Goal: Task Accomplishment & Management: Use online tool/utility

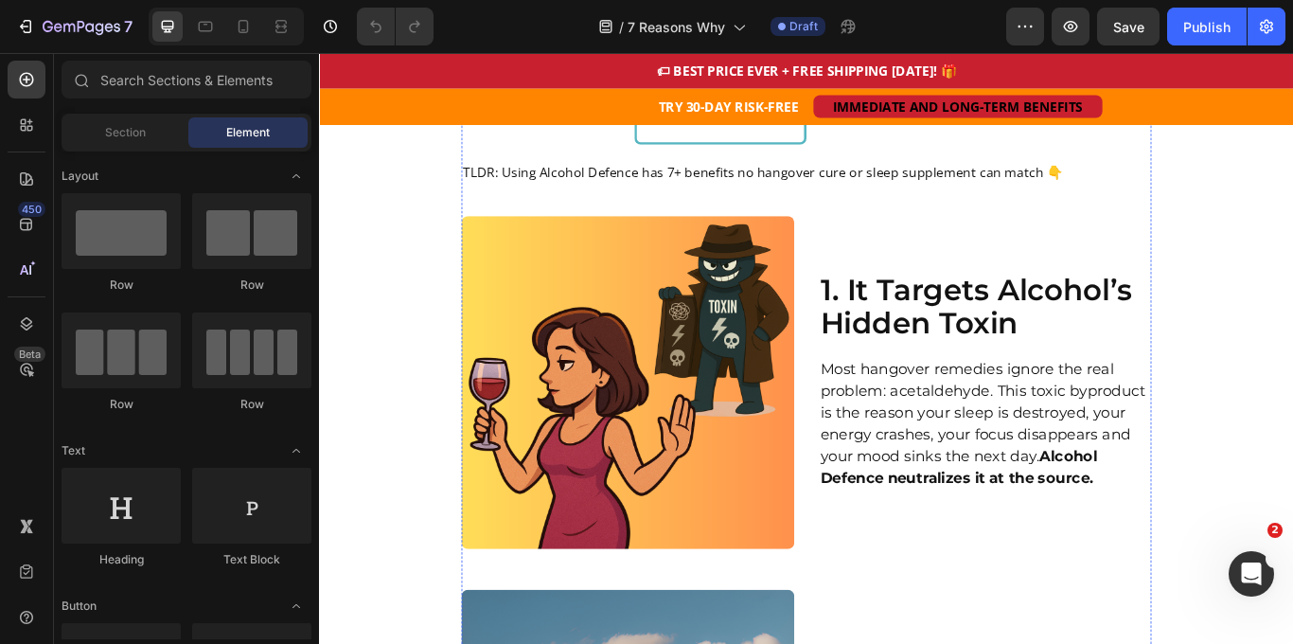
scroll to position [1022, 0]
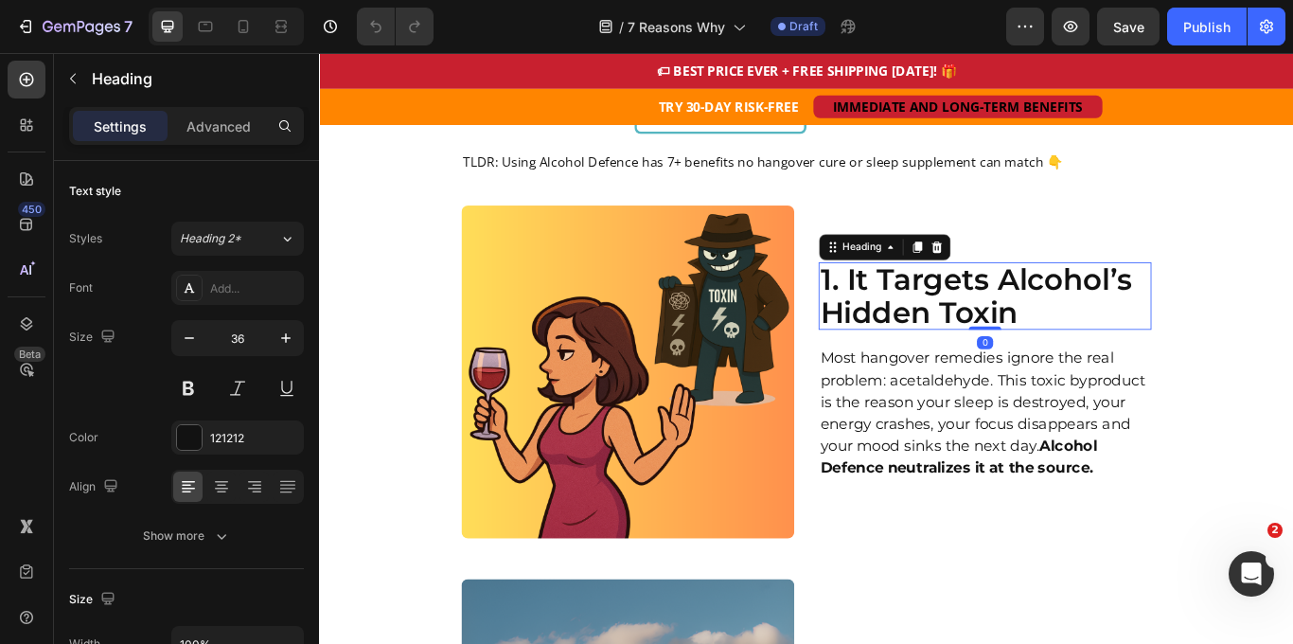
click at [1093, 297] on h2 "1. It Targets Alcohol’s Hidden Toxin" at bounding box center [1095, 336] width 388 height 79
click at [1125, 307] on h2 "1. It Targets Alcohol’s Hidden Toxin" at bounding box center [1095, 336] width 388 height 79
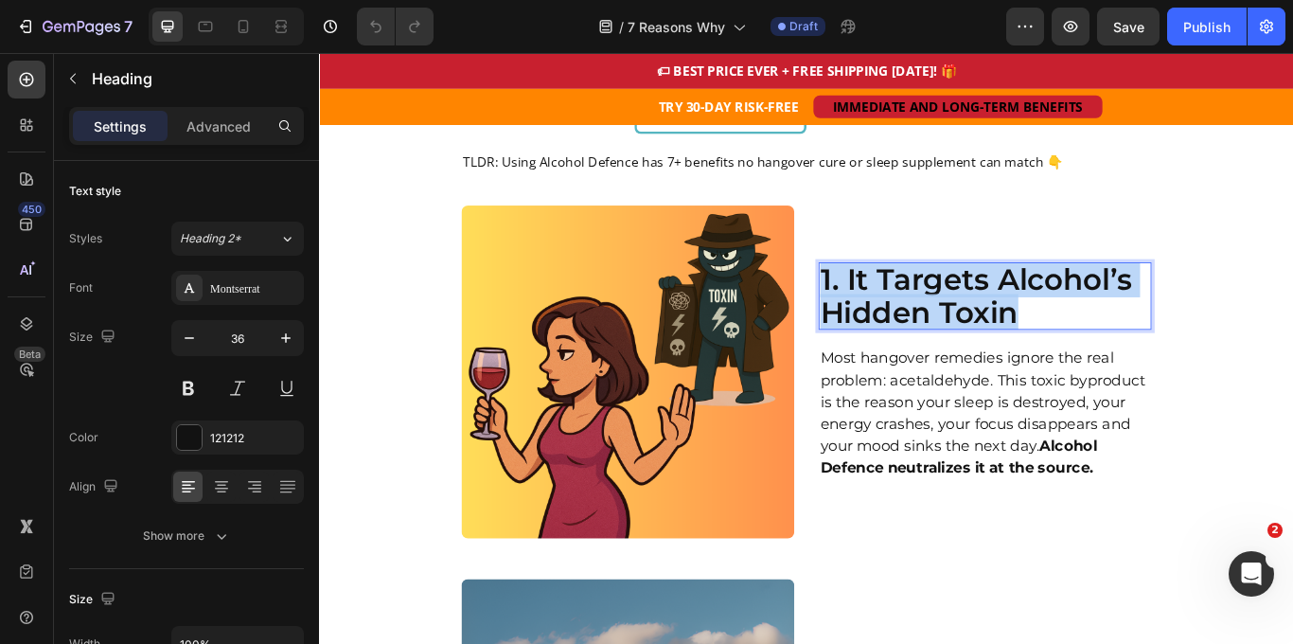
click at [1125, 307] on p "1. It Targets Alcohol’s Hidden Toxin" at bounding box center [1095, 336] width 384 height 75
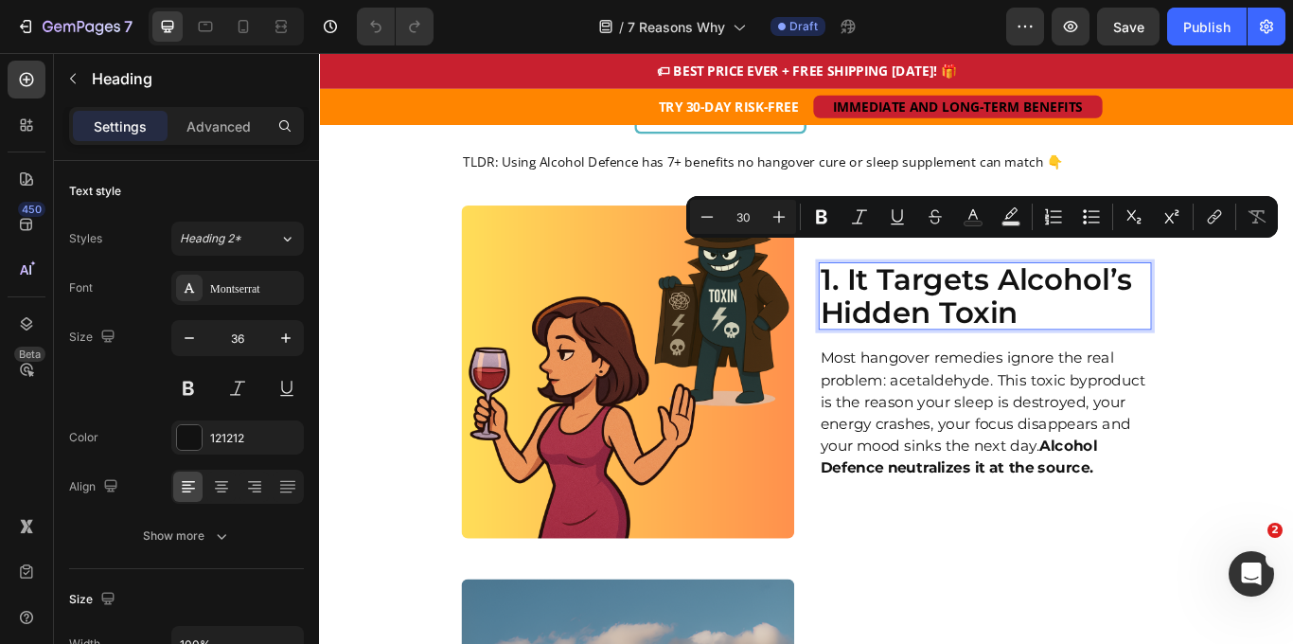
scroll to position [1000, 0]
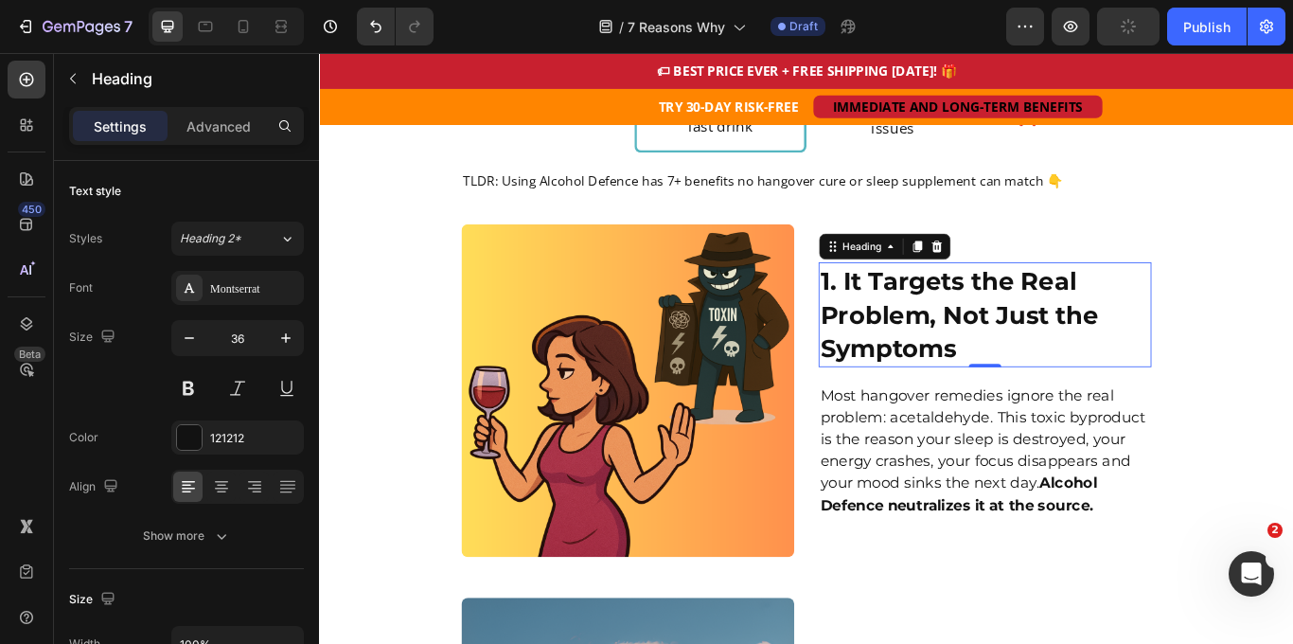
click at [1040, 497] on p "Most hangover remedies ignore the real problem: acetaldehyde. This toxic byprod…" at bounding box center [1095, 516] width 384 height 153
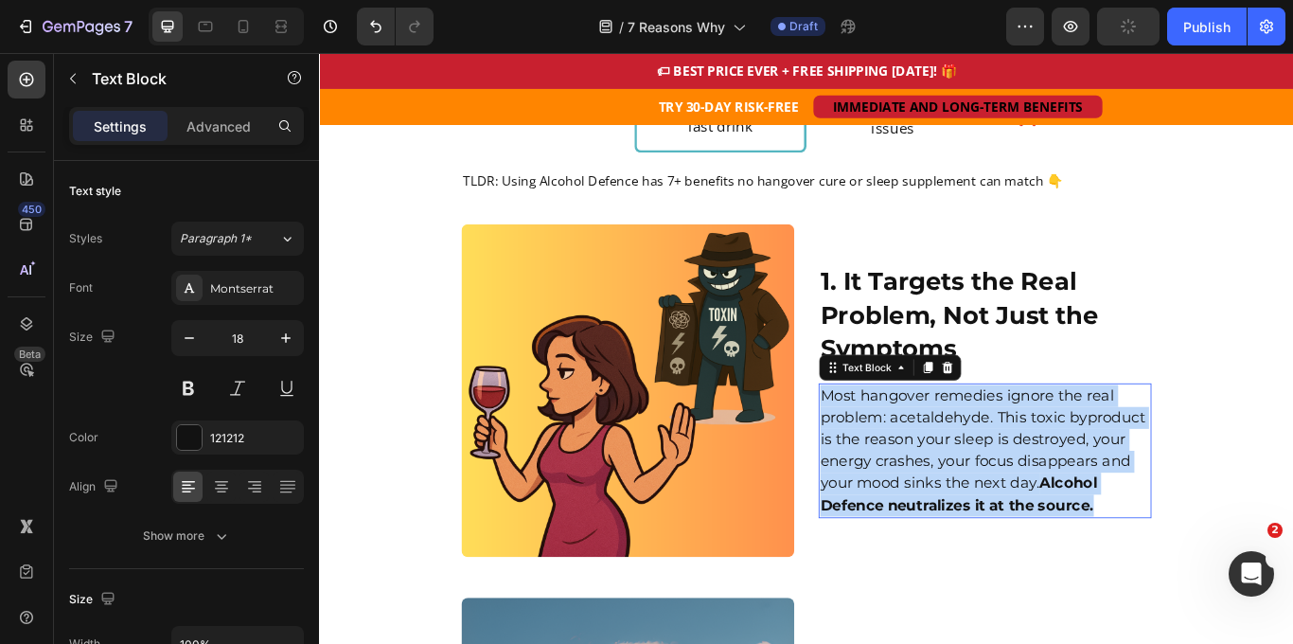
click at [1040, 497] on p "Most hangover remedies ignore the real problem: acetaldehyde. This toxic byprod…" at bounding box center [1095, 516] width 384 height 153
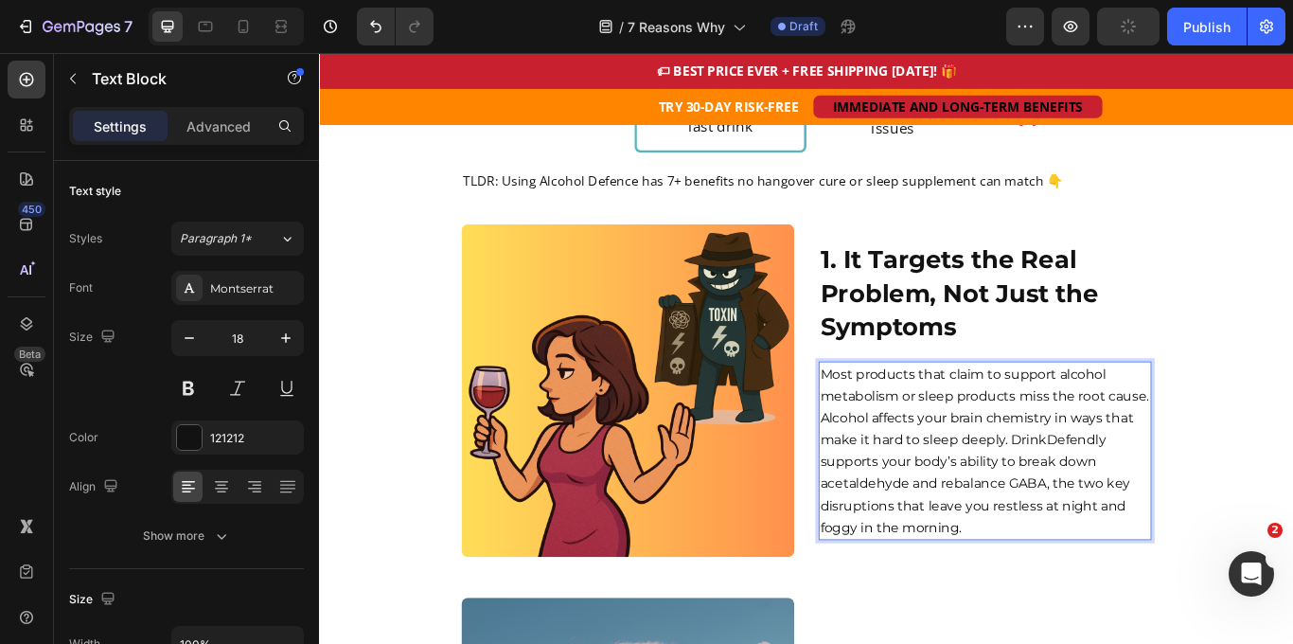
scroll to position [975, 0]
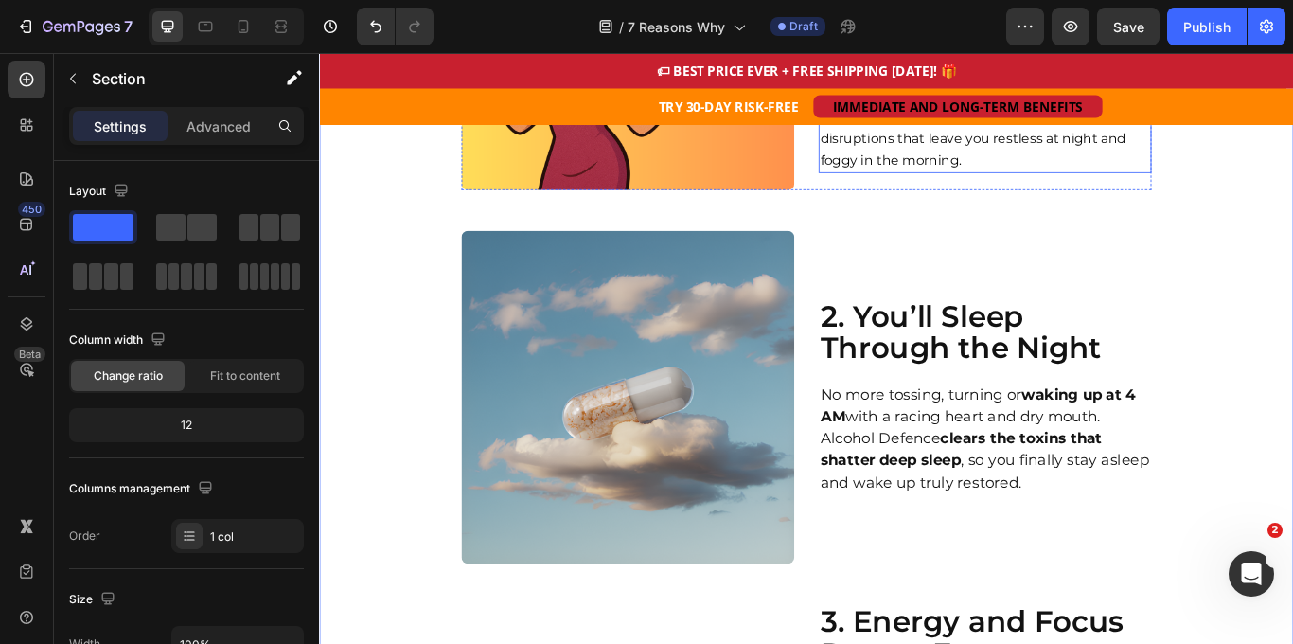
scroll to position [1430, 0]
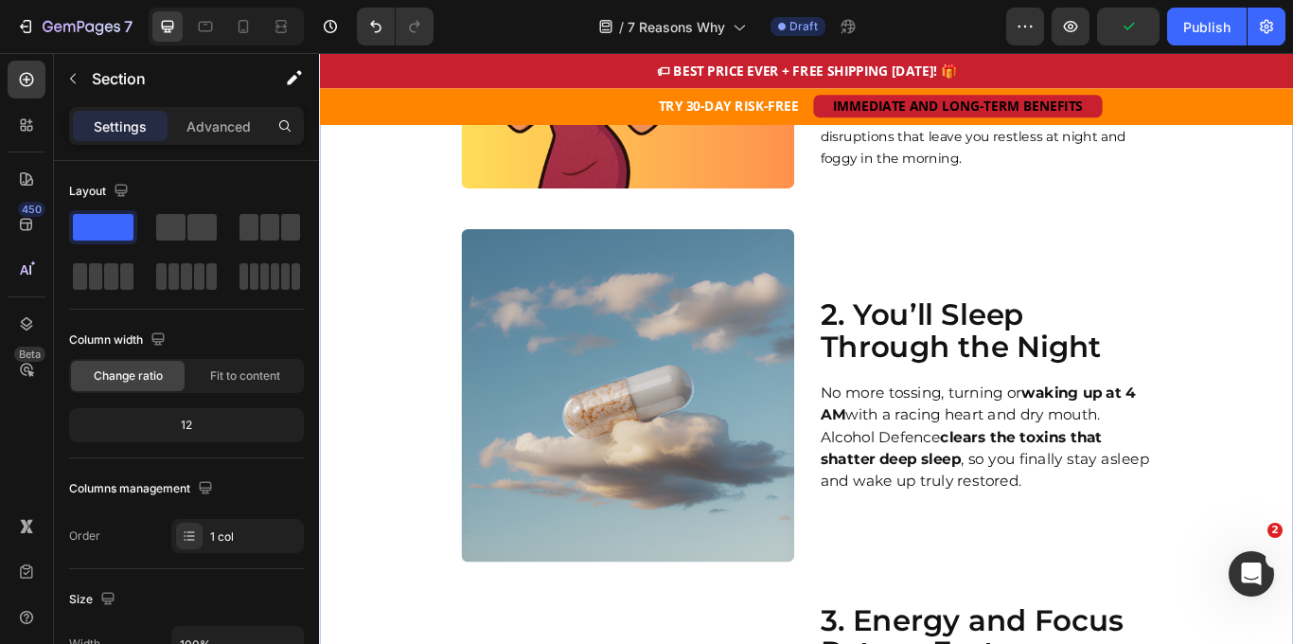
click at [1123, 360] on h2 "2. You’ll Sleep Through the Night" at bounding box center [1095, 377] width 388 height 79
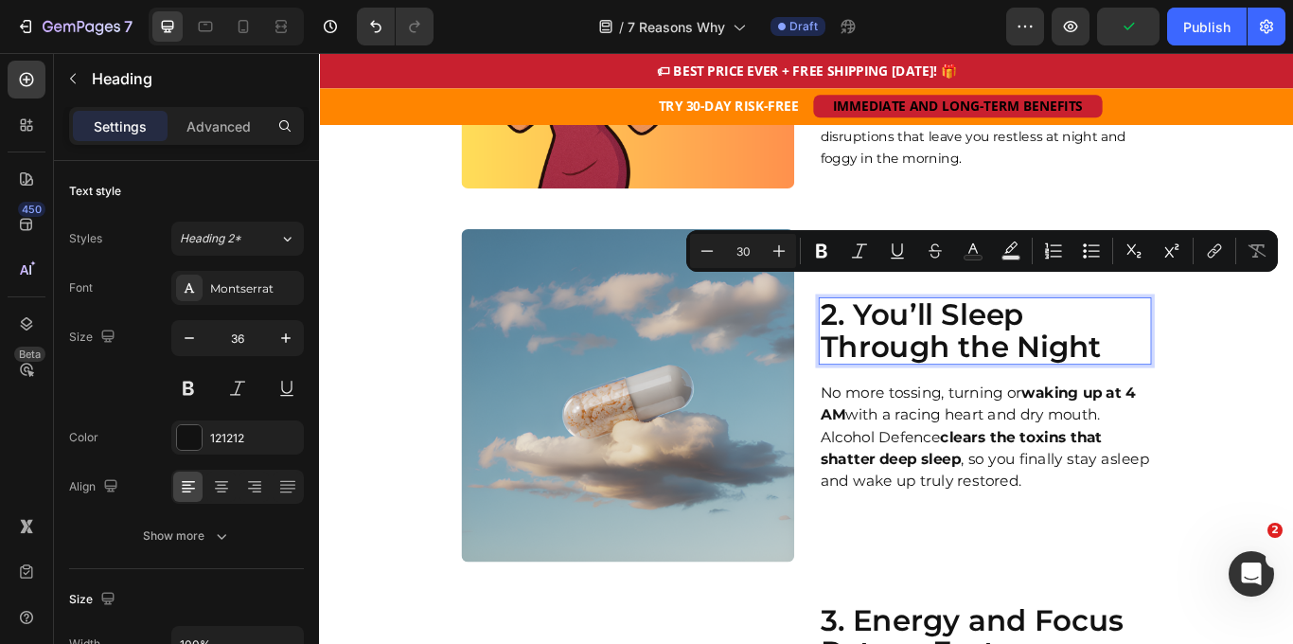
scroll to position [1428, 0]
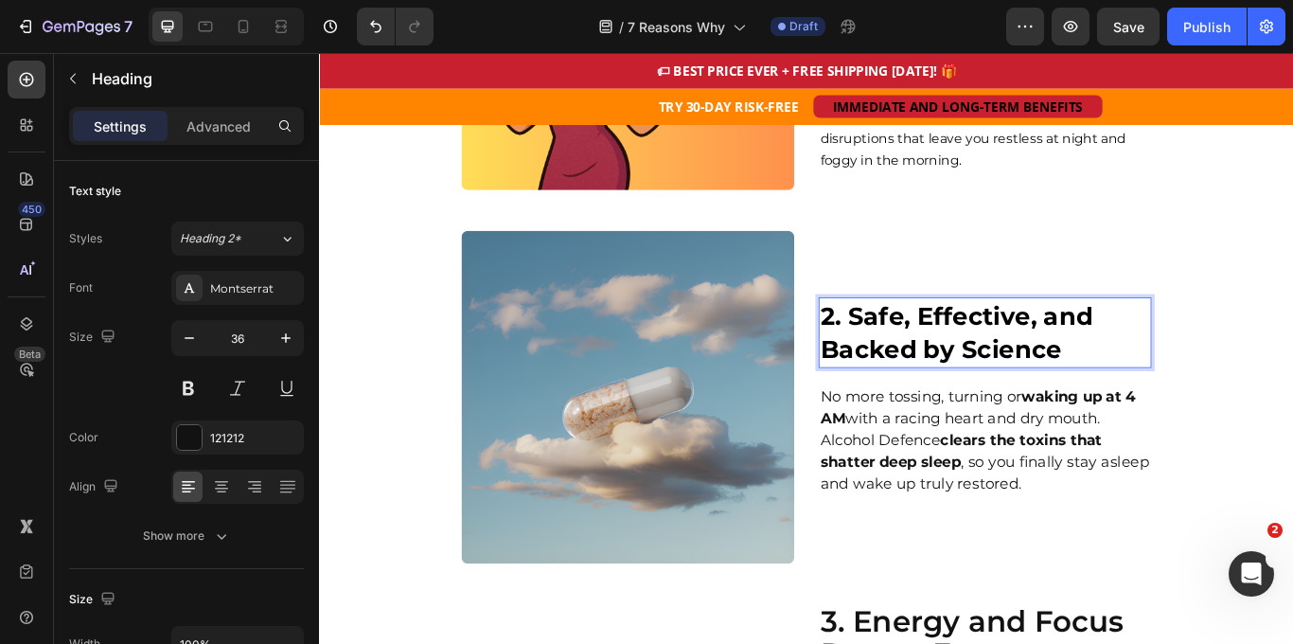
click at [1174, 469] on p "No more tossing, turning or waking up at 4 AM with a racing heart and dry mouth…" at bounding box center [1095, 505] width 384 height 128
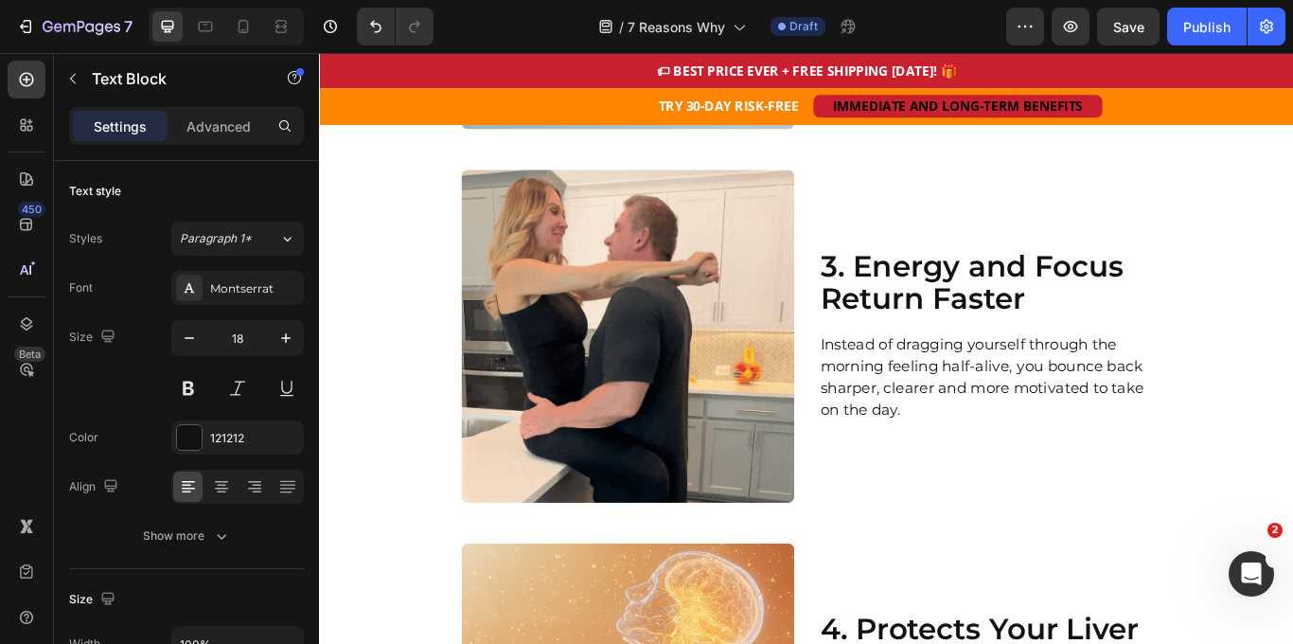
scroll to position [1923, 0]
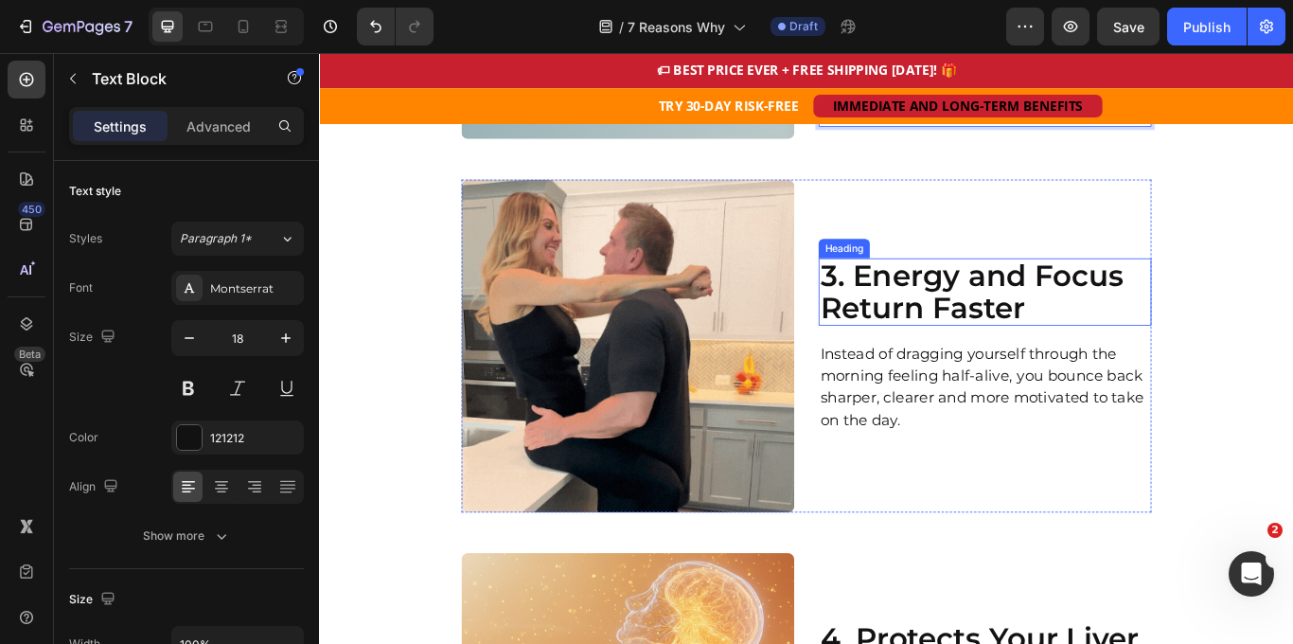
click at [1024, 305] on h2 "3. Energy and Focus Return Faster" at bounding box center [1095, 331] width 388 height 79
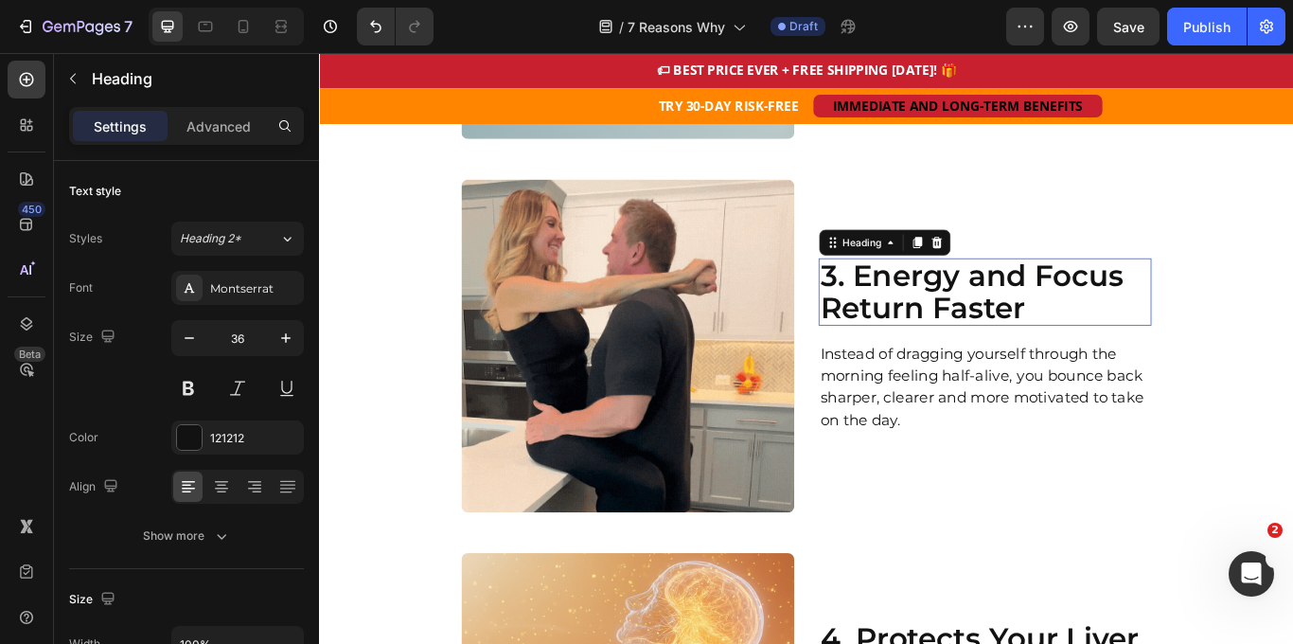
click at [1024, 305] on h2 "3. Energy and Focus Return Faster" at bounding box center [1095, 331] width 388 height 79
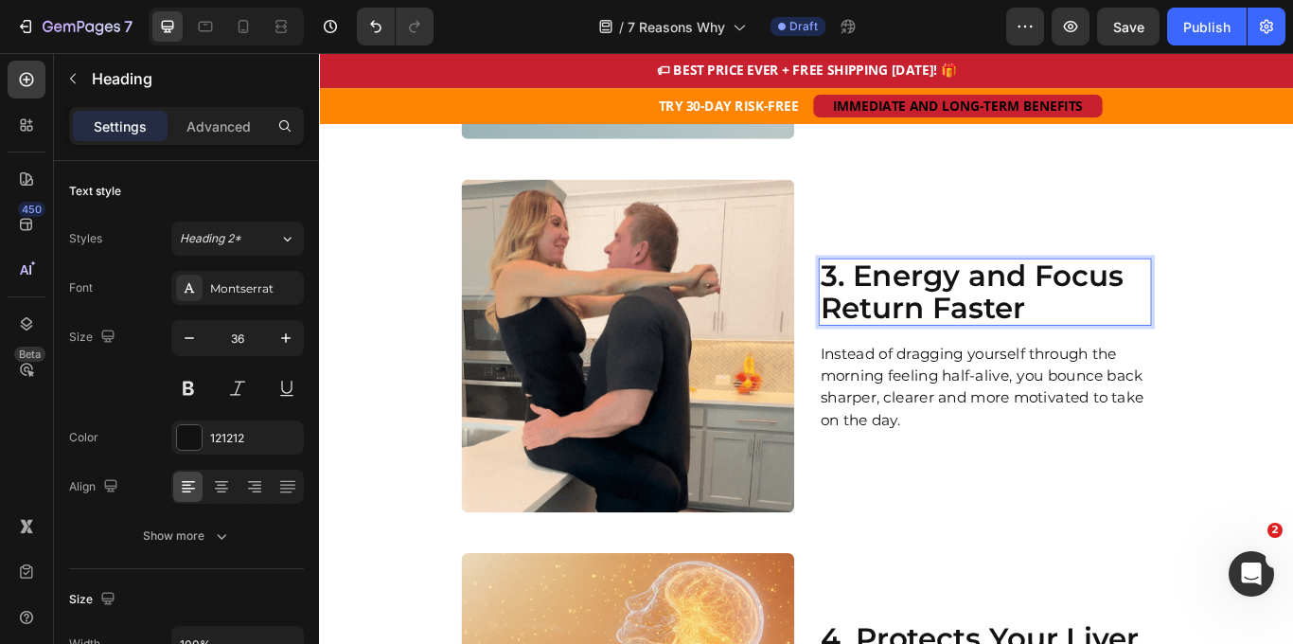
click at [1024, 305] on p "3. Energy and Focus Return Faster" at bounding box center [1095, 331] width 384 height 75
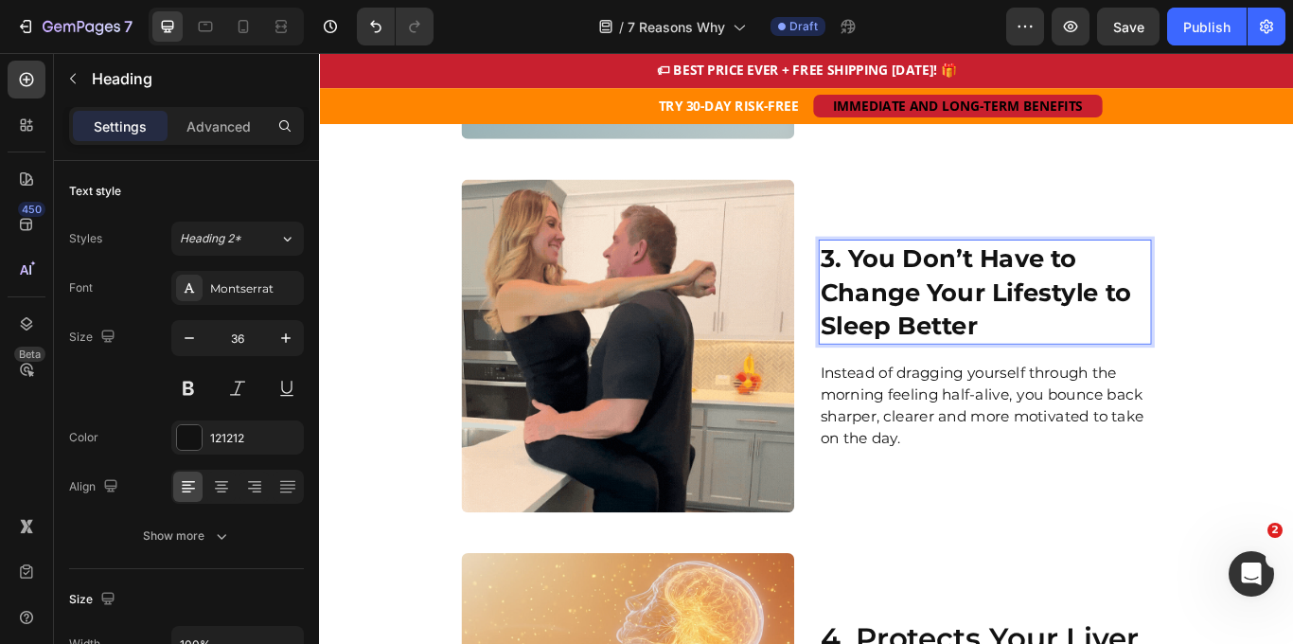
scroll to position [1901, 0]
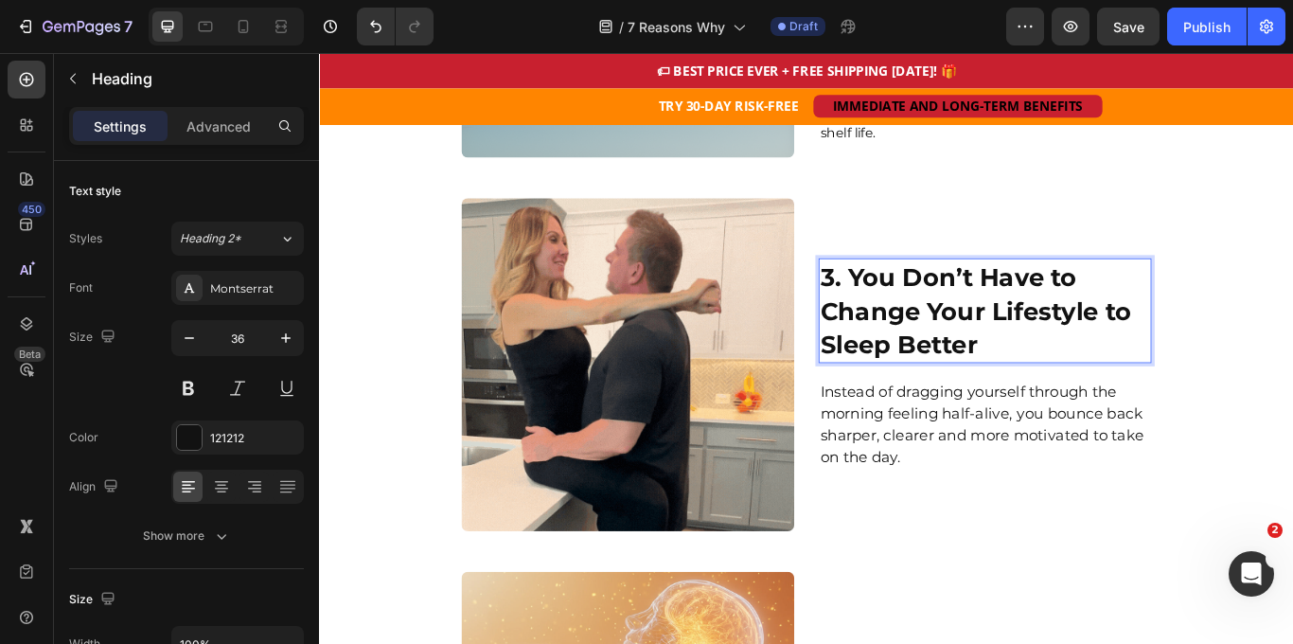
click at [985, 463] on p "Instead of dragging yourself through the morning feeling half-alive, you bounce…" at bounding box center [1095, 486] width 384 height 102
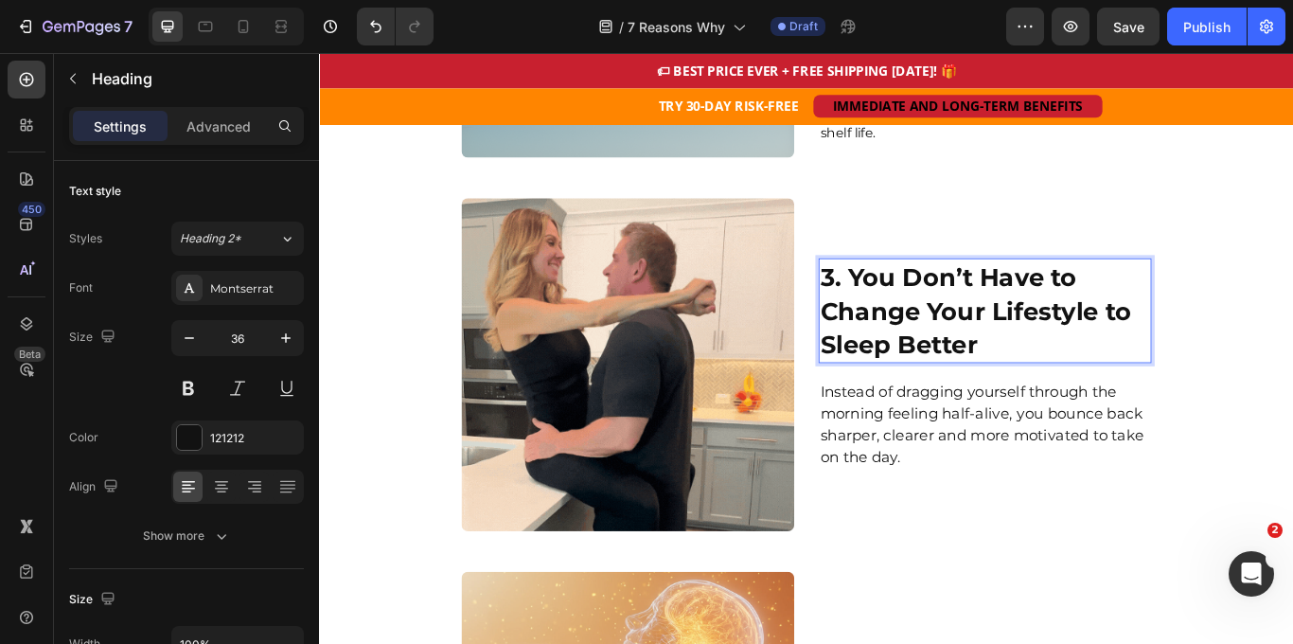
click at [985, 463] on p "Instead of dragging yourself through the morning feeling half-alive, you bounce…" at bounding box center [1095, 486] width 384 height 102
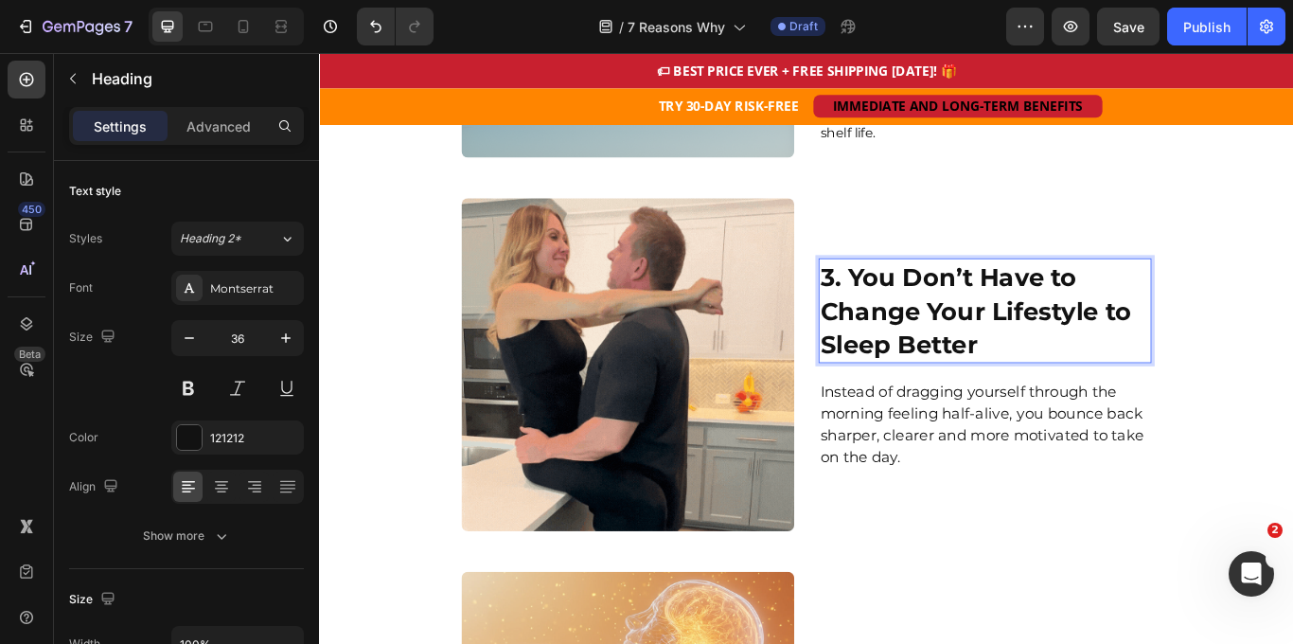
click at [985, 463] on p "Instead of dragging yourself through the morning feeling half-alive, you bounce…" at bounding box center [1095, 486] width 384 height 102
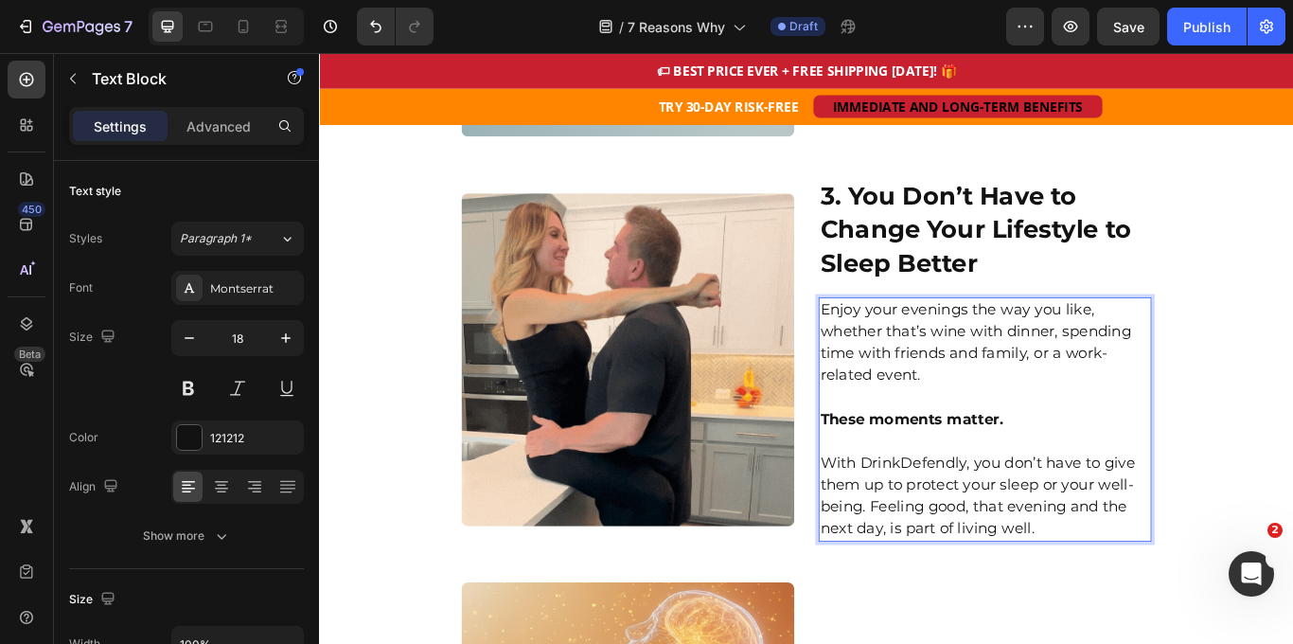
scroll to position [1924, 0]
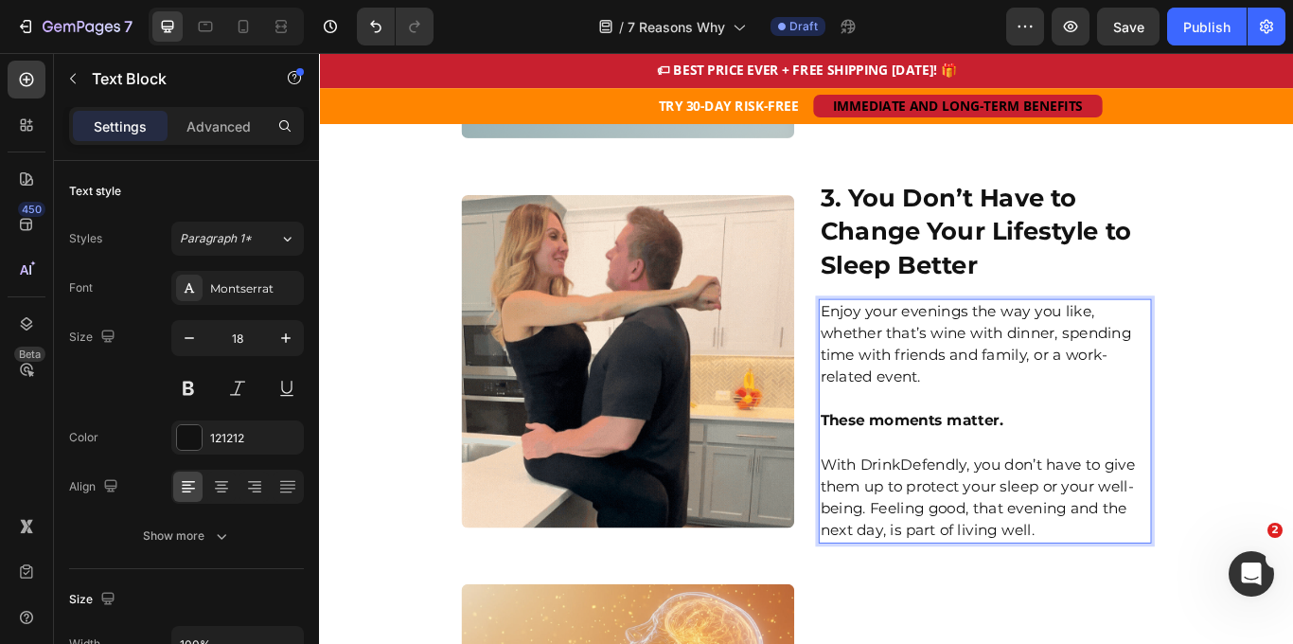
click at [928, 495] on p "Rich Text Editor. Editing area: main" at bounding box center [1095, 508] width 384 height 26
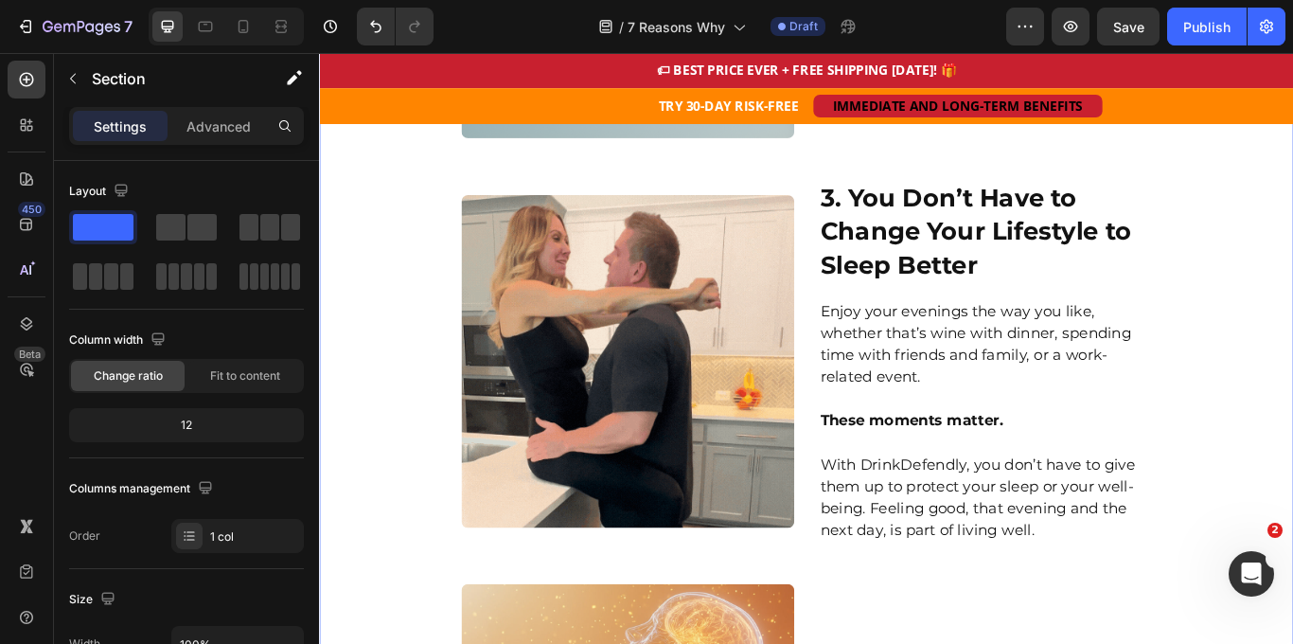
click at [1292, 303] on div "7 Reasons You’ll Never Want to Drink Without Alcohol Defence Again Heading Most…" at bounding box center [887, 130] width 1136 height 3698
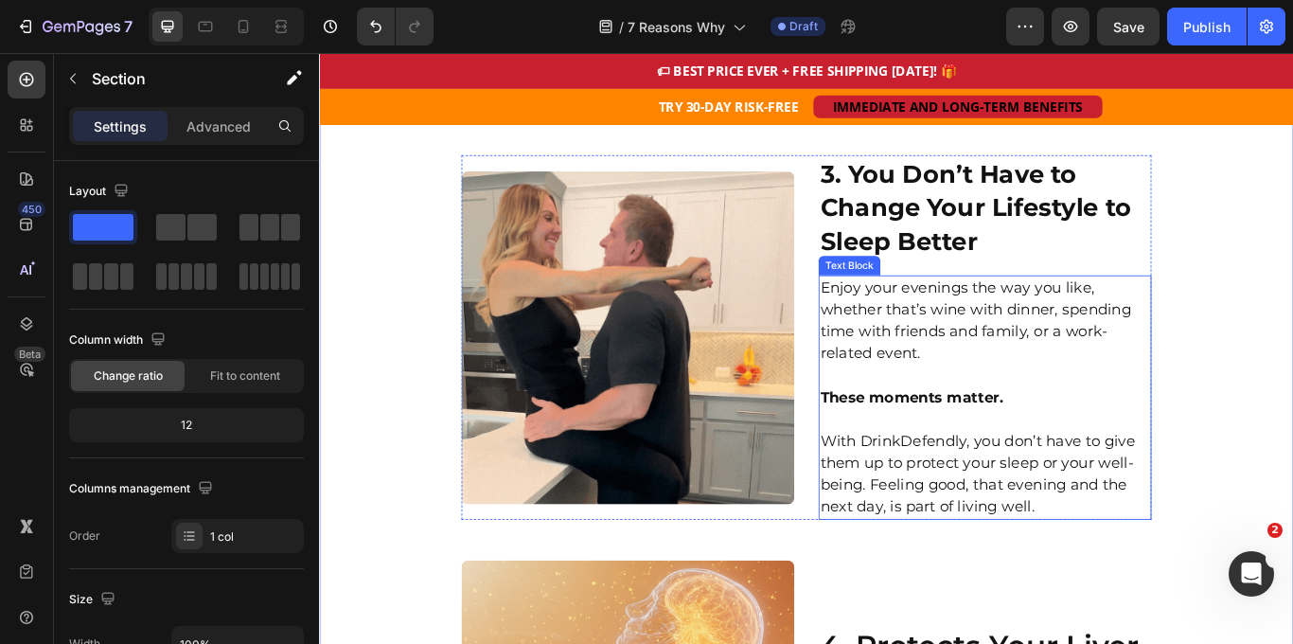
scroll to position [1947, 0]
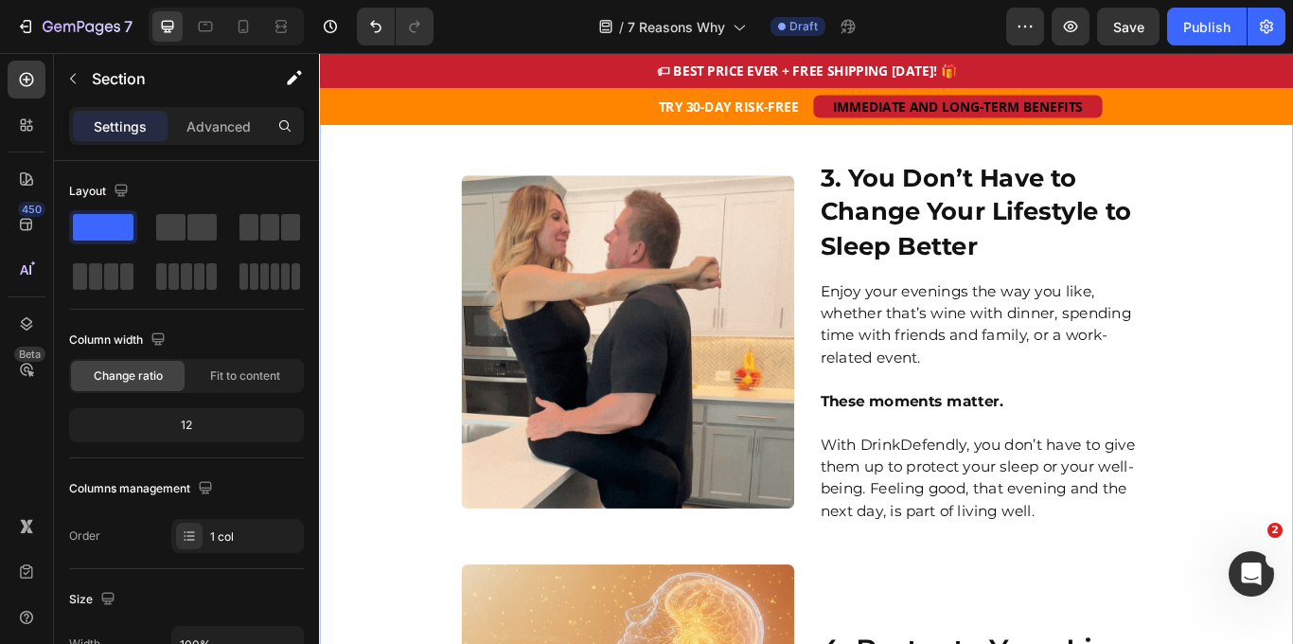
click at [1292, 307] on div "7 Reasons You’ll Never Want to Drink Without Alcohol Defence Again Heading Most…" at bounding box center [887, 108] width 1136 height 3698
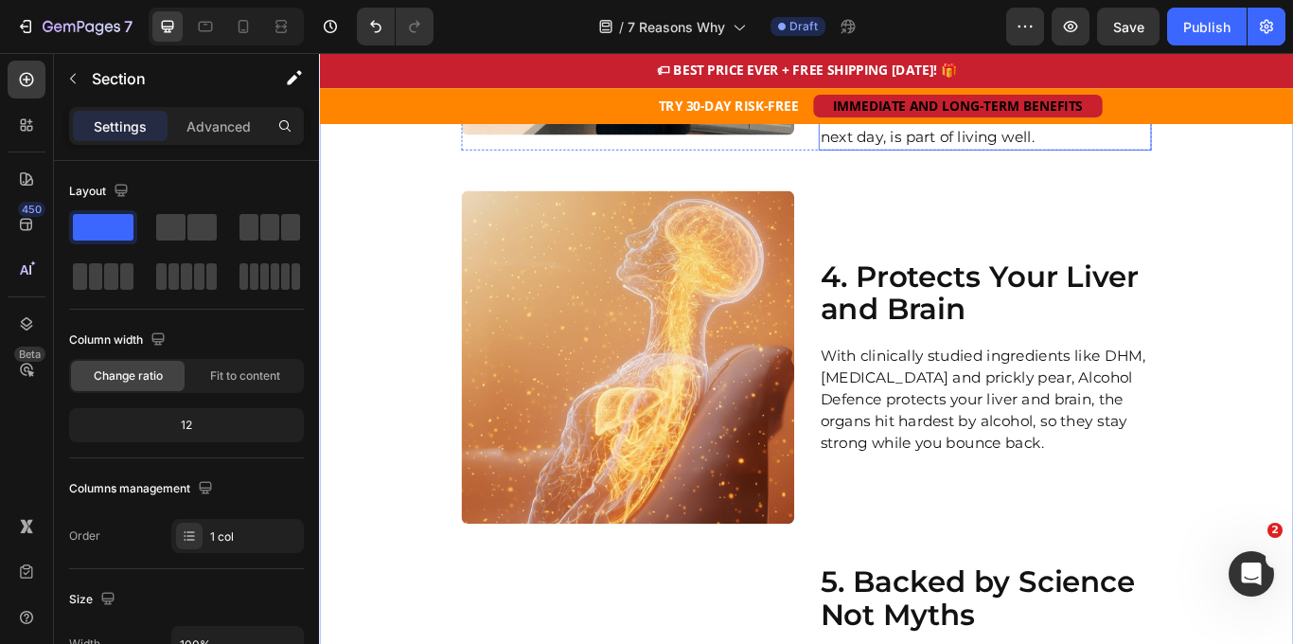
scroll to position [2360, 0]
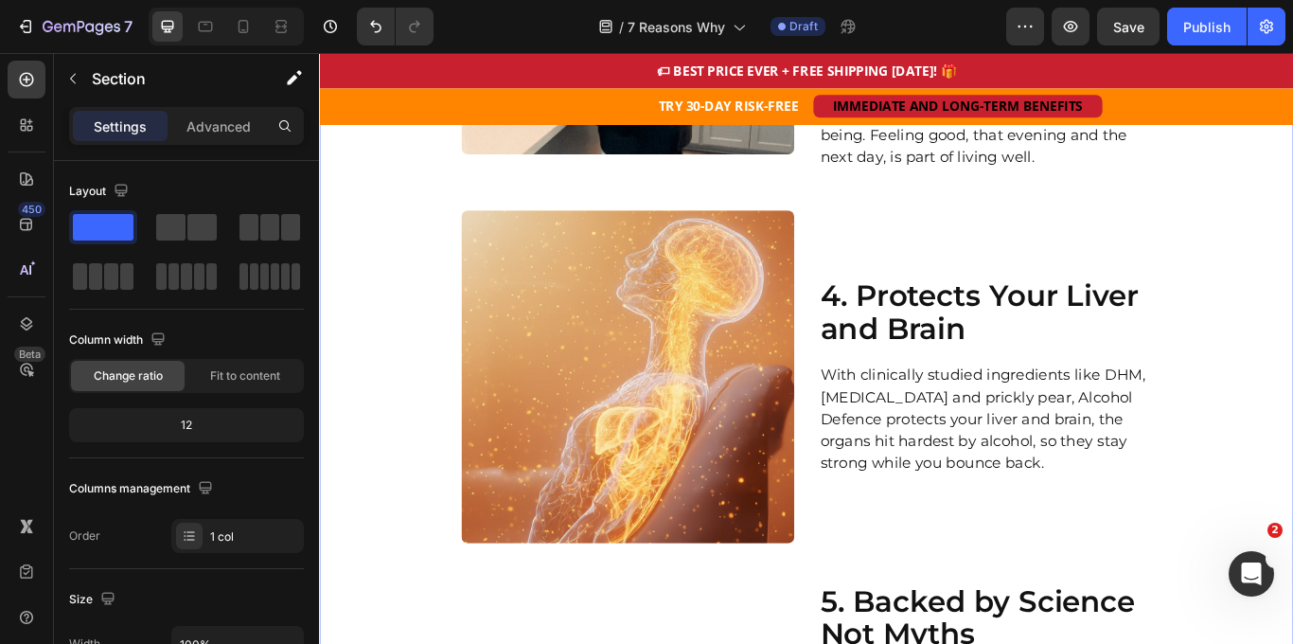
click at [1011, 322] on h2 "4. Protects Your Liver and Brain" at bounding box center [1095, 355] width 388 height 79
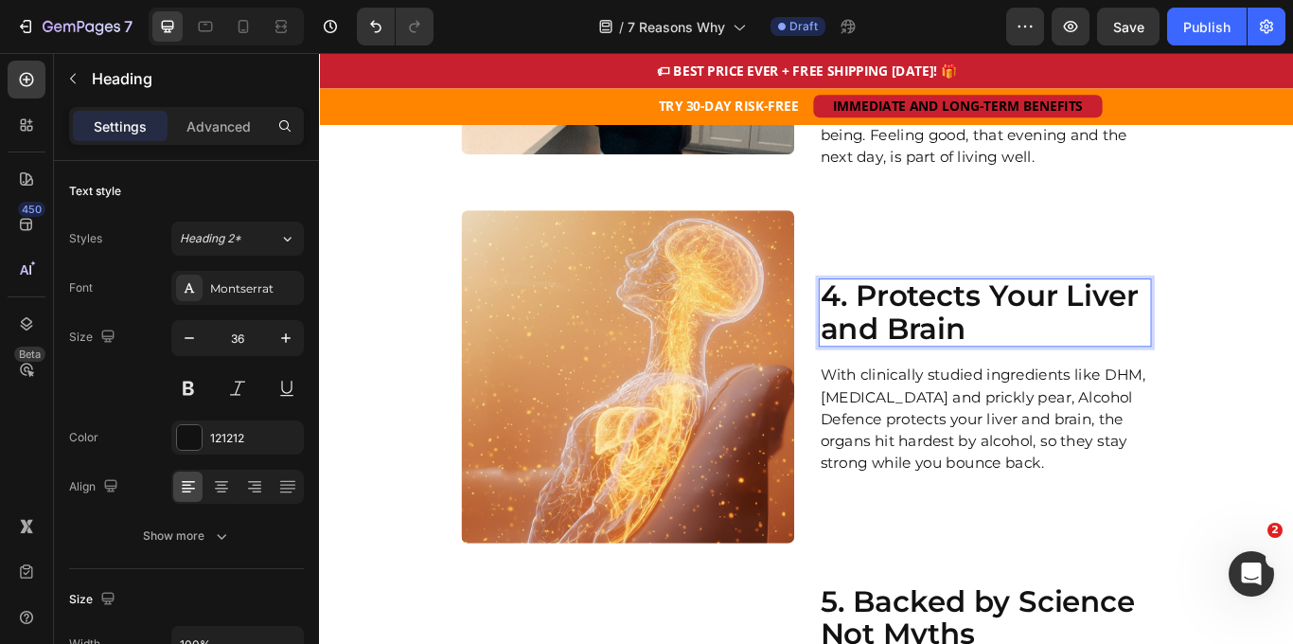
click at [1011, 322] on p "4. Protects Your Liver and Brain" at bounding box center [1095, 355] width 384 height 75
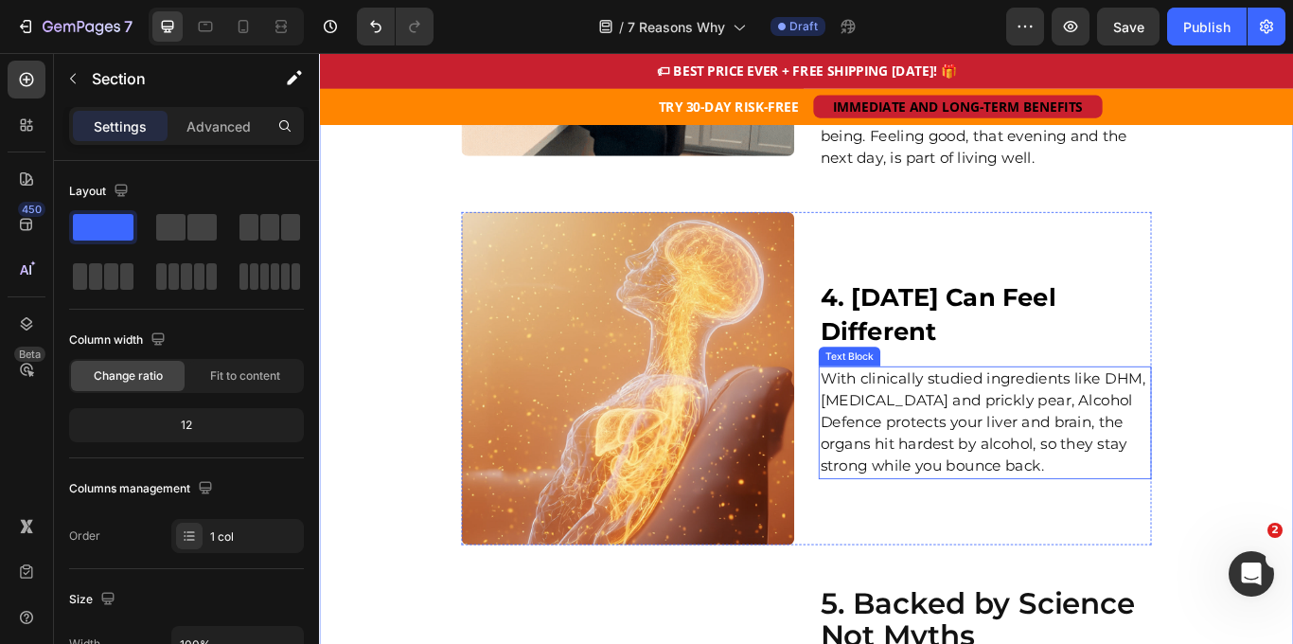
click at [1010, 478] on p "With clinically studied ingredients like DHM, milk thistle and prickly pear, Al…" at bounding box center [1095, 484] width 384 height 128
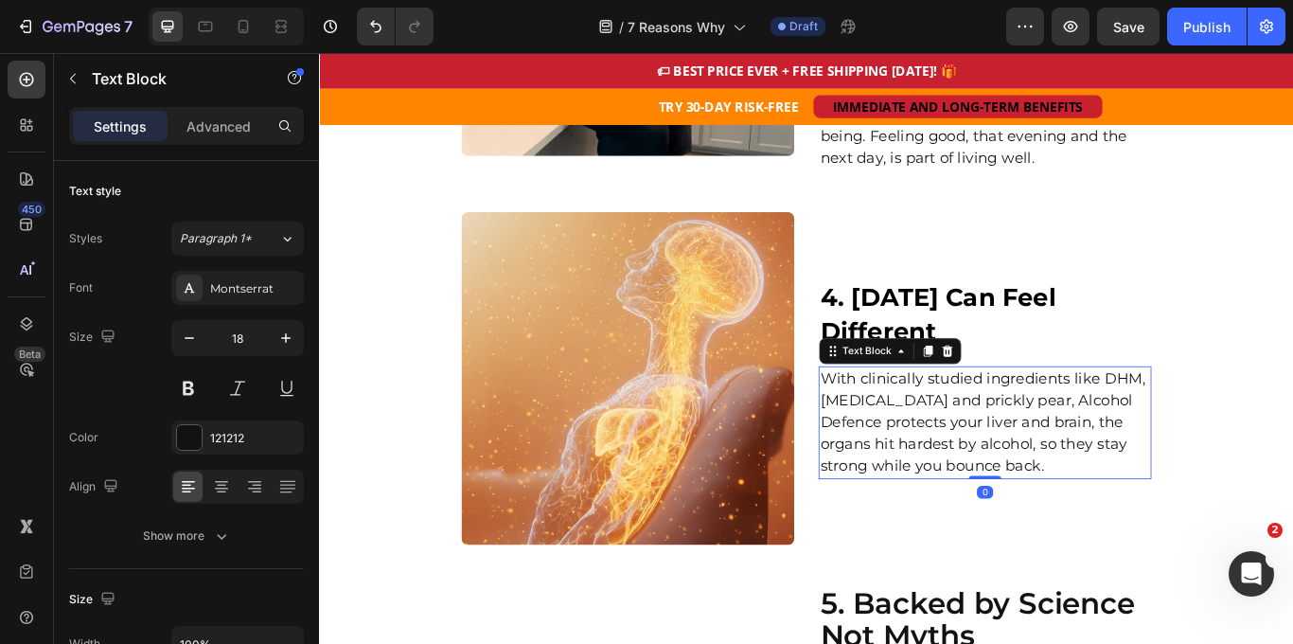
click at [1010, 478] on p "With clinically studied ingredients like DHM, milk thistle and prickly pear, Al…" at bounding box center [1095, 484] width 384 height 128
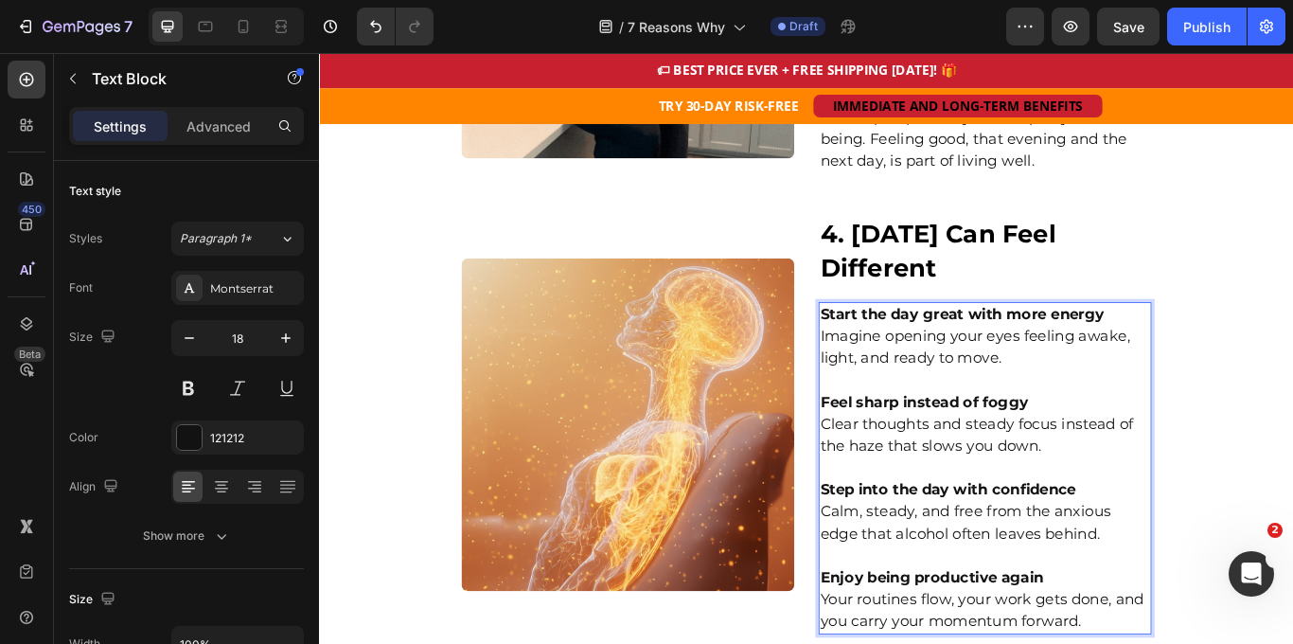
scroll to position [2372, 0]
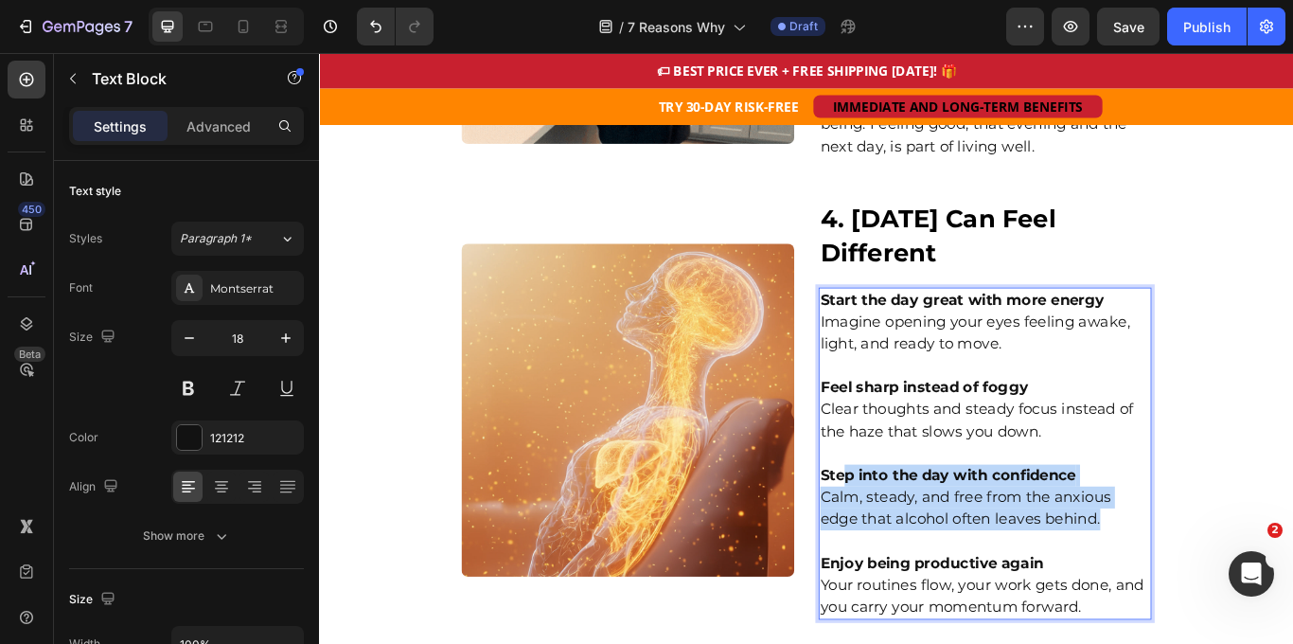
drag, startPoint x: 1201, startPoint y: 572, endPoint x: 935, endPoint y: 523, distance: 270.3
click at [935, 533] on p "Step into the day with confidence Calm, steady, and free from the anxious edge …" at bounding box center [1095, 571] width 384 height 77
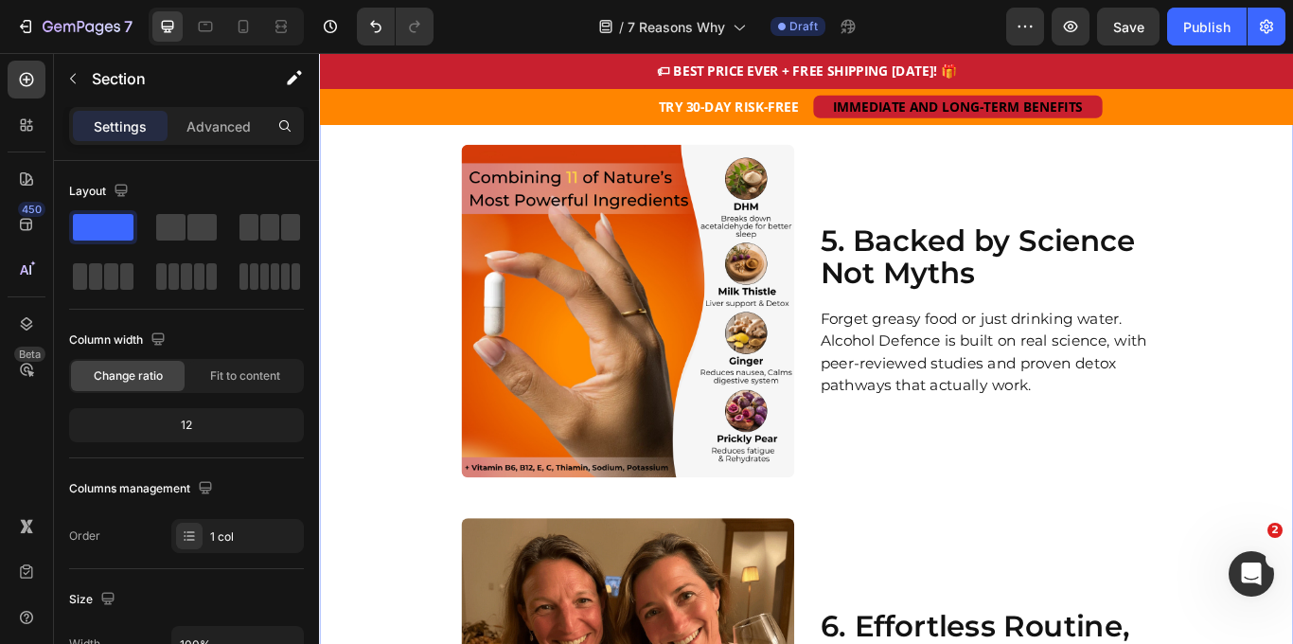
scroll to position [2974, 0]
click at [1001, 274] on h2 "5. Backed by Science Not Myths" at bounding box center [1095, 290] width 388 height 79
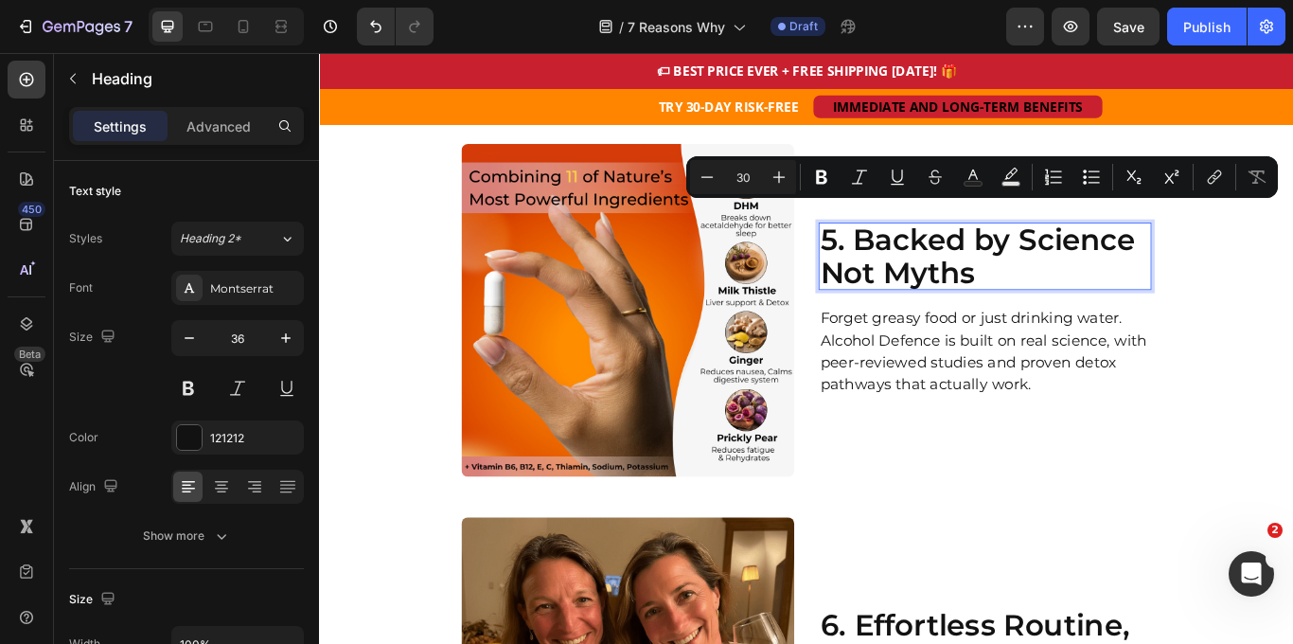
scroll to position [2952, 0]
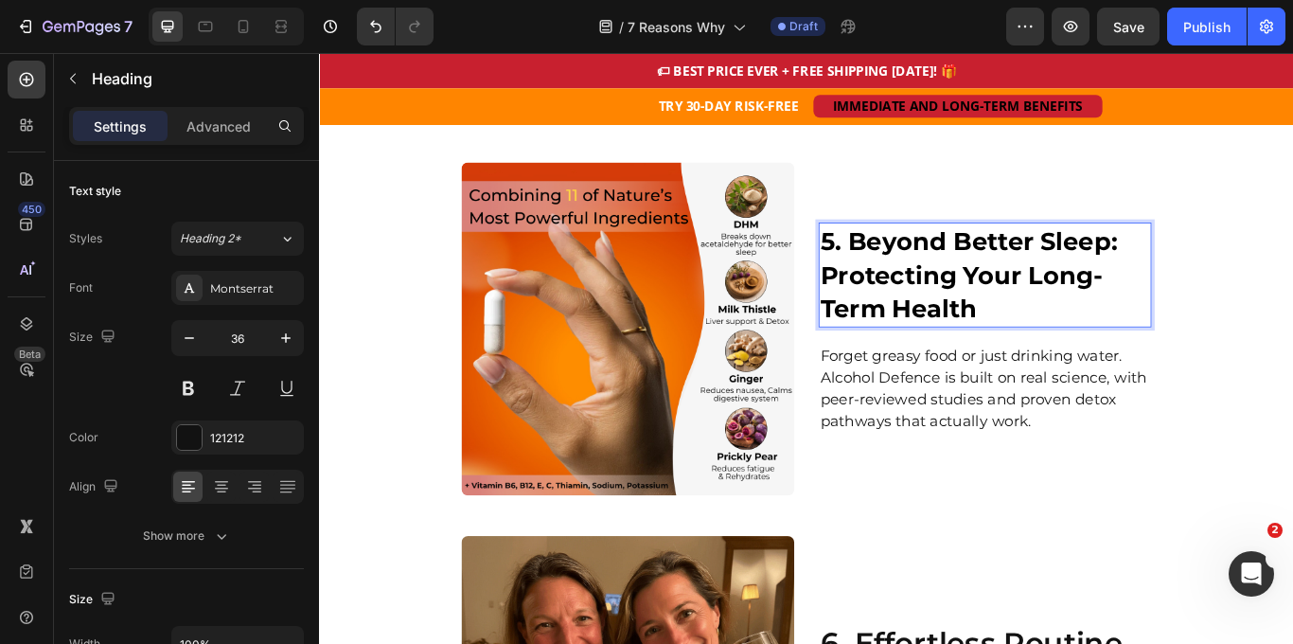
click at [1063, 419] on p "Forget greasy food or just drinking water. Alcohol Defence is built on real sci…" at bounding box center [1095, 445] width 384 height 102
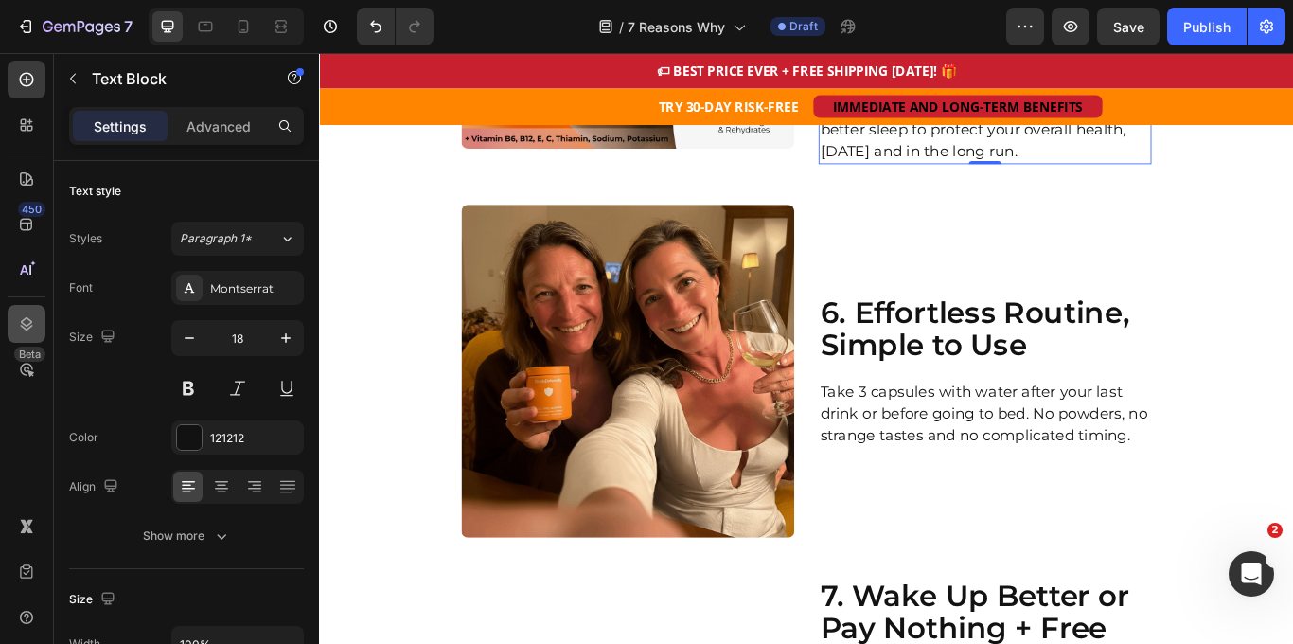
scroll to position [3406, 0]
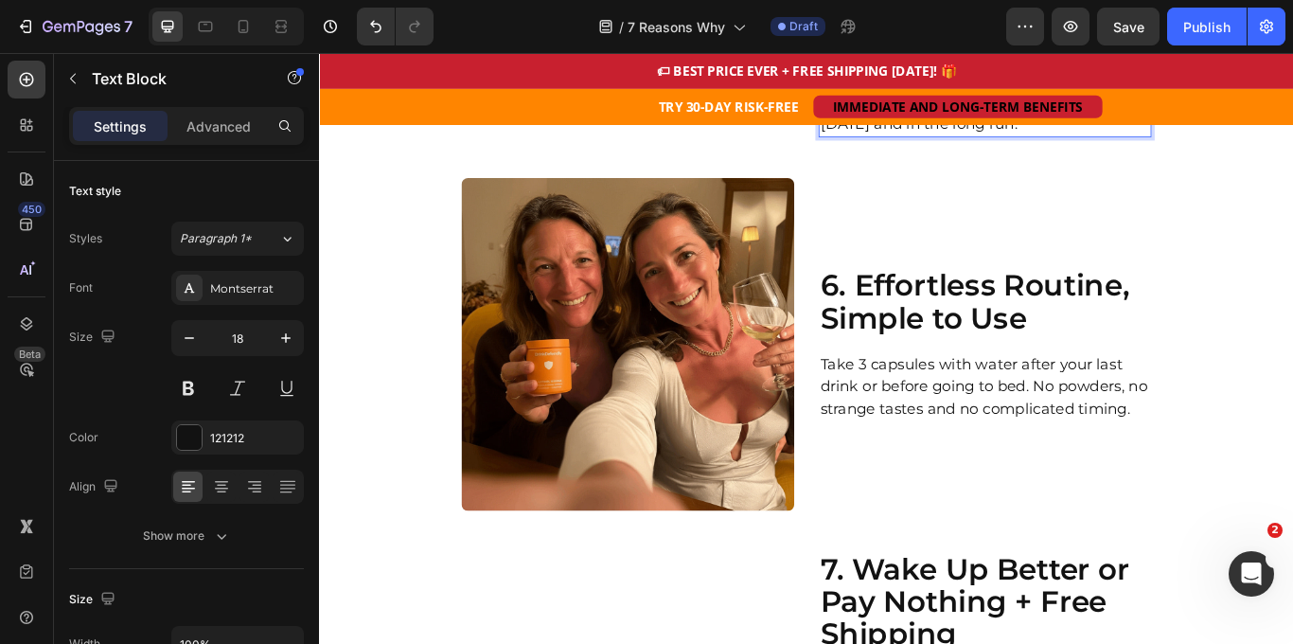
click at [1074, 323] on h2 "6. Effortless Routine, Simple to Use" at bounding box center [1095, 343] width 388 height 79
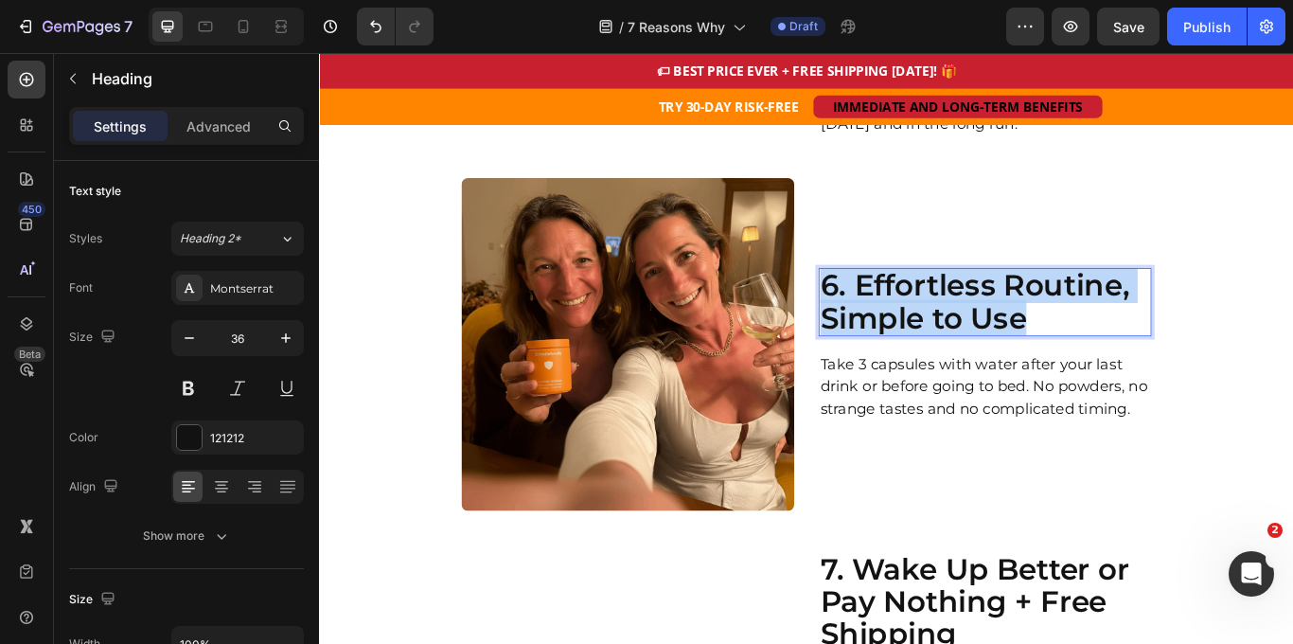
click at [1074, 323] on p "6. Effortless Routine, Simple to Use" at bounding box center [1095, 343] width 384 height 75
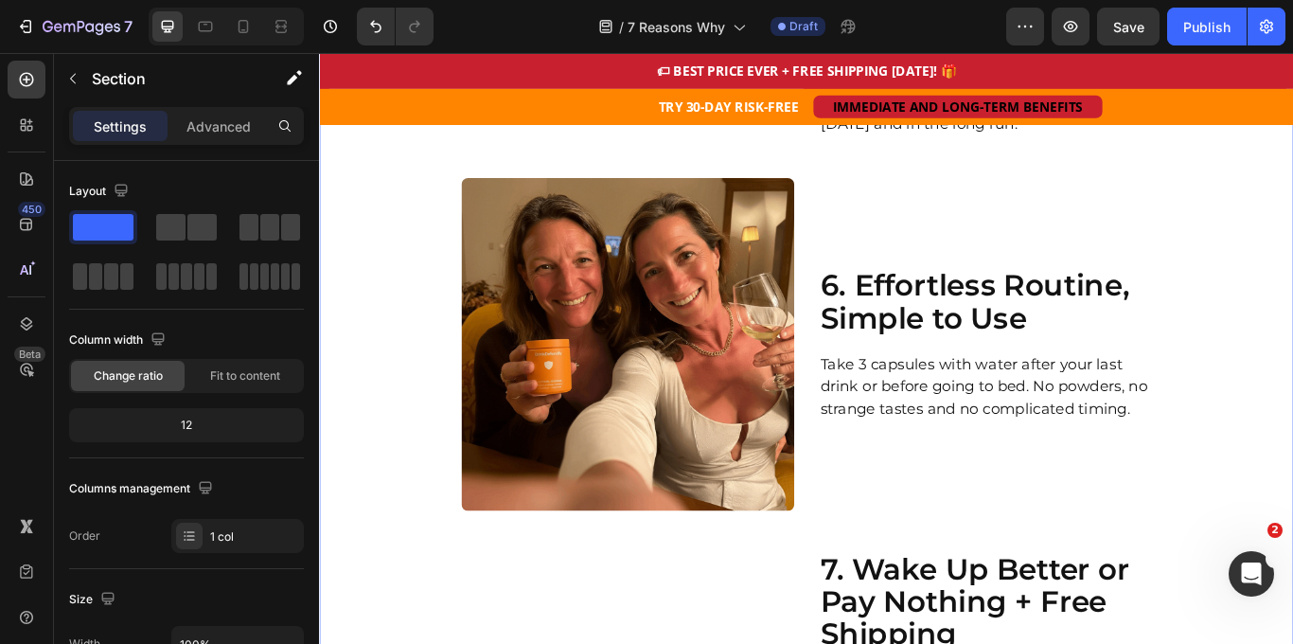
click at [1257, 313] on p "6. Effortless Routine, Simple to Use" at bounding box center [1095, 343] width 384 height 75
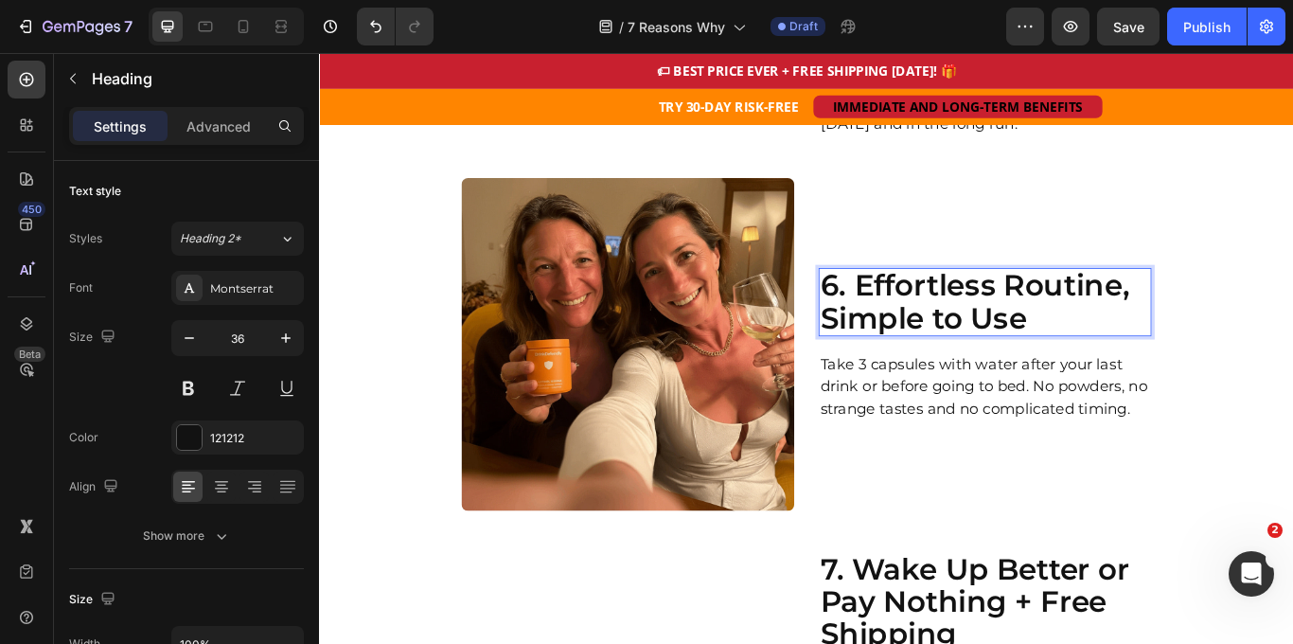
click at [1258, 311] on p "6. Effortless Routine, Simple to Use" at bounding box center [1095, 343] width 384 height 75
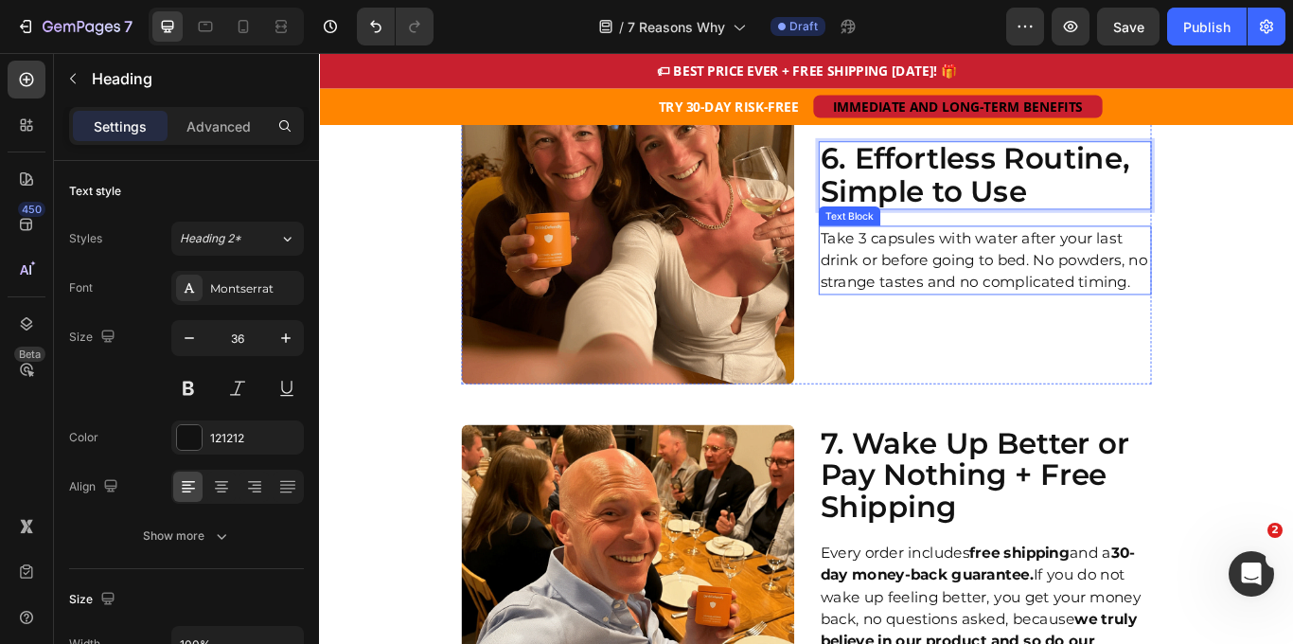
scroll to position [3621, 0]
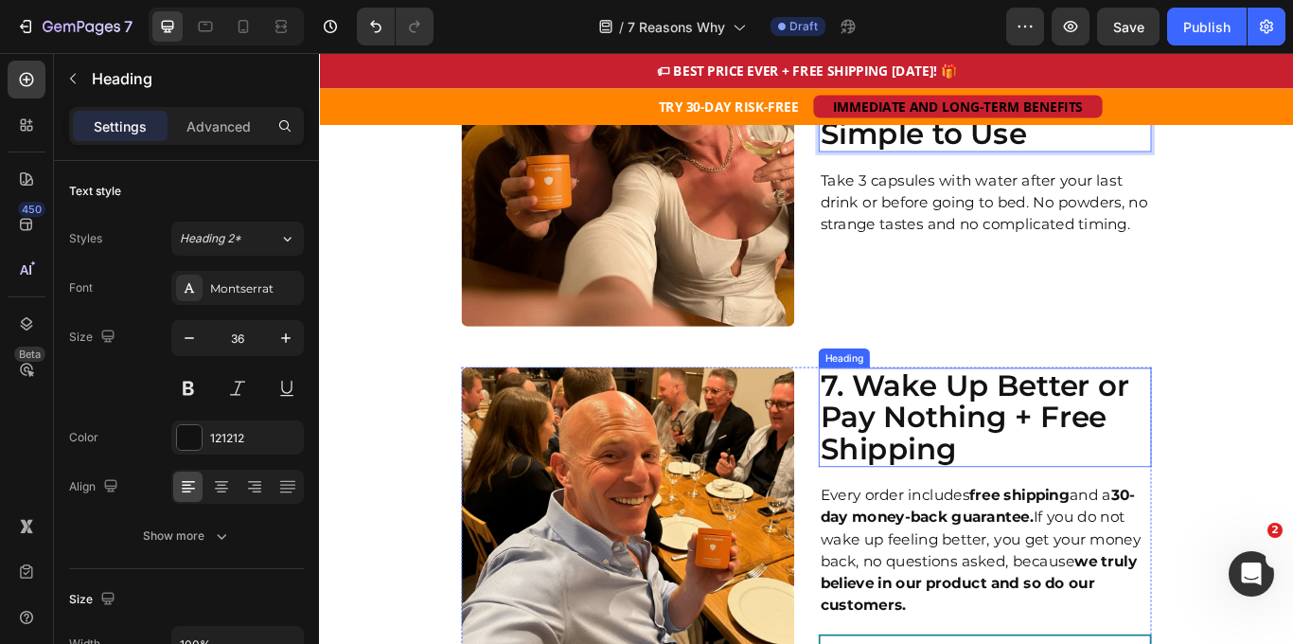
click at [1029, 459] on h2 "7. Wake Up Better or Pay Nothing + Free Shipping" at bounding box center [1095, 478] width 388 height 116
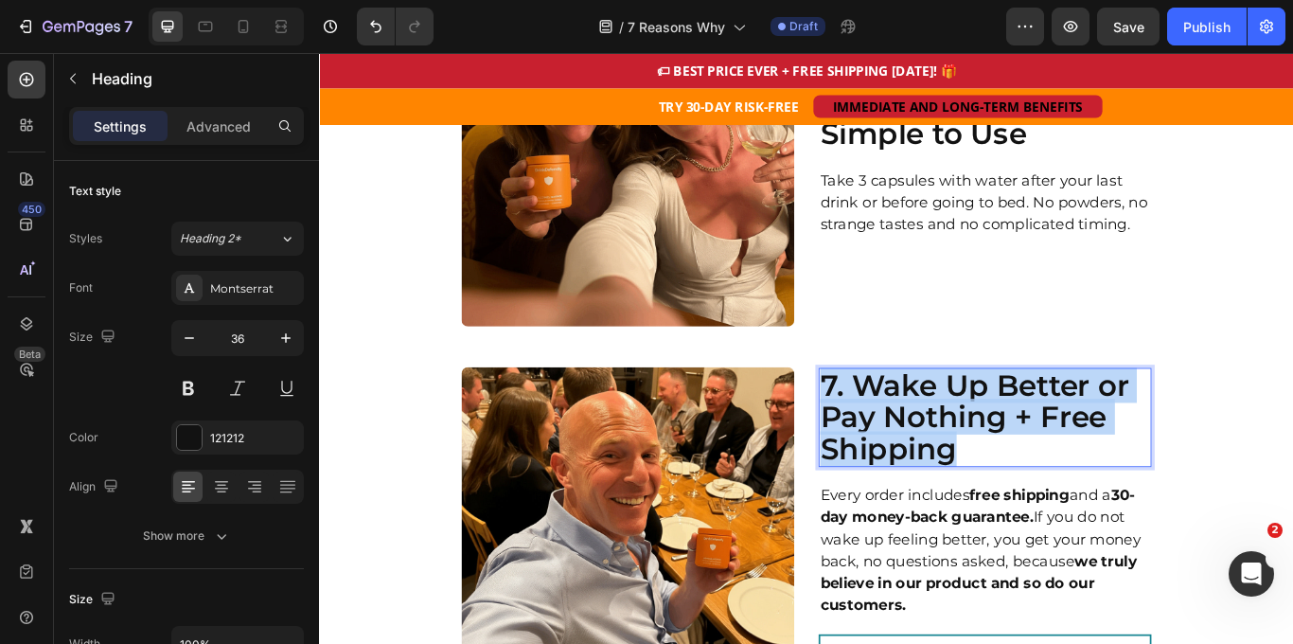
click at [1029, 459] on p "7. Wake Up Better or Pay Nothing + Free Shipping" at bounding box center [1095, 478] width 384 height 113
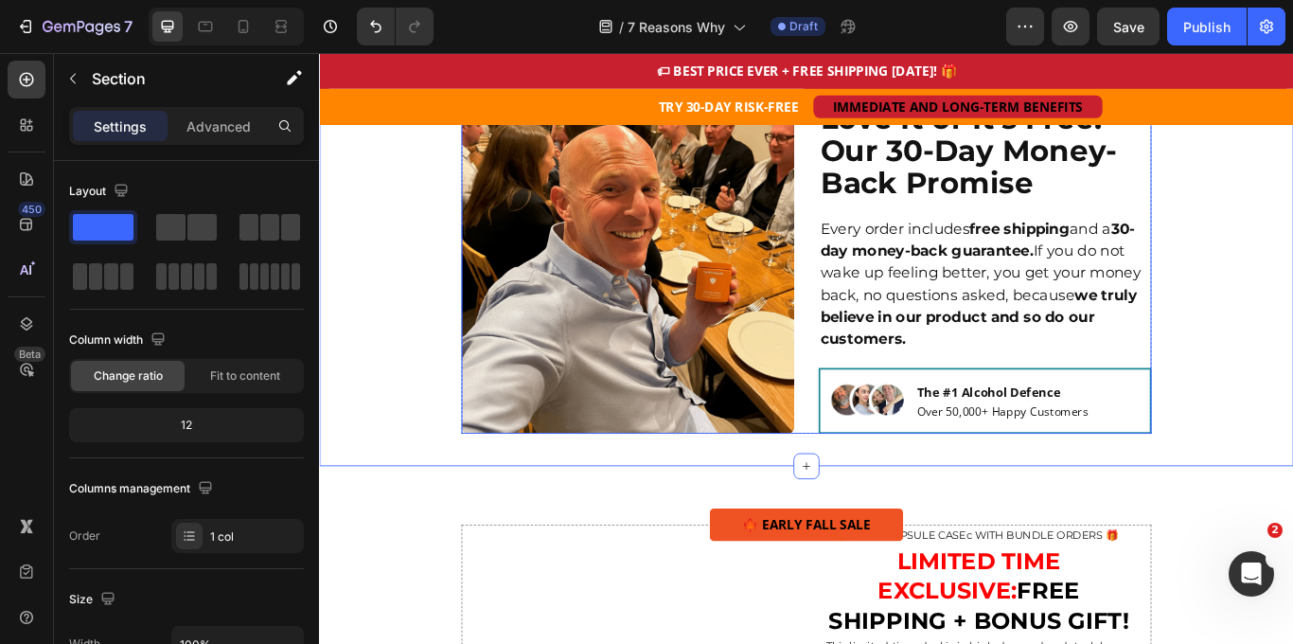
scroll to position [3933, 0]
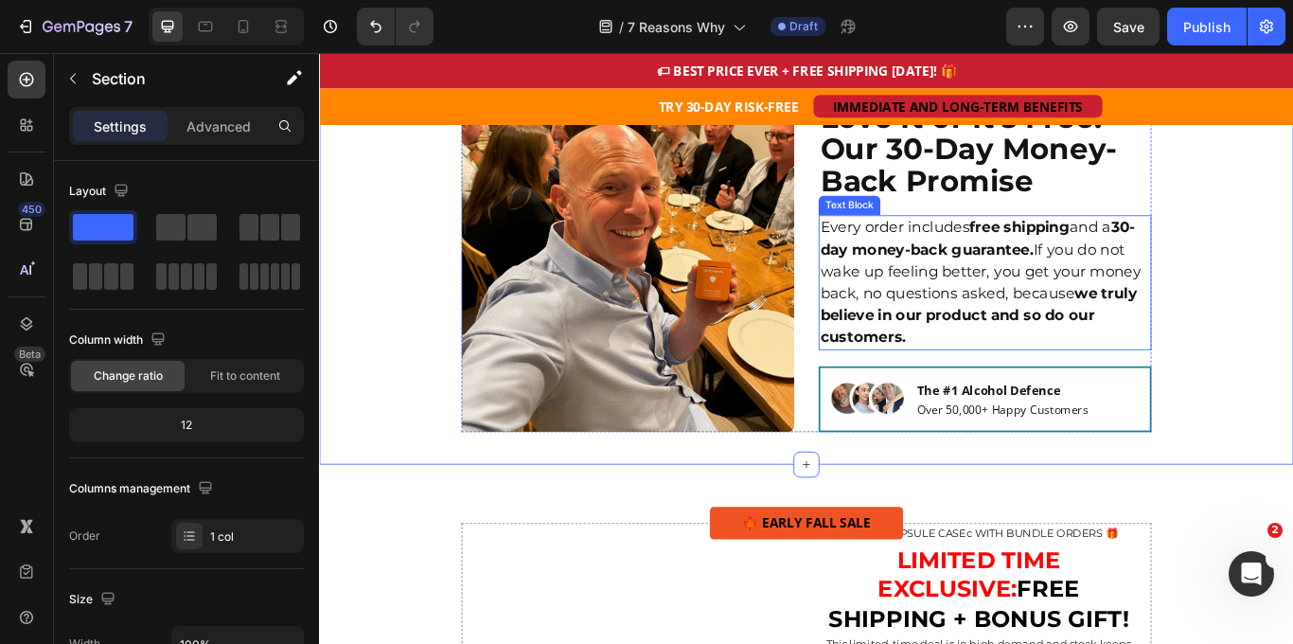
click at [1008, 278] on p "Every order includes free shipping and a 30-day money-back guarantee. If you do…" at bounding box center [1095, 320] width 384 height 153
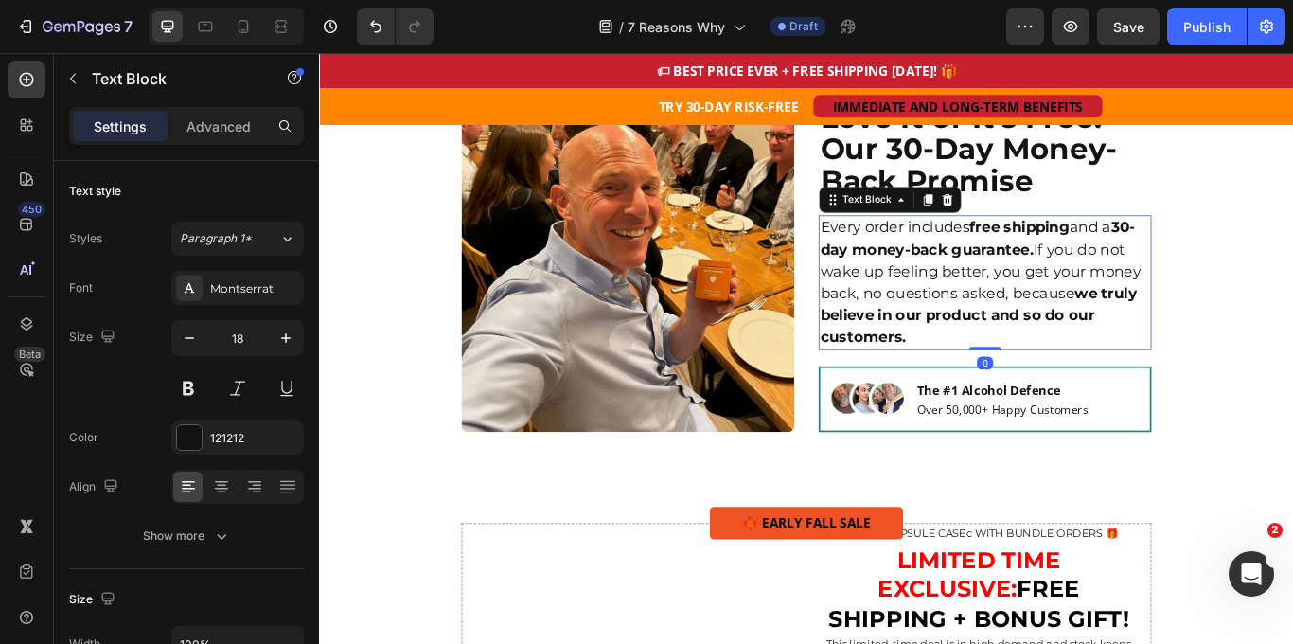
click at [1008, 278] on p "Every order includes free shipping and a 30-day money-back guarantee. If you do…" at bounding box center [1095, 320] width 384 height 153
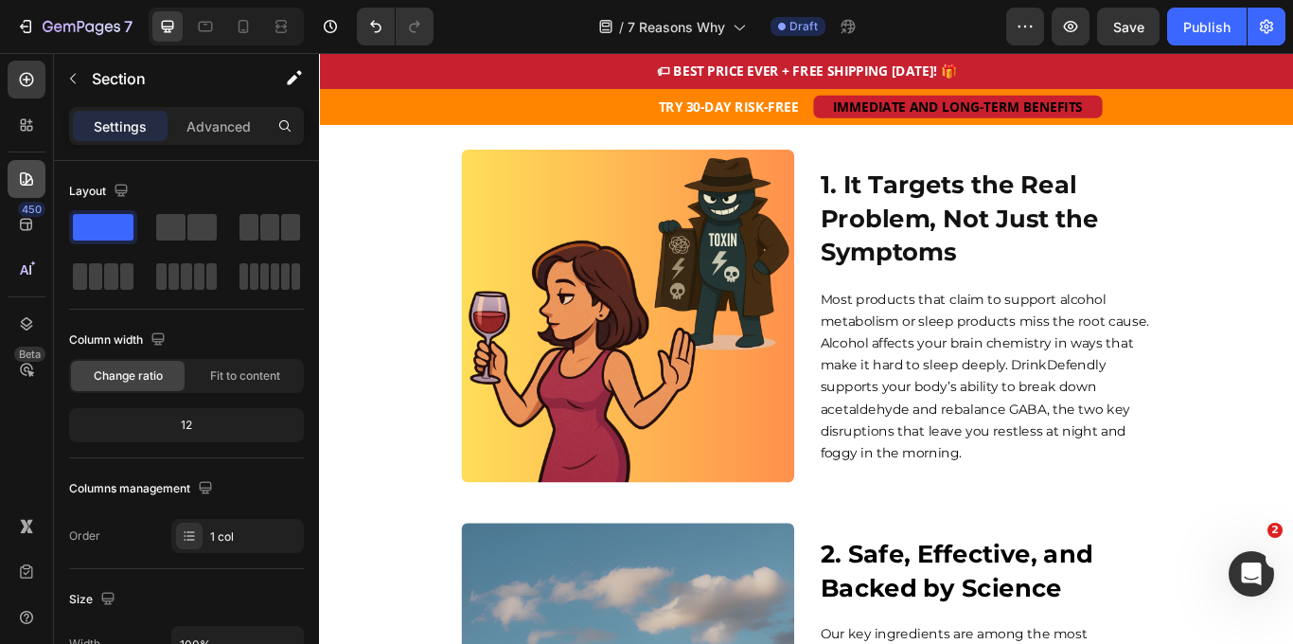
scroll to position [1163, 0]
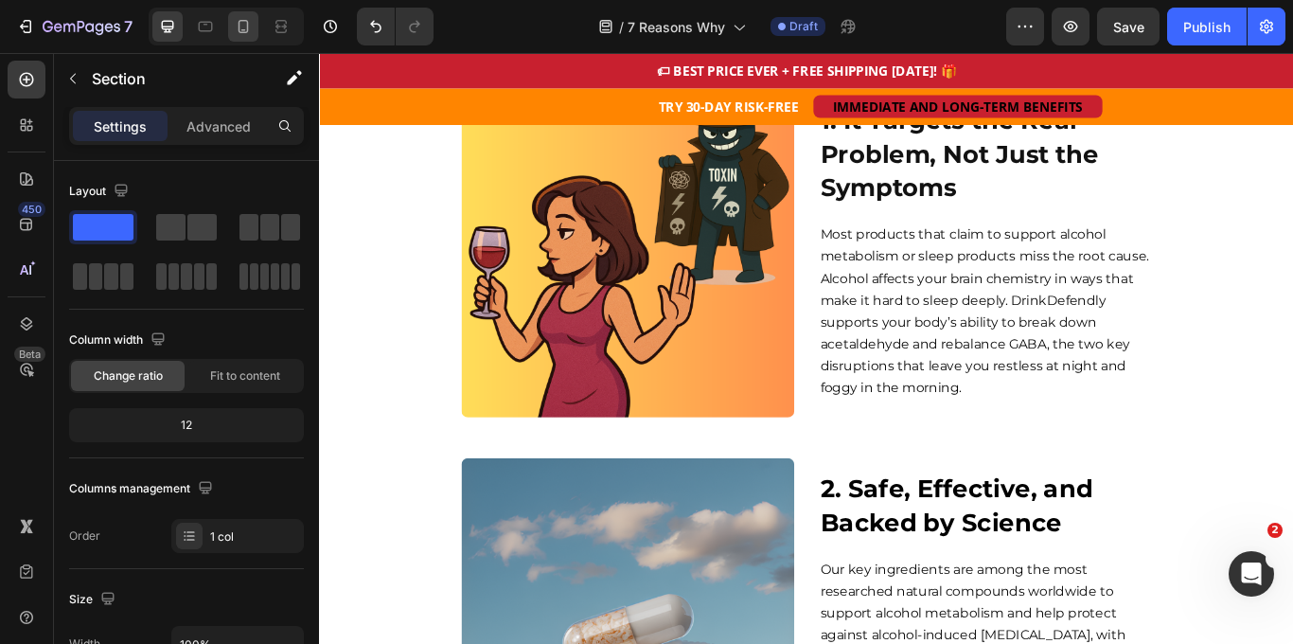
click at [234, 21] on icon at bounding box center [243, 26] width 19 height 19
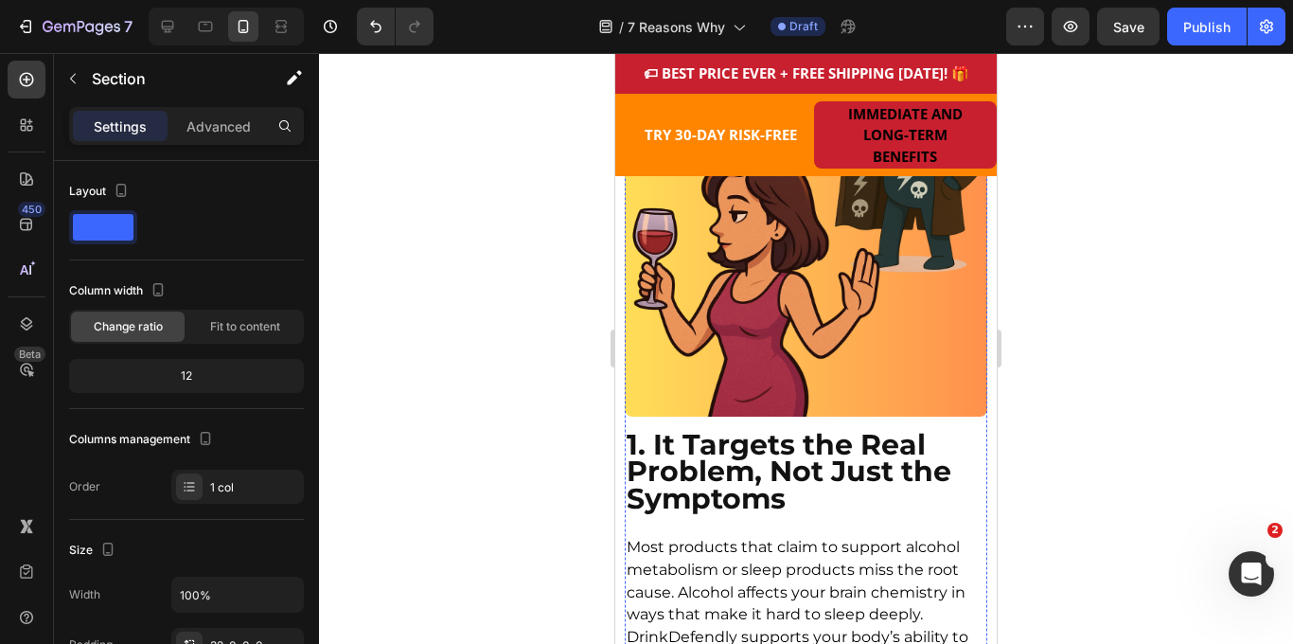
scroll to position [1188, 0]
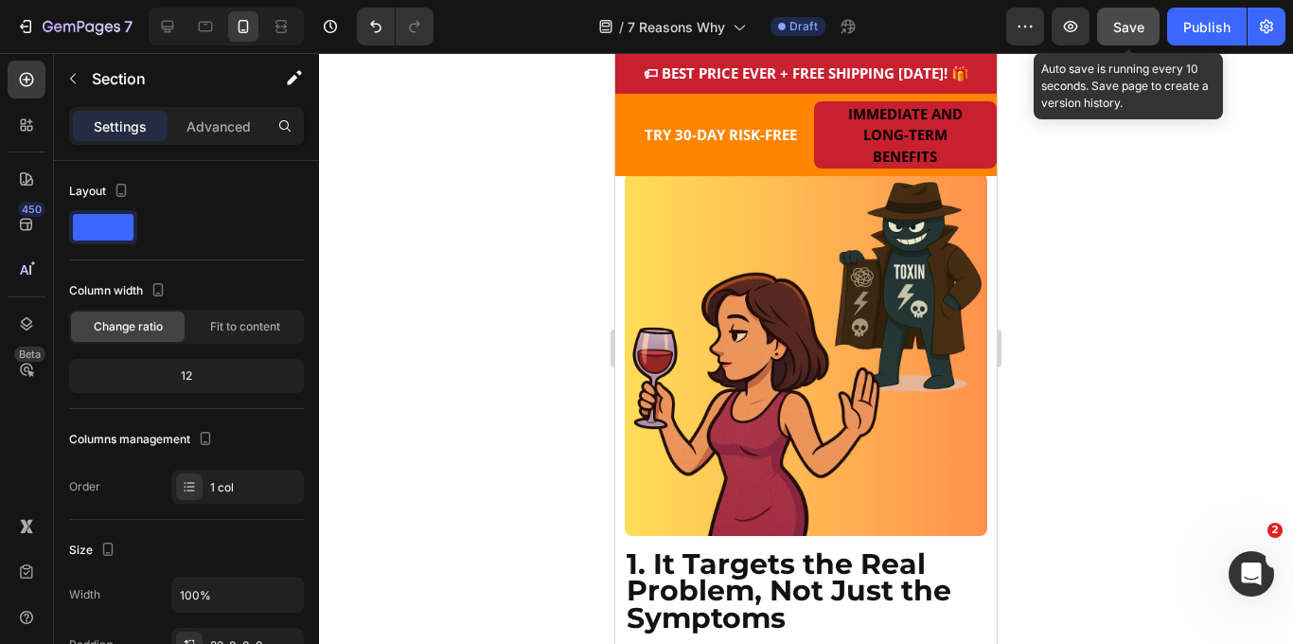
click at [1135, 35] on div "Save" at bounding box center [1128, 27] width 31 height 20
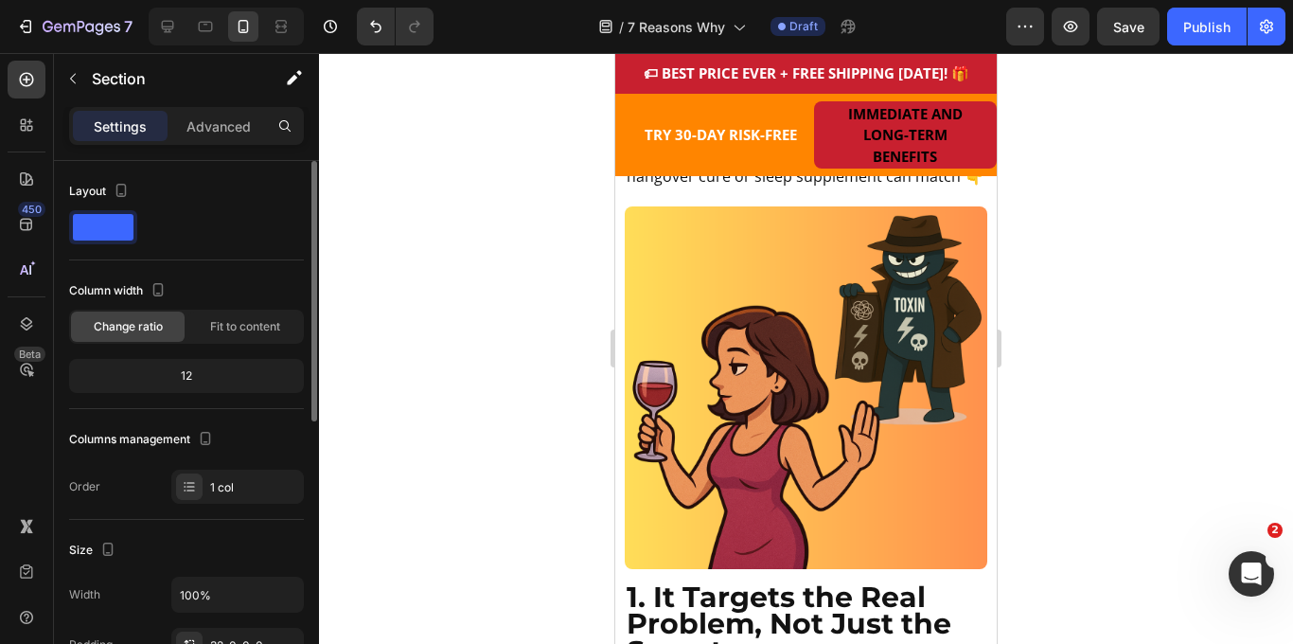
scroll to position [1170, 0]
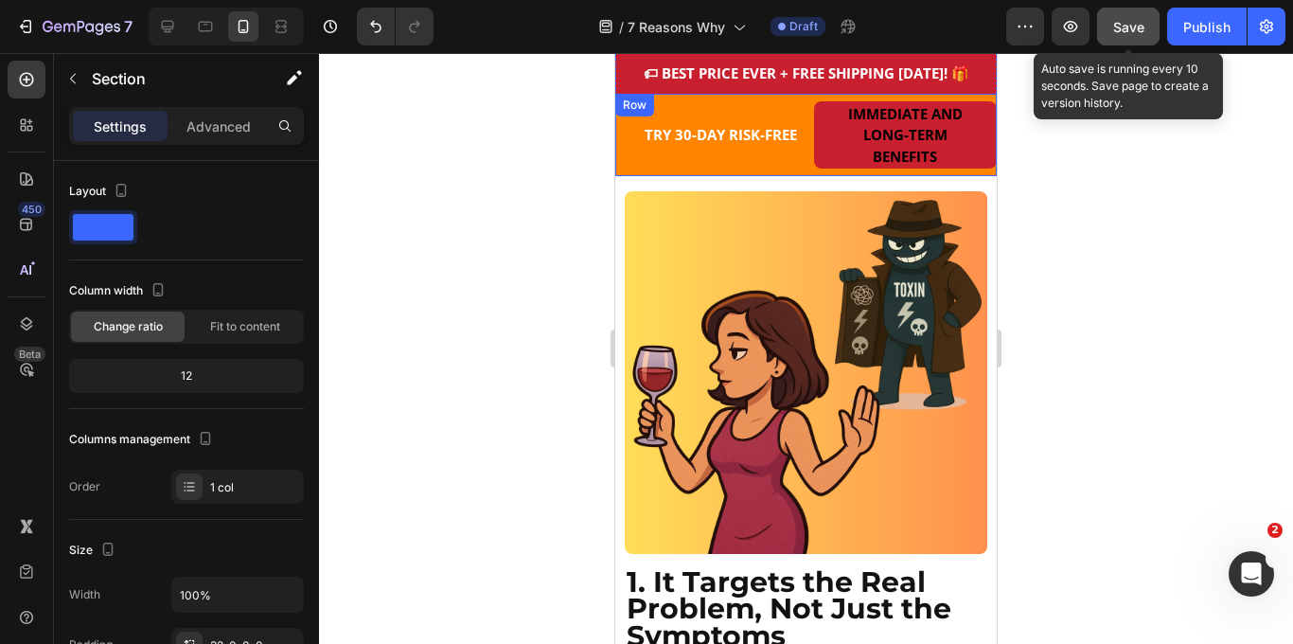
click at [1132, 31] on span "Save" at bounding box center [1128, 27] width 31 height 16
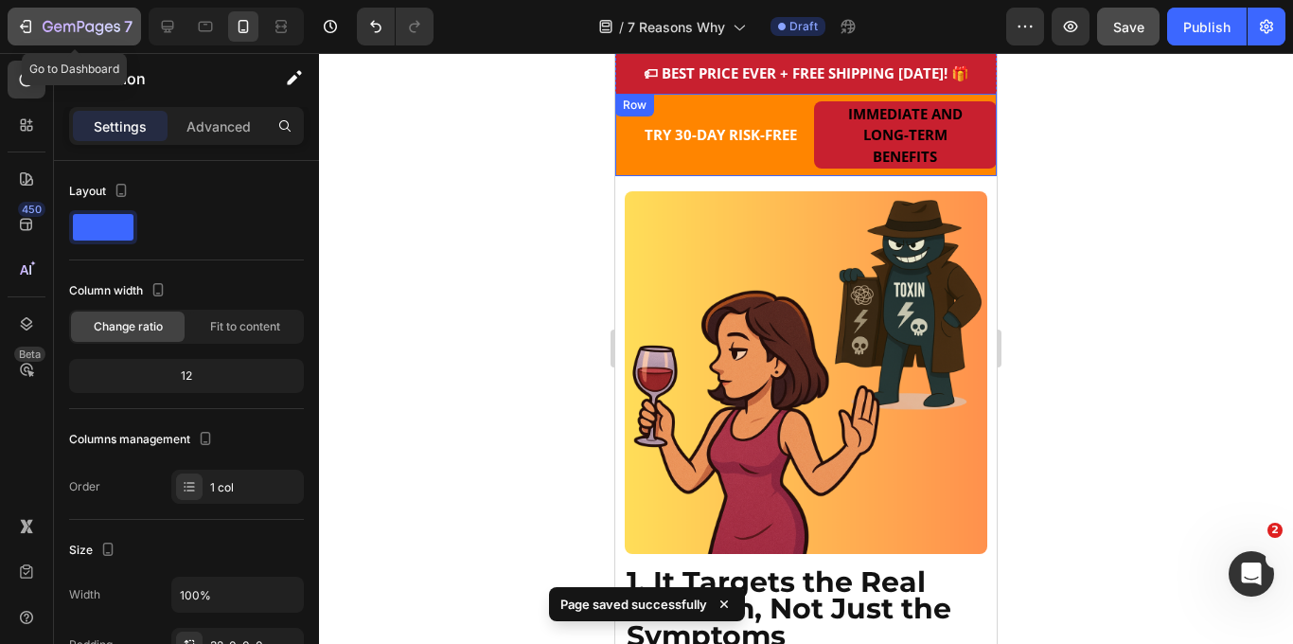
click at [26, 28] on icon "button" at bounding box center [25, 26] width 19 height 19
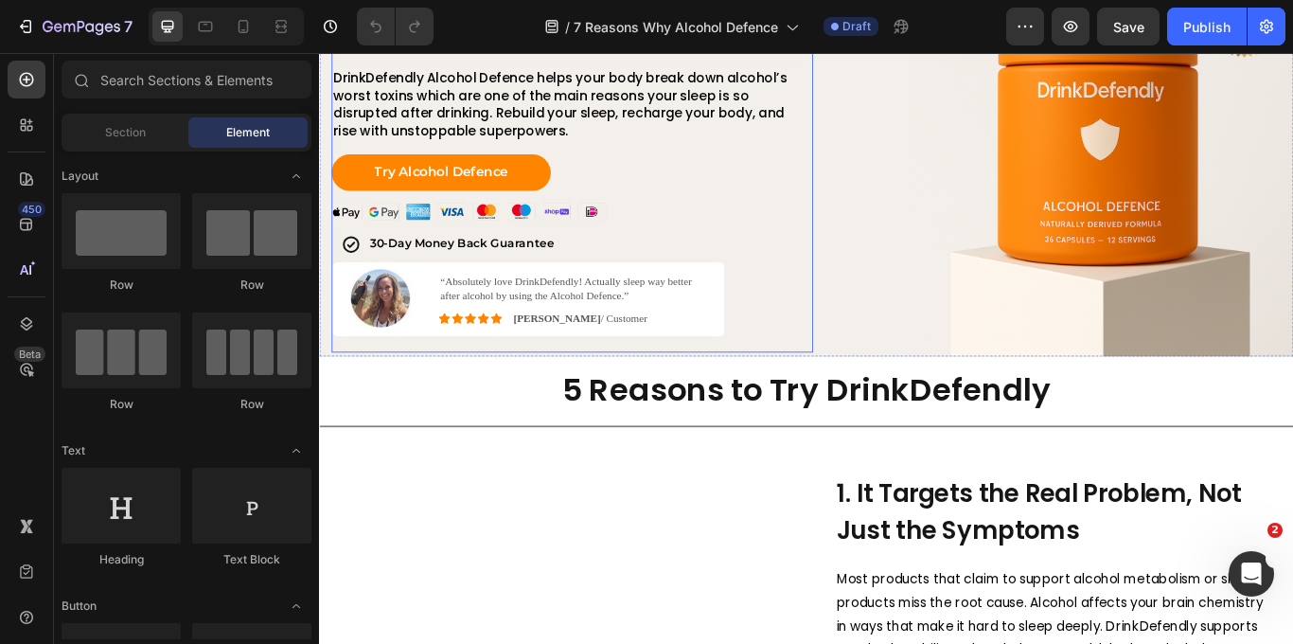
scroll to position [147, 0]
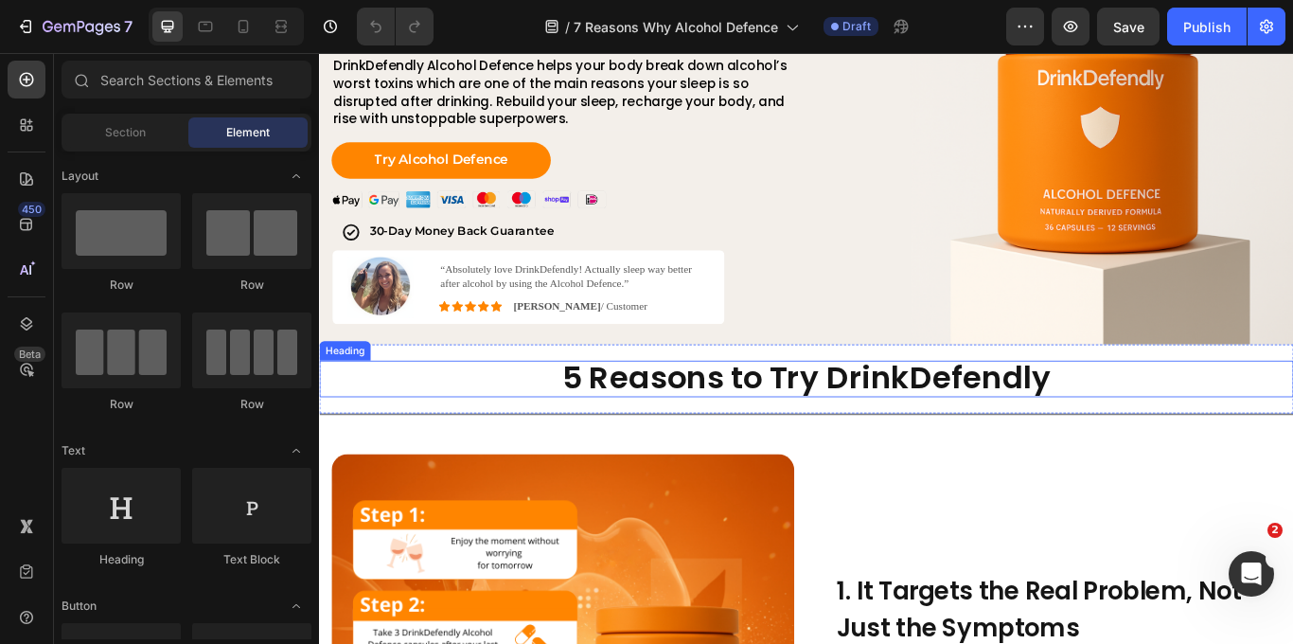
click at [835, 433] on strong "5 Reasons to Try DrinkDefendly" at bounding box center [887, 431] width 570 height 50
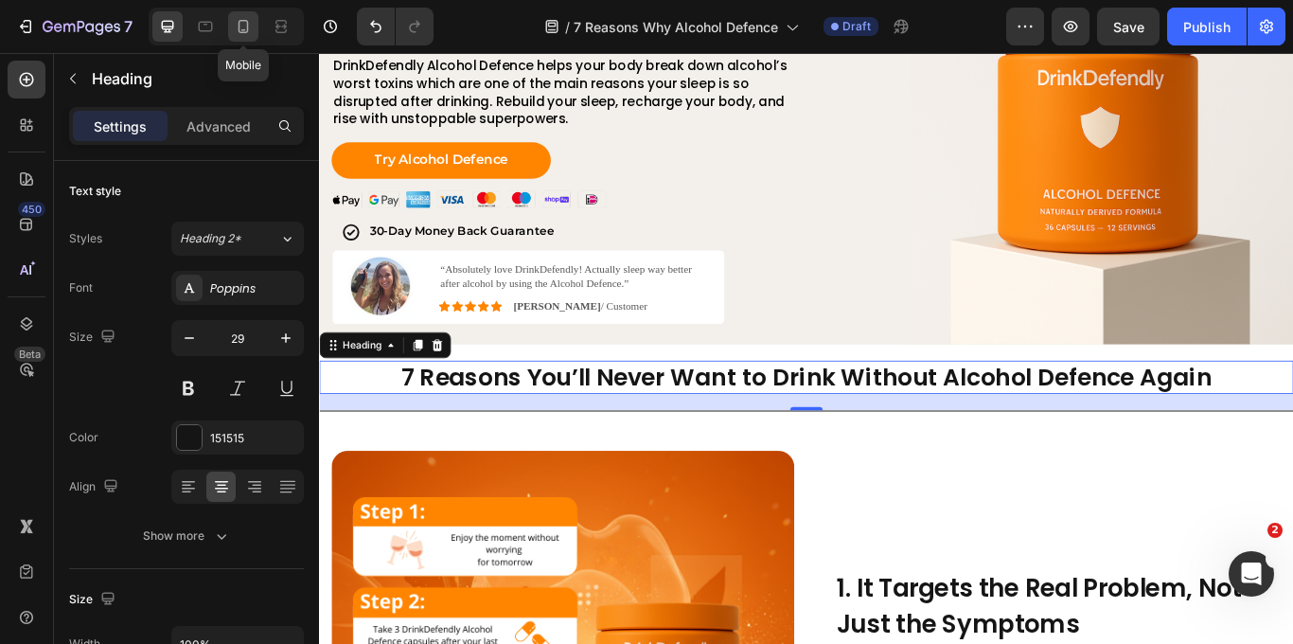
click at [235, 30] on icon at bounding box center [243, 26] width 19 height 19
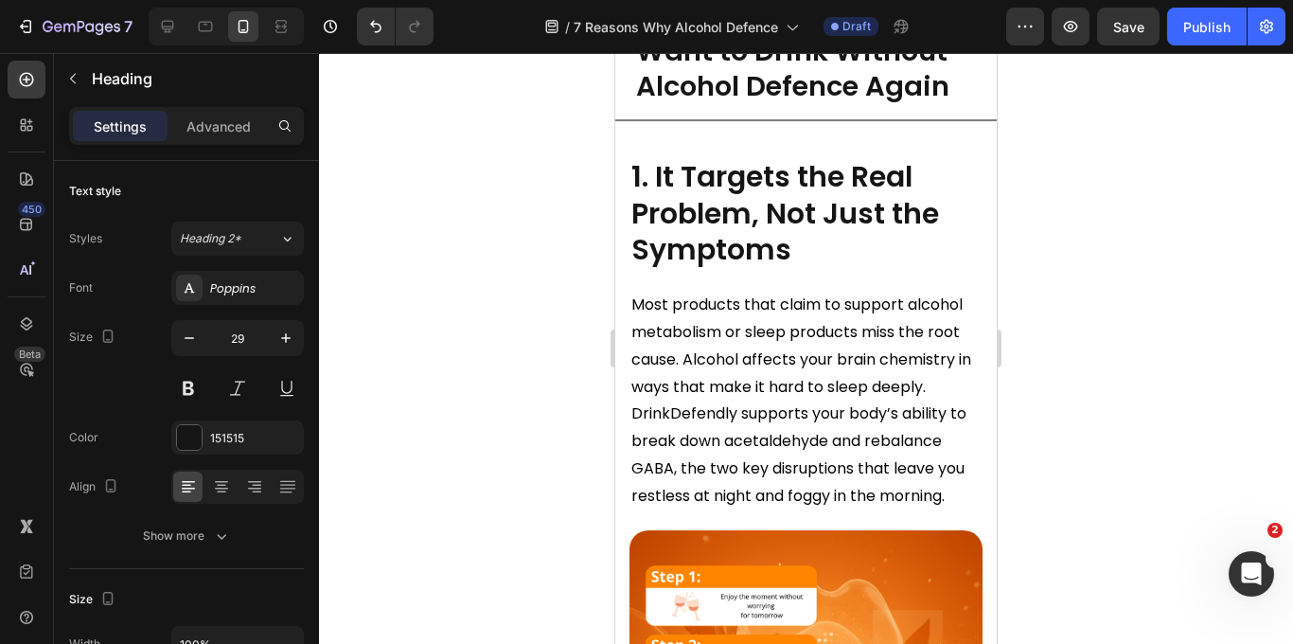
scroll to position [981, 0]
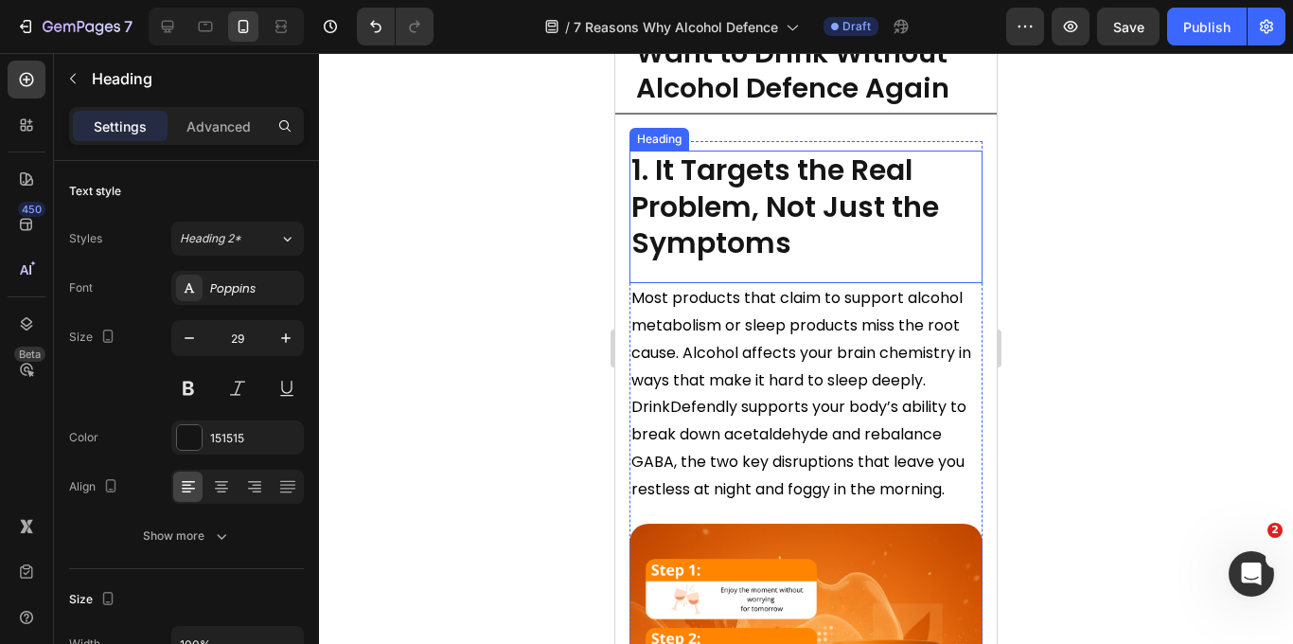
click at [782, 192] on strong "1. It Targets the Real Problem, Not Just the Symptoms" at bounding box center [785, 207] width 308 height 114
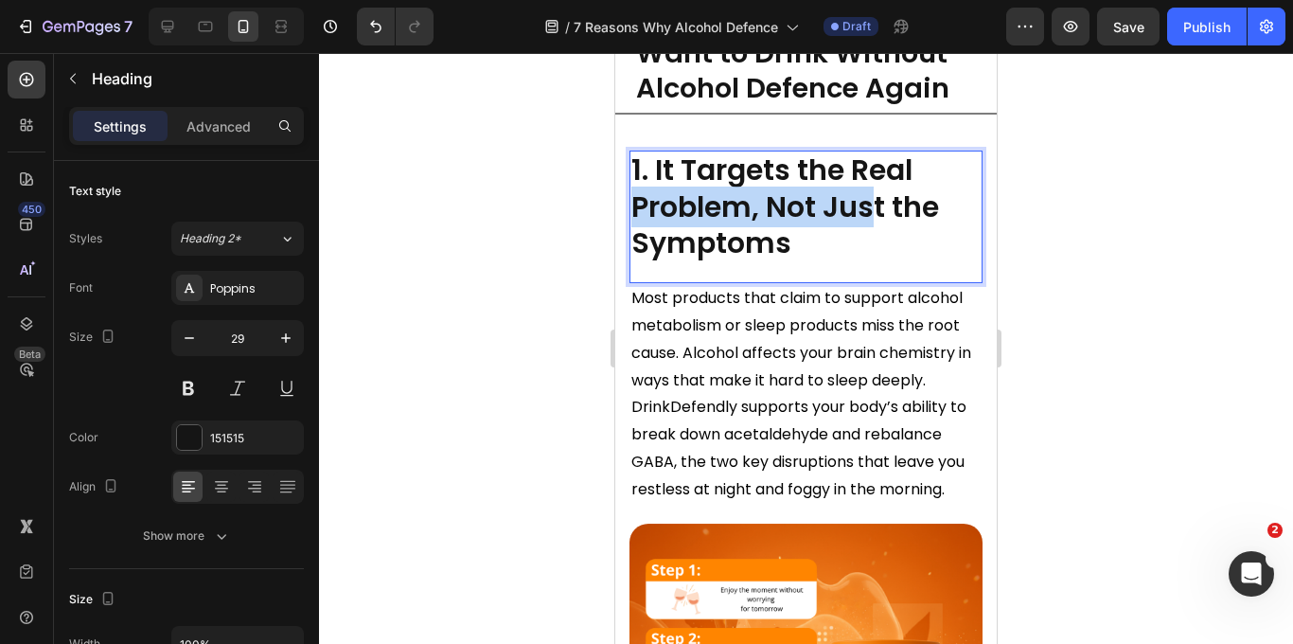
drag, startPoint x: 915, startPoint y: 182, endPoint x: 877, endPoint y: 201, distance: 42.3
click at [877, 202] on p "1. It Targets the Real Problem, Not Just the Symptoms" at bounding box center [805, 207] width 349 height 110
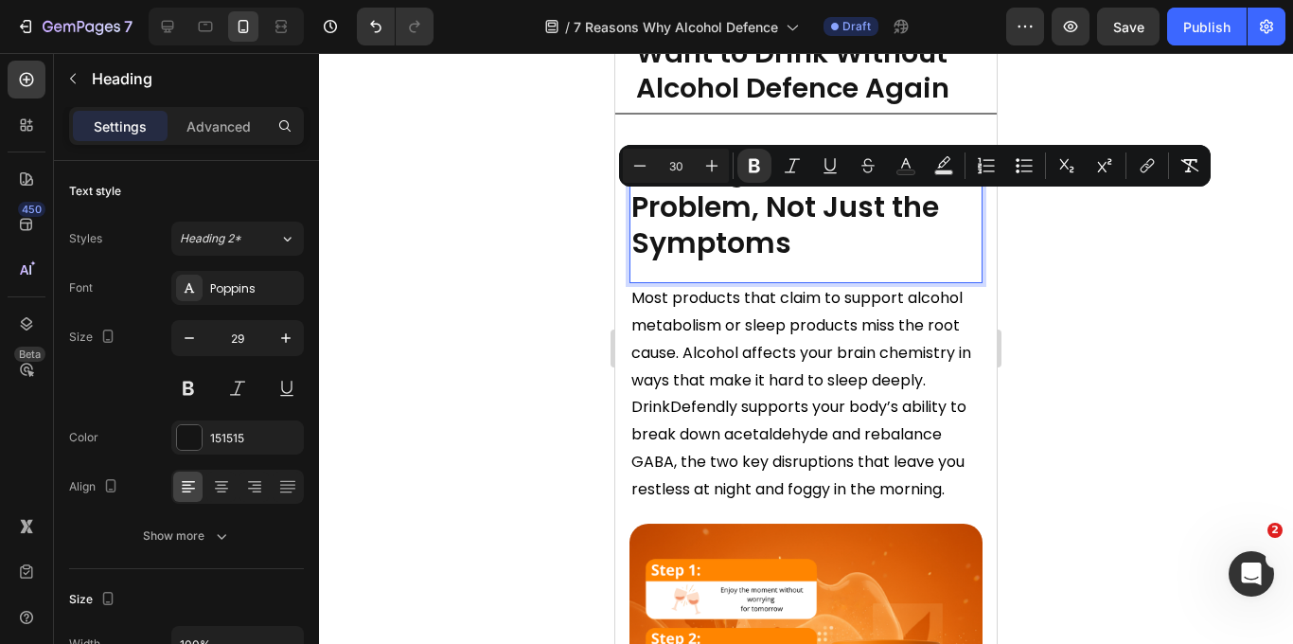
click at [789, 194] on strong "1. It Targets the Real Problem, Not Just the Symptoms" at bounding box center [785, 207] width 308 height 114
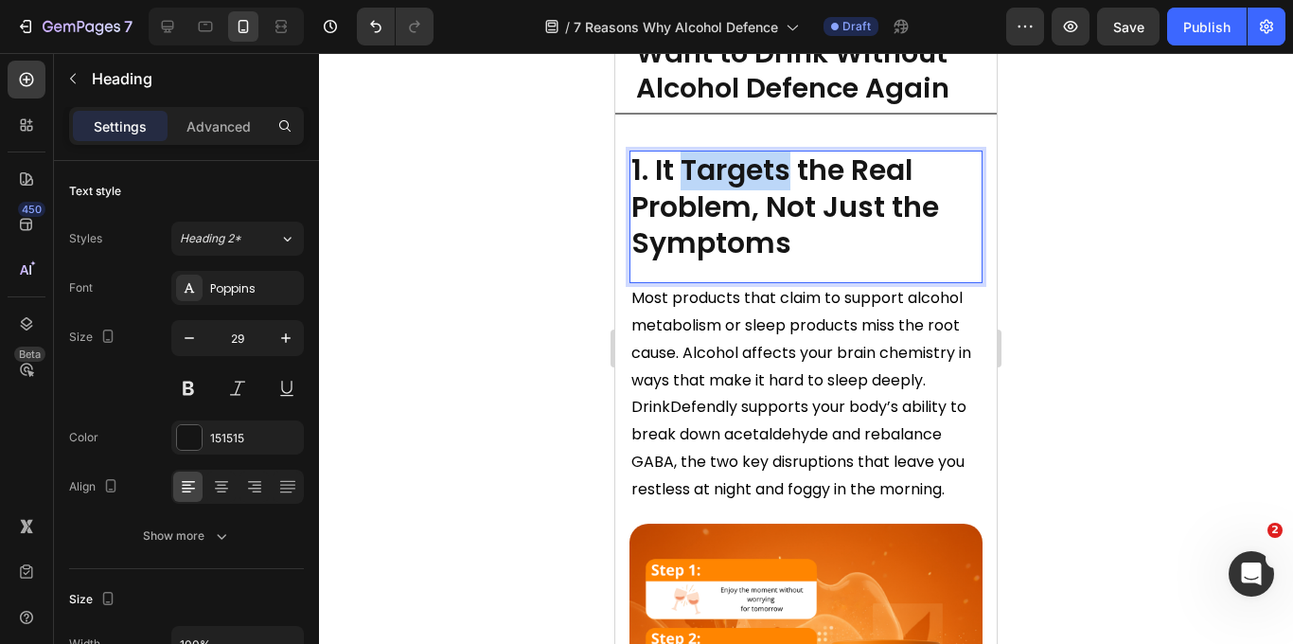
drag, startPoint x: 792, startPoint y: 178, endPoint x: 689, endPoint y: 175, distance: 103.2
click at [689, 175] on strong "1. It Targets the Real Problem, Not Just the Symptoms" at bounding box center [785, 207] width 308 height 114
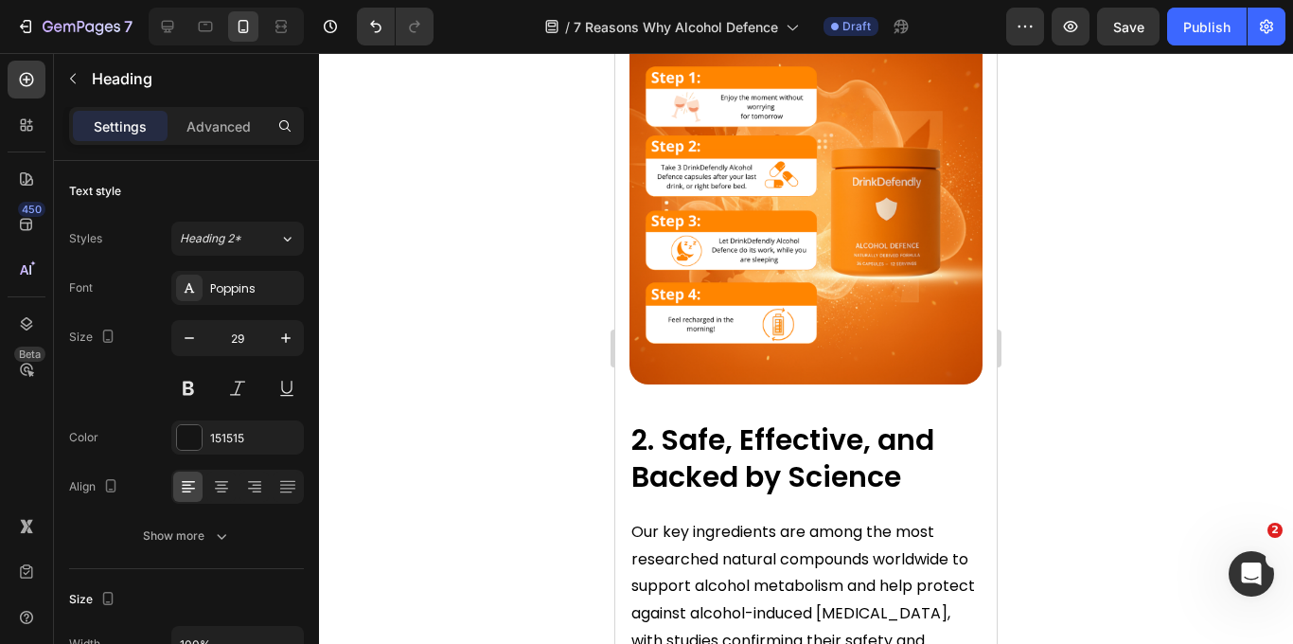
scroll to position [1459, 0]
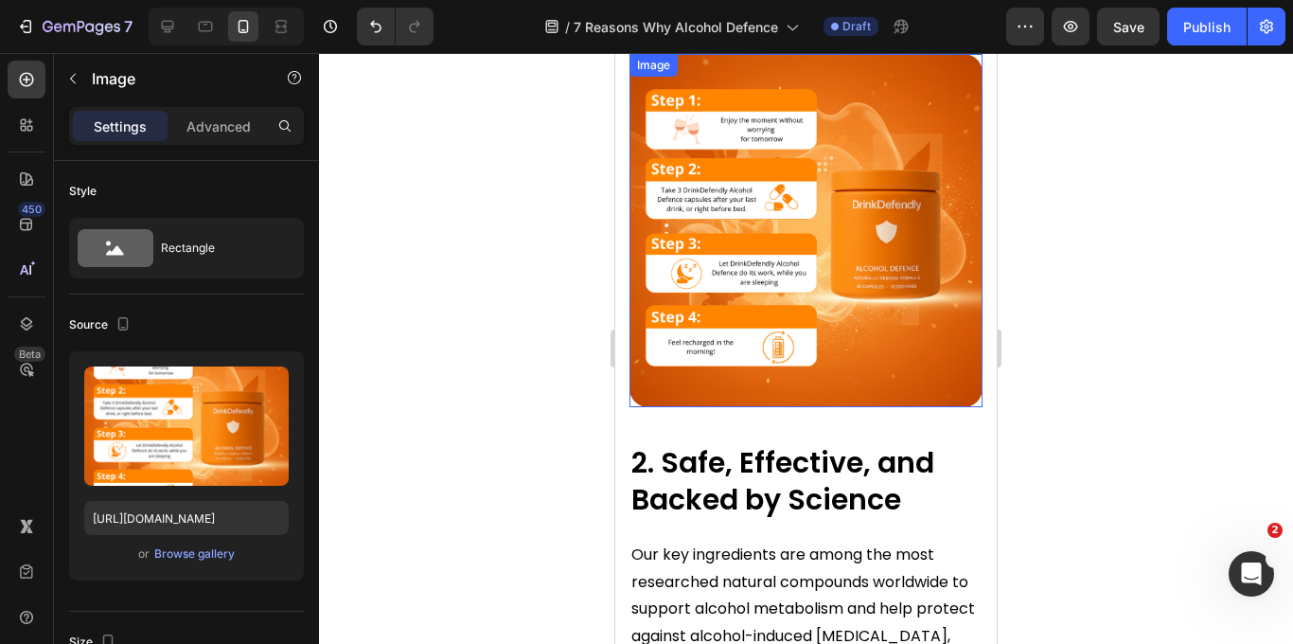
click at [782, 245] on img at bounding box center [805, 230] width 353 height 353
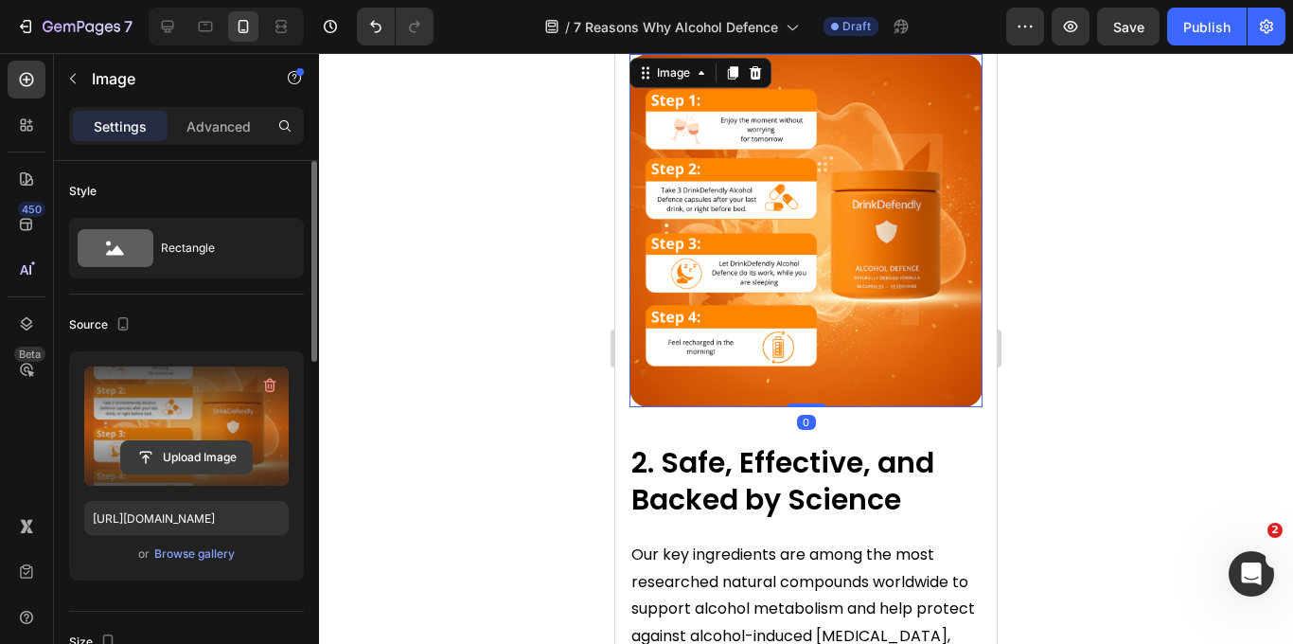
click at [195, 447] on input "file" at bounding box center [186, 457] width 131 height 32
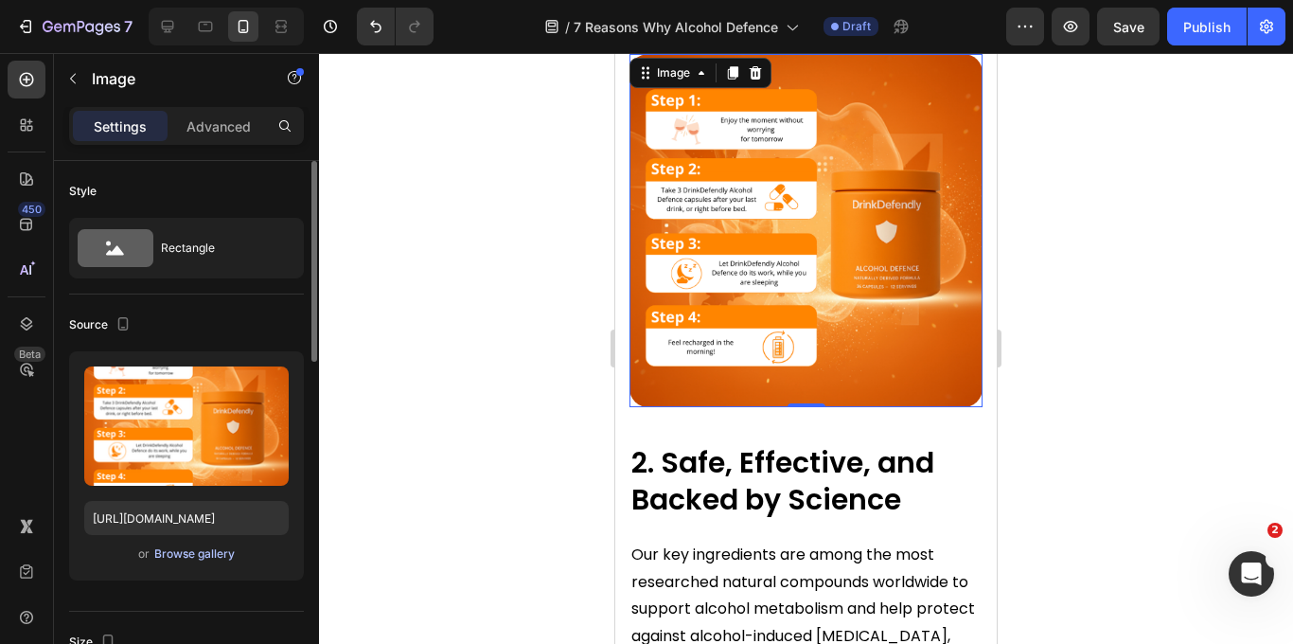
click at [205, 554] on div "Browse gallery" at bounding box center [194, 553] width 80 height 17
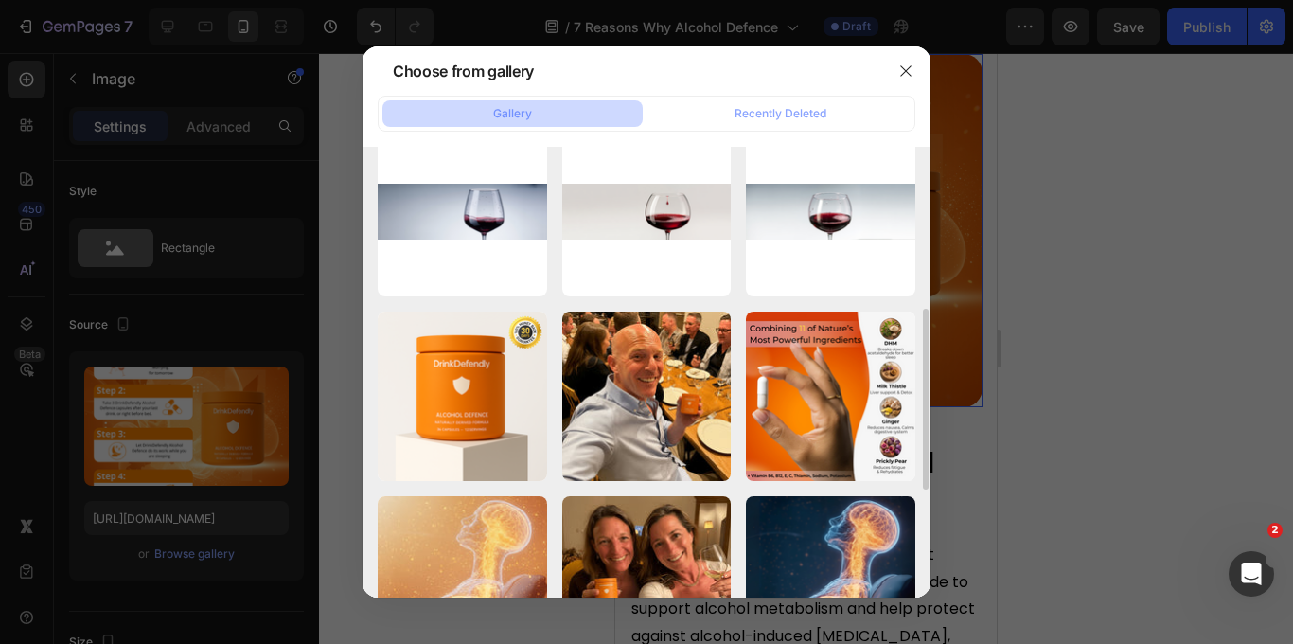
scroll to position [670, 0]
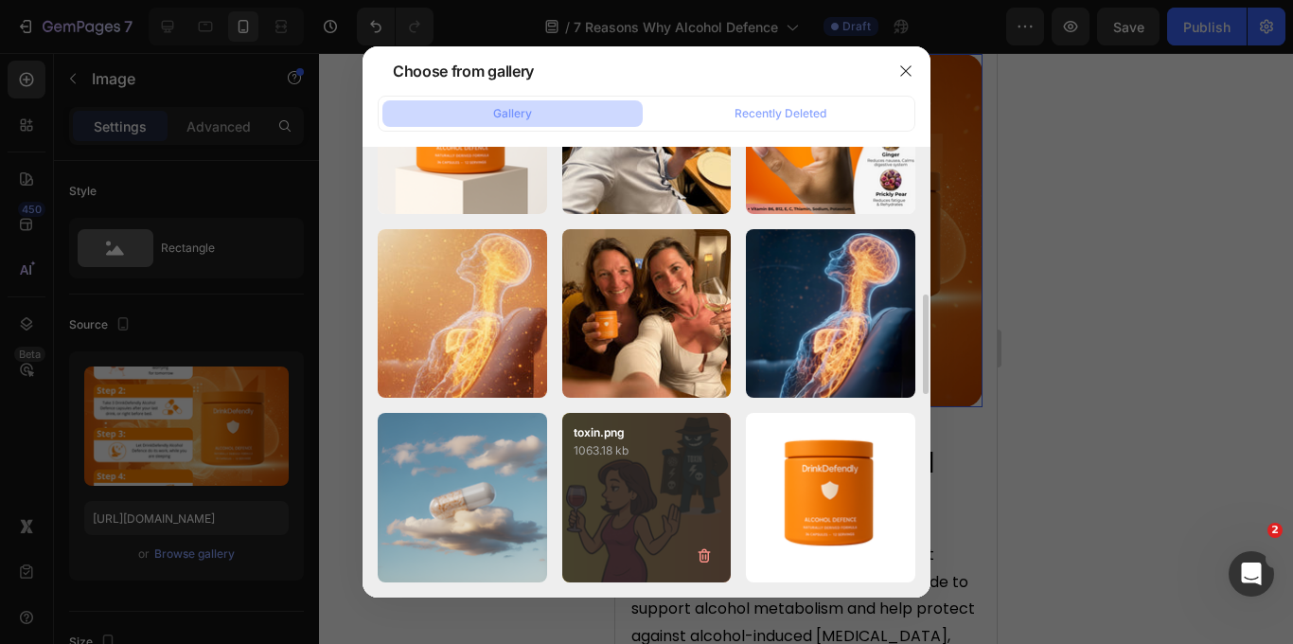
click at [637, 497] on div "toxin.png 1063.18 kb" at bounding box center [646, 497] width 169 height 169
type input "https://cdn.shopify.com/s/files/1/0908/4855/9481/files/gempages_570502984459354…"
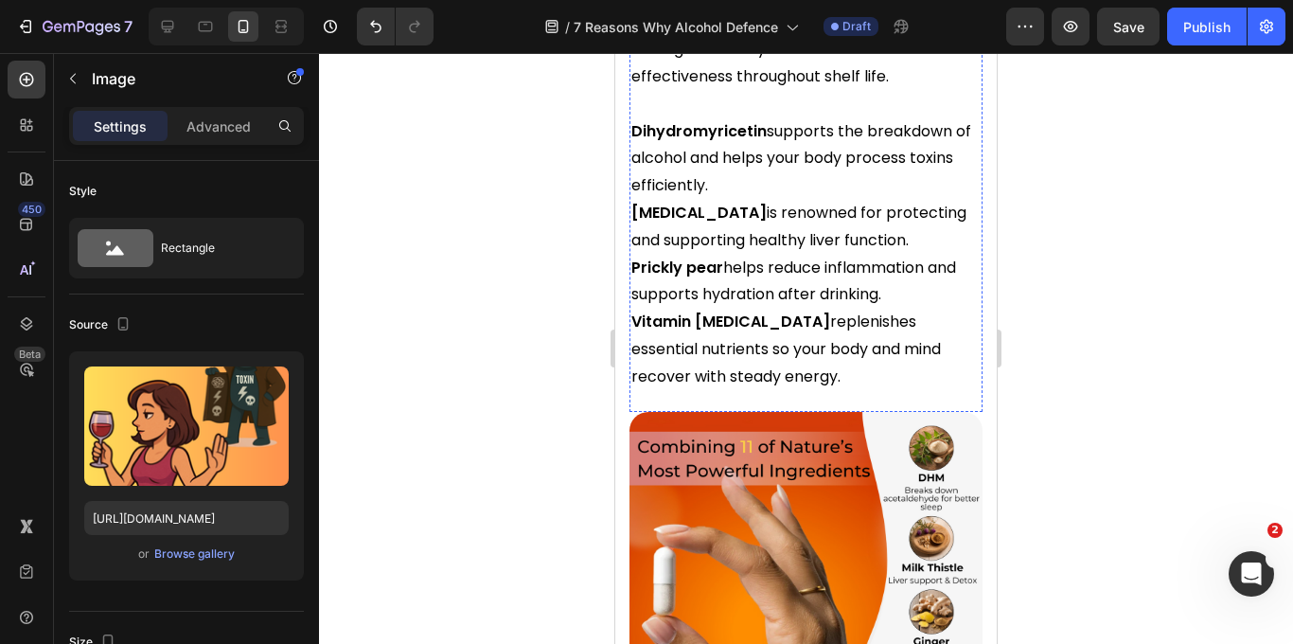
scroll to position [2050, 0]
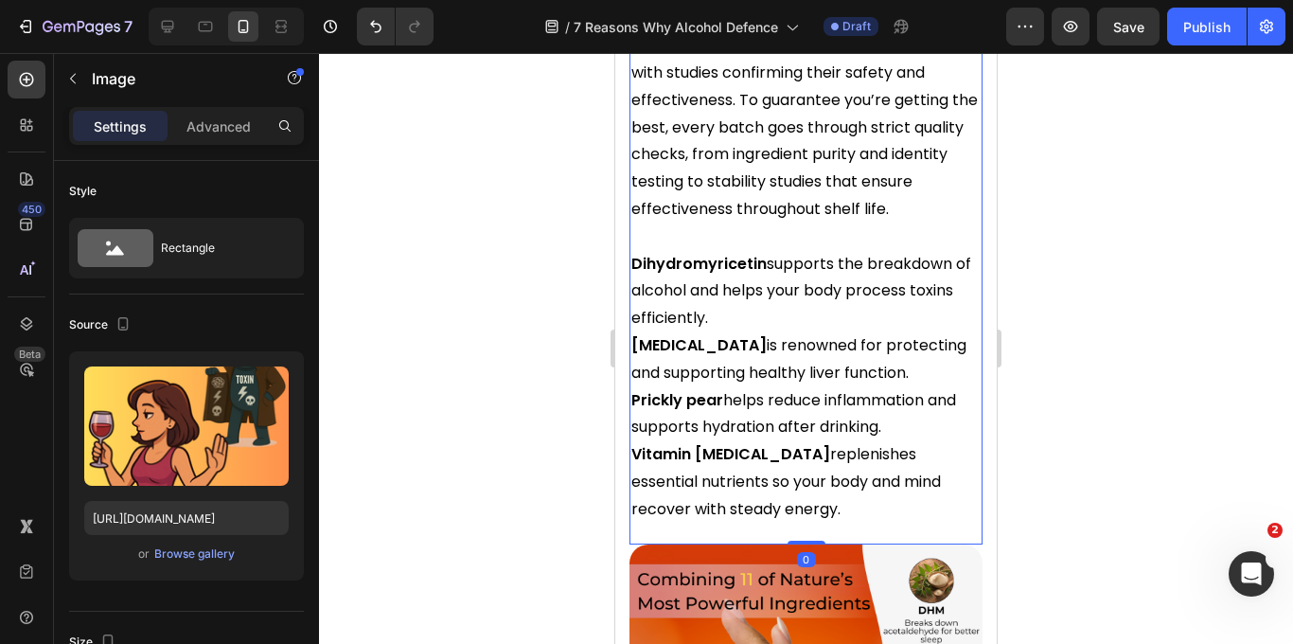
click at [731, 341] on p "Milk thistle is renowned for protecting and supporting healthy liver function." at bounding box center [805, 359] width 349 height 55
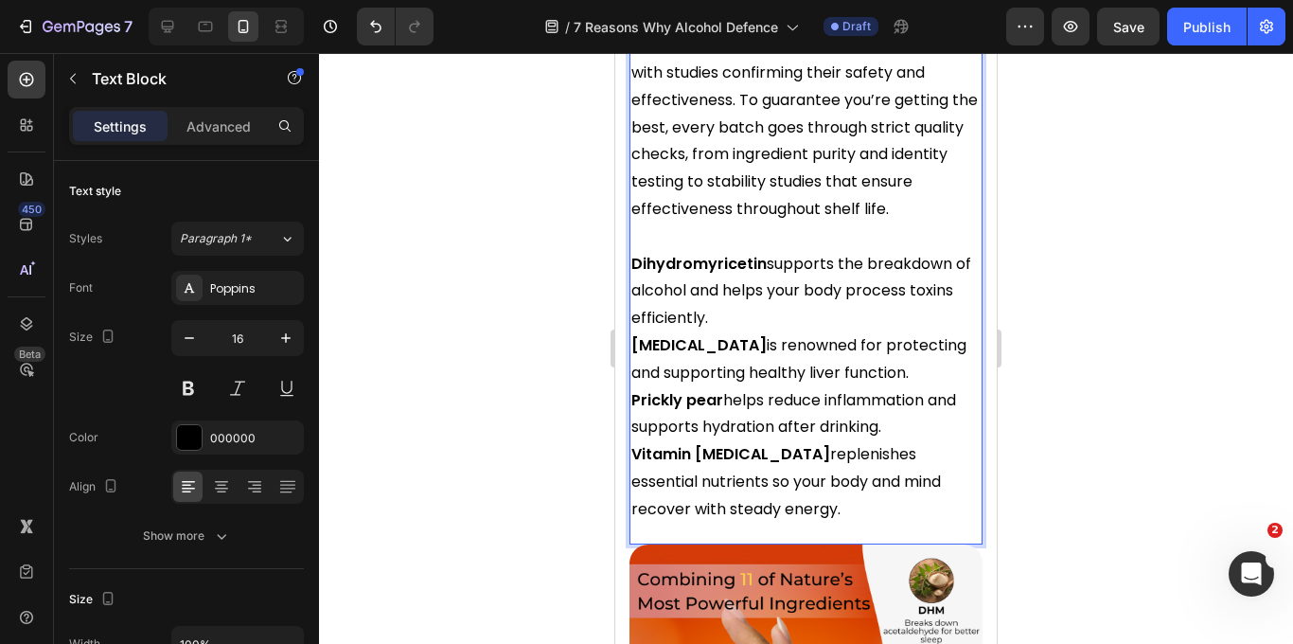
click at [733, 458] on strong "Vitamin B complex" at bounding box center [730, 454] width 199 height 22
click at [749, 512] on p "Vitamin B complex replenishes essential nutrients so your body and mind recover…" at bounding box center [805, 481] width 349 height 81
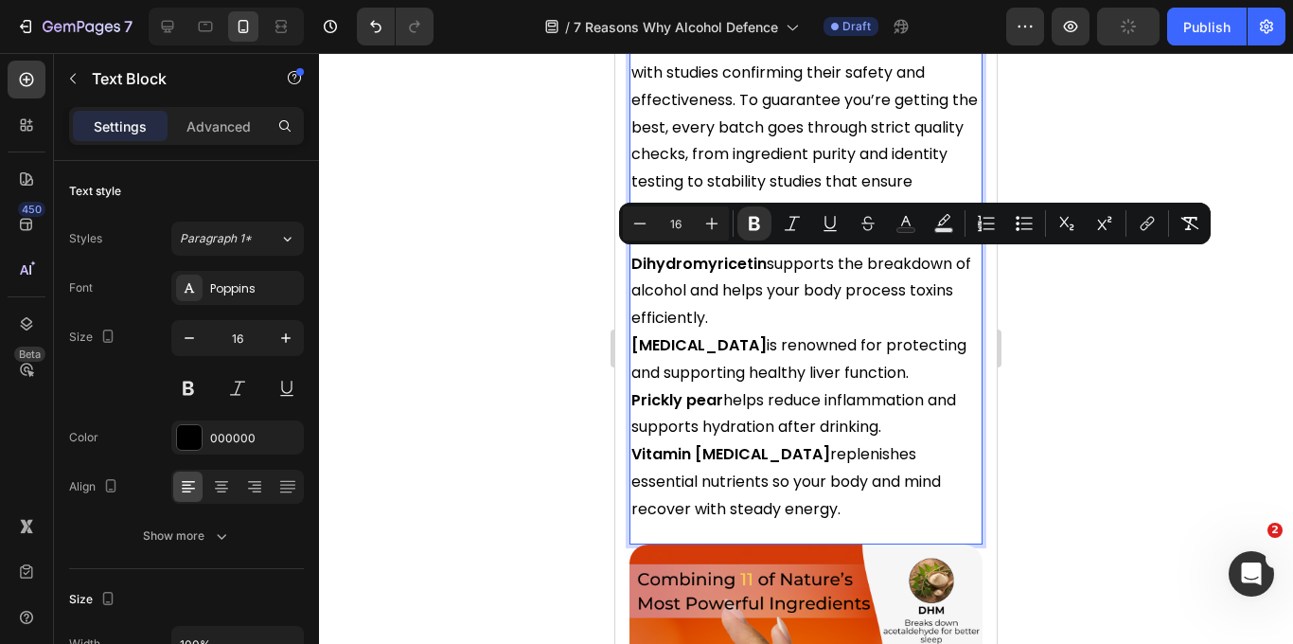
drag, startPoint x: 756, startPoint y: 512, endPoint x: 628, endPoint y: 271, distance: 273.1
click at [629, 271] on div "Our key ingredients are among the most researched natural compounds worldwide t…" at bounding box center [805, 237] width 353 height 576
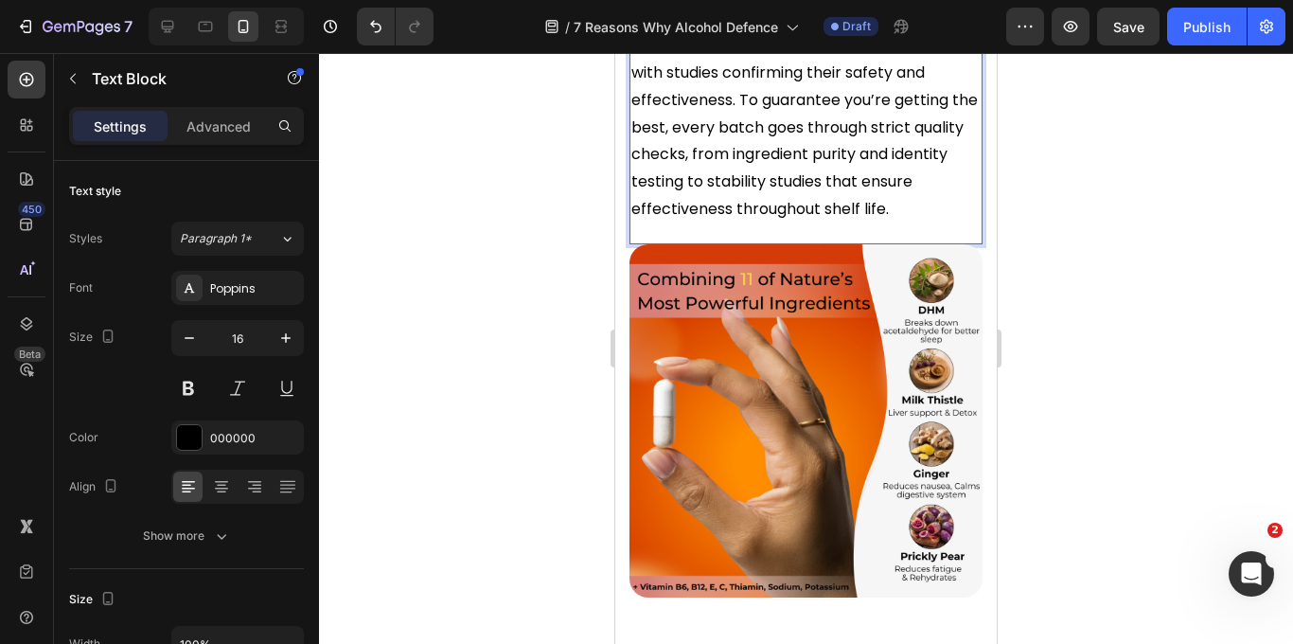
click at [680, 220] on p "Our key ingredients are among the most researched natural compounds worldwide t…" at bounding box center [805, 87] width 349 height 273
click at [668, 233] on div "Our key ingredients are among the most researched natural compounds worldwide t…" at bounding box center [805, 96] width 353 height 295
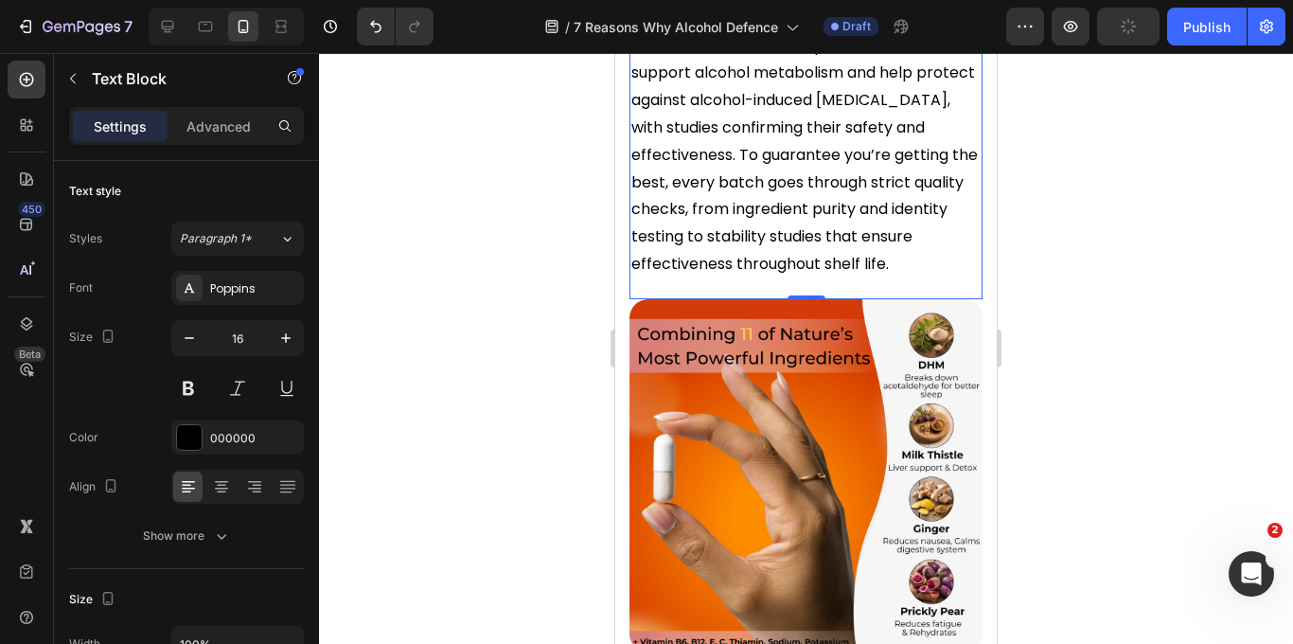
scroll to position [1877, 0]
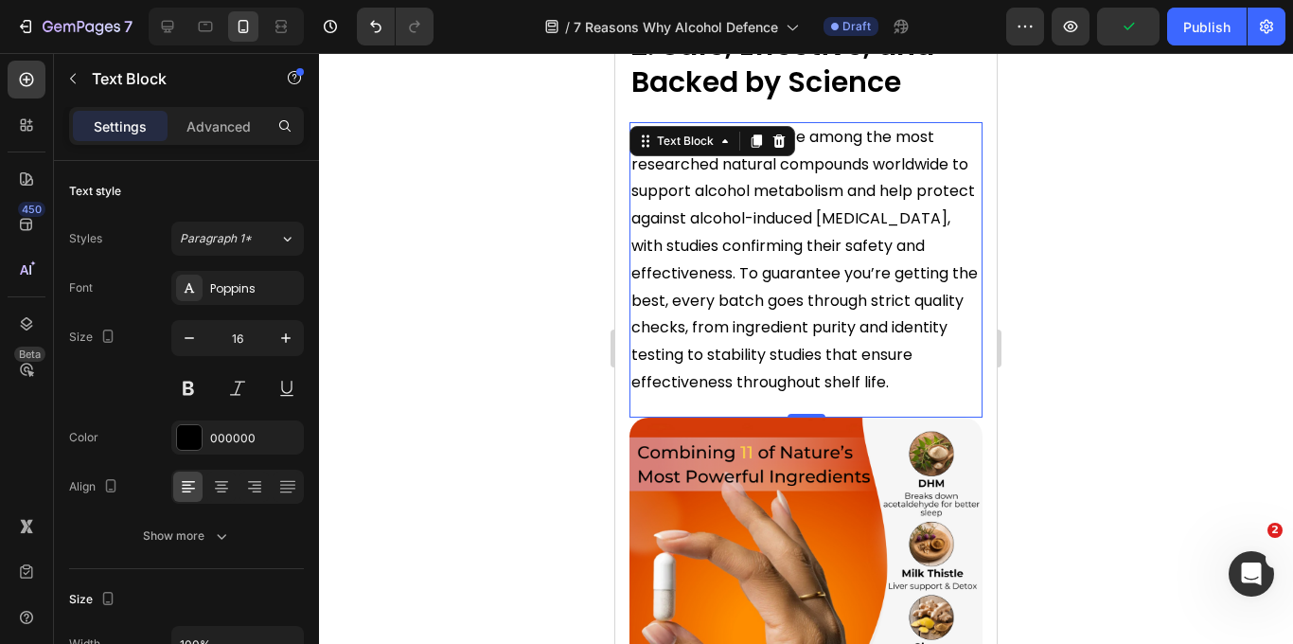
click at [1153, 238] on div at bounding box center [806, 348] width 974 height 591
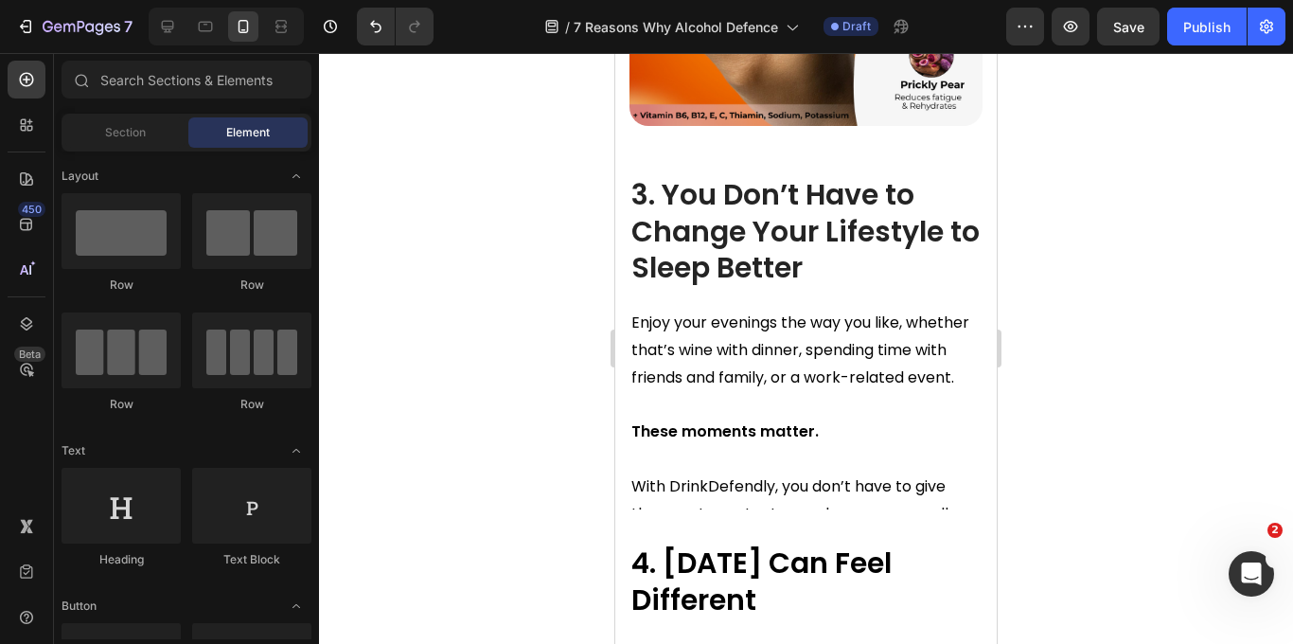
scroll to position [2526, 0]
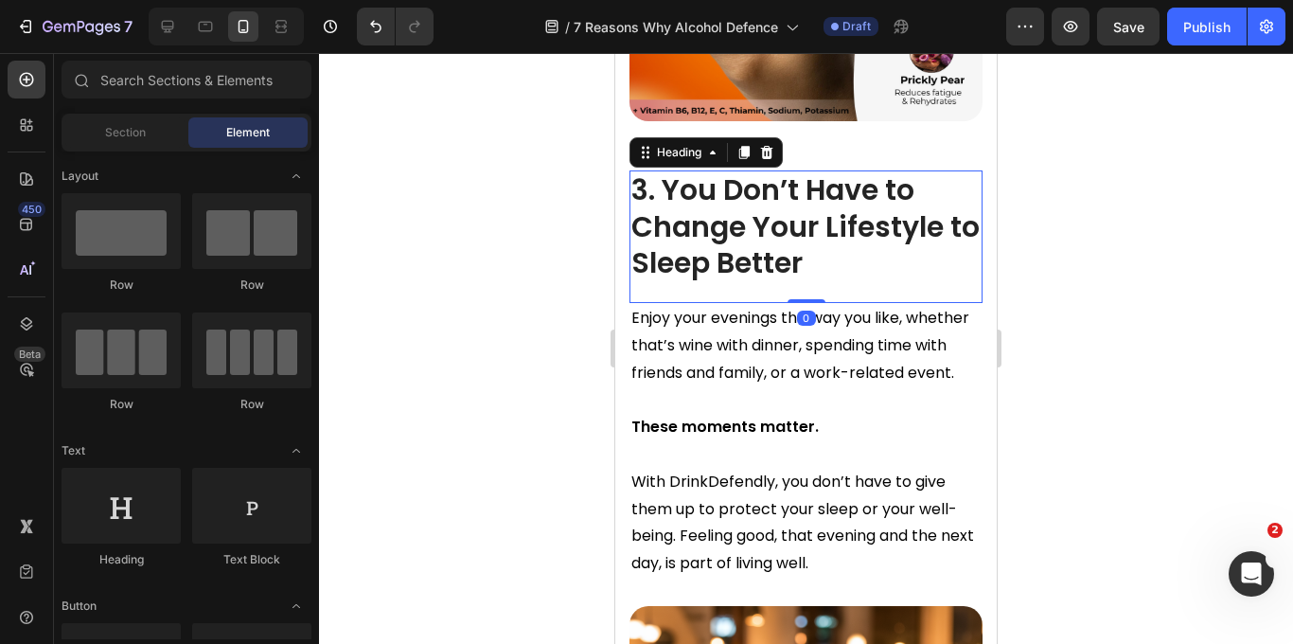
click at [790, 250] on strong "3. You Don’t Have to Change Your Lifestyle to Sleep Better" at bounding box center [805, 226] width 348 height 114
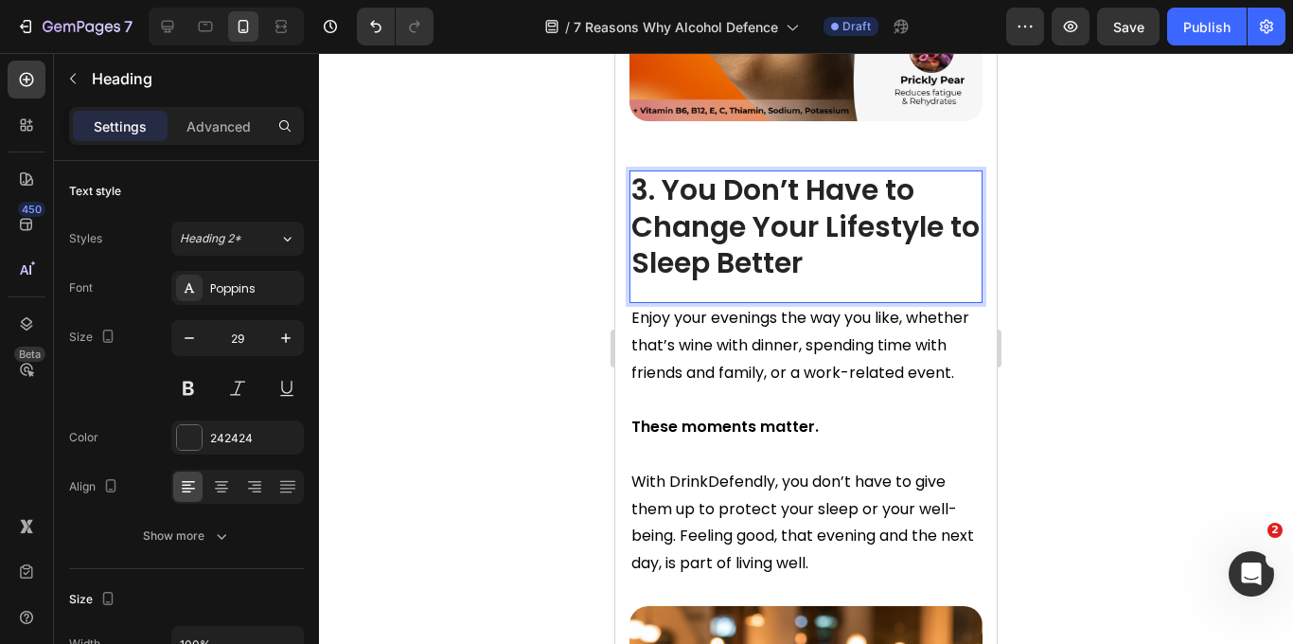
click at [828, 259] on p "3. You Don’t Have to Change Your Lifestyle to Sleep Better" at bounding box center [805, 227] width 349 height 110
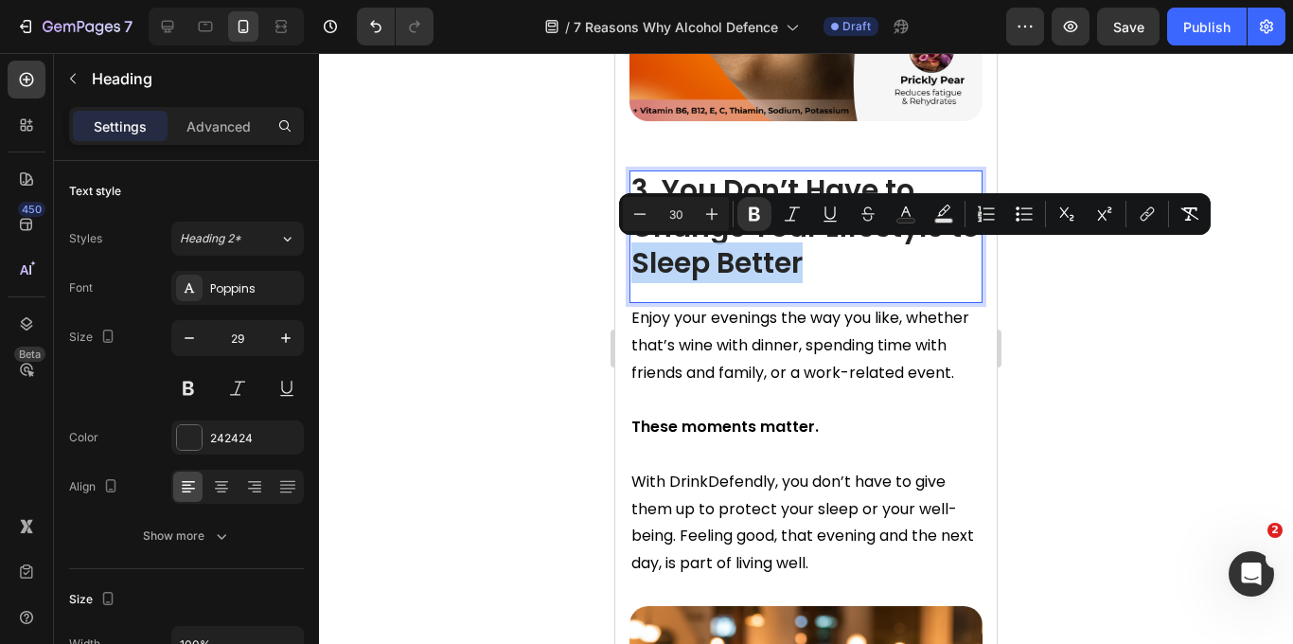
drag, startPoint x: 813, startPoint y: 264, endPoint x: 635, endPoint y: 263, distance: 177.9
click at [635, 264] on p "3. You Don’t Have to Change Your Lifestyle to Sleep Better" at bounding box center [805, 227] width 349 height 110
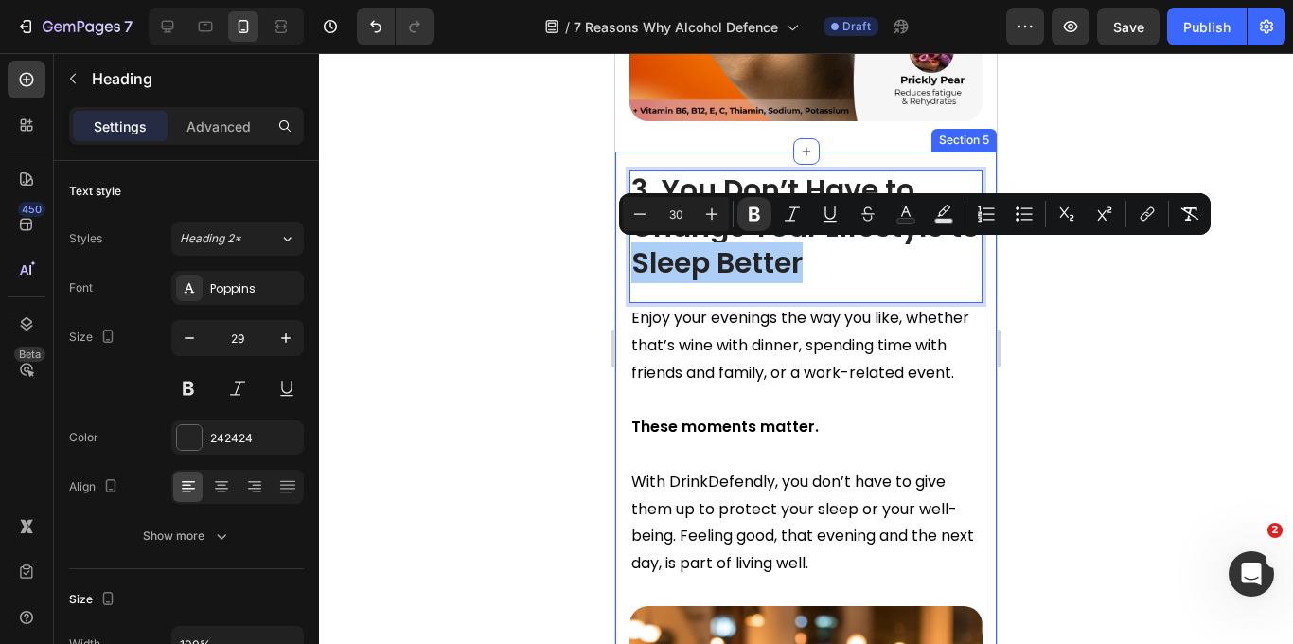
click at [449, 292] on div at bounding box center [806, 348] width 974 height 591
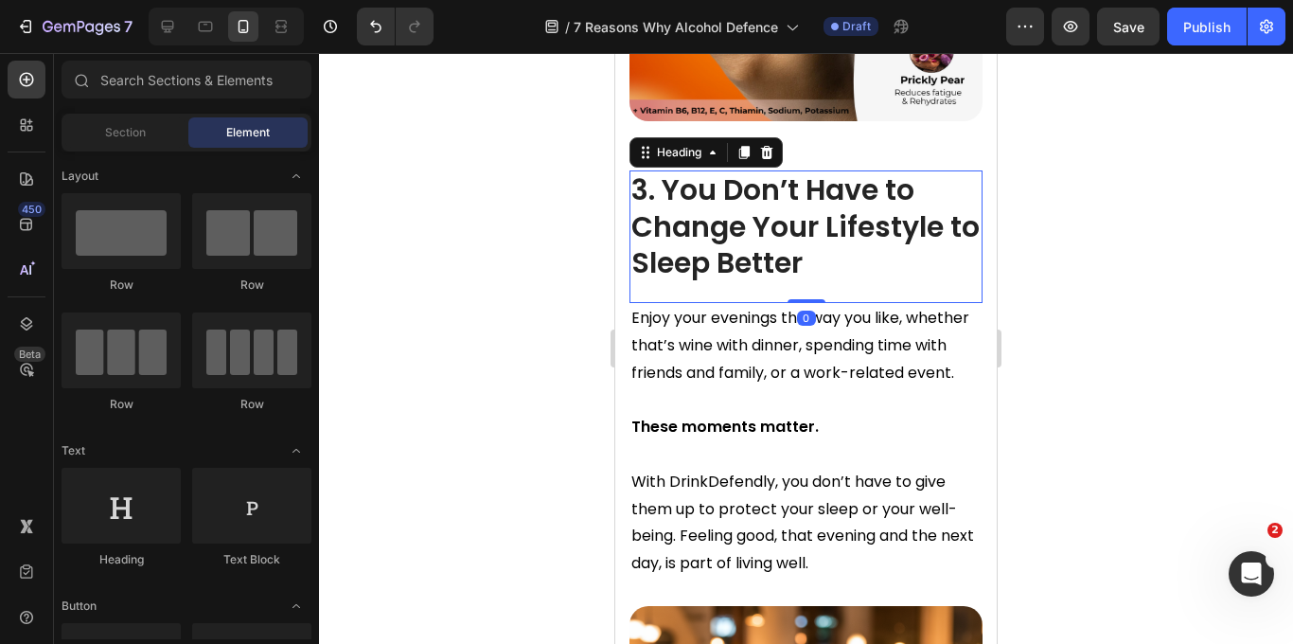
click at [816, 263] on p "⁠⁠⁠⁠⁠⁠⁠ 3. You Don’t Have to Change Your Lifestyle to Sleep Better" at bounding box center [805, 227] width 349 height 110
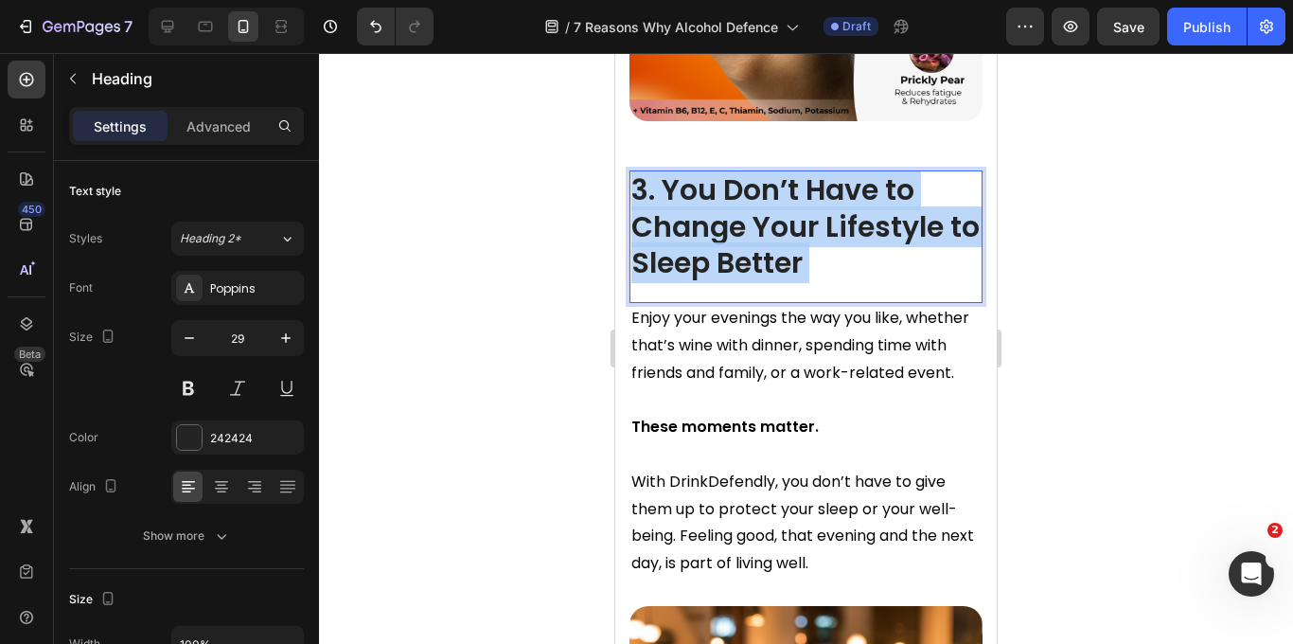
drag, startPoint x: 827, startPoint y: 260, endPoint x: 669, endPoint y: 256, distance: 158.1
click at [669, 256] on p "3. You Don’t Have to Change Your Lifestyle to Sleep Better" at bounding box center [805, 227] width 349 height 110
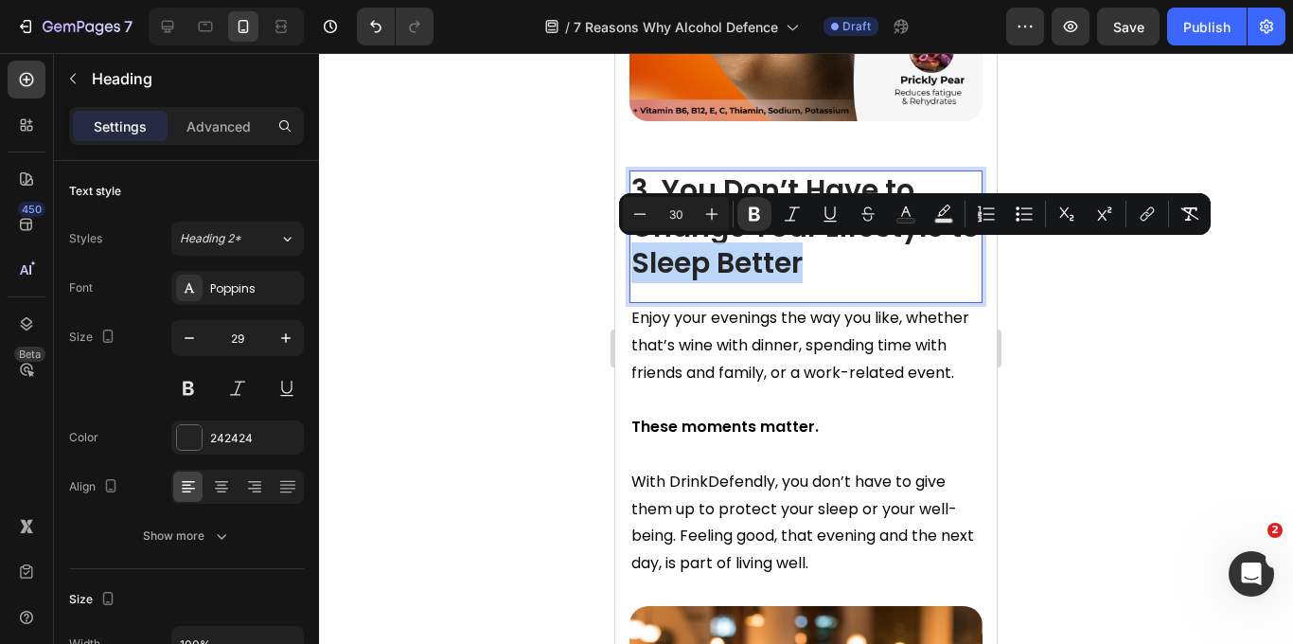
drag, startPoint x: 804, startPoint y: 269, endPoint x: 636, endPoint y: 264, distance: 167.6
click at [636, 264] on p "3. You Don’t Have to Change Your Lifestyle to Sleep Better" at bounding box center [805, 227] width 349 height 110
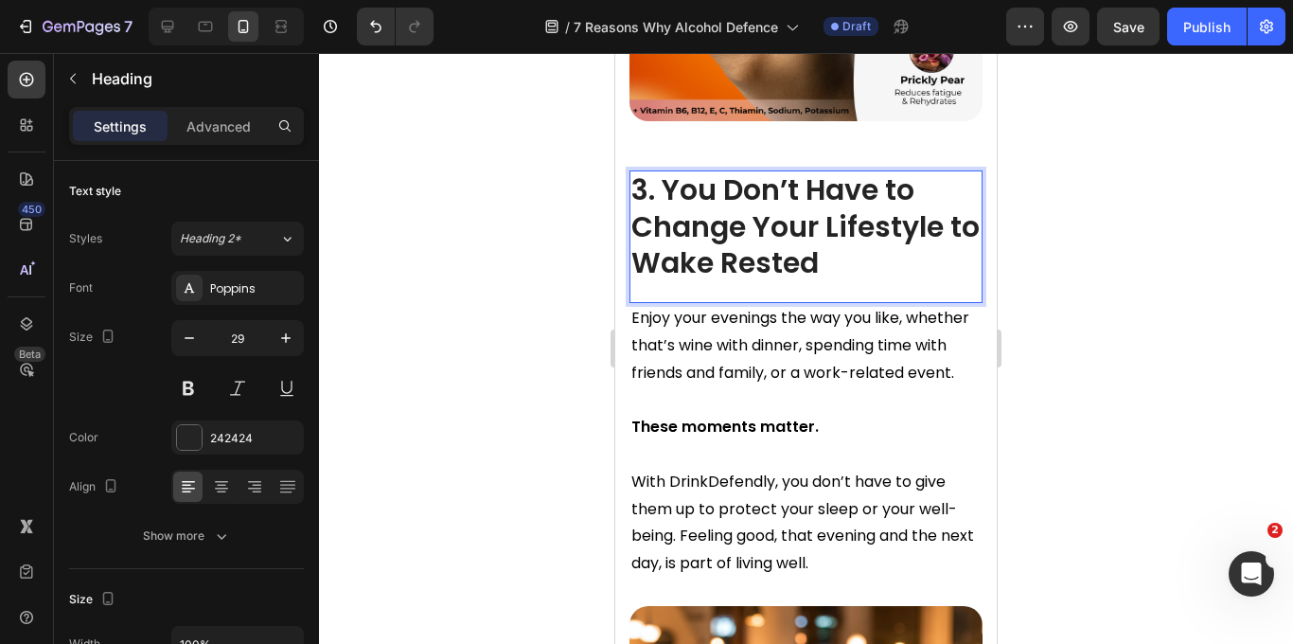
click at [1090, 251] on div at bounding box center [806, 348] width 974 height 591
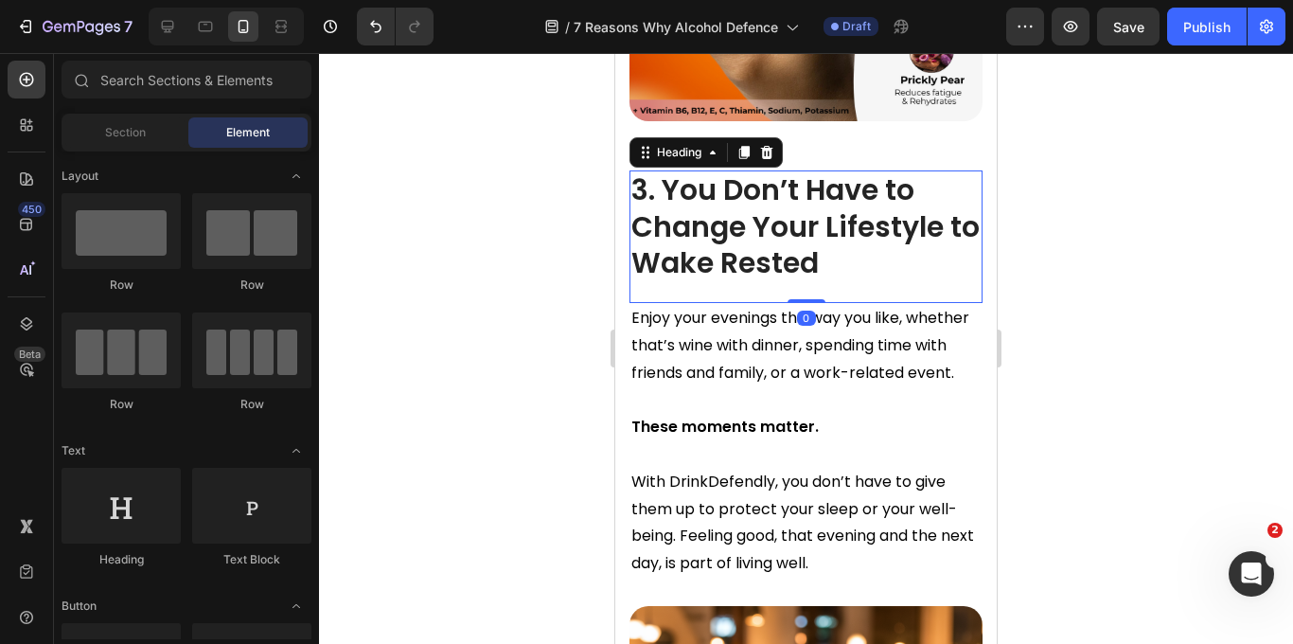
click at [711, 273] on strong "3. You Don’t Have to Change Your Lifestyle to Wake Rested" at bounding box center [805, 226] width 348 height 114
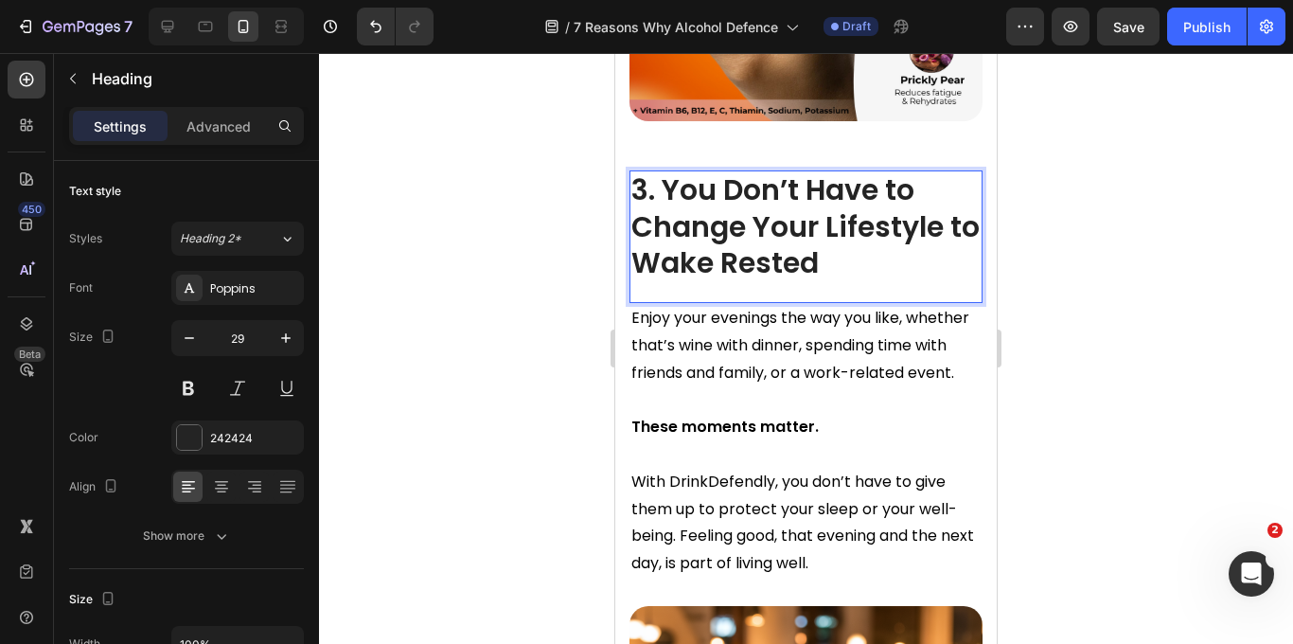
click at [715, 263] on strong "3. You Don’t Have to Change Your Lifestyle to Wake Rested" at bounding box center [805, 226] width 348 height 114
click at [1178, 259] on div at bounding box center [806, 348] width 974 height 591
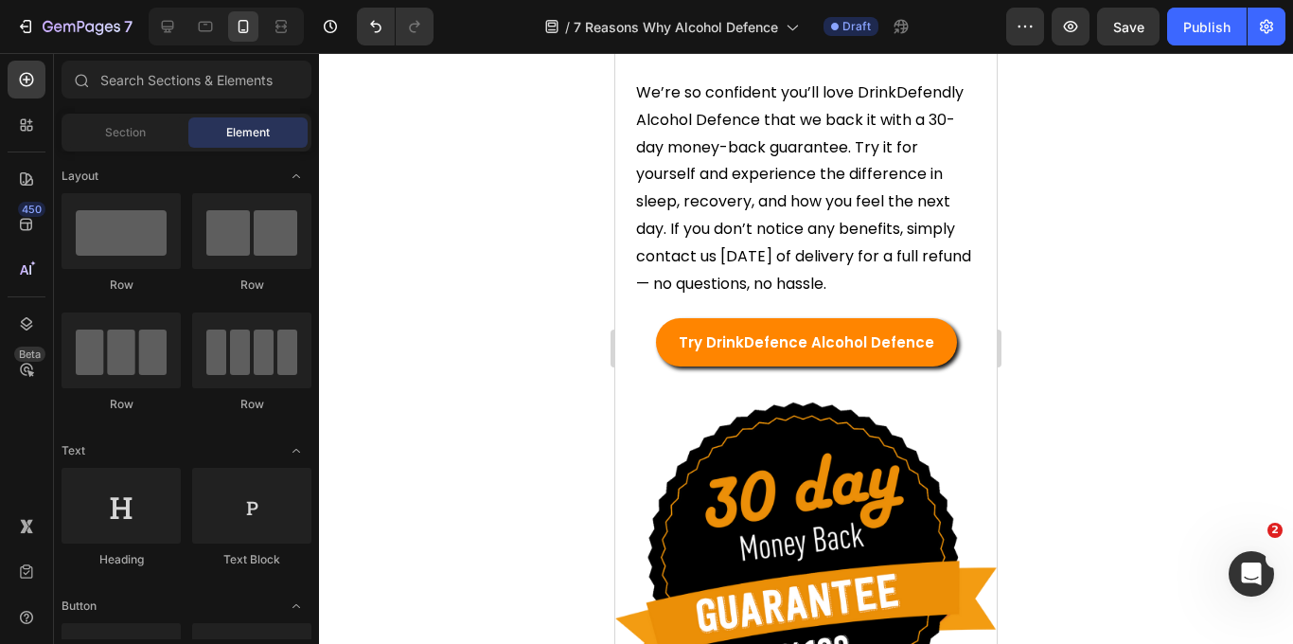
scroll to position [4910, 0]
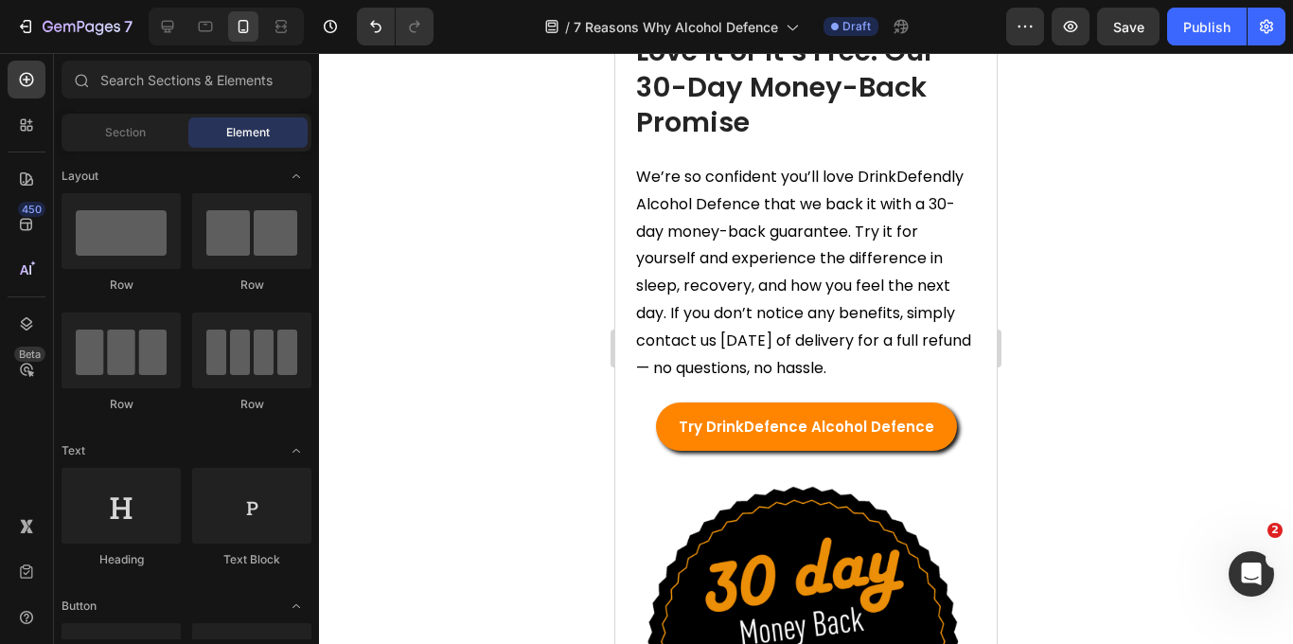
click at [813, 4] on img at bounding box center [805, 4] width 353 height 0
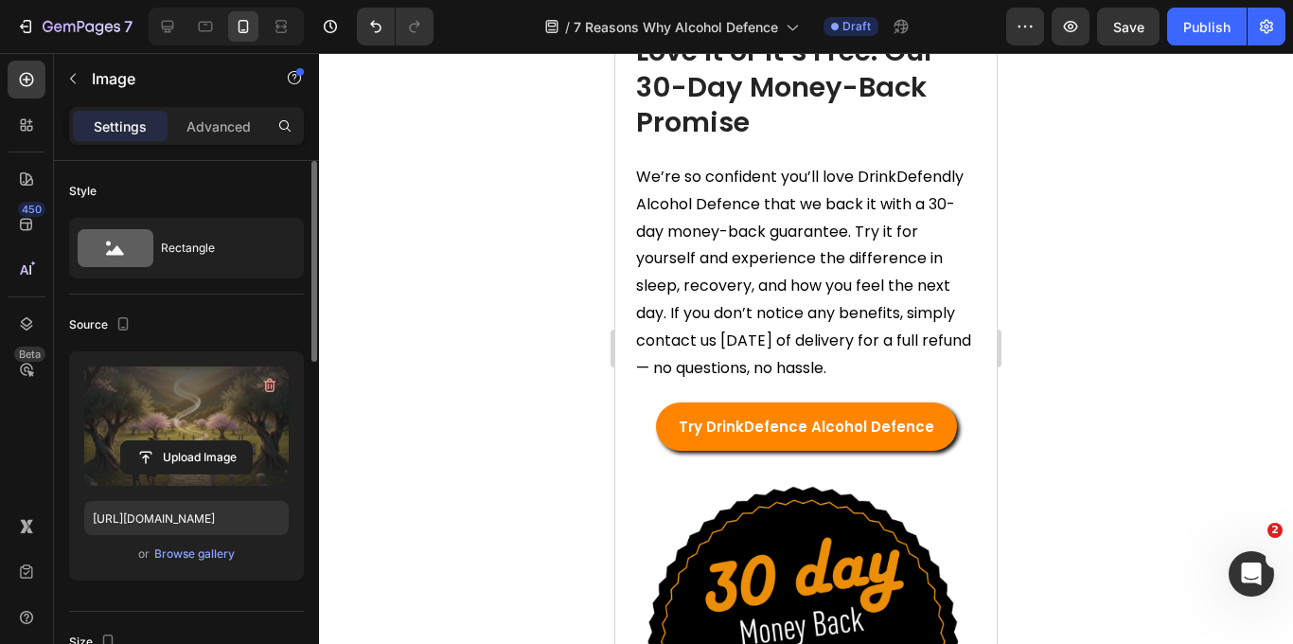
click at [184, 424] on label at bounding box center [186, 425] width 204 height 119
click at [184, 441] on input "file" at bounding box center [186, 457] width 131 height 32
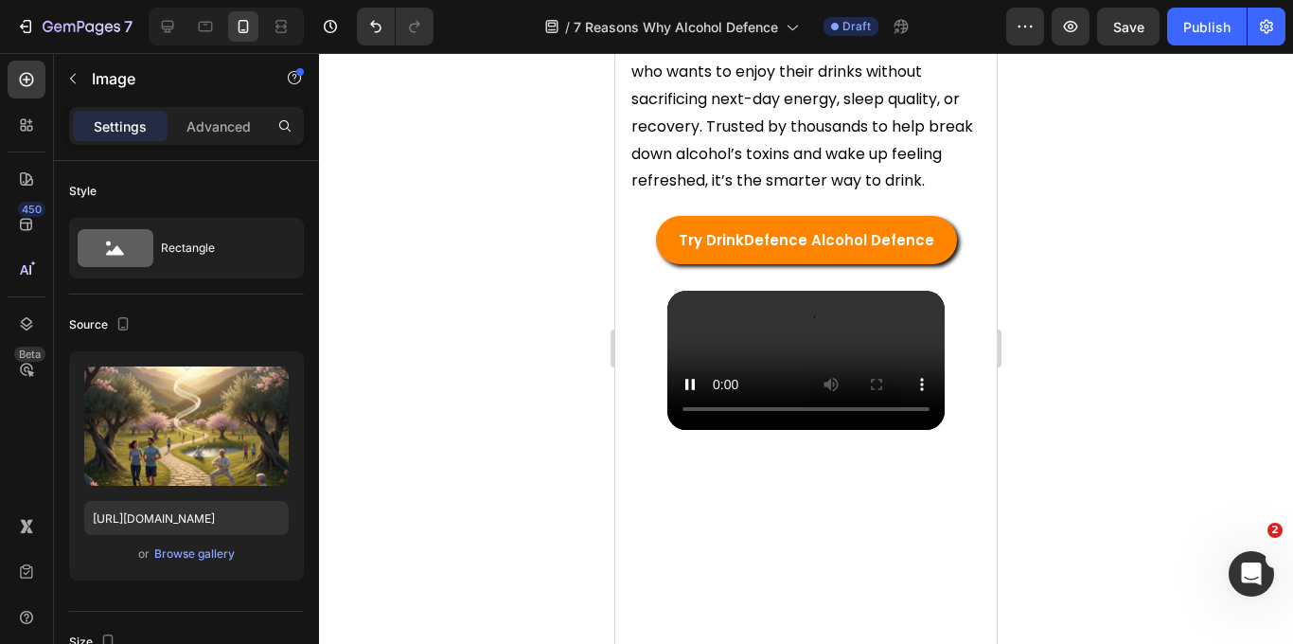
scroll to position [7849, 0]
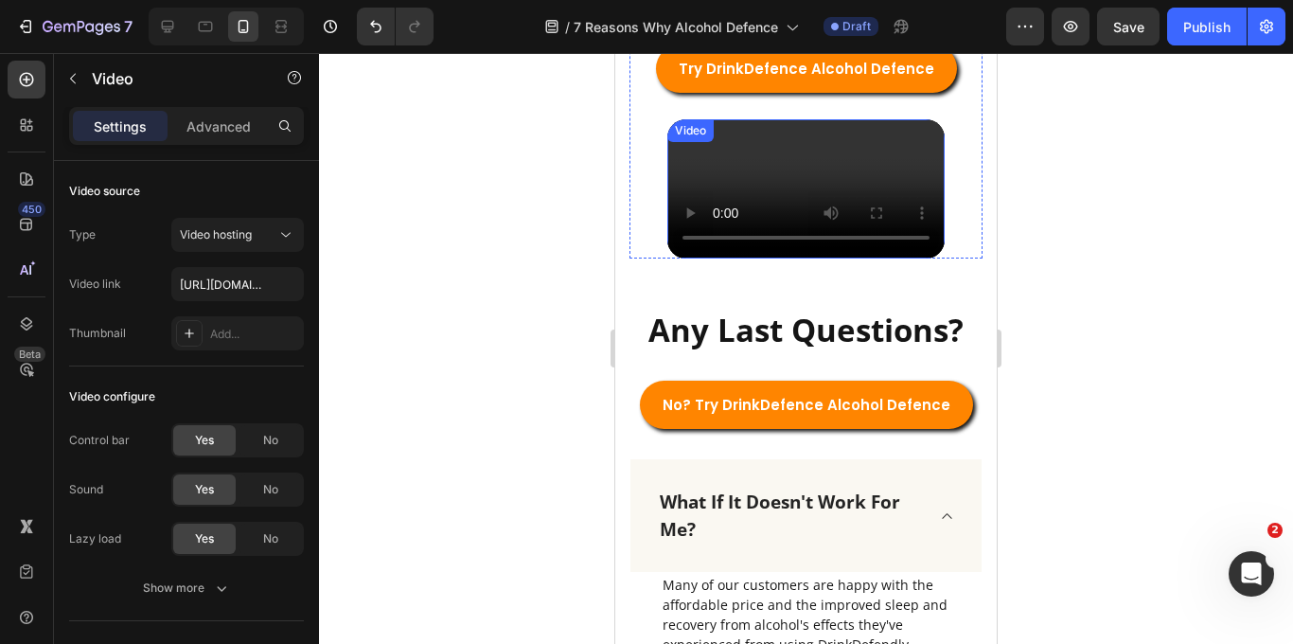
click at [780, 258] on video at bounding box center [805, 188] width 277 height 139
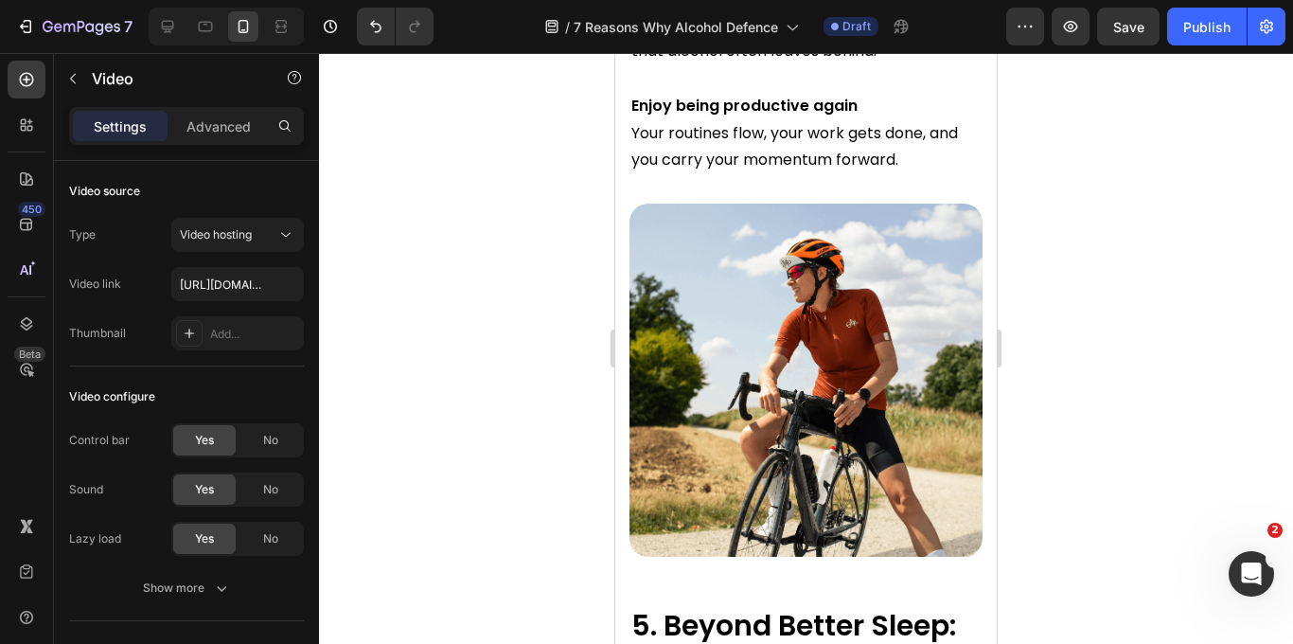
scroll to position [3989, 0]
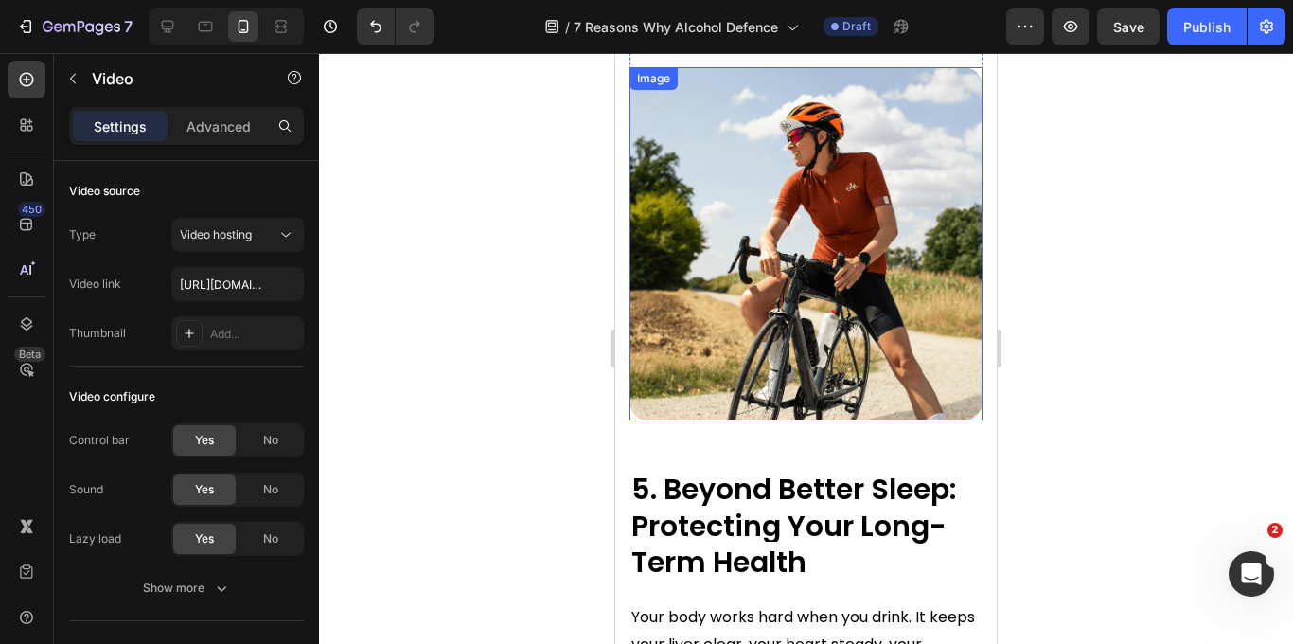
click at [756, 263] on img at bounding box center [805, 243] width 353 height 353
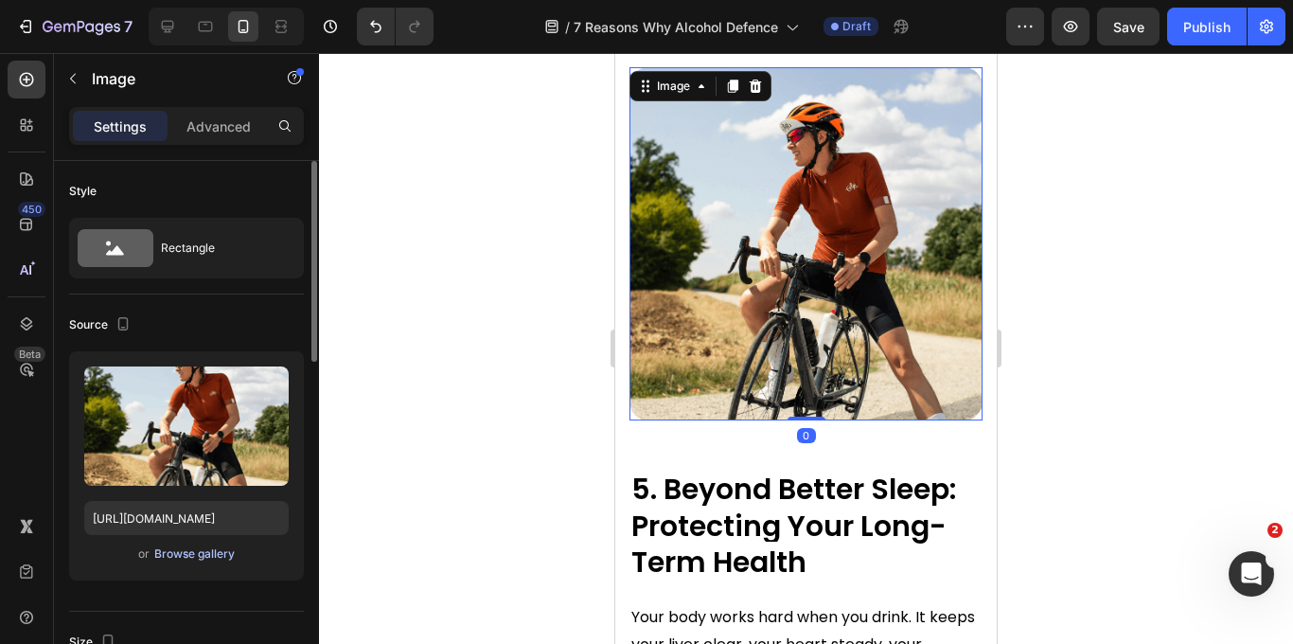
click at [170, 558] on div "Browse gallery" at bounding box center [194, 553] width 80 height 17
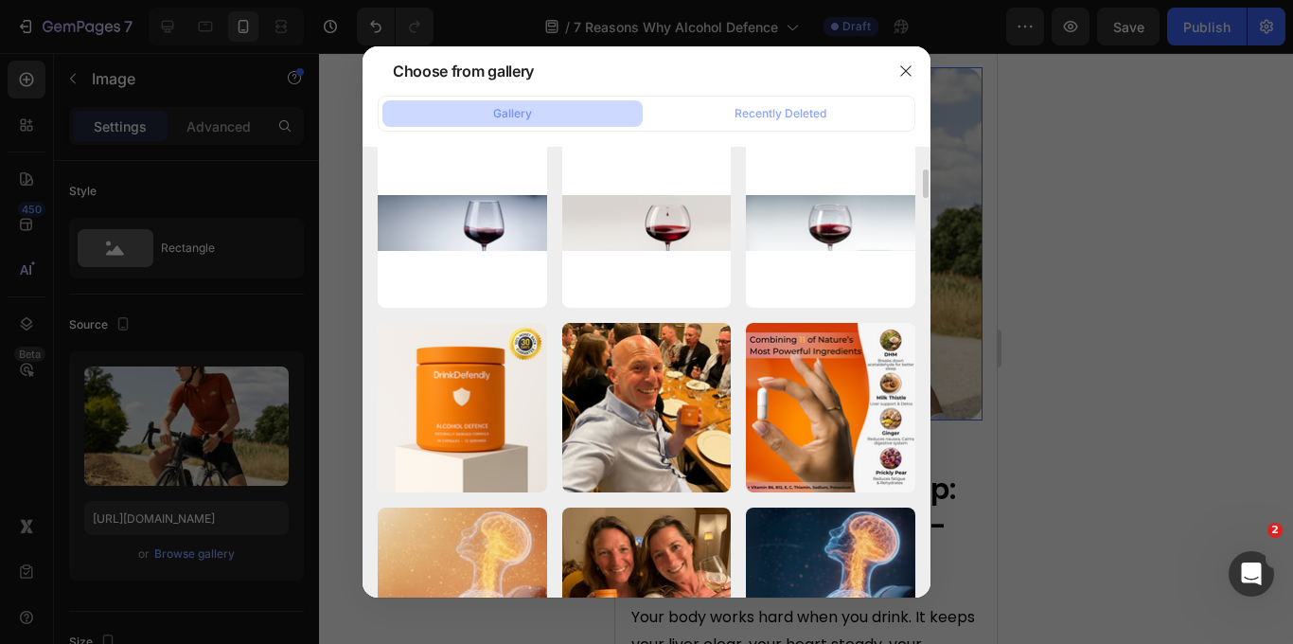
scroll to position [385, 0]
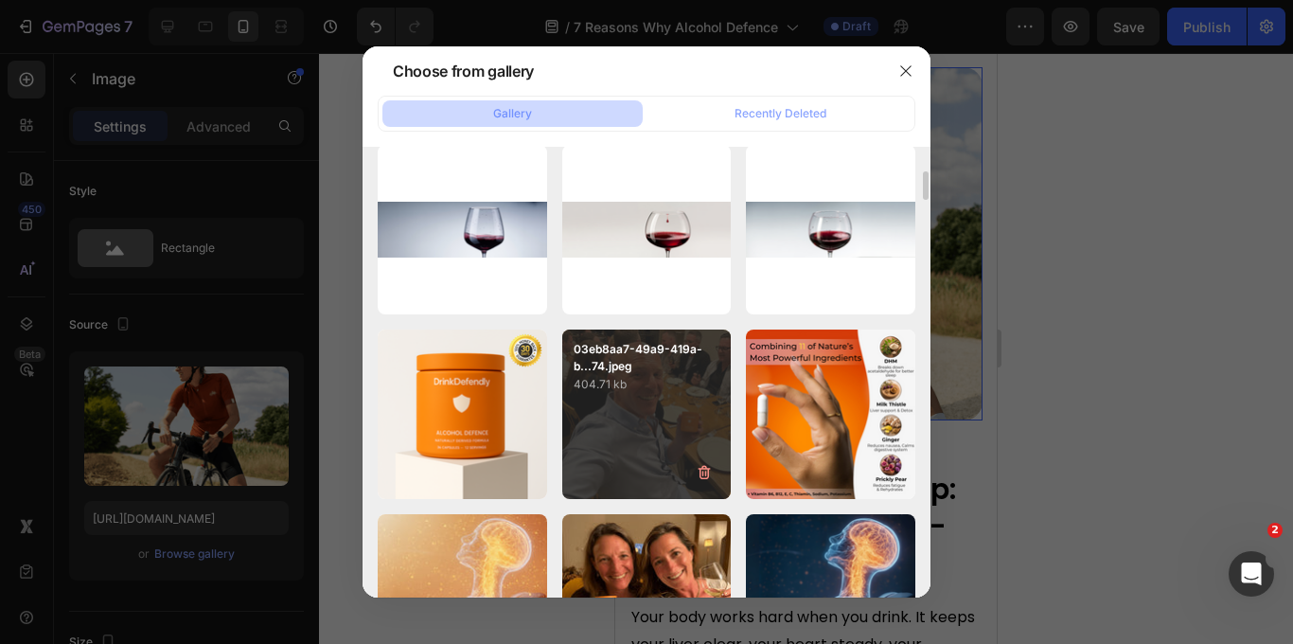
click at [648, 435] on div "03eb8aa7-49a9-419a-b...74.jpeg 404.71 kb" at bounding box center [646, 413] width 169 height 169
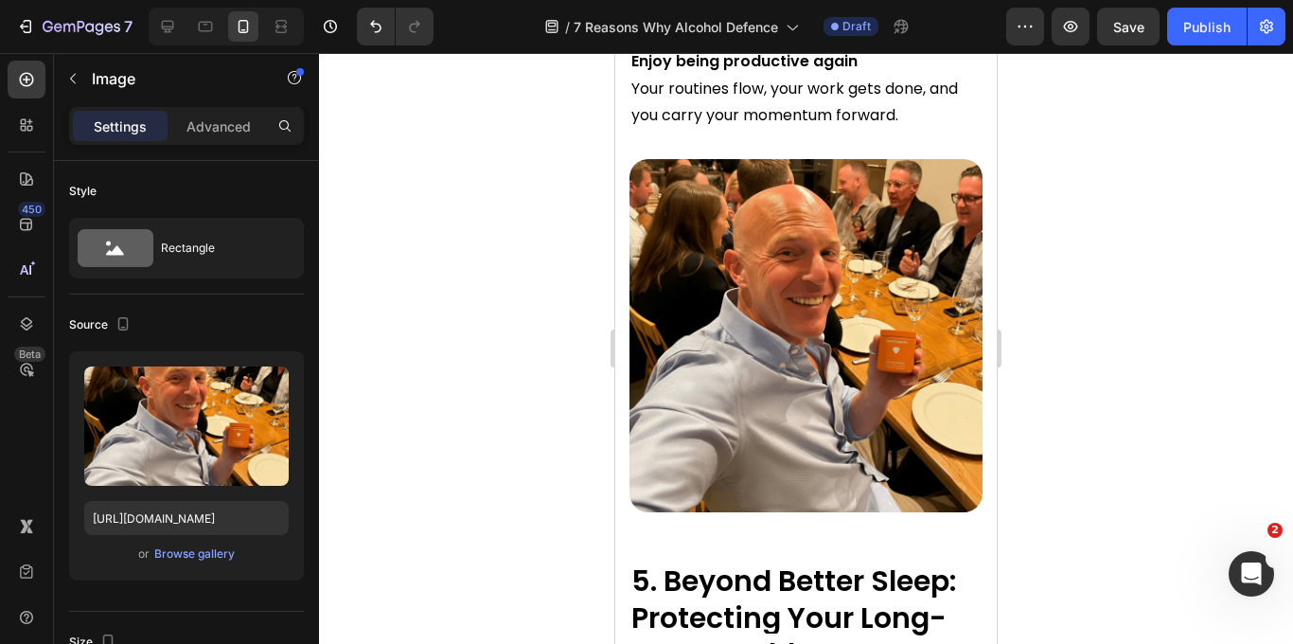
scroll to position [3897, 0]
type input "https://cdn.shopify.com/s/files/1/0908/4855/9481/files/gempages_570502984459354…"
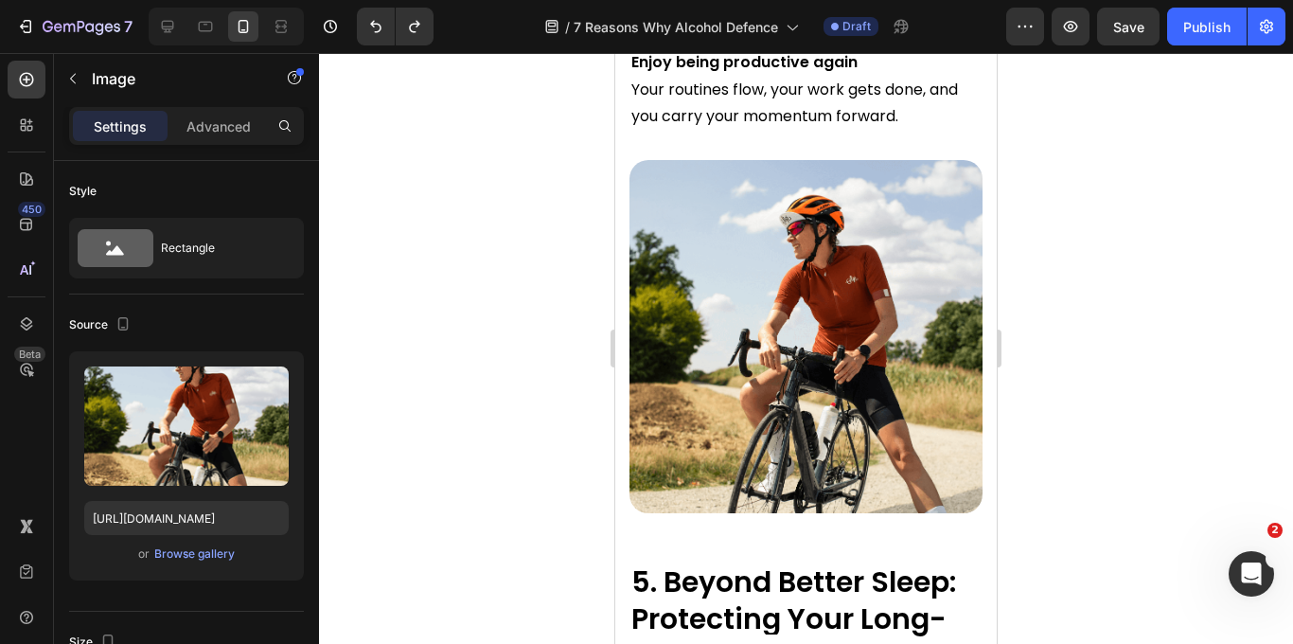
click at [1052, 309] on div at bounding box center [806, 348] width 974 height 591
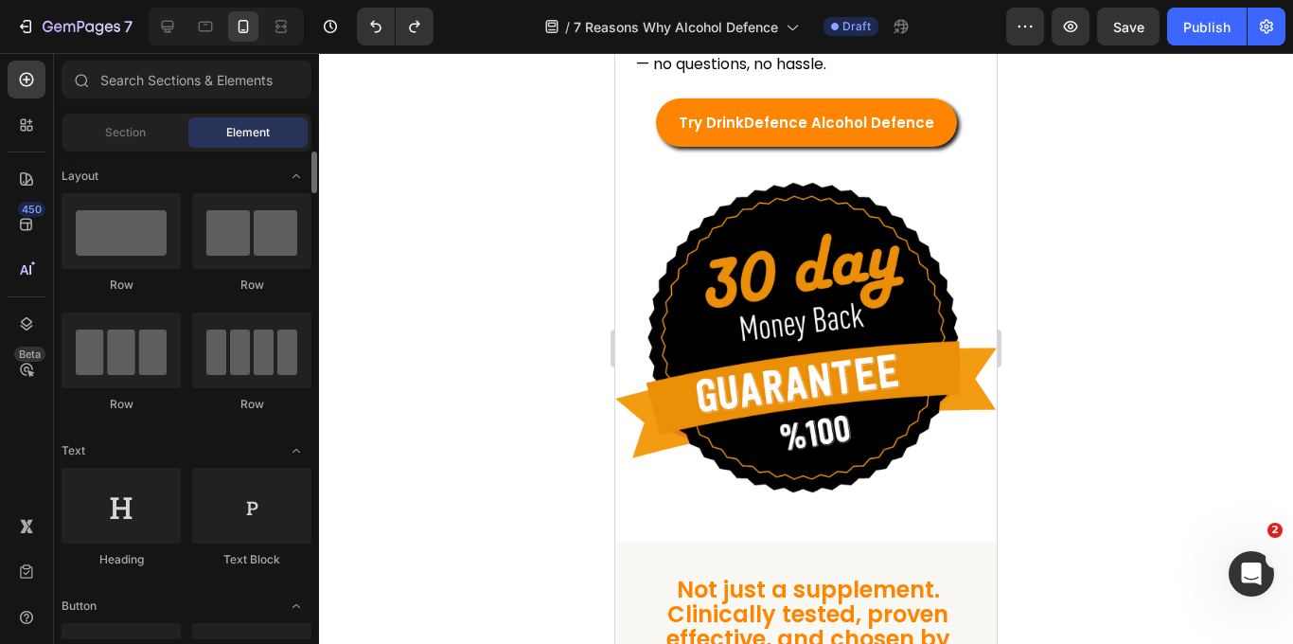
scroll to position [5569, 0]
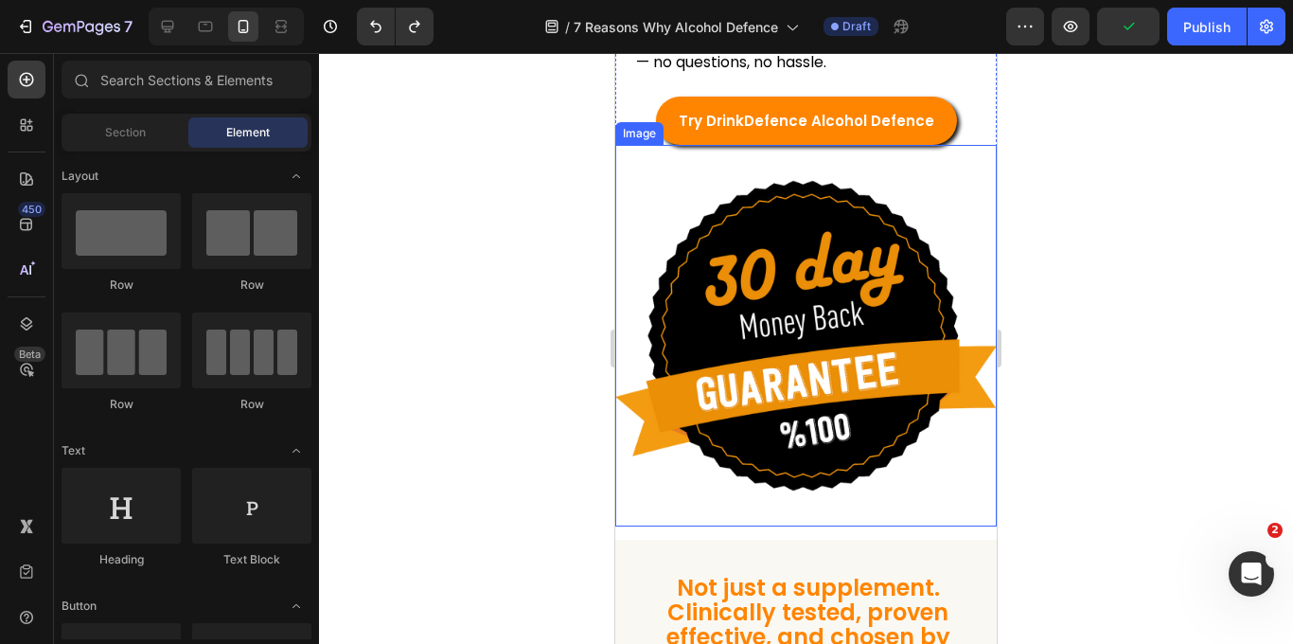
click at [837, 326] on img at bounding box center [805, 335] width 381 height 381
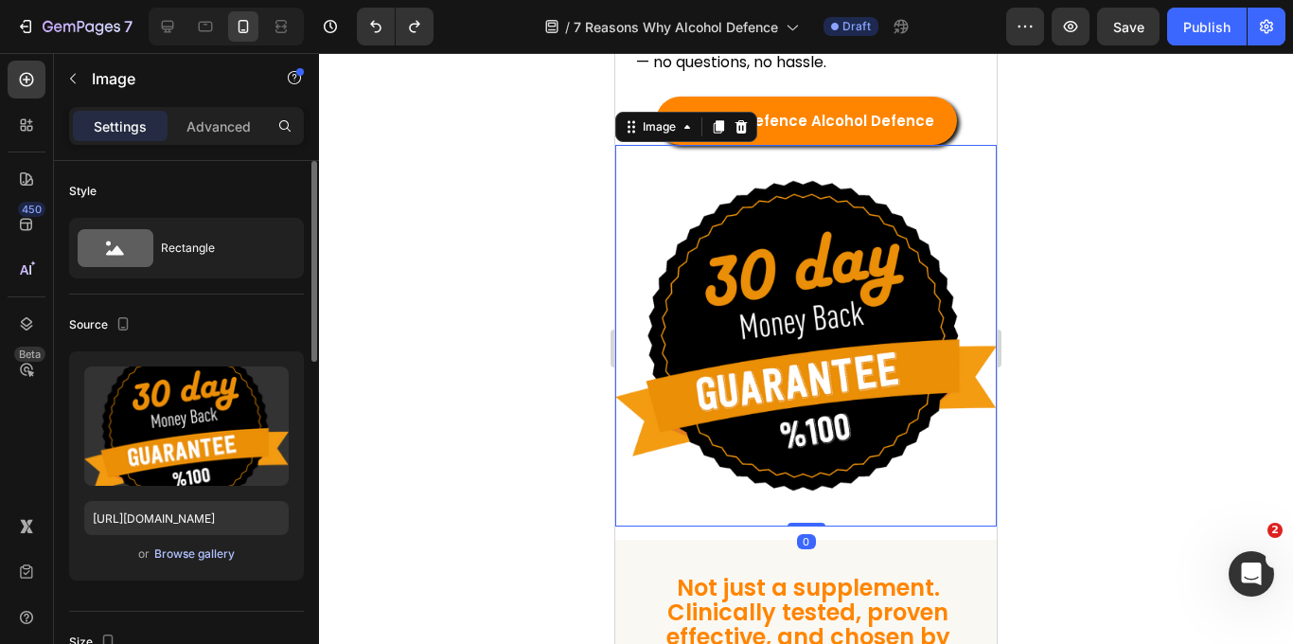
click at [187, 555] on div "Browse gallery" at bounding box center [194, 553] width 80 height 17
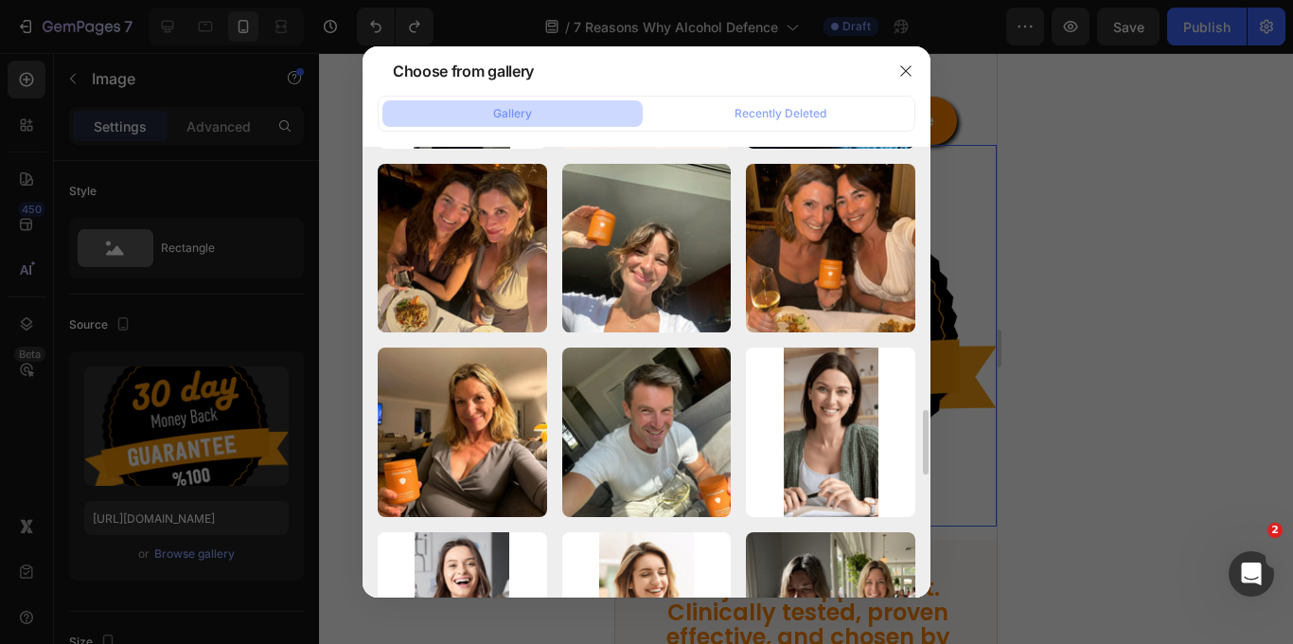
scroll to position [1634, 0]
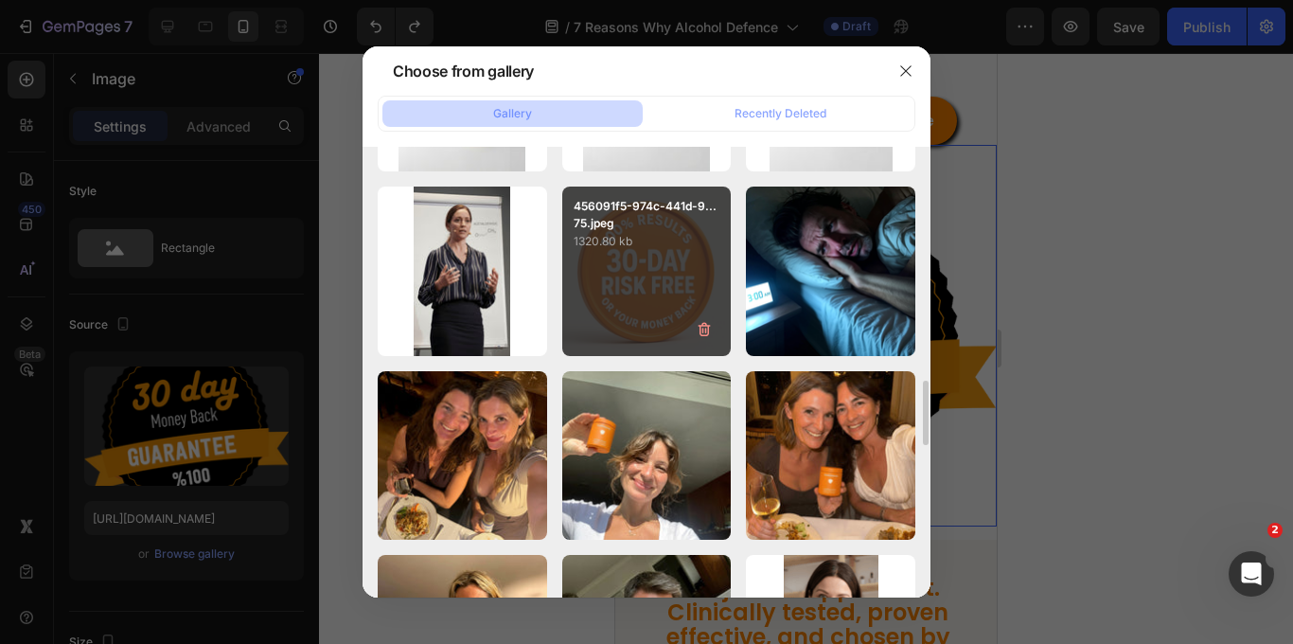
click at [616, 286] on div "456091f5-974c-441d-9...75.jpeg 1320.80 kb" at bounding box center [646, 270] width 169 height 169
type input "https://cdn.shopify.com/s/files/1/0908/4855/9481/files/gempages_570502984459354…"
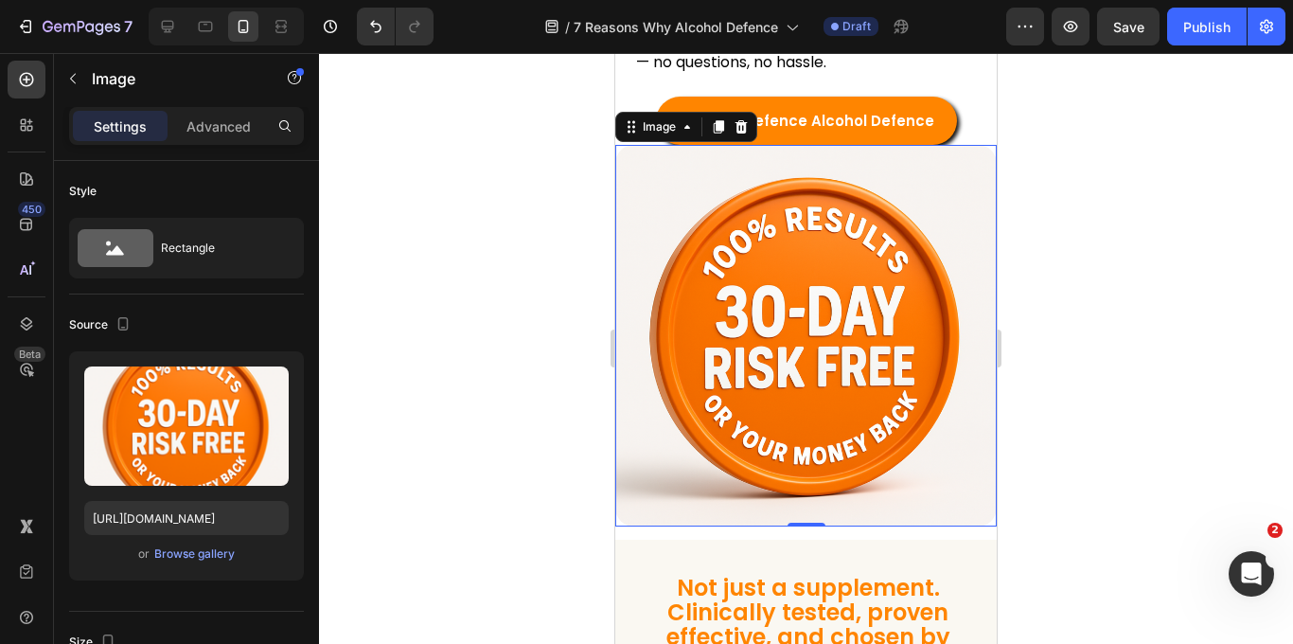
click at [1077, 458] on div at bounding box center [806, 348] width 974 height 591
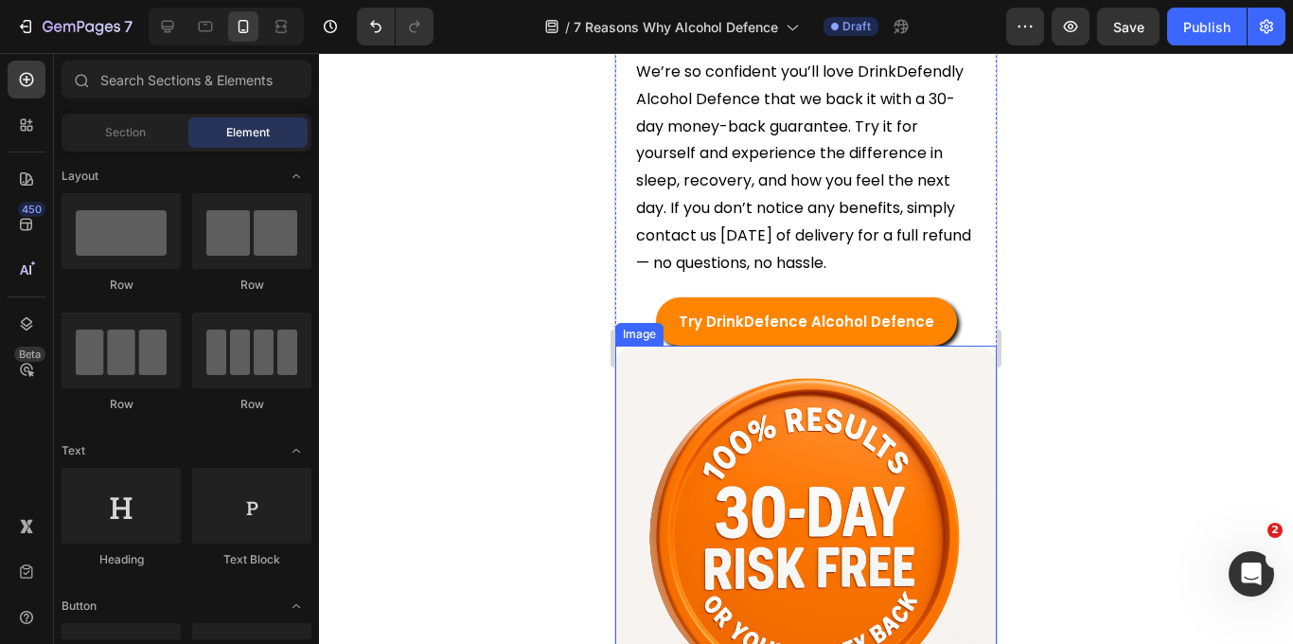
scroll to position [5307, 0]
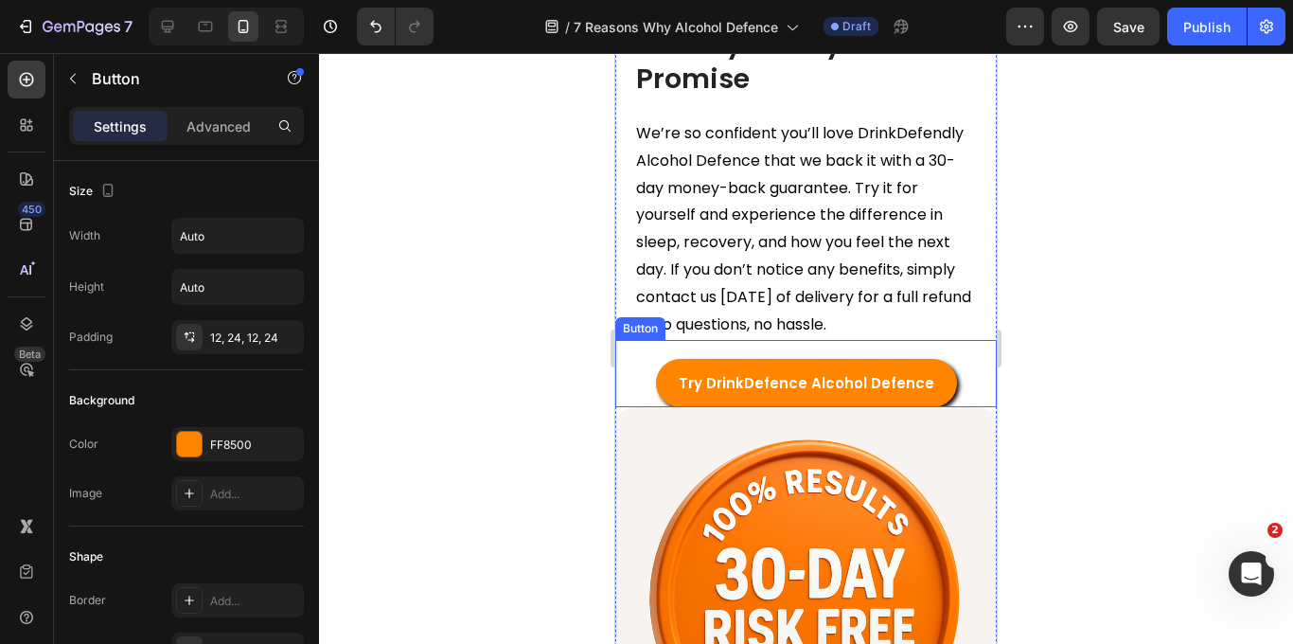
click at [638, 370] on div "Try DrinkDefence Alcohol Defence Button" at bounding box center [805, 373] width 381 height 67
click at [229, 131] on p "Advanced" at bounding box center [218, 126] width 64 height 20
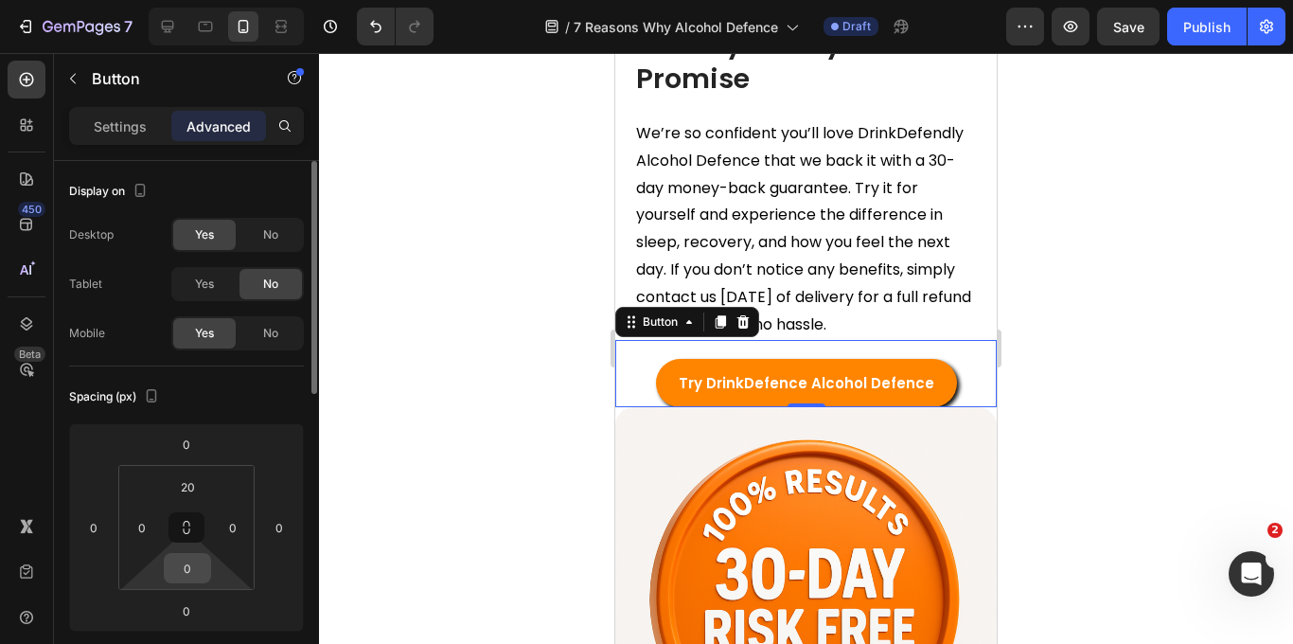
click at [186, 571] on input "0" at bounding box center [187, 568] width 38 height 28
type input "20"
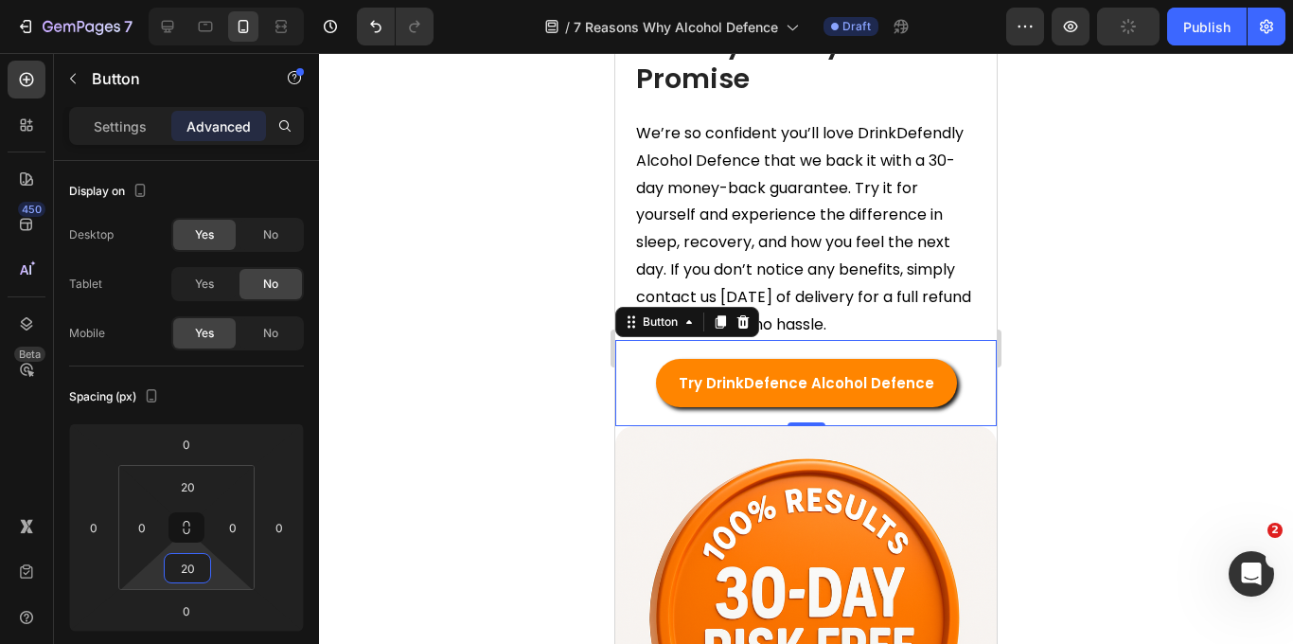
click at [555, 437] on div at bounding box center [806, 348] width 974 height 591
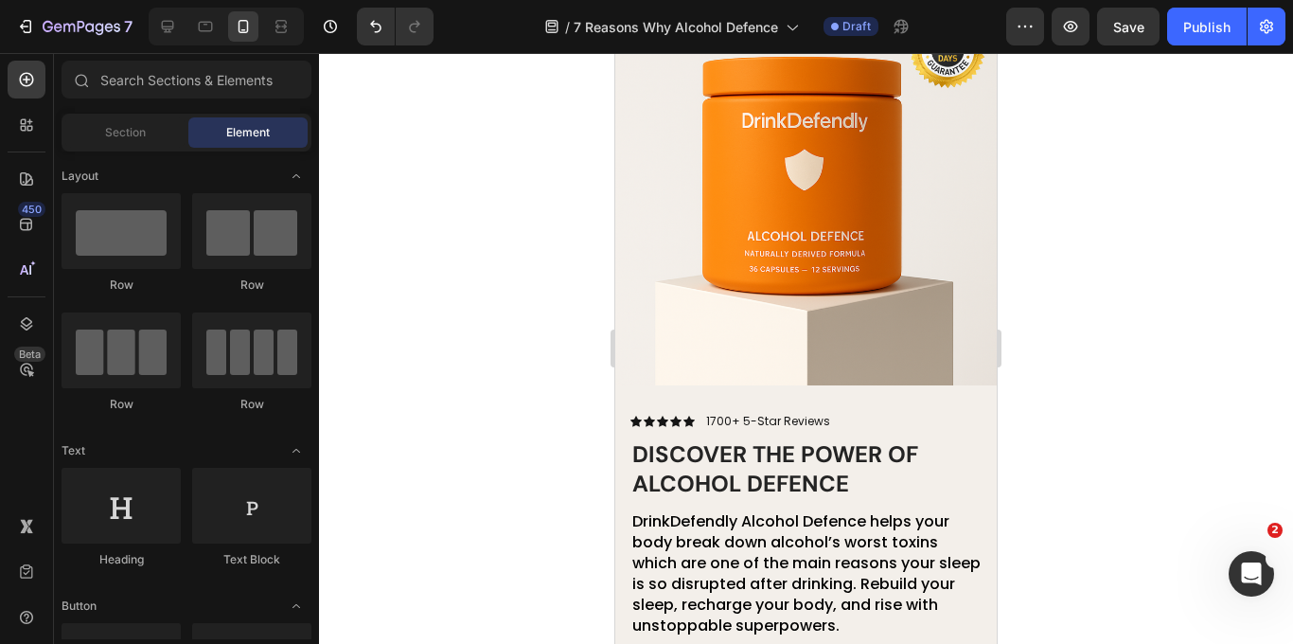
scroll to position [0, 0]
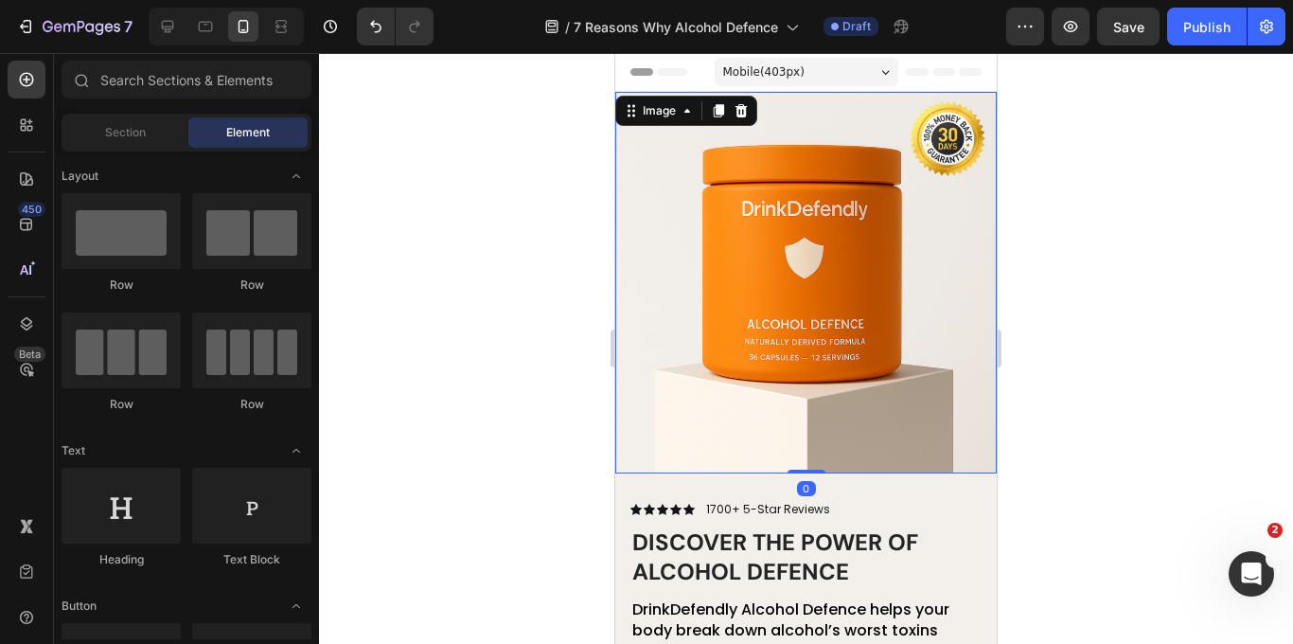
click at [808, 221] on img at bounding box center [805, 282] width 381 height 381
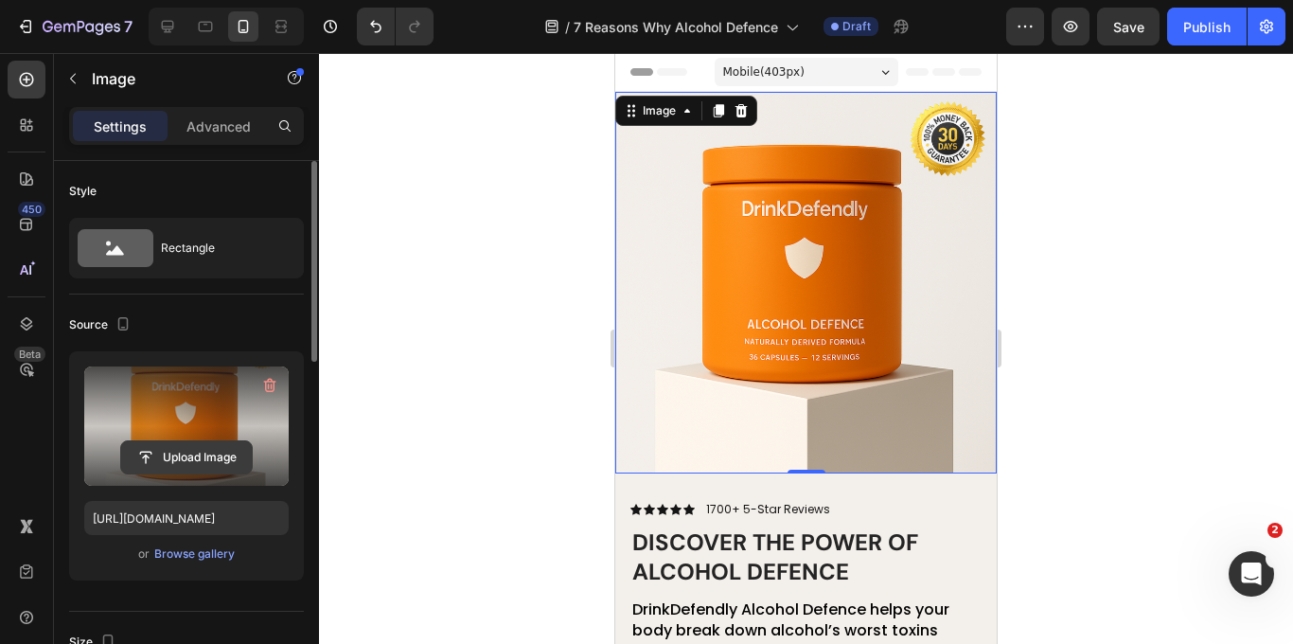
click at [208, 456] on input "file" at bounding box center [186, 457] width 131 height 32
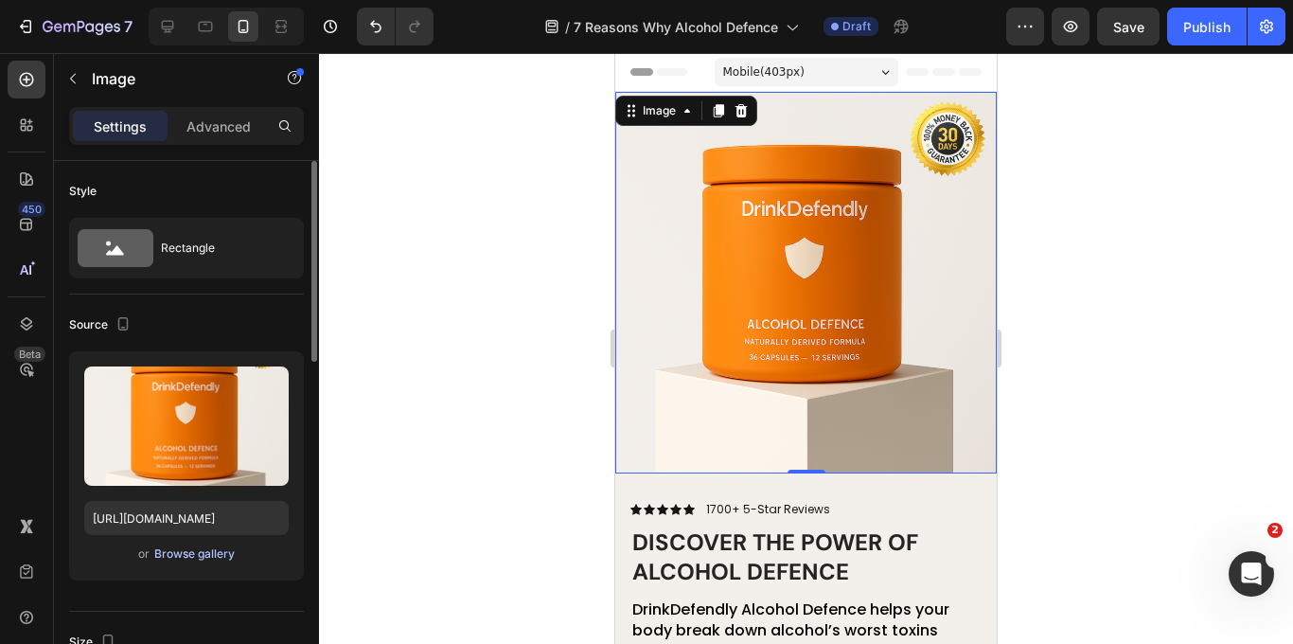
click at [173, 554] on div "Browse gallery" at bounding box center [194, 553] width 80 height 17
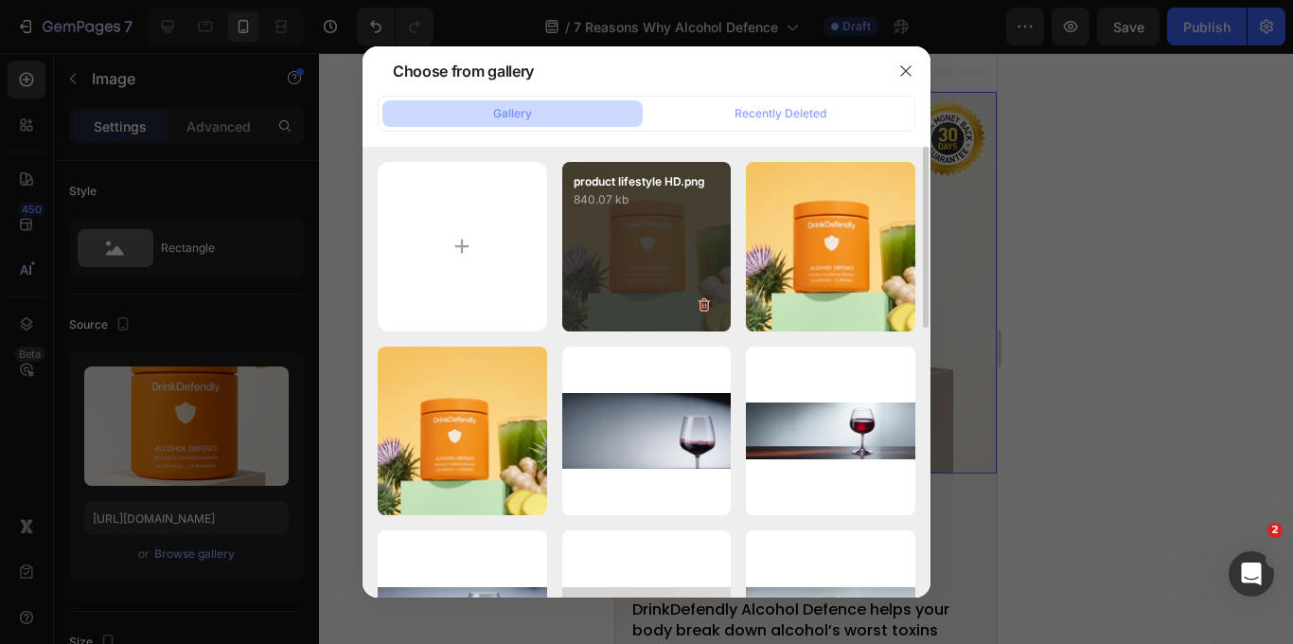
click at [638, 260] on div "product lifestyle HD.png 840.07 kb" at bounding box center [646, 246] width 169 height 169
type input "[URL][DOMAIN_NAME]"
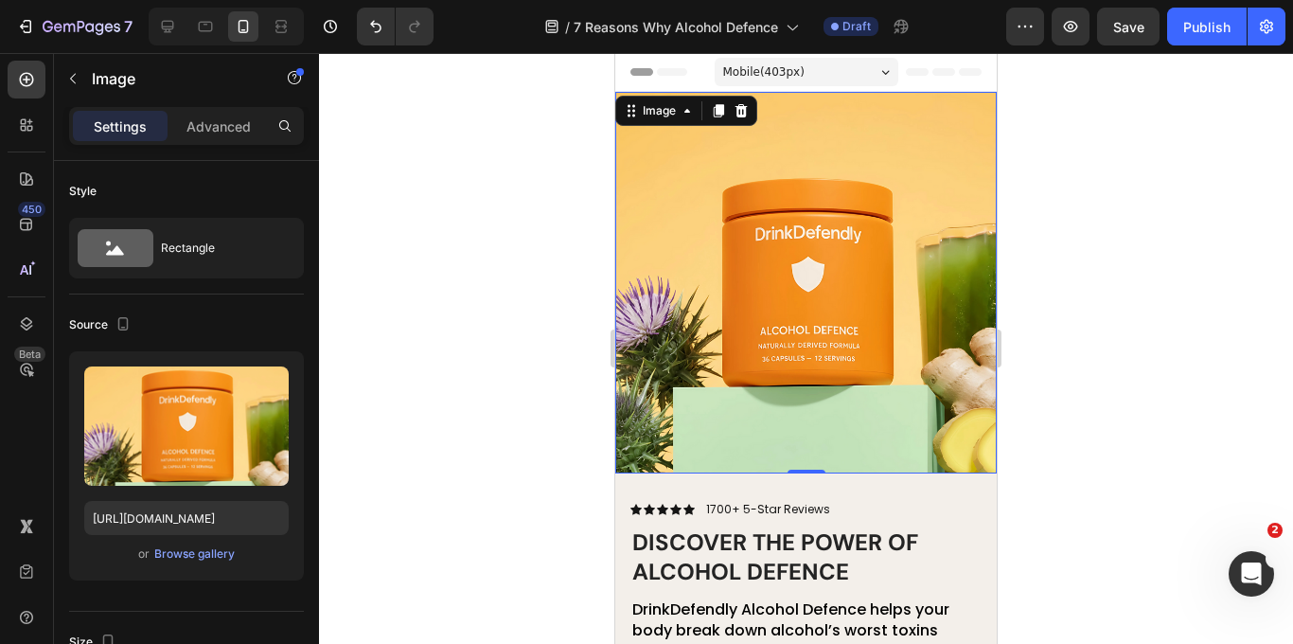
click at [1155, 363] on div at bounding box center [806, 348] width 974 height 591
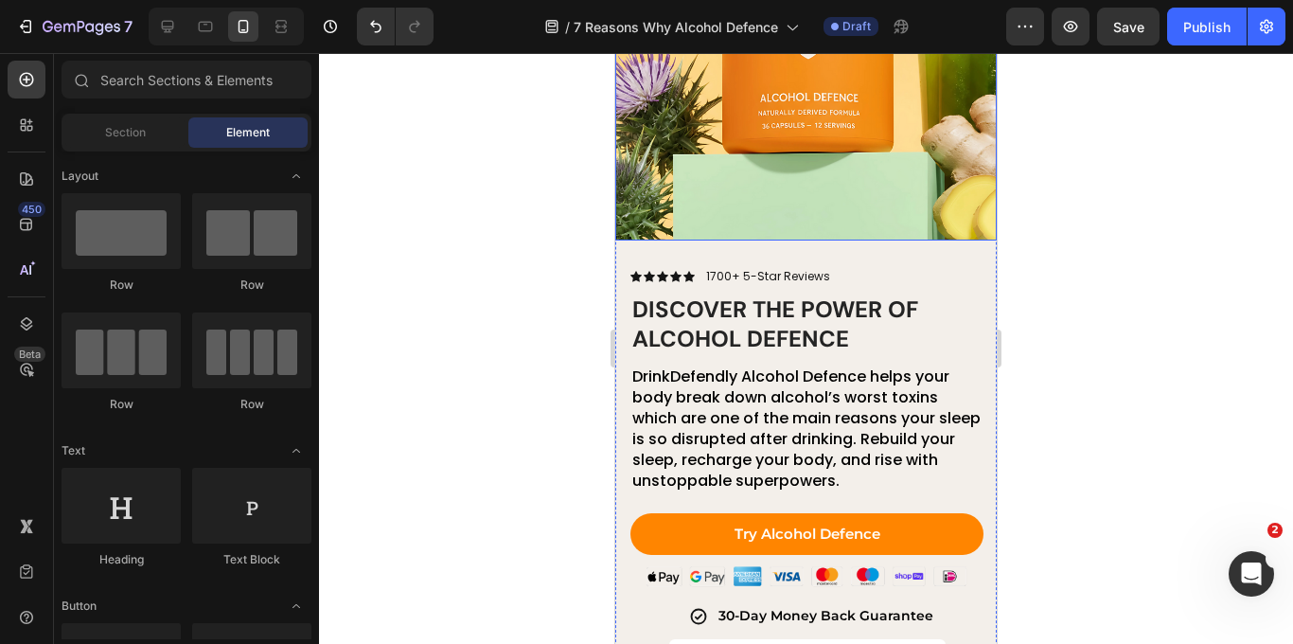
scroll to position [235, 0]
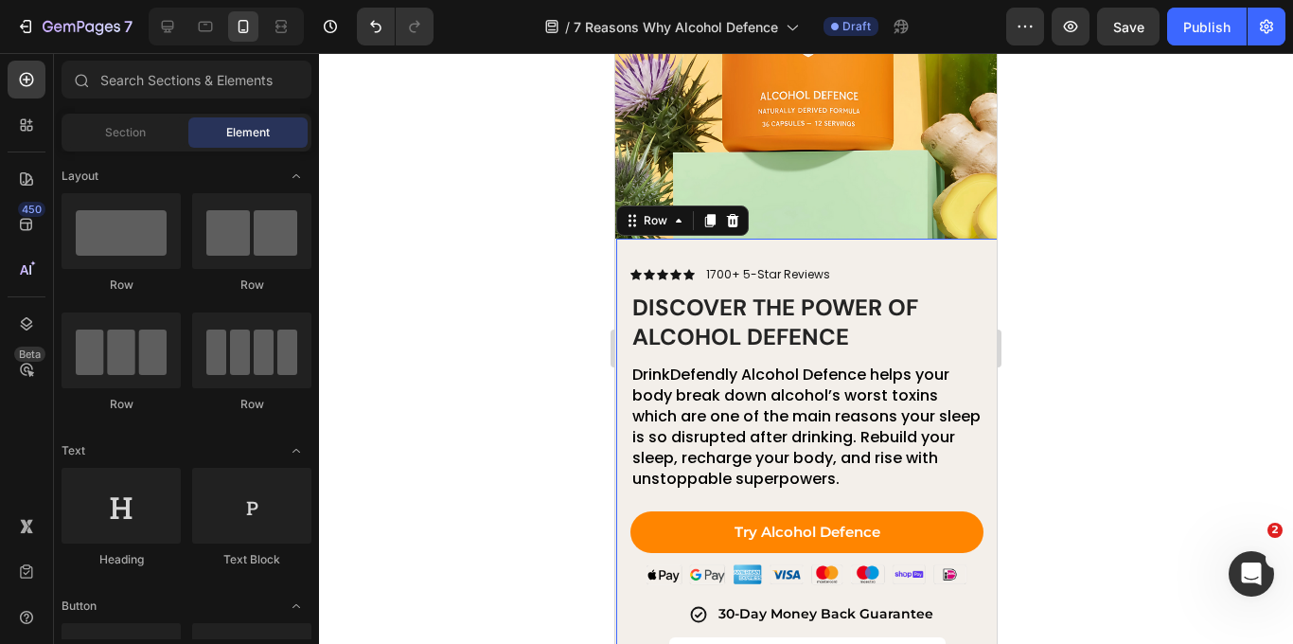
click at [967, 502] on div "Icon Icon Icon Icon Icon Icon List 1700+ 5-Star Reviews Text Block Row Discover…" at bounding box center [806, 499] width 353 height 469
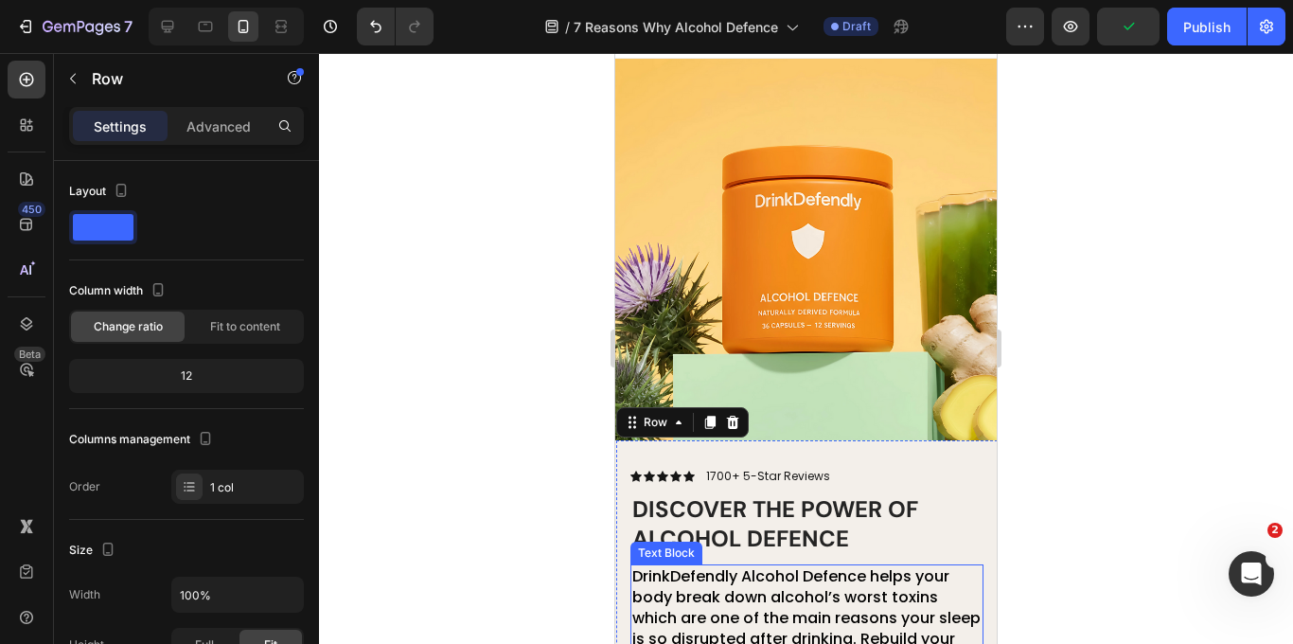
scroll to position [0, 0]
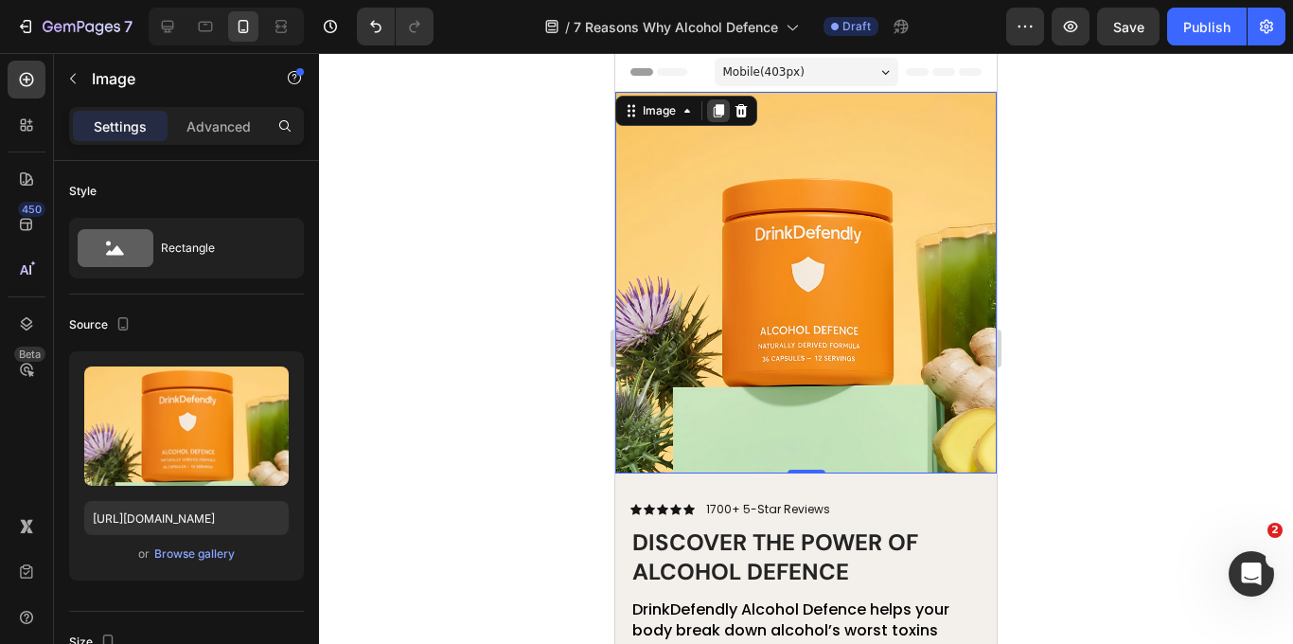
click at [716, 113] on icon at bounding box center [719, 110] width 10 height 13
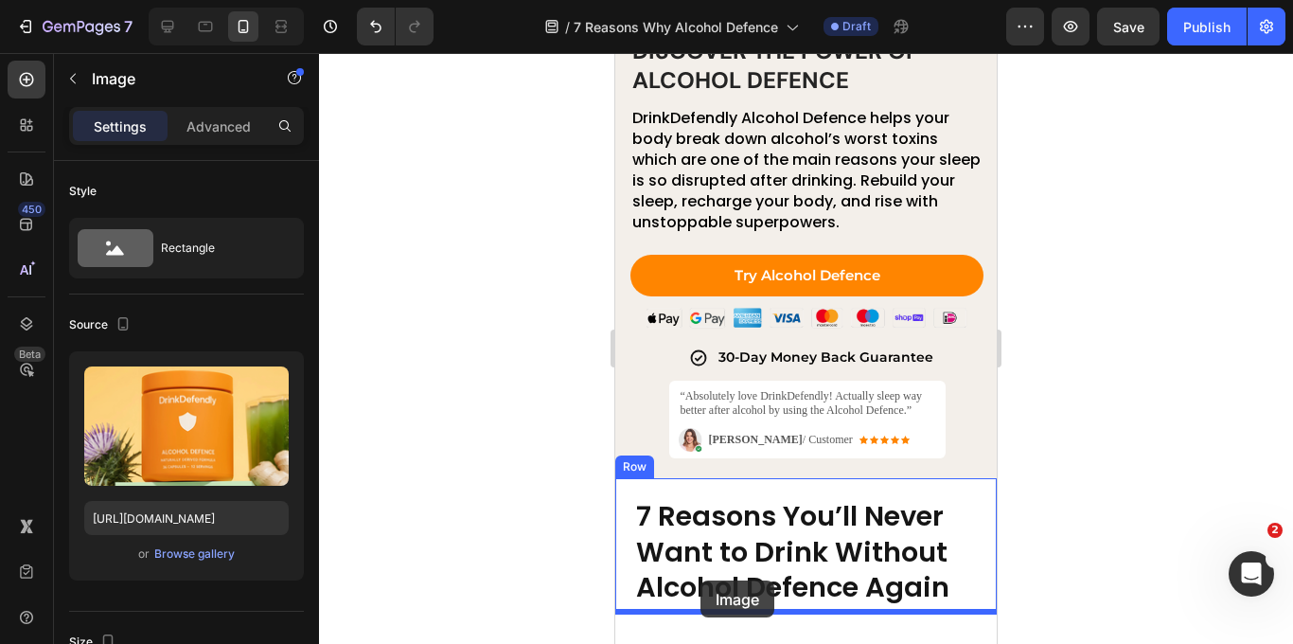
scroll to position [884, 0]
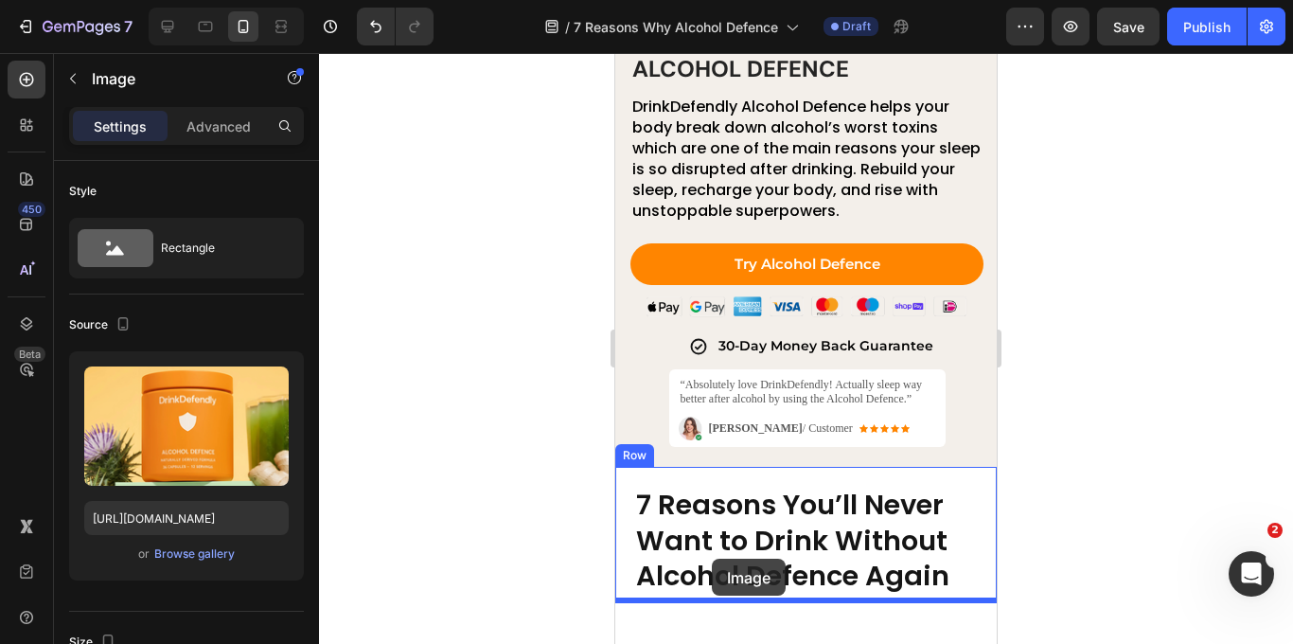
drag, startPoint x: 635, startPoint y: 101, endPoint x: 712, endPoint y: 558, distance: 463.5
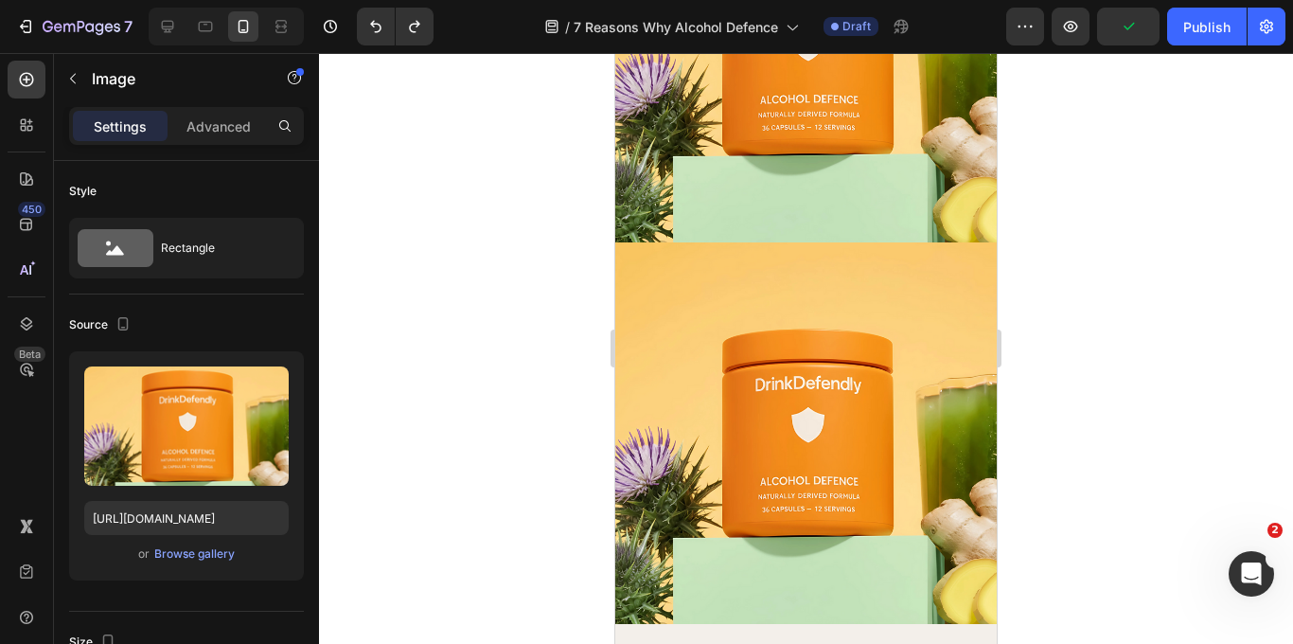
scroll to position [198, 0]
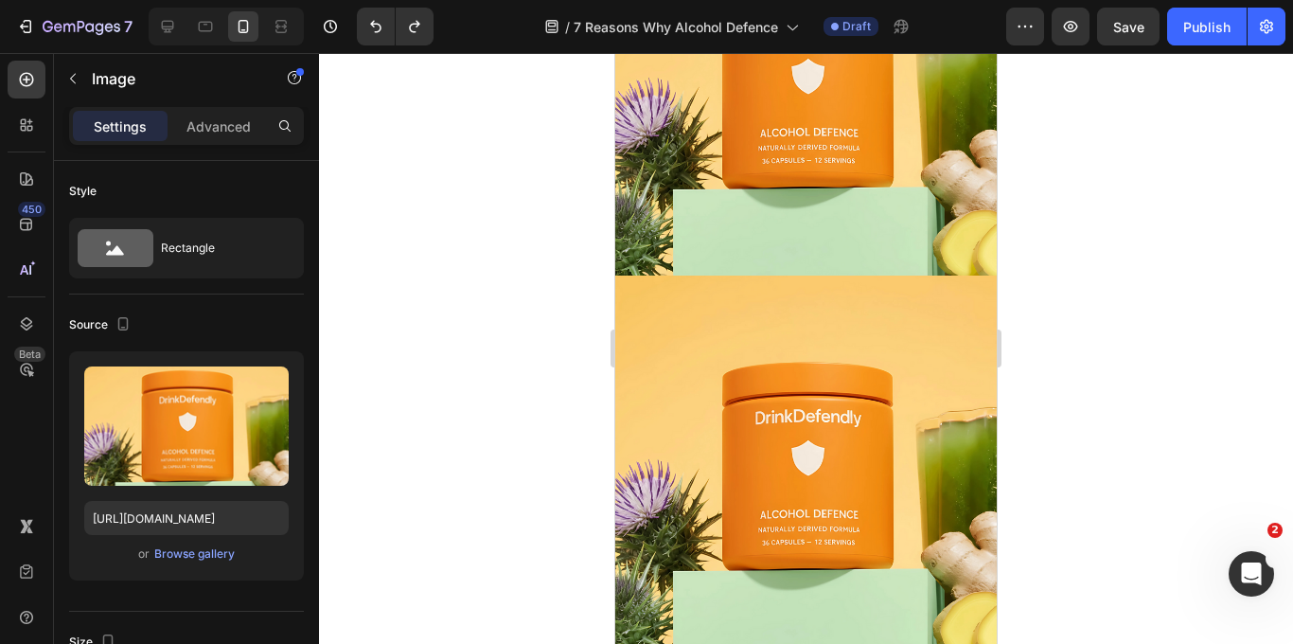
click at [683, 330] on img at bounding box center [805, 465] width 381 height 381
click at [452, 468] on div at bounding box center [806, 348] width 974 height 591
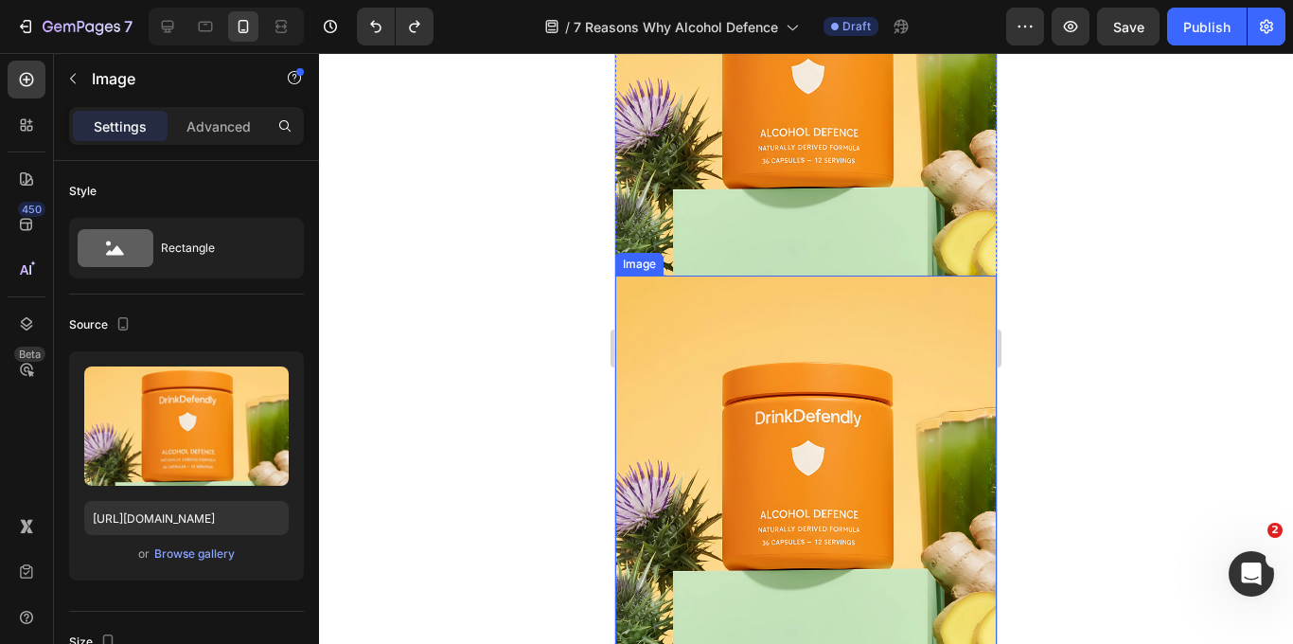
click at [714, 416] on img at bounding box center [805, 465] width 381 height 381
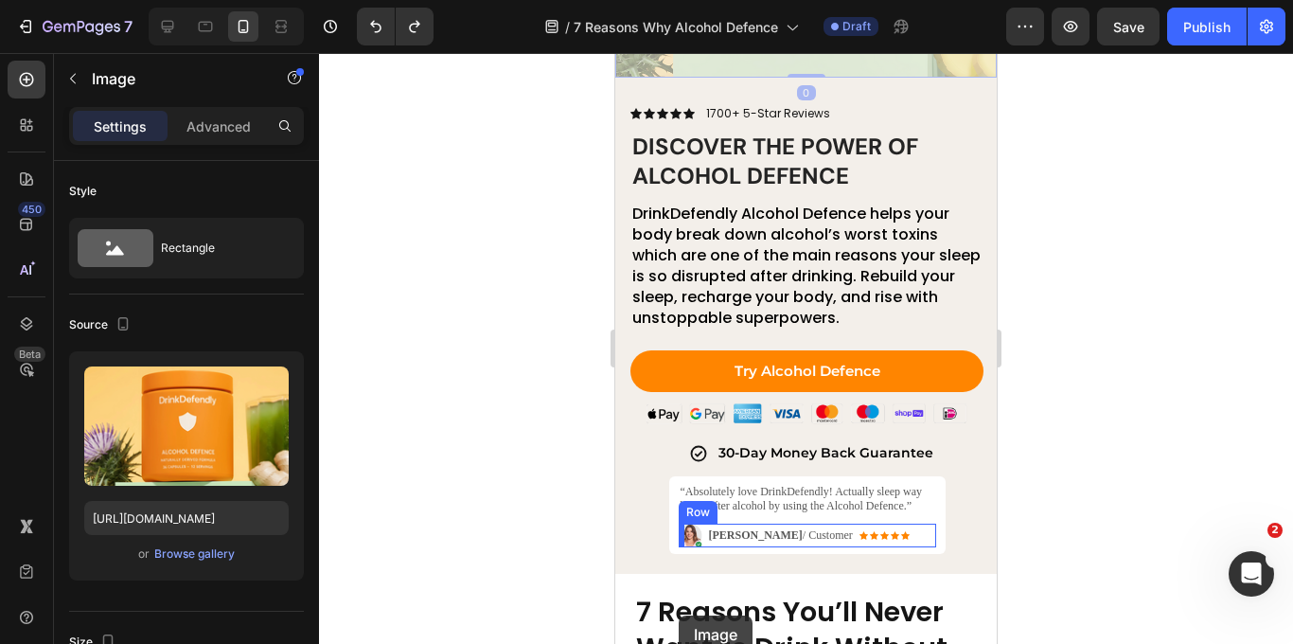
scroll to position [852, 0]
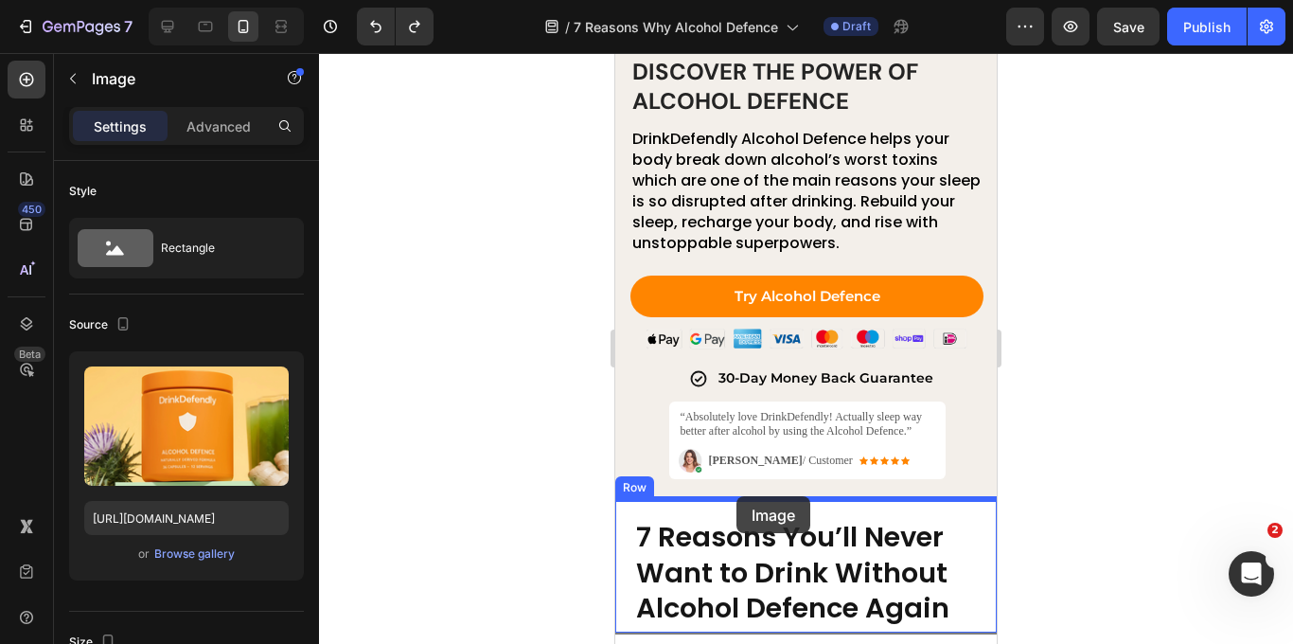
drag, startPoint x: 636, startPoint y: 256, endPoint x: 736, endPoint y: 496, distance: 259.6
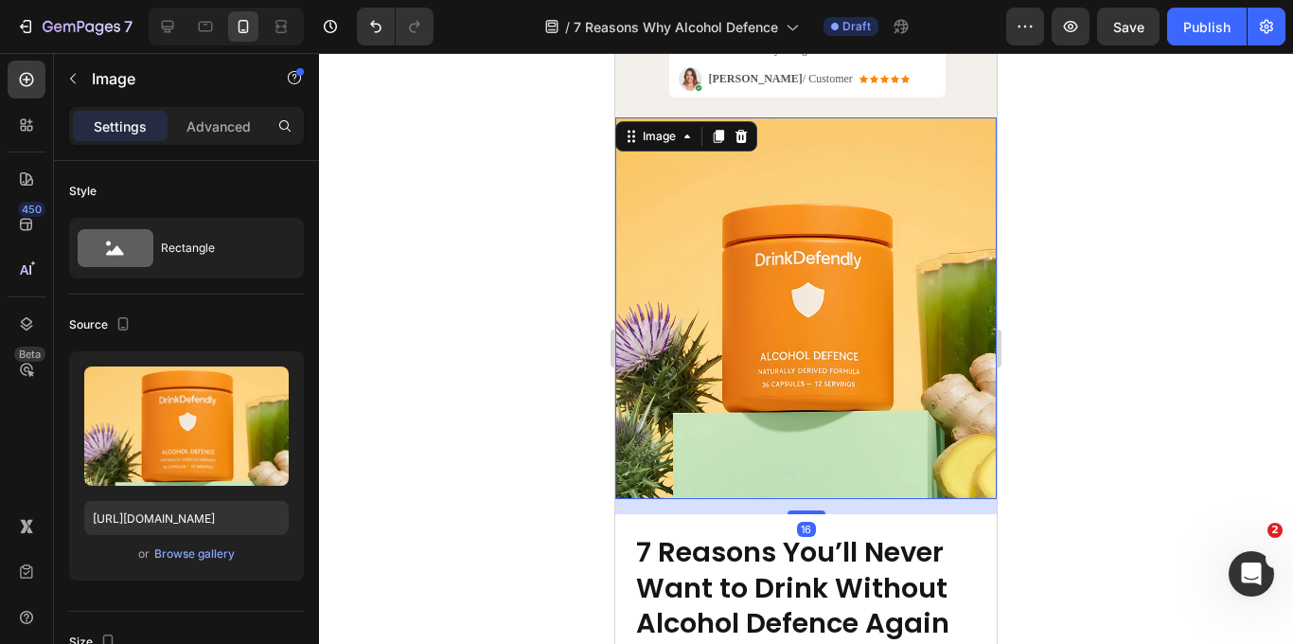
click at [1135, 375] on div at bounding box center [806, 348] width 974 height 591
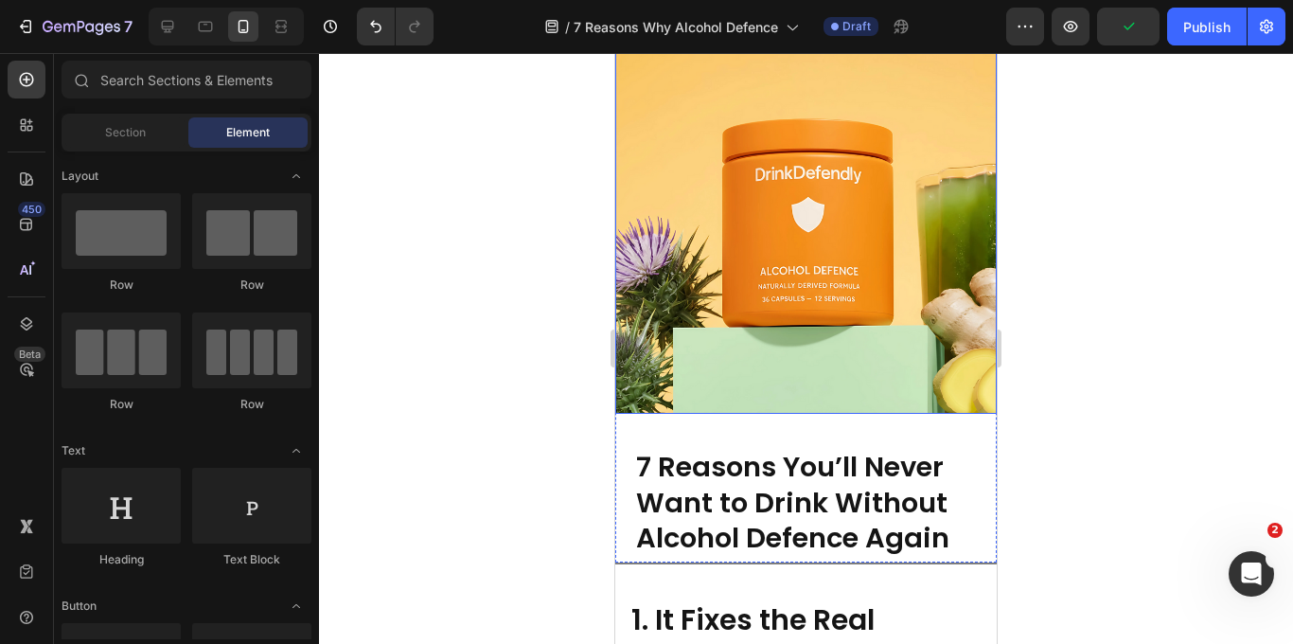
scroll to position [934, 0]
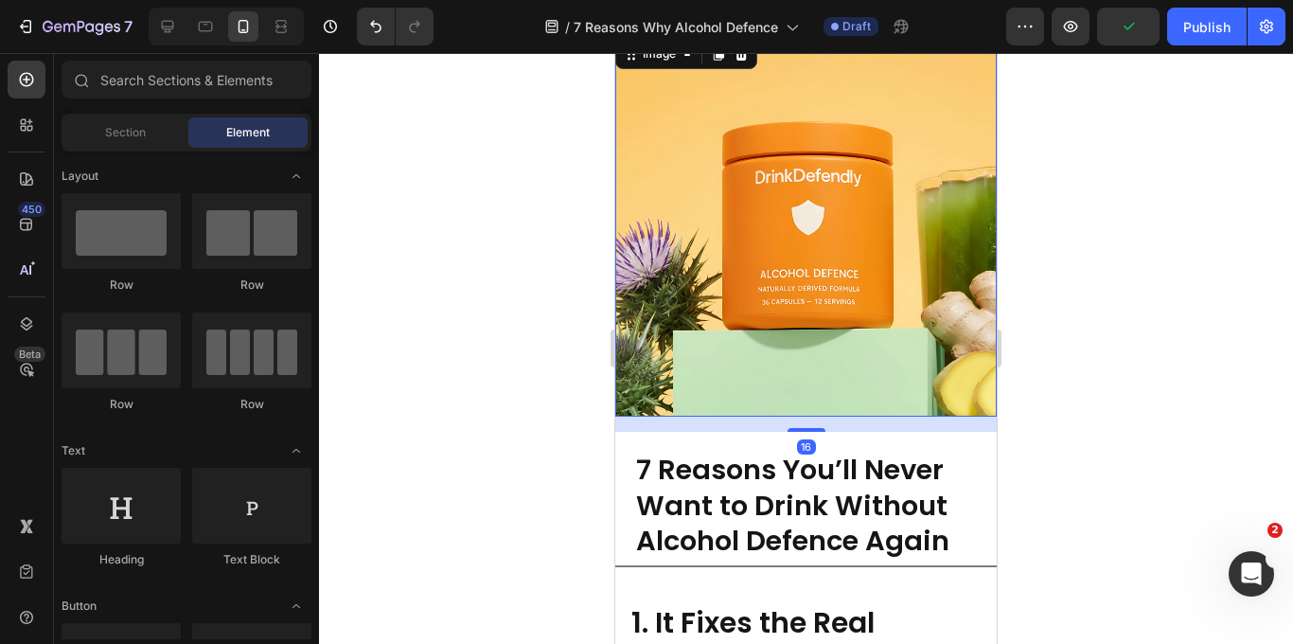
click at [837, 265] on img at bounding box center [805, 225] width 381 height 381
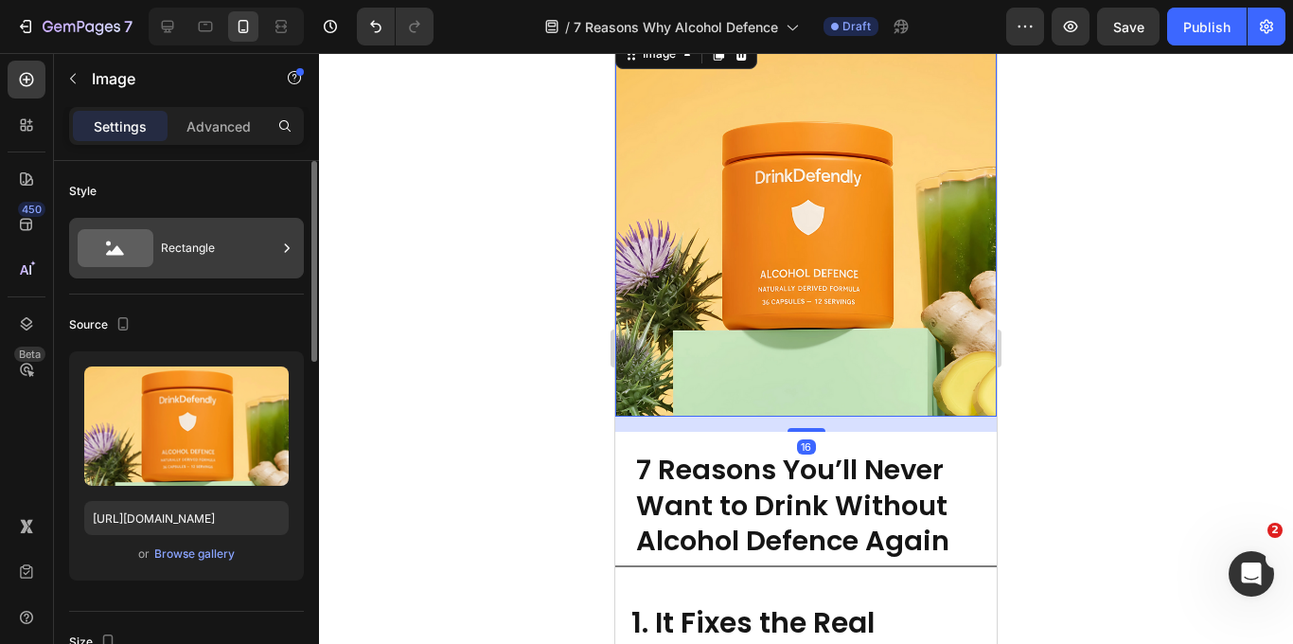
click at [212, 238] on div "Rectangle" at bounding box center [218, 248] width 115 height 44
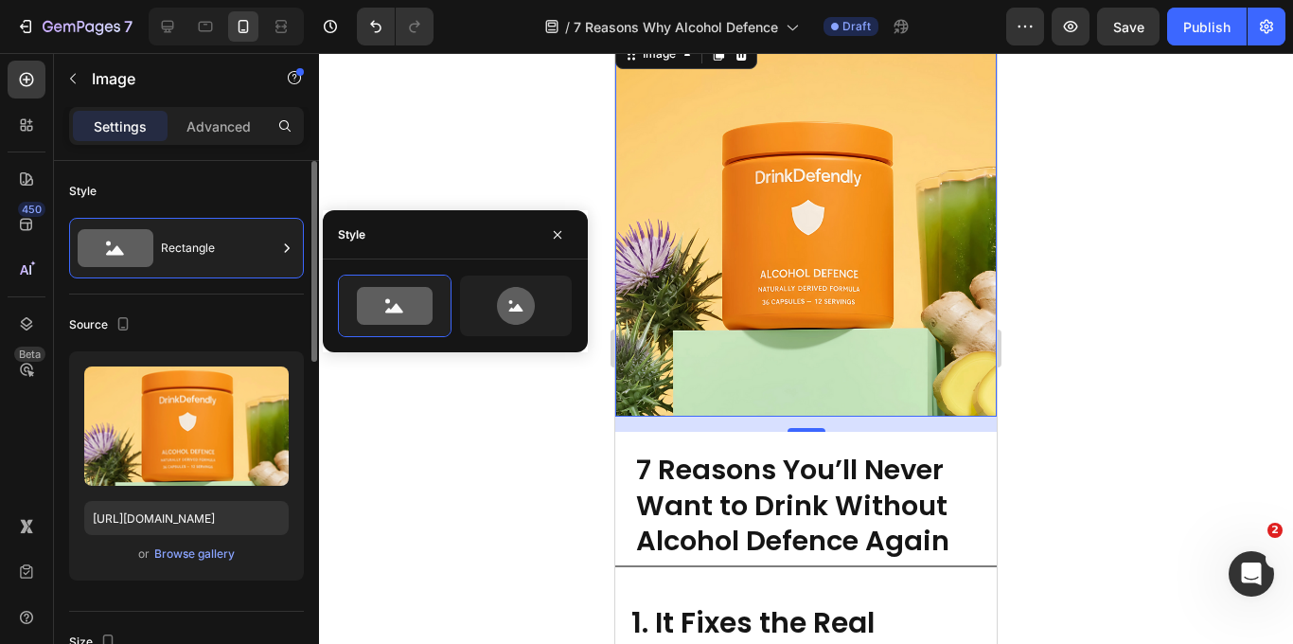
click at [178, 186] on div "Style" at bounding box center [186, 191] width 235 height 30
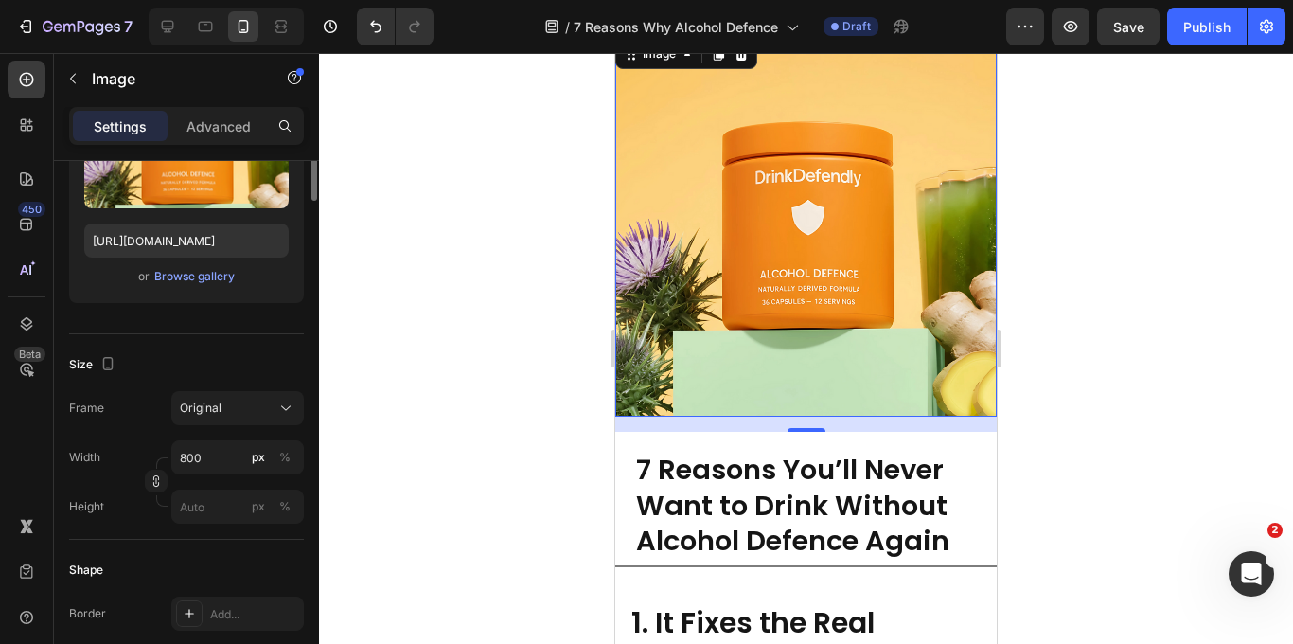
scroll to position [345, 0]
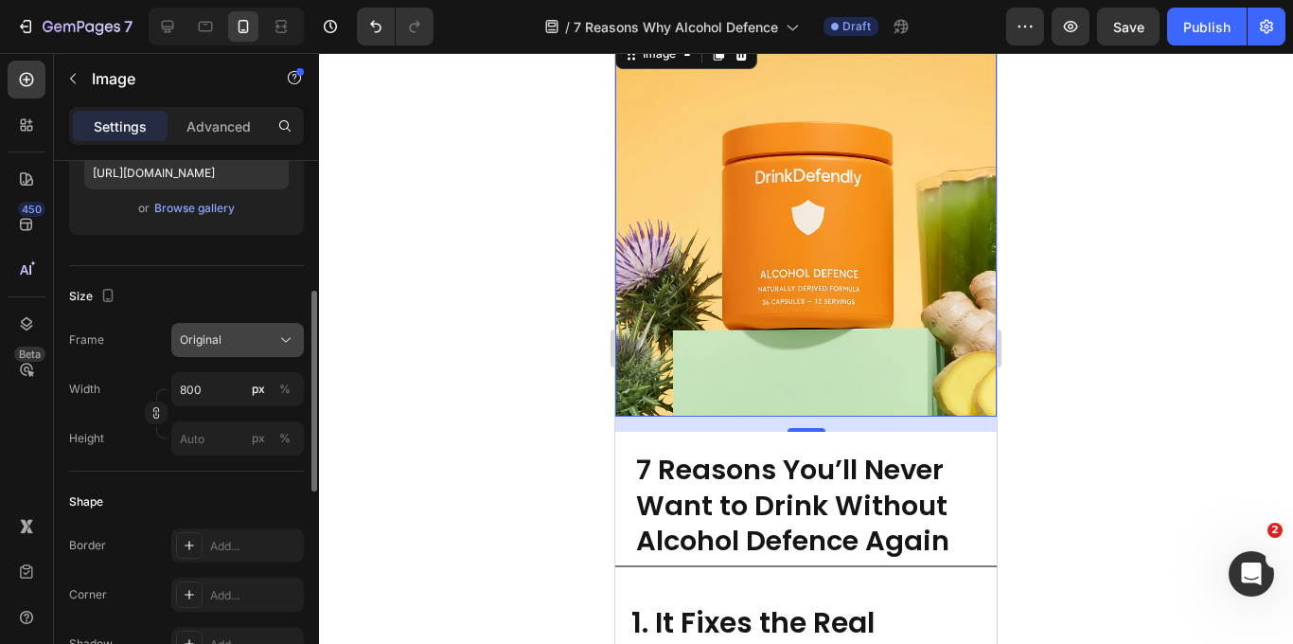
click at [270, 334] on div "Original" at bounding box center [226, 339] width 93 height 17
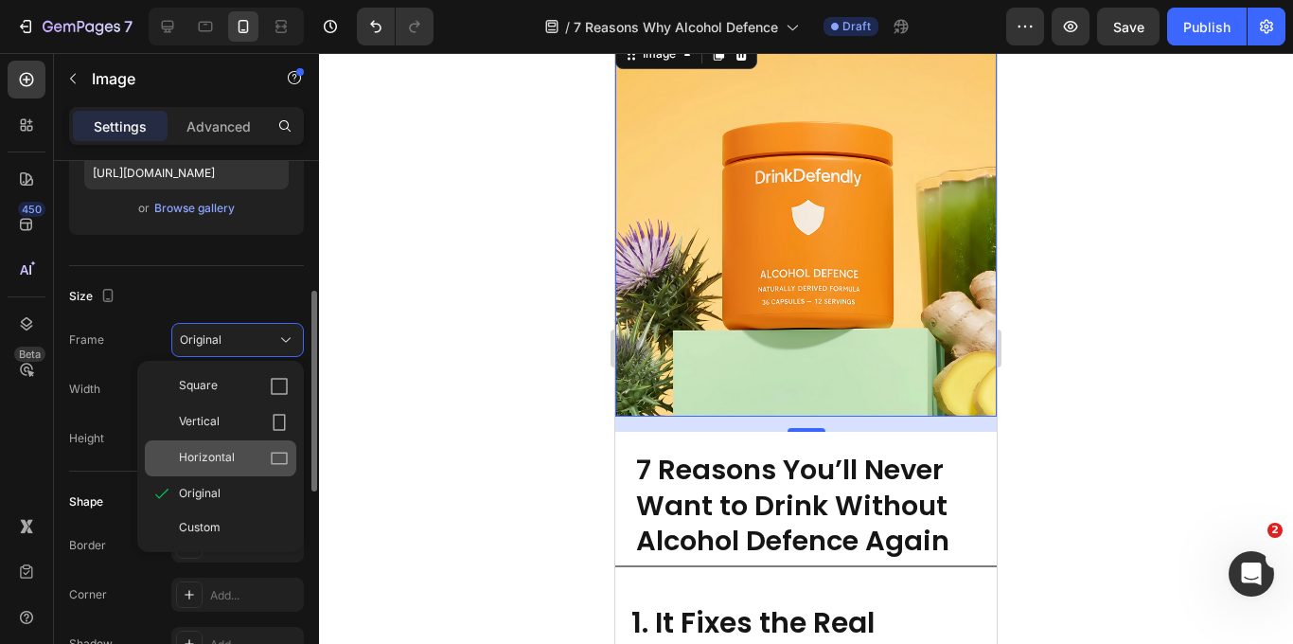
click at [227, 464] on span "Horizontal" at bounding box center [207, 458] width 56 height 19
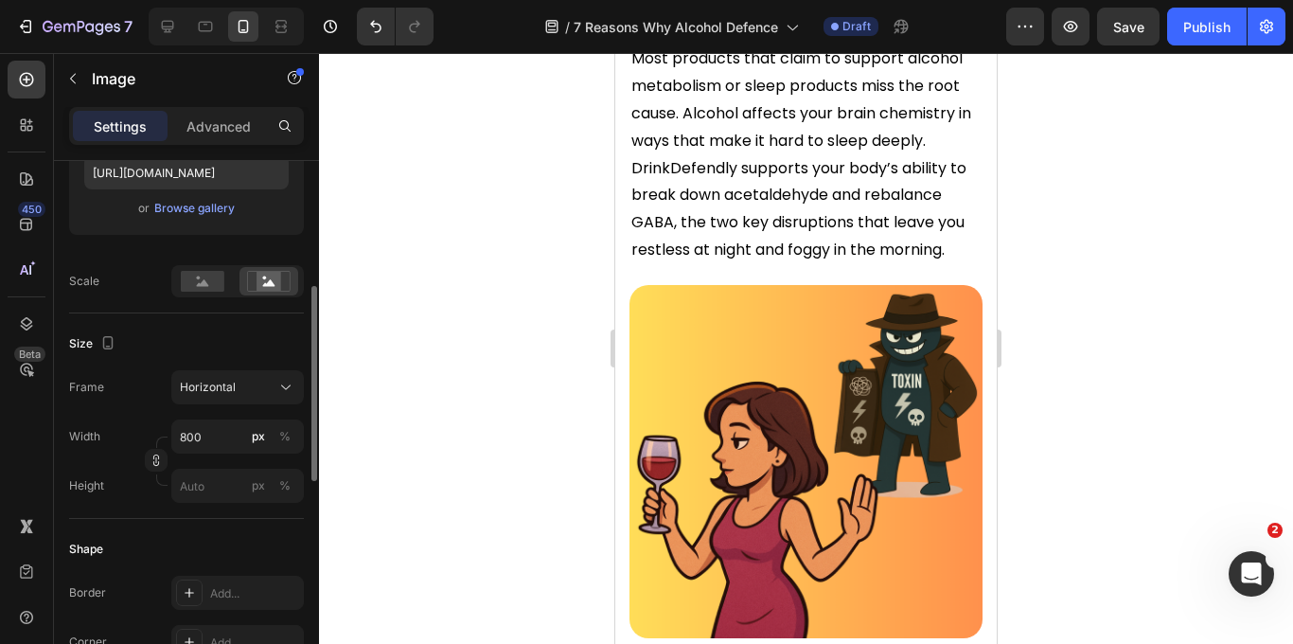
scroll to position [857, 0]
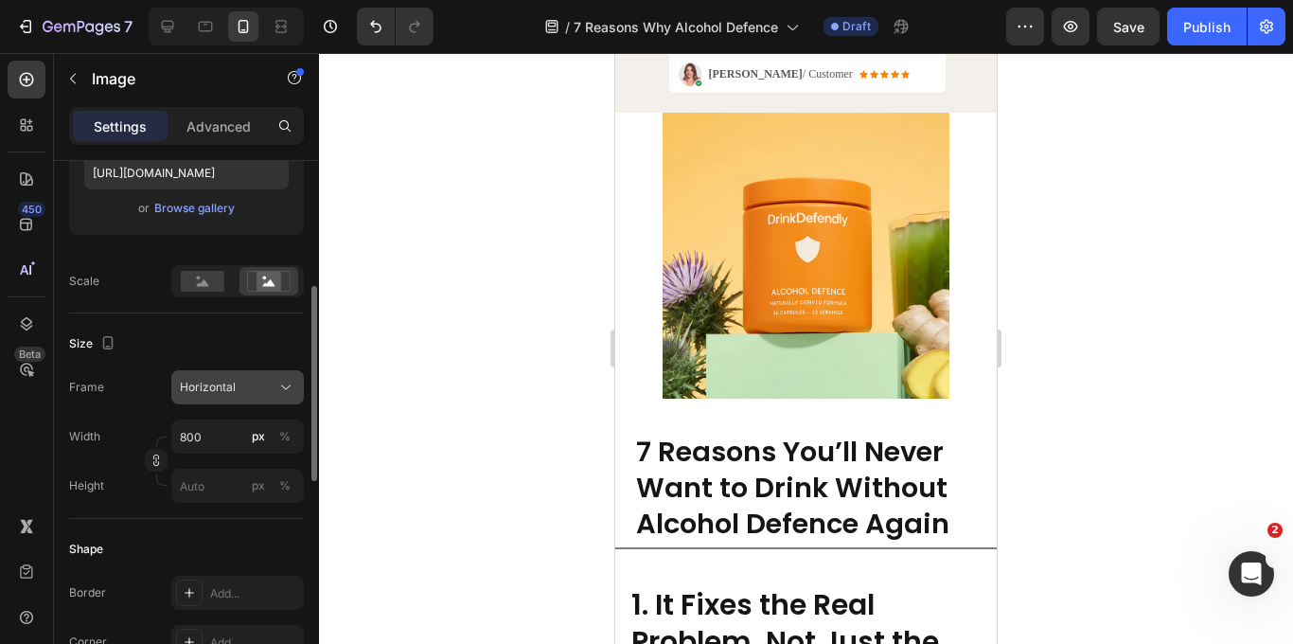
click at [260, 398] on button "Horizontal" at bounding box center [237, 387] width 133 height 34
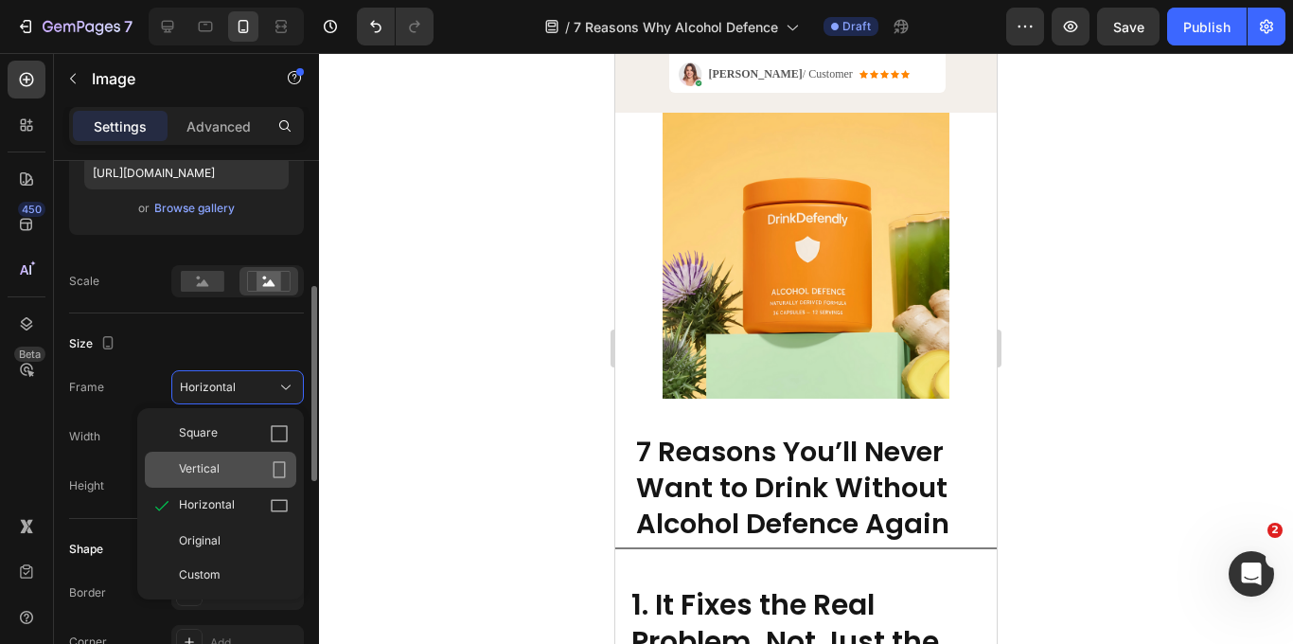
click at [263, 467] on div "Vertical" at bounding box center [234, 469] width 110 height 19
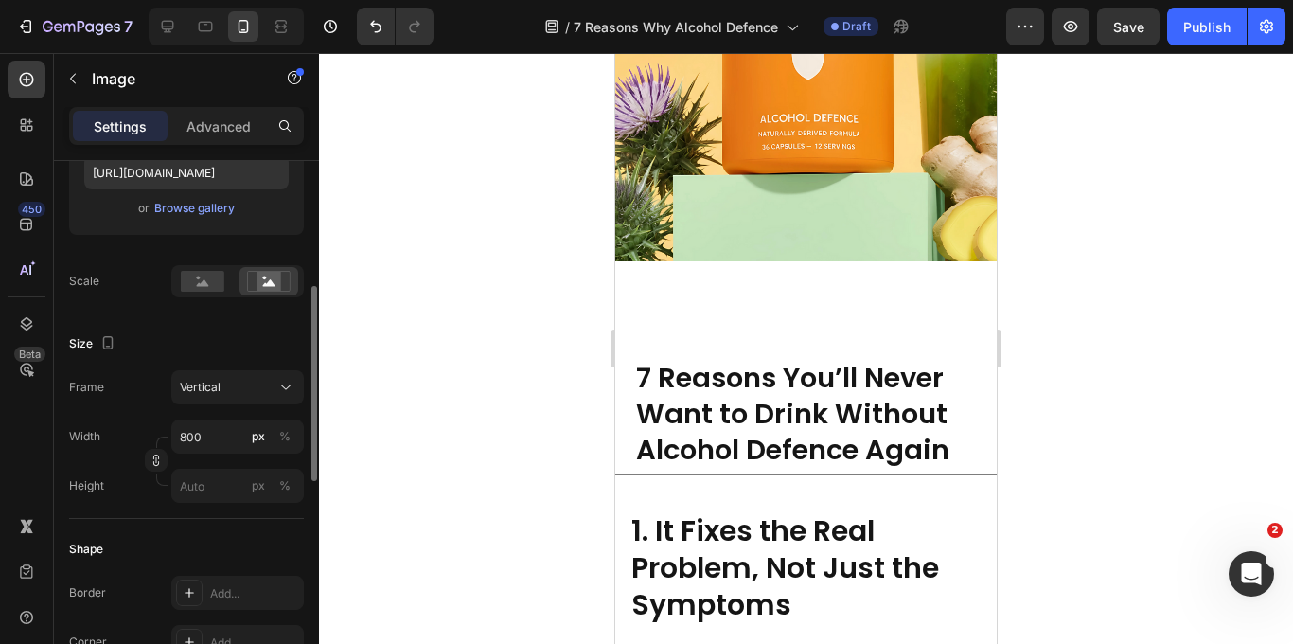
scroll to position [946, 0]
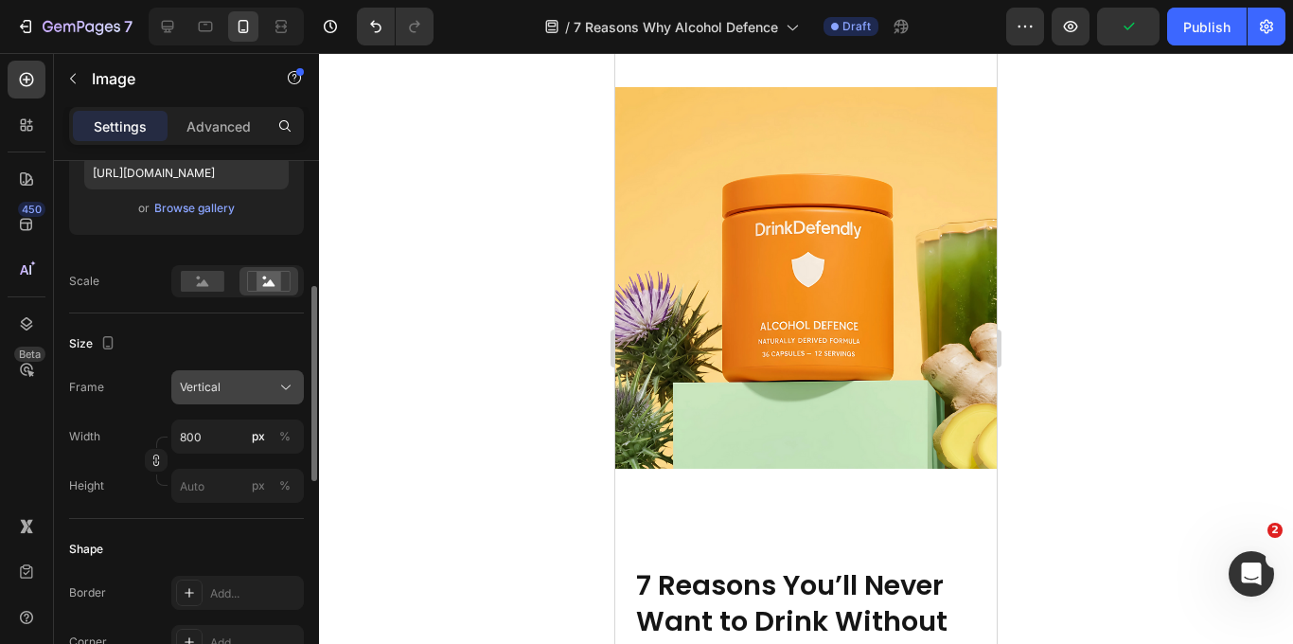
click at [261, 387] on div "Vertical" at bounding box center [226, 387] width 93 height 17
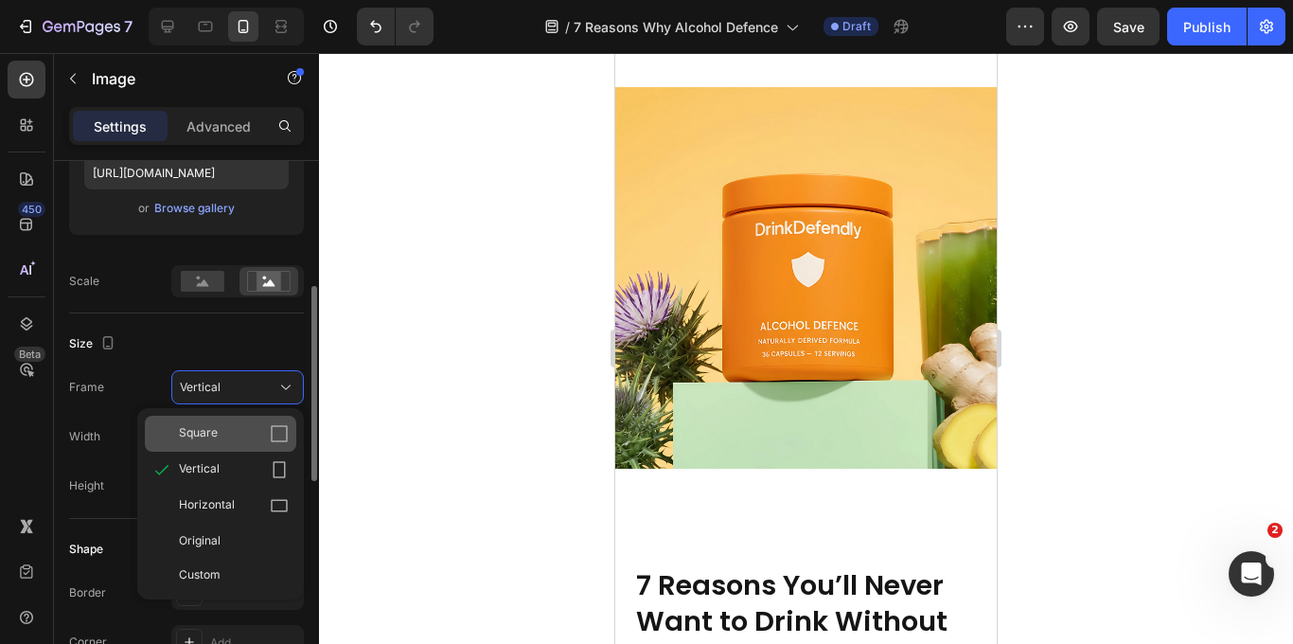
click at [234, 443] on div "Square" at bounding box center [220, 433] width 151 height 36
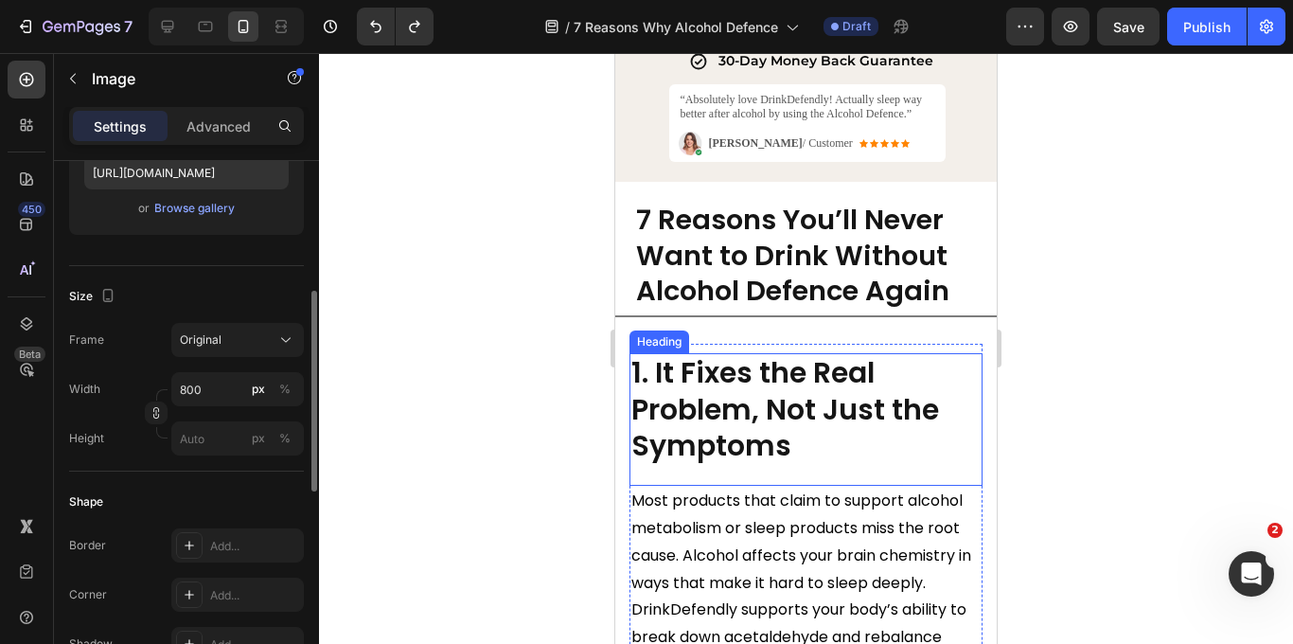
scroll to position [981, 0]
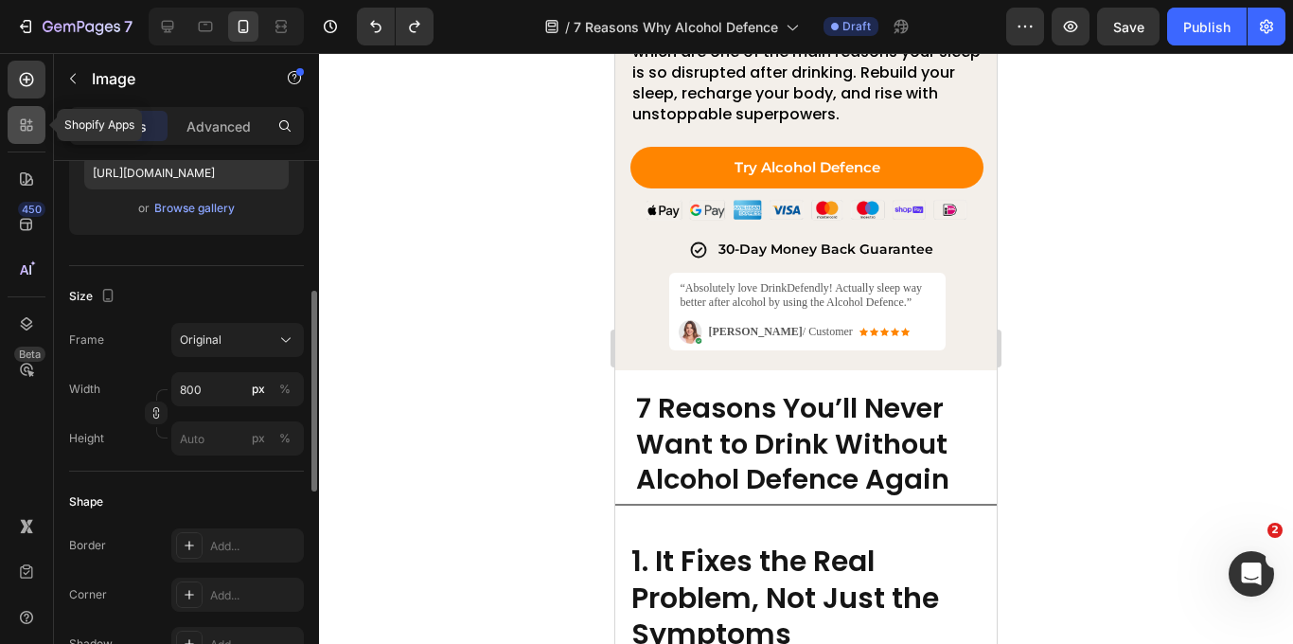
click at [27, 126] on icon at bounding box center [30, 129] width 6 height 6
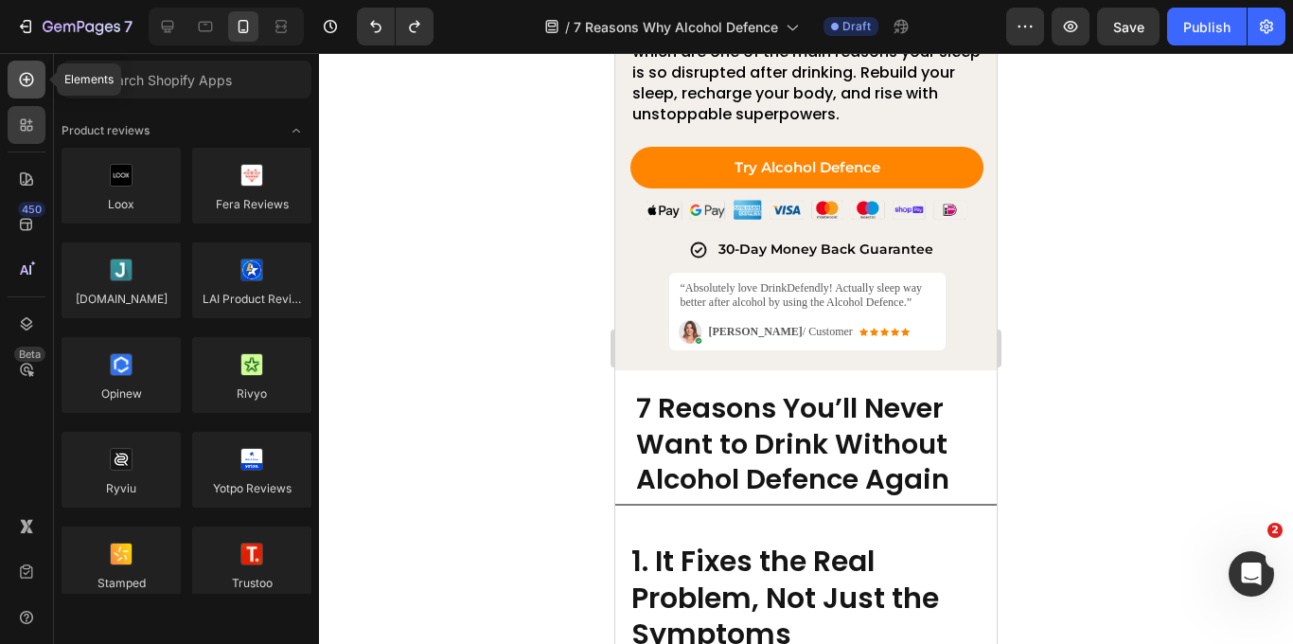
click at [27, 88] on icon at bounding box center [26, 79] width 19 height 19
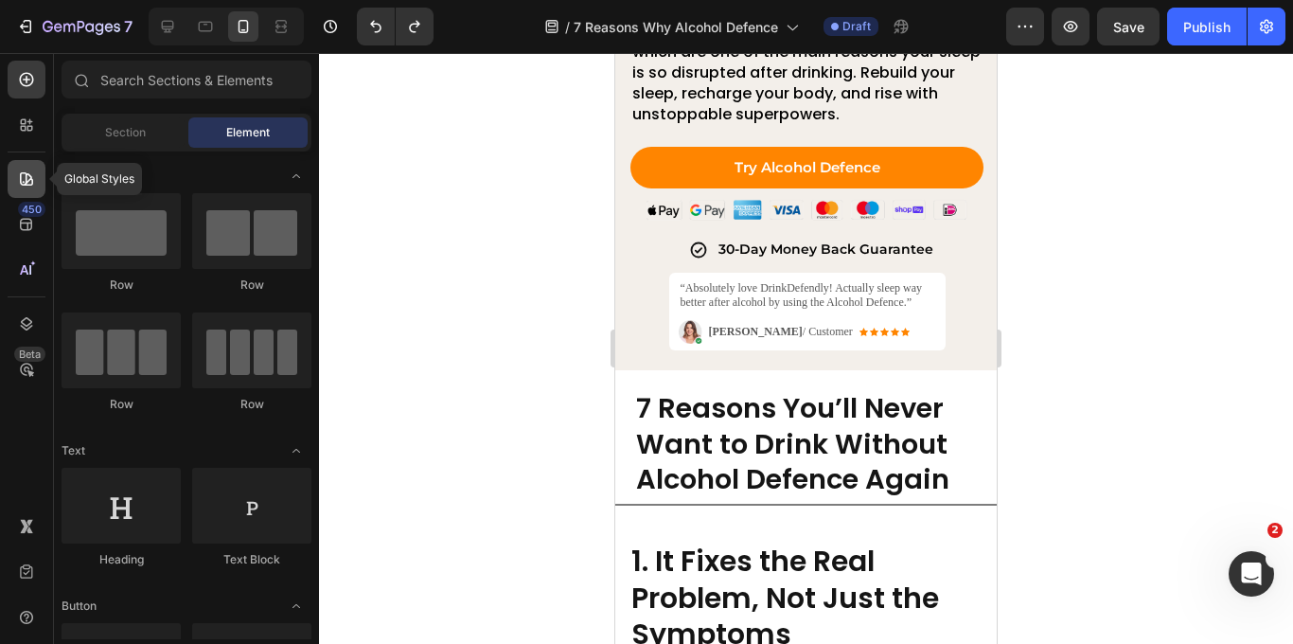
click at [26, 173] on icon at bounding box center [26, 178] width 13 height 13
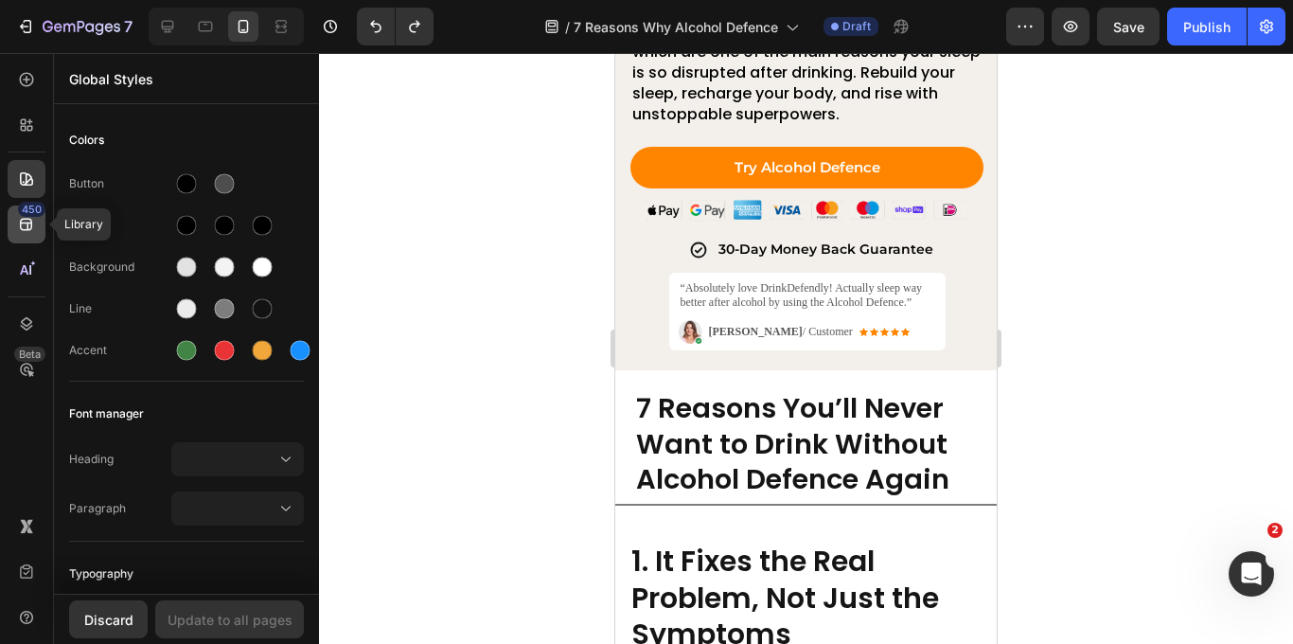
click at [30, 240] on div "450" at bounding box center [27, 224] width 38 height 38
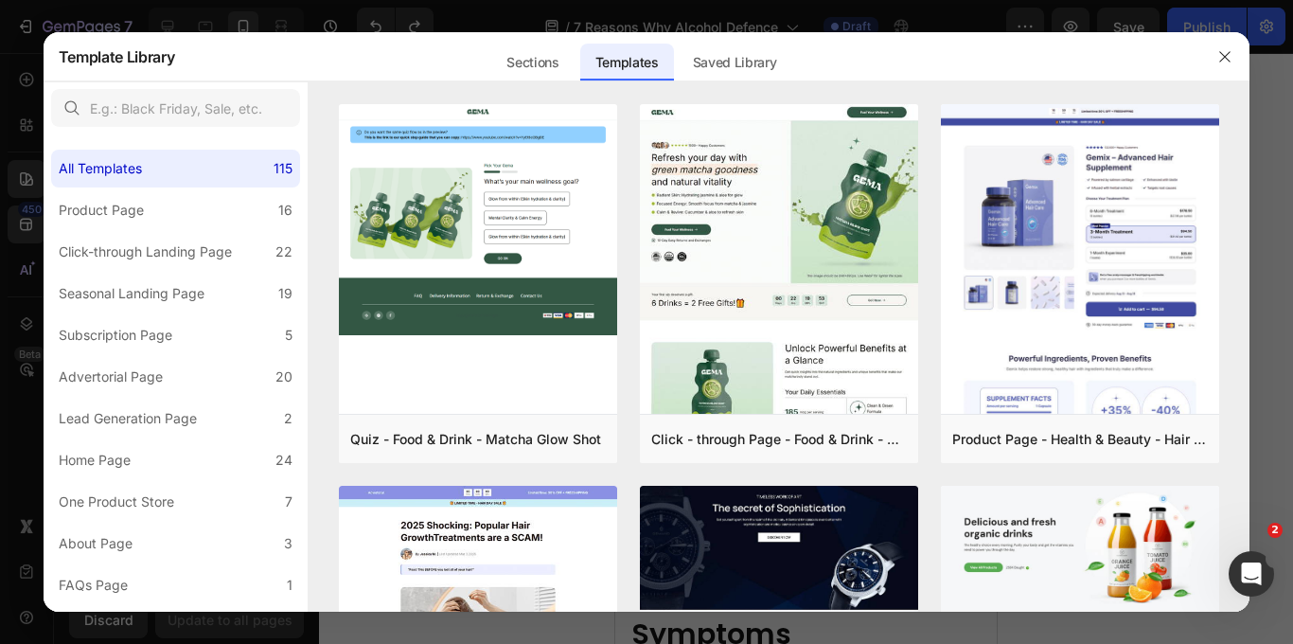
click at [1002, 18] on div at bounding box center [646, 322] width 1293 height 644
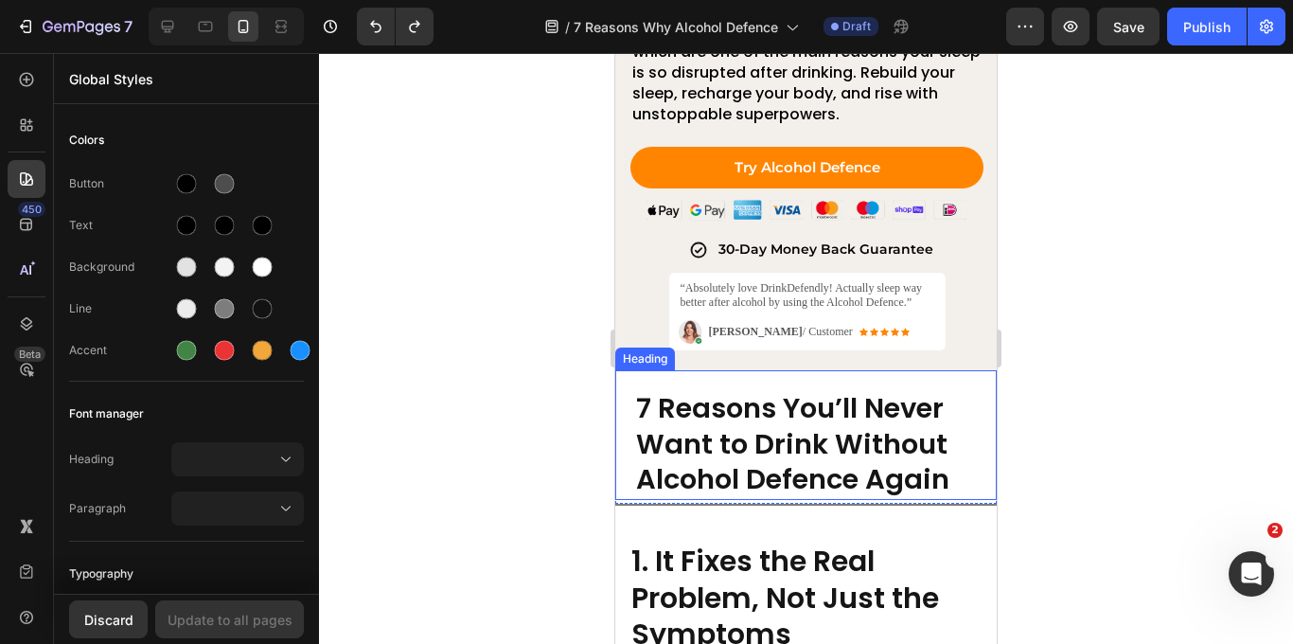
click at [645, 377] on div "7 Reasons You’ll Never Want to Drink Without Alcohol Defence Again Heading" at bounding box center [805, 435] width 381 height 130
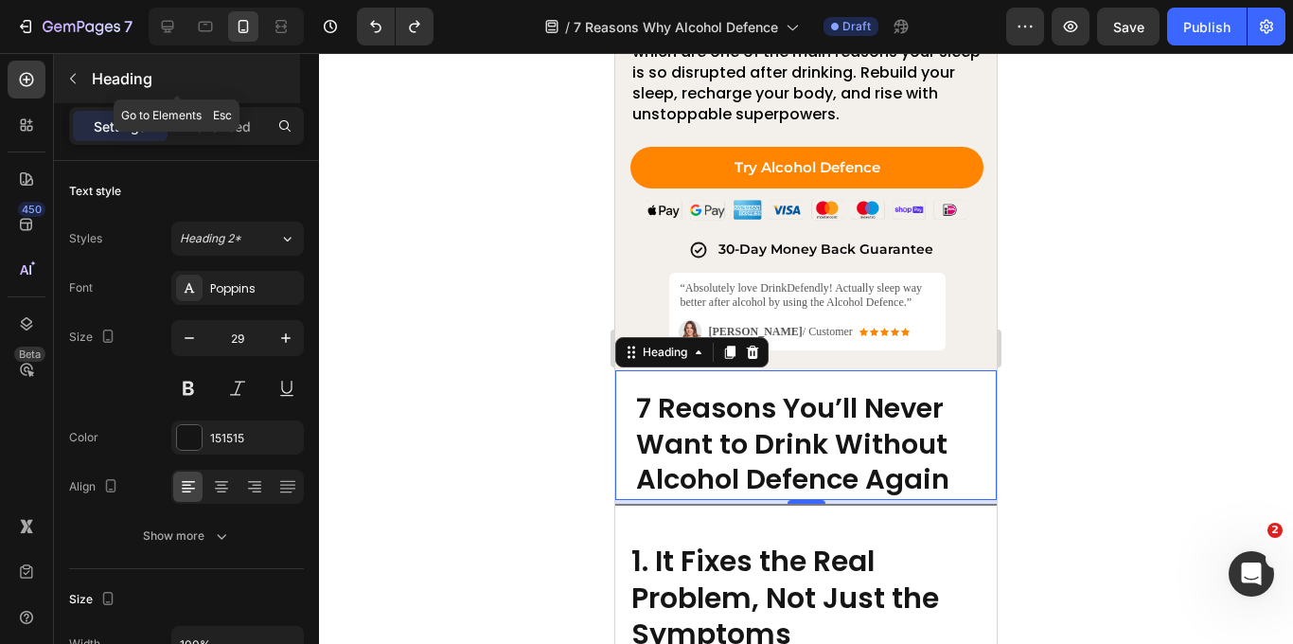
click at [80, 74] on icon "button" at bounding box center [72, 78] width 15 height 15
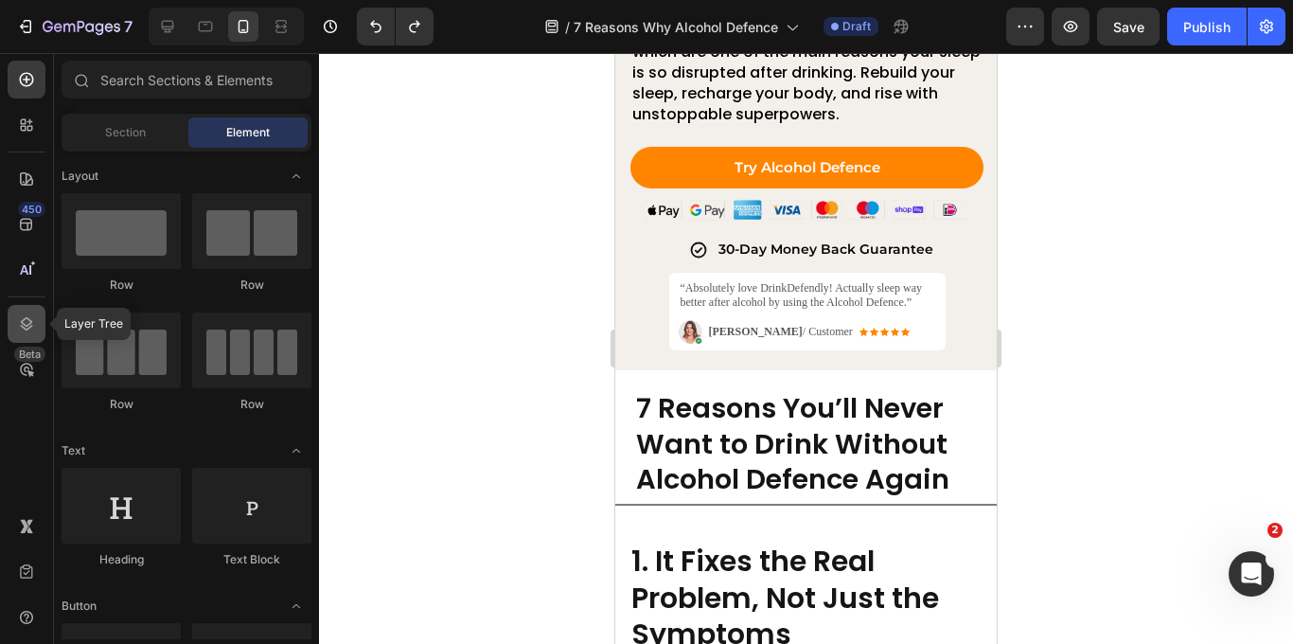
click at [22, 329] on icon at bounding box center [26, 323] width 19 height 19
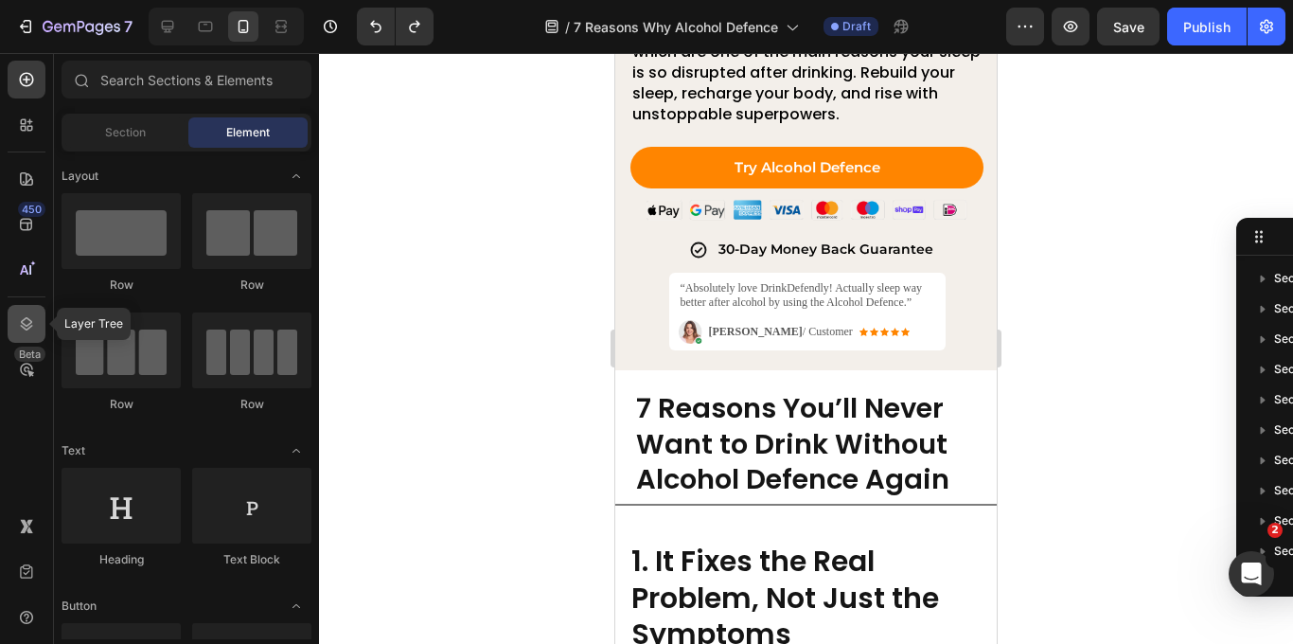
click at [22, 329] on icon at bounding box center [26, 323] width 19 height 19
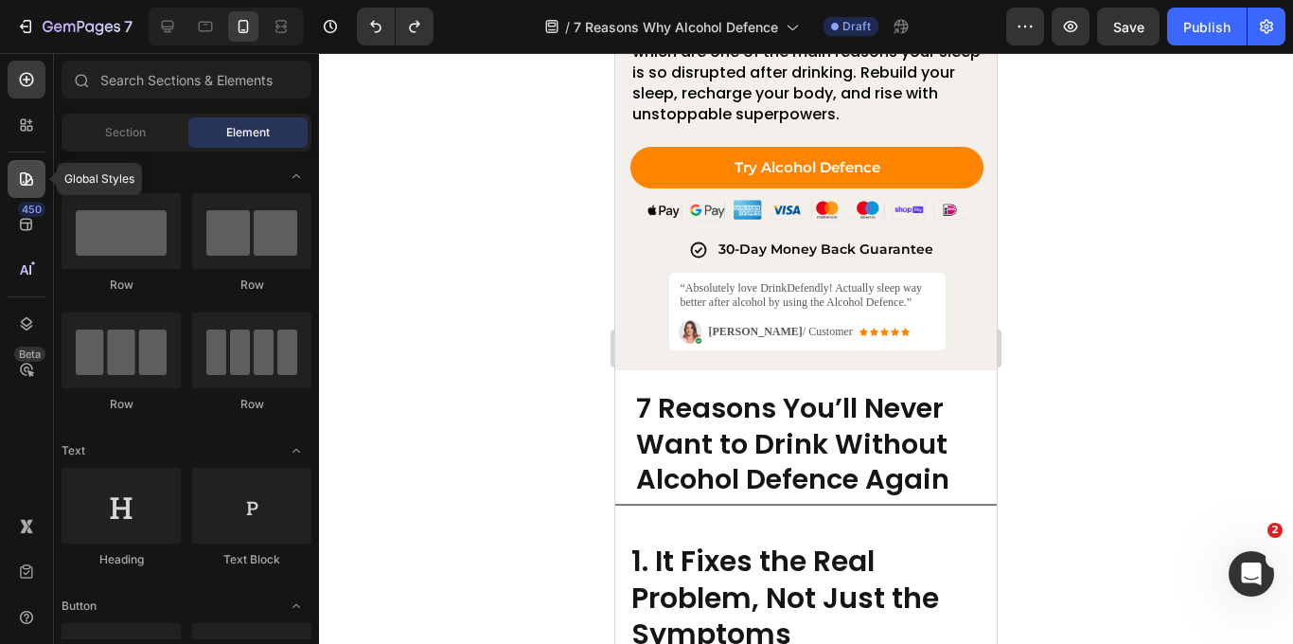
click at [27, 174] on icon at bounding box center [26, 178] width 13 height 13
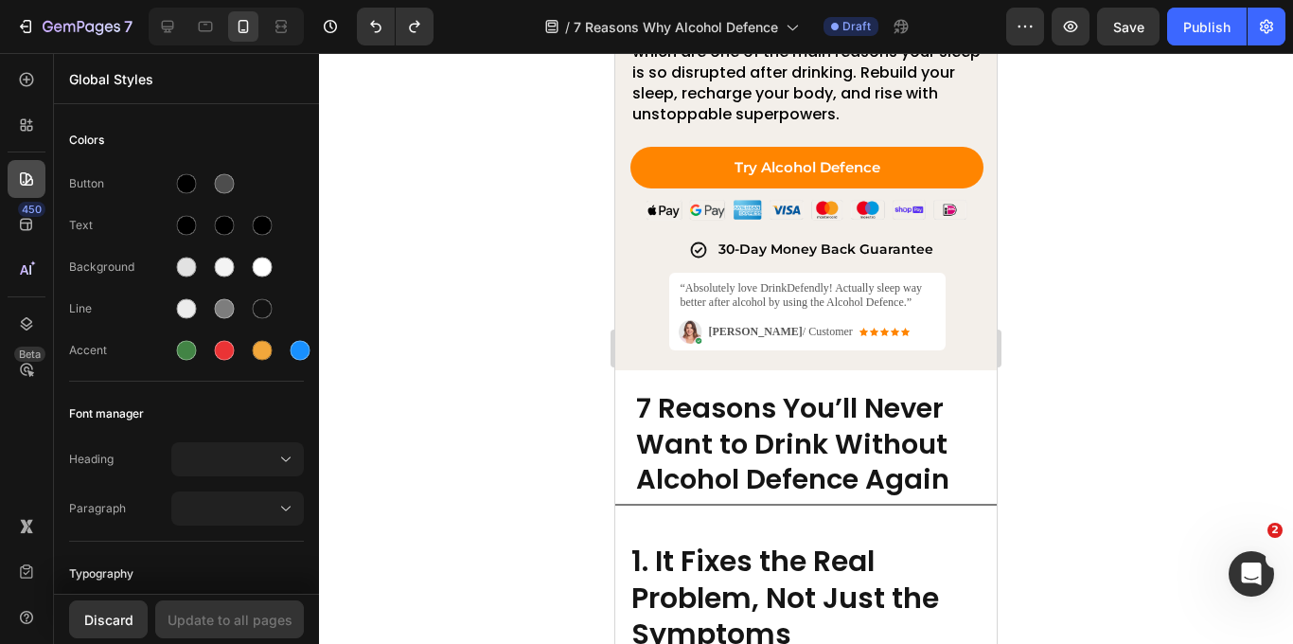
click at [27, 174] on icon at bounding box center [26, 178] width 19 height 19
click at [38, 221] on div "450" at bounding box center [27, 224] width 38 height 38
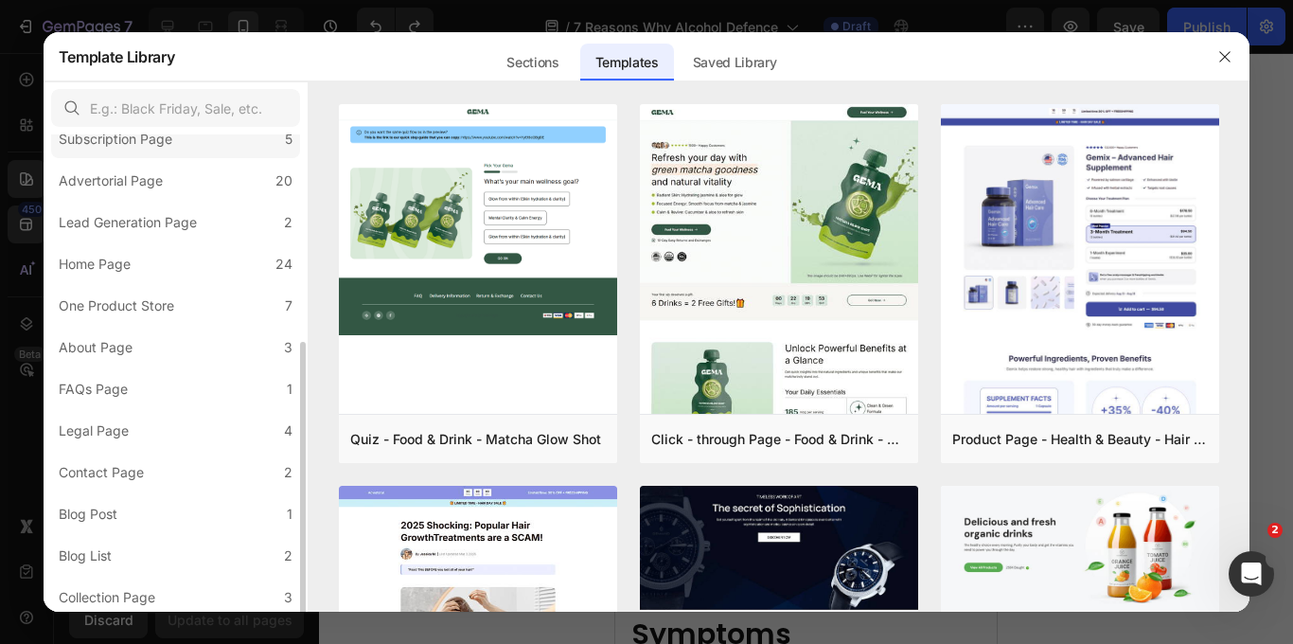
scroll to position [242, 0]
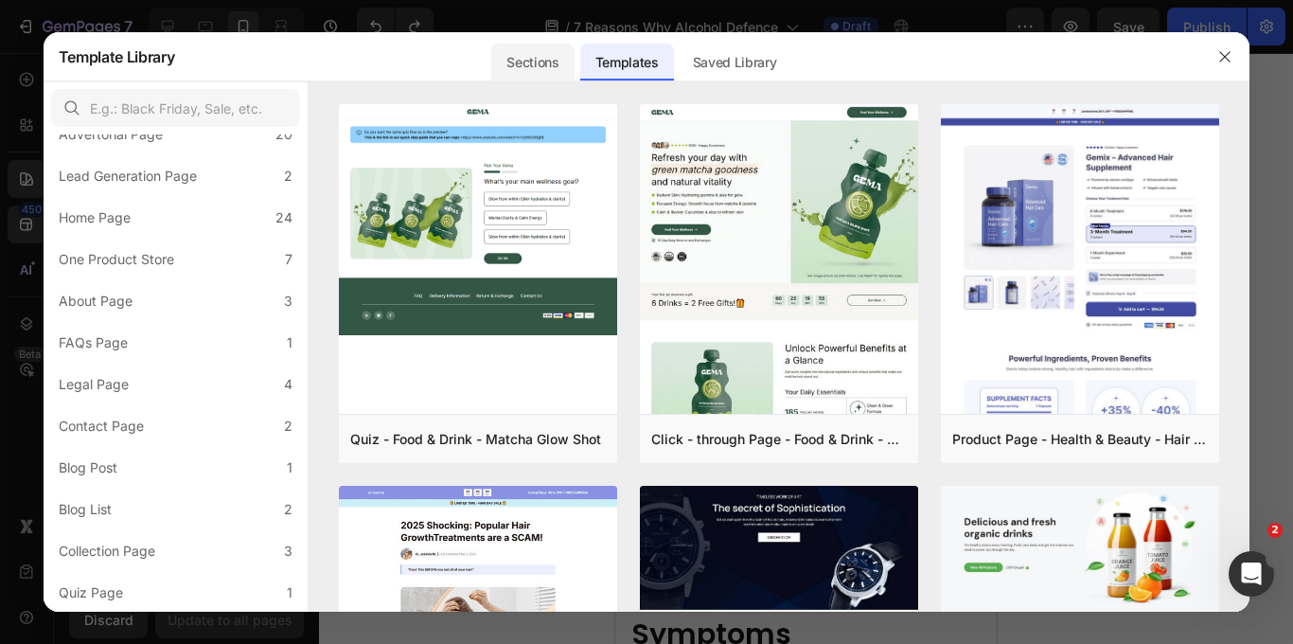
click at [533, 58] on div "Sections" at bounding box center [532, 63] width 82 height 38
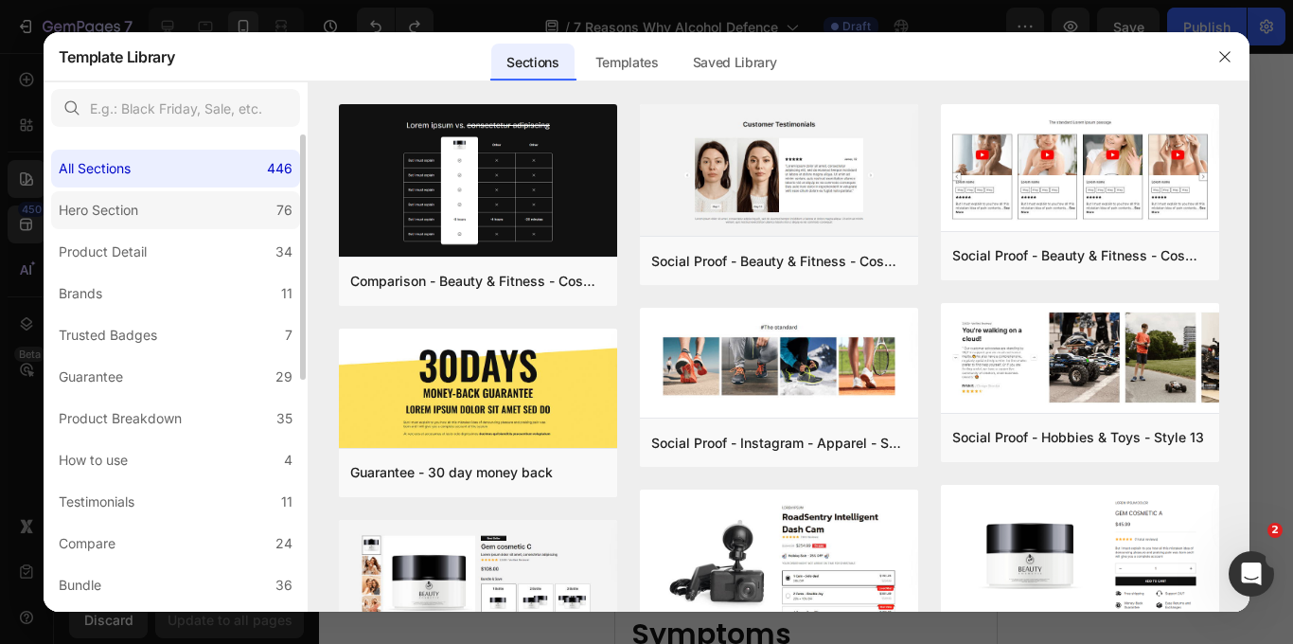
click at [149, 213] on label "Hero Section 76" at bounding box center [175, 210] width 249 height 38
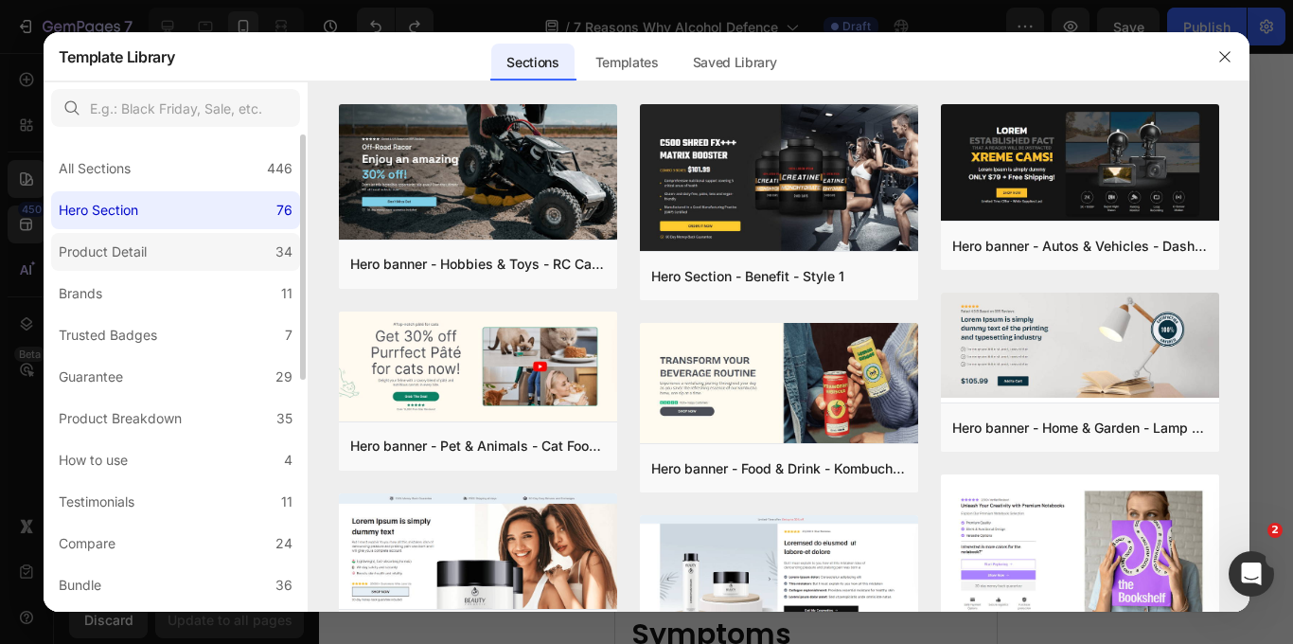
click at [144, 247] on div "Product Detail" at bounding box center [103, 251] width 88 height 23
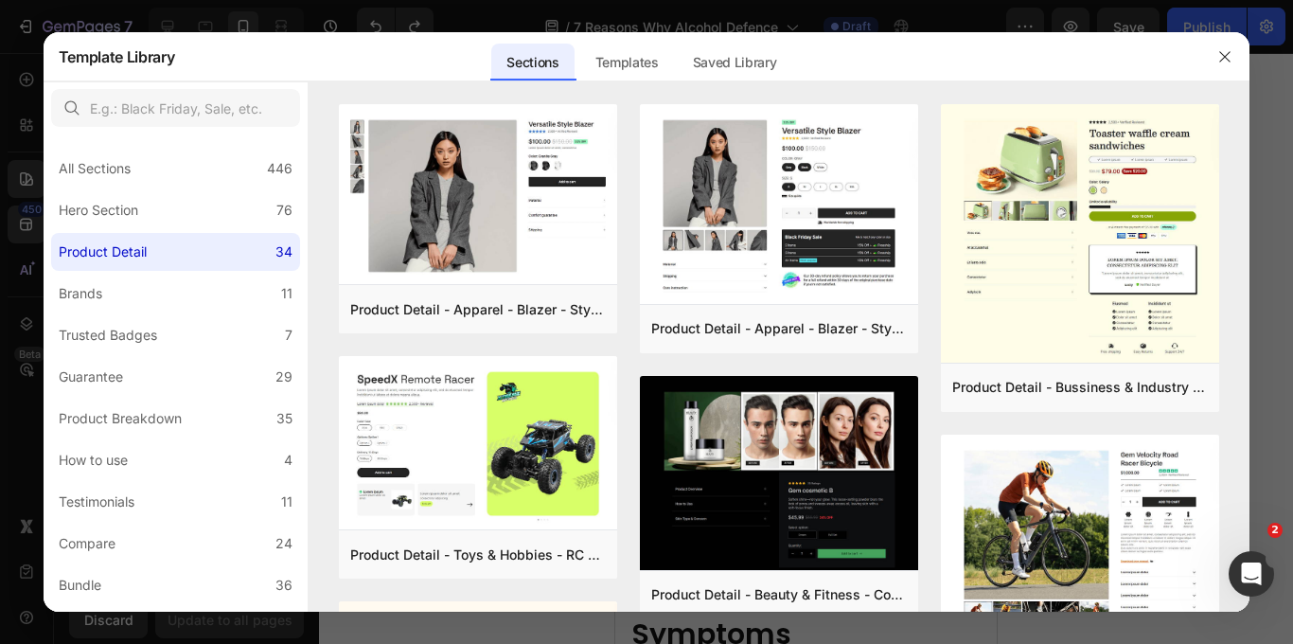
click at [459, 13] on div at bounding box center [646, 322] width 1293 height 644
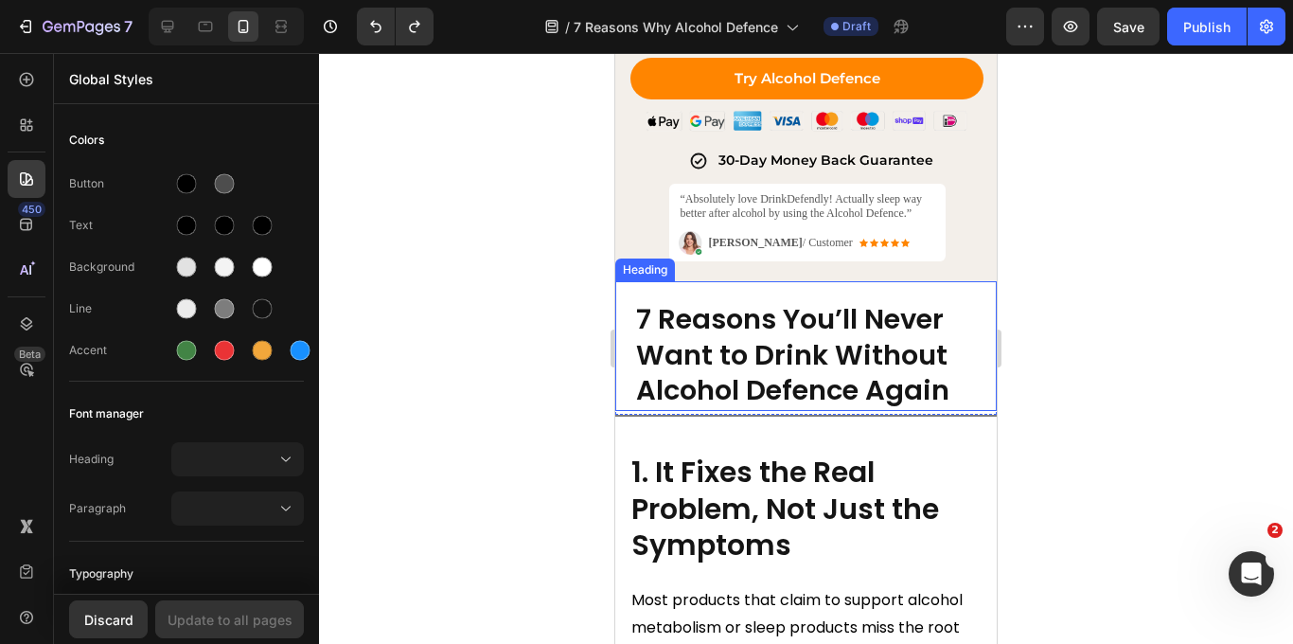
scroll to position [1075, 0]
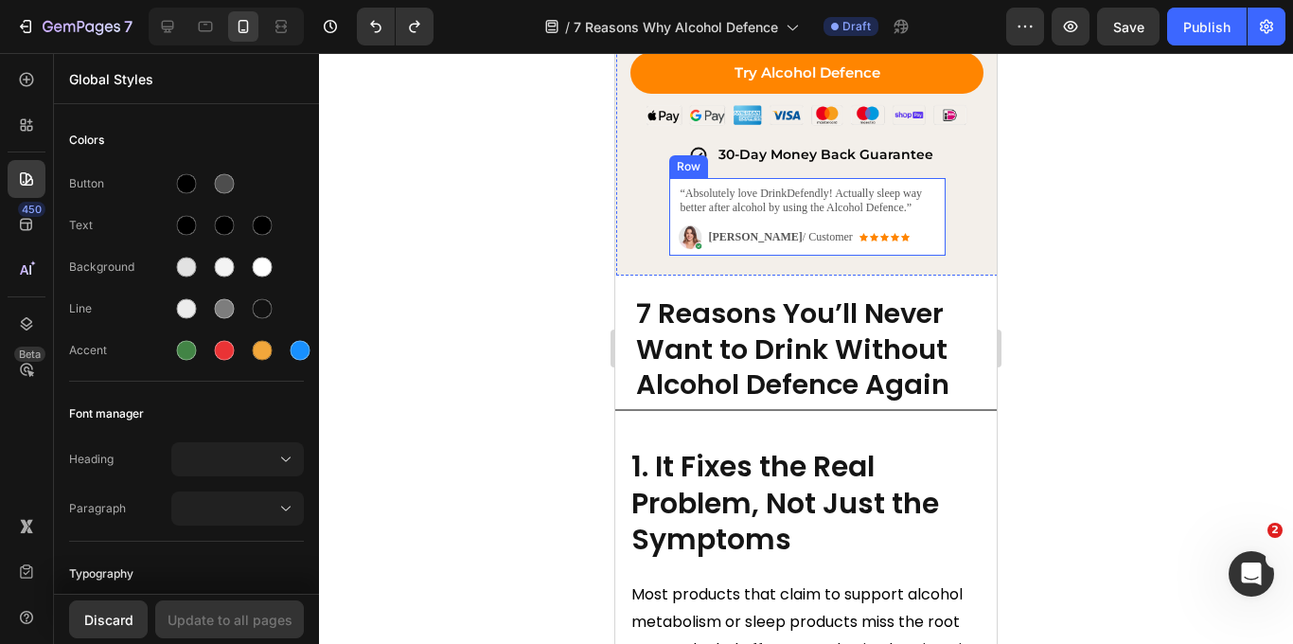
click at [674, 243] on div "Image “Absolutely love DrinkDefendly! Actually sleep way better after alcohol b…" at bounding box center [807, 217] width 276 height 78
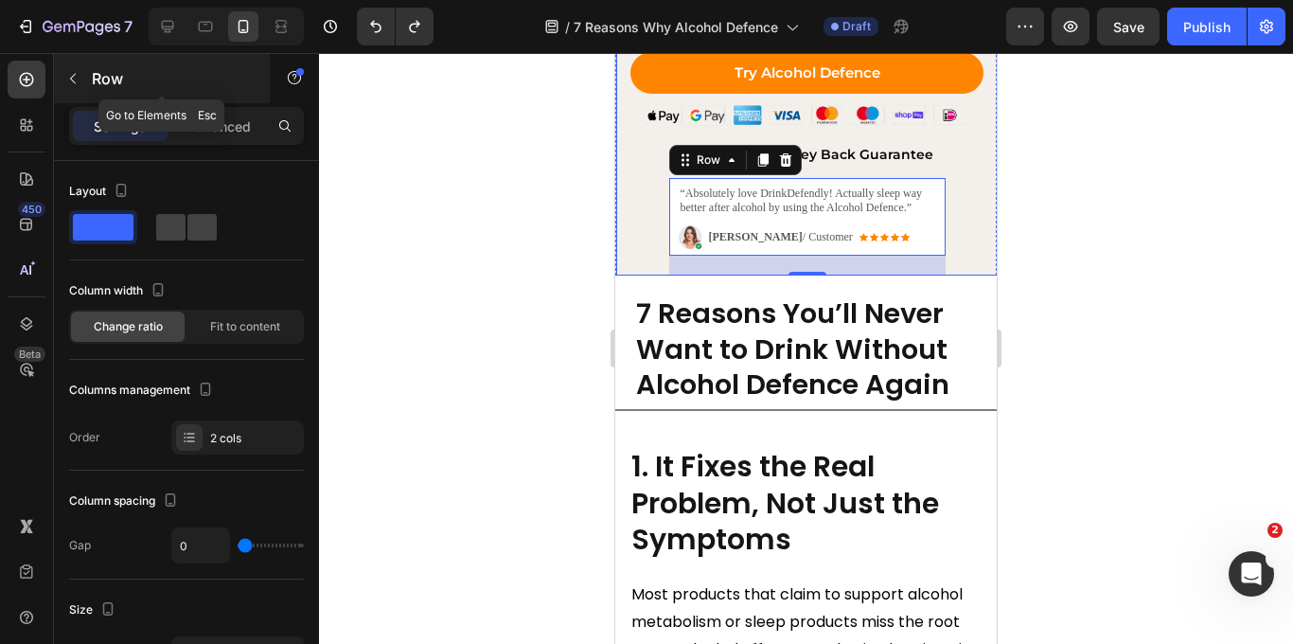
click at [81, 79] on button "button" at bounding box center [73, 78] width 30 height 30
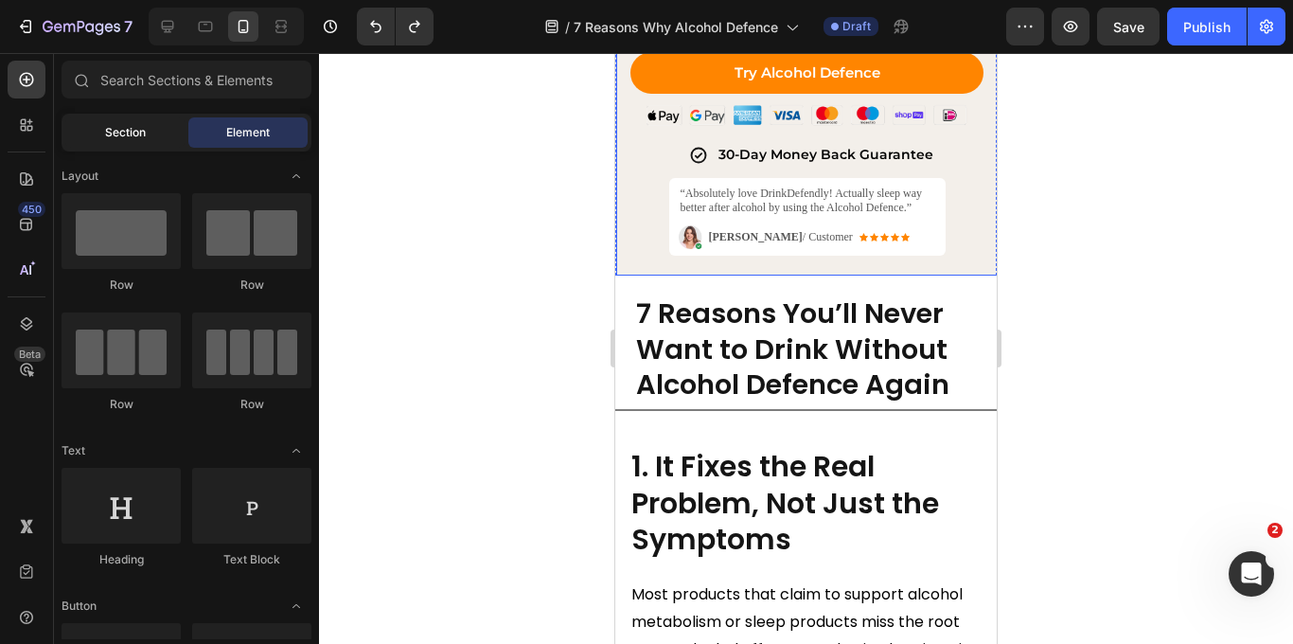
click at [127, 139] on span "Section" at bounding box center [125, 132] width 41 height 17
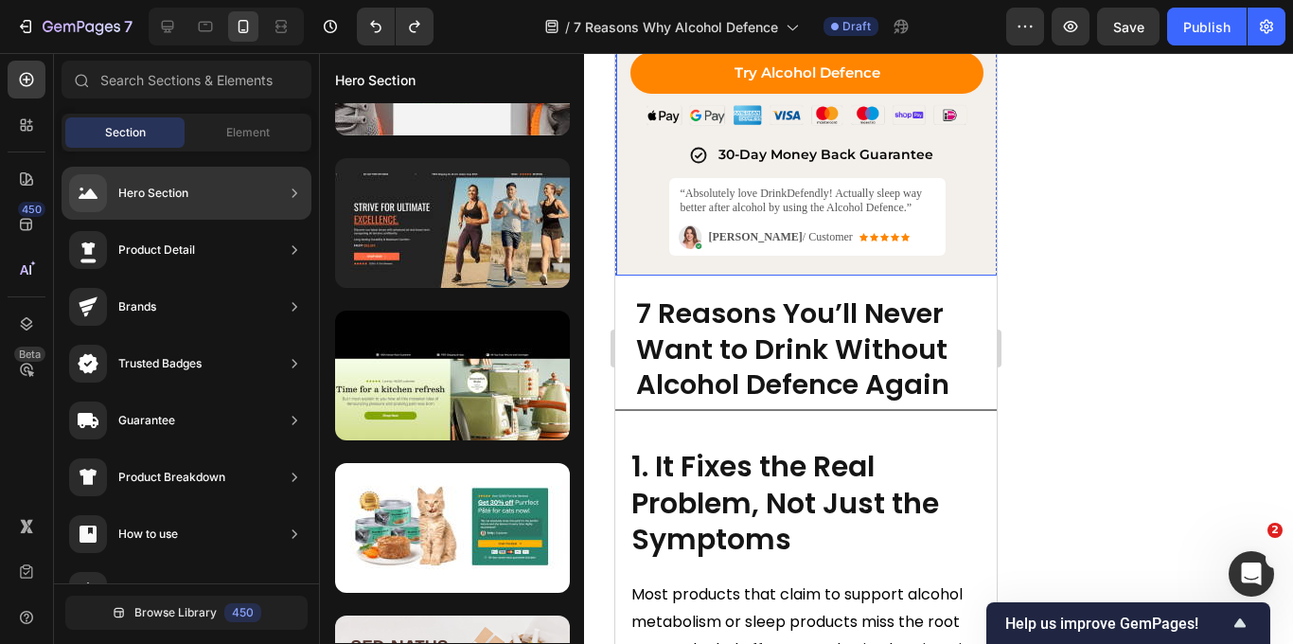
scroll to position [2045, 0]
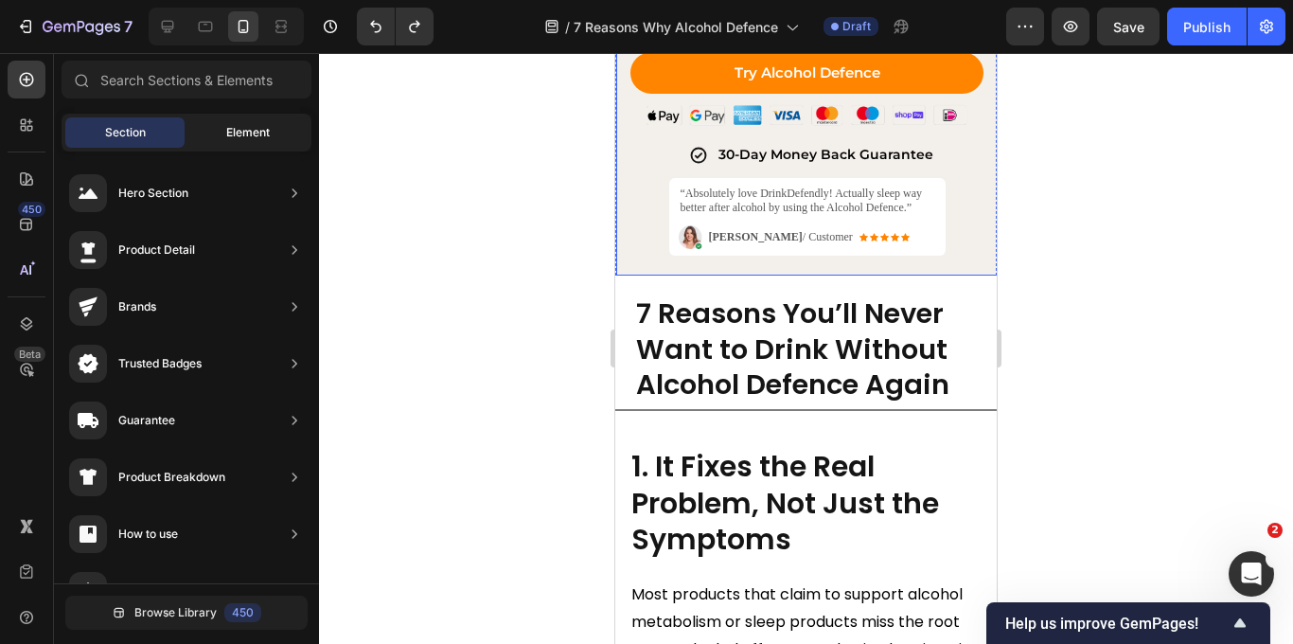
click at [233, 137] on span "Element" at bounding box center [248, 132] width 44 height 17
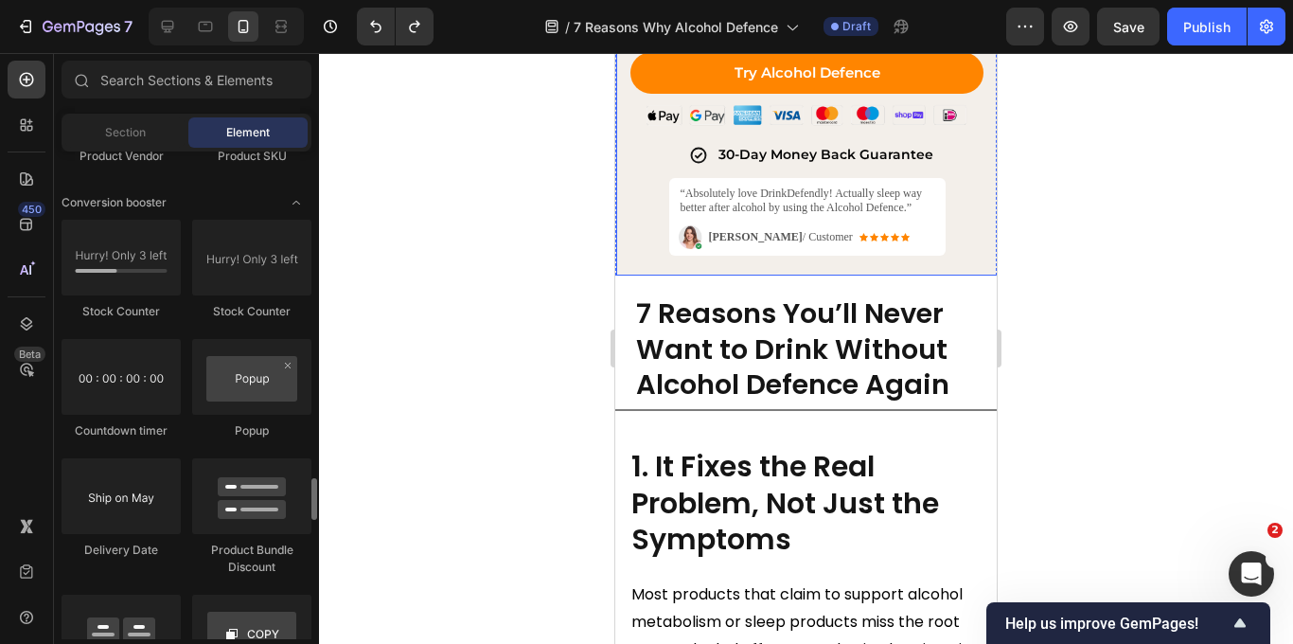
scroll to position [3754, 0]
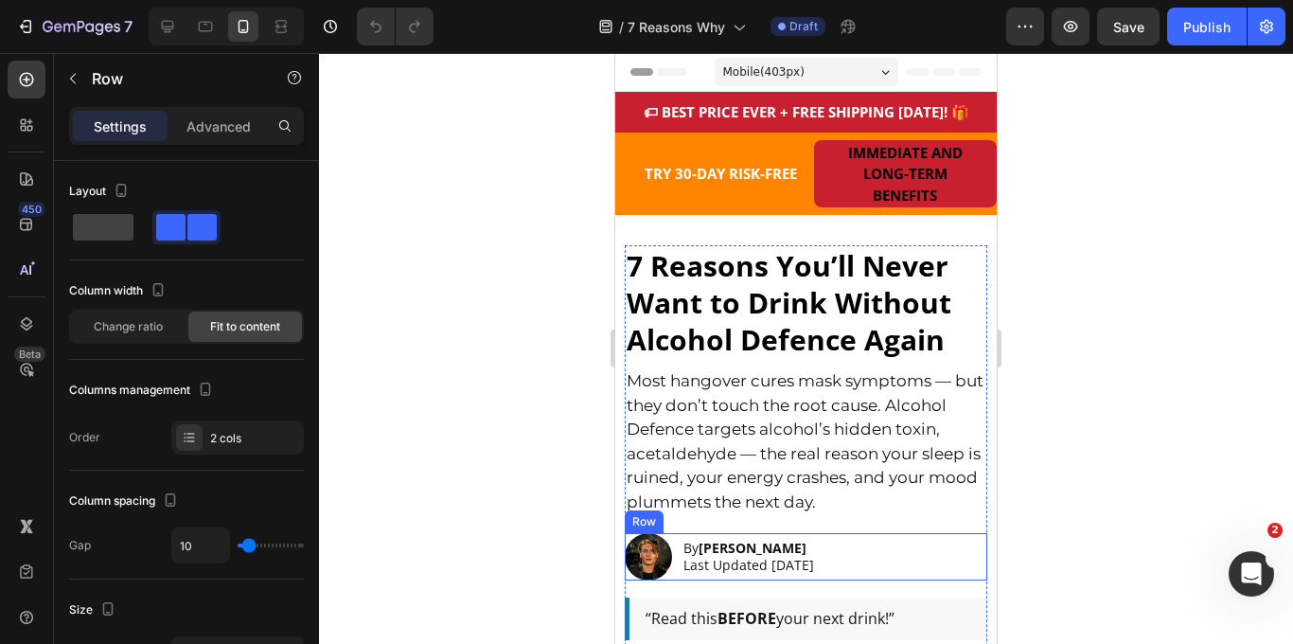
click at [893, 557] on div "Image By Chad G. Last Updated Sept 18, 2025 Text Block Row" at bounding box center [806, 556] width 362 height 47
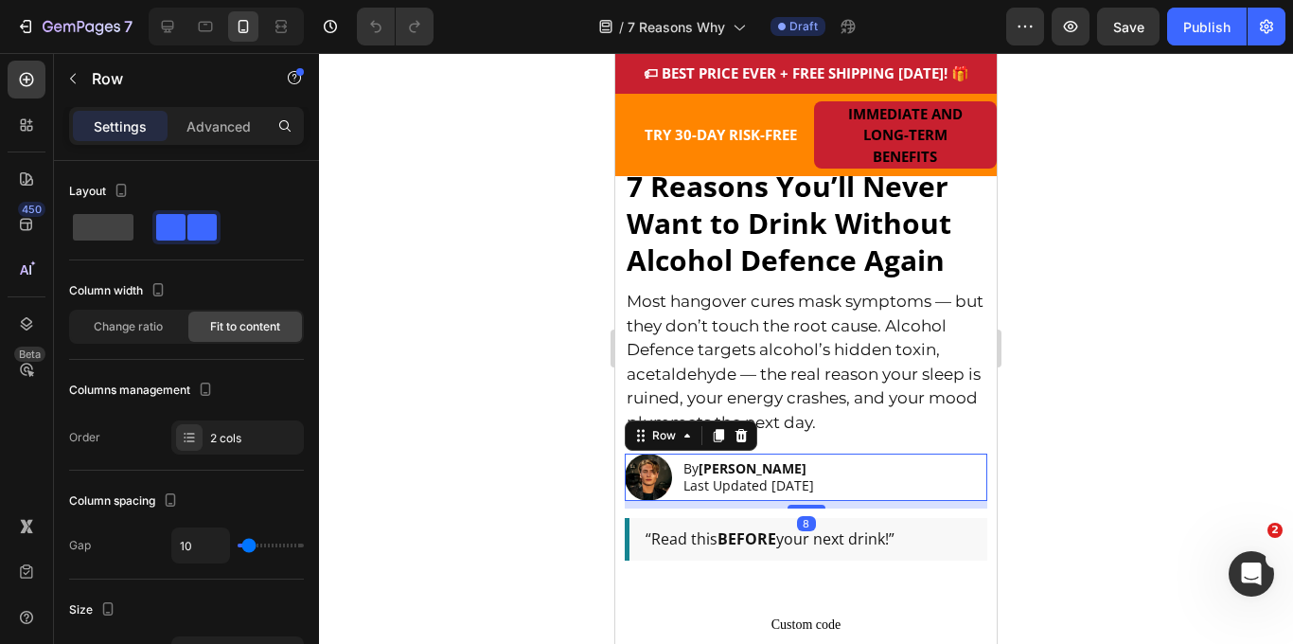
scroll to position [132, 0]
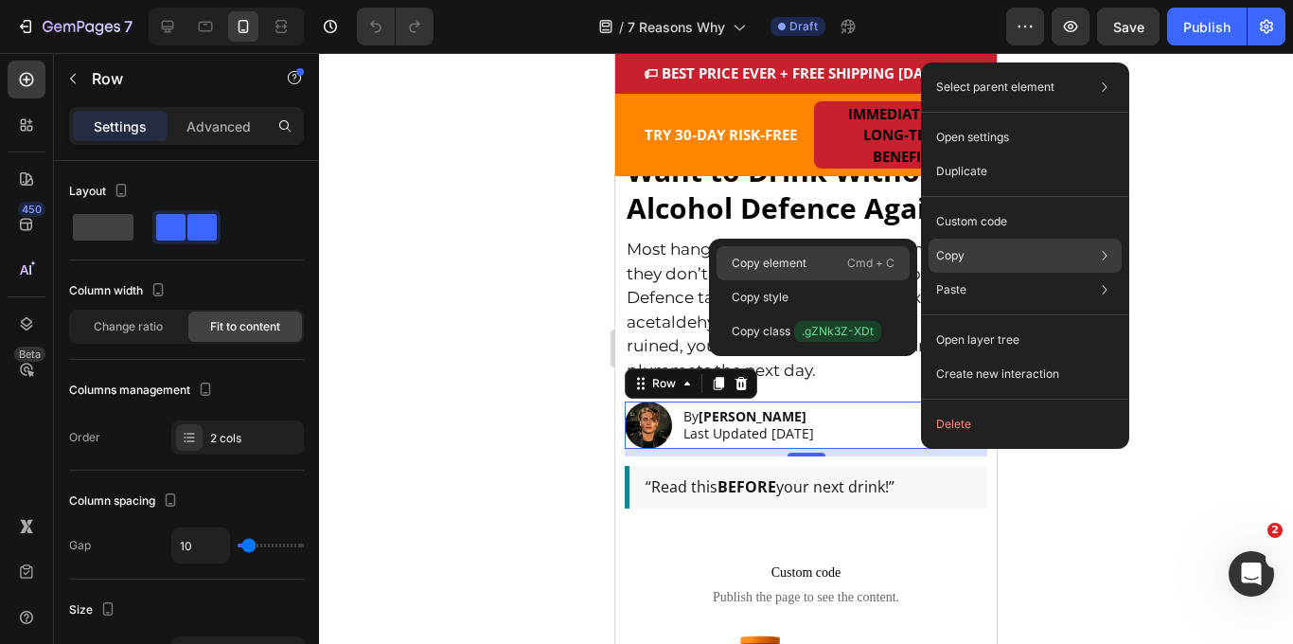
click at [820, 264] on div "Copy element Cmd + C" at bounding box center [812, 263] width 193 height 34
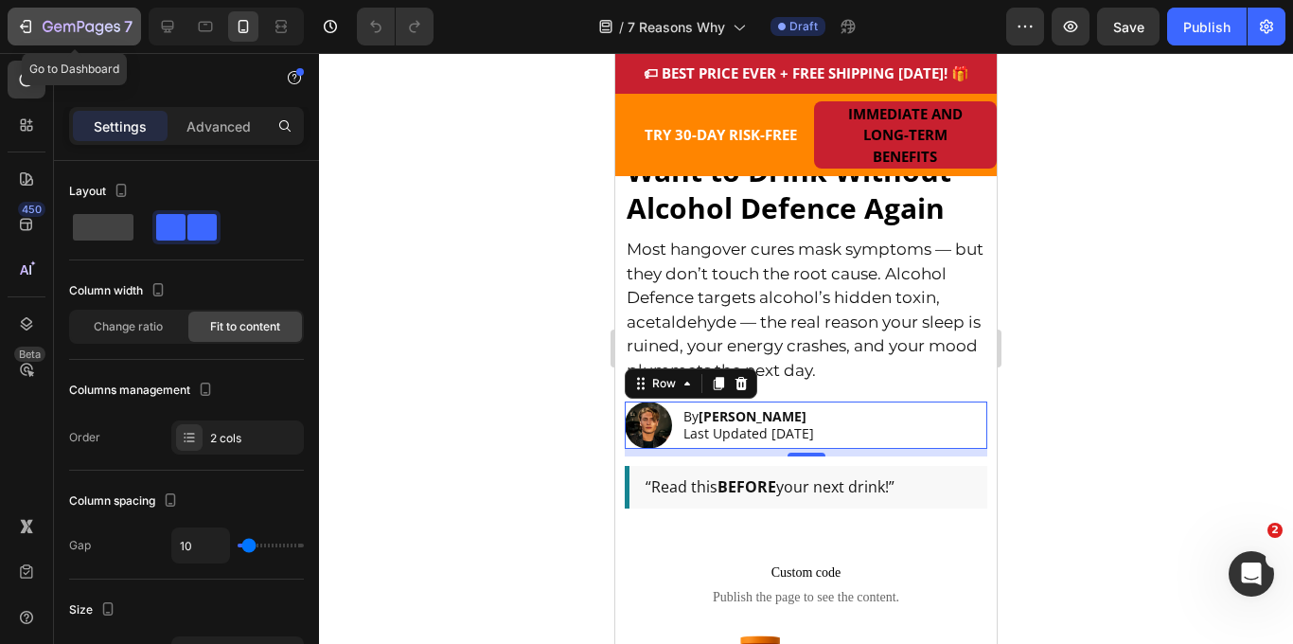
click at [22, 23] on icon "button" at bounding box center [25, 26] width 19 height 19
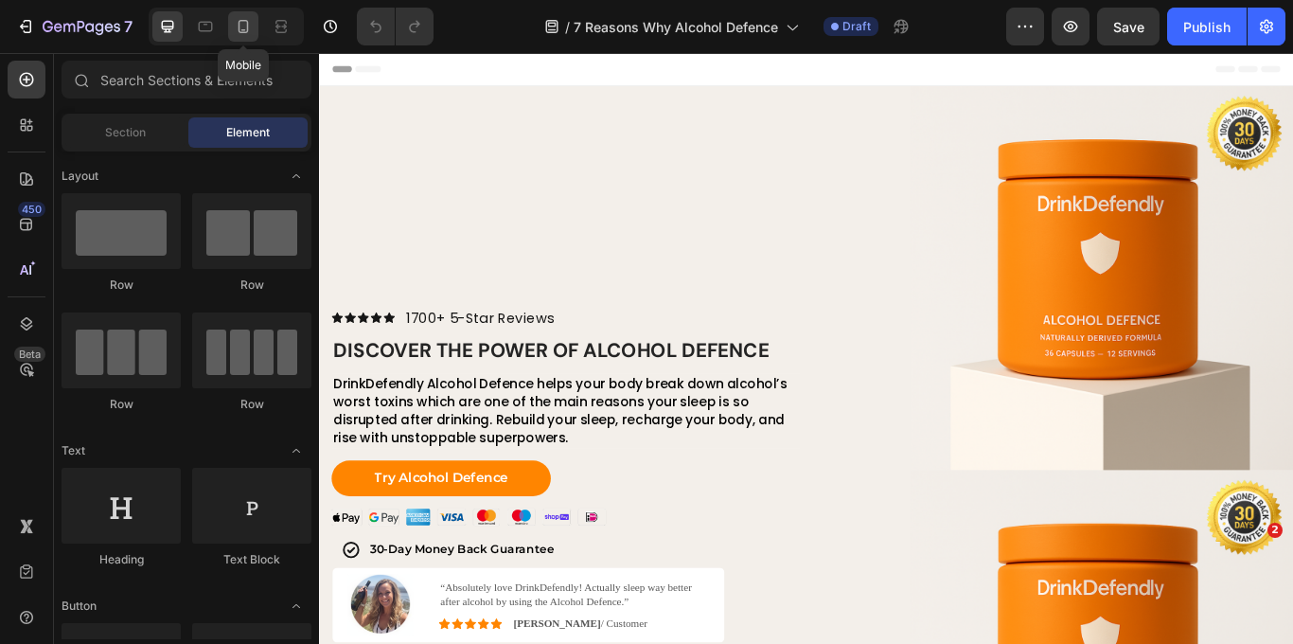
click at [238, 21] on icon at bounding box center [243, 26] width 19 height 19
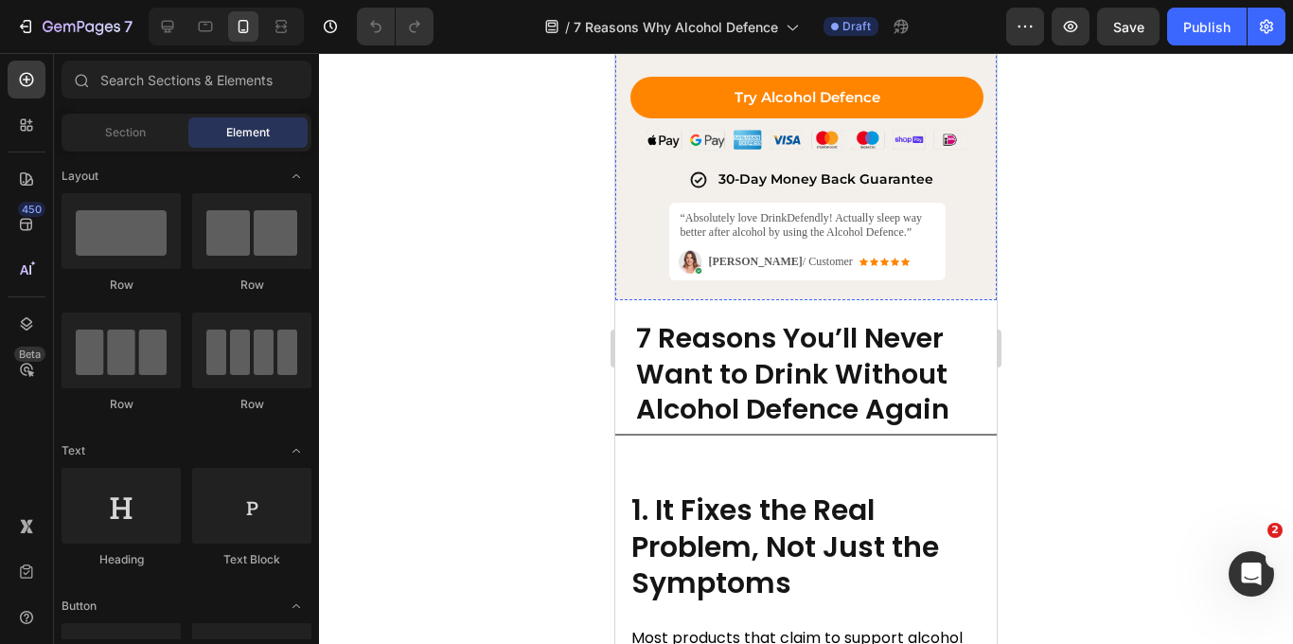
scroll to position [1050, 0]
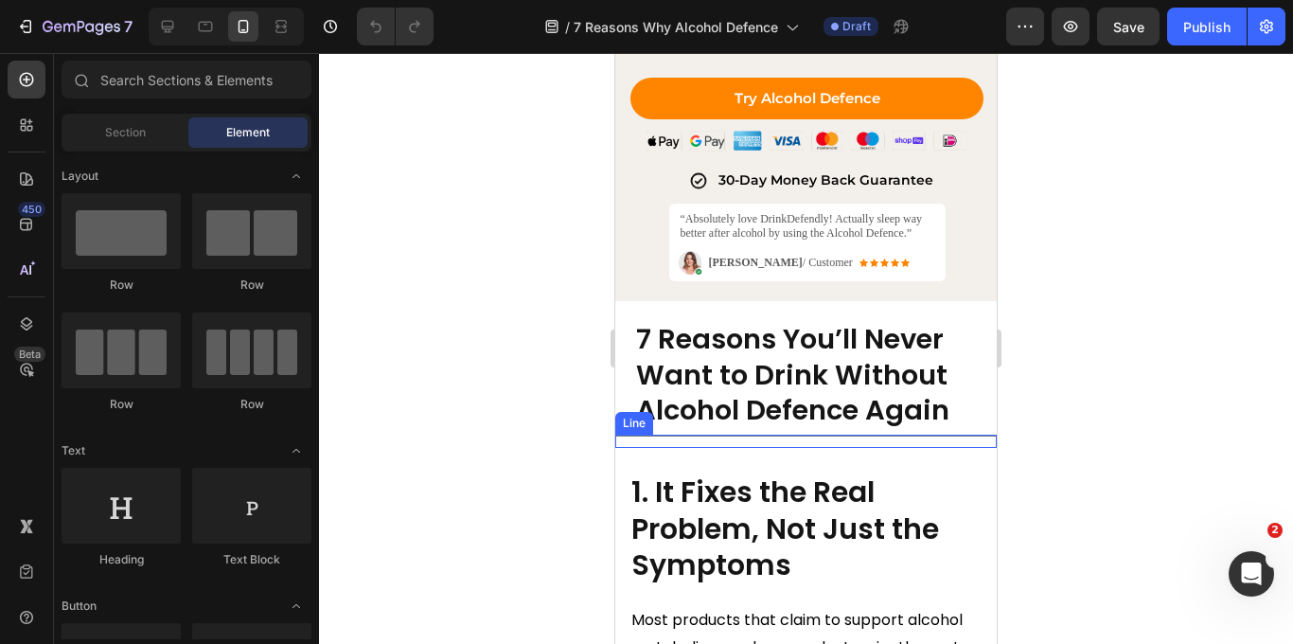
click at [677, 440] on div "Title Line" at bounding box center [805, 440] width 381 height 13
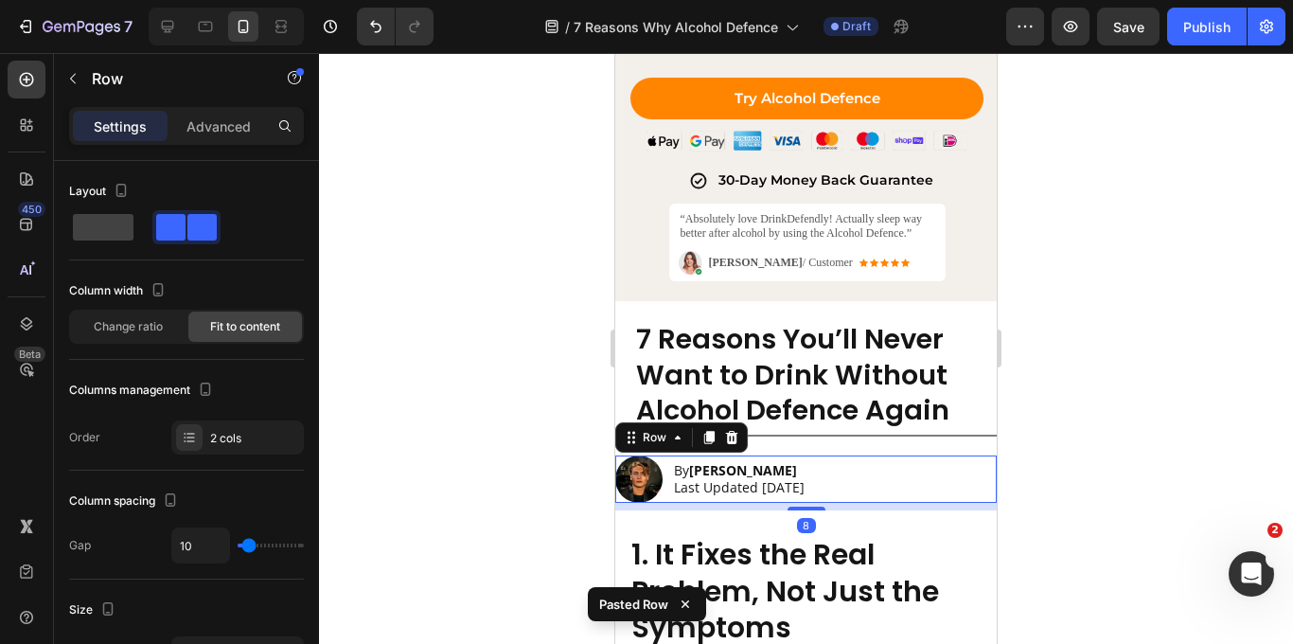
click at [1053, 438] on div at bounding box center [806, 348] width 974 height 591
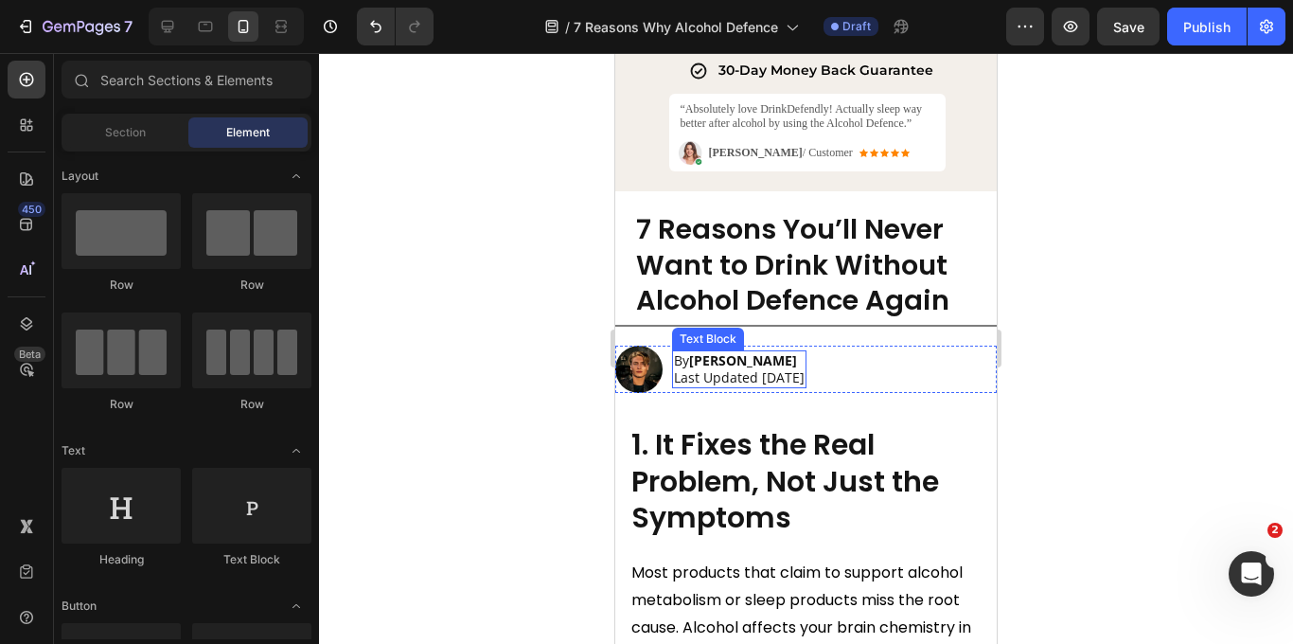
scroll to position [1158, 0]
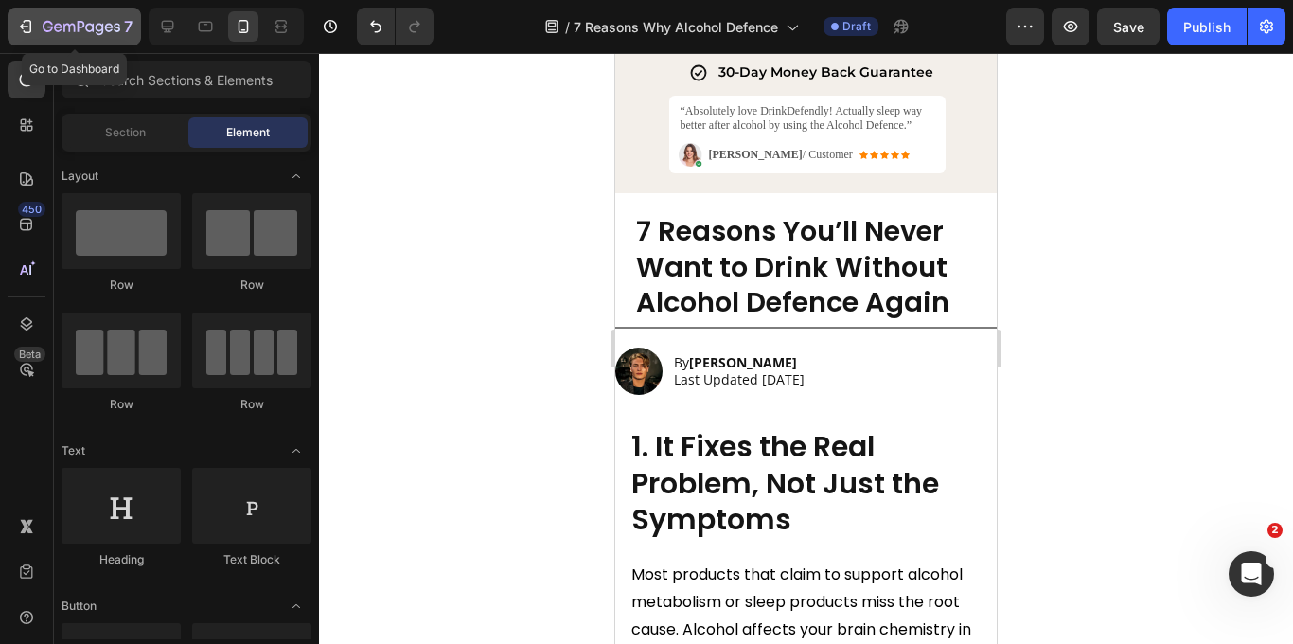
click at [26, 28] on icon "button" at bounding box center [25, 26] width 19 height 19
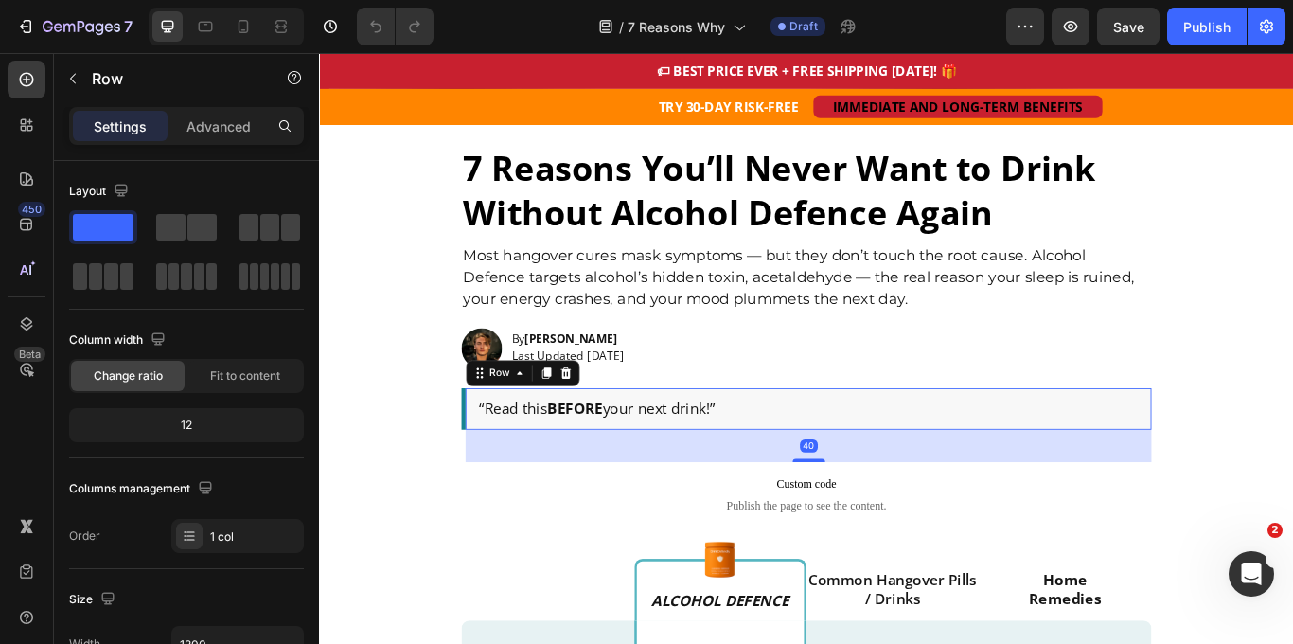
click at [877, 451] on div "“Read this BEFORE your next drink!” Text Block Row 40" at bounding box center [887, 468] width 804 height 48
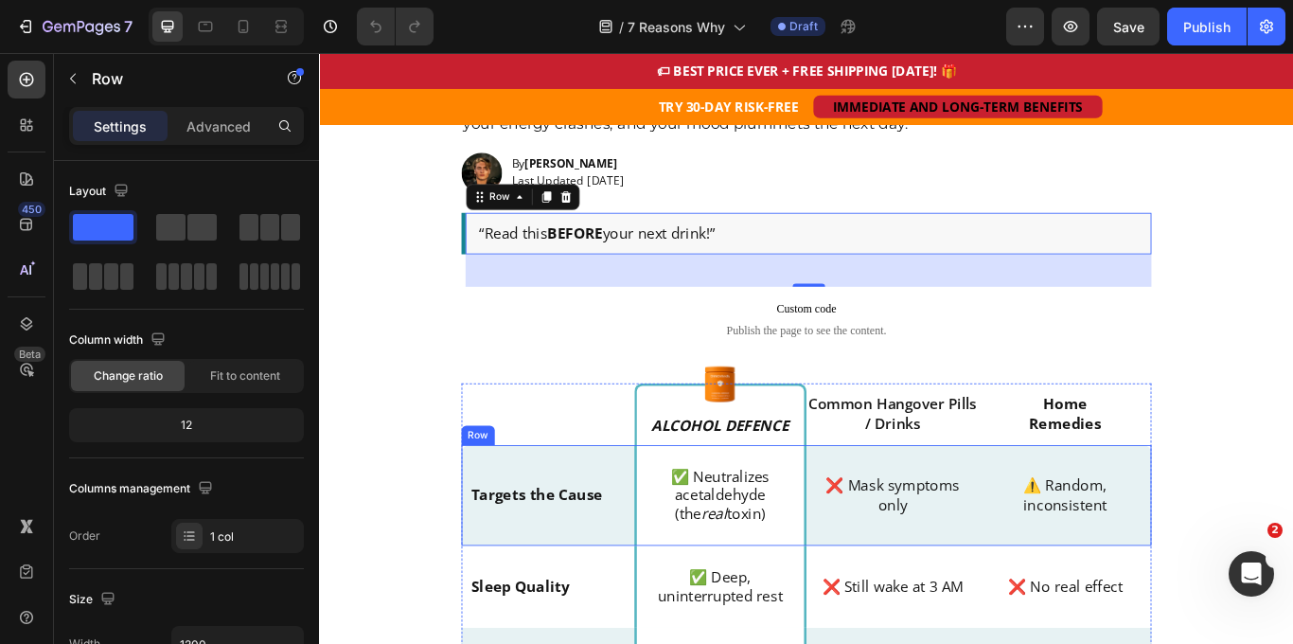
scroll to position [248, 0]
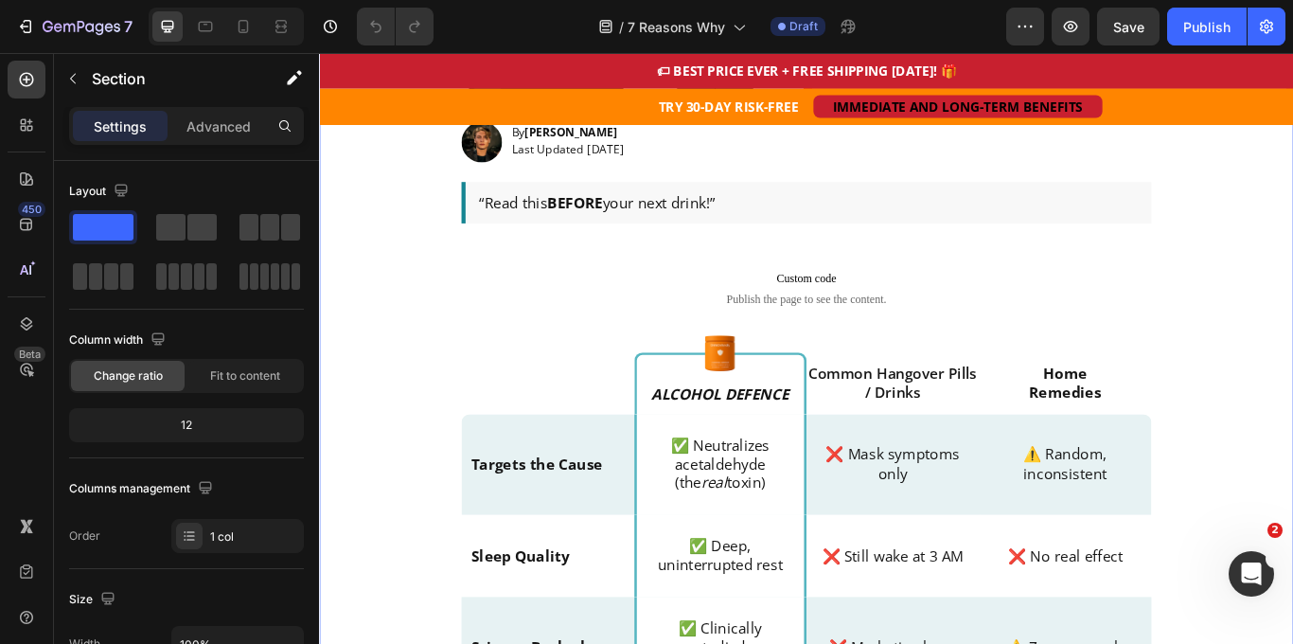
scroll to position [149, 0]
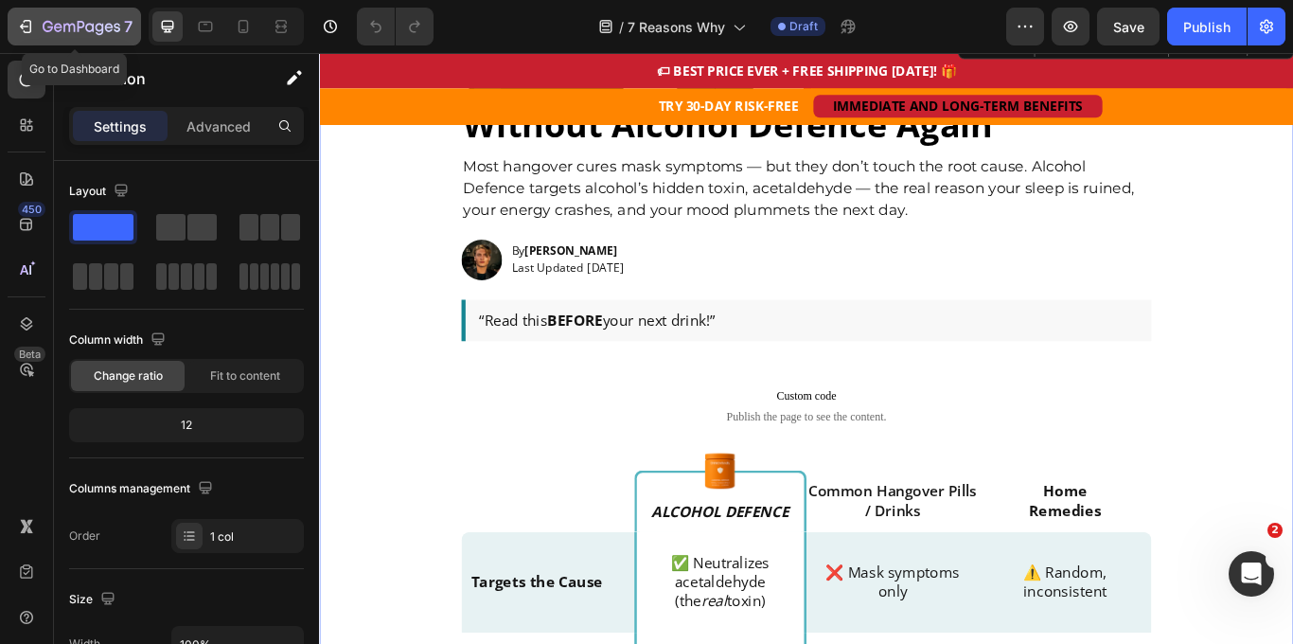
click at [31, 28] on icon "button" at bounding box center [25, 26] width 19 height 19
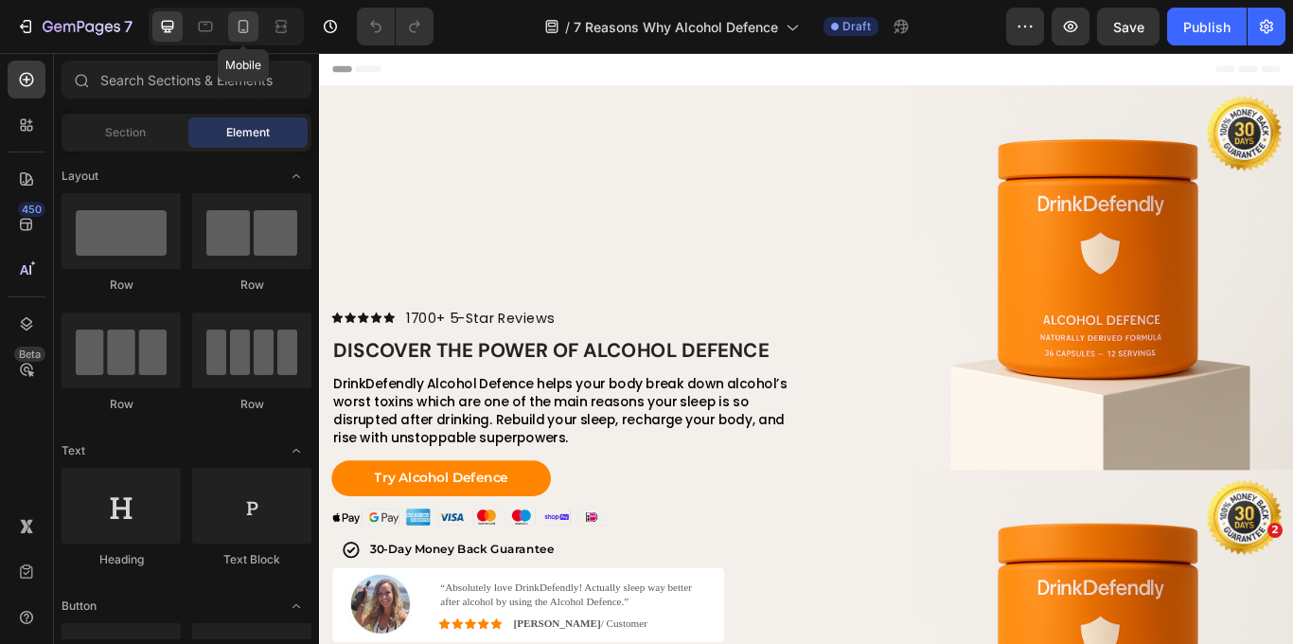
click at [242, 29] on icon at bounding box center [243, 30] width 5 height 2
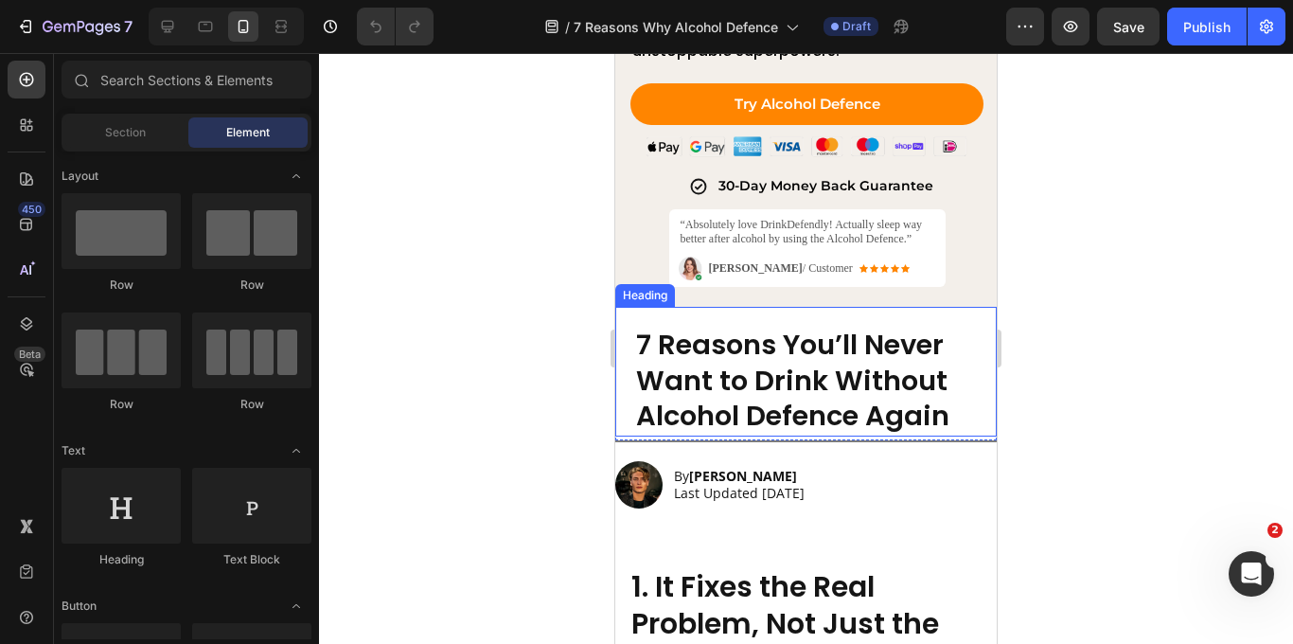
scroll to position [1049, 0]
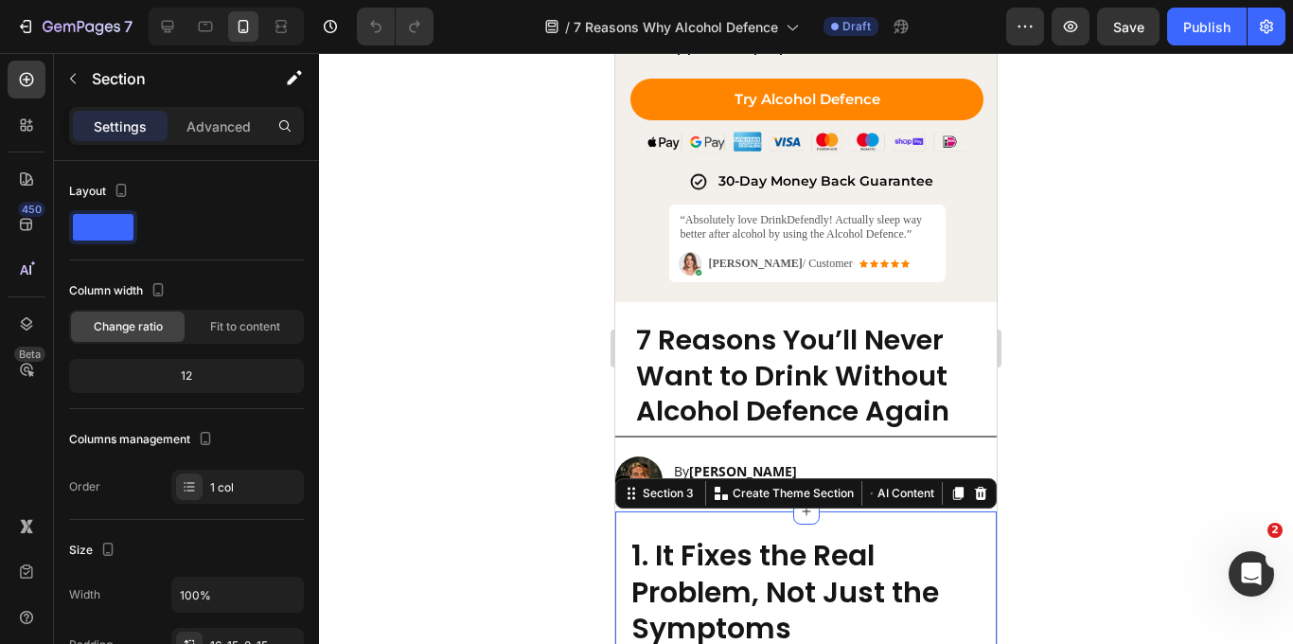
click at [575, 521] on div at bounding box center [806, 348] width 974 height 591
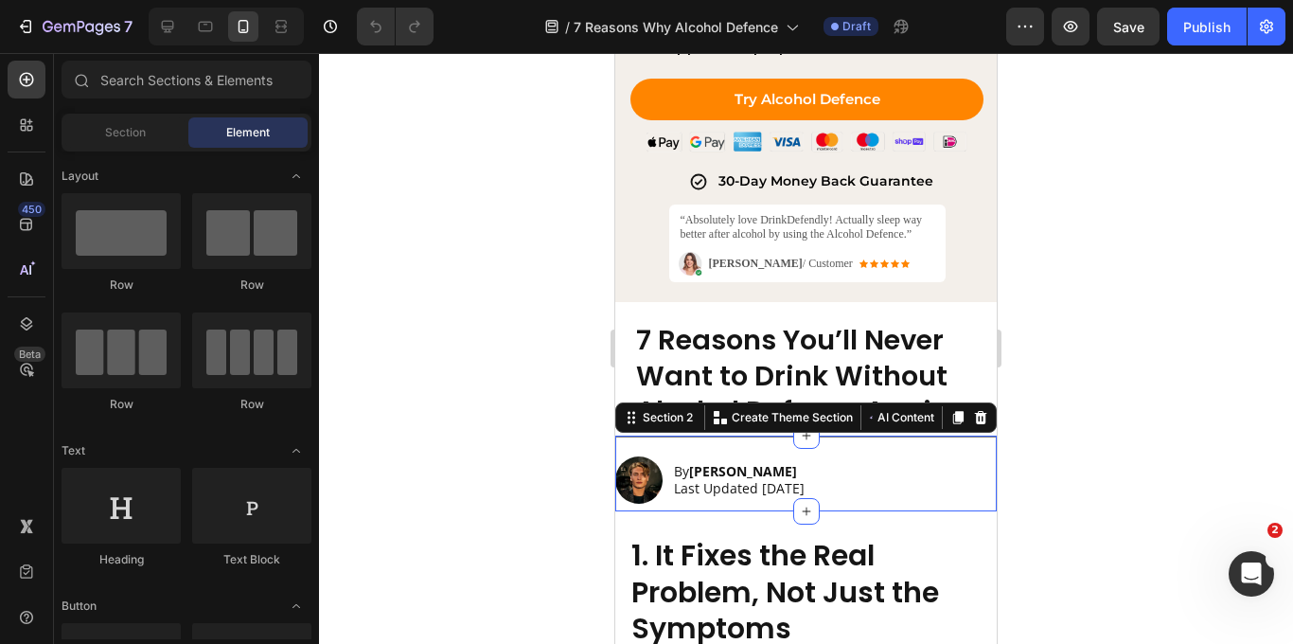
click at [678, 505] on div "Title Line Image By [PERSON_NAME] Last Updated [DATE] Text Block Row" at bounding box center [805, 473] width 381 height 76
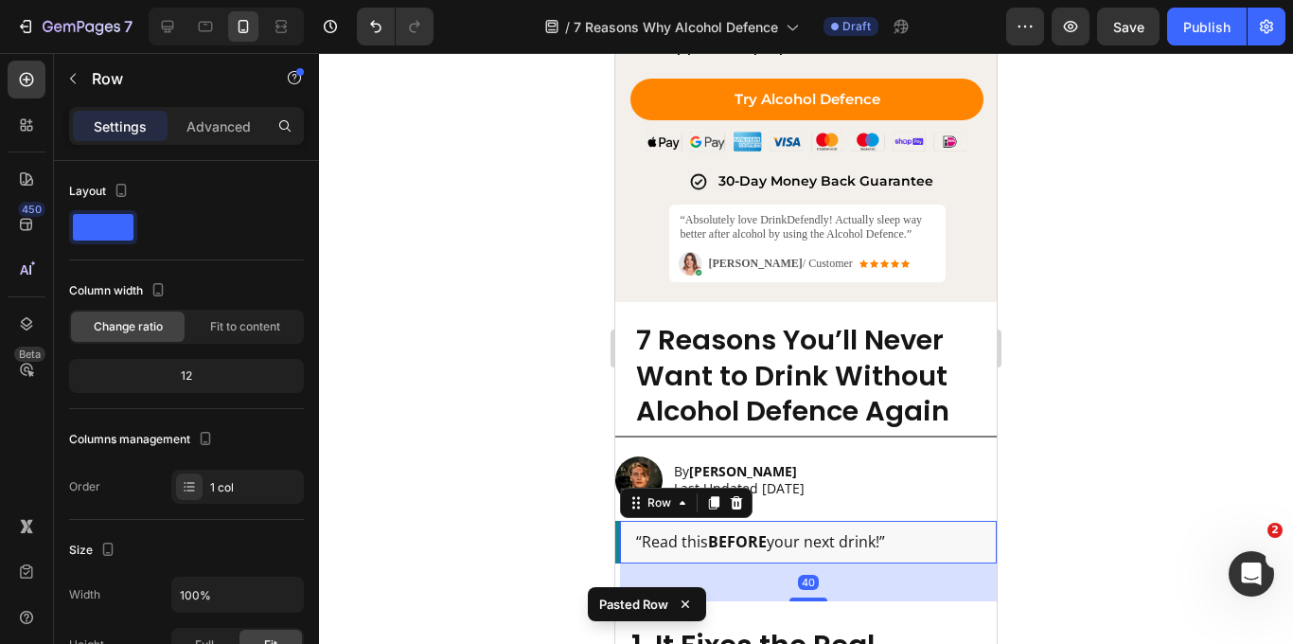
click at [1155, 497] on div at bounding box center [806, 348] width 974 height 591
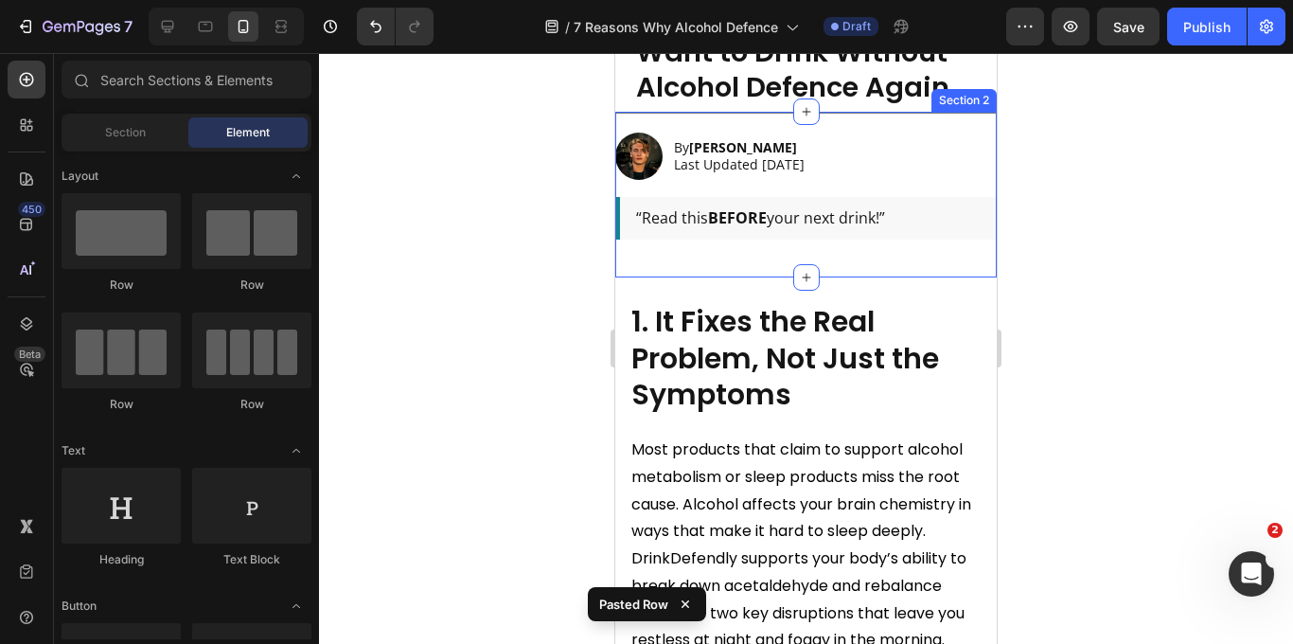
scroll to position [1373, 0]
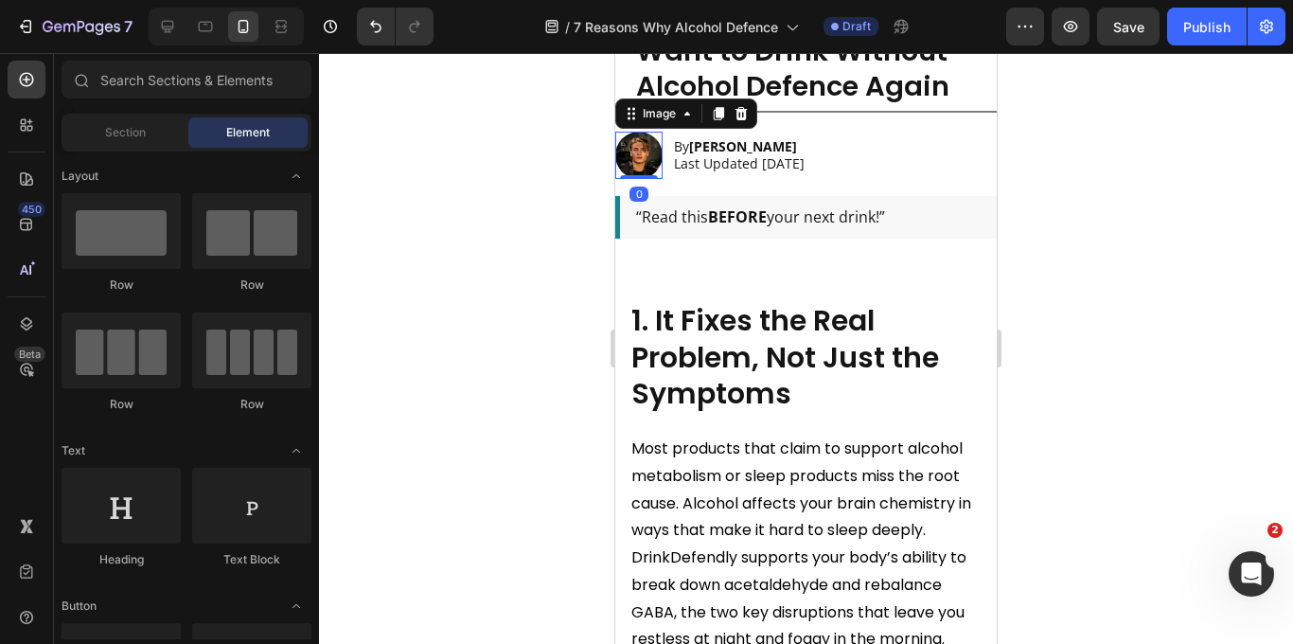
click at [637, 160] on img at bounding box center [638, 155] width 47 height 47
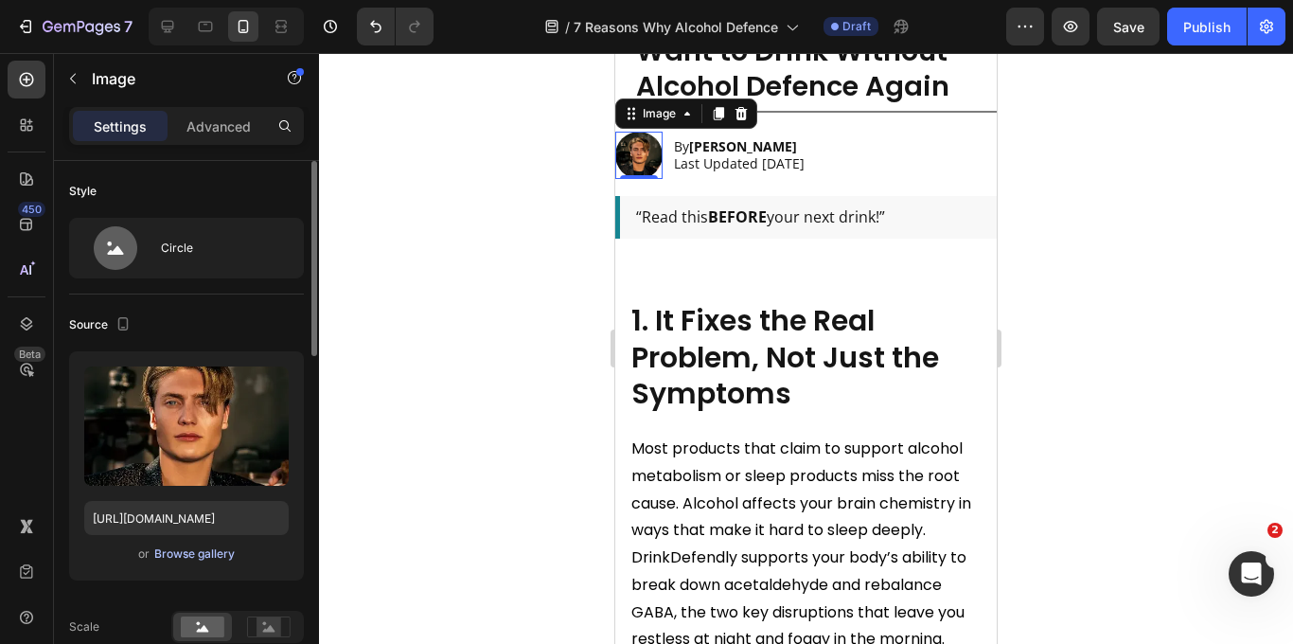
click at [169, 556] on div "Browse gallery" at bounding box center [194, 553] width 80 height 17
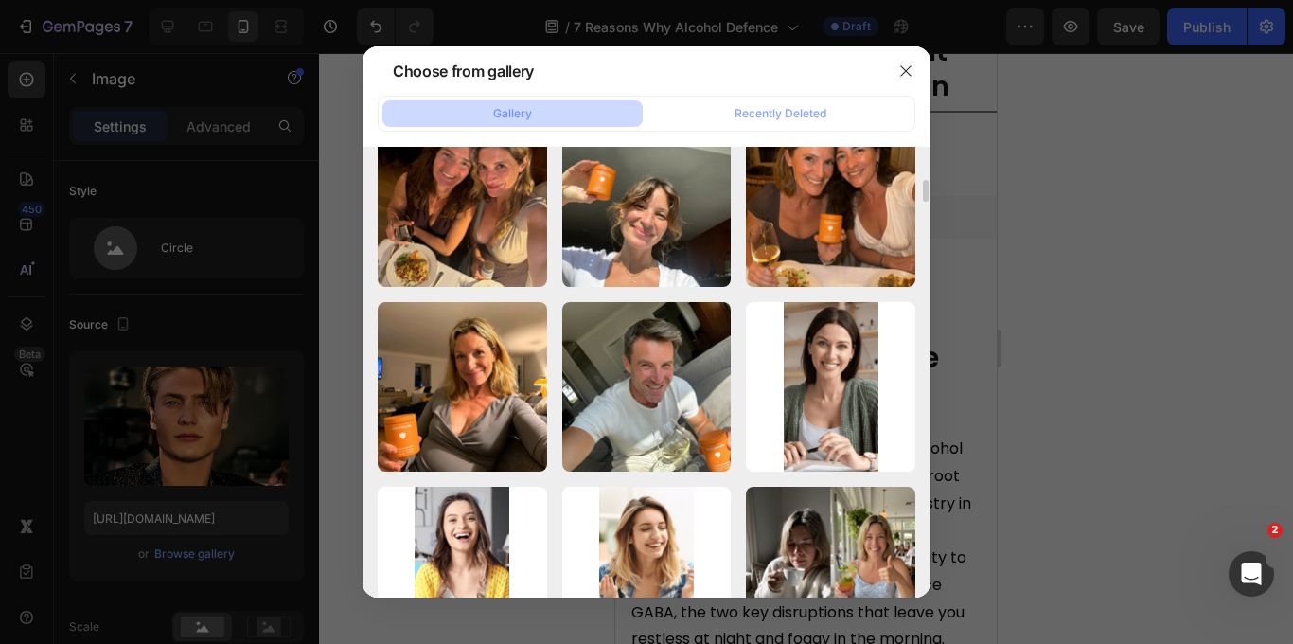
scroll to position [1829, 0]
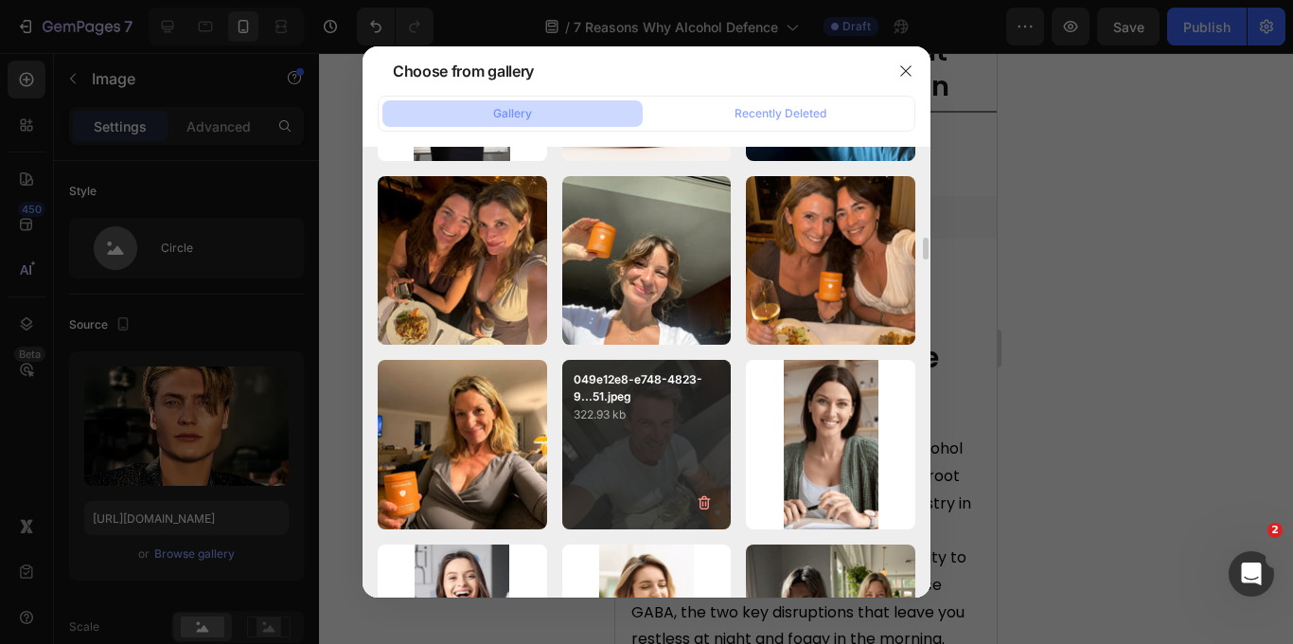
click at [629, 460] on div "049e12e8-e748-4823-9...51.jpeg 322.93 kb" at bounding box center [646, 444] width 169 height 169
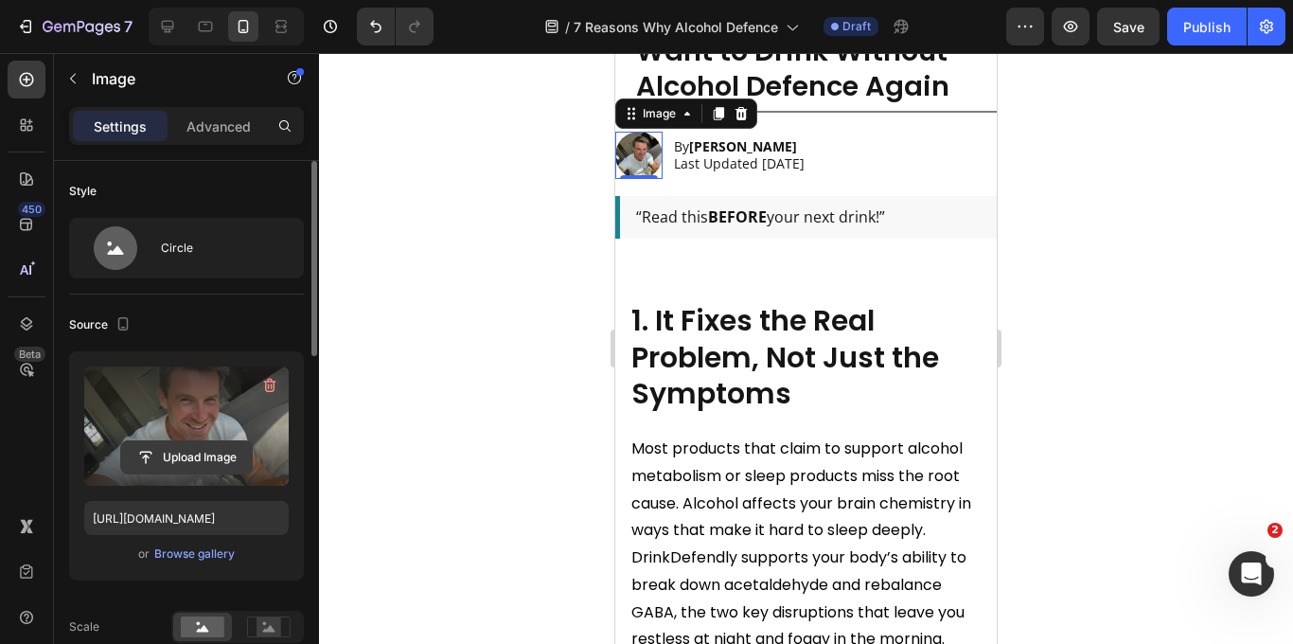
click at [186, 453] on input "file" at bounding box center [186, 457] width 131 height 32
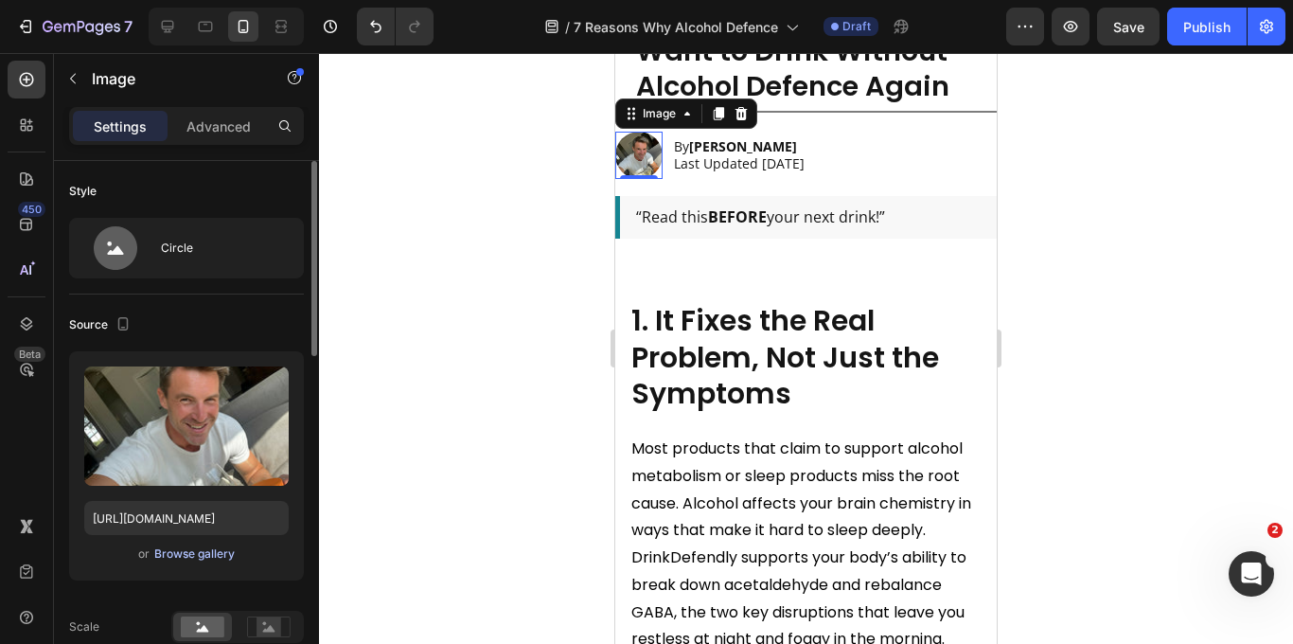
click at [187, 556] on div "Browse gallery" at bounding box center [194, 553] width 80 height 17
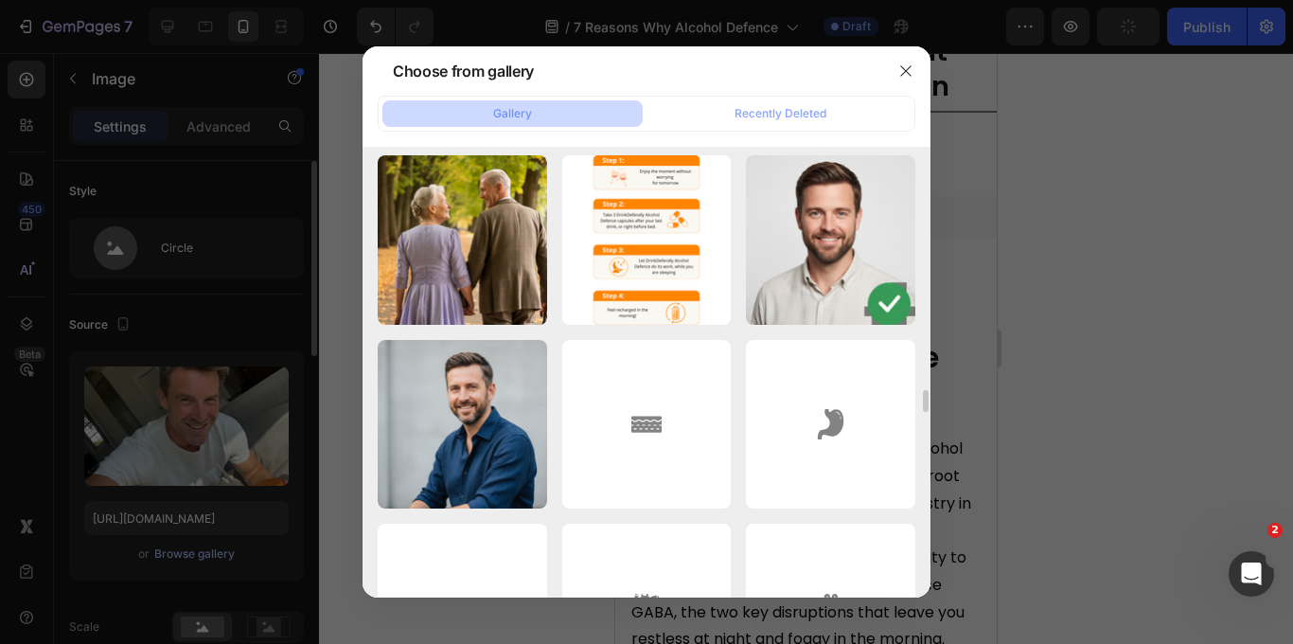
scroll to position [4425, 0]
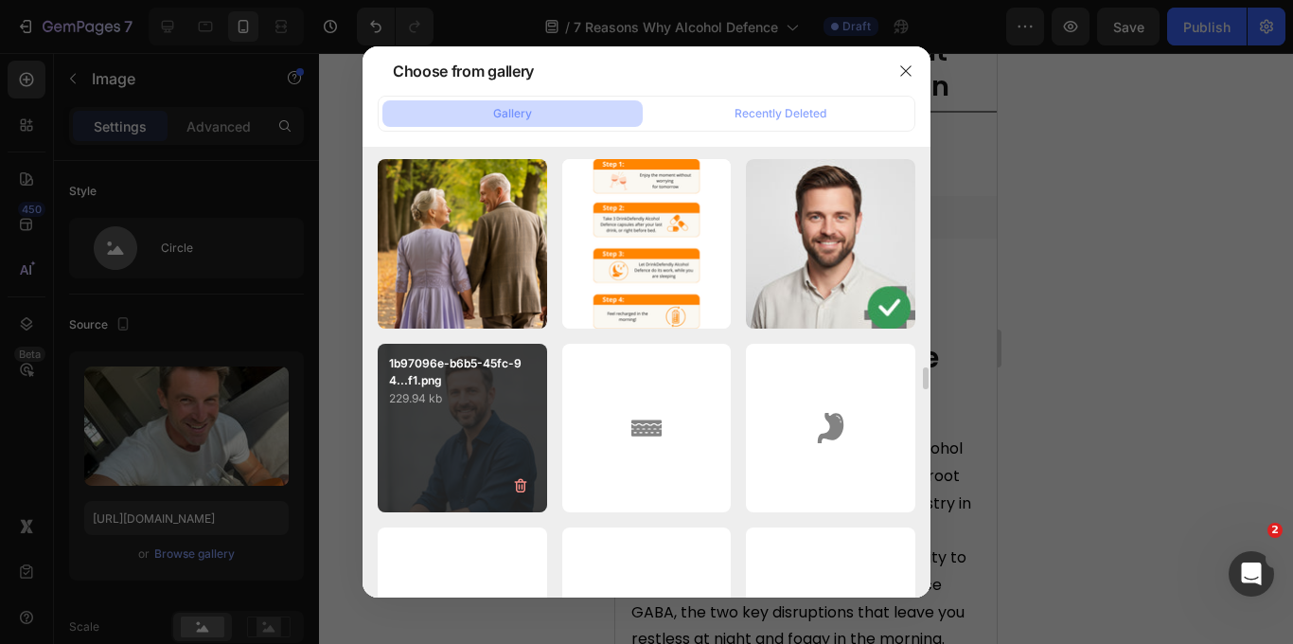
click at [486, 409] on div "1b97096e-b6b5-45fc-94...f1.png 229.94 kb" at bounding box center [462, 428] width 169 height 169
type input "[URL][DOMAIN_NAME]"
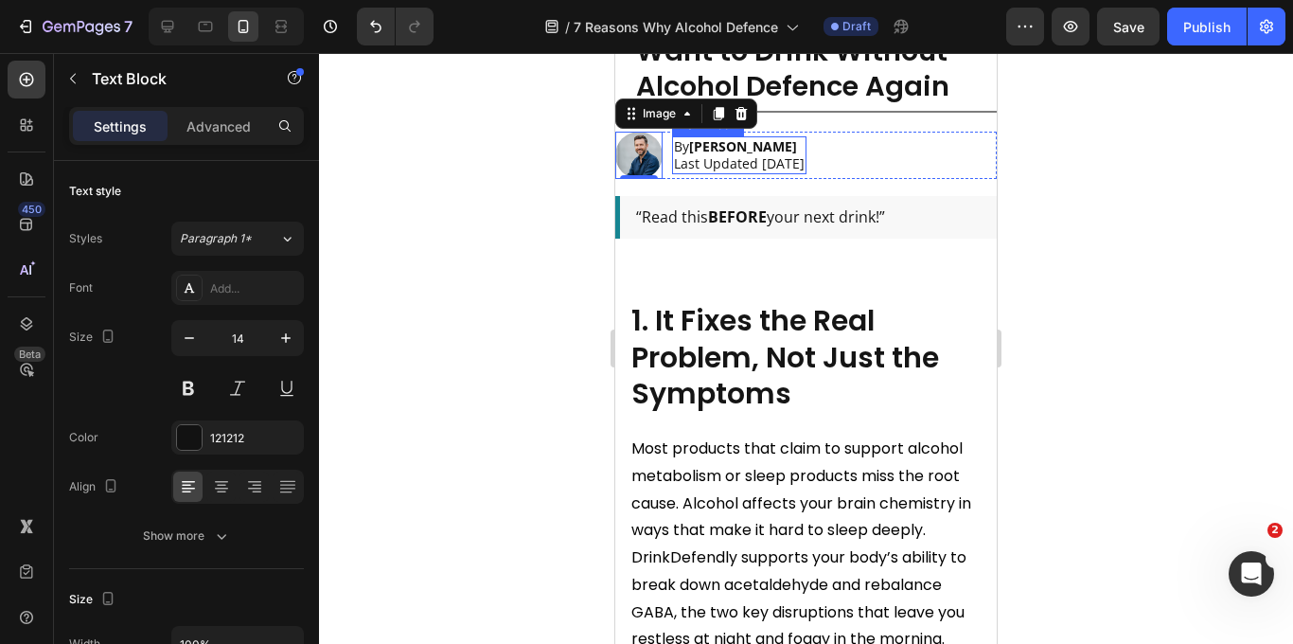
click at [721, 149] on strong "[PERSON_NAME]" at bounding box center [743, 146] width 108 height 18
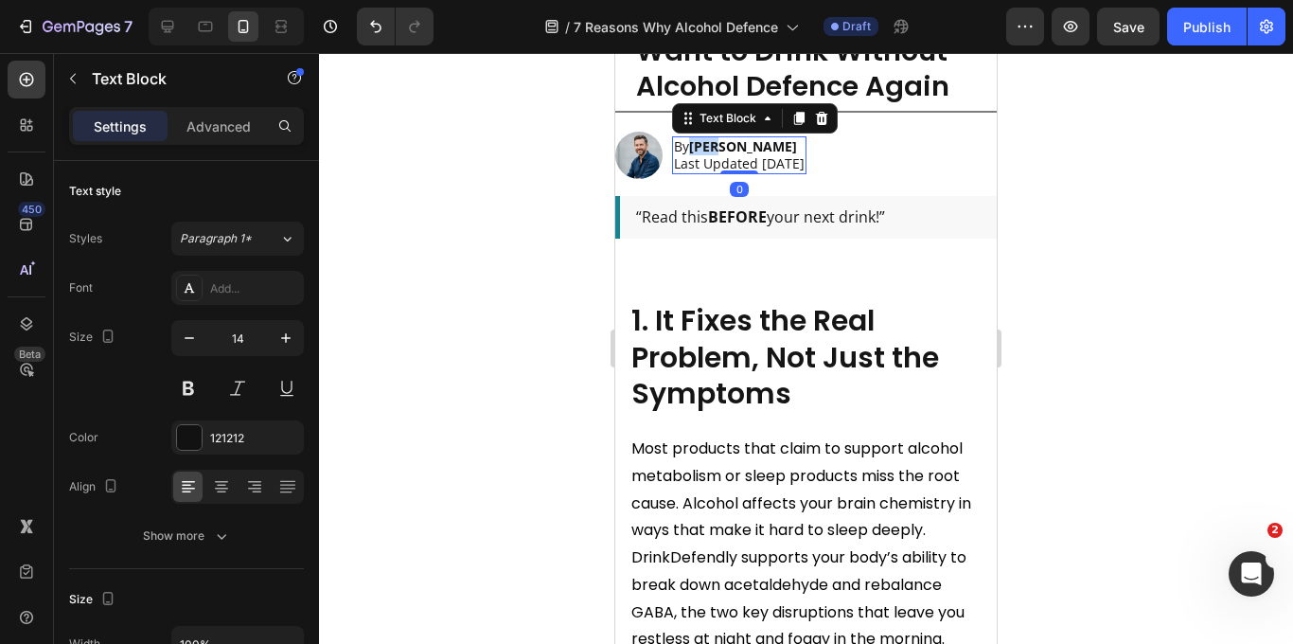
click at [721, 149] on strong "[PERSON_NAME]" at bounding box center [743, 146] width 108 height 18
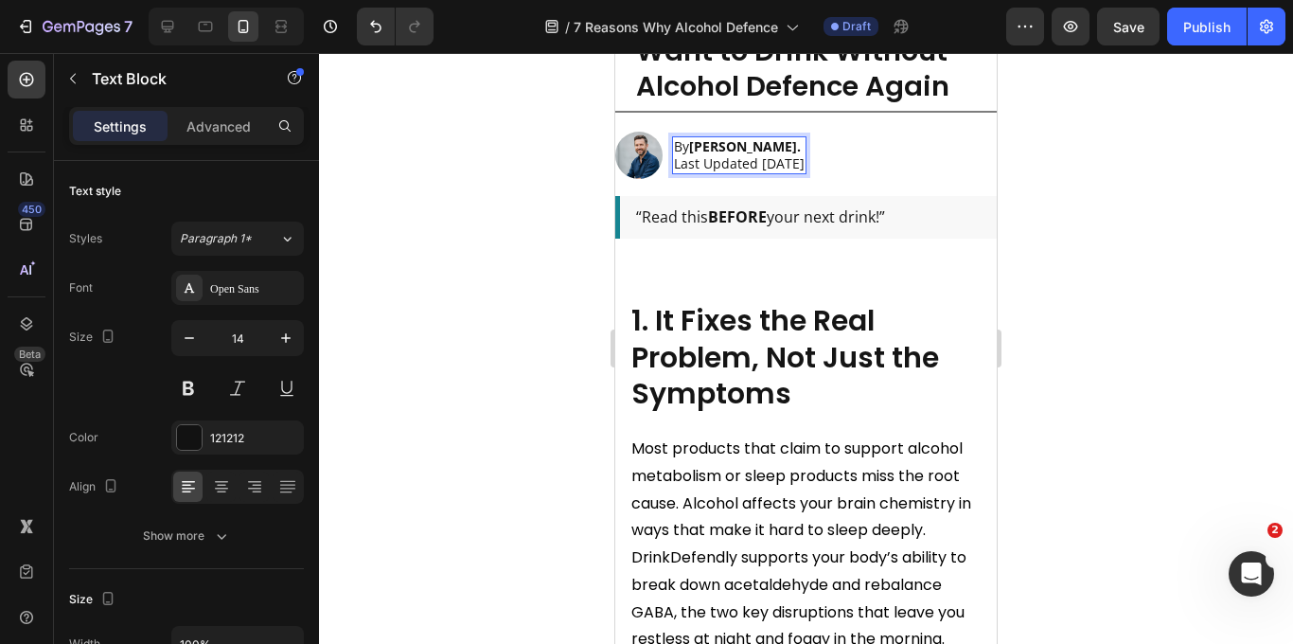
click at [800, 167] on p "Last Updated [DATE]" at bounding box center [739, 163] width 131 height 17
drag, startPoint x: 802, startPoint y: 166, endPoint x: 792, endPoint y: 165, distance: 9.5
click at [792, 165] on p "Last Updated [DATE]" at bounding box center [739, 163] width 131 height 17
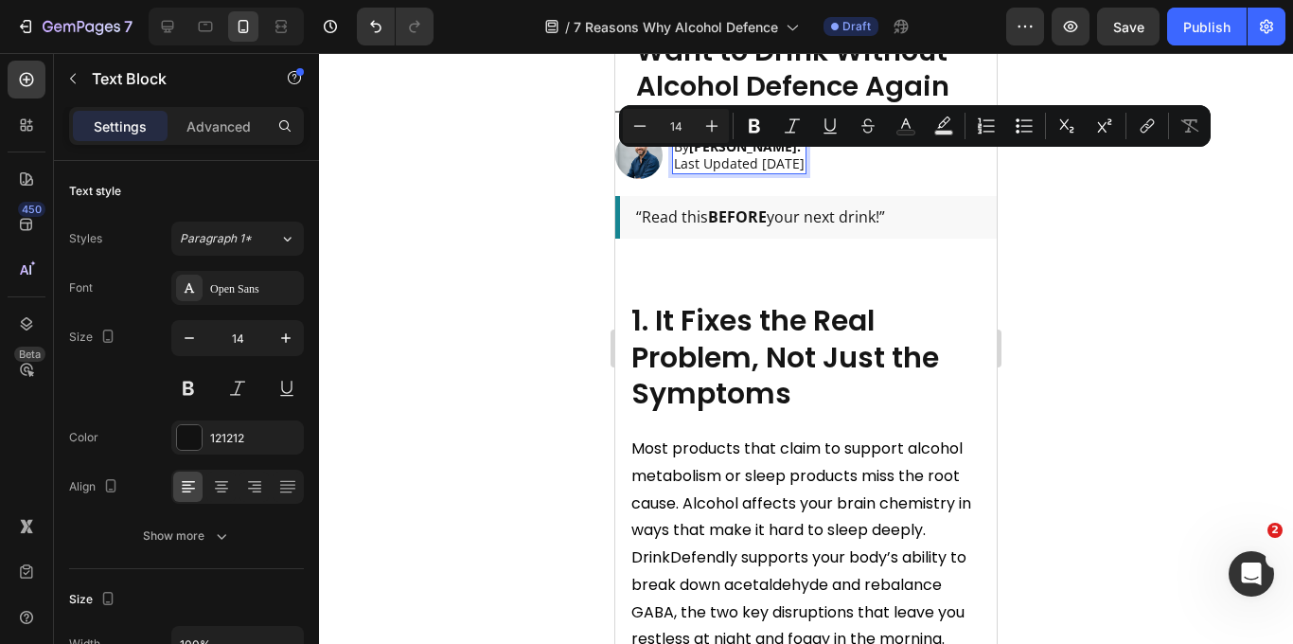
click at [804, 165] on p "Last Updated [DATE]" at bounding box center [739, 163] width 131 height 17
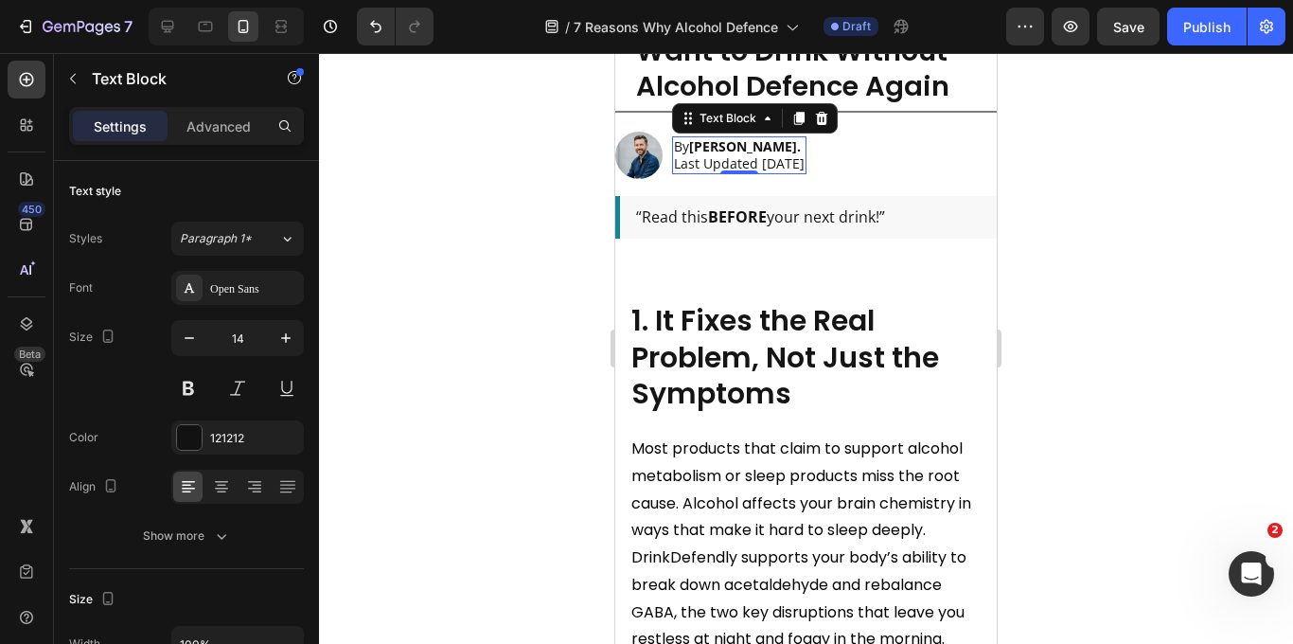
click at [1140, 193] on div at bounding box center [806, 348] width 974 height 591
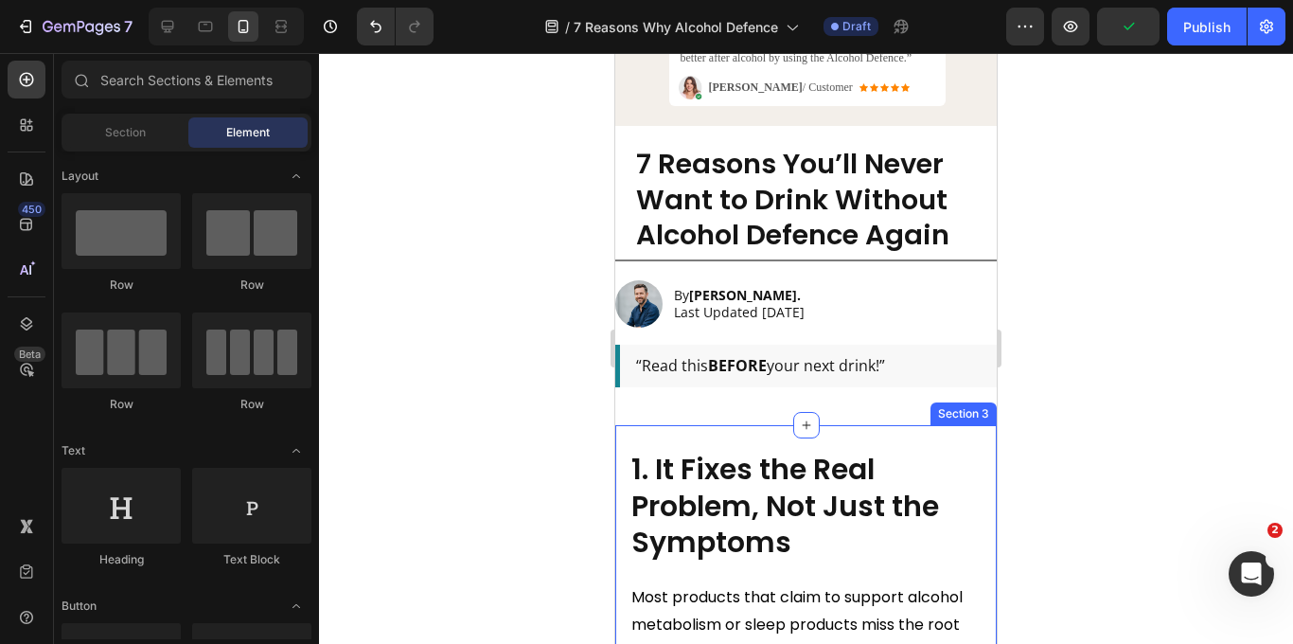
scroll to position [1230, 0]
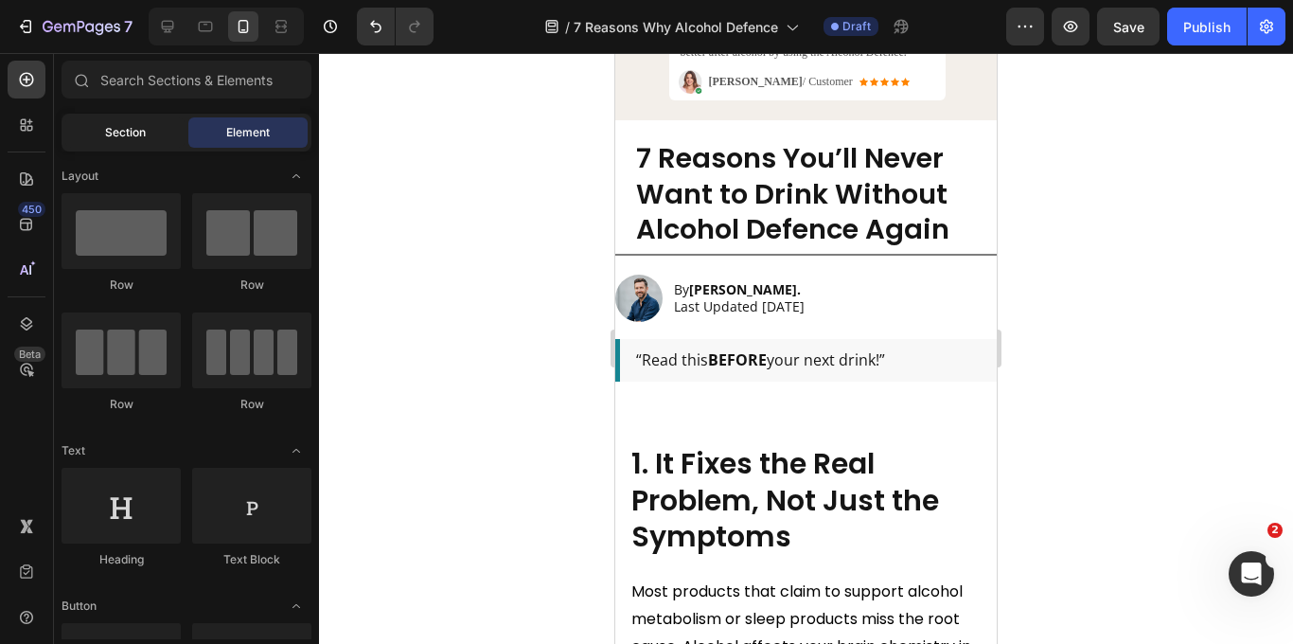
click at [126, 133] on span "Section" at bounding box center [125, 132] width 41 height 17
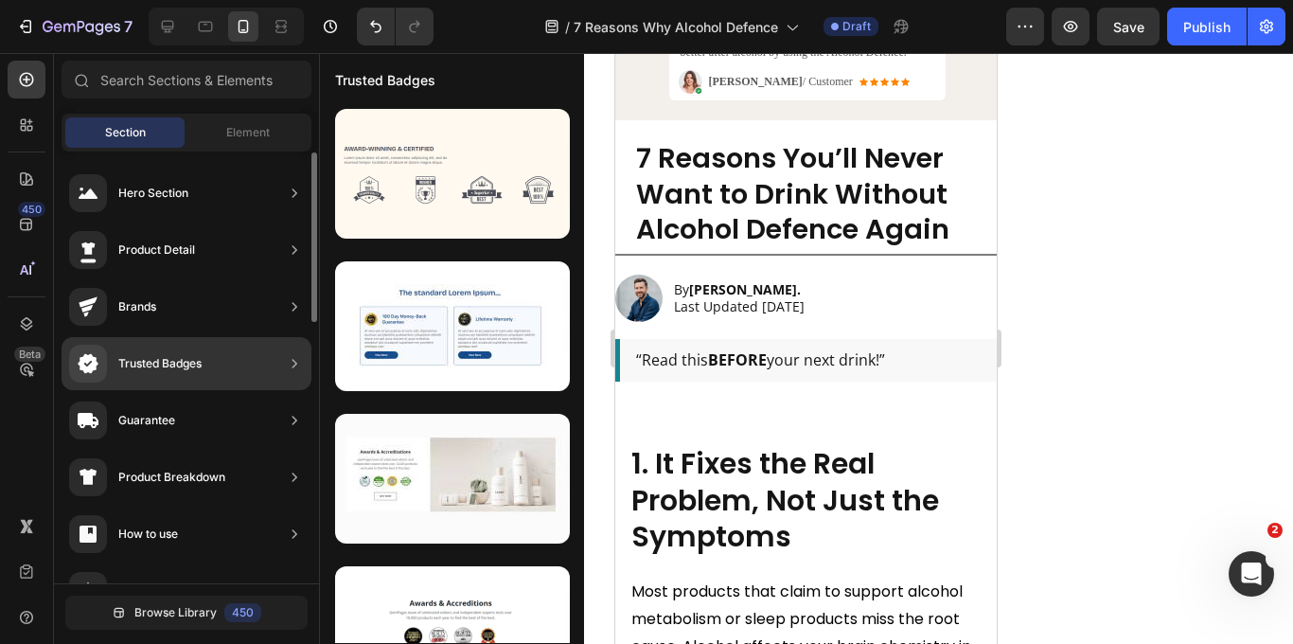
scroll to position [666, 0]
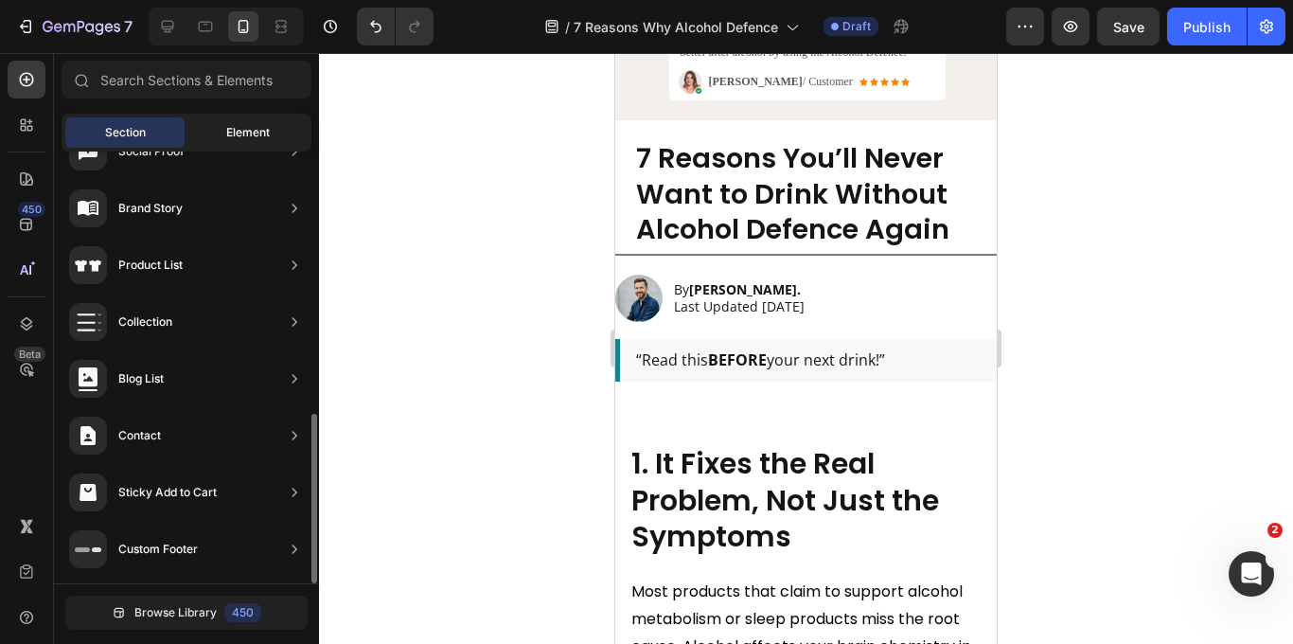
click at [264, 128] on span "Element" at bounding box center [248, 132] width 44 height 17
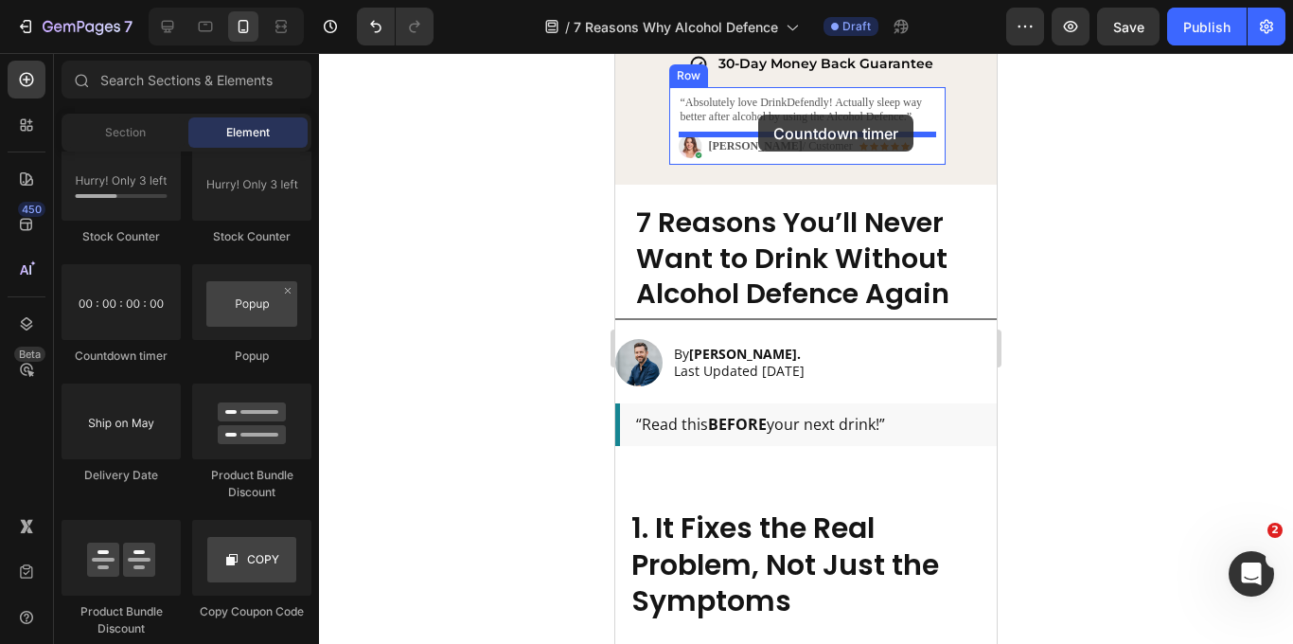
scroll to position [1140, 0]
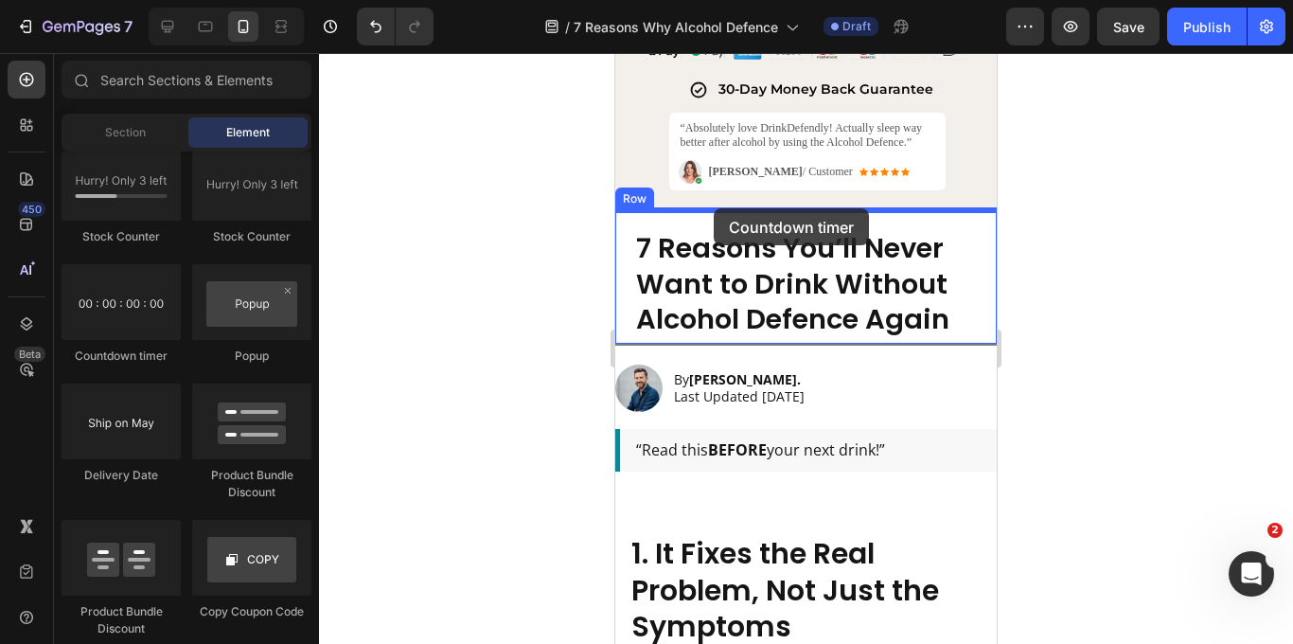
drag, startPoint x: 730, startPoint y: 374, endPoint x: 714, endPoint y: 208, distance: 166.4
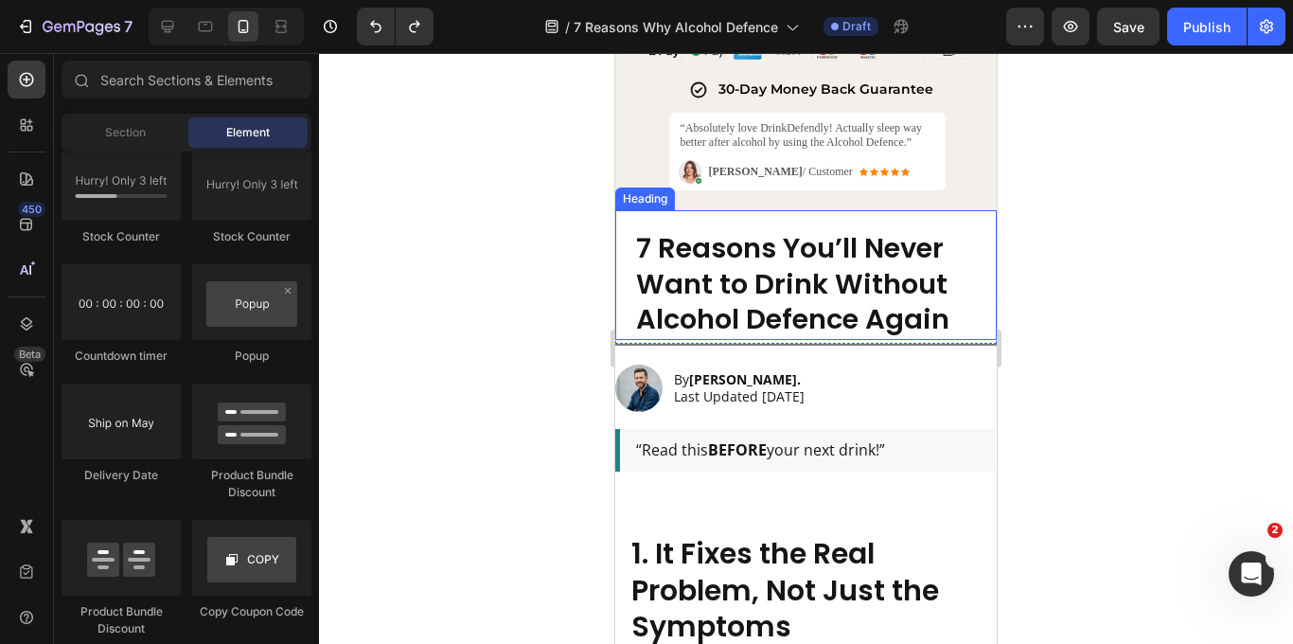
click at [1179, 298] on div at bounding box center [806, 348] width 974 height 591
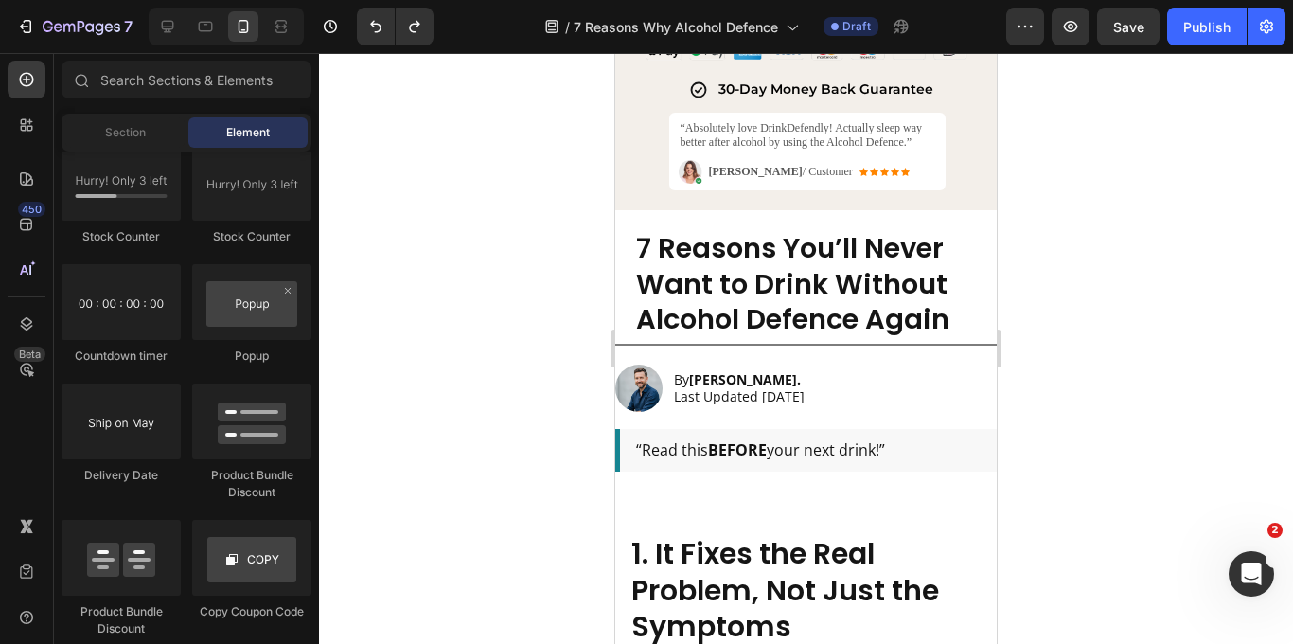
click at [518, 469] on div at bounding box center [806, 348] width 974 height 591
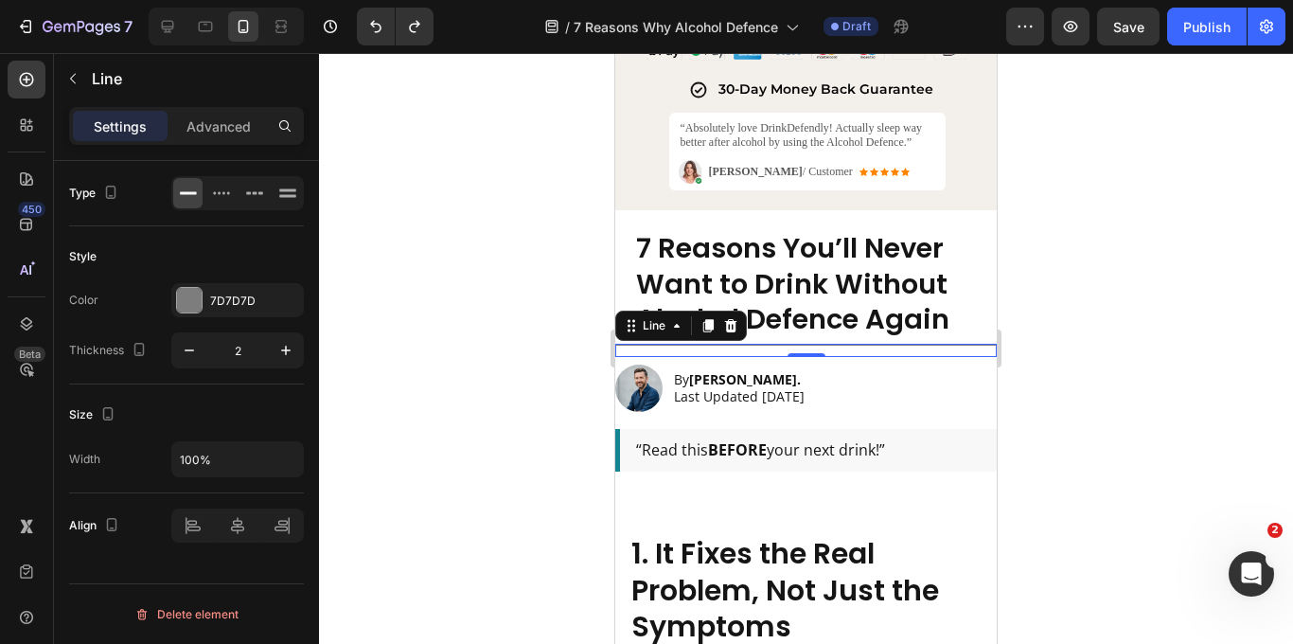
click at [984, 344] on div at bounding box center [805, 345] width 381 height 2
click at [1058, 333] on div at bounding box center [806, 348] width 974 height 591
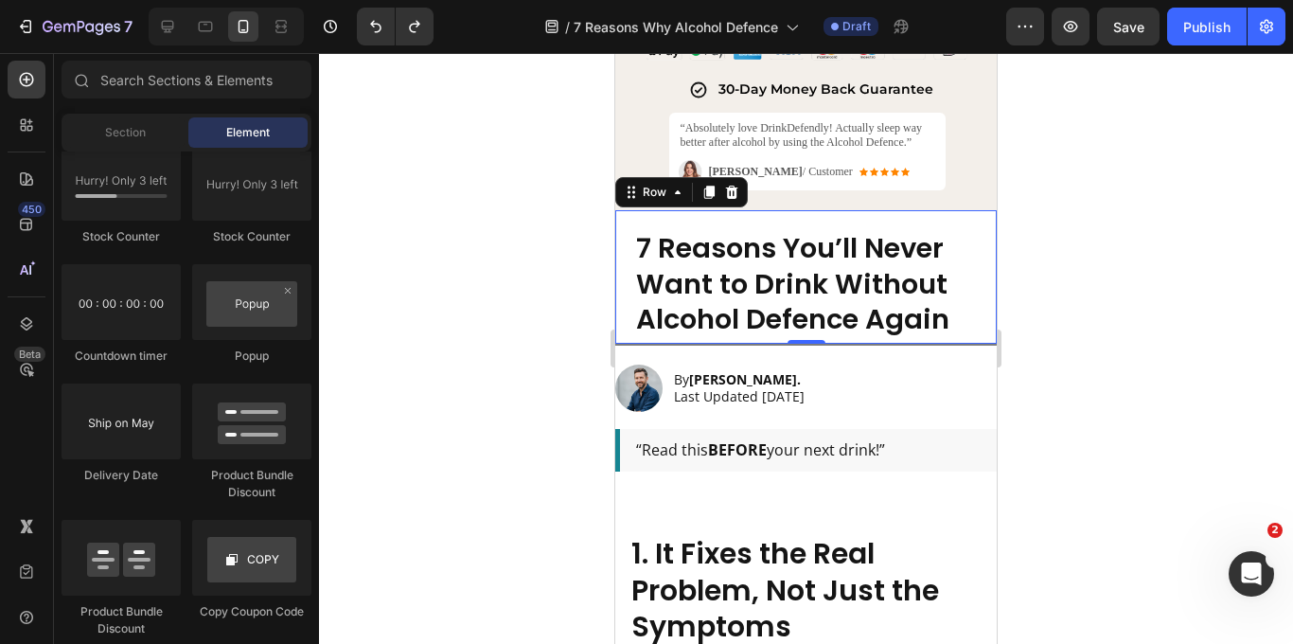
click at [968, 341] on div "7 Reasons You’ll Never Want to Drink Without Alcohol Defence Again Heading" at bounding box center [805, 276] width 381 height 133
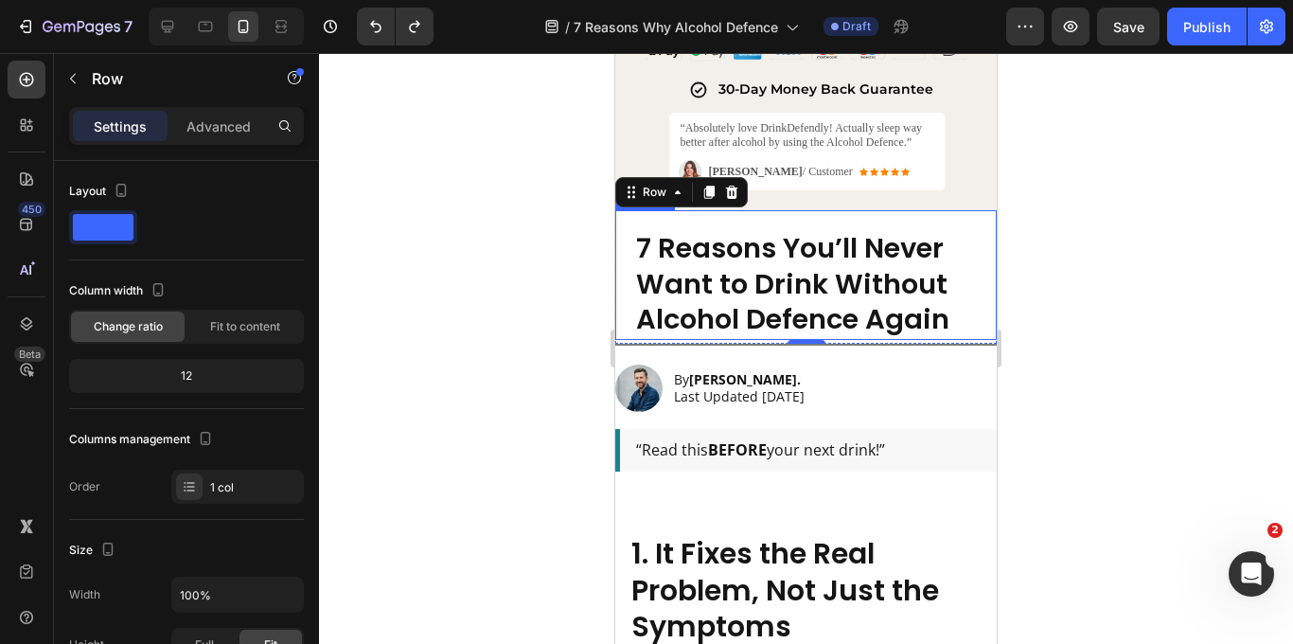
click at [1089, 327] on div at bounding box center [806, 348] width 974 height 591
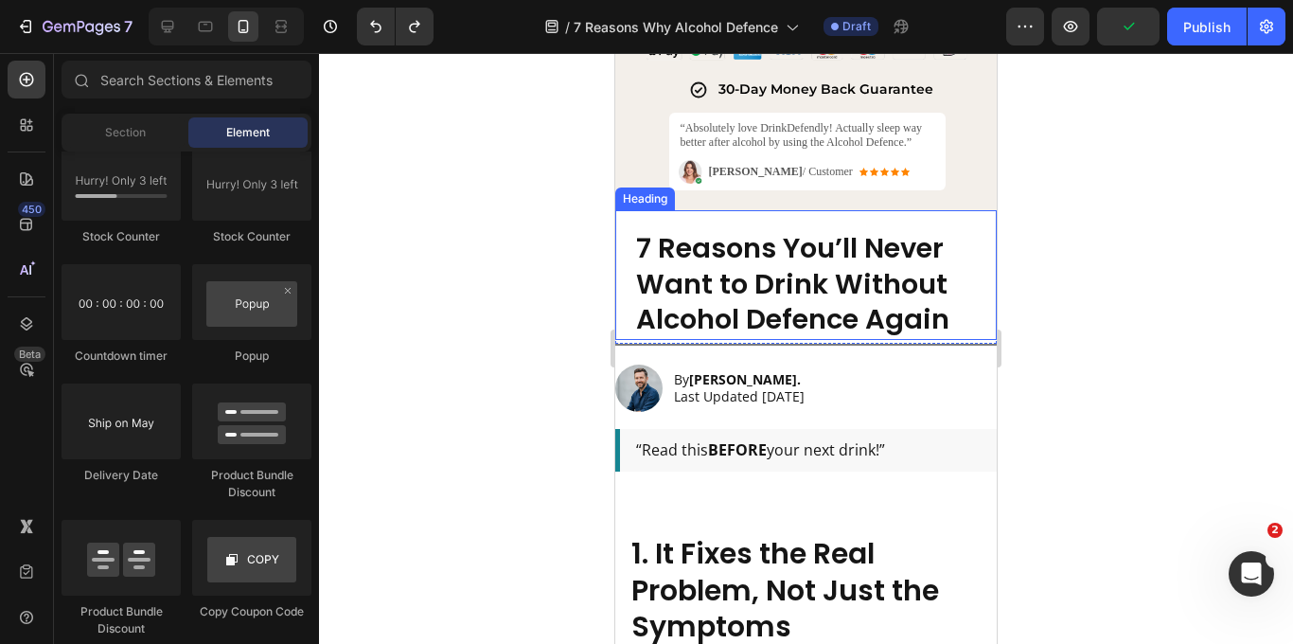
click at [1044, 369] on div at bounding box center [806, 348] width 974 height 591
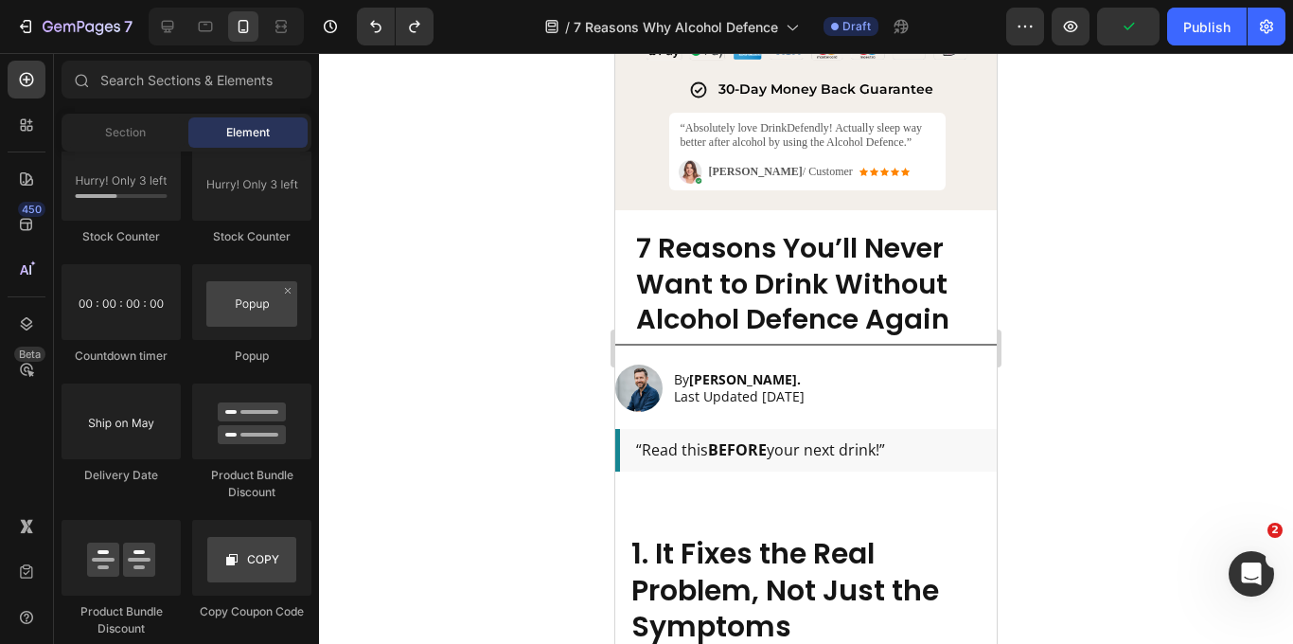
click at [528, 385] on div at bounding box center [806, 348] width 974 height 591
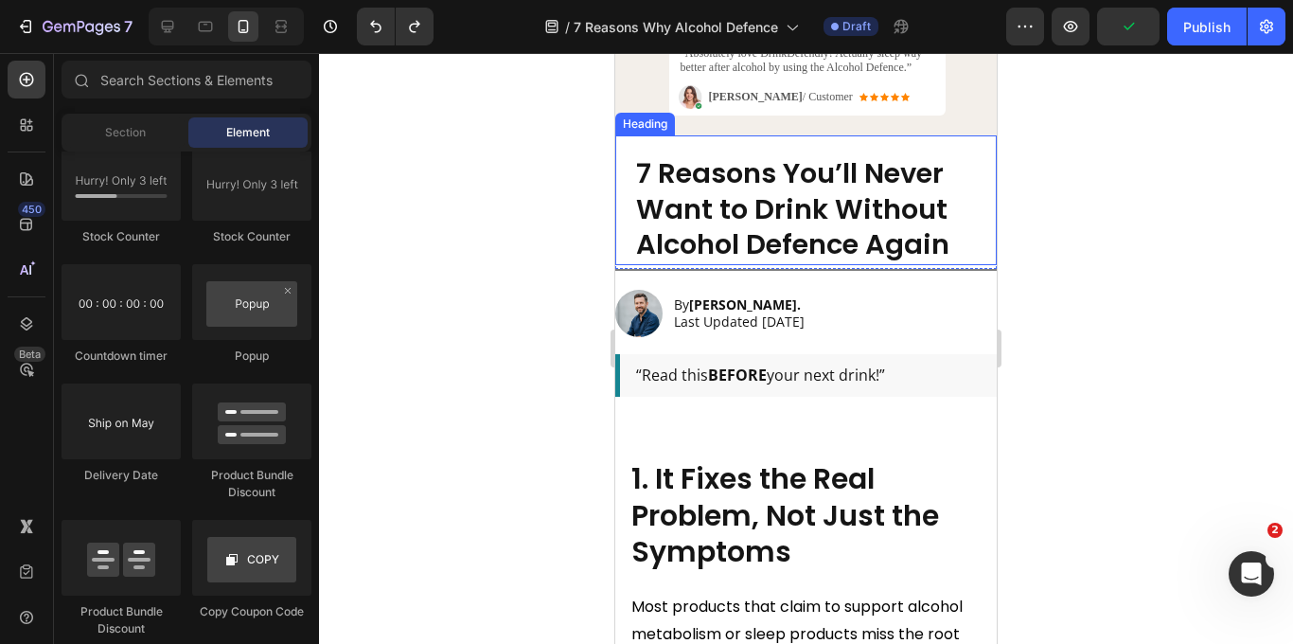
scroll to position [1369, 0]
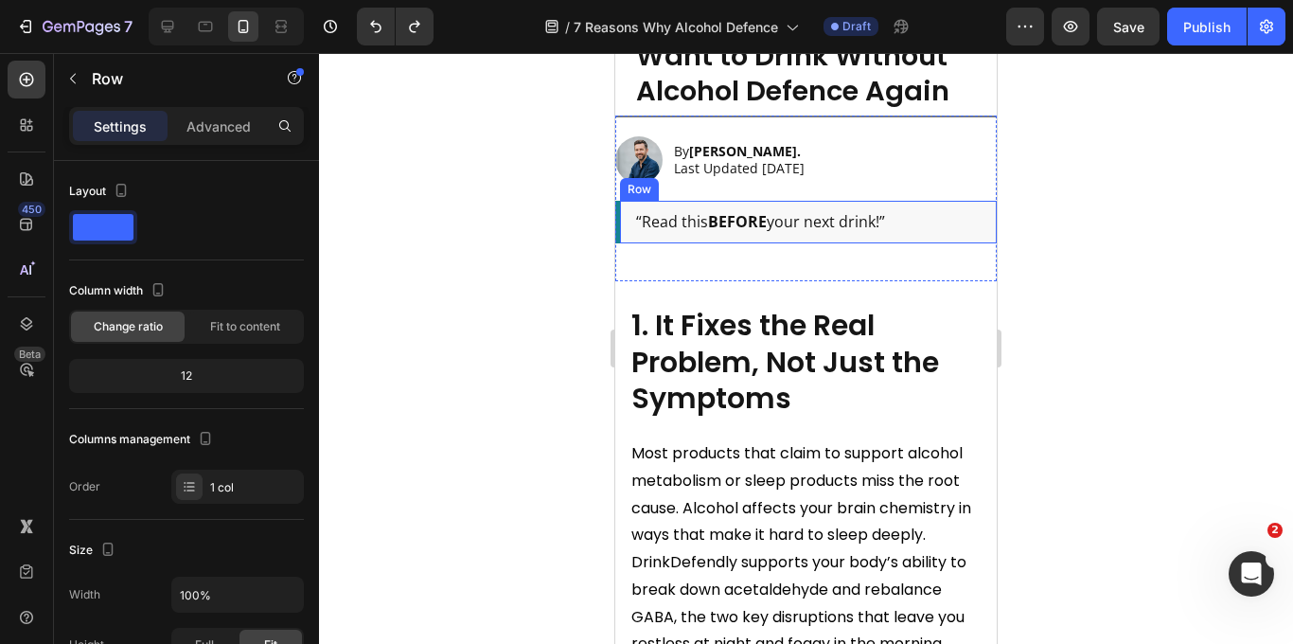
click at [981, 234] on div "“Read this BEFORE your next drink!” Text Block Row" at bounding box center [805, 222] width 381 height 43
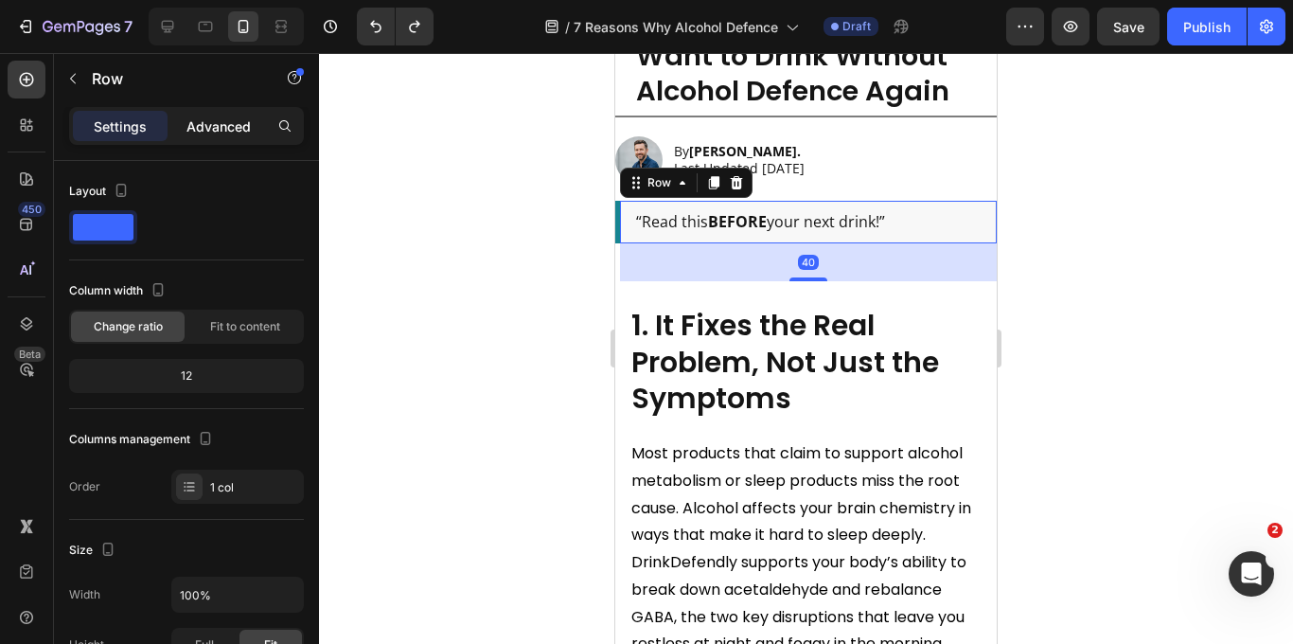
click at [238, 124] on p "Advanced" at bounding box center [218, 126] width 64 height 20
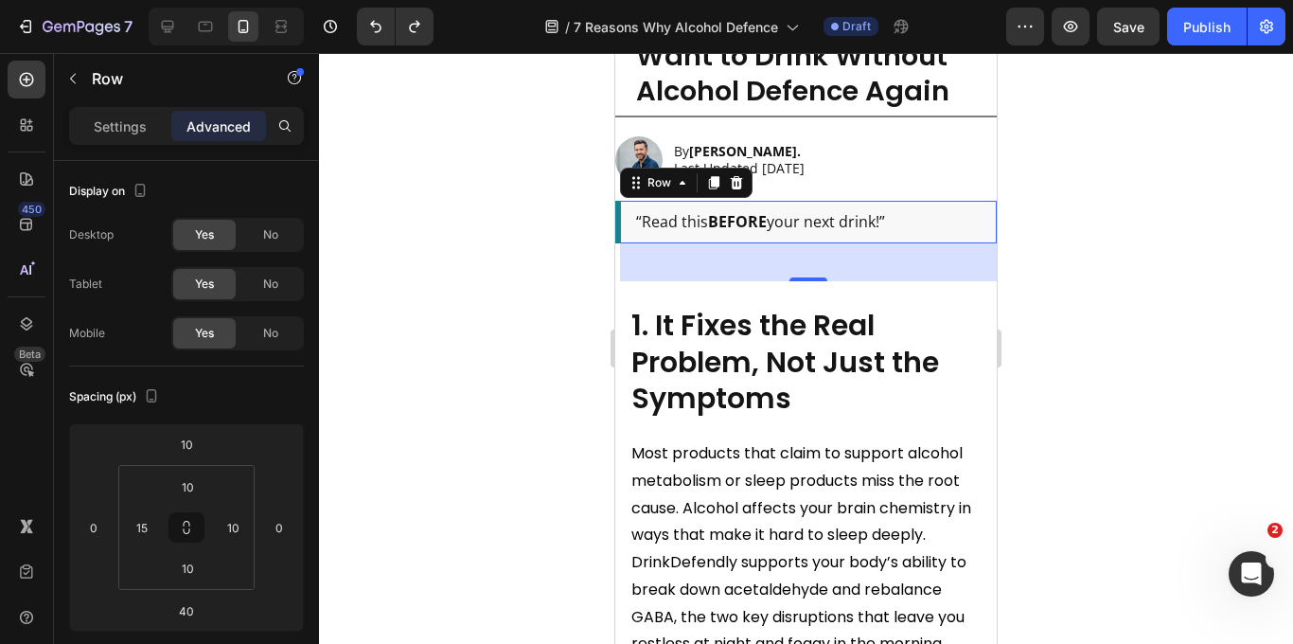
click at [227, 125] on p "Advanced" at bounding box center [218, 126] width 64 height 20
click at [628, 227] on div "“Read this BEFORE your next drink!” Text Block Row 40" at bounding box center [805, 222] width 381 height 43
click at [639, 233] on div "“Read this BEFORE your next drink!” Text Block Row 40" at bounding box center [805, 222] width 381 height 43
click at [97, 103] on div "Row" at bounding box center [162, 80] width 216 height 54
click at [97, 125] on p "Settings" at bounding box center [120, 126] width 53 height 20
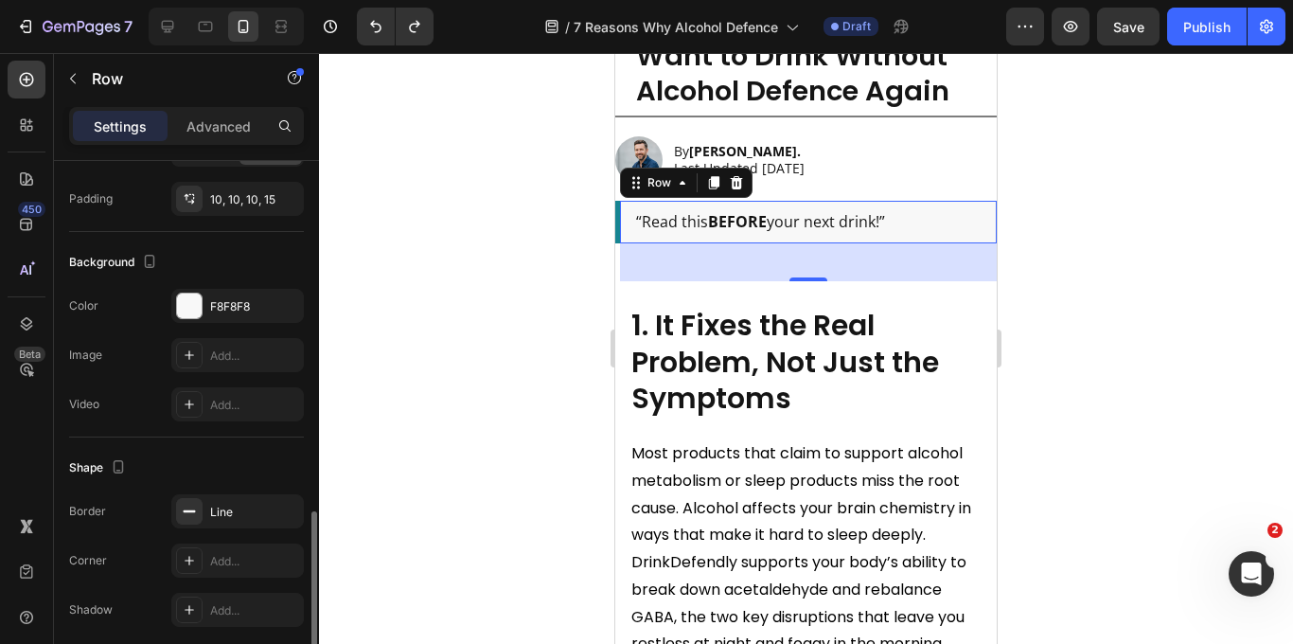
scroll to position [569, 0]
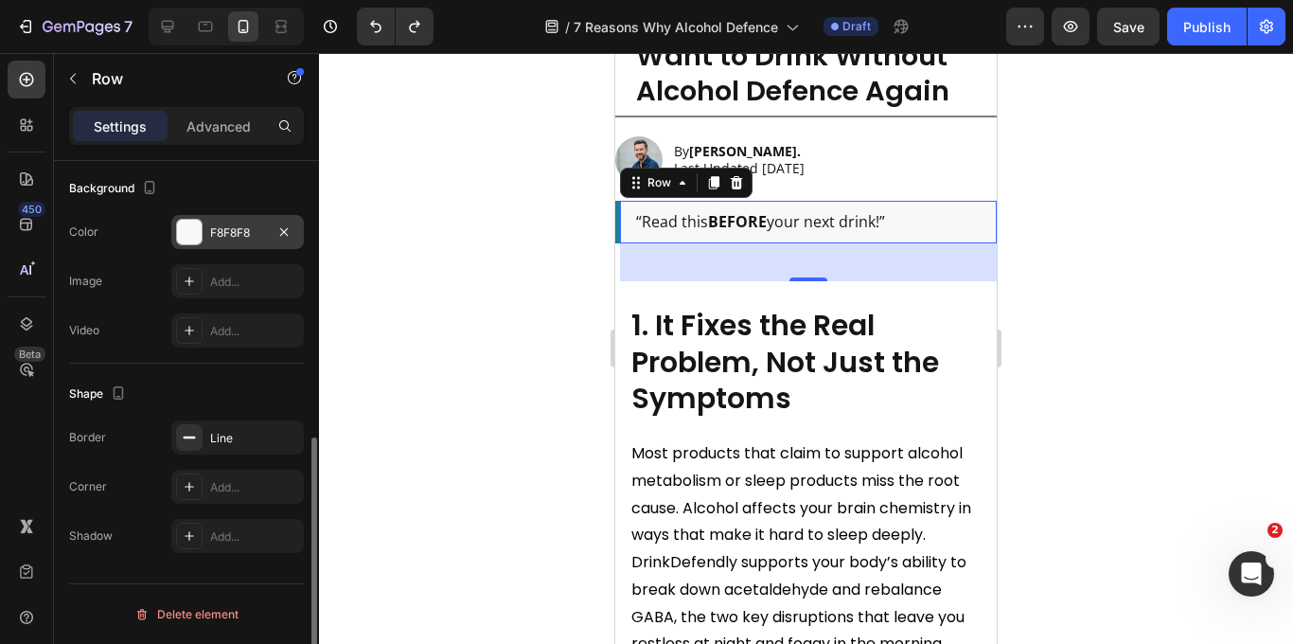
click at [230, 241] on div "F8F8F8" at bounding box center [237, 232] width 133 height 34
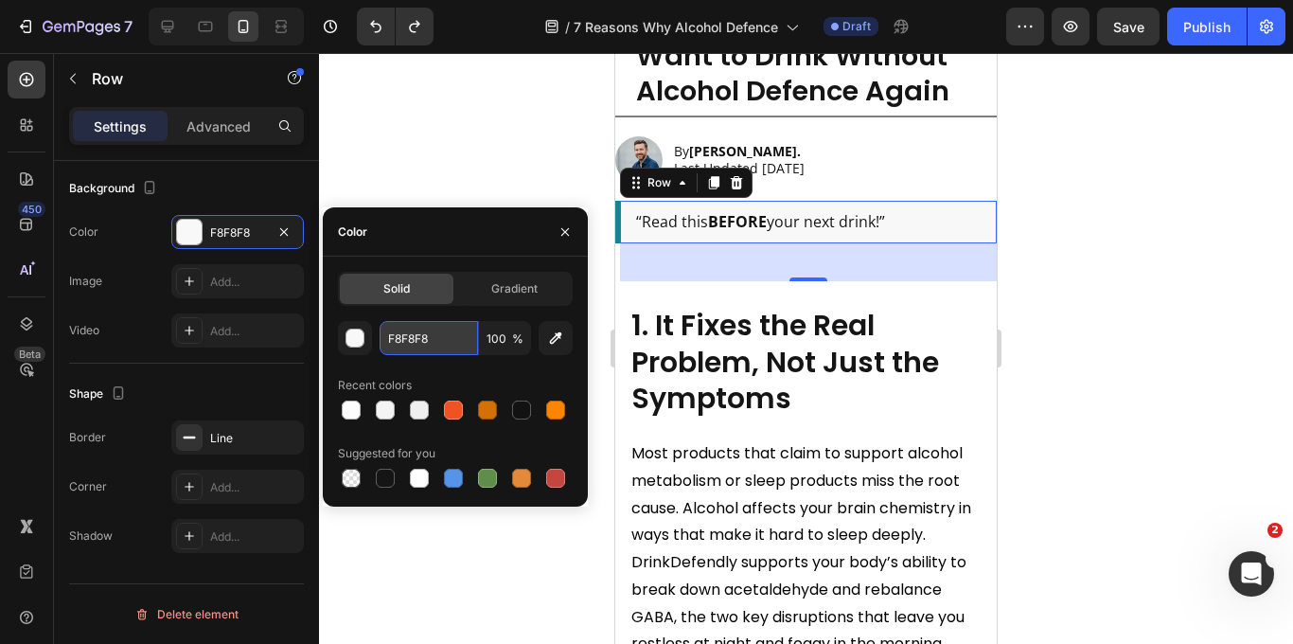
click at [415, 334] on input "F8F8F8" at bounding box center [429, 338] width 98 height 34
click at [365, 340] on button "button" at bounding box center [355, 338] width 34 height 34
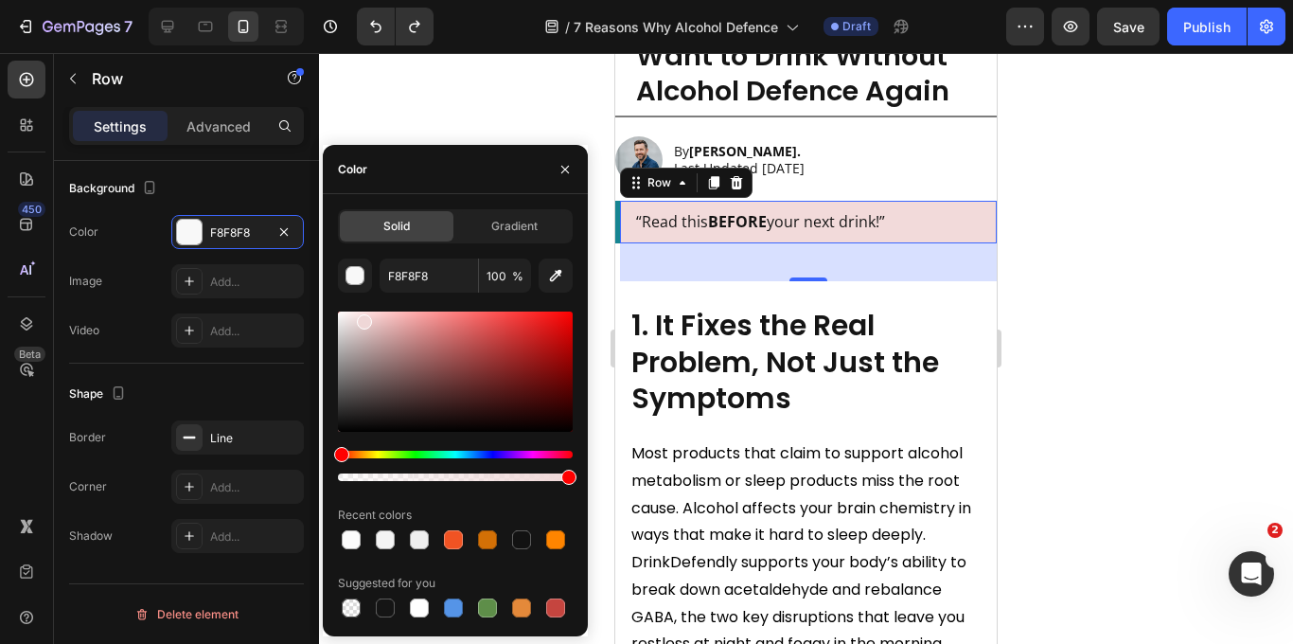
drag, startPoint x: 339, startPoint y: 319, endPoint x: 362, endPoint y: 318, distance: 23.7
click at [362, 318] on div at bounding box center [364, 321] width 15 height 15
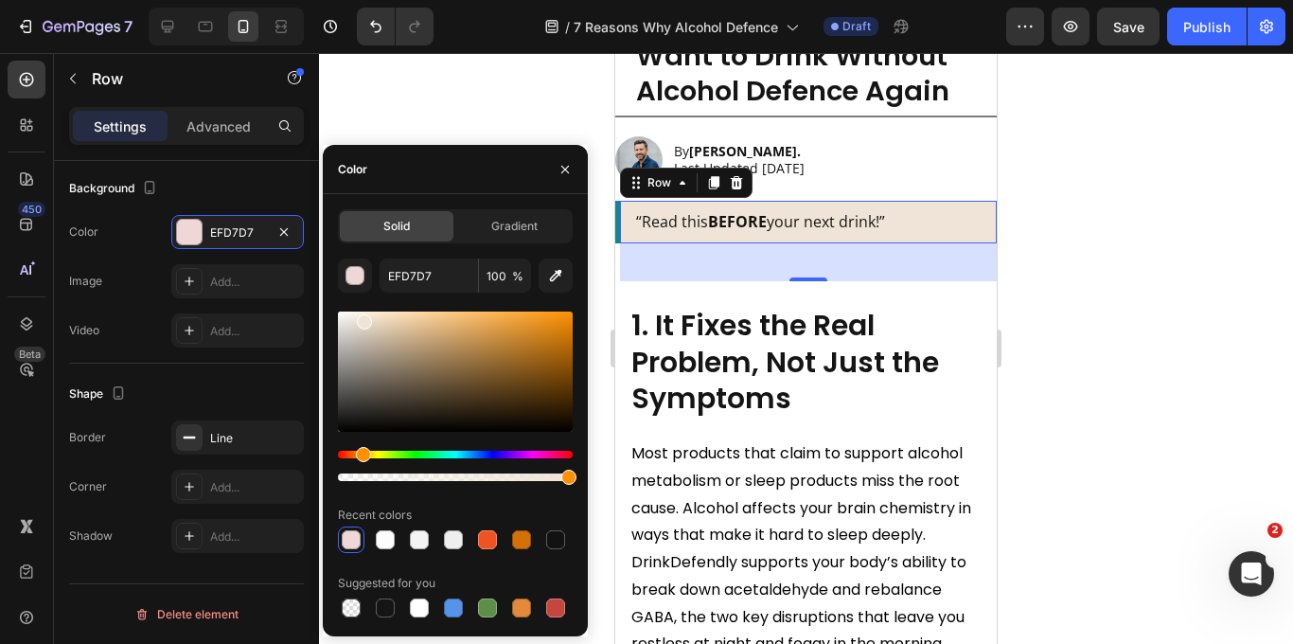
drag, startPoint x: 345, startPoint y: 453, endPoint x: 360, endPoint y: 452, distance: 14.2
click at [360, 452] on div "Hue" at bounding box center [363, 454] width 15 height 15
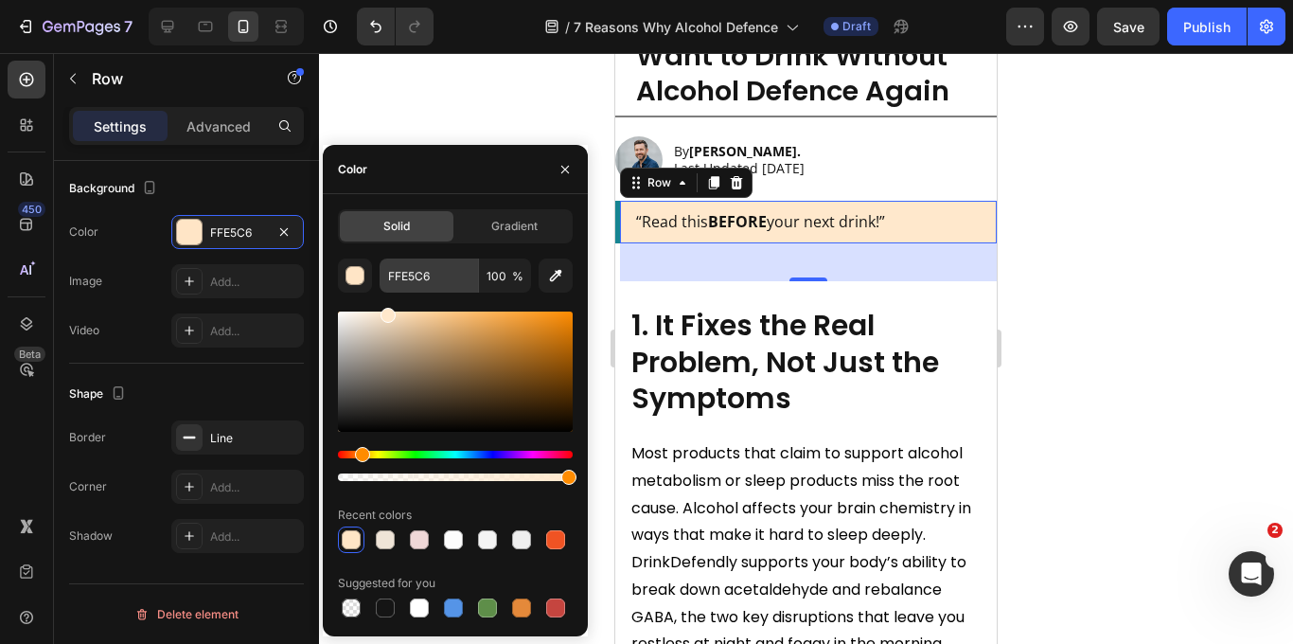
drag, startPoint x: 372, startPoint y: 317, endPoint x: 385, endPoint y: 259, distance: 59.2
click at [385, 260] on div "FFE5C6 100 % Recent colors Suggested for you" at bounding box center [455, 439] width 235 height 362
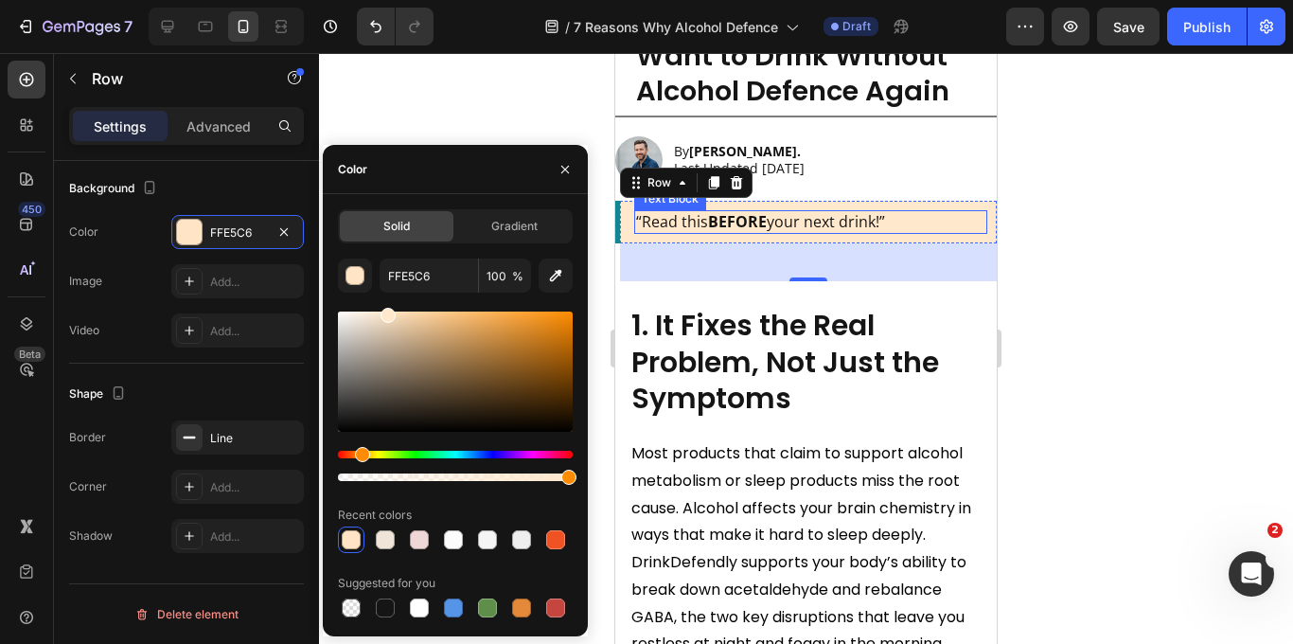
type input "FFE8CC"
click at [1187, 240] on div at bounding box center [806, 348] width 974 height 591
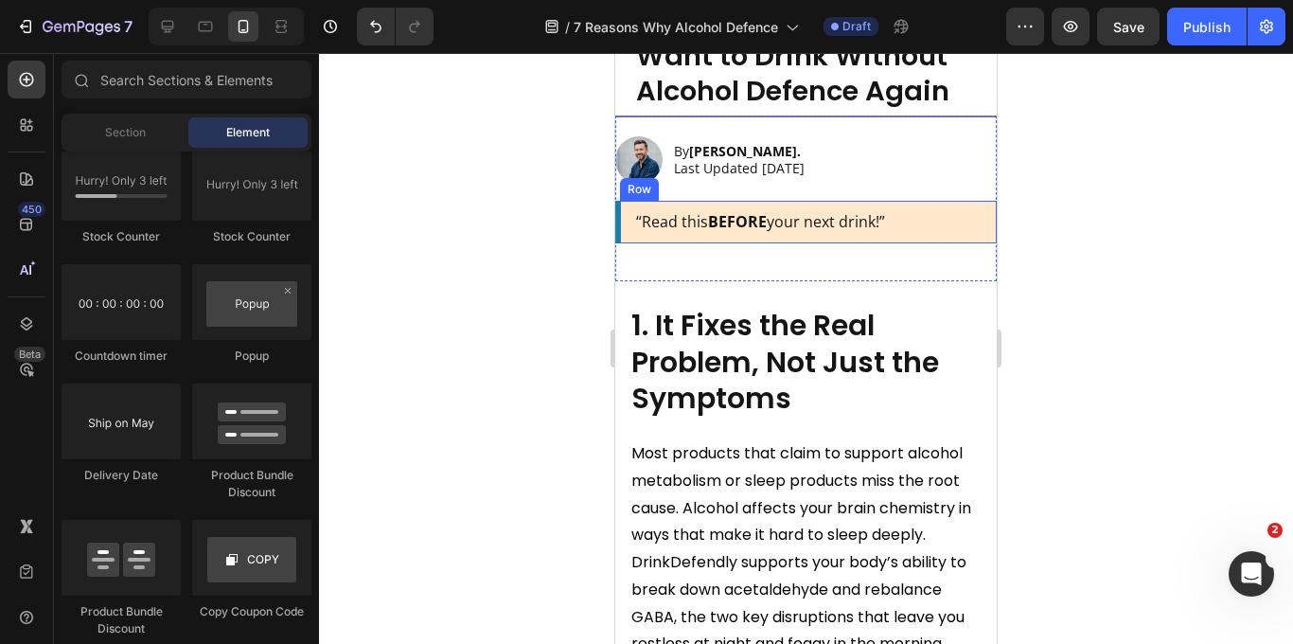
click at [617, 230] on div "“Read this BEFORE your next drink!” Text Block Row" at bounding box center [805, 222] width 381 height 43
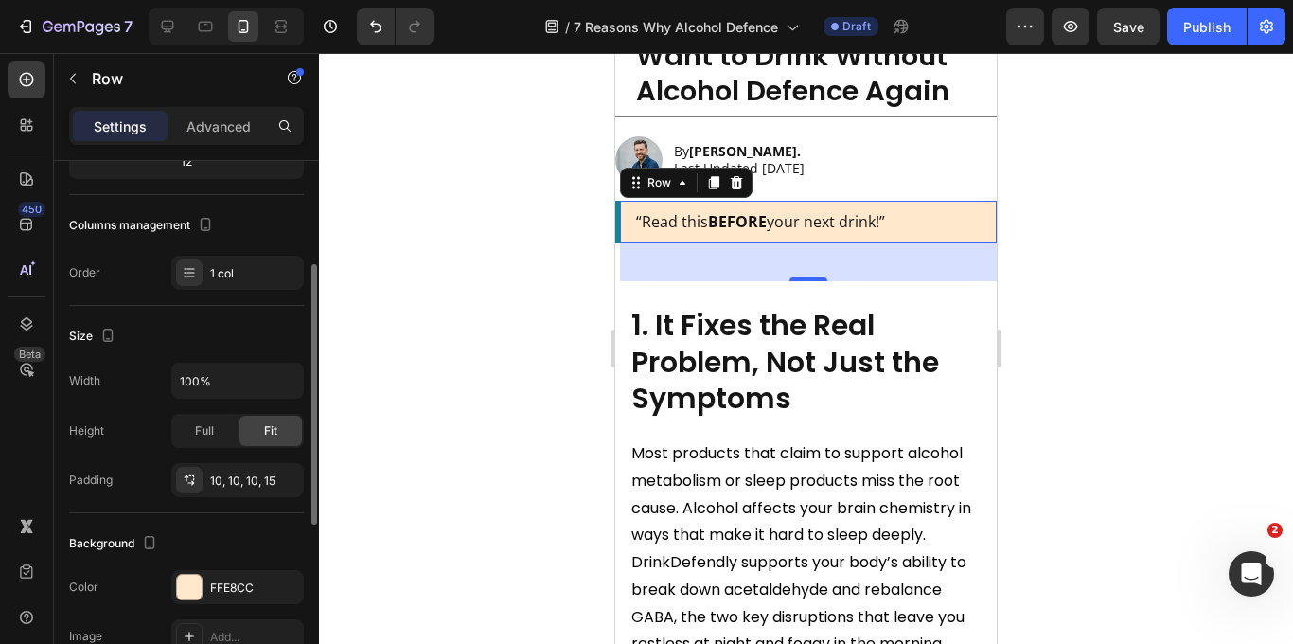
scroll to position [0, 0]
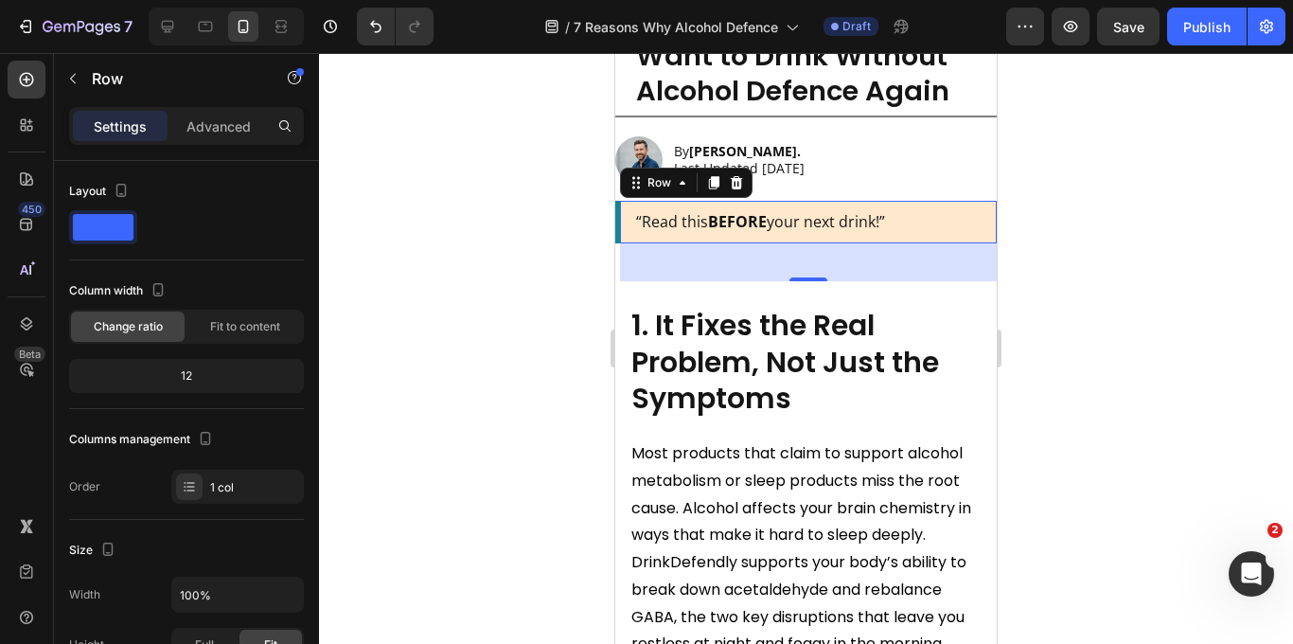
click at [1127, 214] on div at bounding box center [806, 348] width 974 height 591
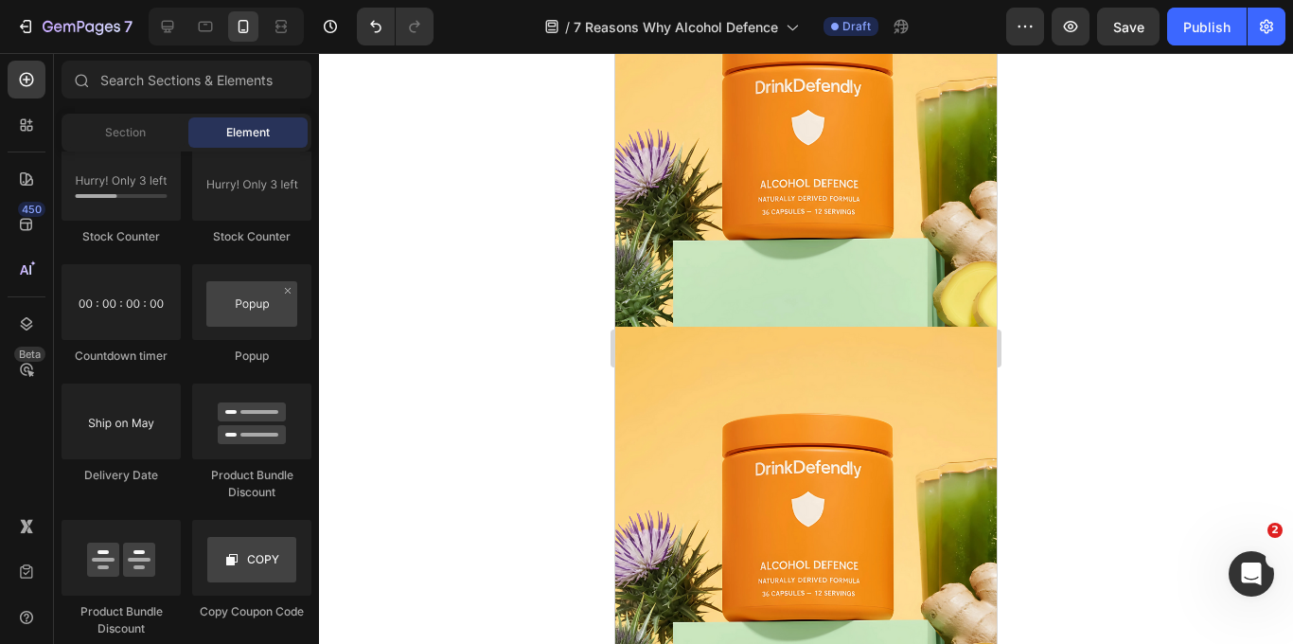
scroll to position [19, 0]
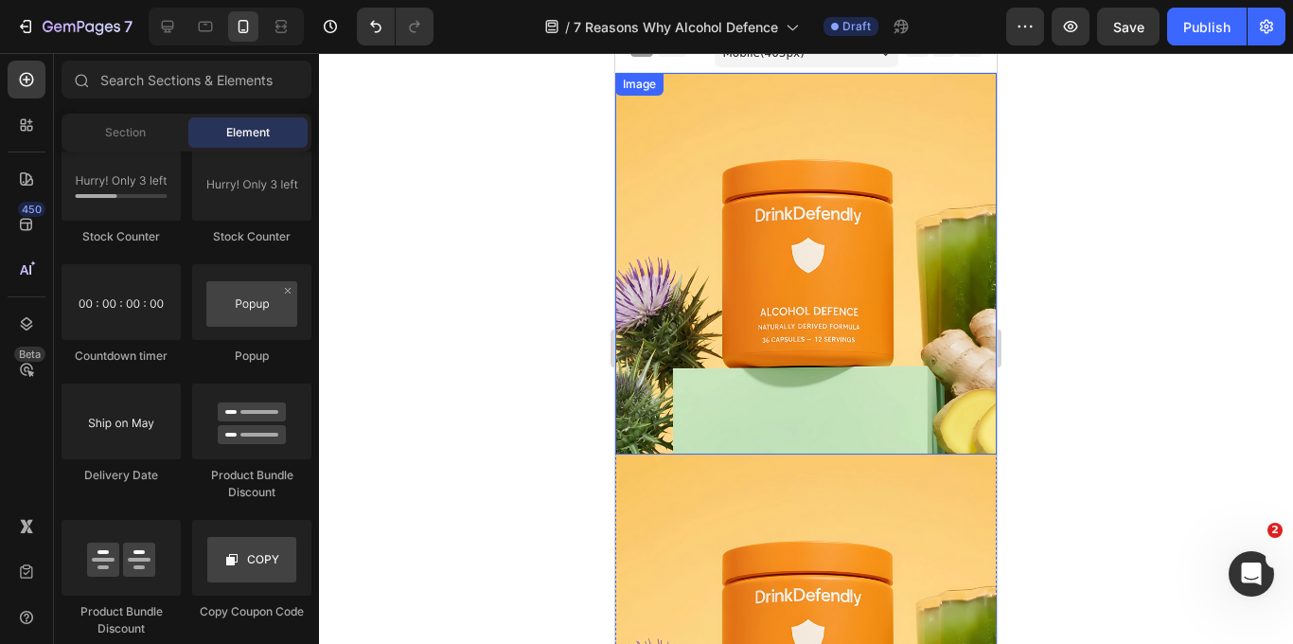
click at [775, 274] on img at bounding box center [805, 263] width 381 height 381
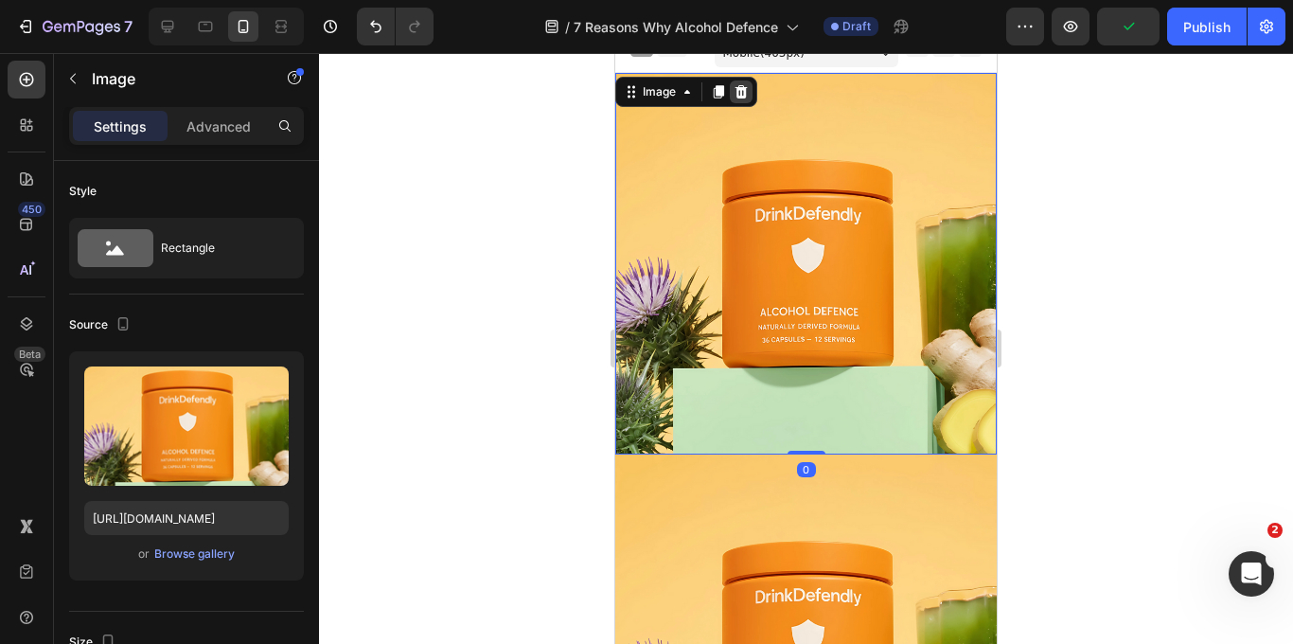
click at [743, 91] on icon at bounding box center [741, 91] width 12 height 13
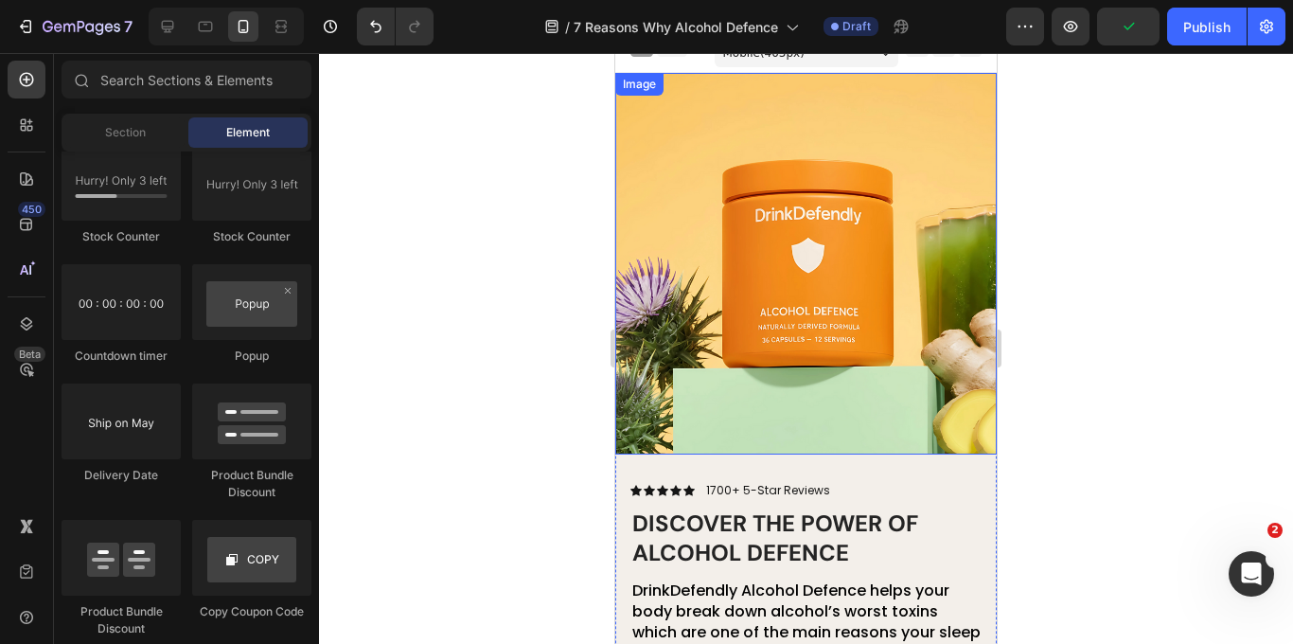
click at [754, 162] on img at bounding box center [805, 263] width 381 height 381
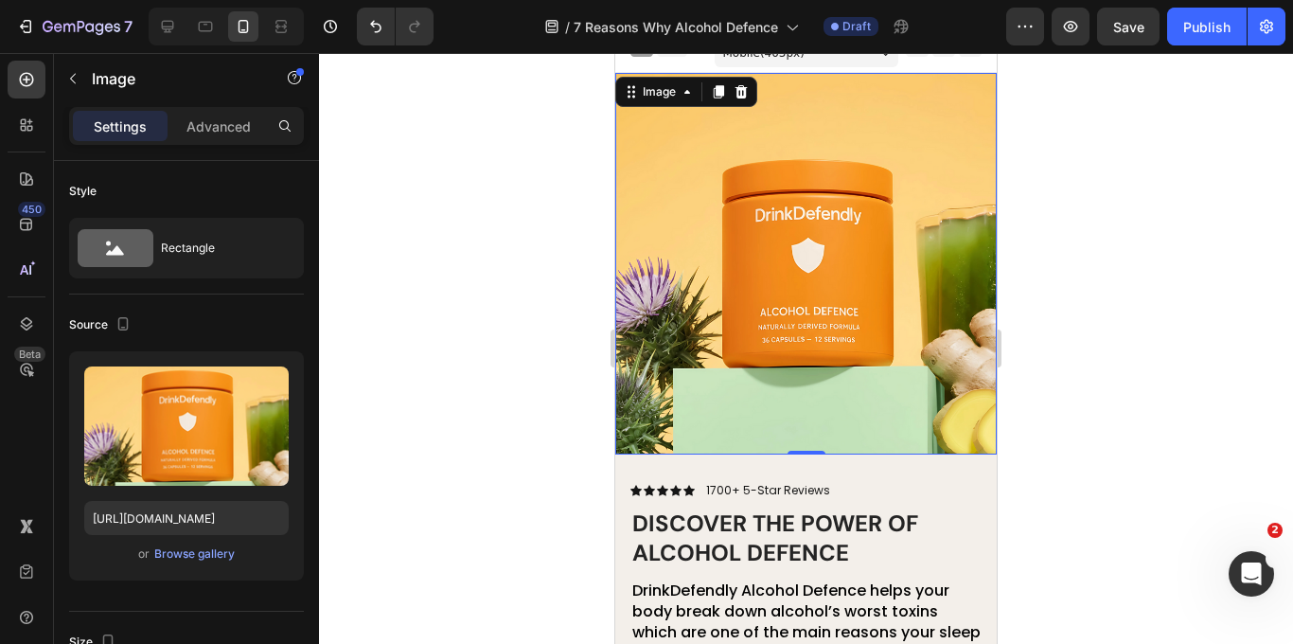
click at [568, 387] on div at bounding box center [806, 348] width 974 height 591
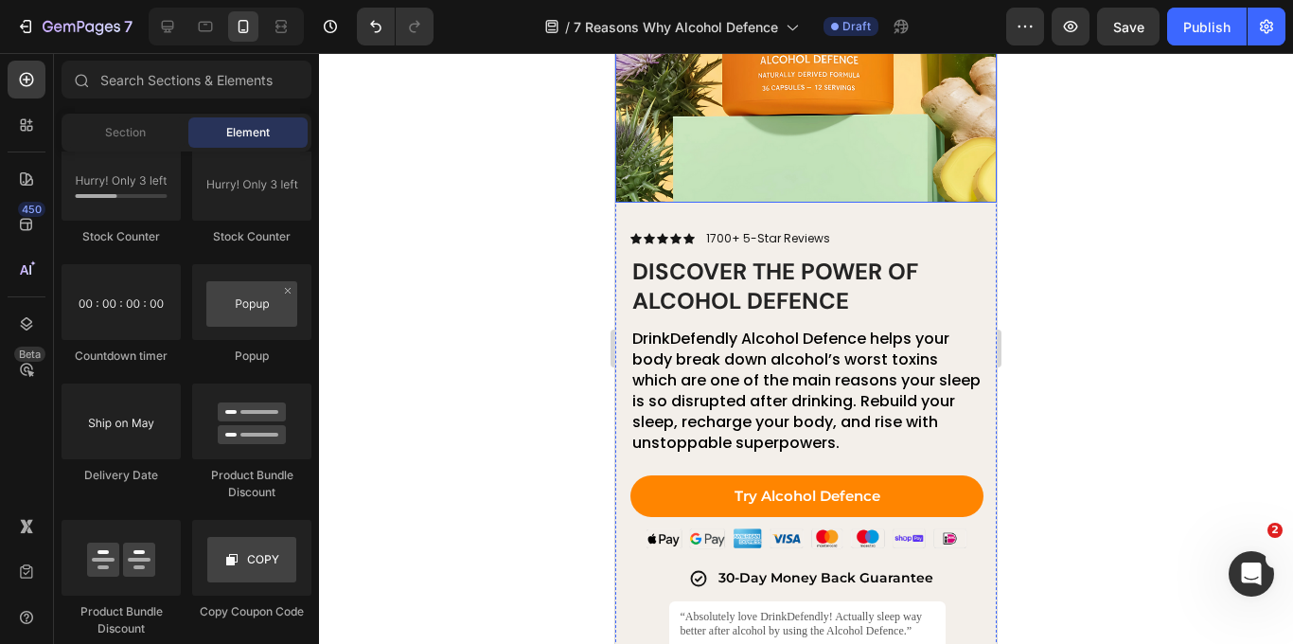
scroll to position [364, 0]
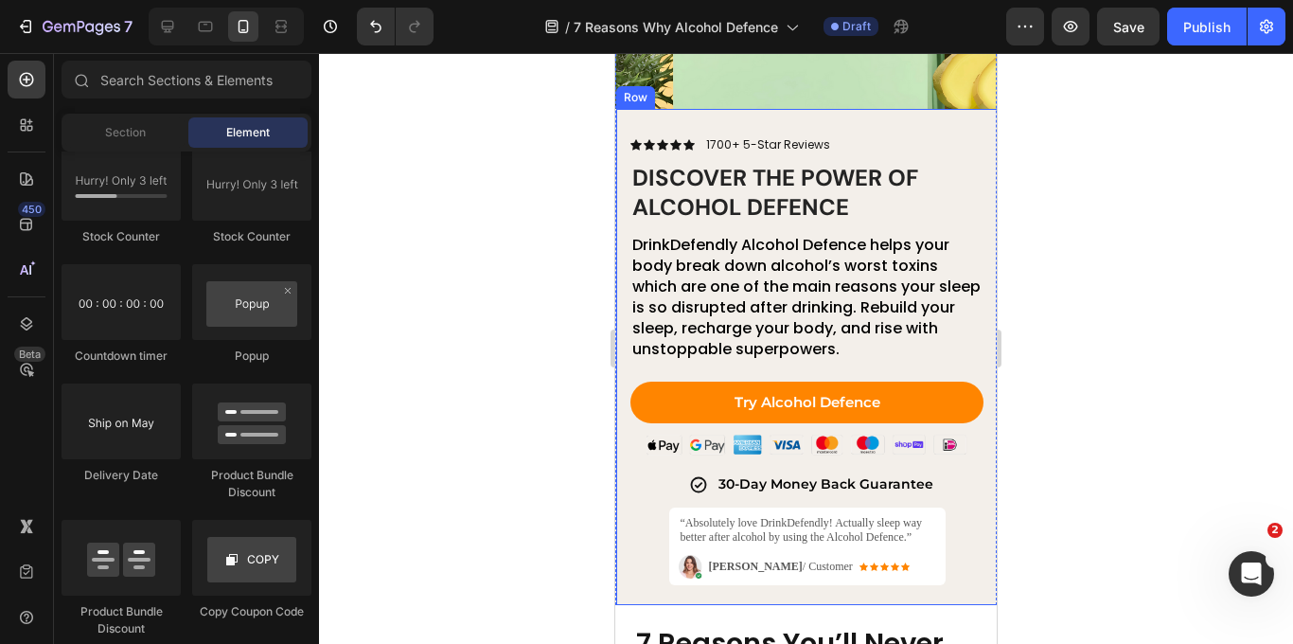
click at [648, 498] on div "Icon Icon Icon Icon Icon Icon List 1700+ 5-Star Reviews Text Block Row Discover…" at bounding box center [806, 369] width 353 height 469
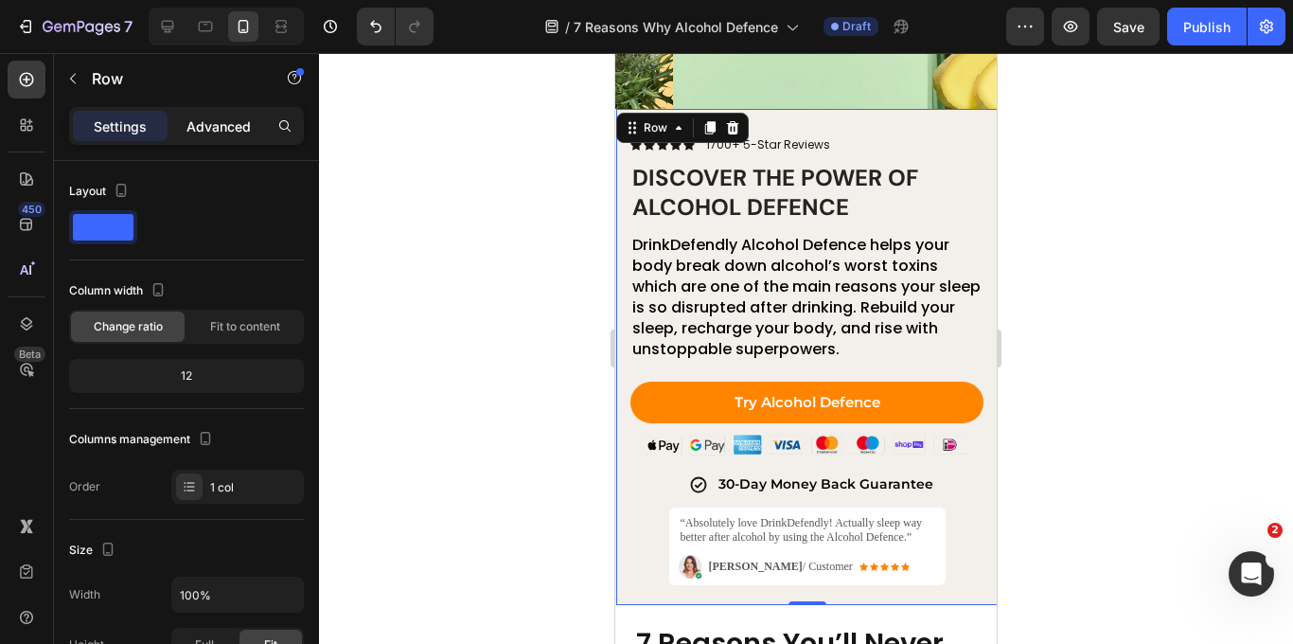
click at [220, 121] on p "Advanced" at bounding box center [218, 126] width 64 height 20
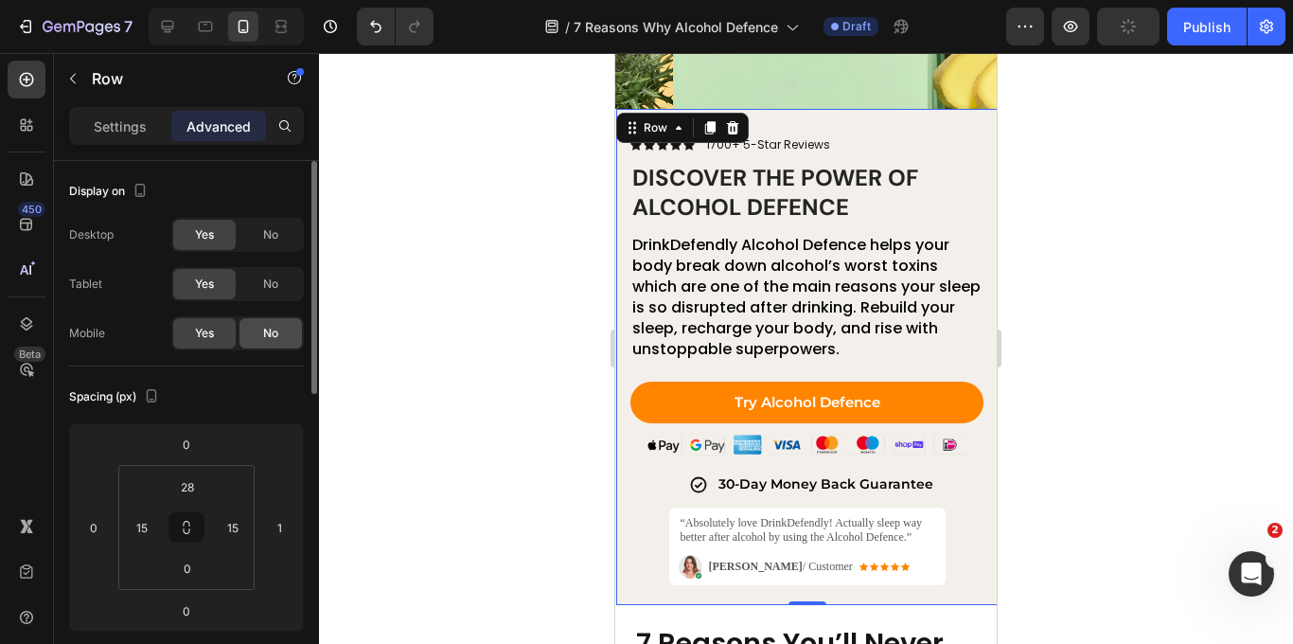
click at [261, 343] on div "No" at bounding box center [270, 333] width 62 height 30
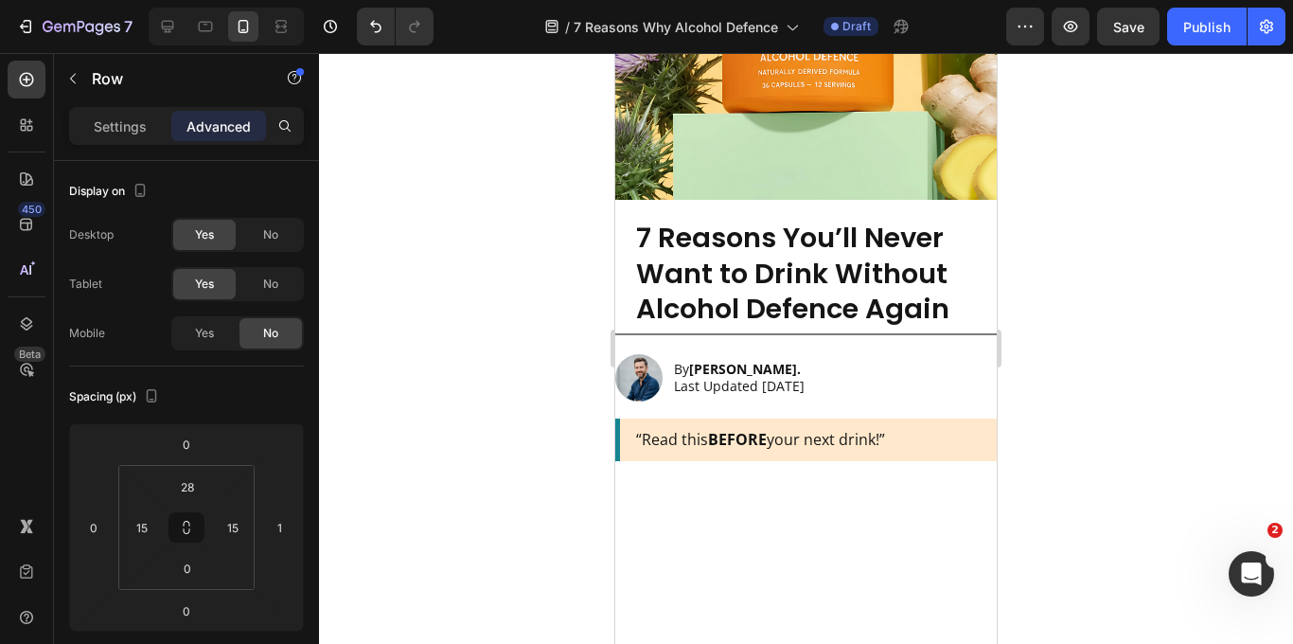
scroll to position [0, 0]
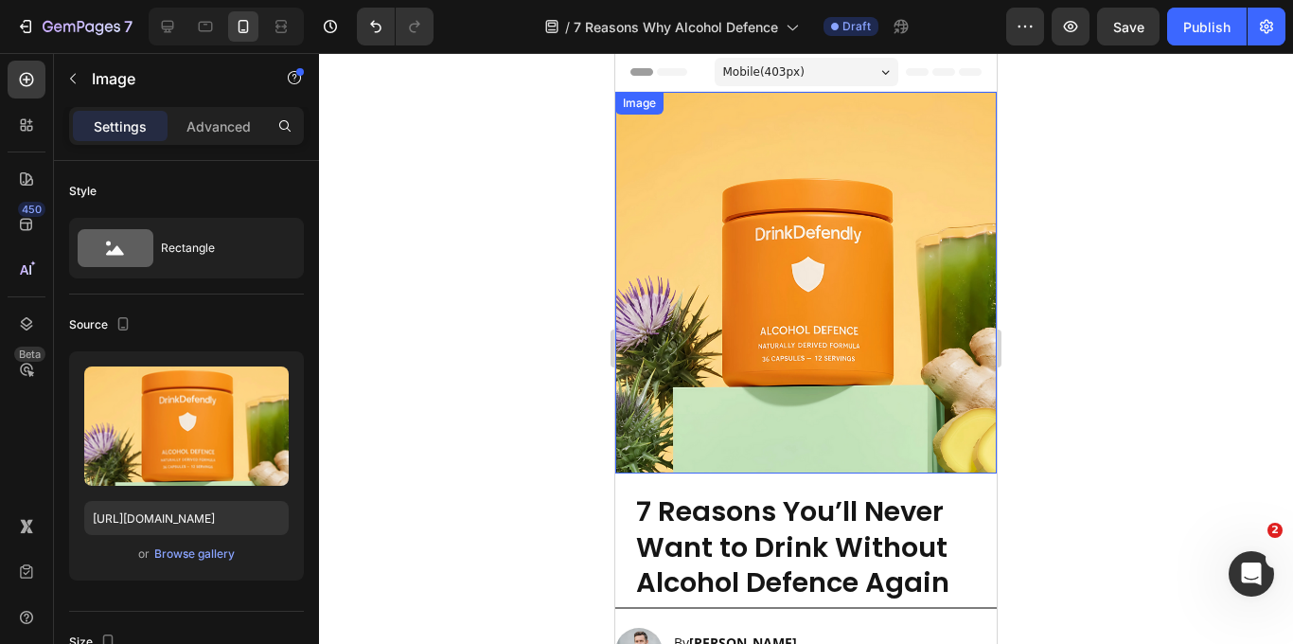
click at [669, 304] on img at bounding box center [805, 282] width 381 height 381
click at [204, 108] on div "Settings Advanced" at bounding box center [186, 126] width 235 height 38
click at [222, 127] on p "Advanced" at bounding box center [218, 126] width 64 height 20
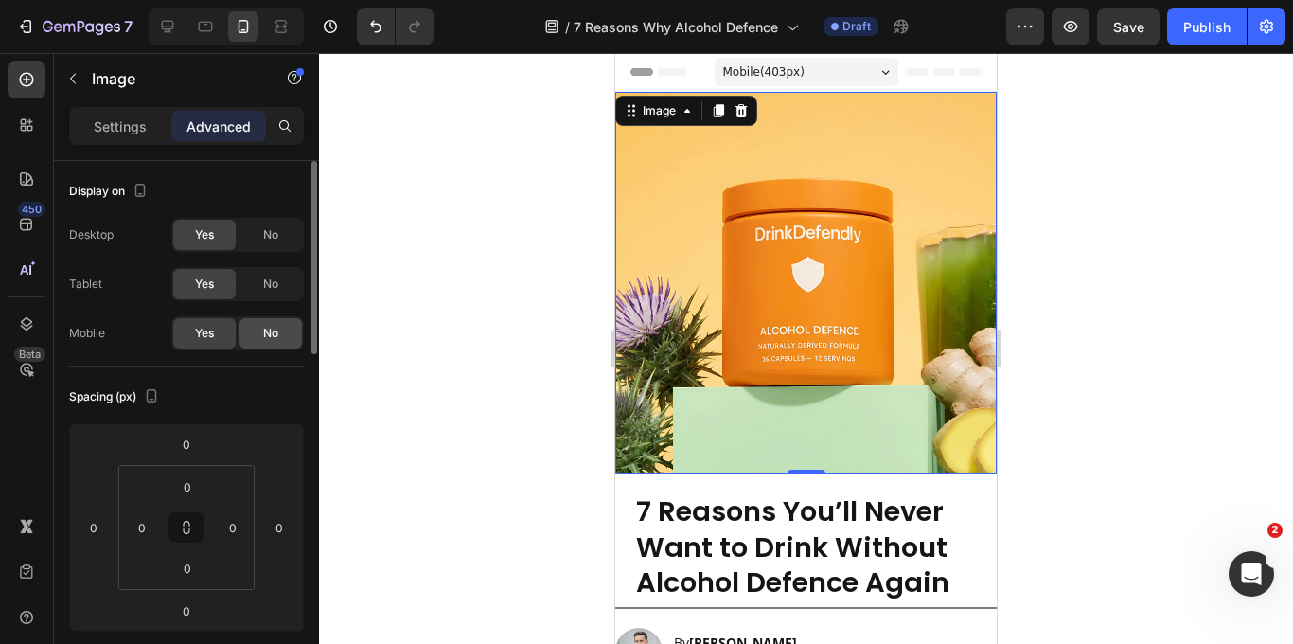
click at [244, 330] on div "No" at bounding box center [270, 333] width 62 height 30
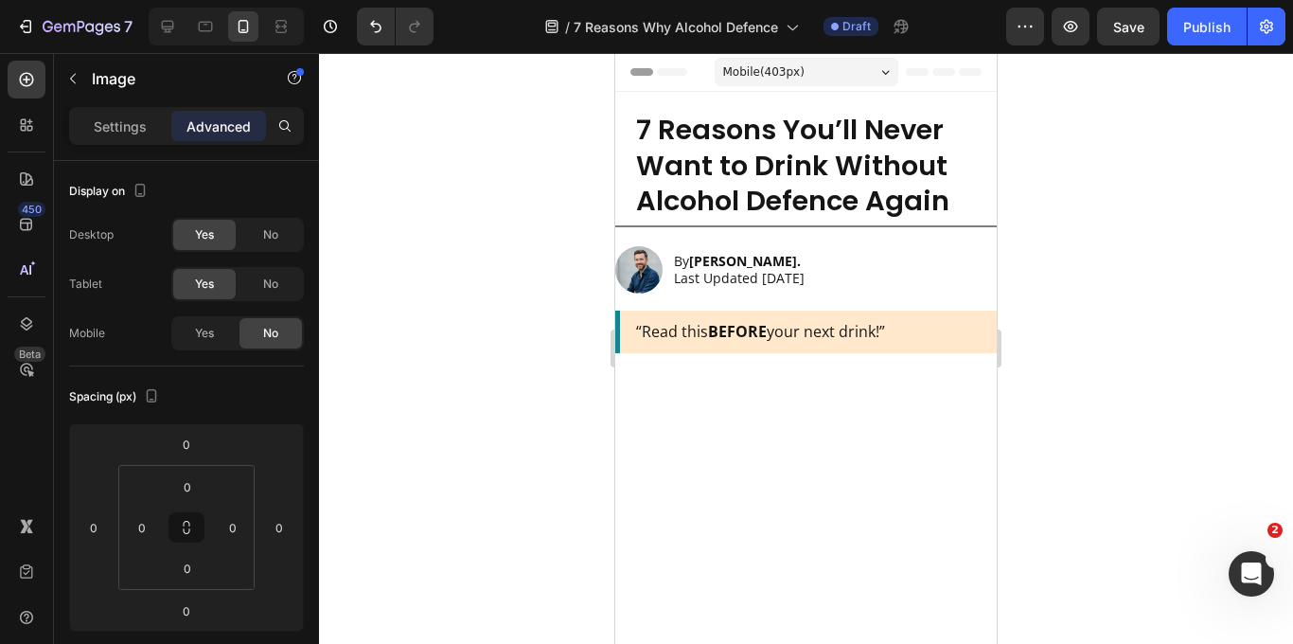
click at [1077, 321] on div at bounding box center [806, 348] width 974 height 591
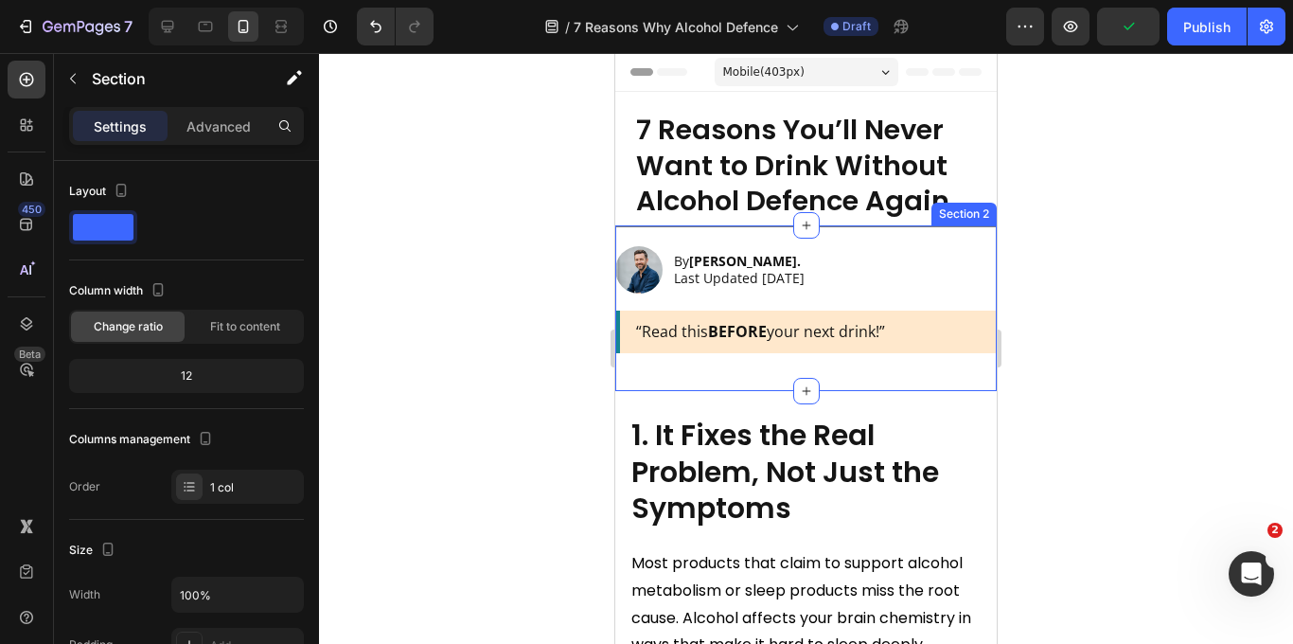
click at [706, 372] on div "Title Line Image By Andrew Ward. Last Updated Sept 25, 2025 Text Block Row “Rea…" at bounding box center [805, 308] width 381 height 166
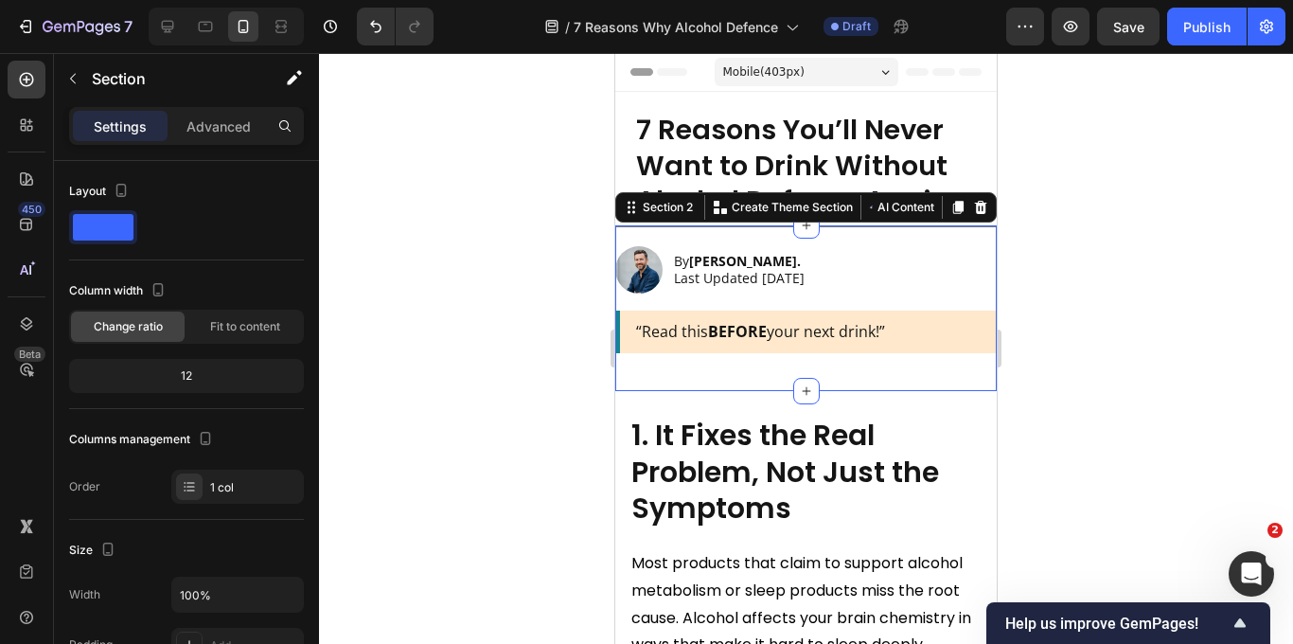
click at [1141, 319] on div at bounding box center [806, 348] width 974 height 591
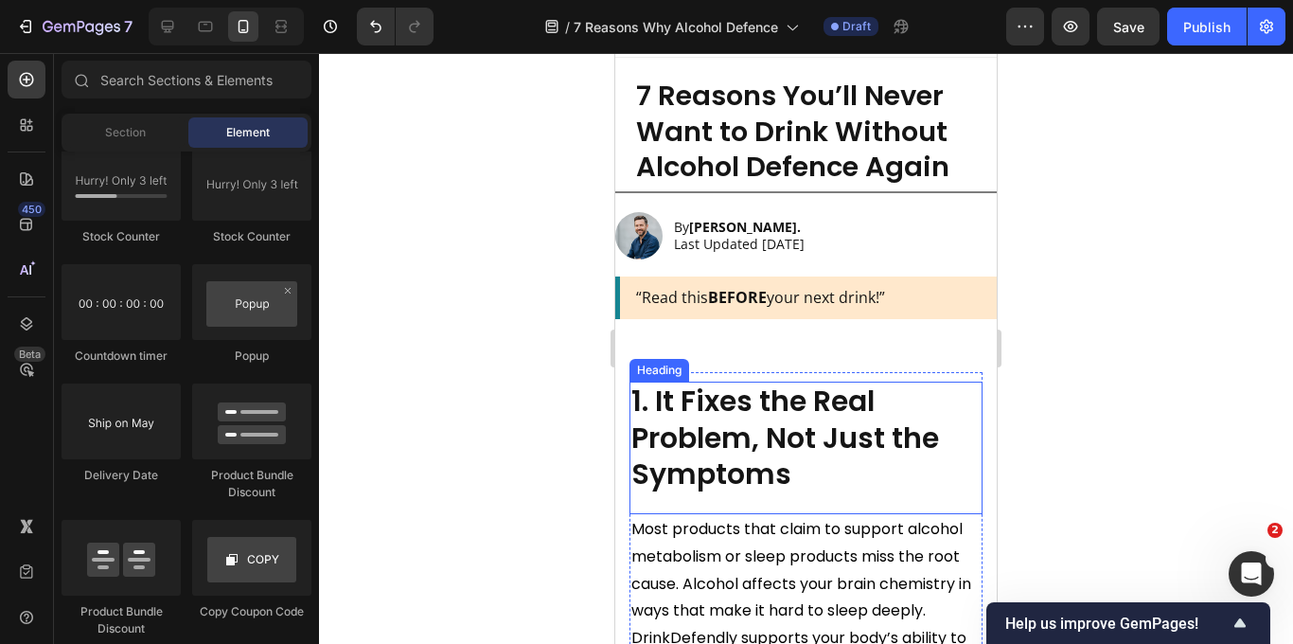
scroll to position [32, 0]
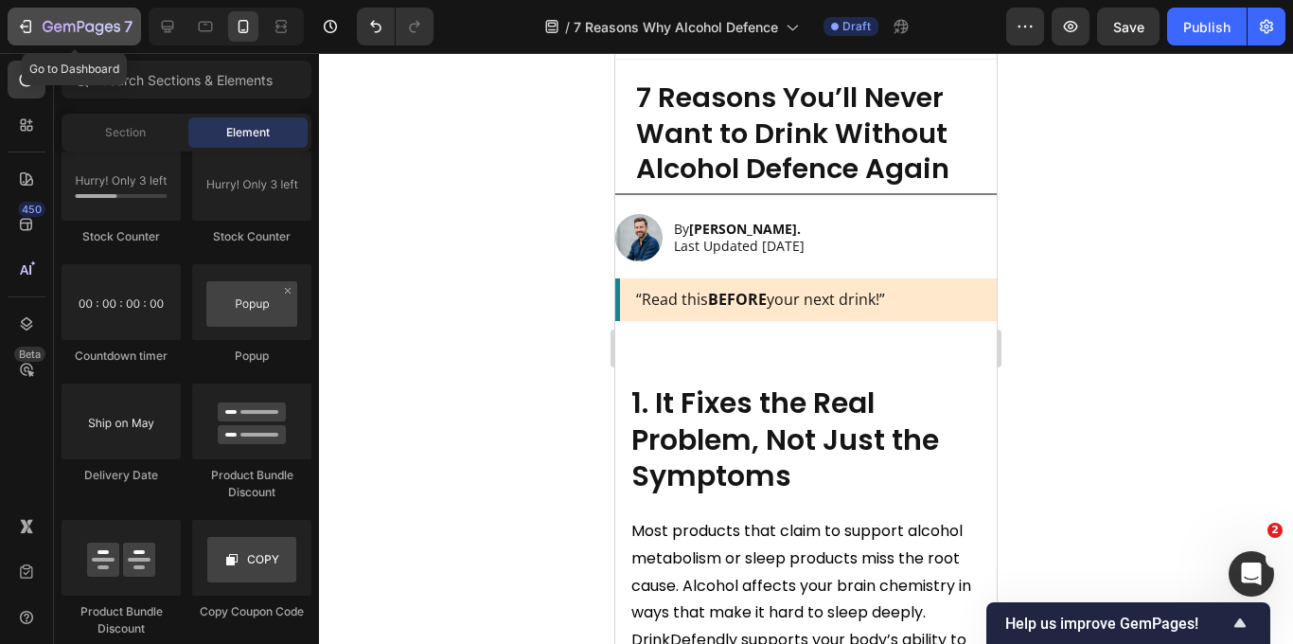
click at [27, 21] on icon "button" at bounding box center [25, 26] width 19 height 19
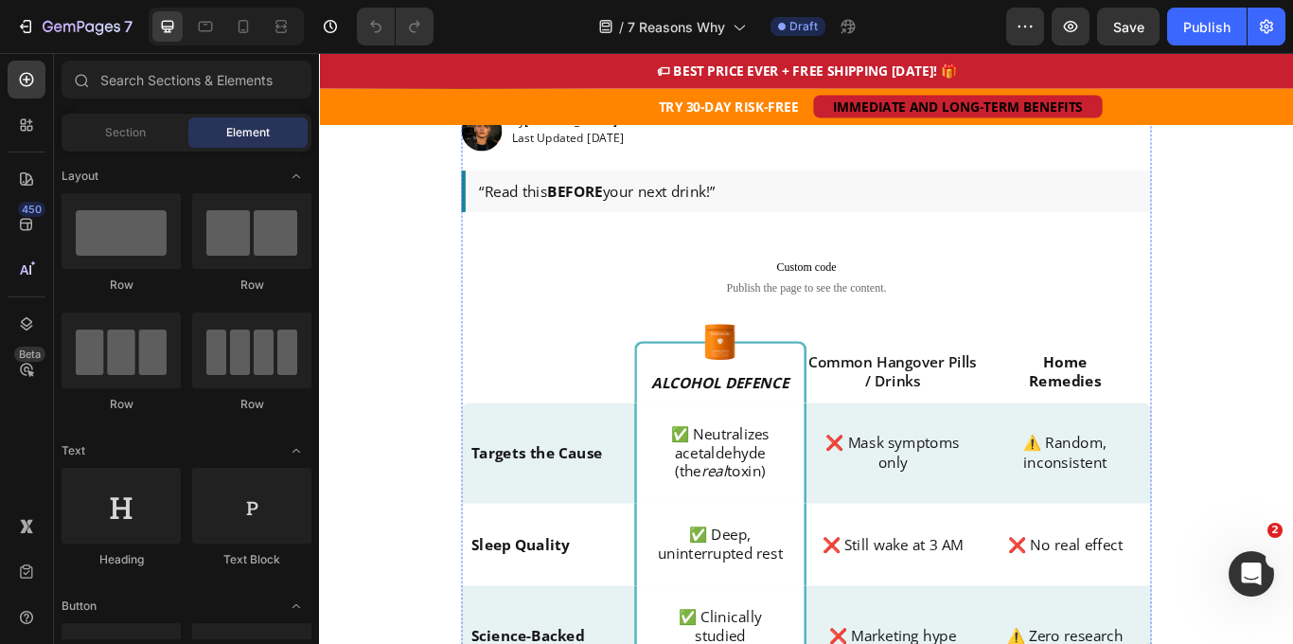
scroll to position [460, 0]
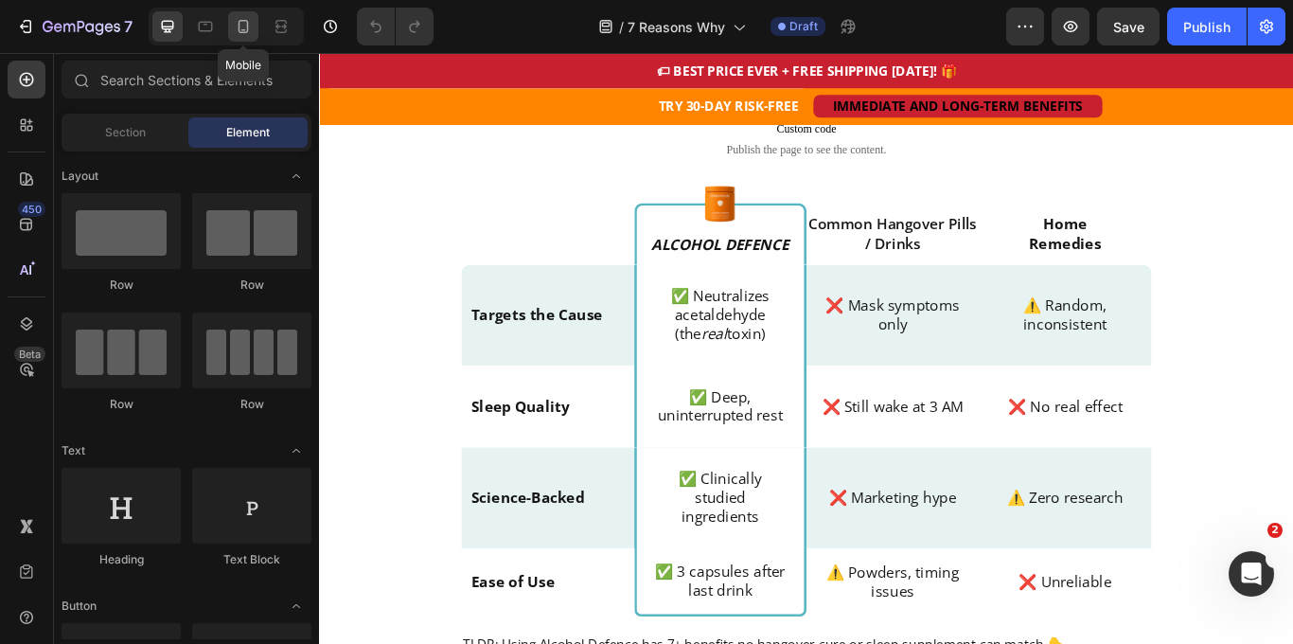
click at [249, 28] on icon at bounding box center [243, 26] width 19 height 19
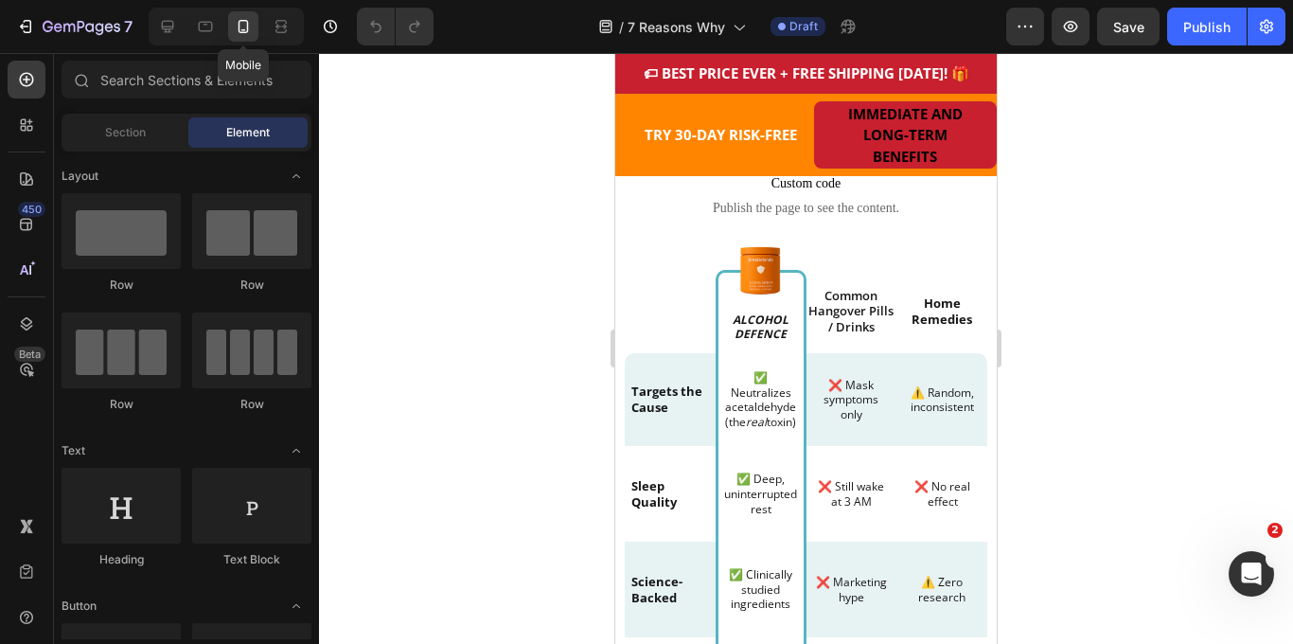
scroll to position [566, 0]
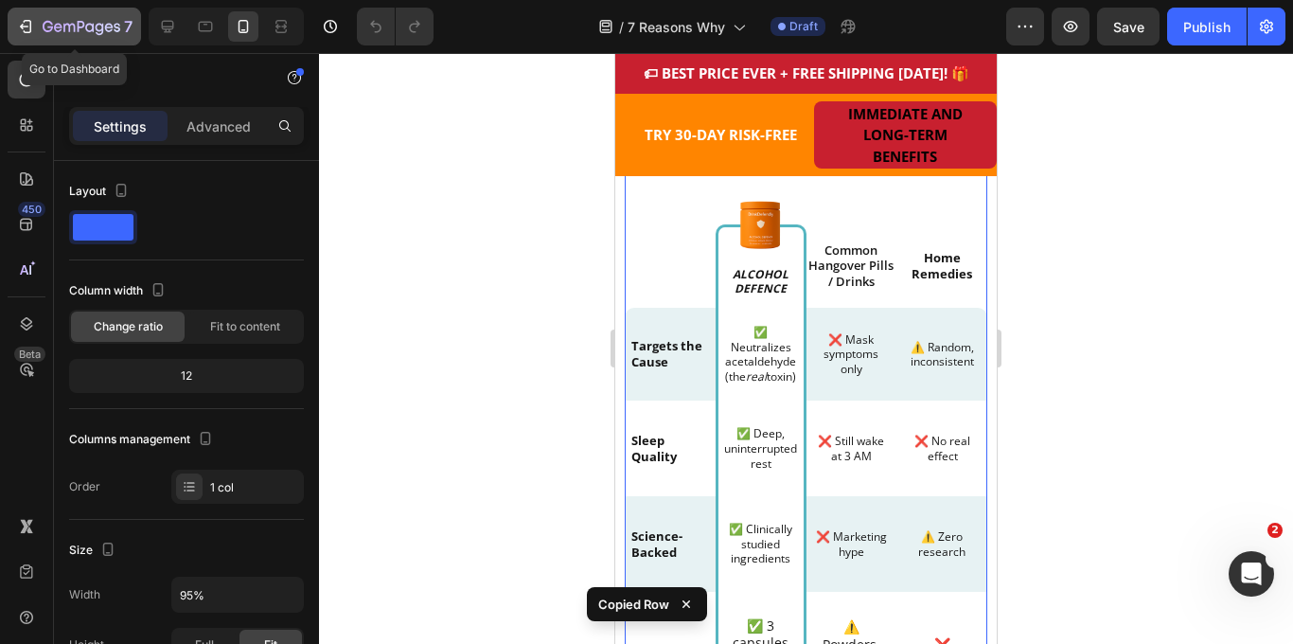
click at [36, 26] on div "7" at bounding box center [74, 26] width 116 height 23
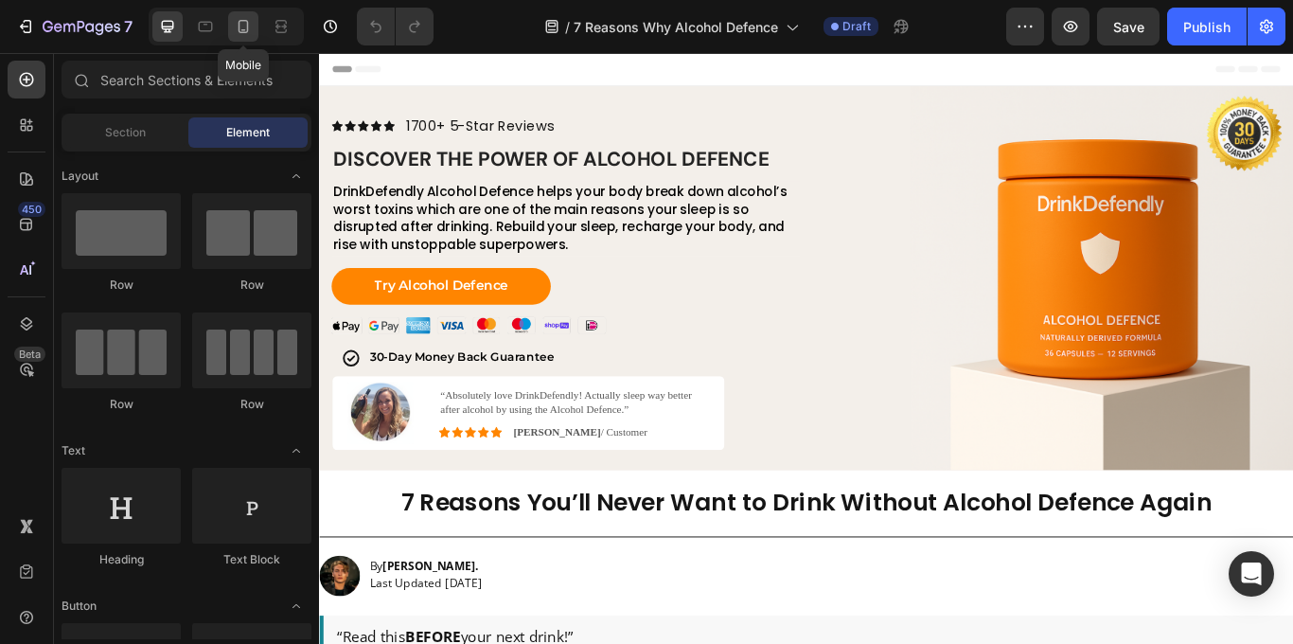
click at [246, 29] on icon at bounding box center [243, 26] width 19 height 19
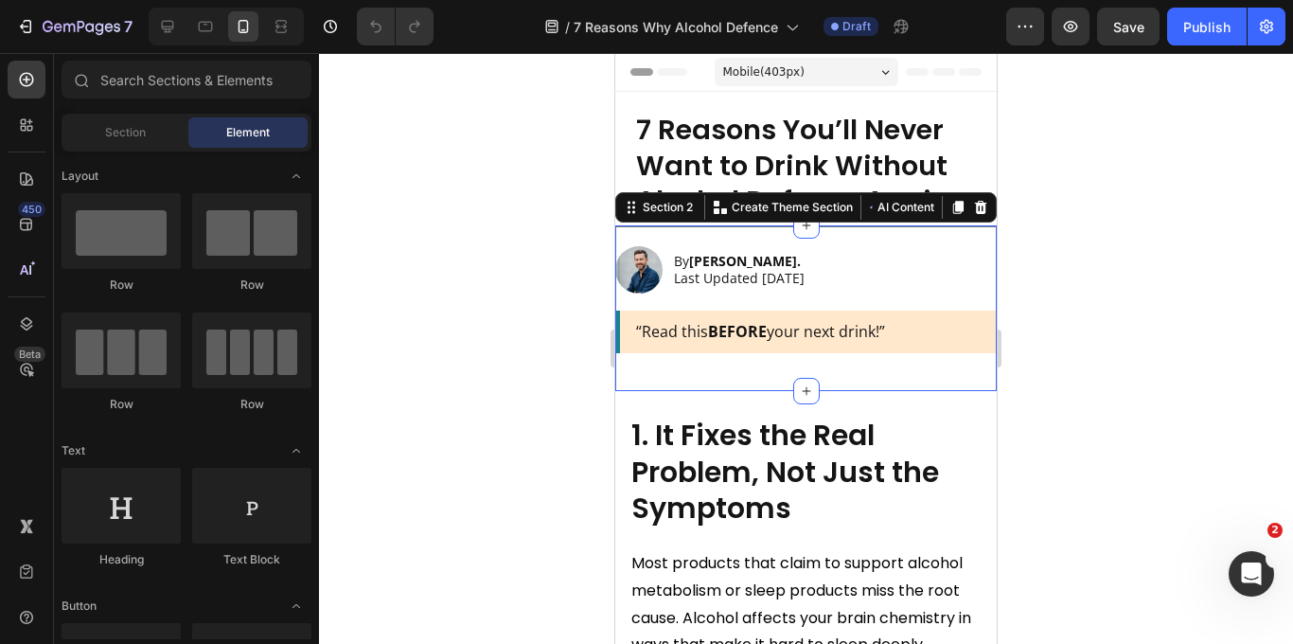
click at [720, 387] on div "Title Line Image By [PERSON_NAME]. Last Updated [DATE] Text Block Row “Read thi…" at bounding box center [805, 308] width 381 height 166
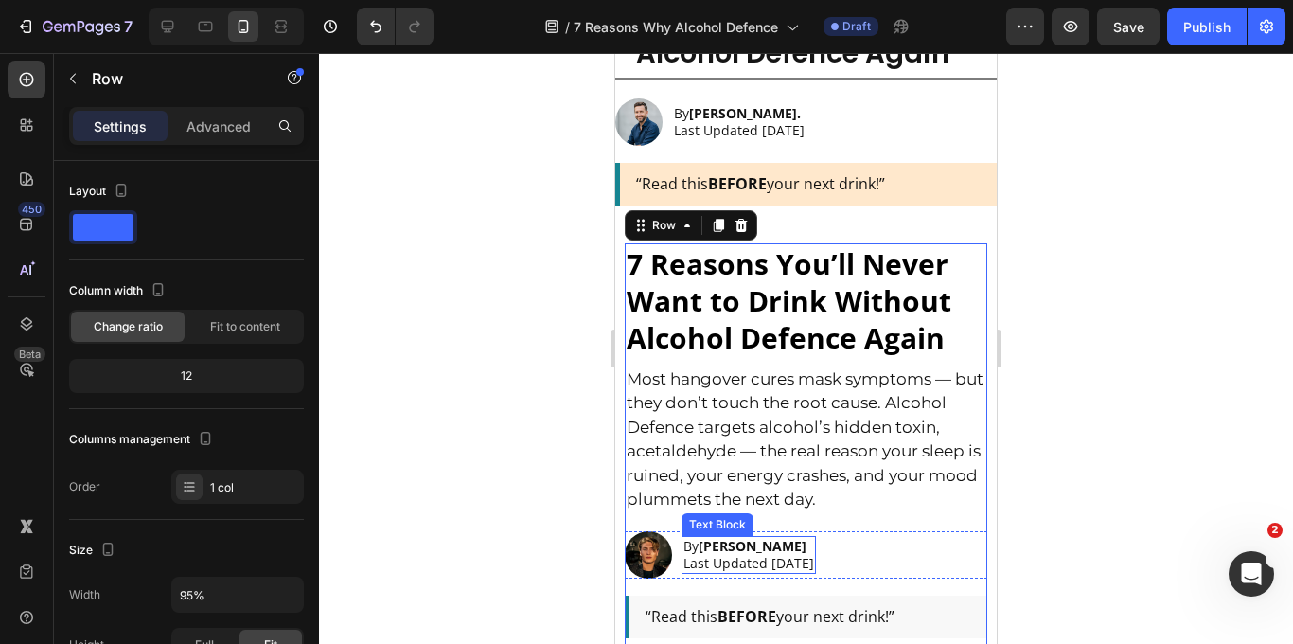
scroll to position [147, 0]
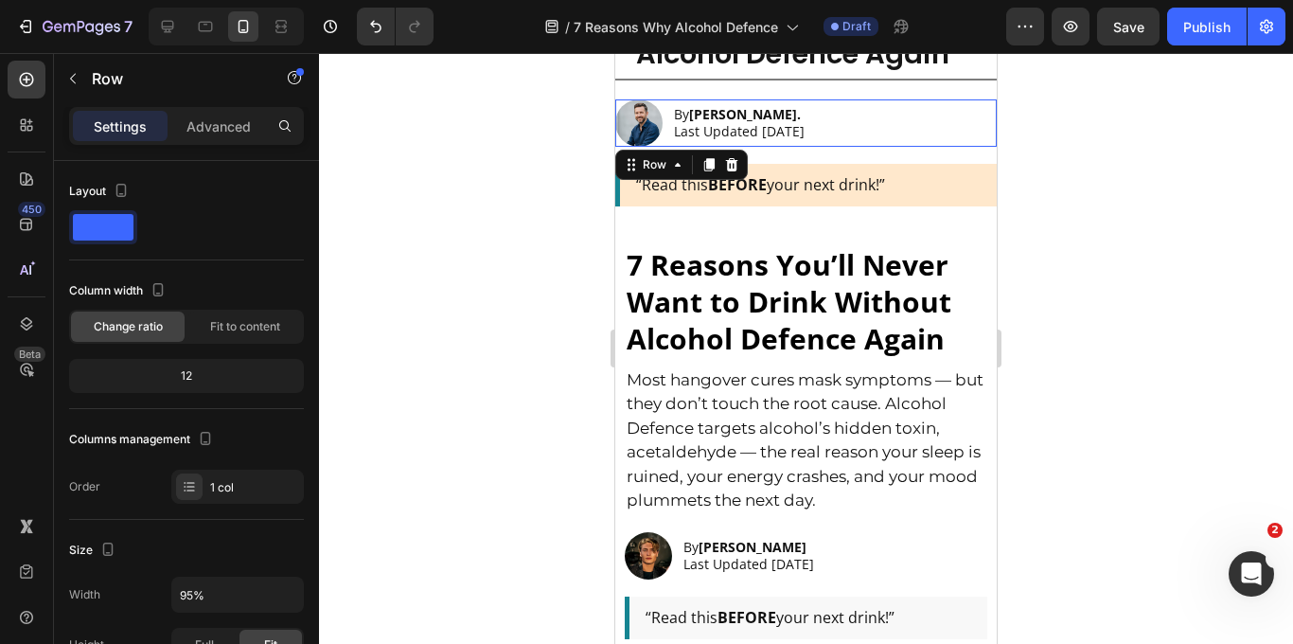
click at [914, 130] on div "Image By [PERSON_NAME]. Last Updated [DATE] Text Block Row 0" at bounding box center [805, 122] width 381 height 47
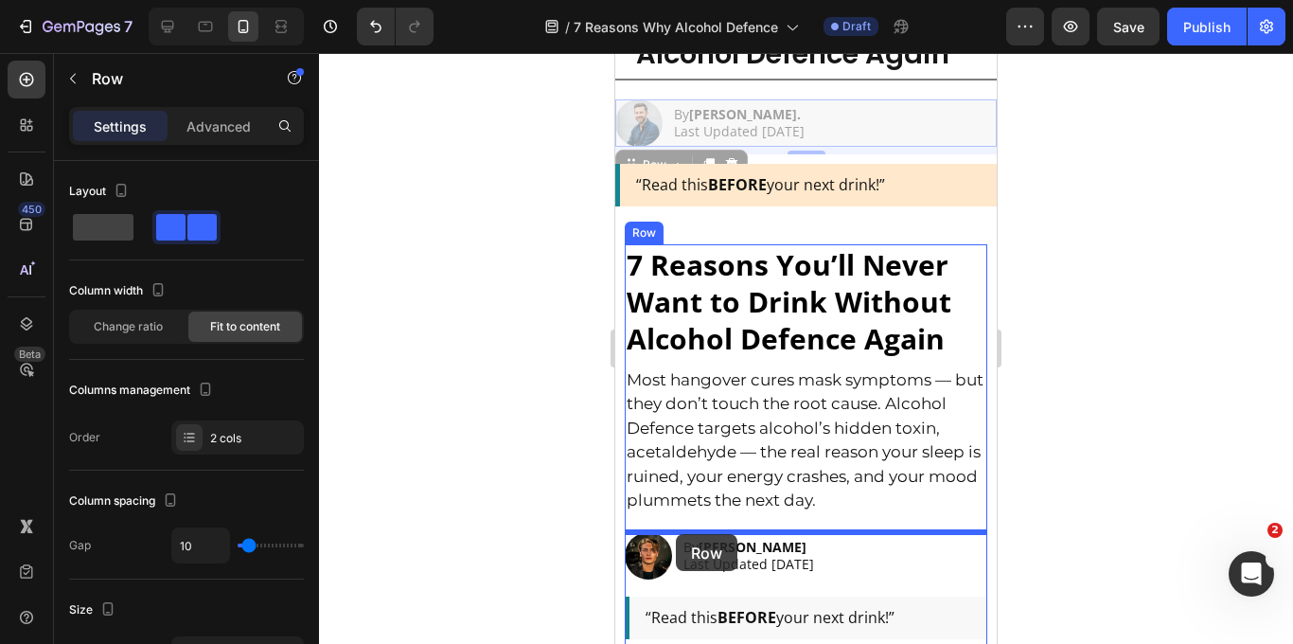
drag, startPoint x: 633, startPoint y: 165, endPoint x: 676, endPoint y: 534, distance: 371.6
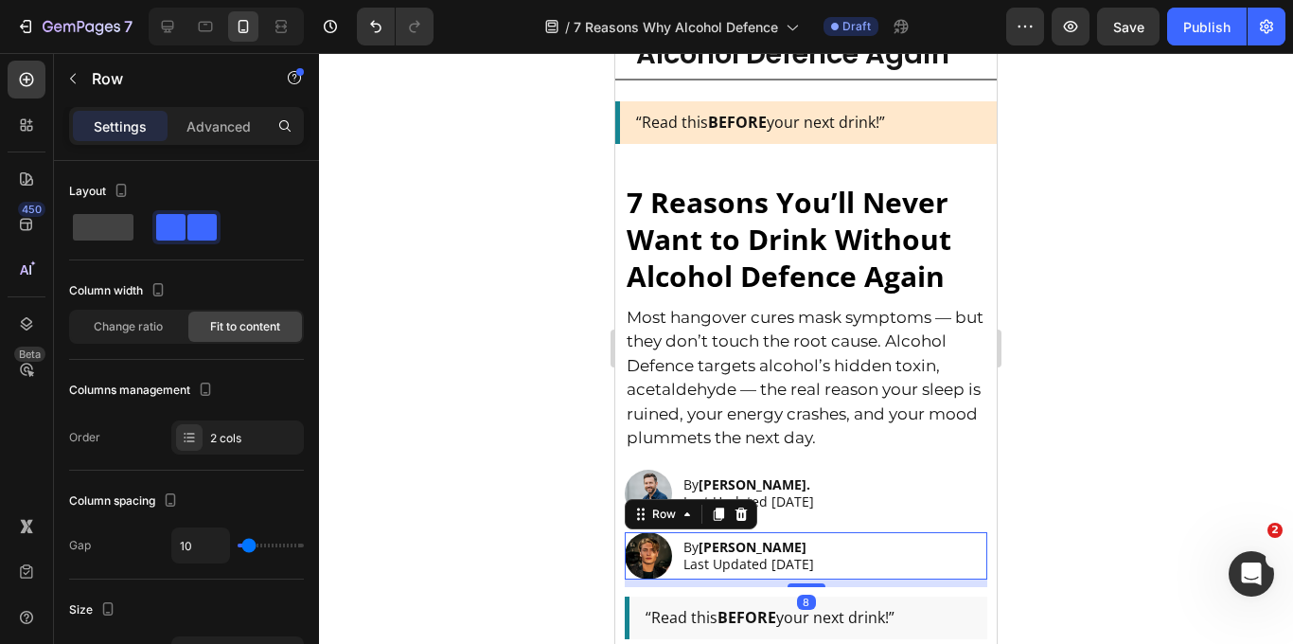
click at [930, 551] on div "Image By Chad G. Last Updated Sept 18, 2025 Text Block Row 8" at bounding box center [806, 555] width 362 height 47
click at [743, 516] on icon at bounding box center [741, 513] width 12 height 13
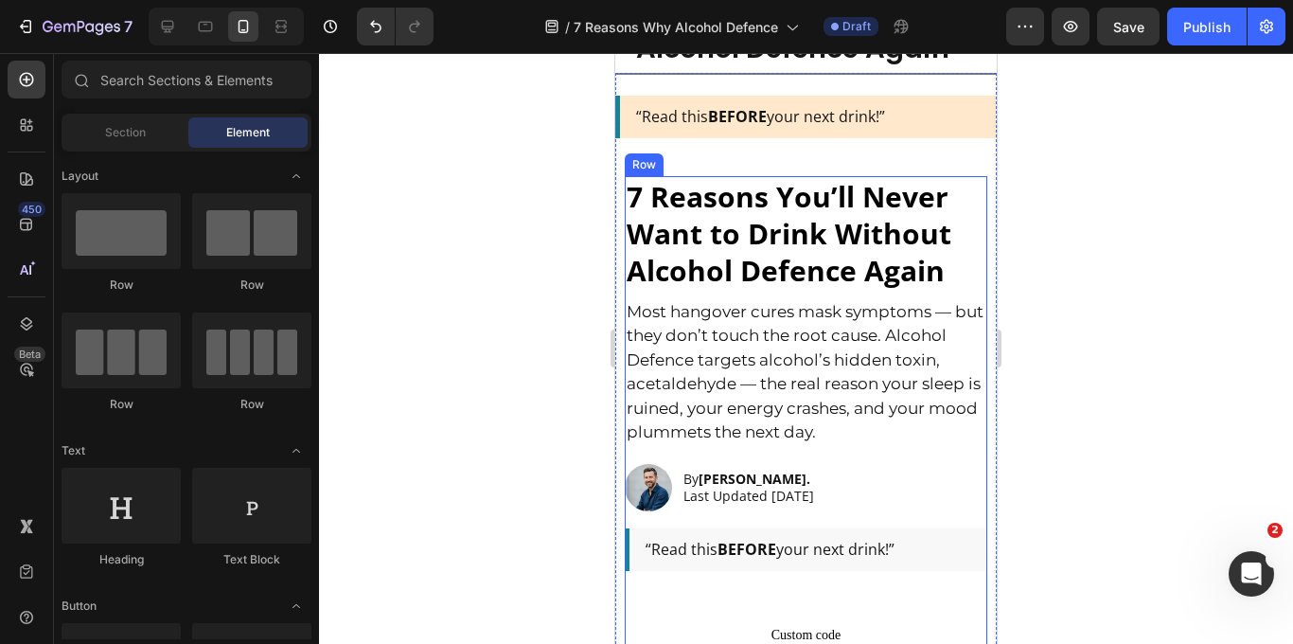
scroll to position [153, 0]
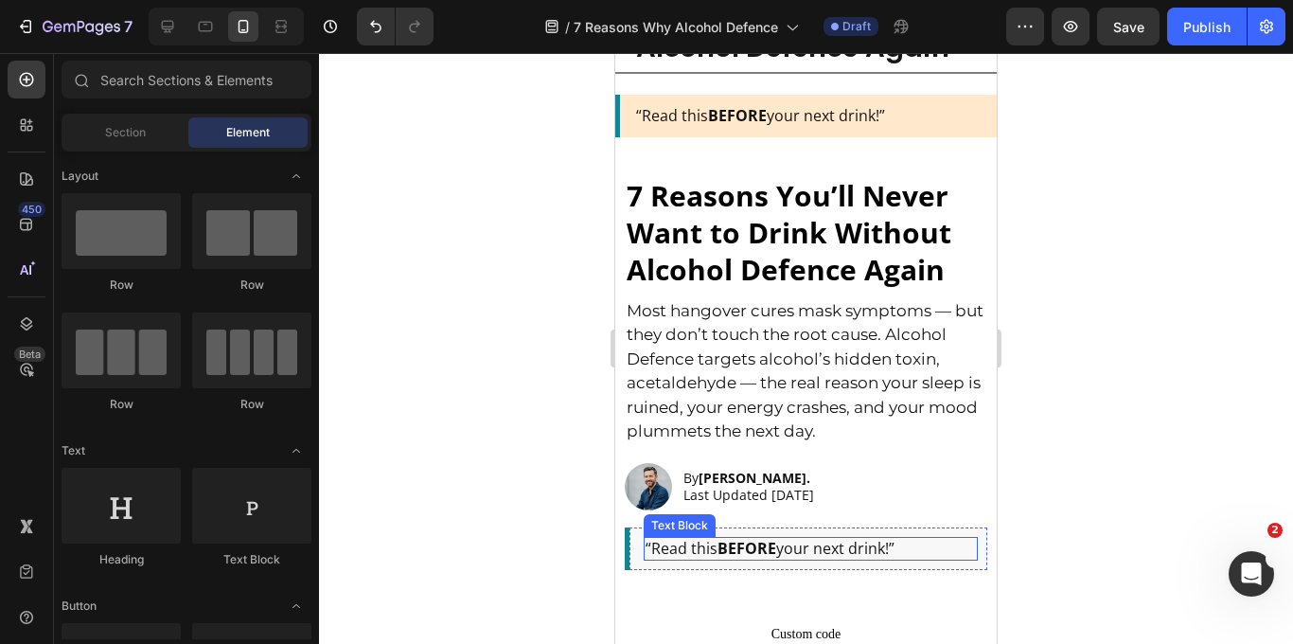
click at [937, 549] on p "“Read this BEFORE your next drink!”" at bounding box center [810, 549] width 330 height 20
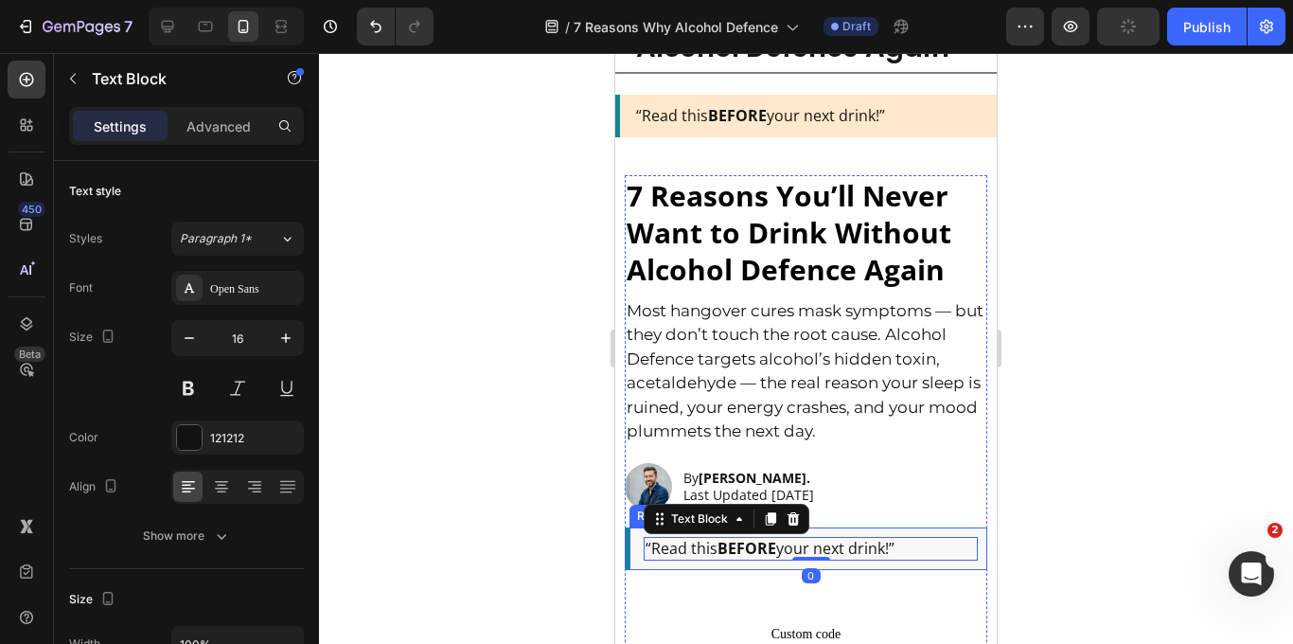
click at [982, 549] on div "“Read this BEFORE your next drink!” Text Block 0 Row" at bounding box center [806, 548] width 362 height 43
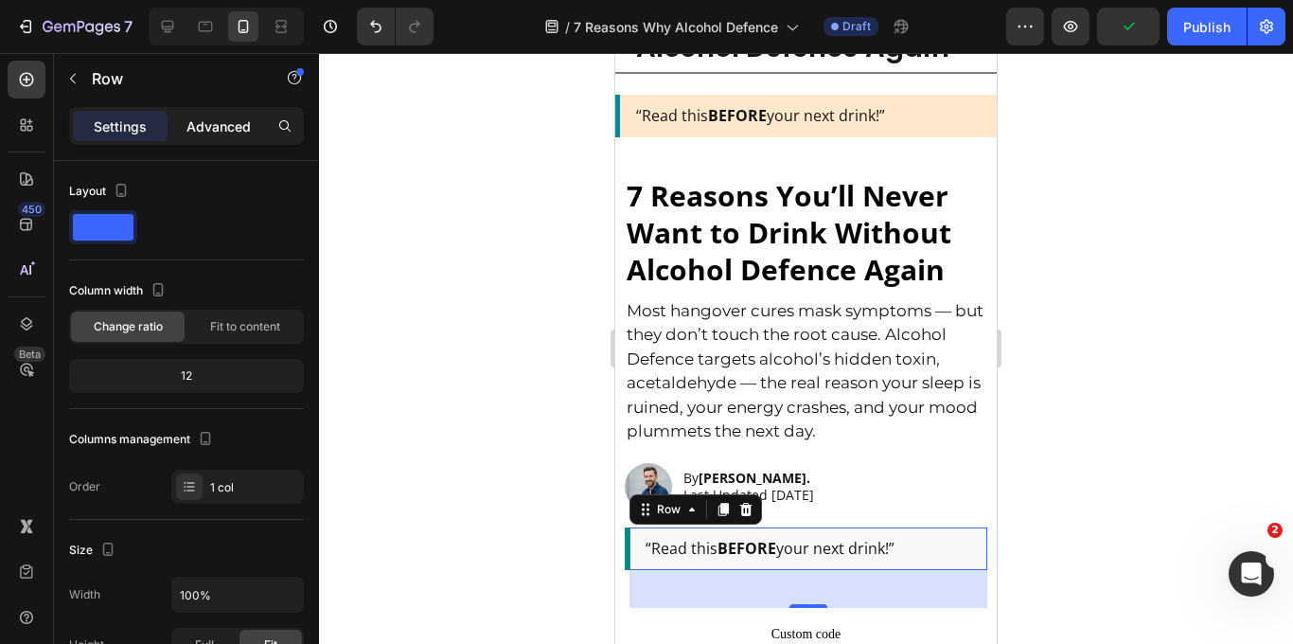
click at [206, 133] on p "Advanced" at bounding box center [218, 126] width 64 height 20
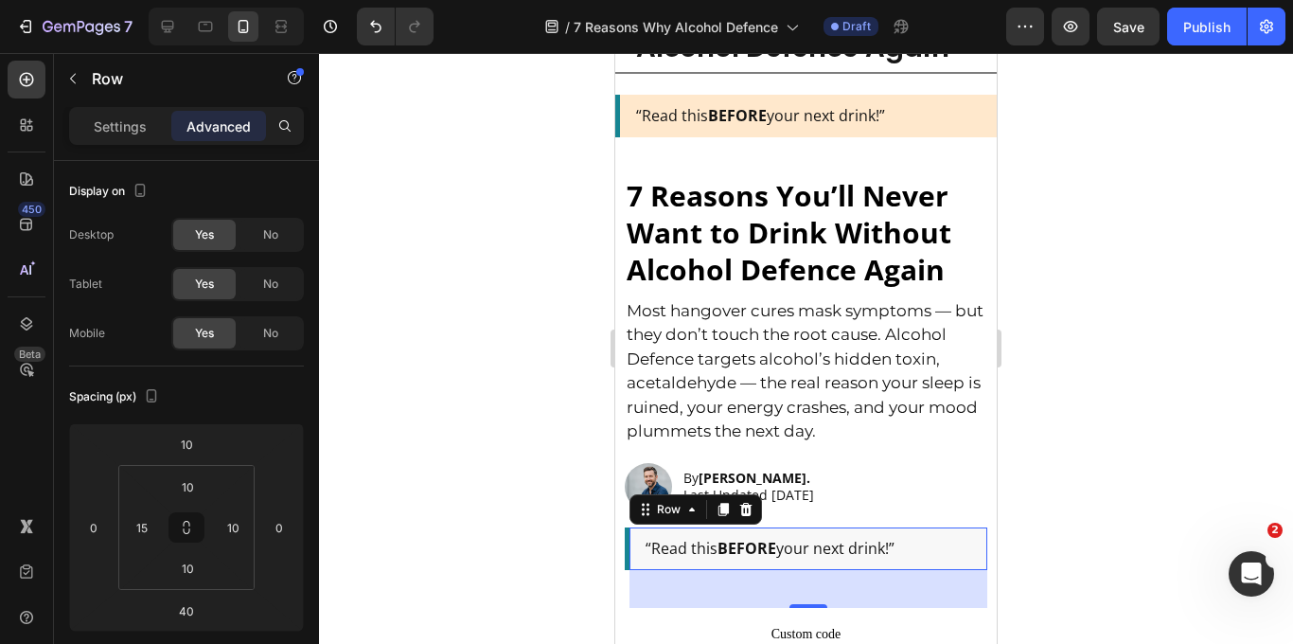
click at [116, 109] on div "Settings Advanced" at bounding box center [186, 126] width 235 height 38
click at [117, 120] on p "Settings" at bounding box center [120, 126] width 53 height 20
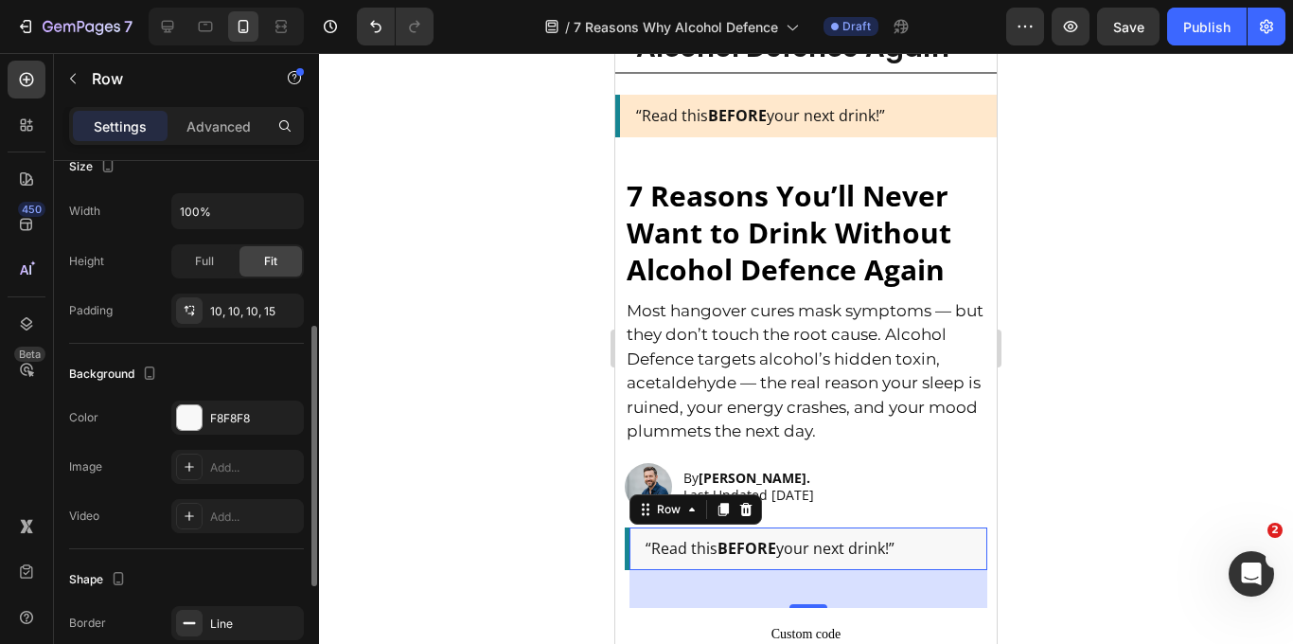
scroll to position [388, 0]
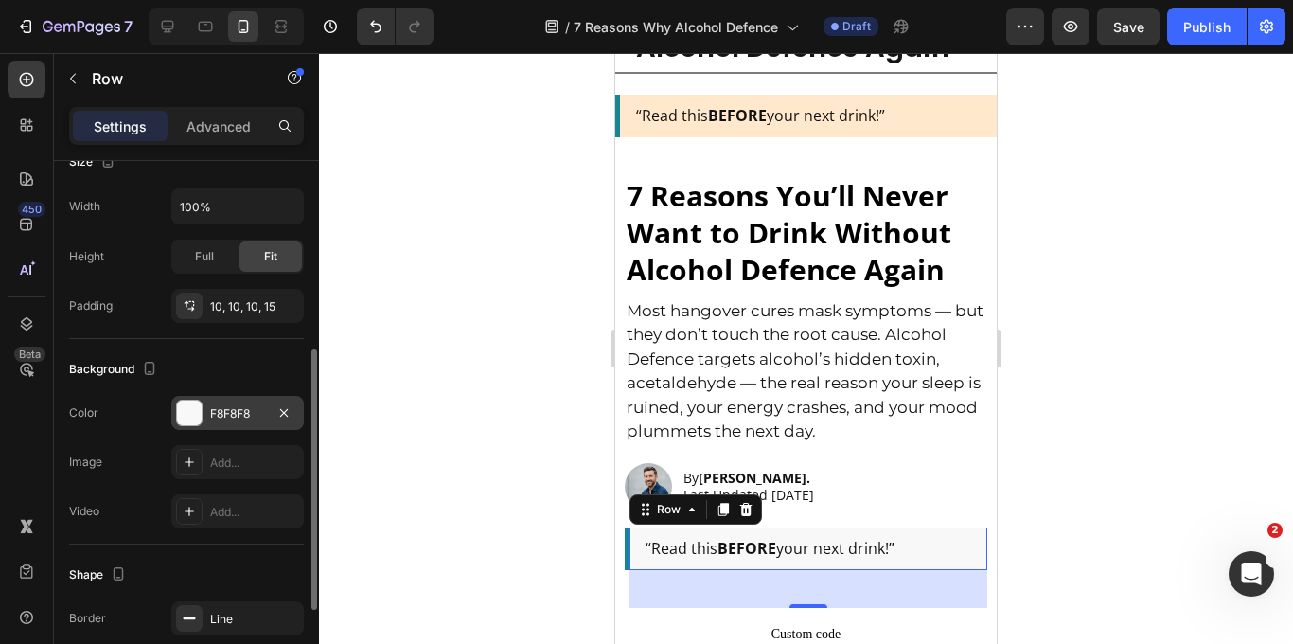
click at [227, 421] on div "F8F8F8" at bounding box center [237, 413] width 55 height 17
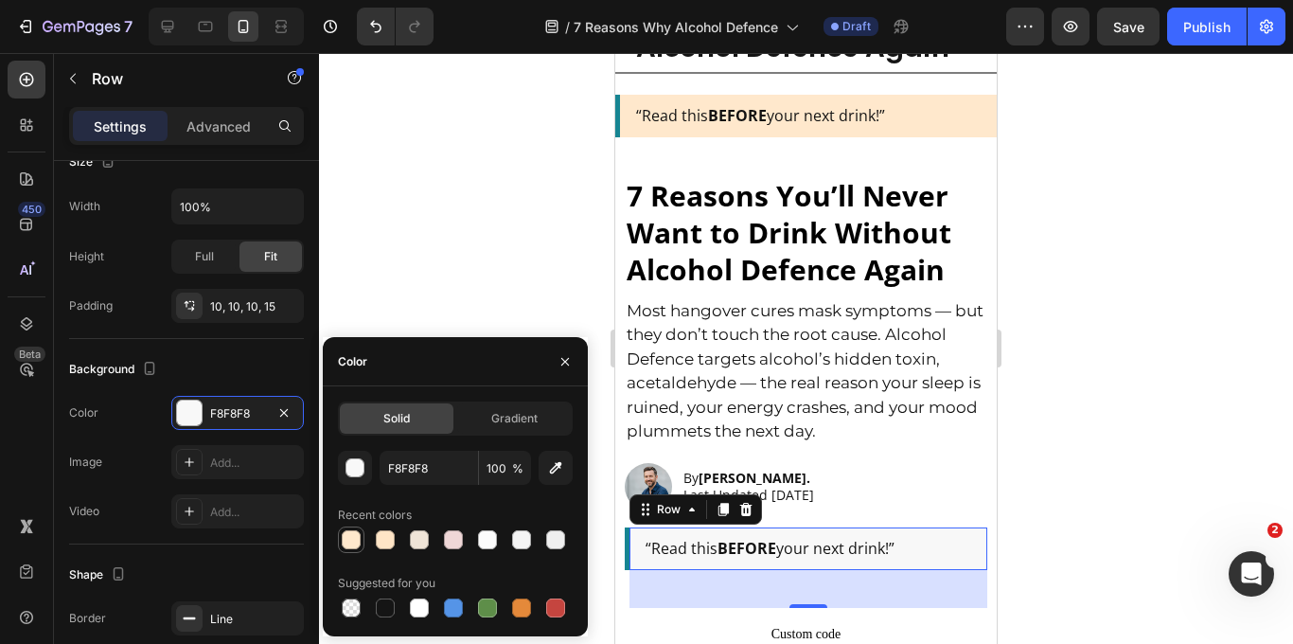
click at [345, 540] on div at bounding box center [351, 539] width 19 height 19
type input "FFE8CC"
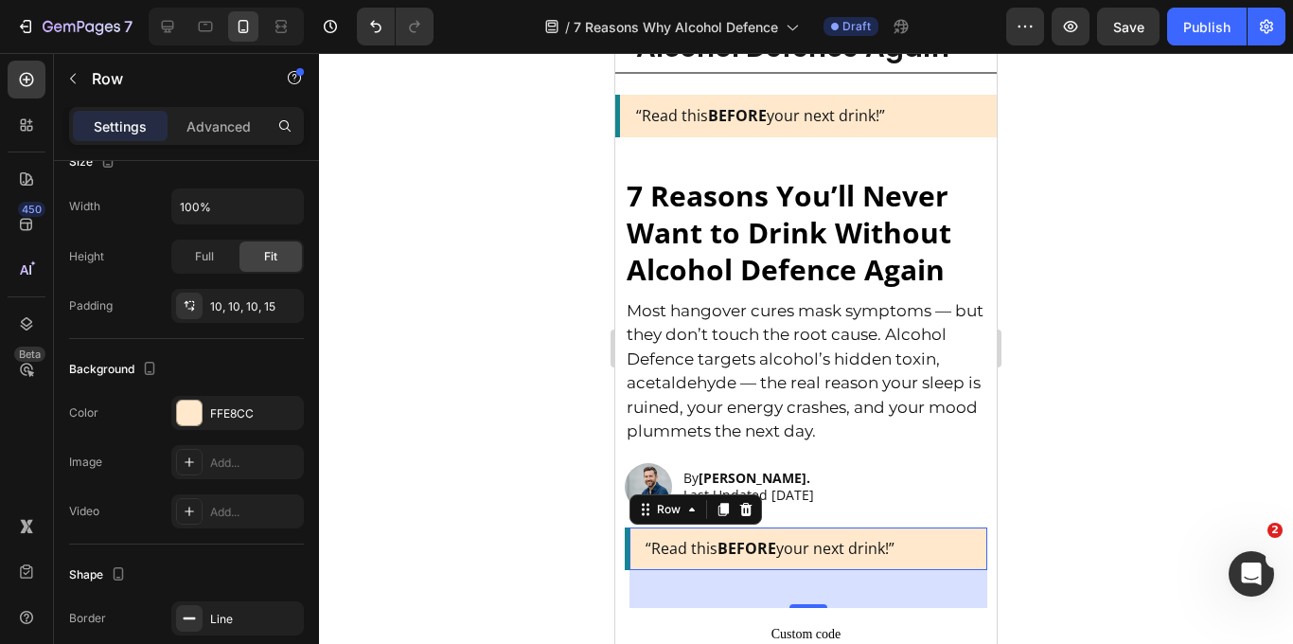
click at [1113, 413] on div at bounding box center [806, 348] width 974 height 591
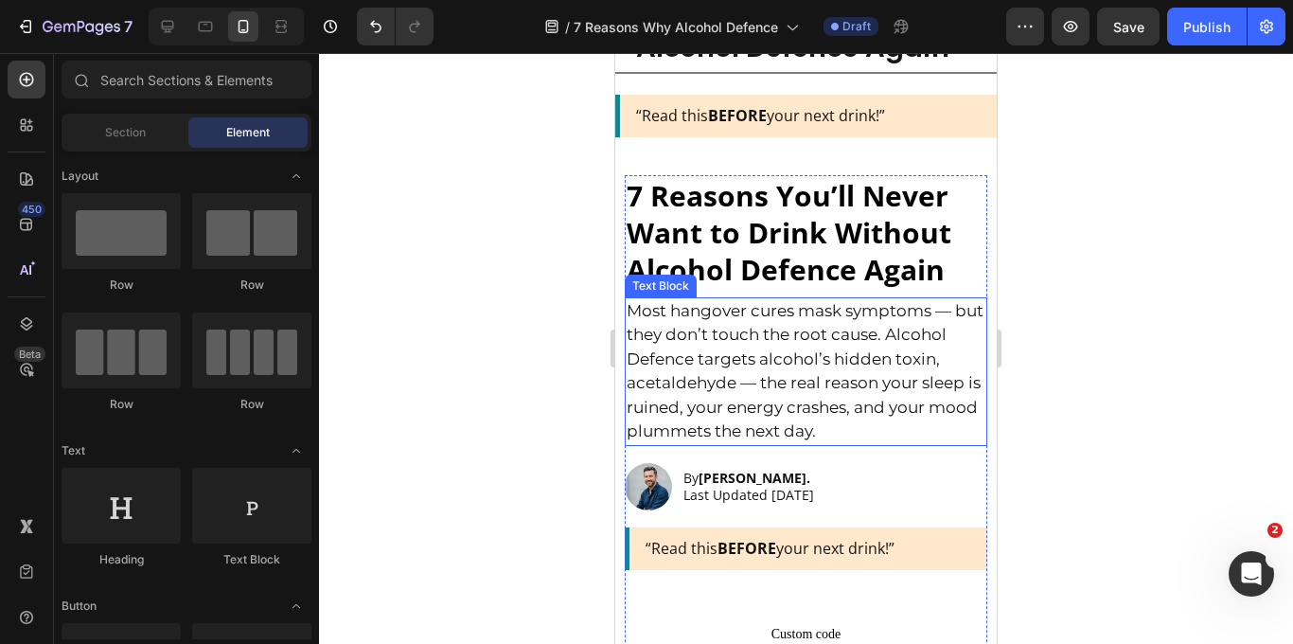
scroll to position [0, 0]
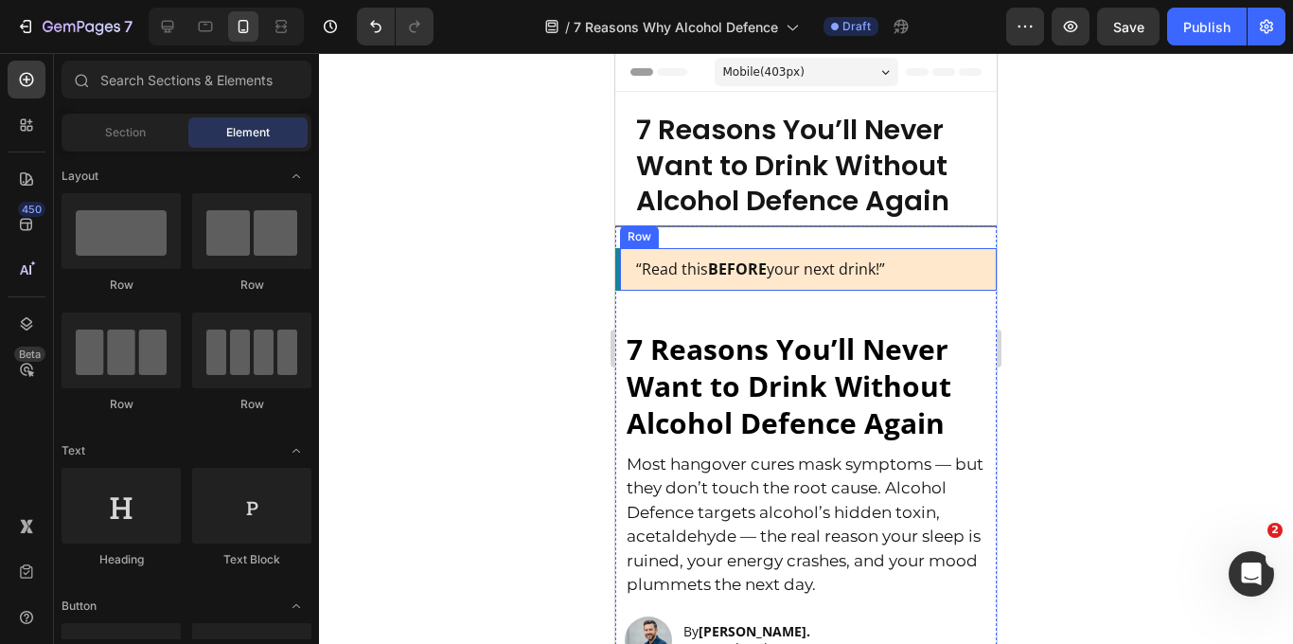
click at [628, 280] on div "“Read this BEFORE your next drink!” Text Block Row" at bounding box center [805, 269] width 381 height 43
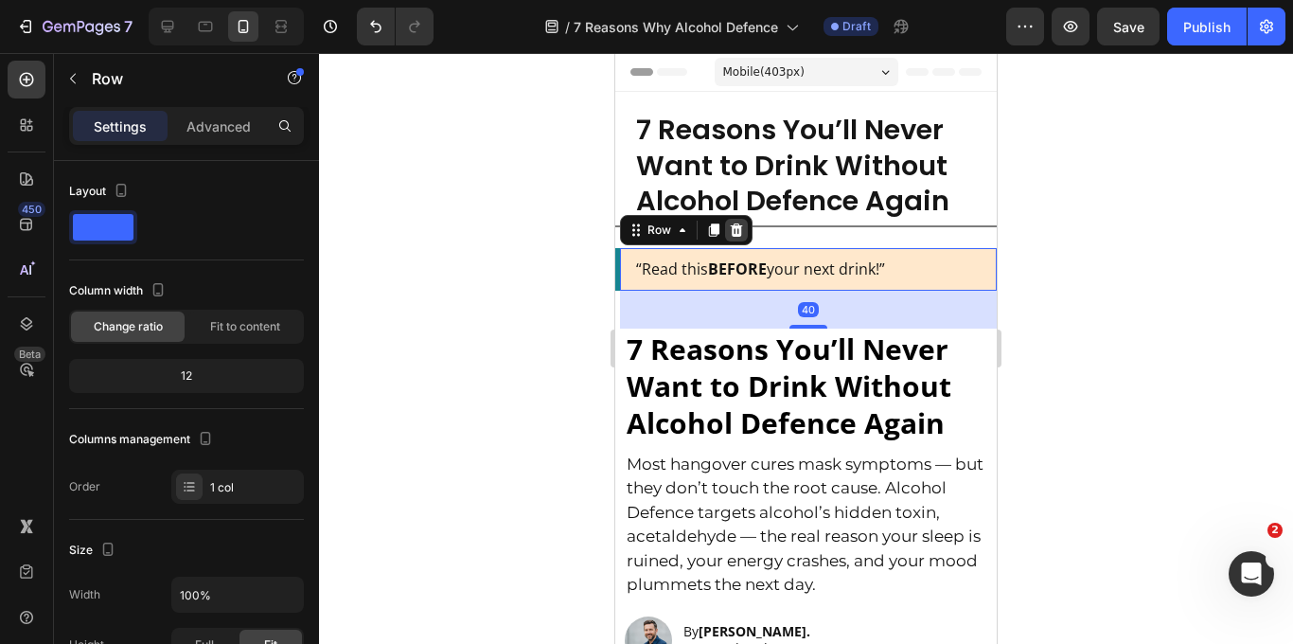
click at [739, 229] on icon at bounding box center [737, 229] width 12 height 13
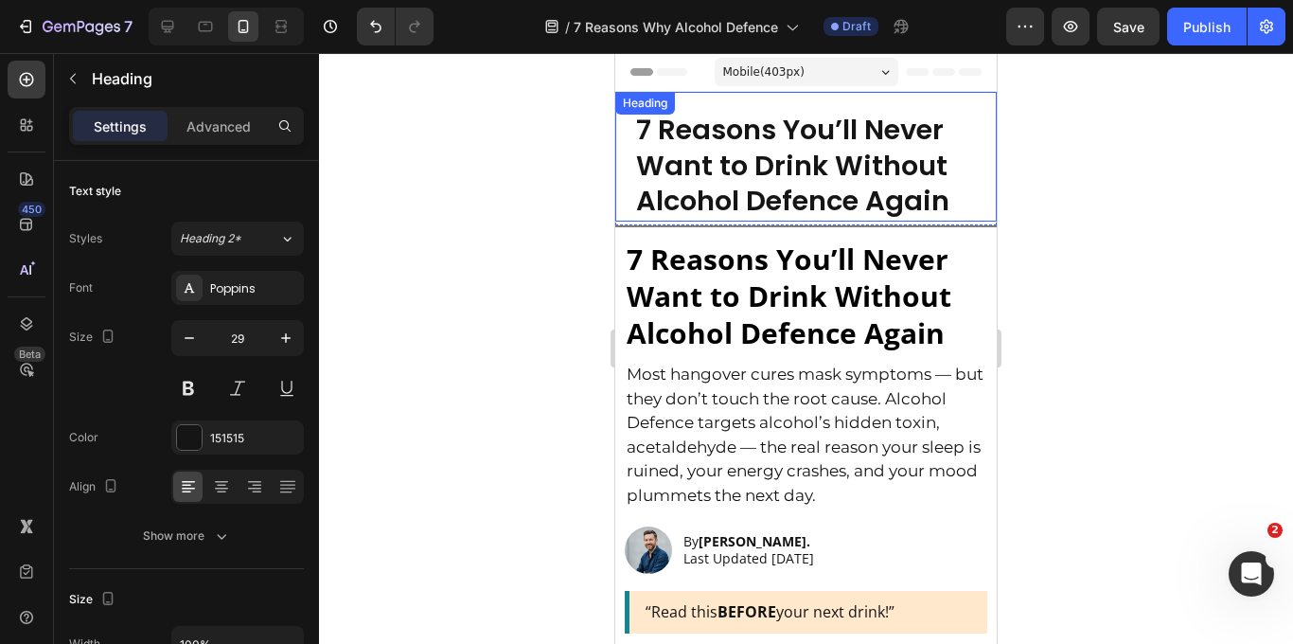
click at [731, 169] on strong "7 Reasons You’ll Never Want to Drink Without Alcohol Defence Again" at bounding box center [792, 165] width 313 height 109
click at [759, 106] on icon at bounding box center [753, 110] width 12 height 13
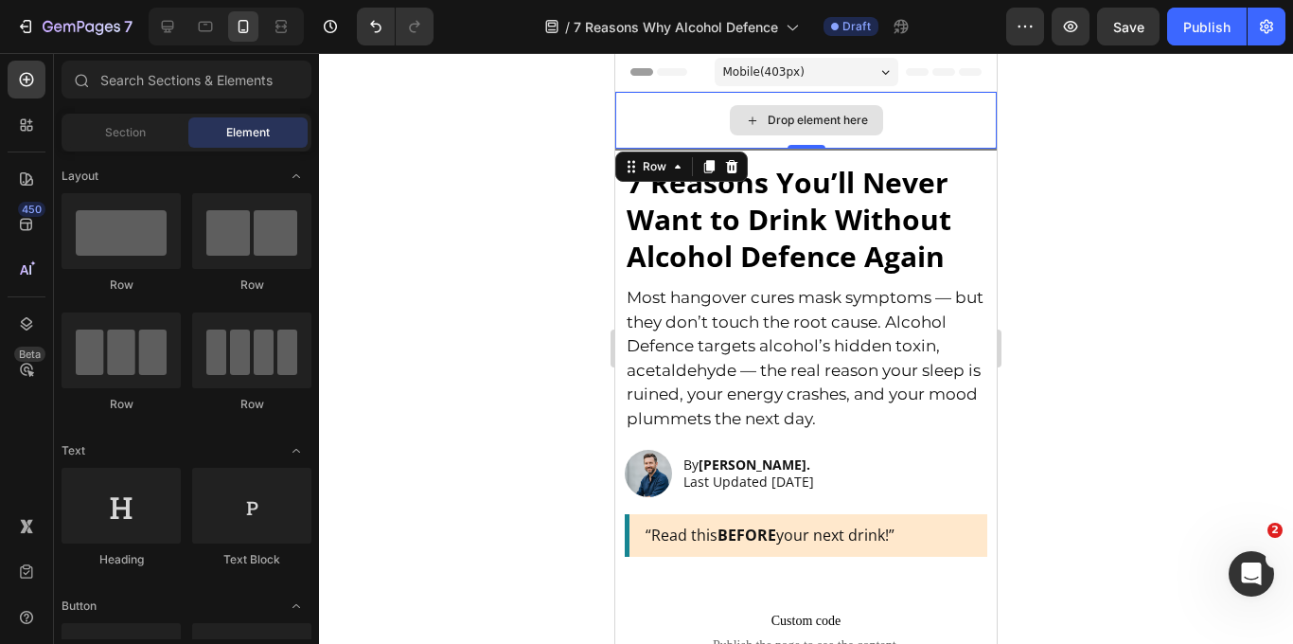
click at [702, 130] on div "Drop element here" at bounding box center [805, 120] width 381 height 57
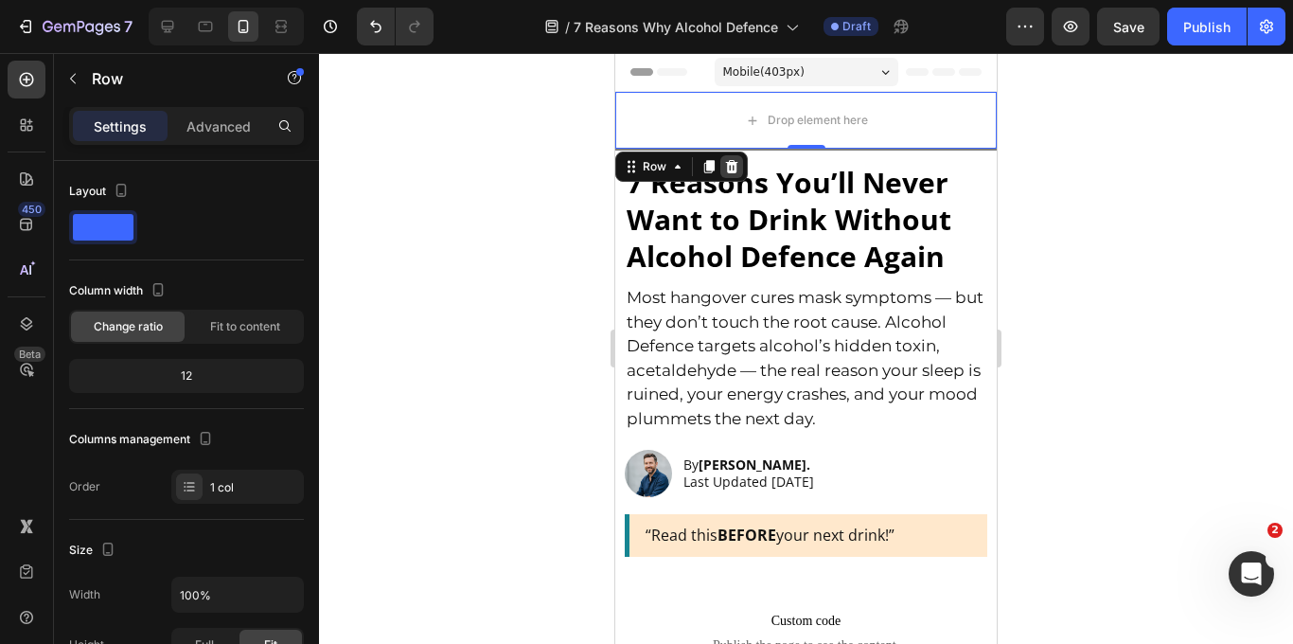
click at [733, 168] on icon at bounding box center [731, 166] width 15 height 15
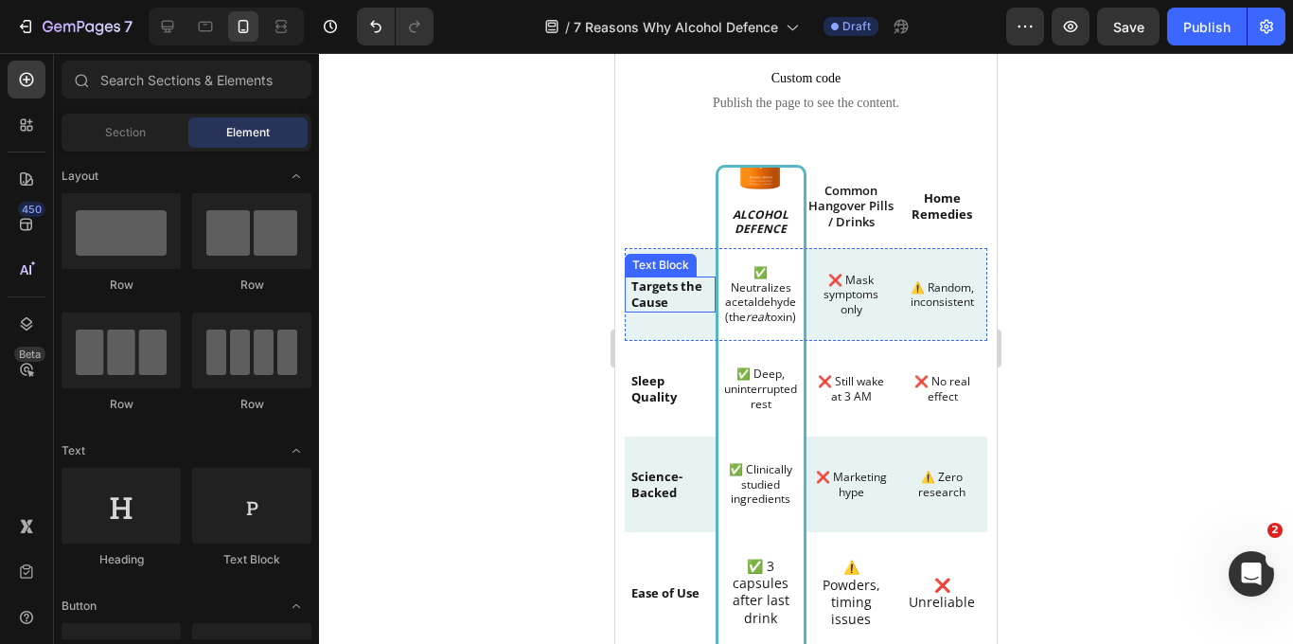
scroll to position [968, 0]
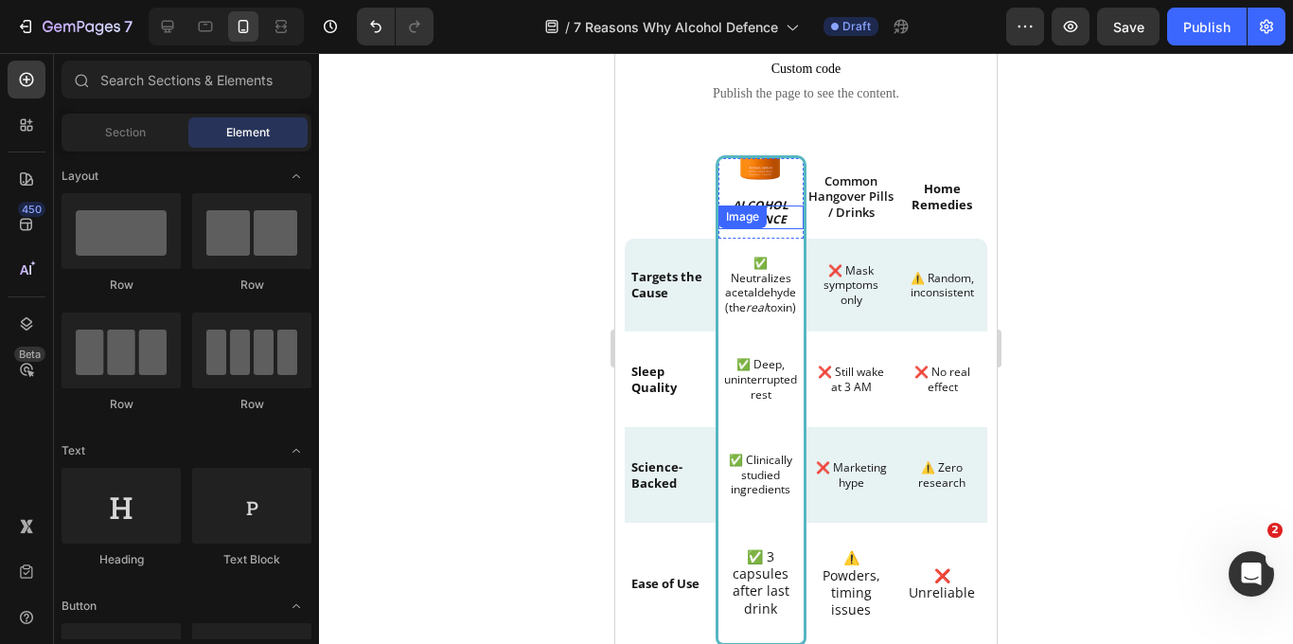
click at [765, 170] on img at bounding box center [761, 158] width 76 height 76
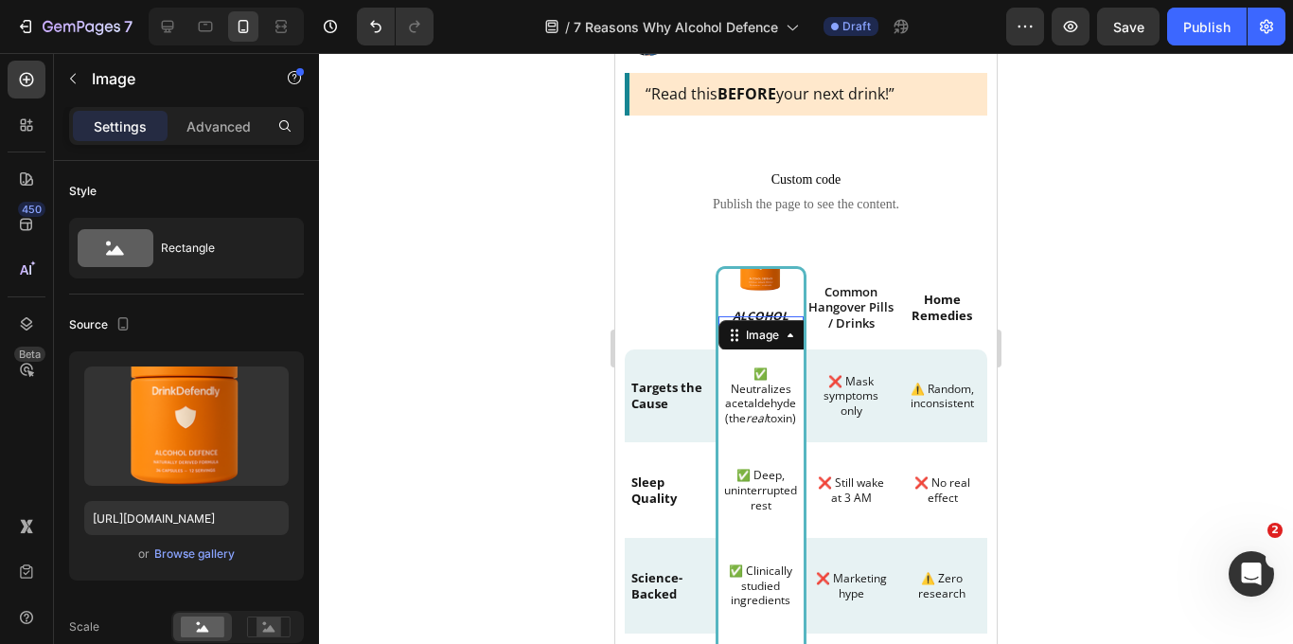
scroll to position [837, 0]
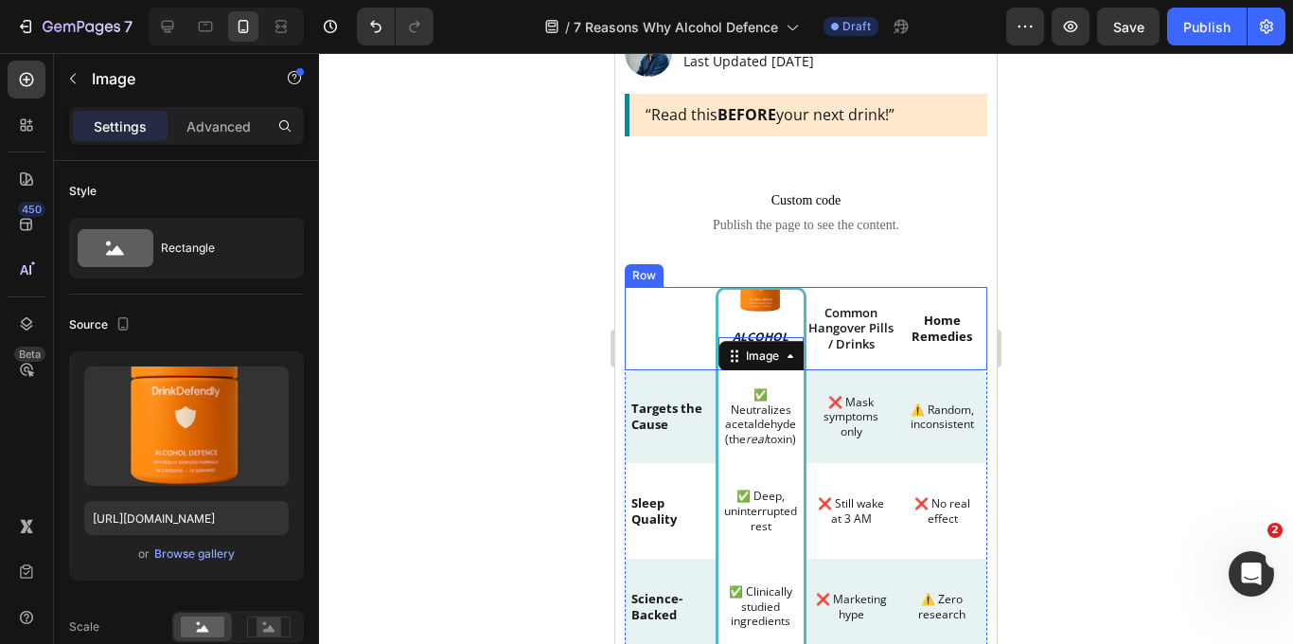
click at [1120, 314] on div at bounding box center [806, 348] width 974 height 591
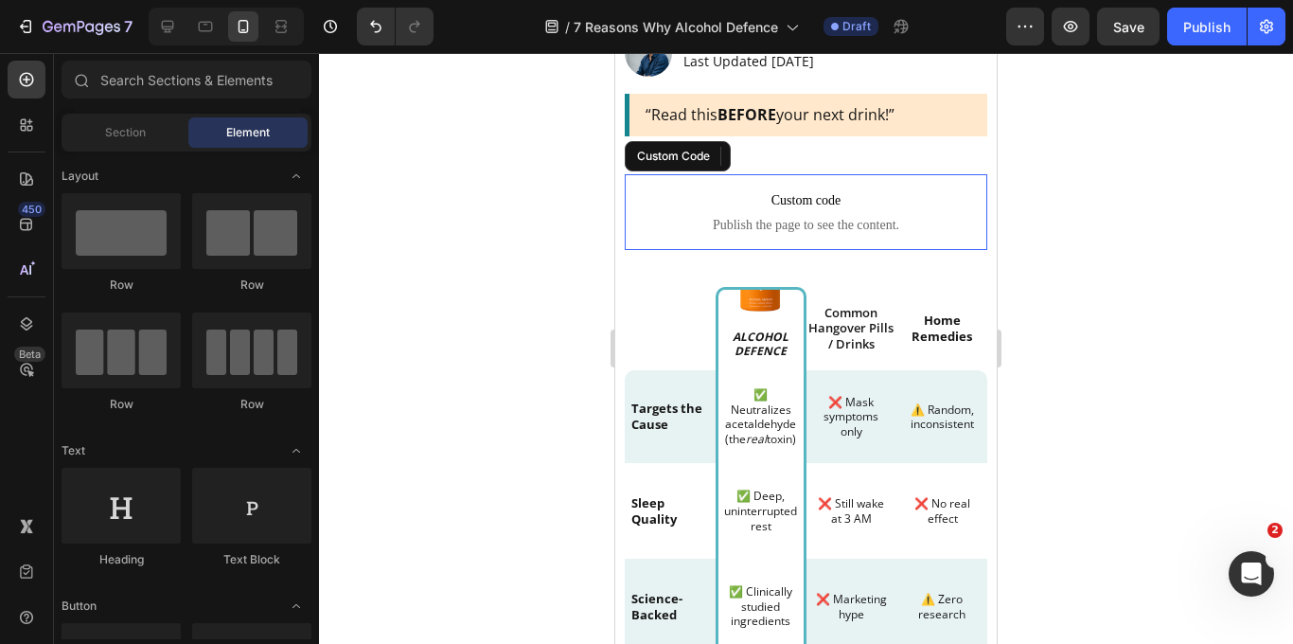
click at [863, 206] on span "Custom code" at bounding box center [806, 200] width 362 height 23
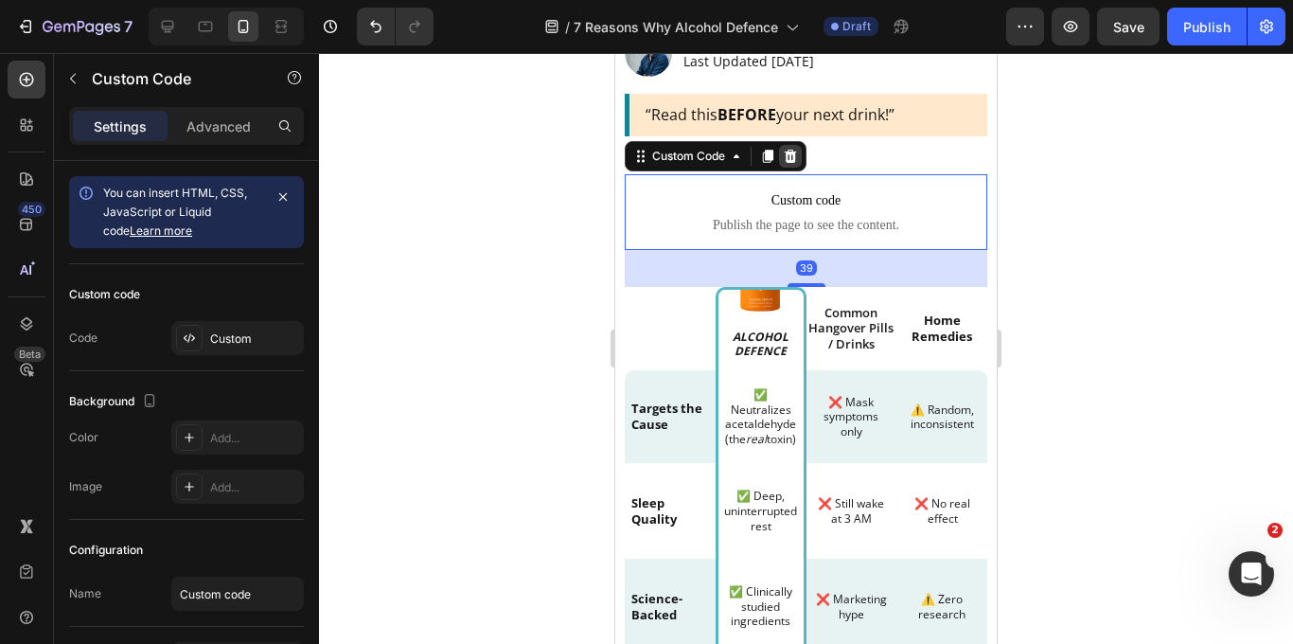
click at [794, 158] on icon at bounding box center [791, 156] width 12 height 13
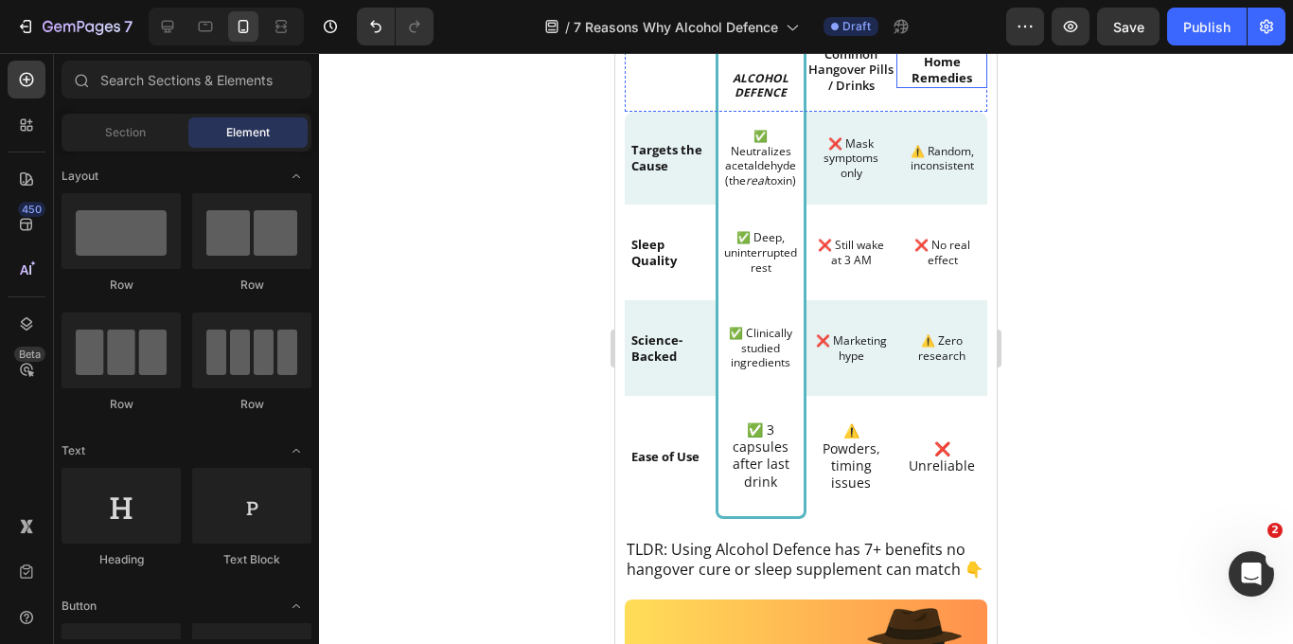
scroll to position [1060, 0]
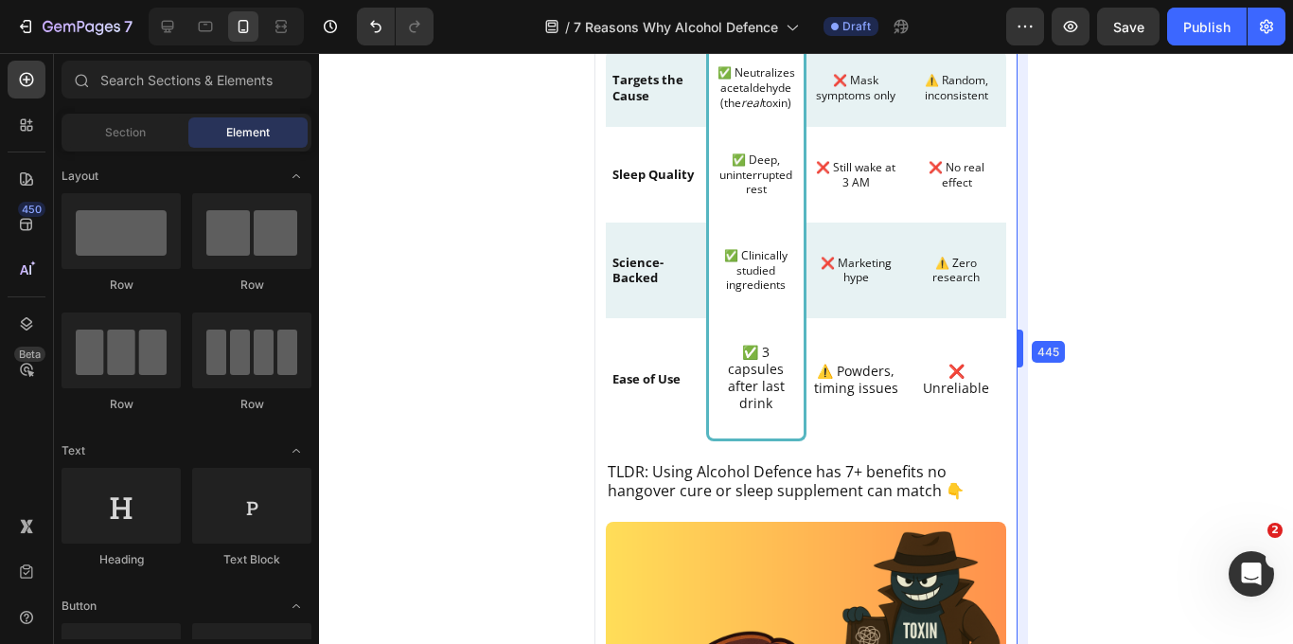
drag, startPoint x: 999, startPoint y: 345, endPoint x: 1037, endPoint y: 299, distance: 59.7
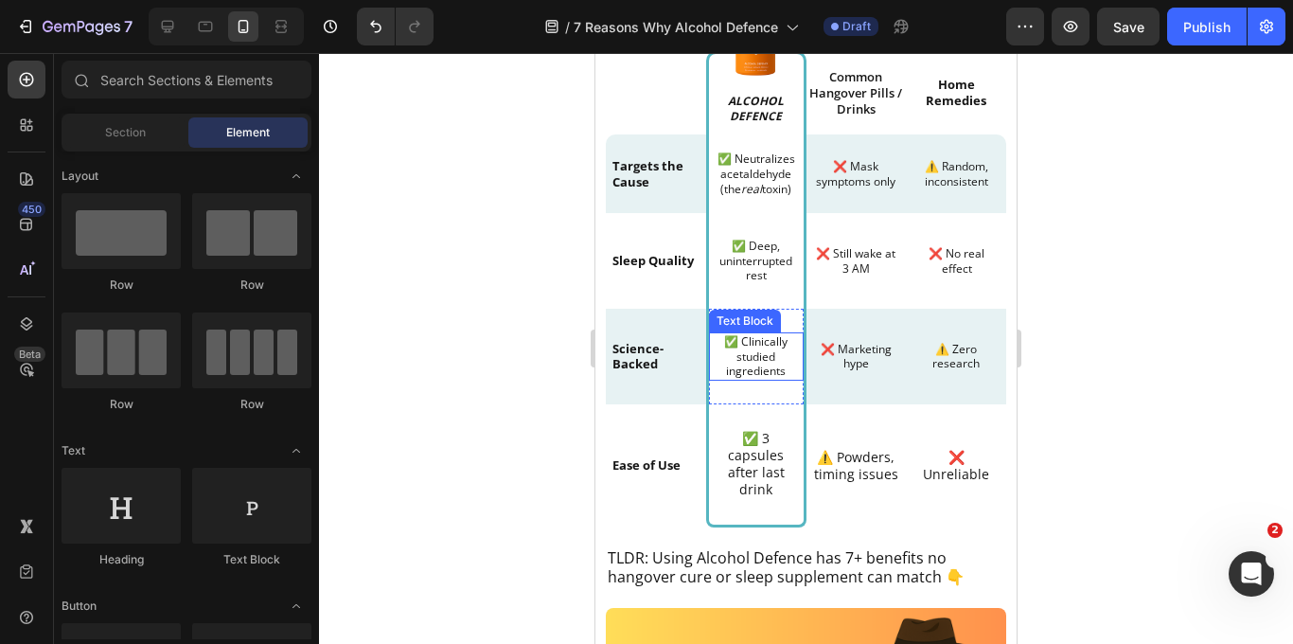
scroll to position [815, 0]
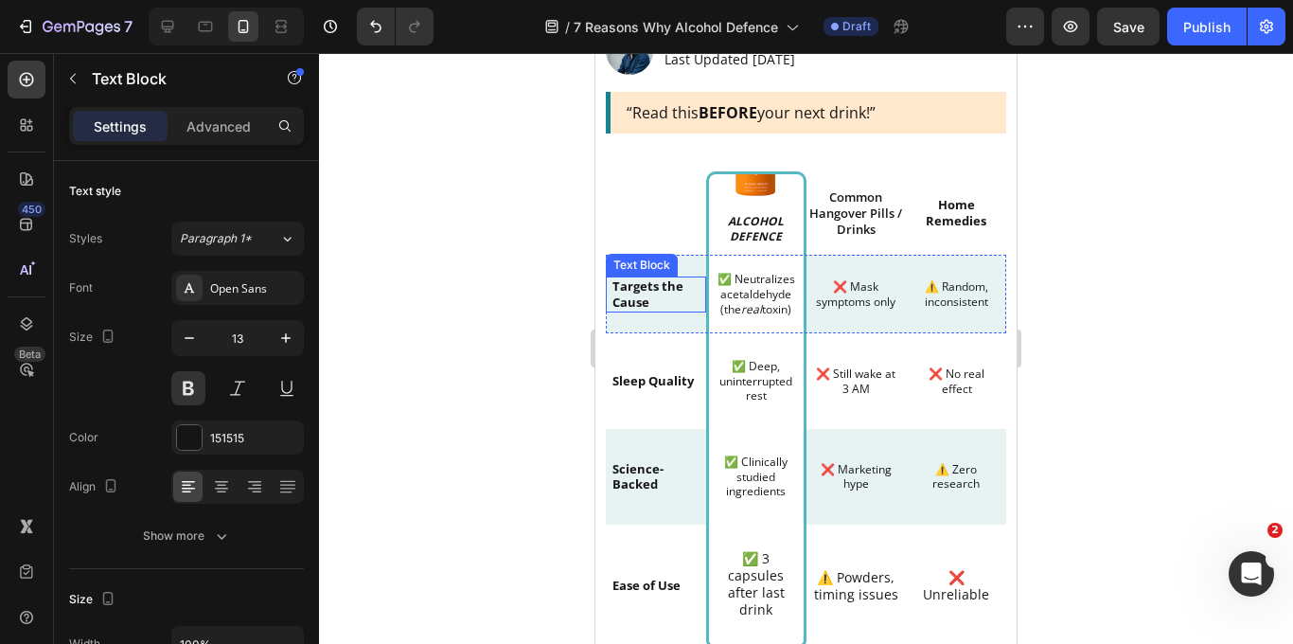
click at [628, 295] on p "Targets the Cause" at bounding box center [655, 294] width 87 height 32
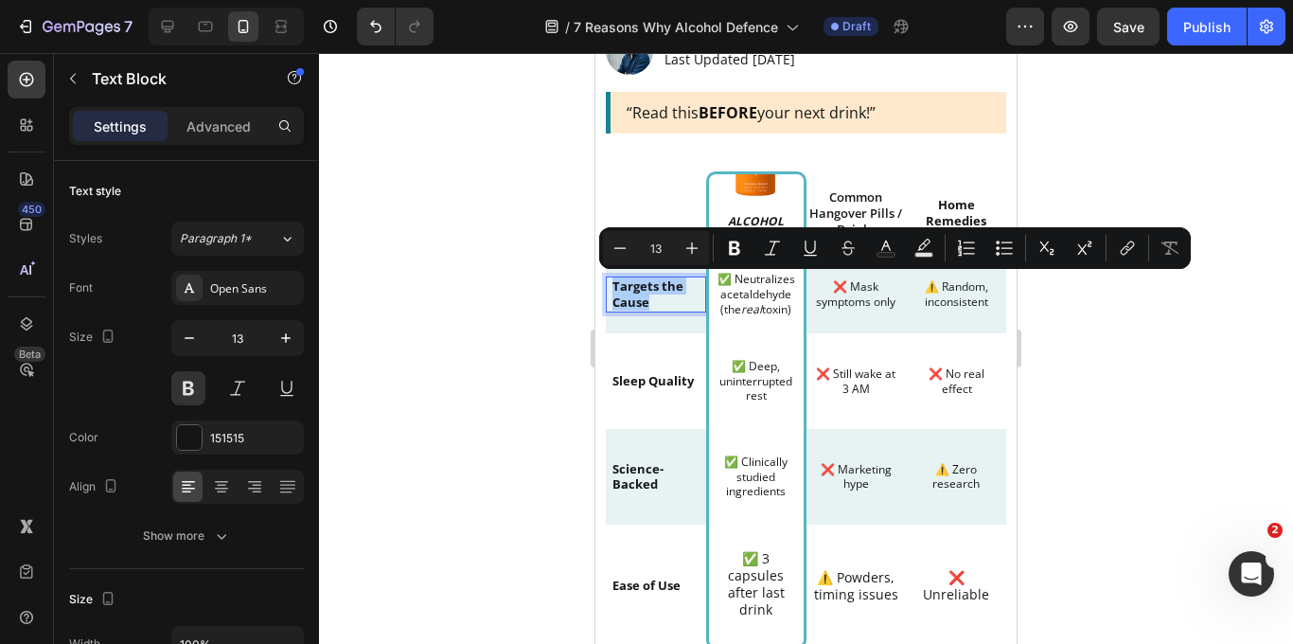
click at [1251, 291] on div at bounding box center [806, 348] width 974 height 591
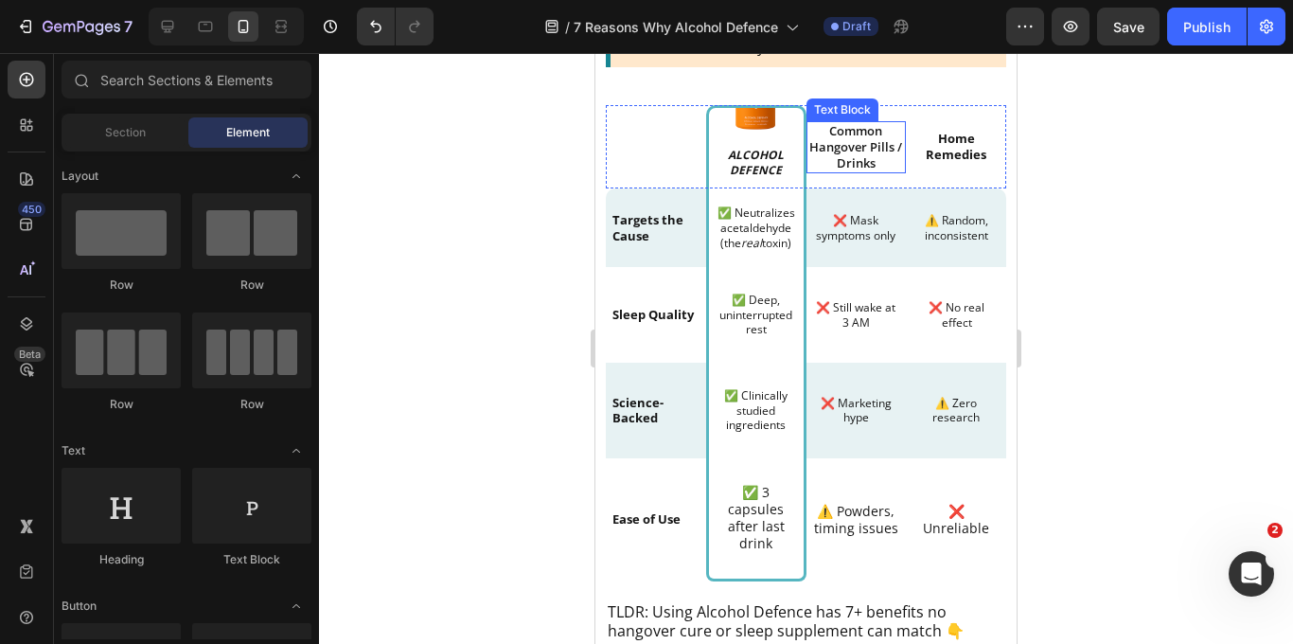
scroll to position [888, 0]
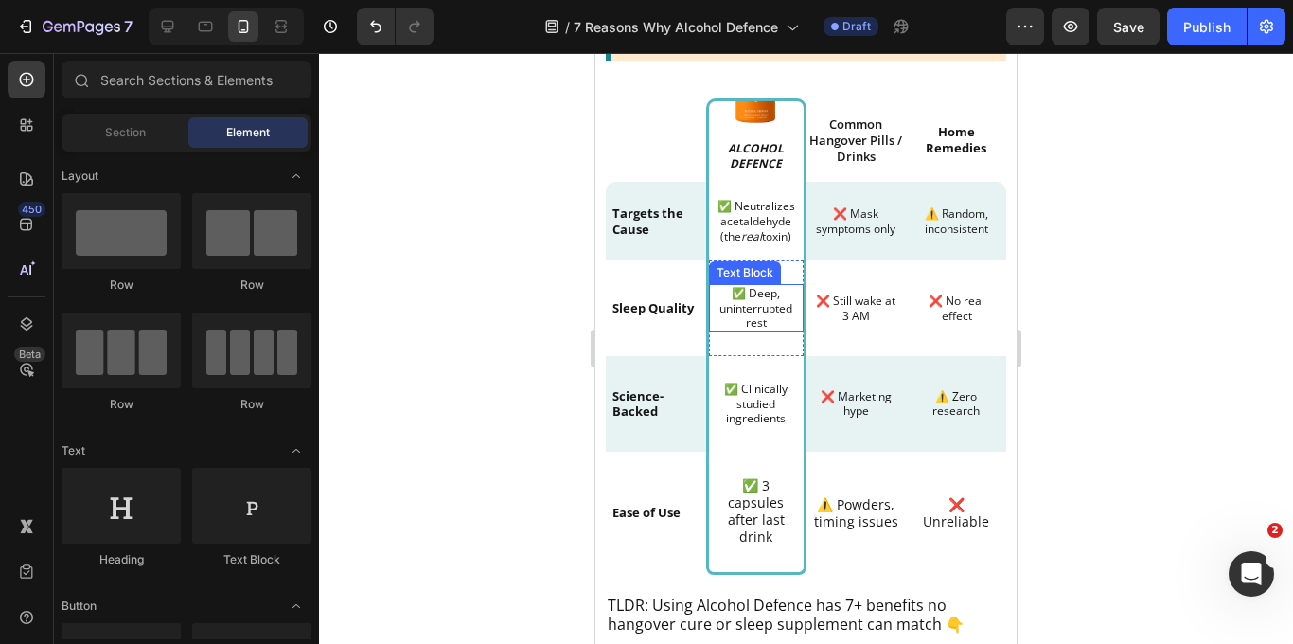
click at [769, 307] on p "✅ Deep, uninterrupted rest" at bounding box center [756, 308] width 91 height 44
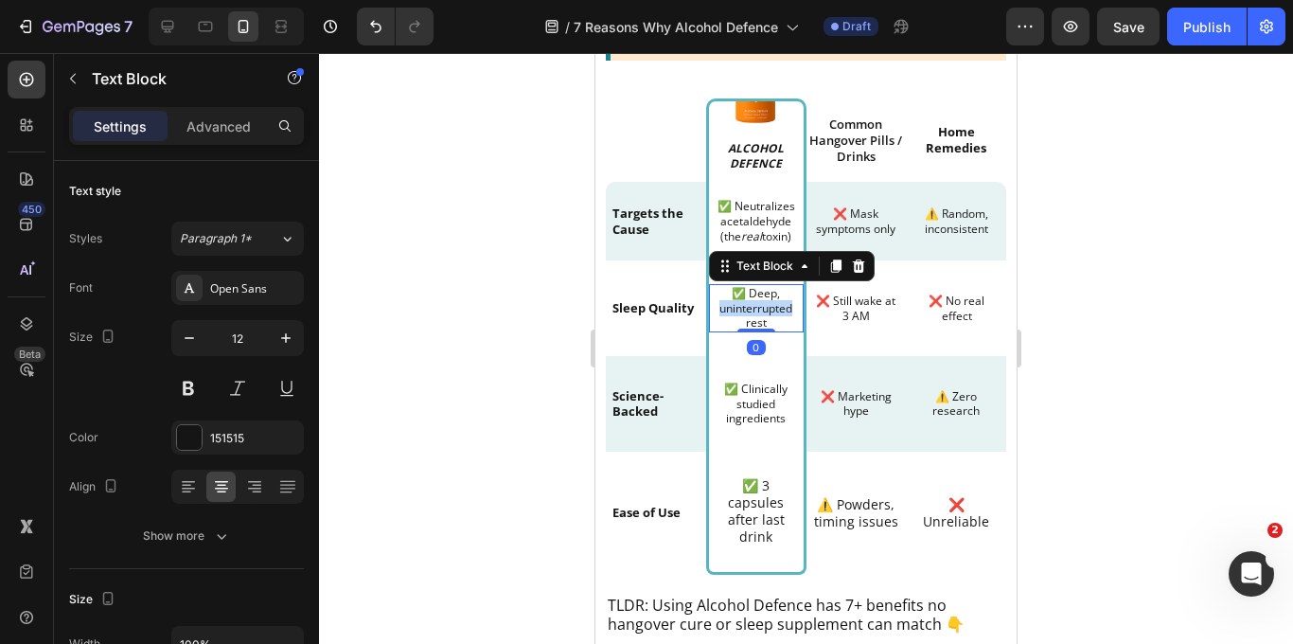
click at [769, 307] on p "✅ Deep, uninterrupted rest" at bounding box center [756, 308] width 91 height 44
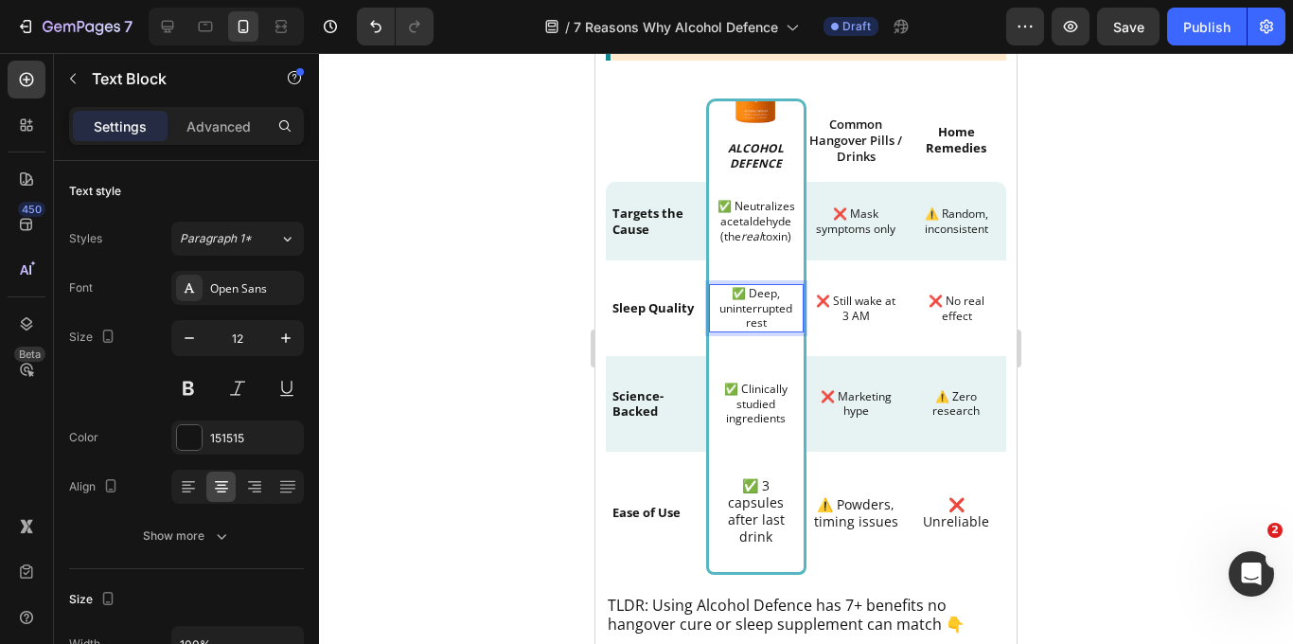
click at [771, 317] on p "✅ Deep, uninterrupted rest" at bounding box center [756, 308] width 91 height 44
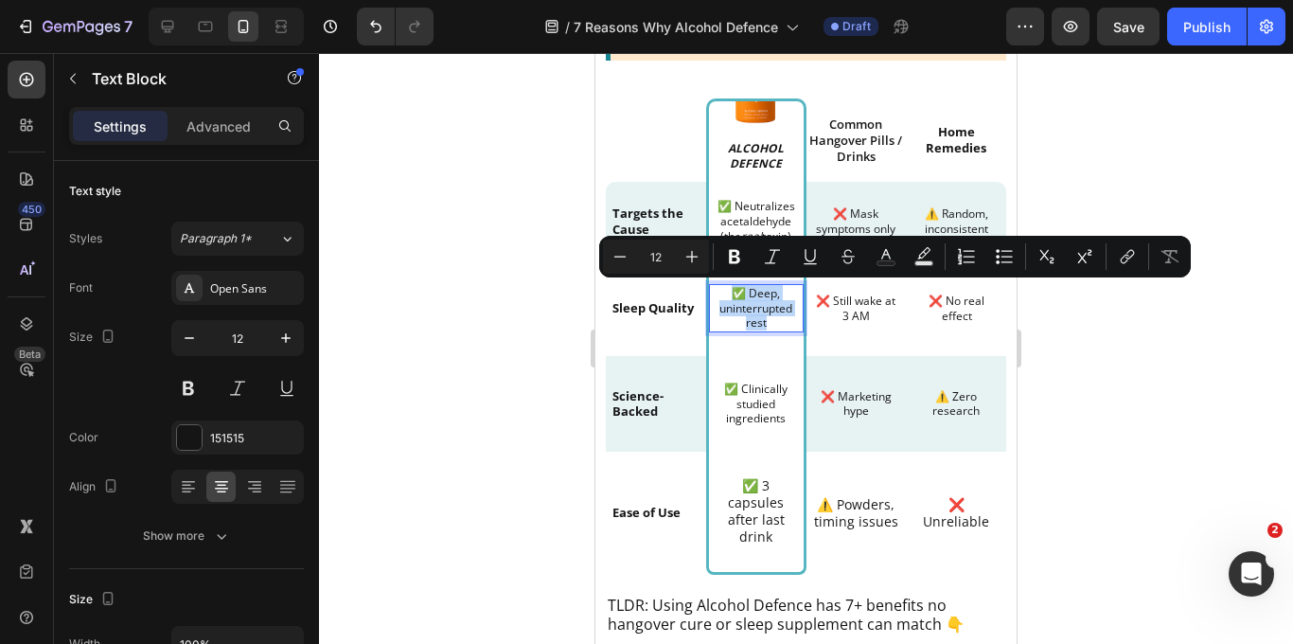
drag, startPoint x: 770, startPoint y: 320, endPoint x: 721, endPoint y: 294, distance: 55.5
click at [721, 294] on p "✅ Deep, uninterrupted rest" at bounding box center [756, 308] width 91 height 44
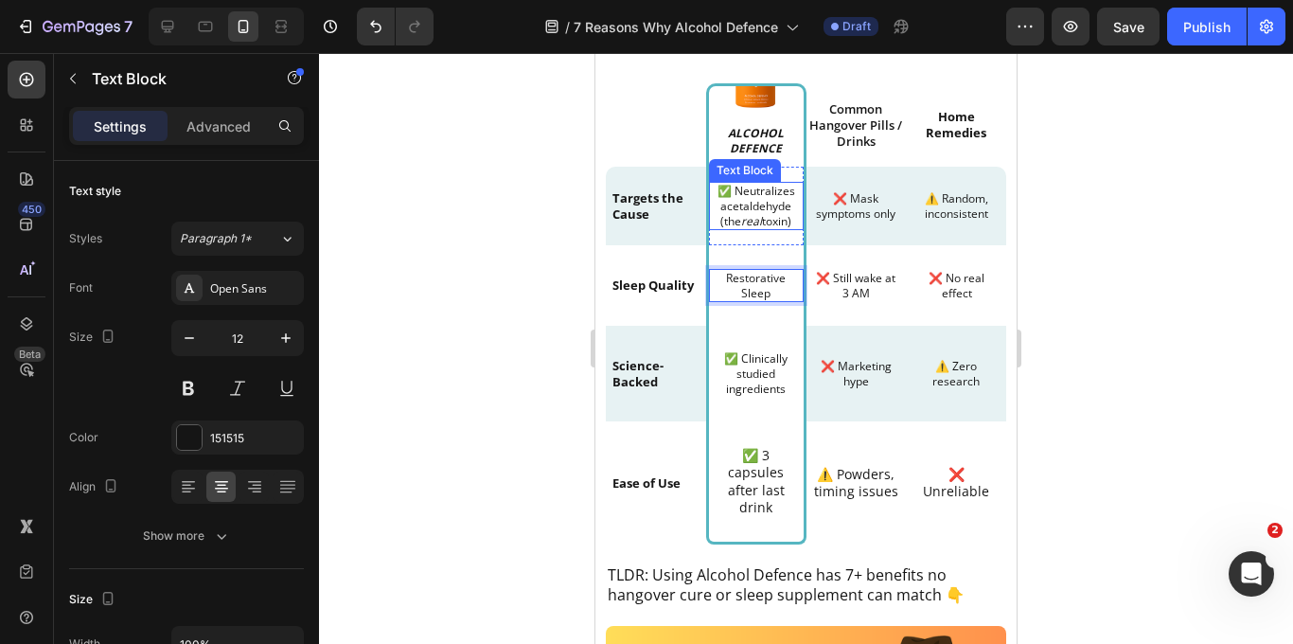
scroll to position [388, 0]
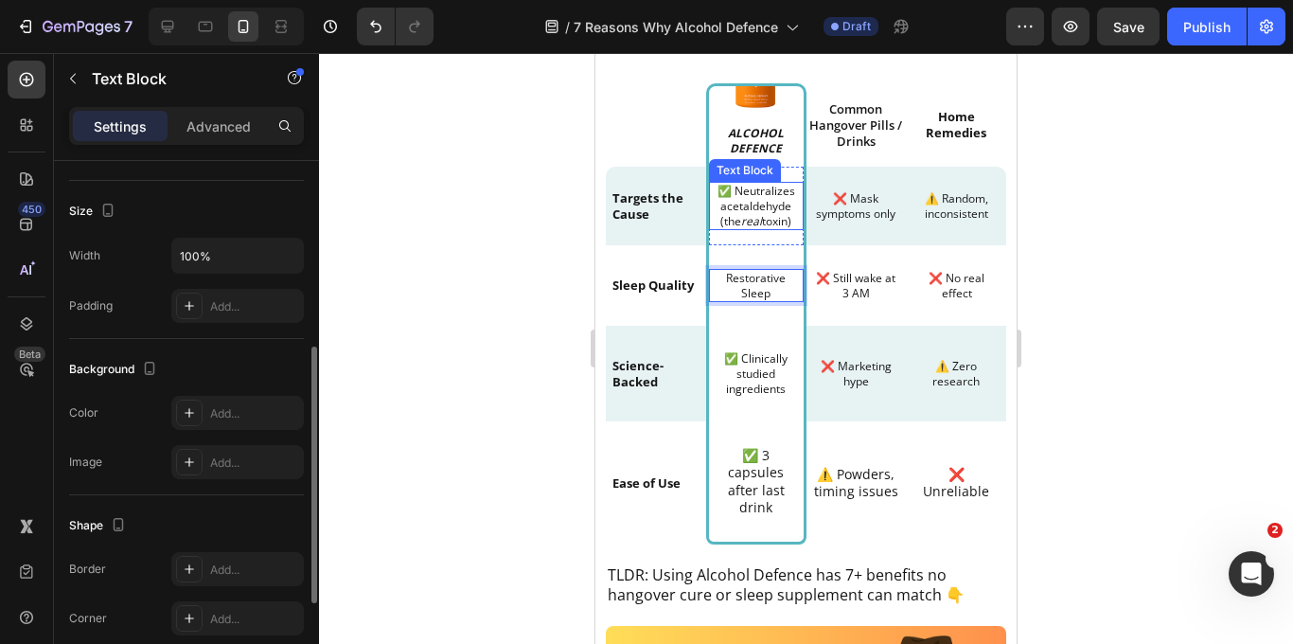
click at [733, 196] on p "✅ Neutralizes acetaldehyde (the real toxin)" at bounding box center [756, 206] width 81 height 44
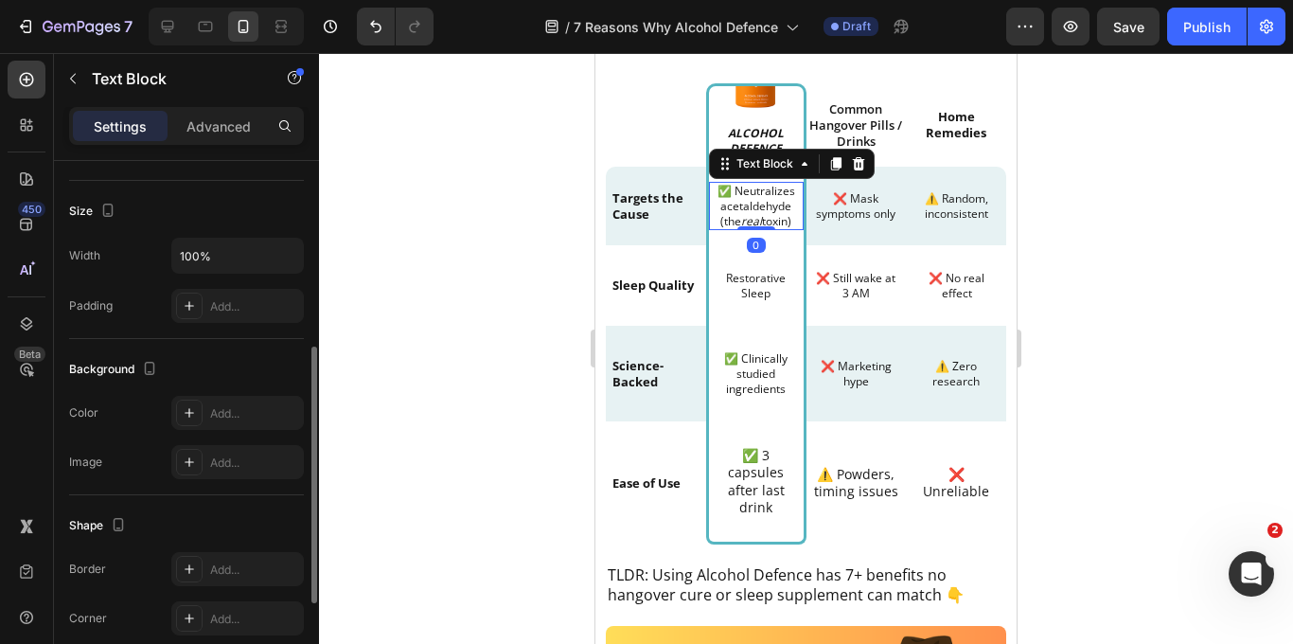
click at [733, 190] on p "✅ Neutralizes acetaldehyde (the real toxin)" at bounding box center [756, 206] width 81 height 44
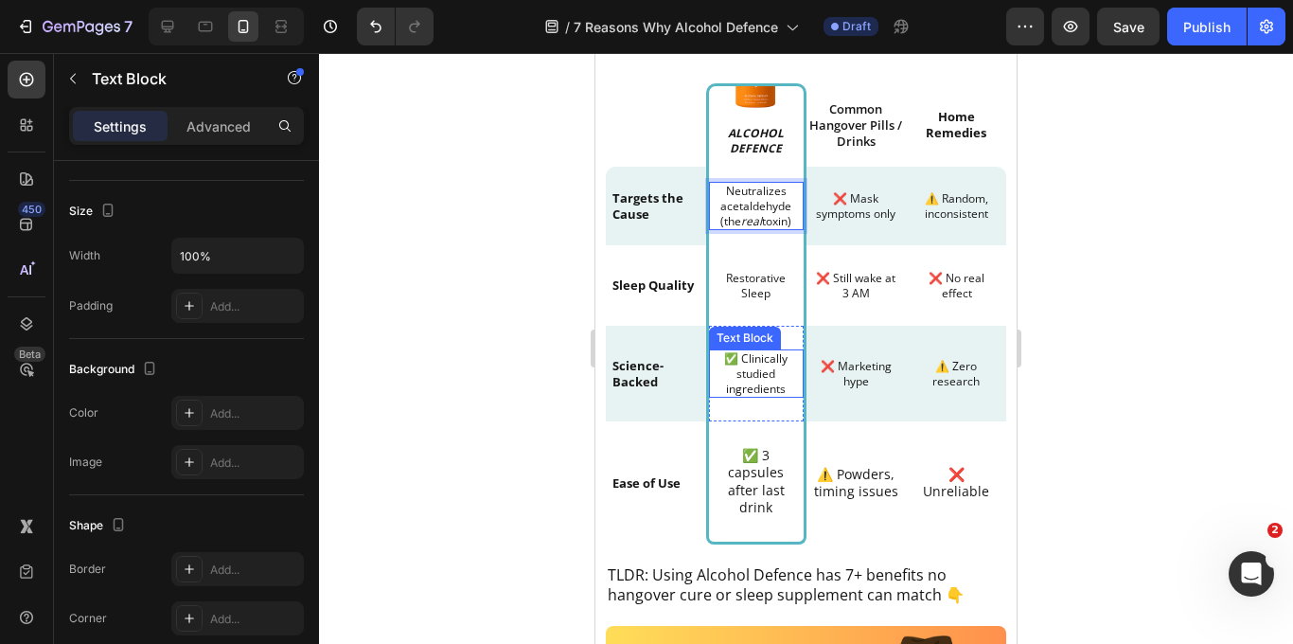
click at [738, 367] on p "✅ Clinically studied ingredients" at bounding box center [756, 373] width 91 height 44
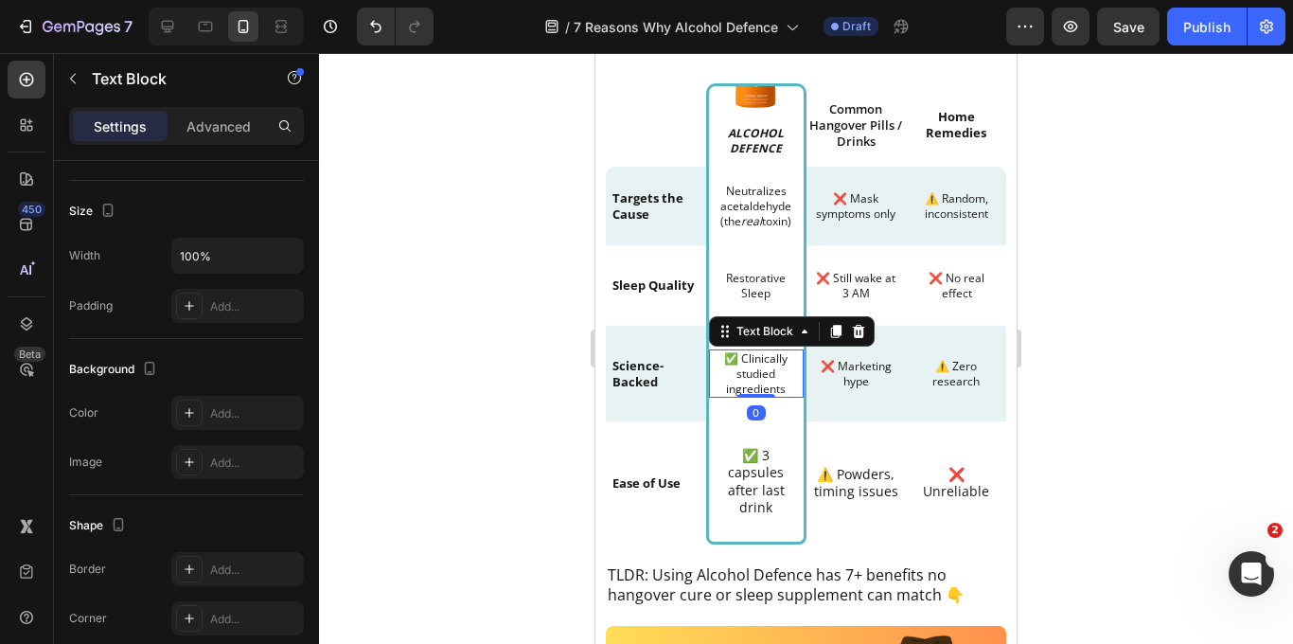
click at [739, 362] on p "✅ Clinically studied ingredients" at bounding box center [756, 373] width 91 height 44
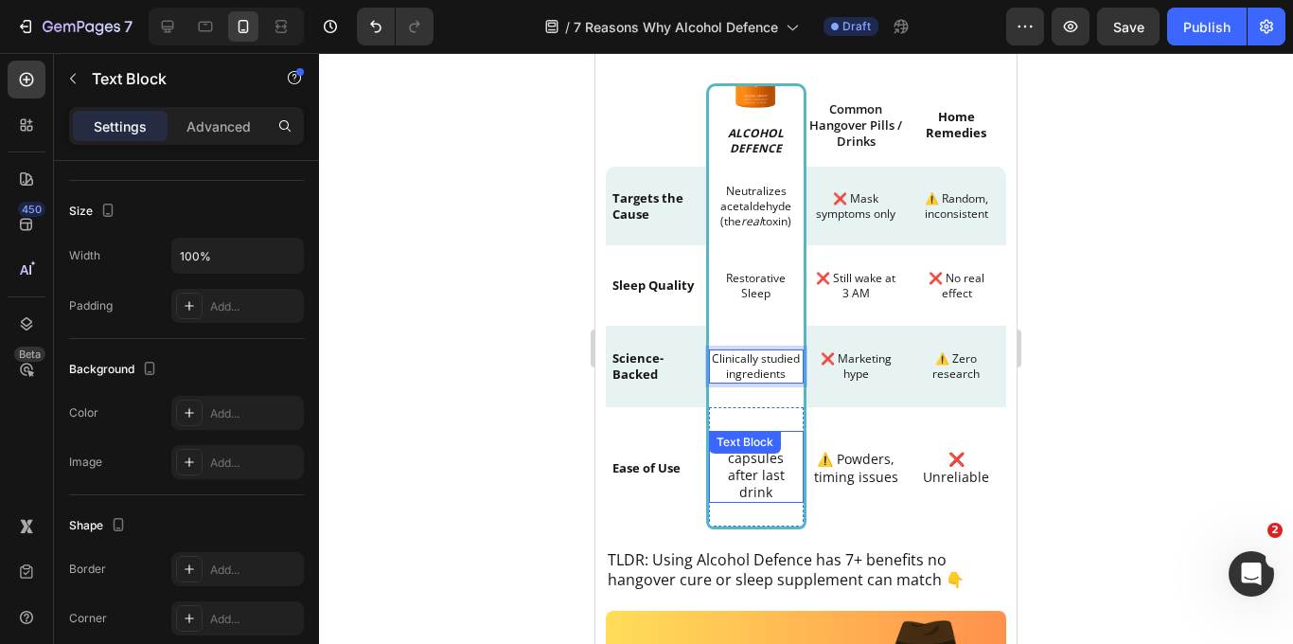
click at [756, 455] on div "✅ 3 capsules after last drink Text Block" at bounding box center [756, 467] width 95 height 73
click at [475, 509] on div at bounding box center [806, 348] width 974 height 591
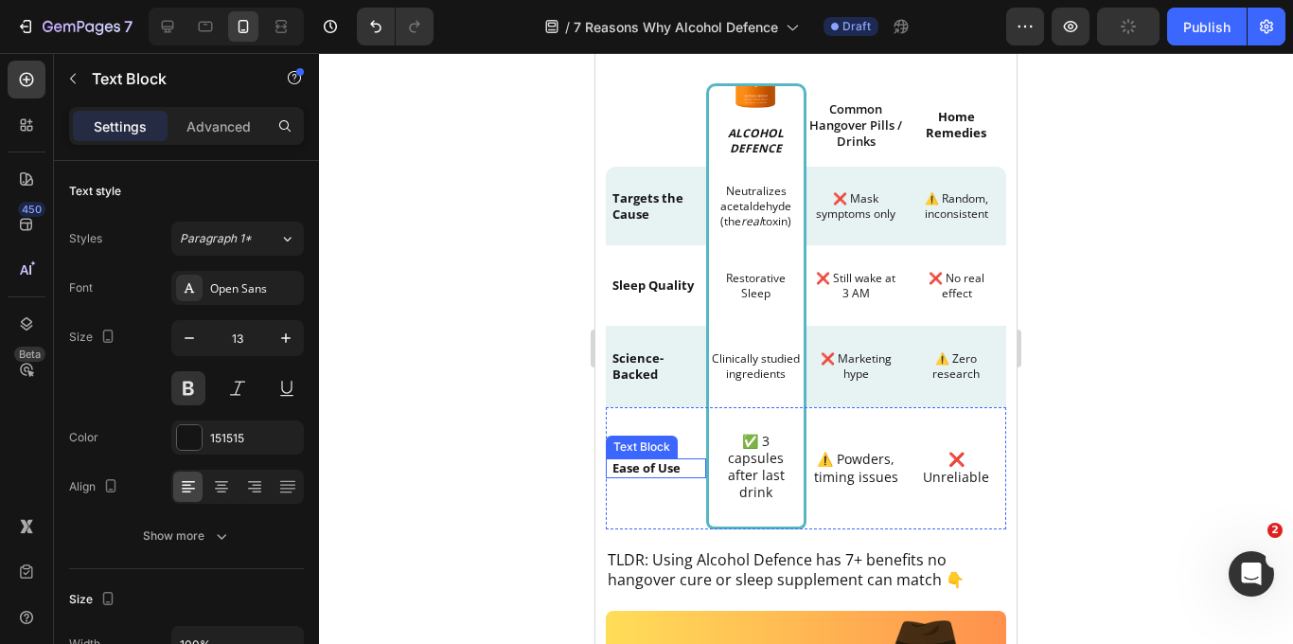
click at [673, 465] on p "Ease of Use" at bounding box center [655, 468] width 87 height 16
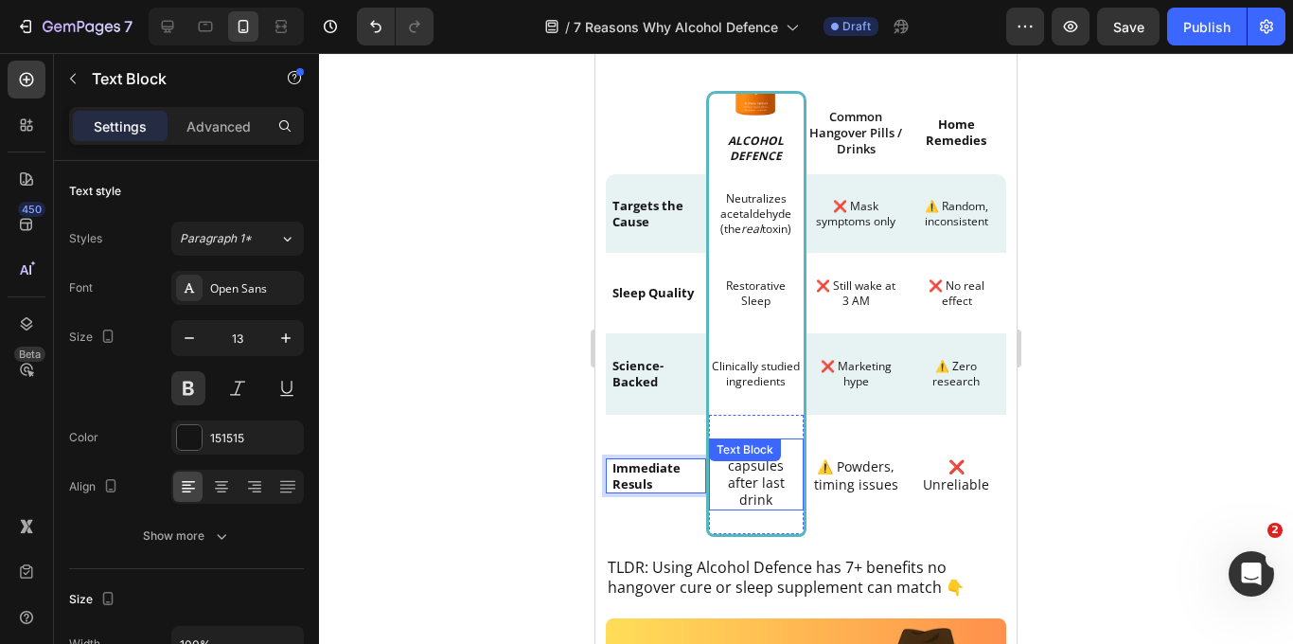
click at [749, 486] on p "✅ 3 capsules after last drink" at bounding box center [756, 474] width 81 height 69
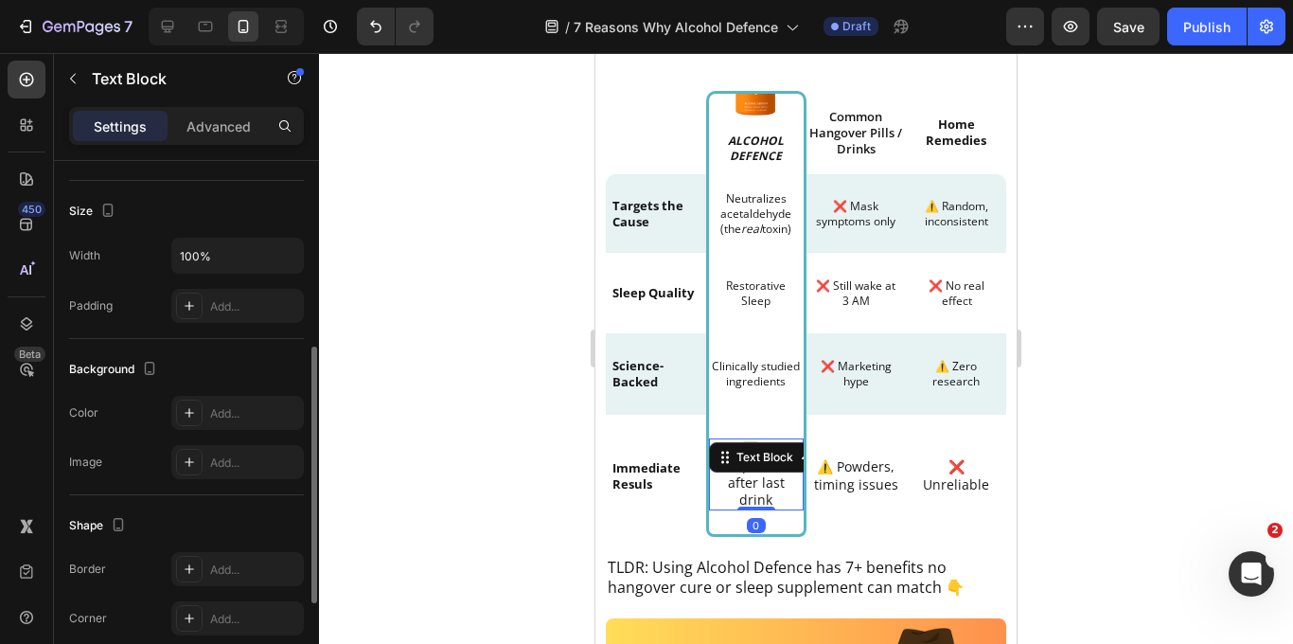
click at [749, 486] on p "✅ 3 capsules after last drink" at bounding box center [756, 474] width 81 height 69
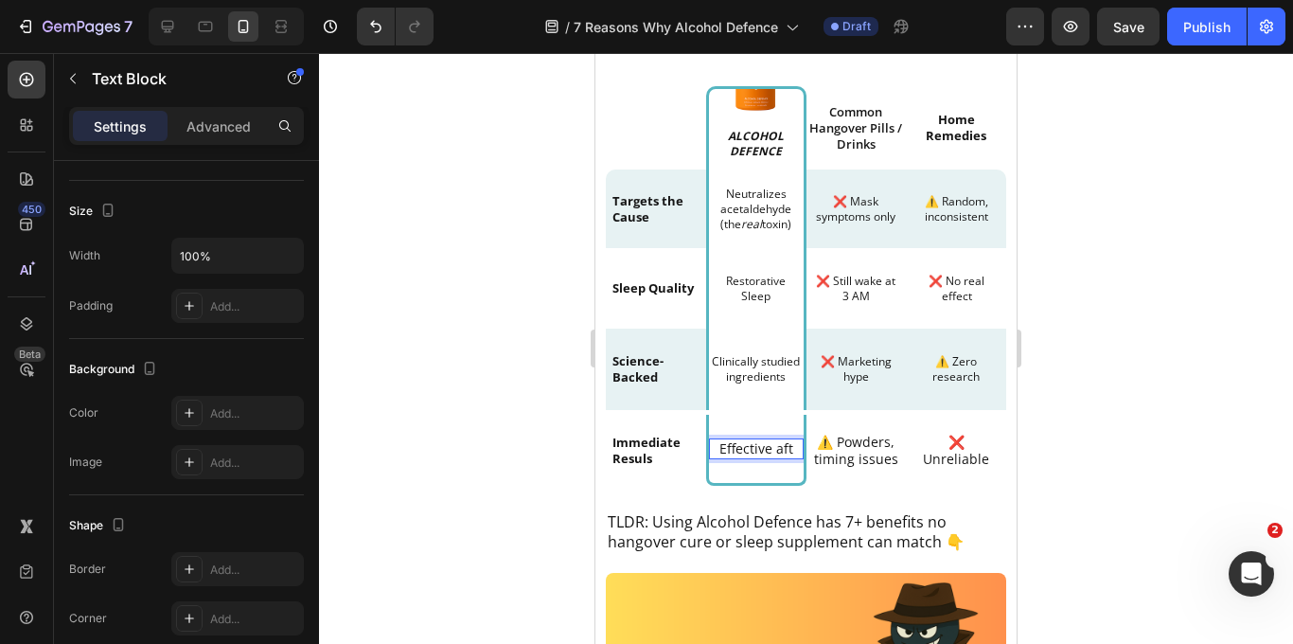
scroll to position [895, 0]
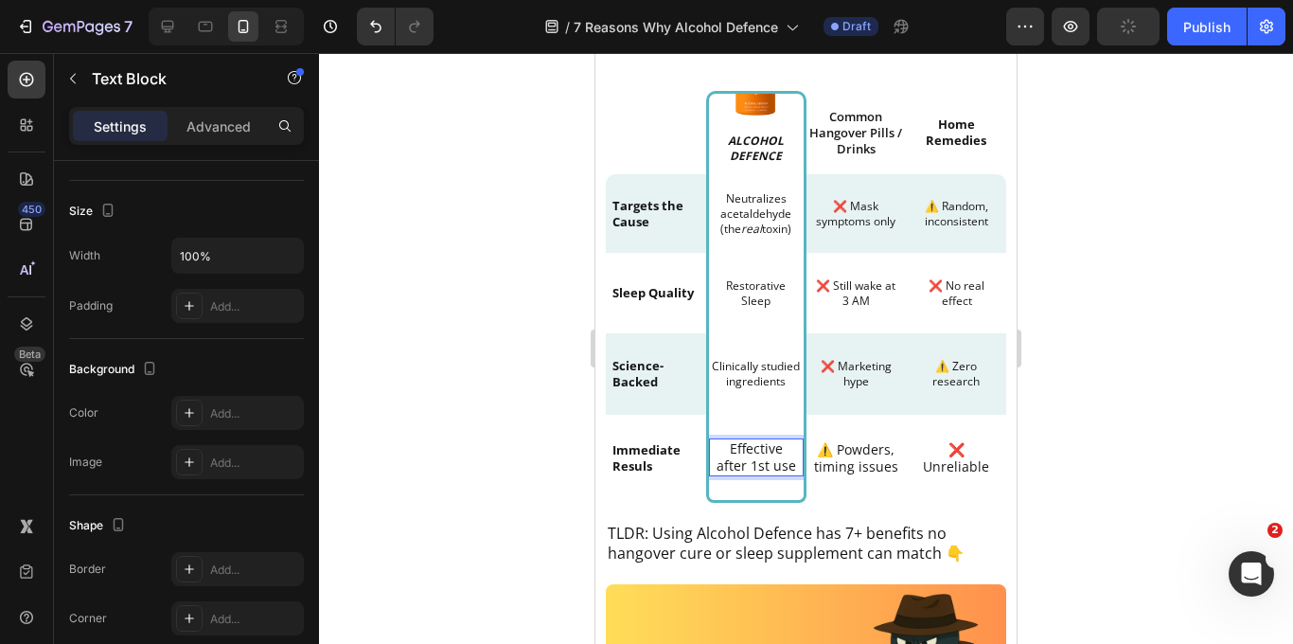
click at [1106, 433] on div at bounding box center [806, 348] width 974 height 591
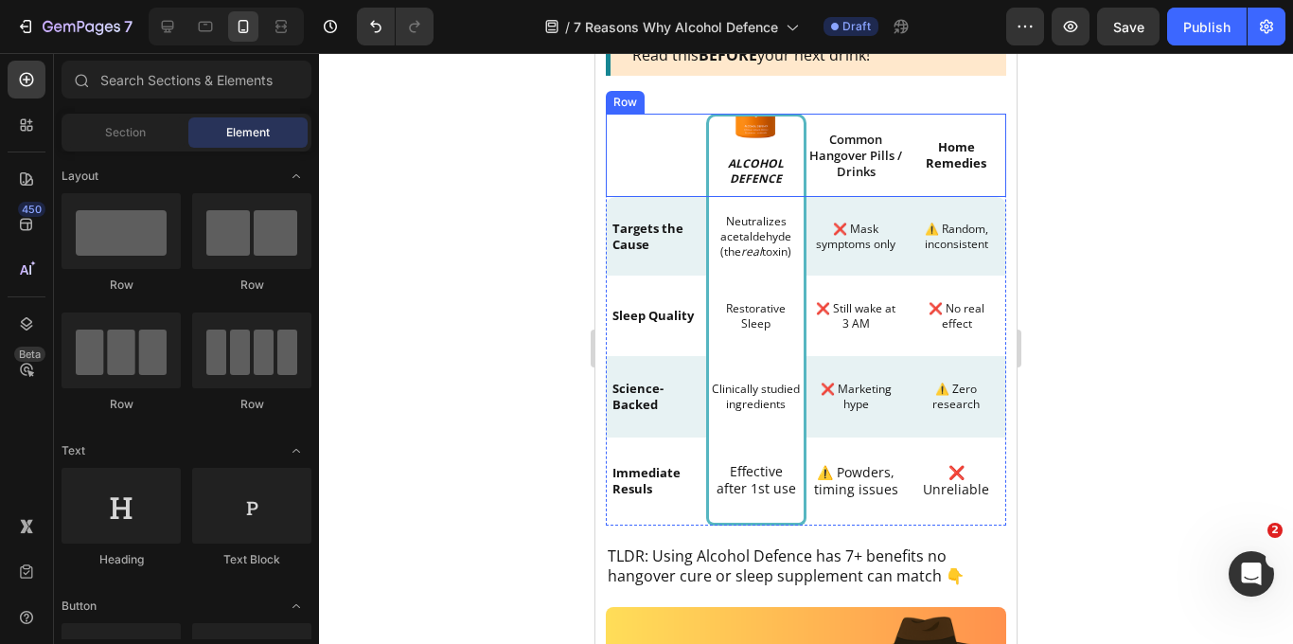
scroll to position [839, 0]
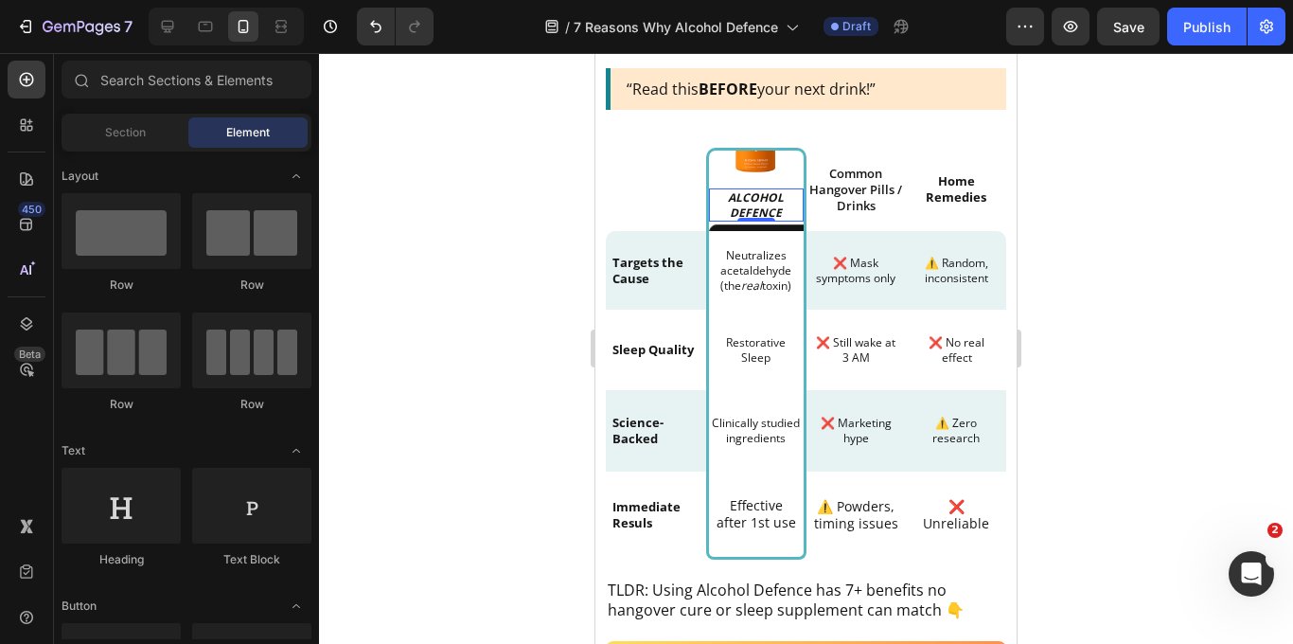
click at [764, 205] on p "ALCOHOL DEFENCE" at bounding box center [756, 204] width 91 height 29
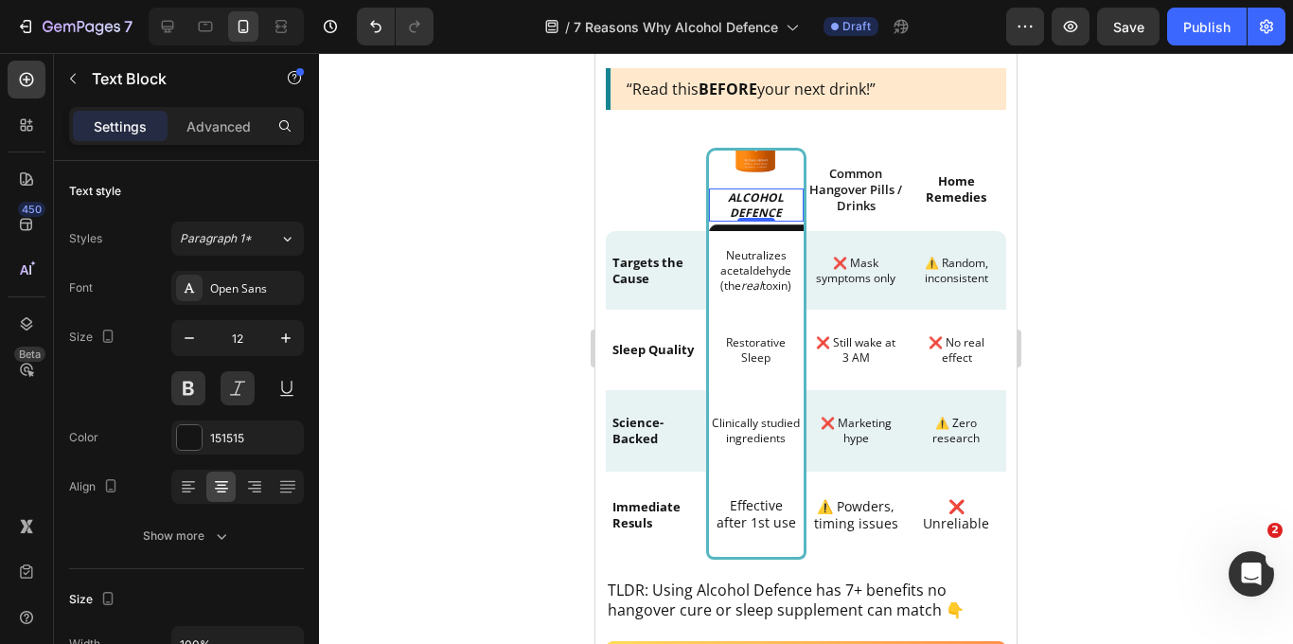
click at [764, 205] on p "ALCOHOL DEFENCE" at bounding box center [756, 204] width 91 height 29
click at [764, 208] on p "ALCOHOL DEFENCE" at bounding box center [756, 204] width 91 height 29
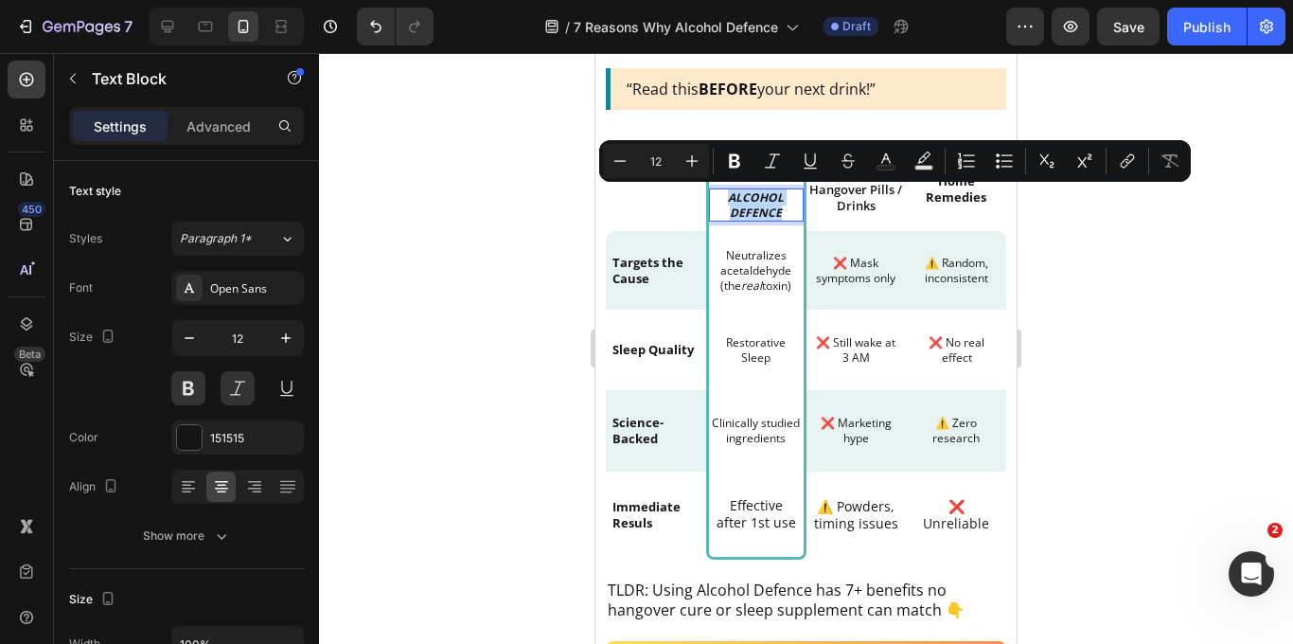
drag, startPoint x: 787, startPoint y: 213, endPoint x: 723, endPoint y: 196, distance: 65.7
click at [723, 196] on p "ALCOHOL DEFENCE" at bounding box center [756, 204] width 91 height 29
click at [1098, 234] on div at bounding box center [806, 348] width 974 height 591
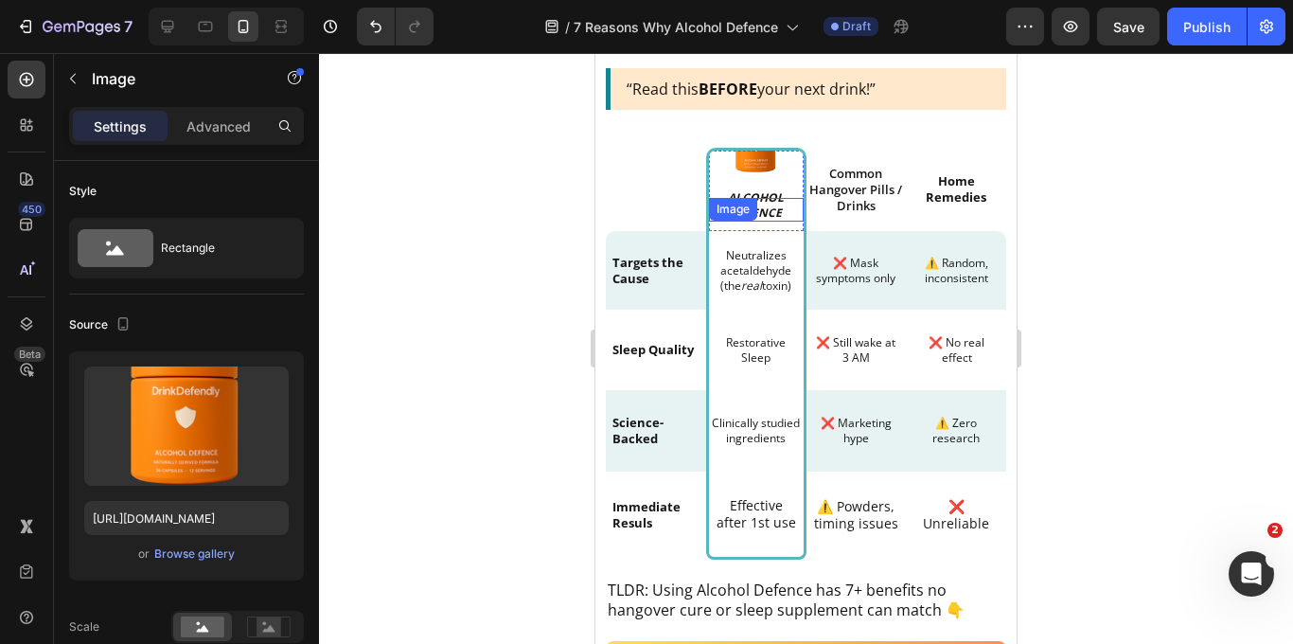
click at [763, 159] on img at bounding box center [756, 151] width 76 height 76
click at [508, 254] on div at bounding box center [806, 348] width 974 height 591
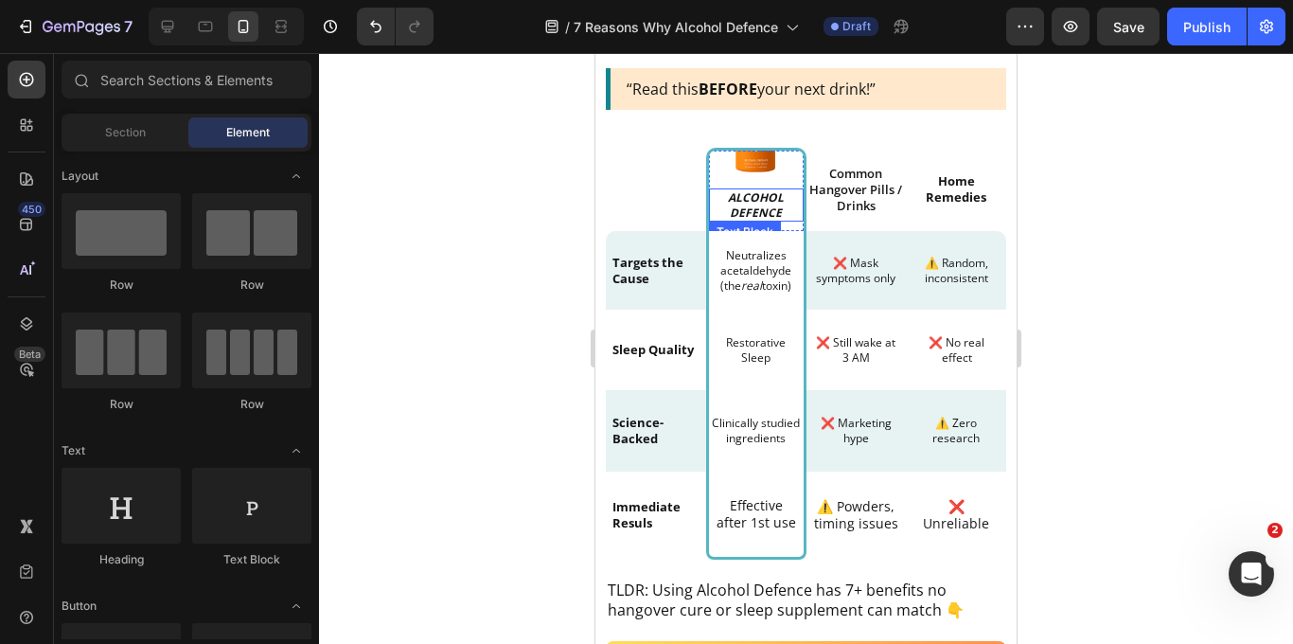
click at [760, 203] on p "ALCOHOL DEFENCE" at bounding box center [756, 204] width 91 height 29
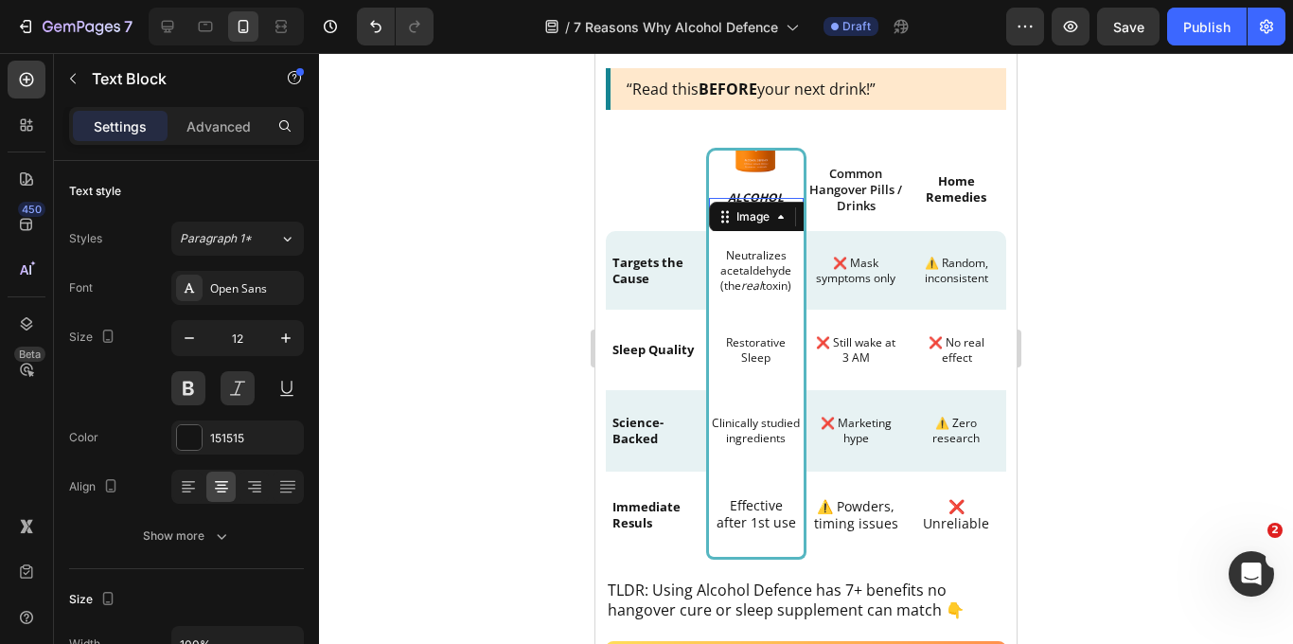
click at [739, 172] on img at bounding box center [756, 151] width 76 height 76
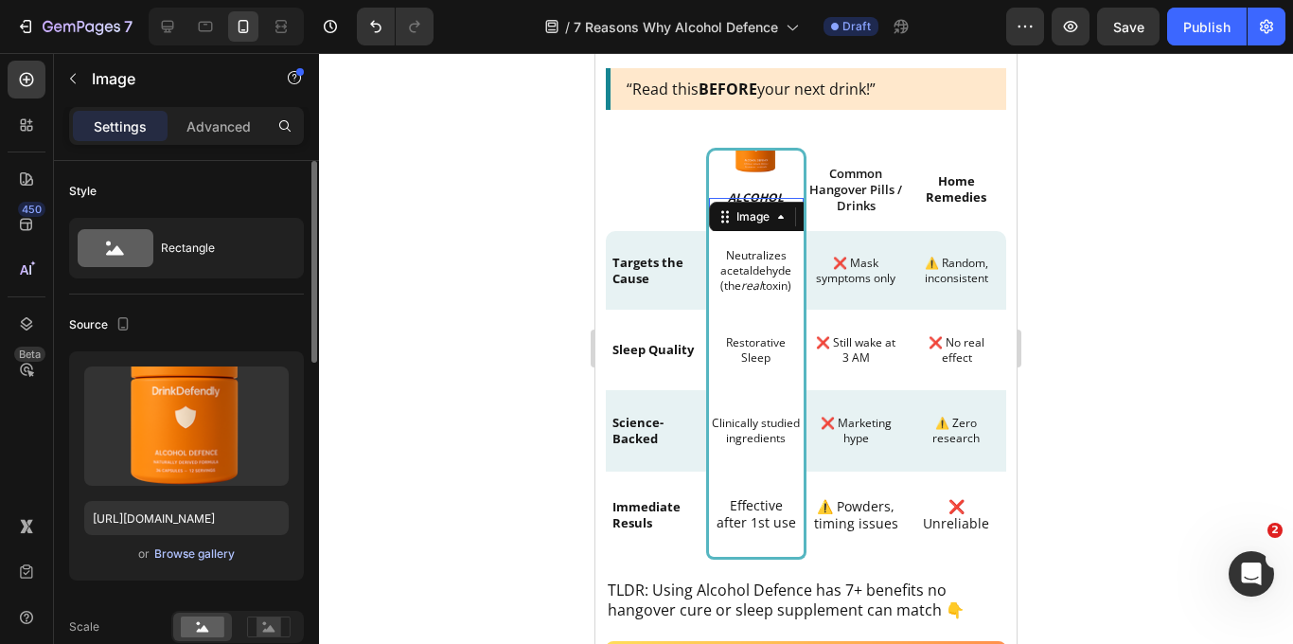
click at [177, 555] on div "Browse gallery" at bounding box center [194, 553] width 80 height 17
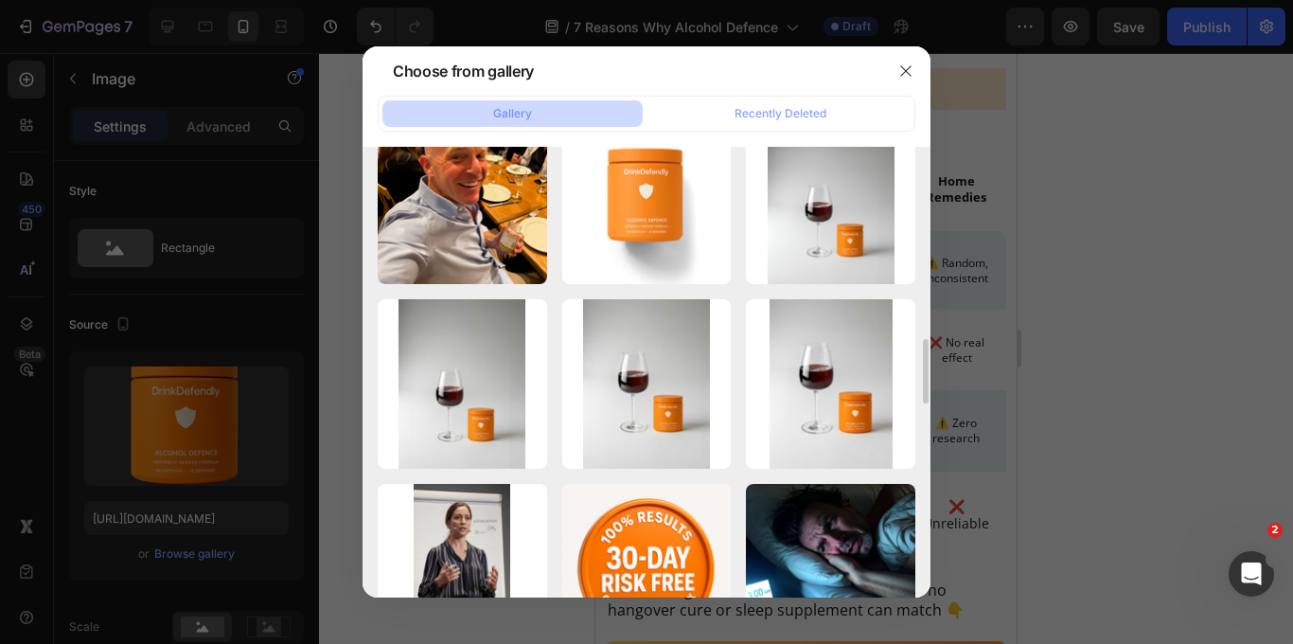
scroll to position [1490, 0]
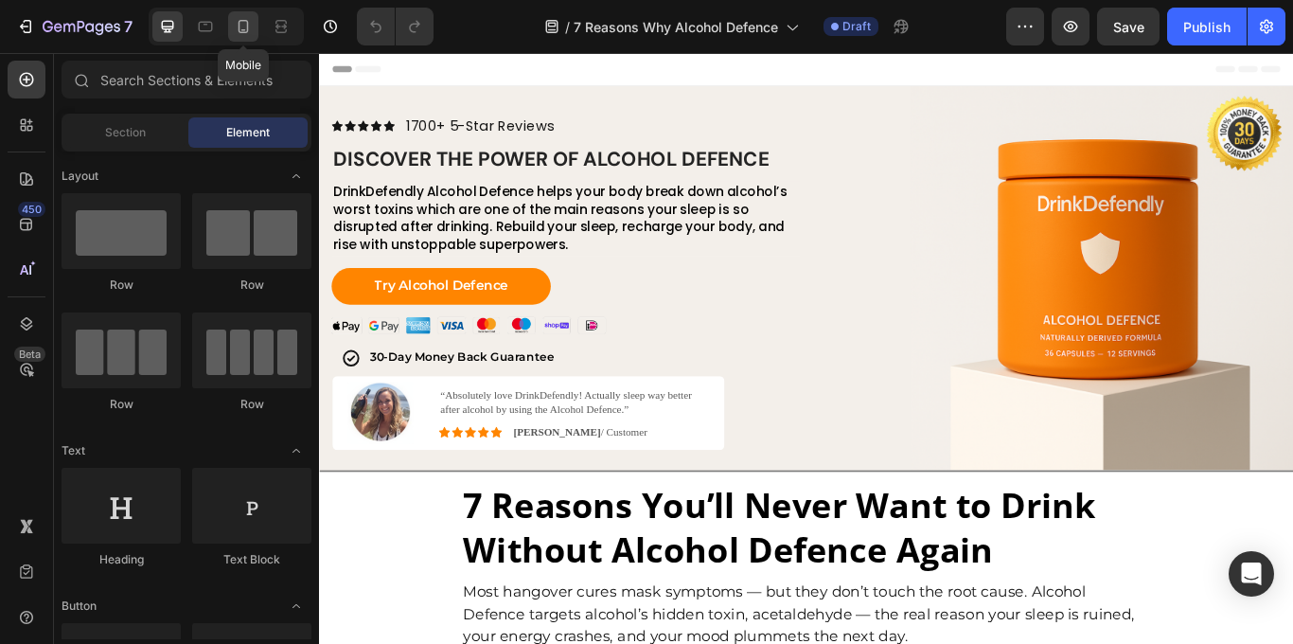
click at [242, 36] on div at bounding box center [243, 26] width 30 height 30
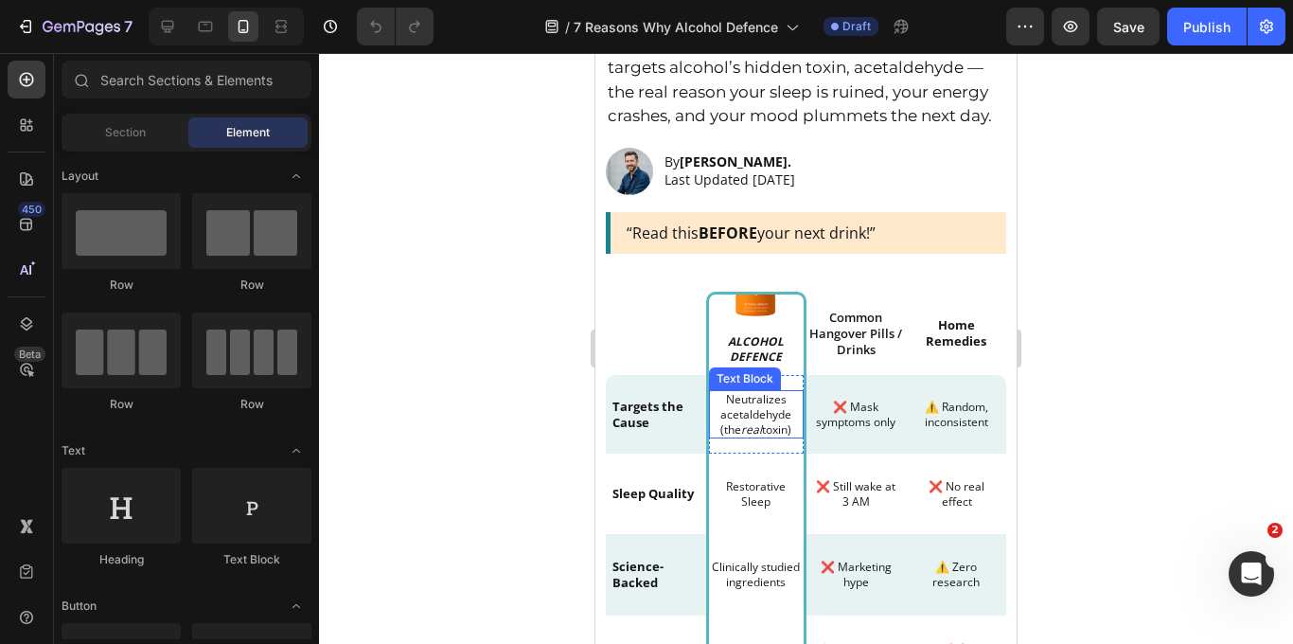
scroll to position [697, 0]
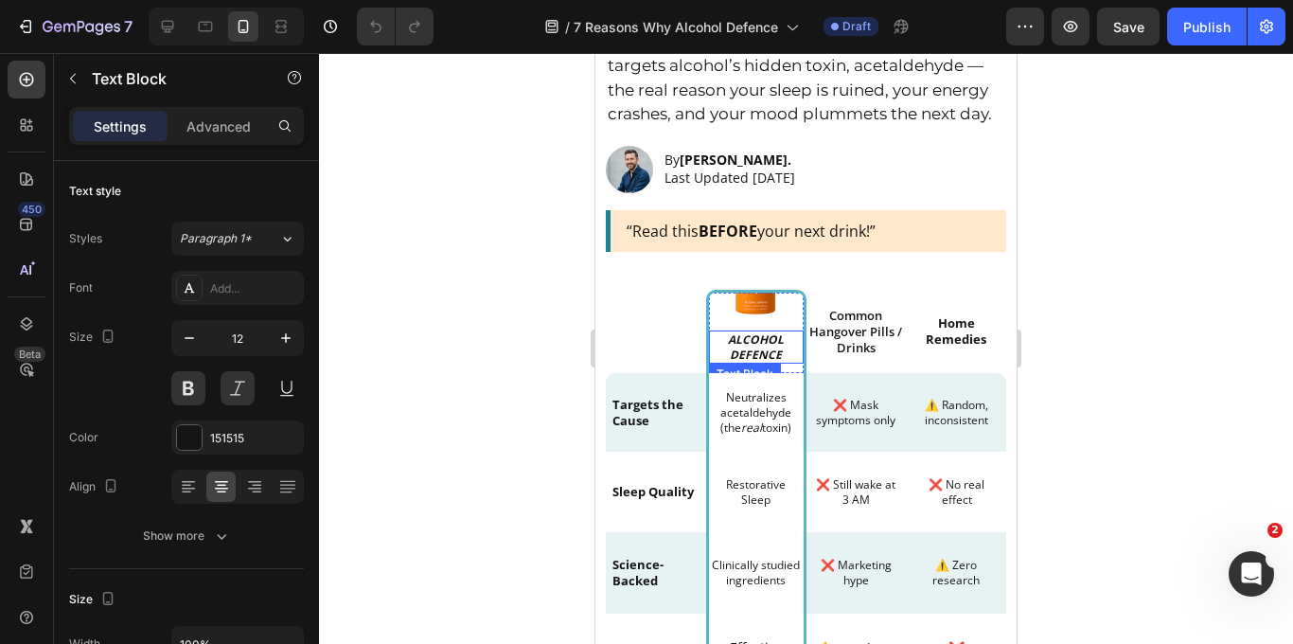
click at [763, 343] on p "ALCOHOL DEFENCE" at bounding box center [756, 346] width 91 height 29
click at [1112, 348] on div at bounding box center [806, 348] width 974 height 591
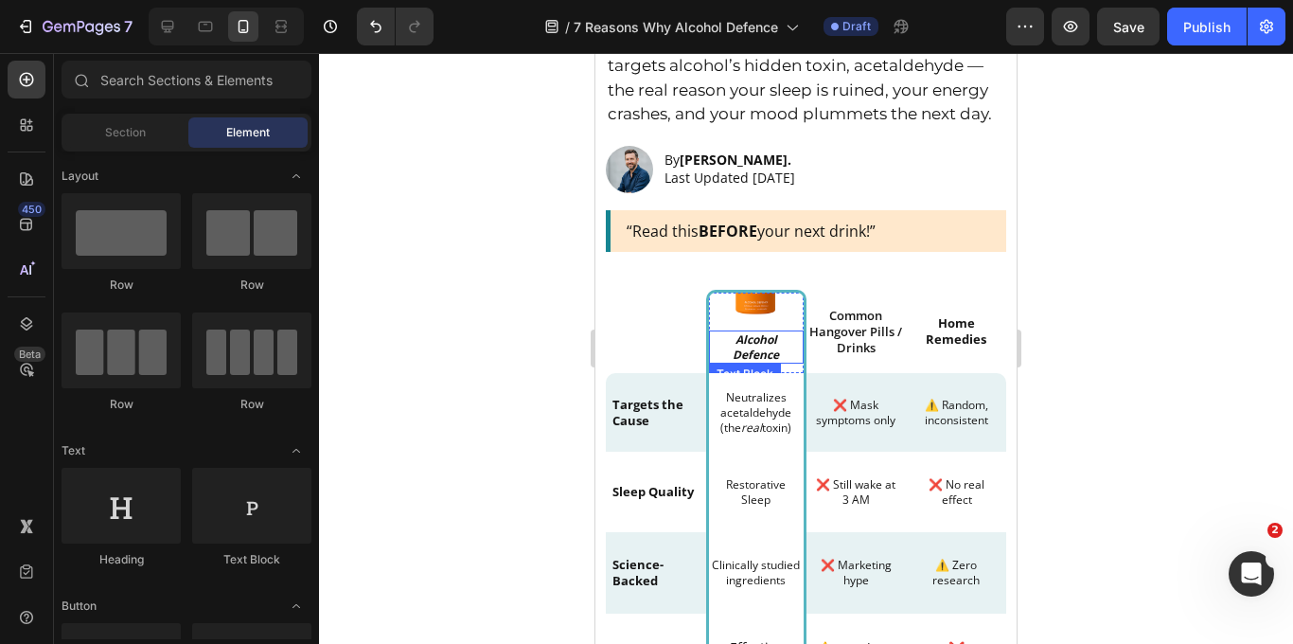
click at [750, 353] on p "Alcohol Defence" at bounding box center [756, 346] width 91 height 29
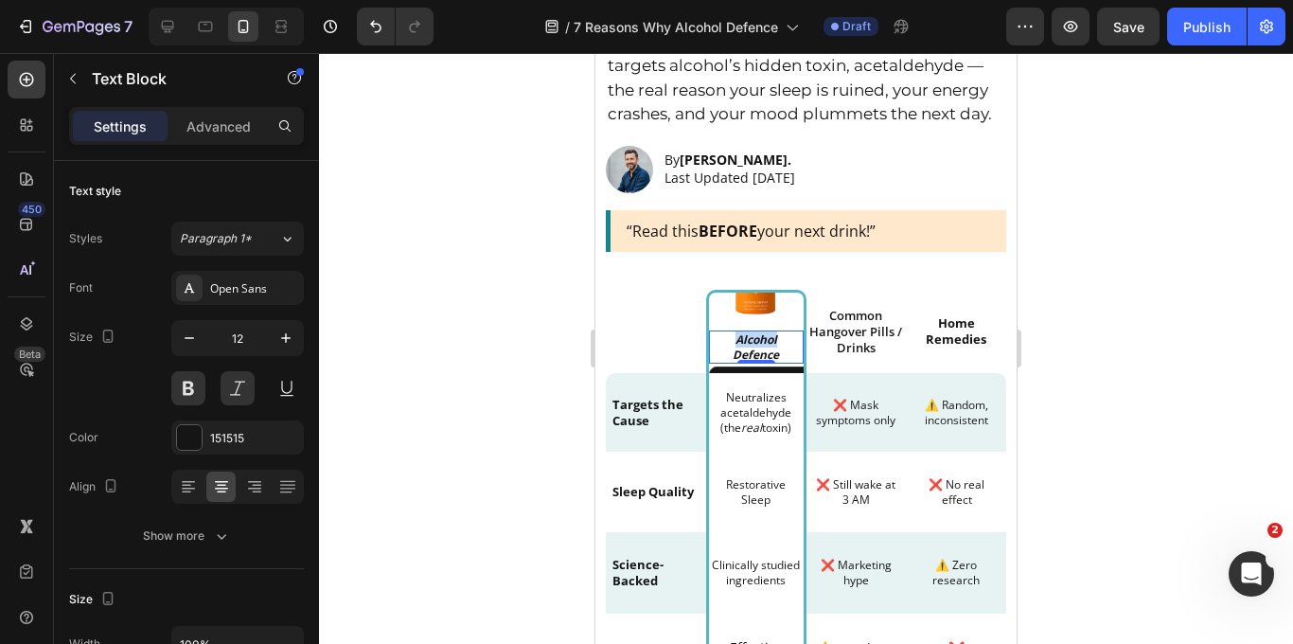
click at [767, 345] on p "Alcohol Defence" at bounding box center [756, 346] width 91 height 29
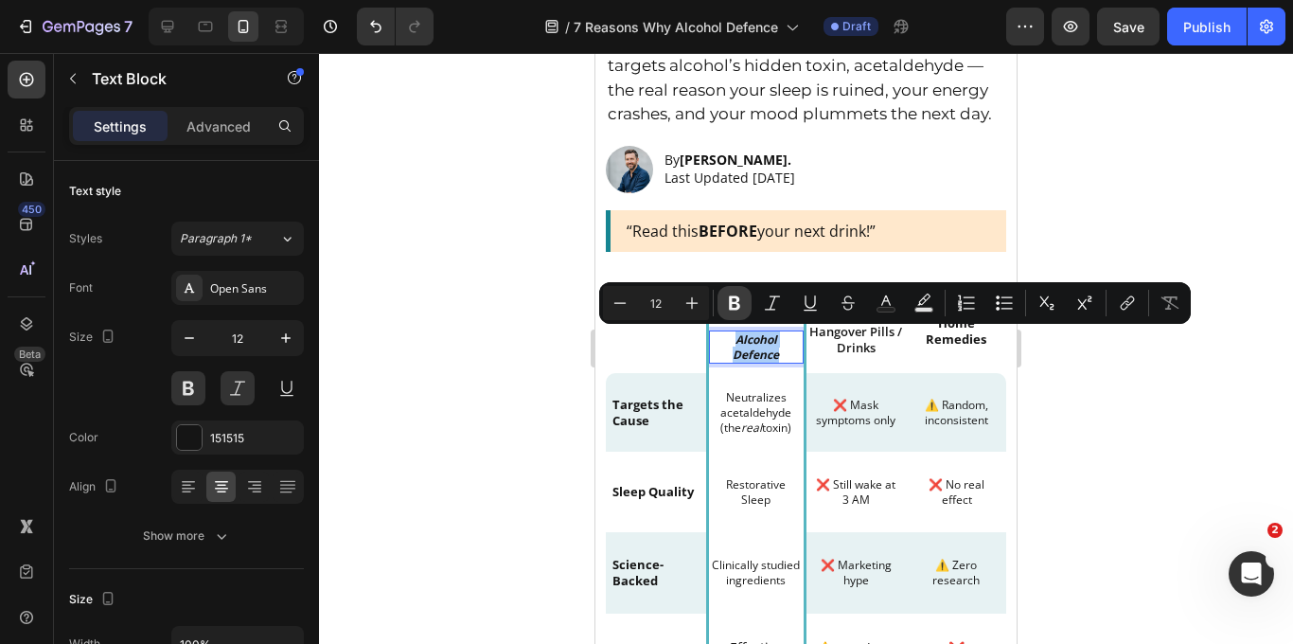
click at [736, 301] on icon "Editor contextual toolbar" at bounding box center [734, 303] width 11 height 14
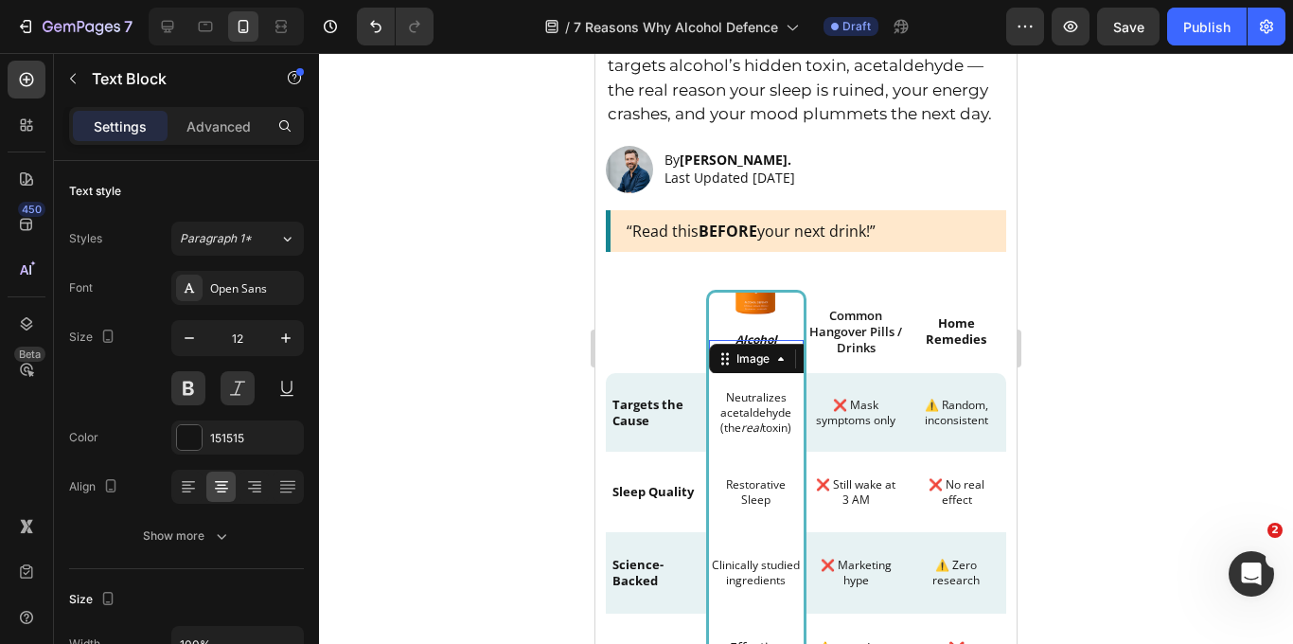
click at [736, 301] on img at bounding box center [756, 293] width 76 height 76
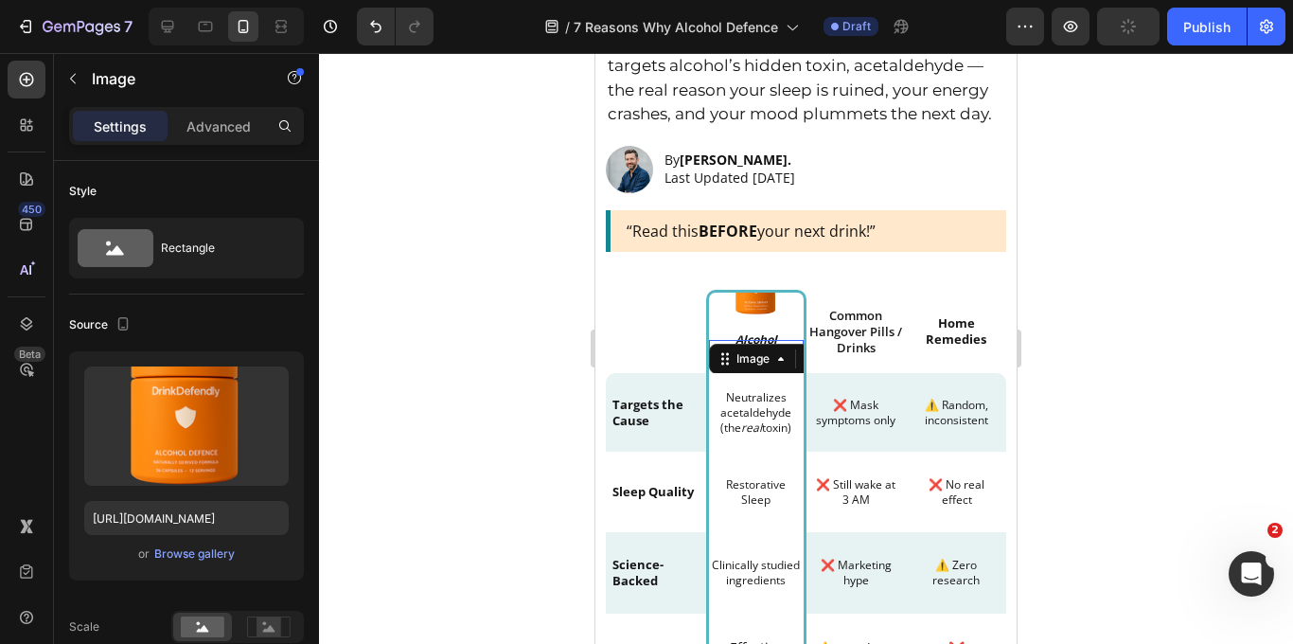
click at [541, 423] on div at bounding box center [806, 348] width 974 height 591
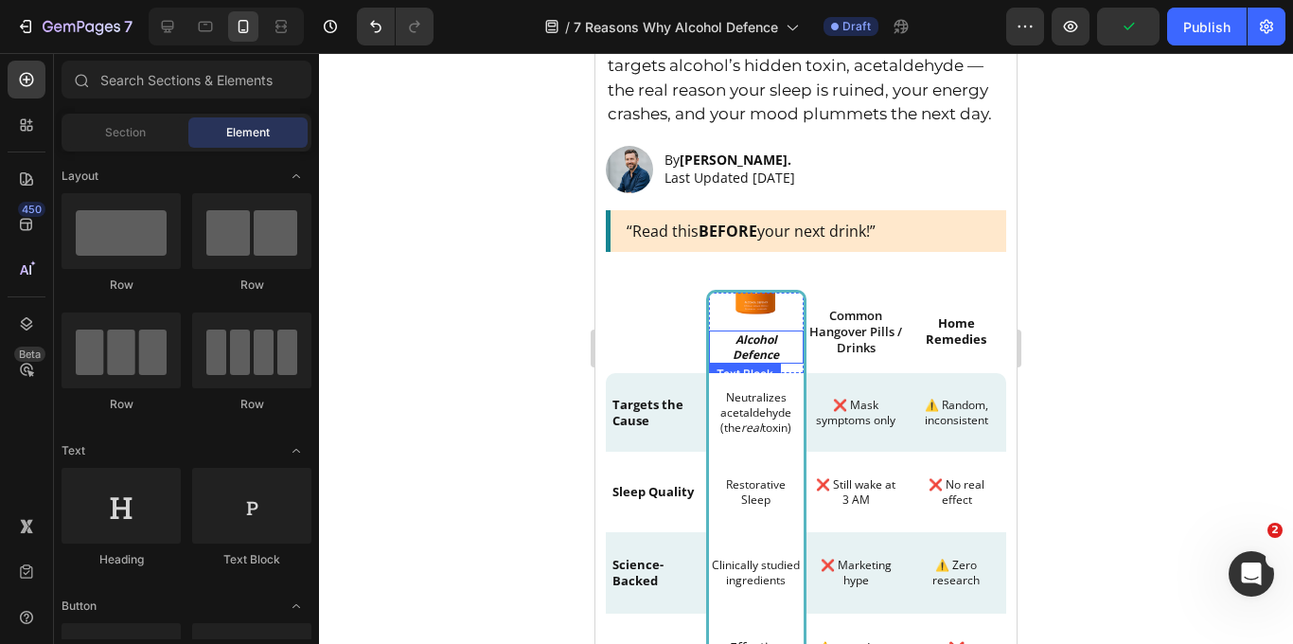
click at [767, 343] on strong "Alcohol Defence" at bounding box center [756, 346] width 46 height 31
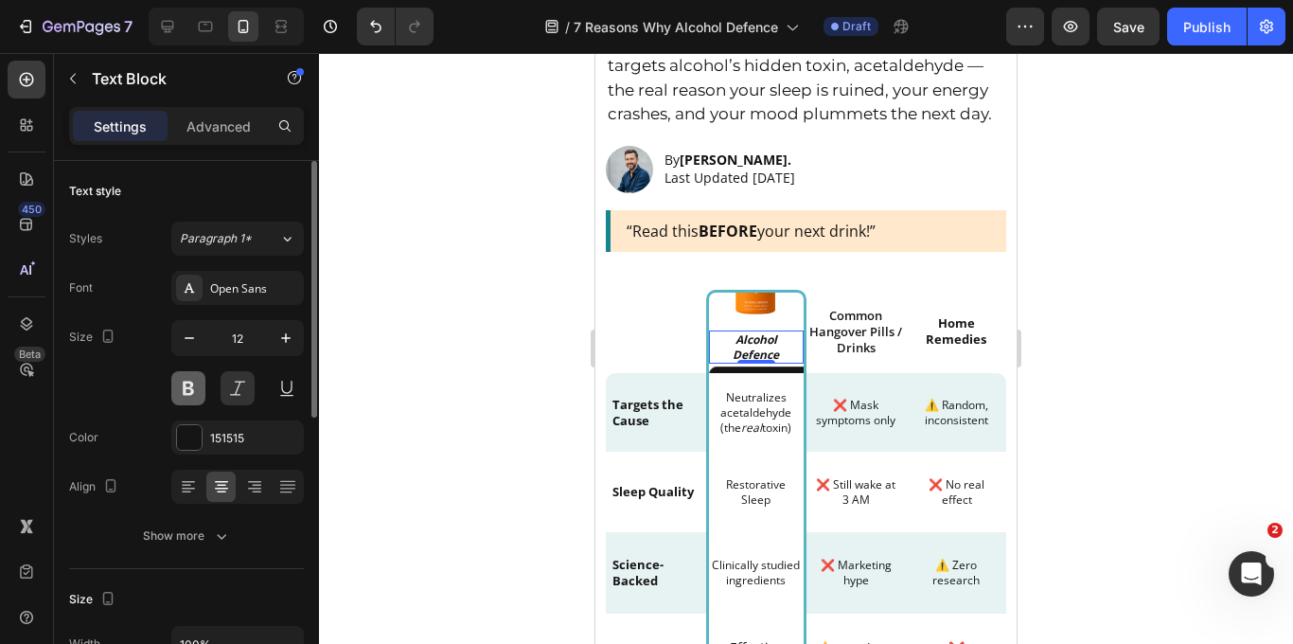
click at [192, 387] on button at bounding box center [188, 388] width 34 height 34
click at [186, 394] on button at bounding box center [188, 388] width 34 height 34
click at [762, 350] on strong "Alcohol Defence" at bounding box center [756, 346] width 46 height 31
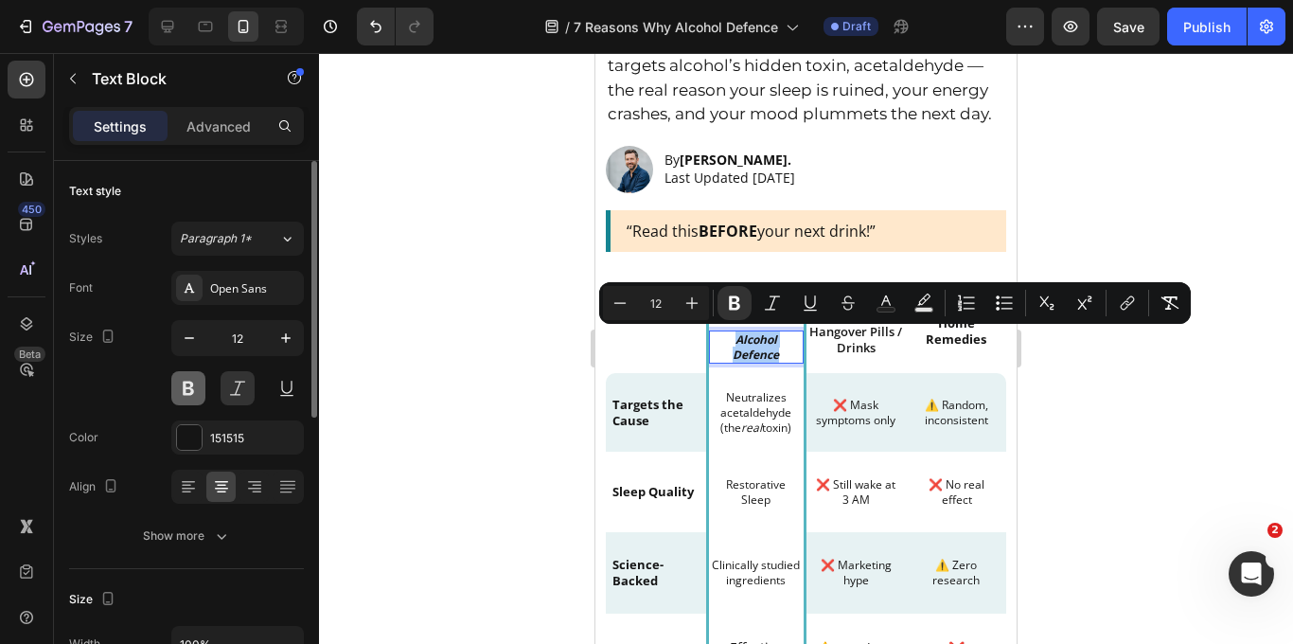
click at [189, 394] on button at bounding box center [188, 388] width 34 height 34
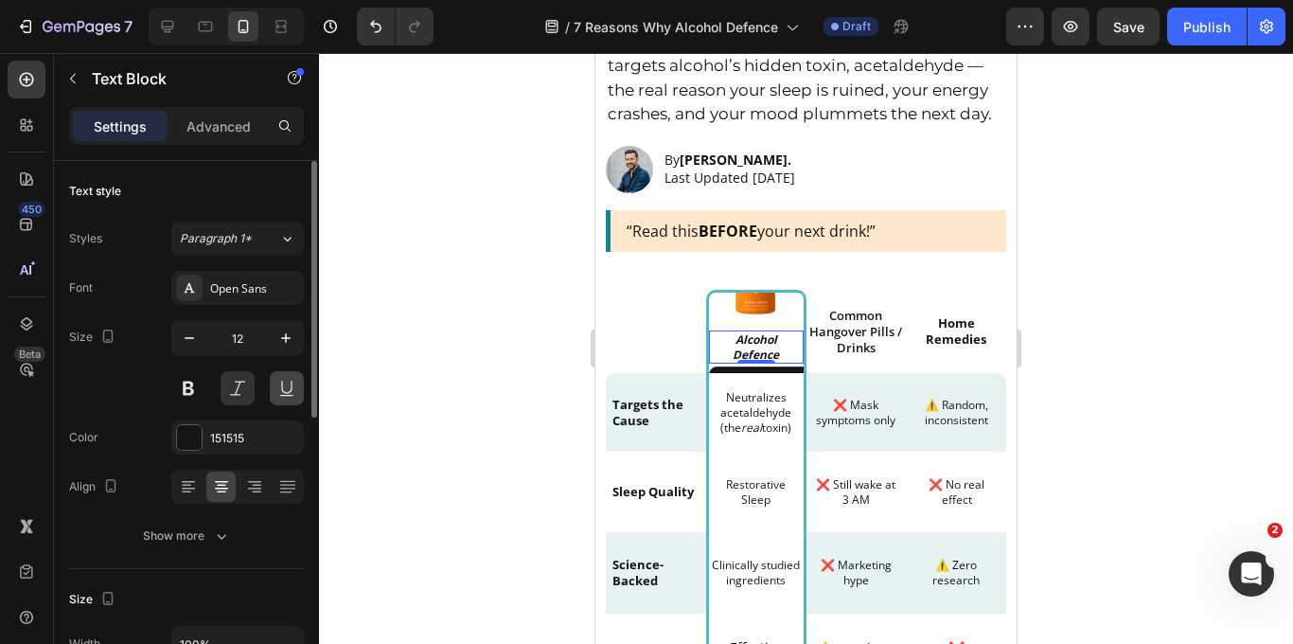
click at [287, 387] on button at bounding box center [287, 388] width 34 height 34
click at [248, 398] on button at bounding box center [238, 388] width 34 height 34
click at [288, 397] on button at bounding box center [287, 388] width 34 height 34
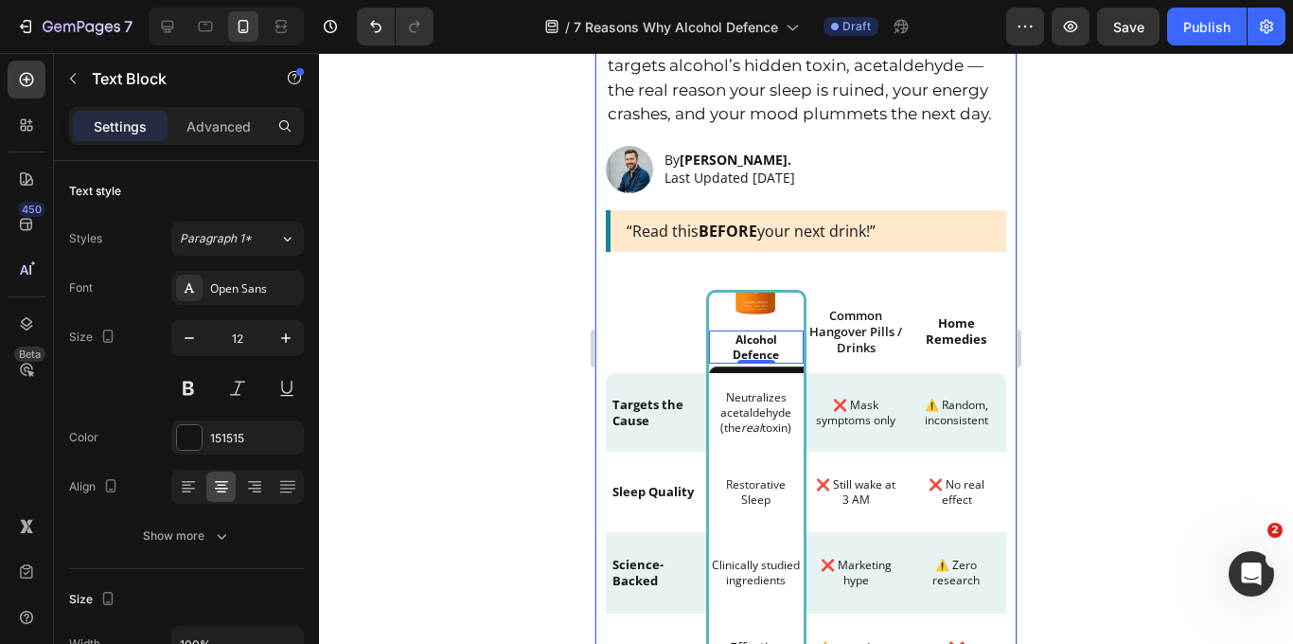
click at [539, 290] on div at bounding box center [806, 348] width 974 height 591
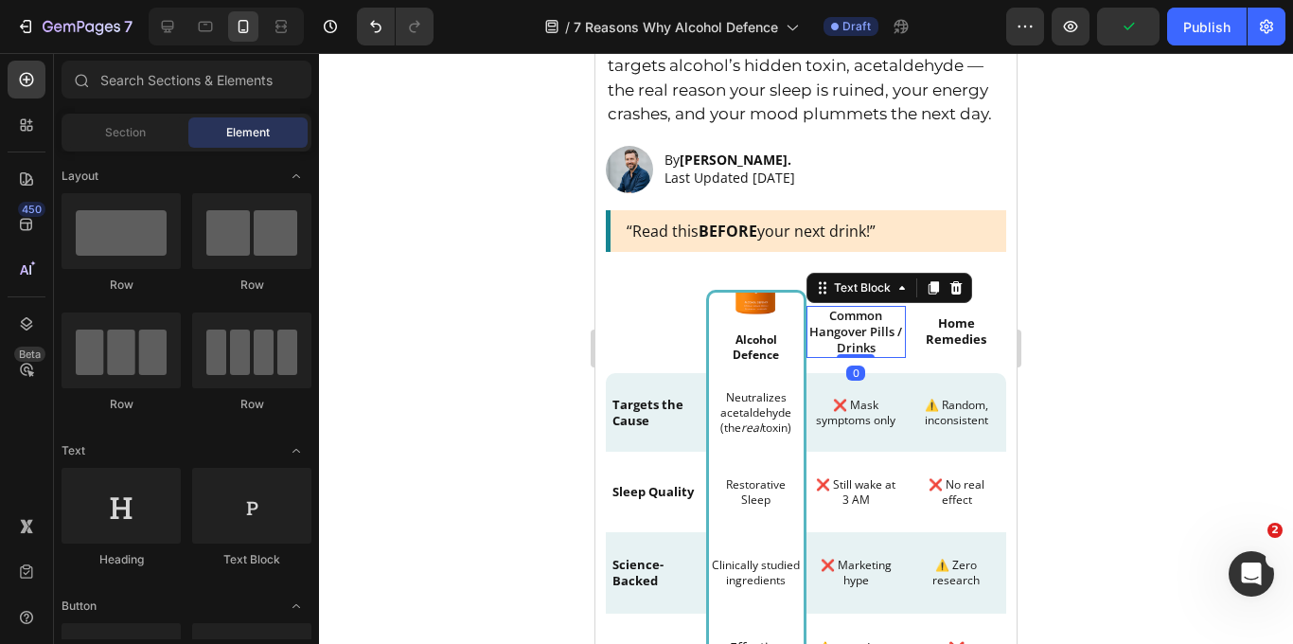
click at [866, 334] on p "Common Hangover Pills / Drinks" at bounding box center [856, 332] width 97 height 48
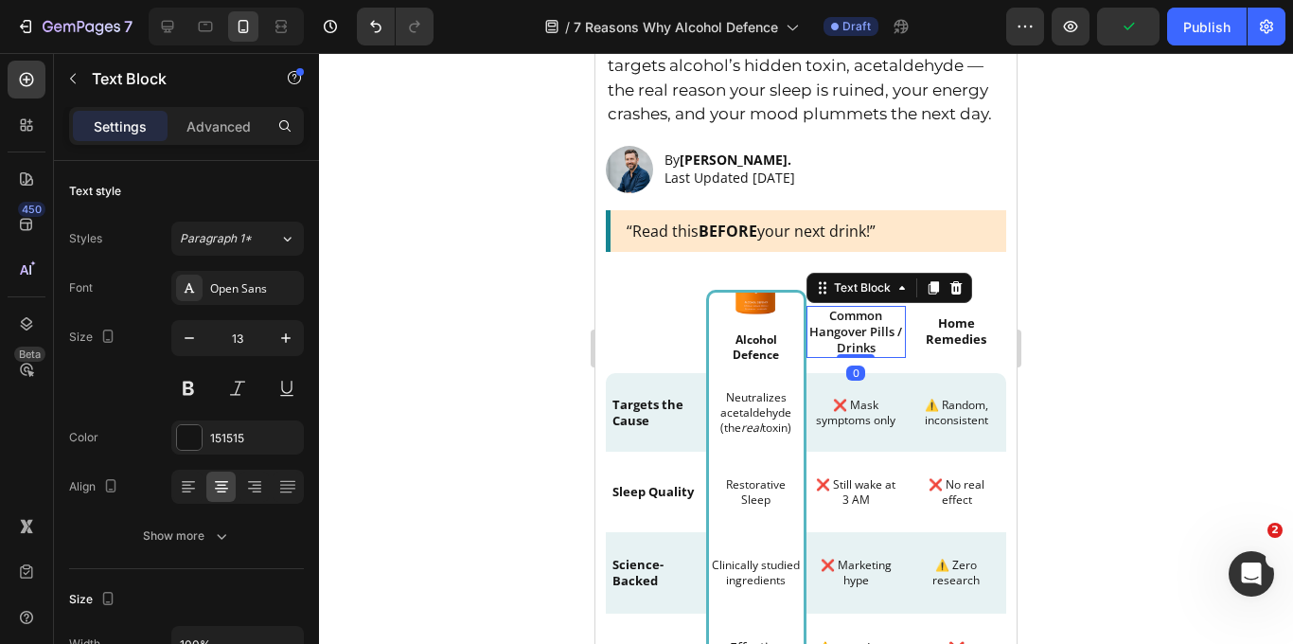
click at [866, 334] on p "Common Hangover Pills / Drinks" at bounding box center [856, 332] width 97 height 48
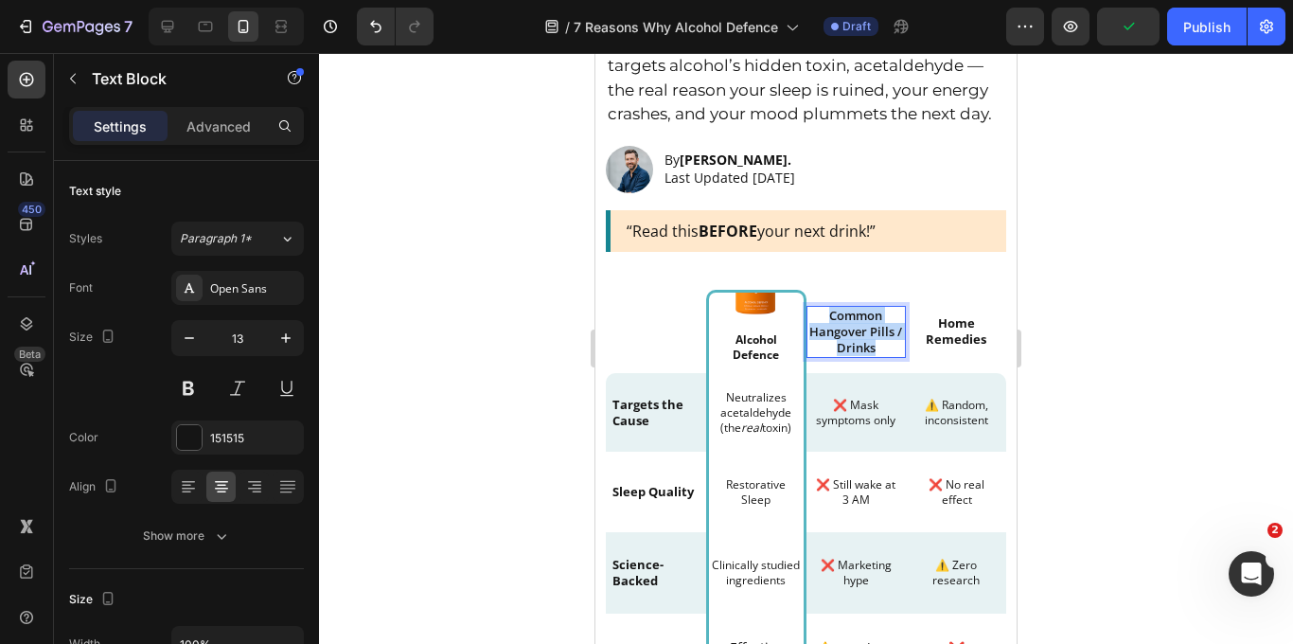
click at [866, 334] on p "Common Hangover Pills / Drinks" at bounding box center [856, 332] width 97 height 48
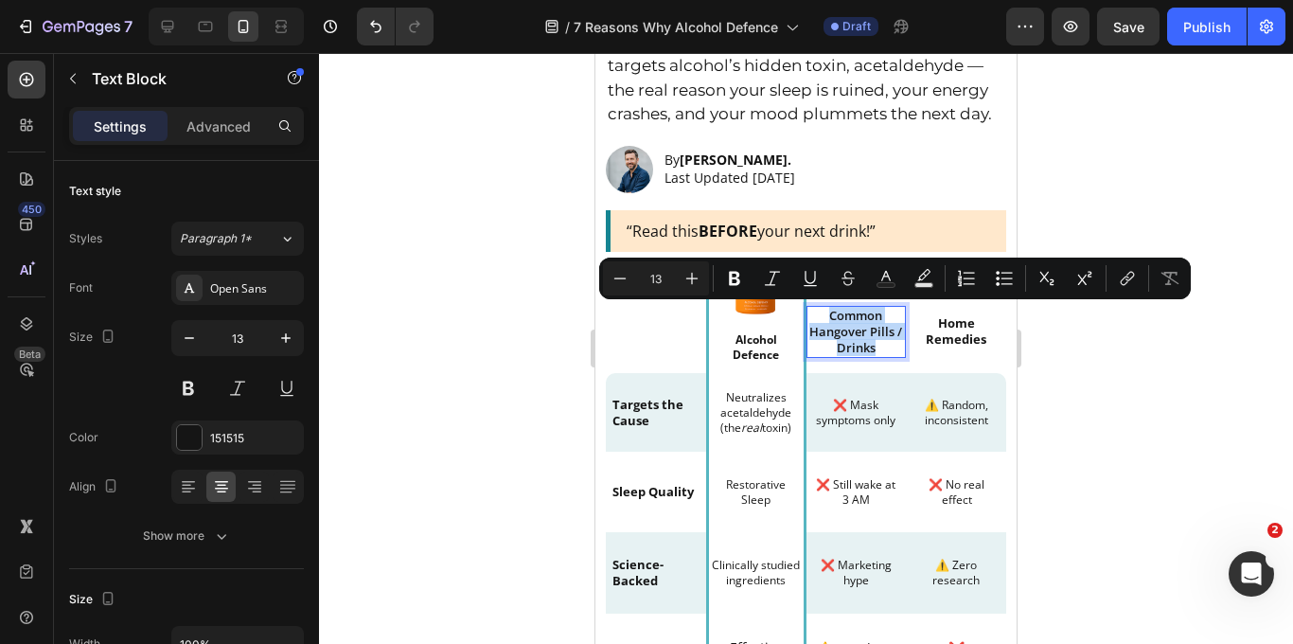
scroll to position [713, 0]
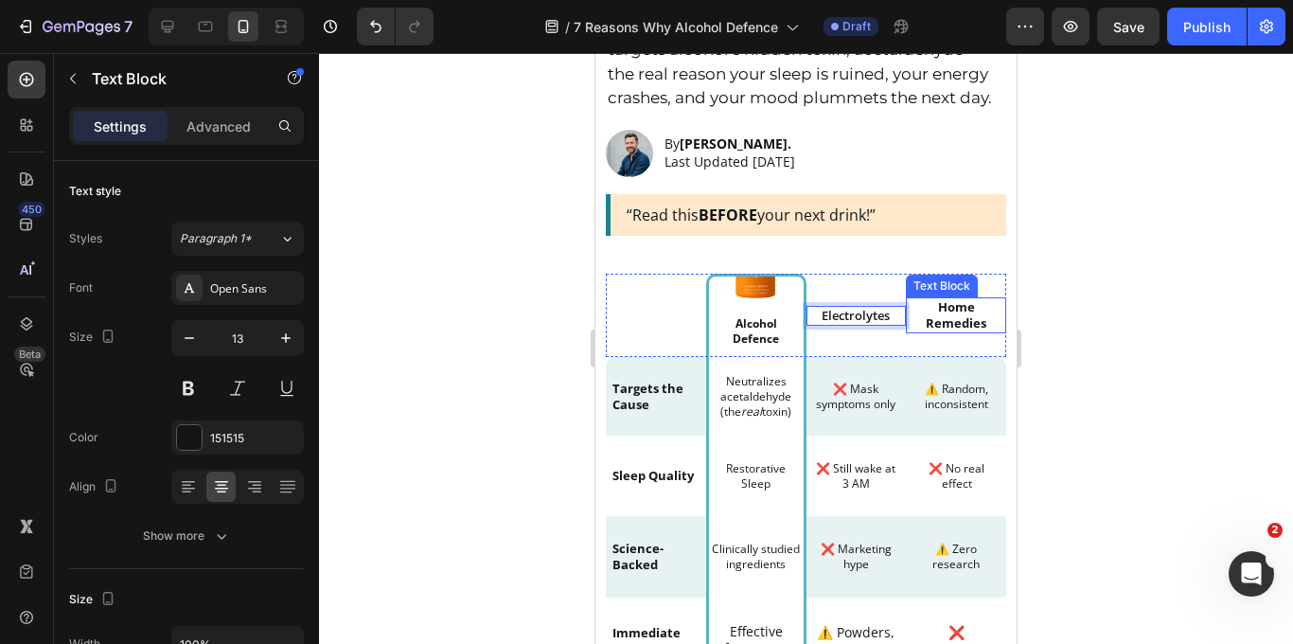
click at [957, 318] on p "Remedies" at bounding box center [956, 323] width 97 height 16
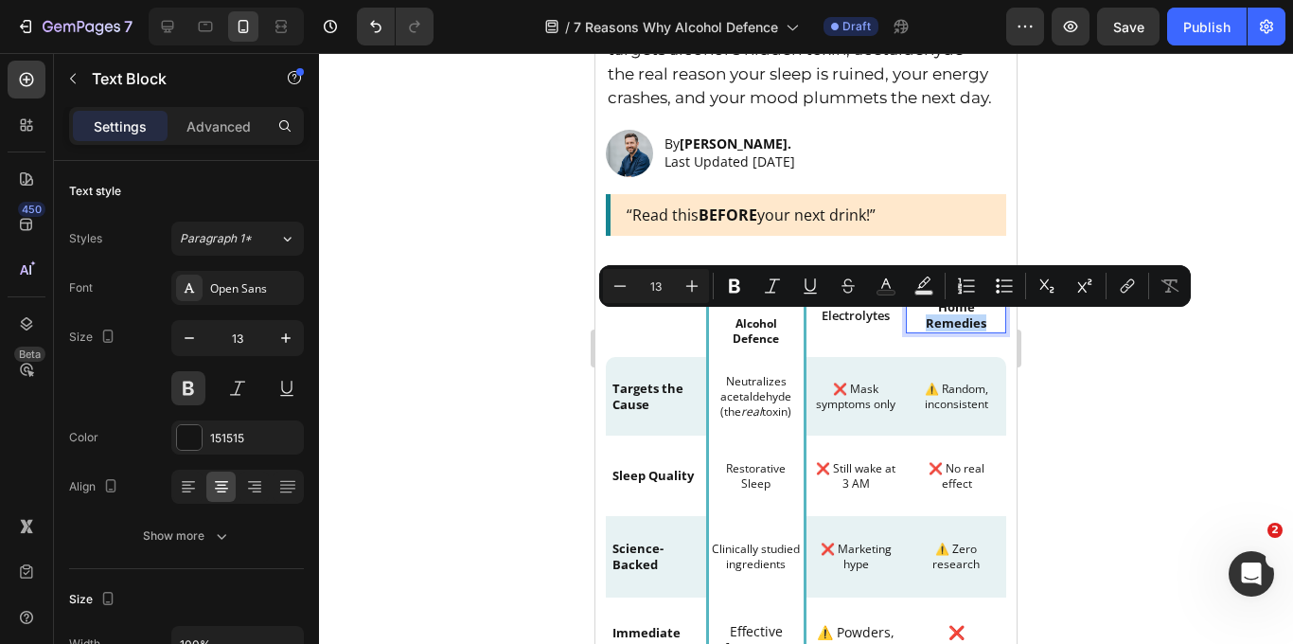
click at [957, 318] on p "Remedies" at bounding box center [956, 323] width 97 height 16
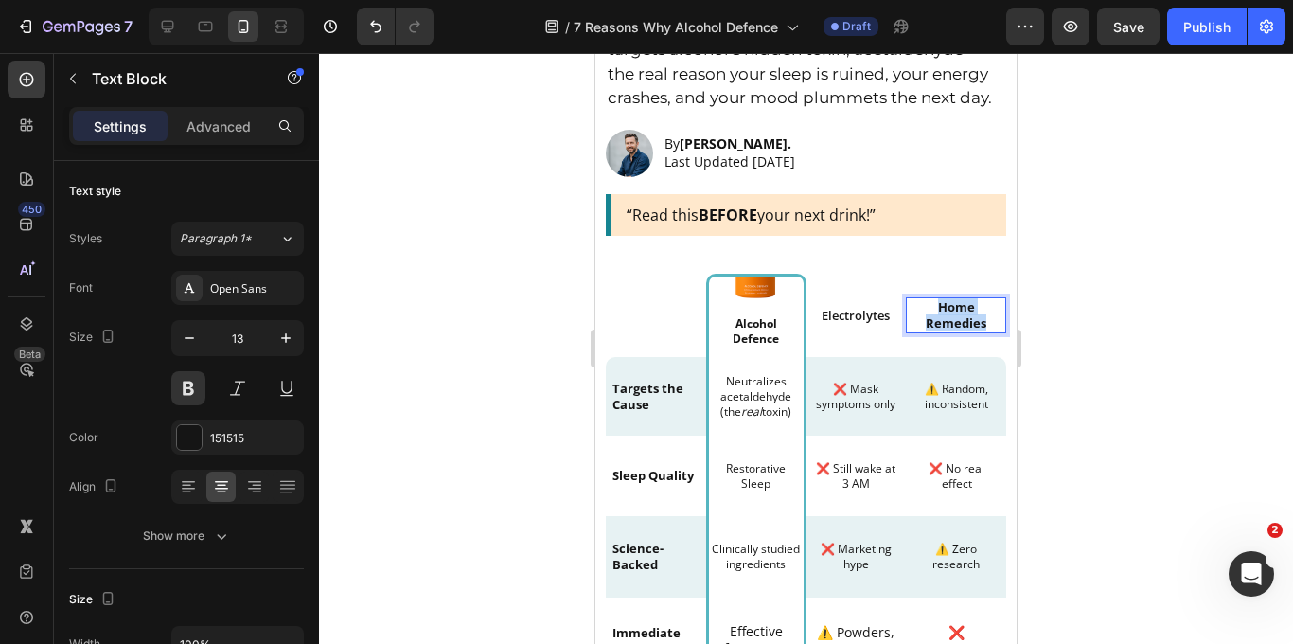
drag, startPoint x: 992, startPoint y: 322, endPoint x: 938, endPoint y: 307, distance: 56.0
click at [938, 307] on div "Home Remedies" at bounding box center [956, 315] width 100 height 36
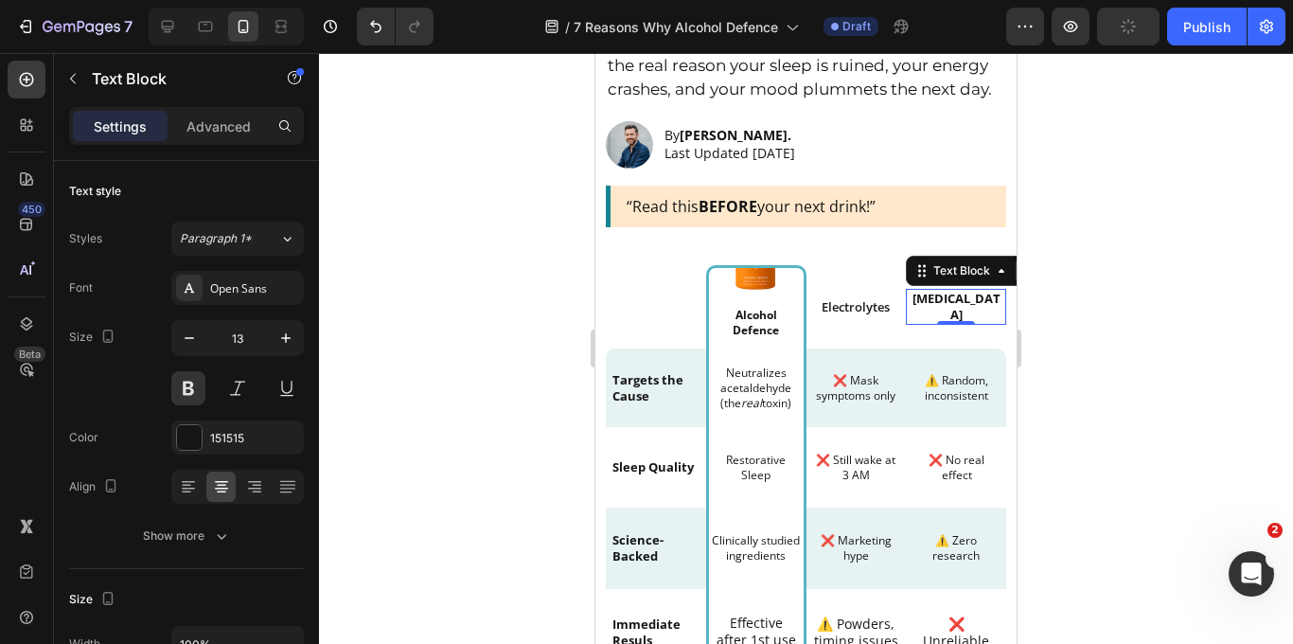
click at [1036, 335] on div at bounding box center [806, 348] width 974 height 591
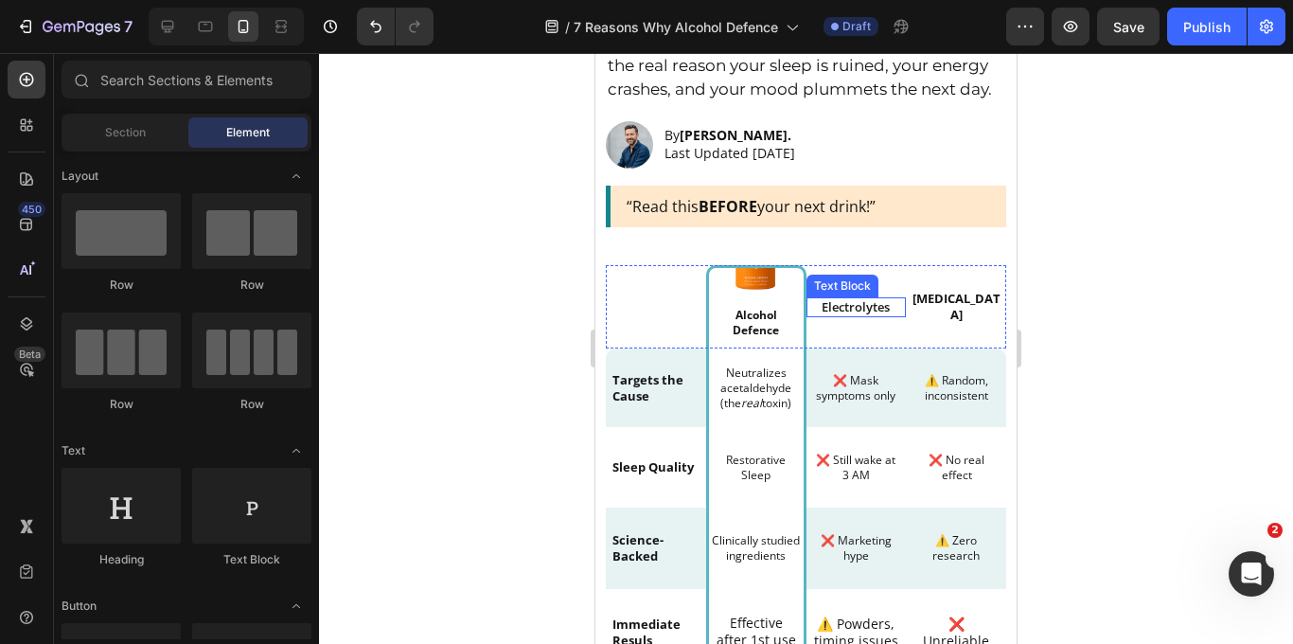
click at [863, 306] on p "Electrolytes" at bounding box center [856, 307] width 97 height 16
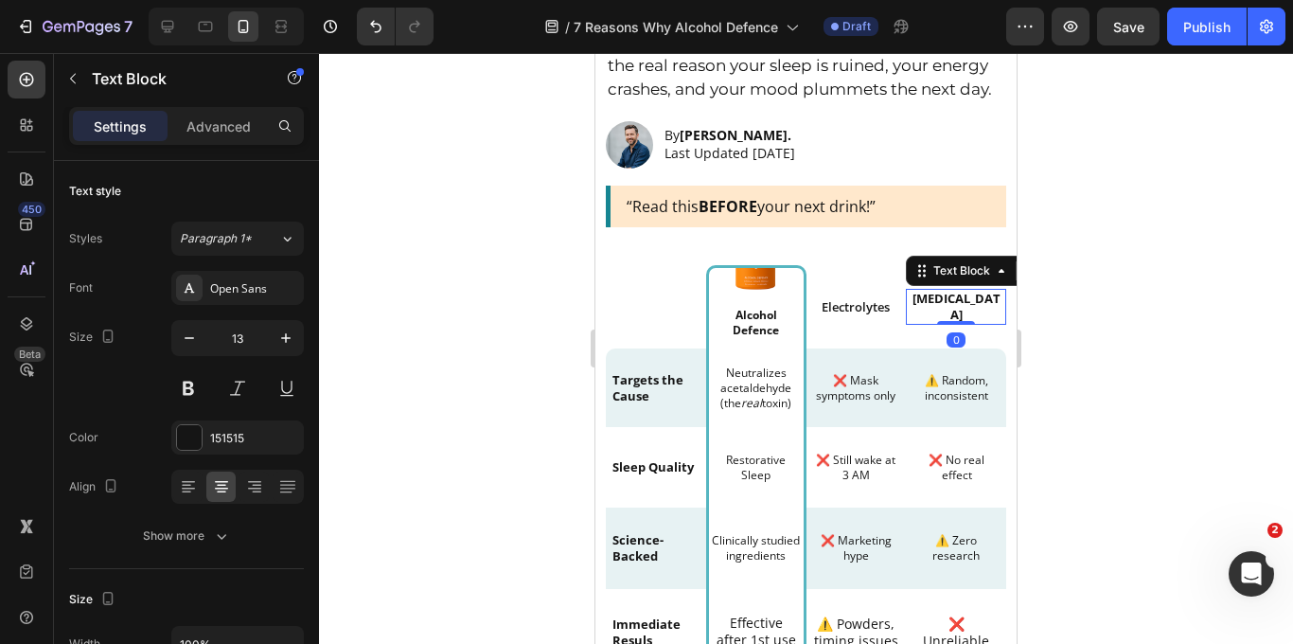
click at [938, 307] on p "[MEDICAL_DATA]" at bounding box center [956, 307] width 97 height 32
click at [176, 392] on button at bounding box center [188, 388] width 34 height 34
click at [1110, 361] on div at bounding box center [806, 348] width 974 height 591
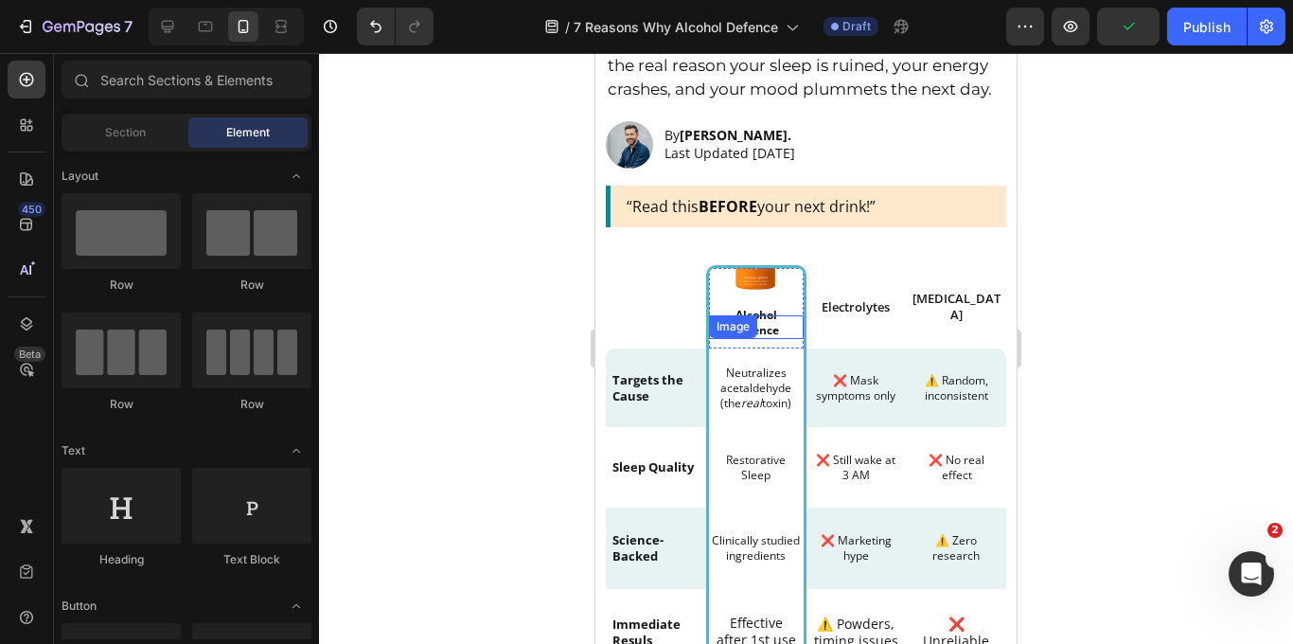
click at [758, 276] on img at bounding box center [756, 268] width 76 height 76
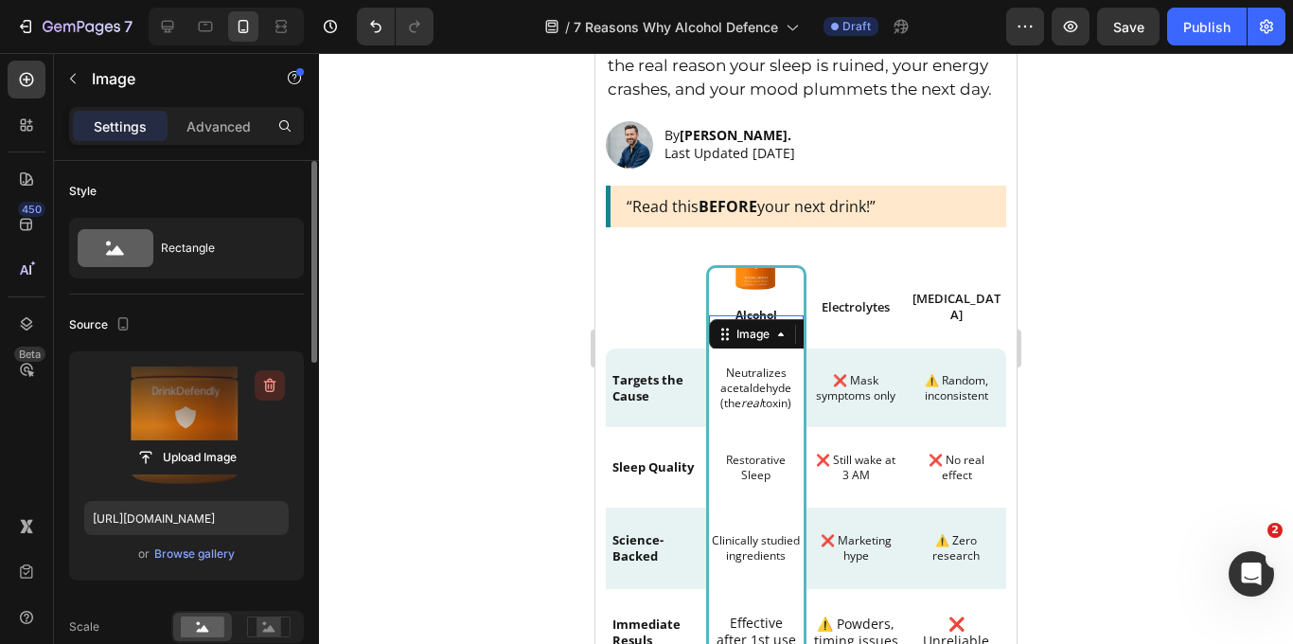
click at [267, 385] on icon "button" at bounding box center [269, 385] width 19 height 19
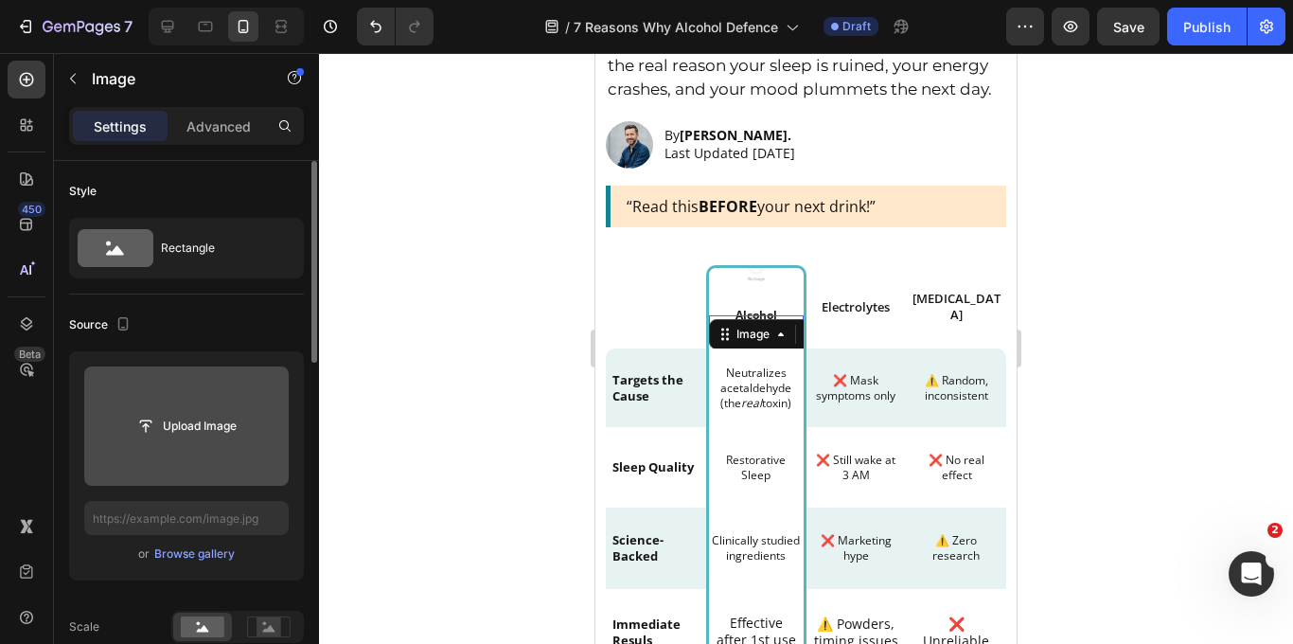
click at [743, 284] on img at bounding box center [756, 268] width 76 height 76
click at [761, 272] on img at bounding box center [756, 268] width 76 height 76
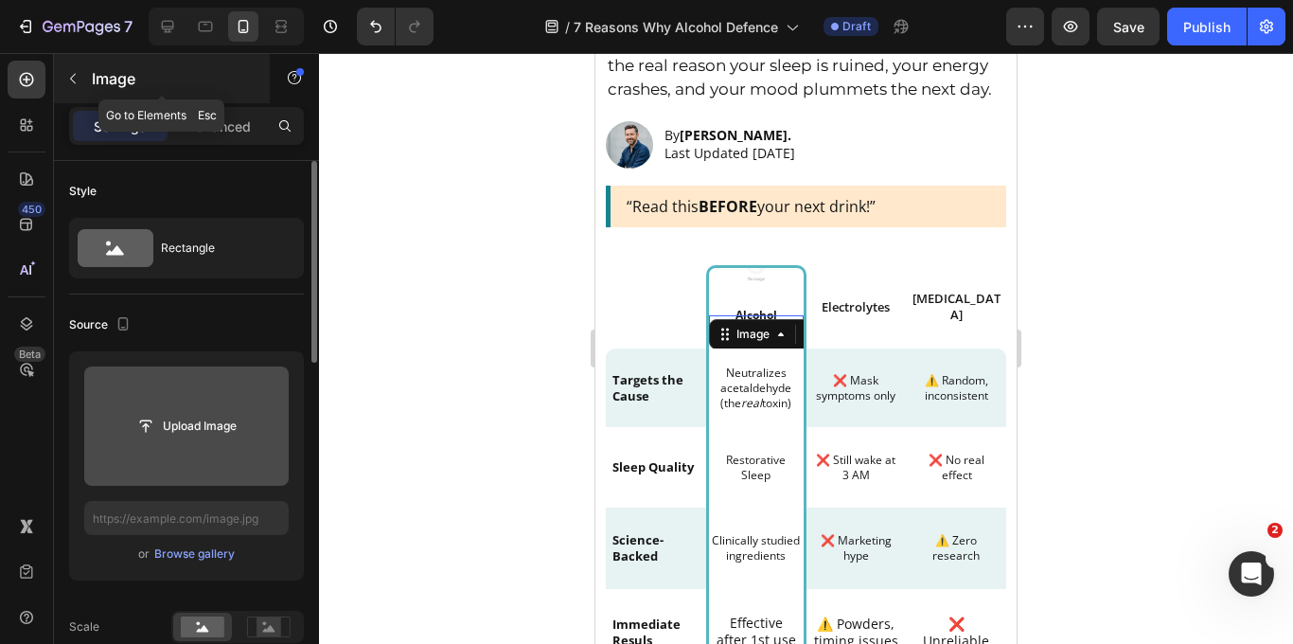
click at [74, 75] on icon "button" at bounding box center [72, 78] width 15 height 15
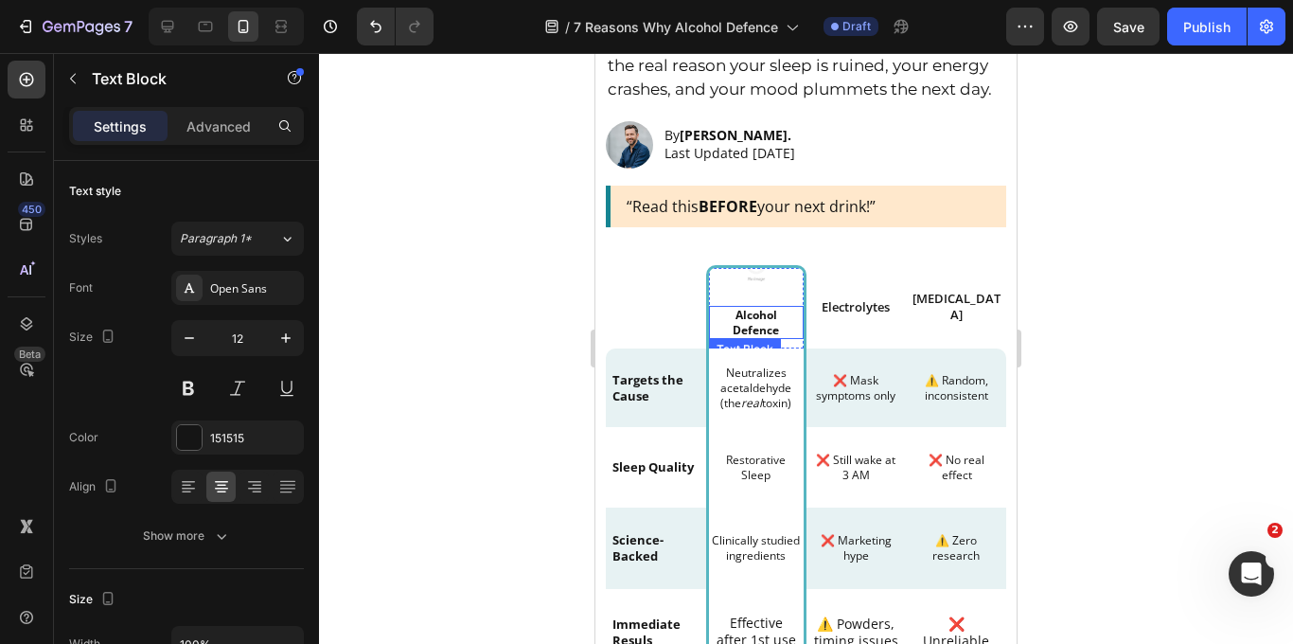
click at [780, 336] on p "Alcohol Defence" at bounding box center [756, 322] width 91 height 29
click at [778, 293] on img at bounding box center [756, 268] width 76 height 76
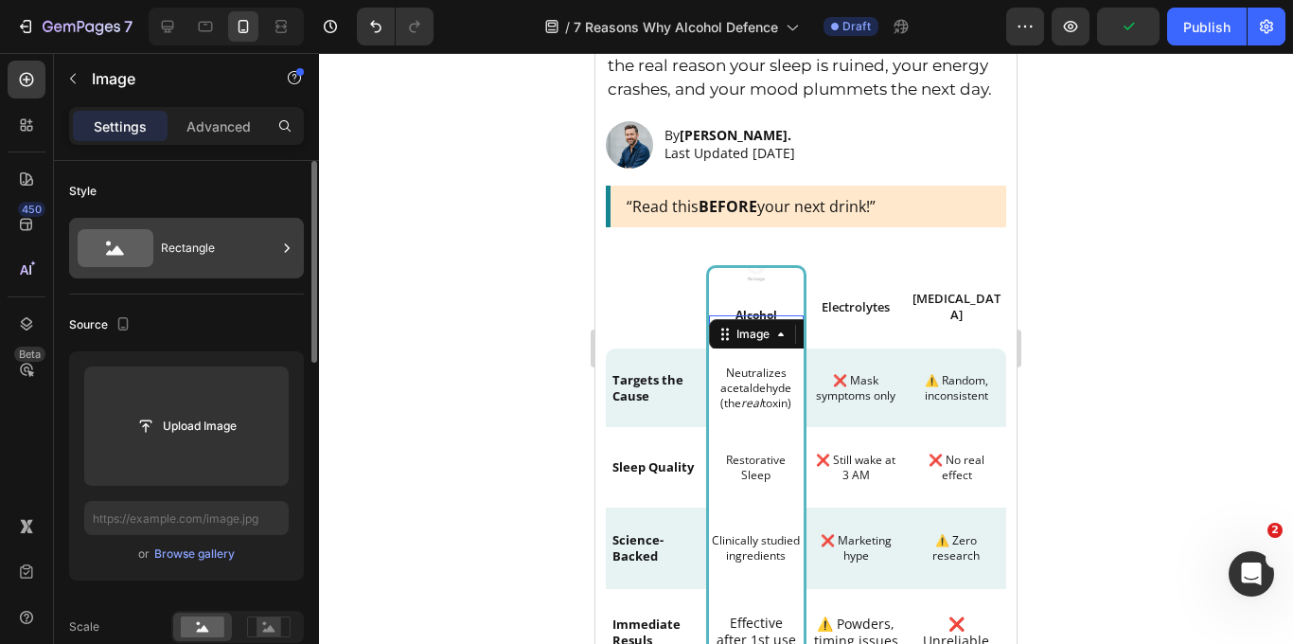
click at [257, 242] on div "Rectangle" at bounding box center [218, 248] width 115 height 44
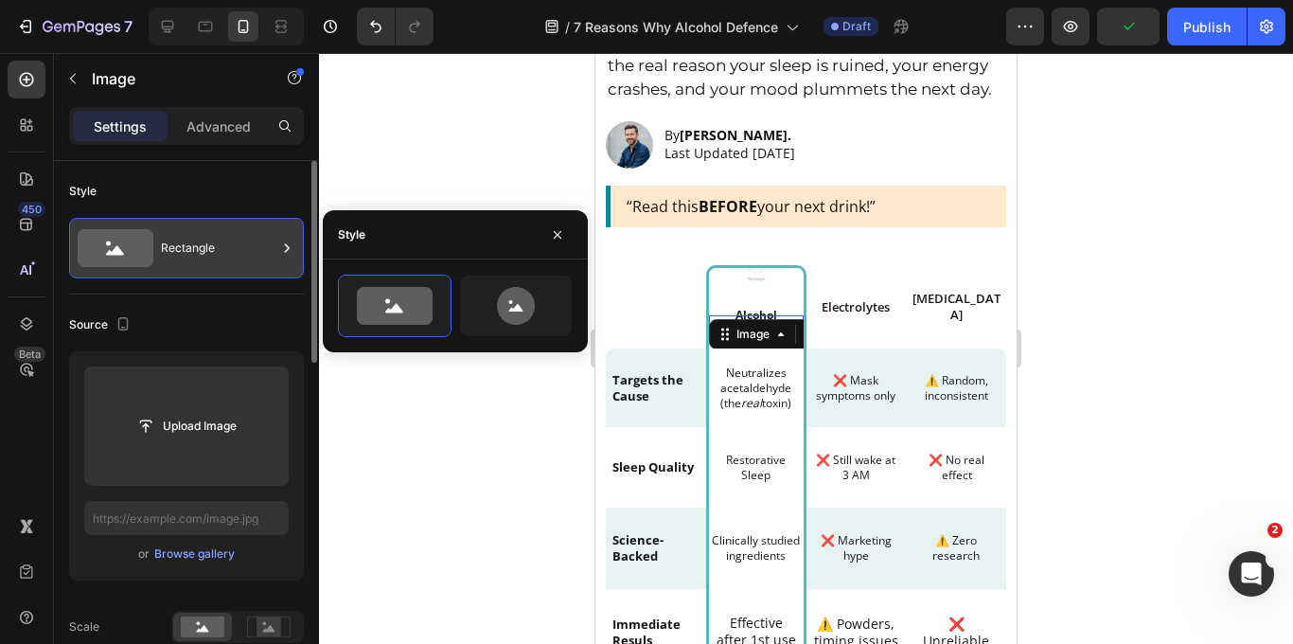
click at [250, 242] on div "Rectangle" at bounding box center [218, 248] width 115 height 44
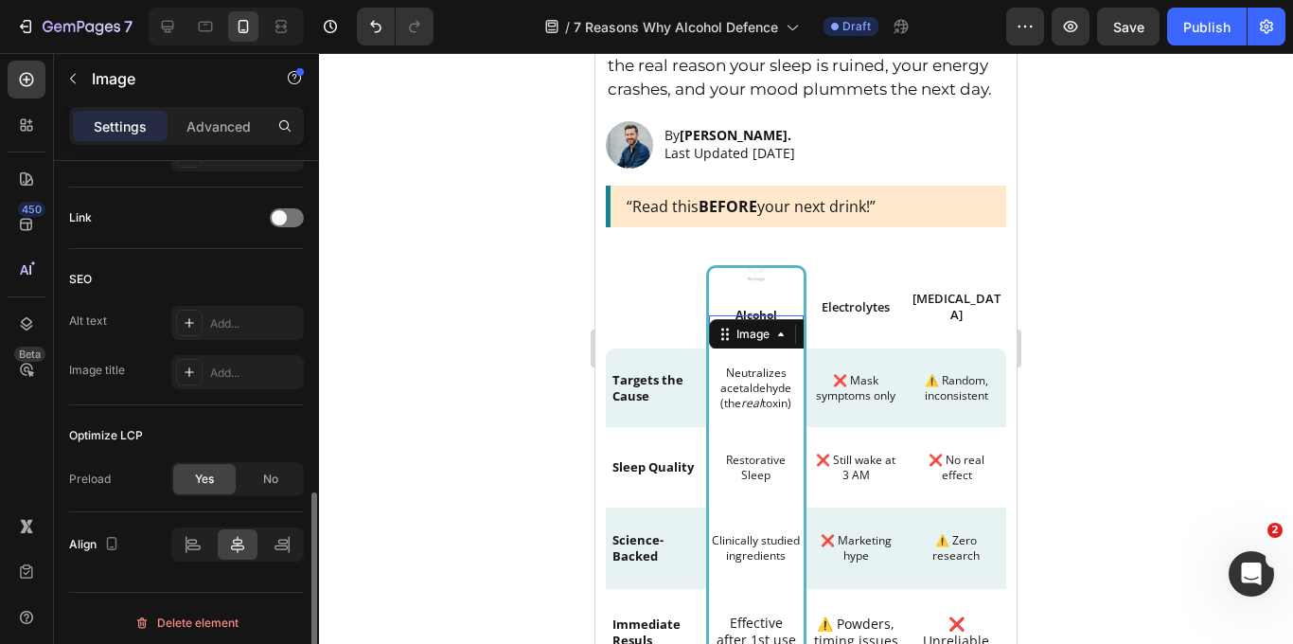
scroll to position [0, 0]
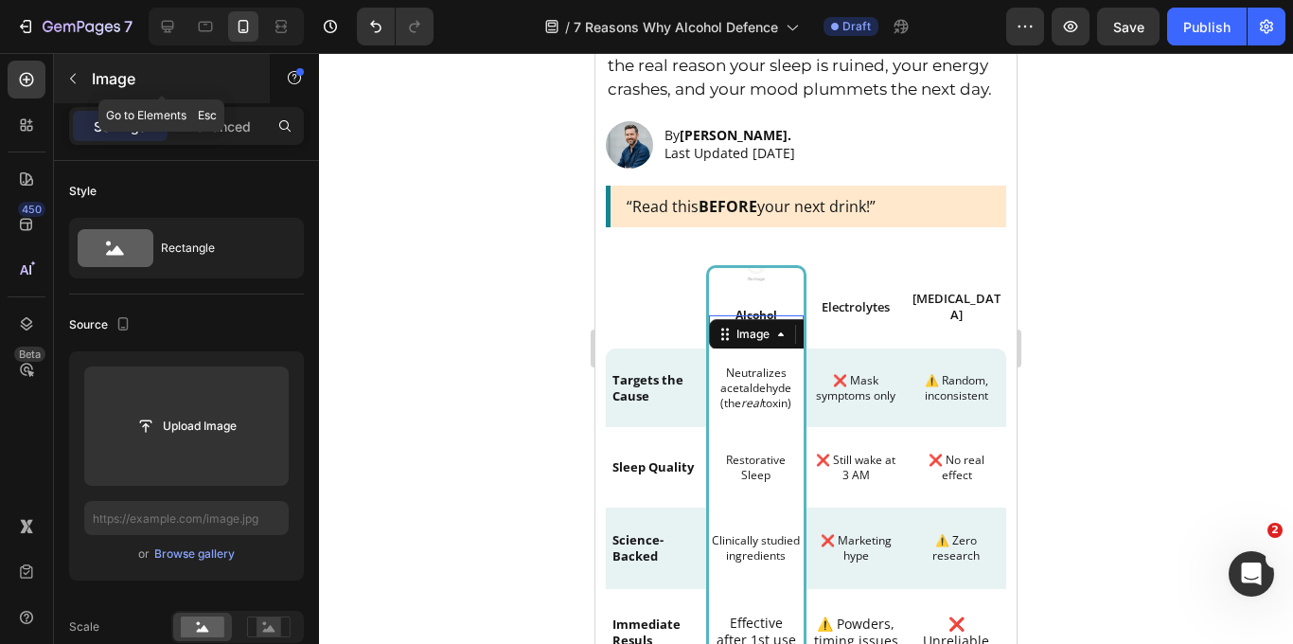
click at [76, 75] on icon "button" at bounding box center [72, 78] width 15 height 15
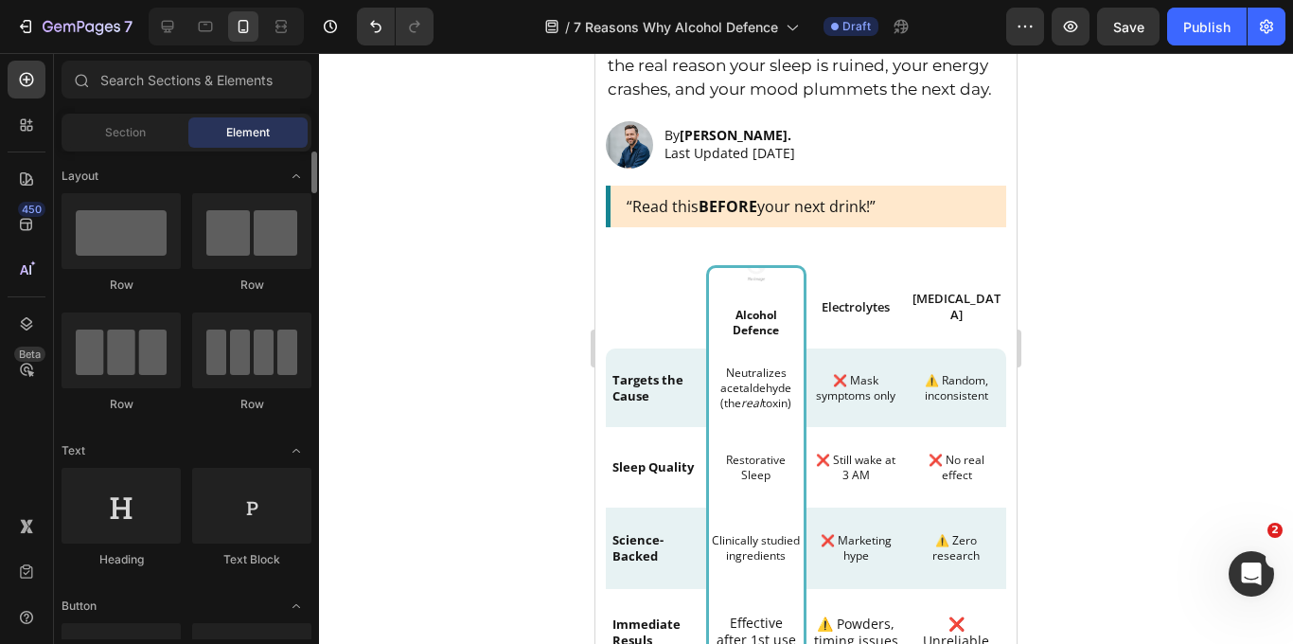
click at [1115, 268] on div at bounding box center [806, 348] width 974 height 591
click at [901, 287] on div "Electrolytes Text Block" at bounding box center [856, 306] width 100 height 83
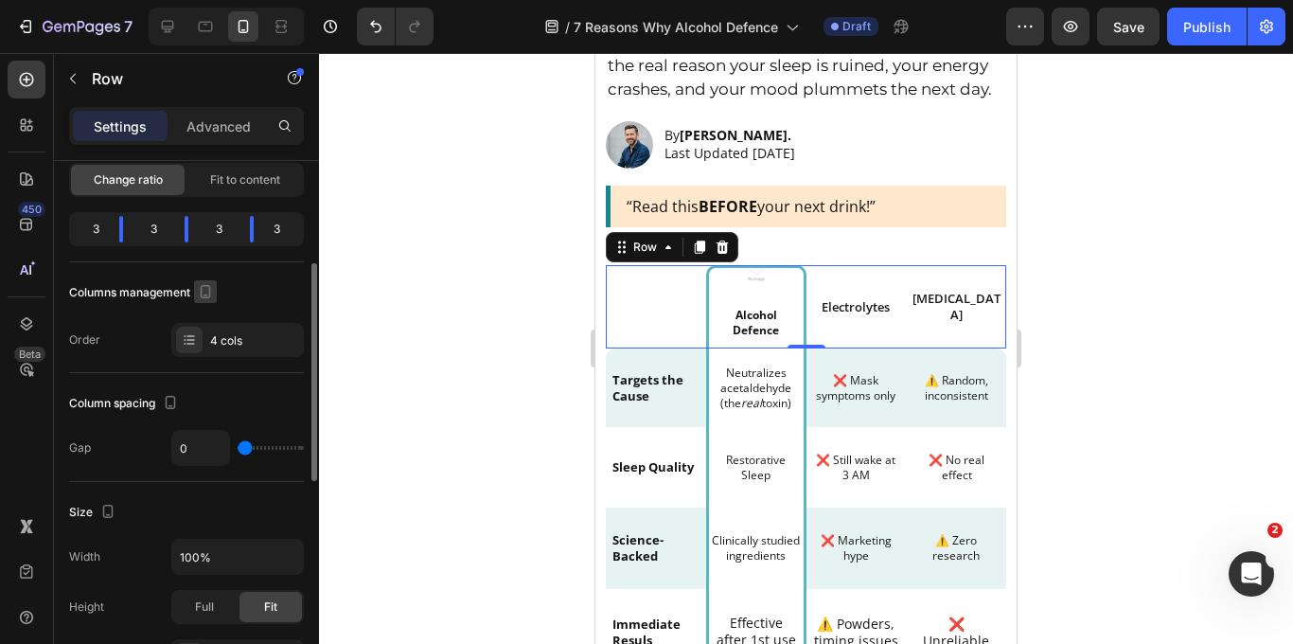
scroll to position [179, 0]
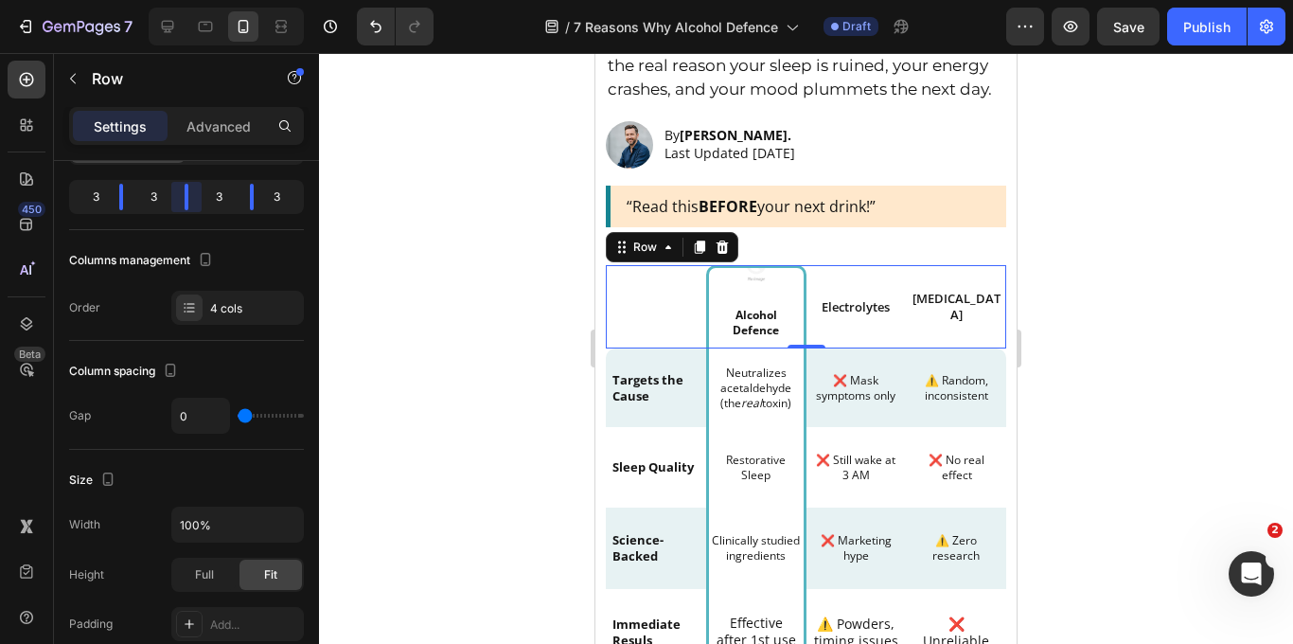
drag, startPoint x: 181, startPoint y: 198, endPoint x: 191, endPoint y: 191, distance: 12.3
click at [191, 0] on body "7 Version history / 7 Reasons Why Alcohol Defence Draft Preview Save Publish 45…" at bounding box center [646, 0] width 1293 height 0
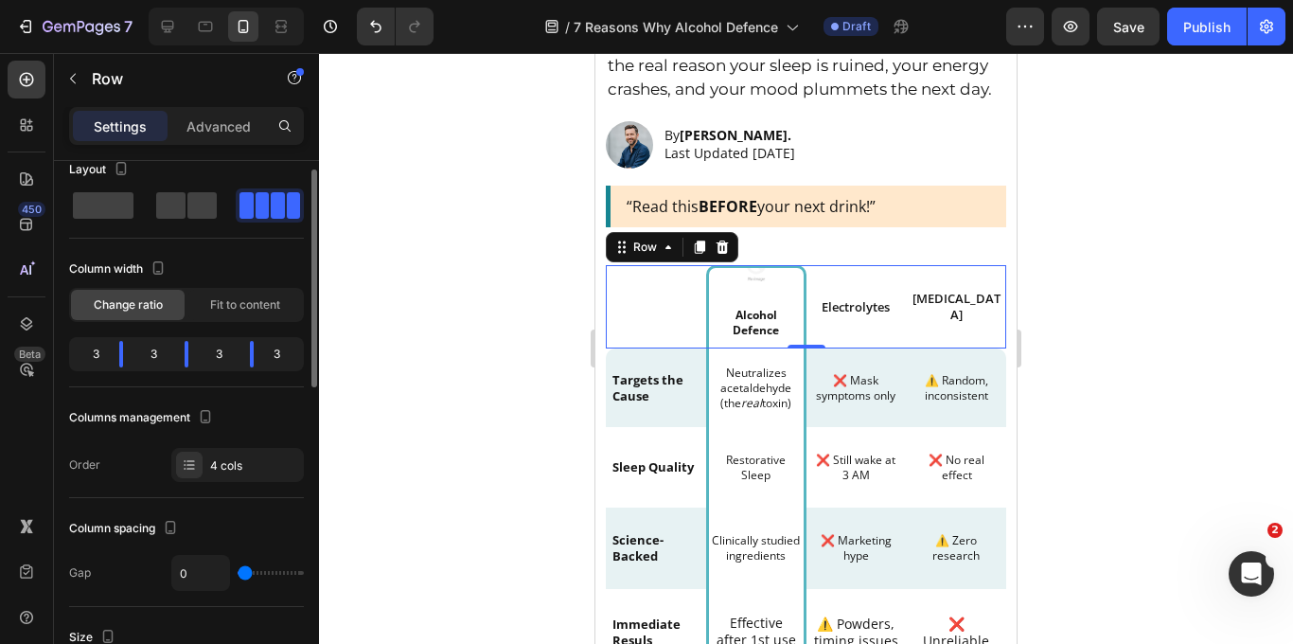
scroll to position [0, 0]
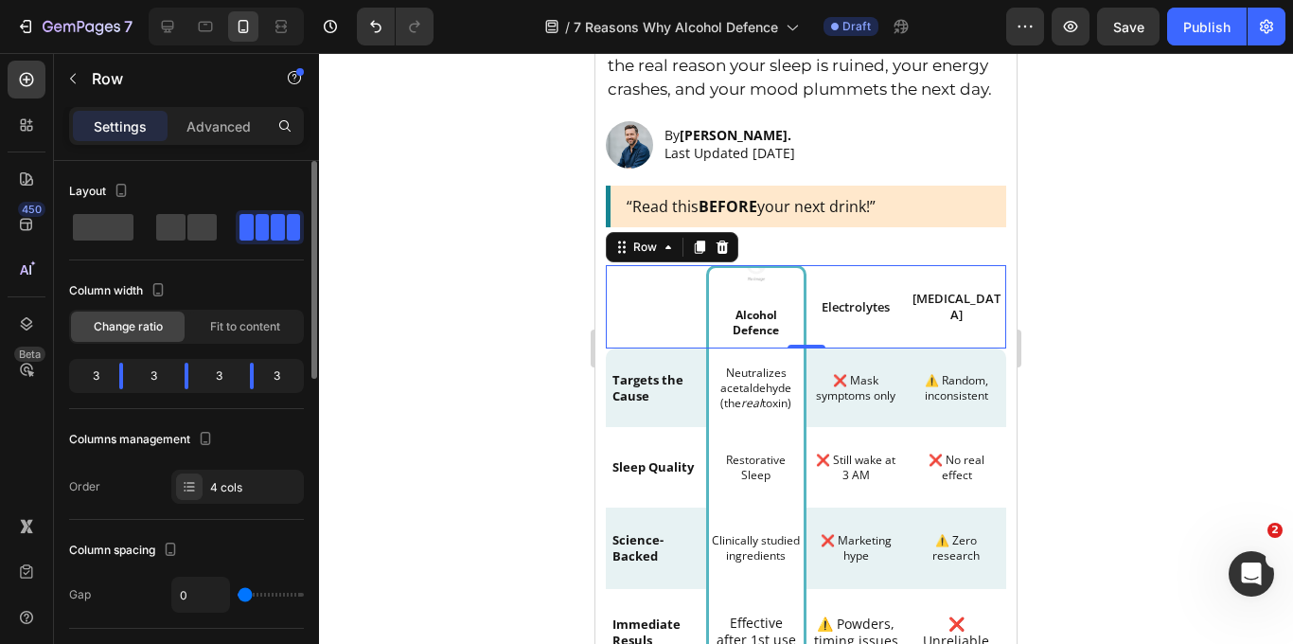
click at [276, 231] on span at bounding box center [278, 227] width 14 height 27
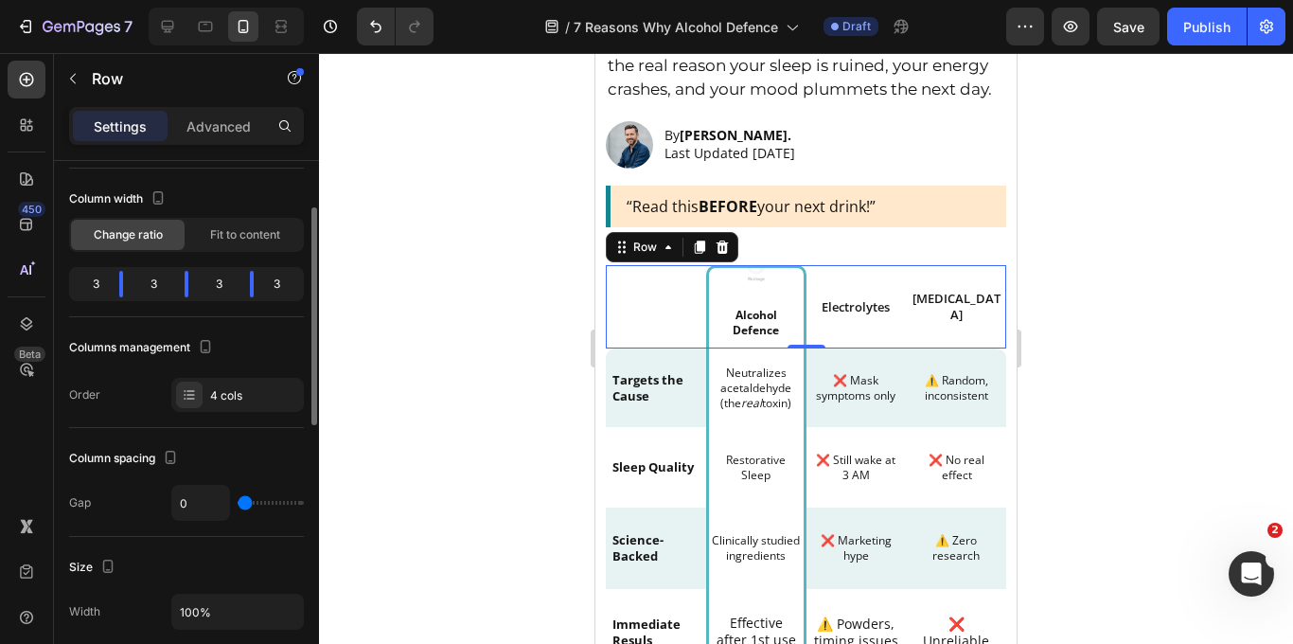
scroll to position [103, 0]
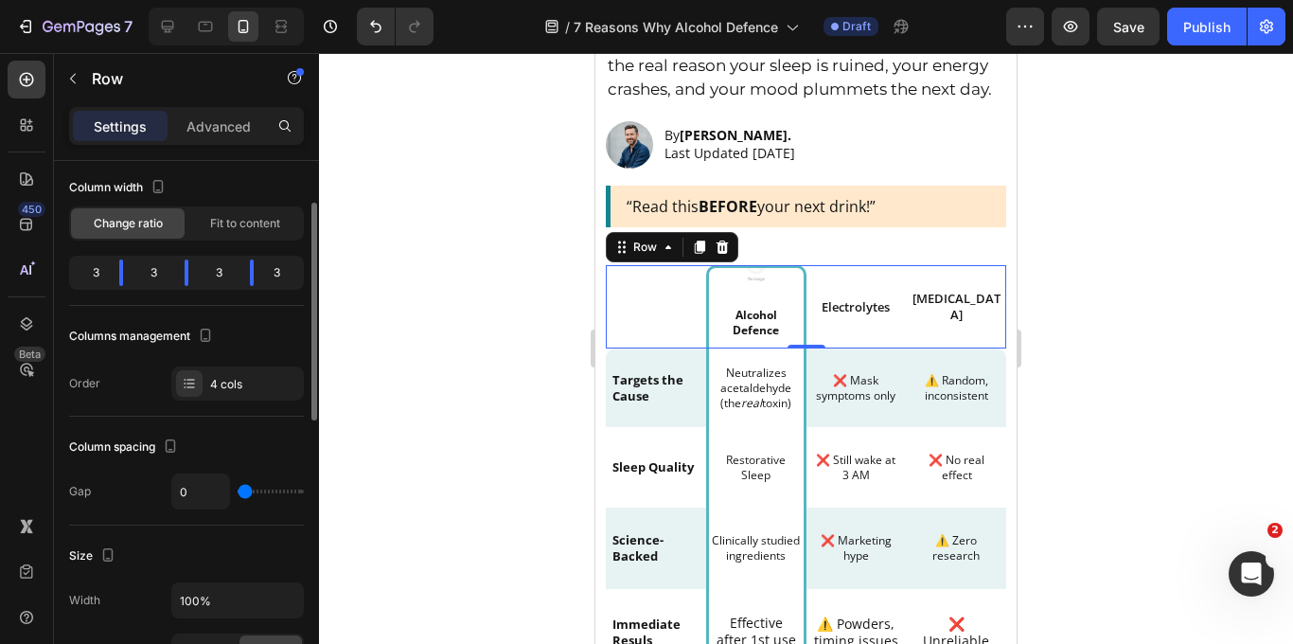
click at [223, 384] on div "4 cols" at bounding box center [254, 384] width 89 height 17
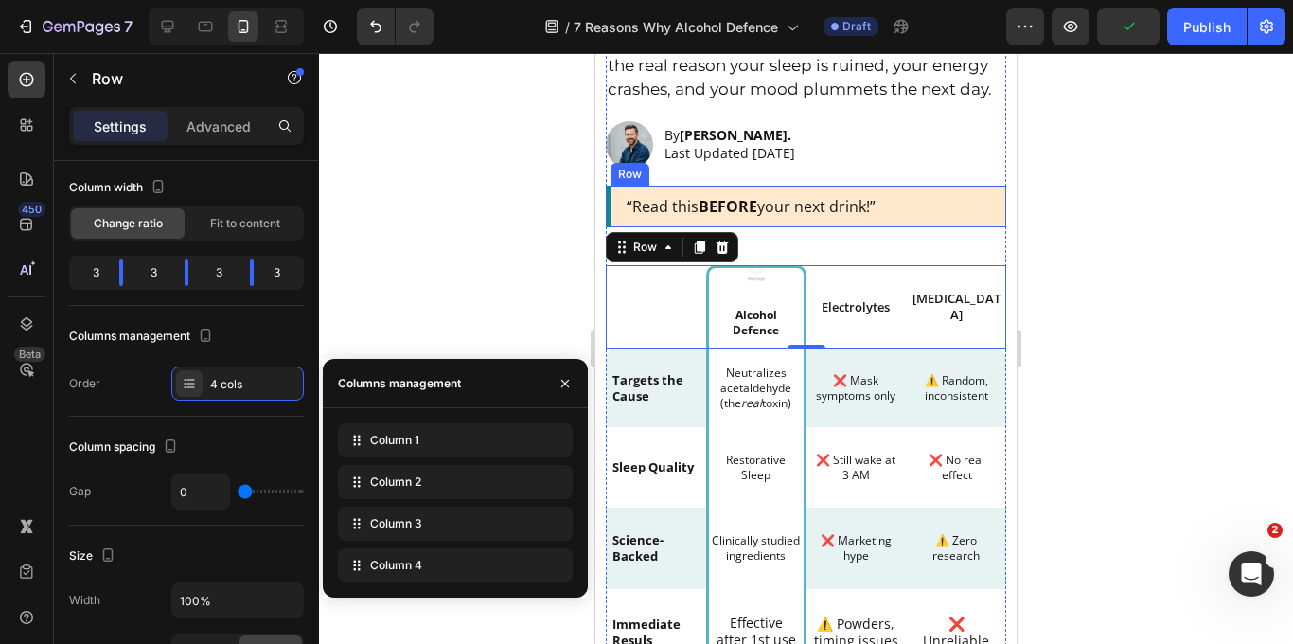
click at [1064, 205] on div at bounding box center [806, 348] width 974 height 591
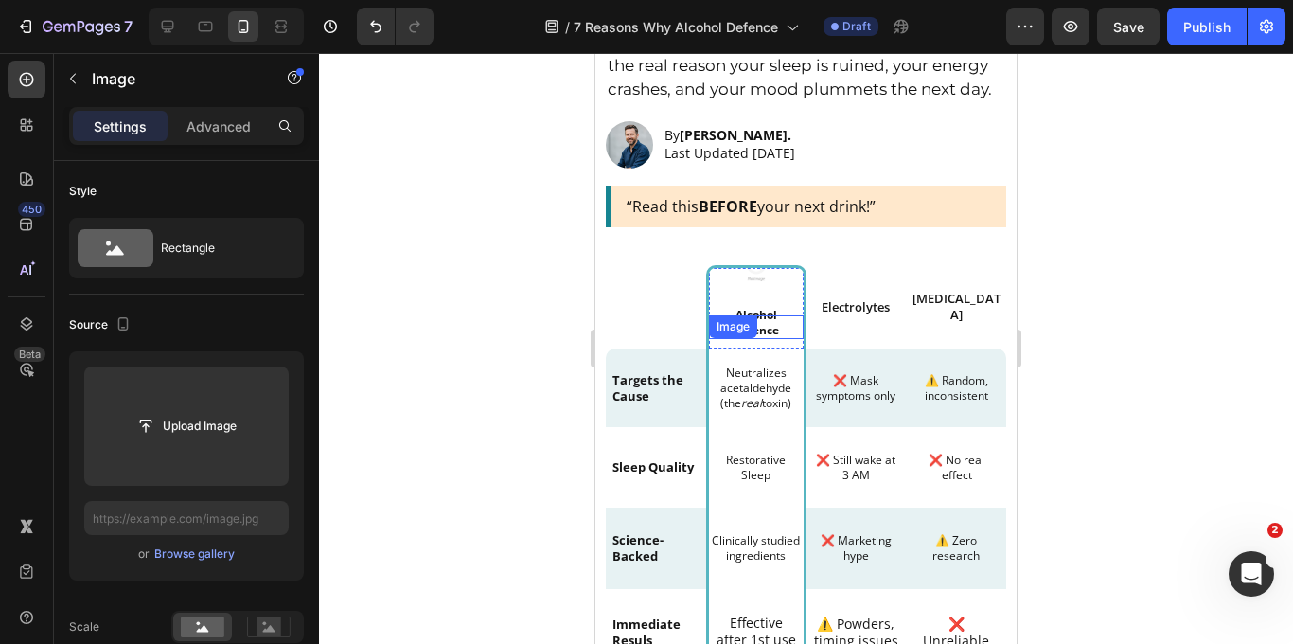
click at [741, 279] on img at bounding box center [756, 268] width 76 height 76
click at [197, 118] on p "Advanced" at bounding box center [218, 126] width 64 height 20
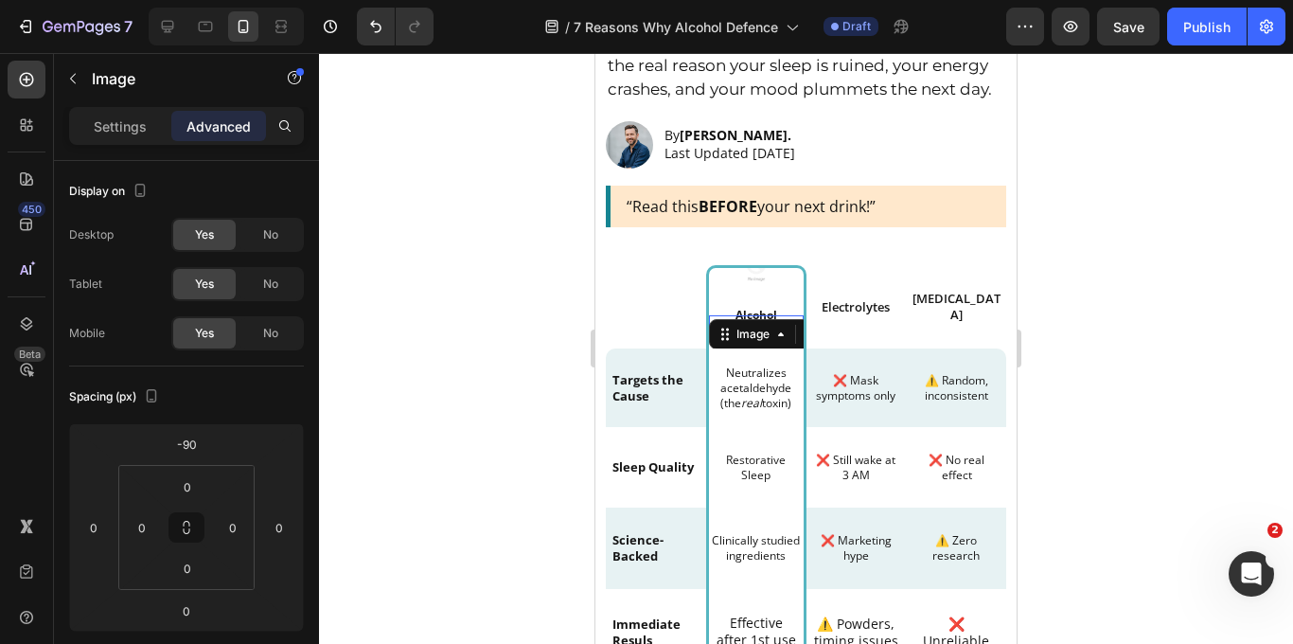
click at [198, 122] on p "Advanced" at bounding box center [218, 126] width 64 height 20
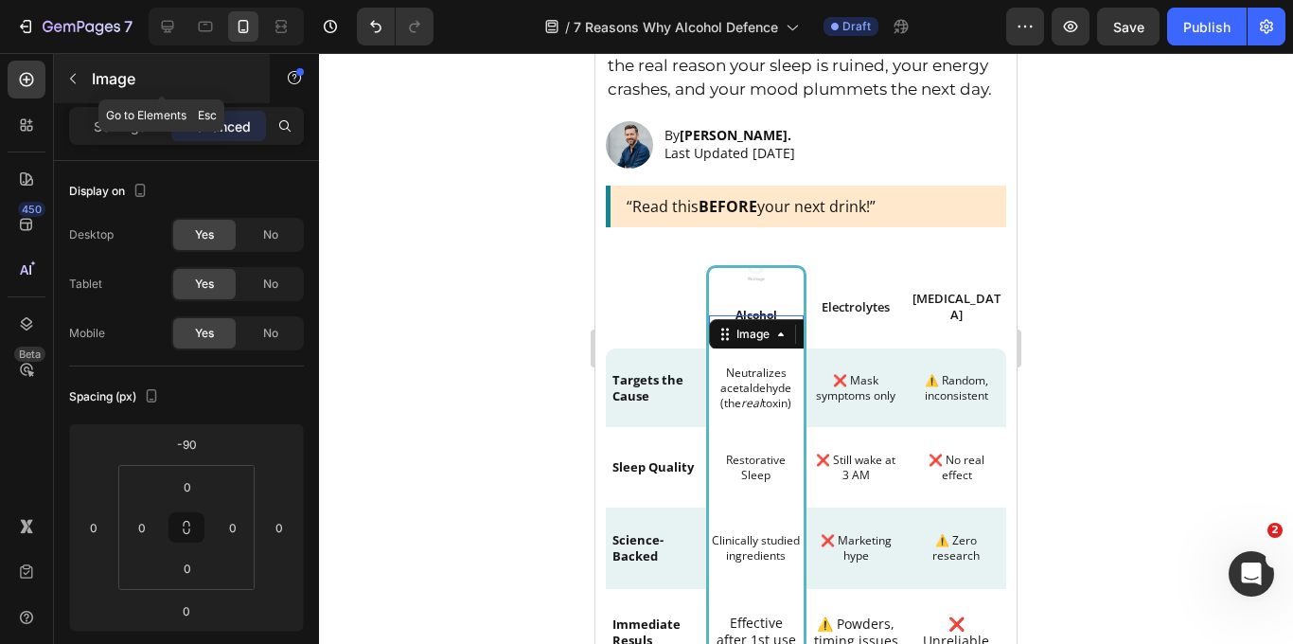
click at [62, 79] on button "button" at bounding box center [73, 78] width 30 height 30
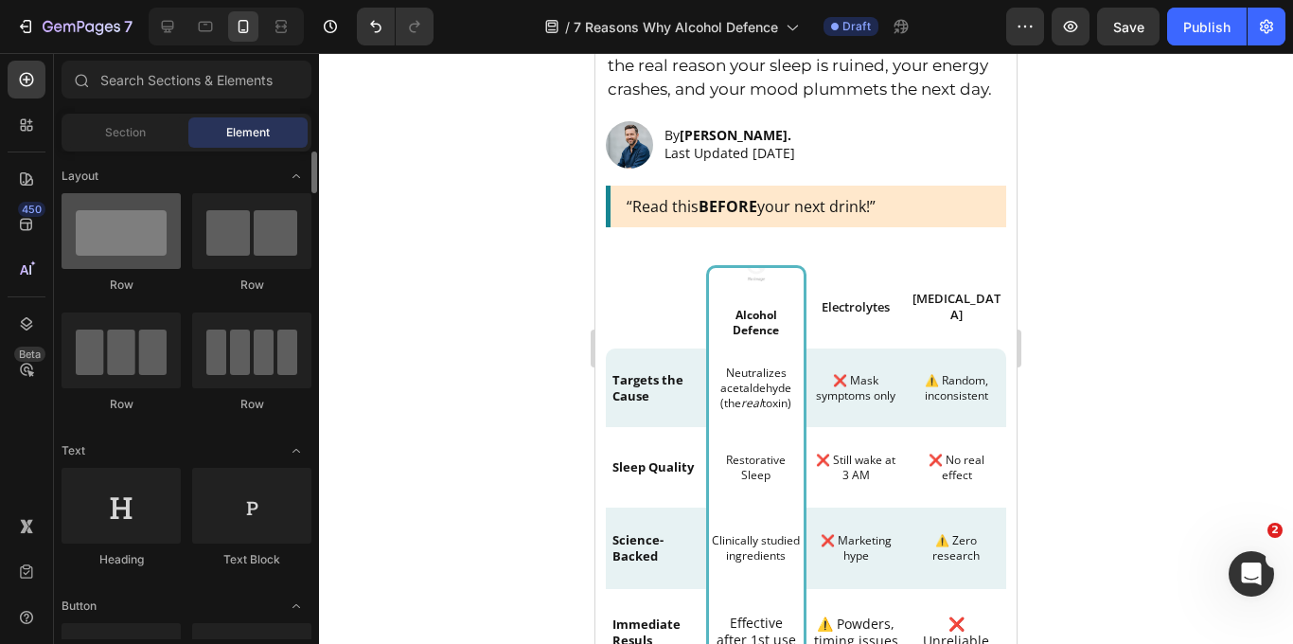
click at [120, 258] on div at bounding box center [121, 231] width 119 height 76
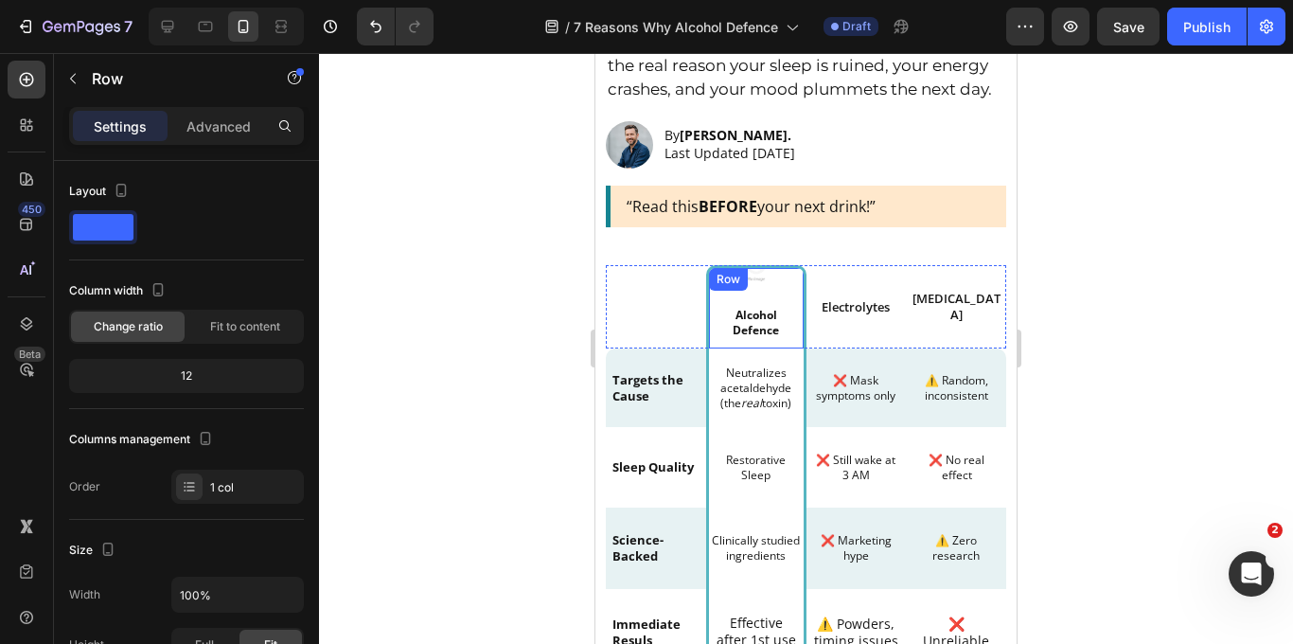
click at [792, 343] on div "Image Alcohol Defence Text Block Row" at bounding box center [756, 306] width 100 height 83
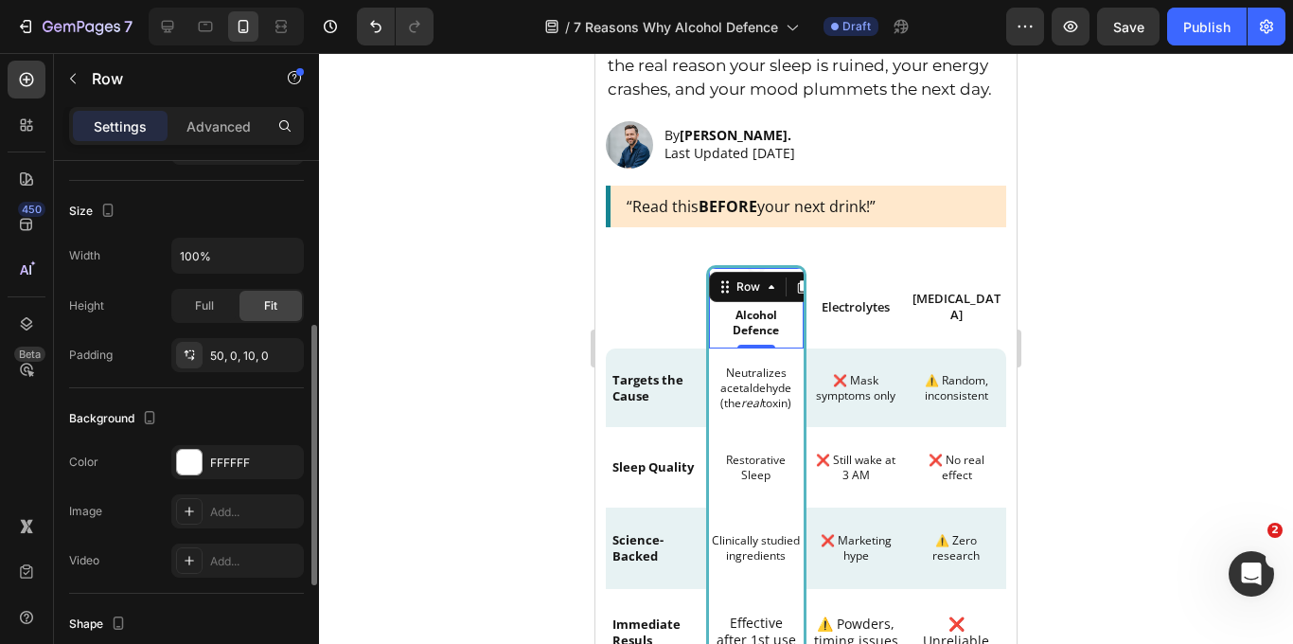
scroll to position [480, 0]
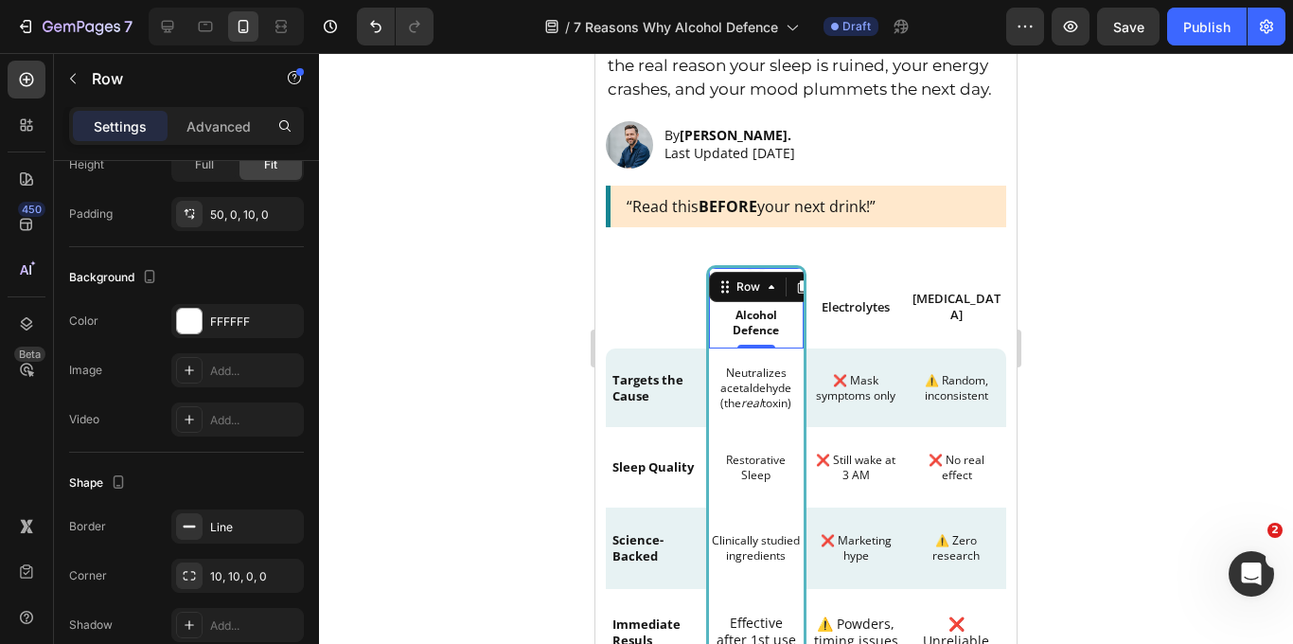
click at [1168, 283] on div at bounding box center [806, 348] width 974 height 591
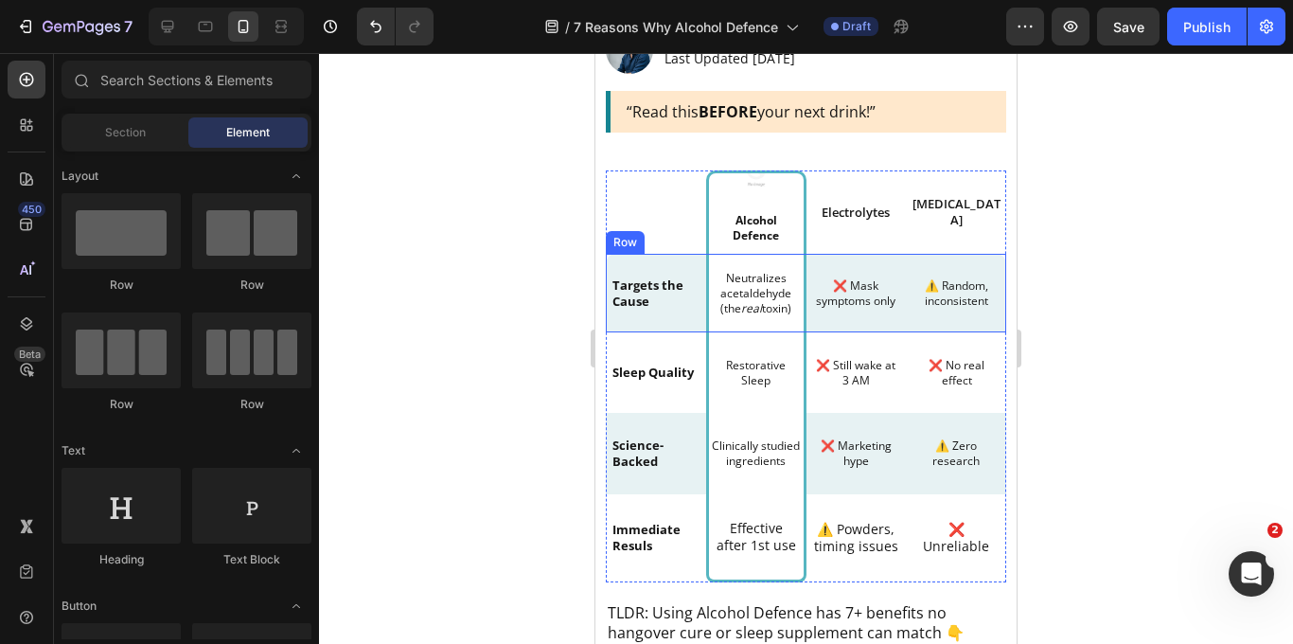
scroll to position [804, 0]
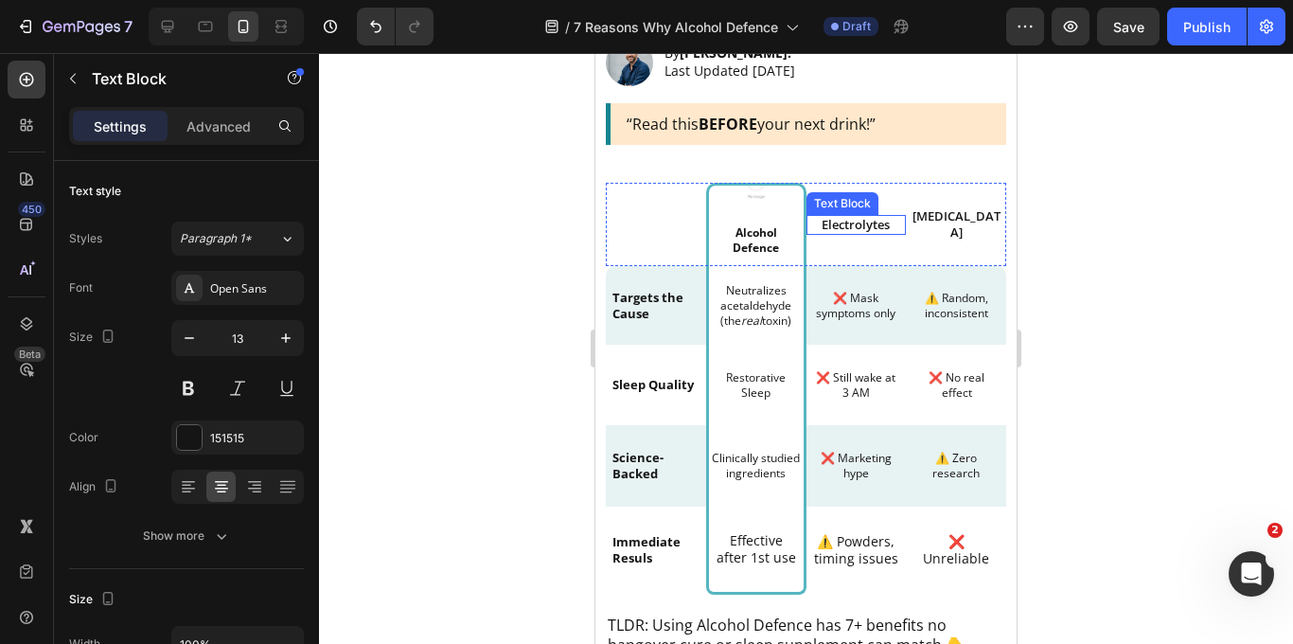
click at [858, 222] on p "Electrolytes" at bounding box center [856, 225] width 97 height 16
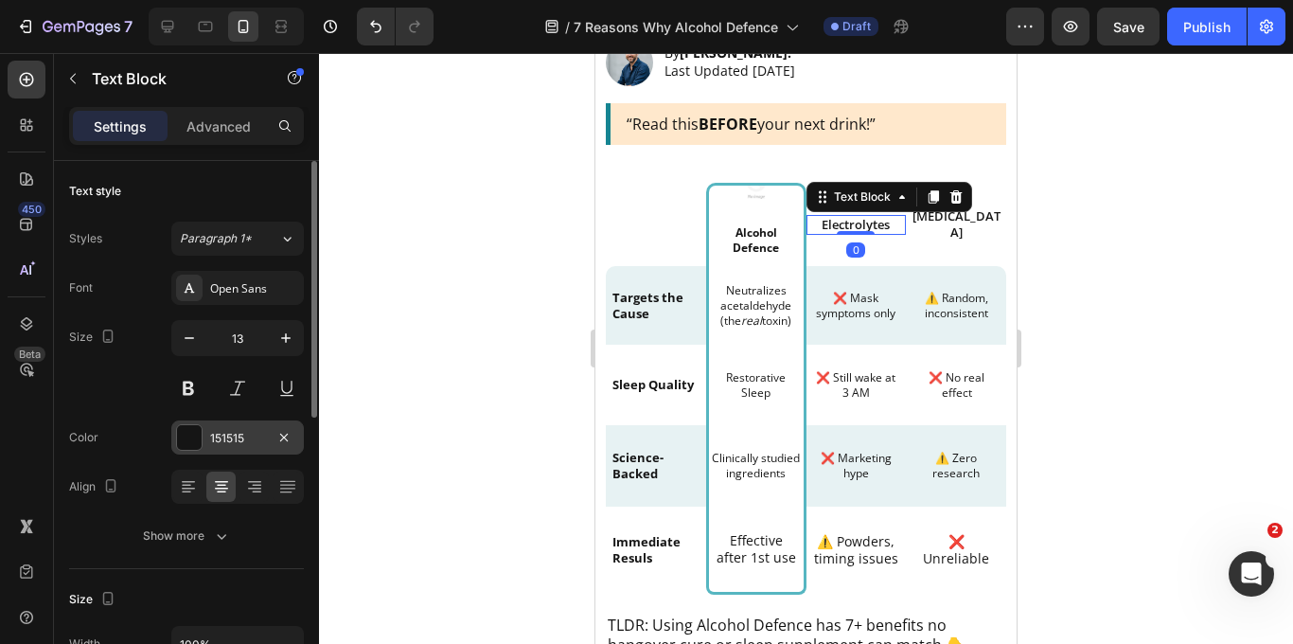
click at [245, 436] on div "151515" at bounding box center [237, 438] width 55 height 17
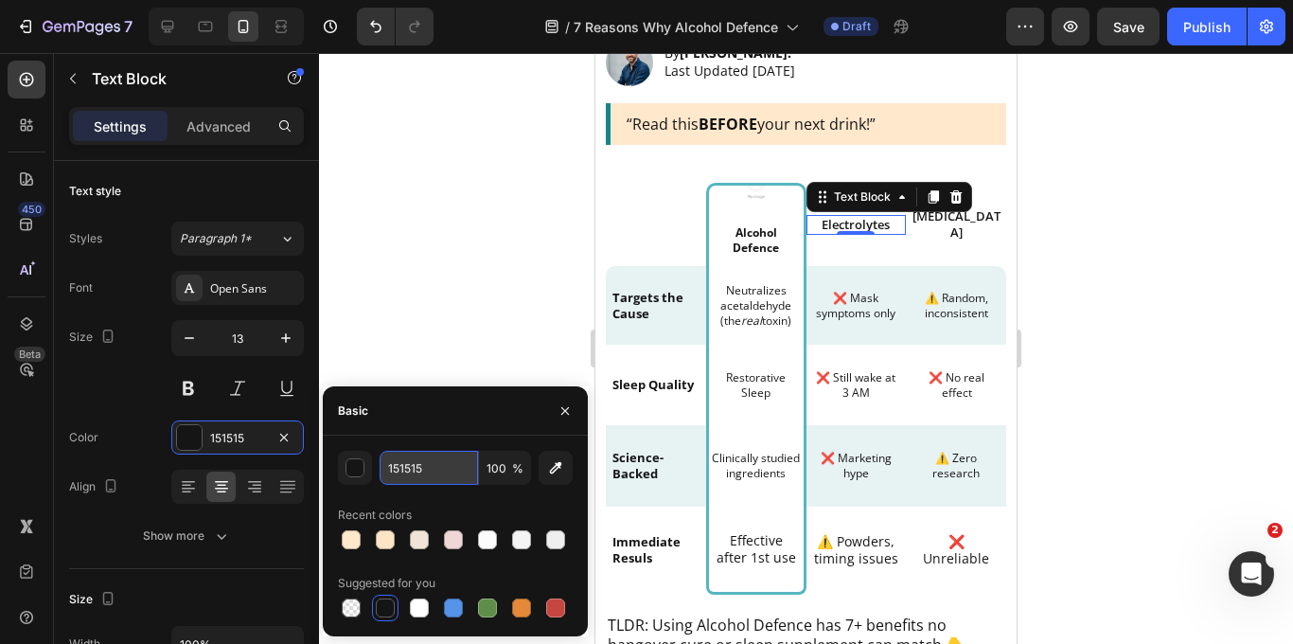
click at [407, 458] on input "151515" at bounding box center [429, 468] width 98 height 34
click at [369, 463] on button "button" at bounding box center [355, 468] width 34 height 34
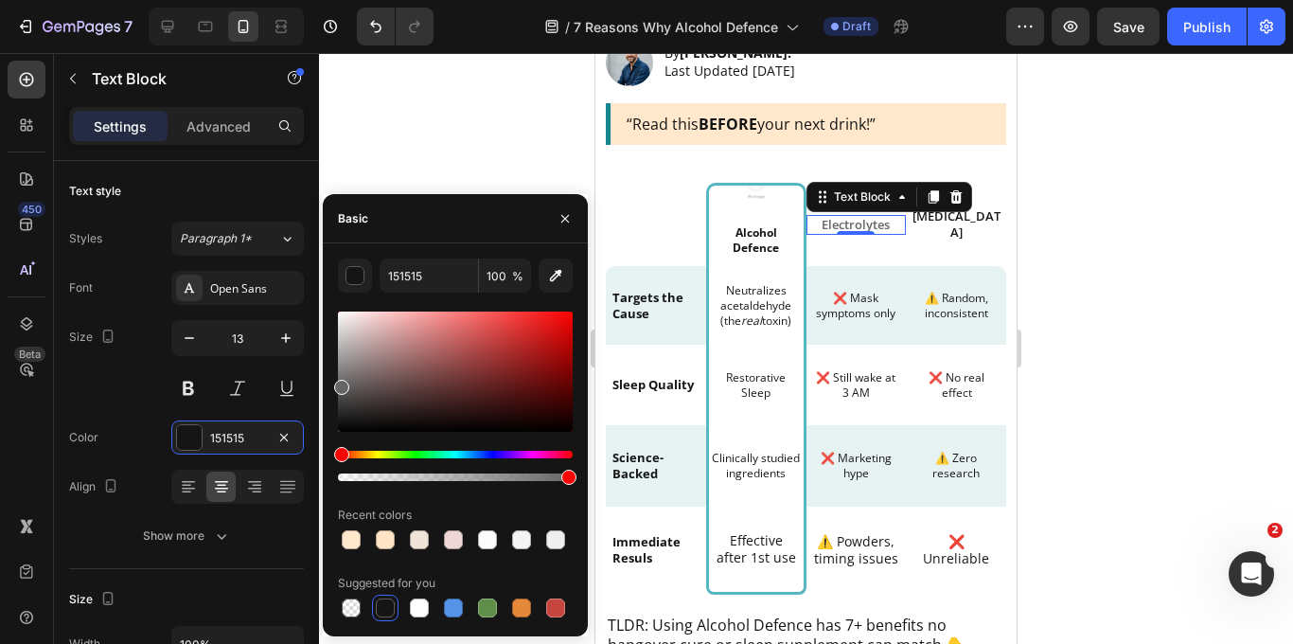
drag, startPoint x: 343, startPoint y: 417, endPoint x: 325, endPoint y: 382, distance: 39.4
click at [325, 382] on div "151515 100 % Recent colors Suggested for you" at bounding box center [455, 439] width 265 height 362
type input "666666"
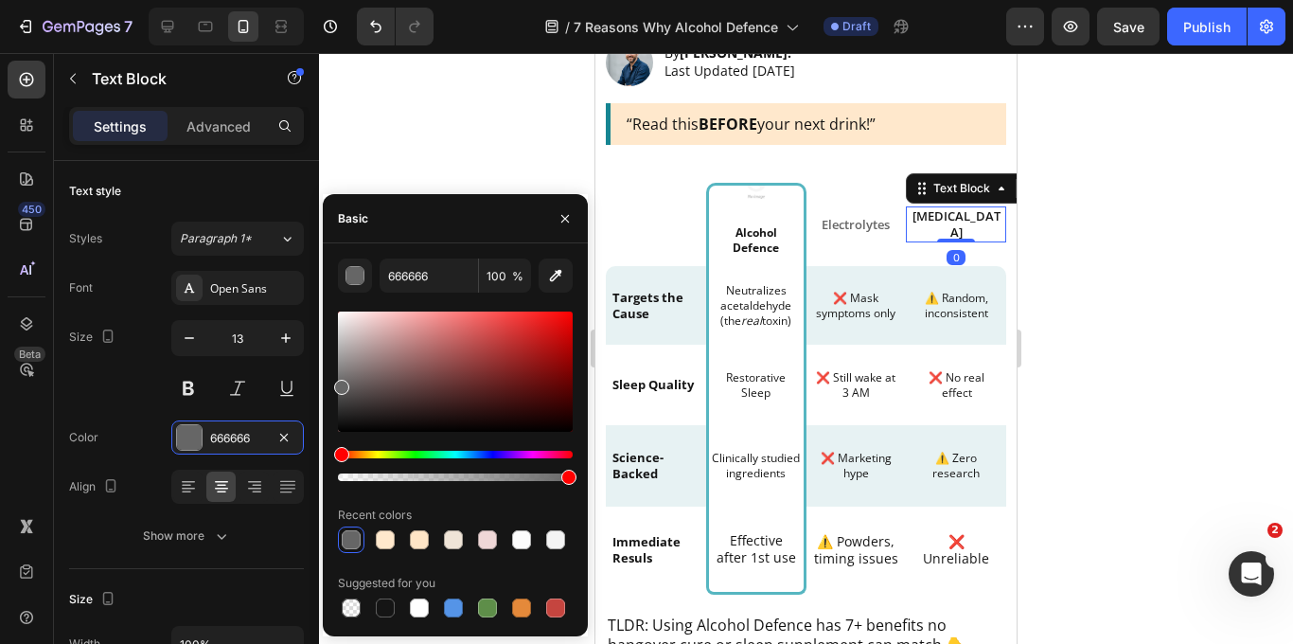
click at [942, 226] on p "Sleeping pills" at bounding box center [956, 224] width 97 height 32
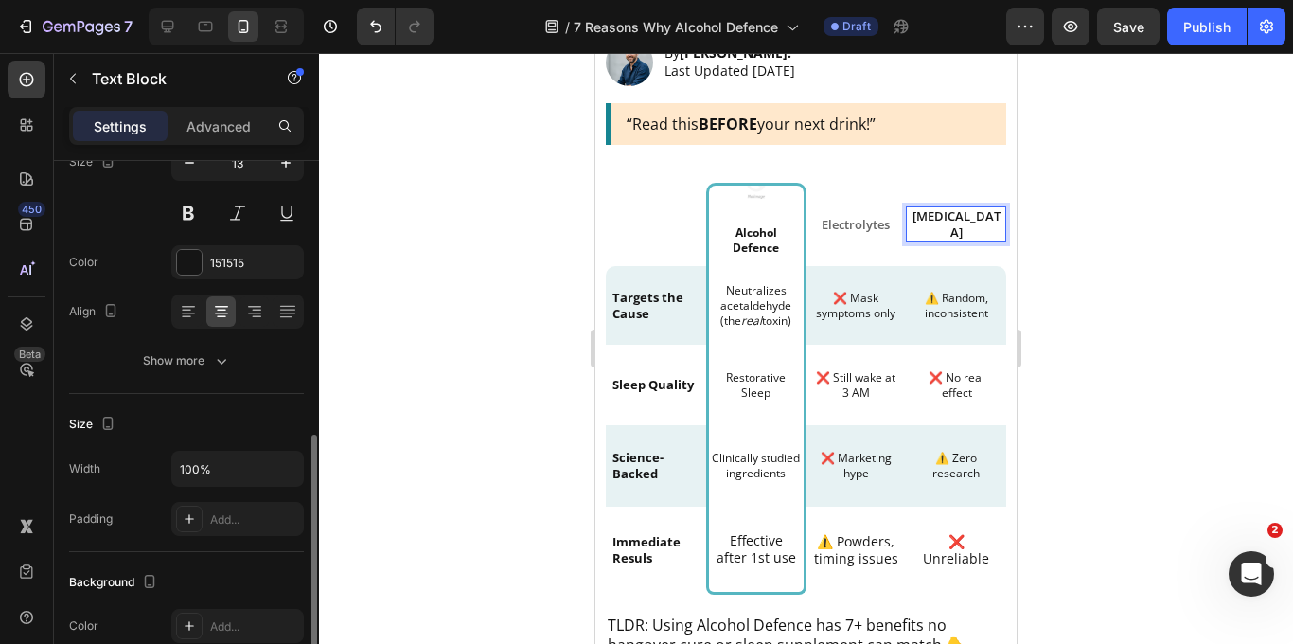
scroll to position [7, 0]
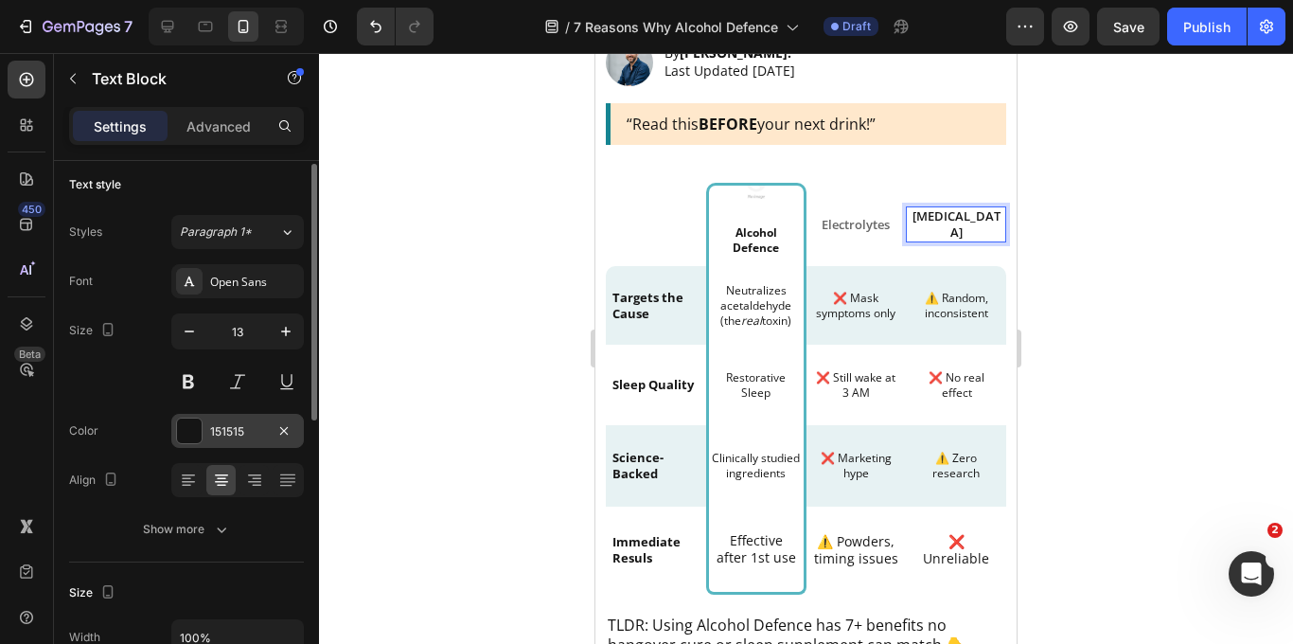
click at [249, 428] on div "151515" at bounding box center [237, 431] width 55 height 17
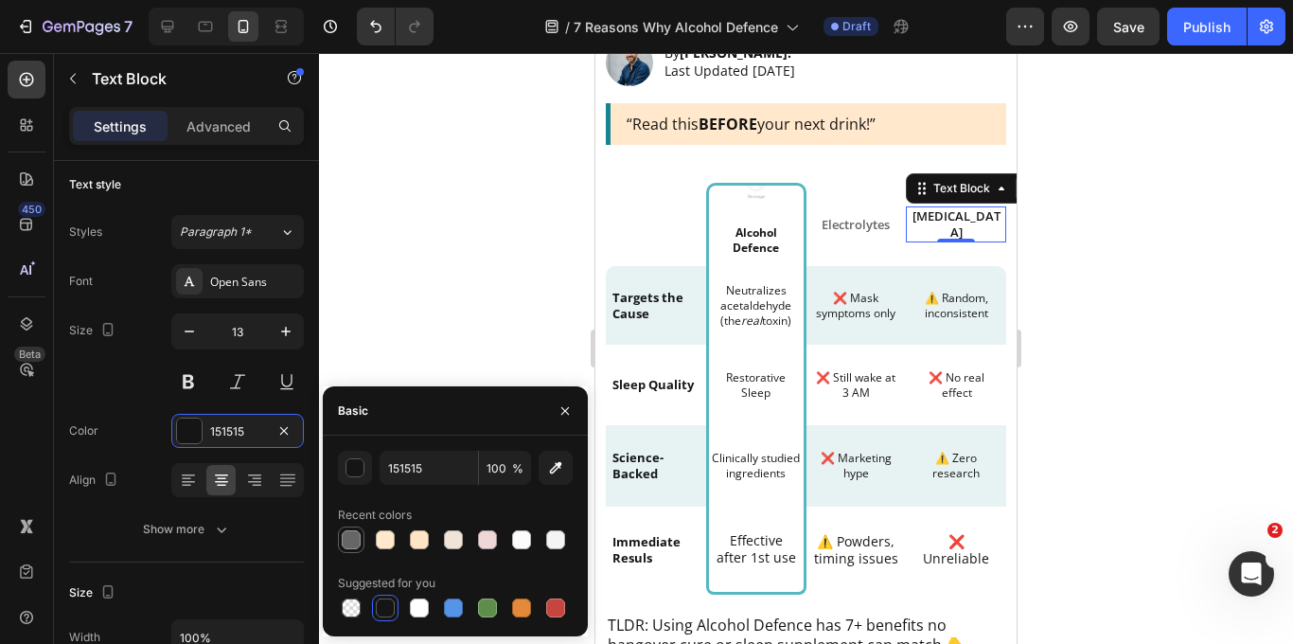
click at [349, 544] on div at bounding box center [351, 539] width 19 height 19
type input "666666"
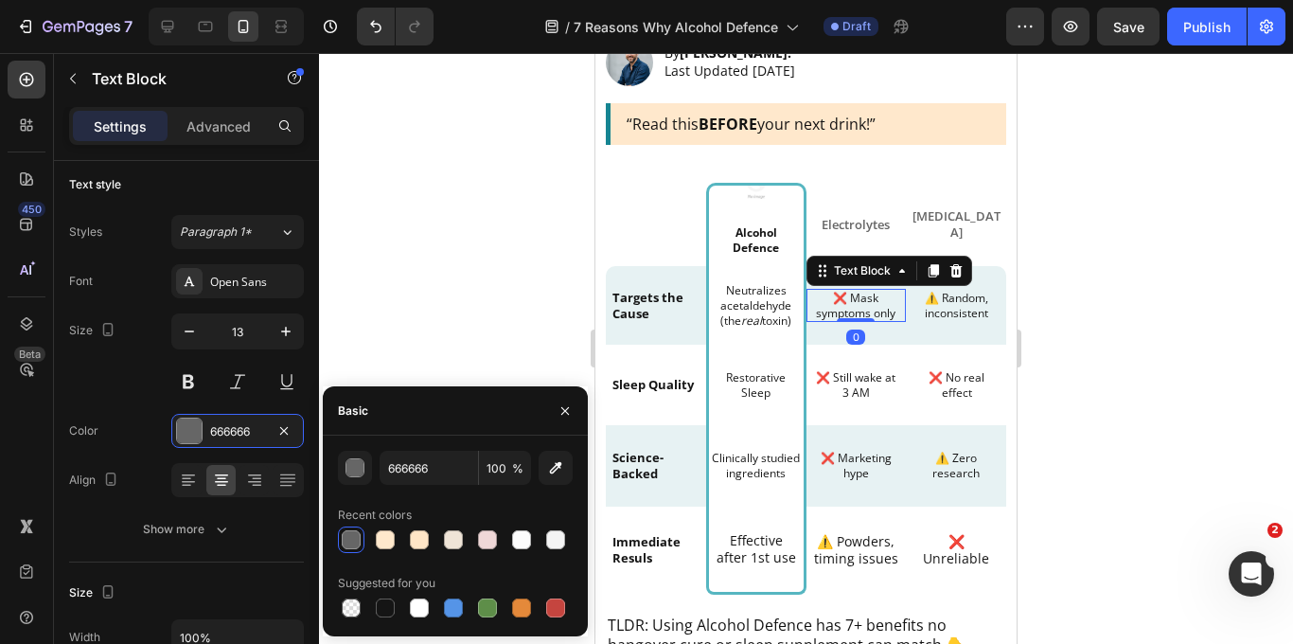
click at [865, 308] on p "❌ Mask symptoms only" at bounding box center [856, 305] width 87 height 29
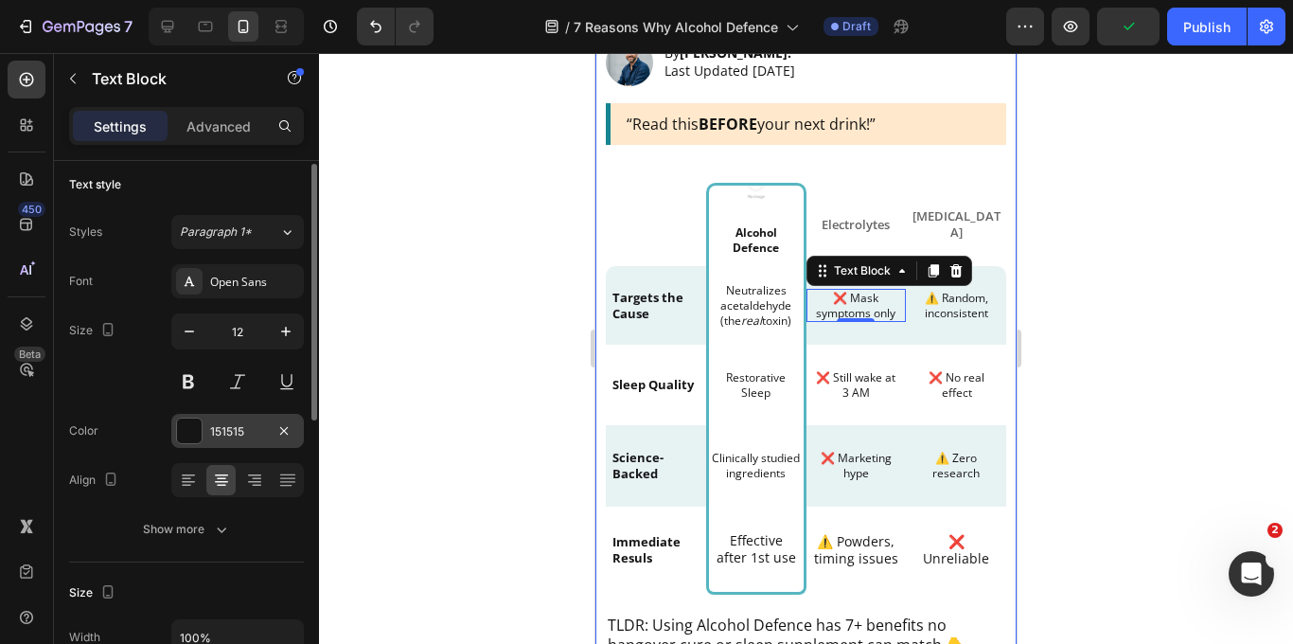
click at [215, 427] on div "151515" at bounding box center [237, 431] width 55 height 17
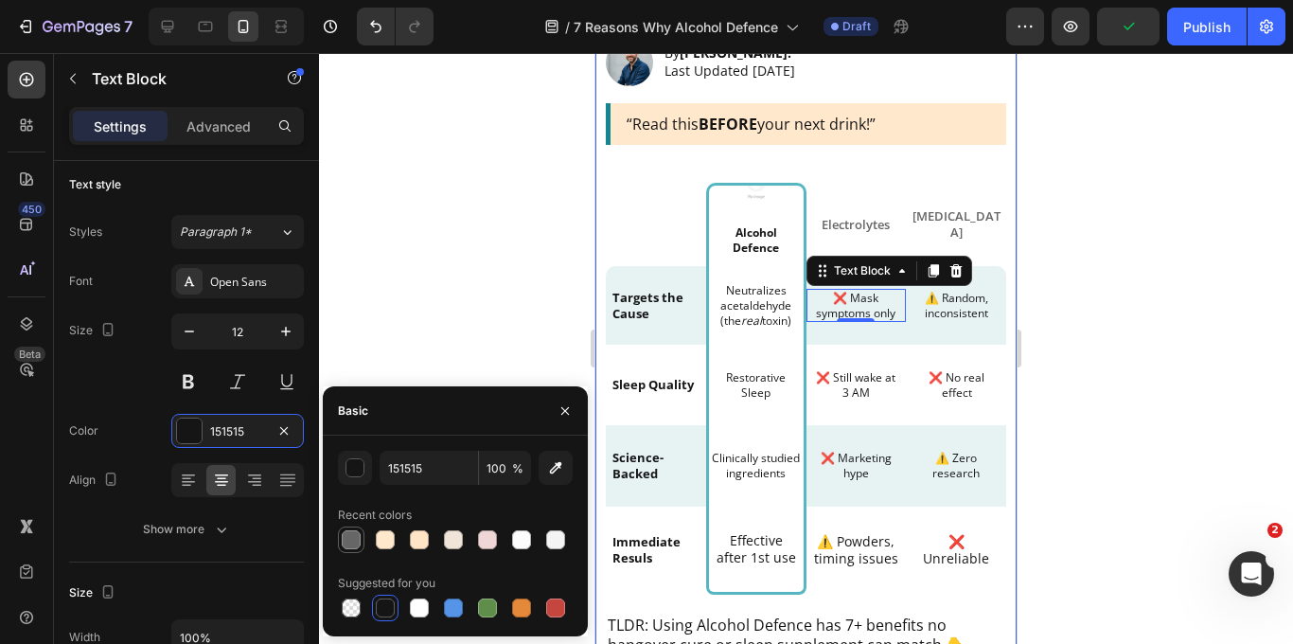
click at [350, 550] on div at bounding box center [351, 539] width 23 height 23
type input "666666"
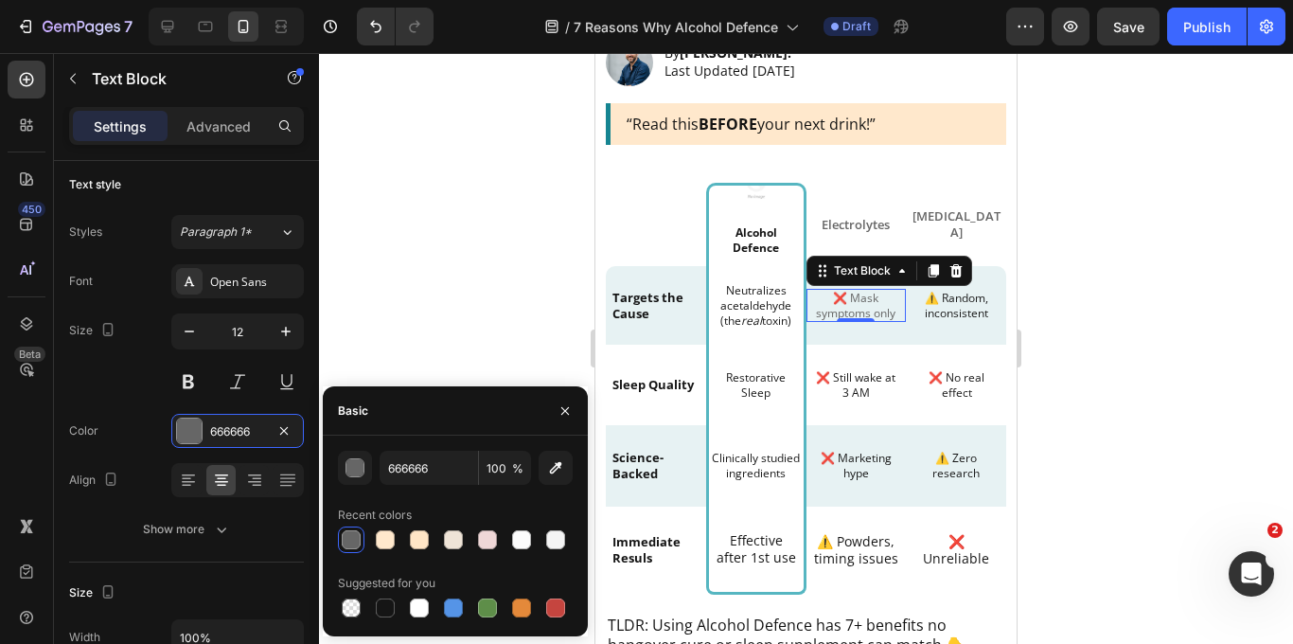
click at [1075, 386] on div at bounding box center [806, 348] width 974 height 591
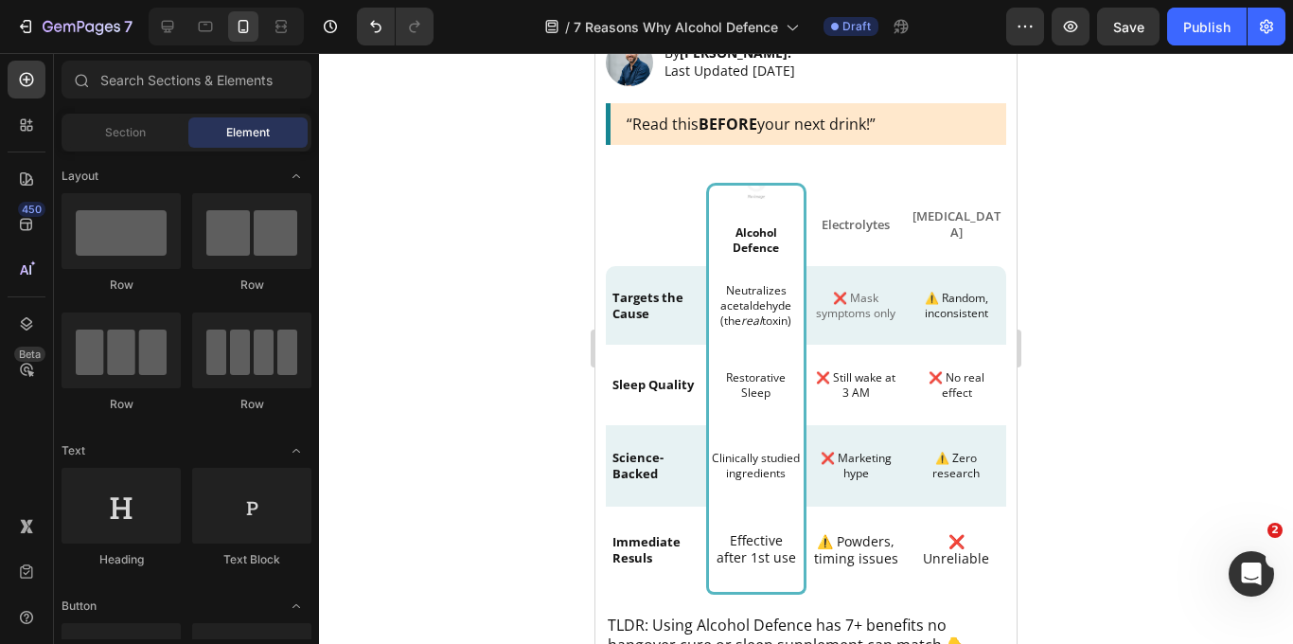
click at [1075, 386] on div at bounding box center [806, 348] width 974 height 591
click at [771, 293] on p "Neutralizes acetaldehyde (the real toxin)" at bounding box center [756, 305] width 81 height 44
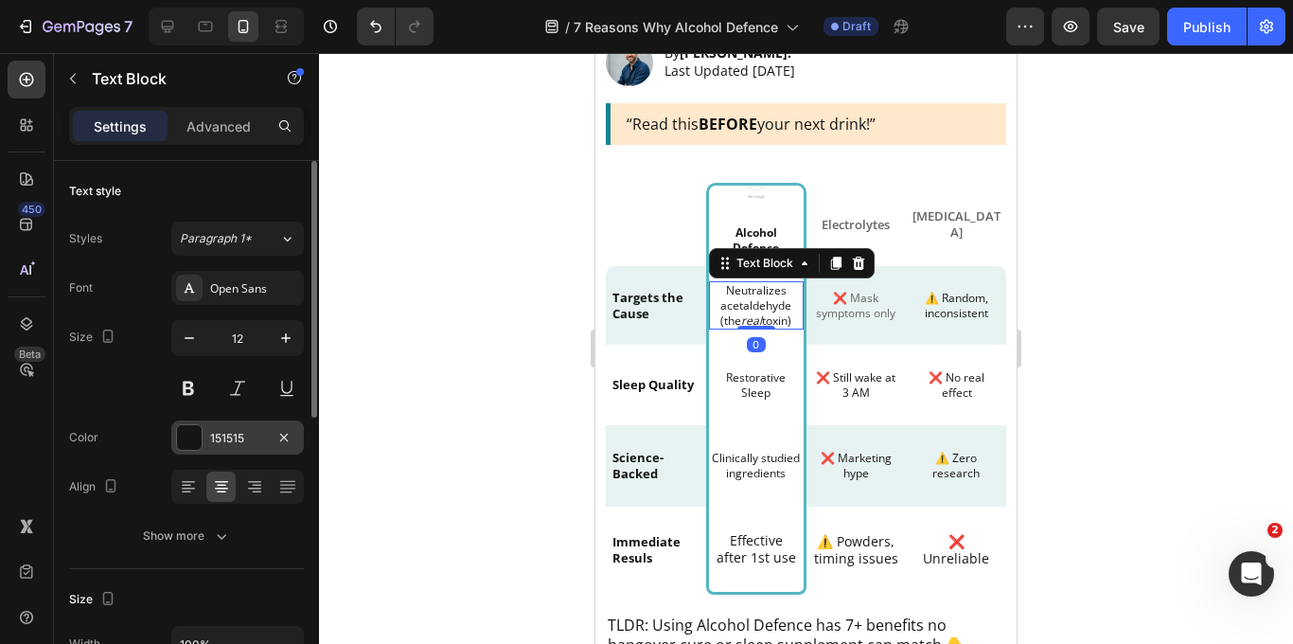
click at [226, 445] on div "151515" at bounding box center [237, 438] width 55 height 17
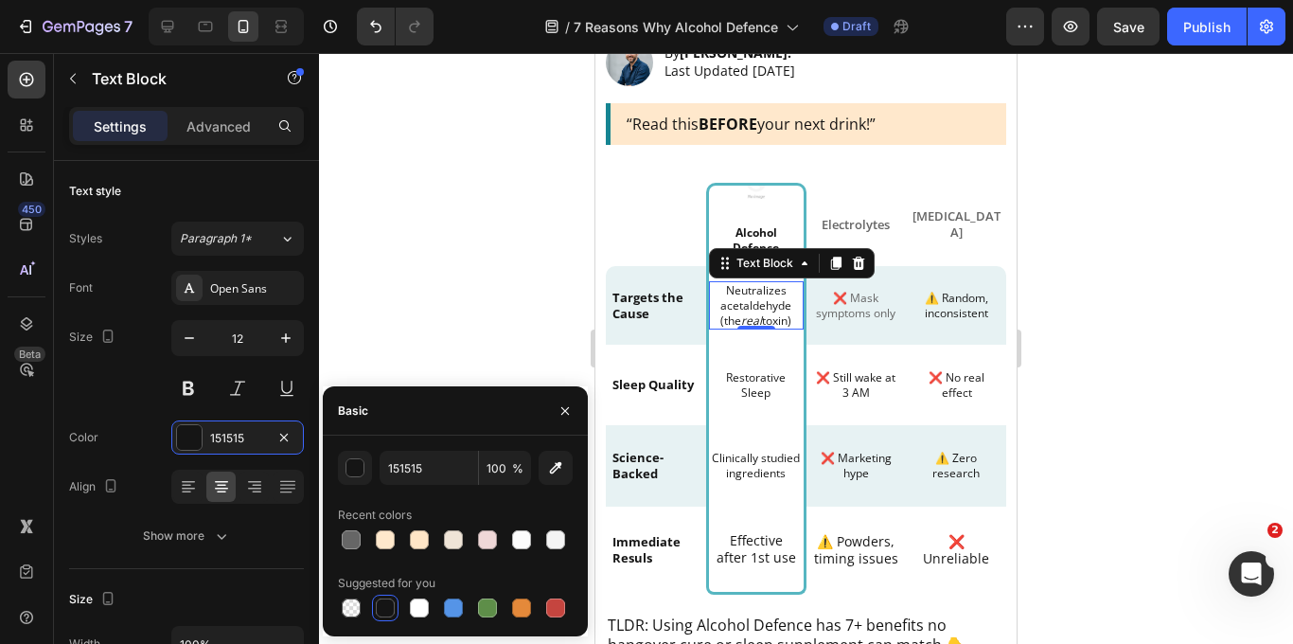
click at [509, 237] on div at bounding box center [806, 348] width 974 height 591
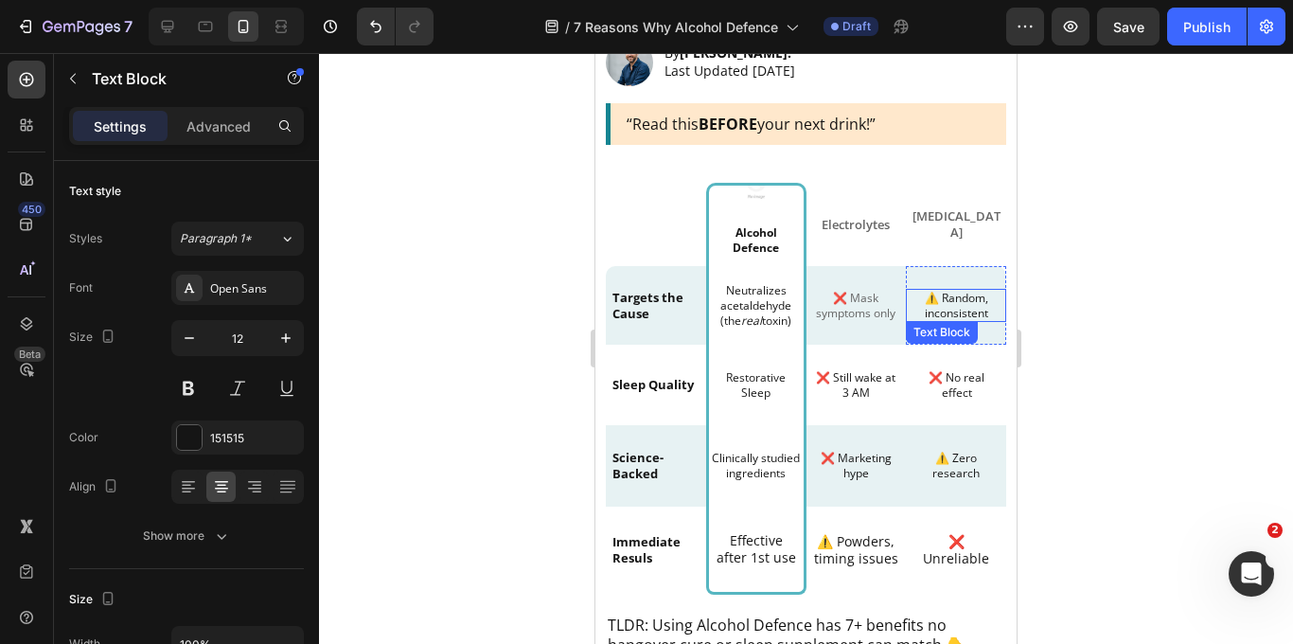
click at [960, 311] on p "⚠️ Random, inconsistent" at bounding box center [955, 305] width 87 height 29
click at [1168, 292] on div at bounding box center [806, 348] width 974 height 591
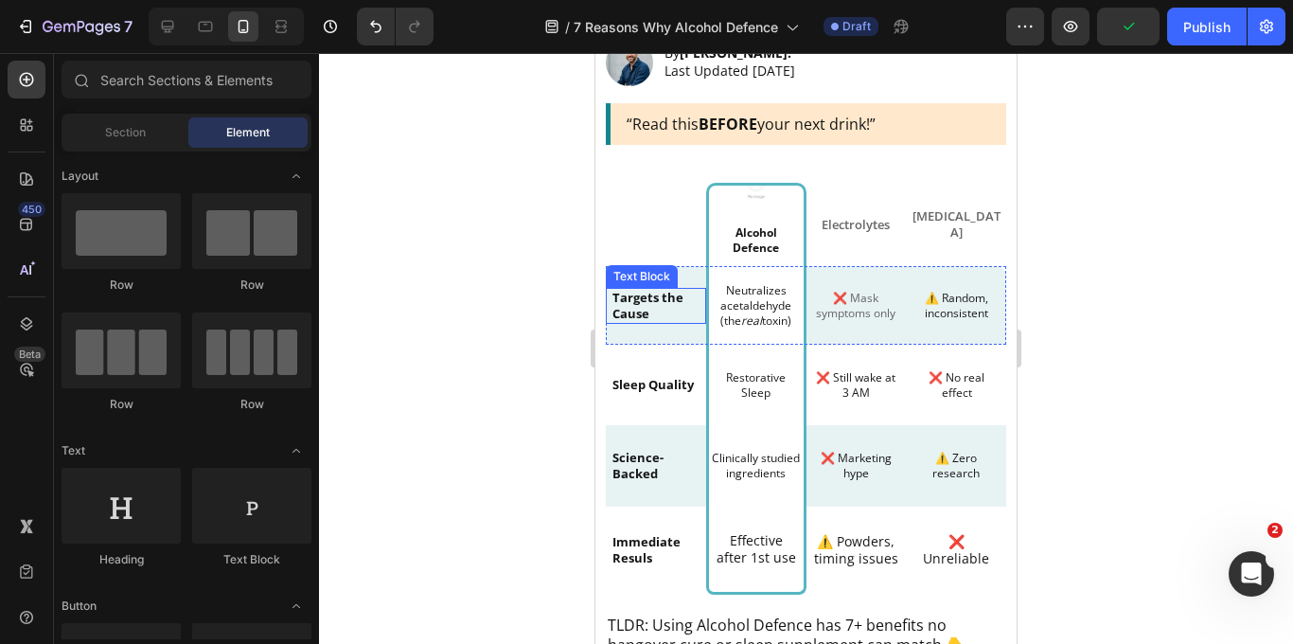
click at [631, 300] on p "Targets the Cause" at bounding box center [655, 306] width 87 height 32
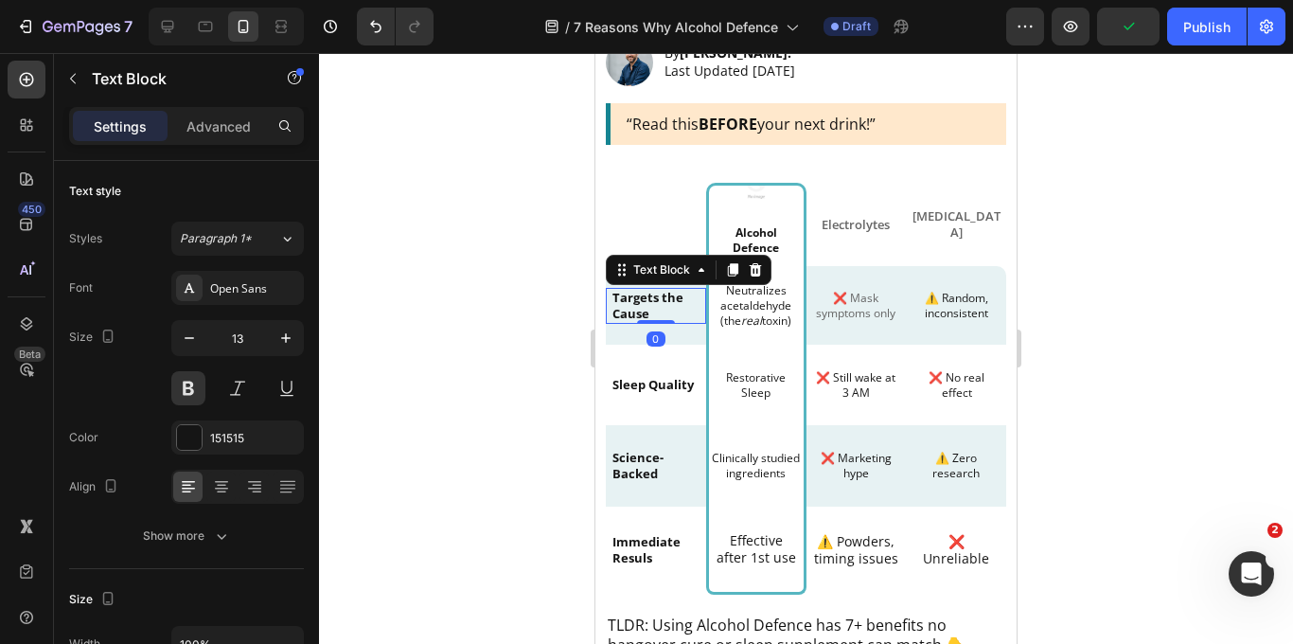
click at [631, 300] on p "Targets the Cause" at bounding box center [655, 306] width 87 height 32
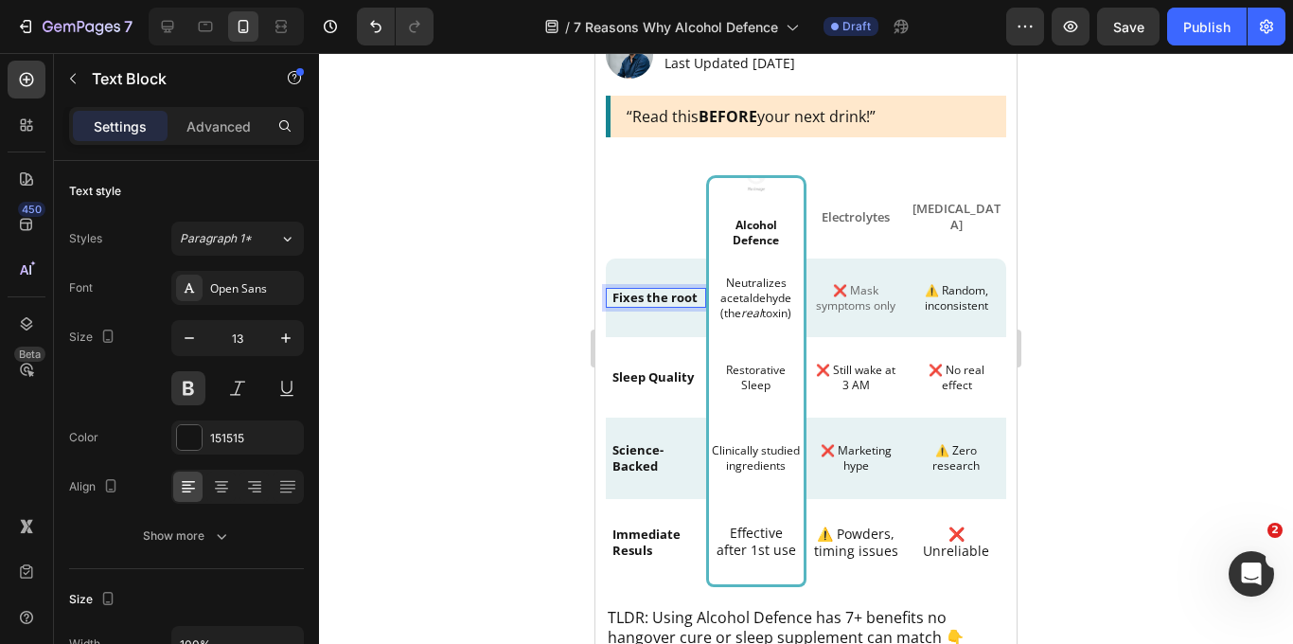
scroll to position [804, 0]
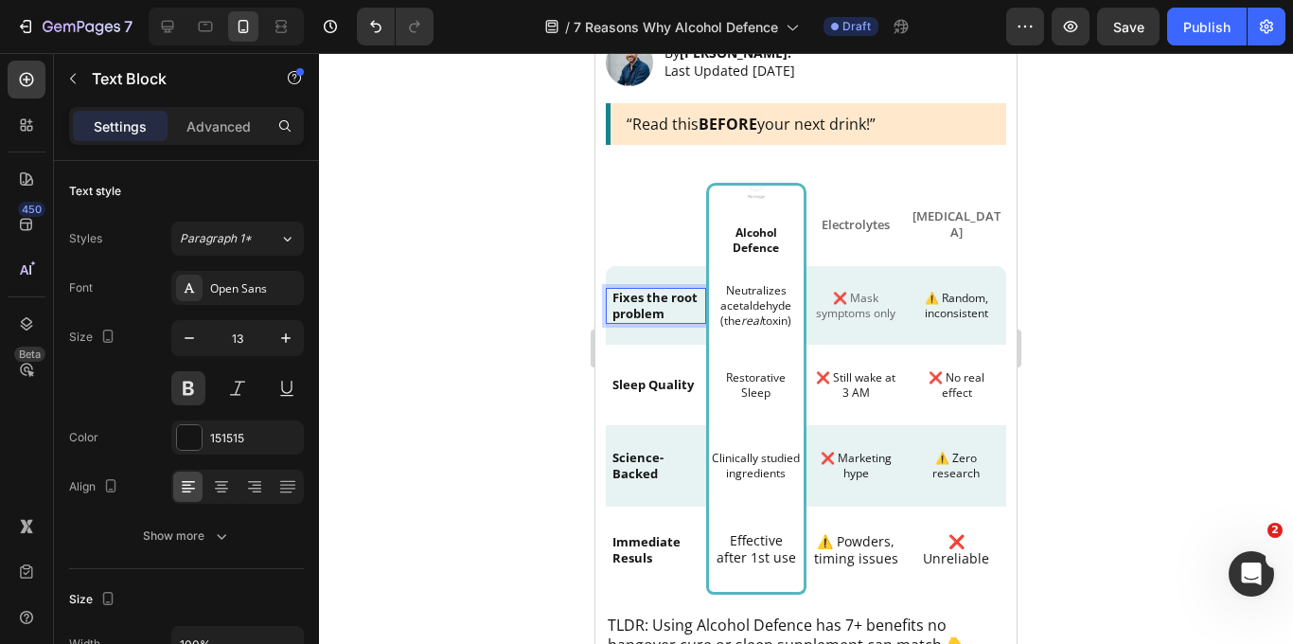
click at [516, 309] on div at bounding box center [806, 348] width 974 height 591
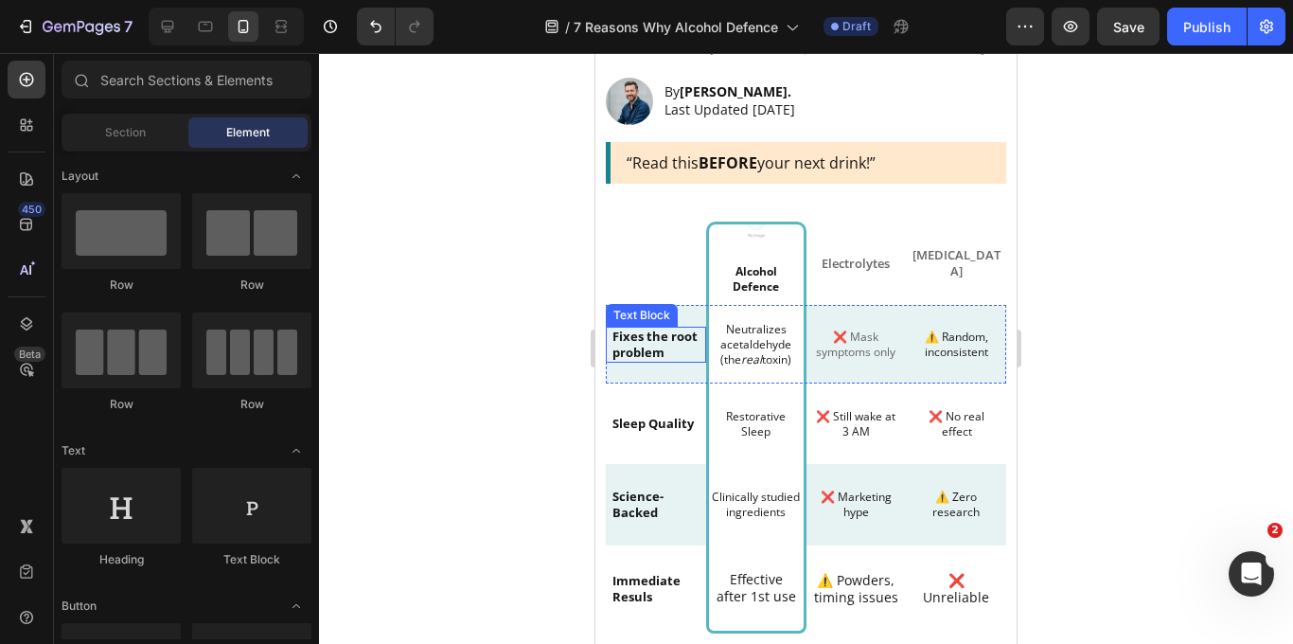
scroll to position [771, 0]
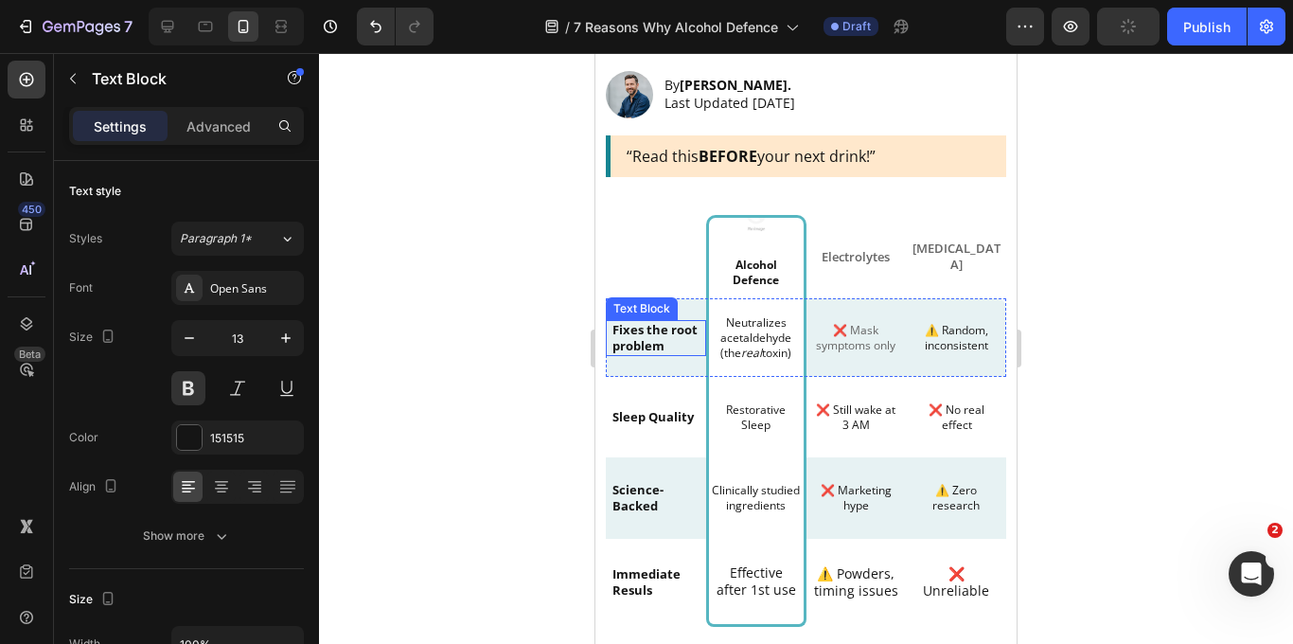
click at [674, 334] on p "Fixes the root problem" at bounding box center [655, 338] width 87 height 32
click at [694, 333] on p "Fixes the root problem" at bounding box center [655, 338] width 87 height 32
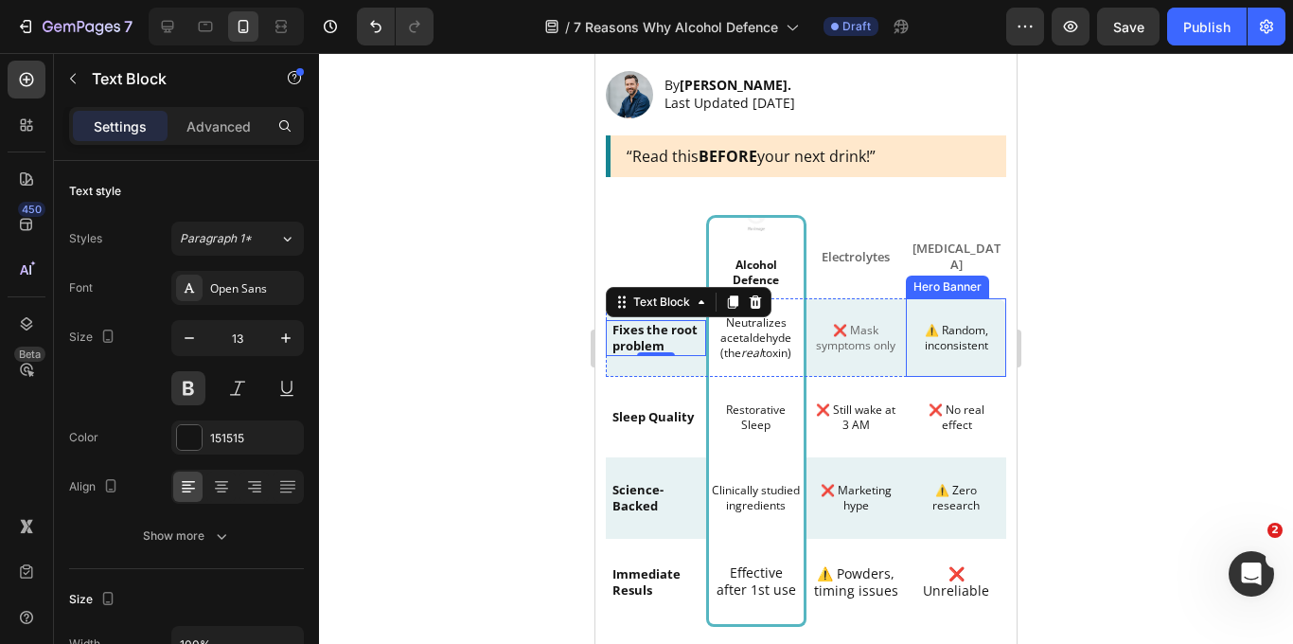
click at [1157, 293] on div at bounding box center [806, 348] width 974 height 591
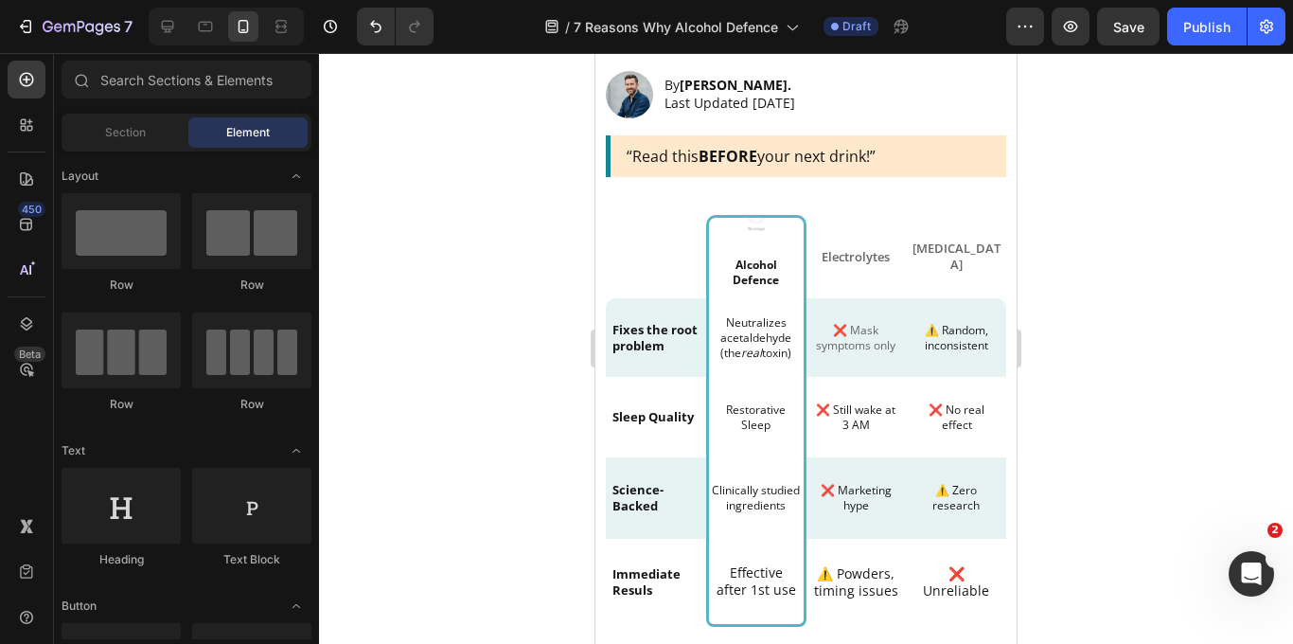
click at [458, 465] on div at bounding box center [806, 348] width 974 height 591
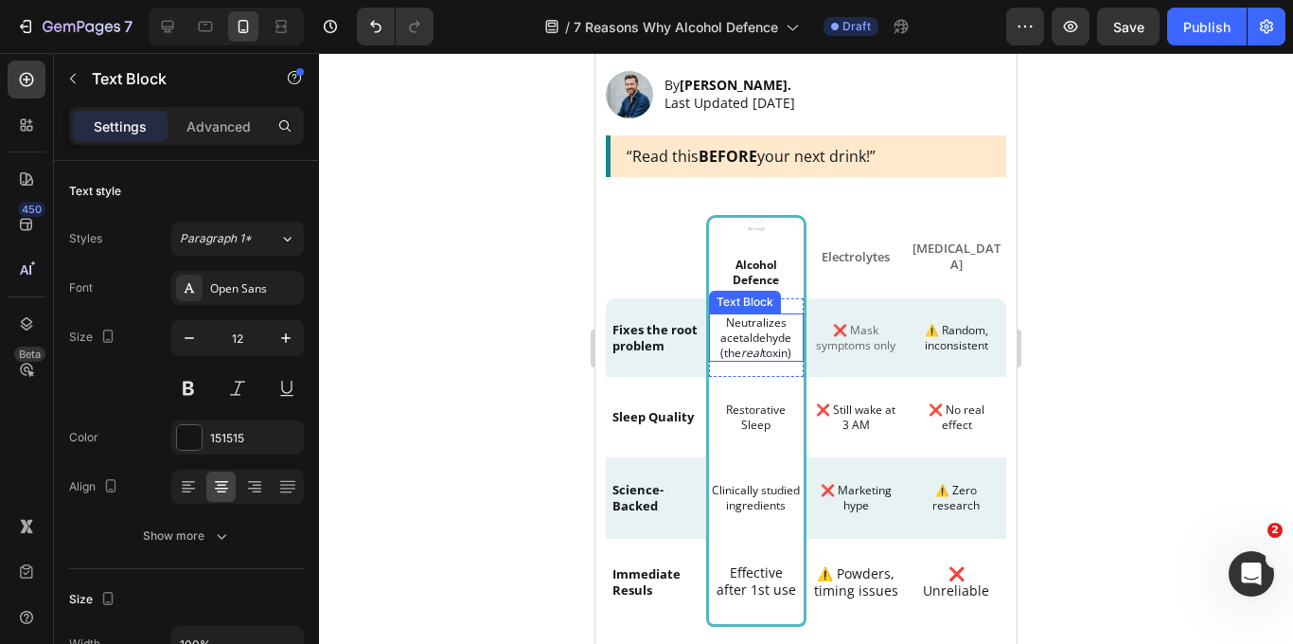
click at [787, 323] on p "Neutralizes acetaldehyde (the real toxin)" at bounding box center [756, 337] width 81 height 44
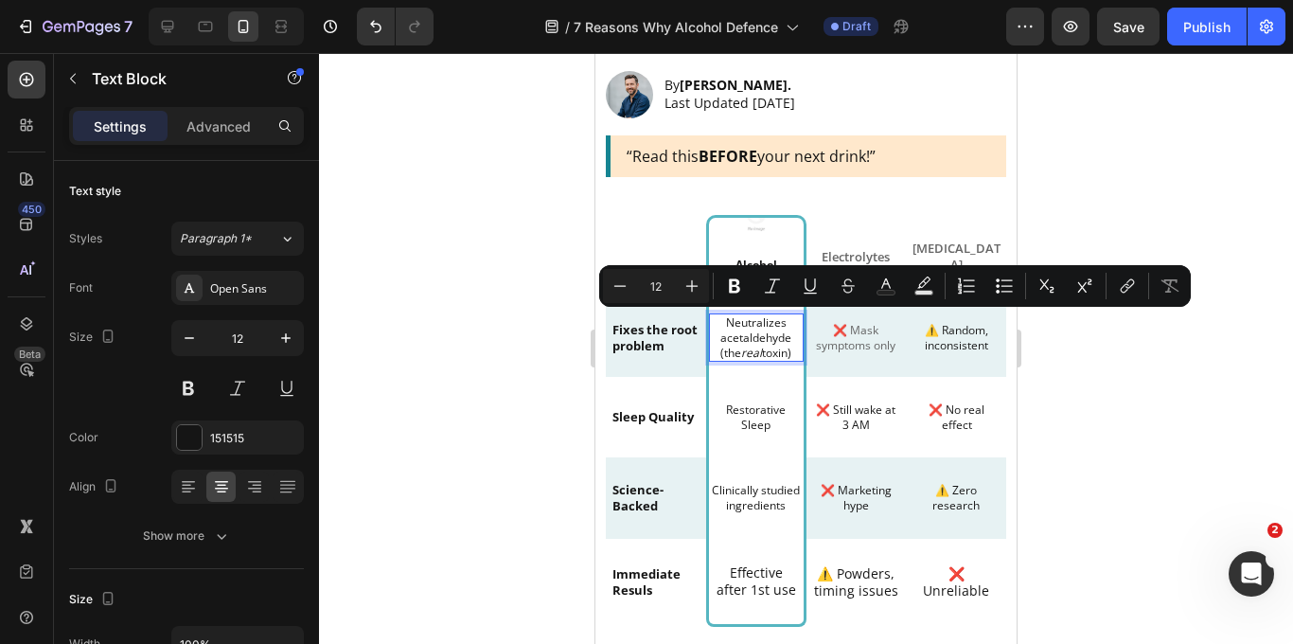
click at [786, 323] on p "Neutralizes acetaldehyde (the real toxin)" at bounding box center [756, 337] width 81 height 44
drag, startPoint x: 787, startPoint y: 321, endPoint x: 715, endPoint y: 320, distance: 71.9
click at [716, 320] on p "Neutralizes acetaldehyde (the real toxin)" at bounding box center [756, 337] width 81 height 44
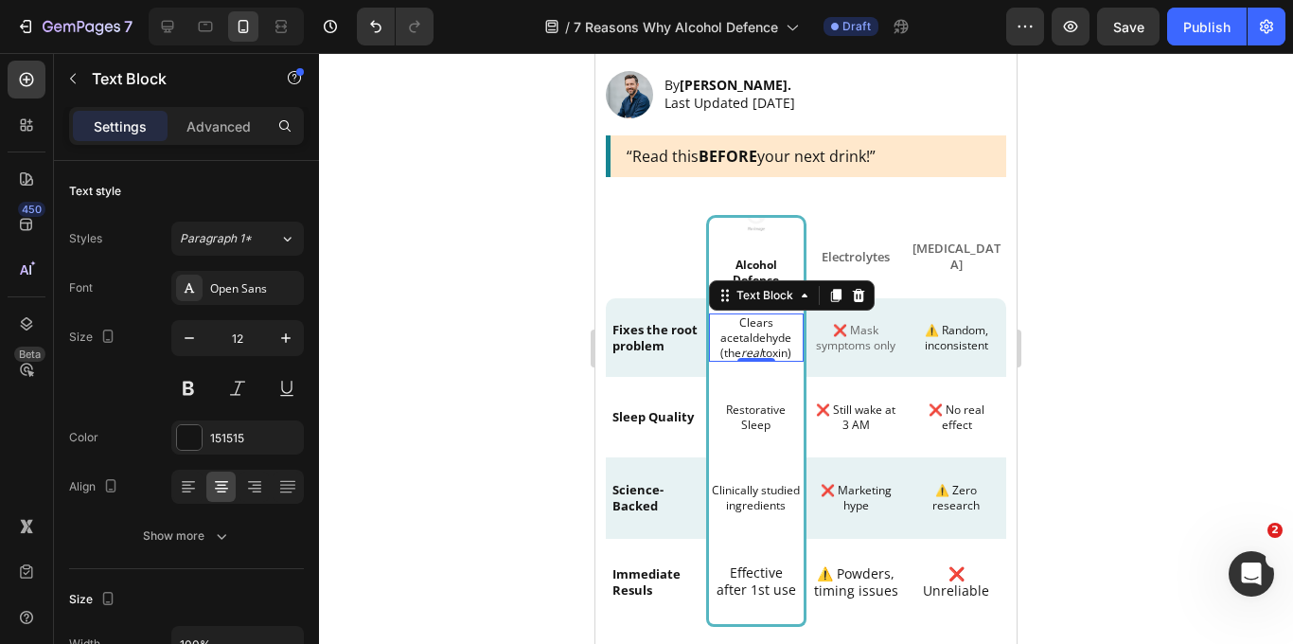
click at [1108, 330] on div at bounding box center [806, 348] width 974 height 591
click at [730, 334] on p "Clears acetaldehyde (the real toxin)" at bounding box center [756, 337] width 81 height 44
click at [726, 339] on p "Clears acetaldehyde (the real toxin)" at bounding box center [756, 337] width 81 height 44
click at [782, 355] on p "Clears Acetaldehyde (the real toxin)" at bounding box center [756, 337] width 81 height 44
click at [788, 351] on p "Clears Acetaldehyde (the real toxin)" at bounding box center [756, 337] width 81 height 44
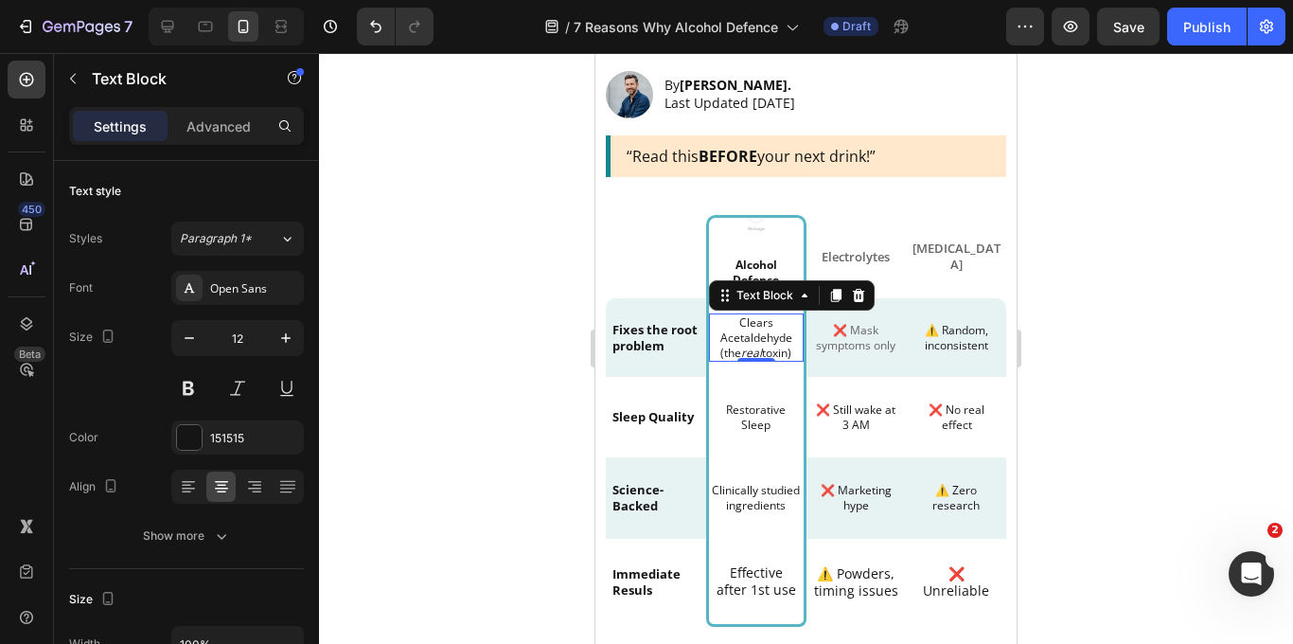
click at [1201, 326] on div at bounding box center [806, 348] width 974 height 591
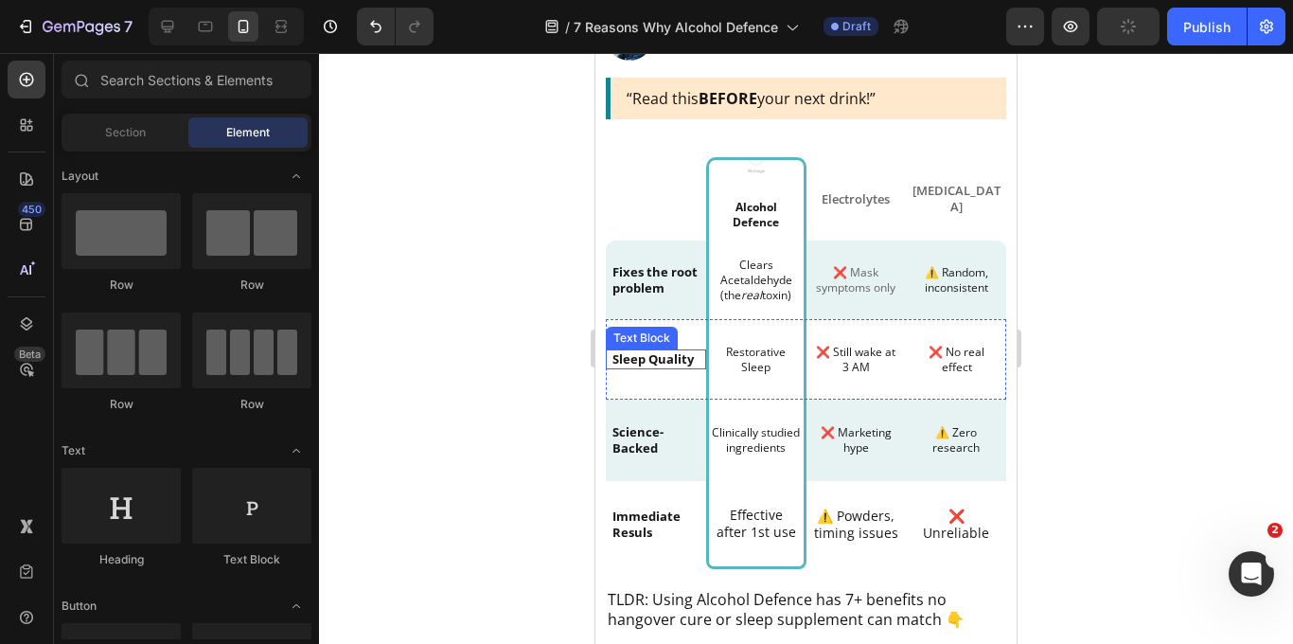
scroll to position [830, 0]
click at [655, 361] on p "Sleep Quality" at bounding box center [655, 358] width 87 height 16
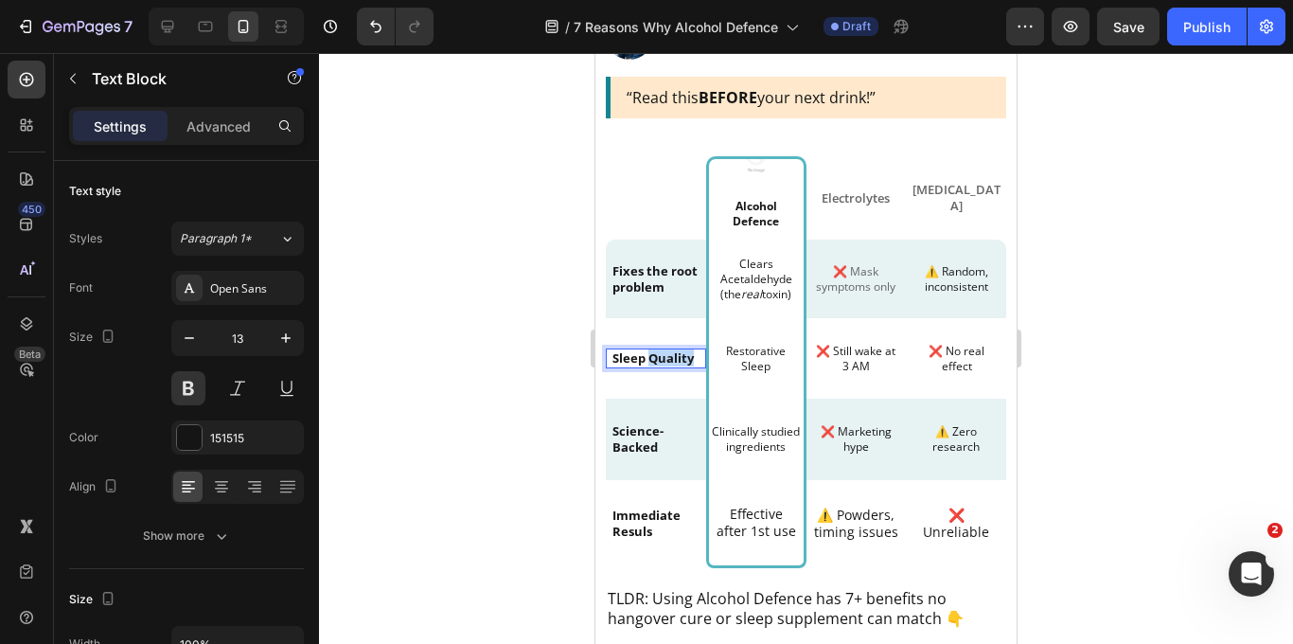
click at [655, 361] on p "Sleep Quality" at bounding box center [655, 358] width 87 height 16
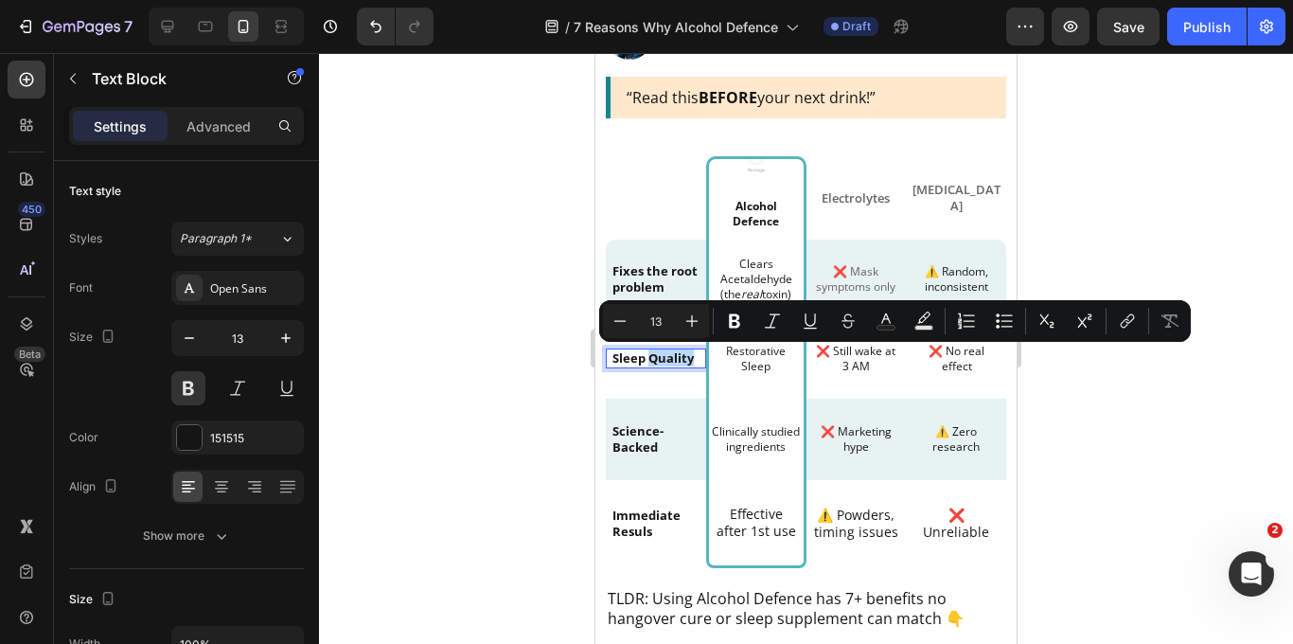
click at [655, 361] on p "Sleep Quality" at bounding box center [655, 358] width 87 height 16
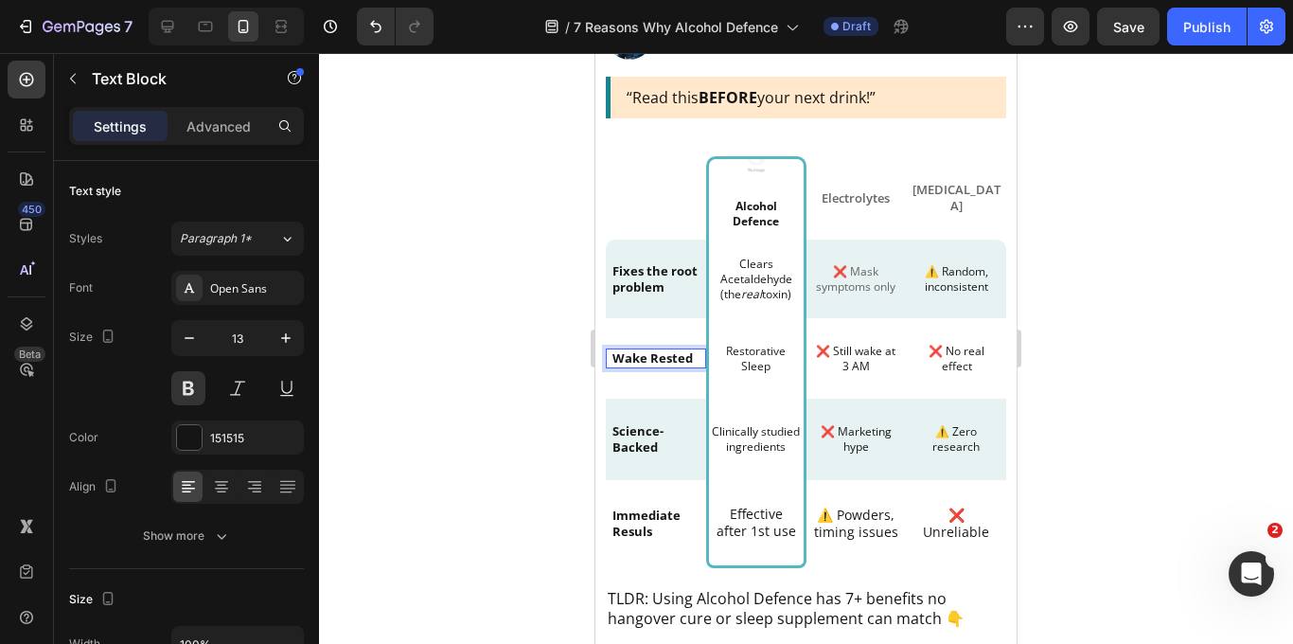
click at [1188, 293] on div at bounding box center [806, 348] width 974 height 591
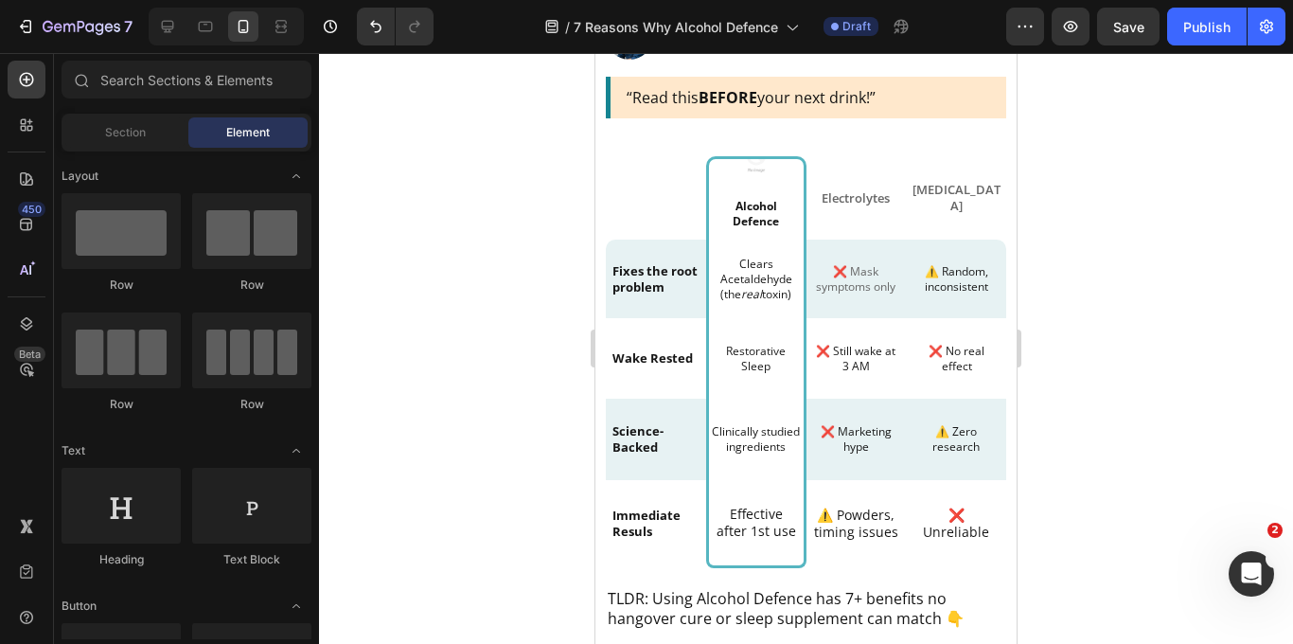
click at [1154, 319] on div at bounding box center [806, 348] width 974 height 591
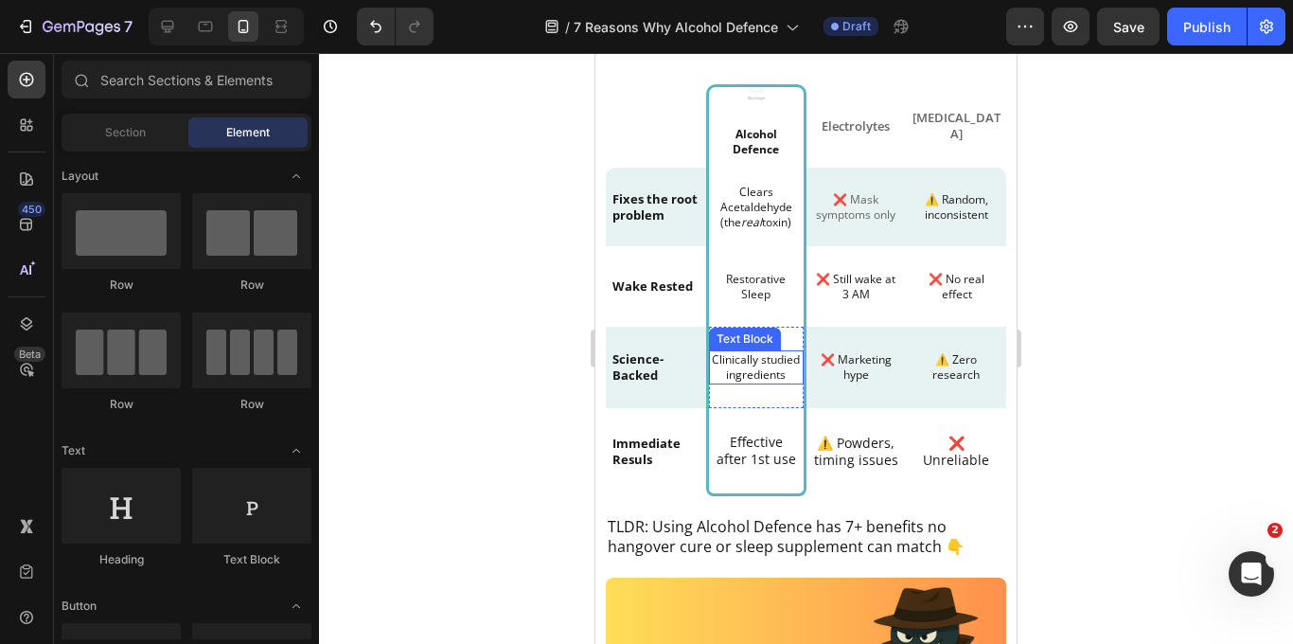
scroll to position [900, 0]
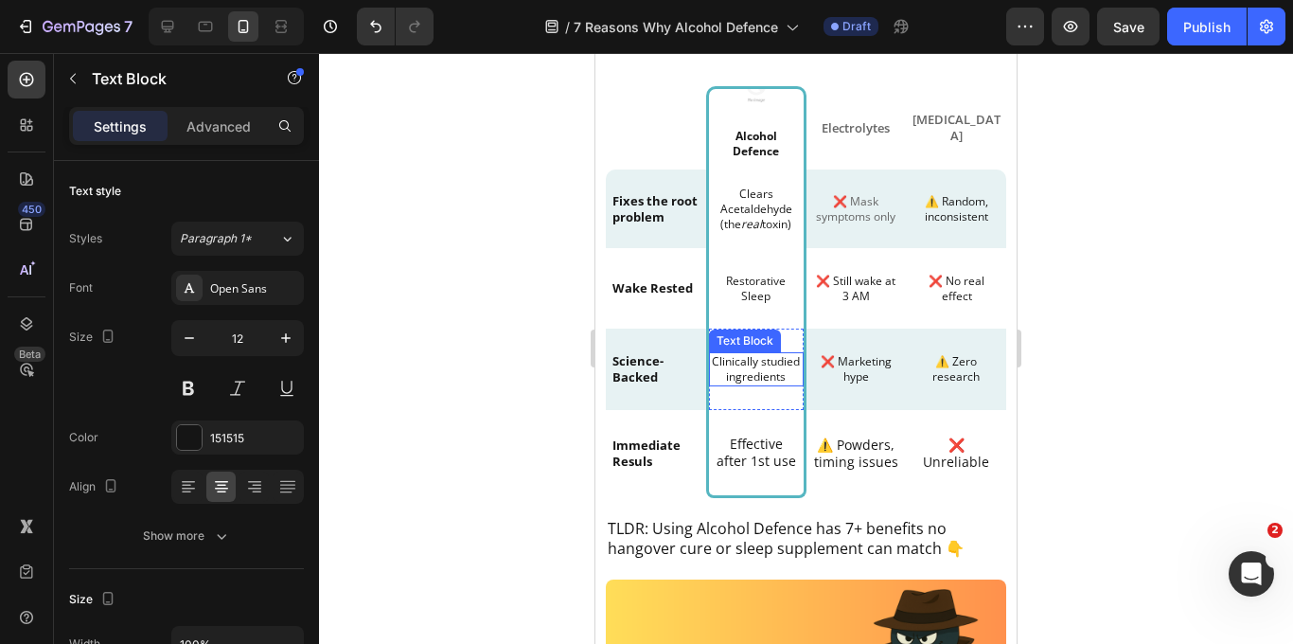
click at [772, 364] on p "Clinically studied ingredients" at bounding box center [756, 368] width 91 height 29
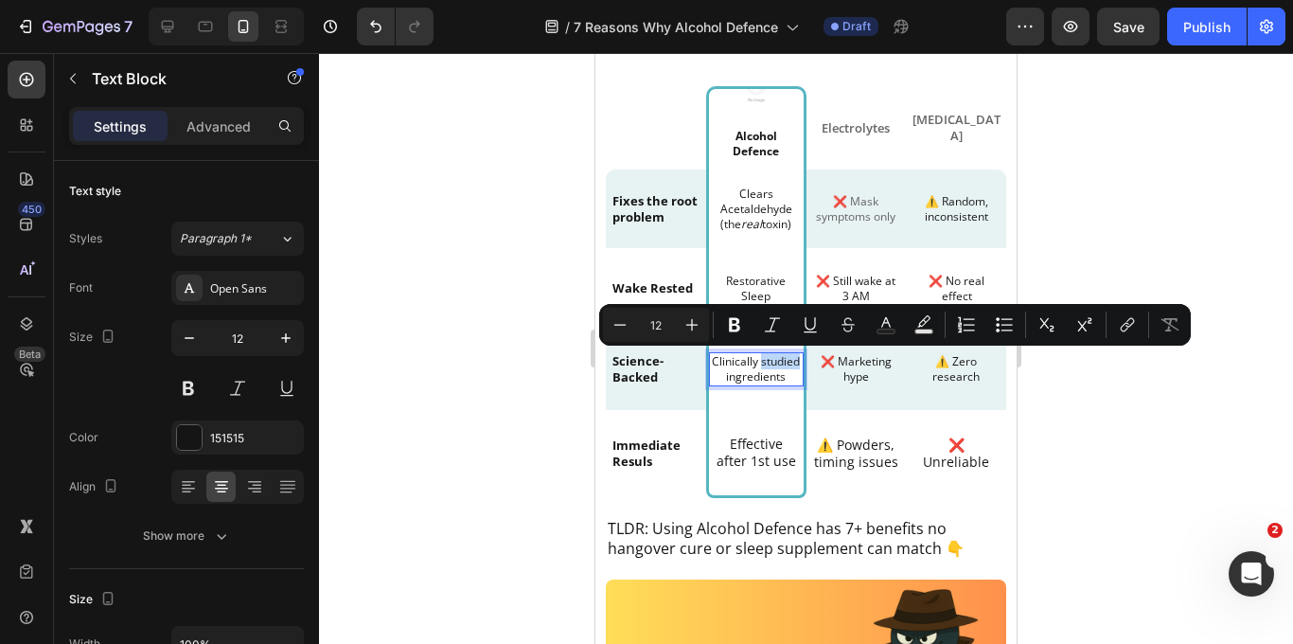
click at [768, 365] on p "Clinically studied ingredients" at bounding box center [756, 368] width 91 height 29
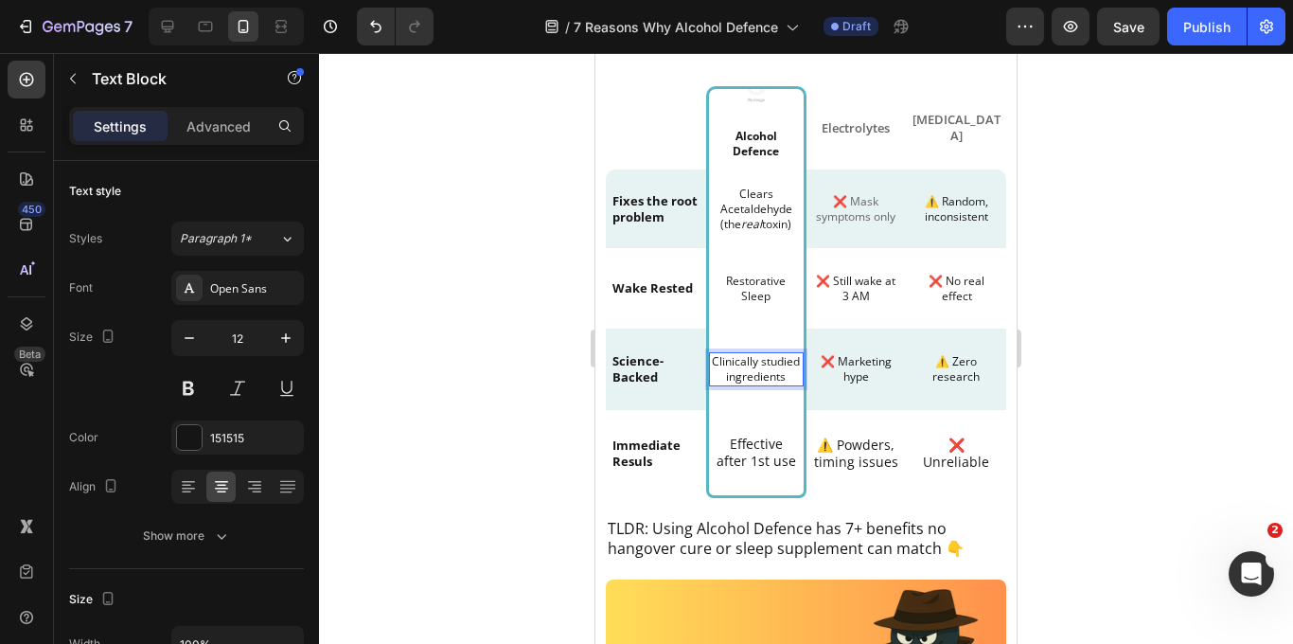
click at [766, 364] on p "Clinically studied ingredients" at bounding box center [756, 368] width 91 height 29
click at [728, 377] on p "Clinically Studied ingredients" at bounding box center [756, 368] width 91 height 29
click at [1156, 430] on div at bounding box center [806, 348] width 974 height 591
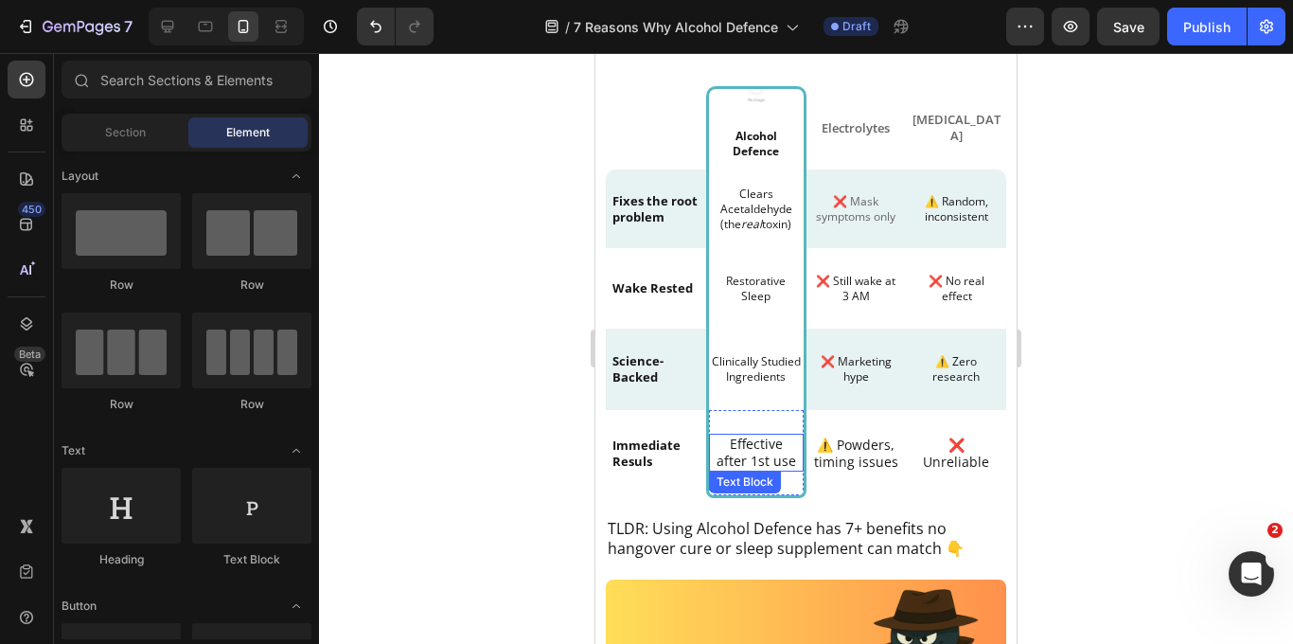
click at [750, 459] on p "Effective after 1st use" at bounding box center [756, 452] width 81 height 34
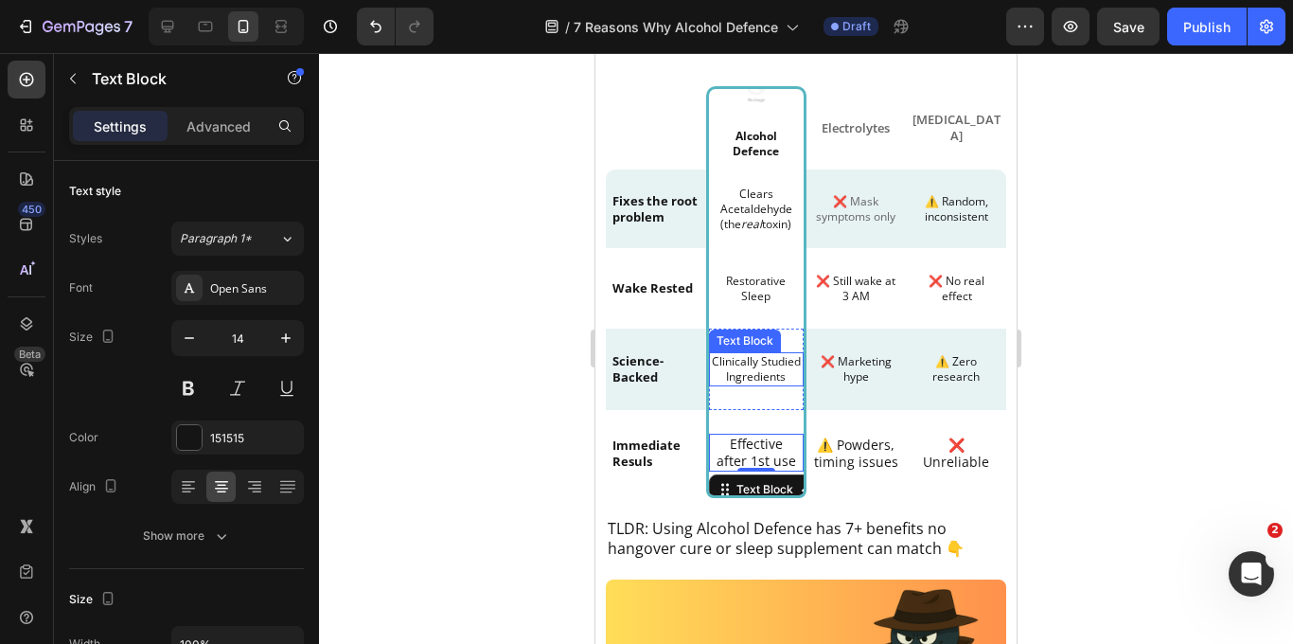
click at [771, 362] on p "Clinically Studied Ingredients" at bounding box center [756, 368] width 91 height 29
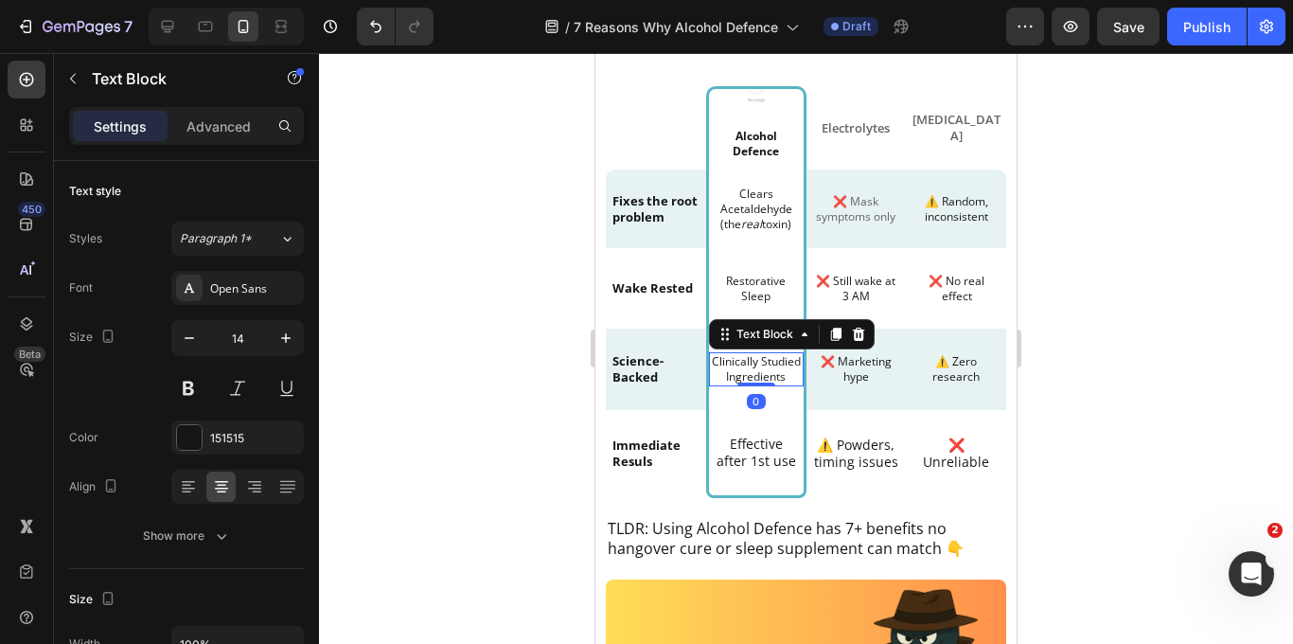
scroll to position [7, 0]
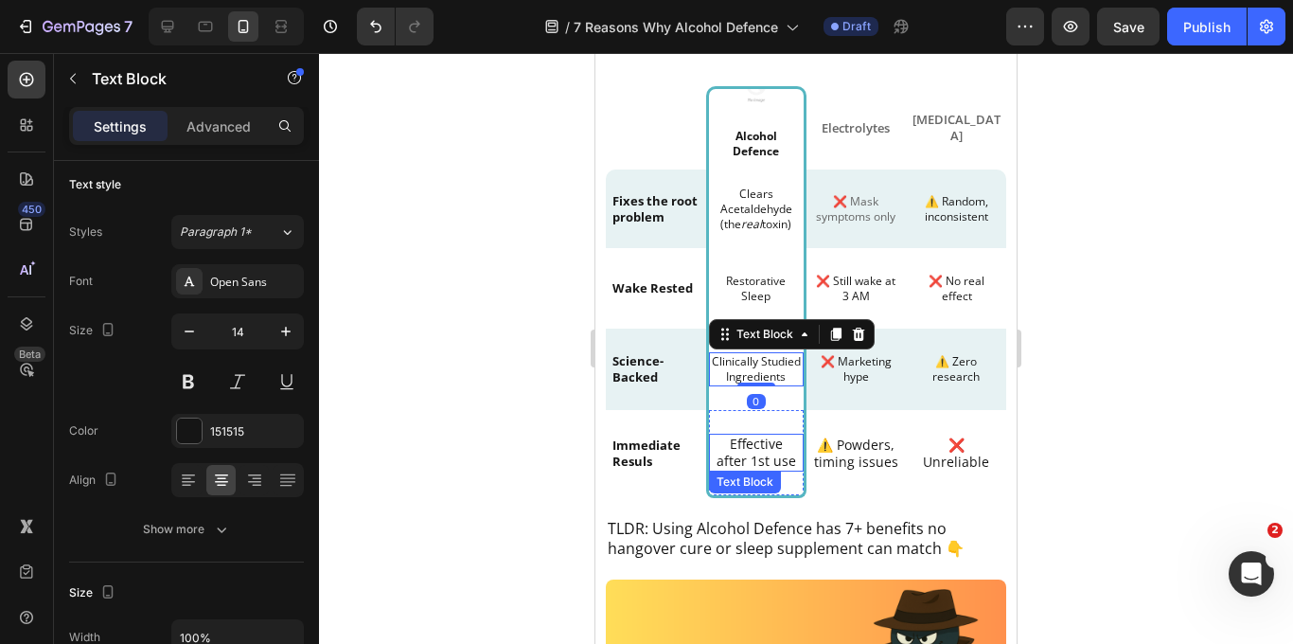
click at [753, 449] on p "Effective after 1st use" at bounding box center [756, 452] width 81 height 34
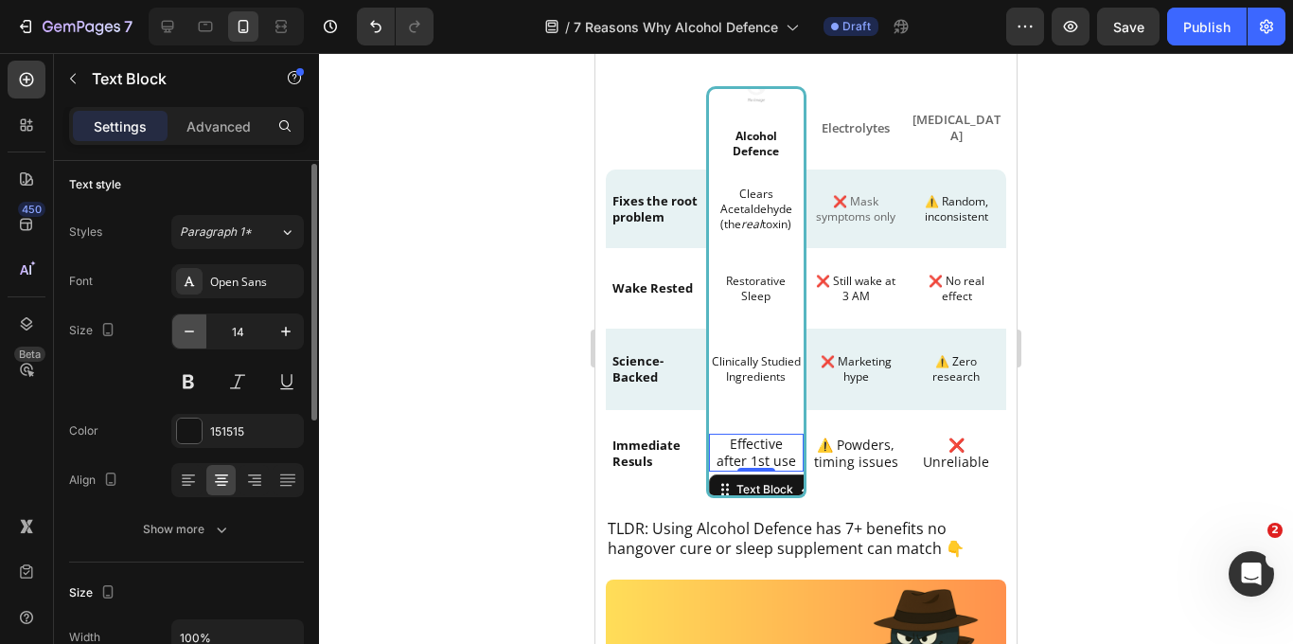
click at [195, 335] on icon "button" at bounding box center [189, 331] width 19 height 19
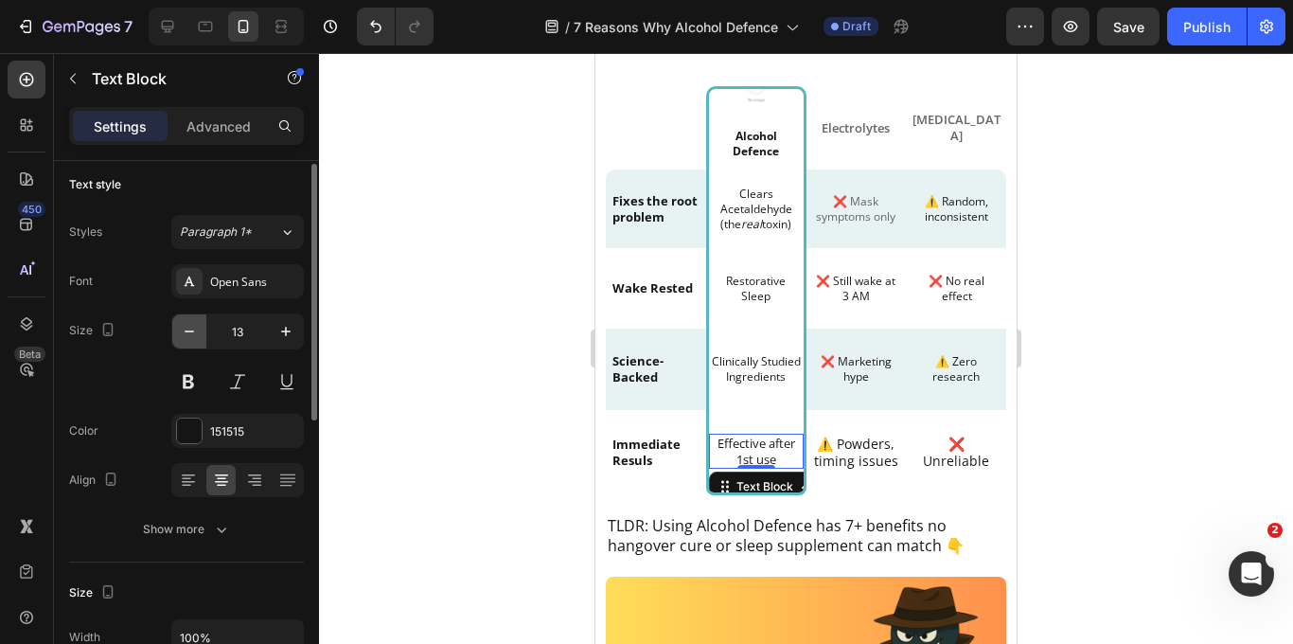
type input "12"
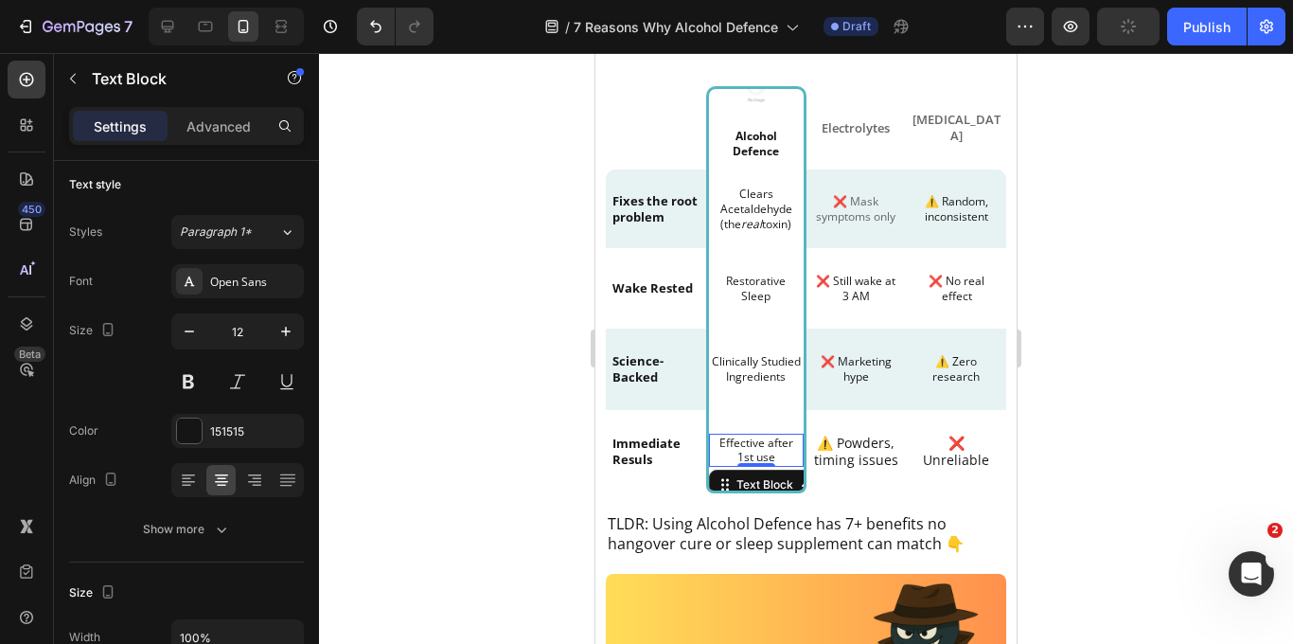
click at [532, 331] on div at bounding box center [806, 348] width 974 height 591
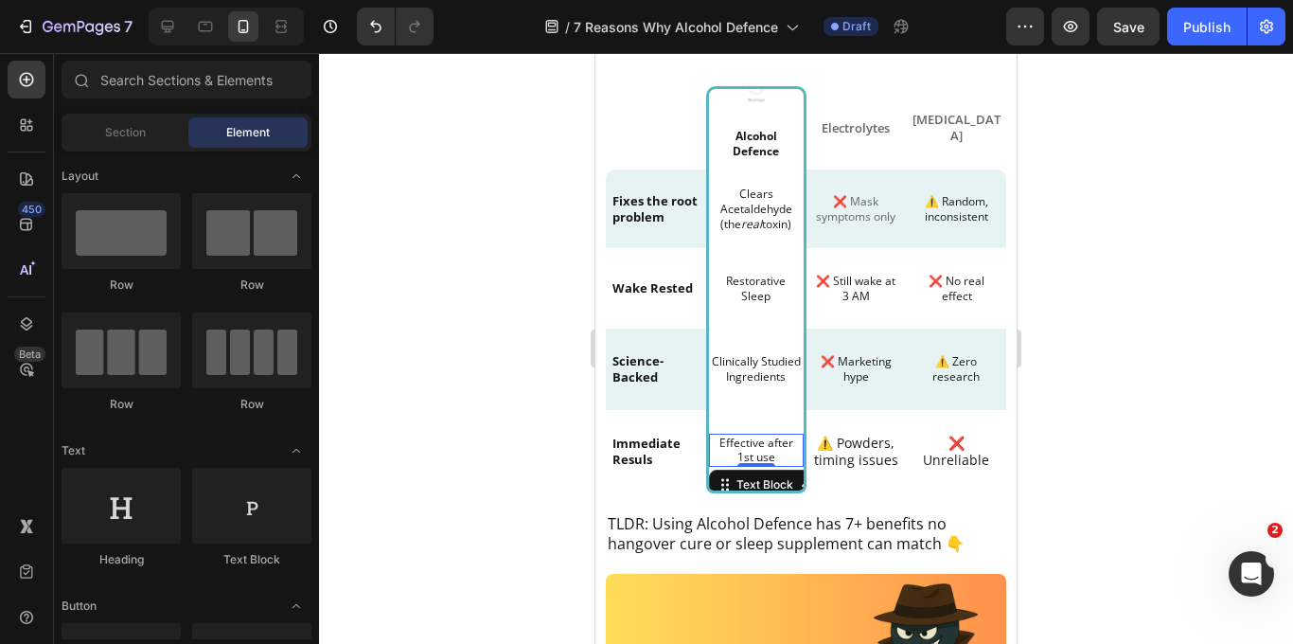
click at [769, 449] on p "Effective after 1st use" at bounding box center [756, 449] width 81 height 29
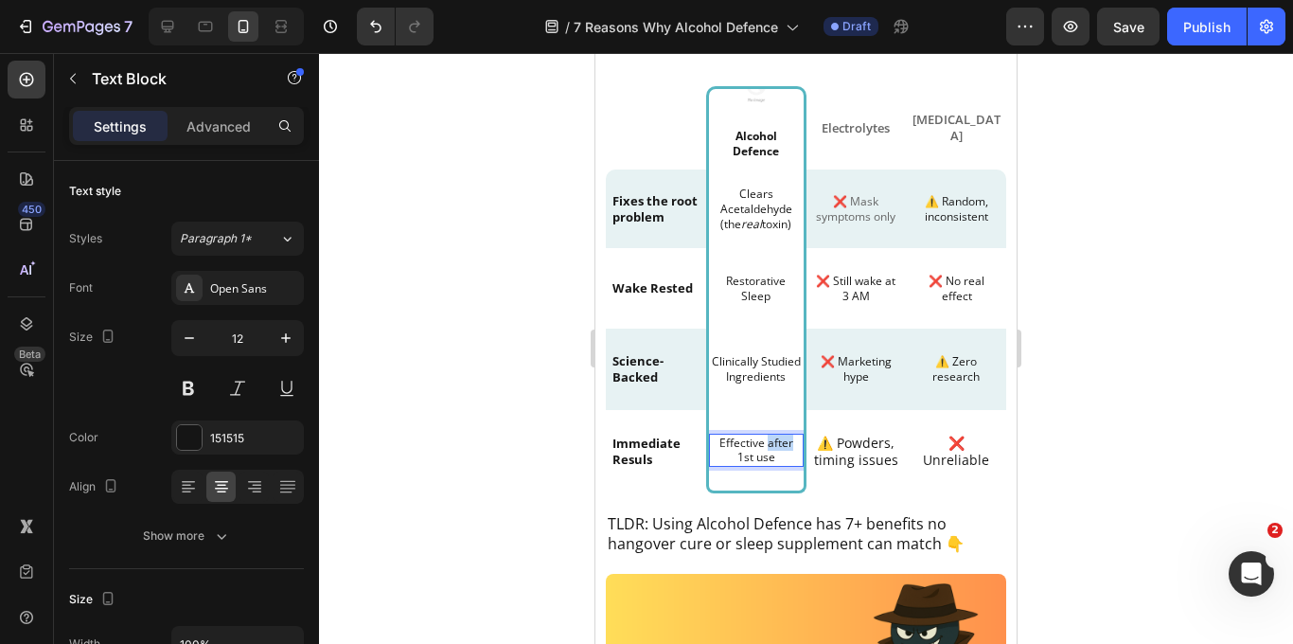
click at [769, 449] on p "Effective after 1st use" at bounding box center [756, 449] width 81 height 29
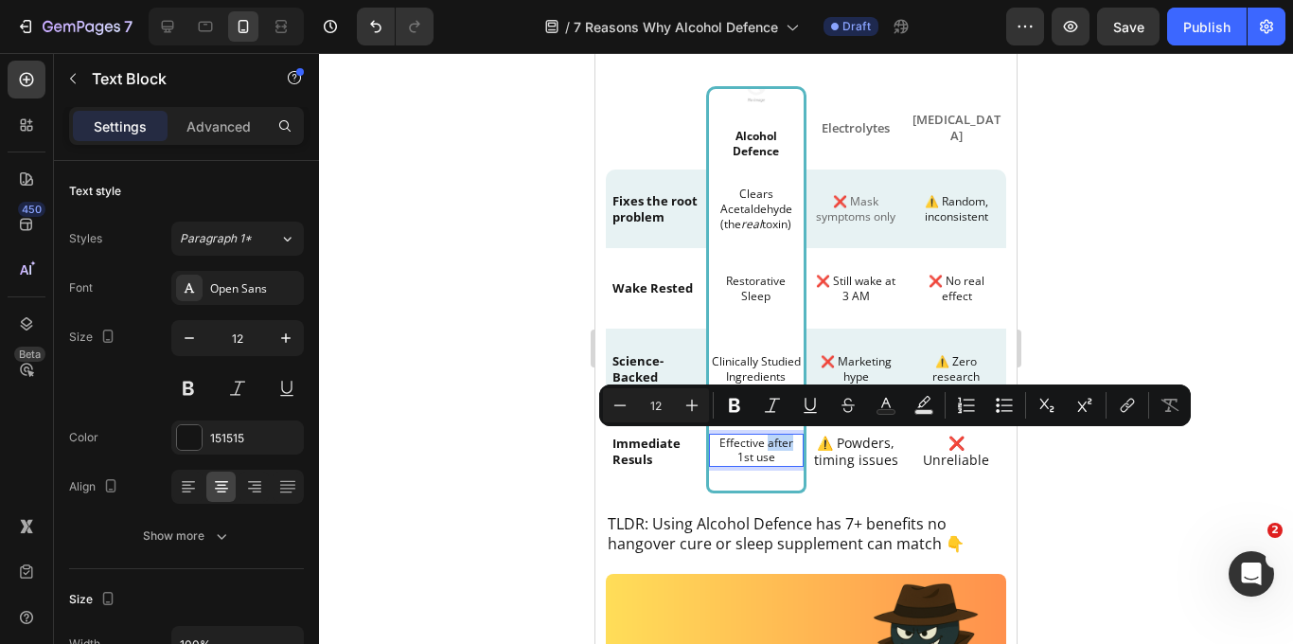
click at [771, 442] on p "Effective after 1st use" at bounding box center [756, 449] width 81 height 29
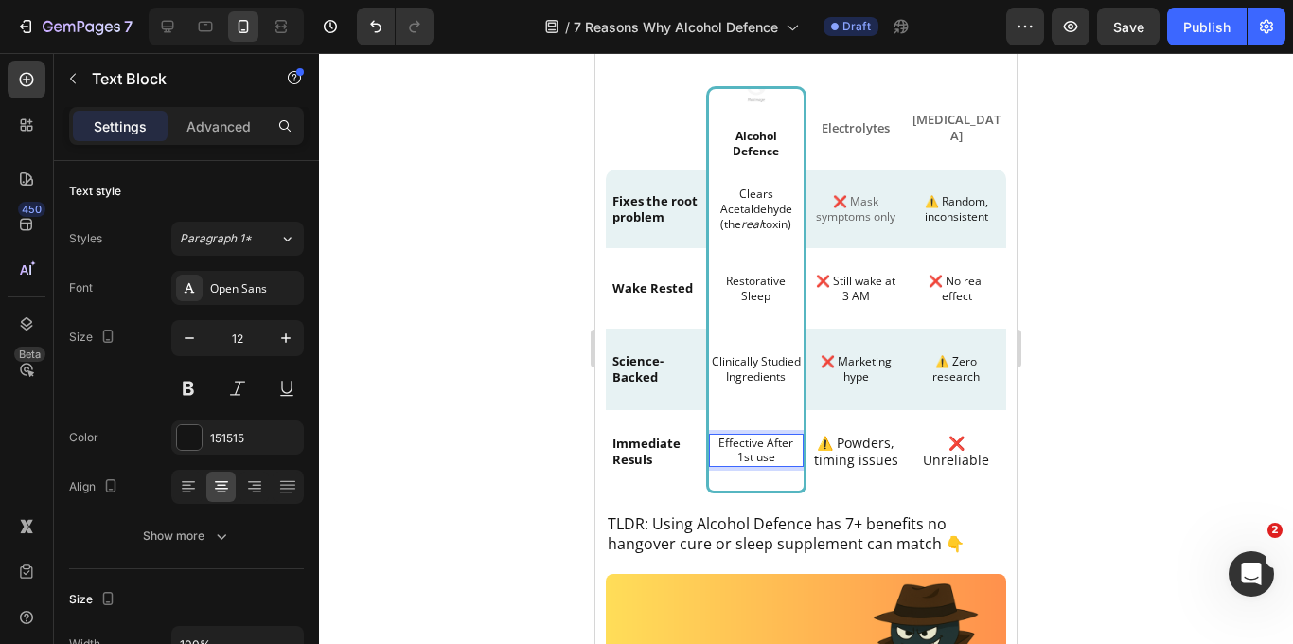
click at [762, 459] on p "Effective After 1st use" at bounding box center [756, 449] width 81 height 29
click at [1173, 406] on div at bounding box center [806, 348] width 974 height 591
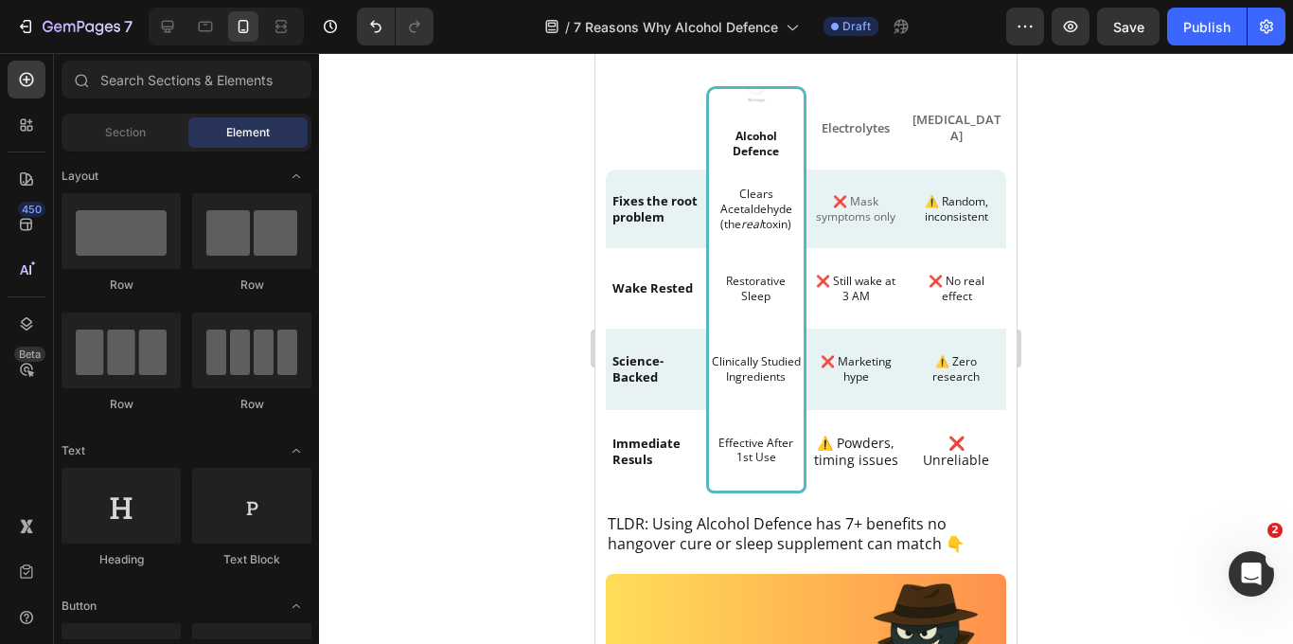
click at [495, 336] on div at bounding box center [806, 348] width 974 height 591
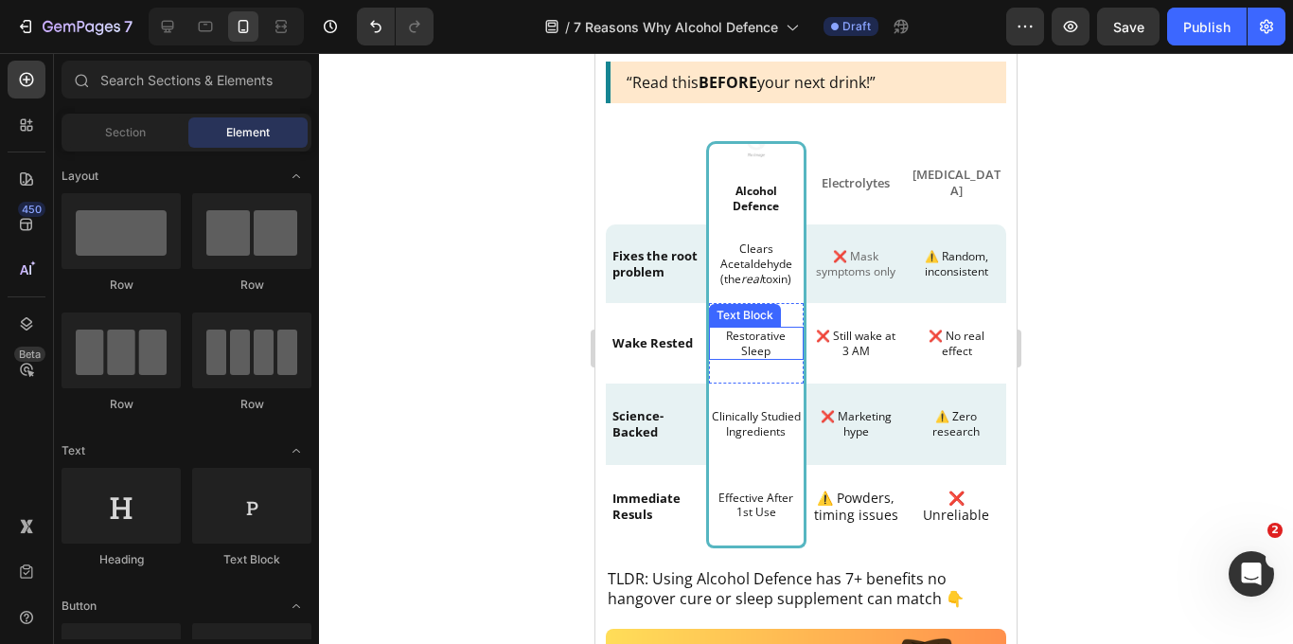
scroll to position [844, 0]
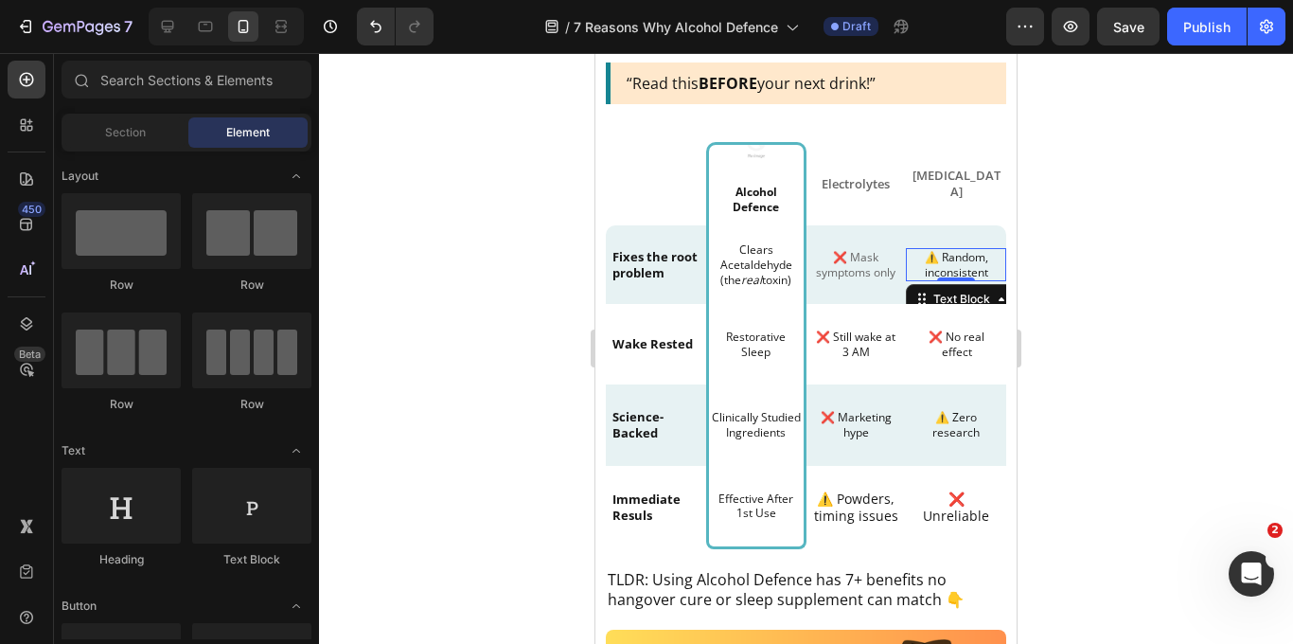
click at [961, 265] on p "⚠️ Random, inconsistent" at bounding box center [955, 264] width 87 height 29
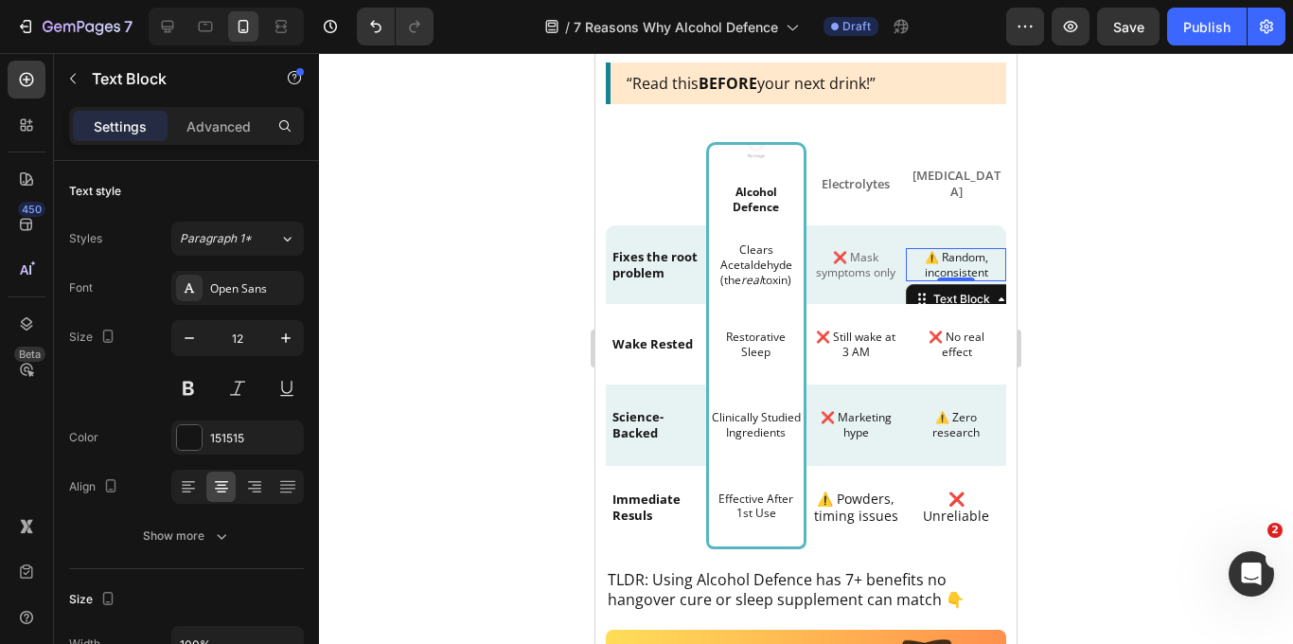
click at [961, 265] on p "⚠️ Random, inconsistent" at bounding box center [955, 264] width 87 height 29
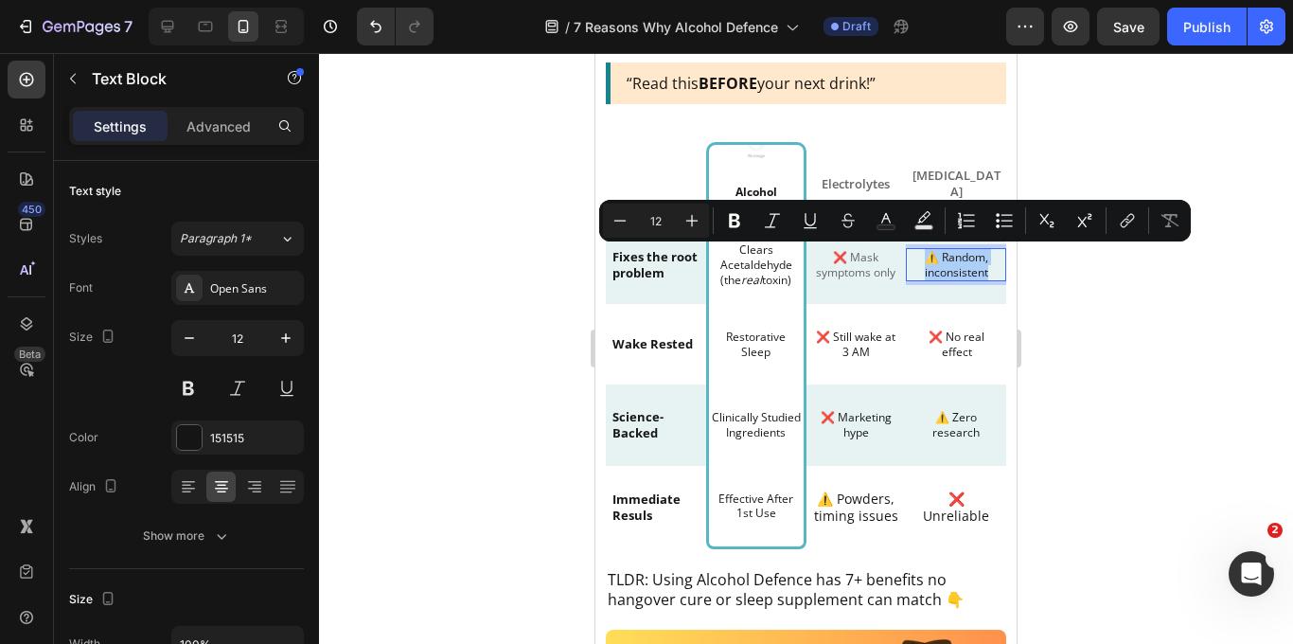
click at [1140, 298] on div at bounding box center [806, 348] width 974 height 591
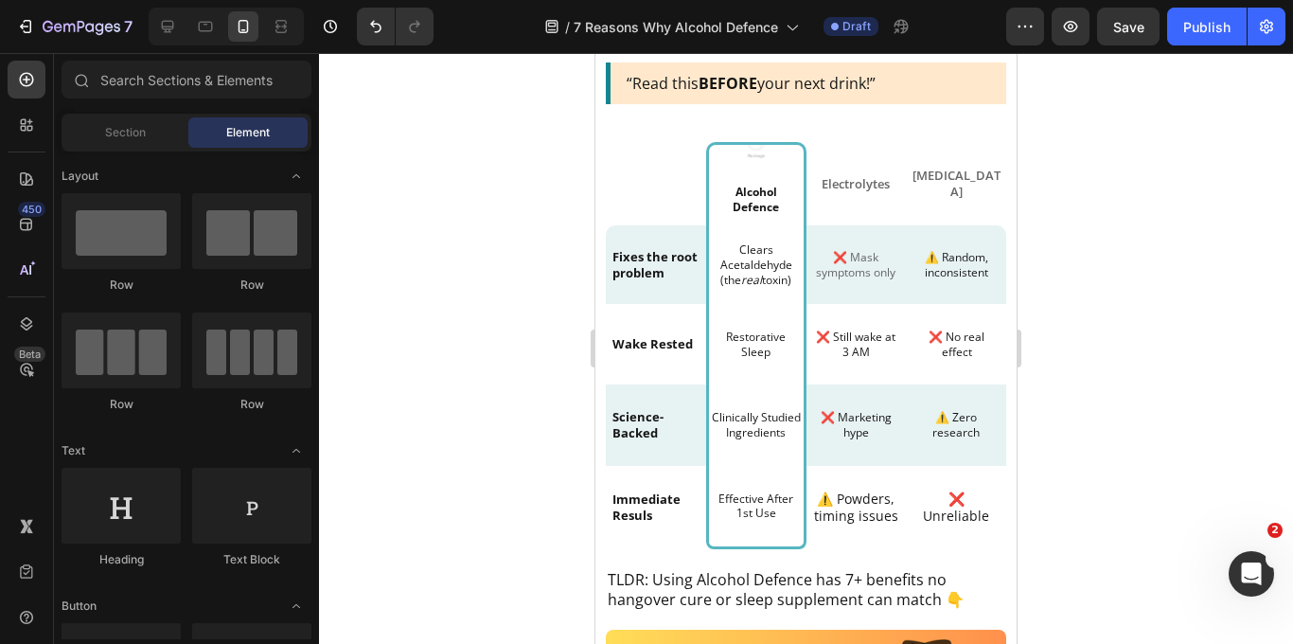
click at [491, 262] on div at bounding box center [806, 348] width 974 height 591
click at [953, 268] on p "⚠️ Random, inconsistent" at bounding box center [955, 264] width 87 height 29
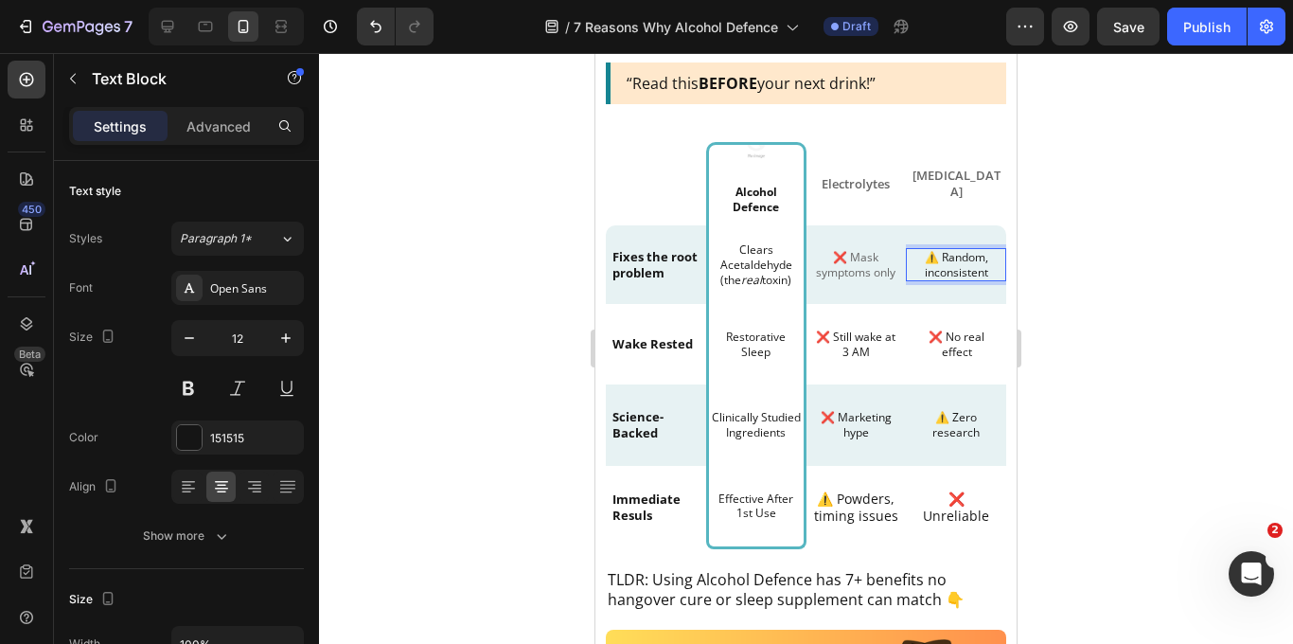
click at [966, 266] on p "⚠️ Random, inconsistent" at bounding box center [955, 264] width 87 height 29
click at [1060, 282] on div at bounding box center [806, 348] width 974 height 591
click at [934, 264] on p "can make you dependent" at bounding box center [955, 264] width 87 height 29
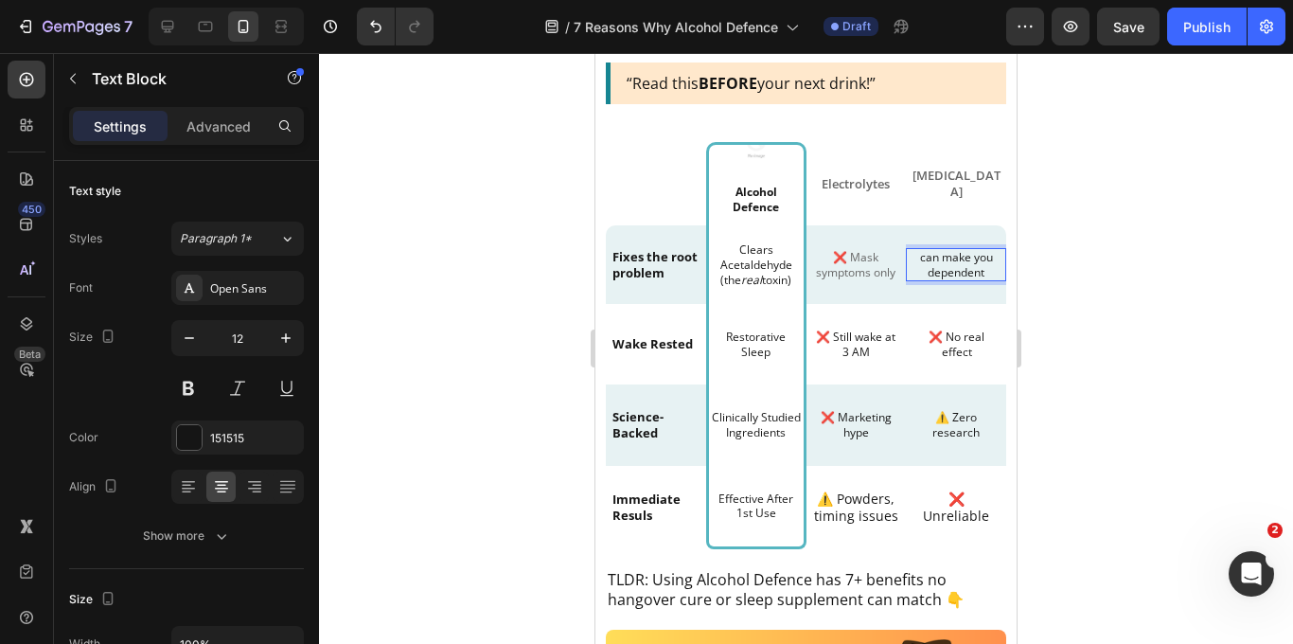
click at [925, 258] on p "can make you dependent" at bounding box center [955, 264] width 87 height 29
click at [951, 260] on p "Can make you dependent" at bounding box center [955, 264] width 87 height 29
click at [979, 259] on p "Can Make you dependent" at bounding box center [955, 264] width 87 height 29
click at [935, 274] on p "Can Make You dependent" at bounding box center [955, 264] width 87 height 29
click at [1044, 279] on div at bounding box center [806, 348] width 974 height 591
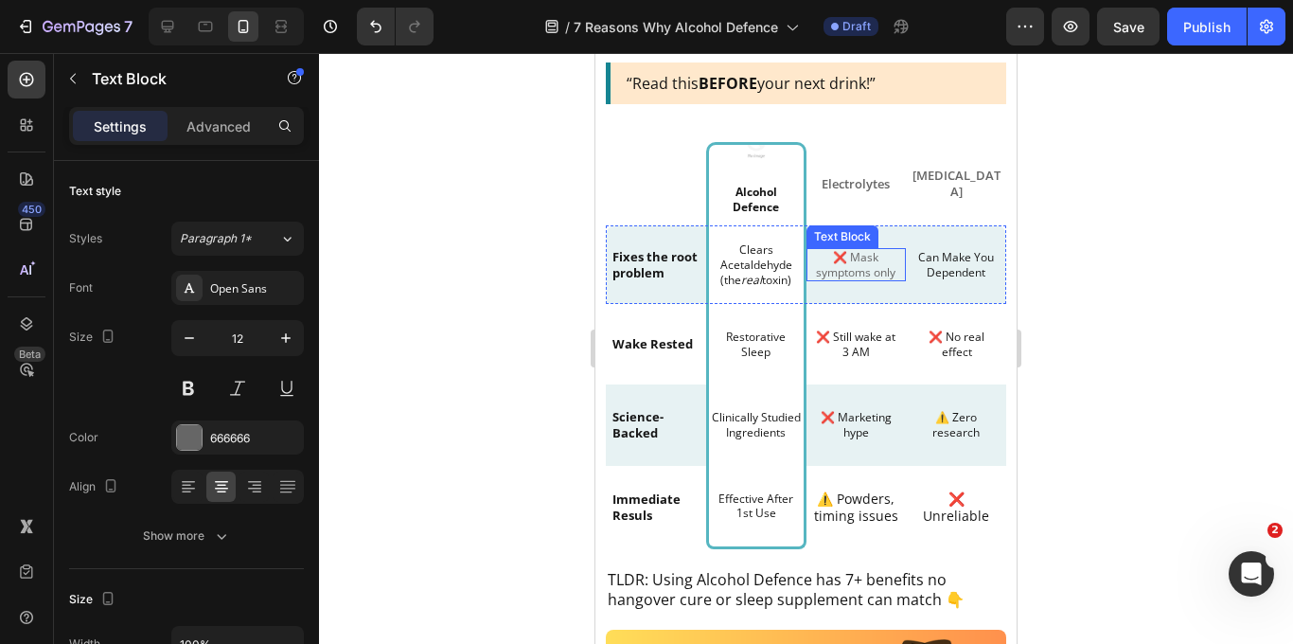
click at [869, 262] on p "❌ Mask symptoms only" at bounding box center [856, 264] width 87 height 29
click at [849, 256] on p "❌ Mask symptoms only" at bounding box center [856, 264] width 87 height 29
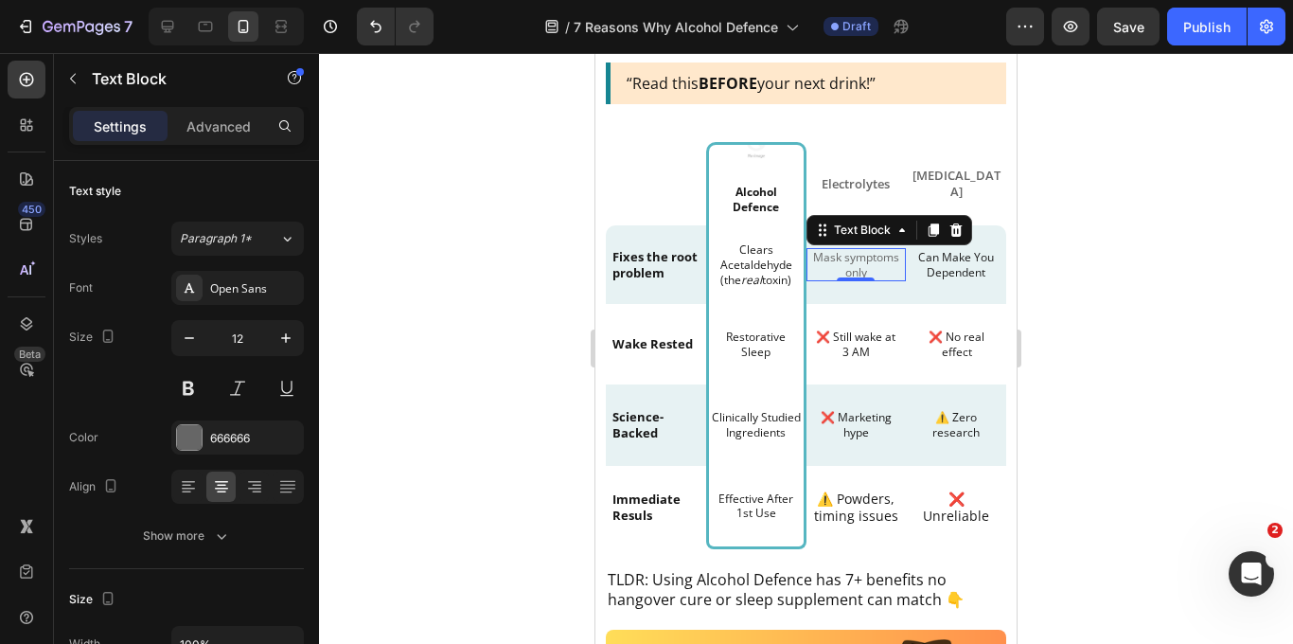
click at [840, 258] on p "Mask symptoms only" at bounding box center [856, 264] width 87 height 29
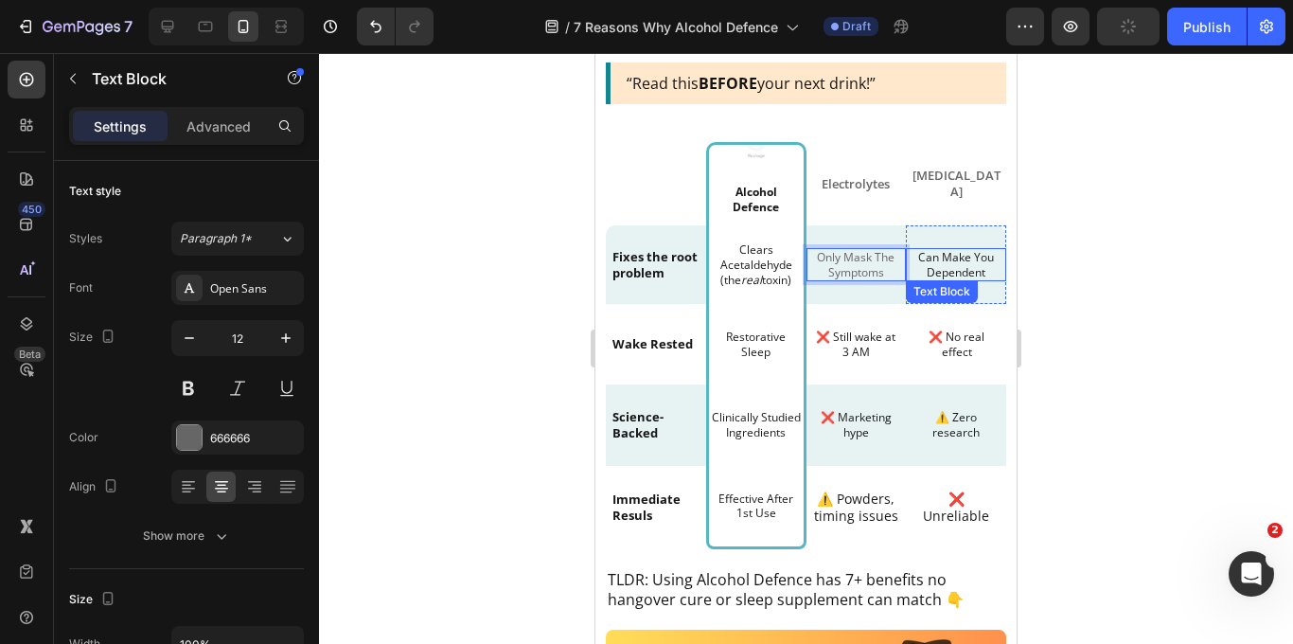
click at [1163, 253] on div at bounding box center [806, 348] width 974 height 591
click at [841, 264] on p "Only Mask The Symptoms" at bounding box center [856, 264] width 87 height 29
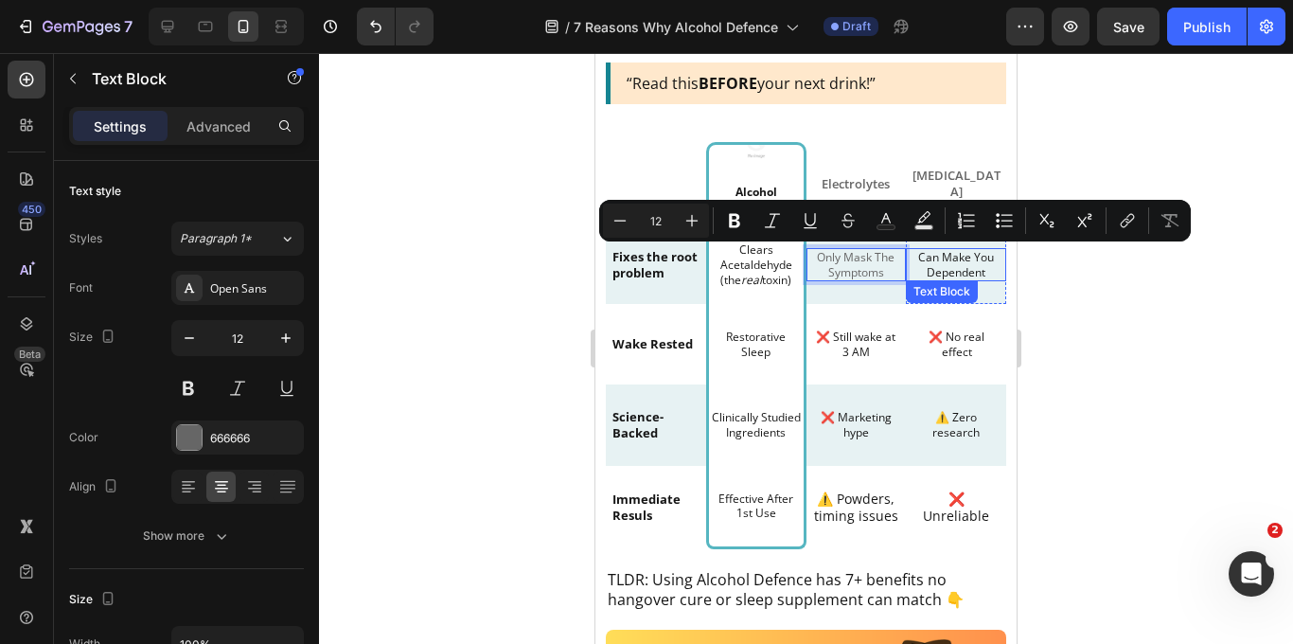
click at [1098, 275] on div at bounding box center [806, 348] width 974 height 591
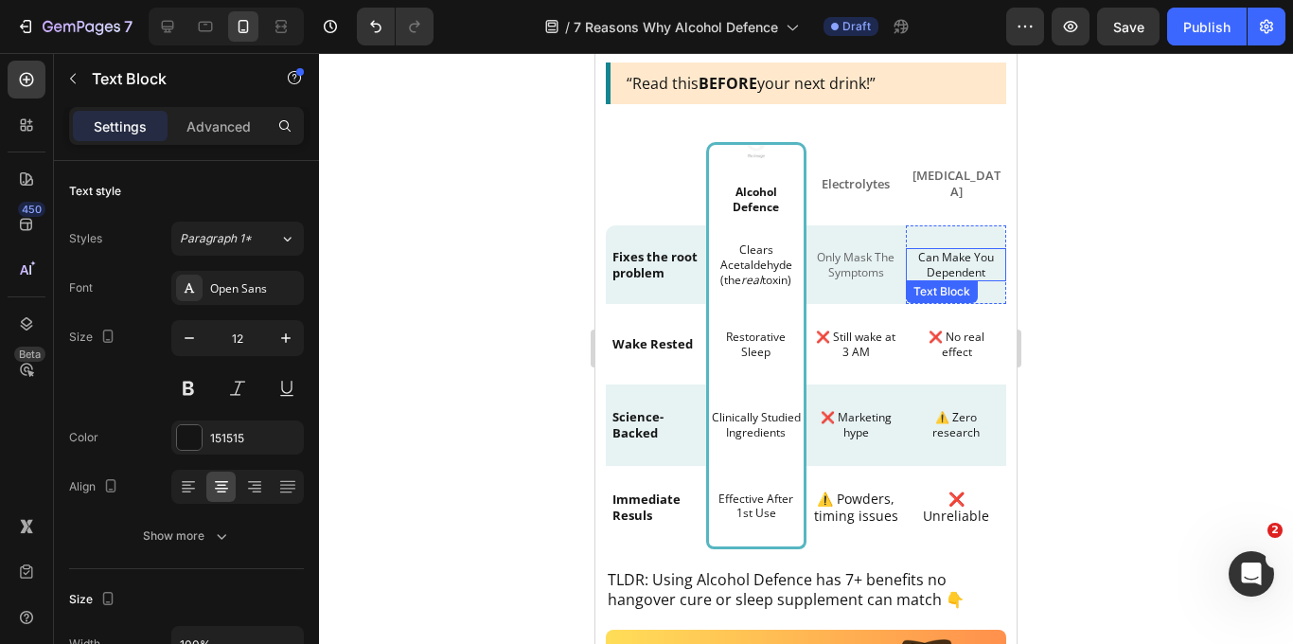
click at [969, 263] on p "Can Make You Dependent" at bounding box center [955, 264] width 87 height 29
click at [229, 437] on div "151515" at bounding box center [237, 438] width 55 height 17
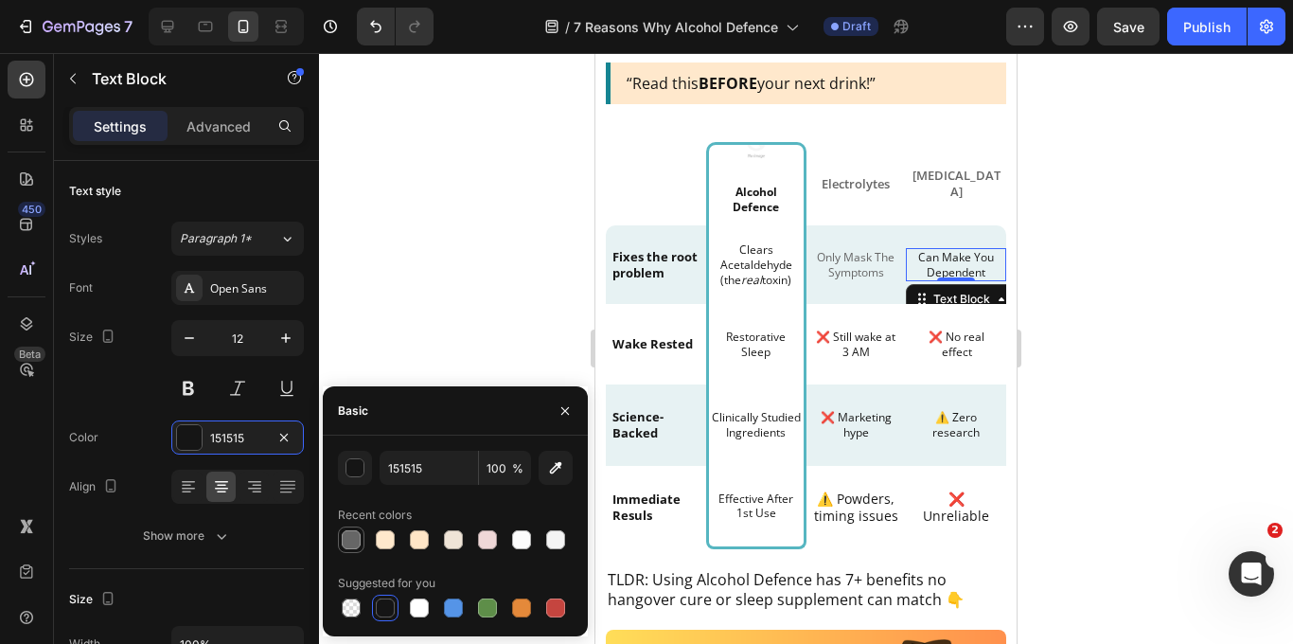
click at [346, 541] on div at bounding box center [351, 539] width 19 height 19
type input "666666"
click at [1177, 327] on div at bounding box center [806, 348] width 974 height 591
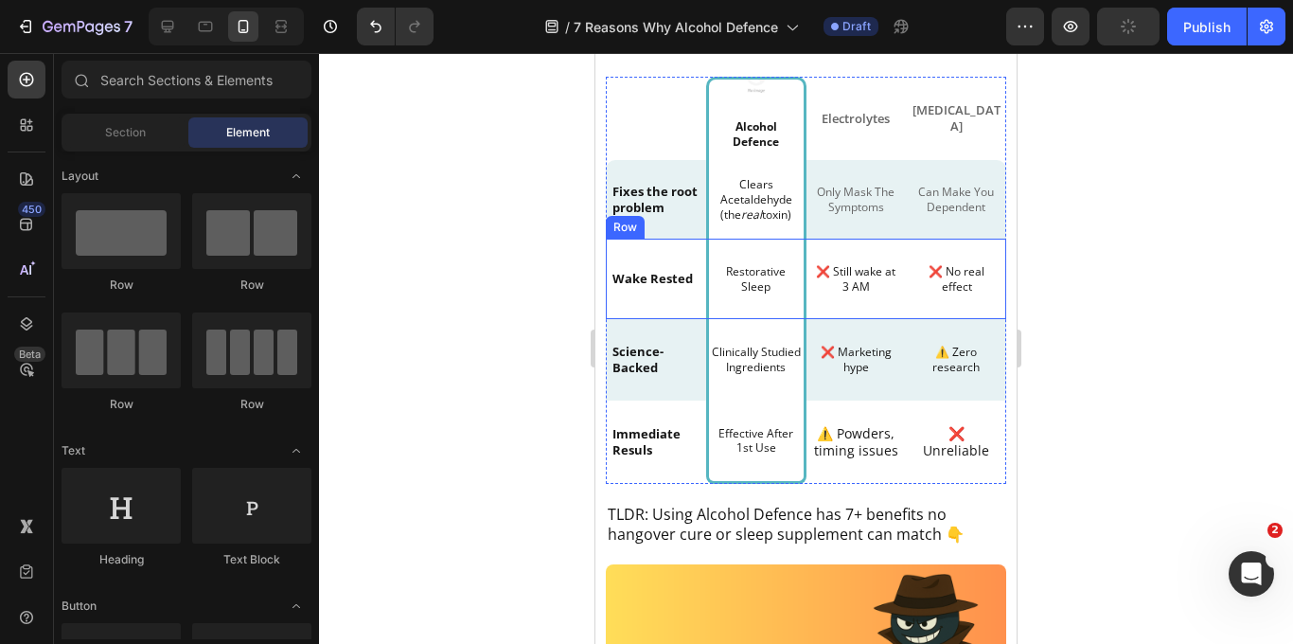
scroll to position [929, 0]
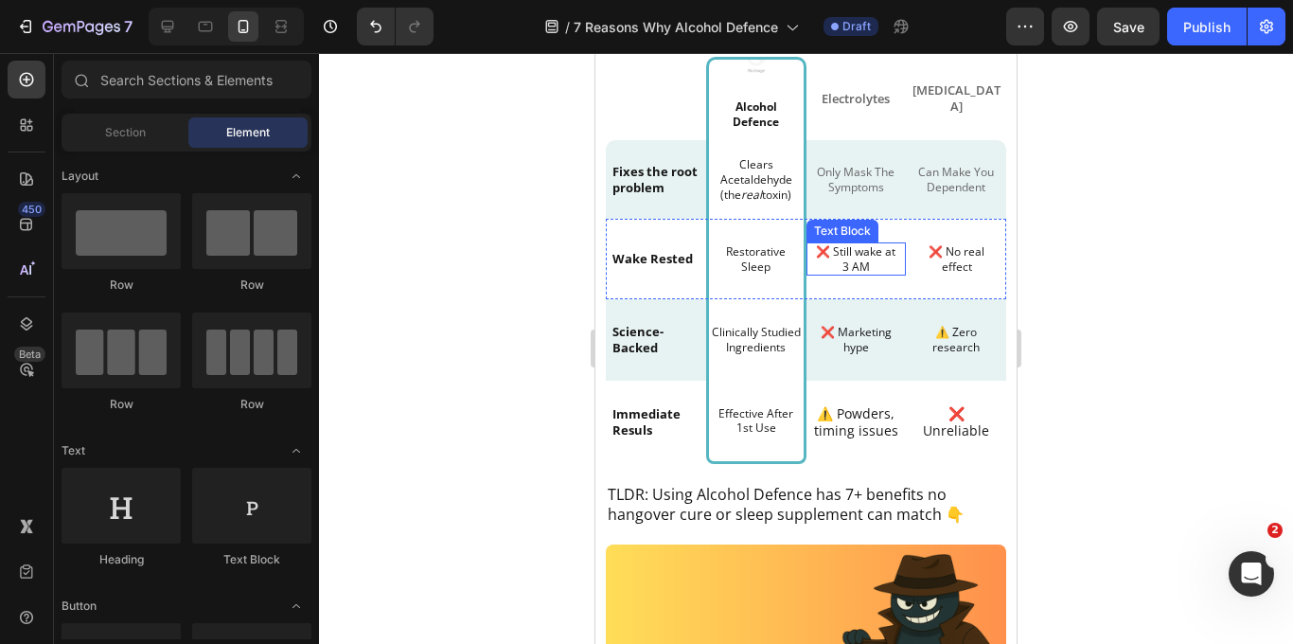
click at [853, 261] on p "❌ Still wake at 3 AM" at bounding box center [856, 258] width 87 height 29
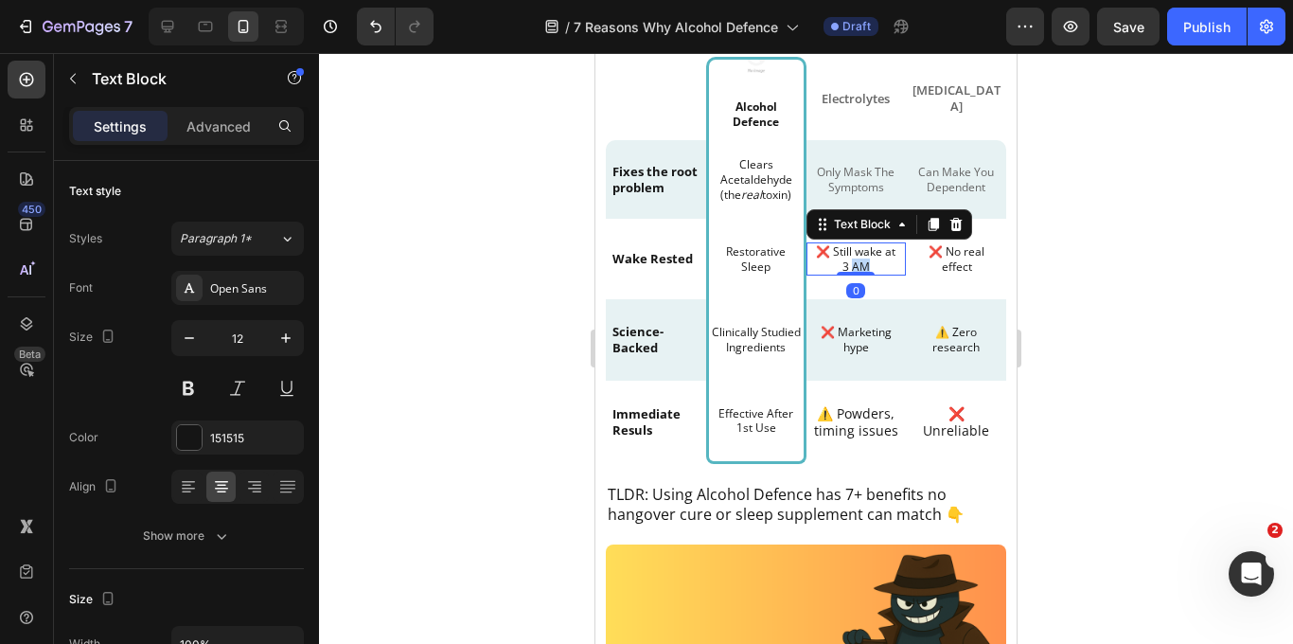
click at [853, 261] on p "❌ Still wake at 3 AM" at bounding box center [856, 258] width 87 height 29
click at [1099, 248] on div at bounding box center [806, 348] width 974 height 591
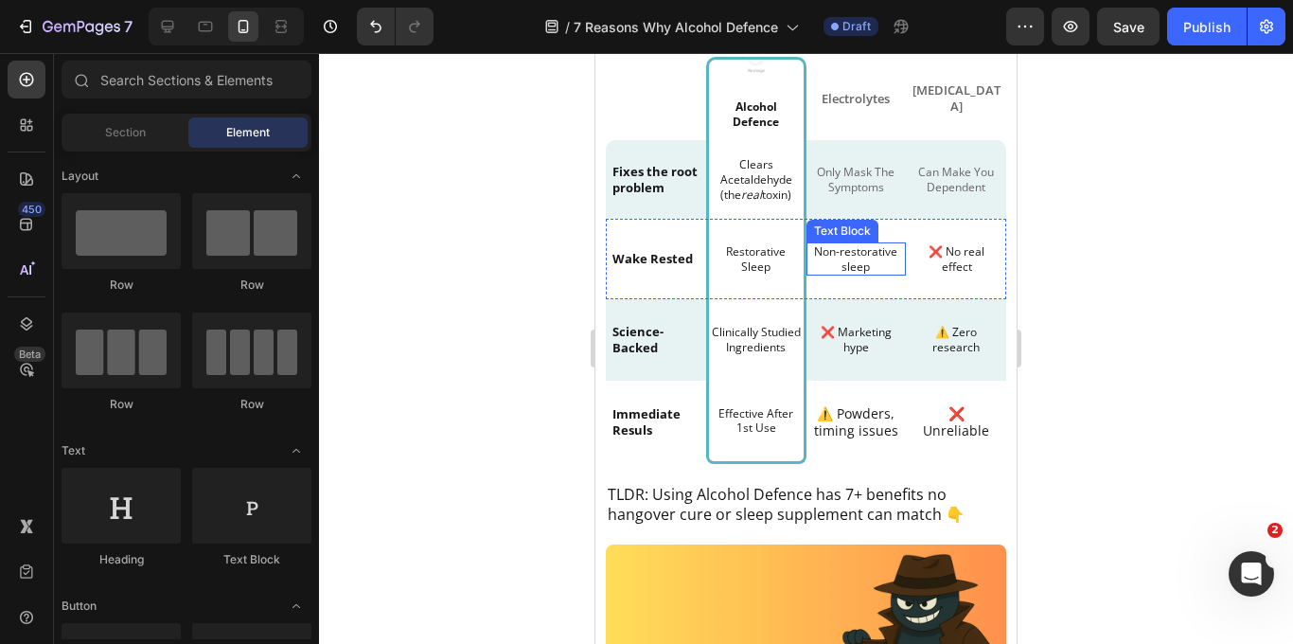
click at [844, 257] on p "Non-restorative sleep" at bounding box center [856, 258] width 87 height 29
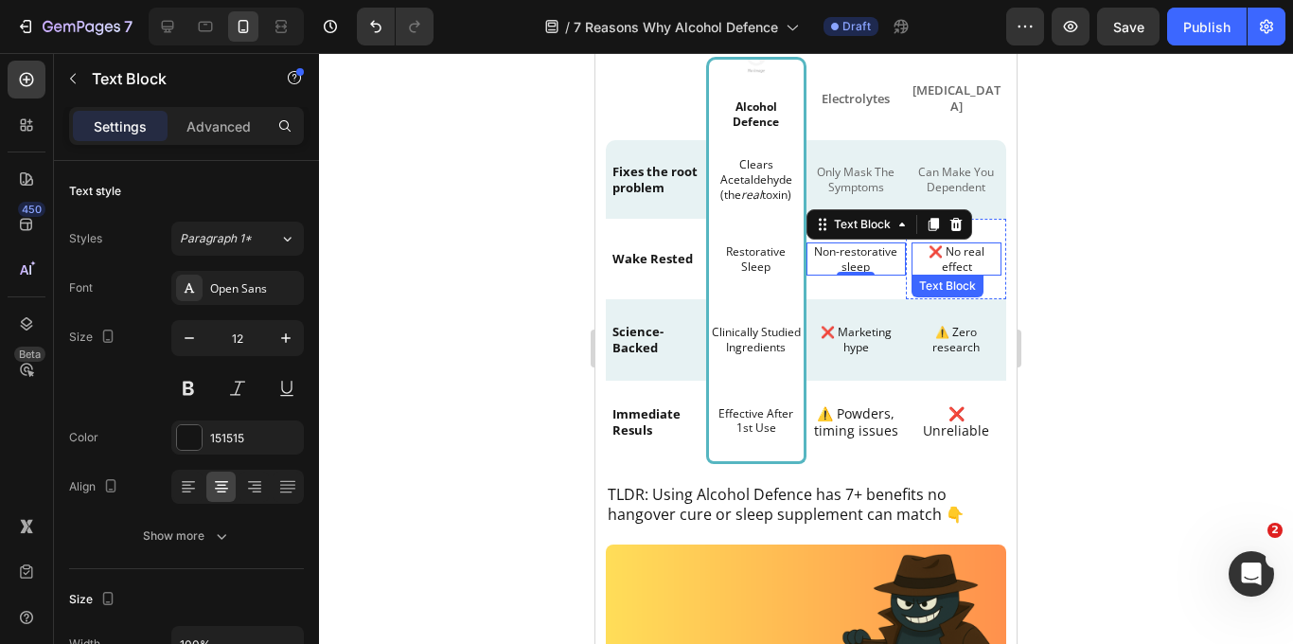
click at [954, 260] on p "❌ No real effect" at bounding box center [956, 258] width 77 height 29
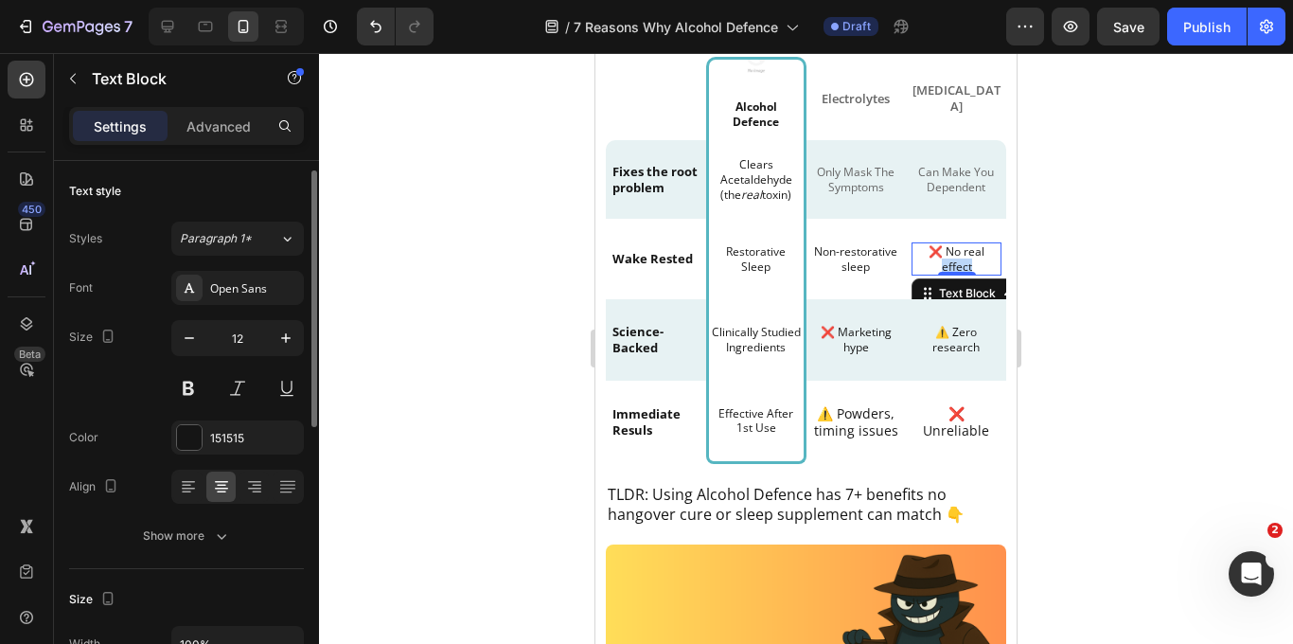
click at [954, 260] on p "❌ No real effect" at bounding box center [956, 258] width 77 height 29
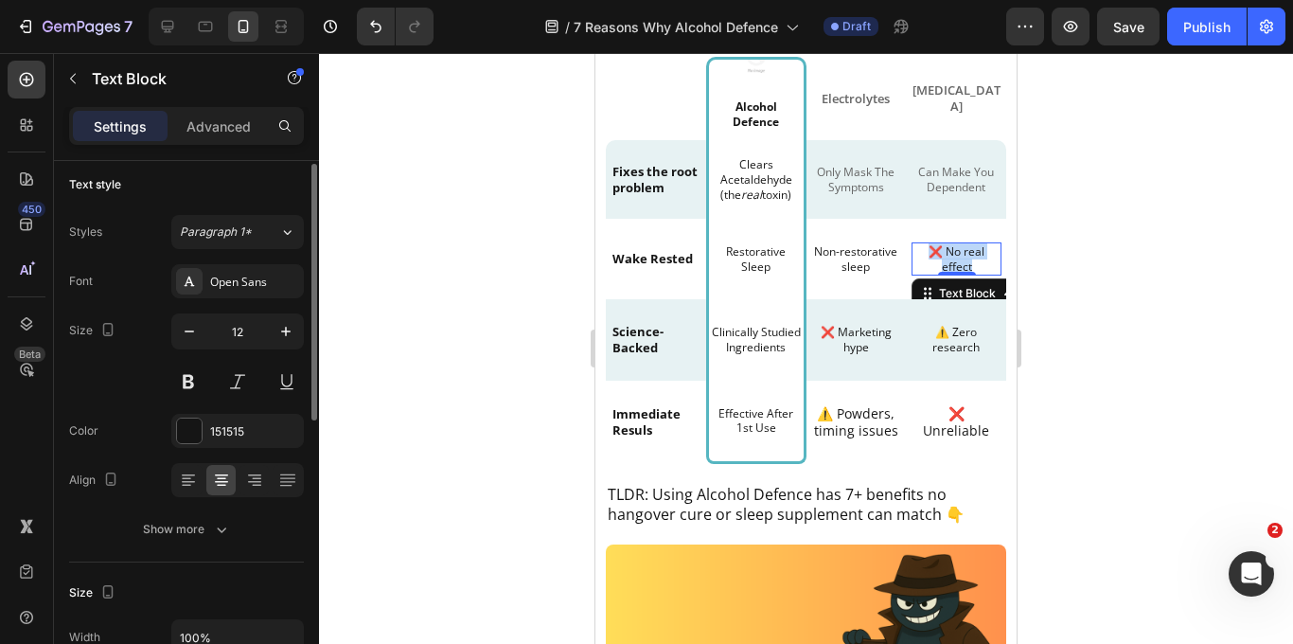
click at [954, 260] on p "❌ No real effect" at bounding box center [956, 258] width 77 height 29
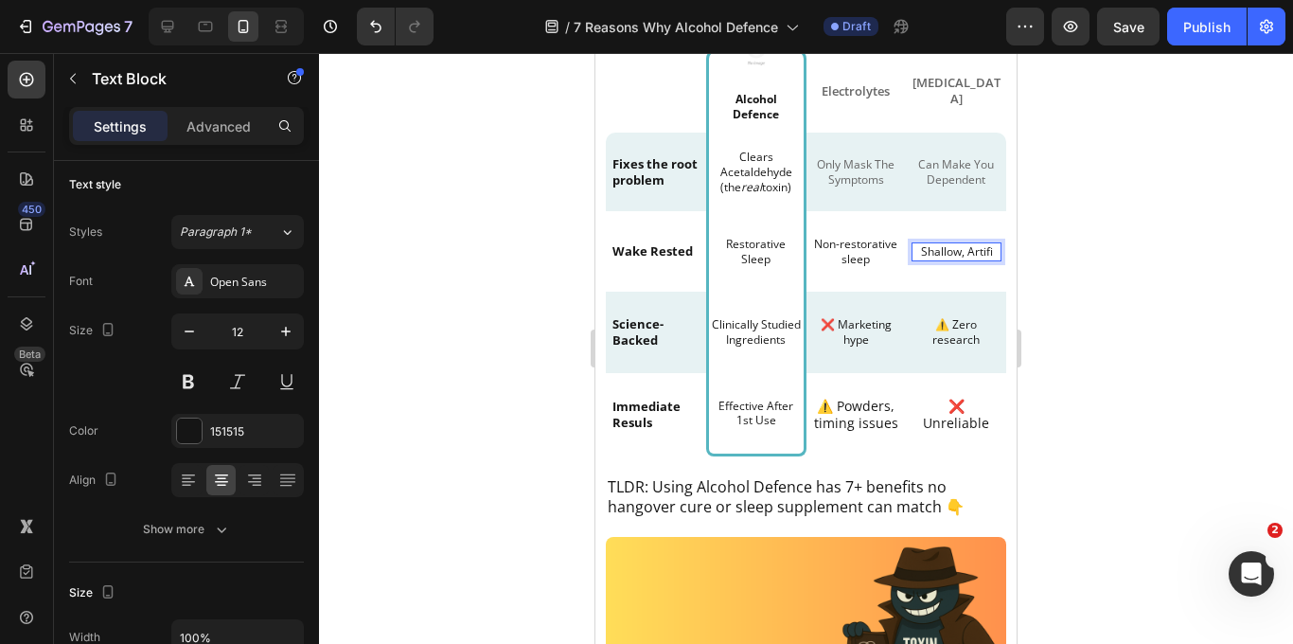
scroll to position [929, 0]
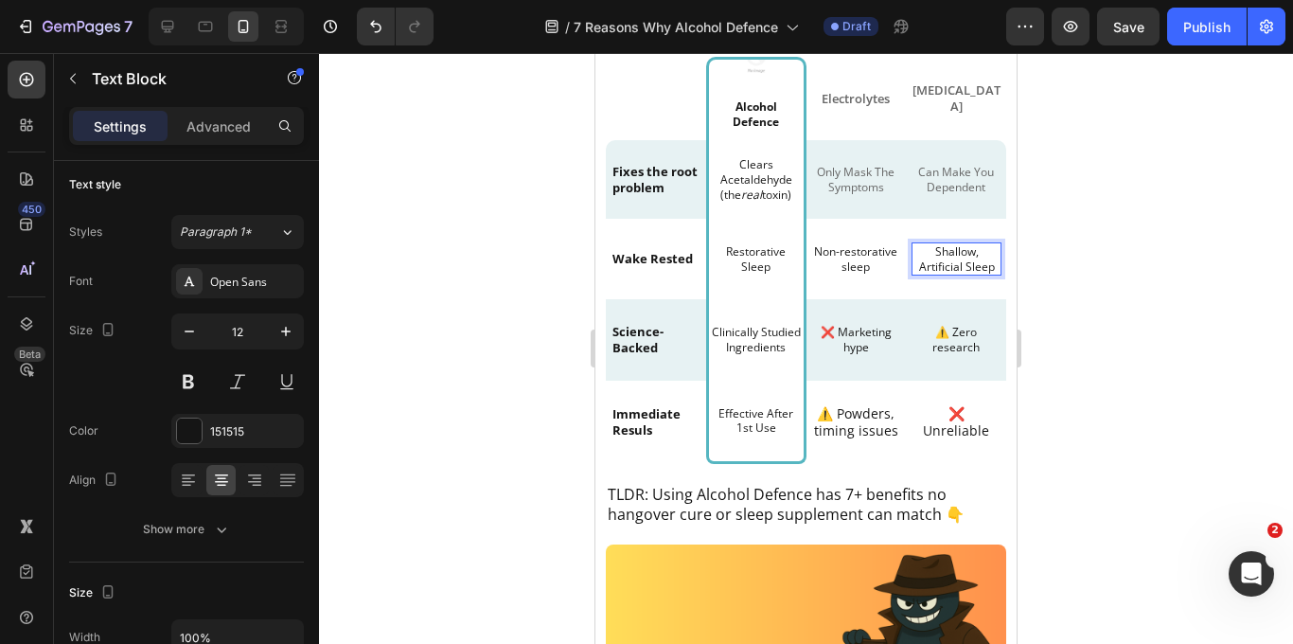
click at [1107, 271] on div at bounding box center [806, 348] width 974 height 591
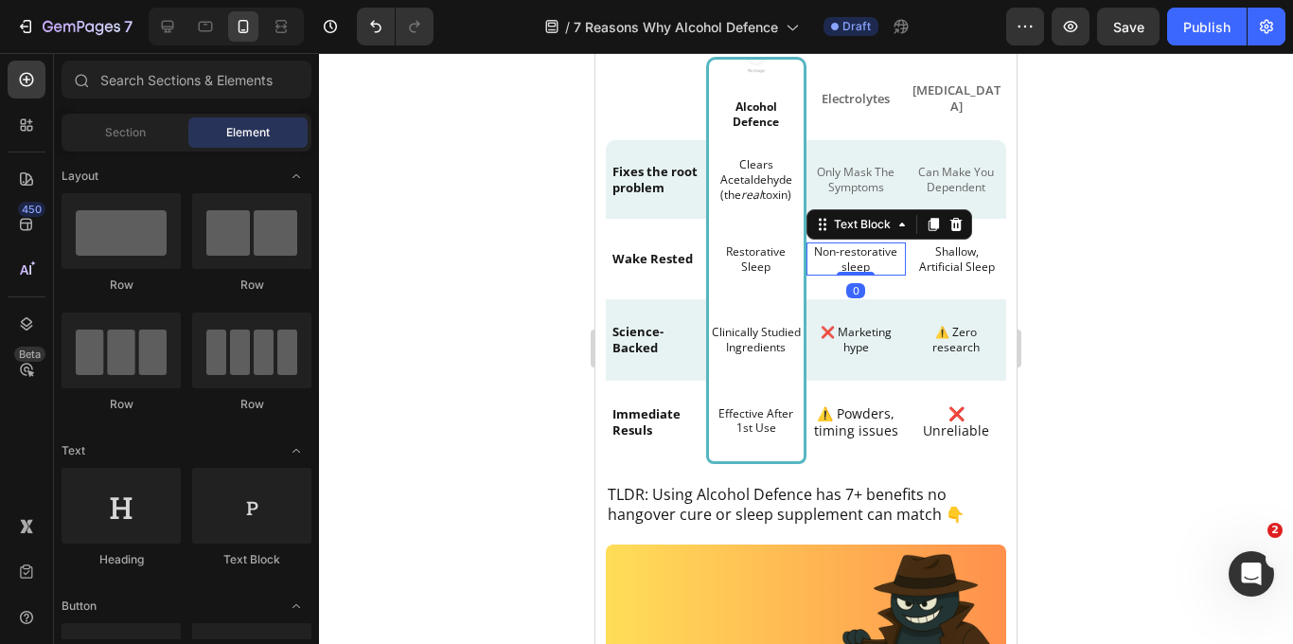
click at [846, 259] on p "Non-restorative sleep" at bounding box center [856, 258] width 87 height 29
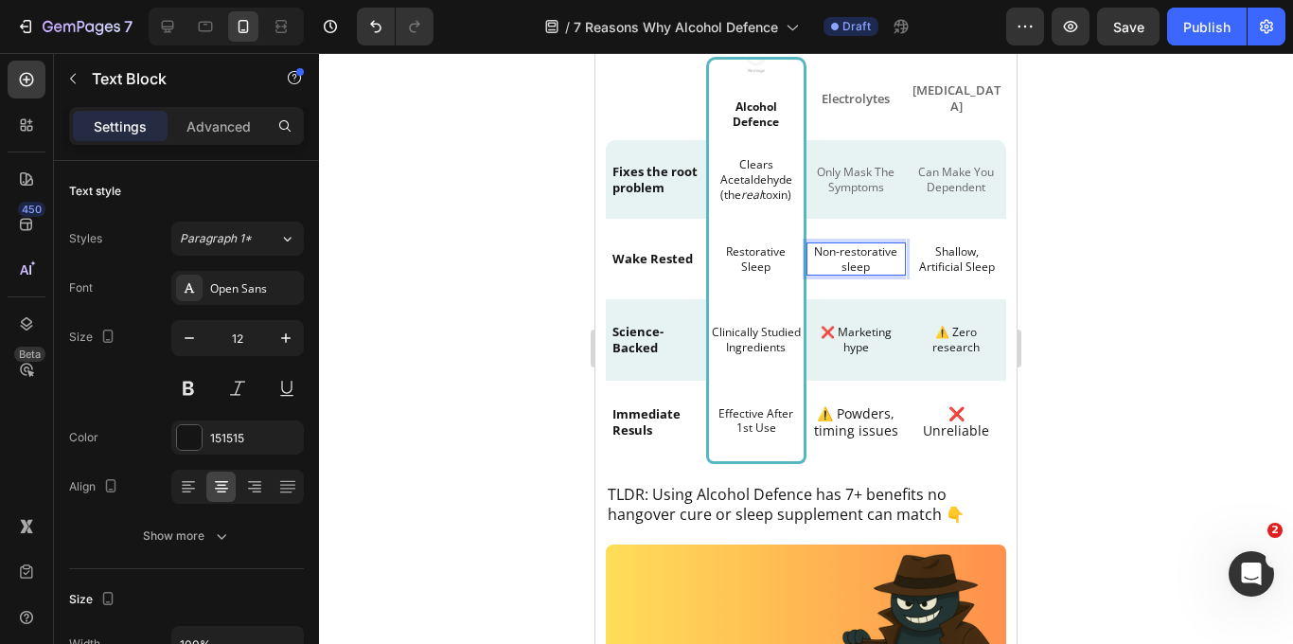
click at [843, 253] on p "Non-restorative sleep" at bounding box center [856, 258] width 87 height 29
click at [847, 266] on p "Non-Restorative sleep" at bounding box center [856, 258] width 87 height 29
click at [1105, 277] on div at bounding box center [806, 348] width 974 height 591
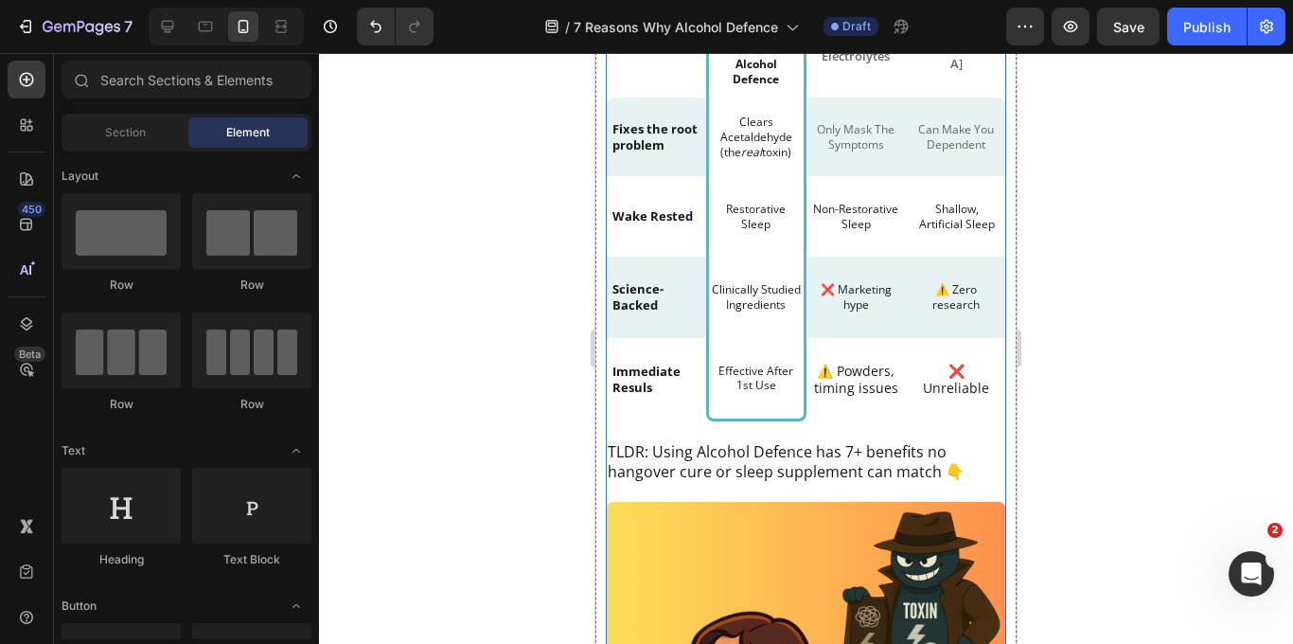
scroll to position [977, 0]
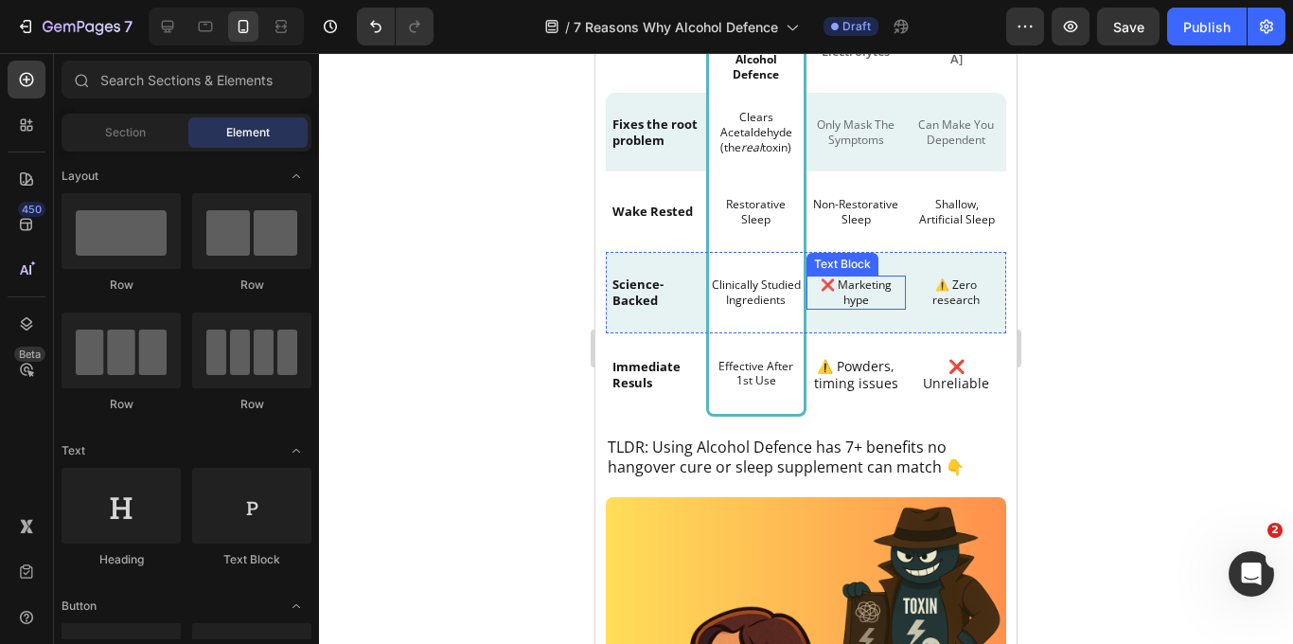
click at [875, 291] on p "❌ Marketing hype" at bounding box center [856, 291] width 87 height 29
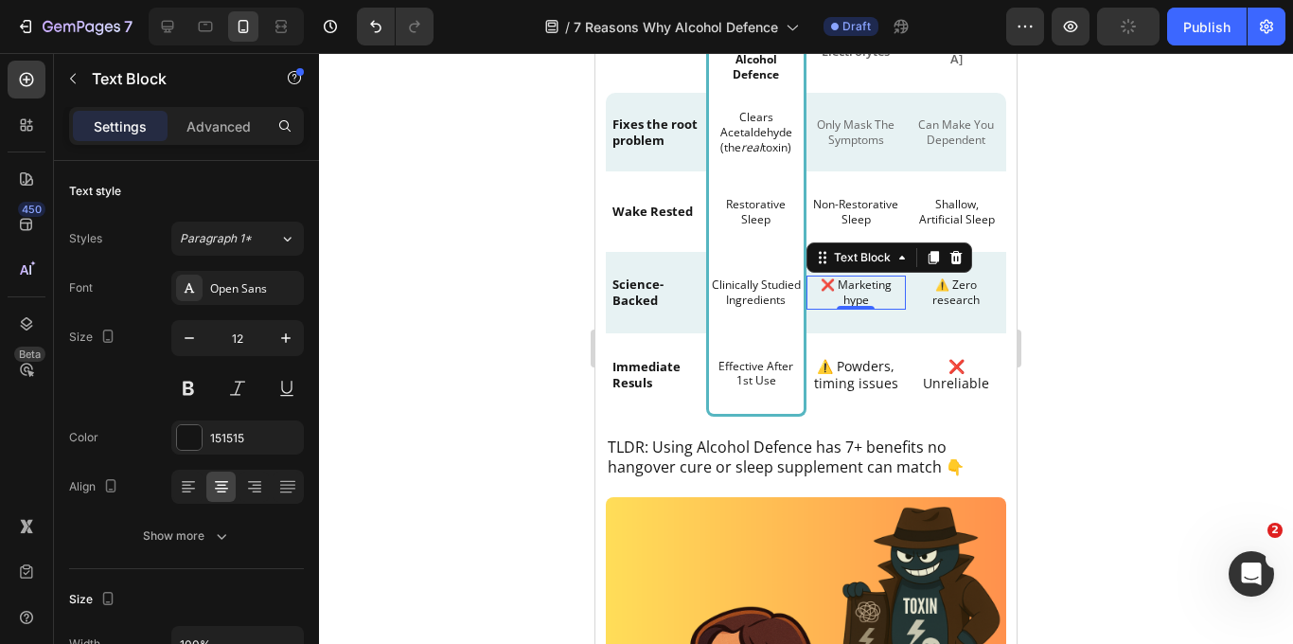
click at [837, 287] on p "❌ Marketing hype" at bounding box center [856, 291] width 87 height 29
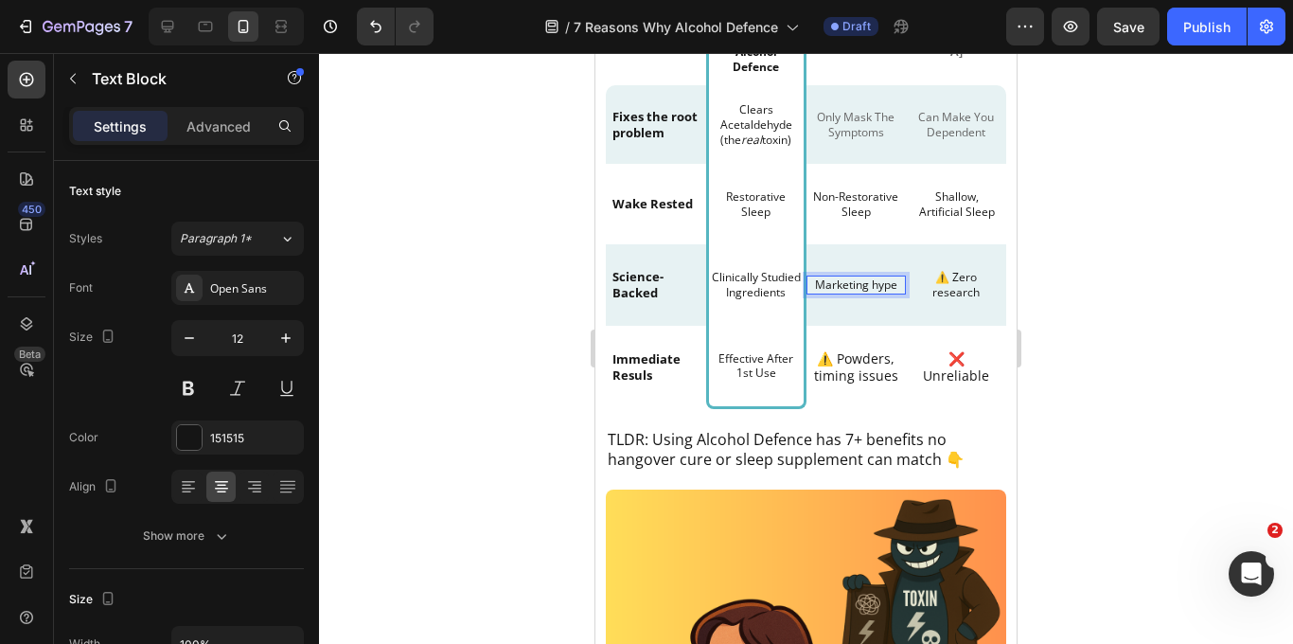
click at [877, 283] on p "Marketing hype" at bounding box center [856, 284] width 87 height 15
click at [1161, 282] on div at bounding box center [806, 348] width 974 height 591
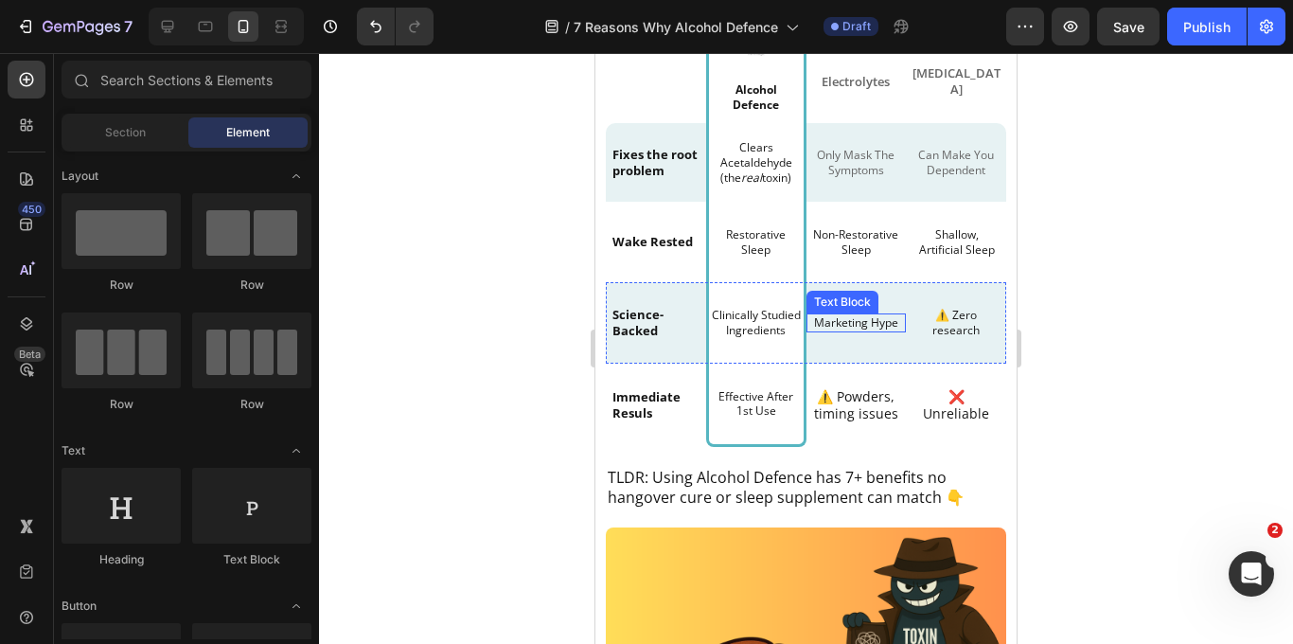
scroll to position [926, 0]
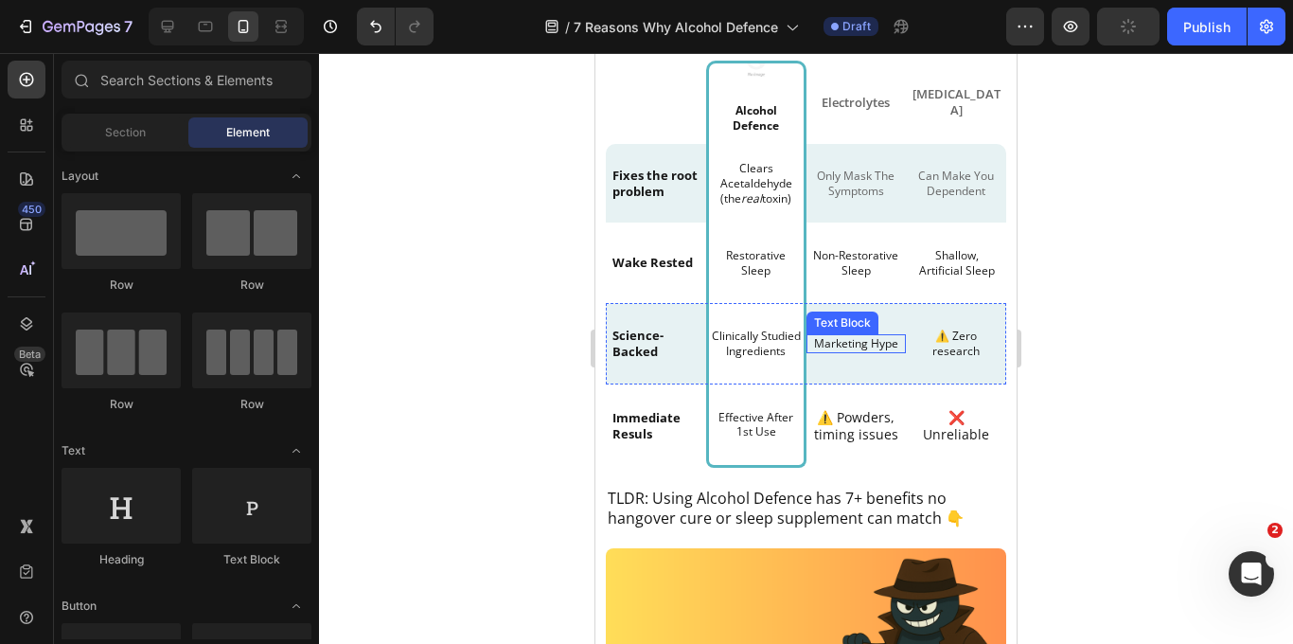
click at [862, 342] on p "Marketing Hype" at bounding box center [856, 343] width 87 height 15
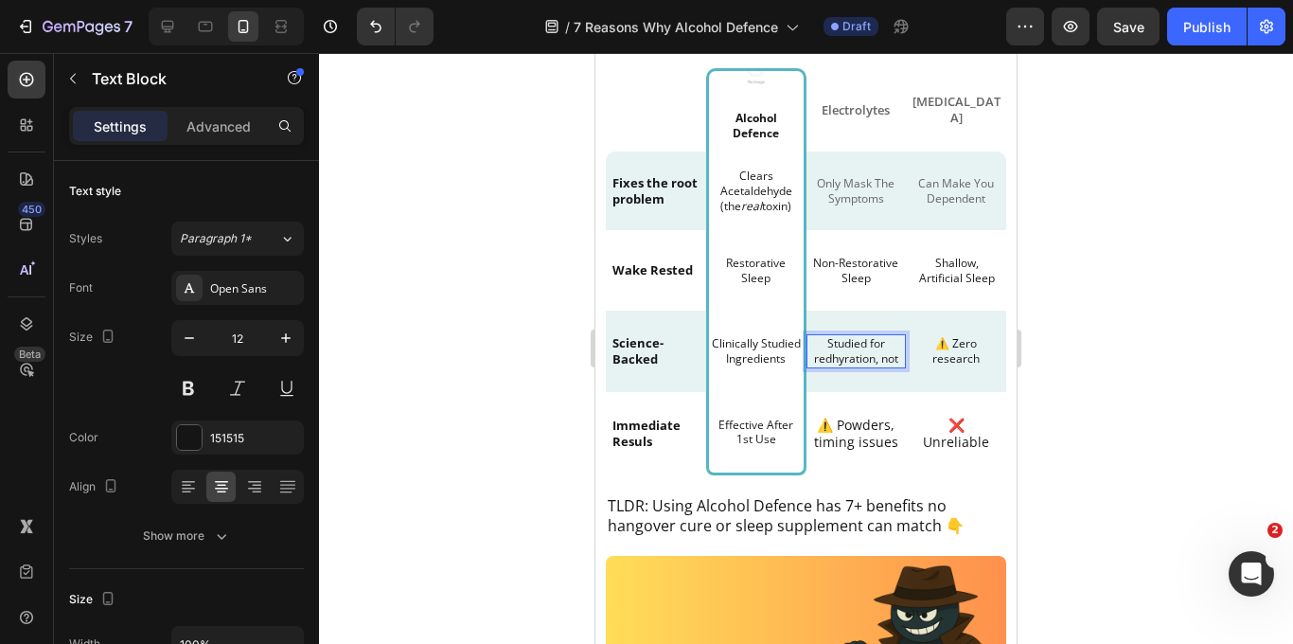
scroll to position [911, 0]
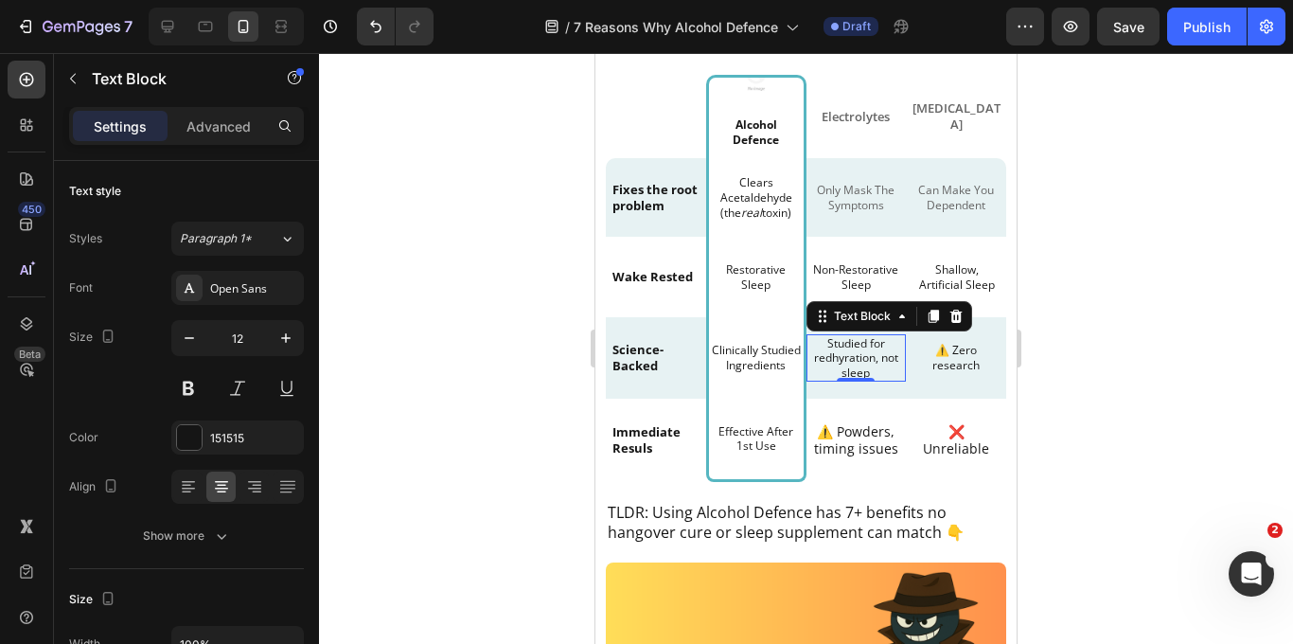
click at [857, 346] on p "Studied for redhyration, not sleep" at bounding box center [856, 358] width 87 height 44
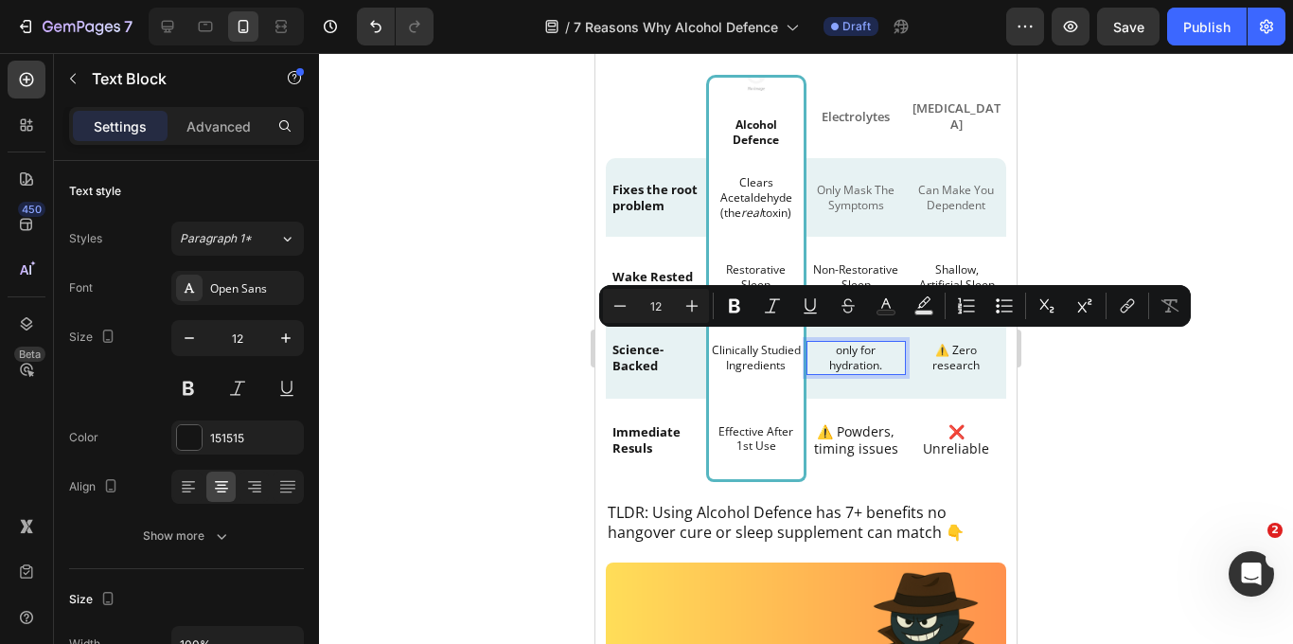
scroll to position [918, 0]
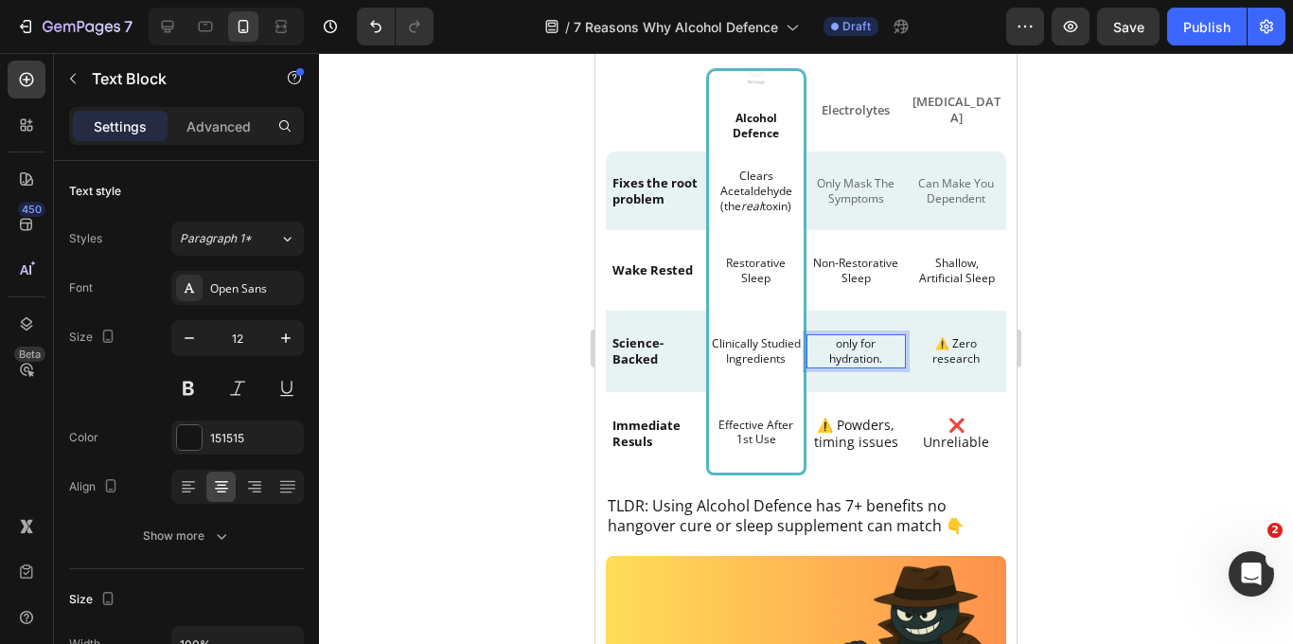
click at [840, 348] on p "only for hydration." at bounding box center [856, 350] width 87 height 29
click at [864, 344] on p "Only for hydration." at bounding box center [856, 350] width 87 height 29
click at [837, 357] on p "Only For hydration." at bounding box center [856, 350] width 87 height 29
click at [888, 359] on p "Only For Hydration." at bounding box center [856, 350] width 87 height 29
click at [966, 352] on p "⚠️ Zero research" at bounding box center [956, 350] width 78 height 29
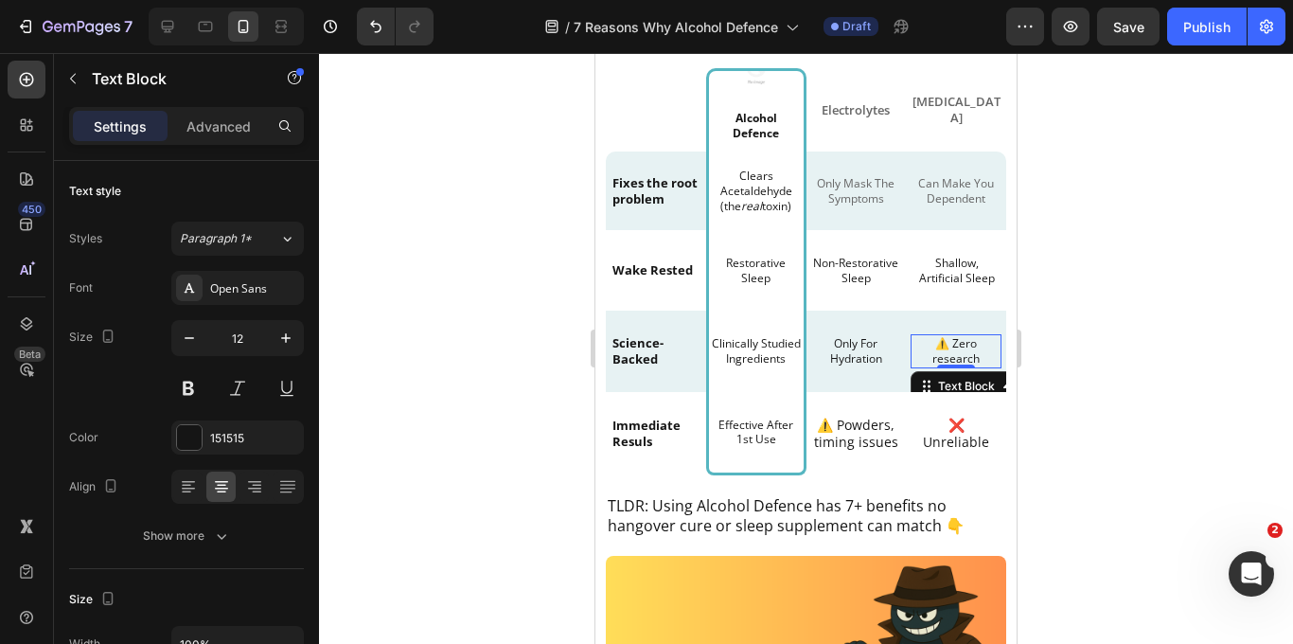
scroll to position [7, 0]
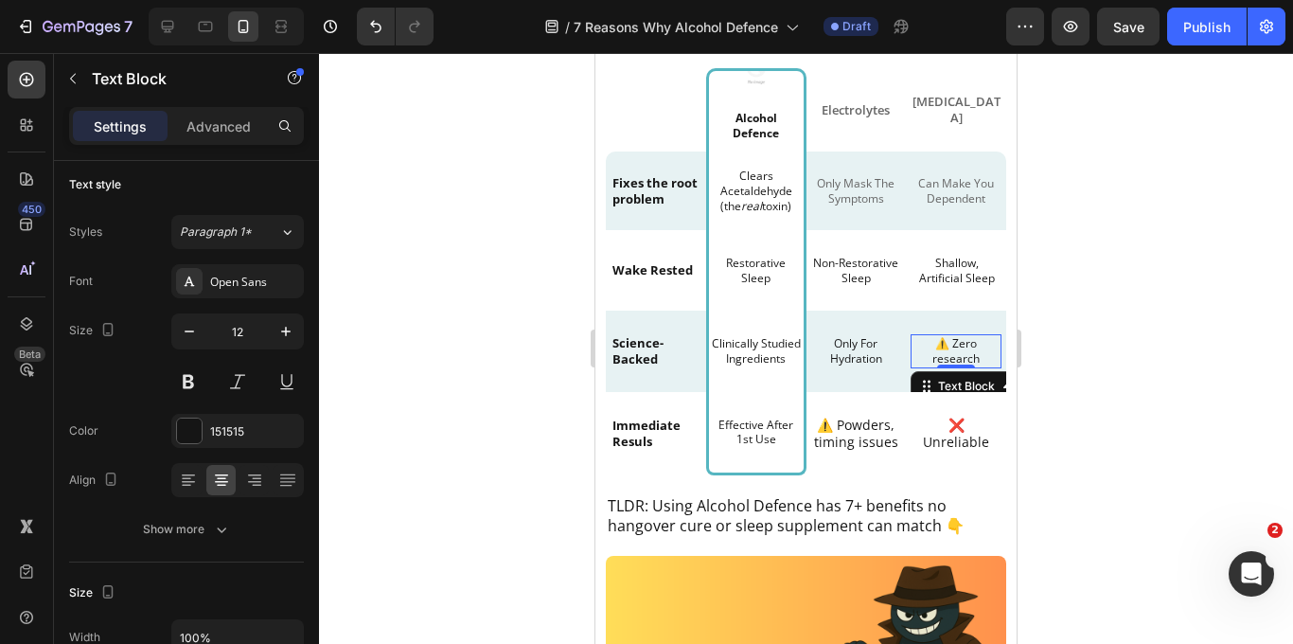
click at [966, 352] on p "⚠️ Zero research" at bounding box center [956, 350] width 78 height 29
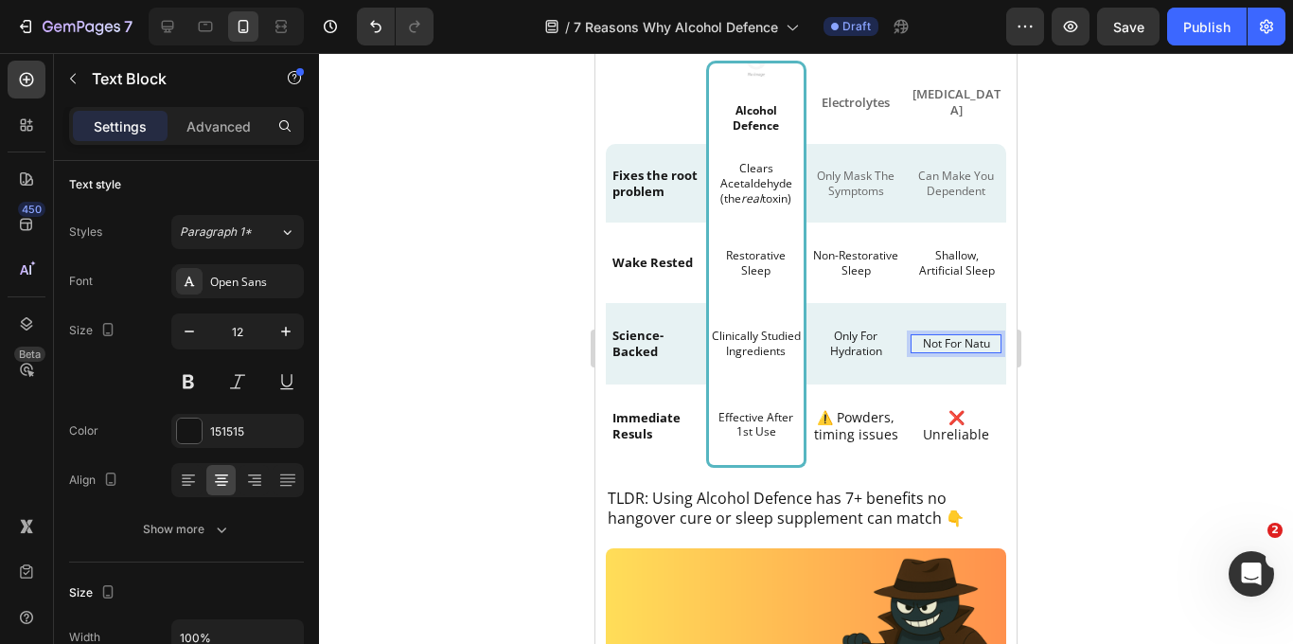
click at [976, 343] on p "Not For Natu" at bounding box center [956, 343] width 78 height 15
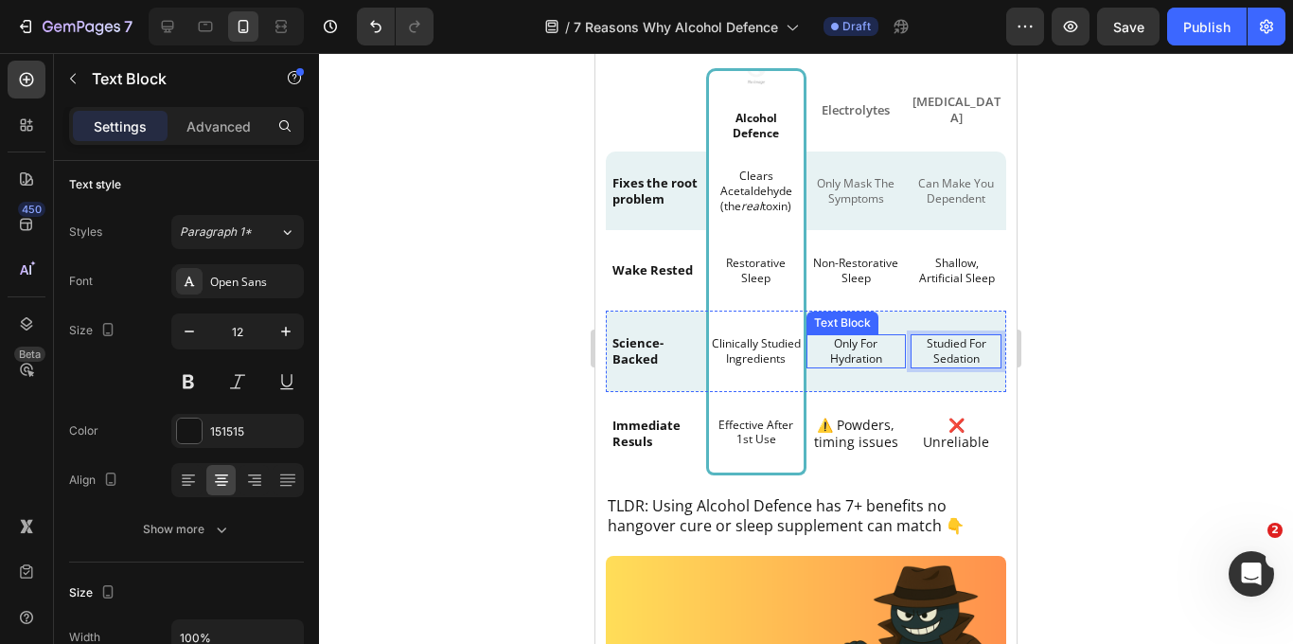
click at [847, 348] on p "Only For Hydration" at bounding box center [856, 350] width 87 height 29
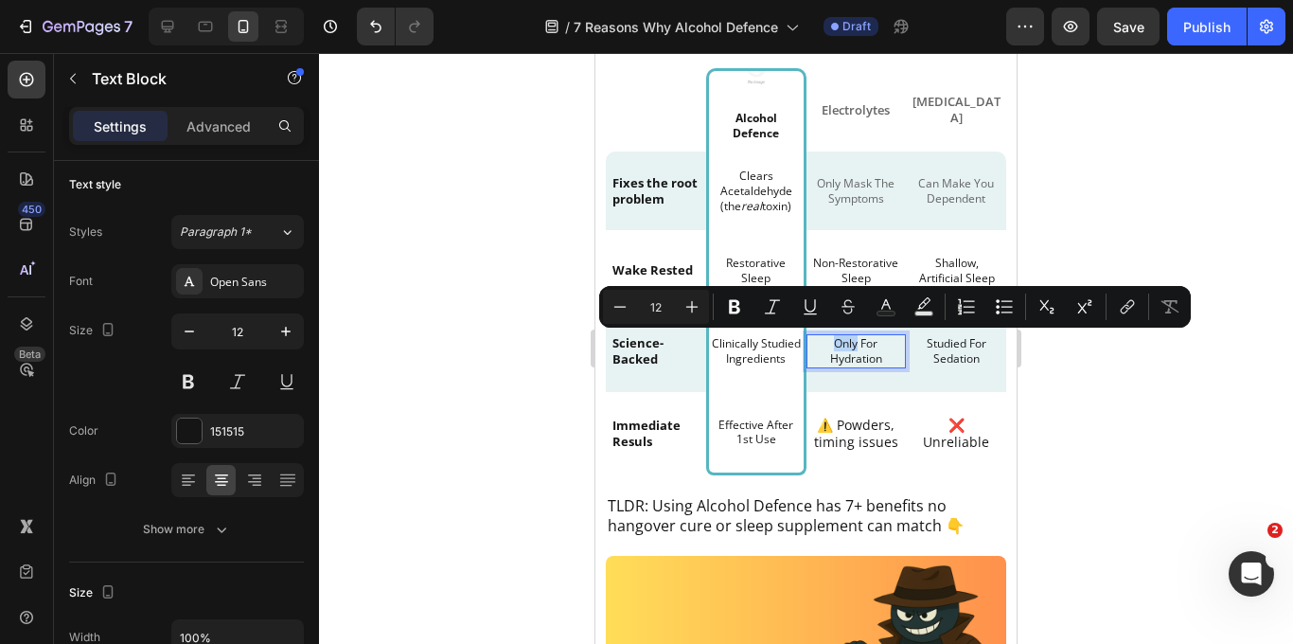
drag, startPoint x: 857, startPoint y: 345, endPoint x: 826, endPoint y: 343, distance: 31.3
click at [826, 345] on p "Only For Hydration" at bounding box center [856, 350] width 87 height 29
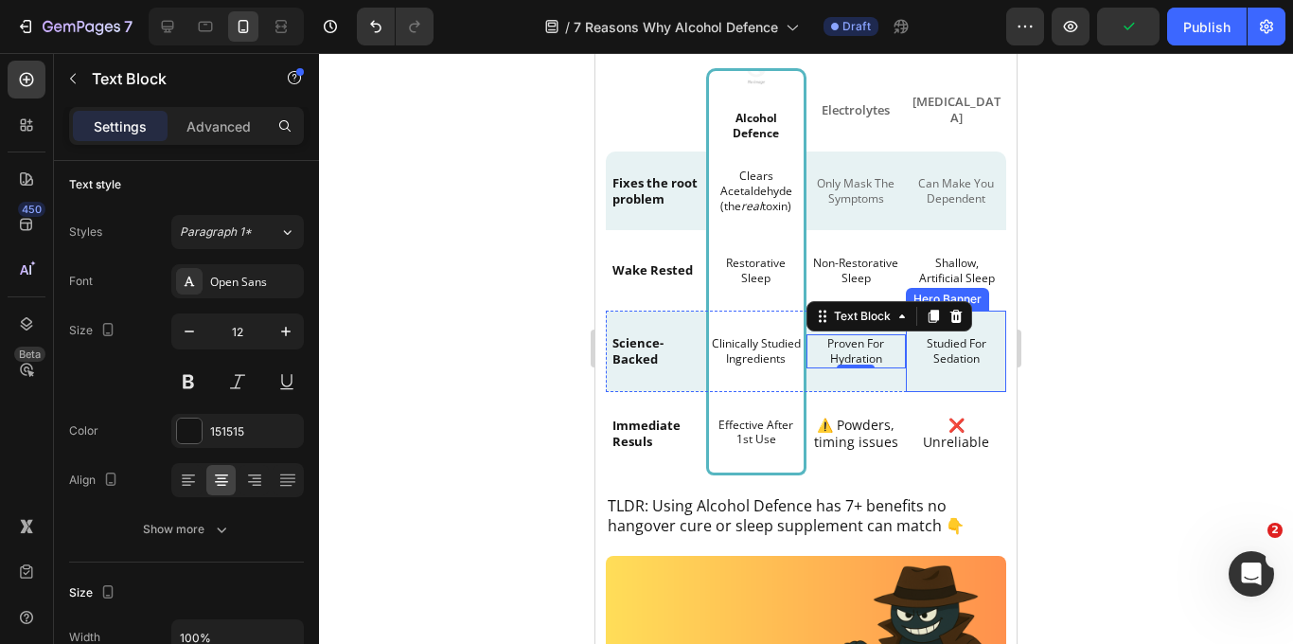
click at [1073, 389] on div at bounding box center [806, 348] width 974 height 591
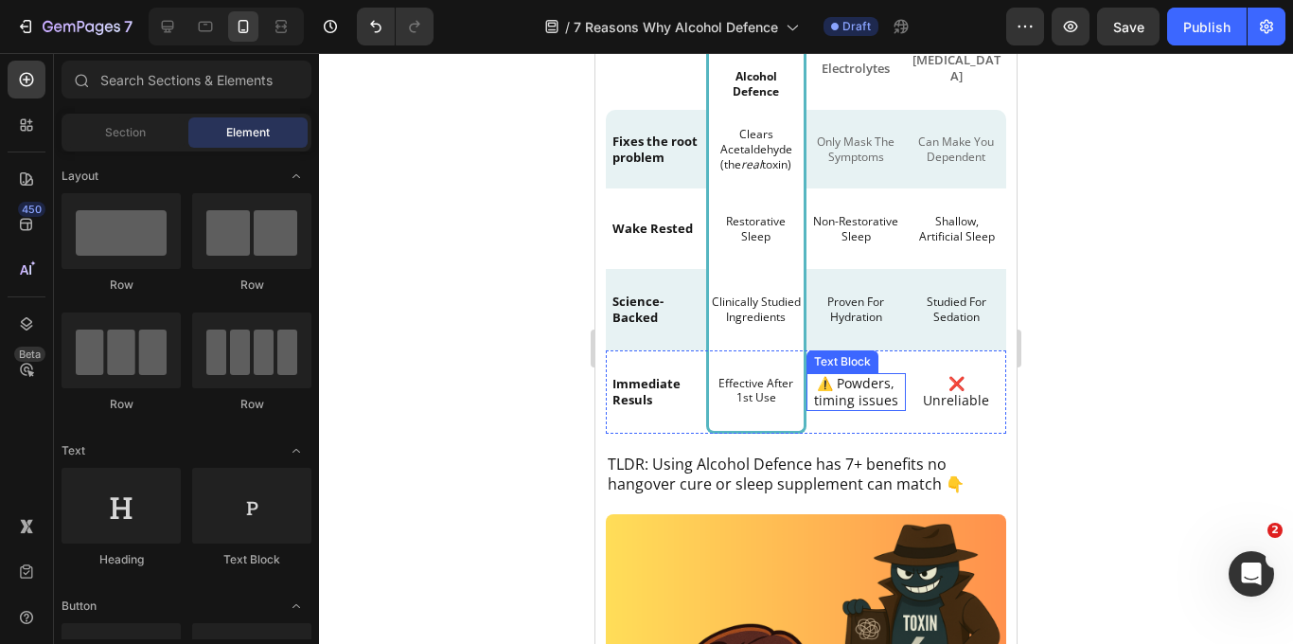
scroll to position [963, 0]
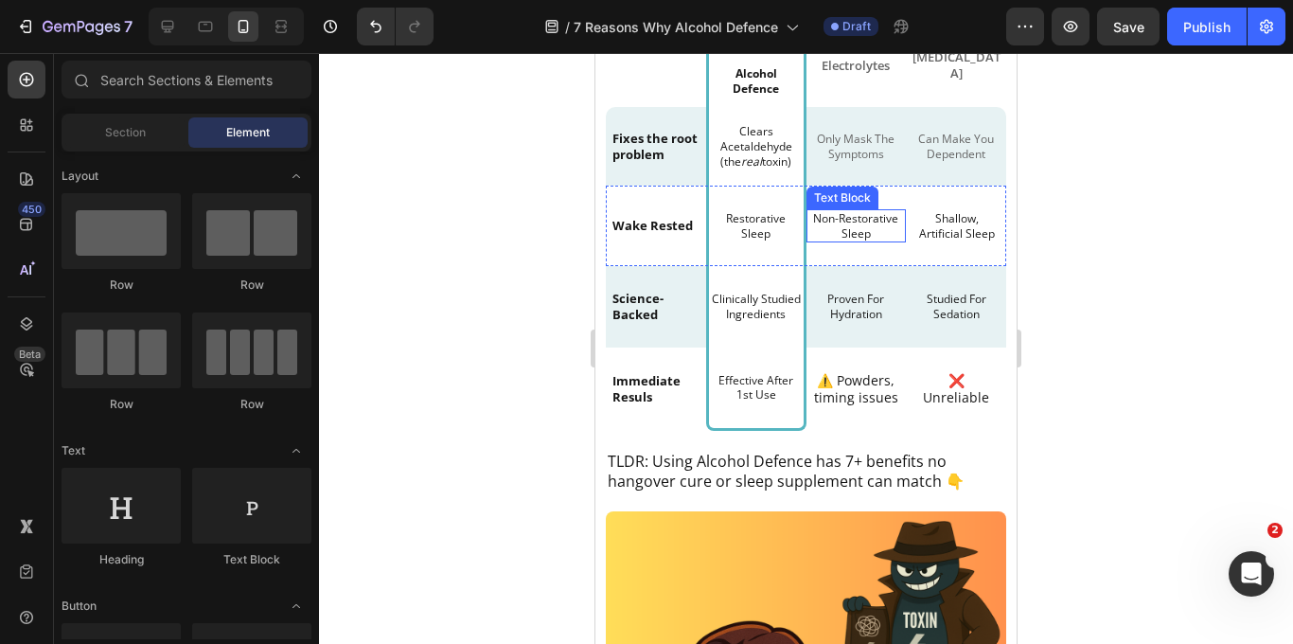
click at [850, 221] on p "Non-Restorative Sleep" at bounding box center [856, 225] width 87 height 29
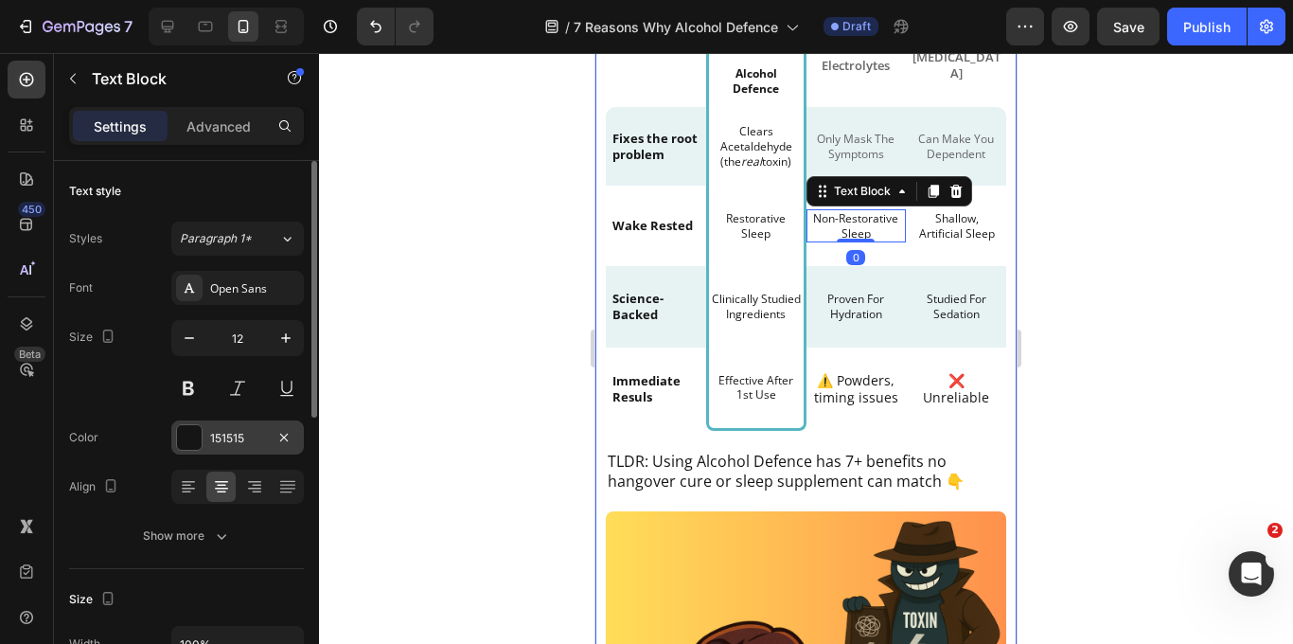
click at [220, 440] on div "151515" at bounding box center [237, 438] width 55 height 17
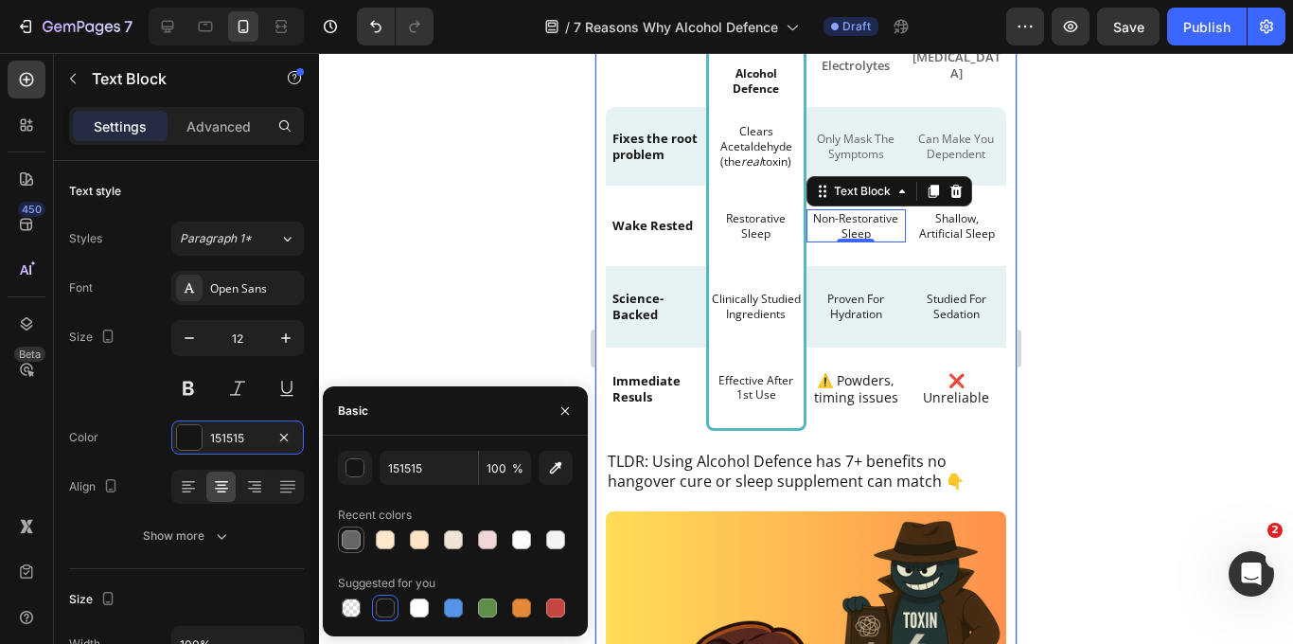
click at [345, 542] on div at bounding box center [351, 539] width 19 height 19
type input "666666"
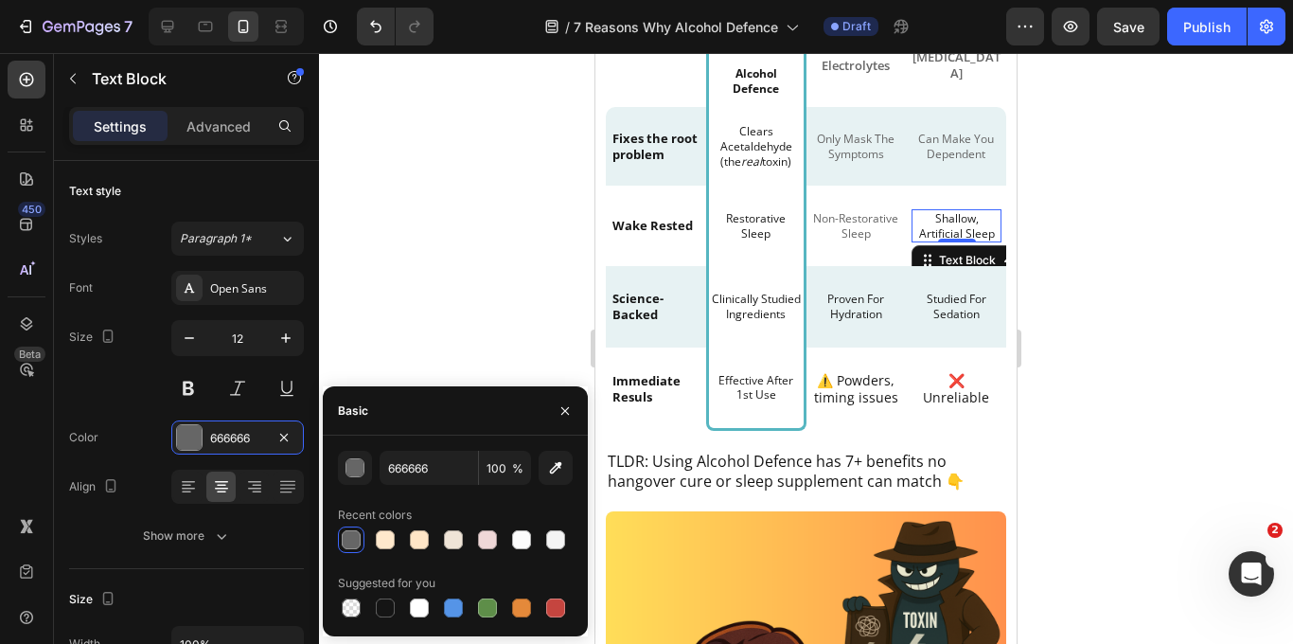
click at [946, 237] on p "Shallow, Artificial Sleep" at bounding box center [956, 225] width 77 height 29
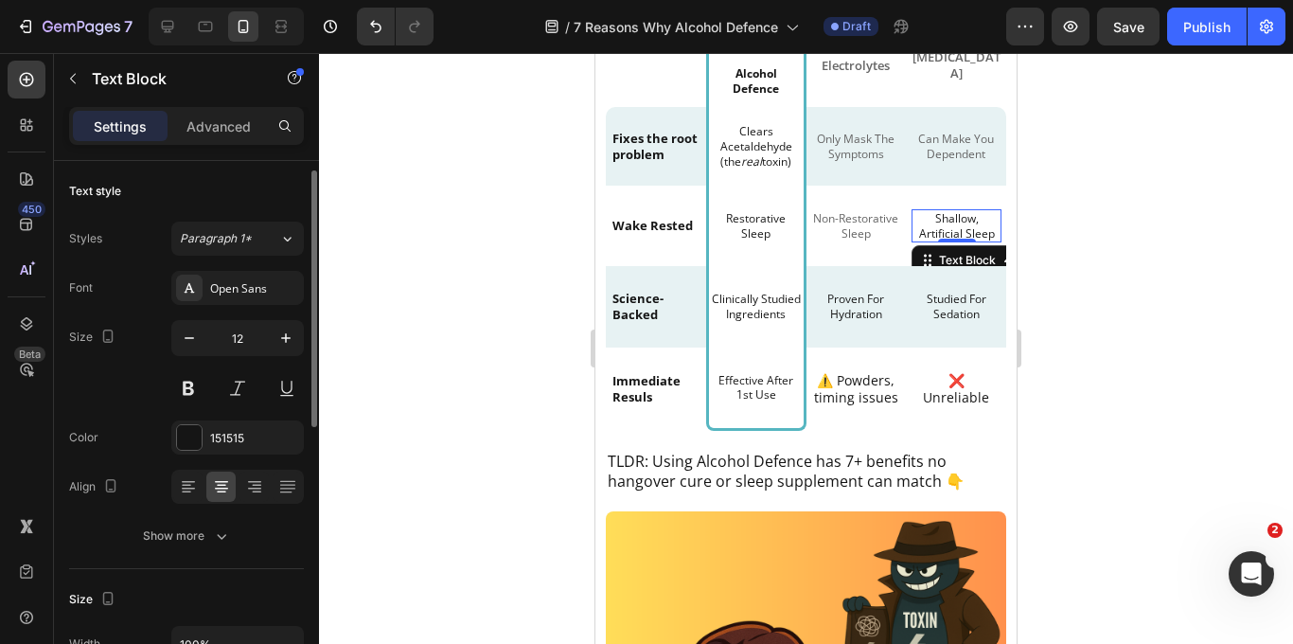
scroll to position [7, 0]
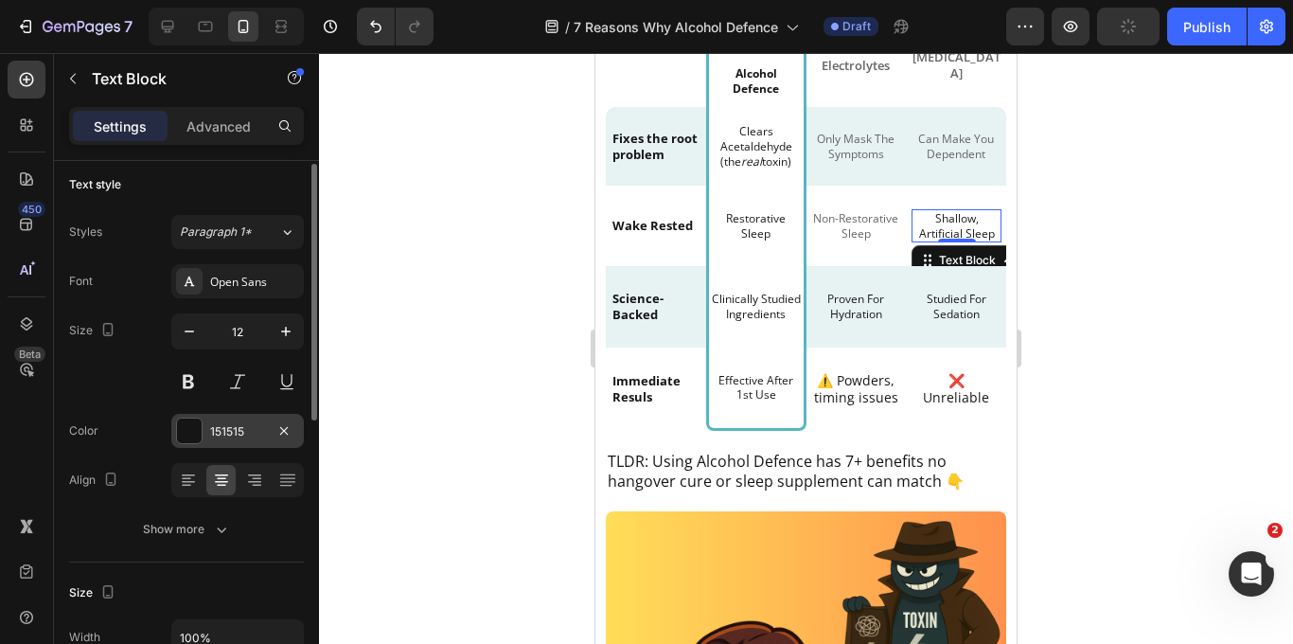
click at [241, 428] on div "151515" at bounding box center [237, 431] width 55 height 17
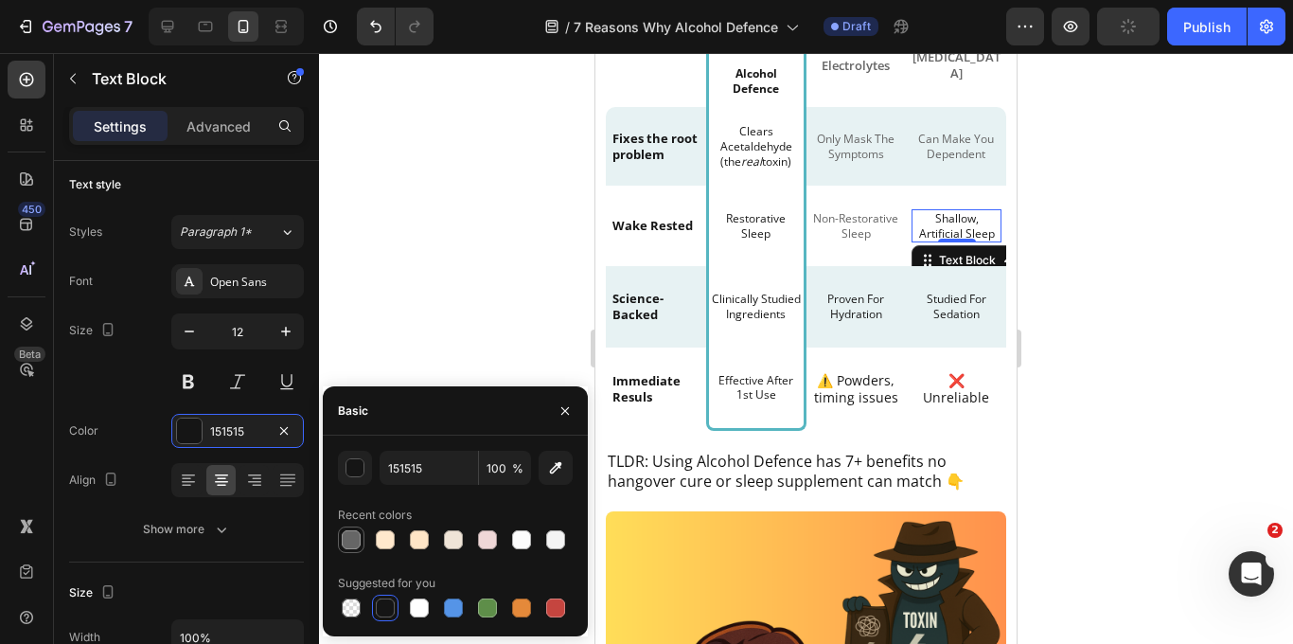
click at [351, 544] on div at bounding box center [351, 539] width 19 height 19
type input "666666"
click at [852, 309] on p "Proven For Hydration" at bounding box center [856, 306] width 87 height 29
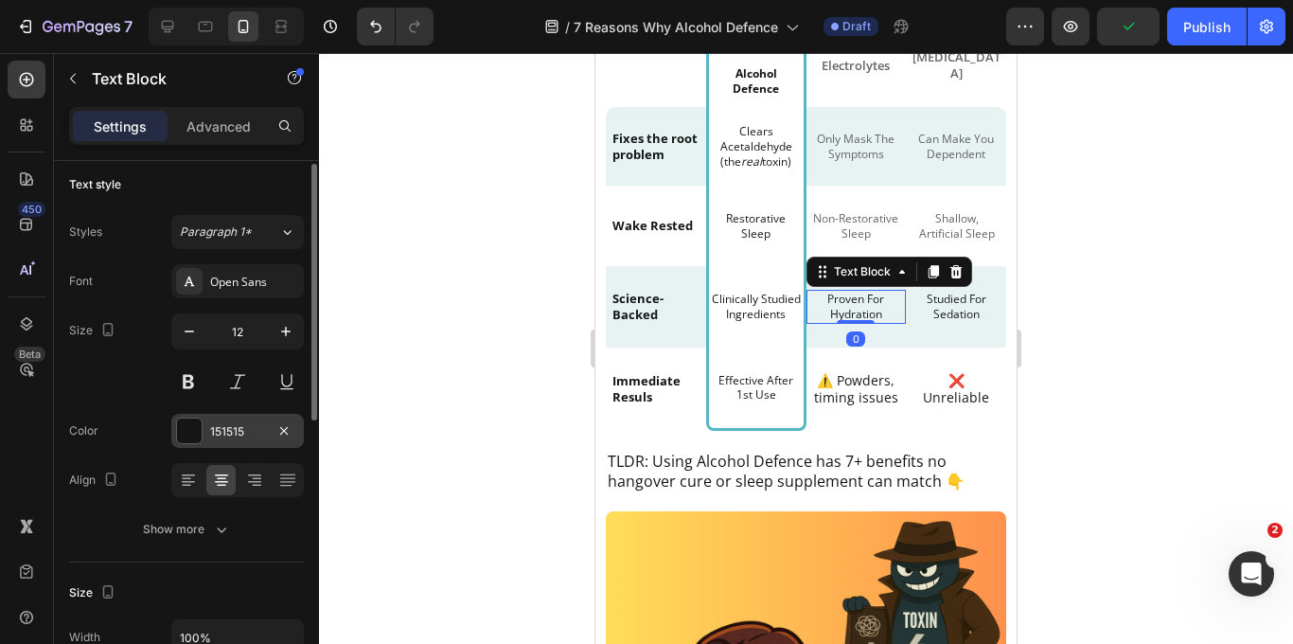
click at [237, 423] on div "151515" at bounding box center [237, 431] width 55 height 17
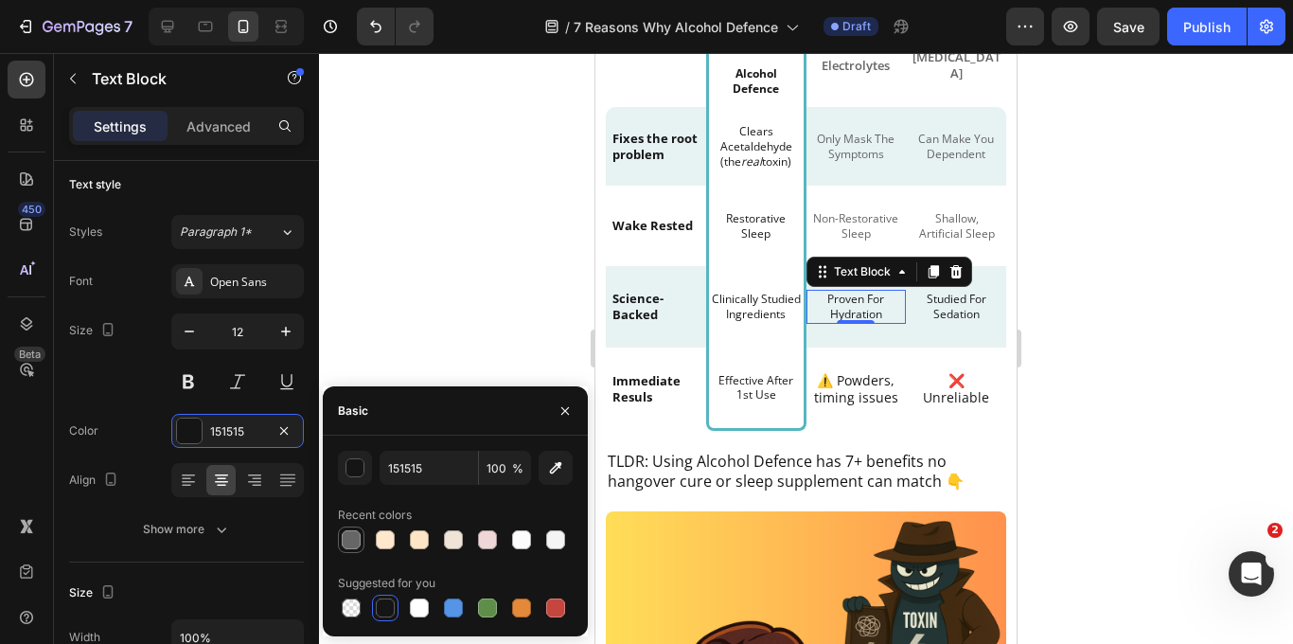
drag, startPoint x: 359, startPoint y: 540, endPoint x: 294, endPoint y: 286, distance: 262.6
click at [359, 540] on div at bounding box center [351, 539] width 19 height 19
type input "666666"
click at [974, 303] on p "Studied For Sedation" at bounding box center [956, 306] width 78 height 29
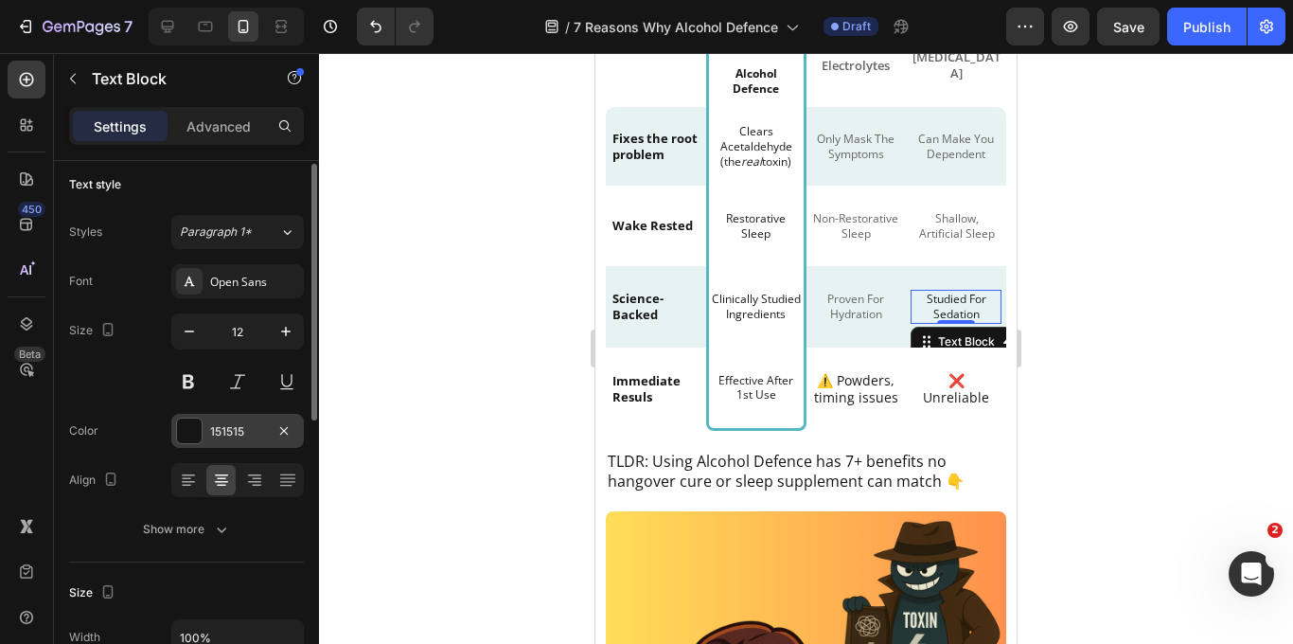
click at [204, 437] on div "151515" at bounding box center [237, 431] width 133 height 34
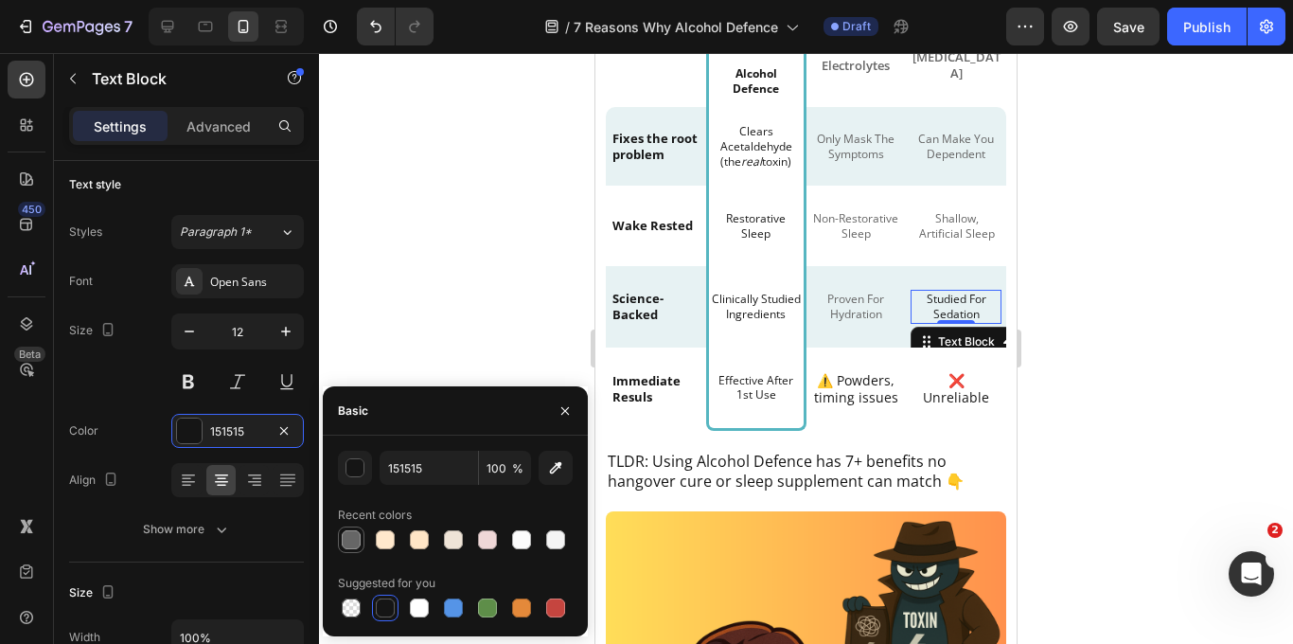
click at [362, 543] on div at bounding box center [351, 539] width 23 height 23
type input "666666"
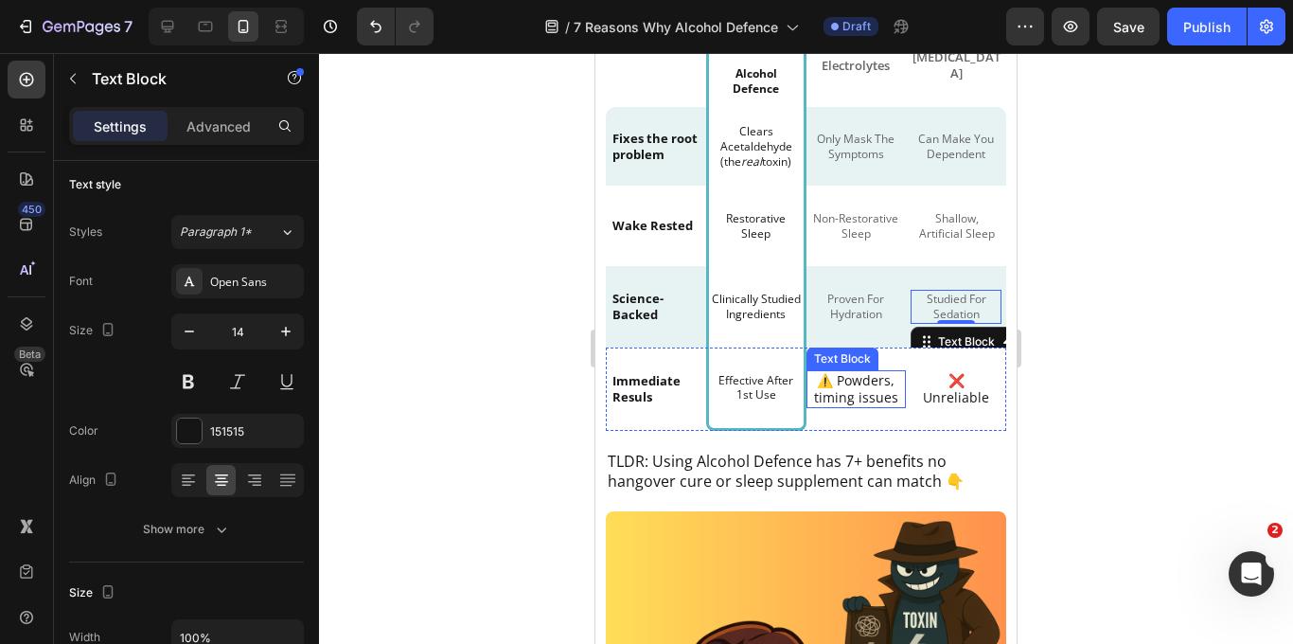
click at [857, 389] on p "⚠️ Powders, timing issues" at bounding box center [856, 389] width 87 height 34
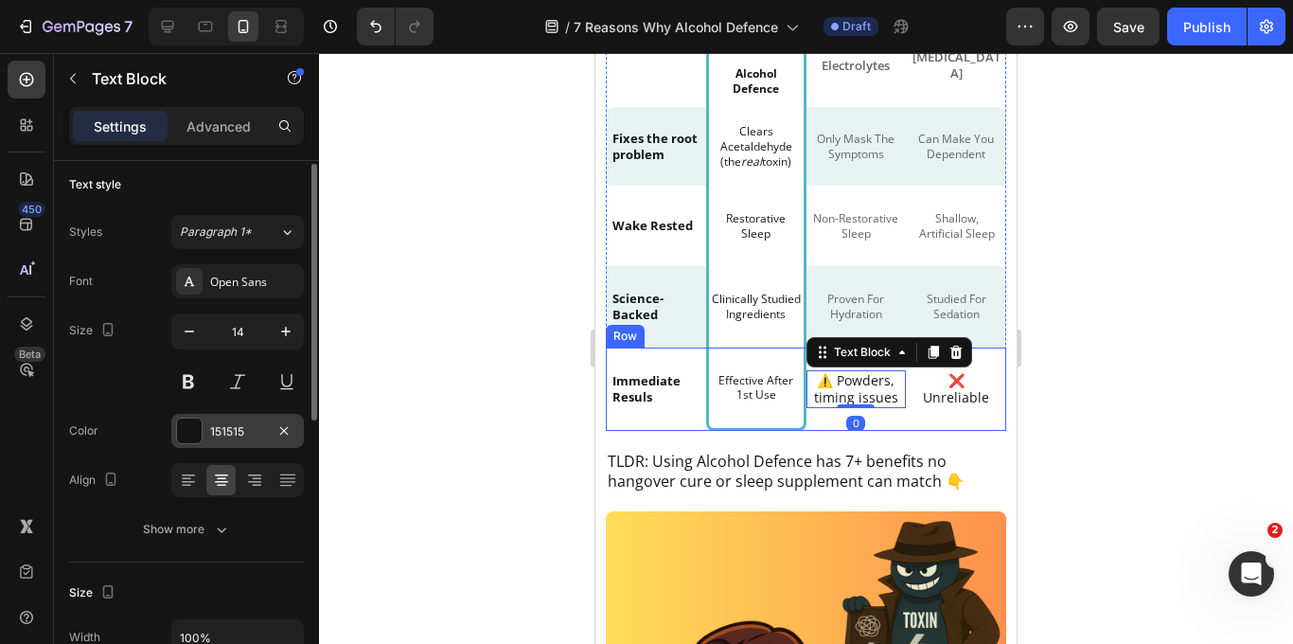
click at [251, 430] on div "151515" at bounding box center [237, 431] width 55 height 17
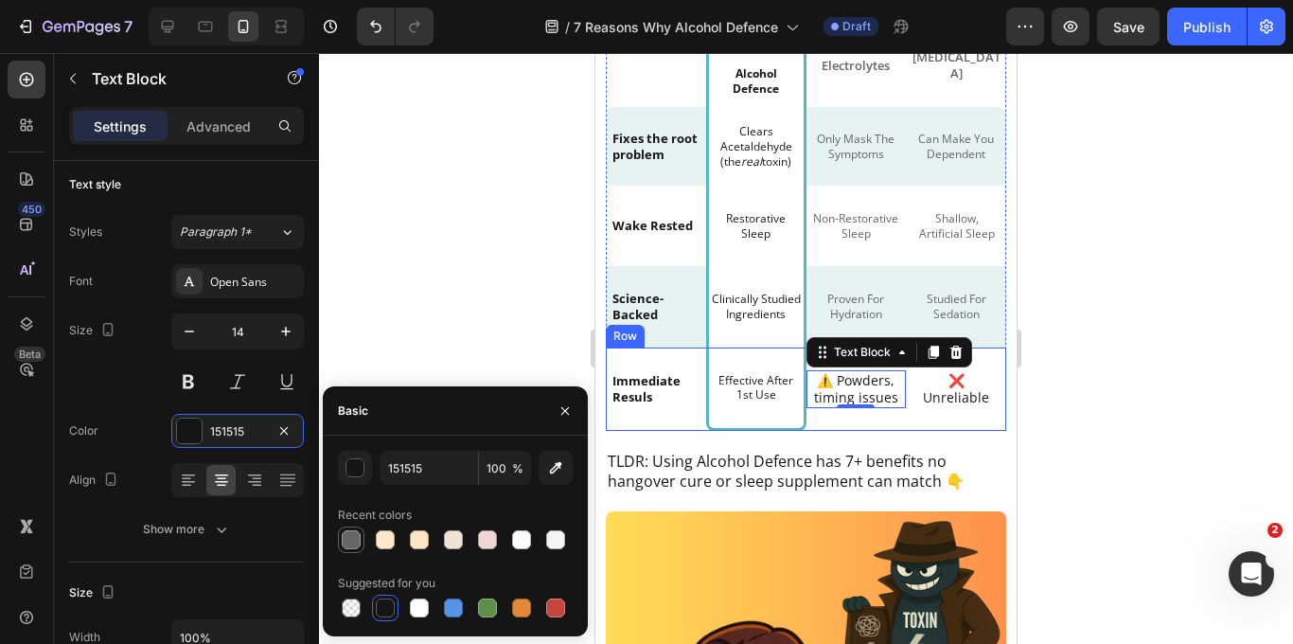
click at [349, 540] on div at bounding box center [351, 539] width 19 height 19
type input "666666"
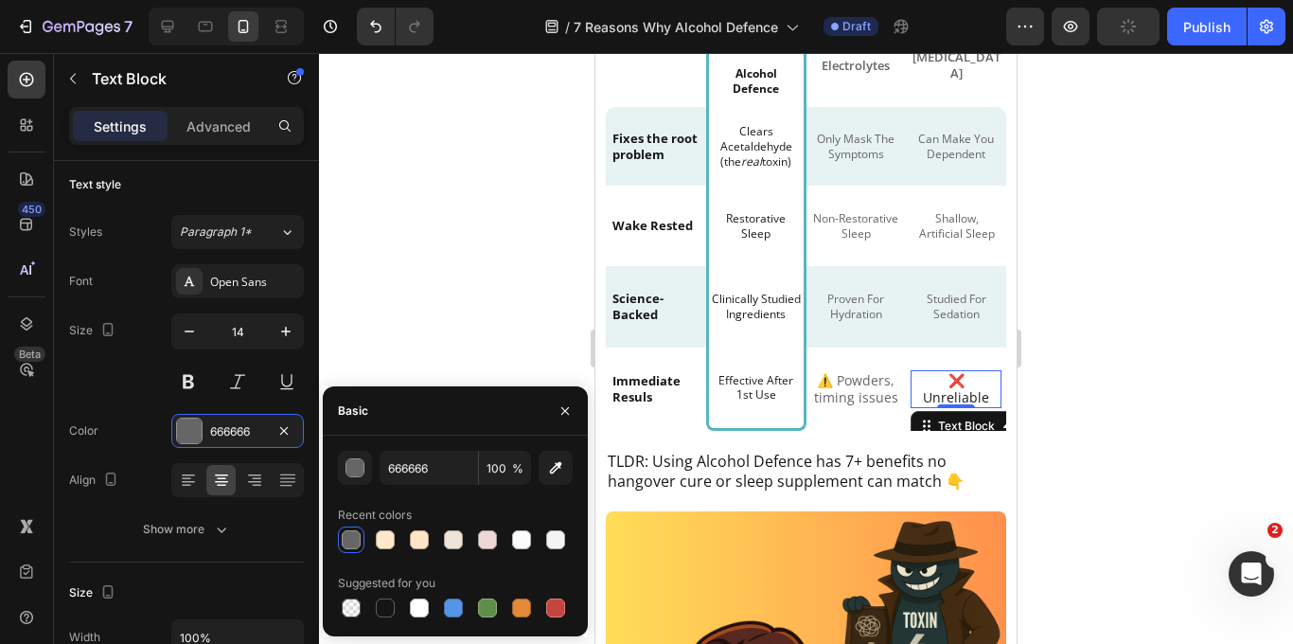
click at [972, 391] on p "❌ Unreliable" at bounding box center [956, 389] width 78 height 34
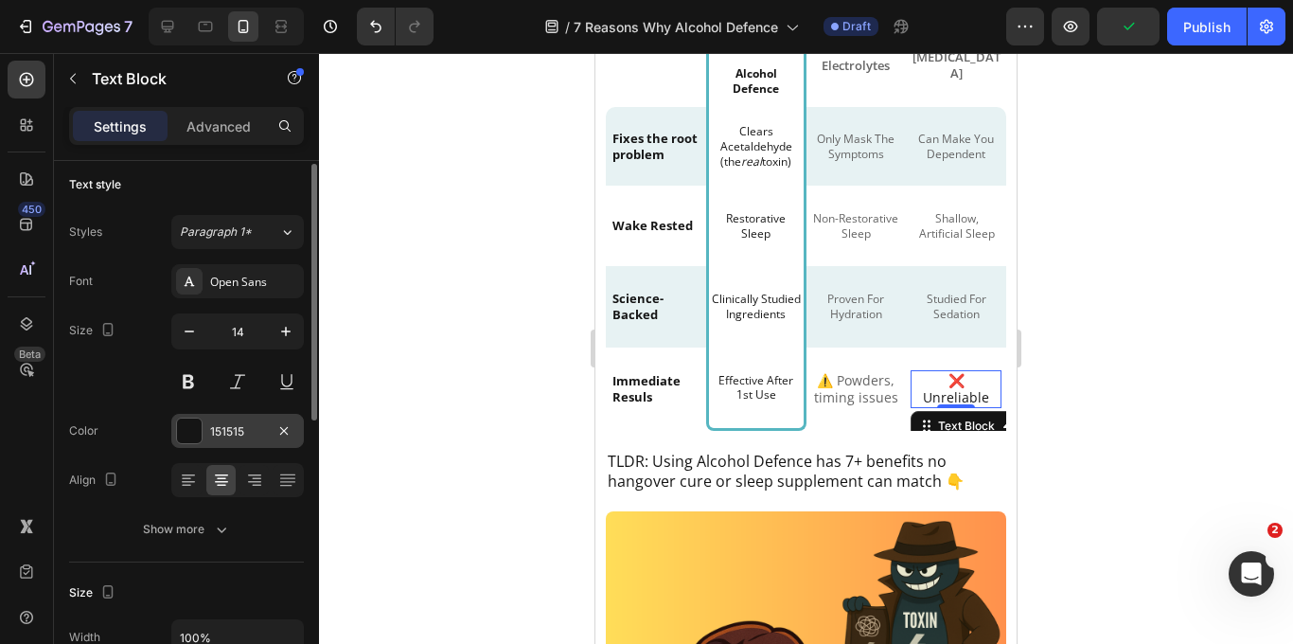
click at [233, 421] on div "151515" at bounding box center [237, 431] width 133 height 34
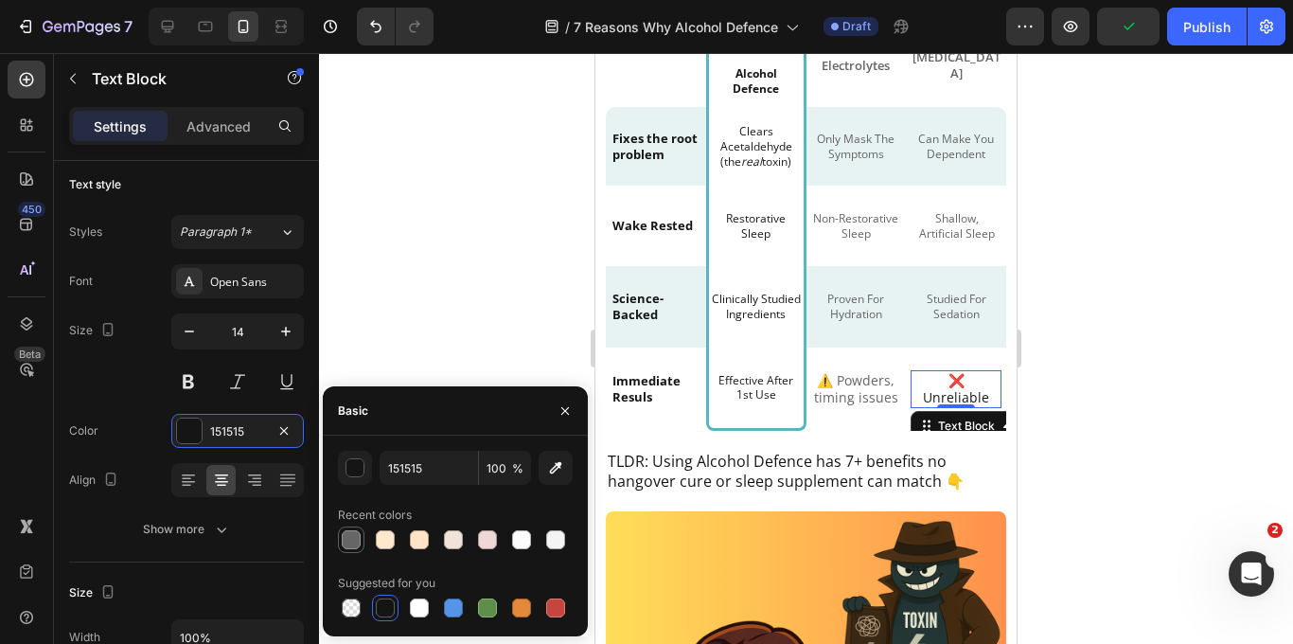
click at [350, 540] on div at bounding box center [351, 539] width 19 height 19
type input "666666"
click at [428, 220] on div at bounding box center [806, 348] width 974 height 591
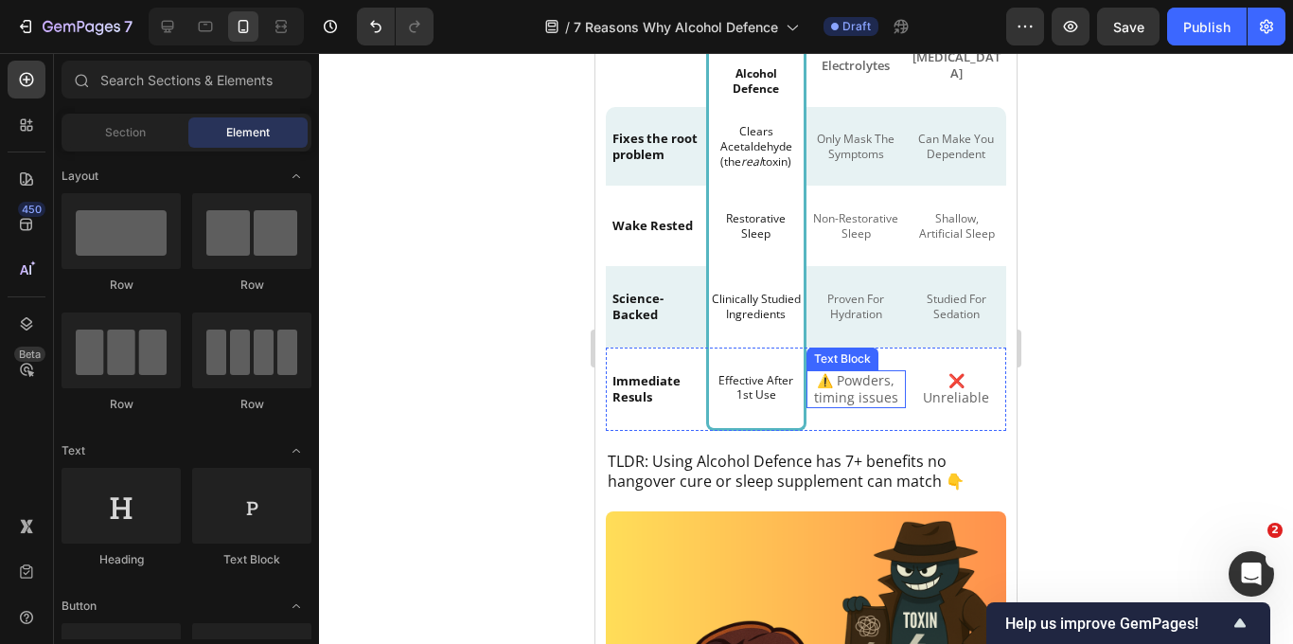
click at [866, 396] on p "⚠️ Powders, timing issues" at bounding box center [856, 389] width 87 height 34
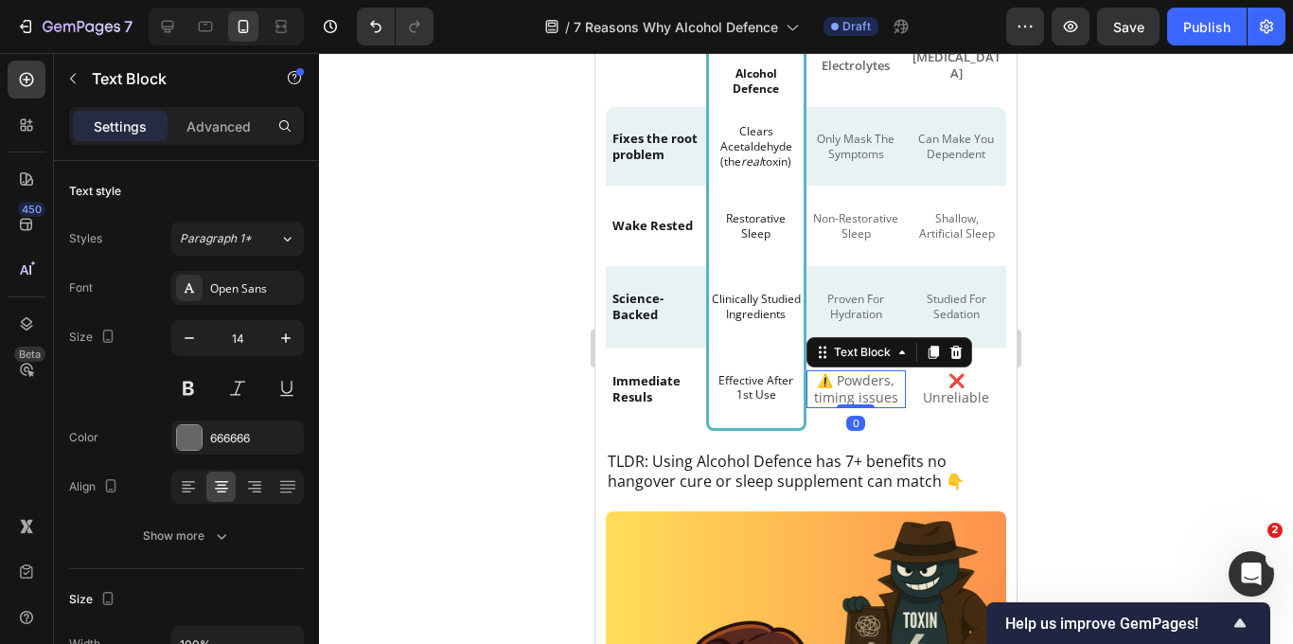
click at [866, 396] on p "⚠️ Powders, timing issues" at bounding box center [856, 389] width 87 height 34
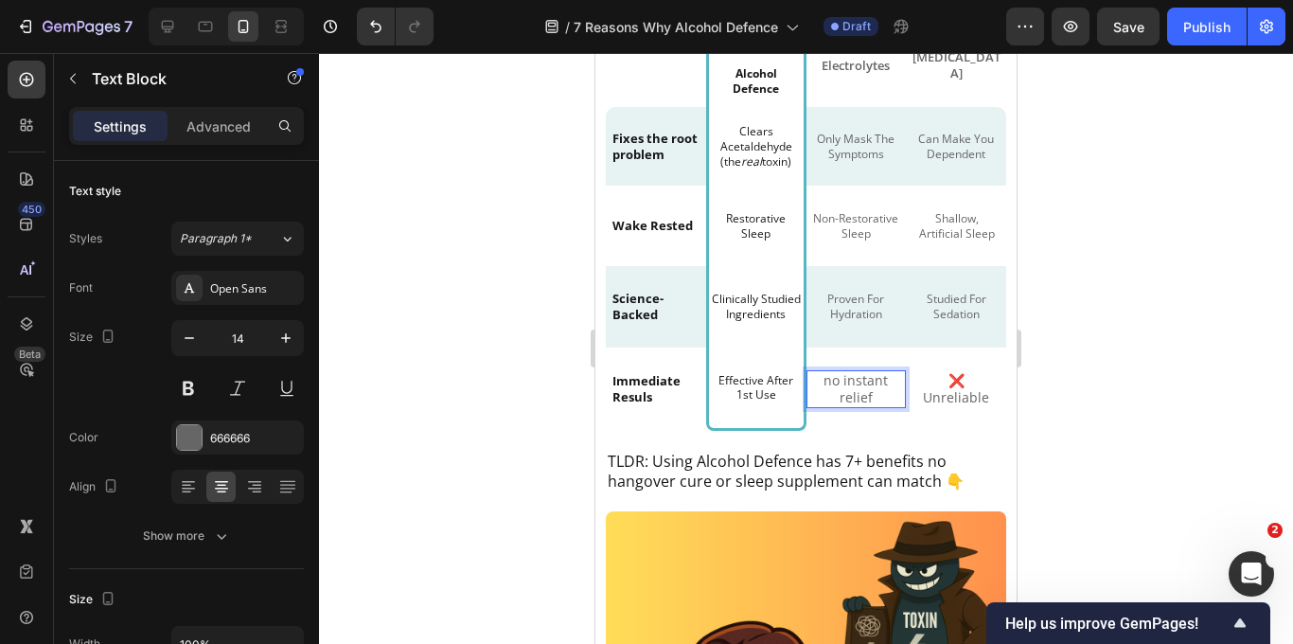
click at [832, 379] on p "no instant relief" at bounding box center [856, 389] width 87 height 34
click at [848, 381] on p "No instant relief" at bounding box center [856, 389] width 87 height 34
click at [842, 398] on p "No Instant relief" at bounding box center [856, 389] width 87 height 34
click at [1052, 395] on div at bounding box center [806, 348] width 974 height 591
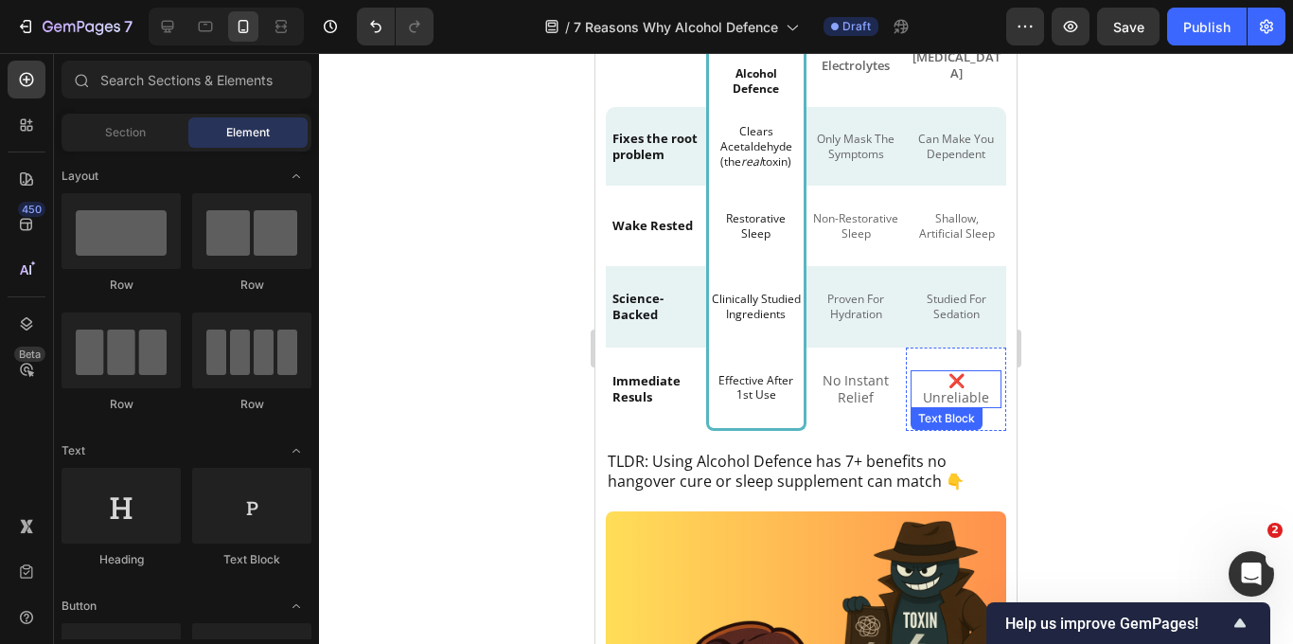
click at [967, 391] on p "❌ Unreliable" at bounding box center [956, 389] width 78 height 34
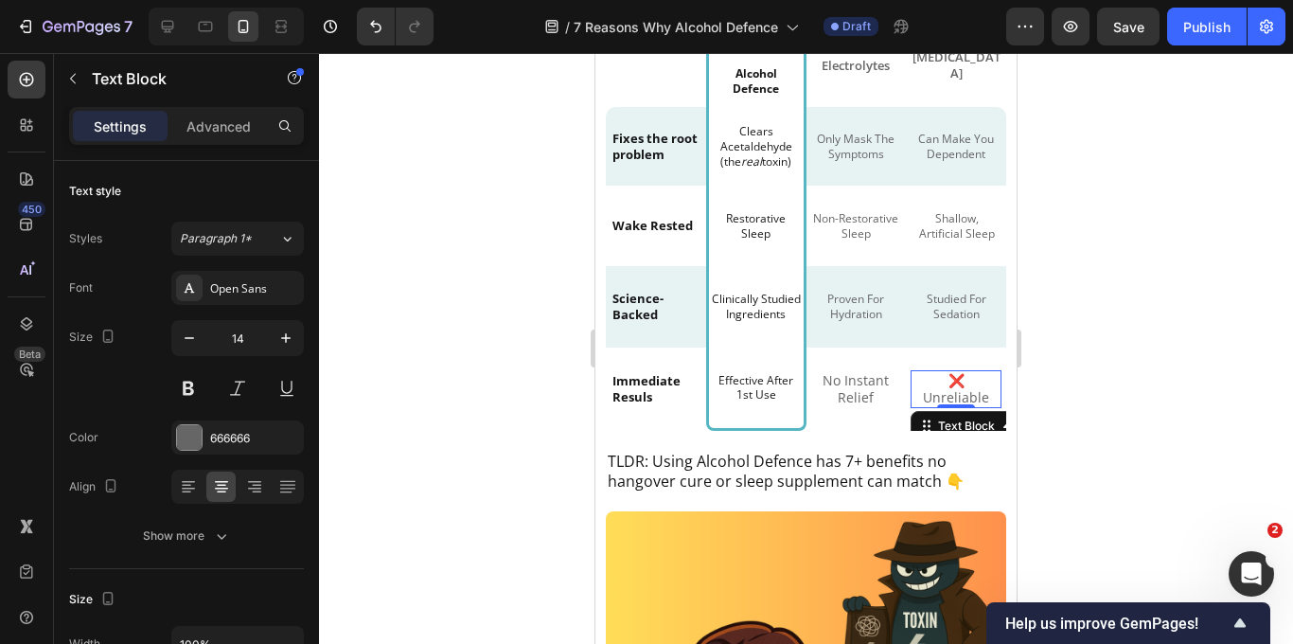
click at [967, 391] on p "❌ Unreliable" at bounding box center [956, 389] width 78 height 34
click at [928, 379] on p "immediate sedation" at bounding box center [956, 389] width 78 height 34
click at [935, 399] on p "Immediate sedation" at bounding box center [956, 389] width 78 height 34
click at [1143, 388] on div at bounding box center [806, 348] width 974 height 591
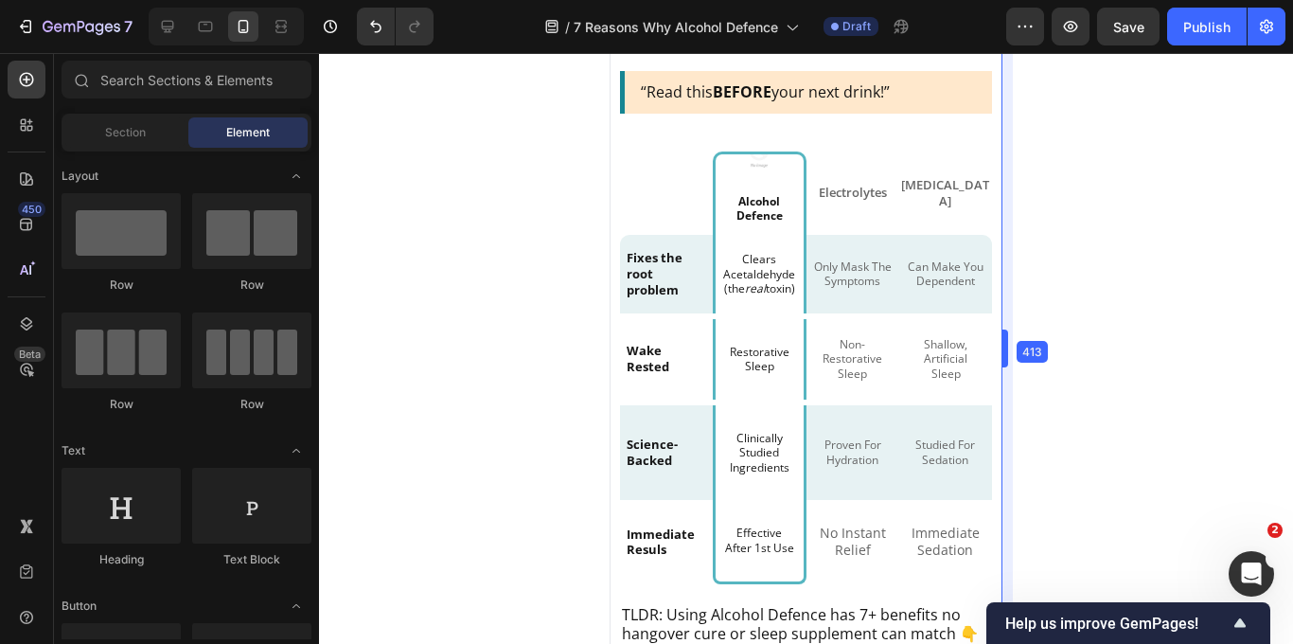
scroll to position [883, 0]
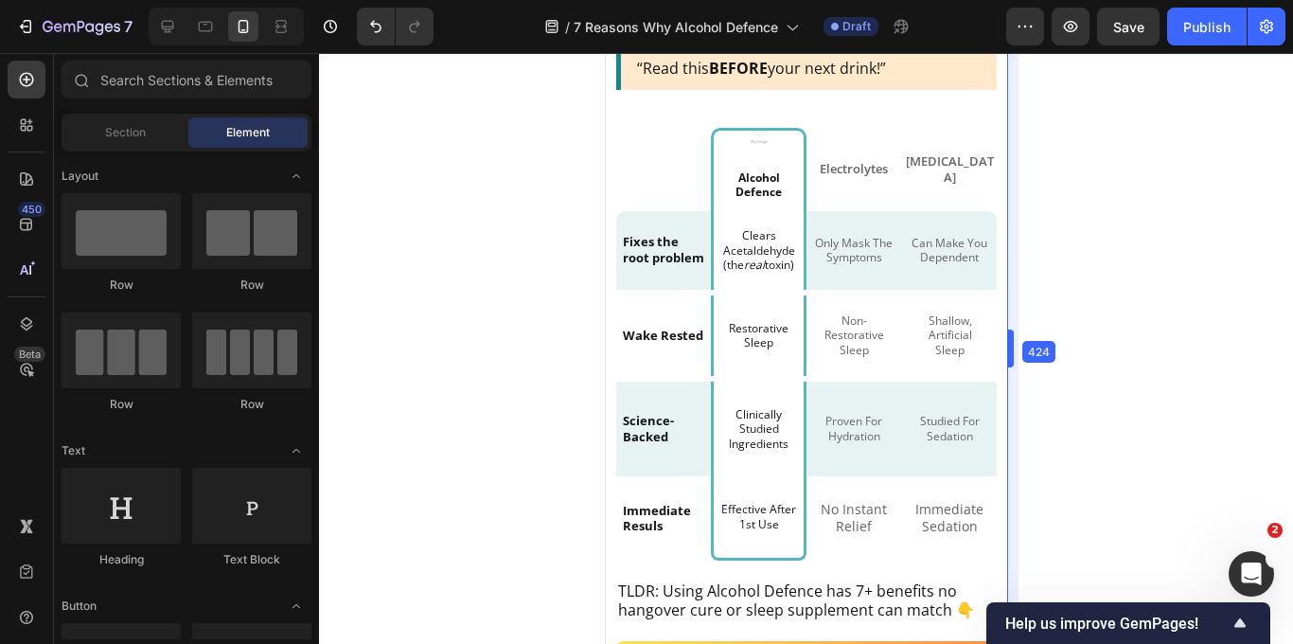
drag, startPoint x: 1018, startPoint y: 346, endPoint x: 999, endPoint y: 343, distance: 20.2
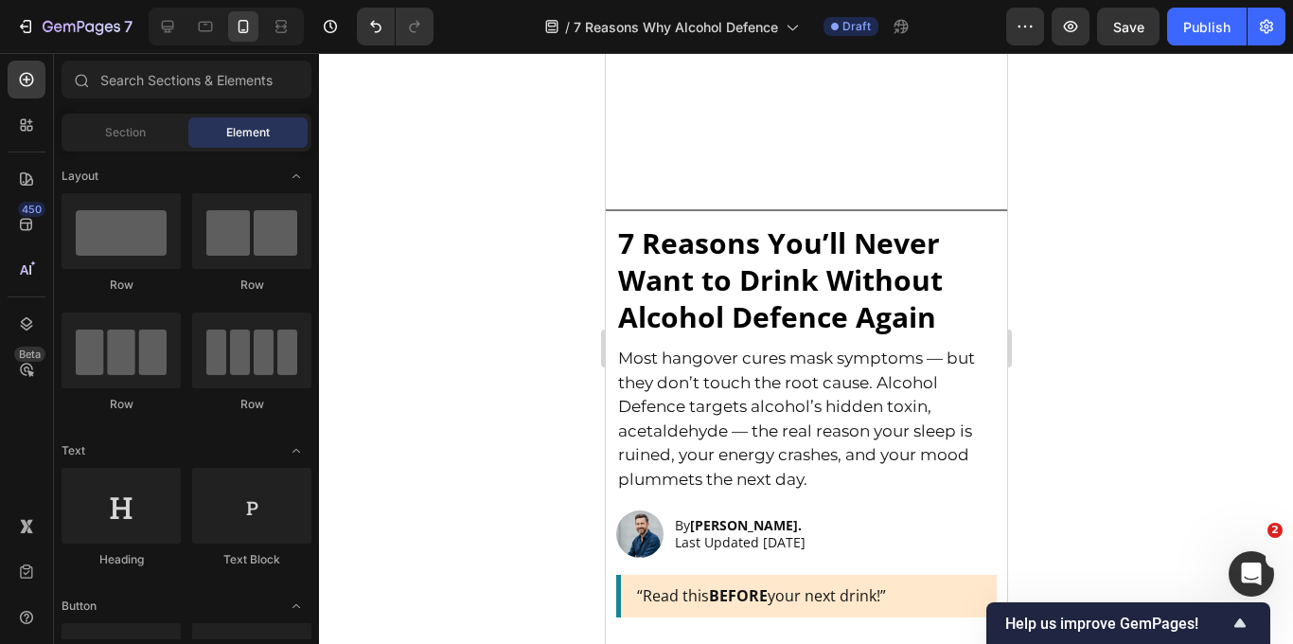
scroll to position [355, 0]
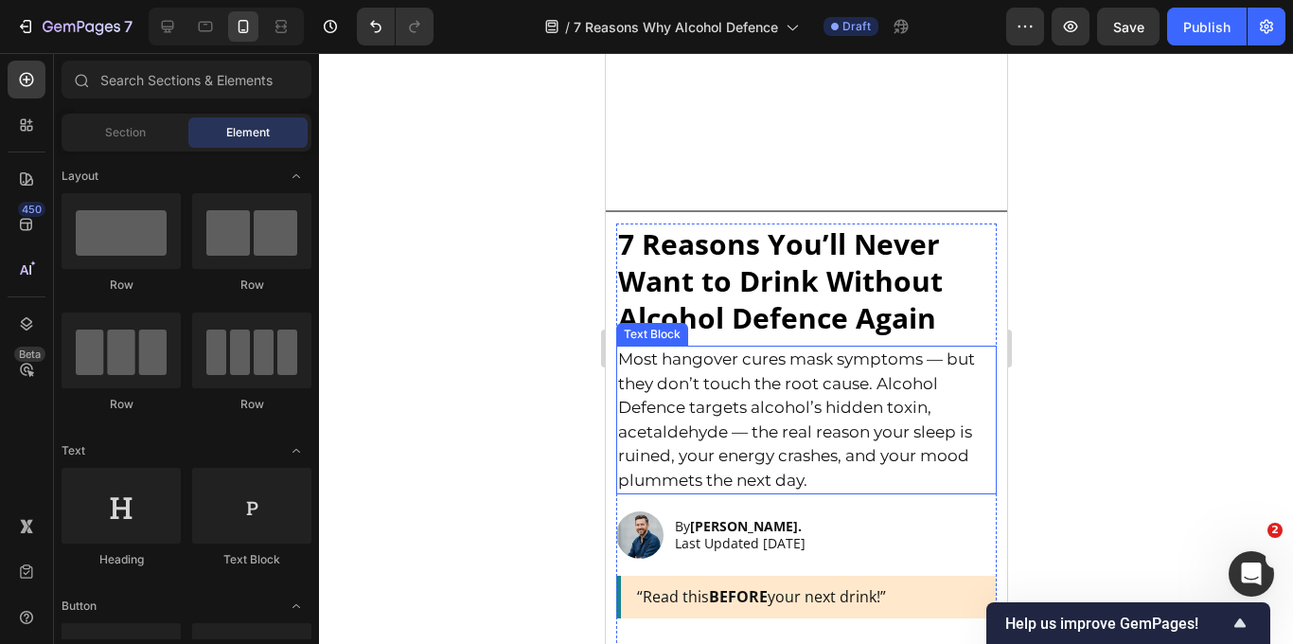
click at [681, 435] on p "Most hangover cures mask symptoms — but they don’t touch the root cause. Alcoho…" at bounding box center [806, 419] width 378 height 145
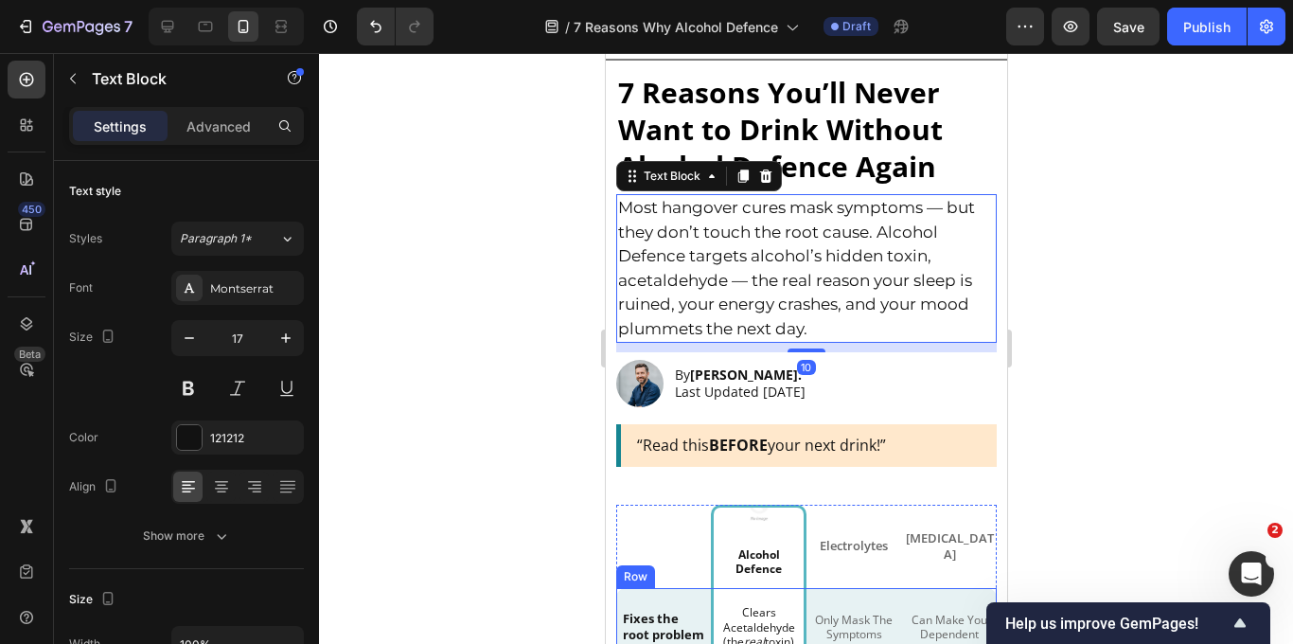
scroll to position [430, 0]
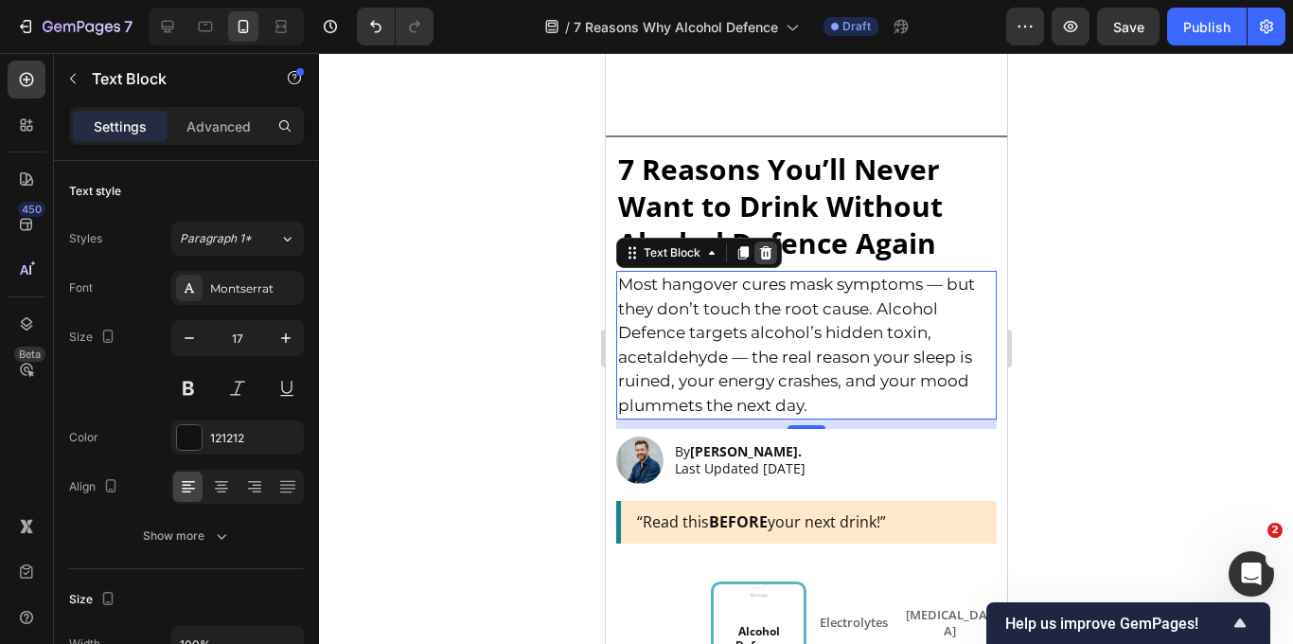
click at [764, 256] on icon at bounding box center [764, 252] width 12 height 13
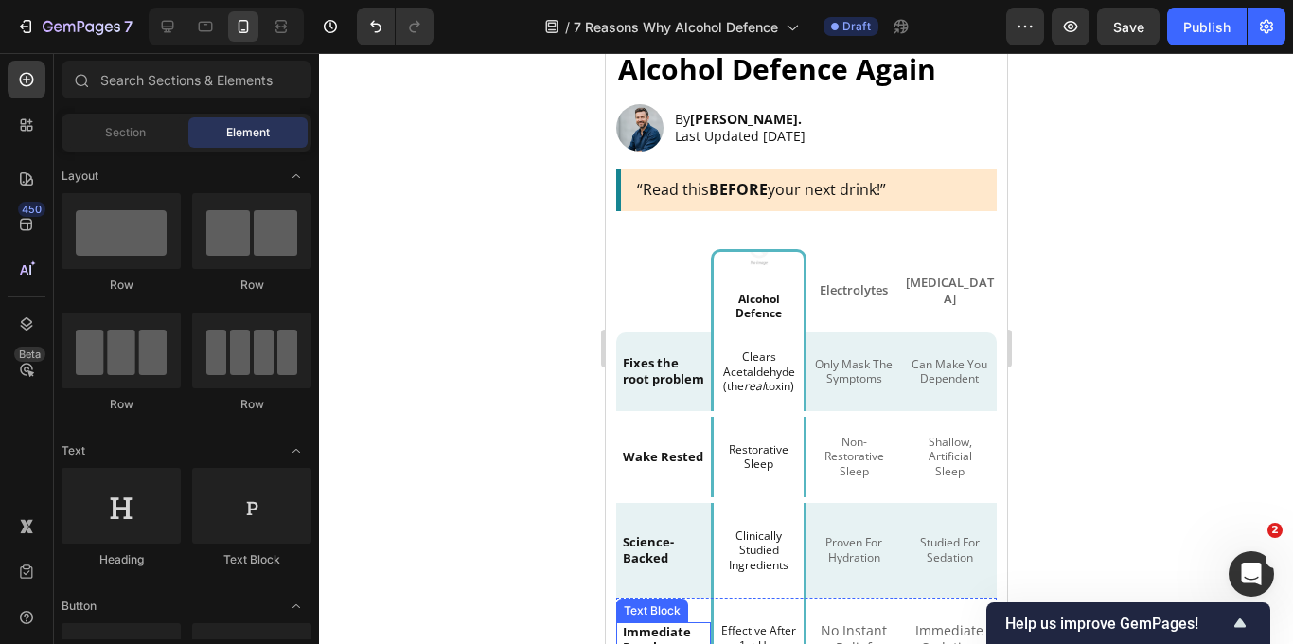
scroll to position [0, 0]
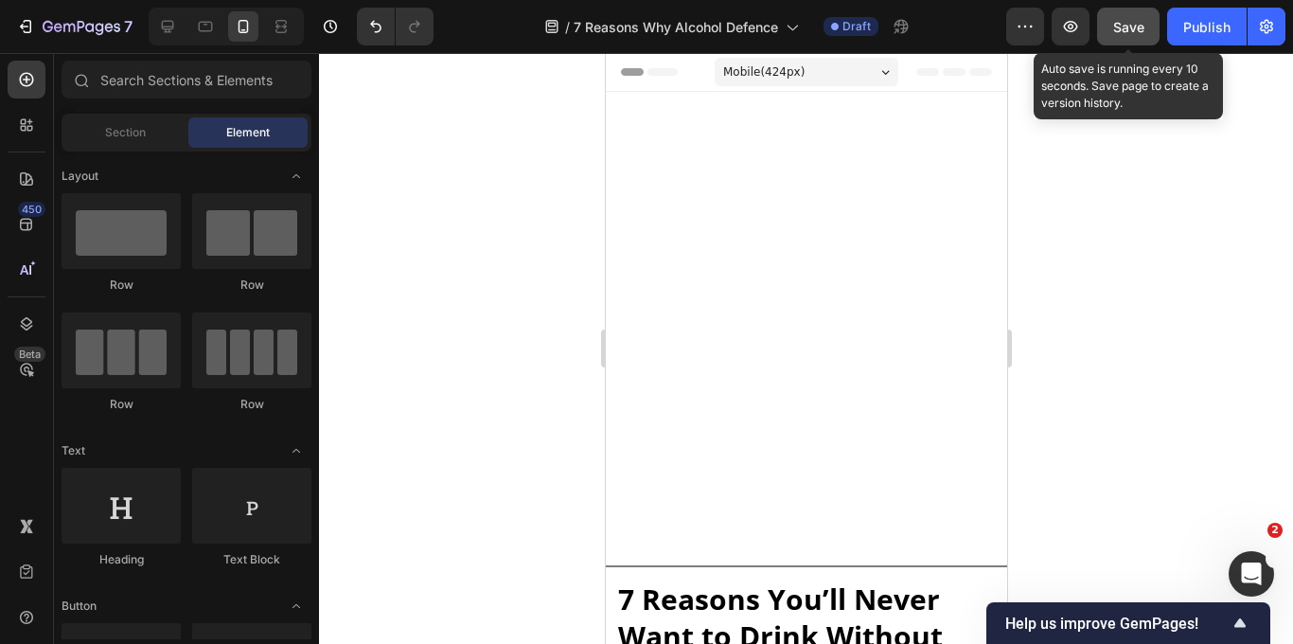
click at [1135, 30] on span "Save" at bounding box center [1128, 27] width 31 height 16
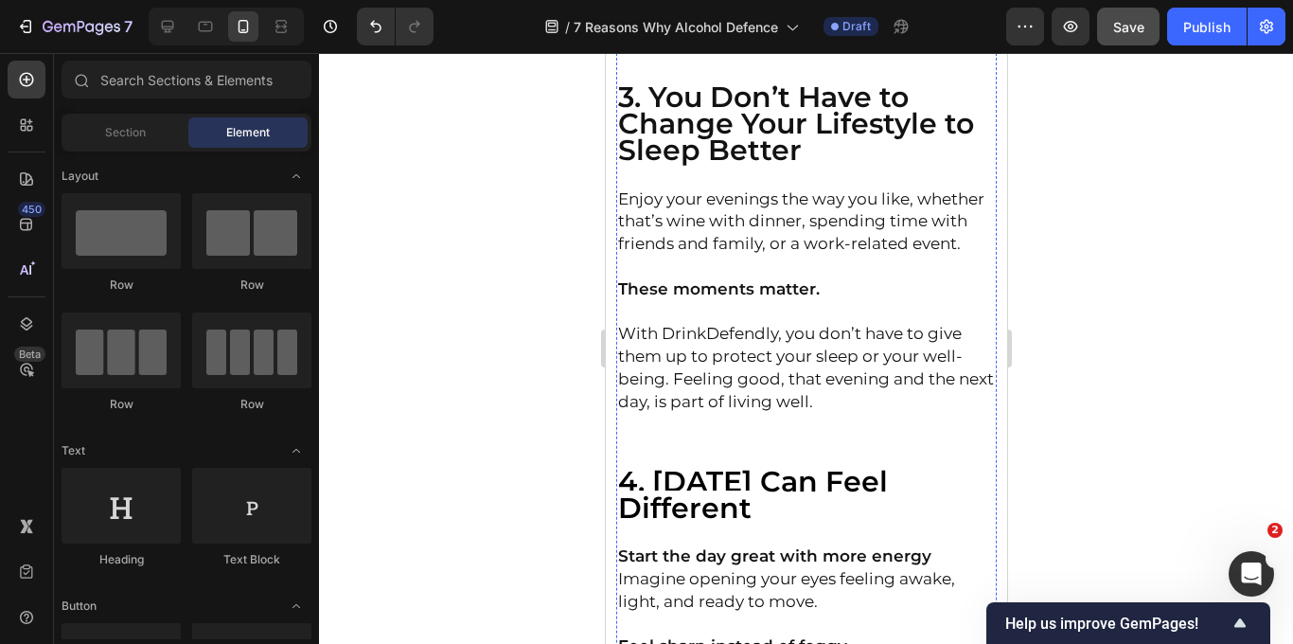
scroll to position [2382, 0]
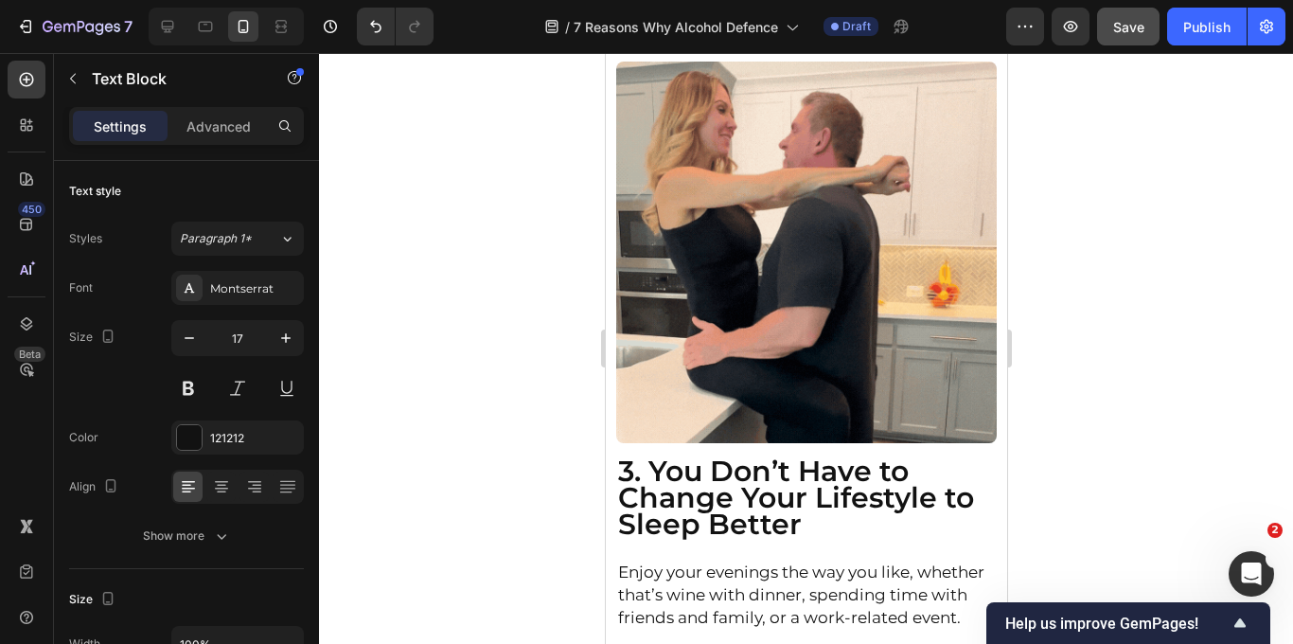
click at [498, 339] on div at bounding box center [806, 348] width 974 height 591
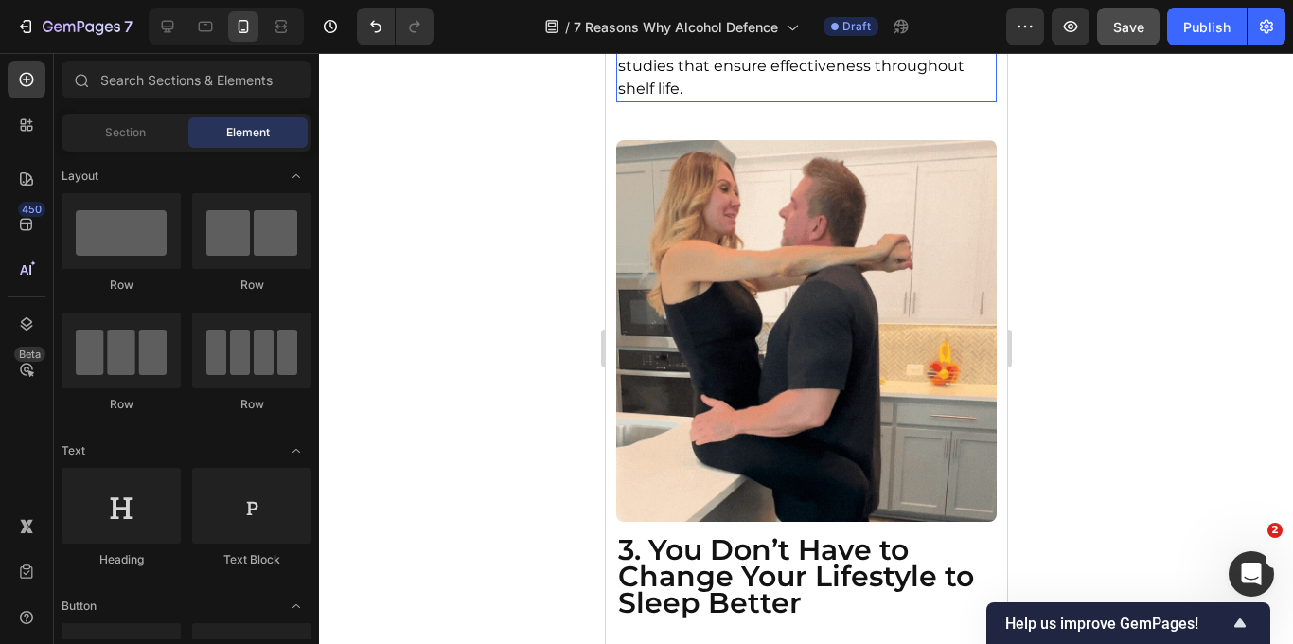
scroll to position [2267, 0]
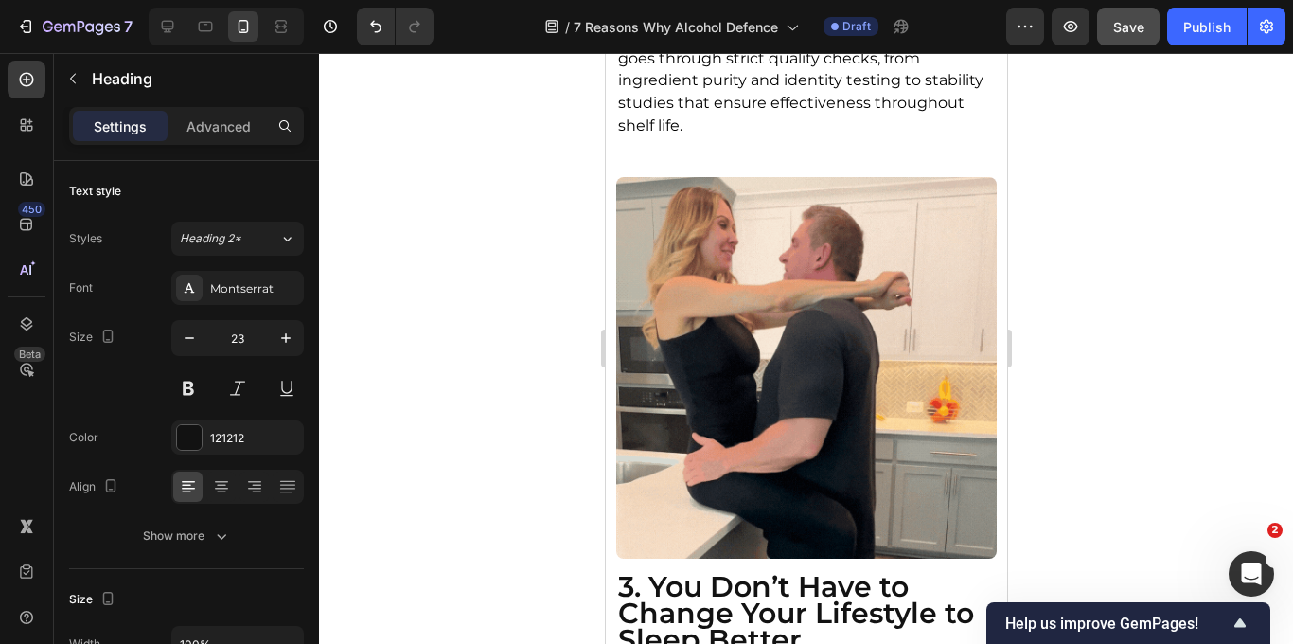
click at [1078, 258] on div at bounding box center [806, 348] width 974 height 591
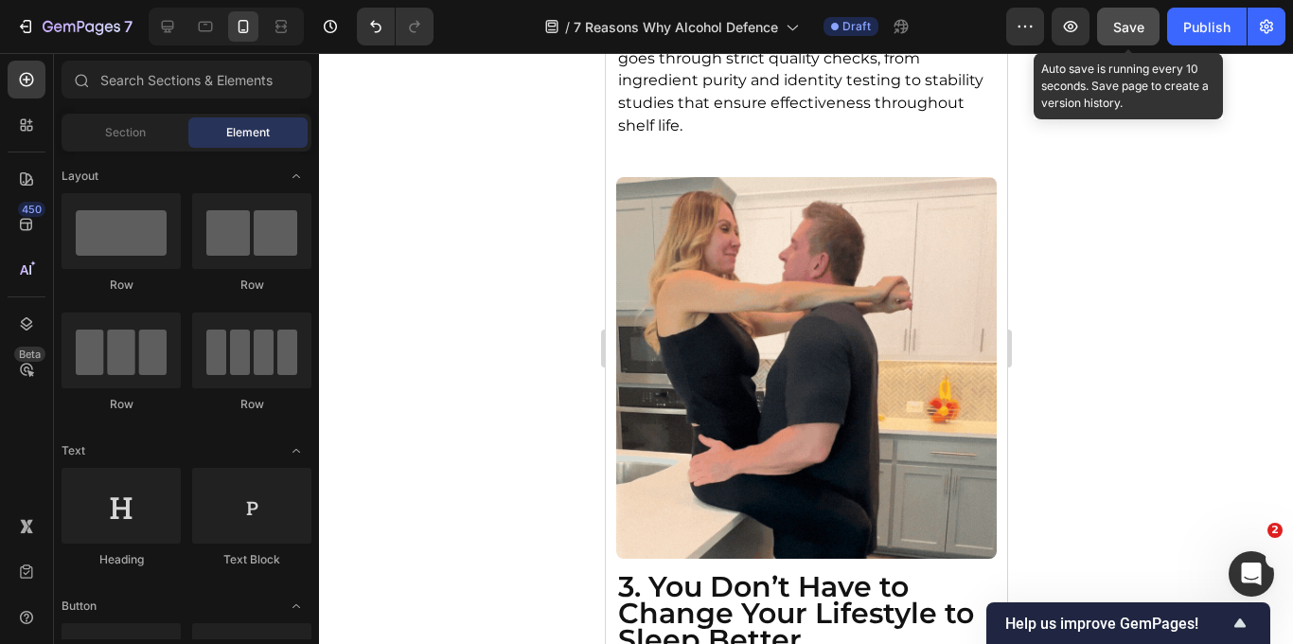
click at [1143, 17] on div "Save" at bounding box center [1128, 27] width 31 height 20
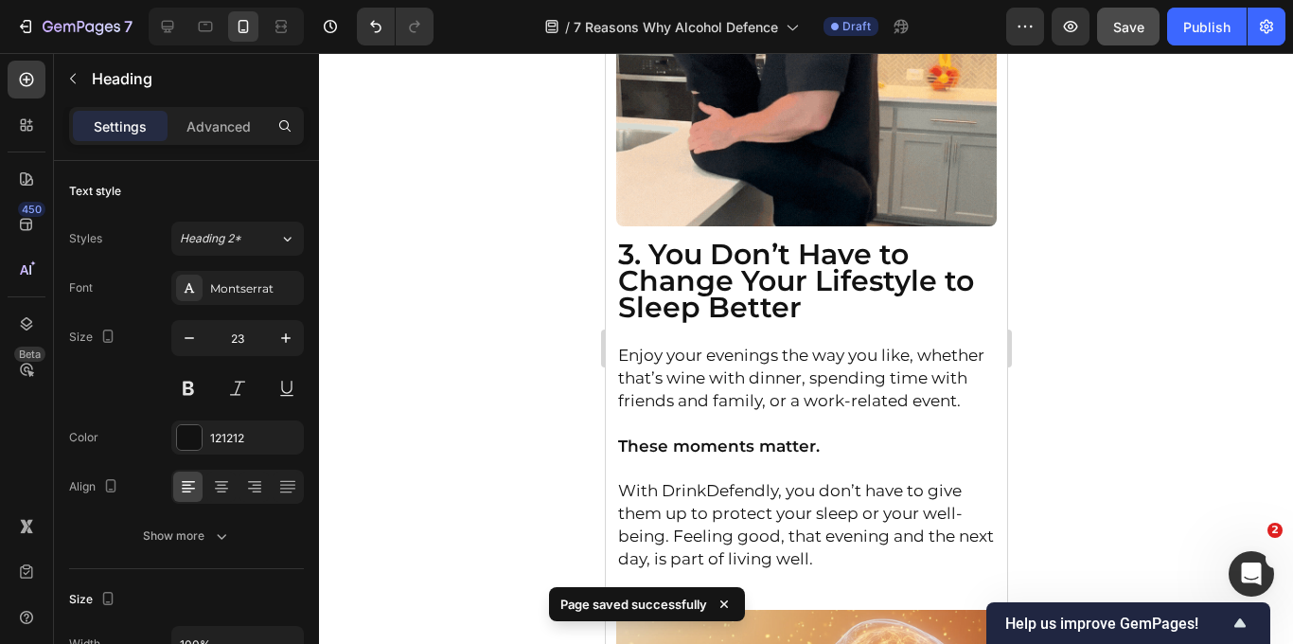
scroll to position [2814, 0]
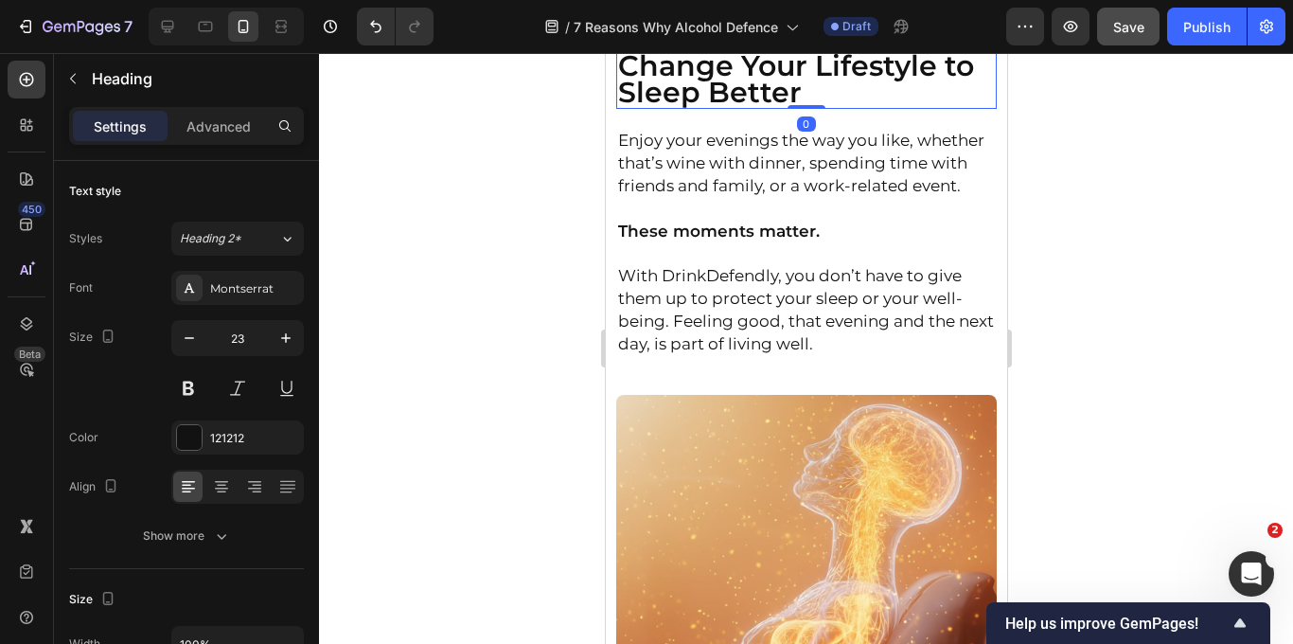
click at [740, 111] on strong "3. You Don’t Have to Change Your Lifestyle to Sleep Better" at bounding box center [795, 66] width 356 height 89
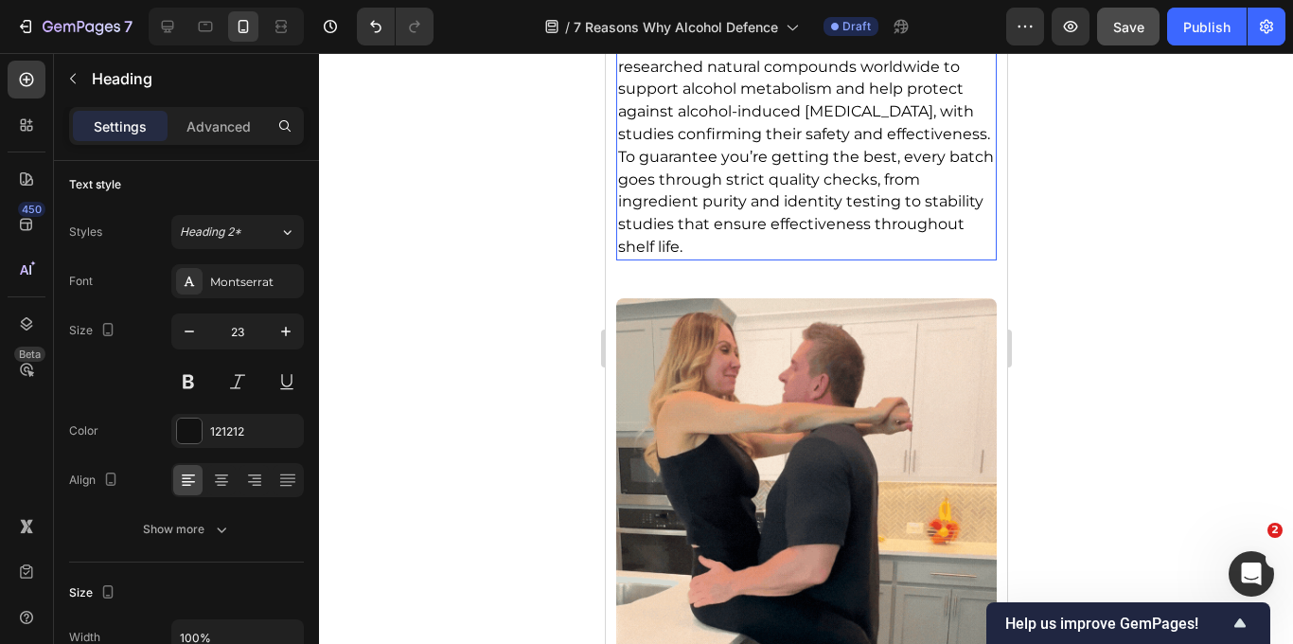
scroll to position [2147, 0]
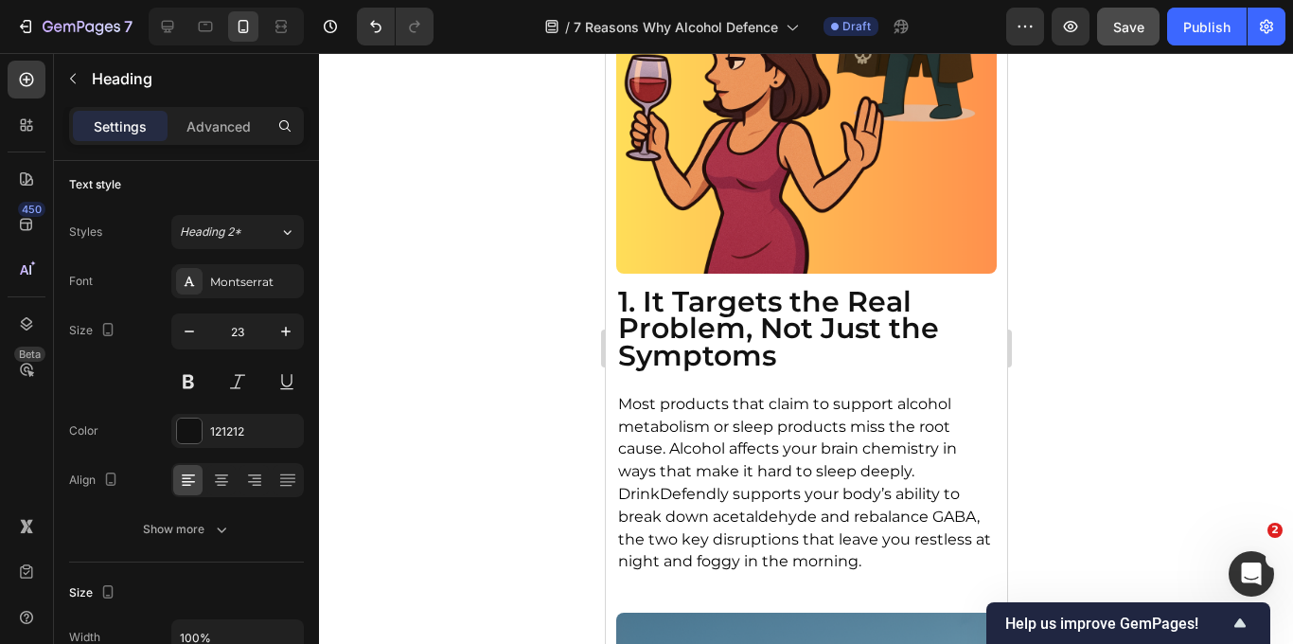
scroll to position [1329, 0]
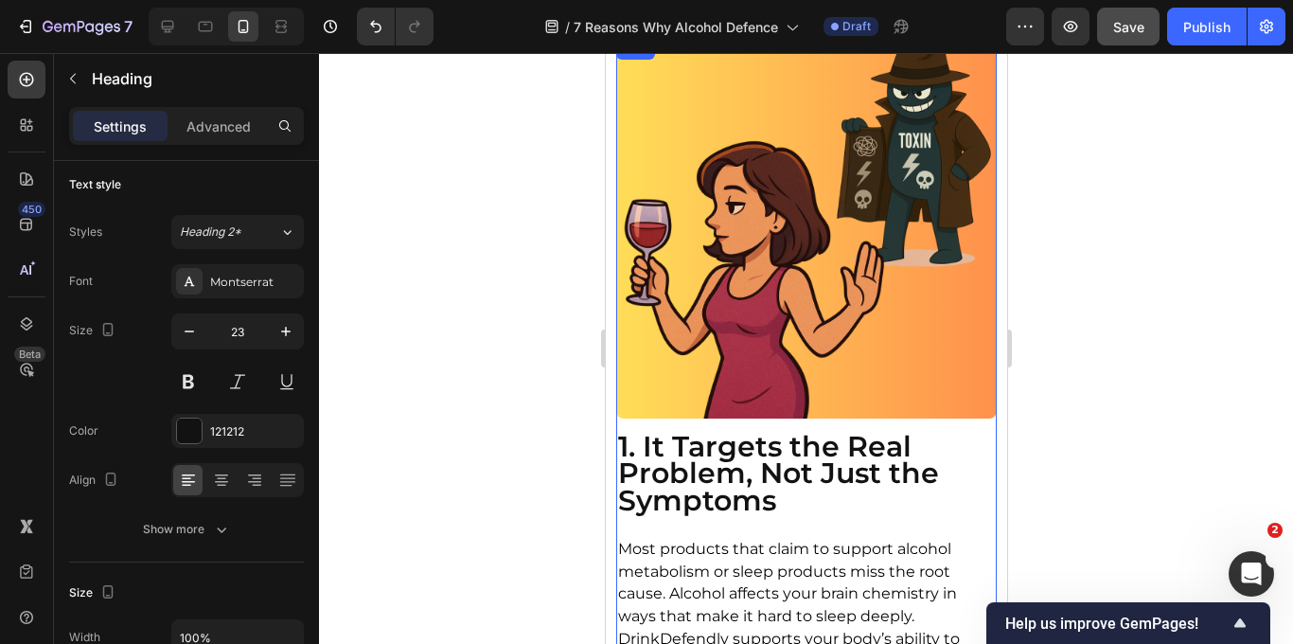
click at [685, 497] on strong "1. It Targets the Real Problem, Not Just the Symptoms" at bounding box center [777, 473] width 321 height 89
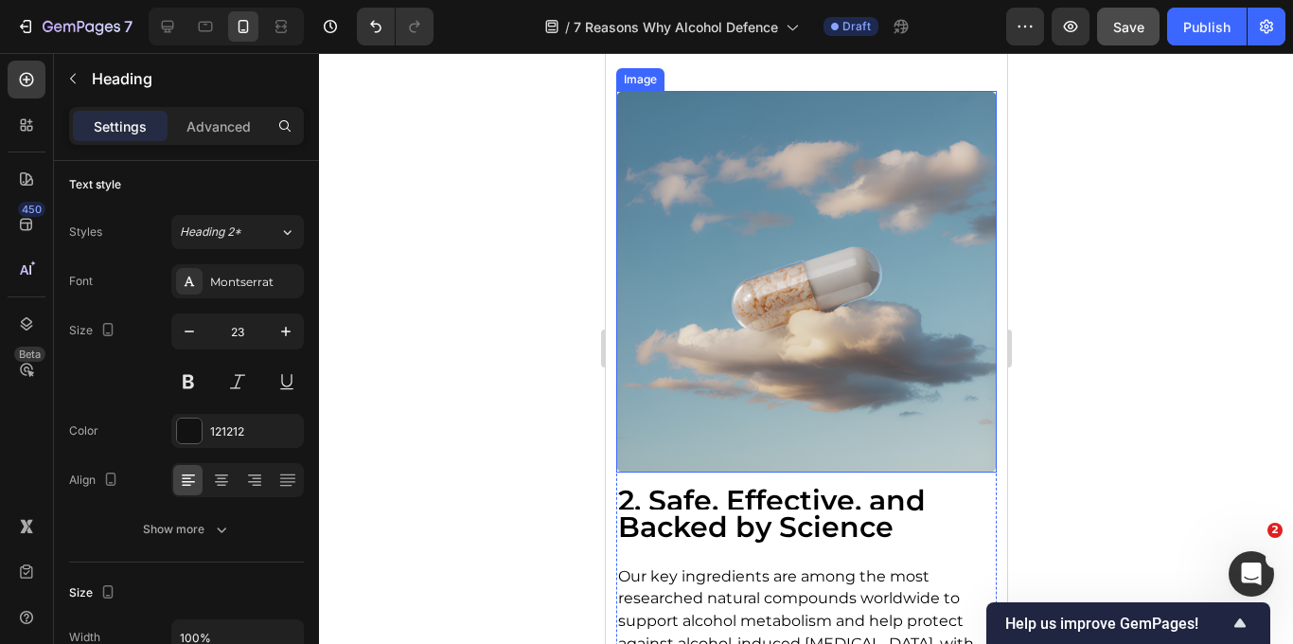
scroll to position [1998, 0]
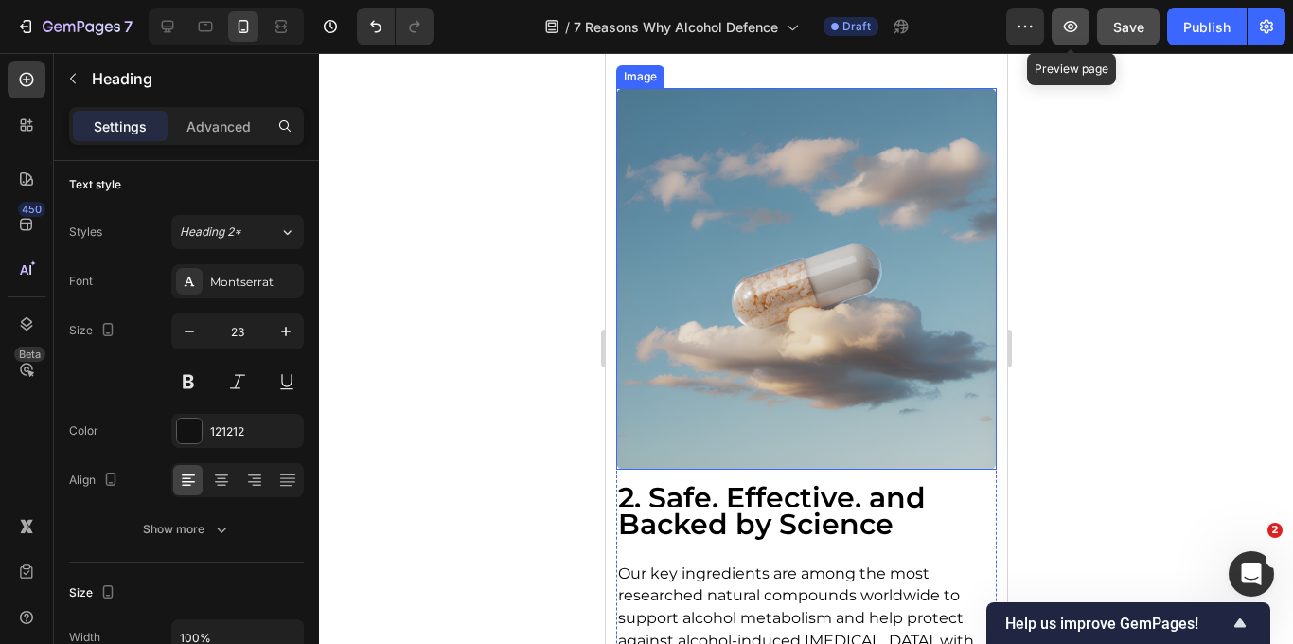
click at [1072, 33] on icon "button" at bounding box center [1070, 26] width 19 height 19
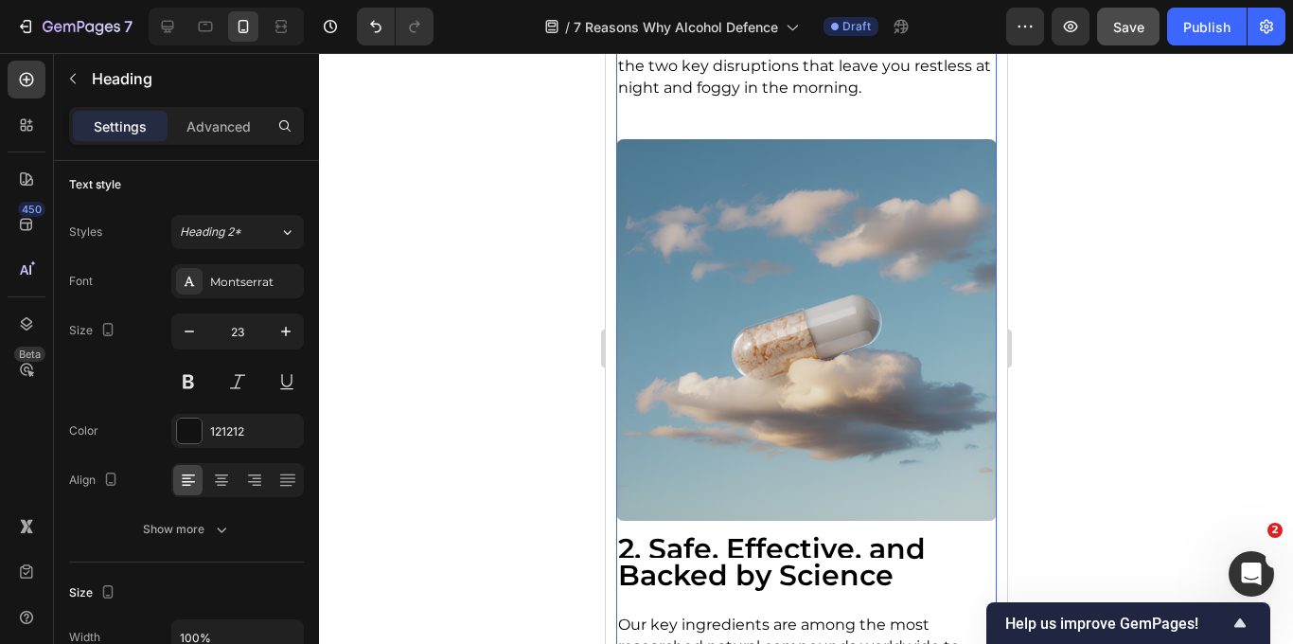
scroll to position [2420, 0]
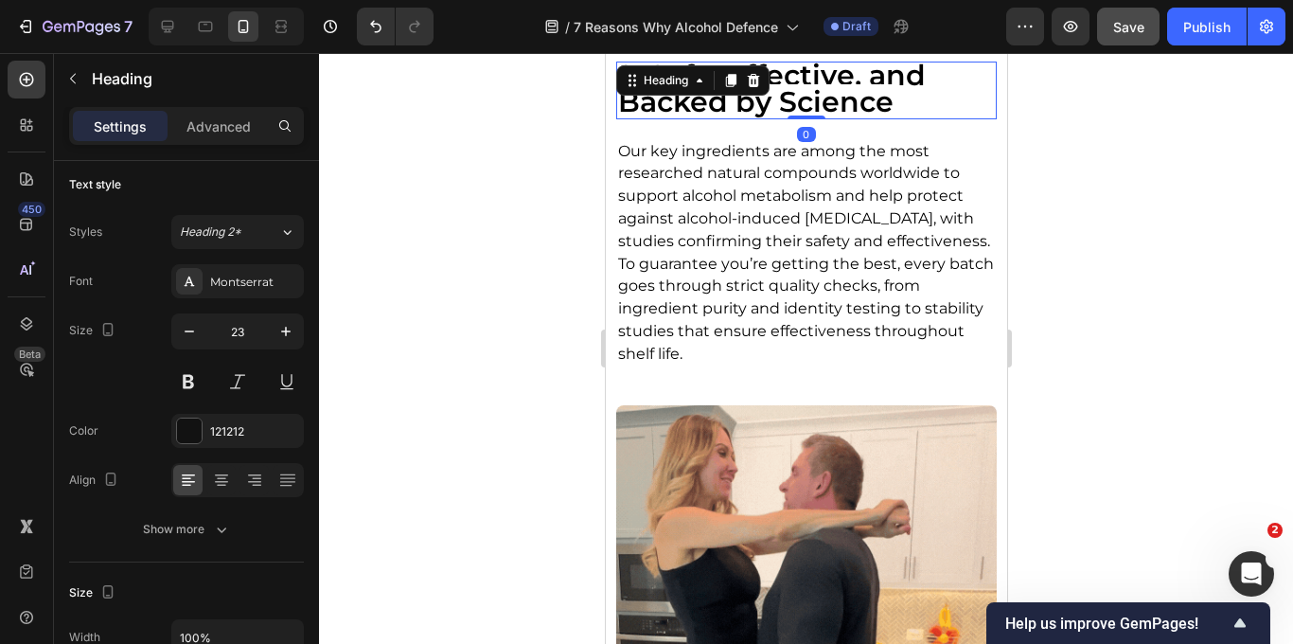
click at [779, 108] on strong "2. Safe, Effective, and Backed by Science" at bounding box center [771, 89] width 308 height 62
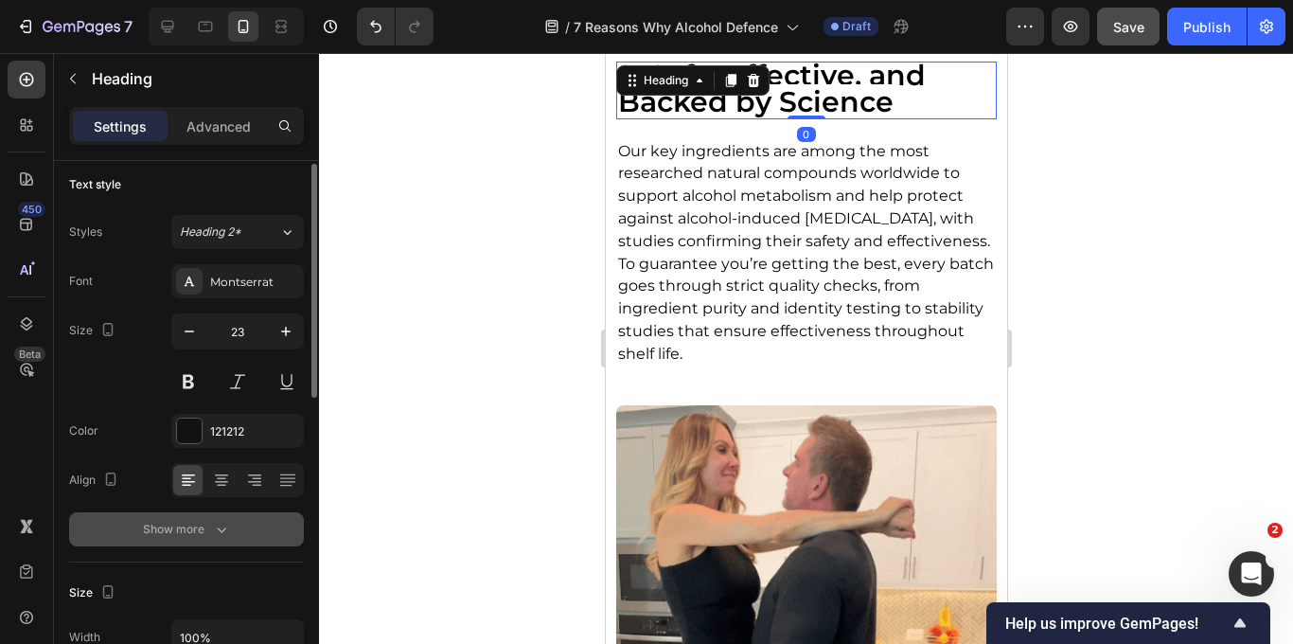
click at [214, 516] on button "Show more" at bounding box center [186, 529] width 235 height 34
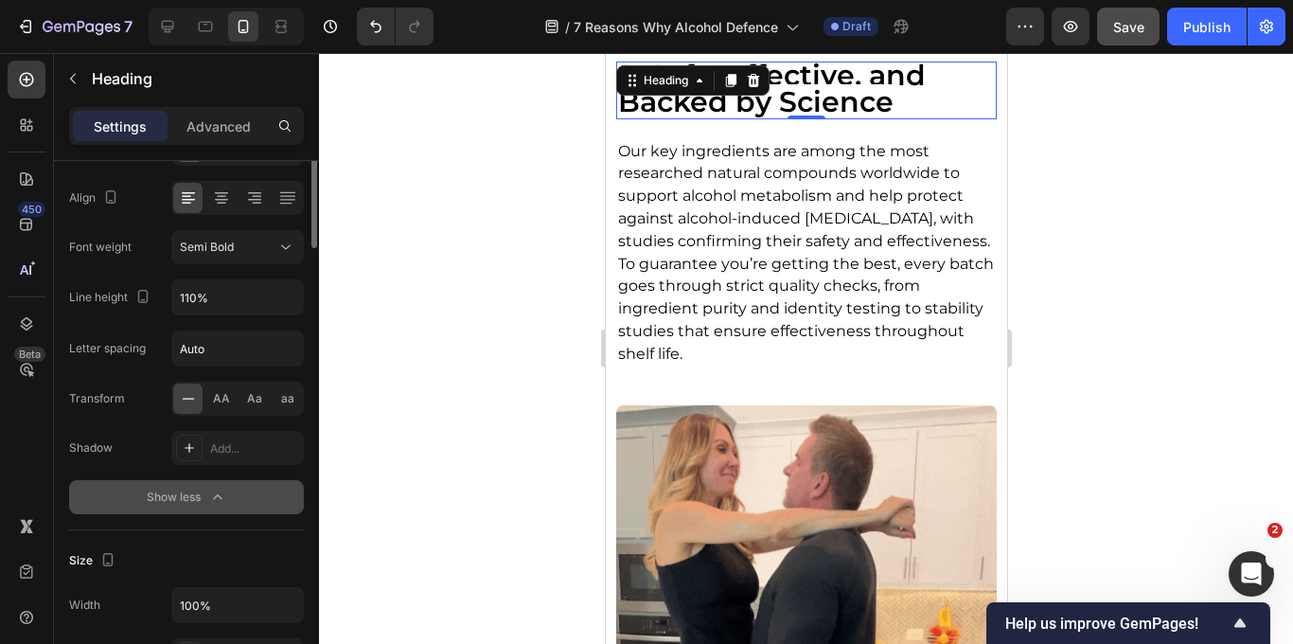
scroll to position [290, 0]
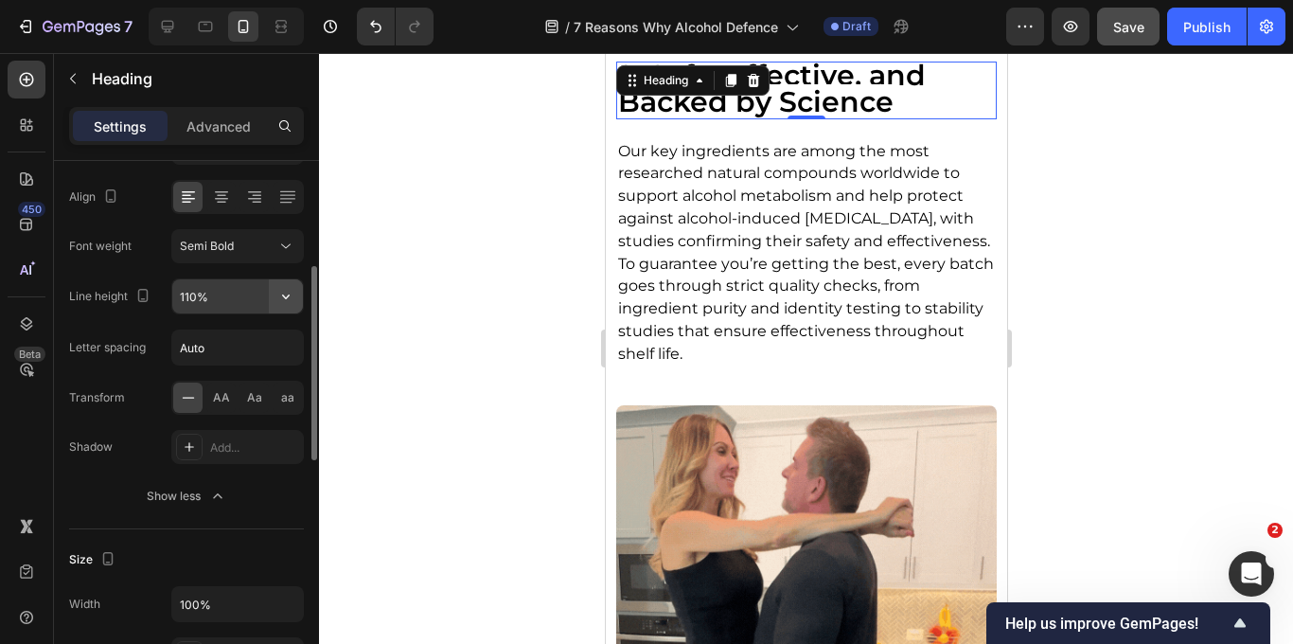
click at [290, 301] on icon "button" at bounding box center [285, 296] width 19 height 19
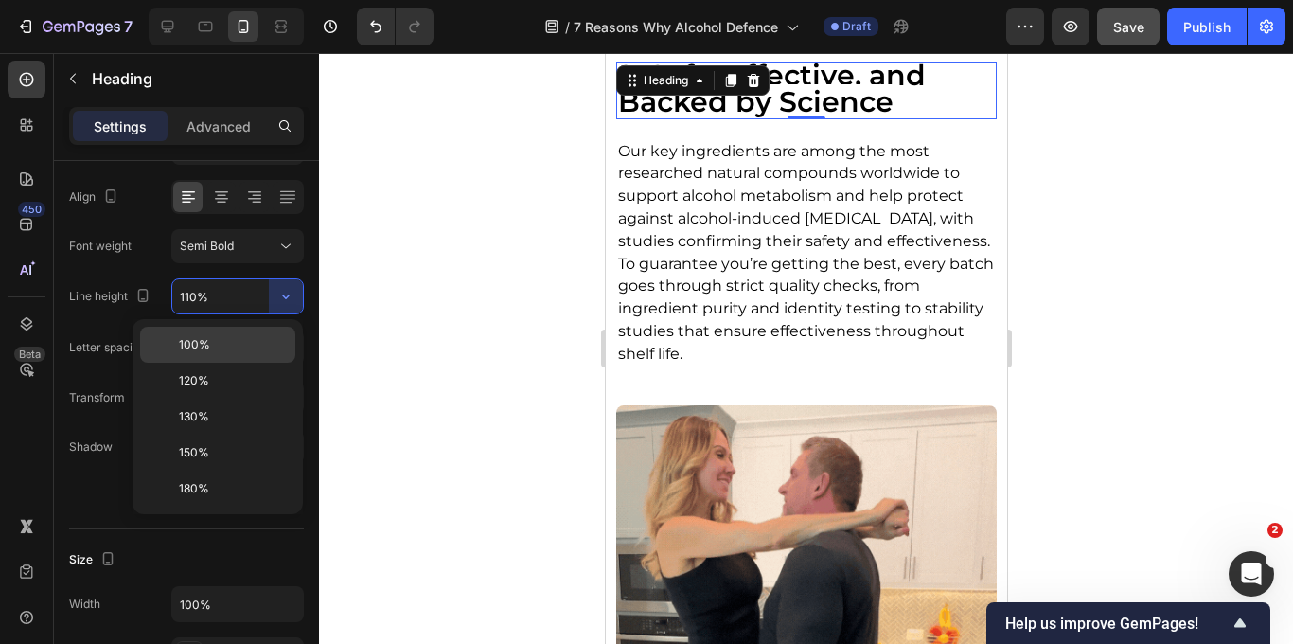
click at [239, 348] on p "100%" at bounding box center [233, 344] width 108 height 17
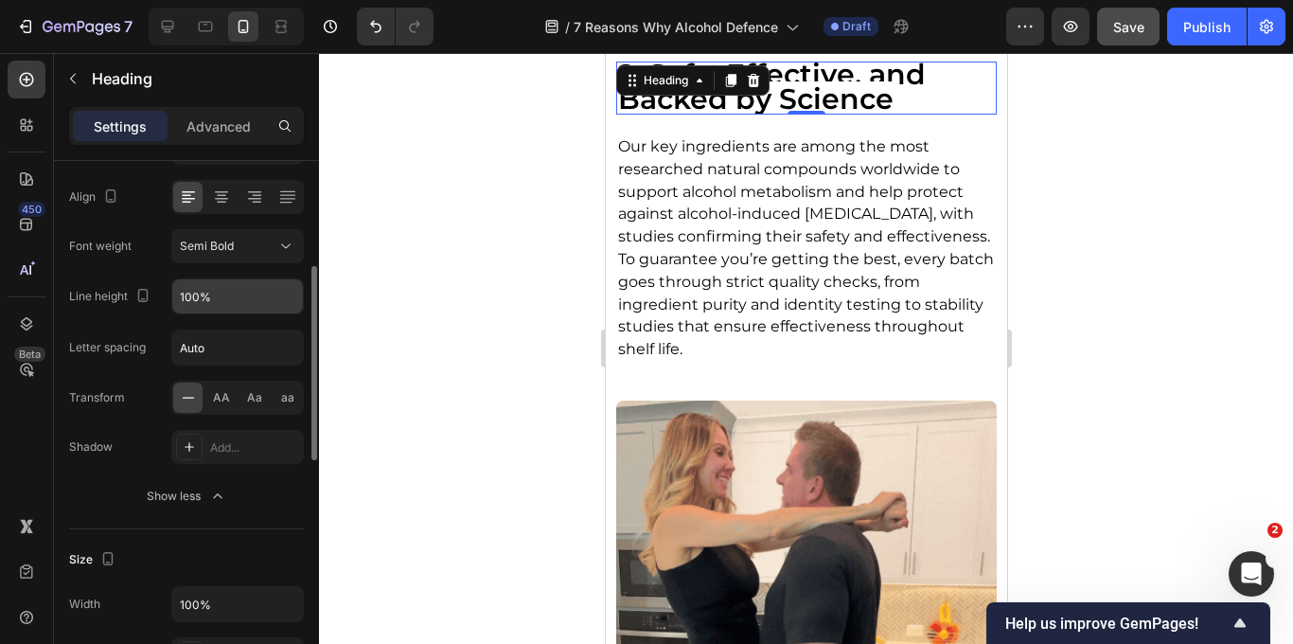
click at [256, 303] on input "100%" at bounding box center [237, 296] width 131 height 34
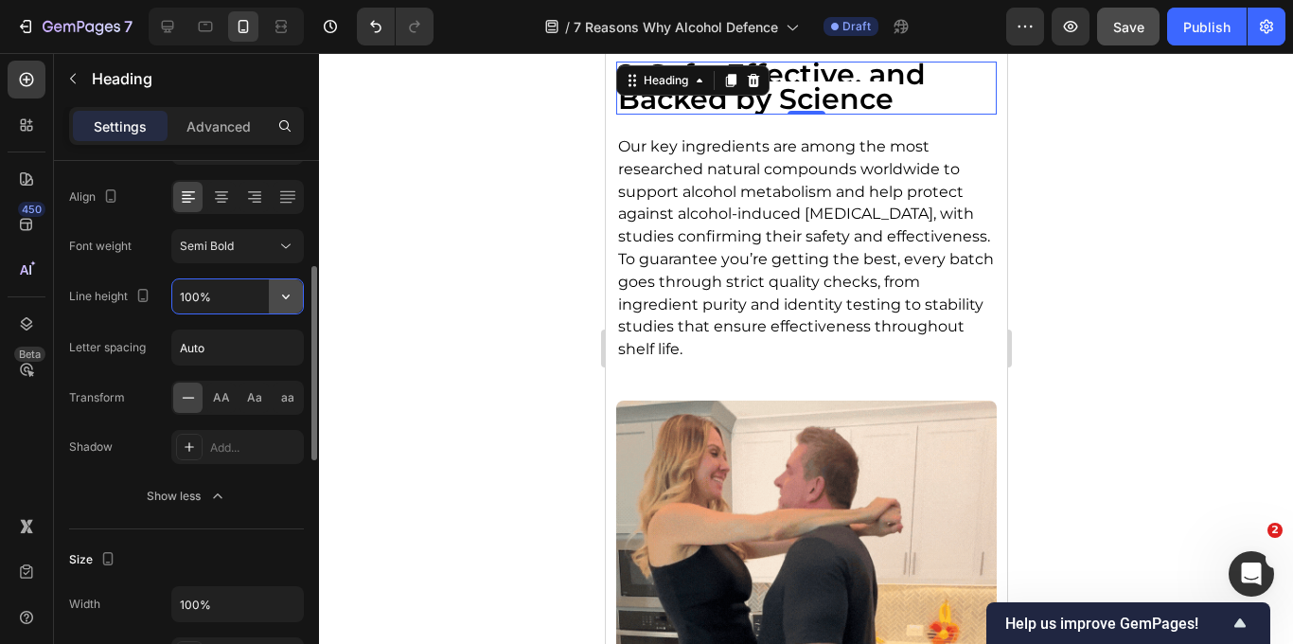
click at [287, 297] on icon "button" at bounding box center [285, 296] width 19 height 19
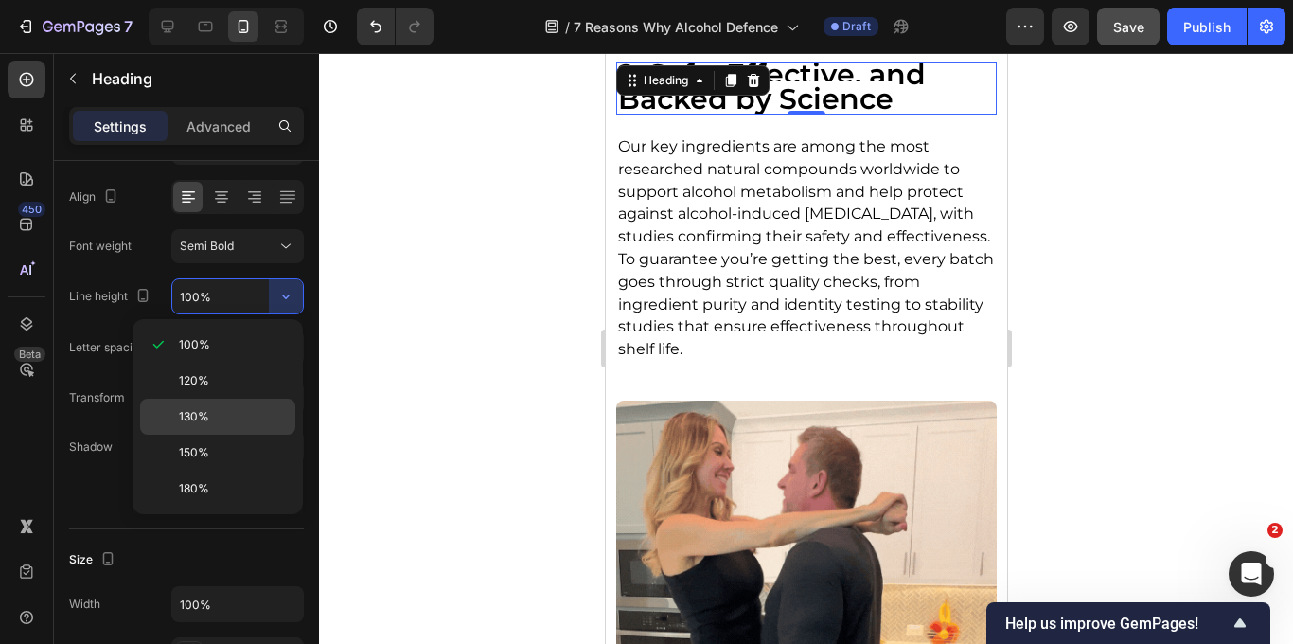
click at [223, 414] on p "130%" at bounding box center [233, 416] width 108 height 17
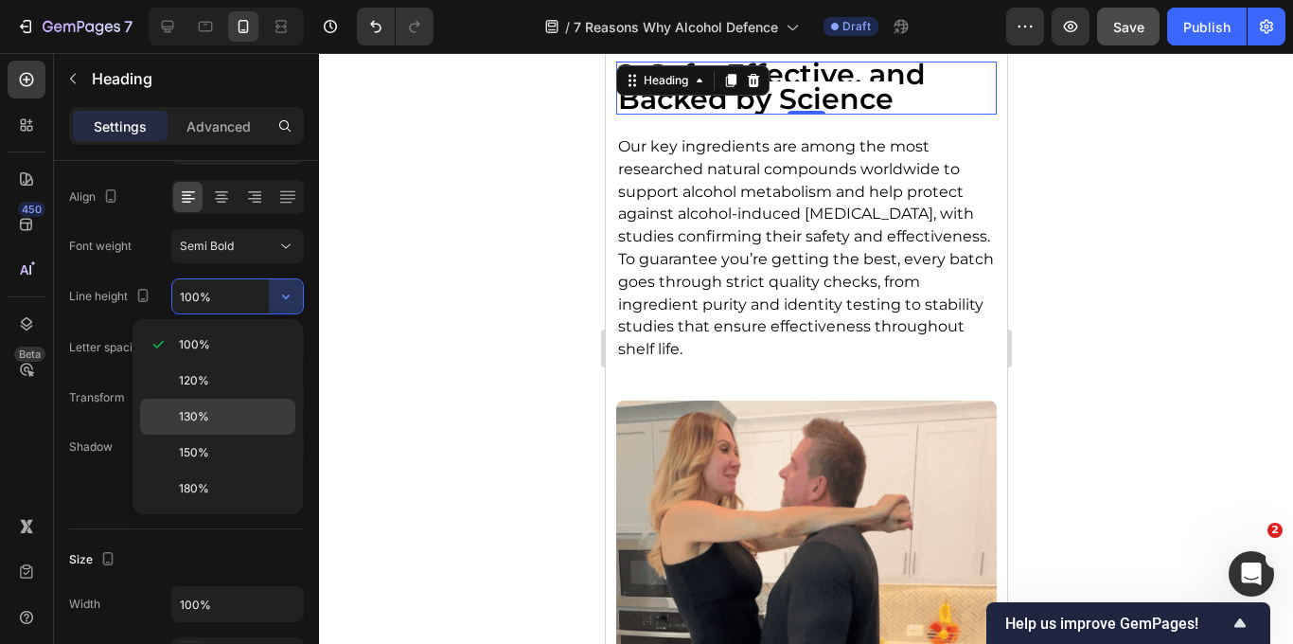
type input "130%"
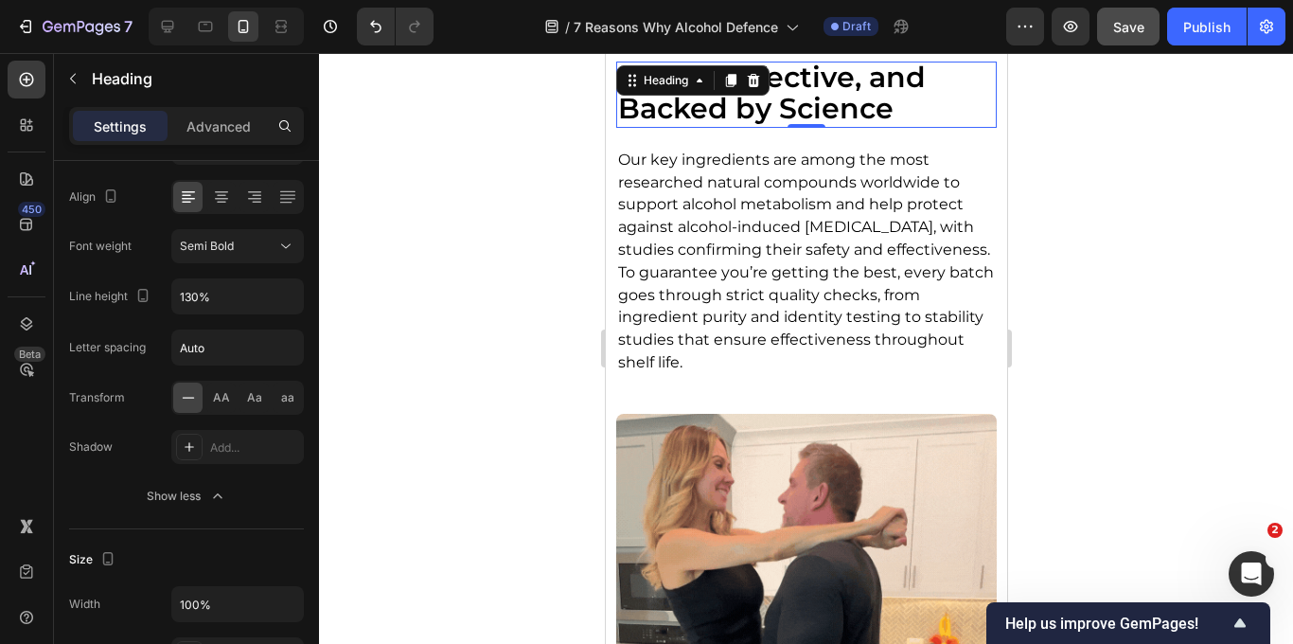
click at [425, 277] on div at bounding box center [806, 348] width 974 height 591
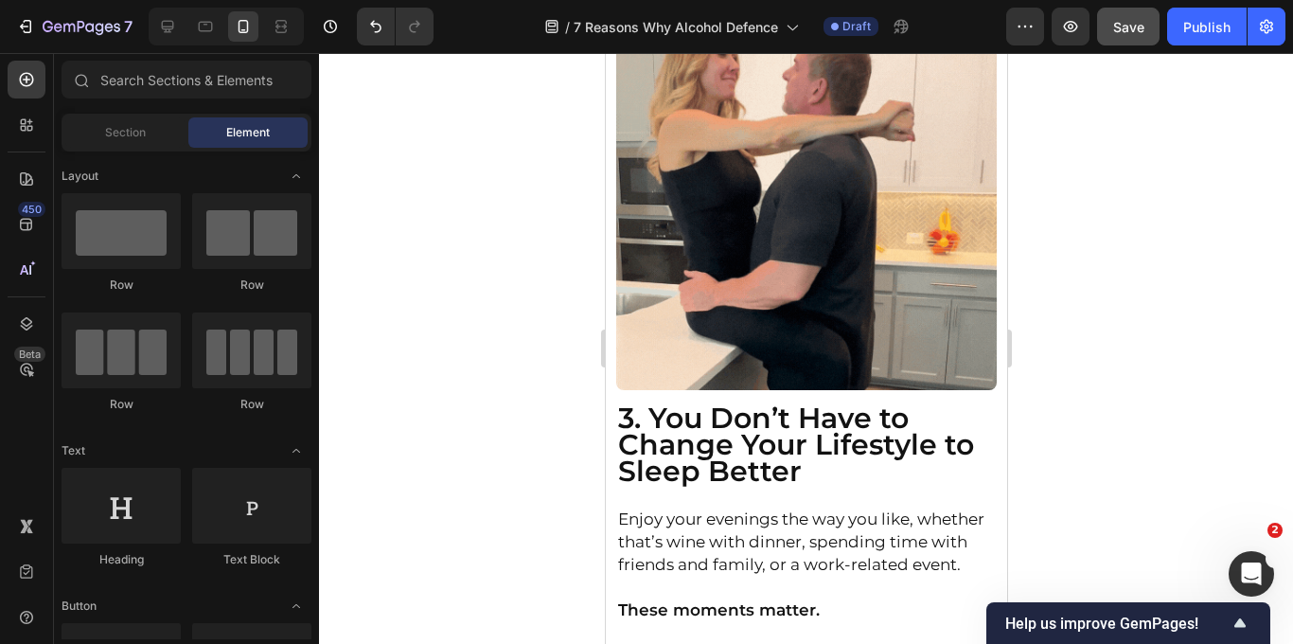
scroll to position [2959, 0]
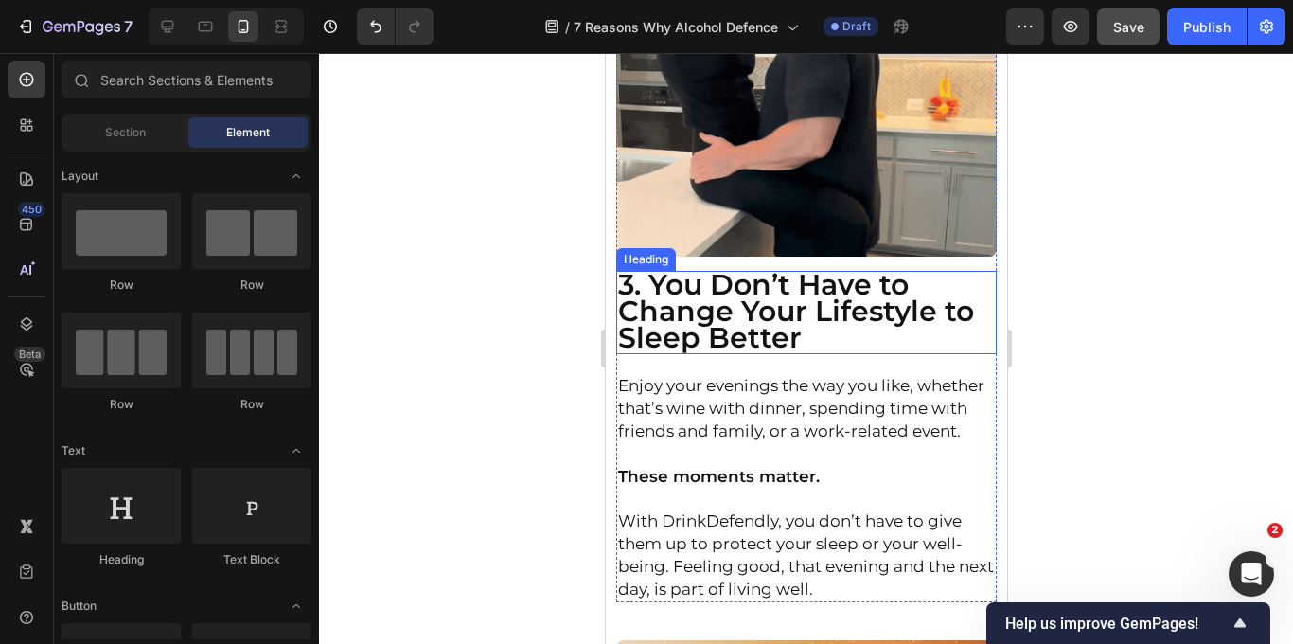
click at [728, 328] on strong "3. You Don’t Have to Change Your Lifestyle to Sleep Better" at bounding box center [795, 311] width 356 height 89
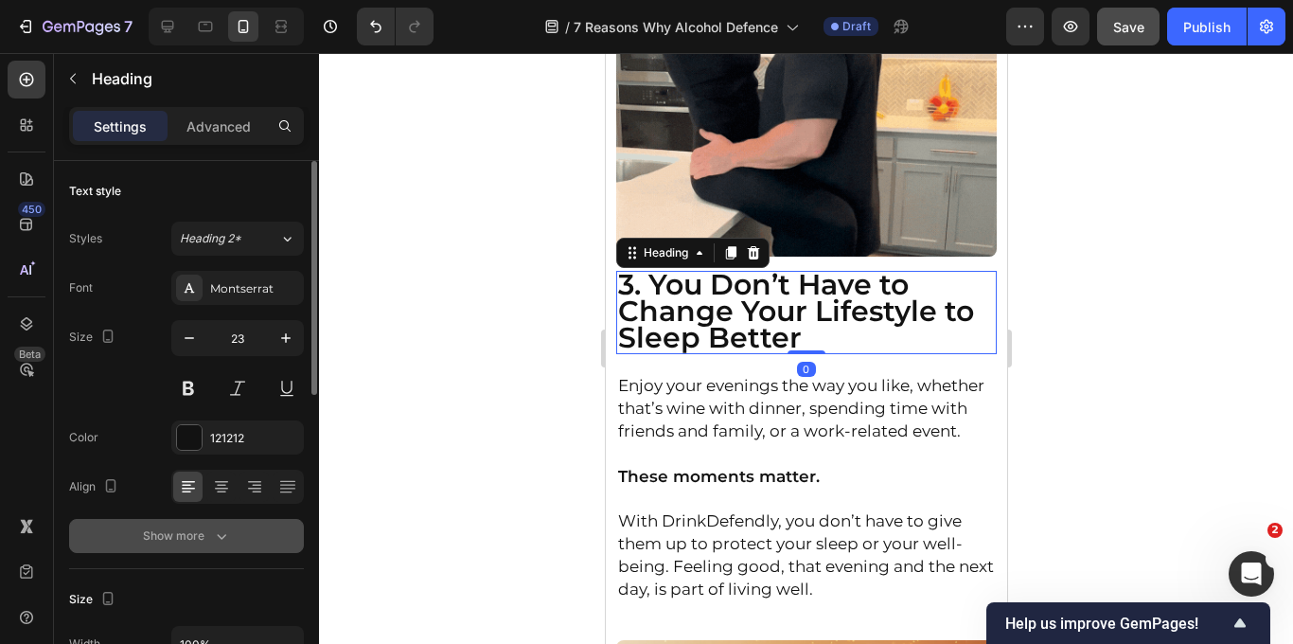
click at [221, 544] on icon "button" at bounding box center [221, 535] width 19 height 19
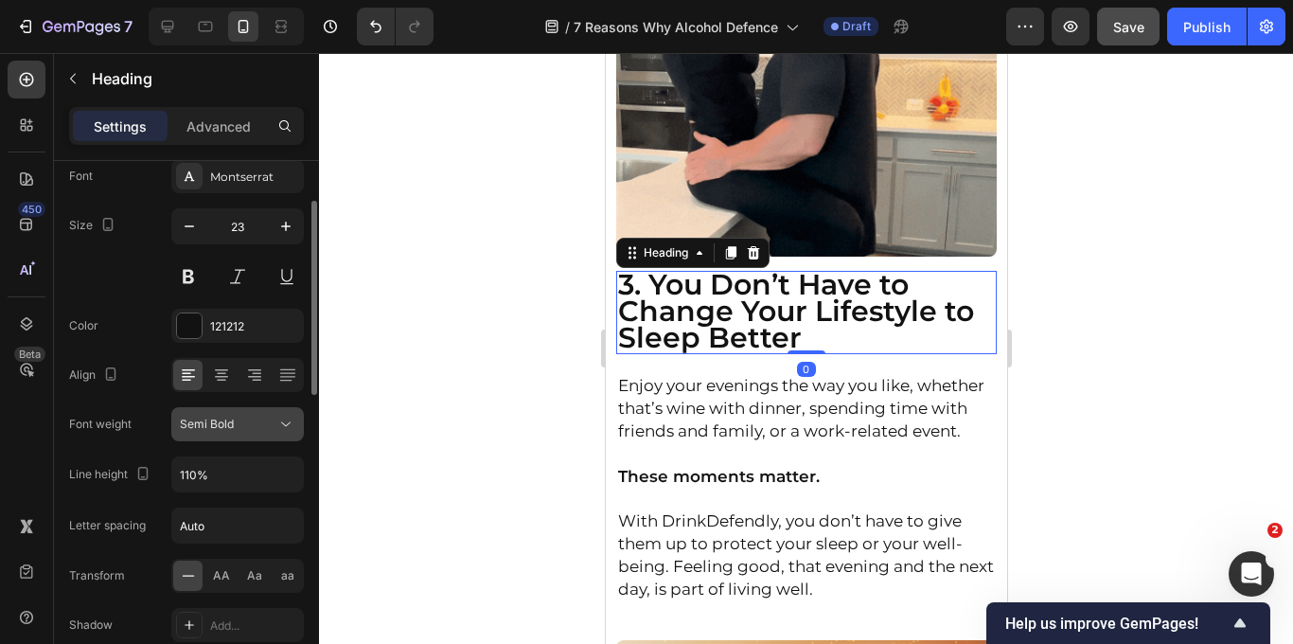
scroll to position [126, 0]
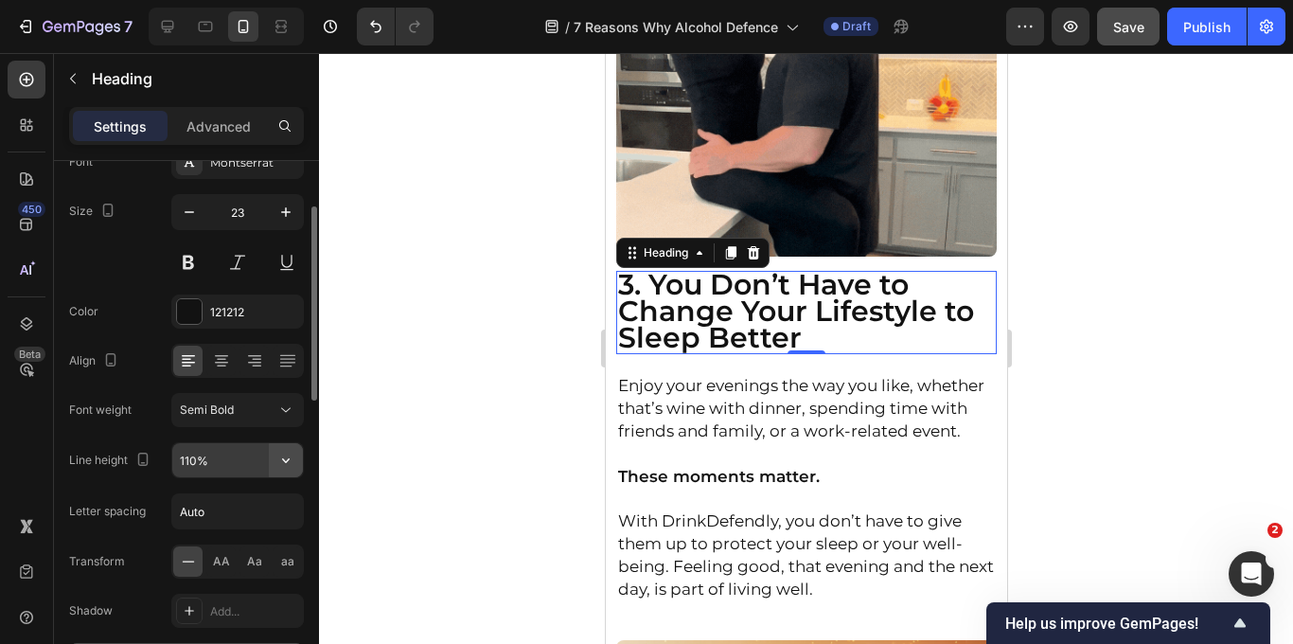
click at [291, 462] on icon "button" at bounding box center [285, 460] width 19 height 19
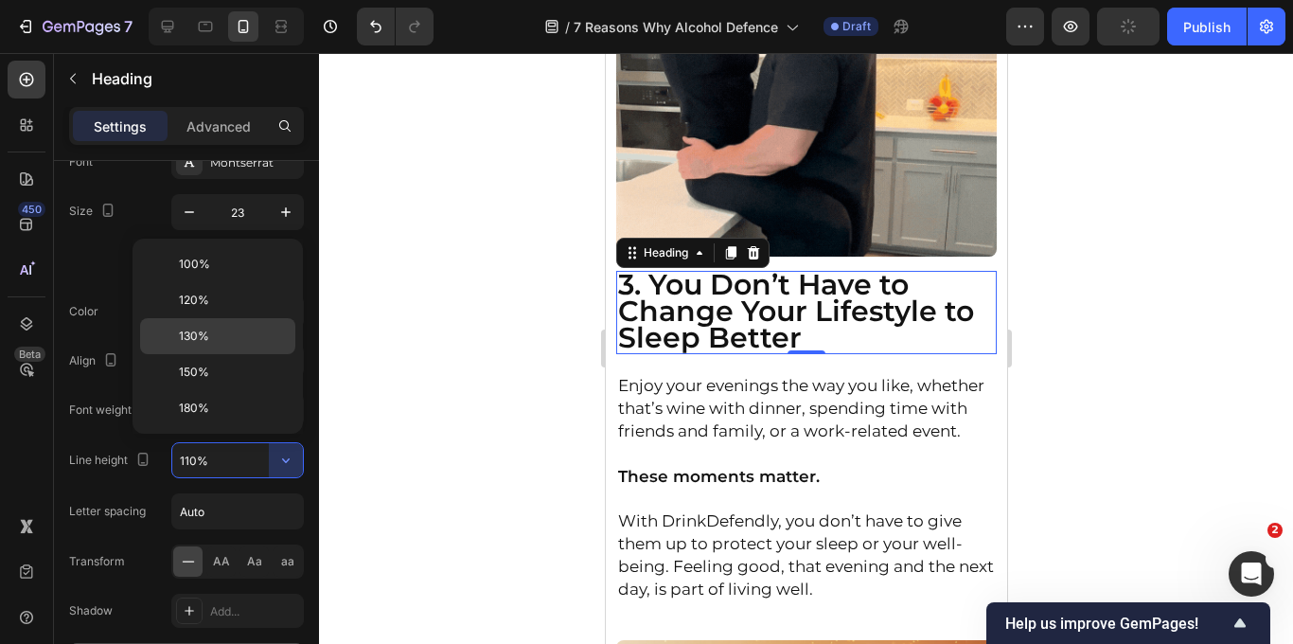
click at [224, 332] on p "130%" at bounding box center [233, 335] width 108 height 17
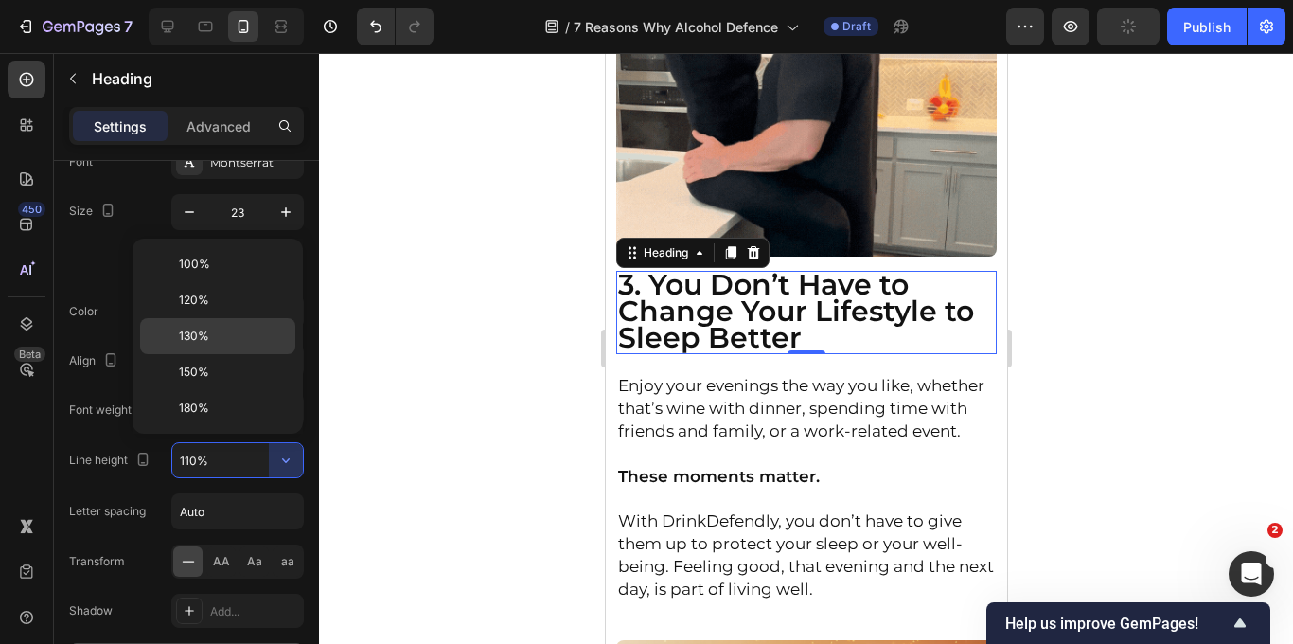
type input "130%"
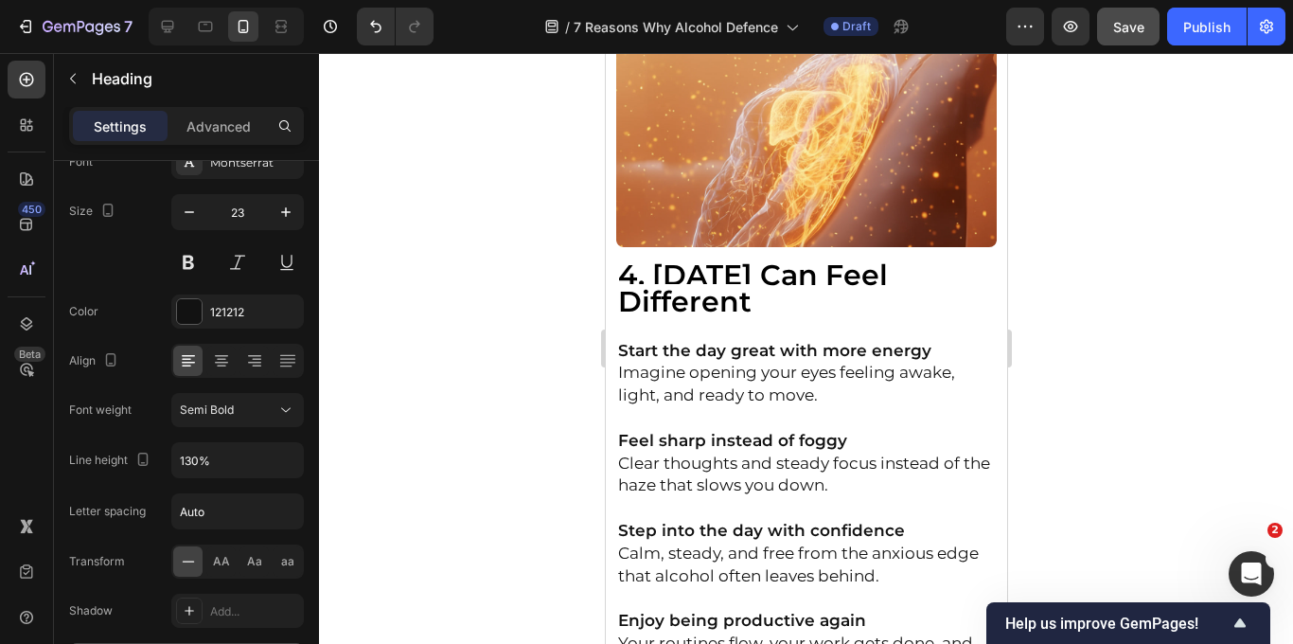
scroll to position [3838, 0]
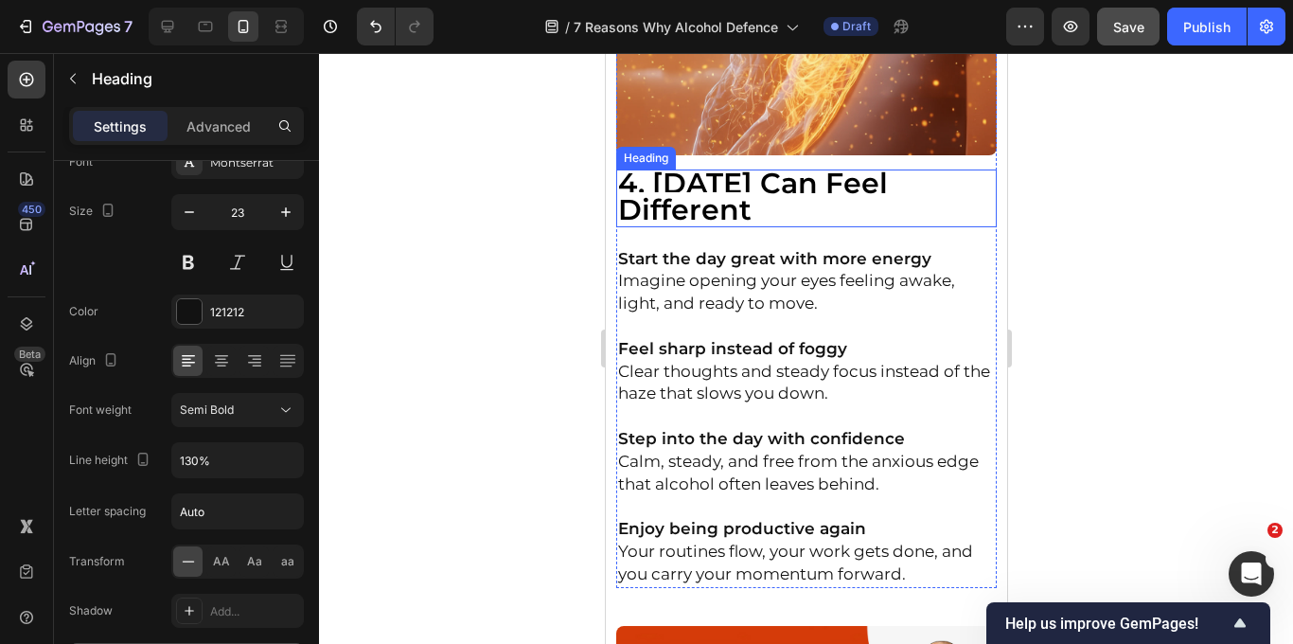
click at [715, 201] on strong "4. [DATE] Can Feel Different" at bounding box center [752, 197] width 270 height 62
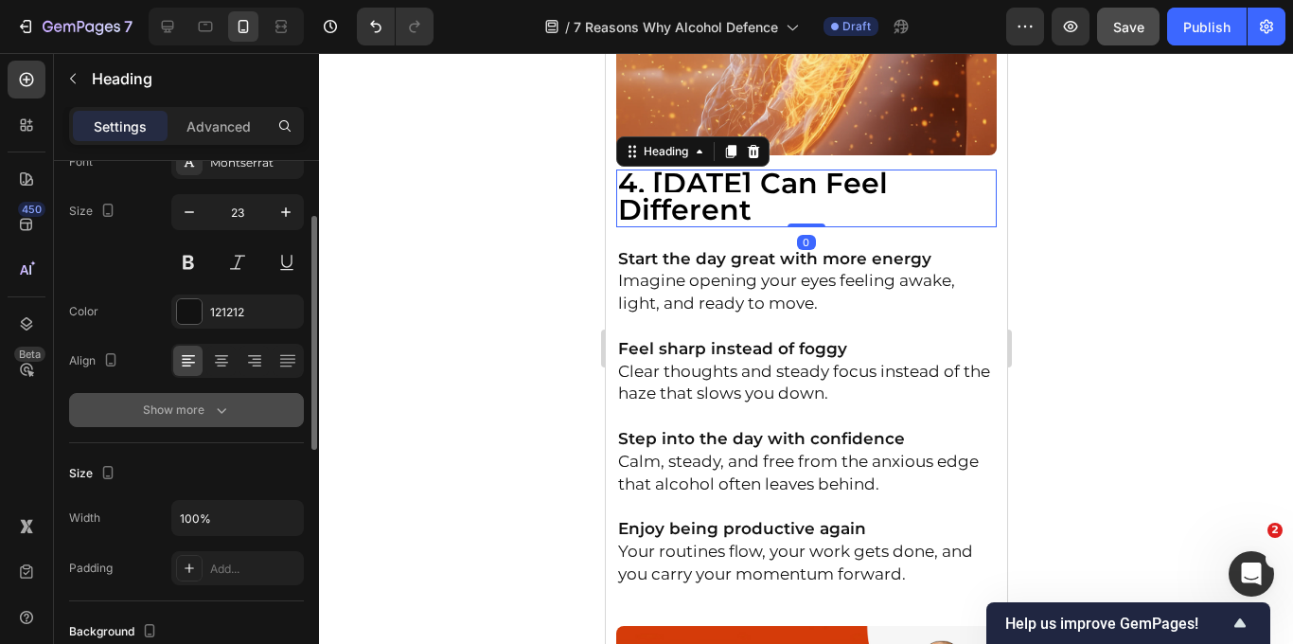
click at [214, 418] on icon "button" at bounding box center [221, 409] width 19 height 19
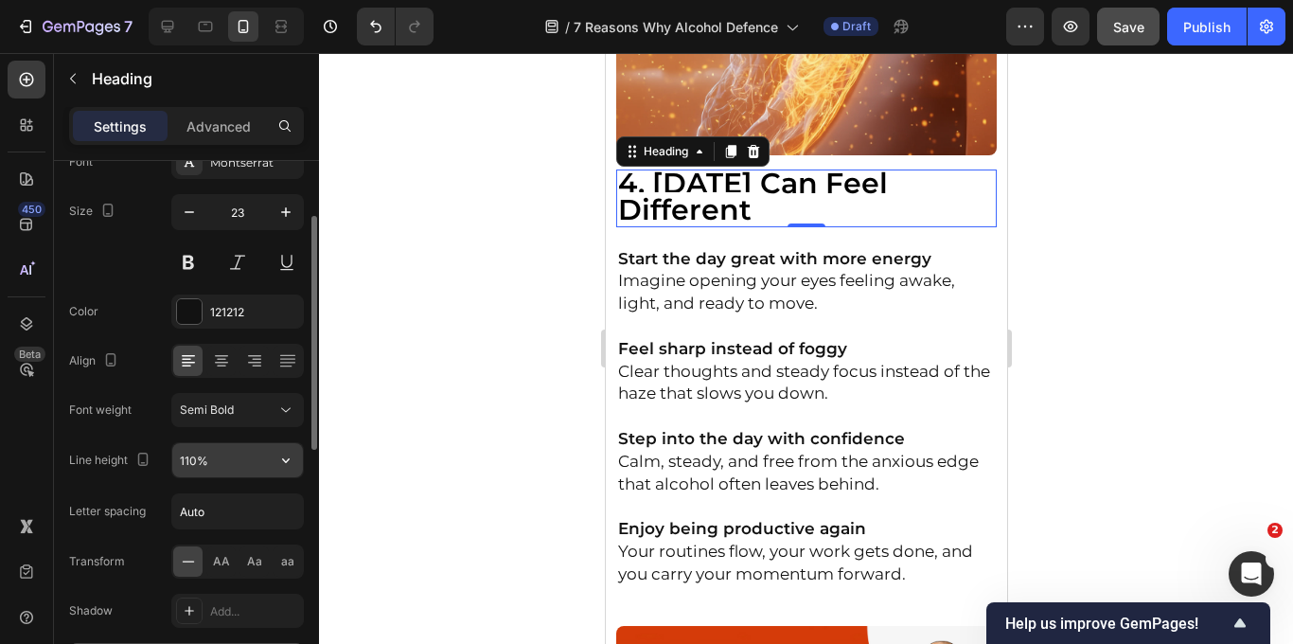
click at [253, 472] on input "110%" at bounding box center [237, 460] width 131 height 34
click at [285, 462] on icon "button" at bounding box center [286, 460] width 8 height 5
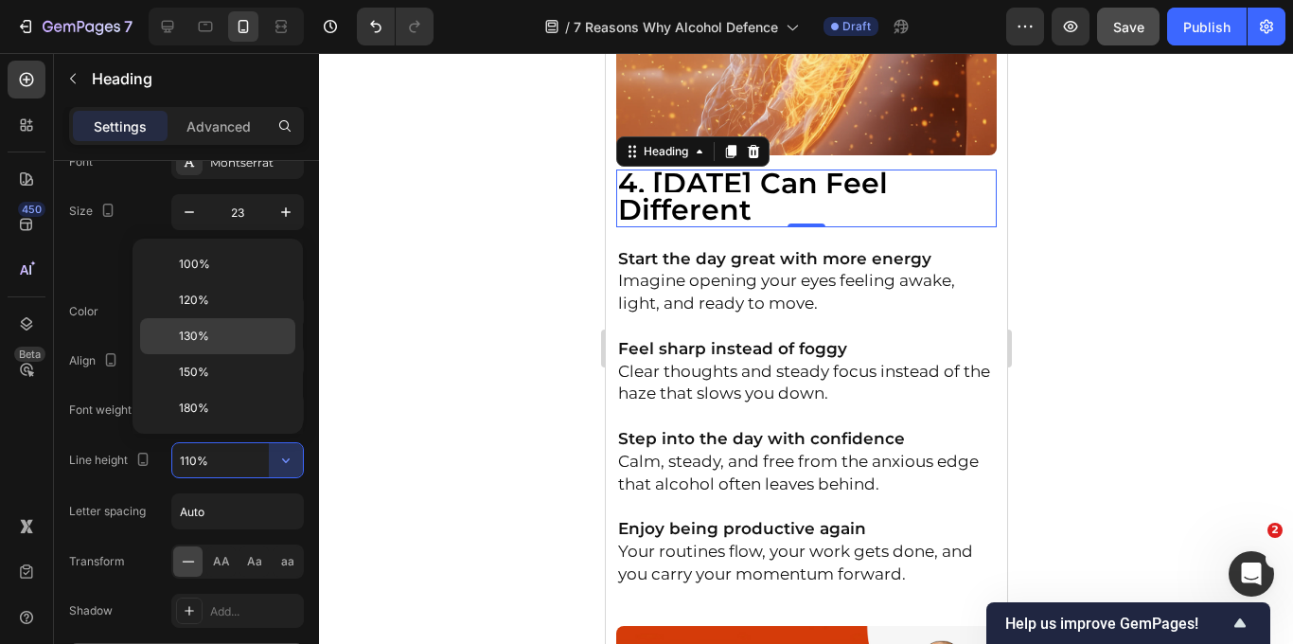
click at [218, 341] on p "130%" at bounding box center [233, 335] width 108 height 17
type input "130%"
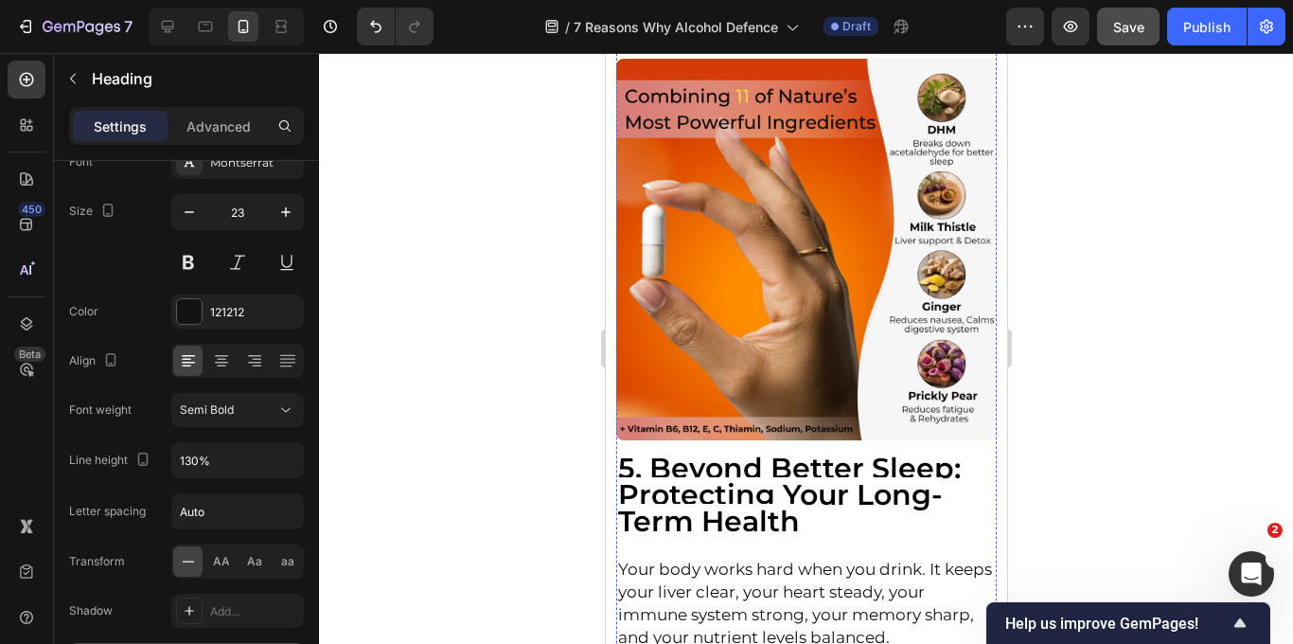
scroll to position [4647, 0]
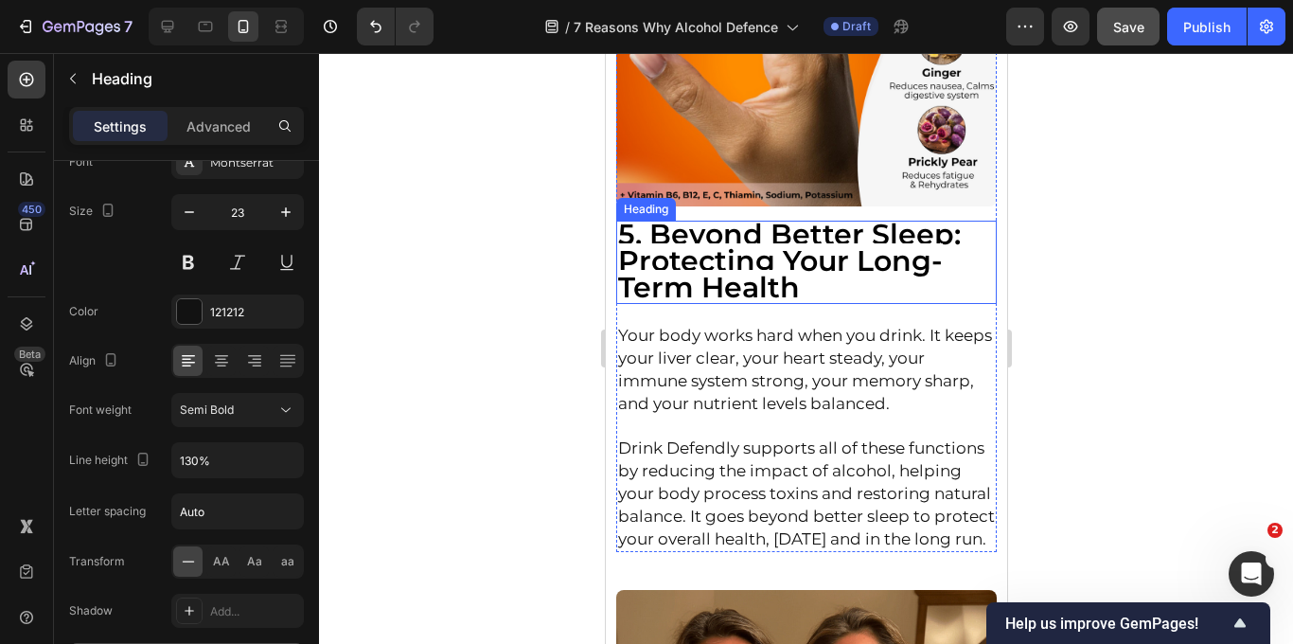
click at [728, 280] on strong "5. Beyond Better Sleep: Protecting Your Long-Term Health" at bounding box center [788, 261] width 343 height 89
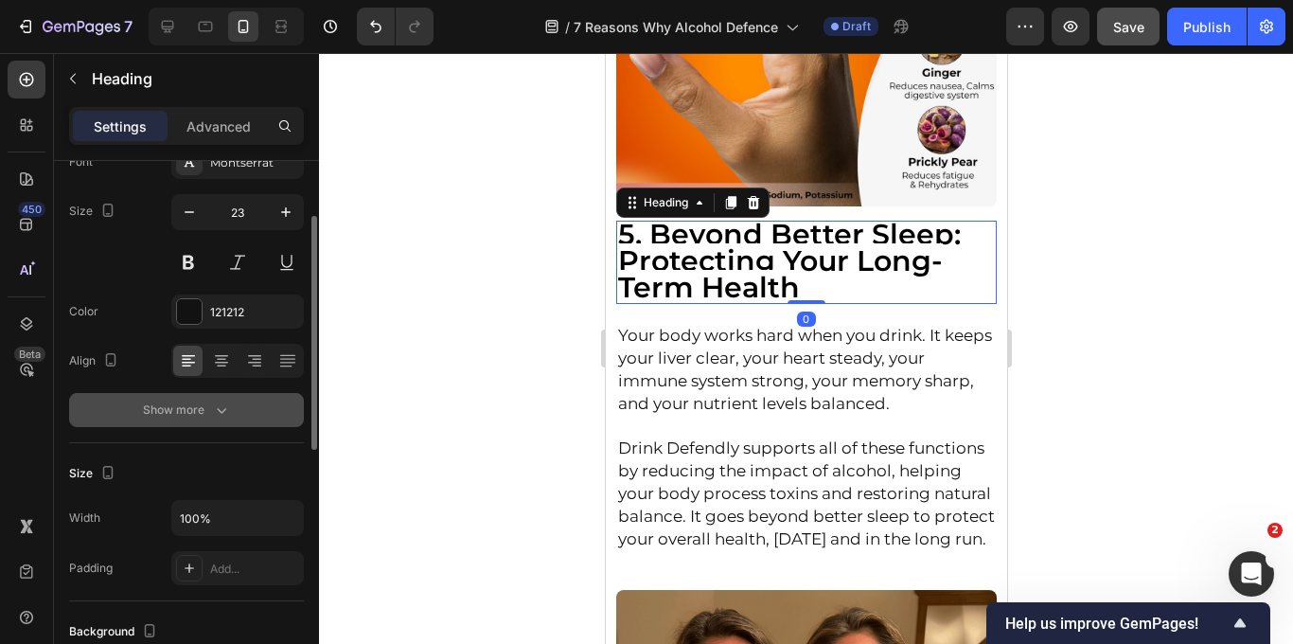
click at [235, 407] on button "Show more" at bounding box center [186, 410] width 235 height 34
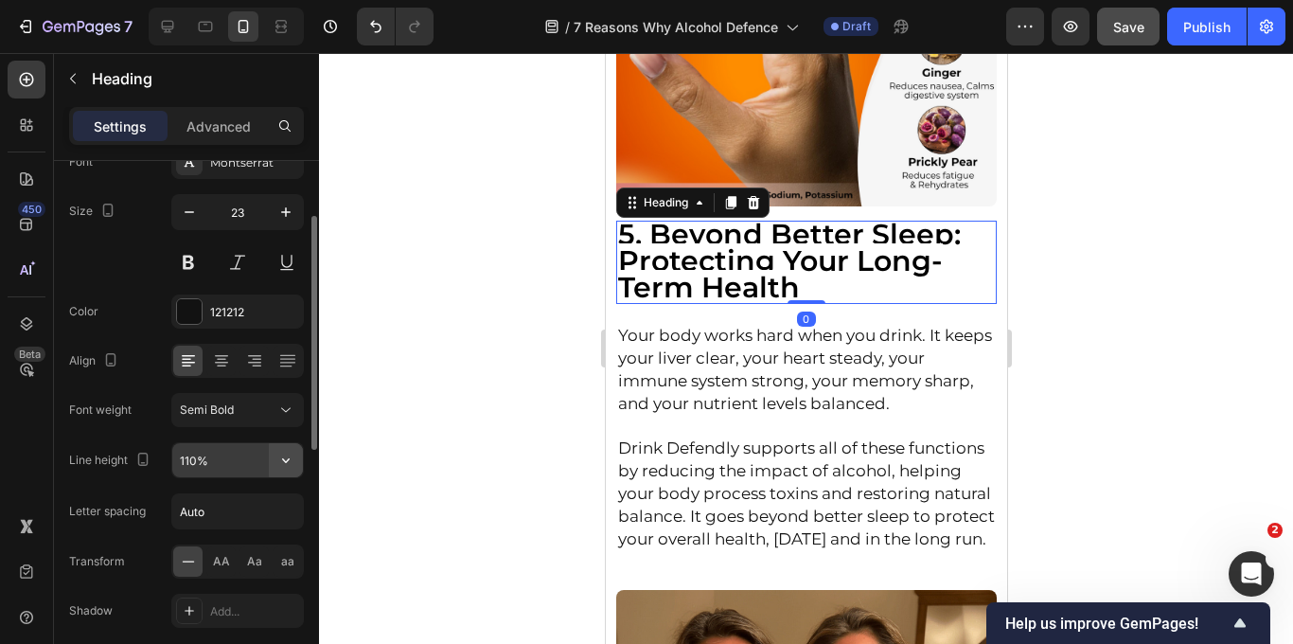
click at [292, 466] on icon "button" at bounding box center [285, 460] width 19 height 19
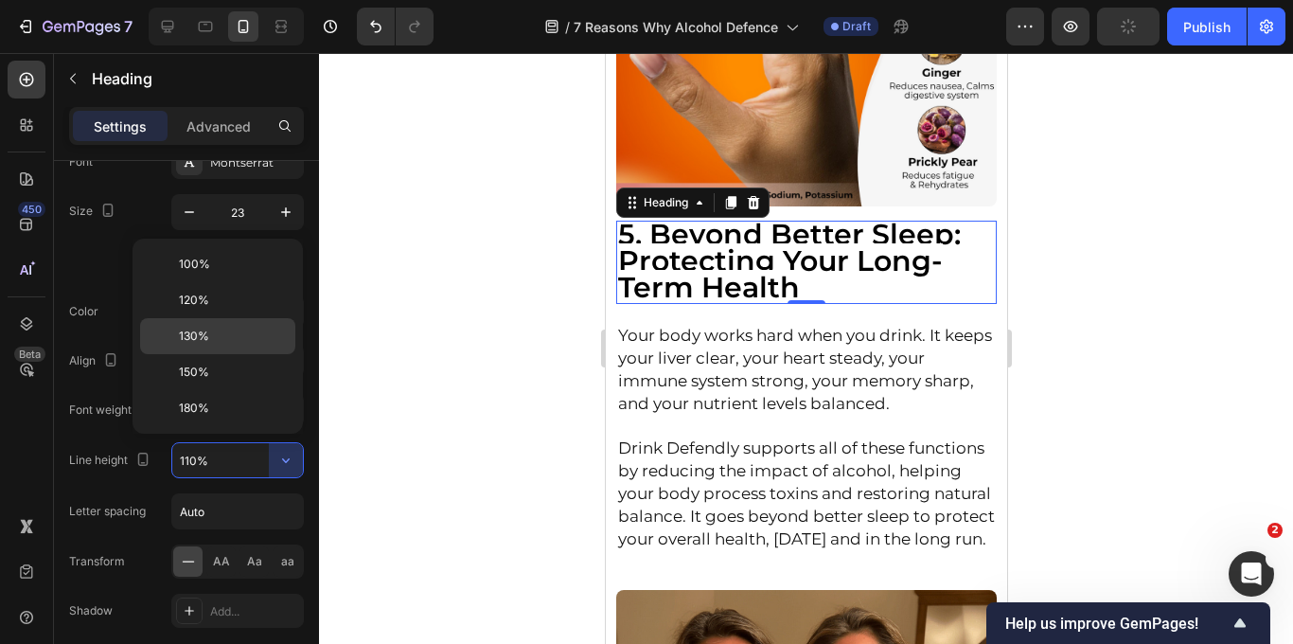
click at [220, 330] on p "130%" at bounding box center [233, 335] width 108 height 17
type input "130%"
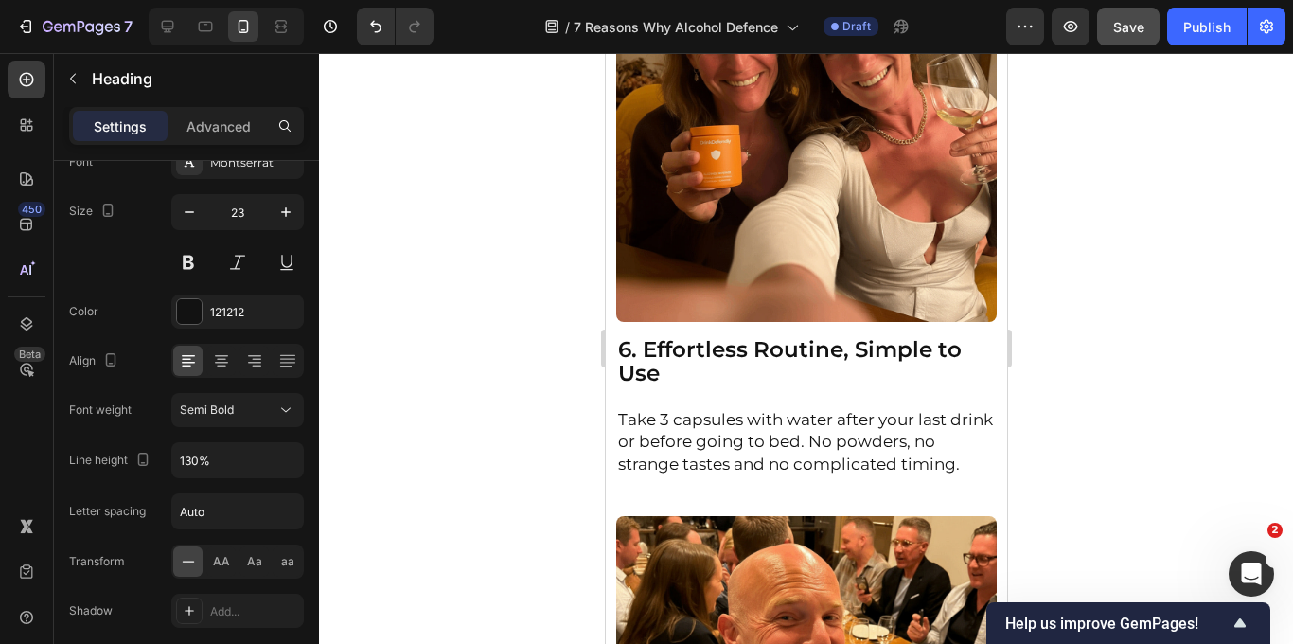
scroll to position [5318, 0]
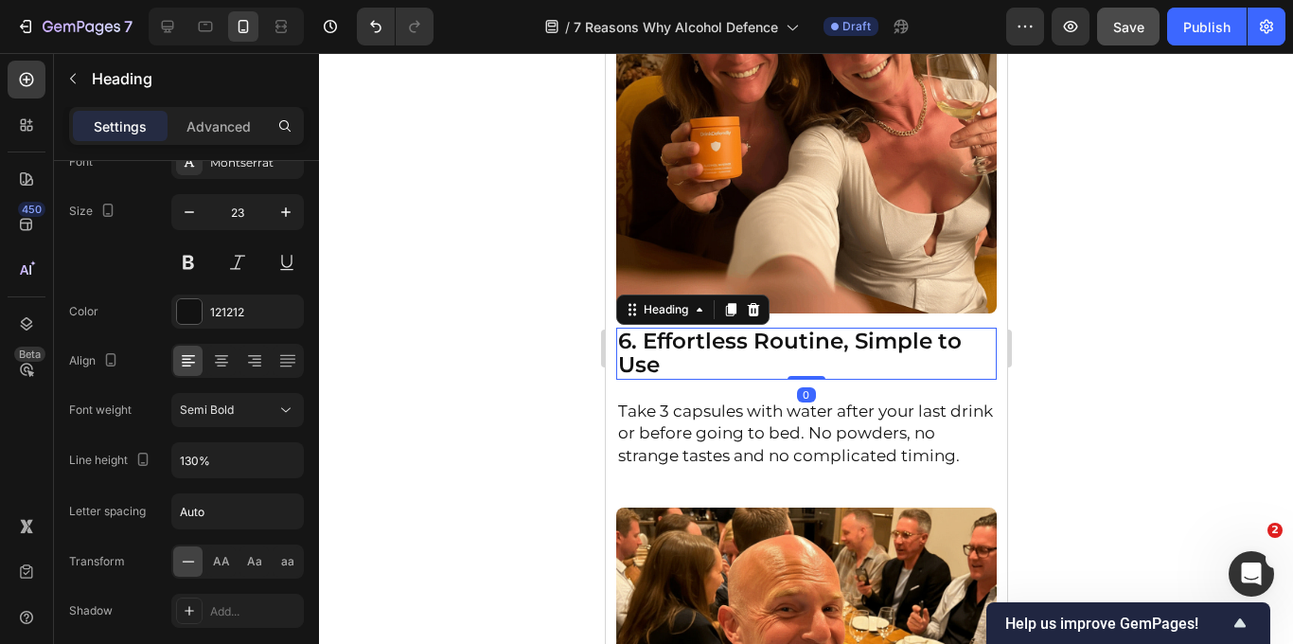
click at [685, 361] on h2 "6. Effortless Routine, Simple to Use" at bounding box center [805, 353] width 381 height 52
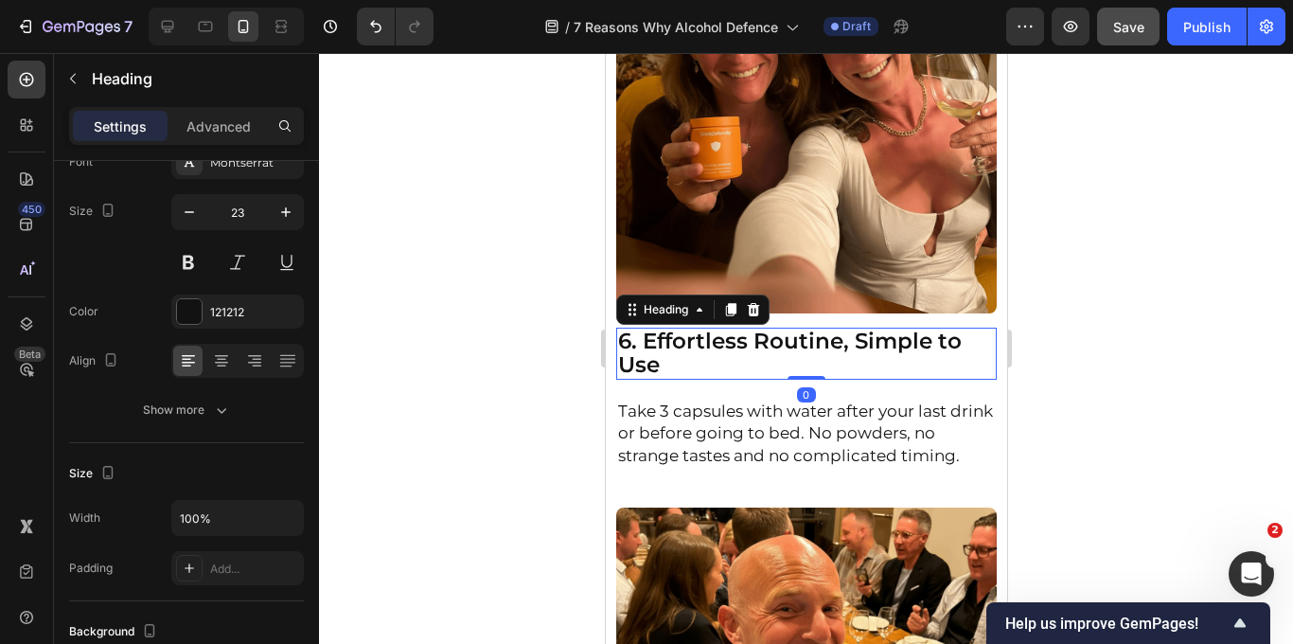
click at [650, 359] on h2 "6. Effortless Routine, Simple to Use" at bounding box center [805, 353] width 381 height 52
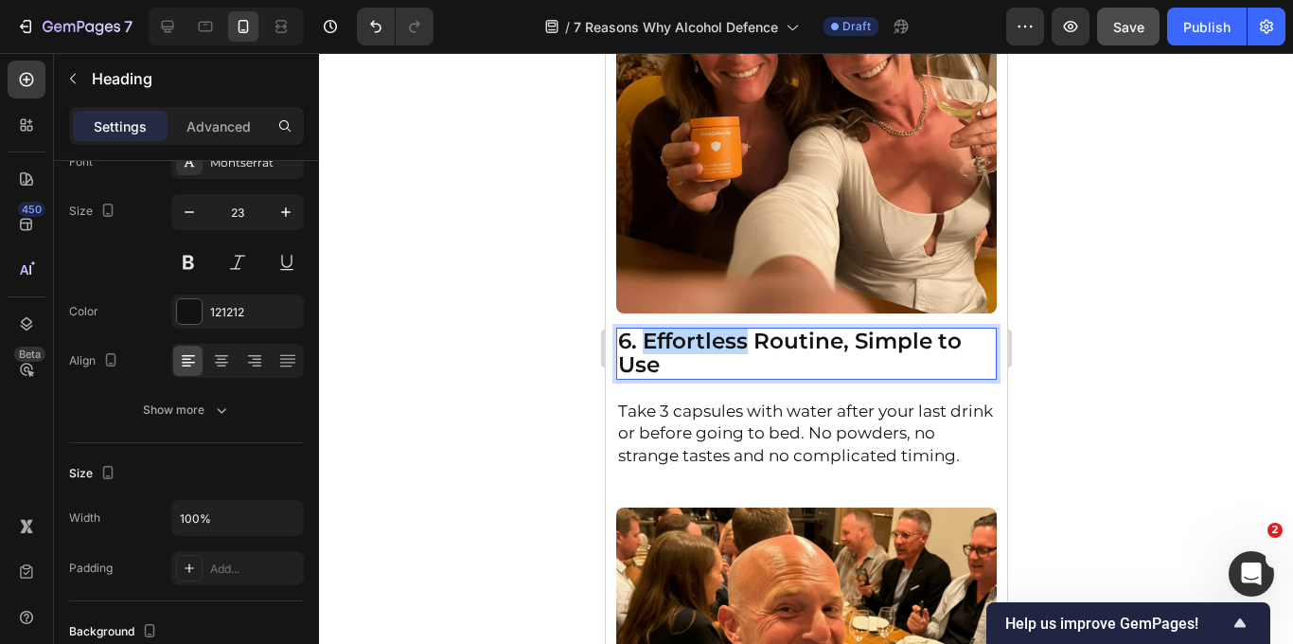
click at [650, 359] on p "6. Effortless Routine, Simple to Use" at bounding box center [806, 353] width 378 height 48
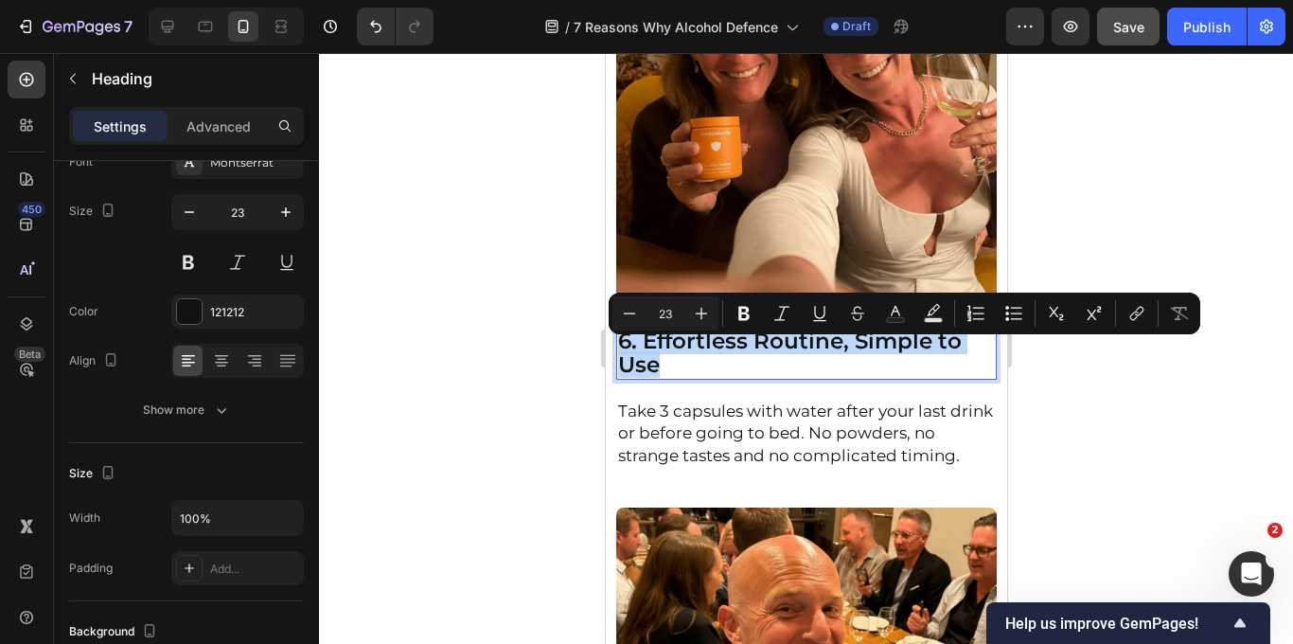
click at [651, 378] on p "6. Effortless Routine, Simple to Use" at bounding box center [806, 353] width 378 height 48
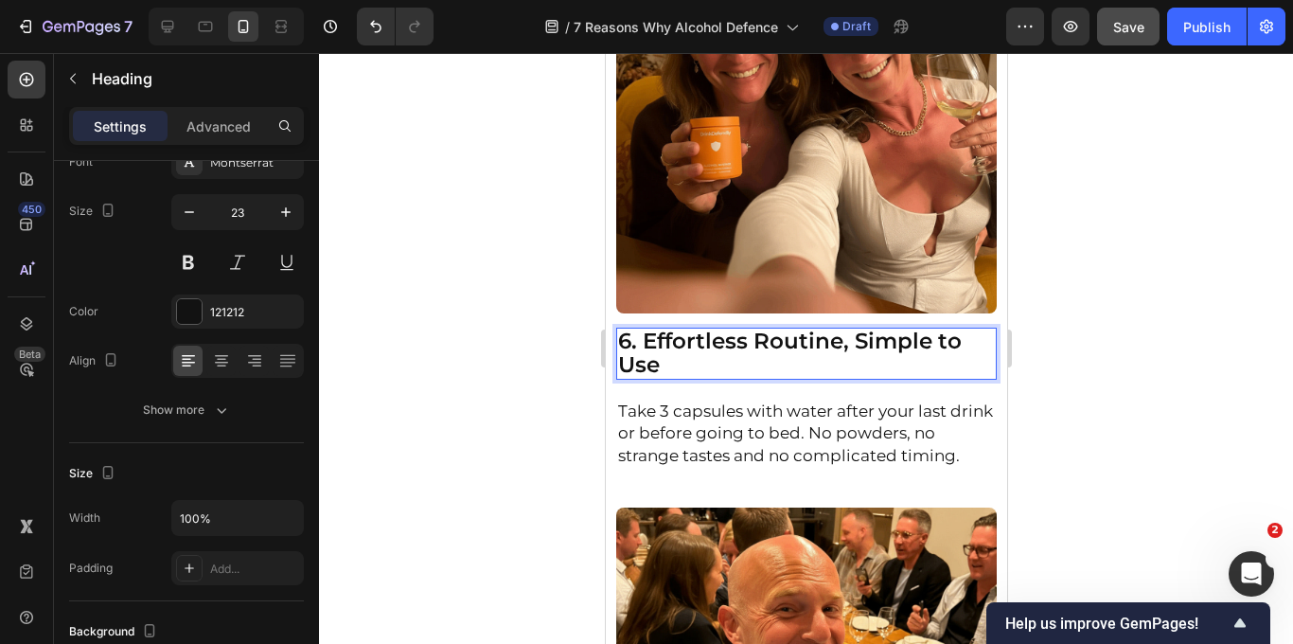
scroll to position [4661, 0]
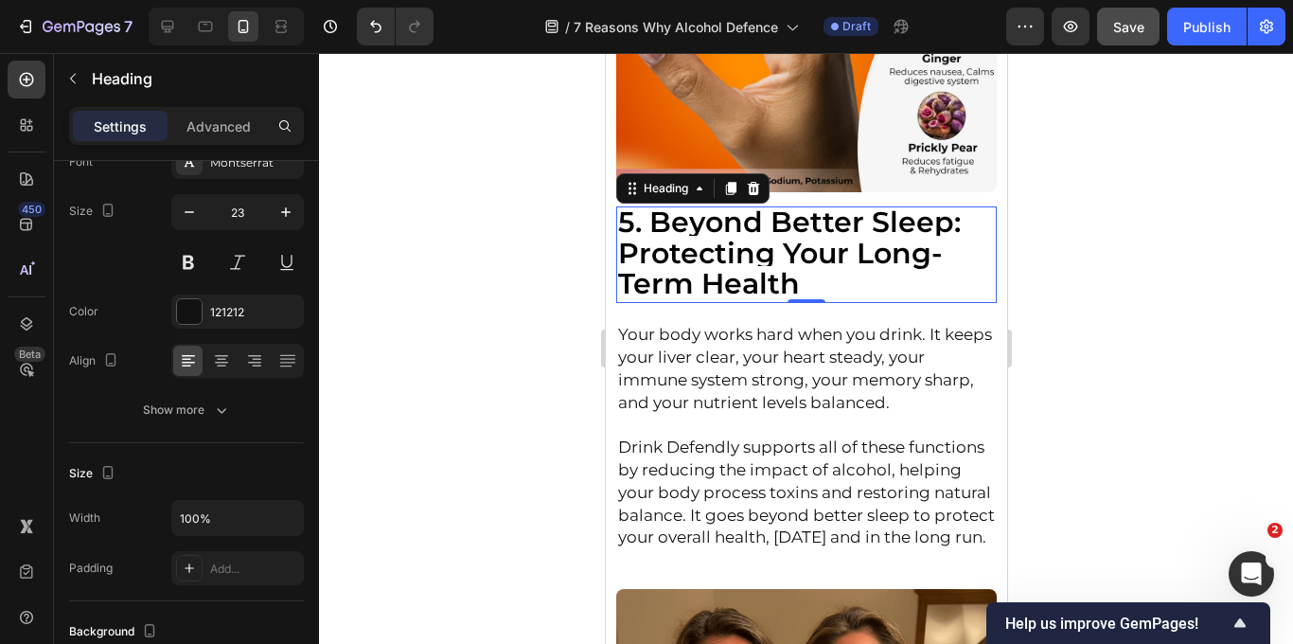
click at [689, 256] on strong "5. Beyond Better Sleep: Protecting Your Long-Term Health" at bounding box center [788, 252] width 343 height 97
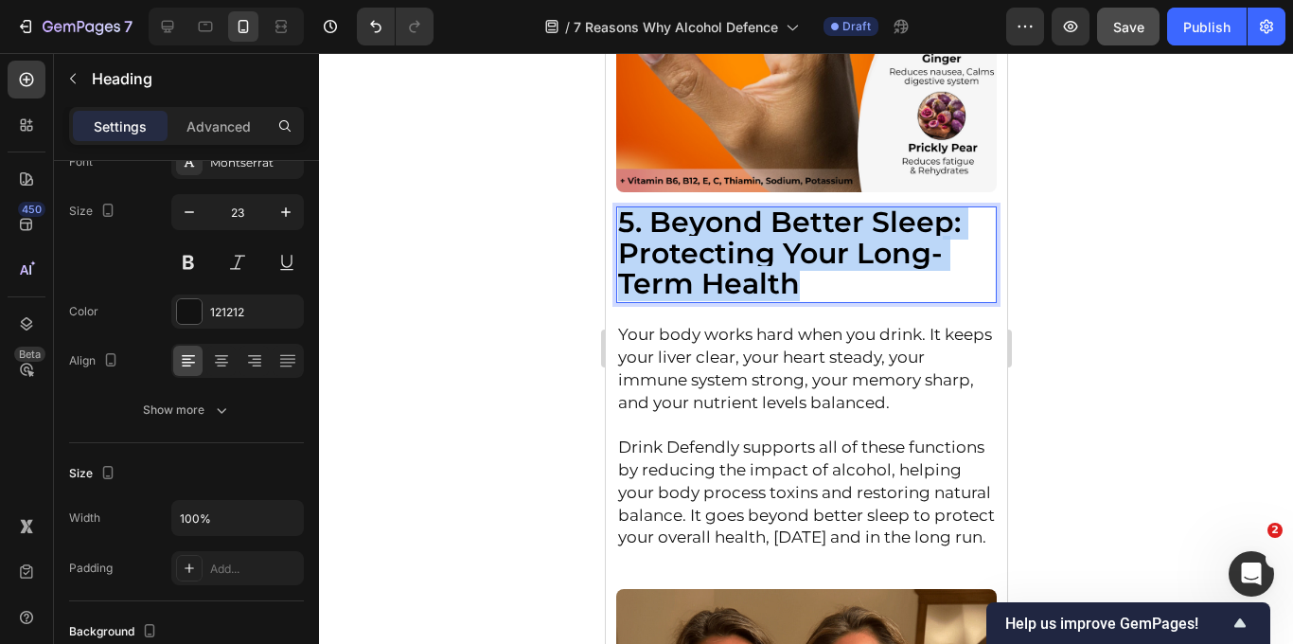
click at [689, 256] on strong "5. Beyond Better Sleep: Protecting Your Long-Term Health" at bounding box center [788, 252] width 343 height 97
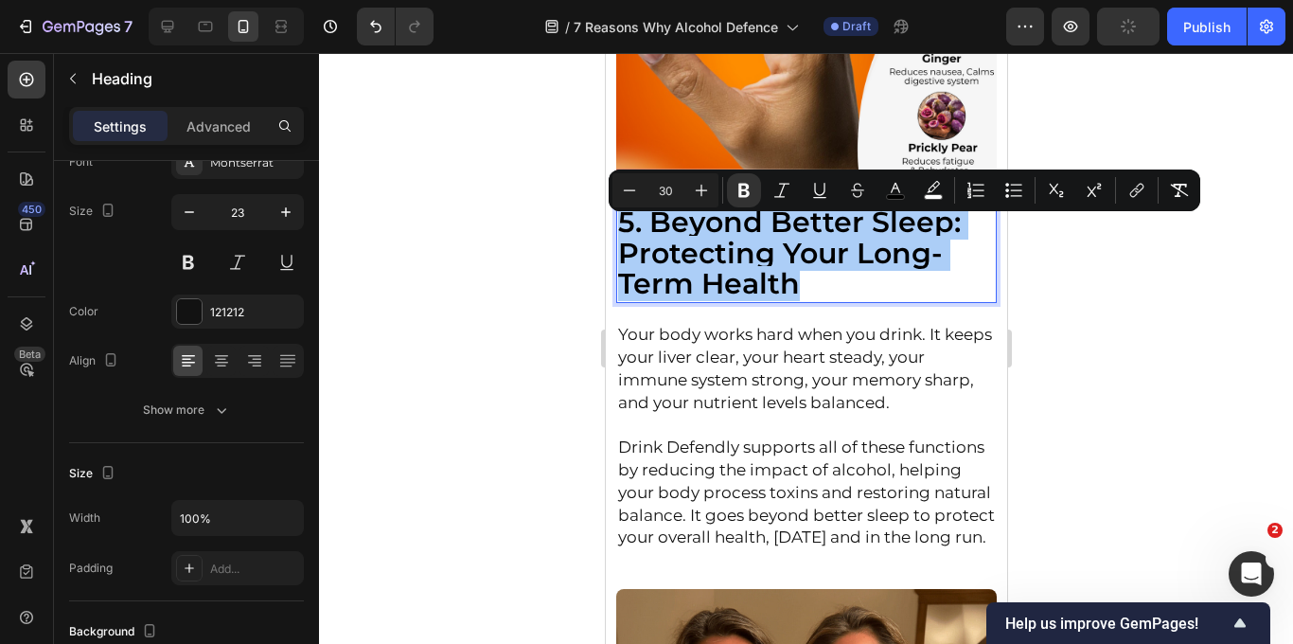
click at [666, 189] on input "30" at bounding box center [665, 190] width 38 height 23
click at [613, 194] on button "Minus" at bounding box center [629, 190] width 34 height 34
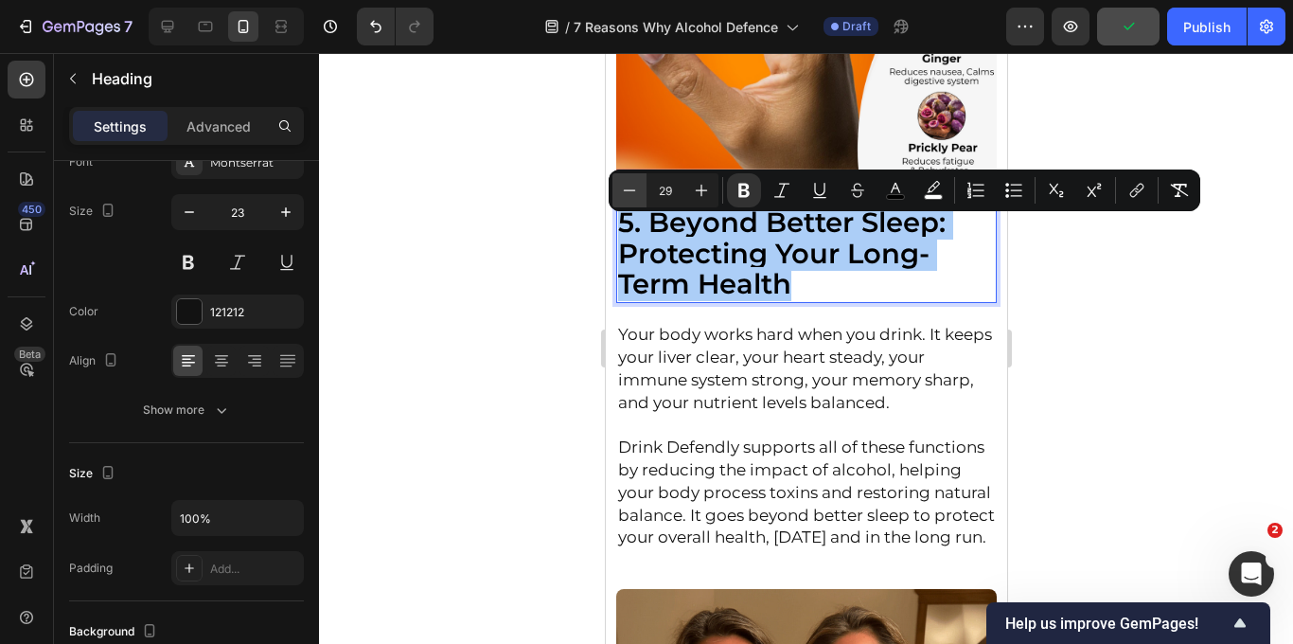
click at [613, 194] on button "Minus" at bounding box center [629, 190] width 34 height 34
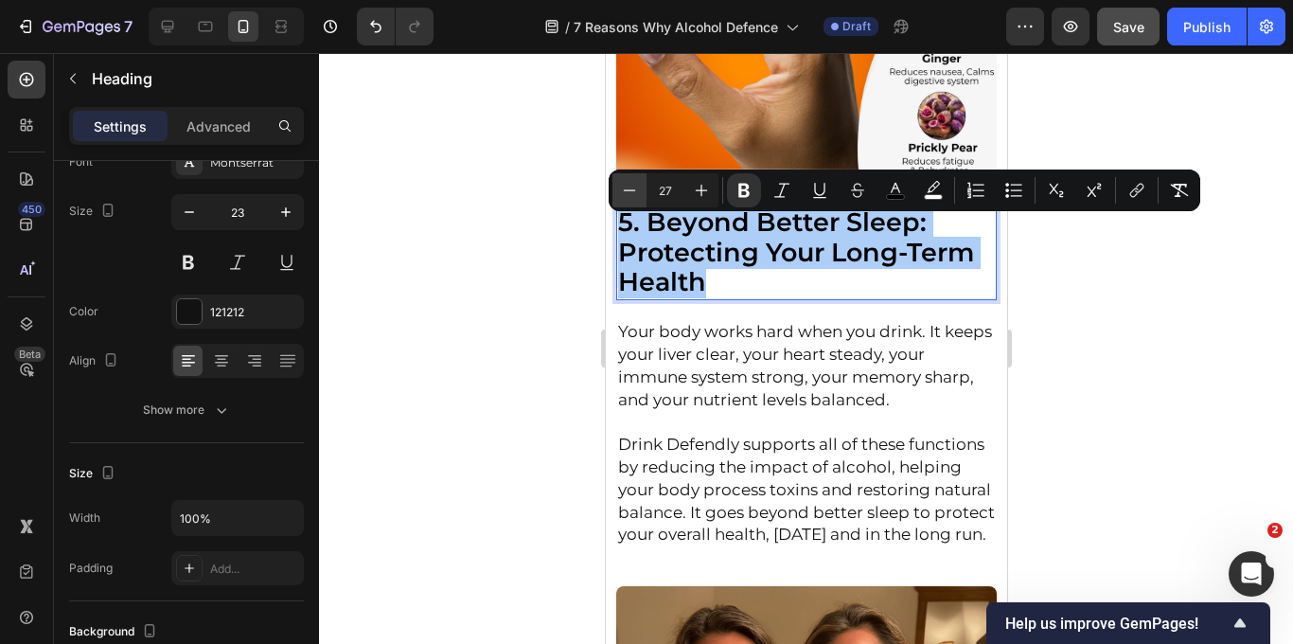
click at [613, 194] on button "Minus" at bounding box center [629, 190] width 34 height 34
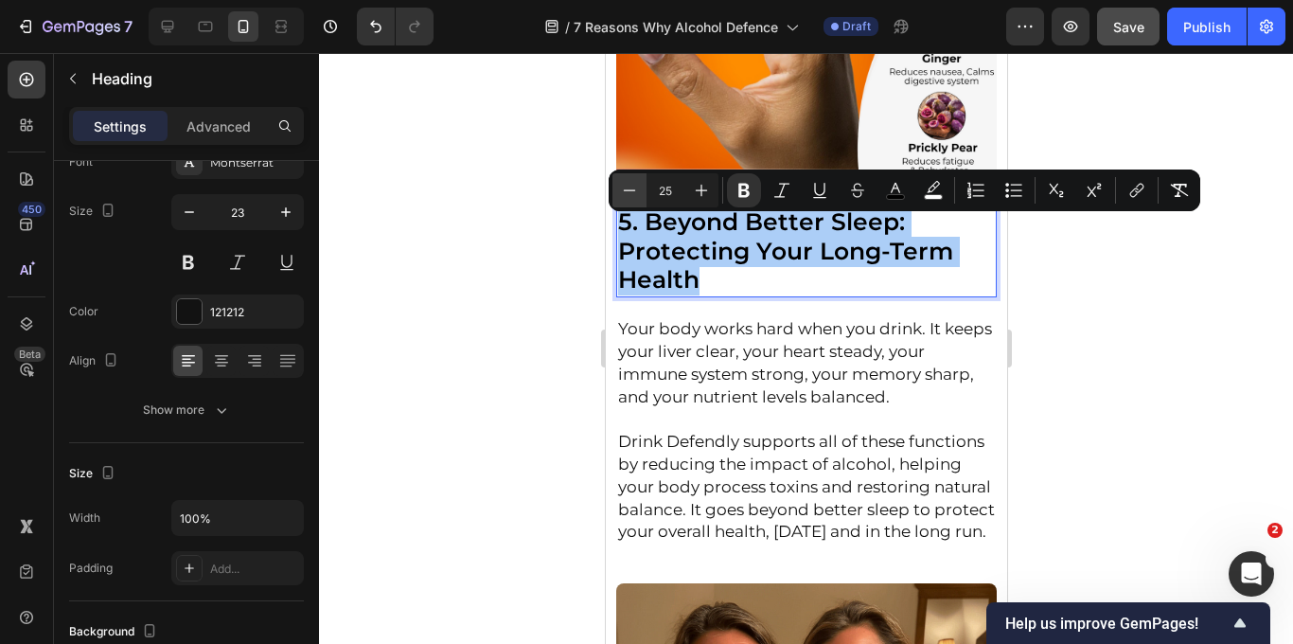
click at [613, 194] on button "Minus" at bounding box center [629, 190] width 34 height 34
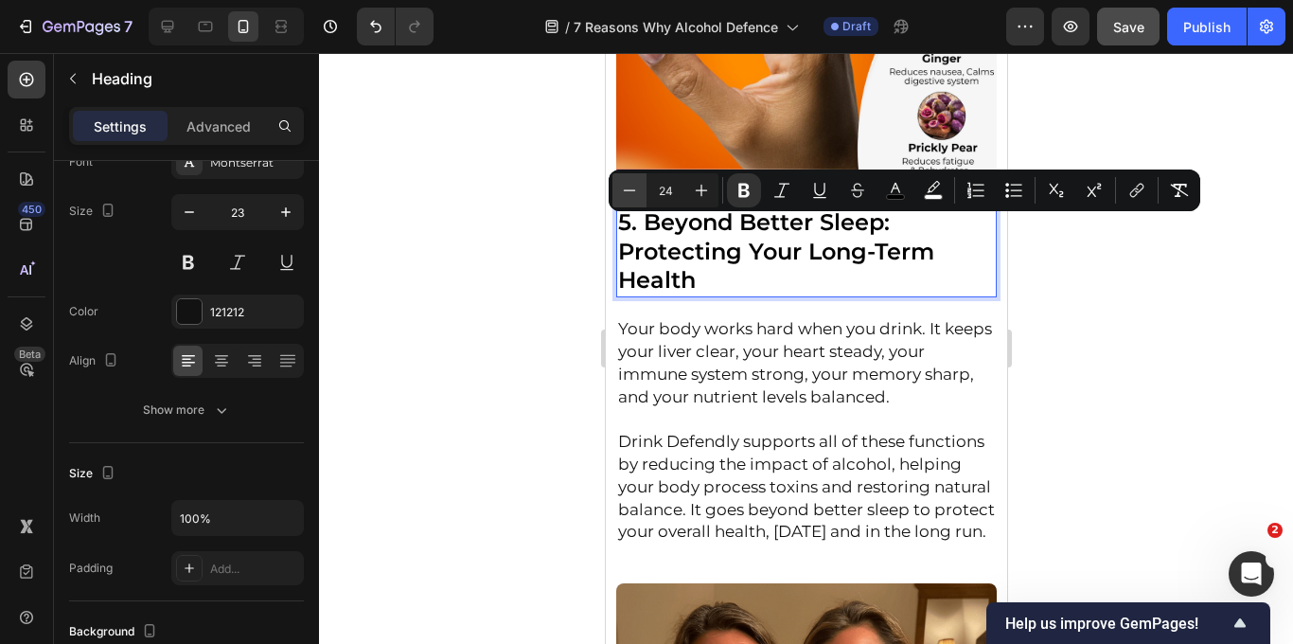
click at [613, 194] on button "Minus" at bounding box center [629, 190] width 34 height 34
type input "23"
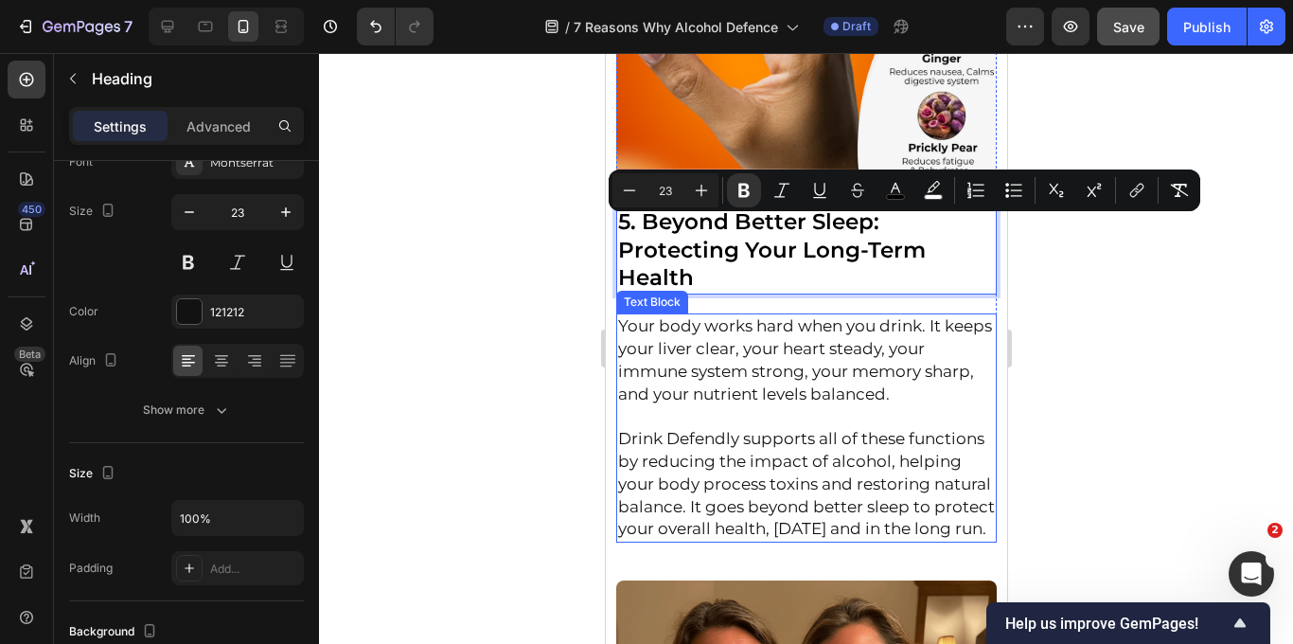
click at [659, 331] on p "Your body works hard when you drink. It keeps your liver clear, your heart stea…" at bounding box center [806, 360] width 378 height 90
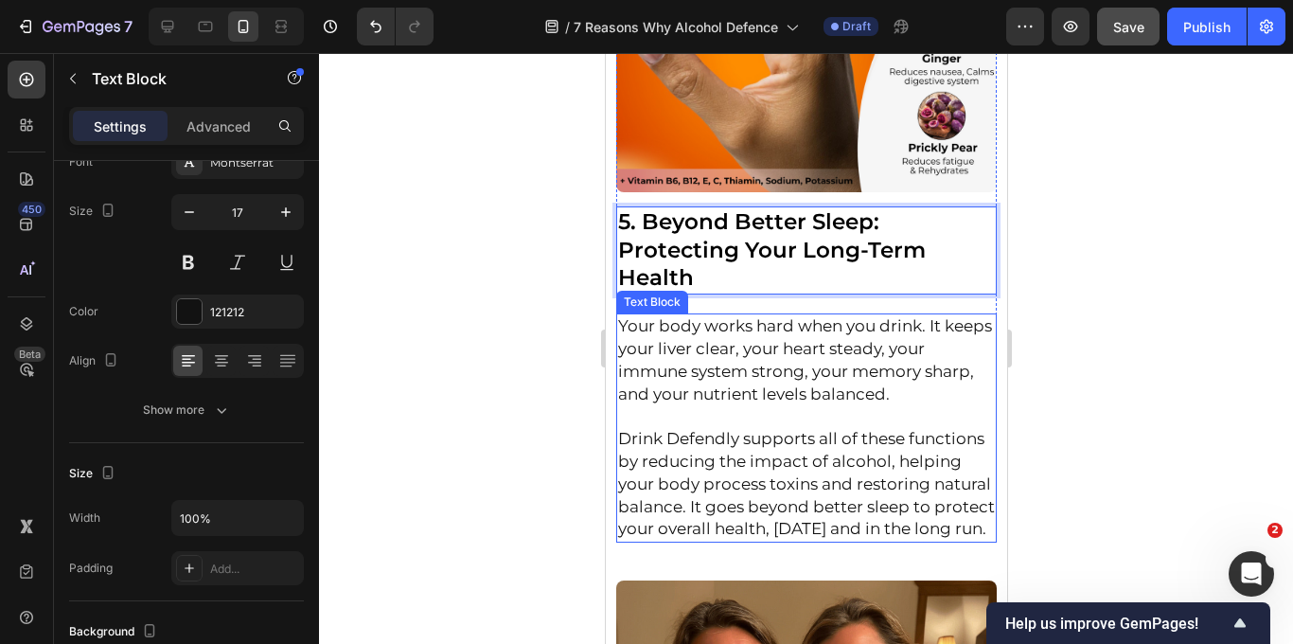
scroll to position [0, 0]
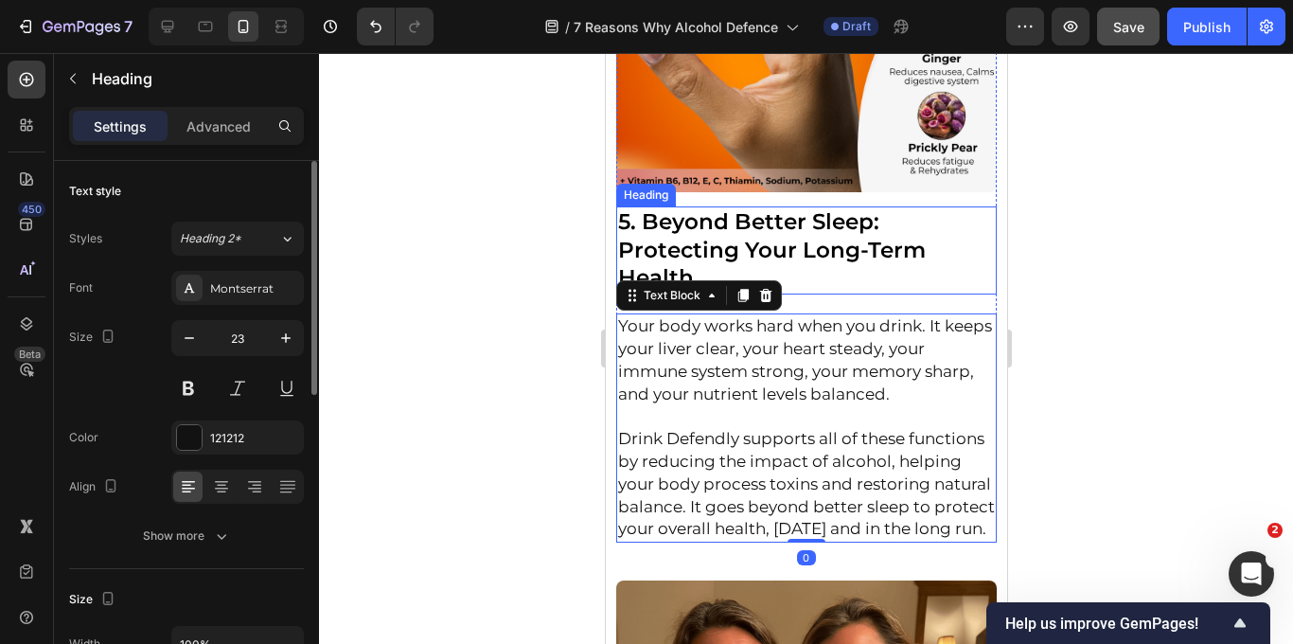
click at [772, 243] on strong "5. Beyond Better Sleep: Protecting Your Long-Term Health" at bounding box center [771, 249] width 308 height 83
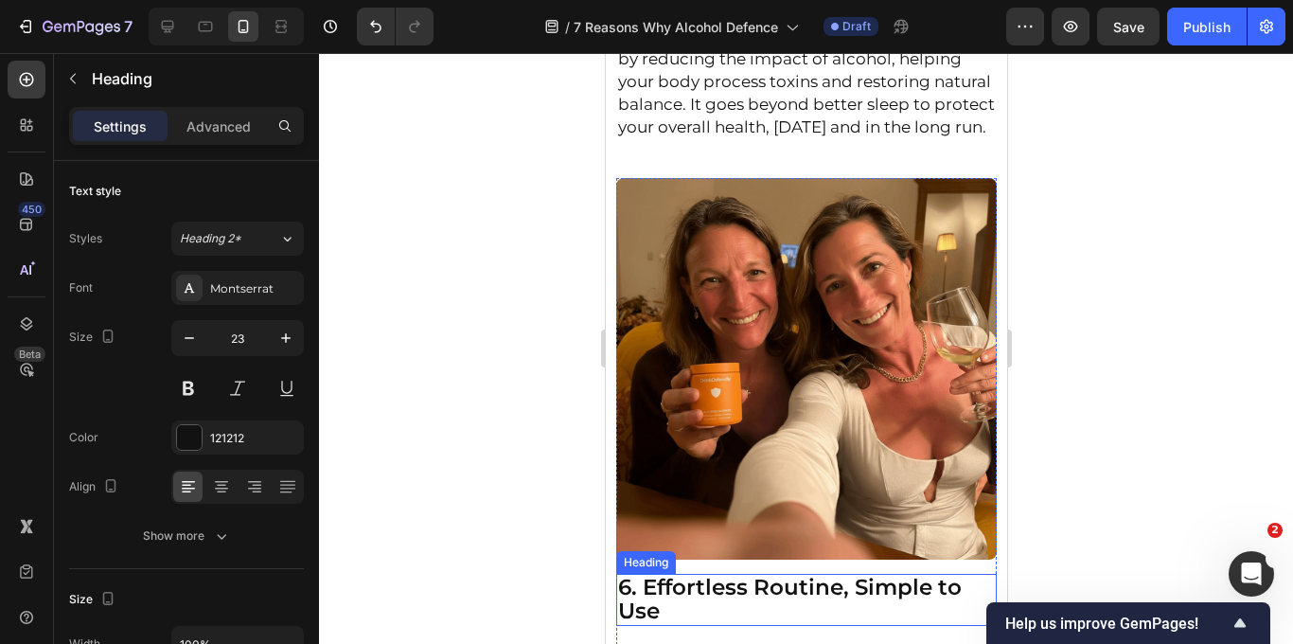
scroll to position [3168, 0]
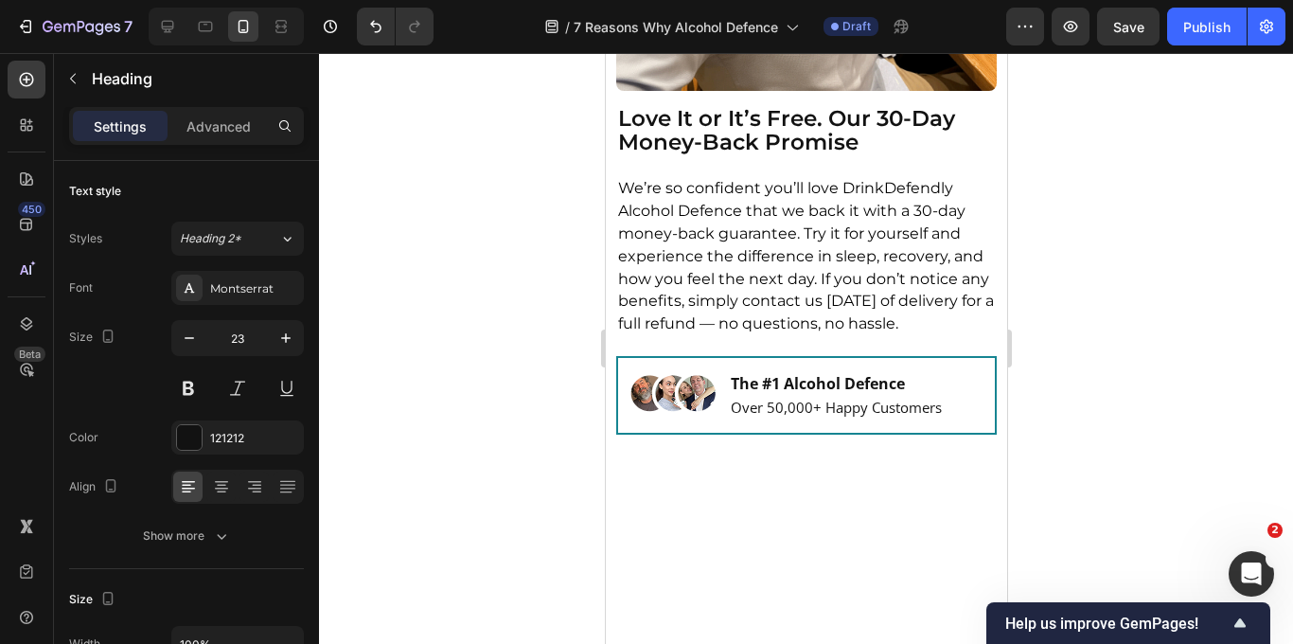
scroll to position [3886, 0]
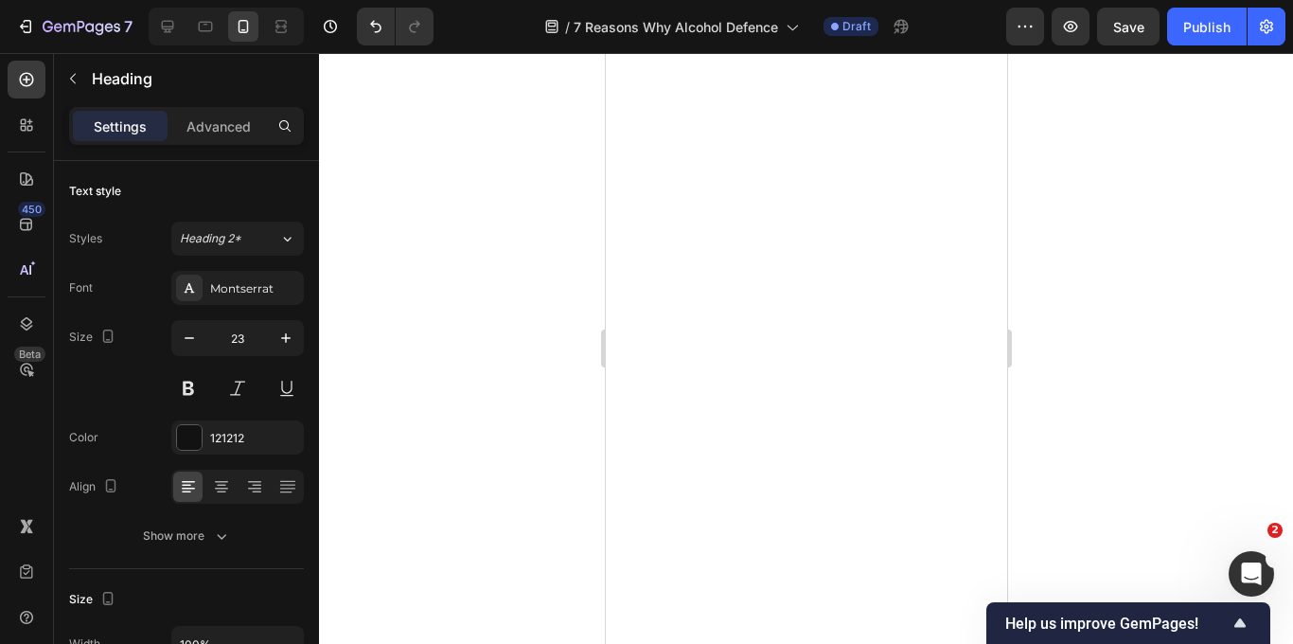
scroll to position [4662, 0]
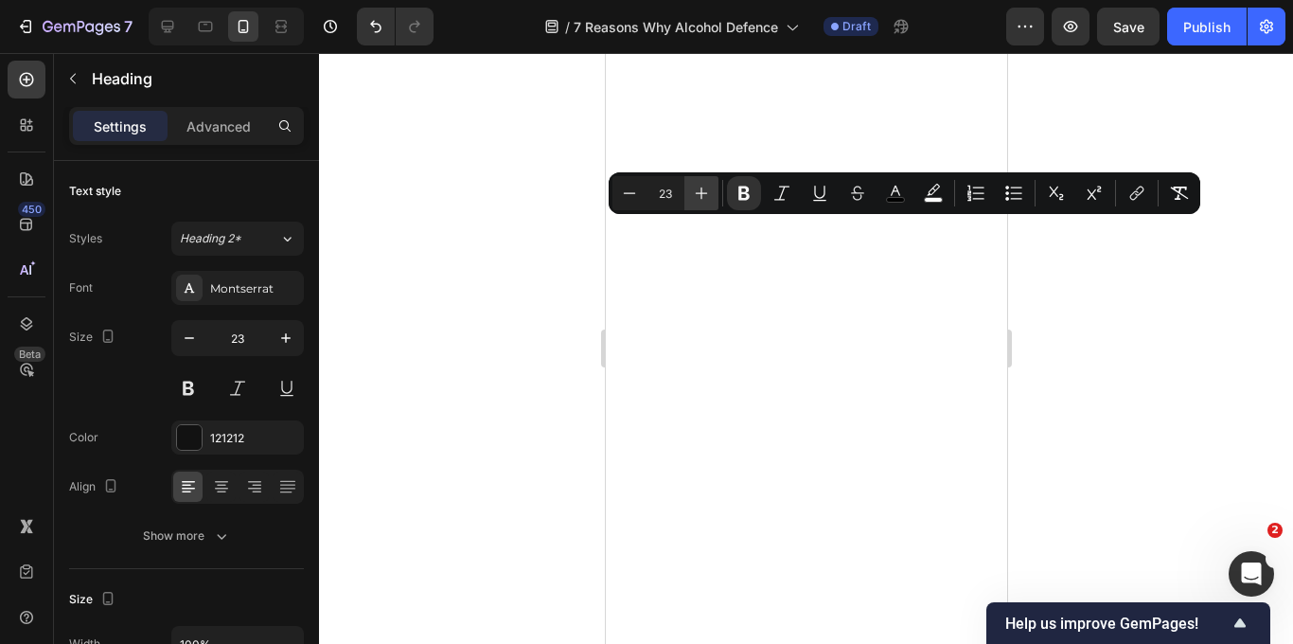
click at [696, 196] on icon "Editor contextual toolbar" at bounding box center [701, 193] width 19 height 19
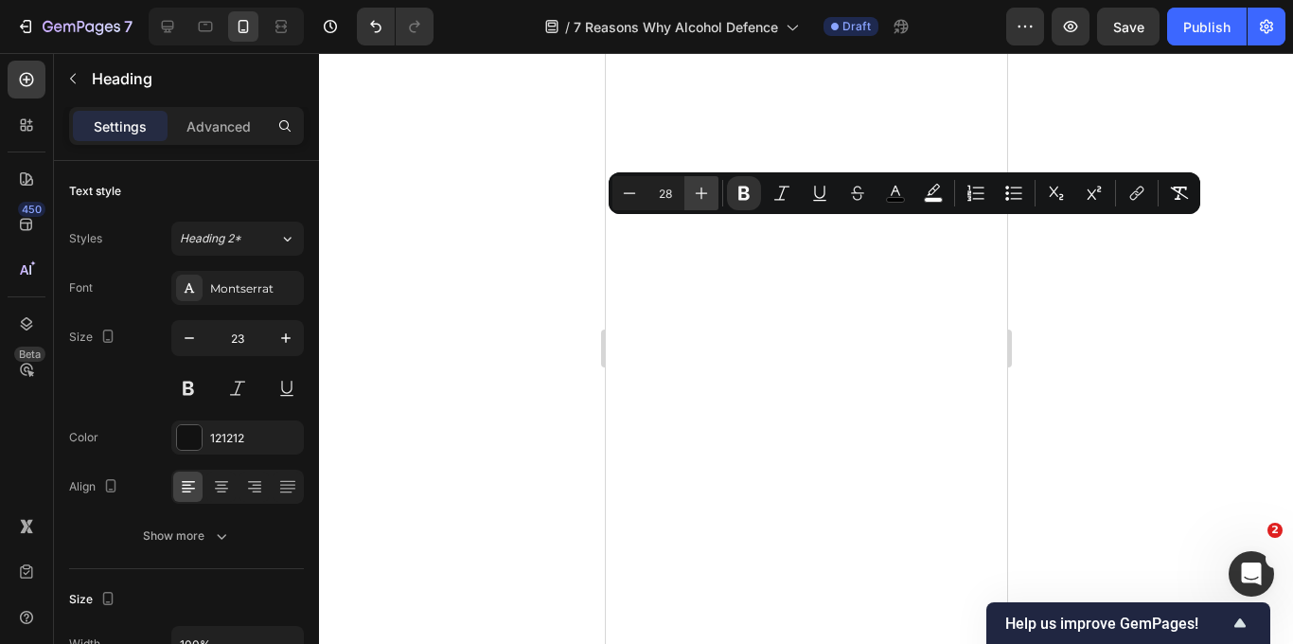
click at [696, 196] on icon "Editor contextual toolbar" at bounding box center [701, 193] width 19 height 19
type input "30"
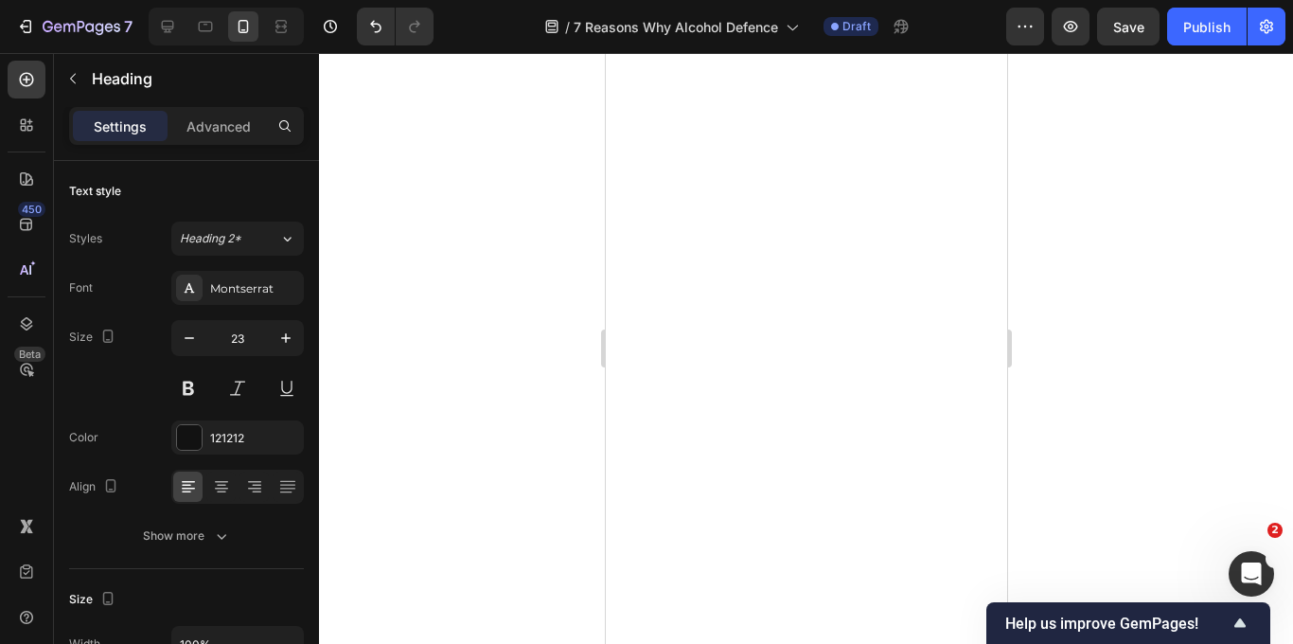
scroll to position [5418, 0]
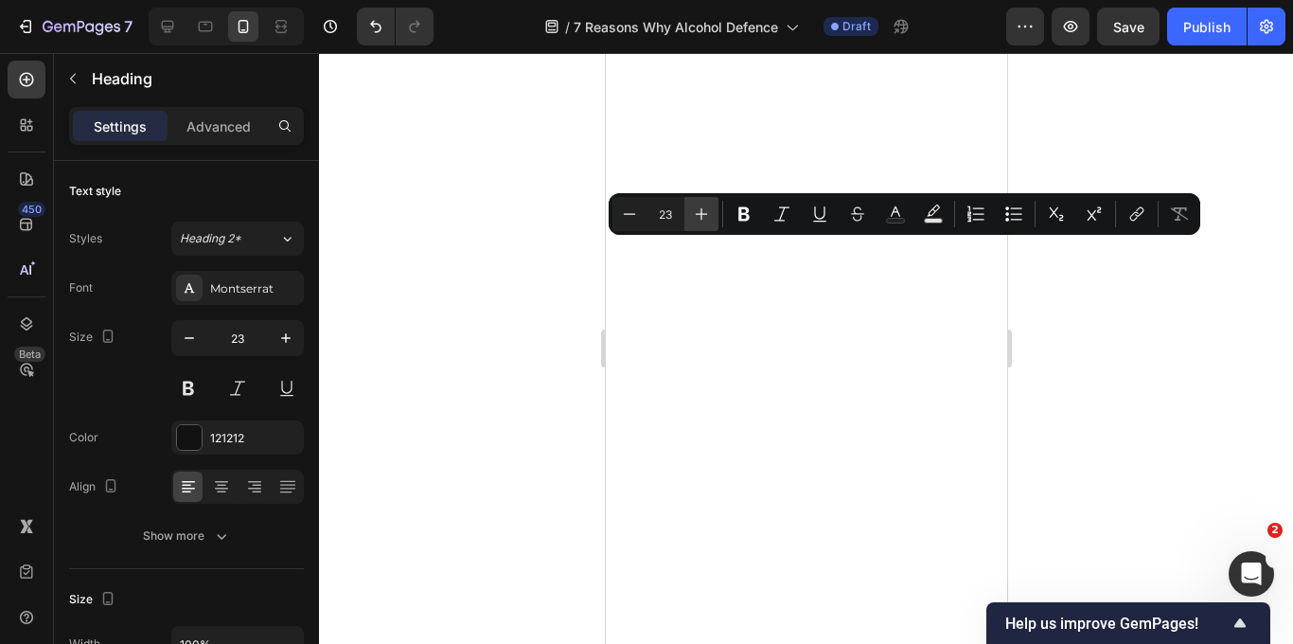
click at [702, 217] on icon "Editor contextual toolbar" at bounding box center [701, 213] width 19 height 19
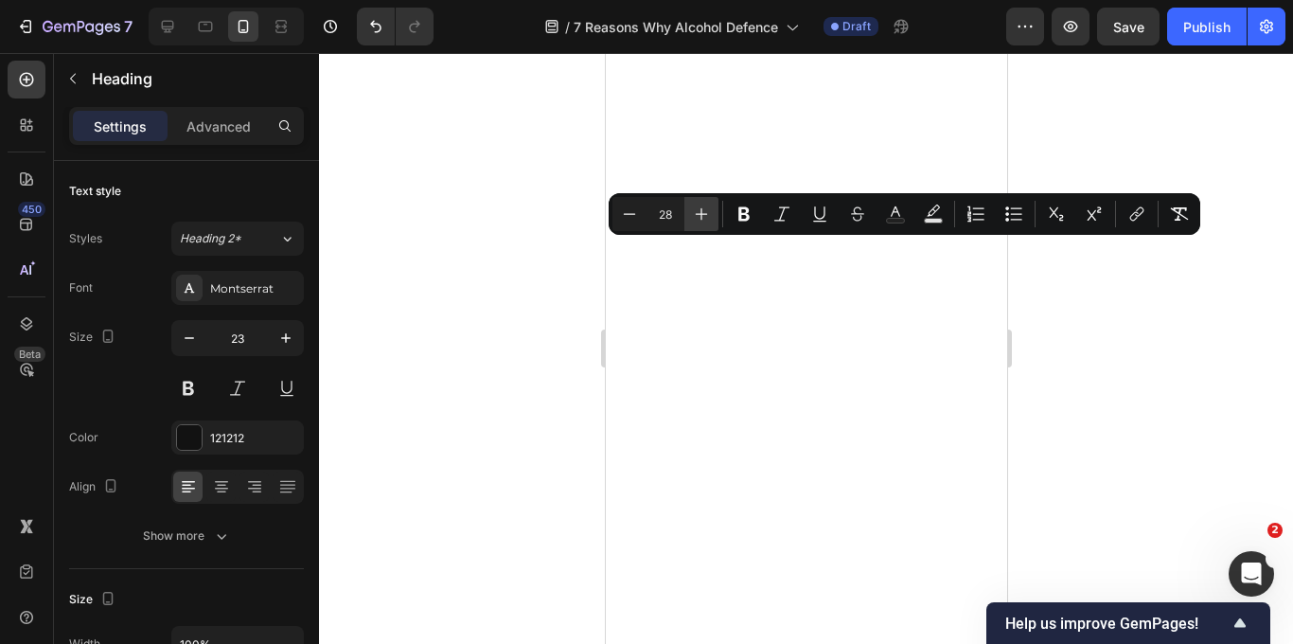
click at [702, 217] on icon "Editor contextual toolbar" at bounding box center [701, 213] width 19 height 19
type input "30"
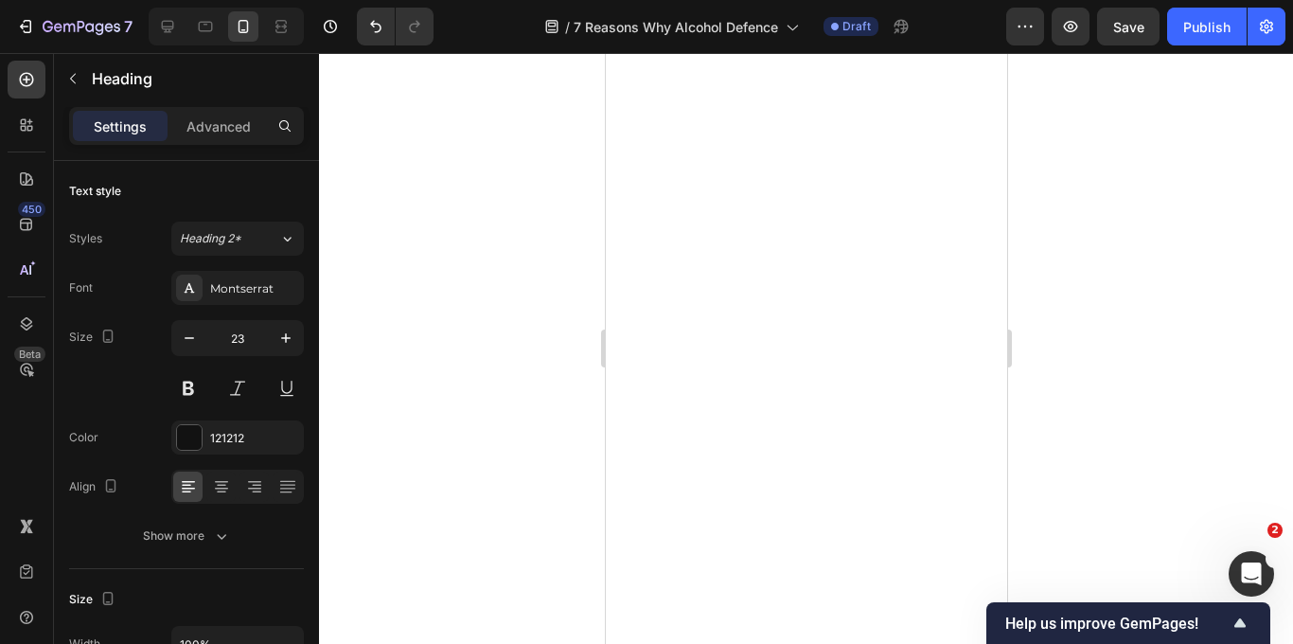
click at [1062, 267] on div at bounding box center [806, 348] width 974 height 591
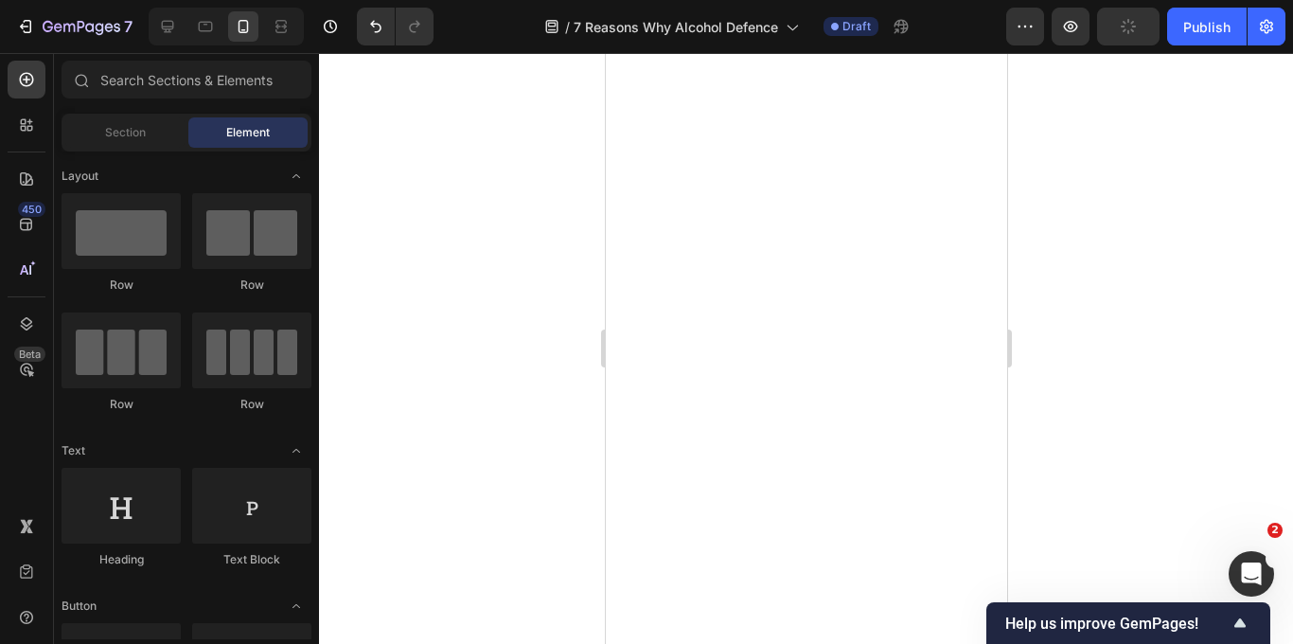
scroll to position [6069, 0]
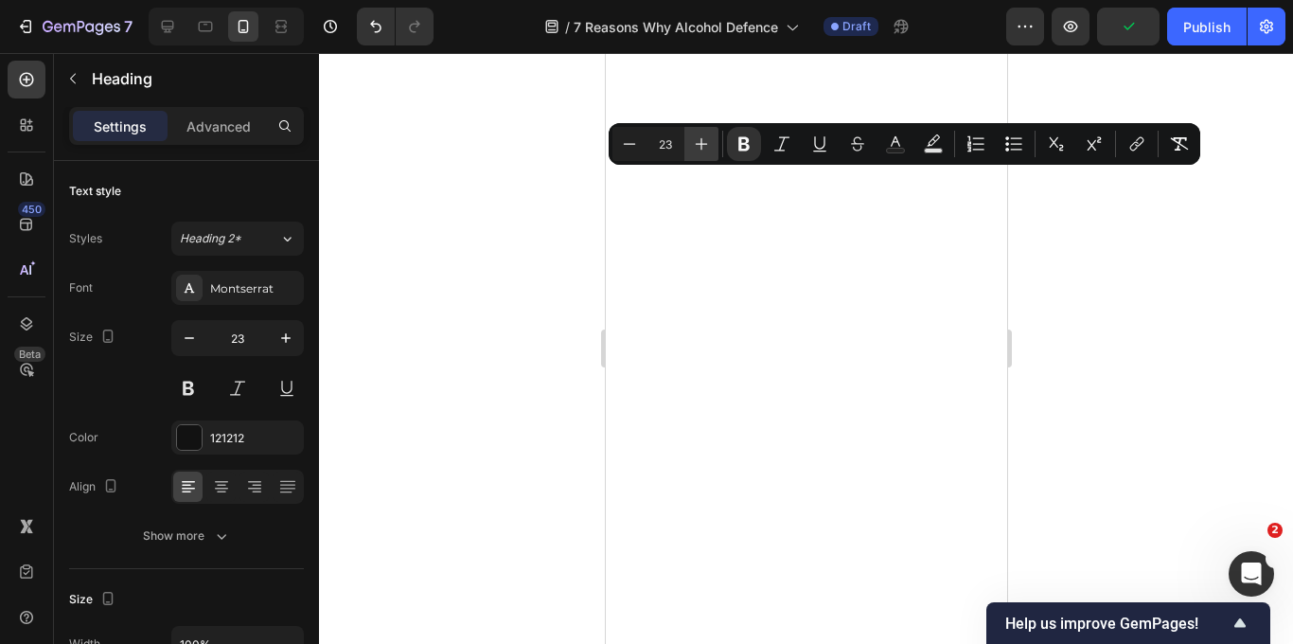
click at [707, 143] on icon "Editor contextual toolbar" at bounding box center [701, 143] width 19 height 19
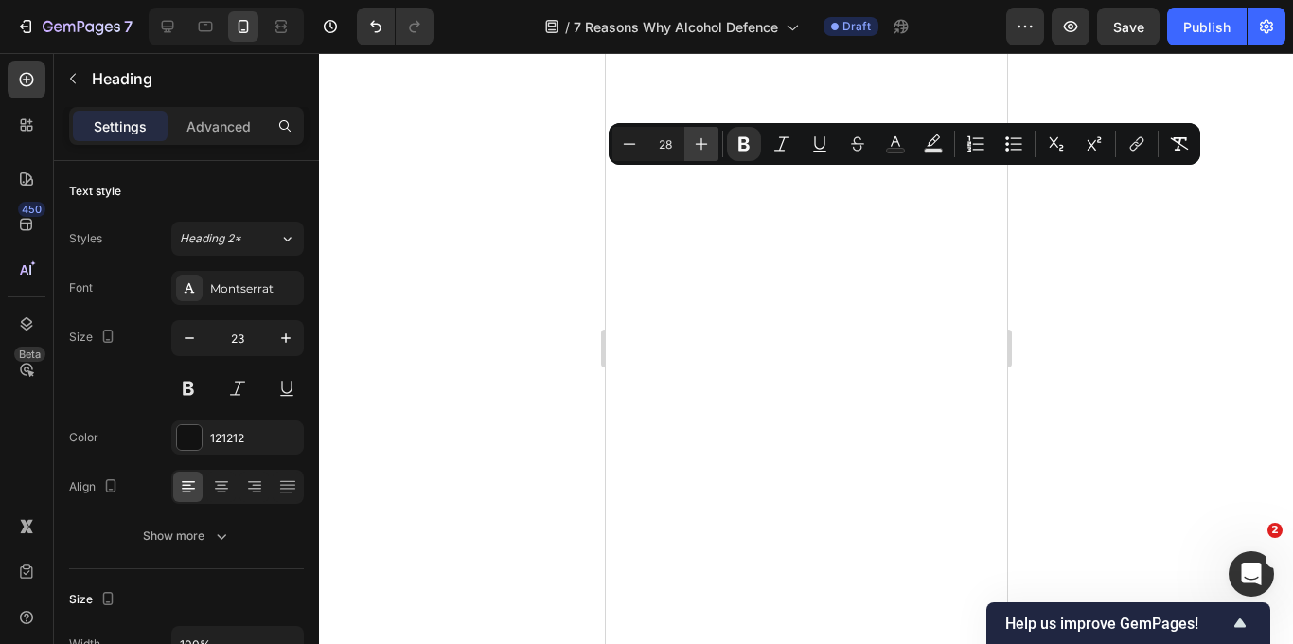
click at [707, 143] on icon "Editor contextual toolbar" at bounding box center [701, 143] width 19 height 19
type input "30"
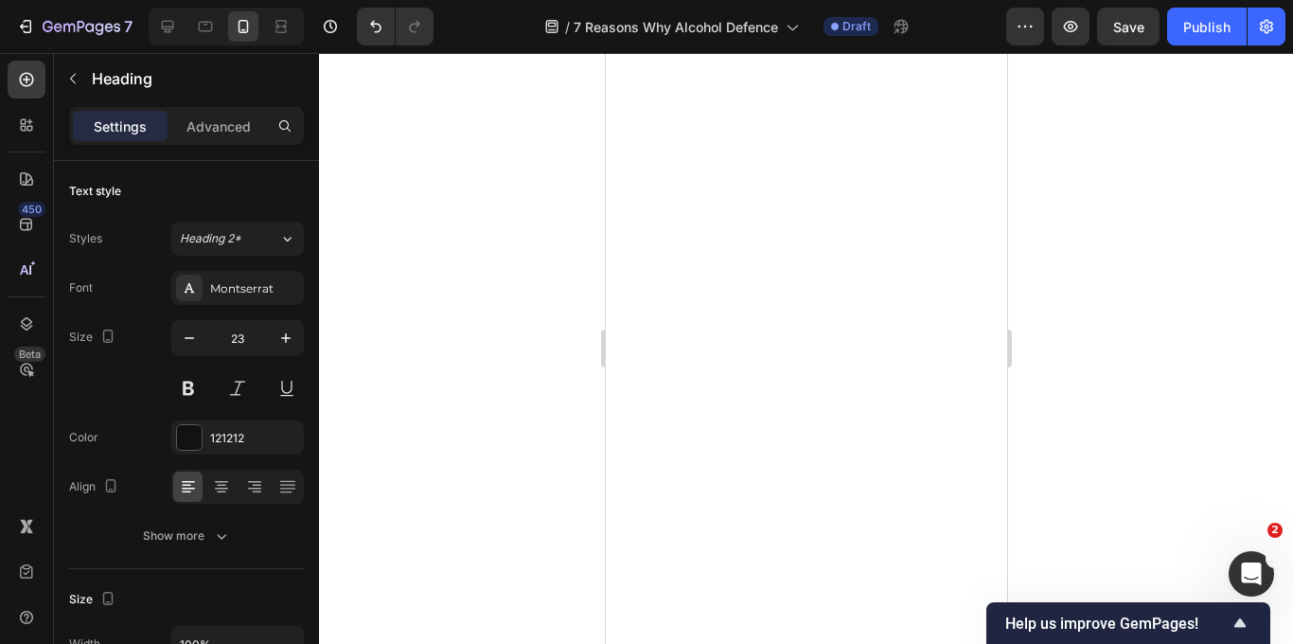
scroll to position [6425, 0]
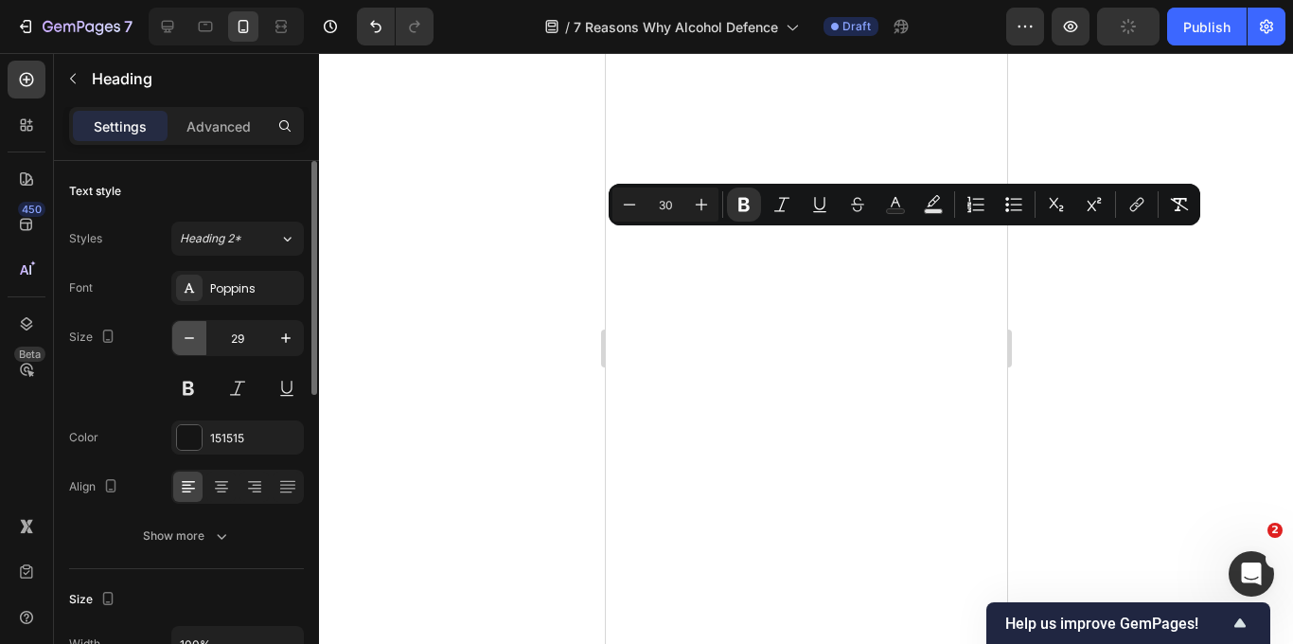
click at [196, 341] on icon "button" at bounding box center [189, 337] width 19 height 19
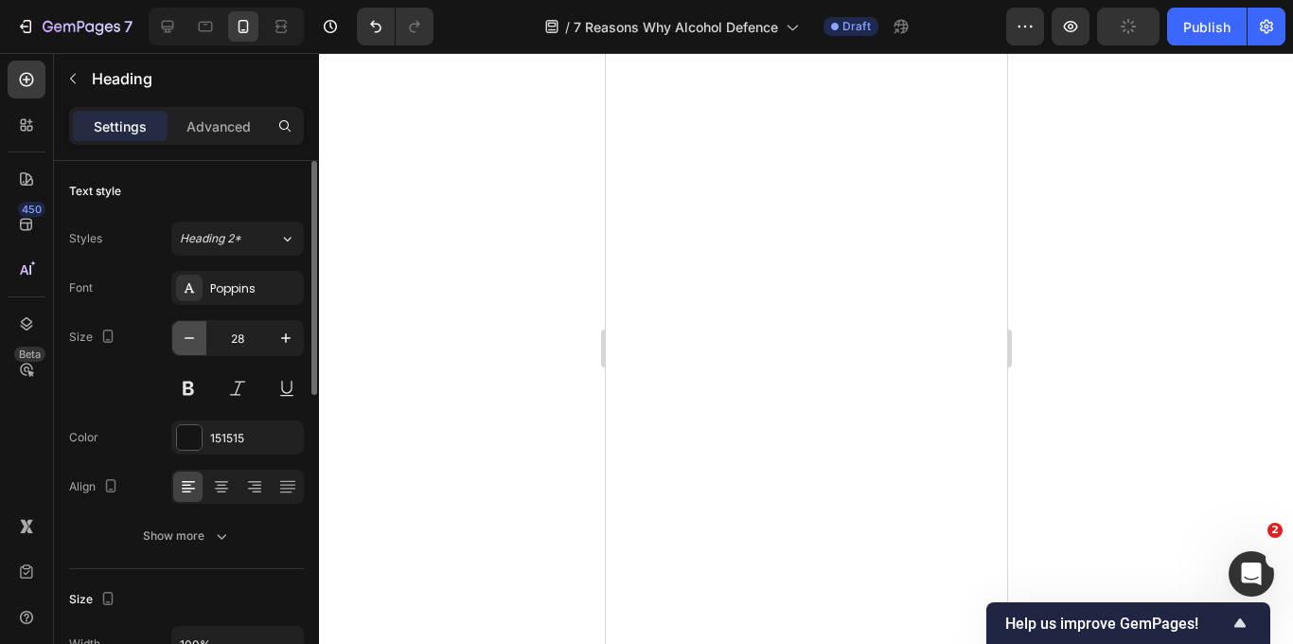
click at [196, 341] on icon "button" at bounding box center [189, 337] width 19 height 19
type input "23"
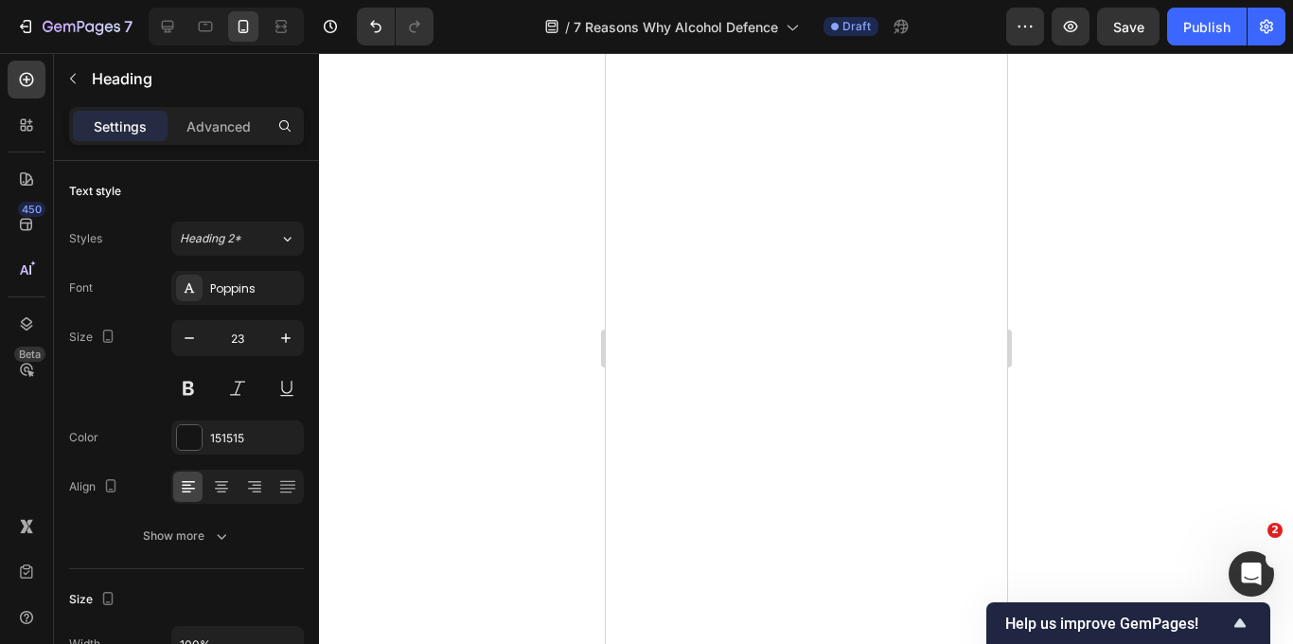
scroll to position [6514, 0]
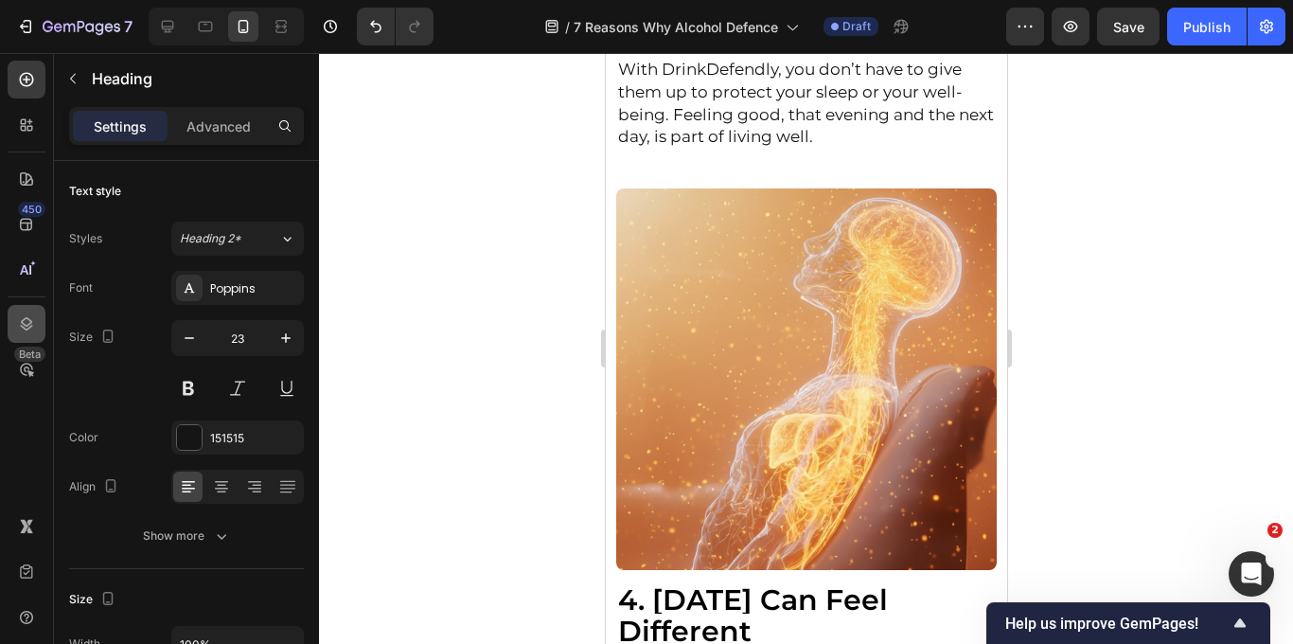
scroll to position [3511, 0]
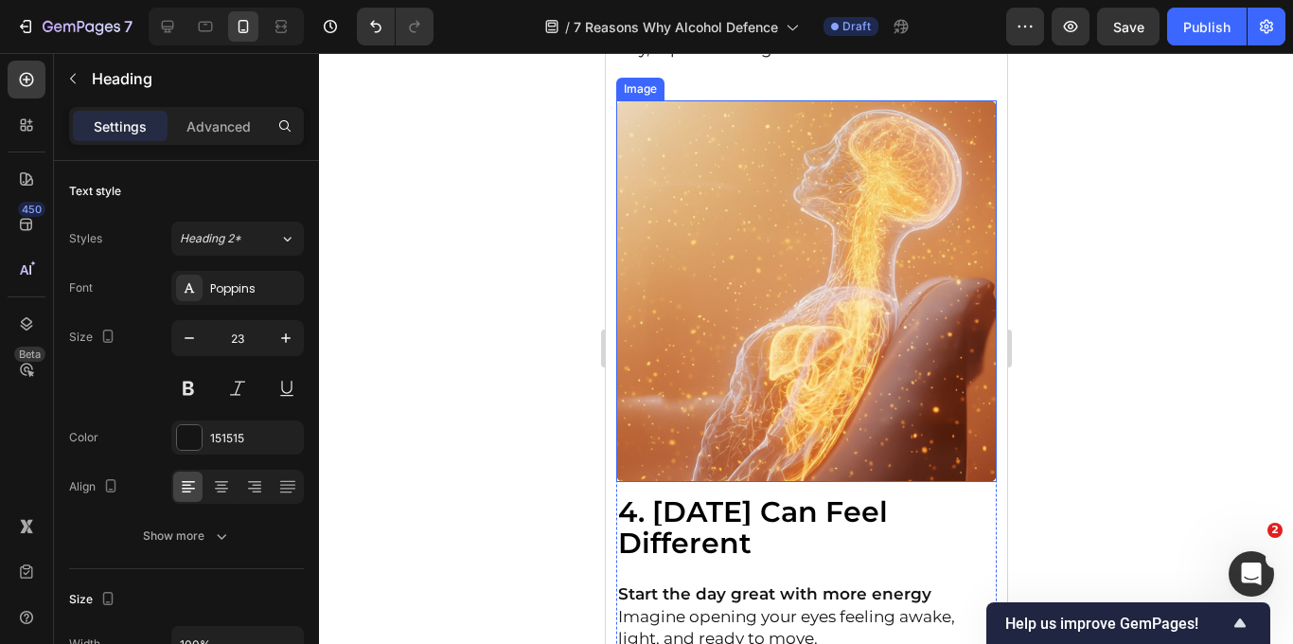
click at [885, 312] on img at bounding box center [805, 290] width 381 height 381
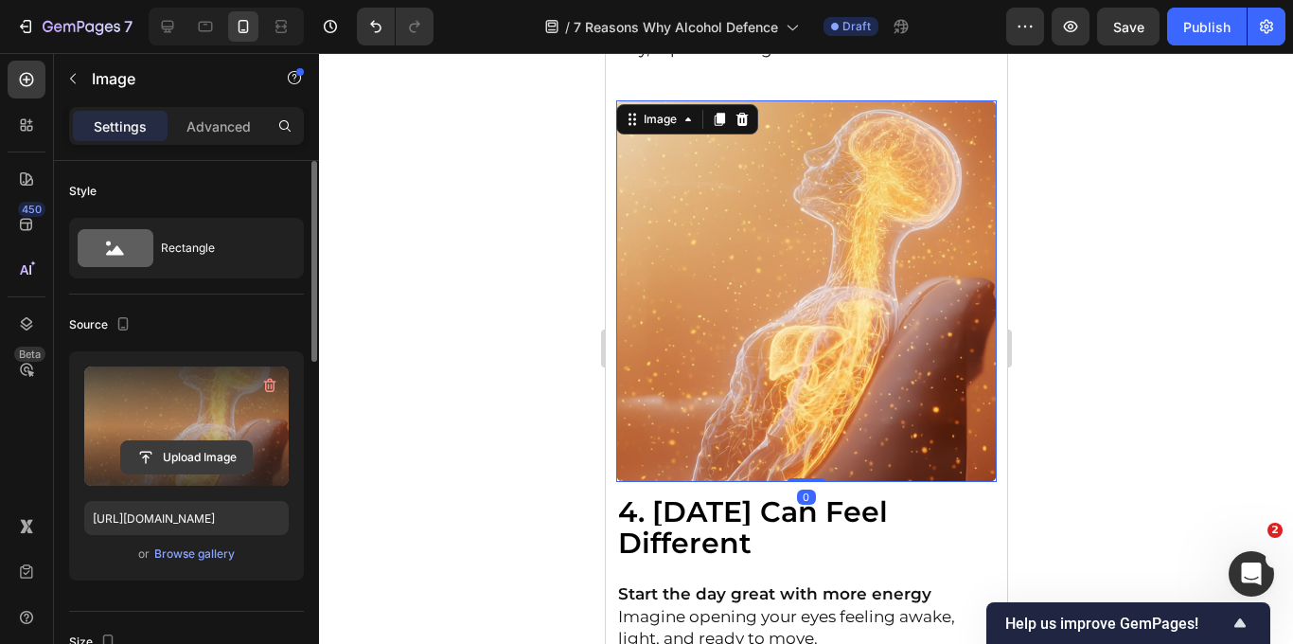
click at [186, 457] on input "file" at bounding box center [186, 457] width 131 height 32
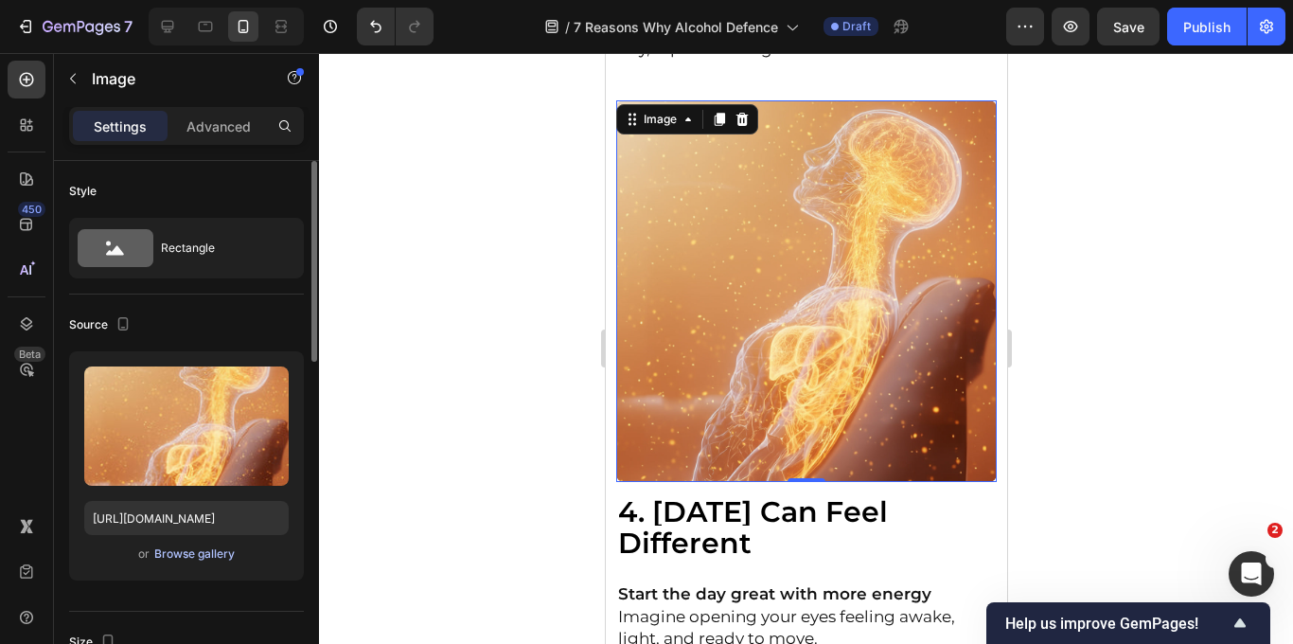
click at [198, 554] on div "Browse gallery" at bounding box center [194, 553] width 80 height 17
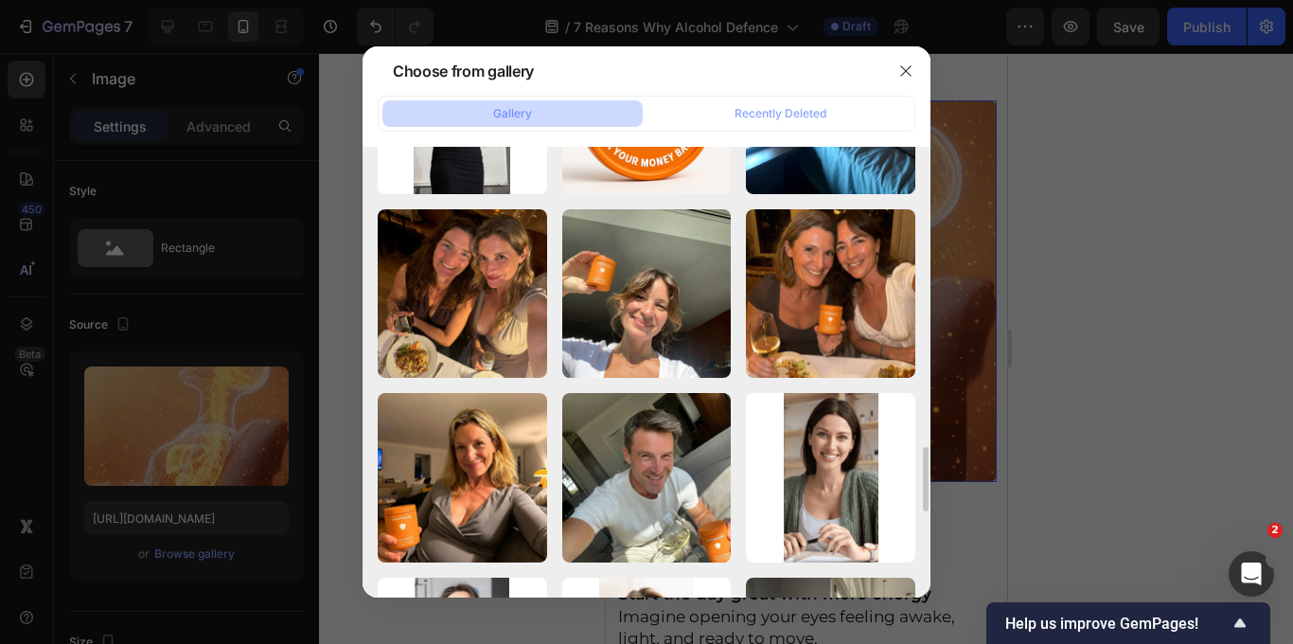
scroll to position [1794, 0]
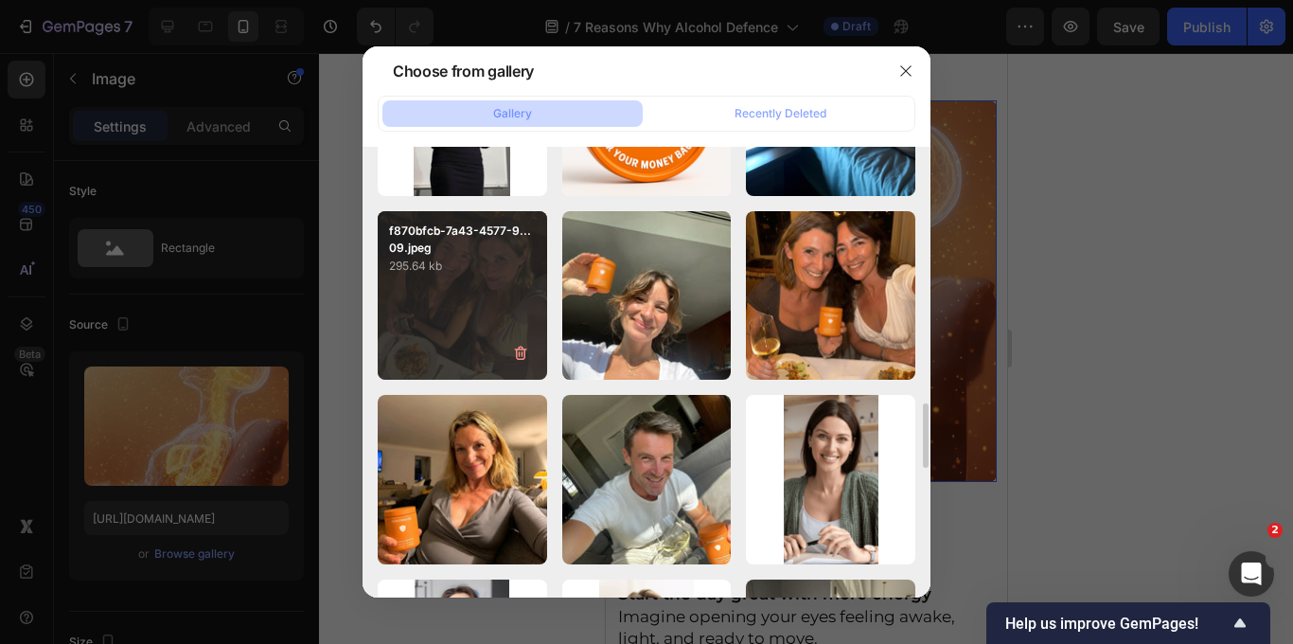
click at [476, 257] on p "295.64 kb" at bounding box center [462, 265] width 147 height 19
type input "[URL][DOMAIN_NAME]"
click at [476, 257] on p "295.64 kb" at bounding box center [462, 265] width 147 height 19
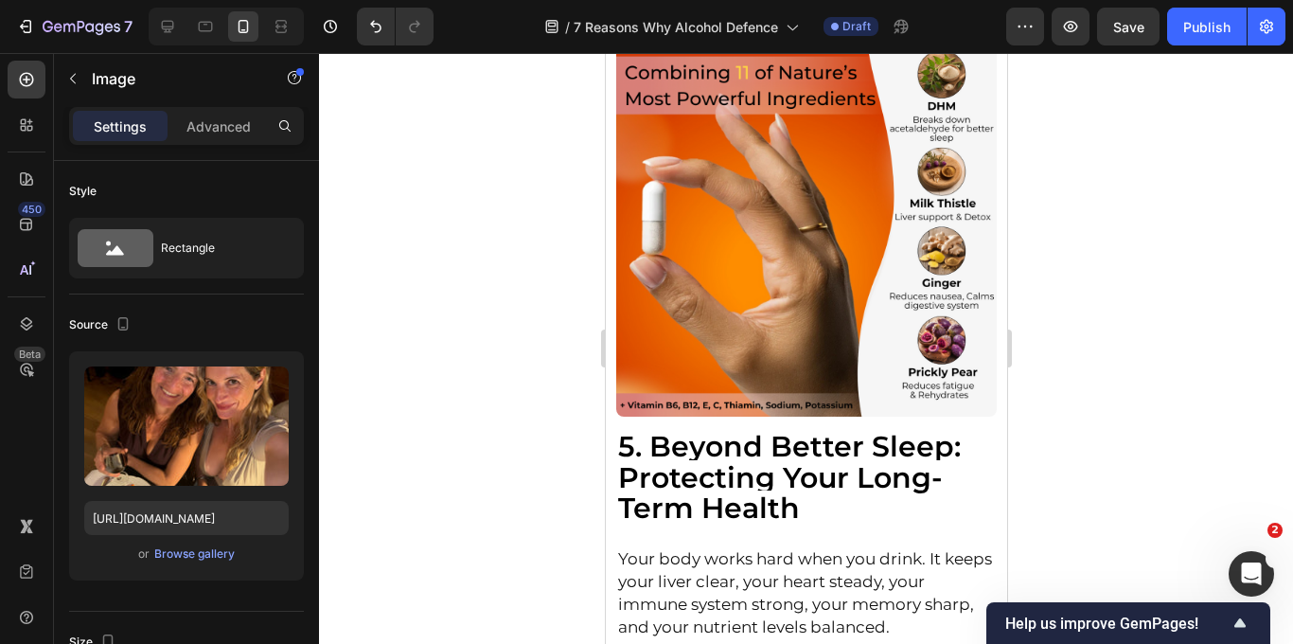
scroll to position [4436, 0]
click at [797, 283] on img at bounding box center [805, 226] width 381 height 381
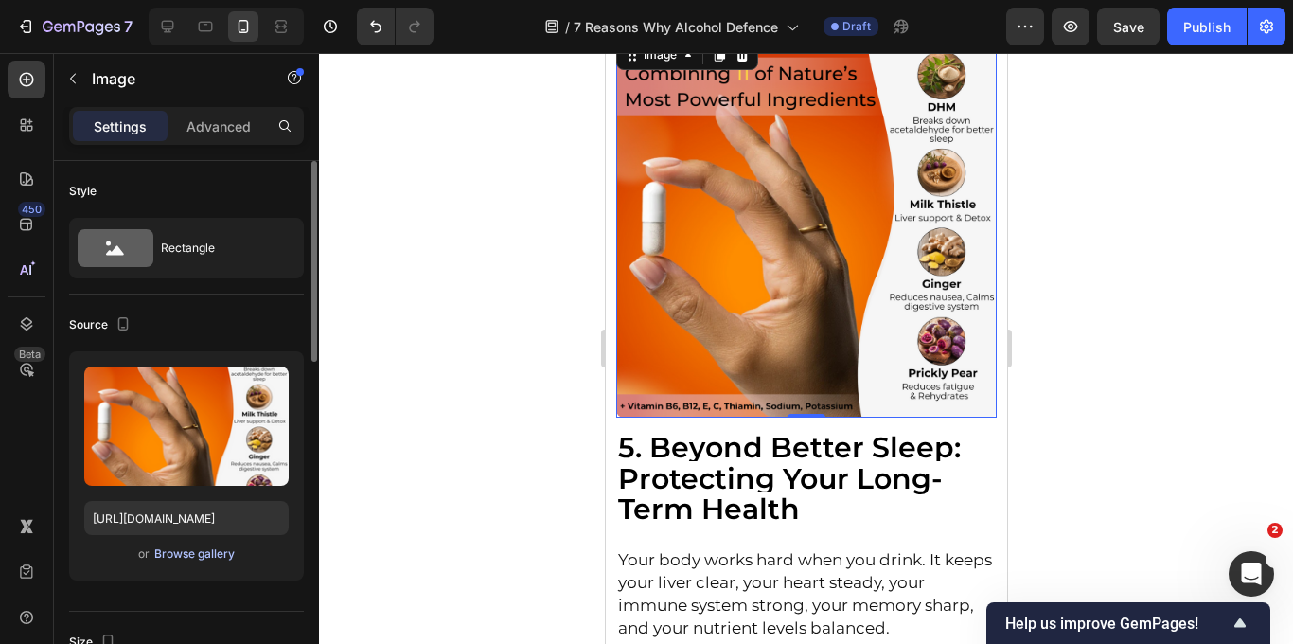
click at [195, 553] on div "Browse gallery" at bounding box center [194, 553] width 80 height 17
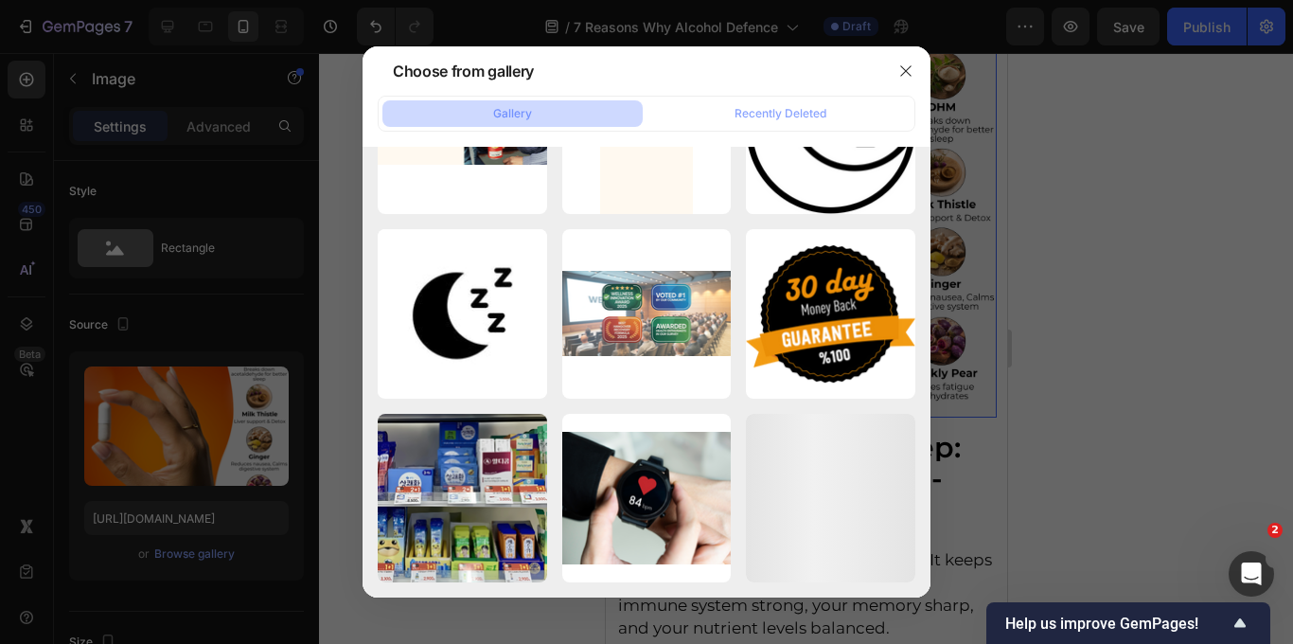
scroll to position [5973, 0]
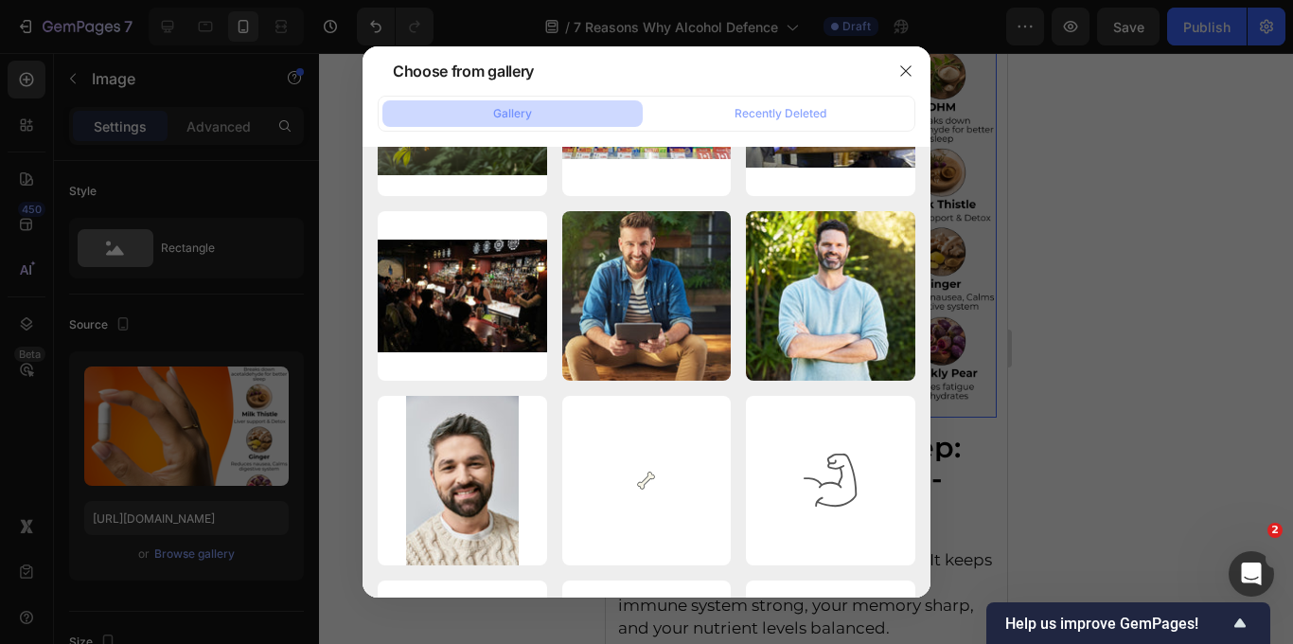
scroll to position [7340, 0]
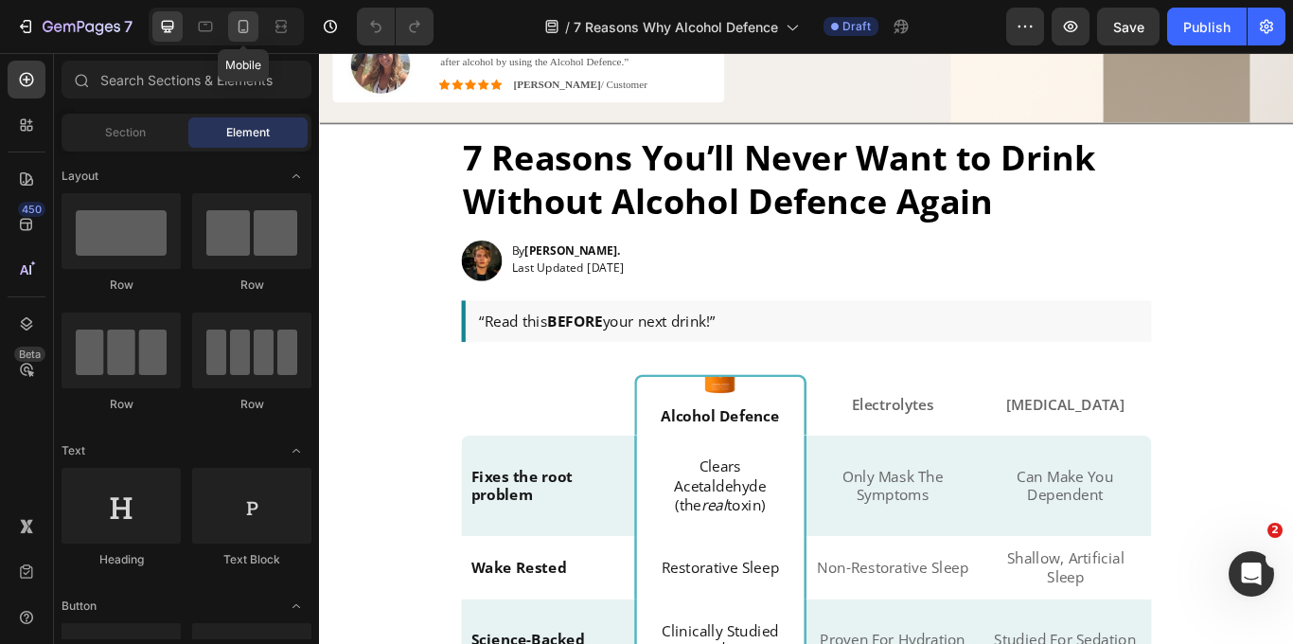
click at [245, 25] on icon at bounding box center [243, 26] width 19 height 19
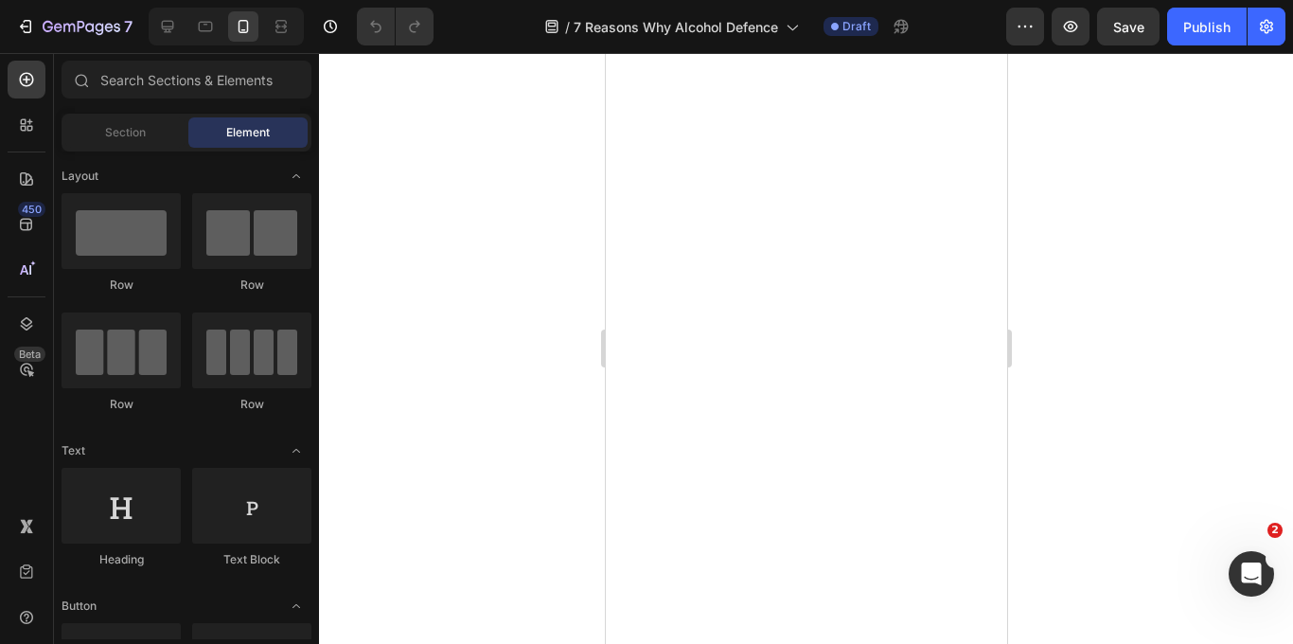
scroll to position [4415, 0]
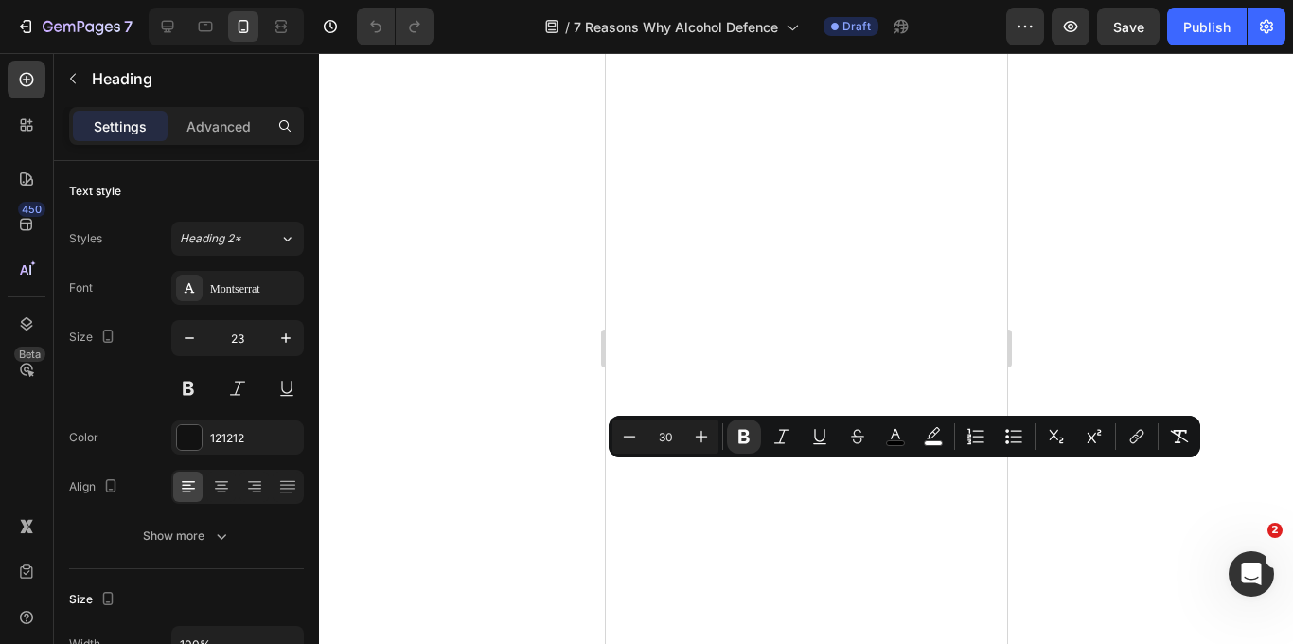
click at [1158, 254] on div at bounding box center [806, 348] width 974 height 591
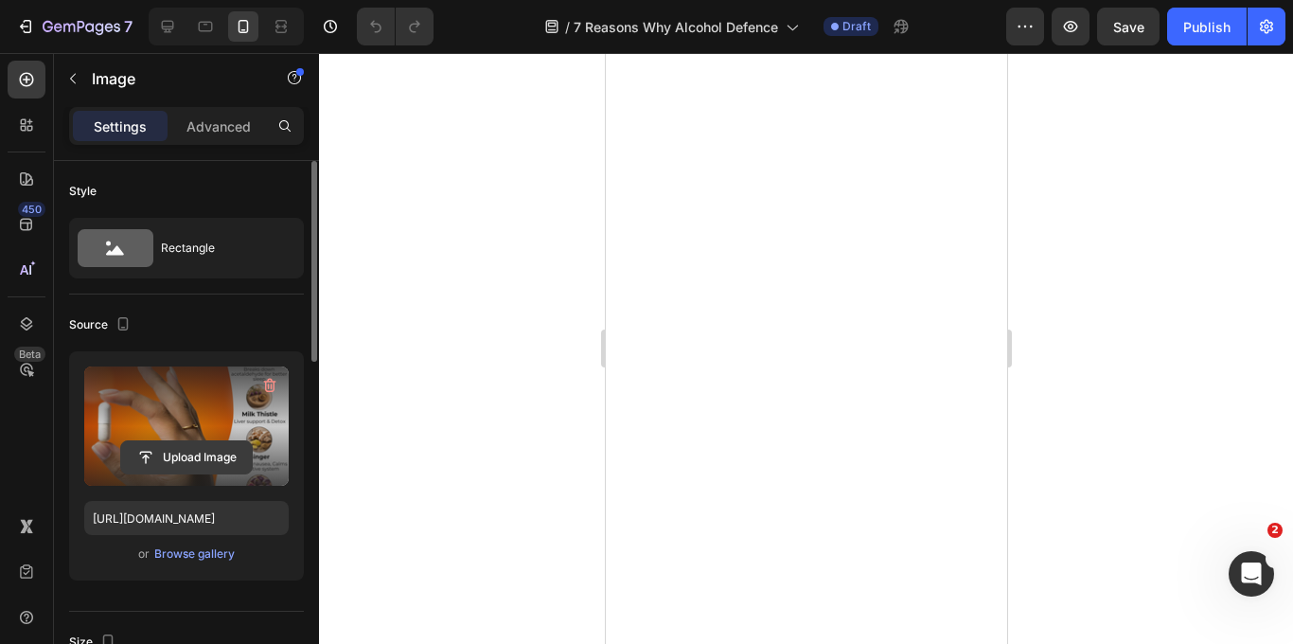
click at [178, 462] on input "file" at bounding box center [186, 457] width 131 height 32
click at [185, 458] on input "file" at bounding box center [186, 457] width 131 height 32
click at [274, 380] on icon "button" at bounding box center [270, 386] width 12 height 14
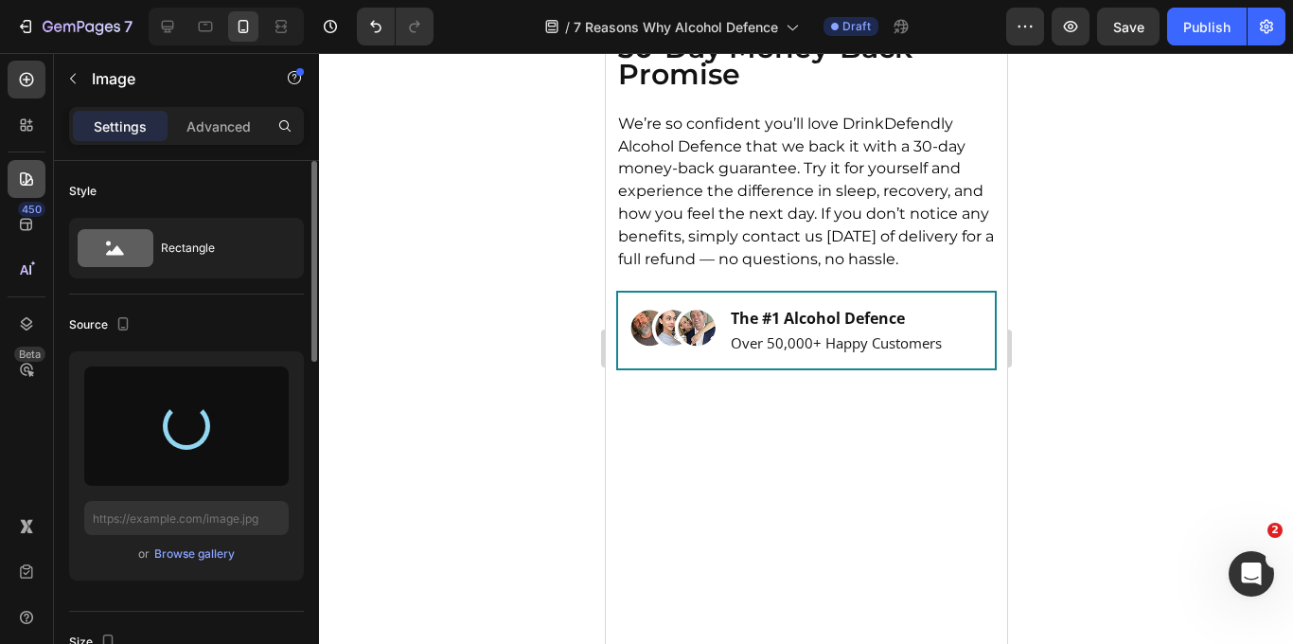
scroll to position [4306, 0]
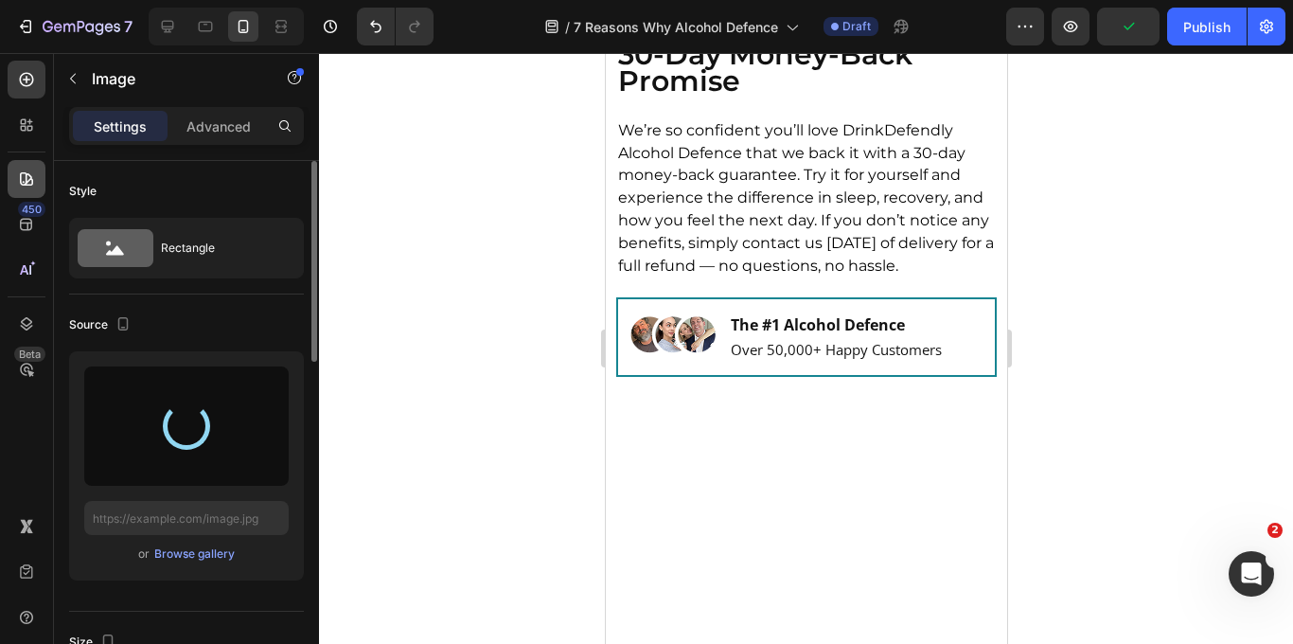
type input "[URL][DOMAIN_NAME]"
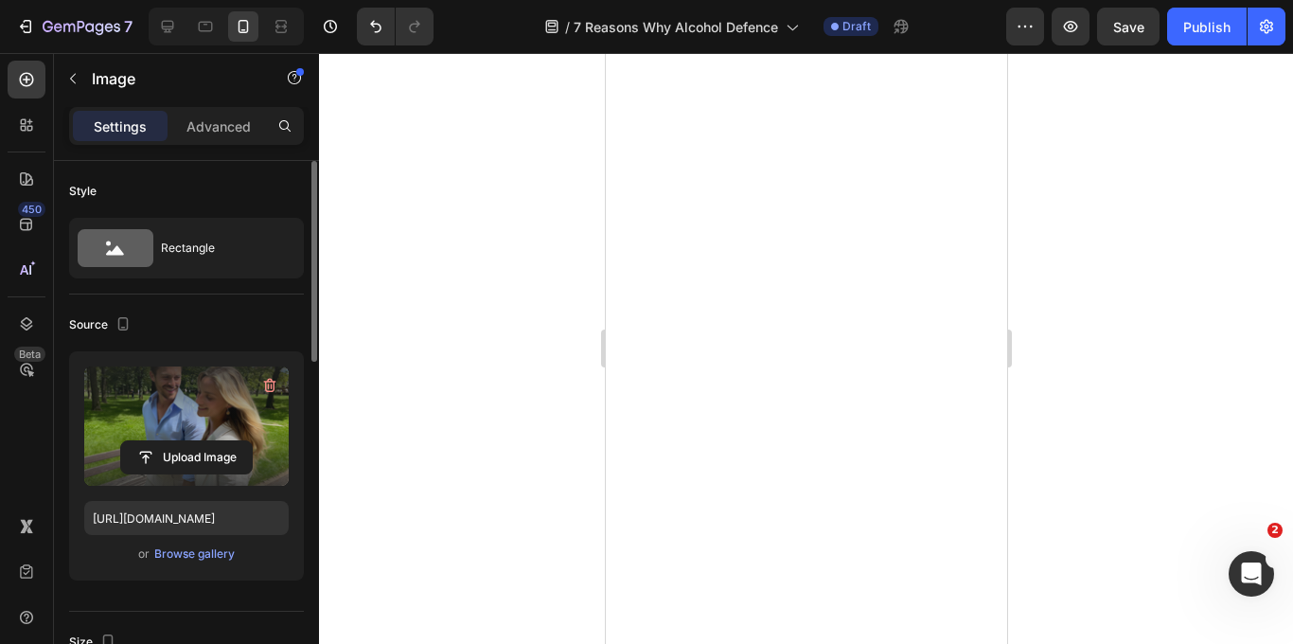
scroll to position [4869, 0]
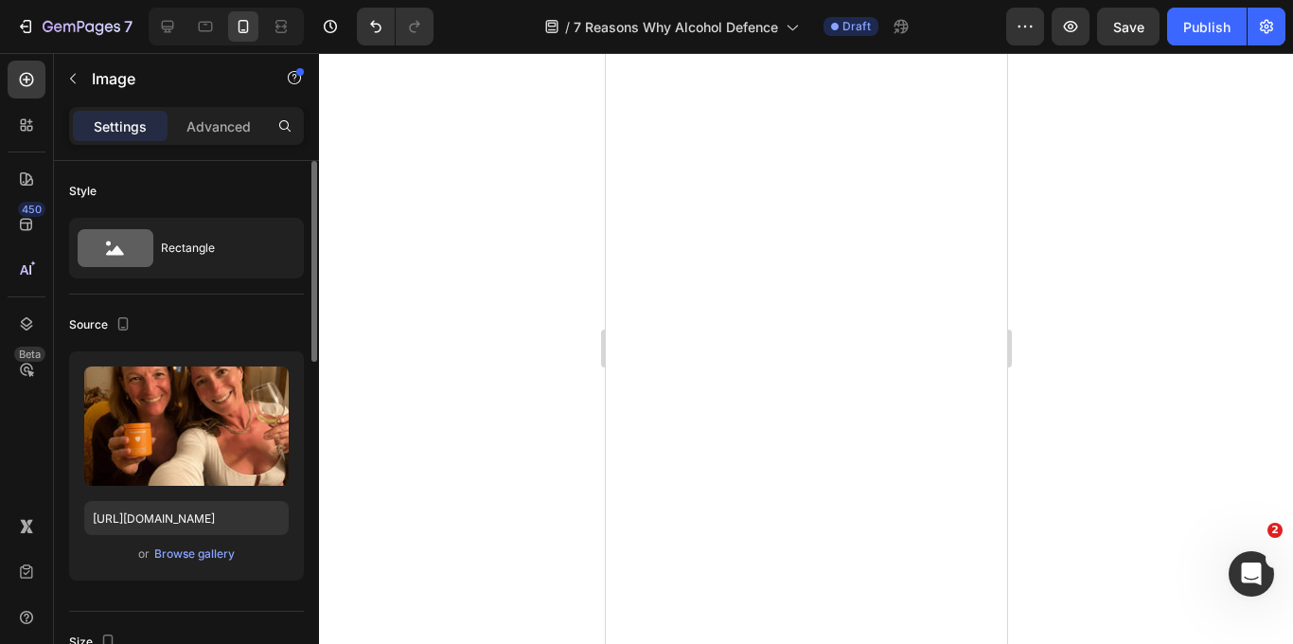
scroll to position [5363, 0]
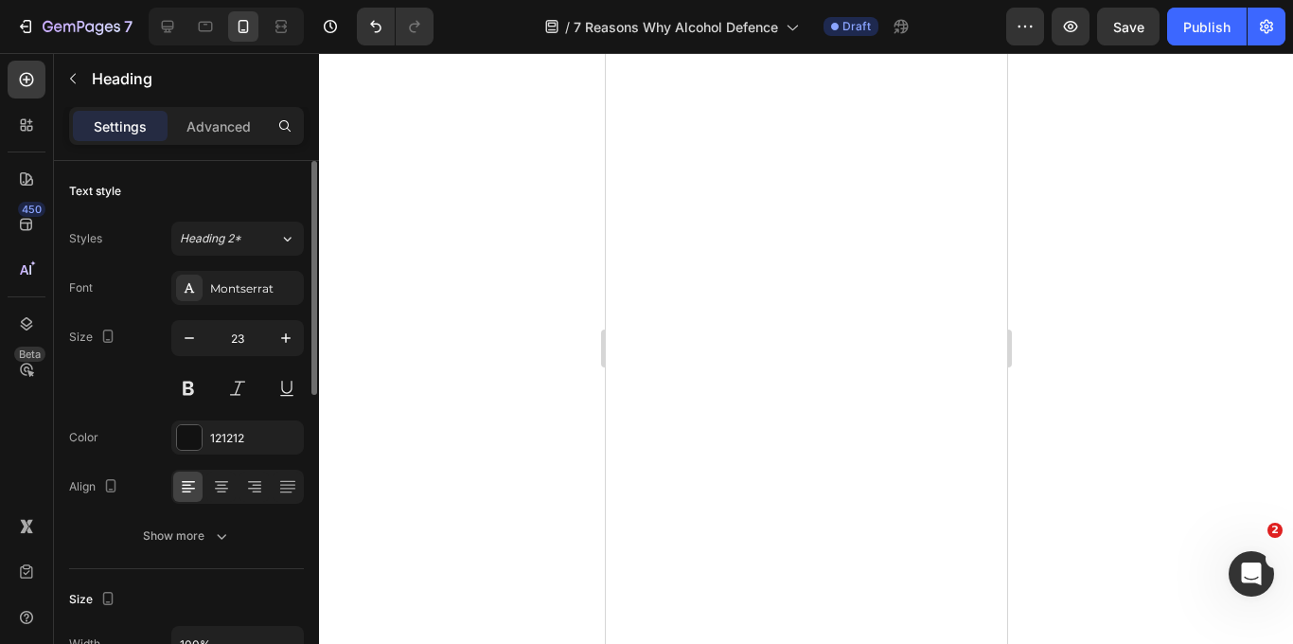
click at [569, 408] on div at bounding box center [806, 348] width 974 height 591
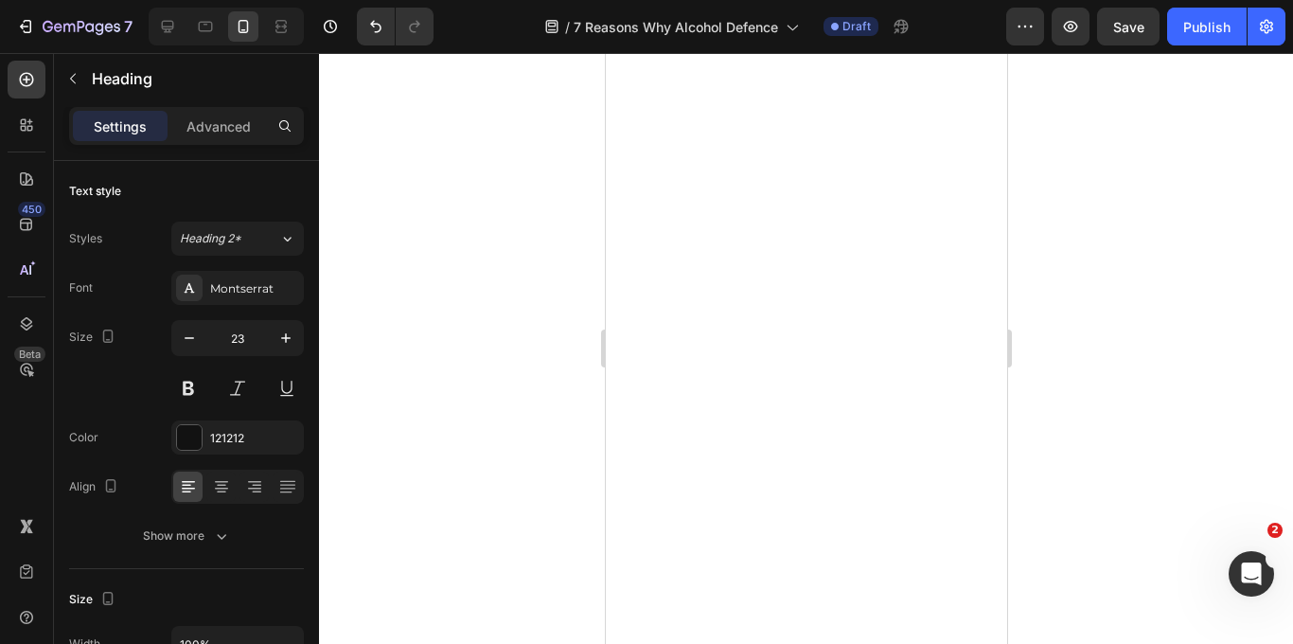
drag, startPoint x: 719, startPoint y: 362, endPoint x: 655, endPoint y: 362, distance: 64.4
drag, startPoint x: 716, startPoint y: 368, endPoint x: 618, endPoint y: 368, distance: 98.4
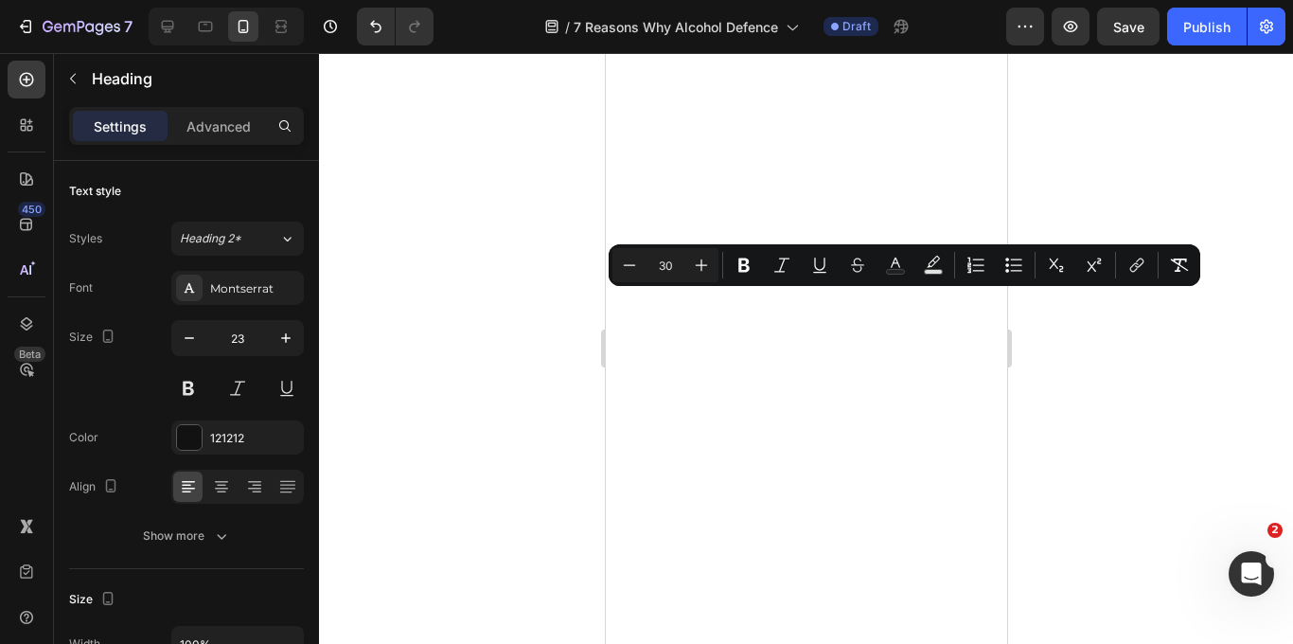
copy span "6. Effortless Routine, Simple to Use, Immediate Benefits"
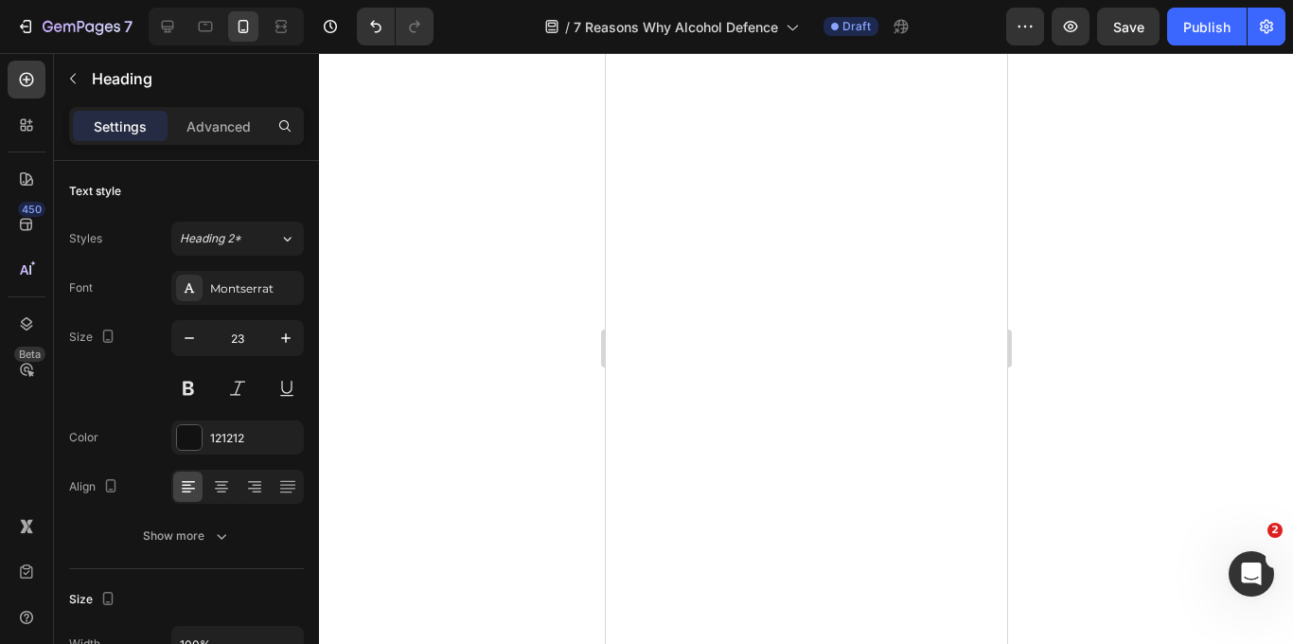
scroll to position [5325, 0]
click at [1093, 287] on div at bounding box center [806, 348] width 974 height 591
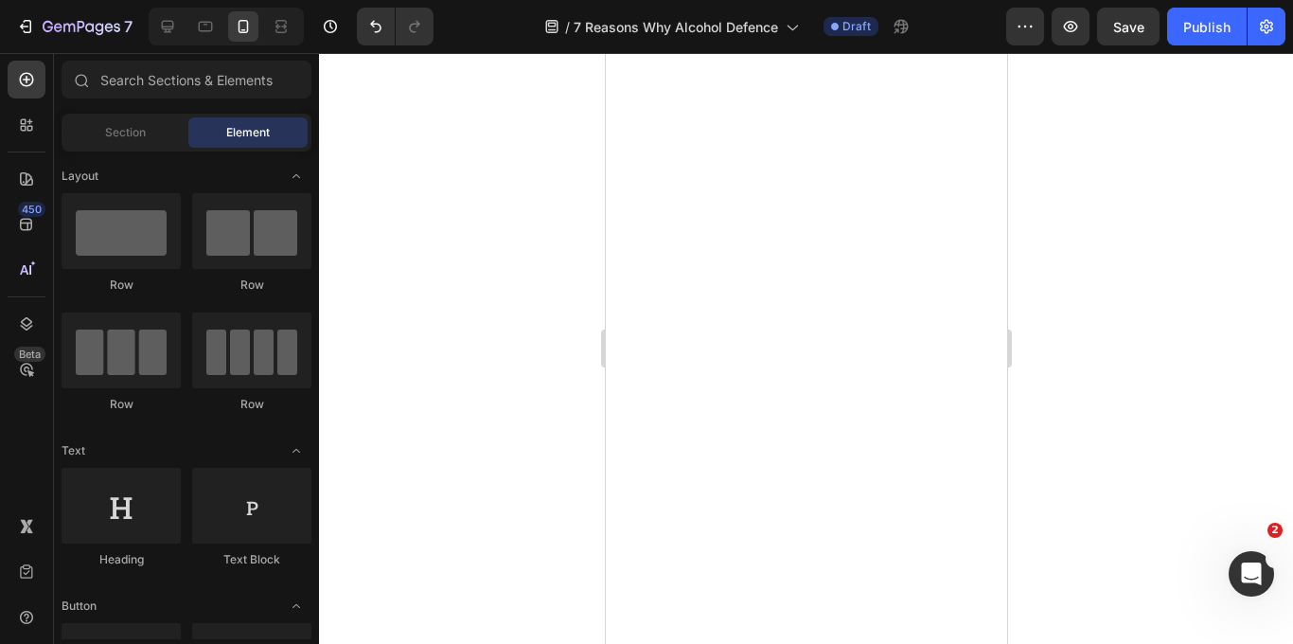
scroll to position [5306, 0]
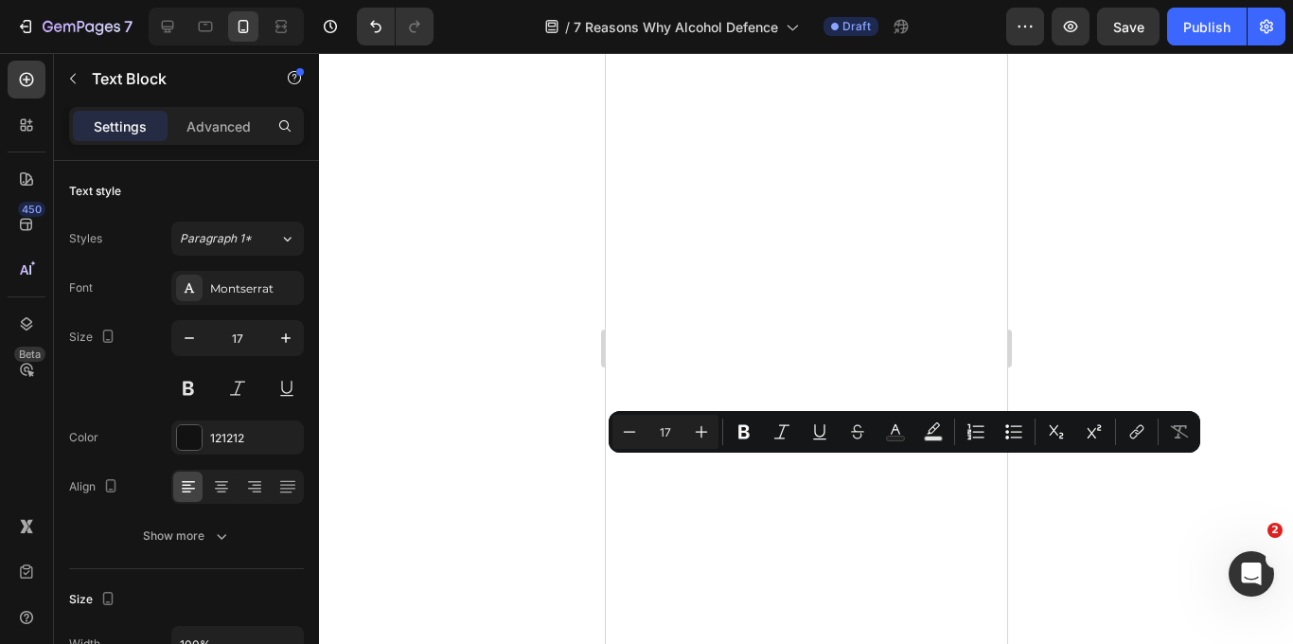
copy p "Take 3 capsules with water after your last drink or before going to bed. No pow…"
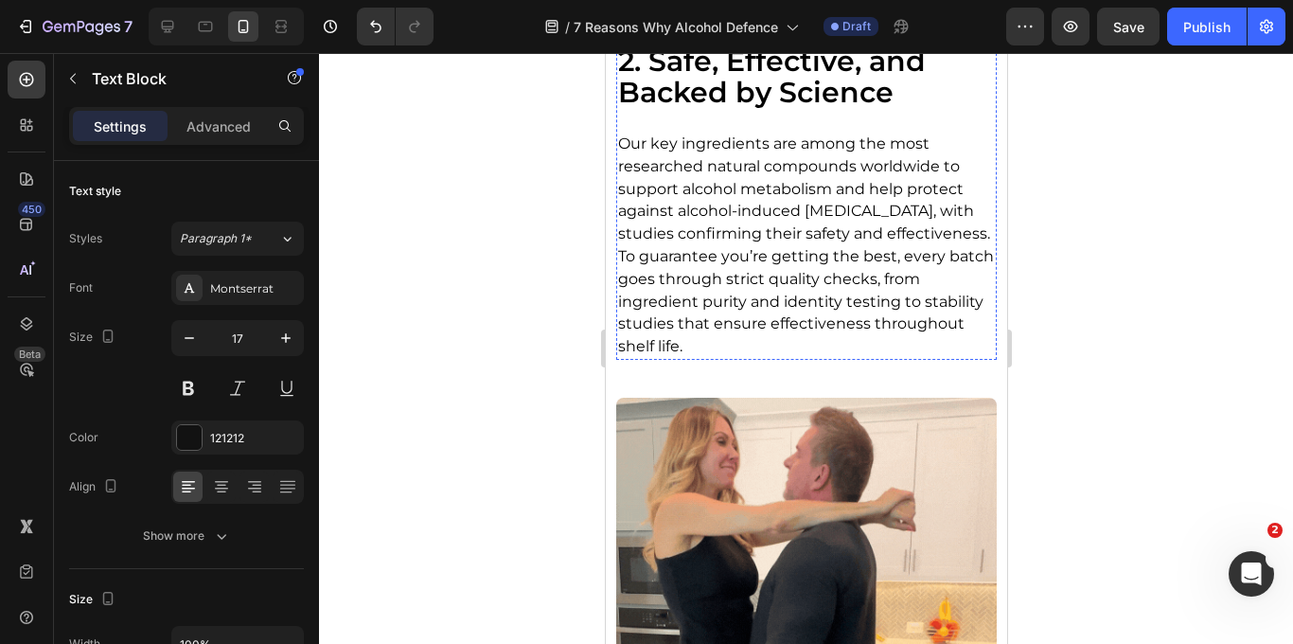
scroll to position [2080, 0]
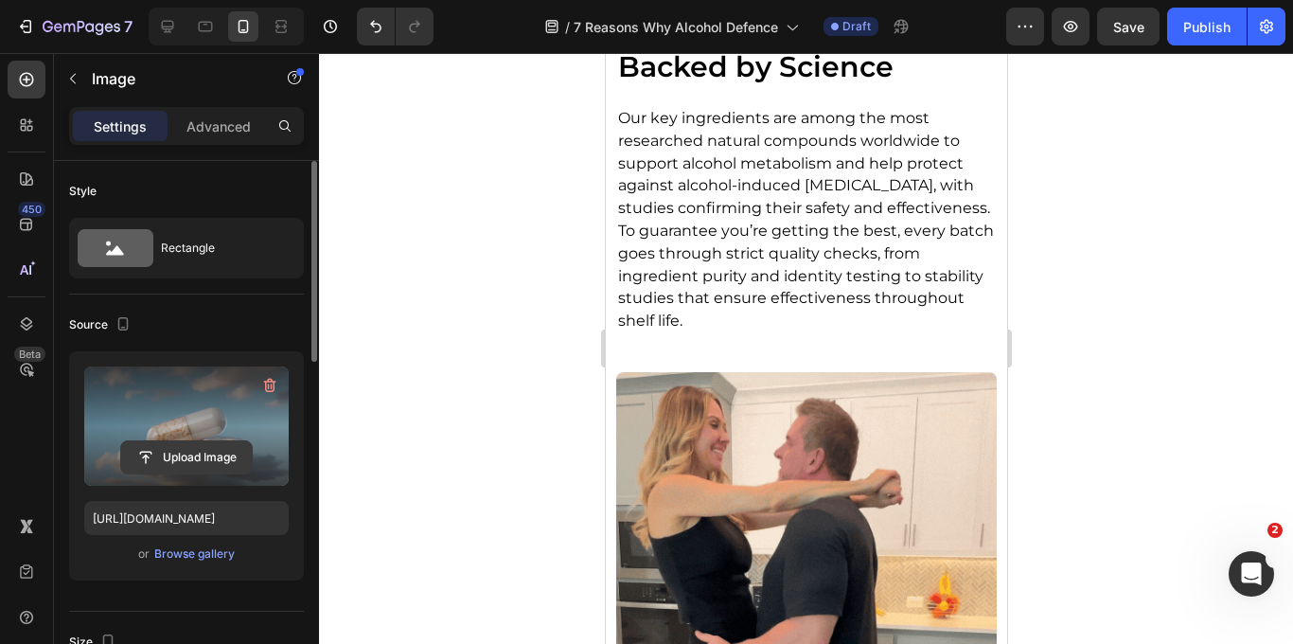
click at [191, 459] on input "file" at bounding box center [186, 457] width 131 height 32
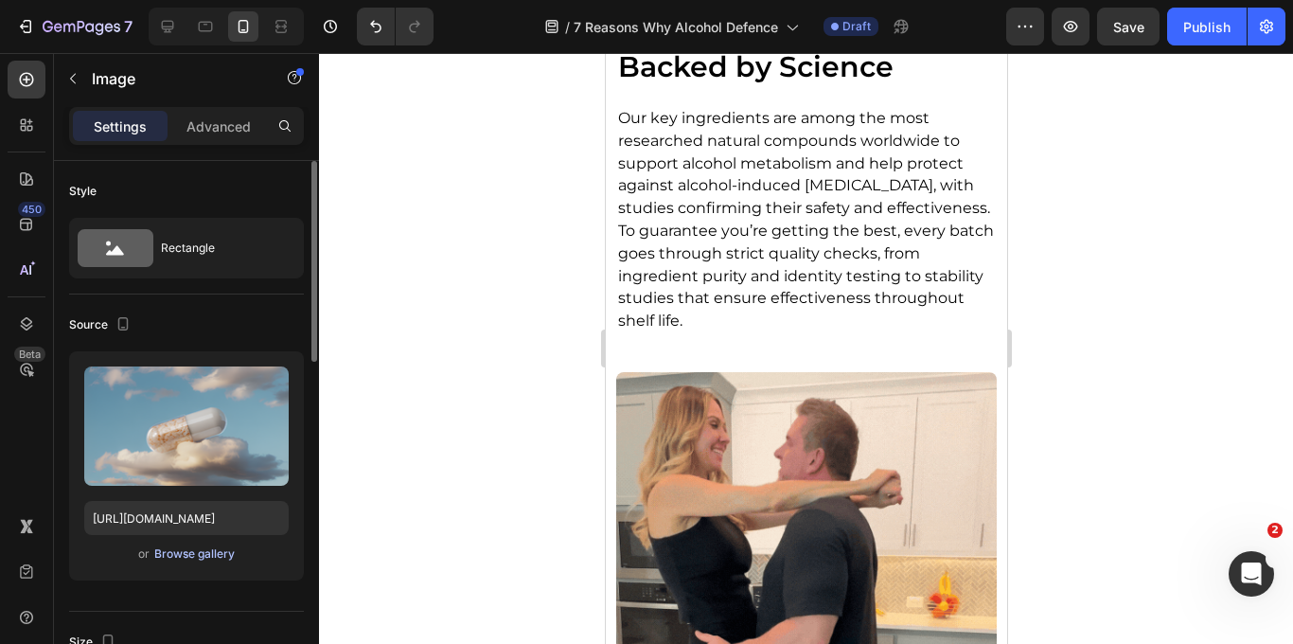
click at [199, 557] on div "Browse gallery" at bounding box center [194, 553] width 80 height 17
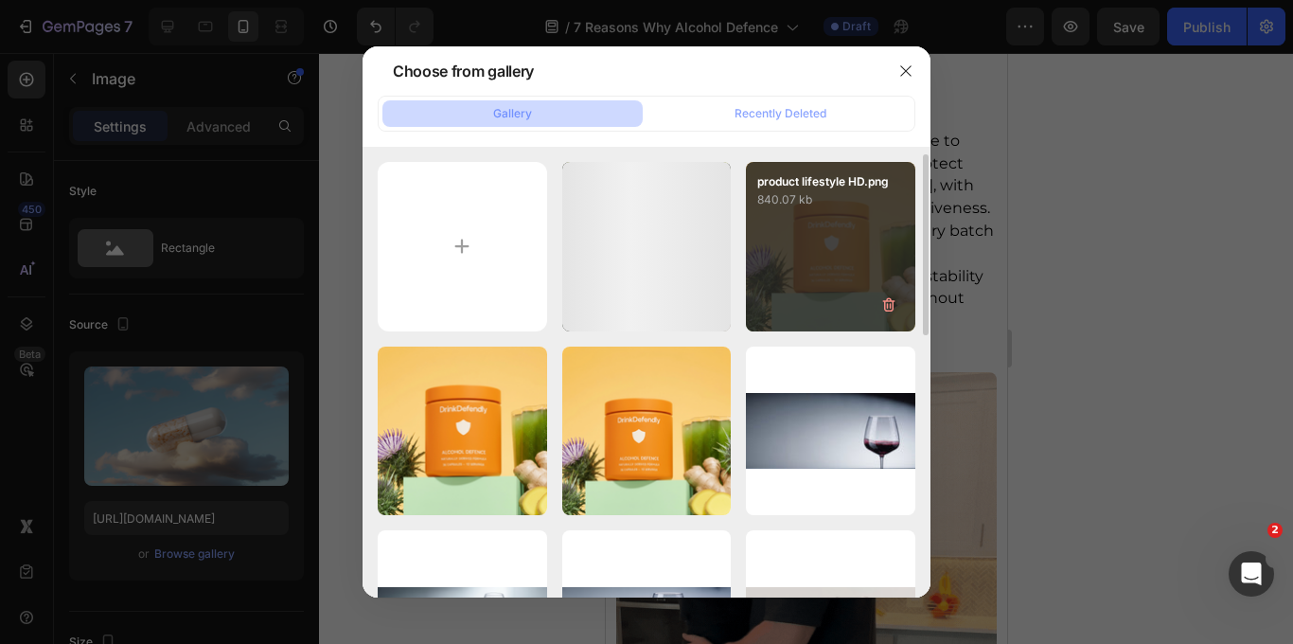
scroll to position [670, 0]
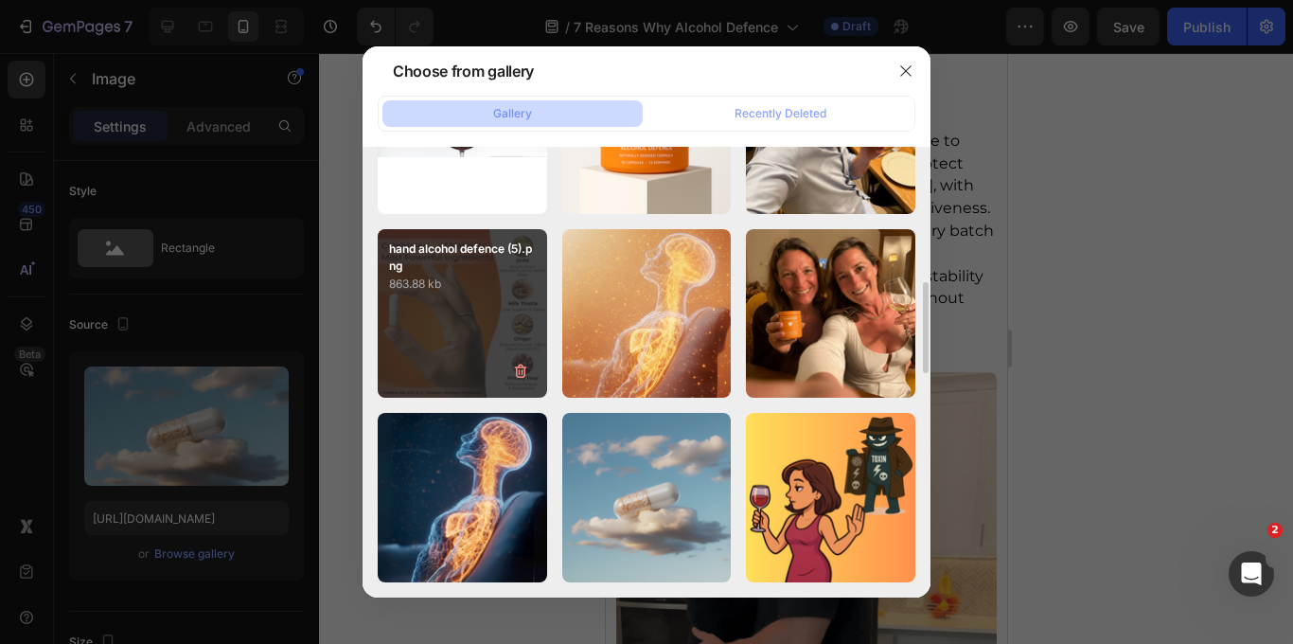
click at [446, 330] on div "hand alcohol defence (5).png 863.88 kb" at bounding box center [462, 313] width 169 height 169
type input "[URL][DOMAIN_NAME]"
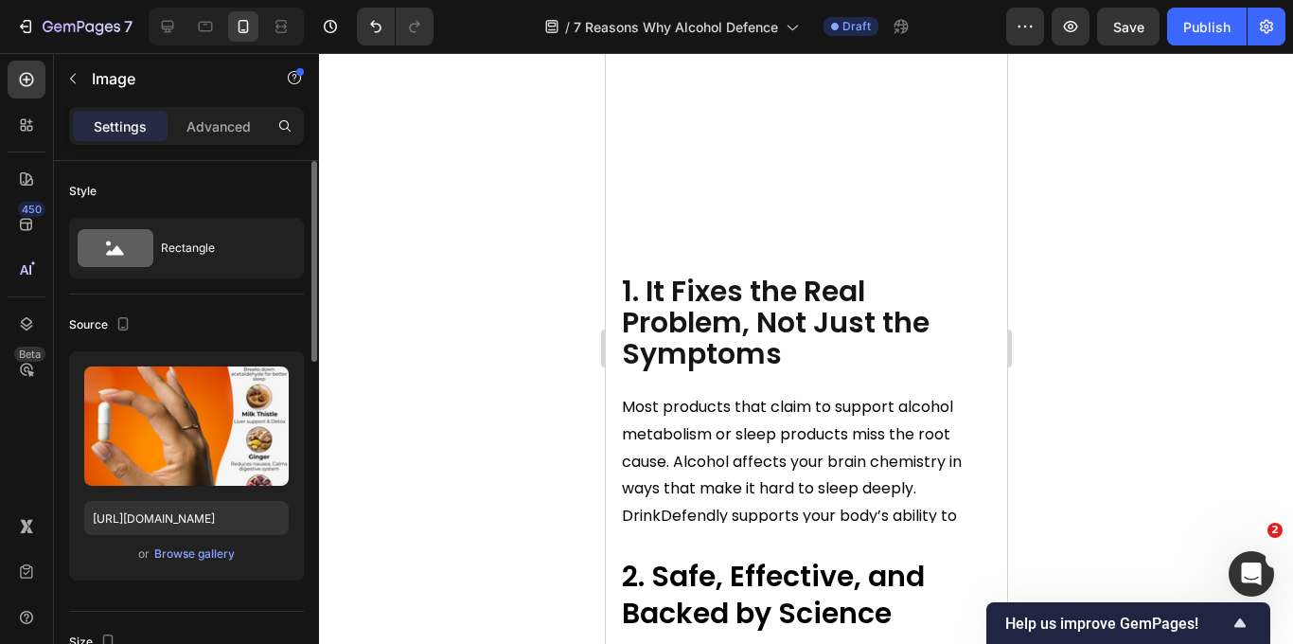
scroll to position [6429, 0]
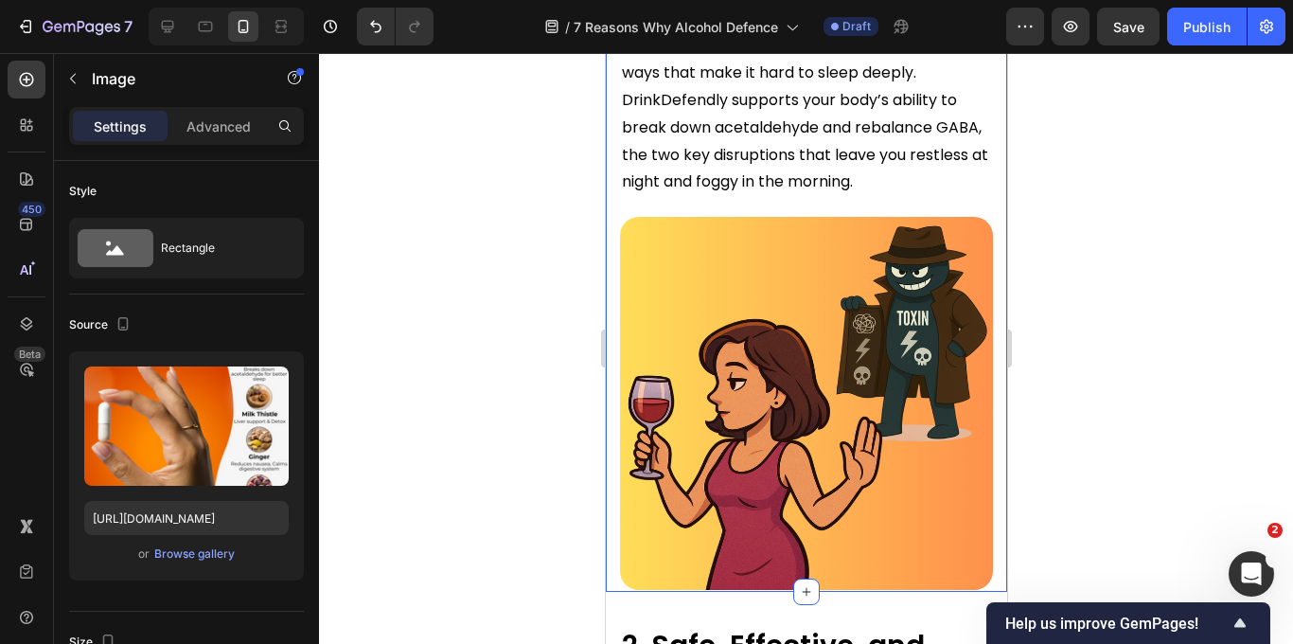
click at [613, 442] on div "1. It Fixes the Real Problem, Not Just the Symptoms Heading Most products that …" at bounding box center [805, 213] width 401 height 756
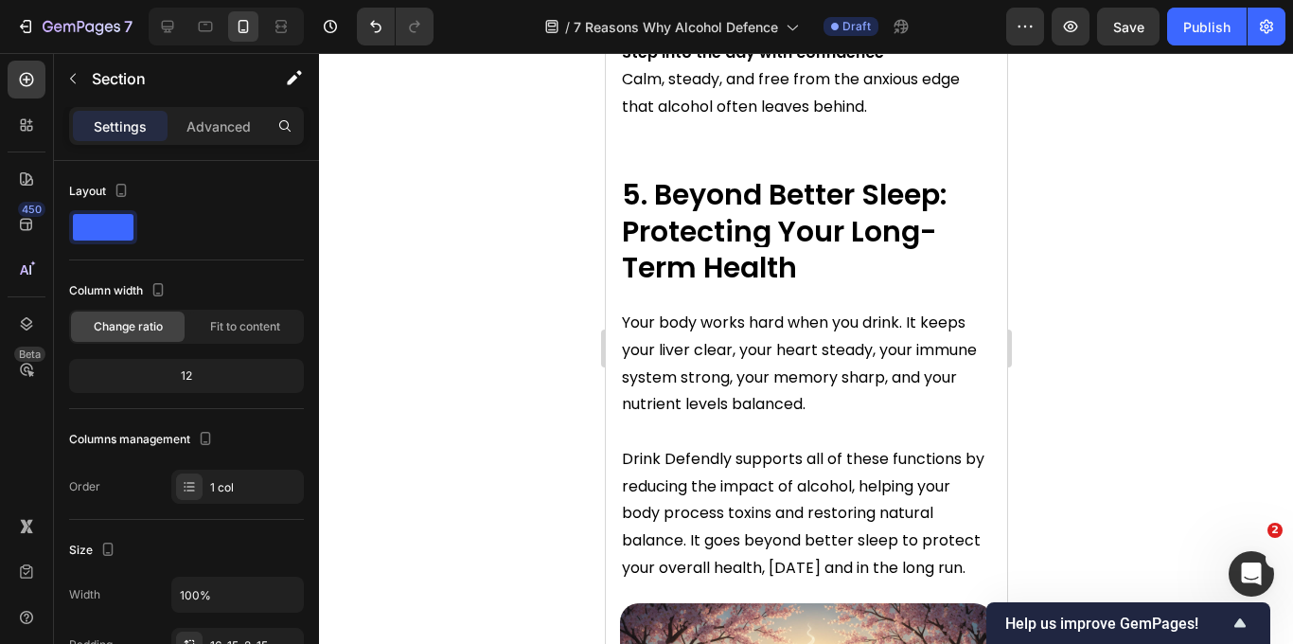
scroll to position [9387, 0]
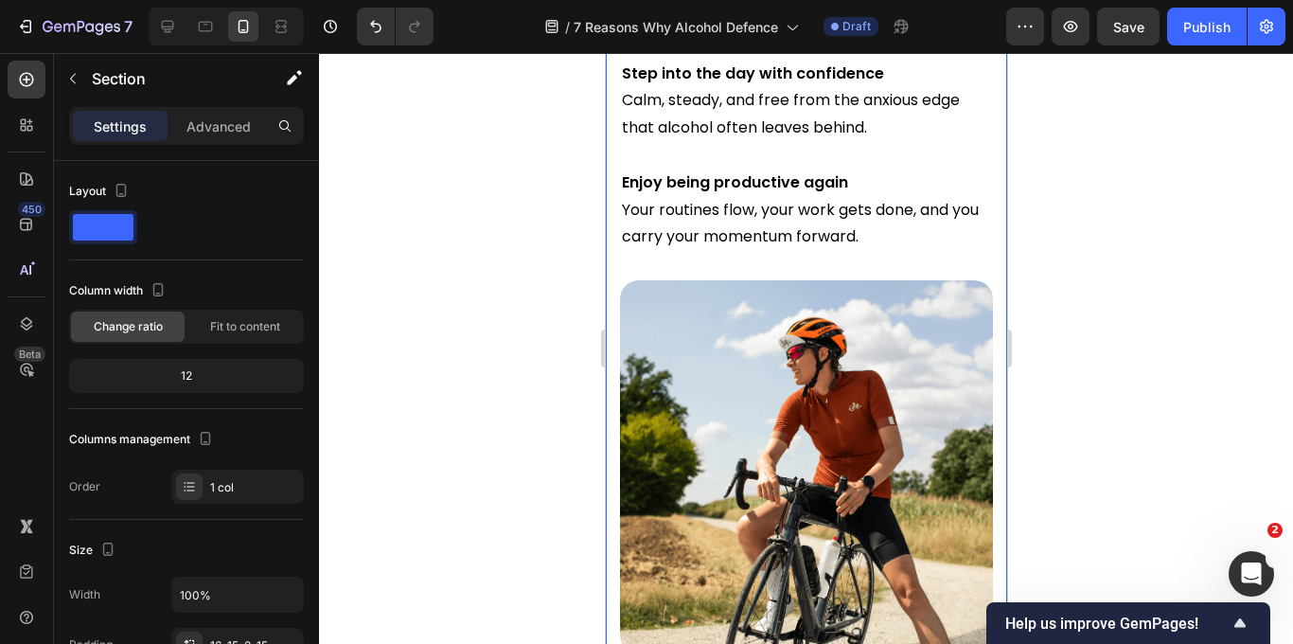
click at [613, 397] on div "4. [DATE] Can Feel Different Heading Start the day great with more energy Imagi…" at bounding box center [805, 197] width 401 height 943
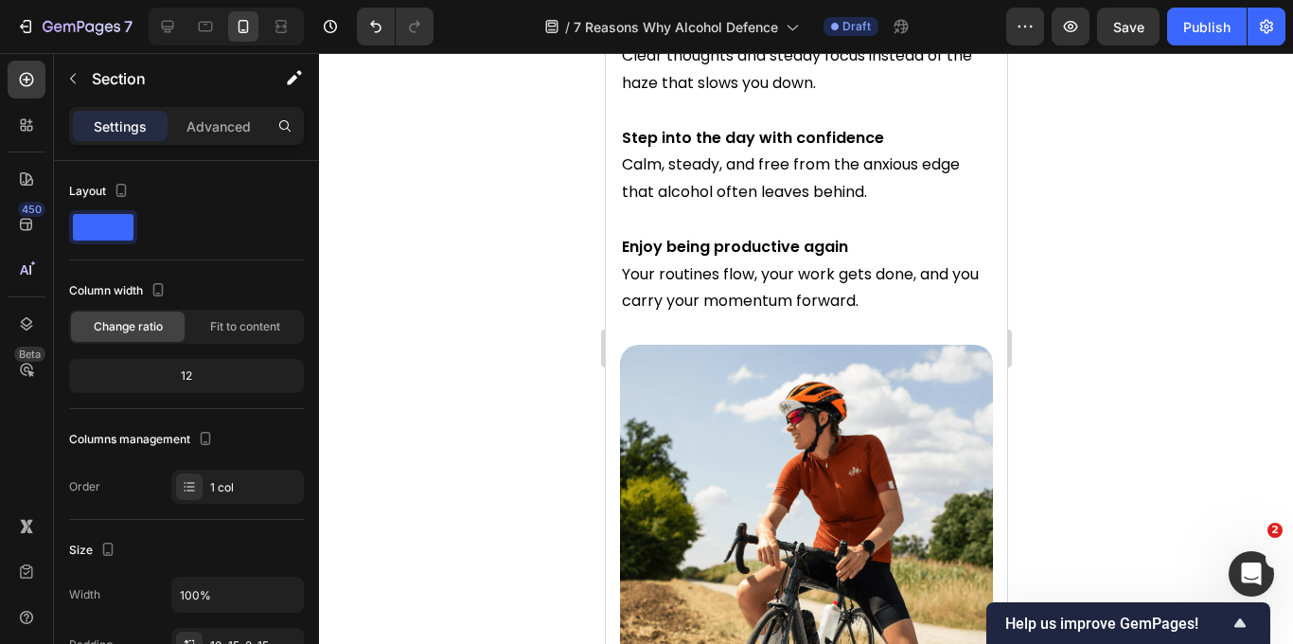
scroll to position [9313, 0]
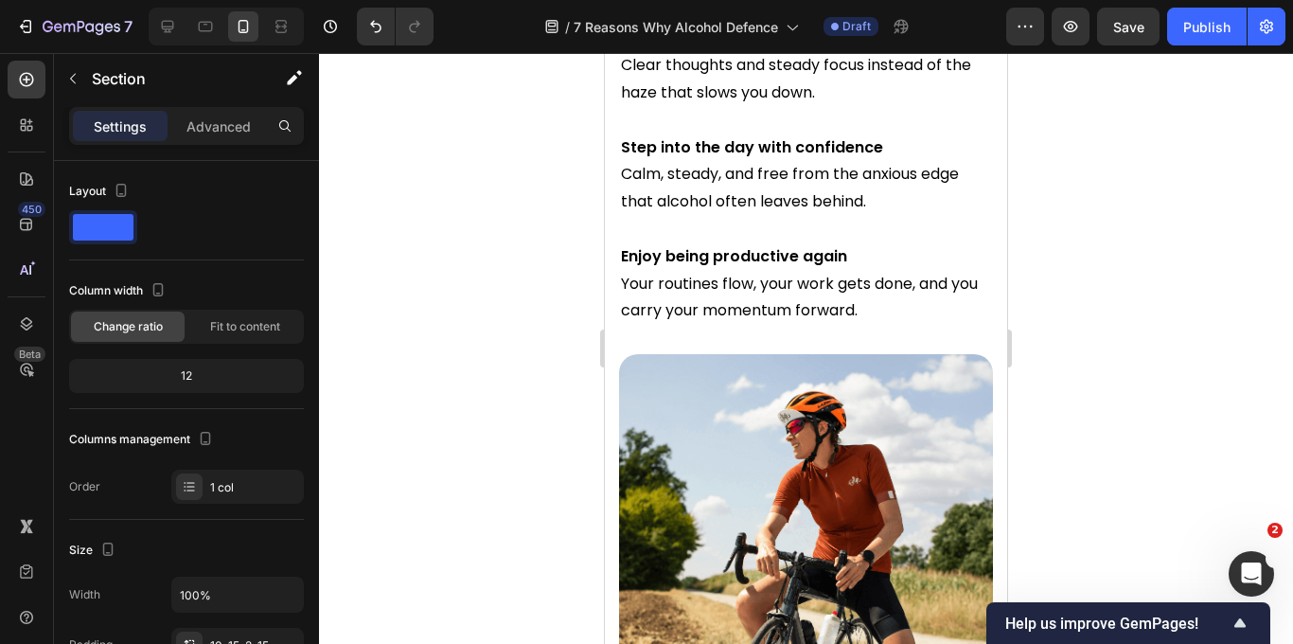
click at [611, 374] on div "4. [DATE] Can Feel Different Heading Start the day great with more energy Imagi…" at bounding box center [806, 271] width 402 height 944
click at [610, 367] on div "4. [DATE] Can Feel Different Heading Start the day great with more energy Imagi…" at bounding box center [806, 271] width 402 height 944
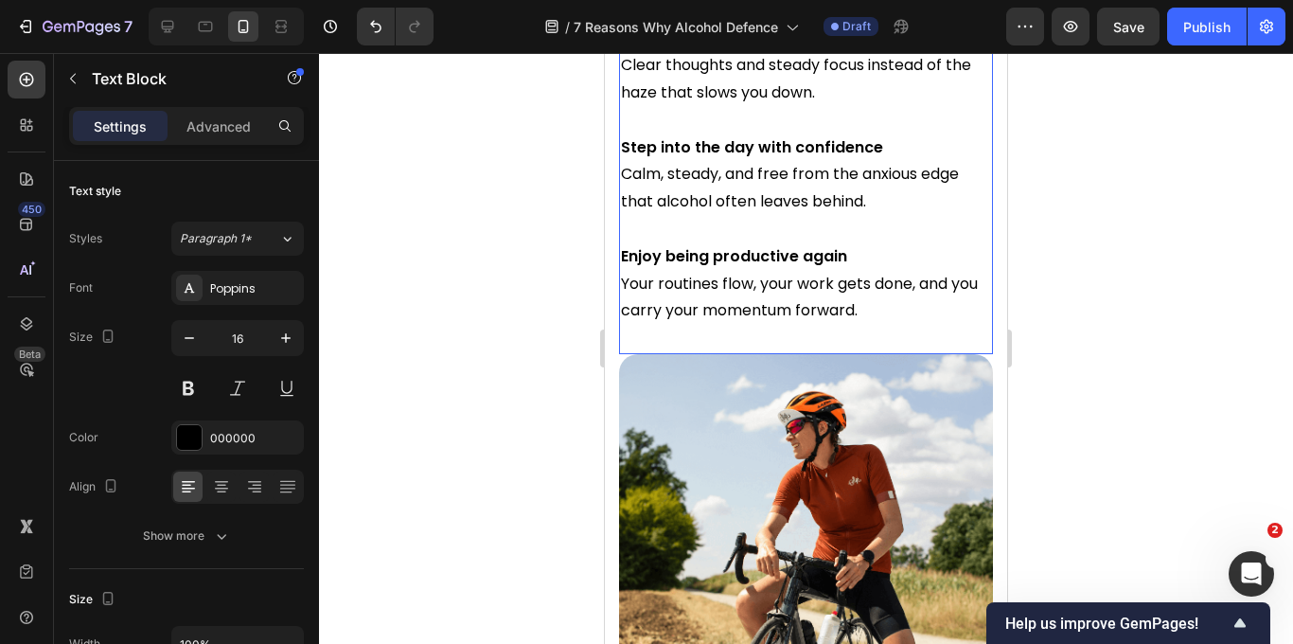
click at [987, 272] on p "Enjoy being productive again Your routines flow, your work gets done, and you c…" at bounding box center [806, 283] width 370 height 81
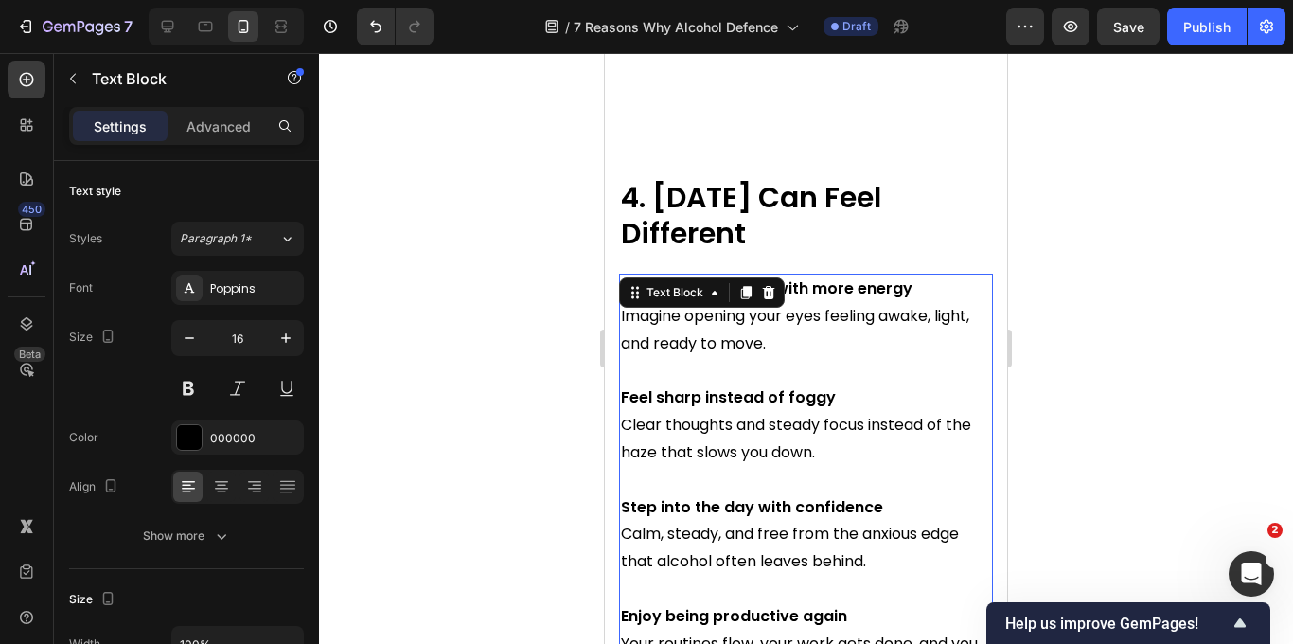
scroll to position [8937, 0]
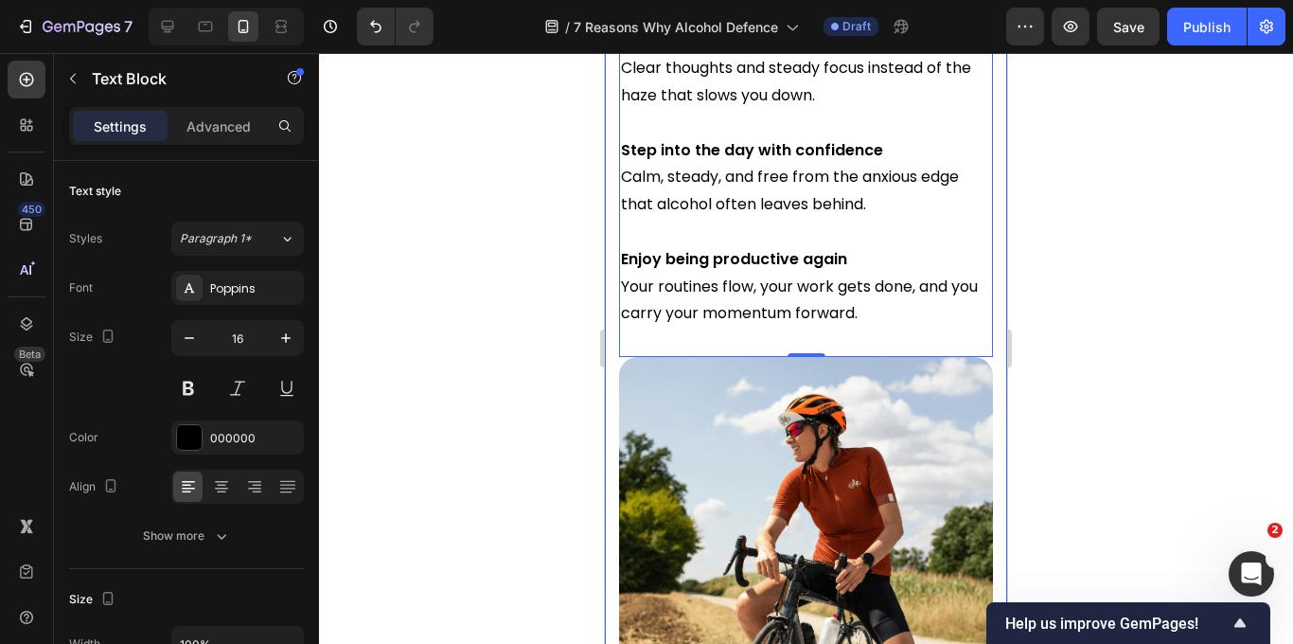
click at [998, 253] on div "4. [DATE] Can Feel Different Heading Start the day great with more energy Imagi…" at bounding box center [806, 274] width 402 height 944
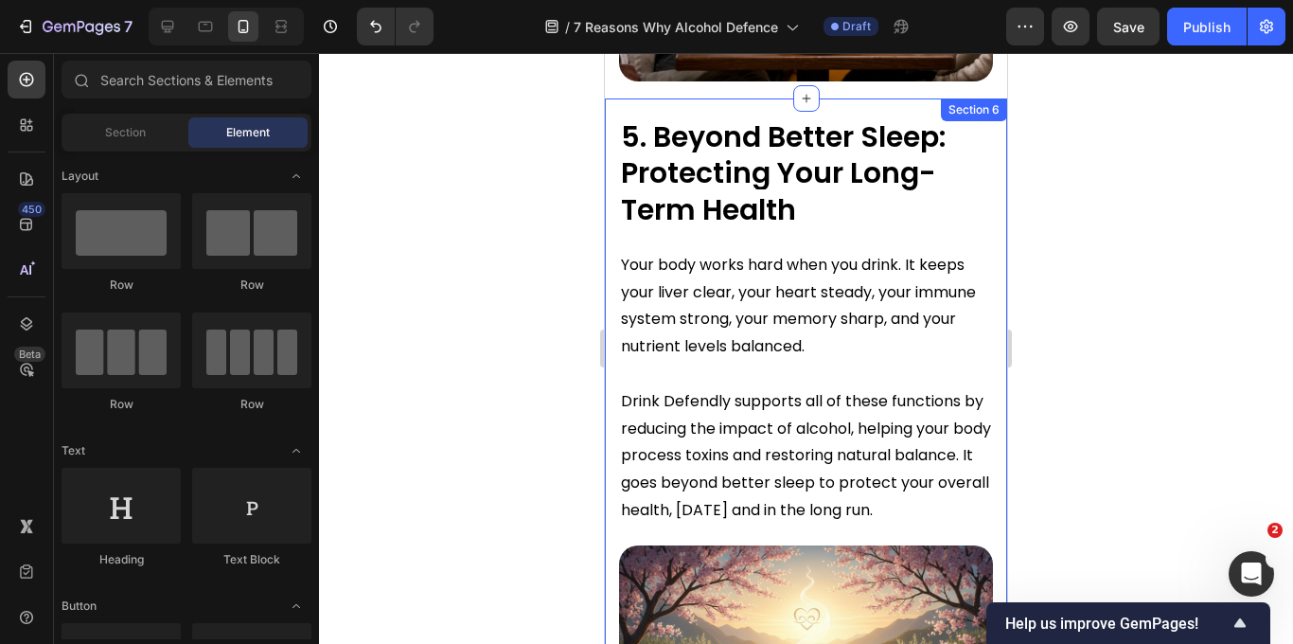
scroll to position [9014, 0]
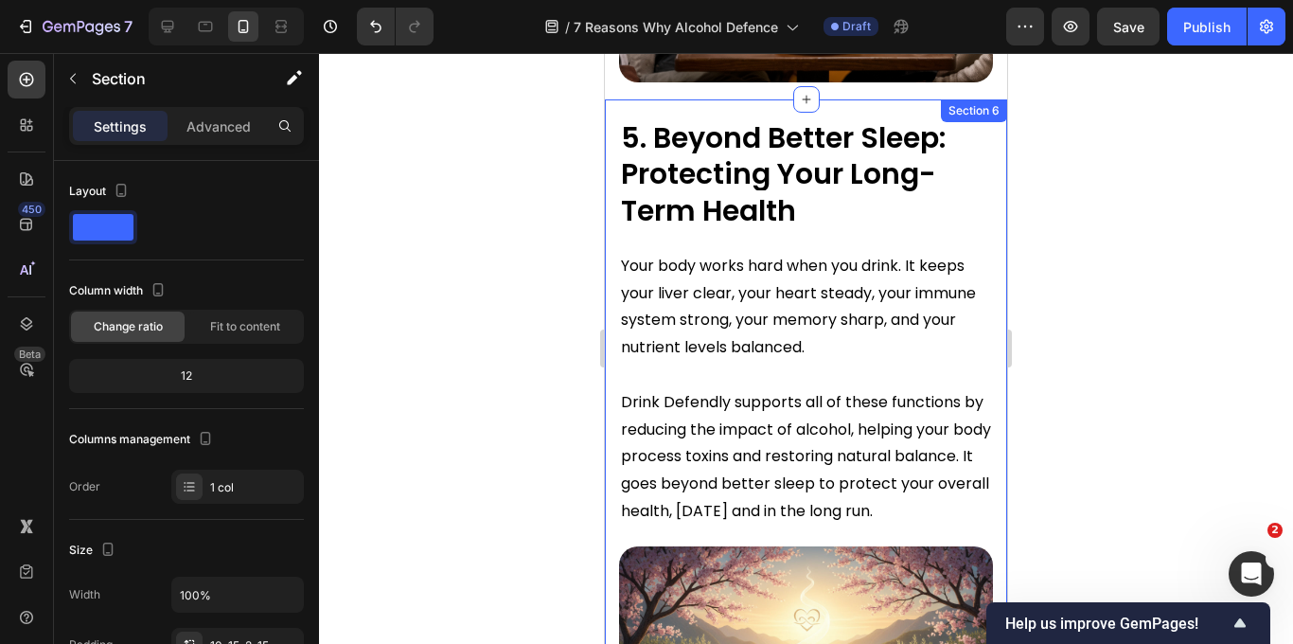
click at [611, 316] on div "5. Beyond Better Sleep: Protecting Your Long-Term Health Heading Your body work…" at bounding box center [806, 517] width 402 height 836
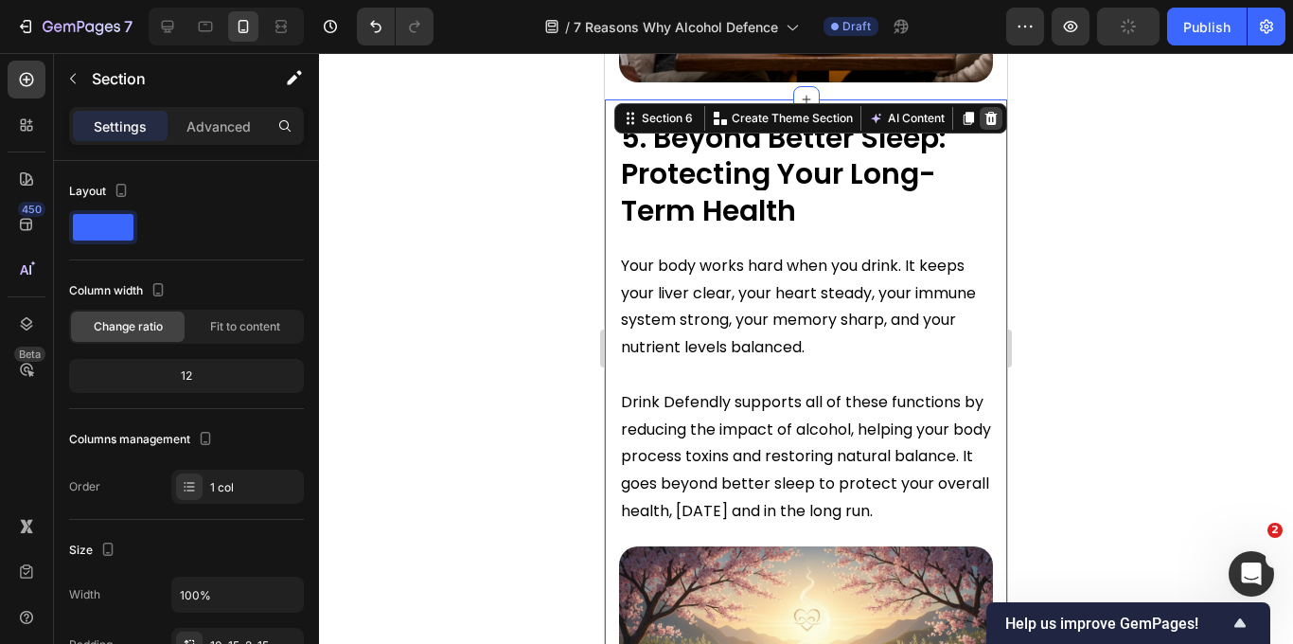
click at [997, 122] on icon at bounding box center [990, 118] width 15 height 15
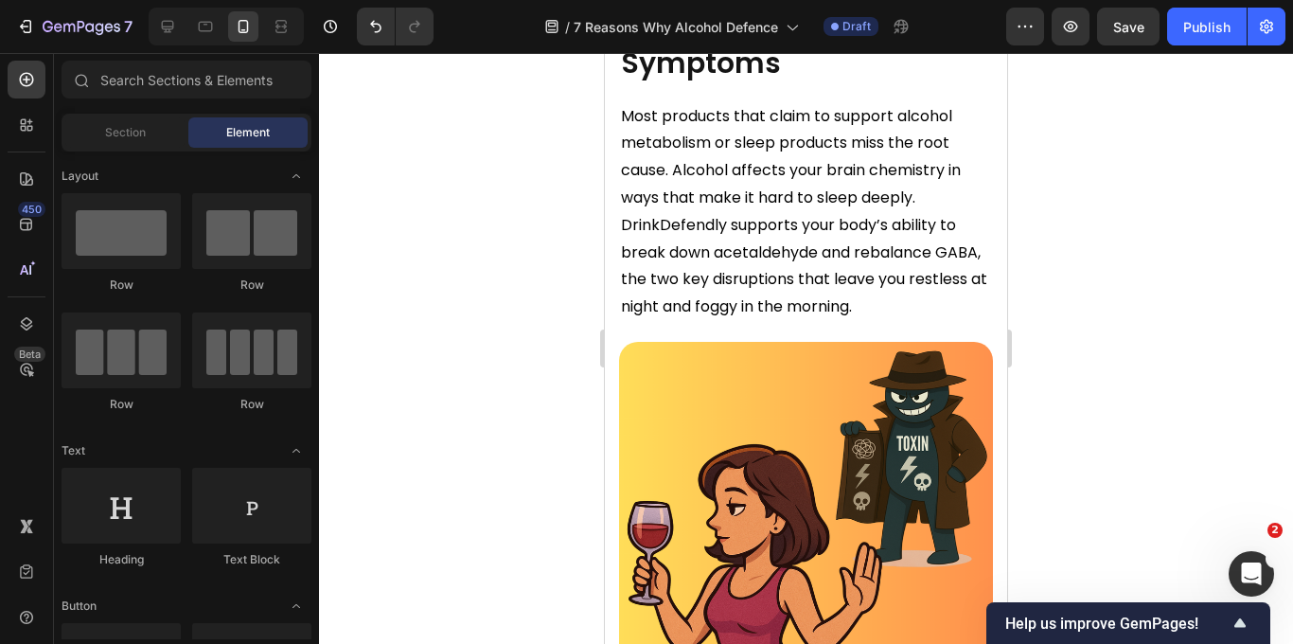
scroll to position [6732, 0]
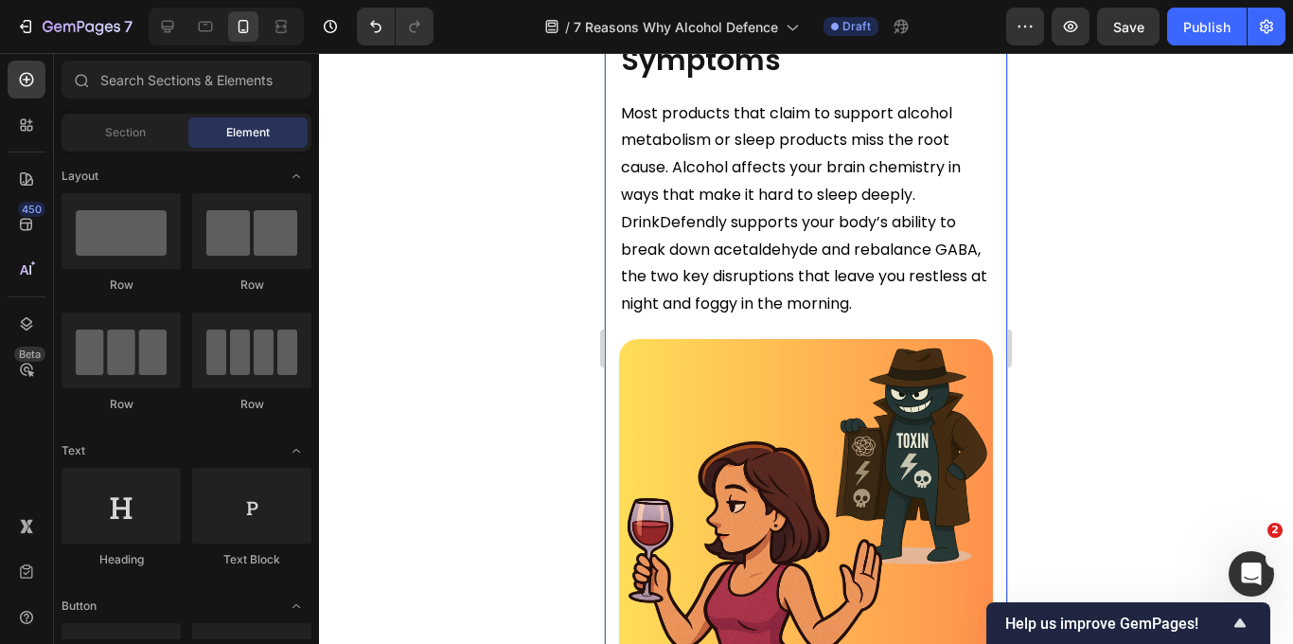
click at [613, 257] on div "1. It Fixes the Real Problem, Not Just the Symptoms Heading Most products that …" at bounding box center [806, 335] width 402 height 757
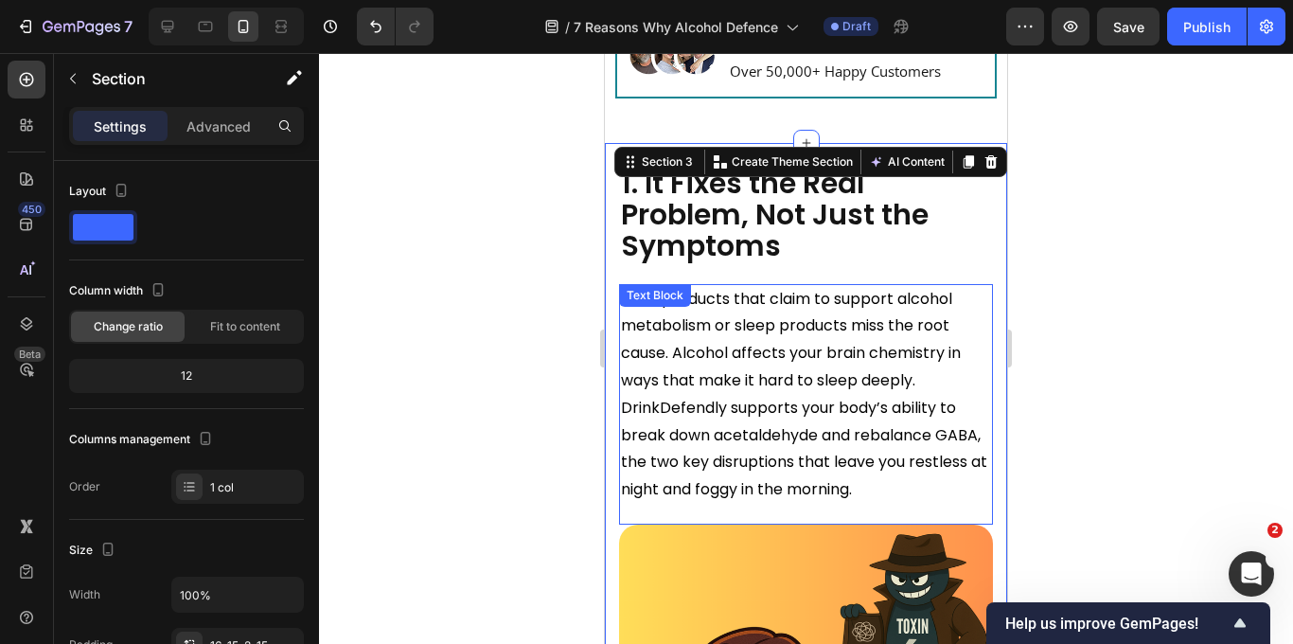
scroll to position [6540, 0]
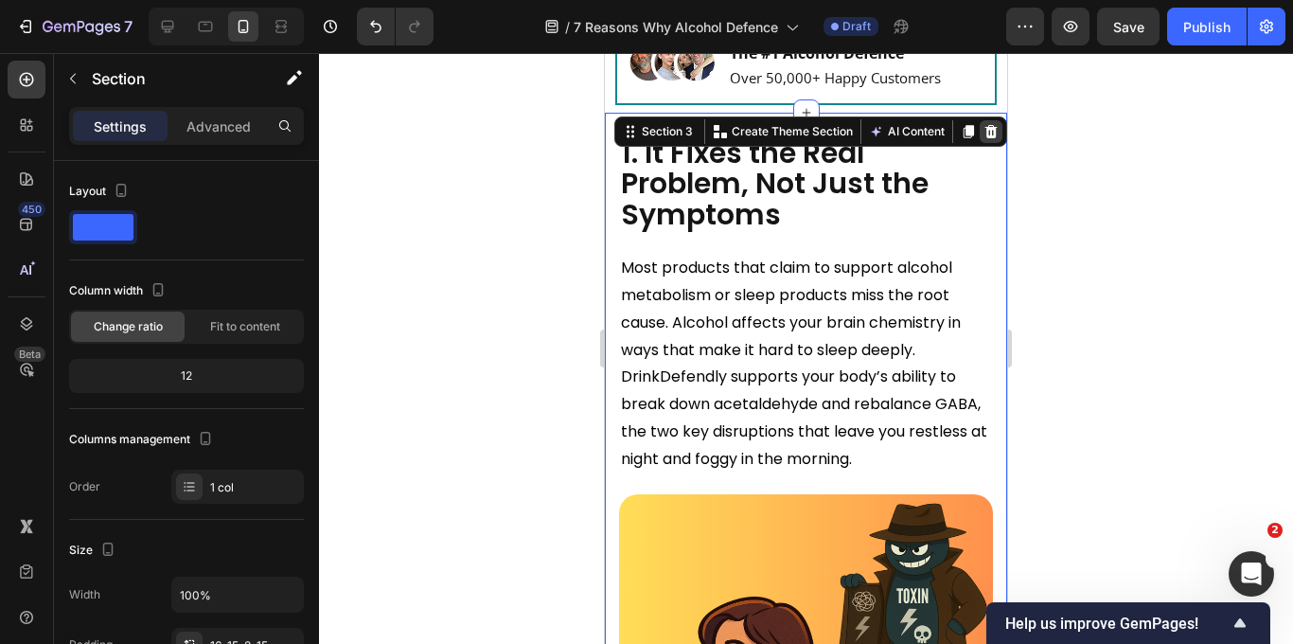
click at [985, 139] on icon at bounding box center [990, 131] width 15 height 15
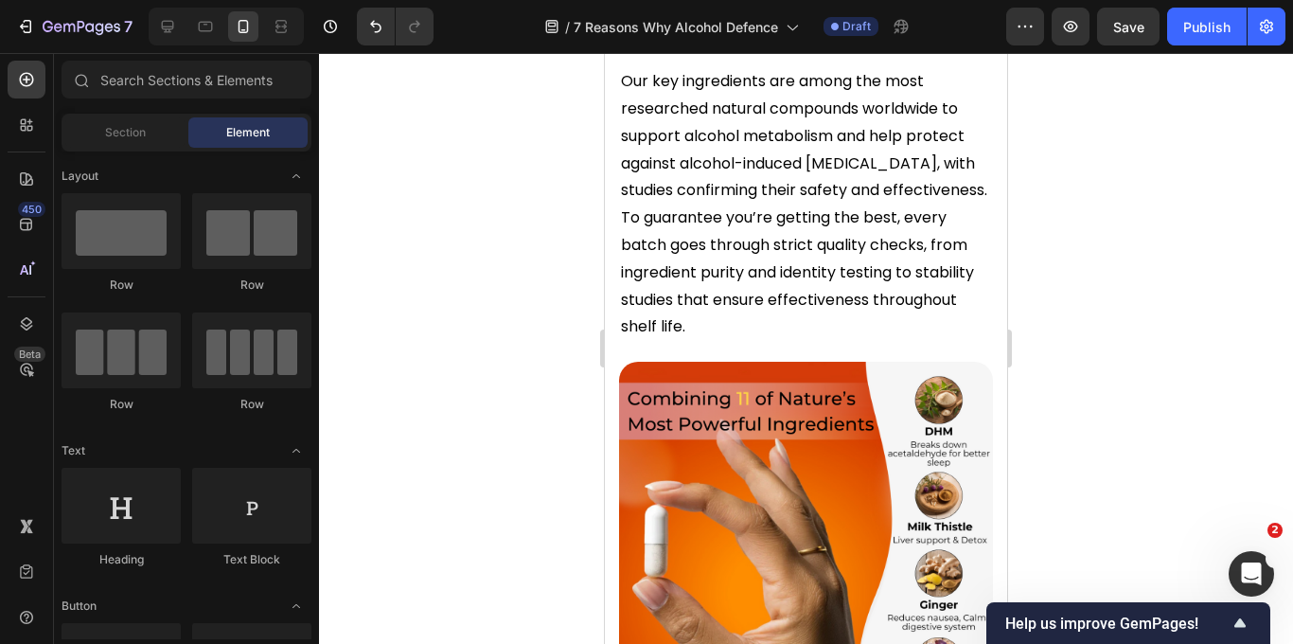
scroll to position [6685, 0]
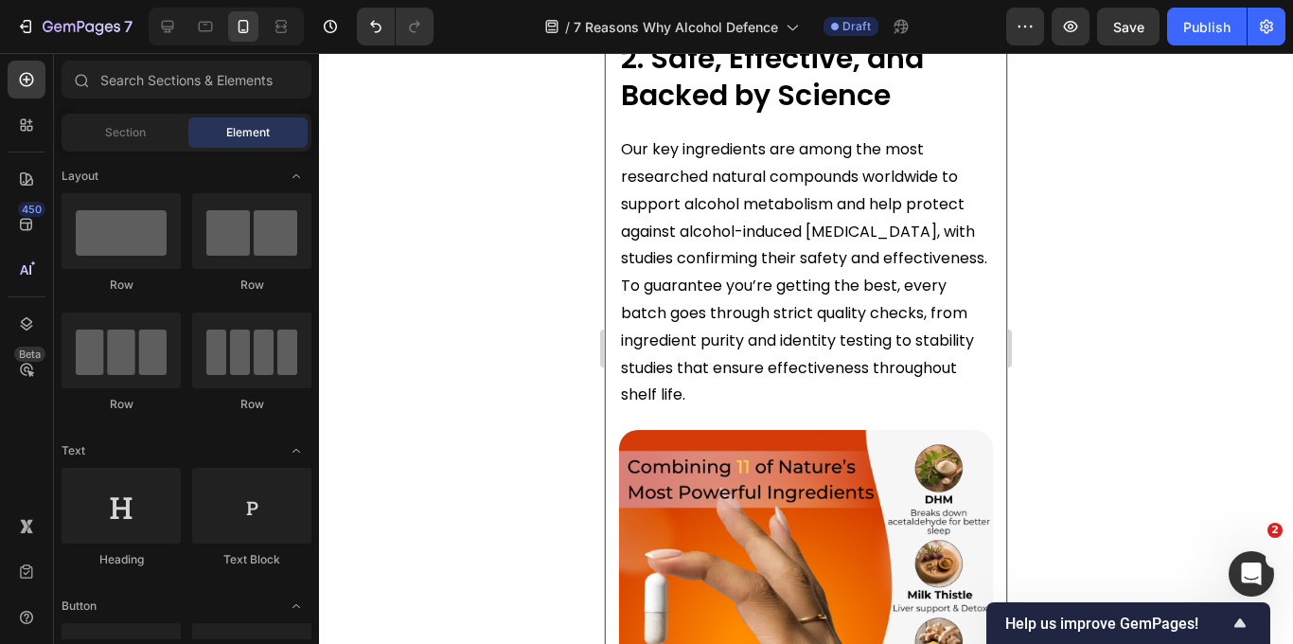
click at [614, 276] on div "2. Safe, Effective, and Backed by Science Heading Our key ingredients are among…" at bounding box center [806, 419] width 402 height 799
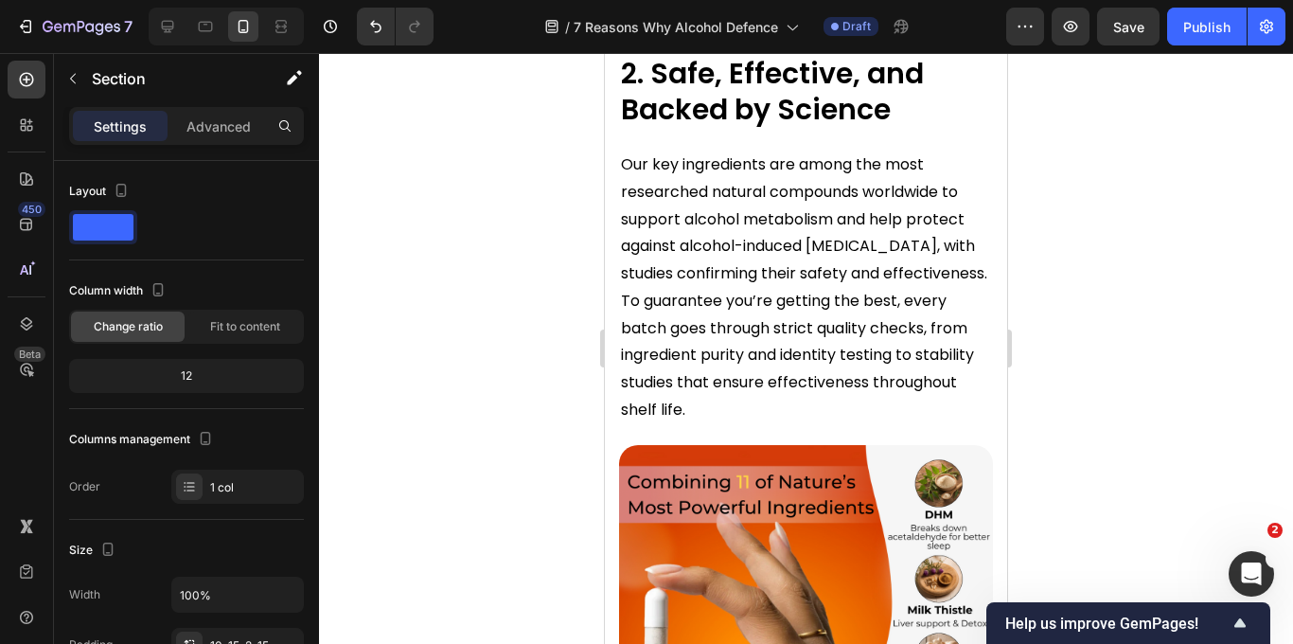
scroll to position [6634, 0]
click at [611, 329] on div "2. Safe, Effective, and Backed by Science Heading Our key ingredients are among…" at bounding box center [806, 433] width 402 height 799
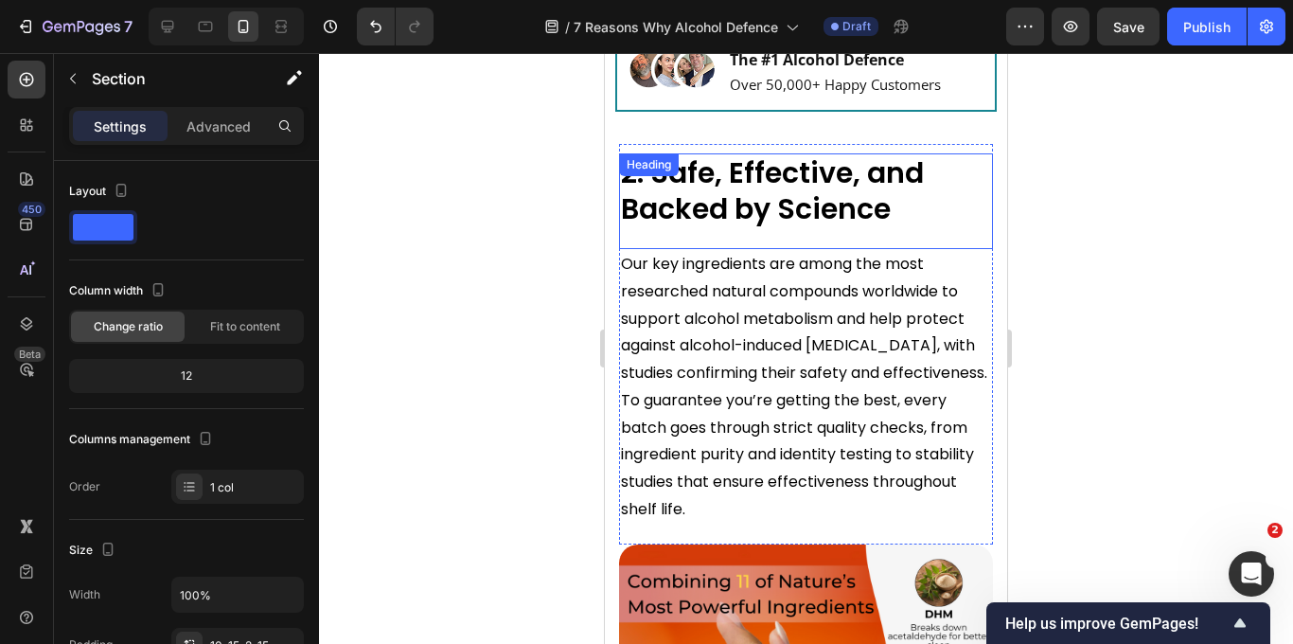
scroll to position [6509, 0]
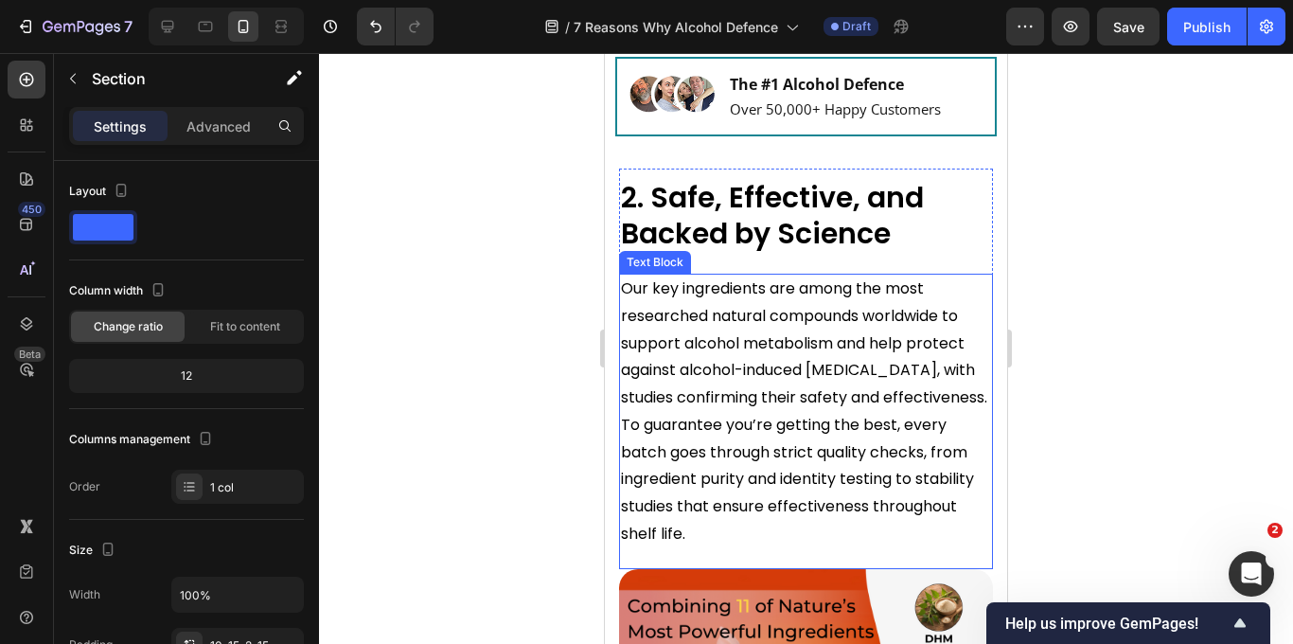
click at [624, 398] on p "Our key ingredients are among the most researched natural compounds worldwide t…" at bounding box center [806, 411] width 370 height 273
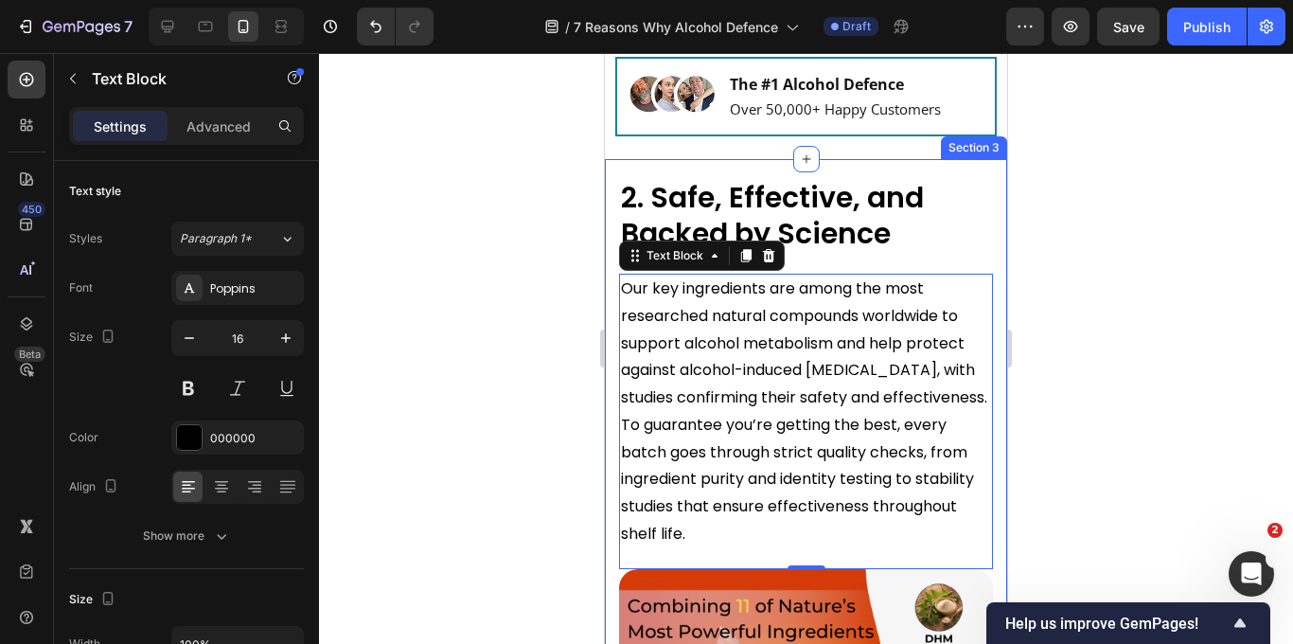
click at [741, 200] on div "2. Safe, Effective, and Backed by Science Heading Our key ingredients are among…" at bounding box center [806, 558] width 402 height 799
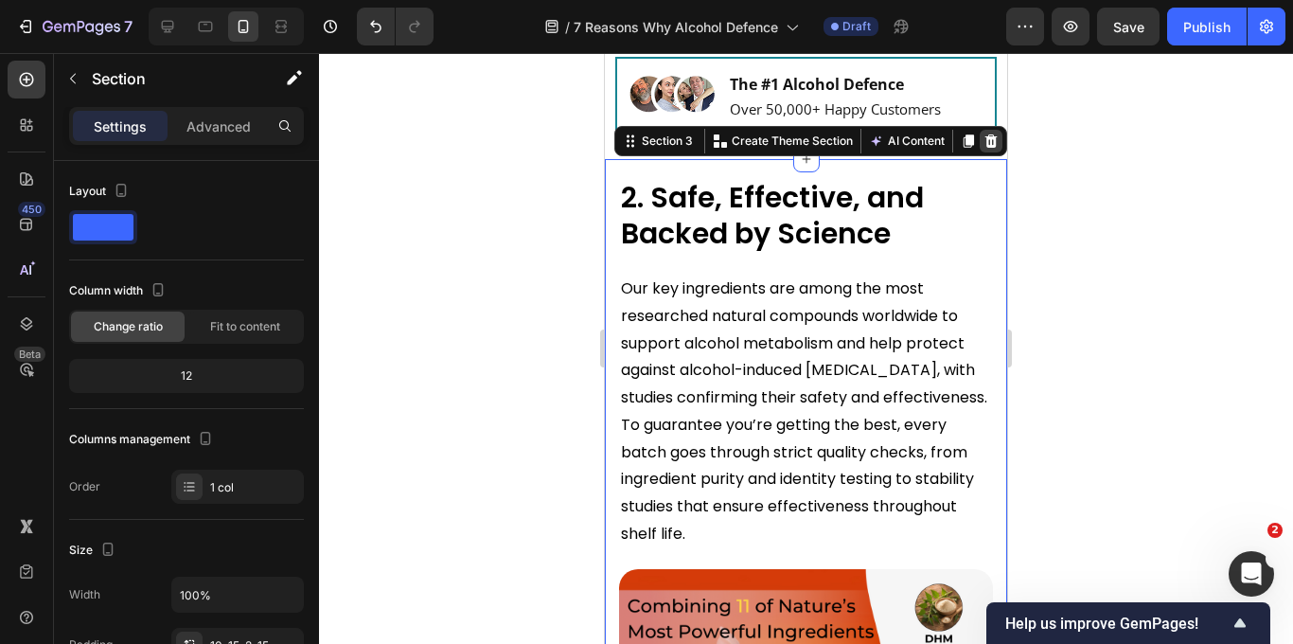
click at [994, 147] on icon at bounding box center [991, 139] width 12 height 13
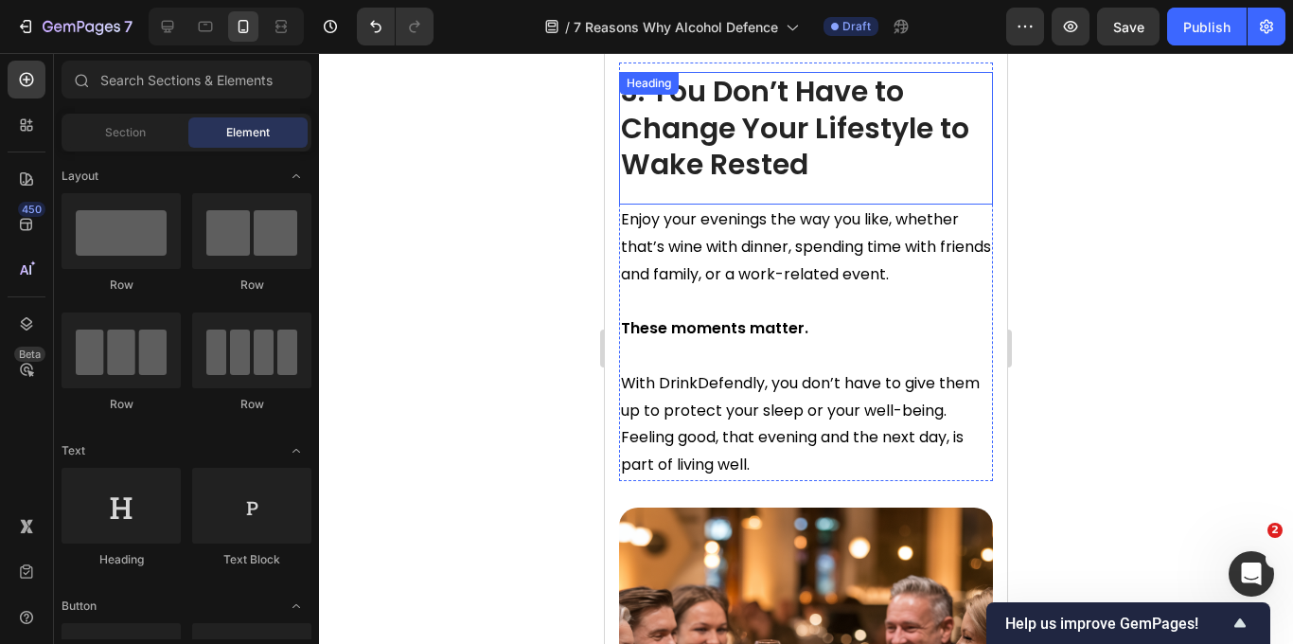
scroll to position [6567, 0]
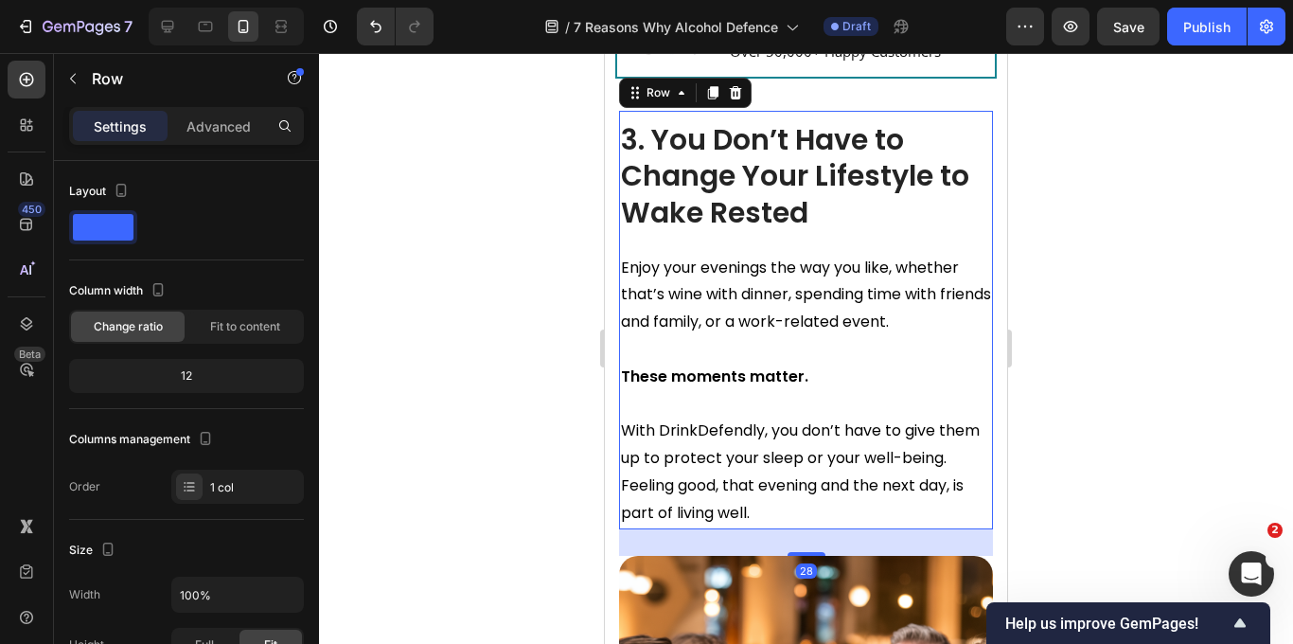
click at [834, 153] on div "3. You Don’t Have to Change Your Lifestyle to Wake Rested Heading Enjoy your ev…" at bounding box center [806, 320] width 374 height 418
click at [731, 98] on icon at bounding box center [736, 91] width 12 height 13
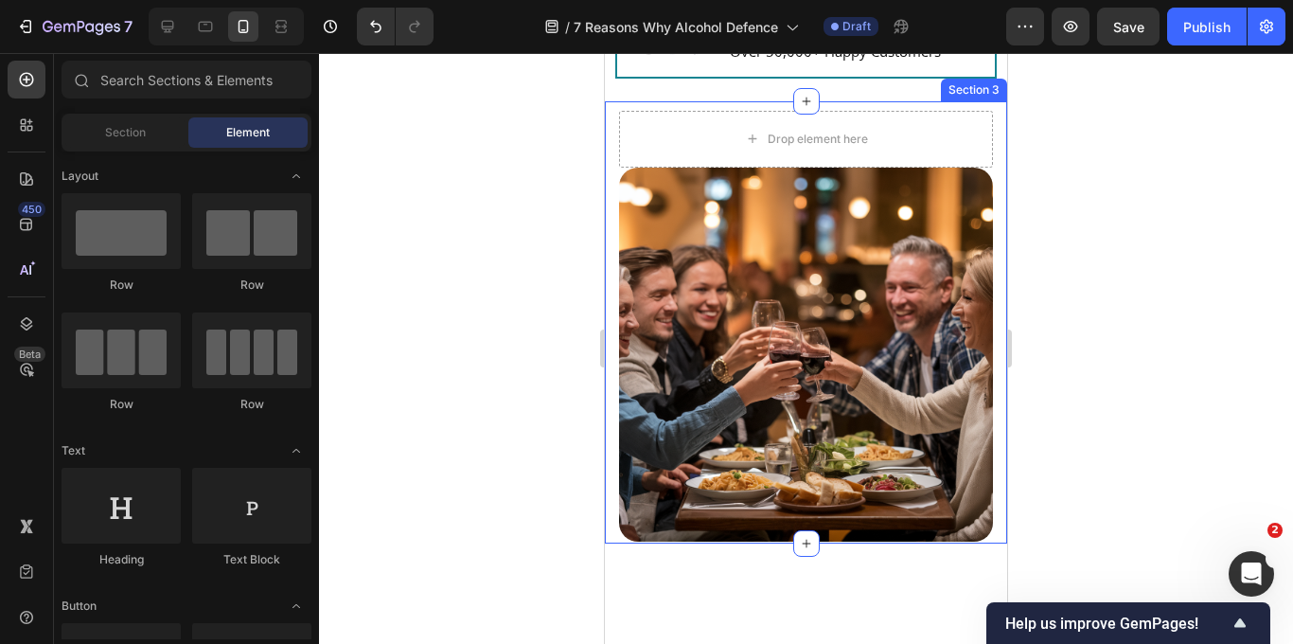
click at [994, 200] on div "Drop element here Image Row Section 3" at bounding box center [806, 322] width 402 height 442
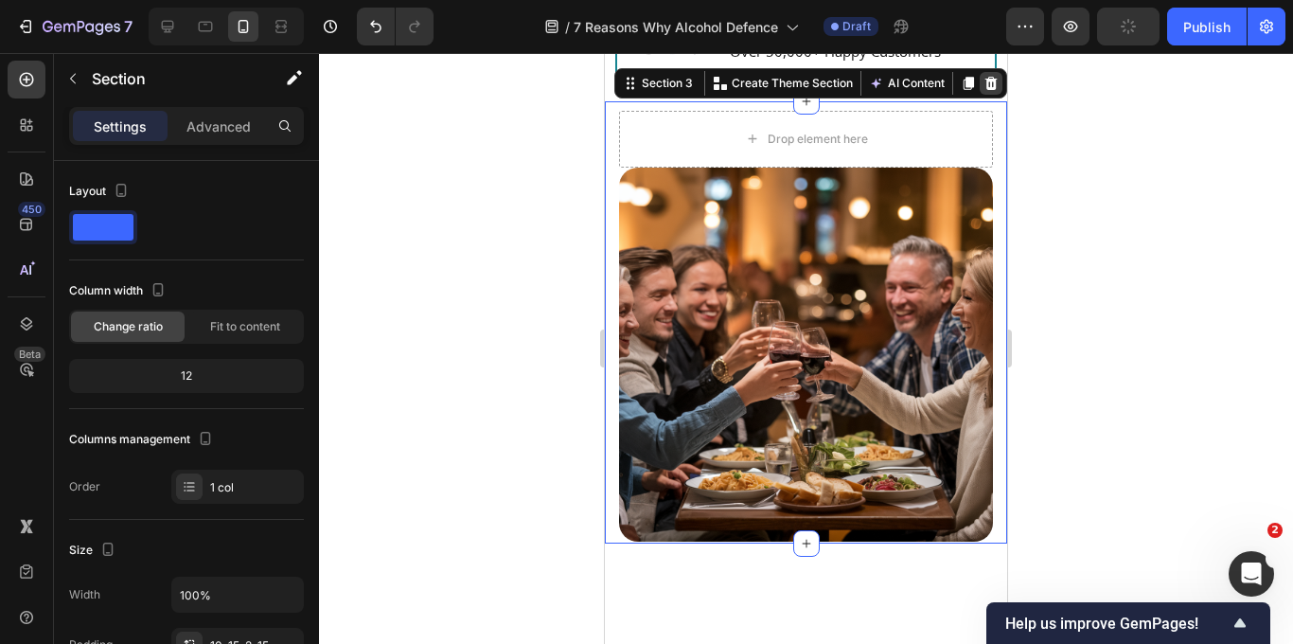
click at [994, 89] on icon at bounding box center [991, 82] width 12 height 13
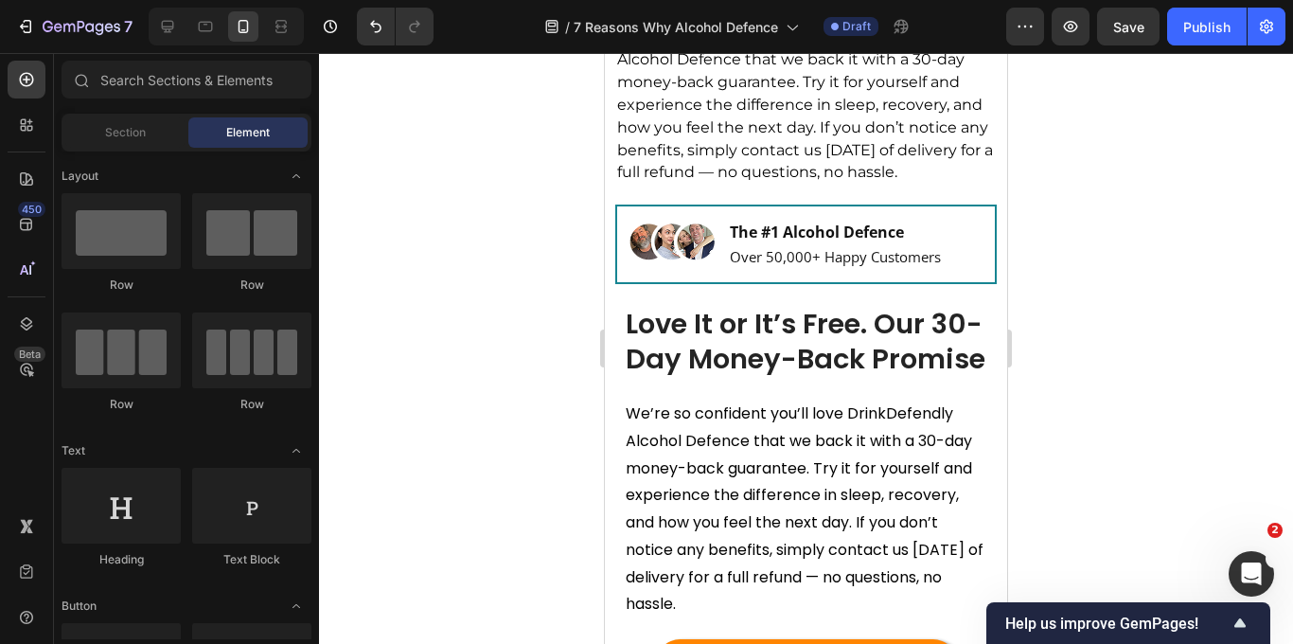
scroll to position [6362, 0]
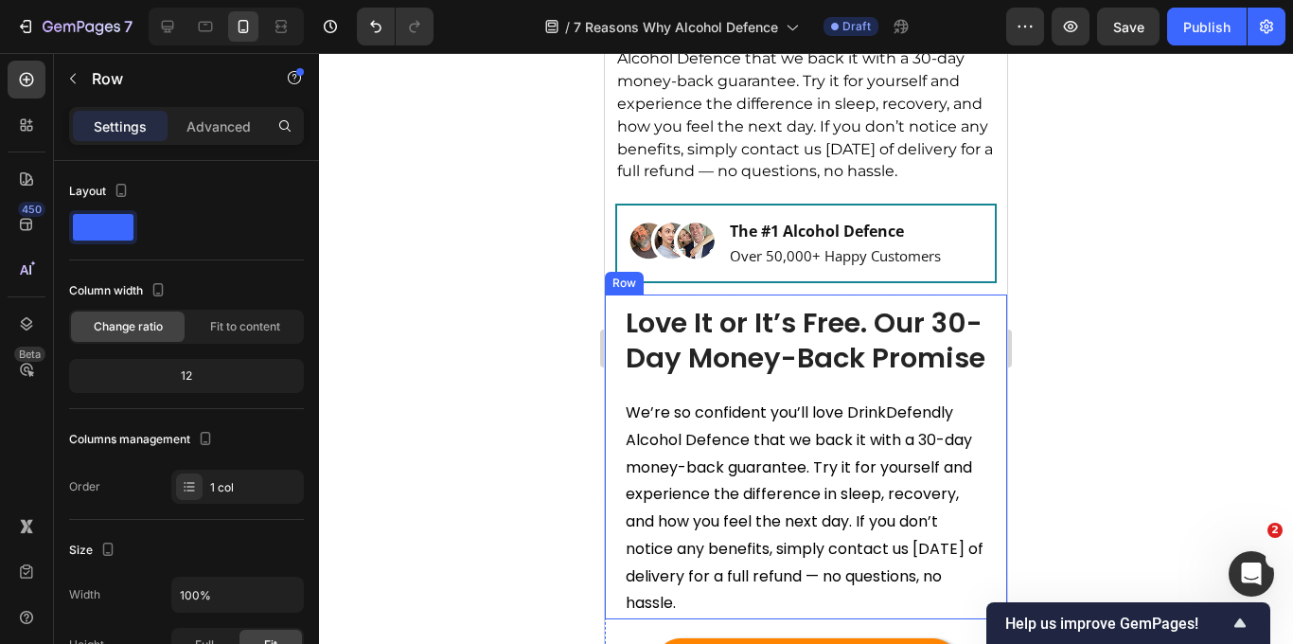
click at [618, 443] on div "Love It or It’s Free. Our 30-Day Money-Back Promise Heading We’re so confident …" at bounding box center [806, 457] width 402 height 326
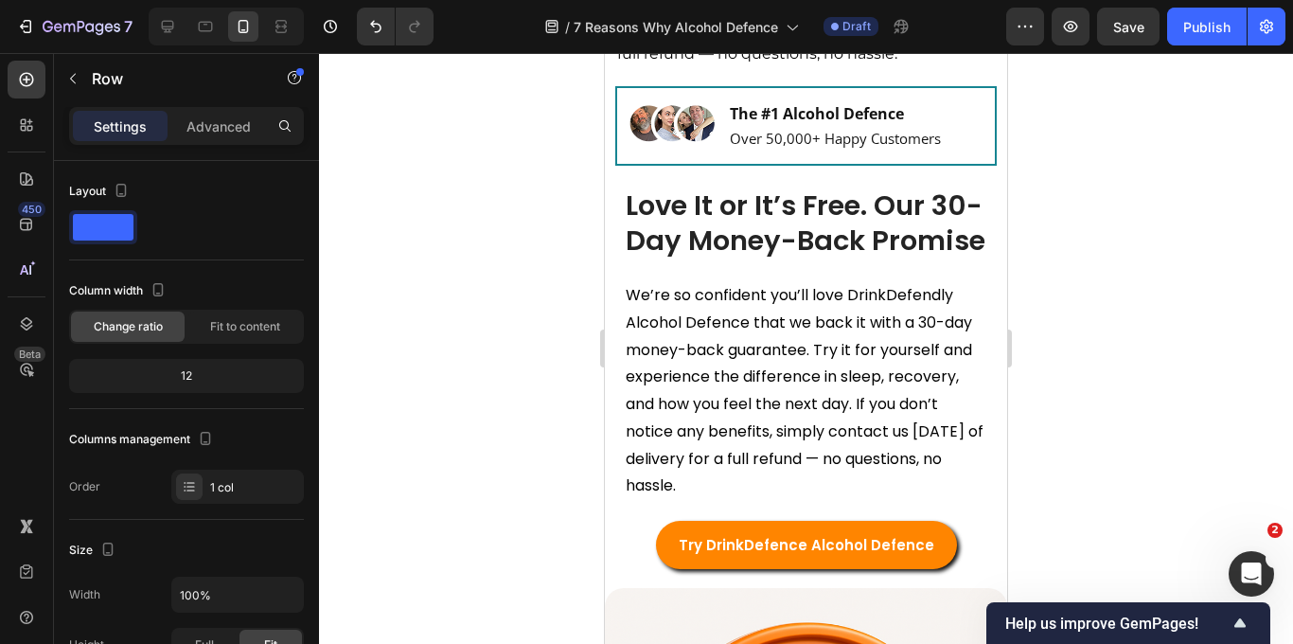
scroll to position [6481, 0]
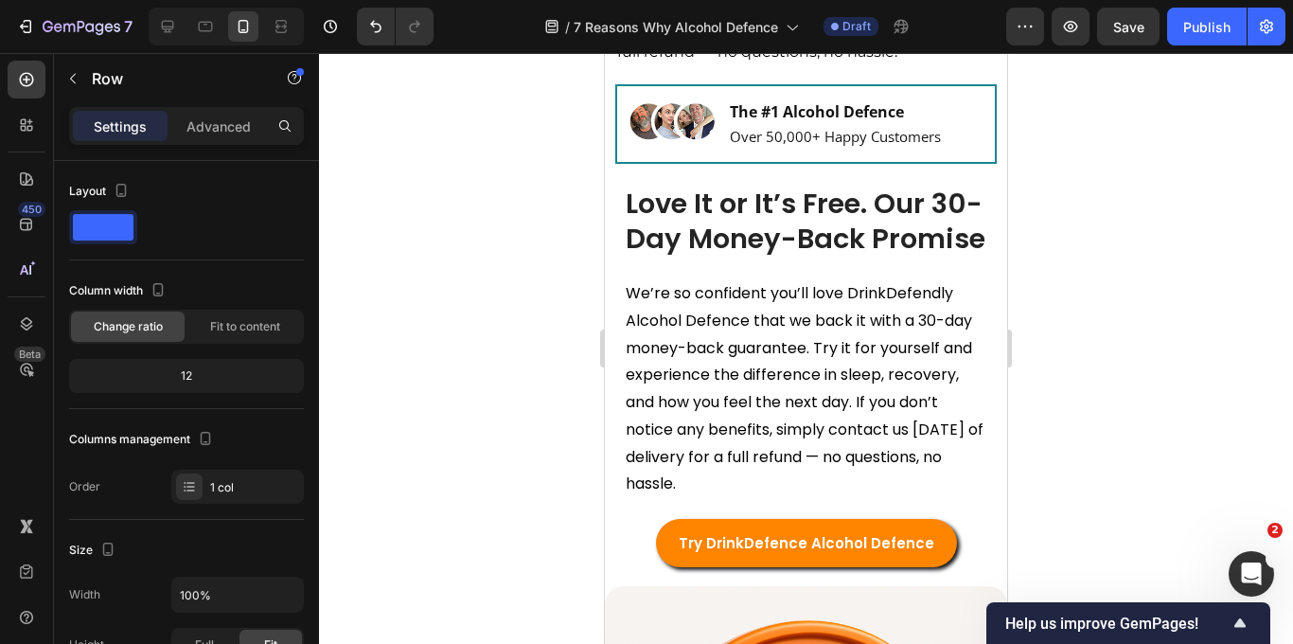
click at [614, 335] on div "Love It or It’s Free. Our 30-Day Money-Back Promise Heading We’re so confident …" at bounding box center [806, 338] width 402 height 326
click at [614, 358] on div "Love It or It’s Free. Our 30-Day Money-Back Promise Heading We’re so confident …" at bounding box center [806, 338] width 402 height 326
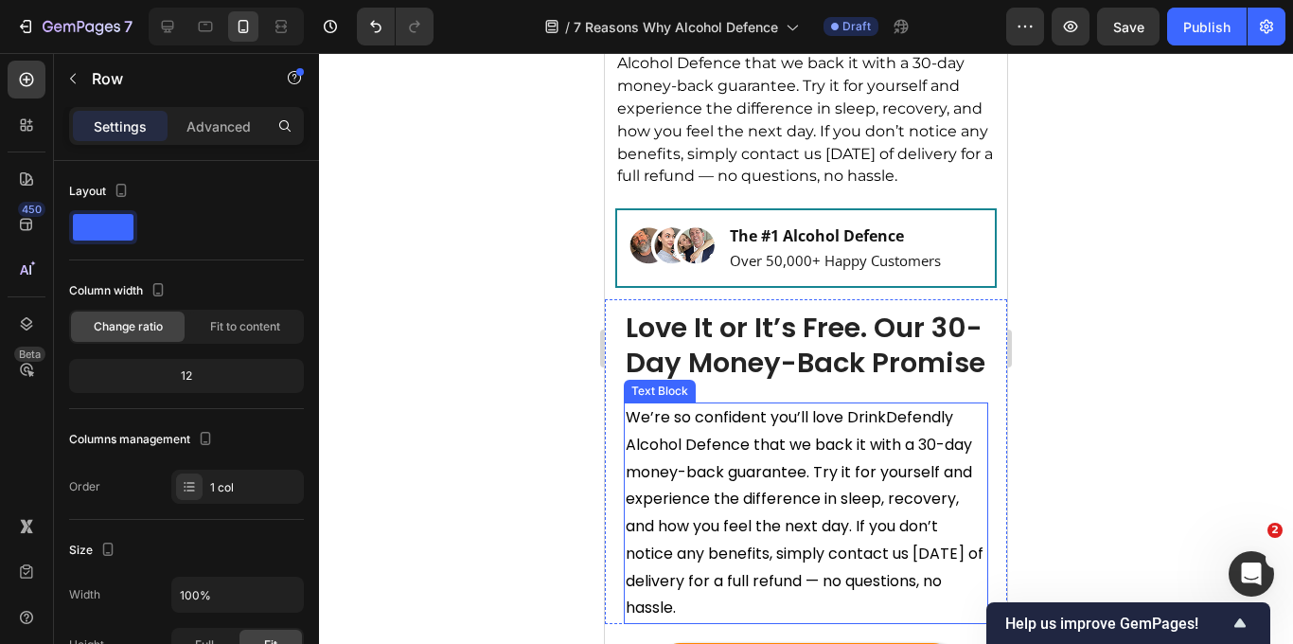
scroll to position [6380, 0]
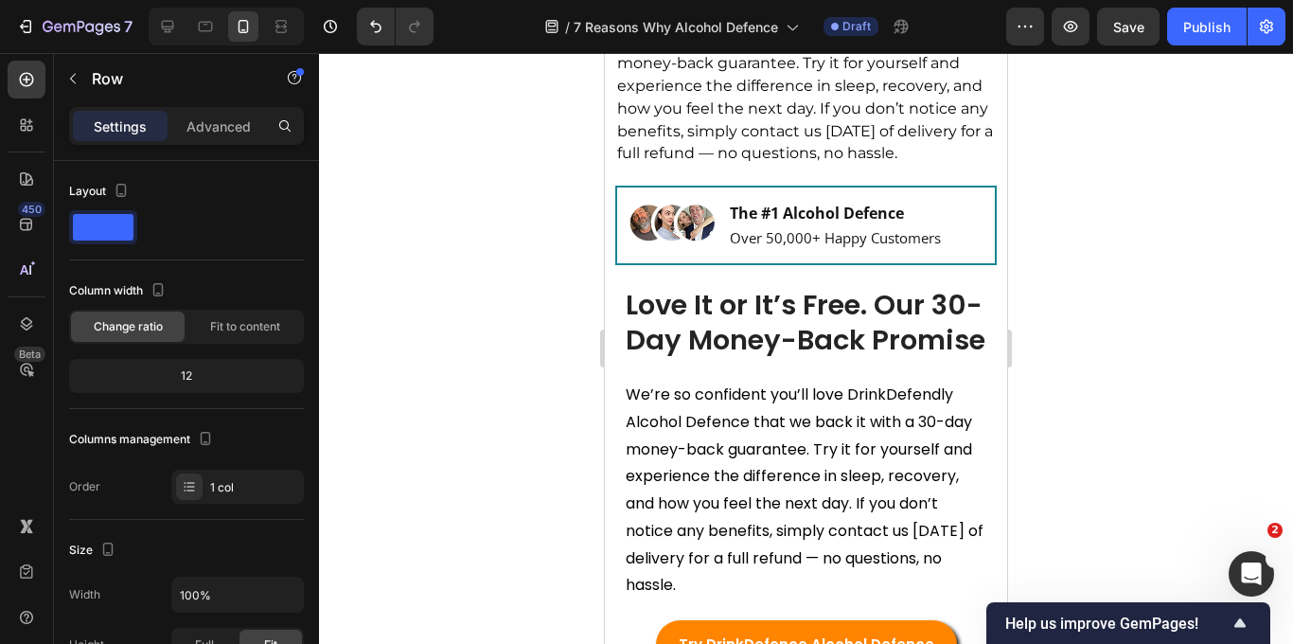
click at [610, 330] on div "Love It or It’s Free. Our 30-Day Money-Back Promise Heading We’re so confident …" at bounding box center [806, 439] width 402 height 326
click at [1044, 335] on div at bounding box center [806, 348] width 974 height 591
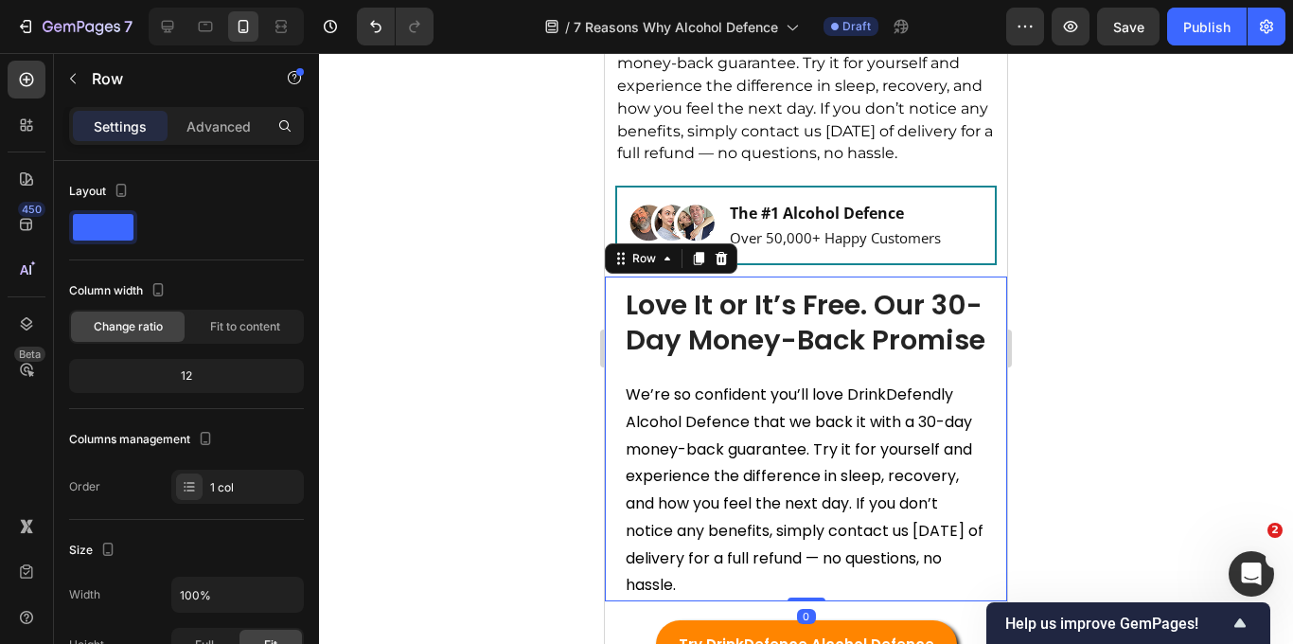
click at [995, 318] on div "Love It or It’s Free. Our 30-Day Money-Back Promise Heading We’re so confident …" at bounding box center [806, 439] width 402 height 326
click at [724, 264] on icon at bounding box center [722, 257] width 12 height 13
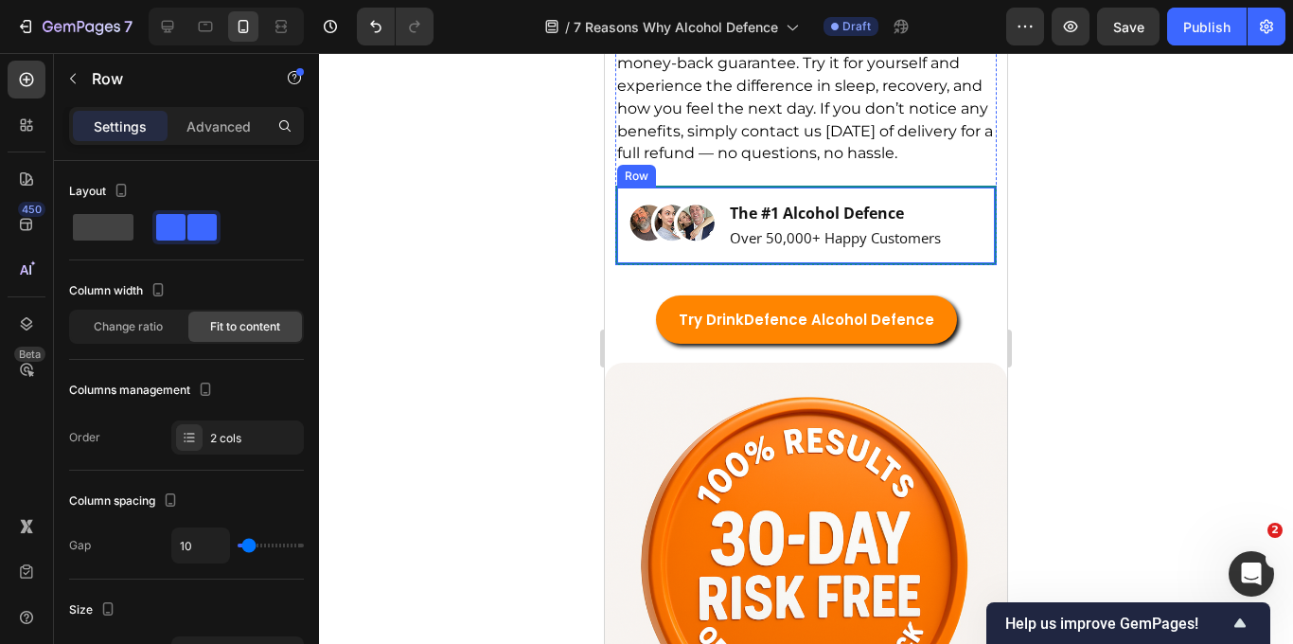
click at [984, 264] on div "Image The #1 Alcohol Defence Text Block Over 50,000+ Happy Customers Text Block…" at bounding box center [806, 225] width 382 height 79
click at [734, 177] on icon at bounding box center [733, 169] width 15 height 15
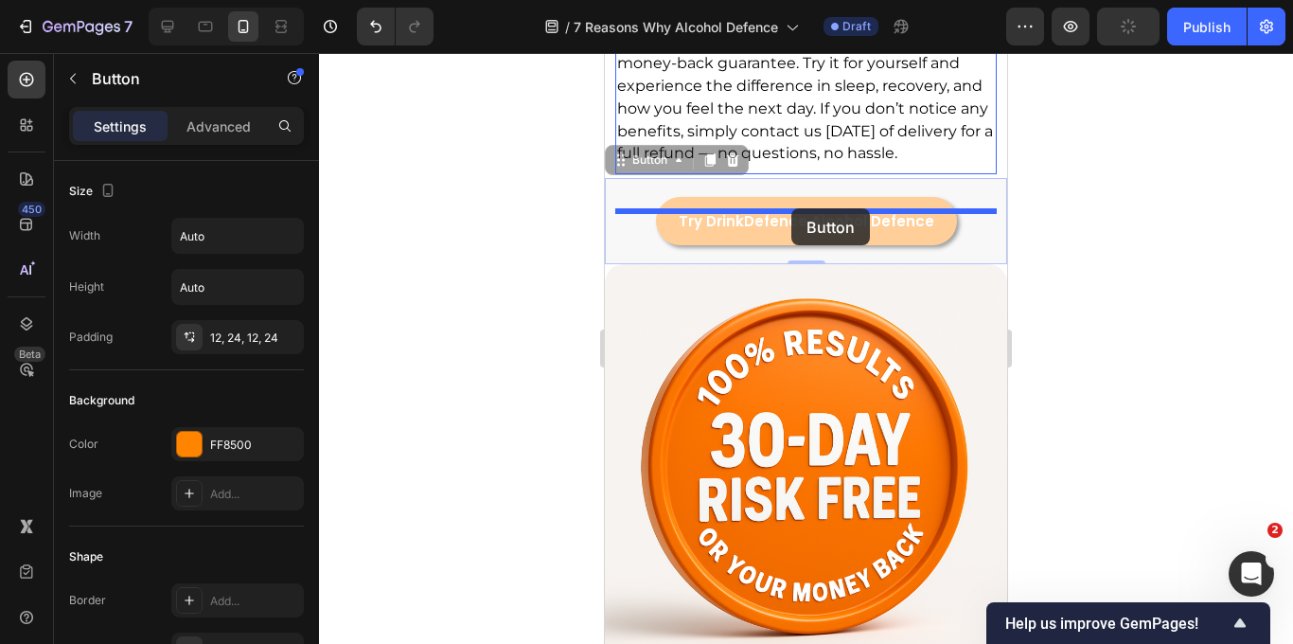
drag, startPoint x: 612, startPoint y: 245, endPoint x: 791, endPoint y: 208, distance: 182.7
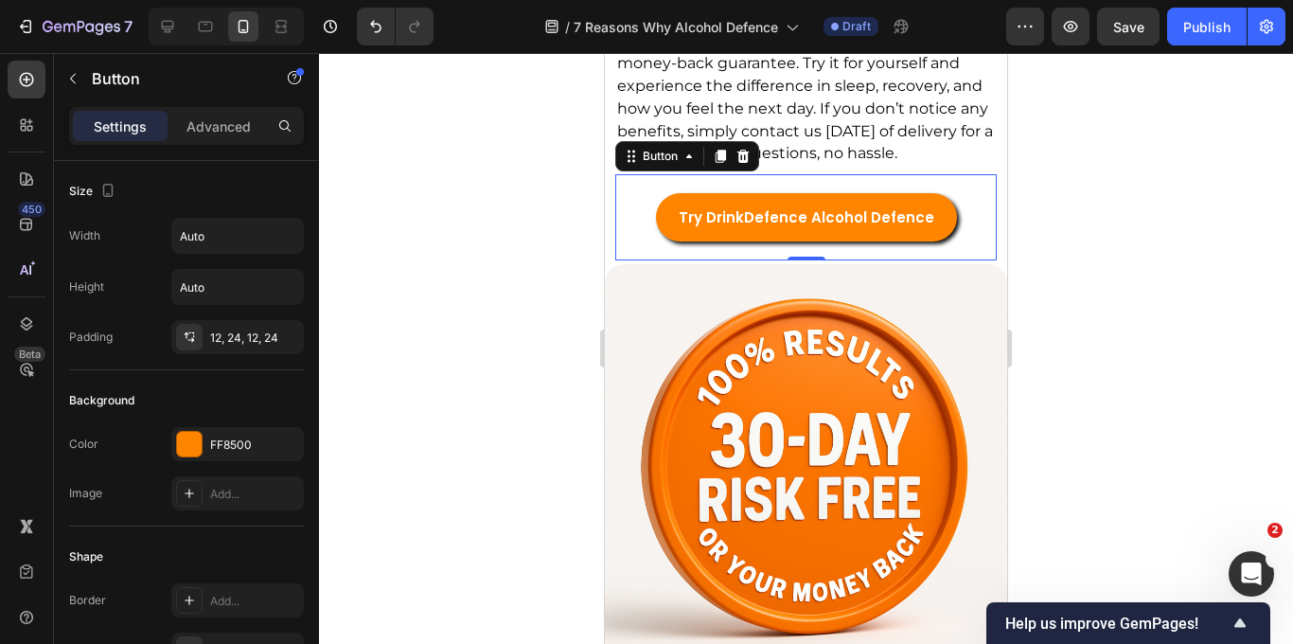
click at [513, 275] on div at bounding box center [806, 348] width 974 height 591
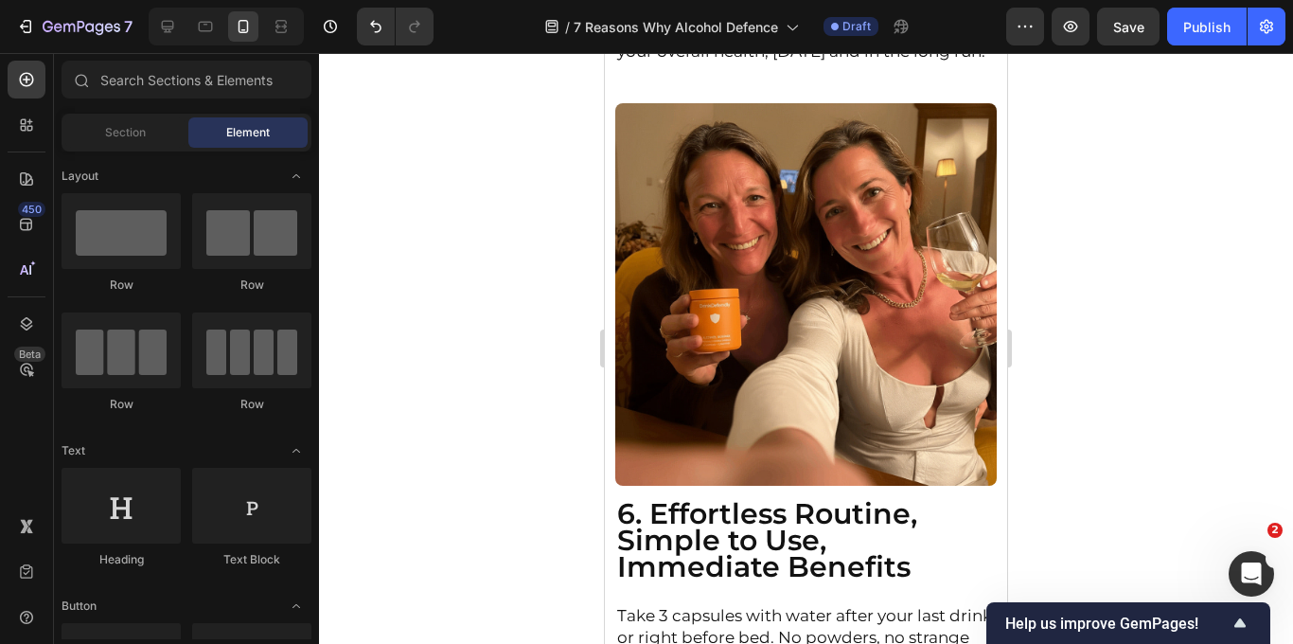
scroll to position [5287, 0]
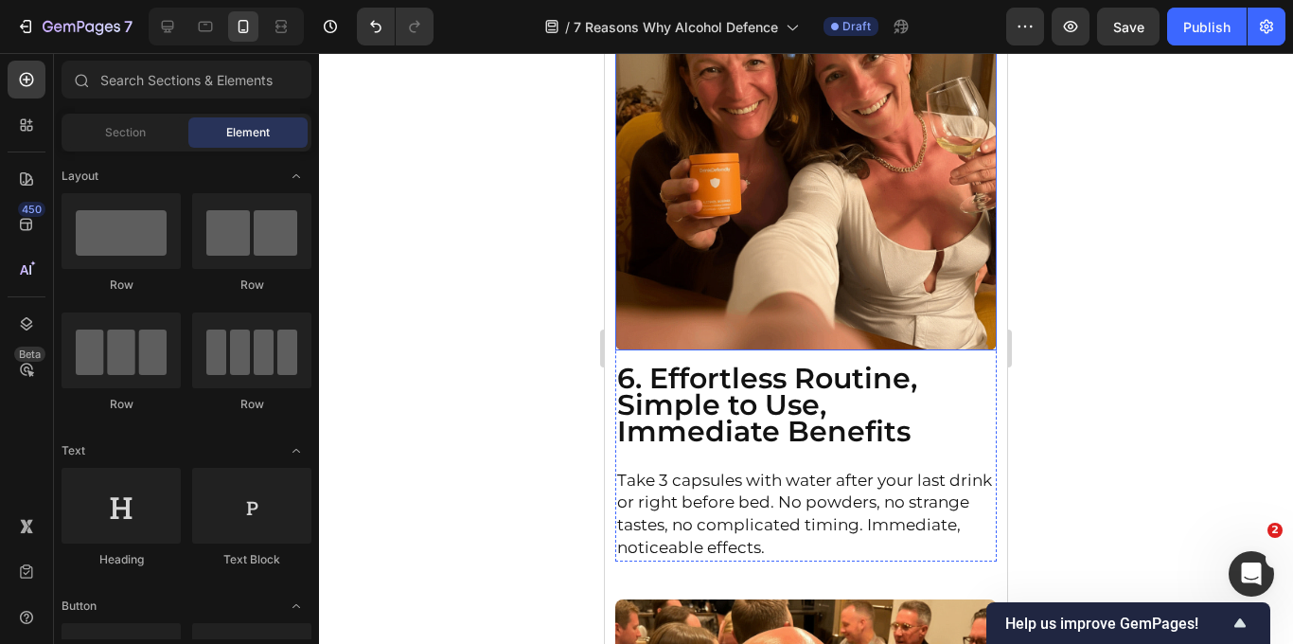
click at [762, 196] on img at bounding box center [806, 159] width 382 height 382
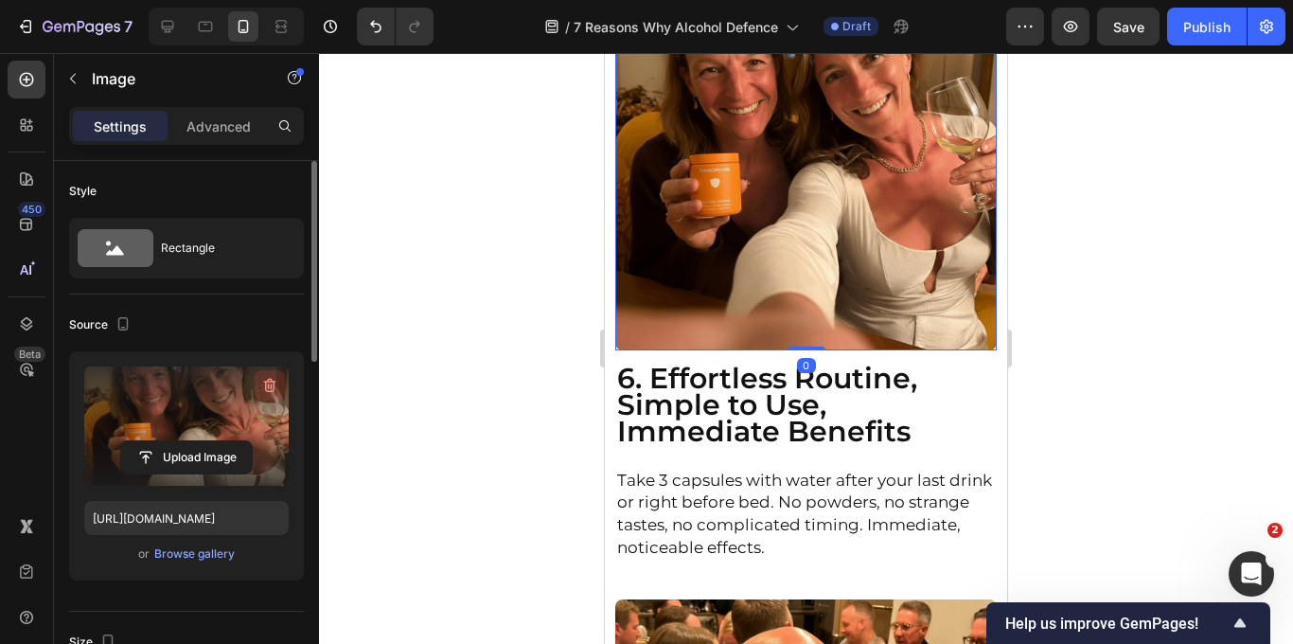
click at [272, 384] on icon "button" at bounding box center [269, 385] width 19 height 19
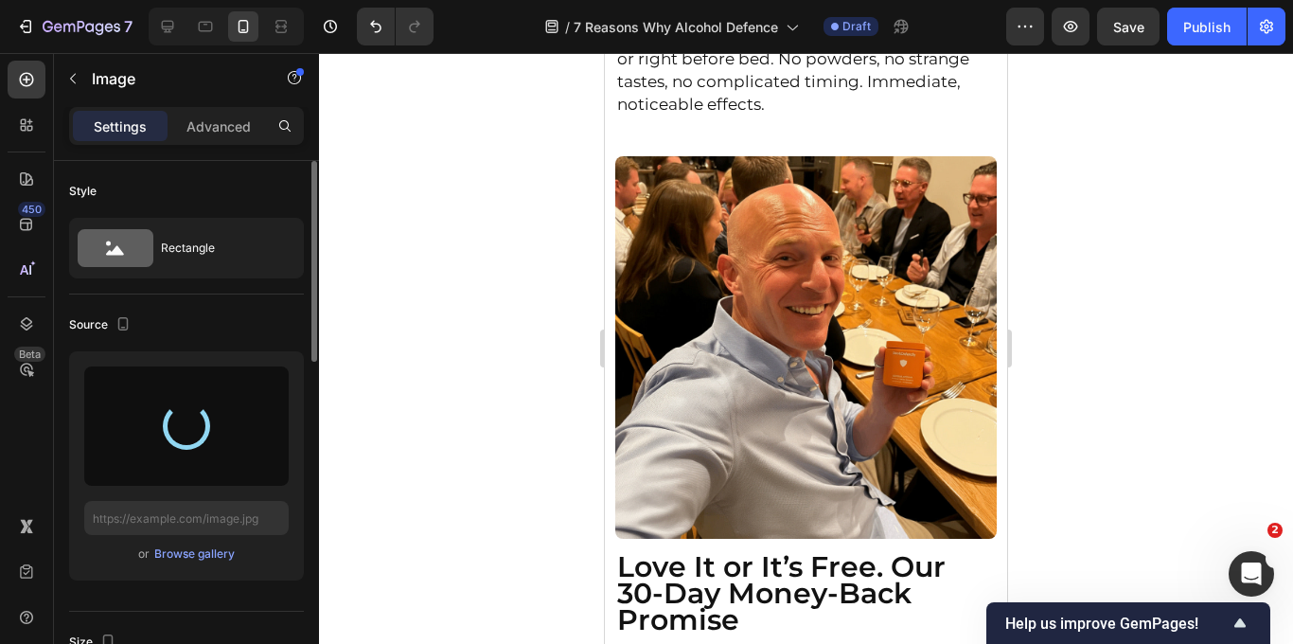
type input "[URL][DOMAIN_NAME]"
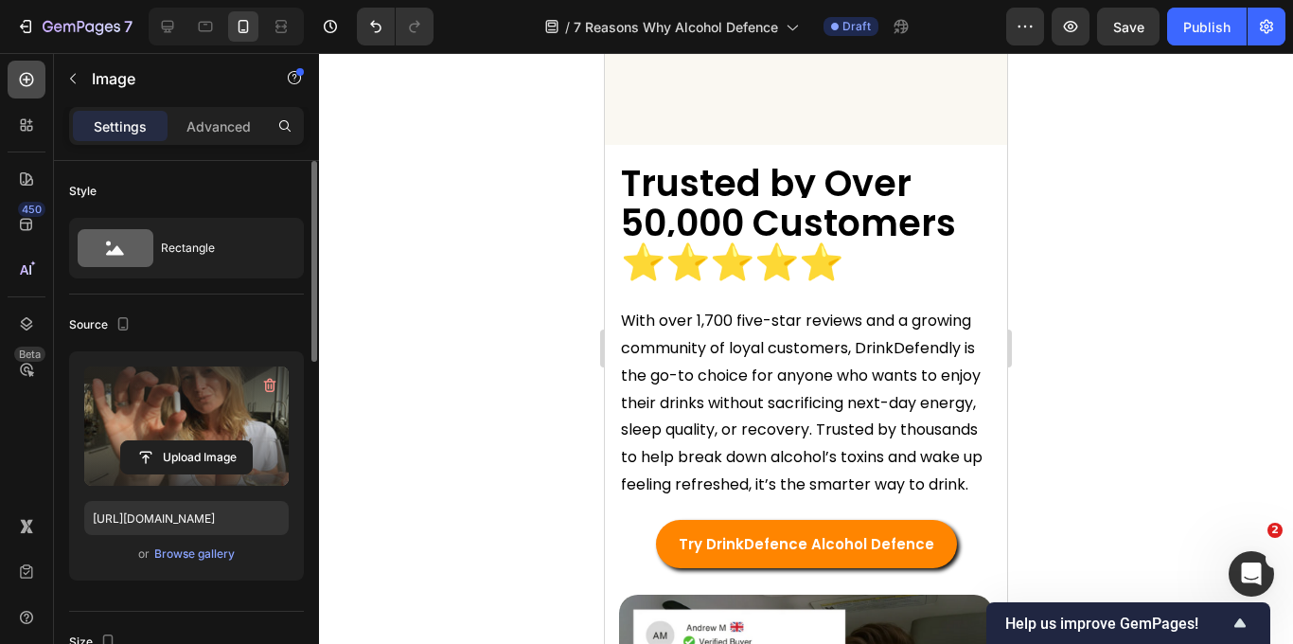
scroll to position [7785, 0]
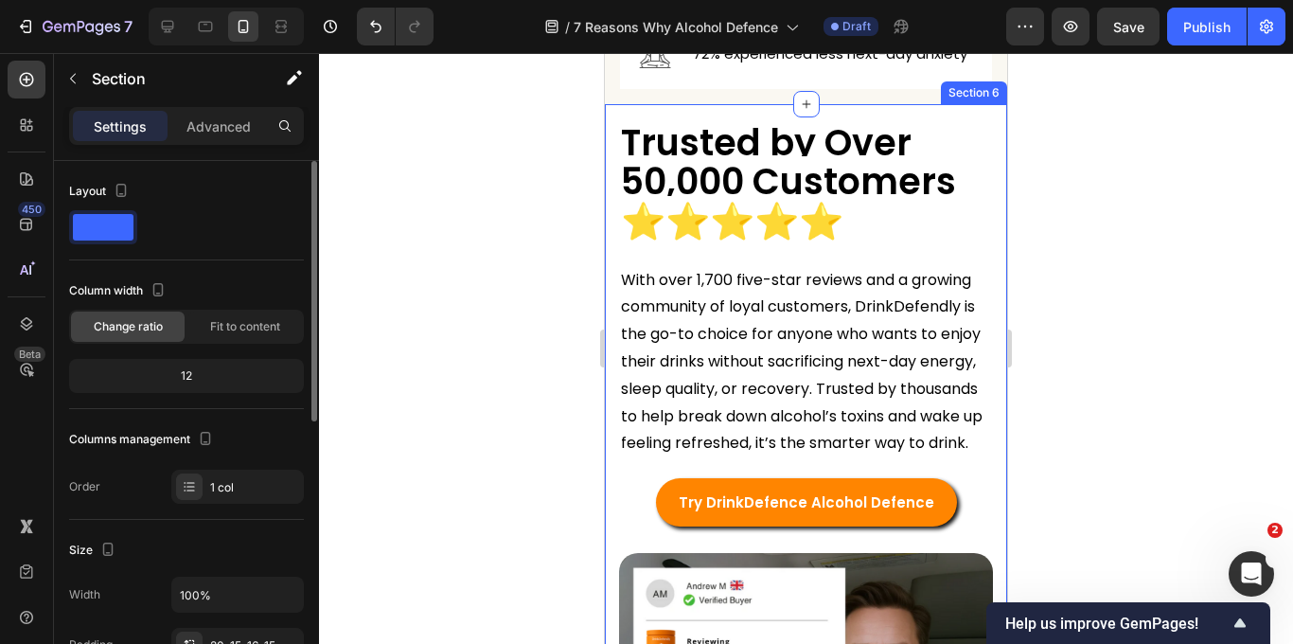
click at [610, 387] on div "Trusted by Over 50,000 Customers ⭐️⭐️⭐️⭐️⭐️ Heading With over 1,700 five-star r…" at bounding box center [806, 530] width 402 height 852
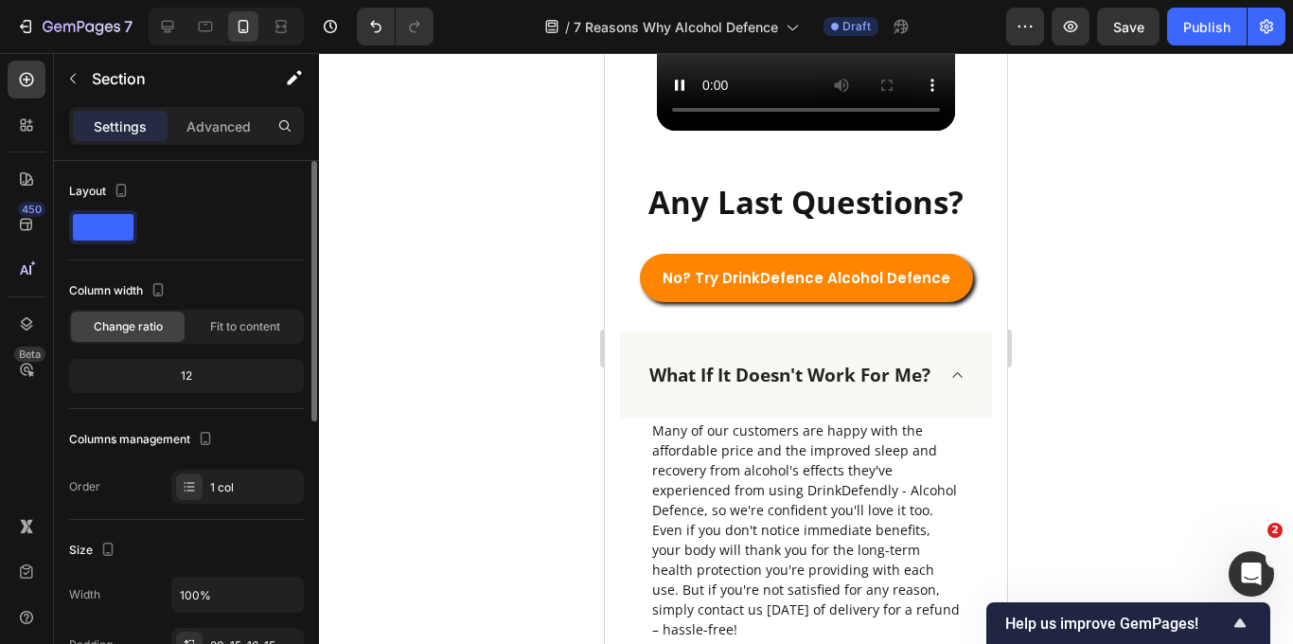
scroll to position [9390, 0]
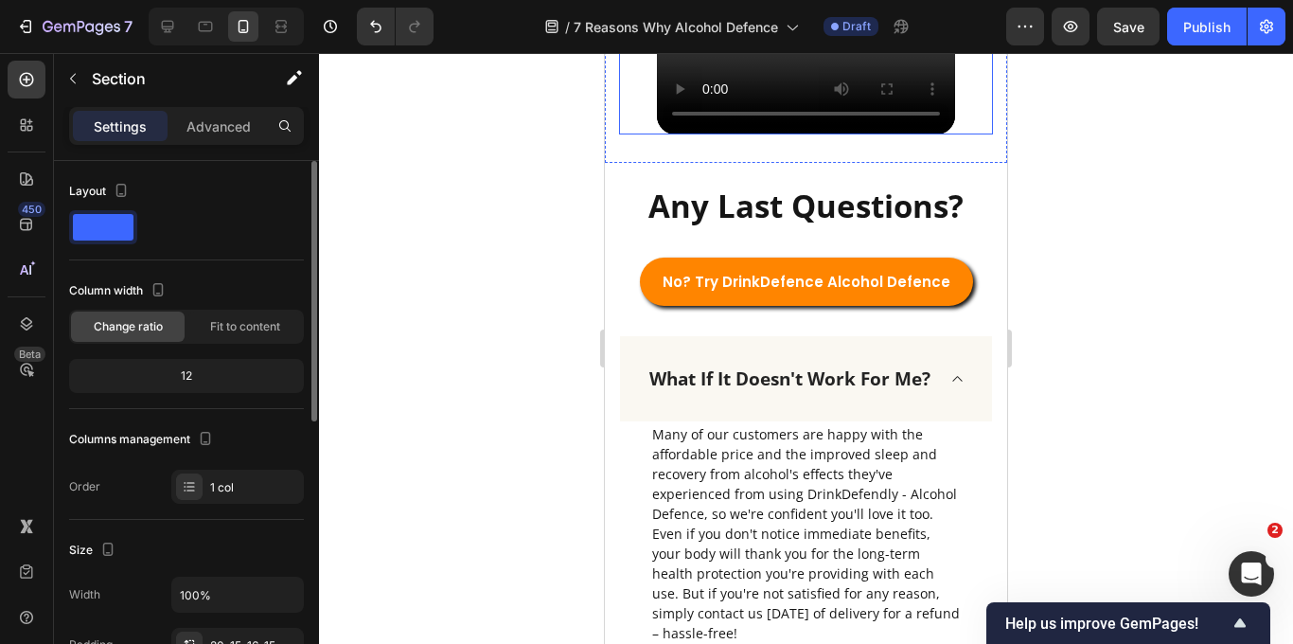
click at [640, 134] on div "Video" at bounding box center [806, 60] width 374 height 150
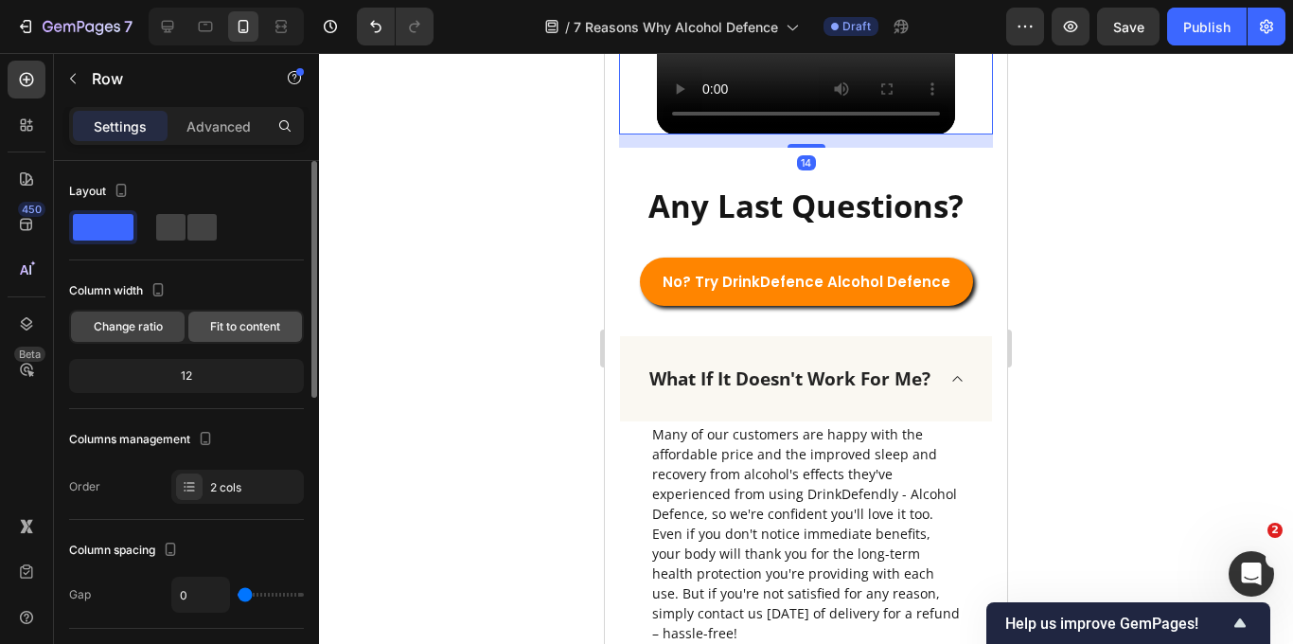
scroll to position [99, 0]
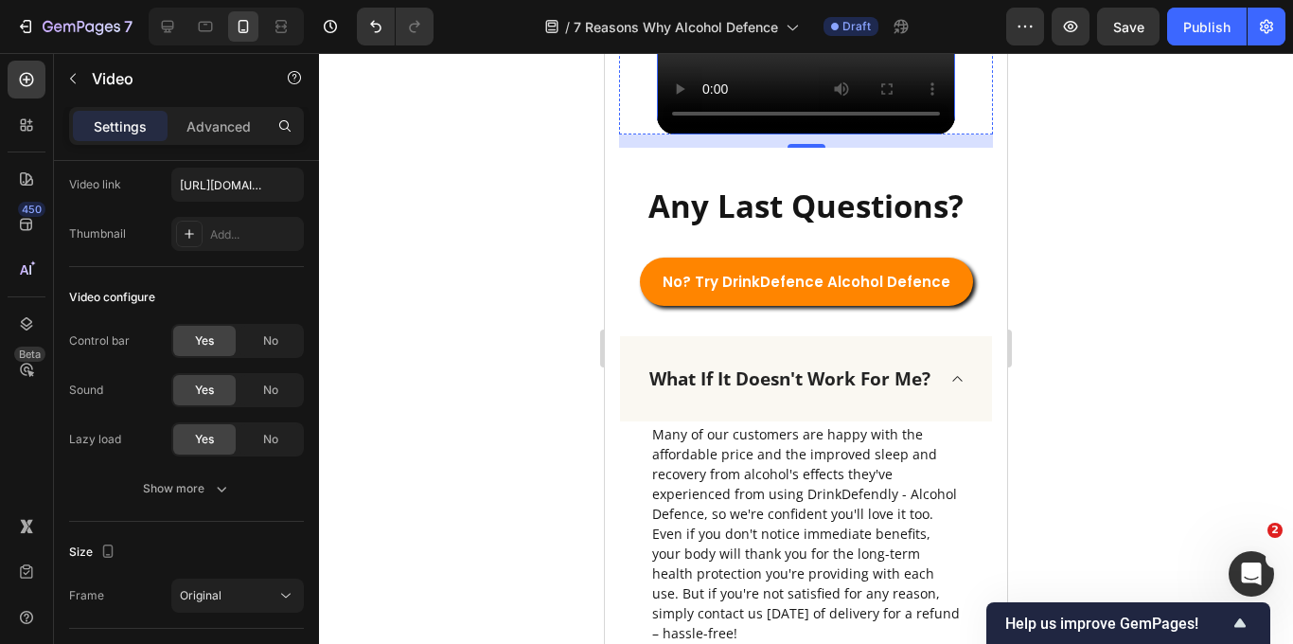
click at [778, 134] on video at bounding box center [806, 60] width 298 height 150
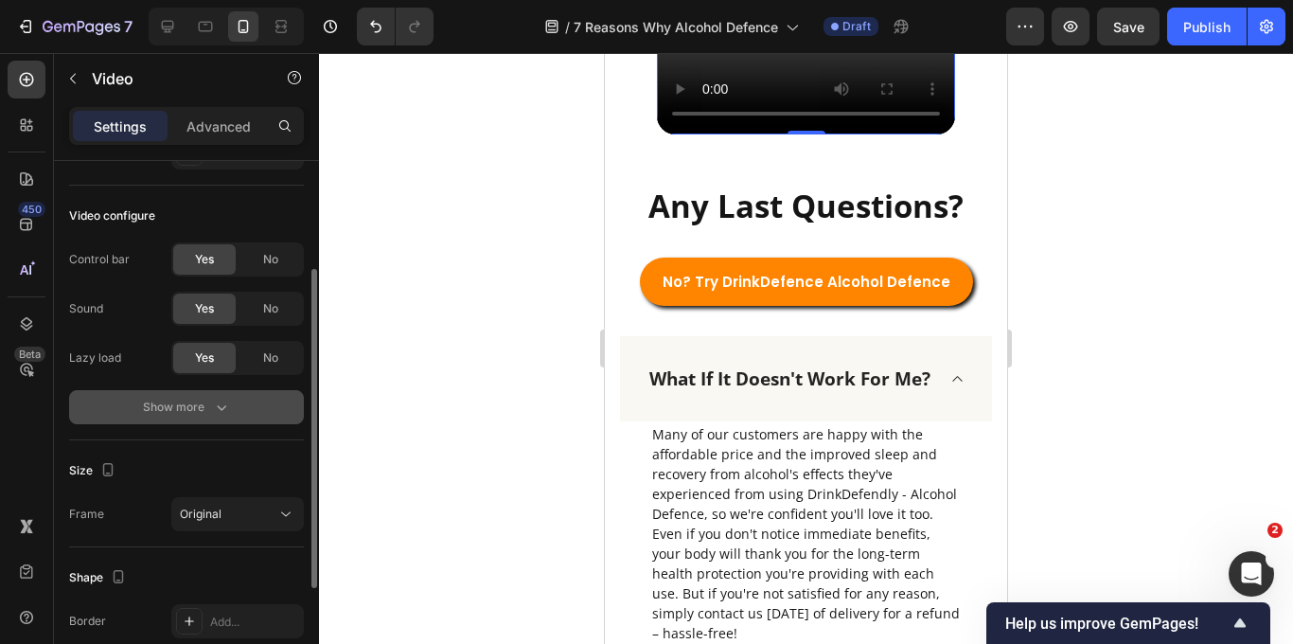
click at [224, 413] on icon "button" at bounding box center [221, 407] width 19 height 19
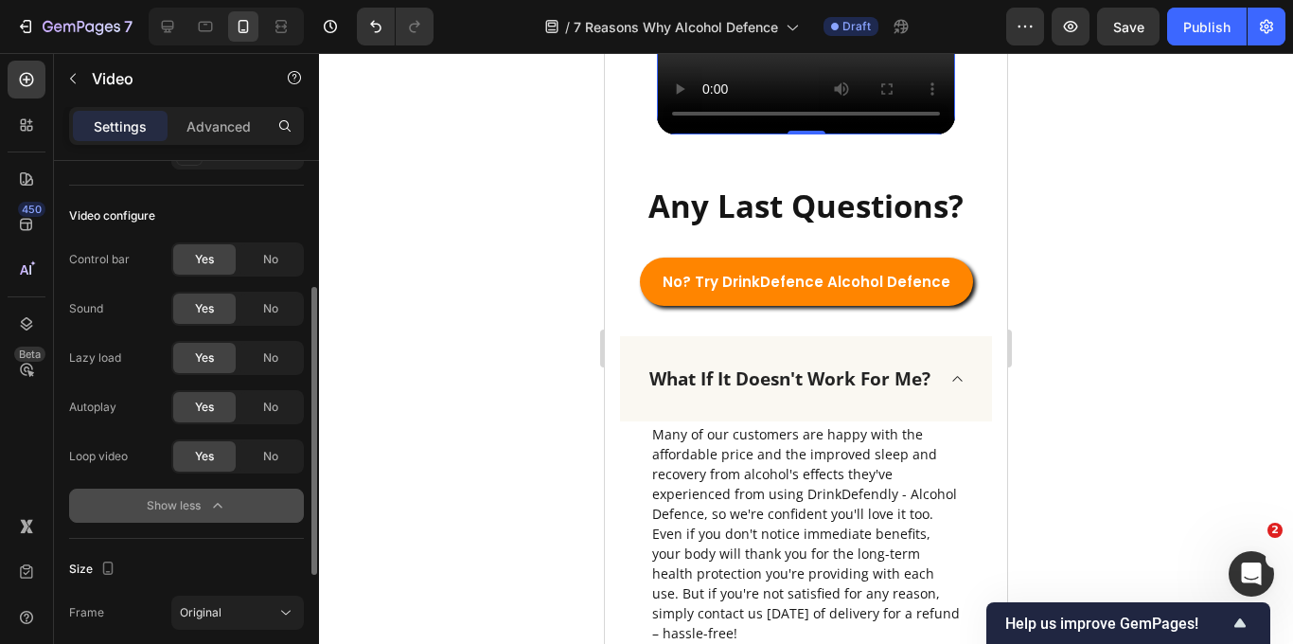
scroll to position [209, 0]
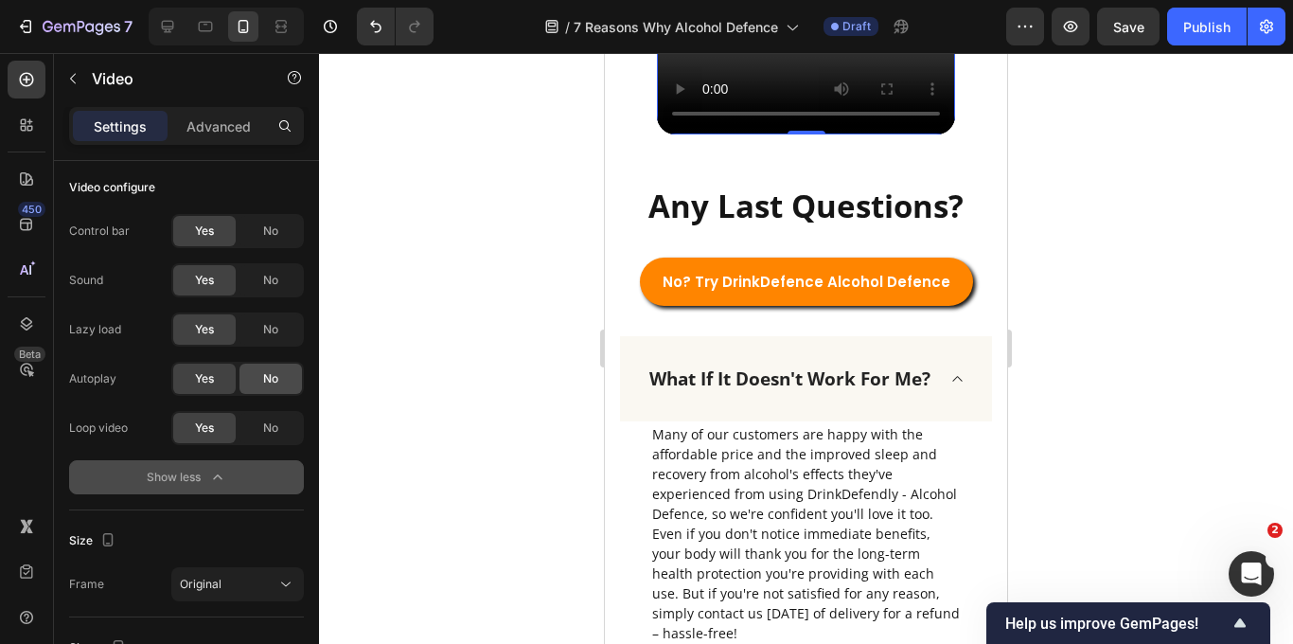
click at [281, 376] on div "No" at bounding box center [270, 378] width 62 height 30
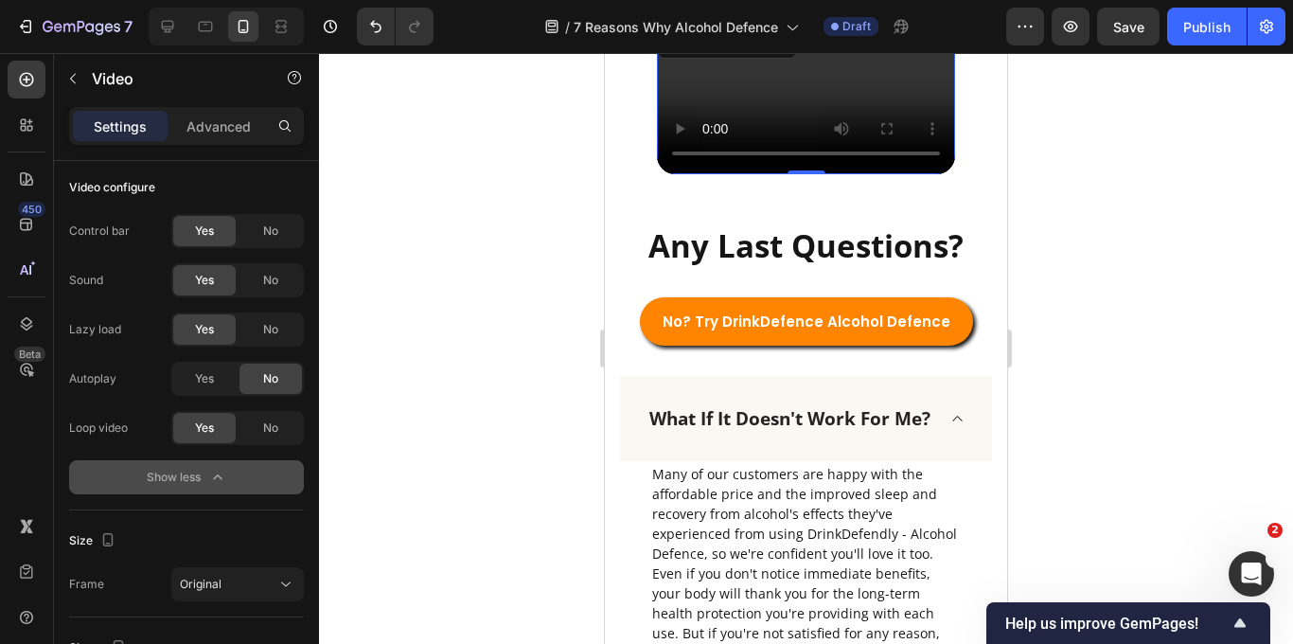
scroll to position [9353, 0]
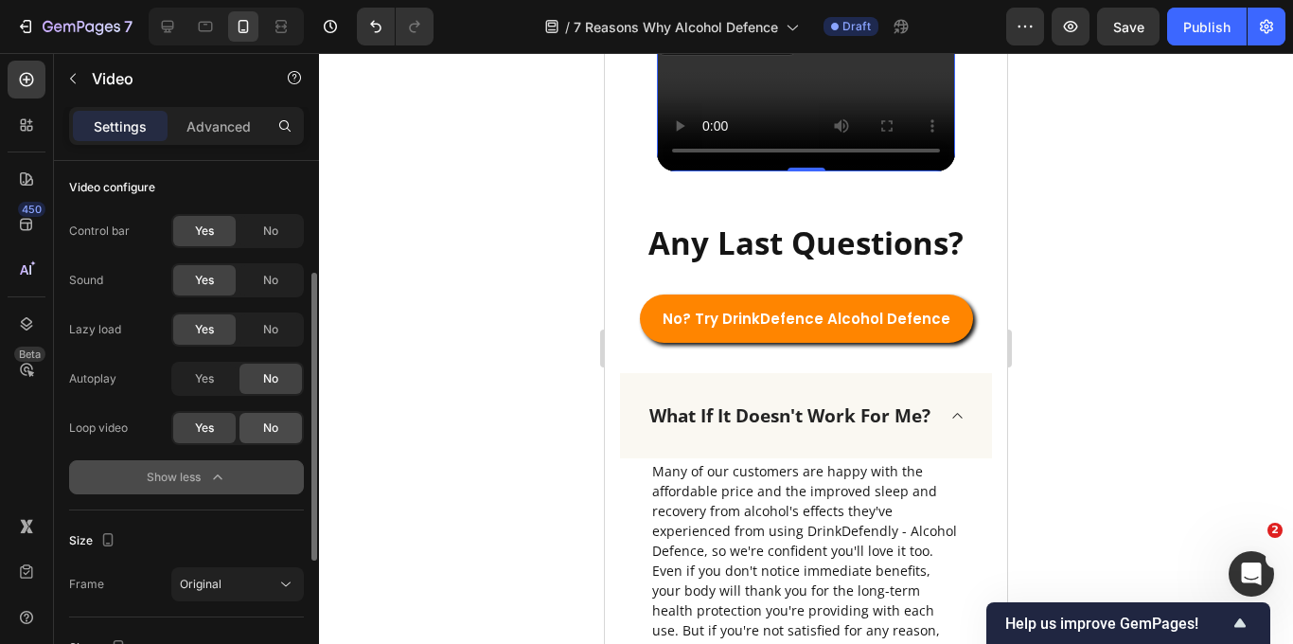
click at [271, 430] on span "No" at bounding box center [270, 427] width 15 height 17
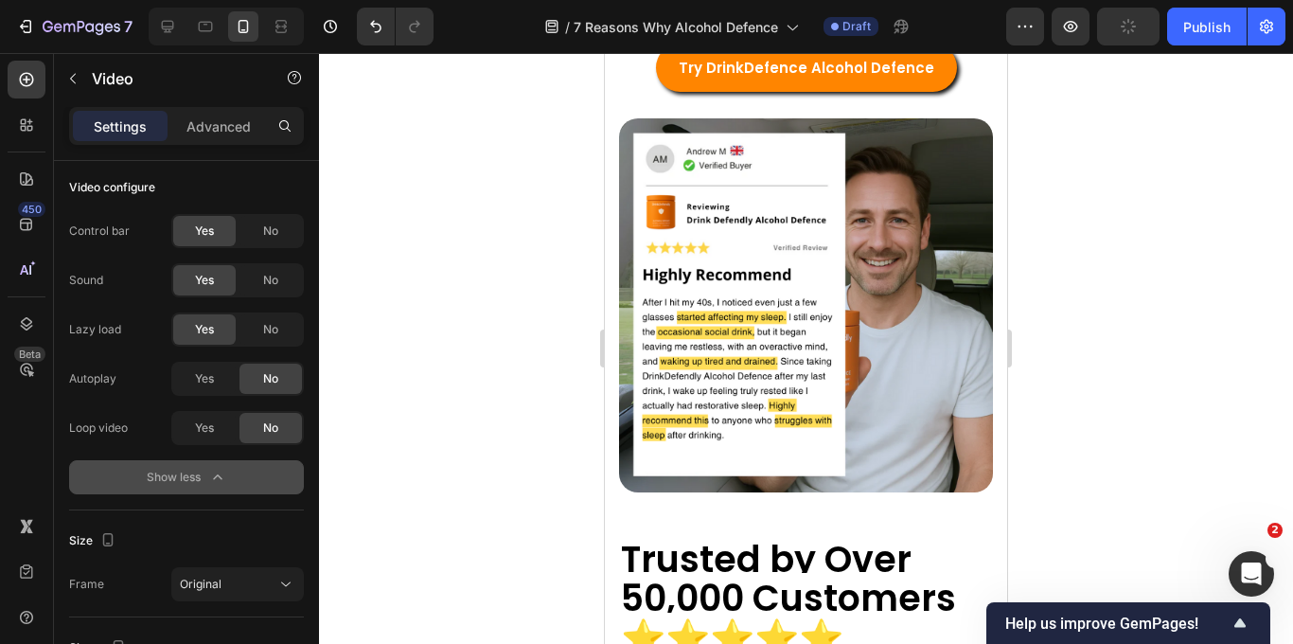
scroll to position [8353, 0]
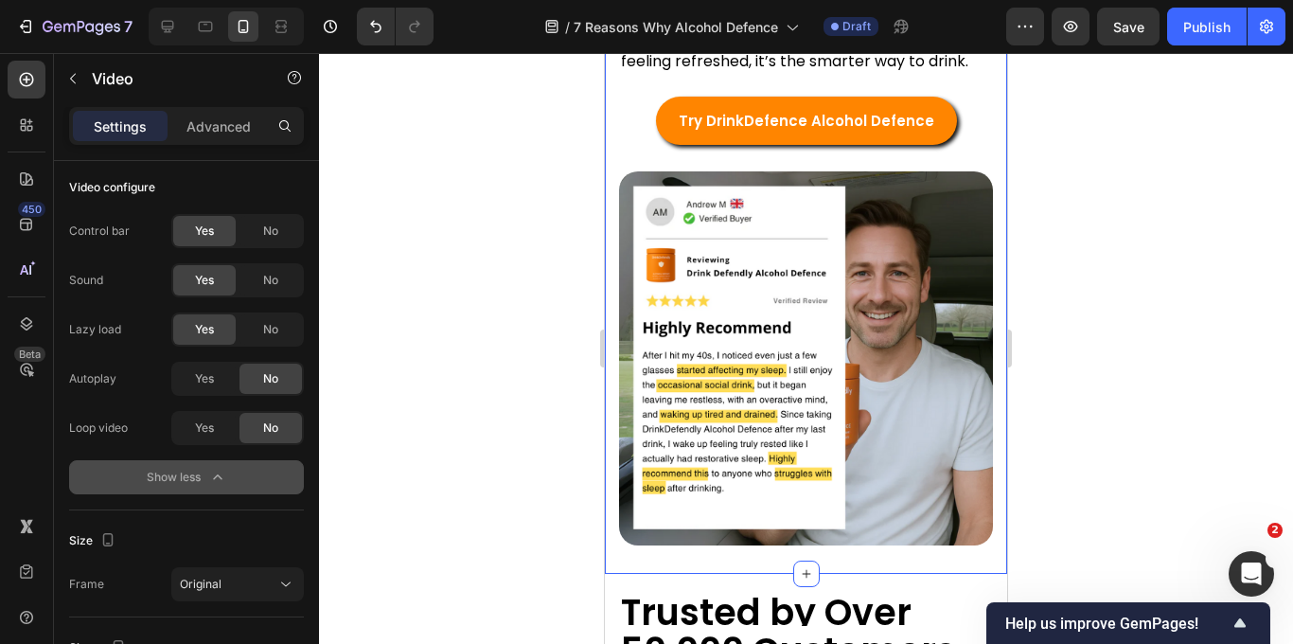
click at [610, 348] on div "Trusted by Over 50,000 Customers ⭐️⭐️⭐️⭐️⭐️ Heading With over 1,700 five-star r…" at bounding box center [806, 148] width 402 height 852
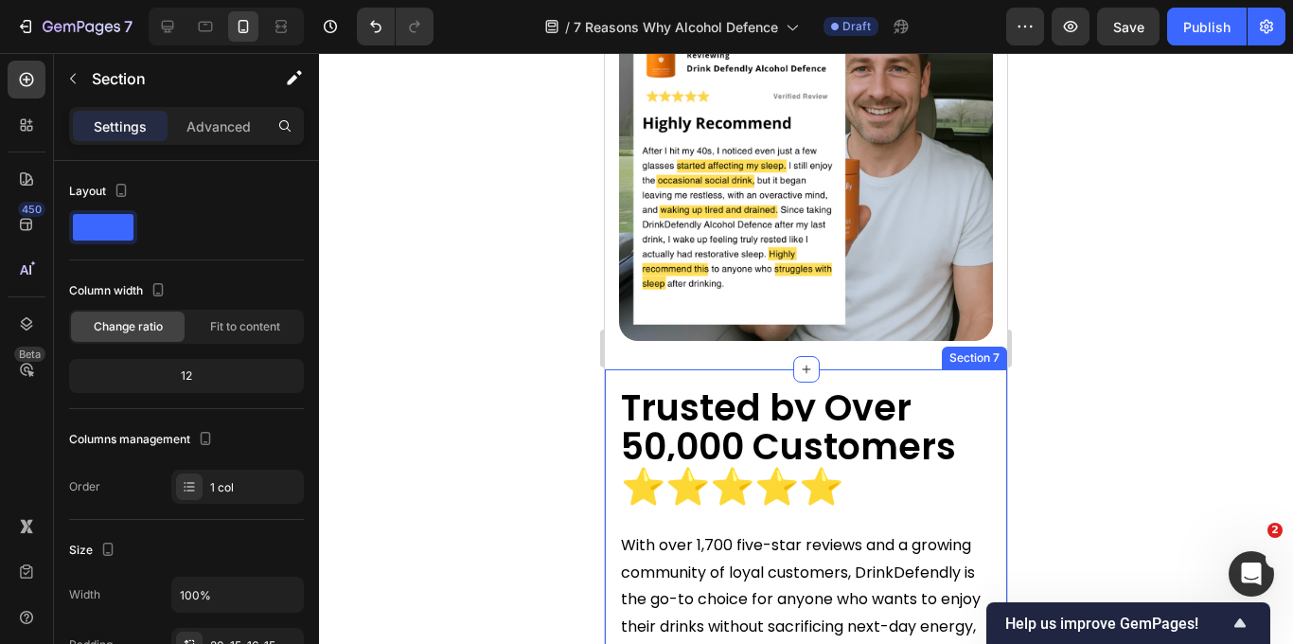
scroll to position [8442, 0]
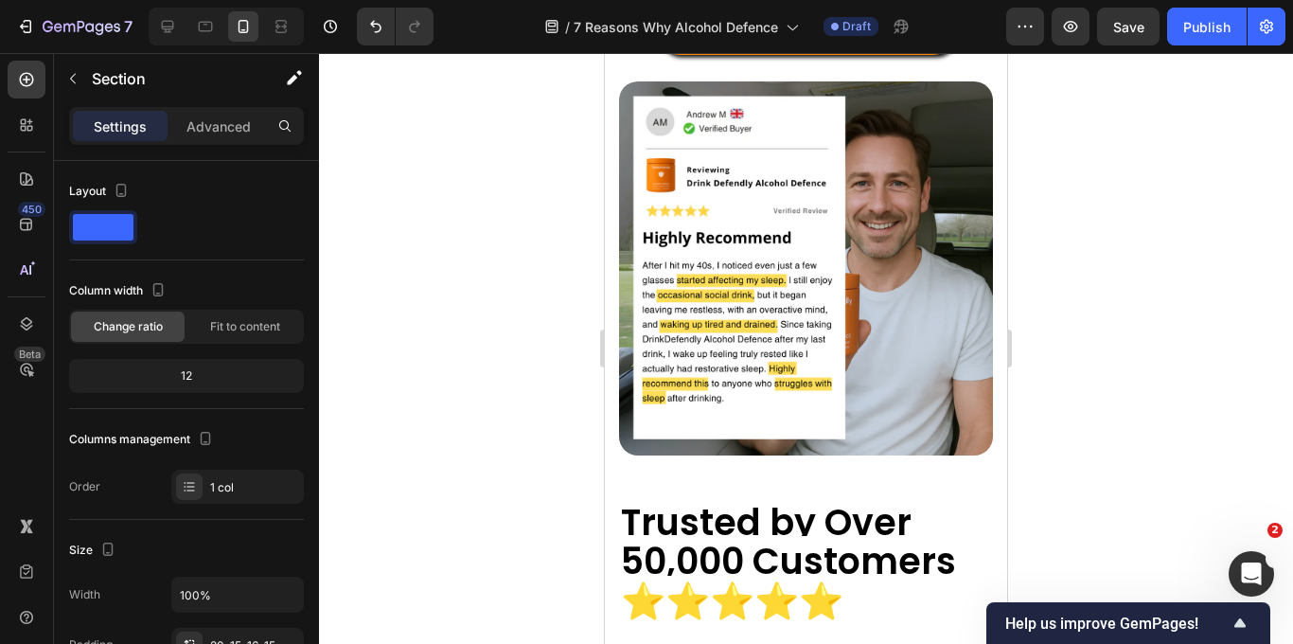
click at [576, 204] on div at bounding box center [806, 348] width 974 height 591
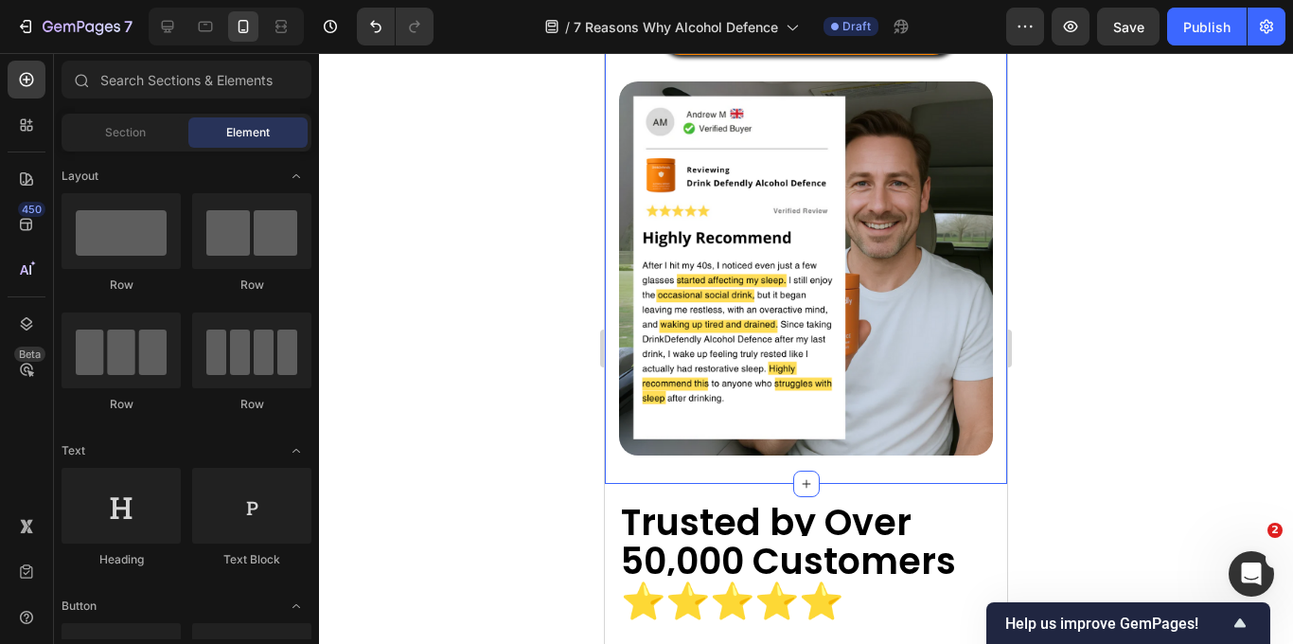
click at [610, 205] on div "Trusted by Over 50,000 Customers ⭐️⭐️⭐️⭐️⭐️ Heading With over 1,700 five-star r…" at bounding box center [806, 58] width 402 height 852
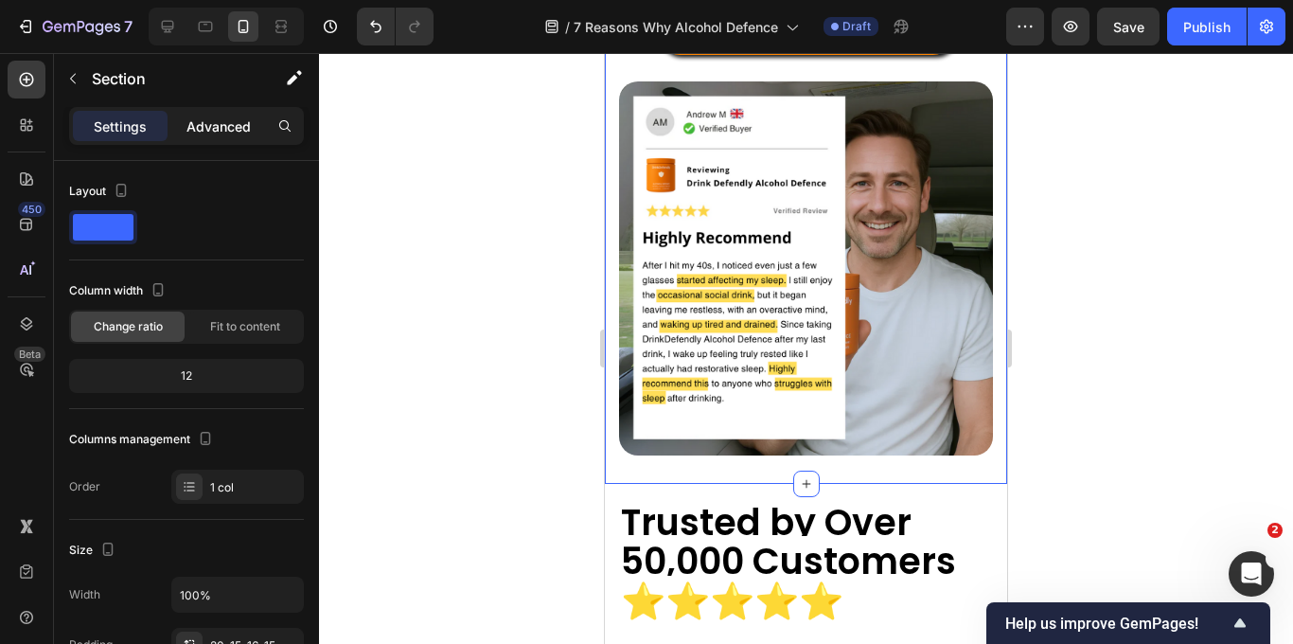
click at [210, 133] on p "Advanced" at bounding box center [218, 126] width 64 height 20
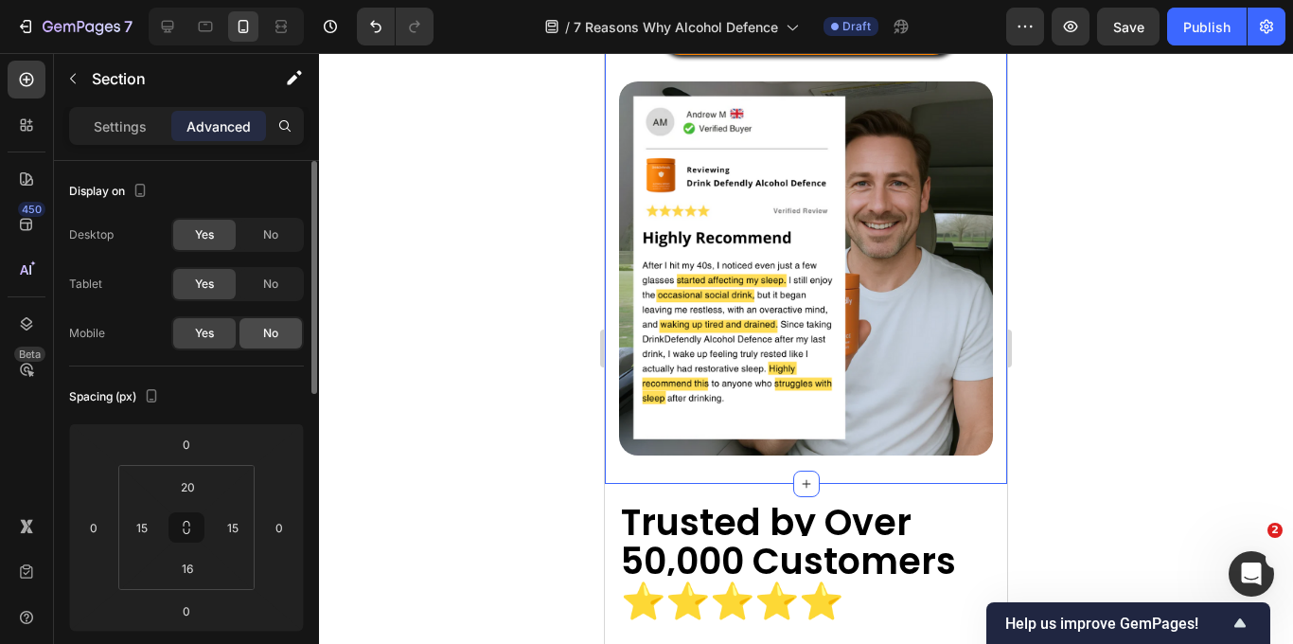
click at [263, 325] on span "No" at bounding box center [270, 333] width 15 height 17
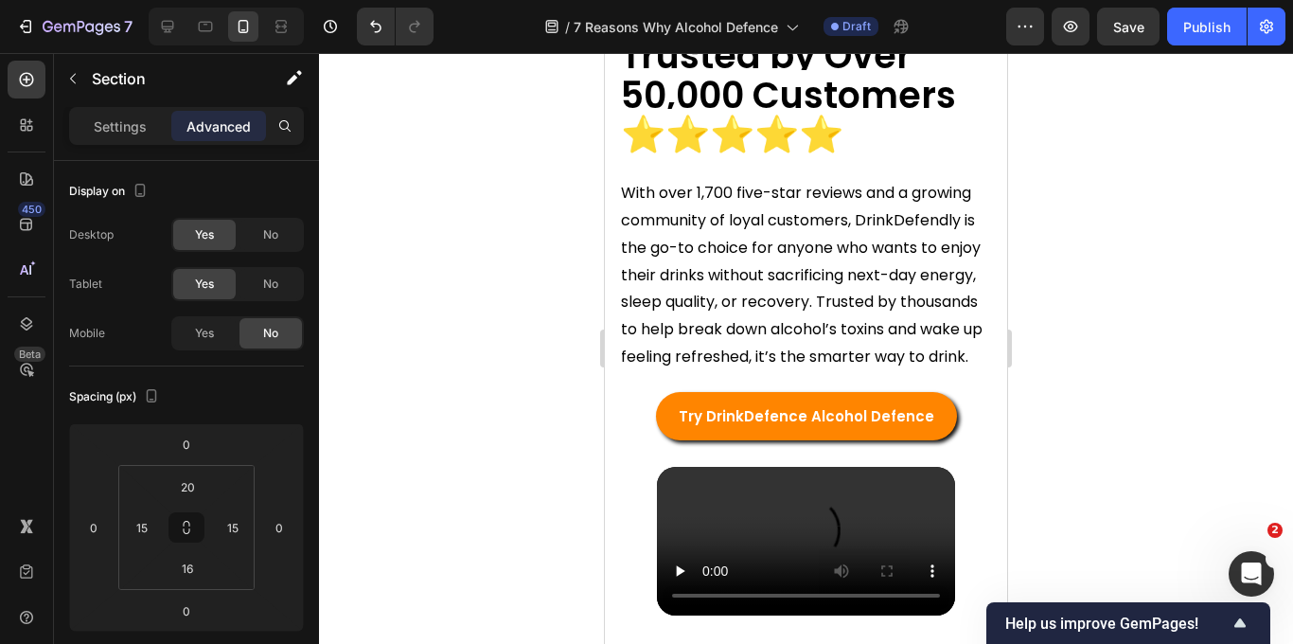
scroll to position [8056, 0]
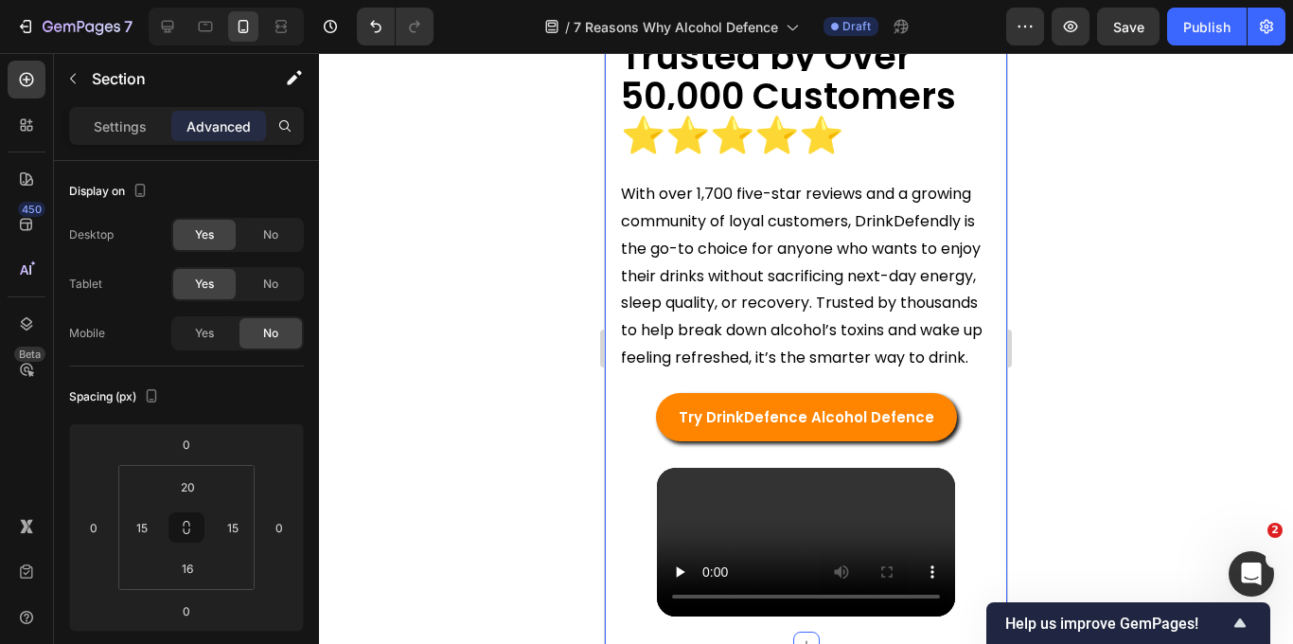
click at [613, 352] on div "Trusted by Over 50,000 Customers ⭐️⭐️⭐️⭐️⭐️ Heading With over 1,700 five-star r…" at bounding box center [806, 331] width 402 height 627
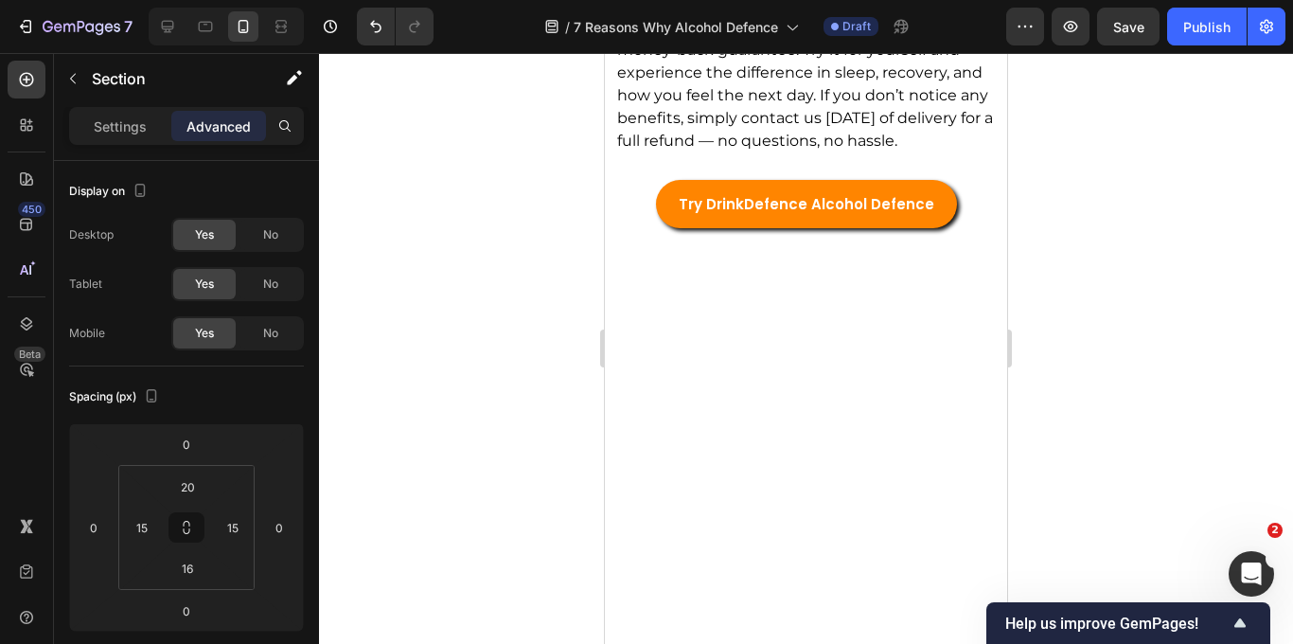
scroll to position [5925, 0]
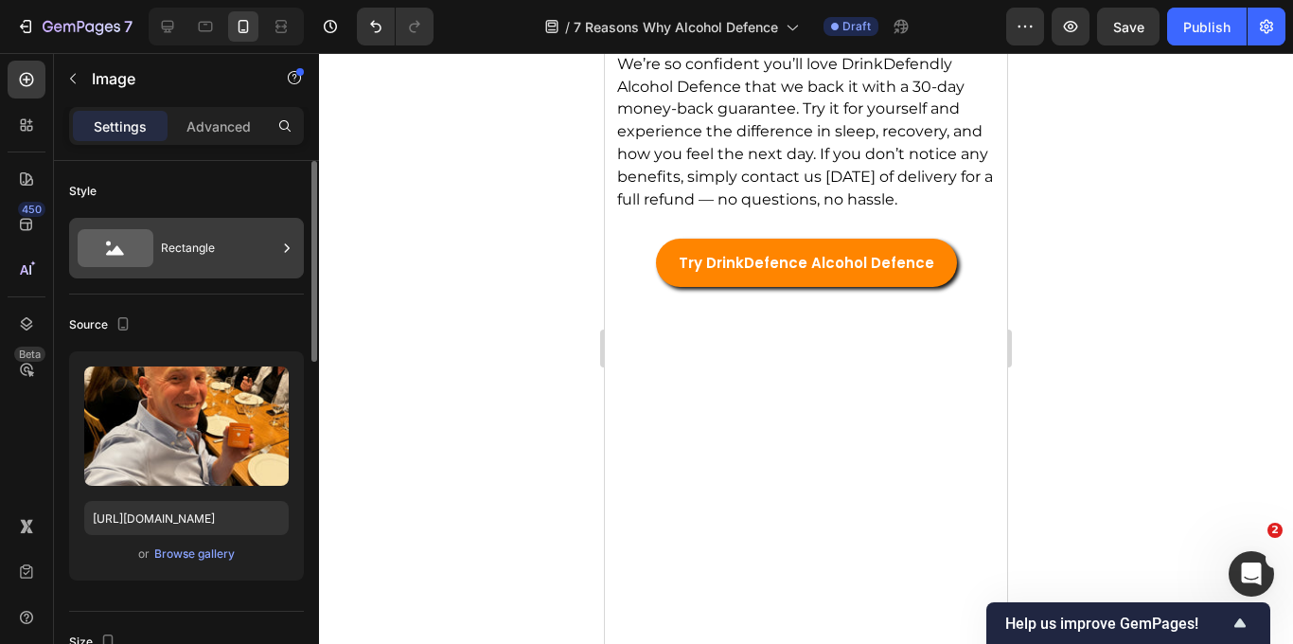
scroll to position [5954, 0]
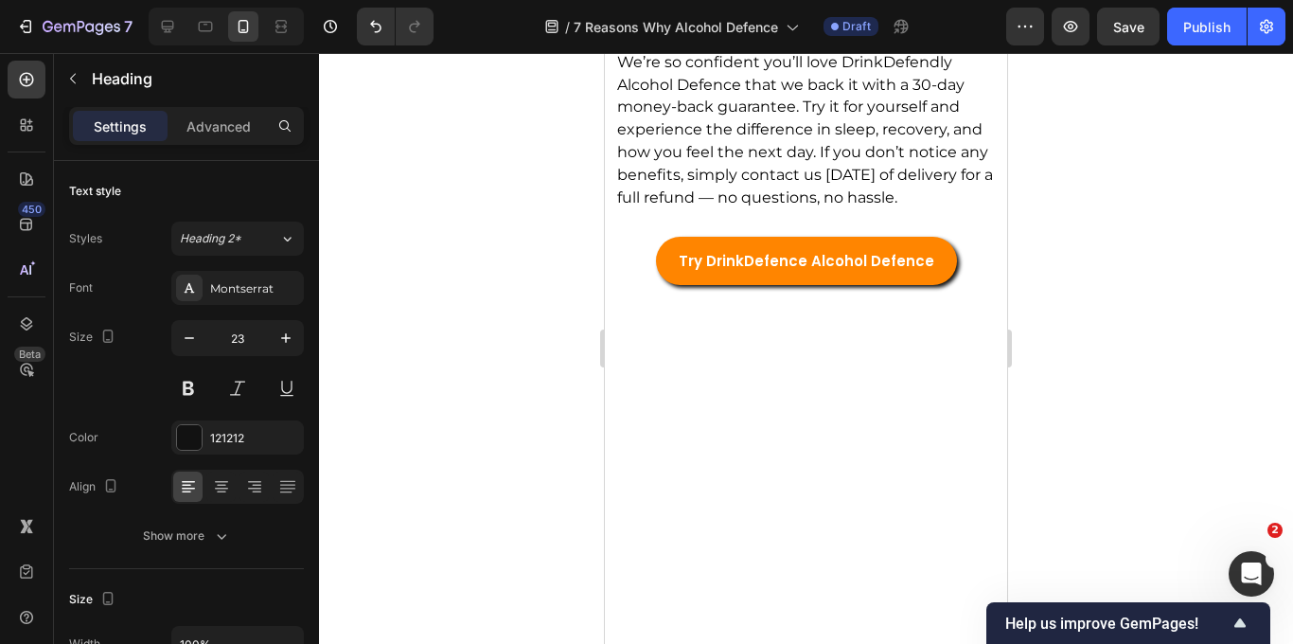
click at [1157, 361] on div at bounding box center [806, 348] width 974 height 591
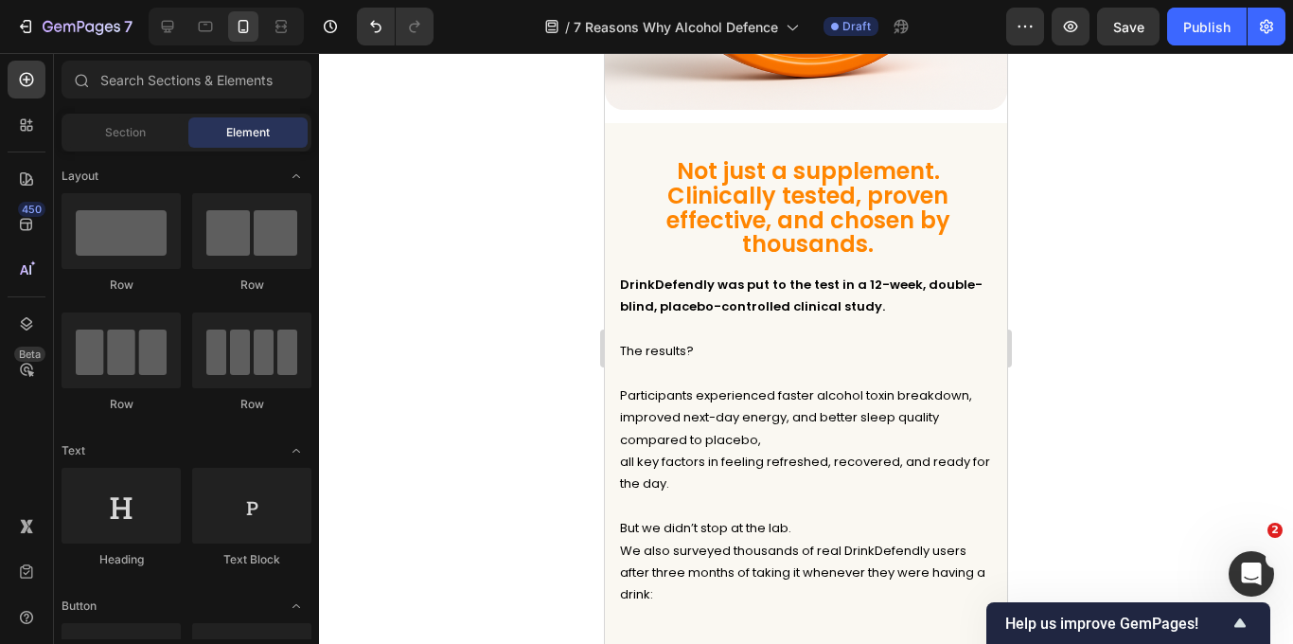
scroll to position [6568, 0]
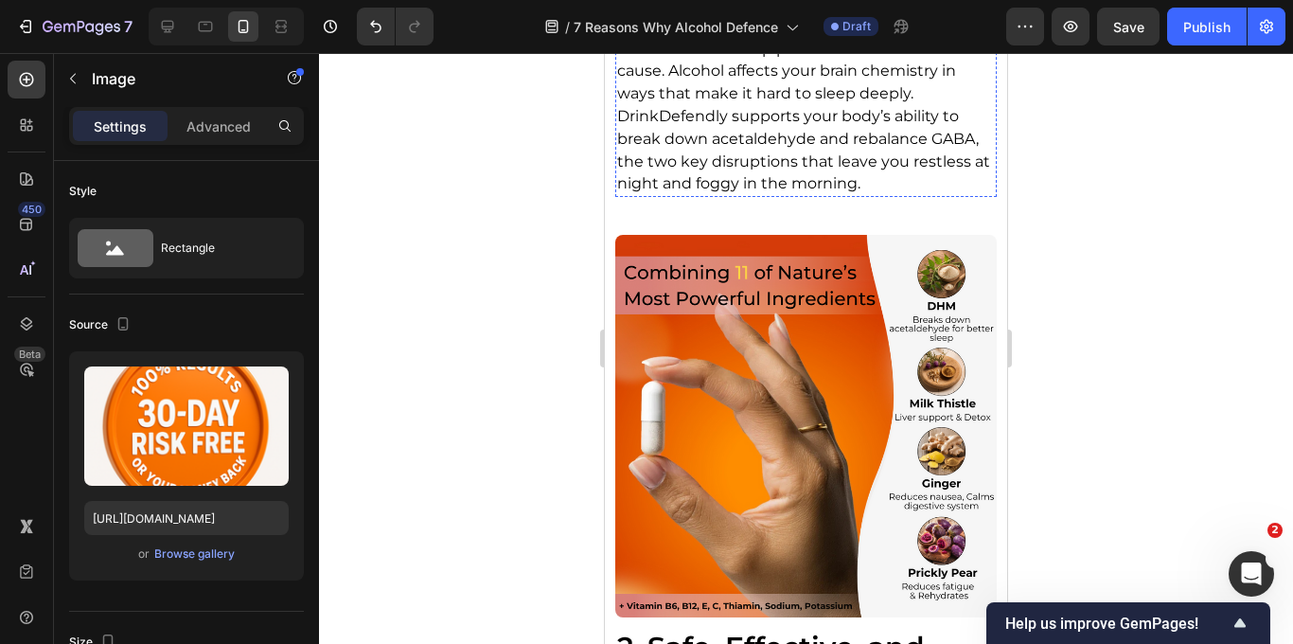
scroll to position [1856, 0]
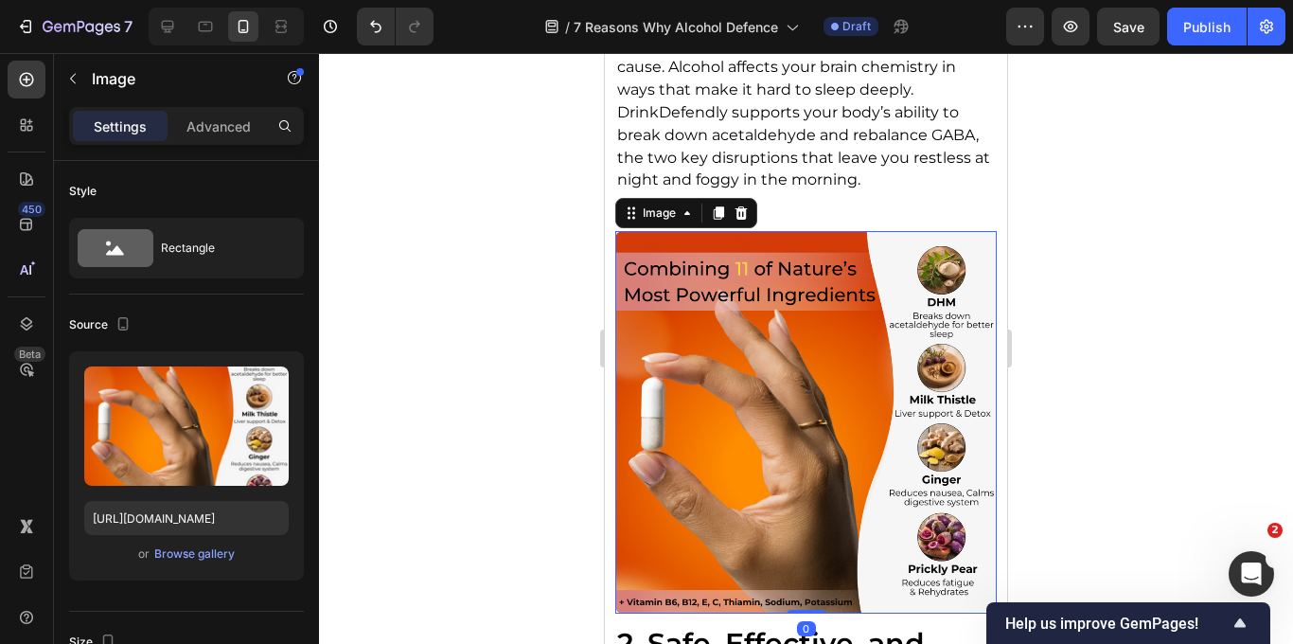
click at [736, 417] on img at bounding box center [806, 422] width 382 height 382
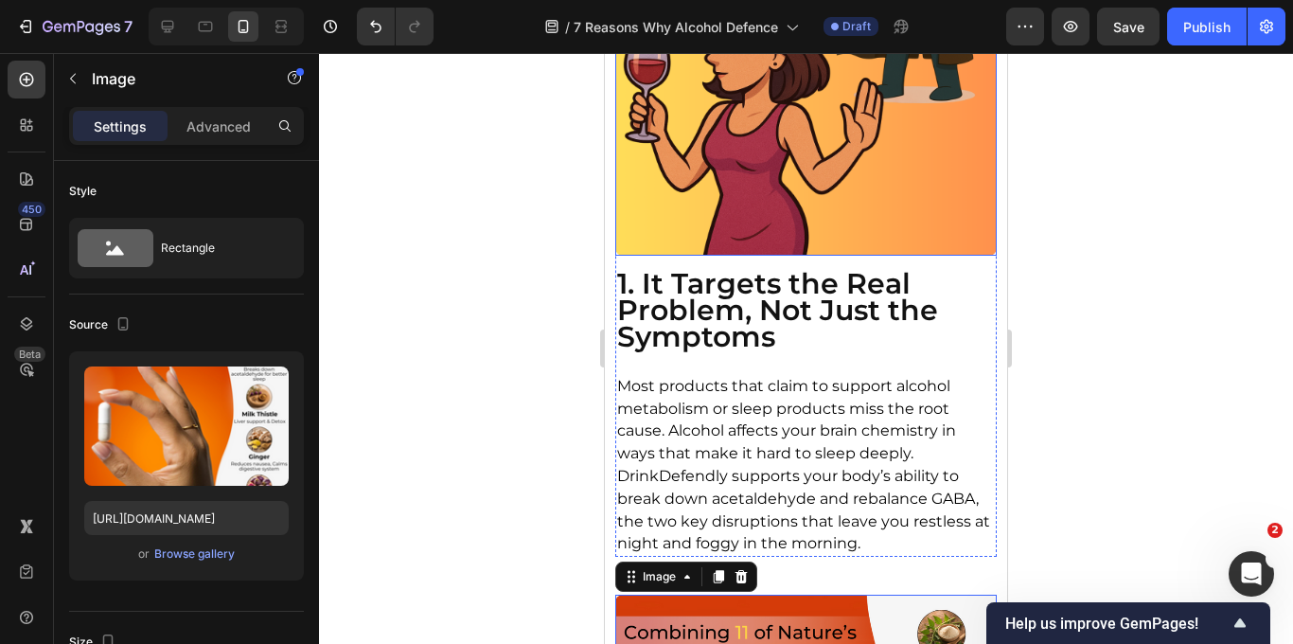
scroll to position [1490, 0]
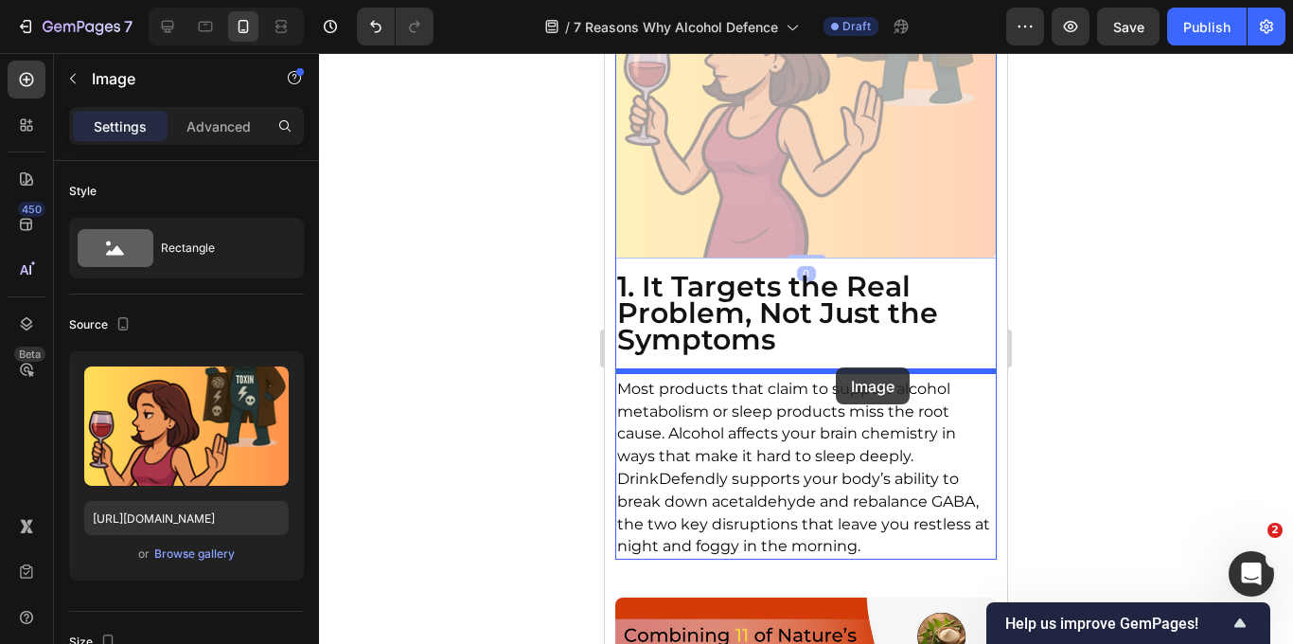
drag, startPoint x: 838, startPoint y: 145, endPoint x: 835, endPoint y: 366, distance: 221.5
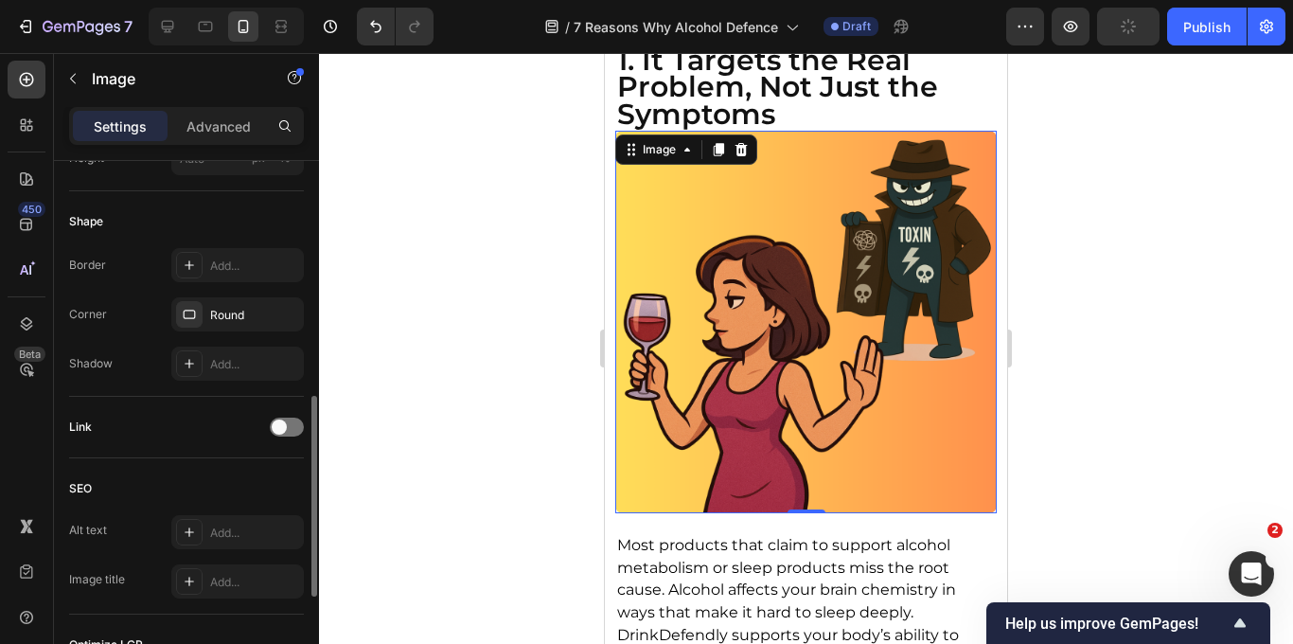
scroll to position [624, 0]
click at [243, 273] on div "Add..." at bounding box center [254, 267] width 89 height 17
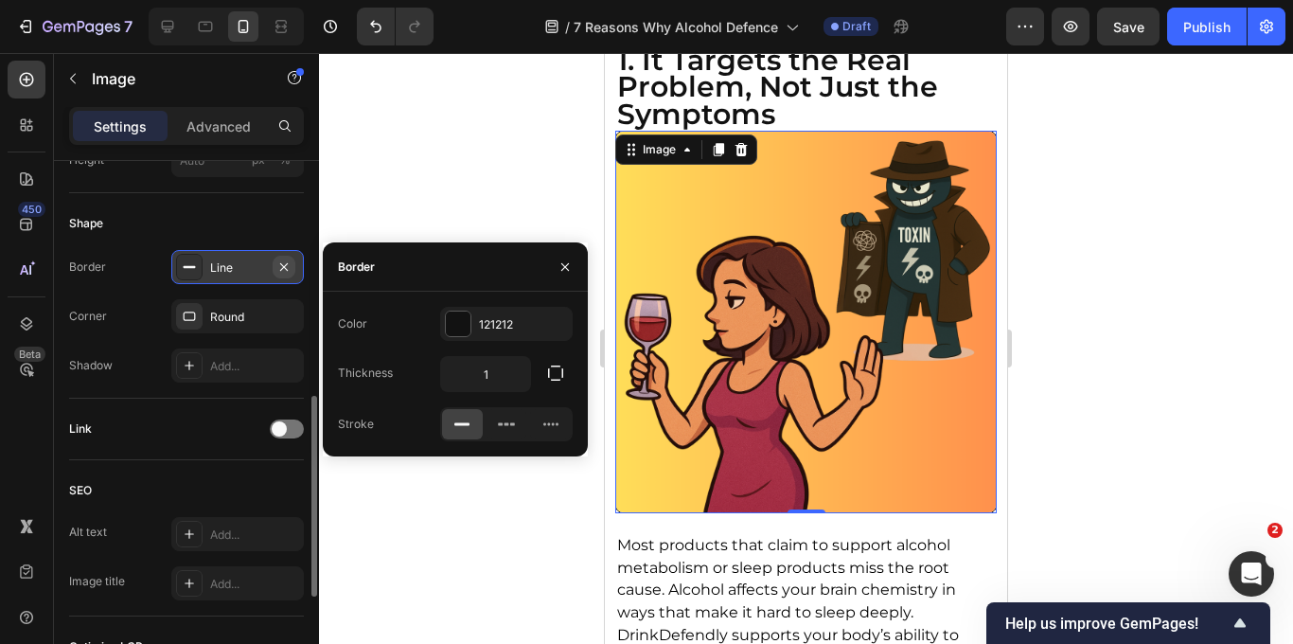
click at [284, 270] on icon "button" at bounding box center [283, 266] width 15 height 15
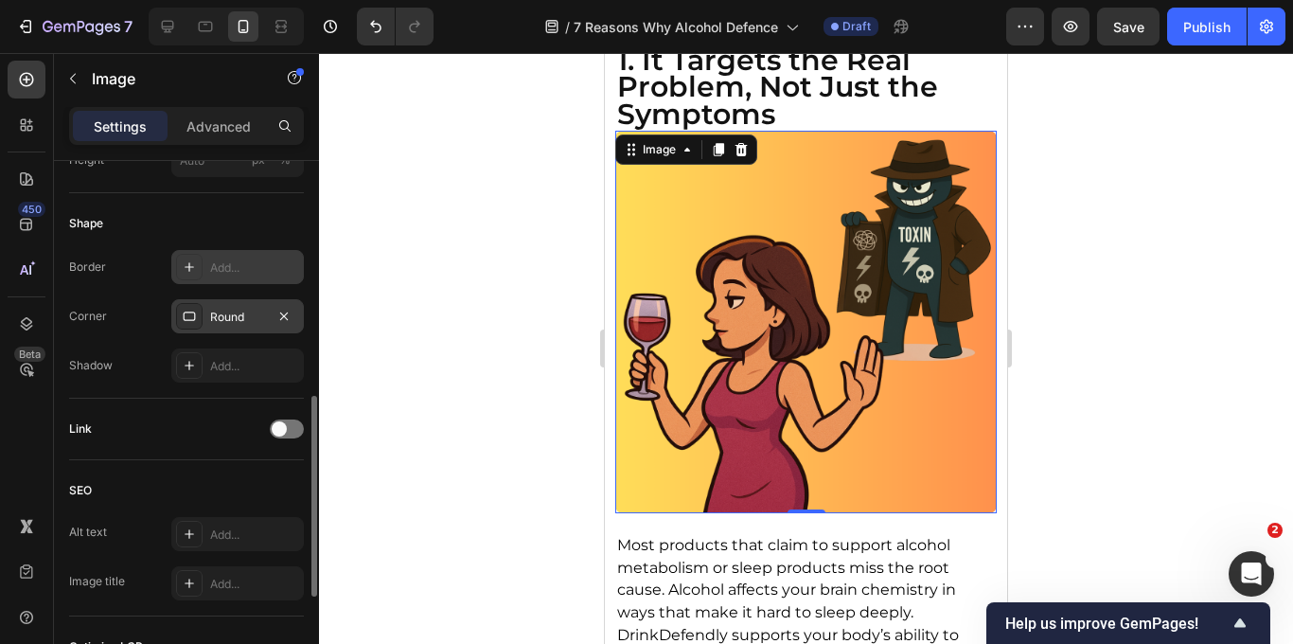
click at [251, 317] on div "Round" at bounding box center [237, 317] width 55 height 17
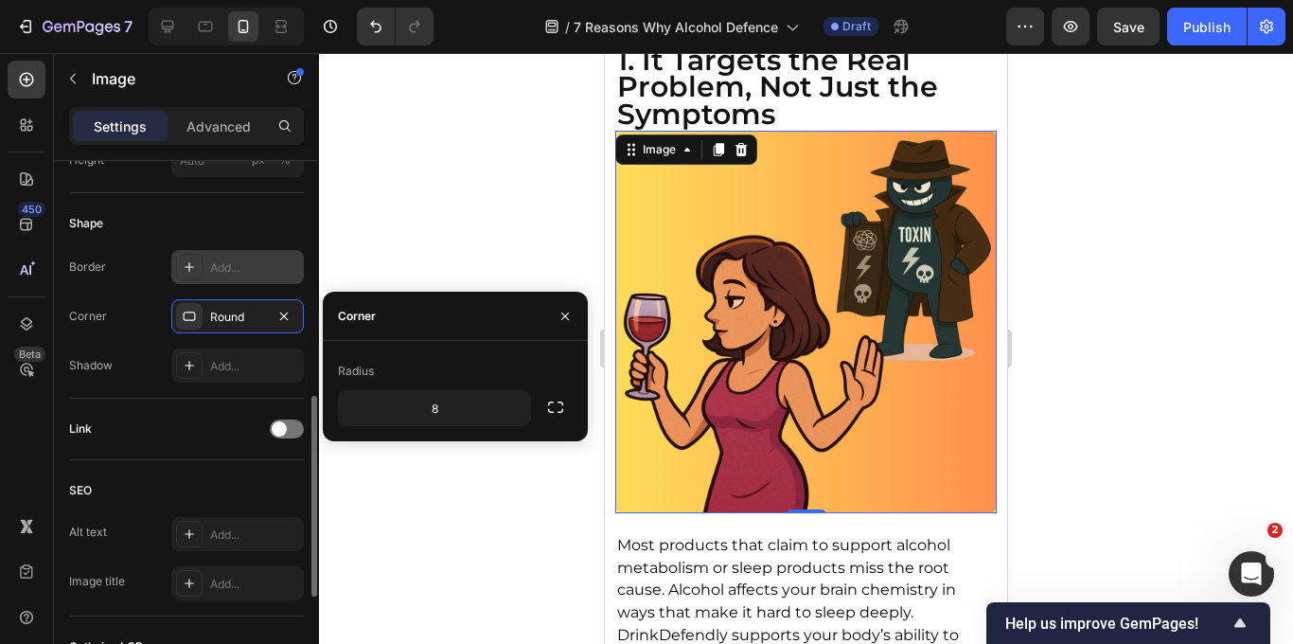
click at [197, 405] on div "Link" at bounding box center [186, 429] width 235 height 62
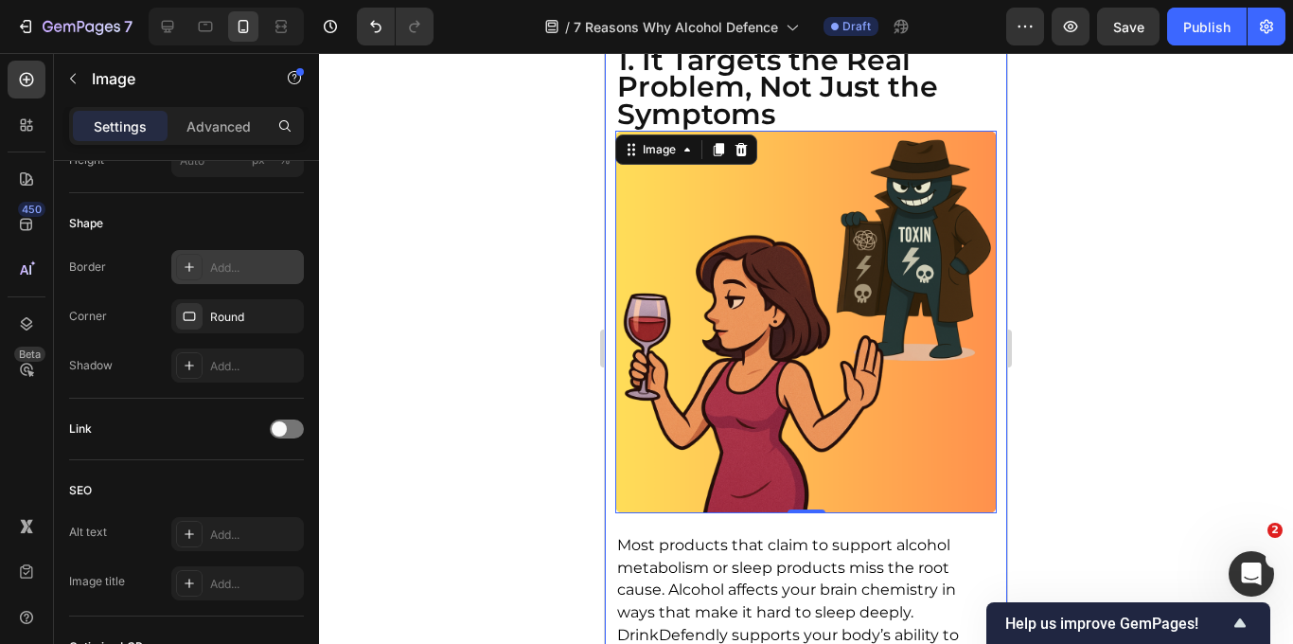
click at [1174, 176] on div at bounding box center [806, 348] width 974 height 591
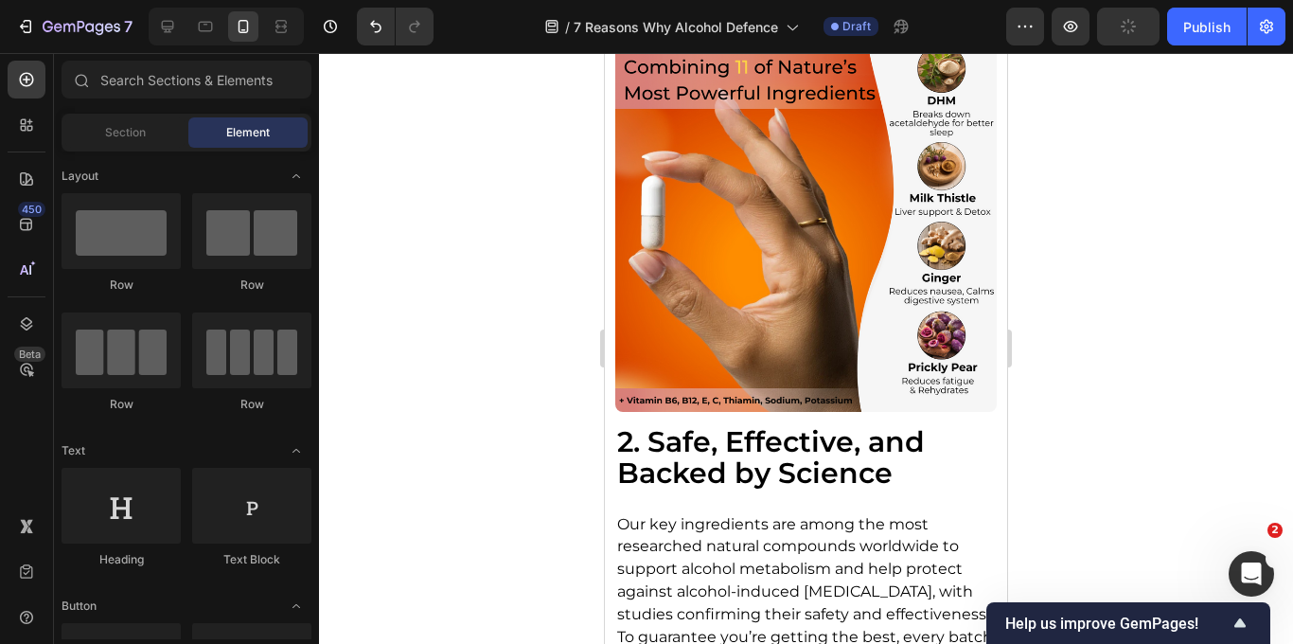
scroll to position [2146, 0]
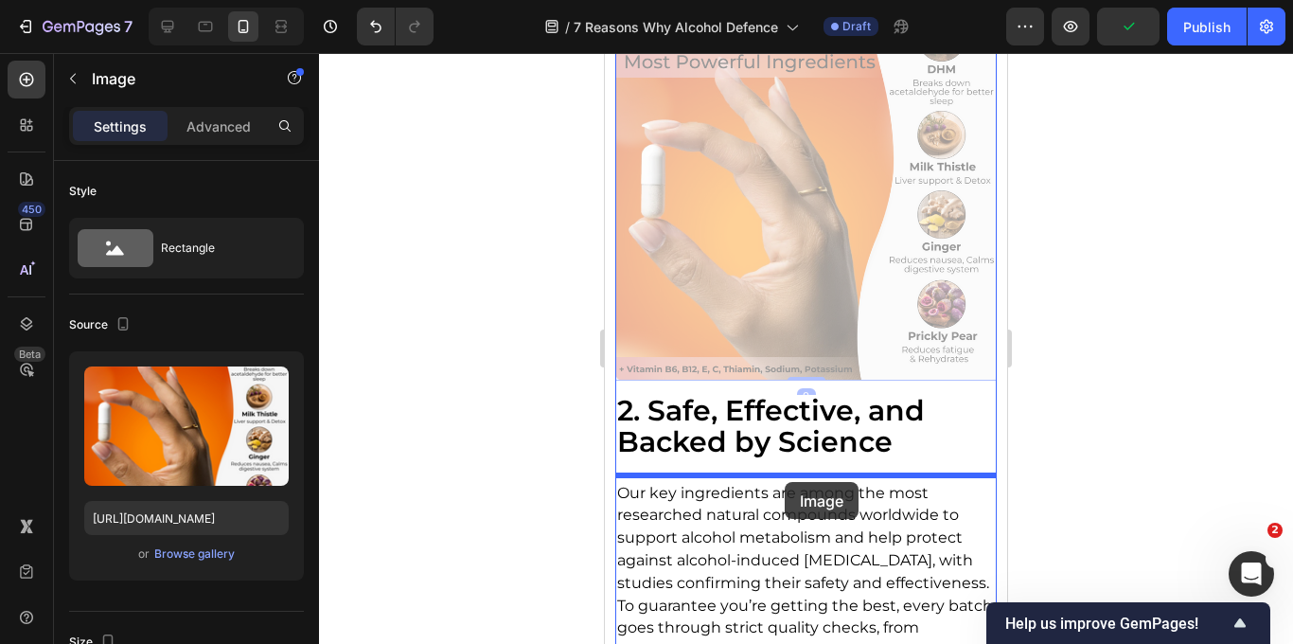
drag, startPoint x: 816, startPoint y: 197, endPoint x: 785, endPoint y: 482, distance: 286.6
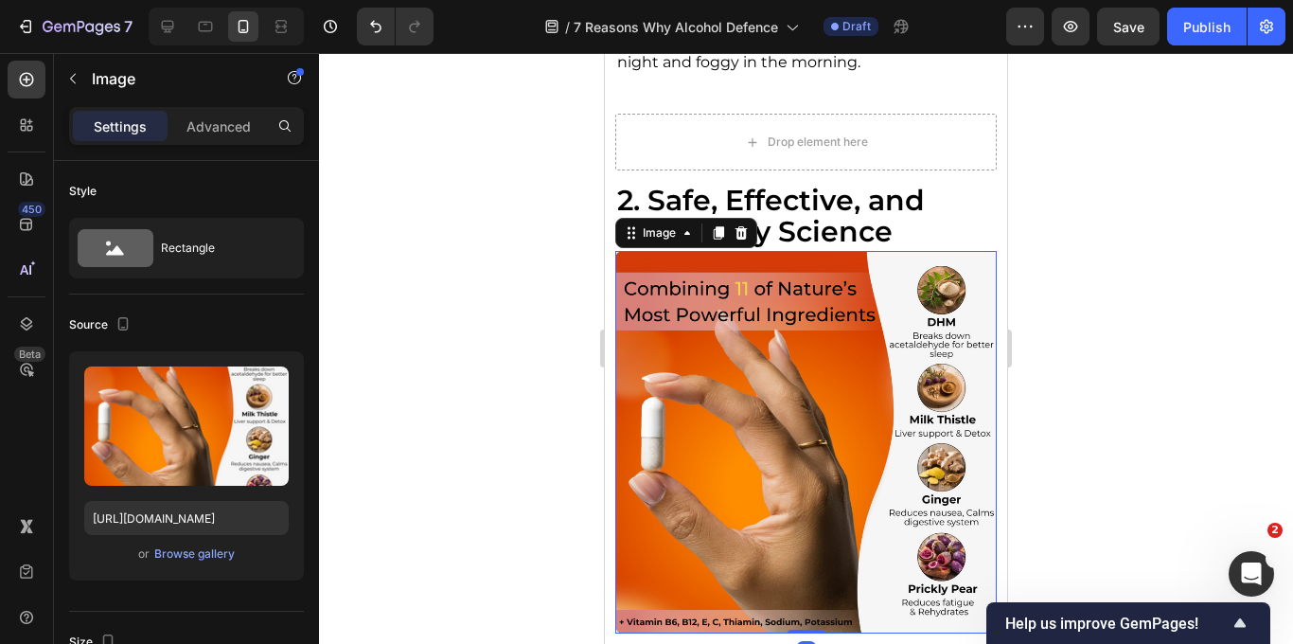
scroll to position [1947, 0]
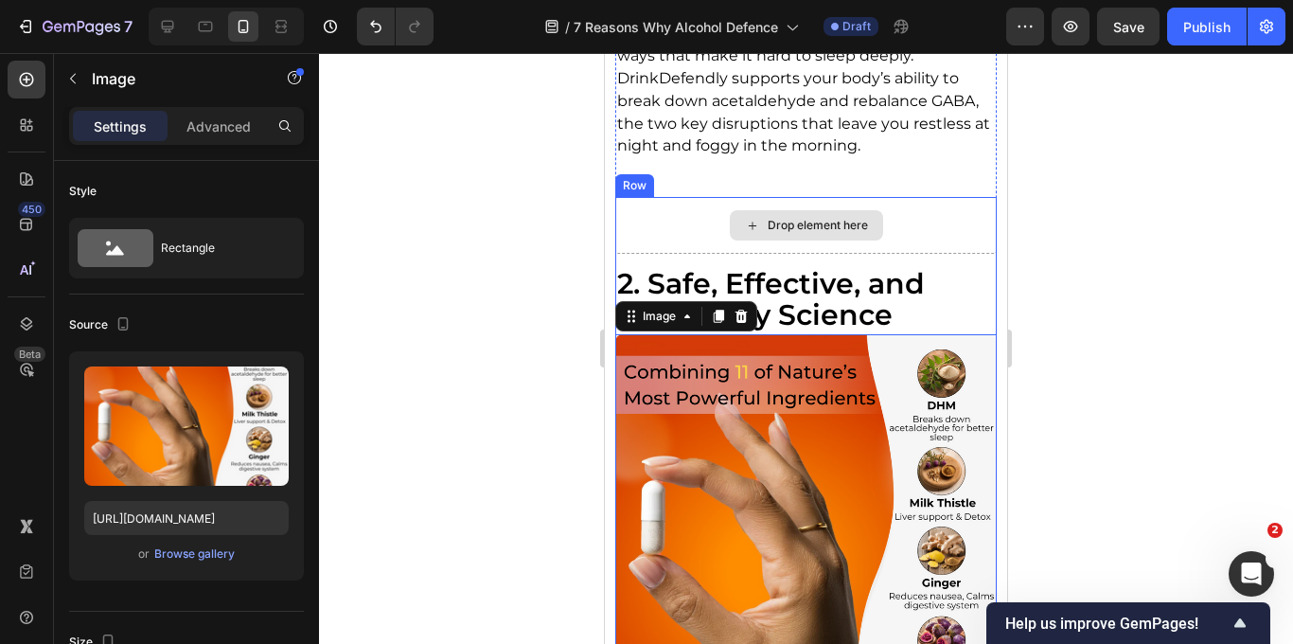
click at [705, 247] on div "Drop element here" at bounding box center [806, 225] width 382 height 57
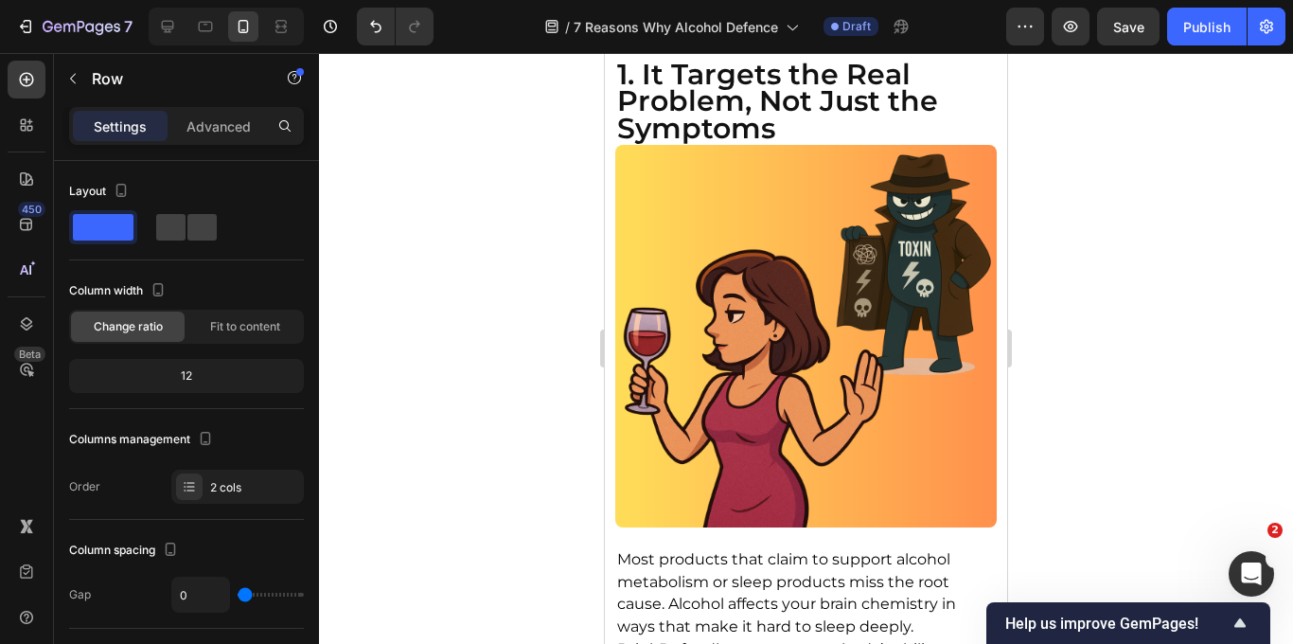
scroll to position [1284, 0]
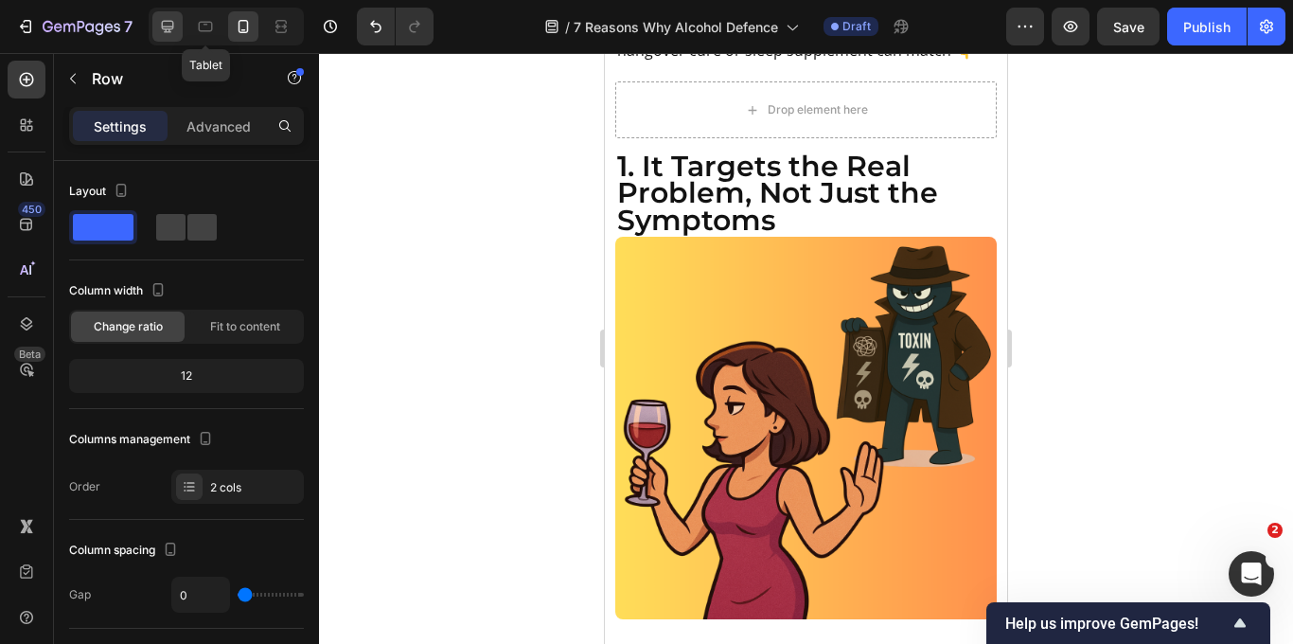
click at [171, 29] on icon at bounding box center [167, 26] width 19 height 19
type input "30"
type input "1200"
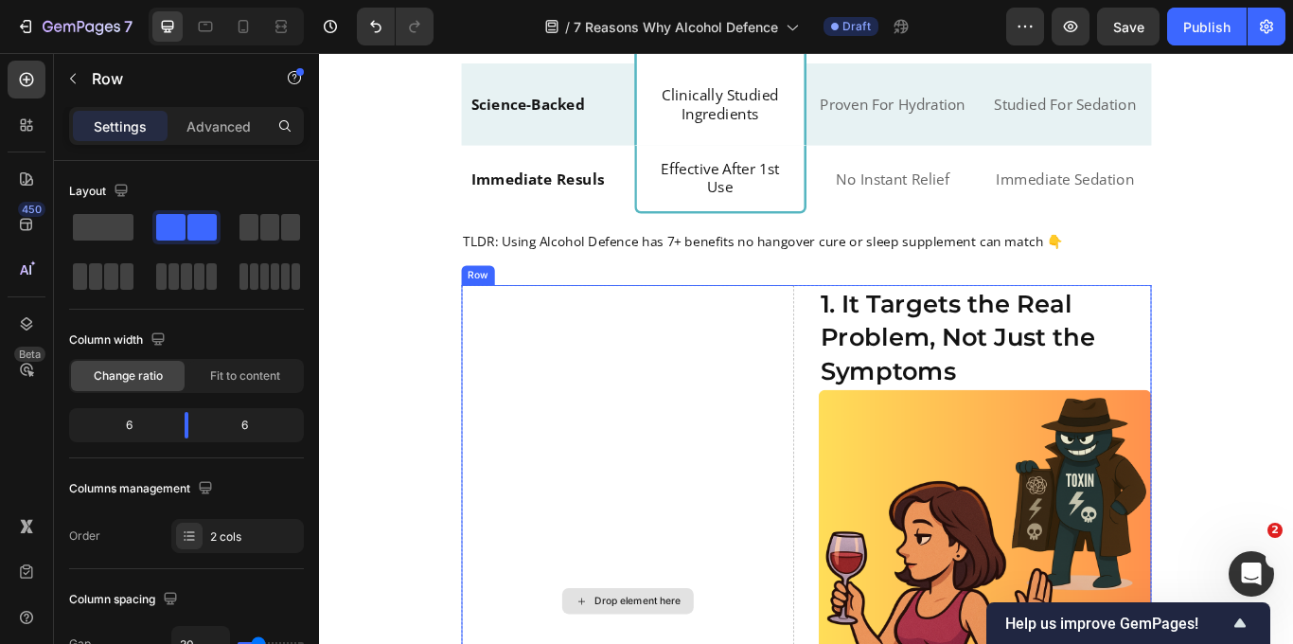
scroll to position [1040, 0]
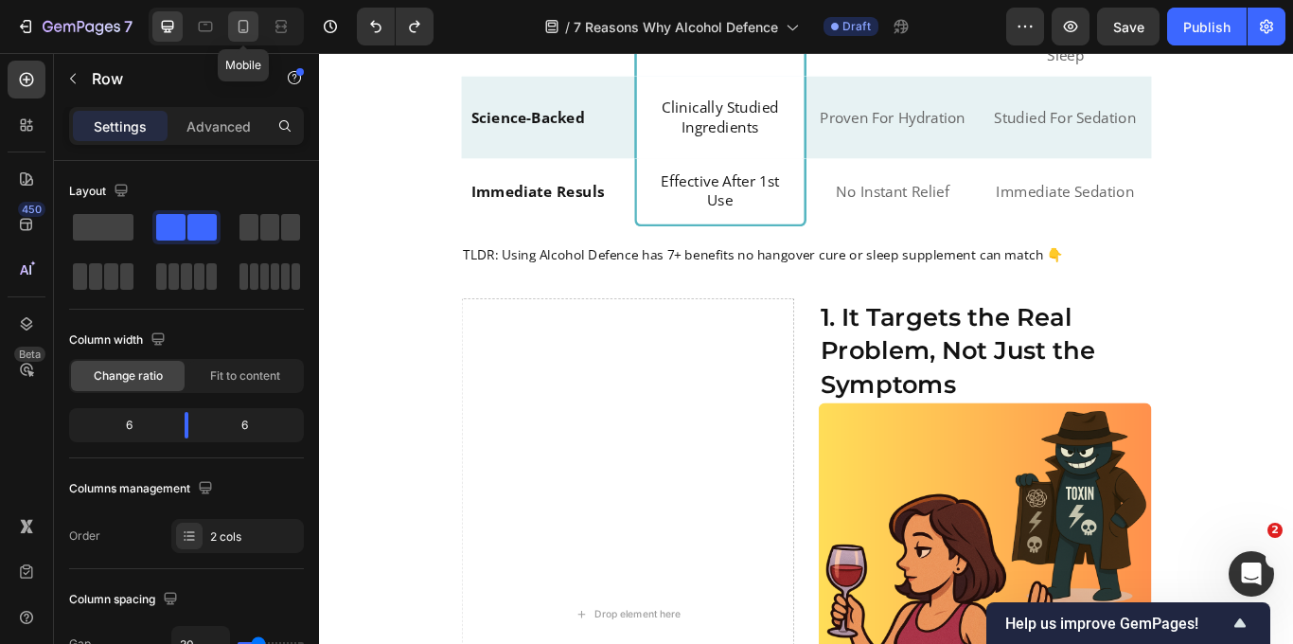
click at [250, 27] on icon at bounding box center [243, 26] width 19 height 19
type input "0"
type input "100%"
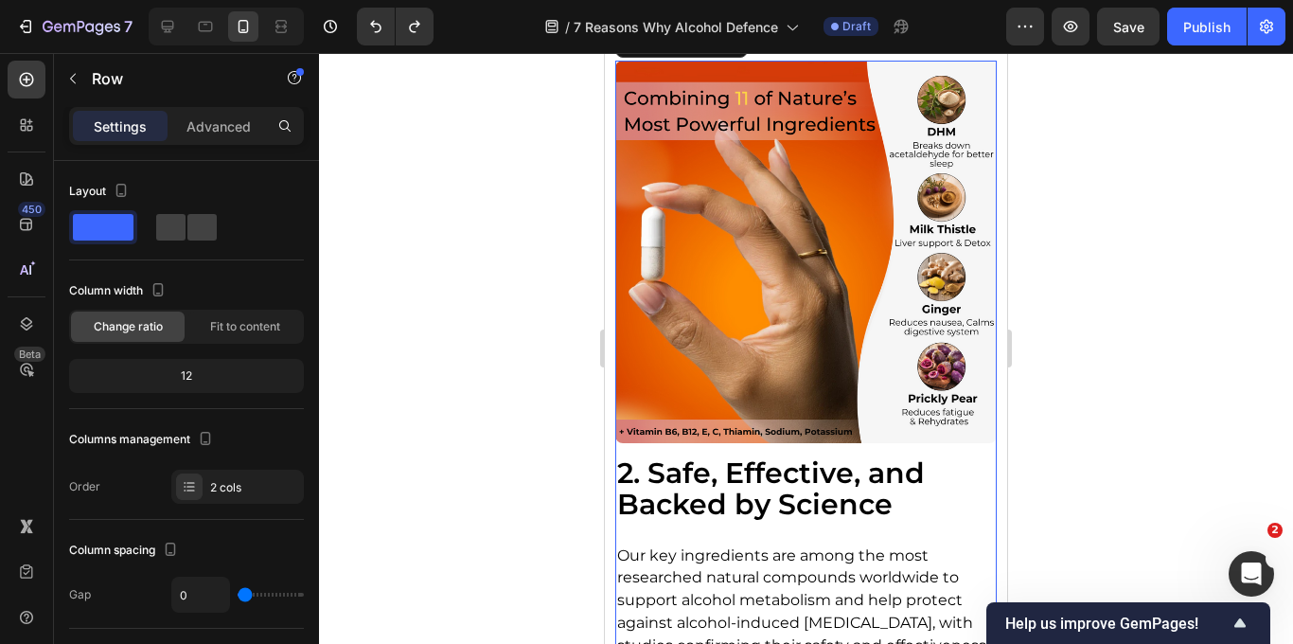
scroll to position [2078, 0]
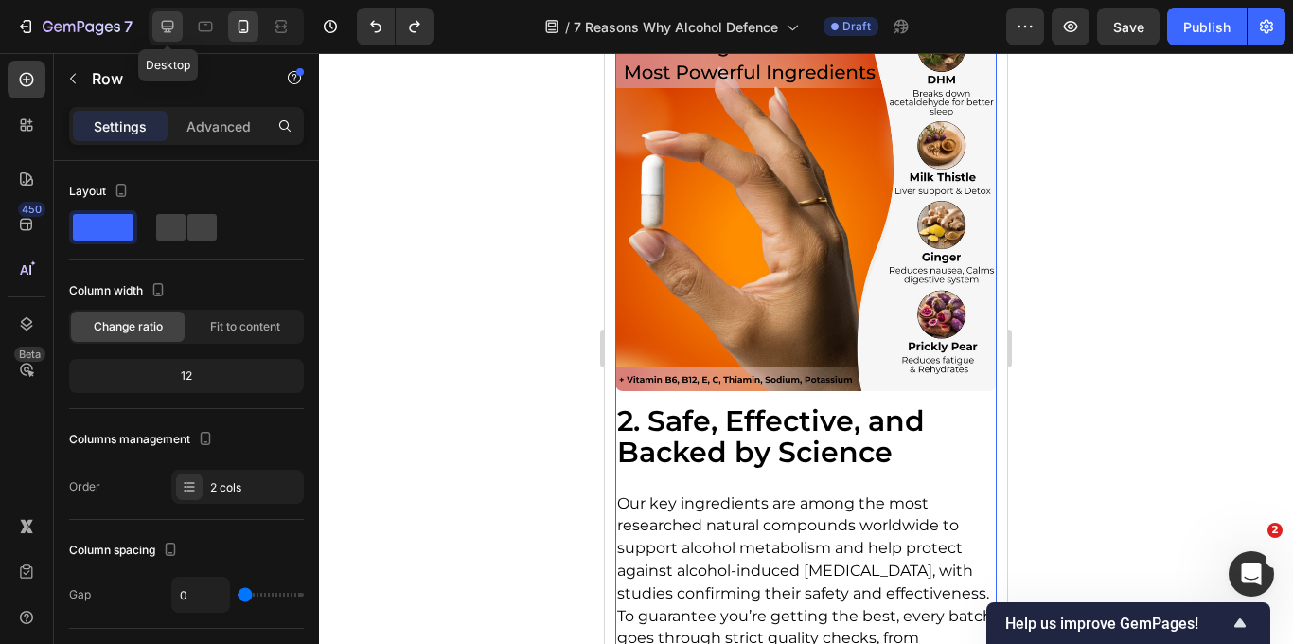
click at [157, 28] on div at bounding box center [167, 26] width 30 height 30
type input "30"
type input "1200"
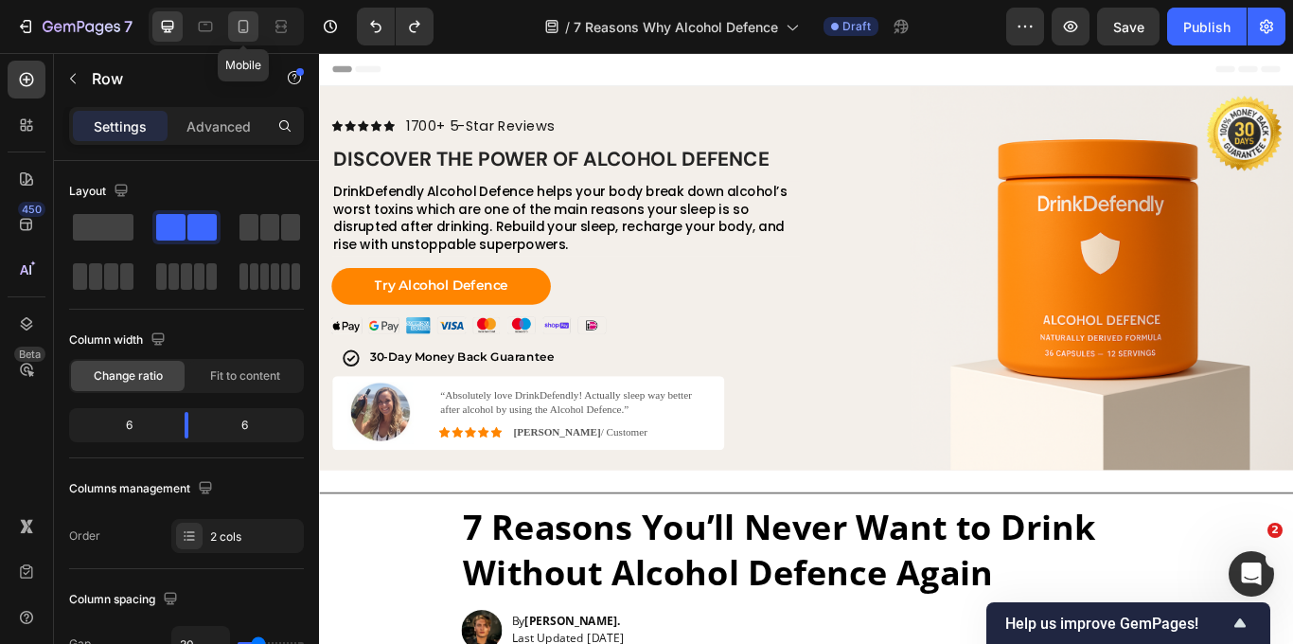
click at [249, 25] on icon at bounding box center [243, 26] width 19 height 19
type input "0"
type input "100%"
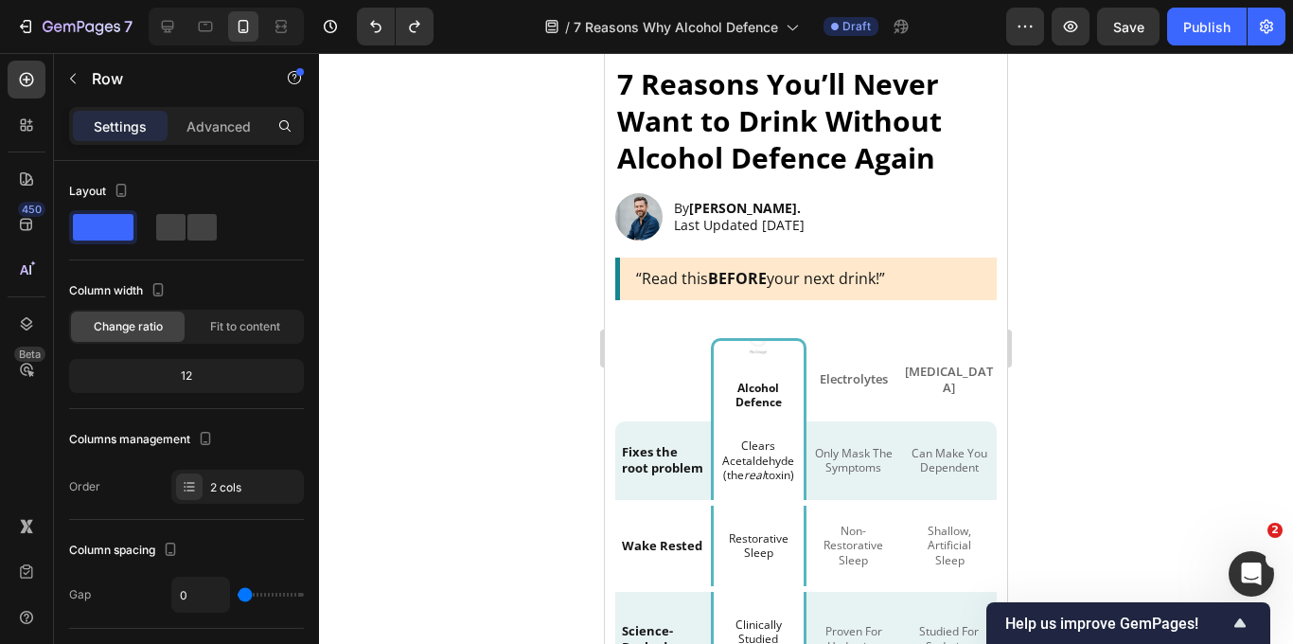
scroll to position [419, 0]
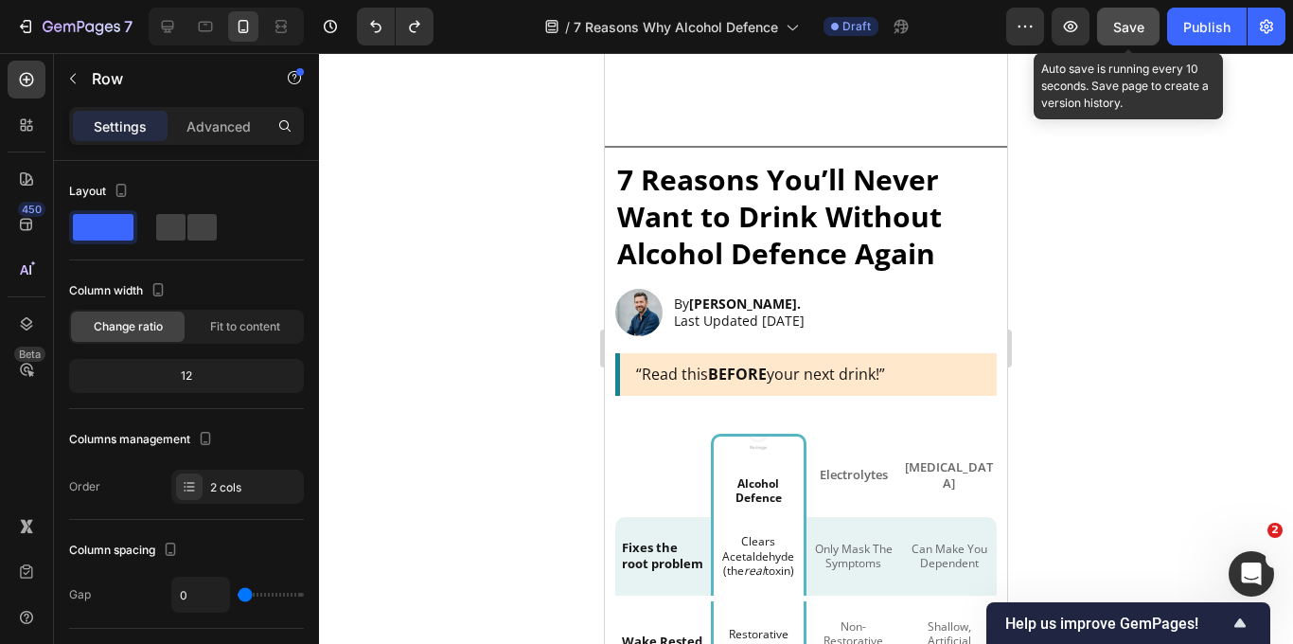
click at [1131, 28] on span "Save" at bounding box center [1128, 27] width 31 height 16
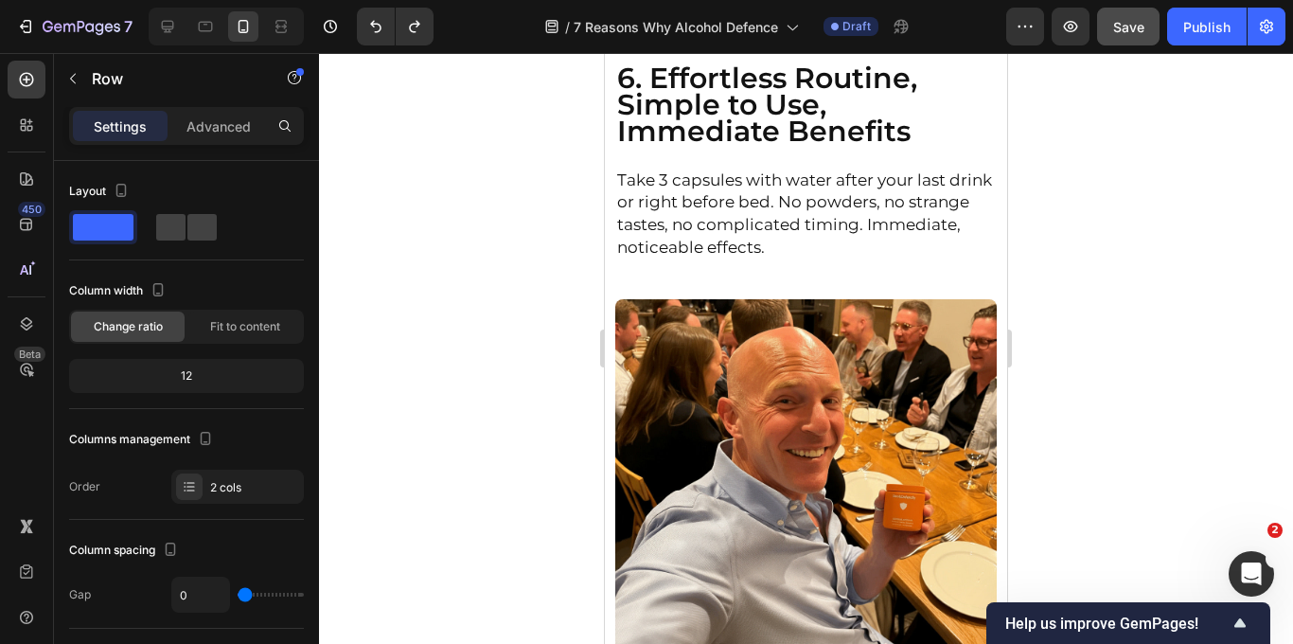
scroll to position [5923, 0]
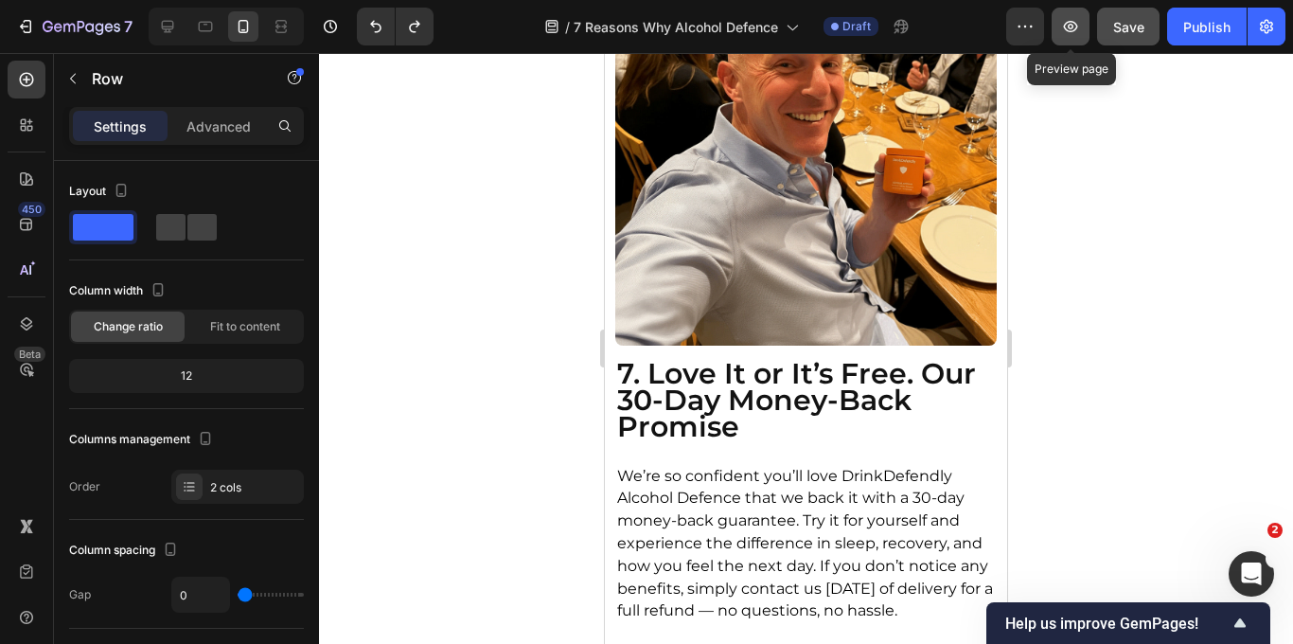
click at [1066, 32] on icon "button" at bounding box center [1070, 26] width 19 height 19
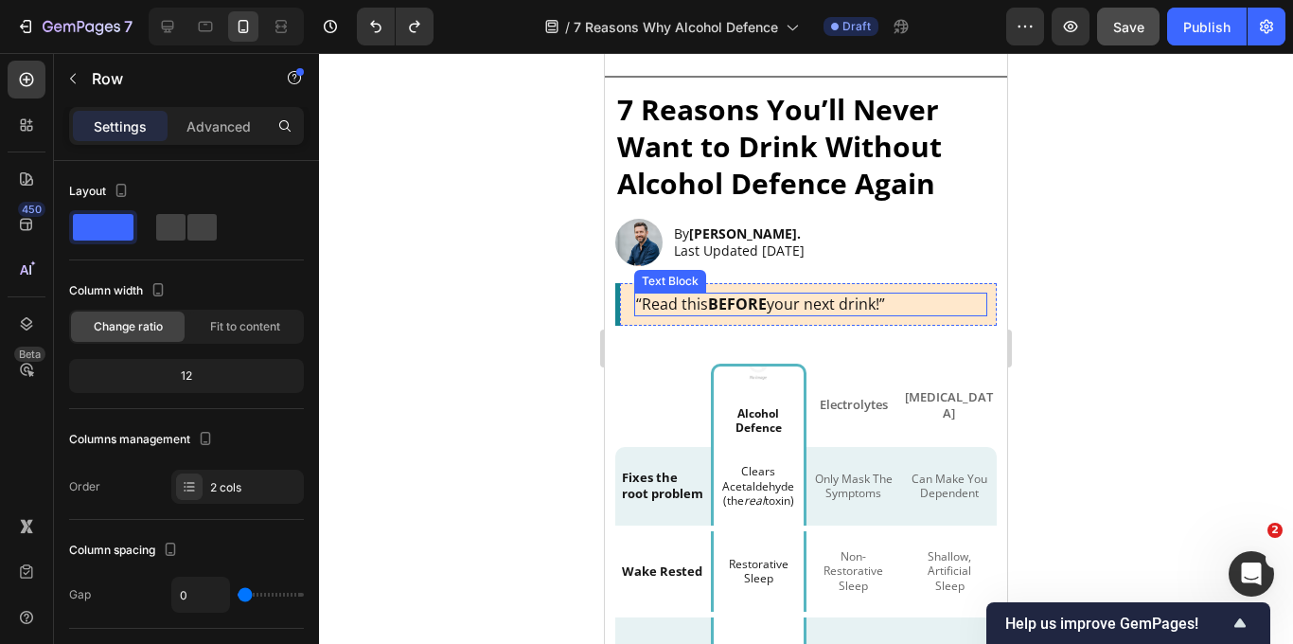
scroll to position [513, 0]
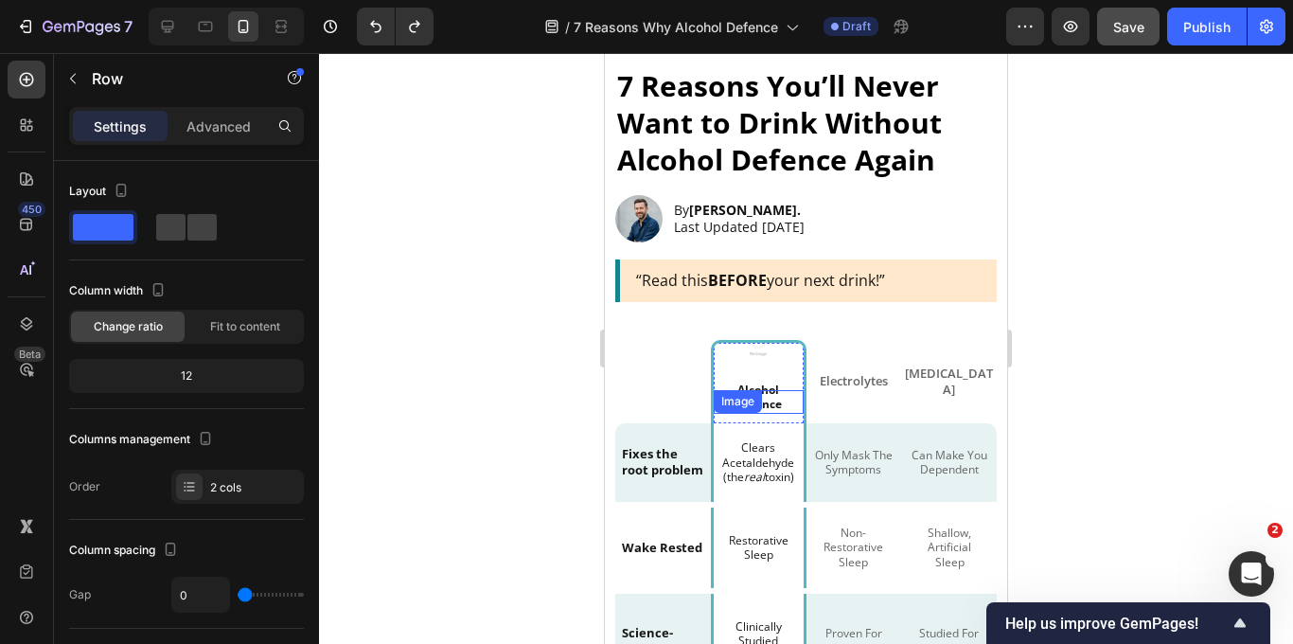
click at [761, 355] on img at bounding box center [758, 343] width 76 height 76
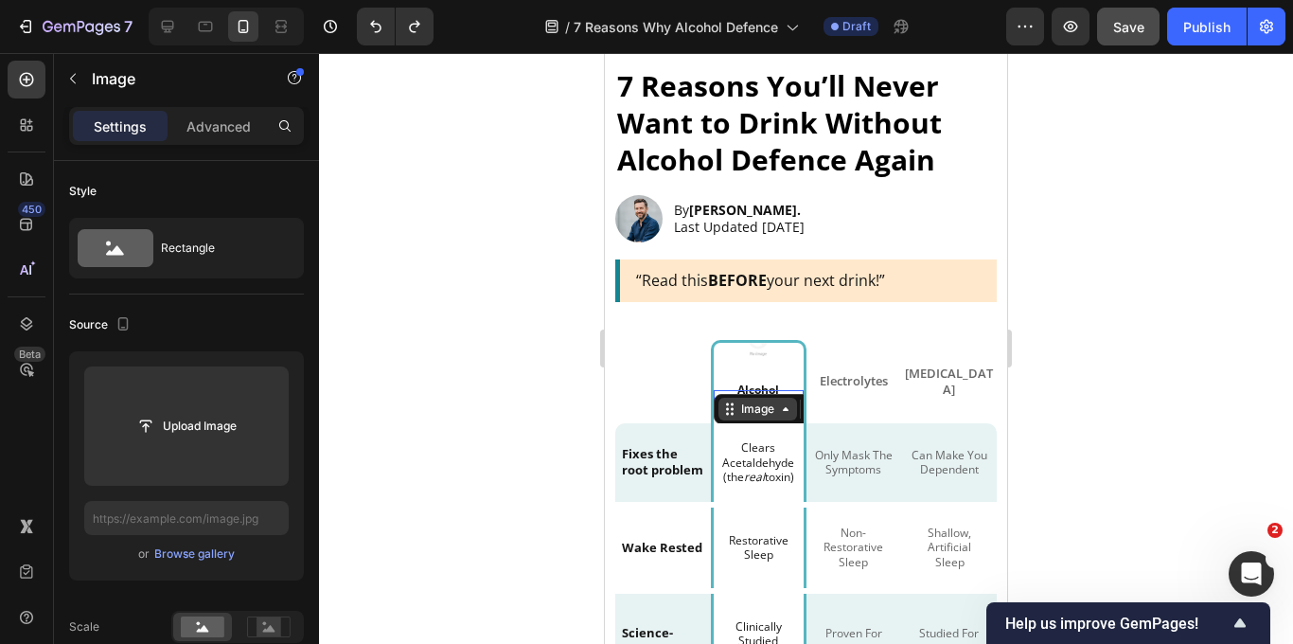
click at [785, 413] on icon at bounding box center [785, 408] width 15 height 15
click at [789, 412] on icon at bounding box center [785, 408] width 15 height 15
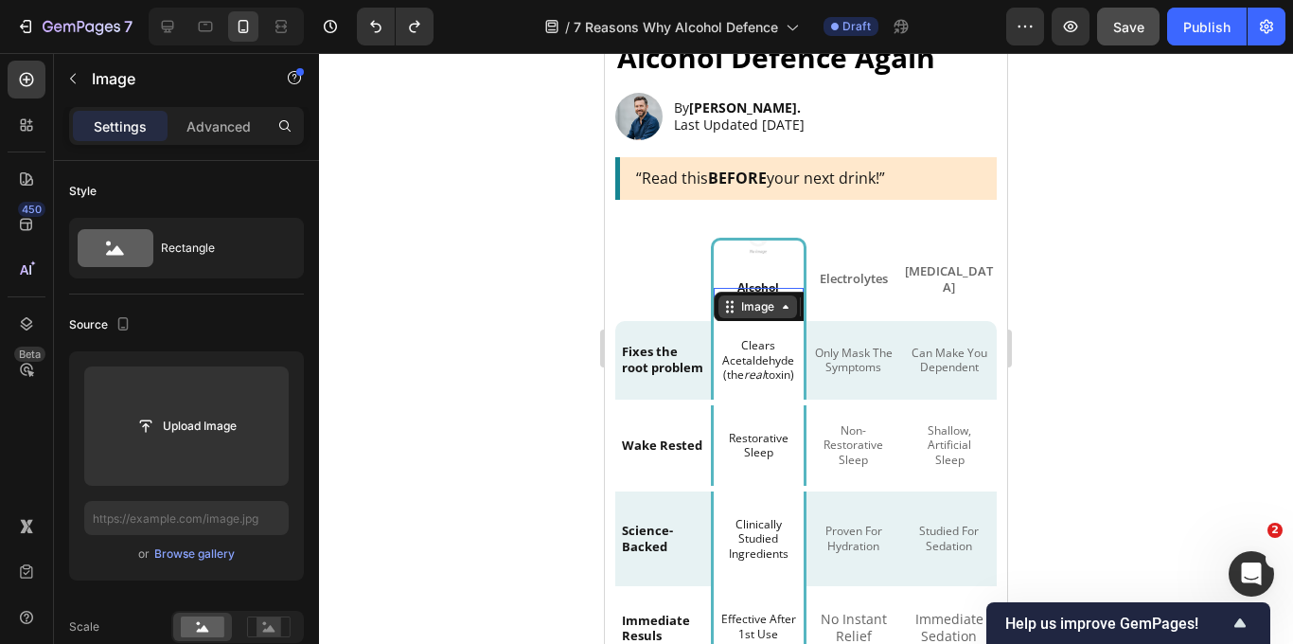
scroll to position [629, 0]
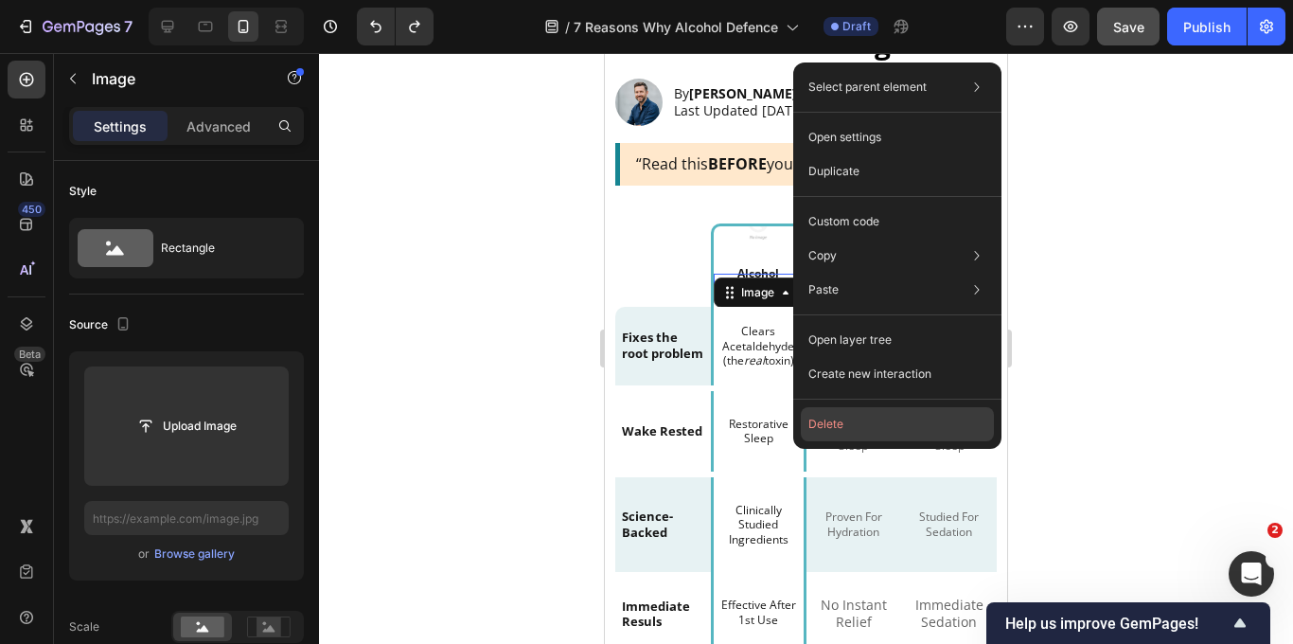
click at [836, 422] on button "Delete" at bounding box center [897, 424] width 193 height 34
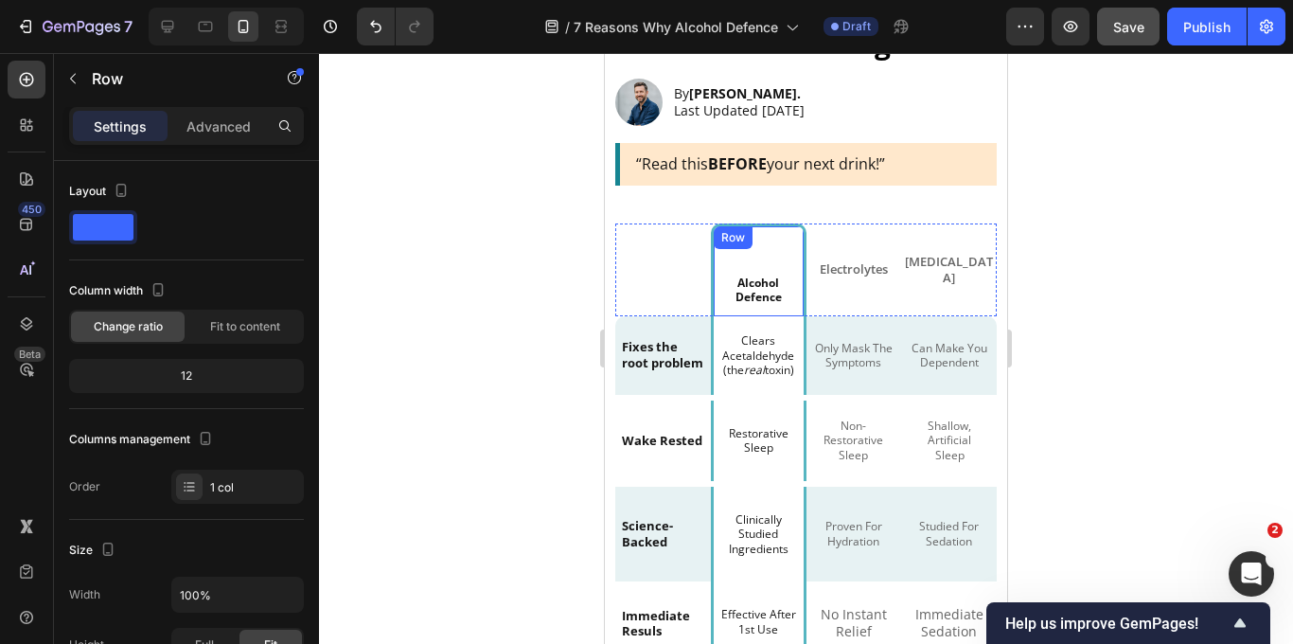
click at [763, 259] on div "Alcohol Defence Text Block Row" at bounding box center [759, 269] width 96 height 93
click at [225, 133] on p "Advanced" at bounding box center [218, 126] width 64 height 20
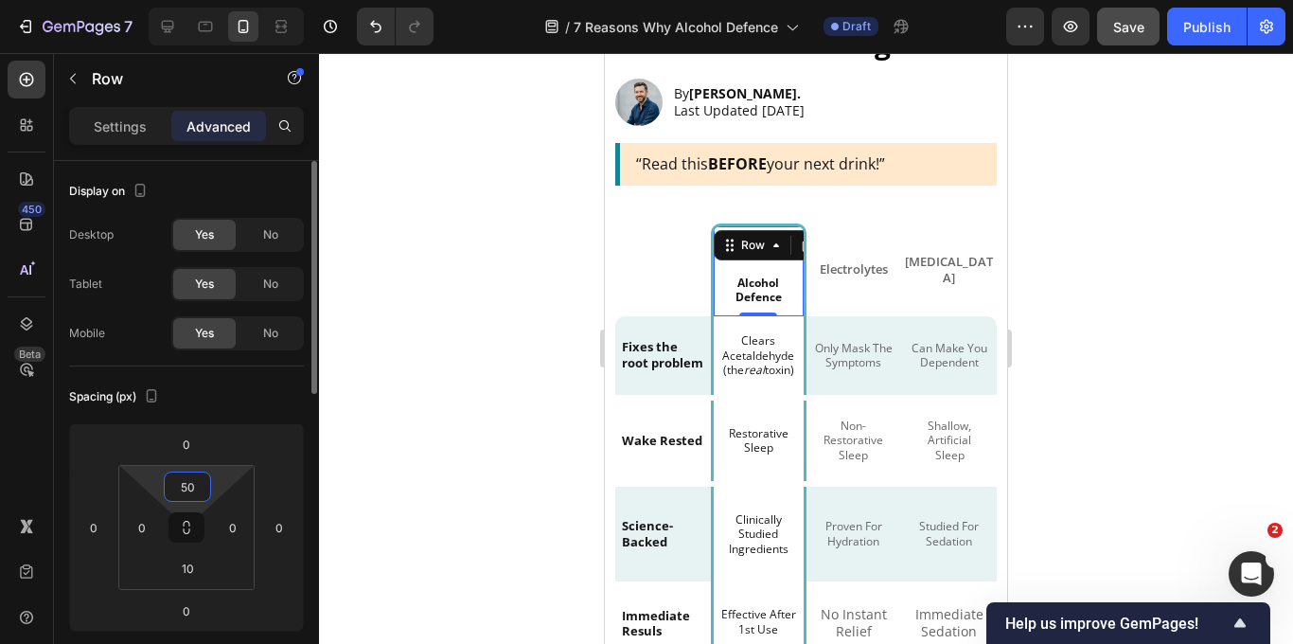
click at [194, 488] on input "50" at bounding box center [187, 486] width 38 height 28
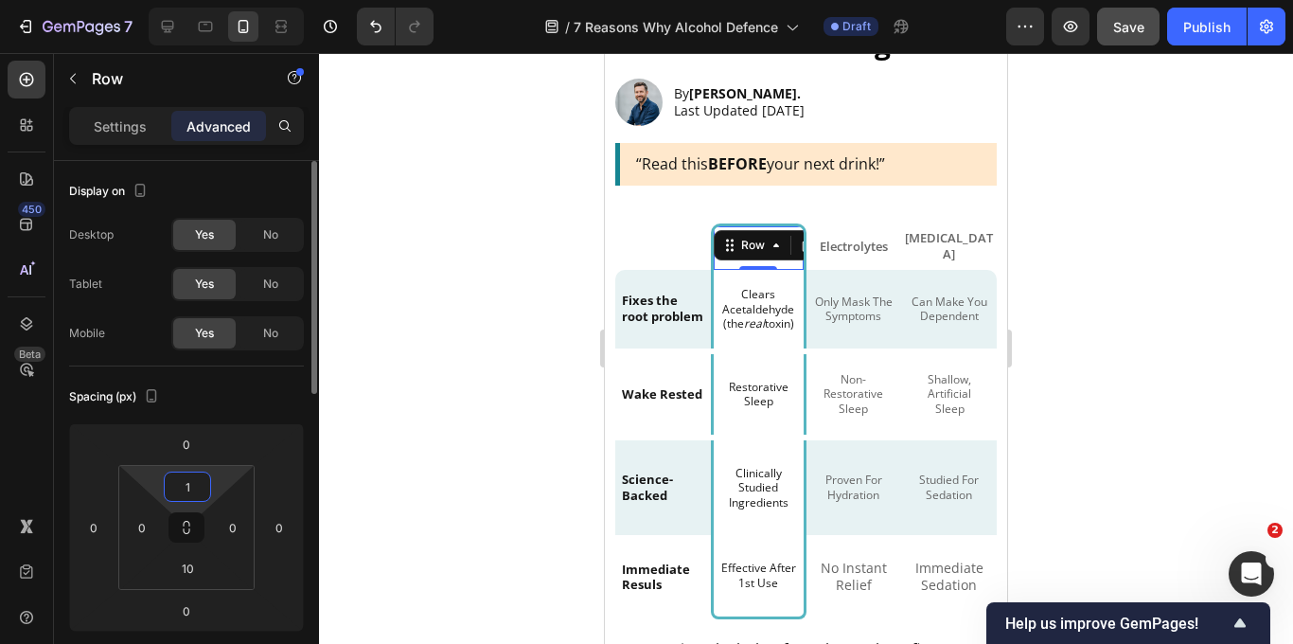
type input "10"
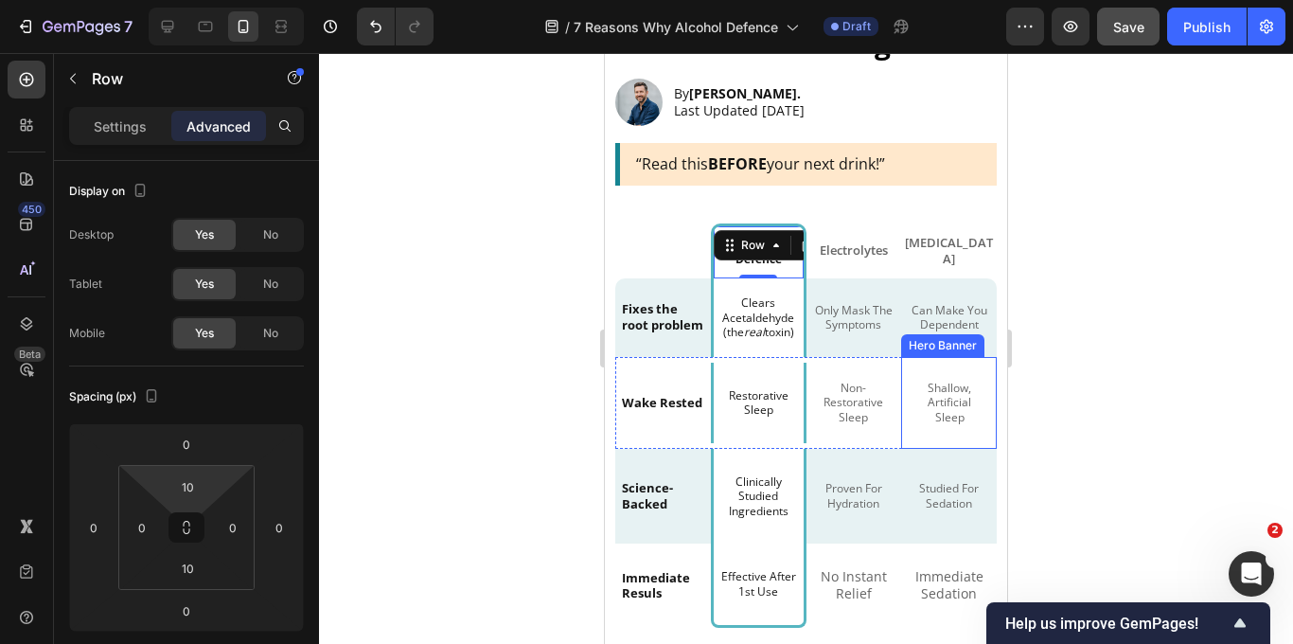
click at [1153, 322] on div at bounding box center [806, 348] width 974 height 591
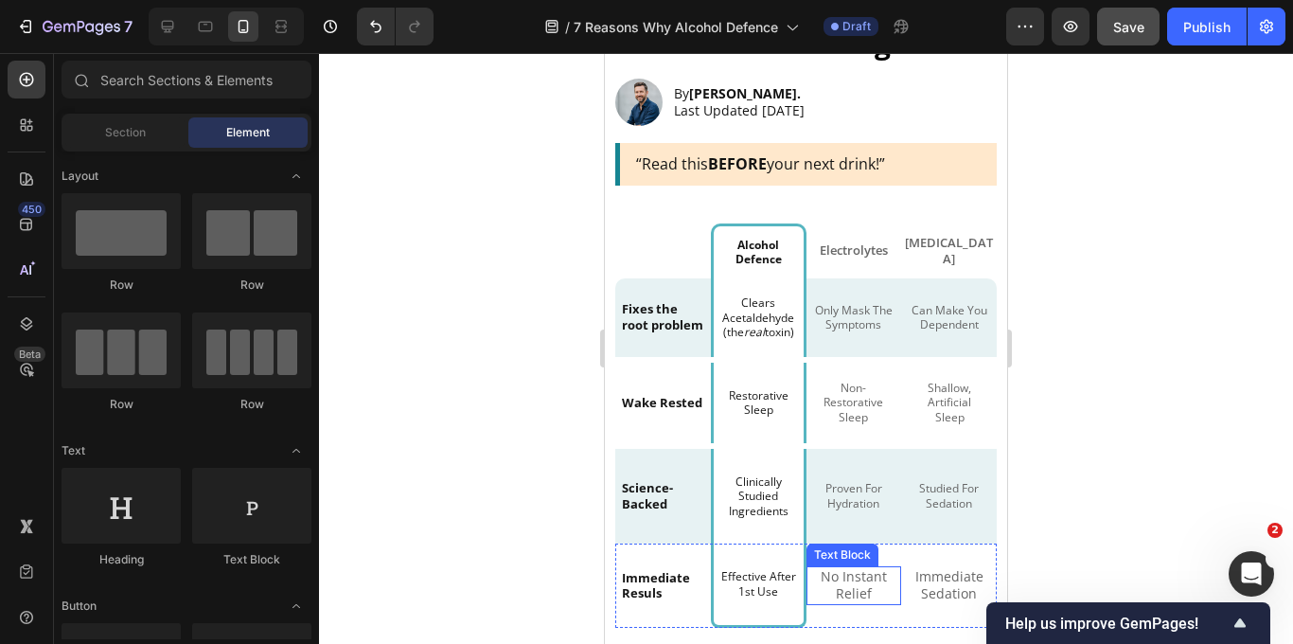
click at [856, 590] on p "No Instant Relief" at bounding box center [854, 585] width 82 height 34
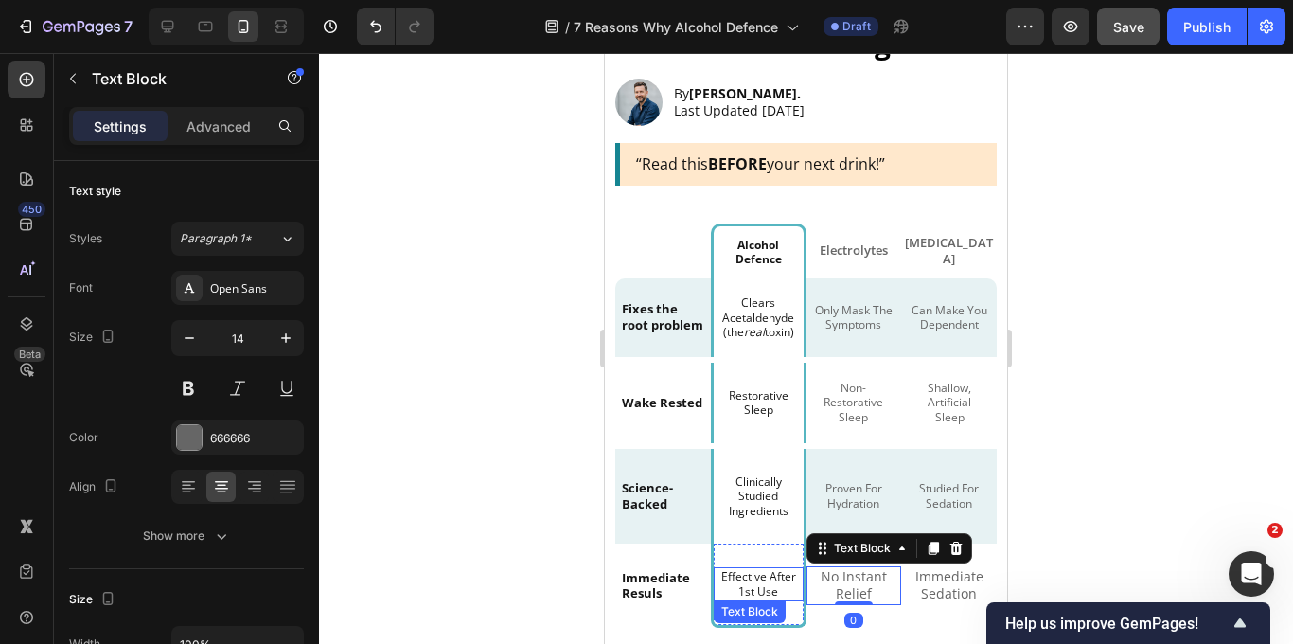
click at [774, 598] on p "Effective After 1st Use" at bounding box center [758, 583] width 77 height 29
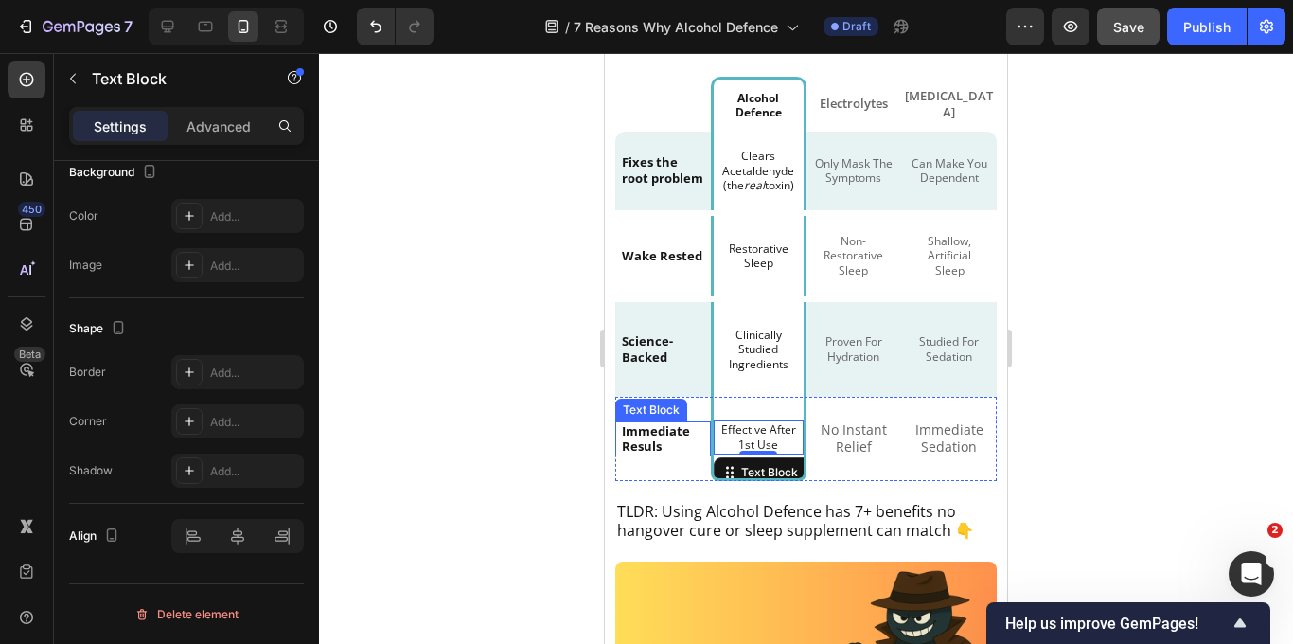
scroll to position [773, 0]
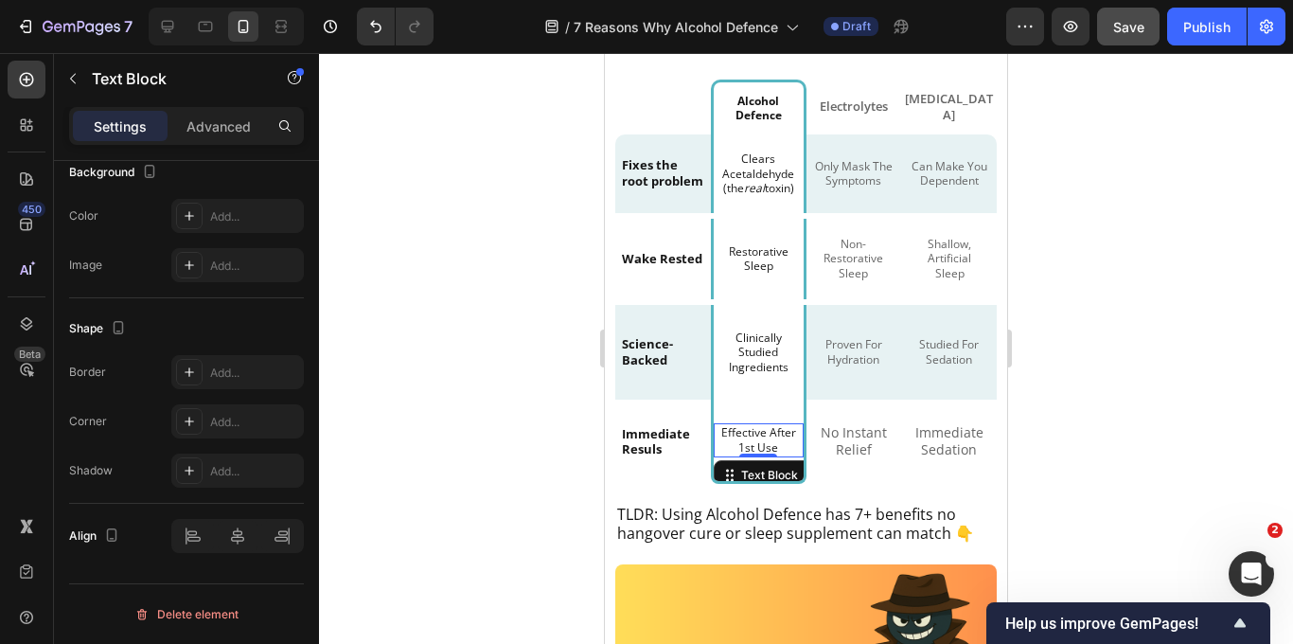
click at [751, 454] on p "Effective After 1st Use" at bounding box center [758, 439] width 77 height 29
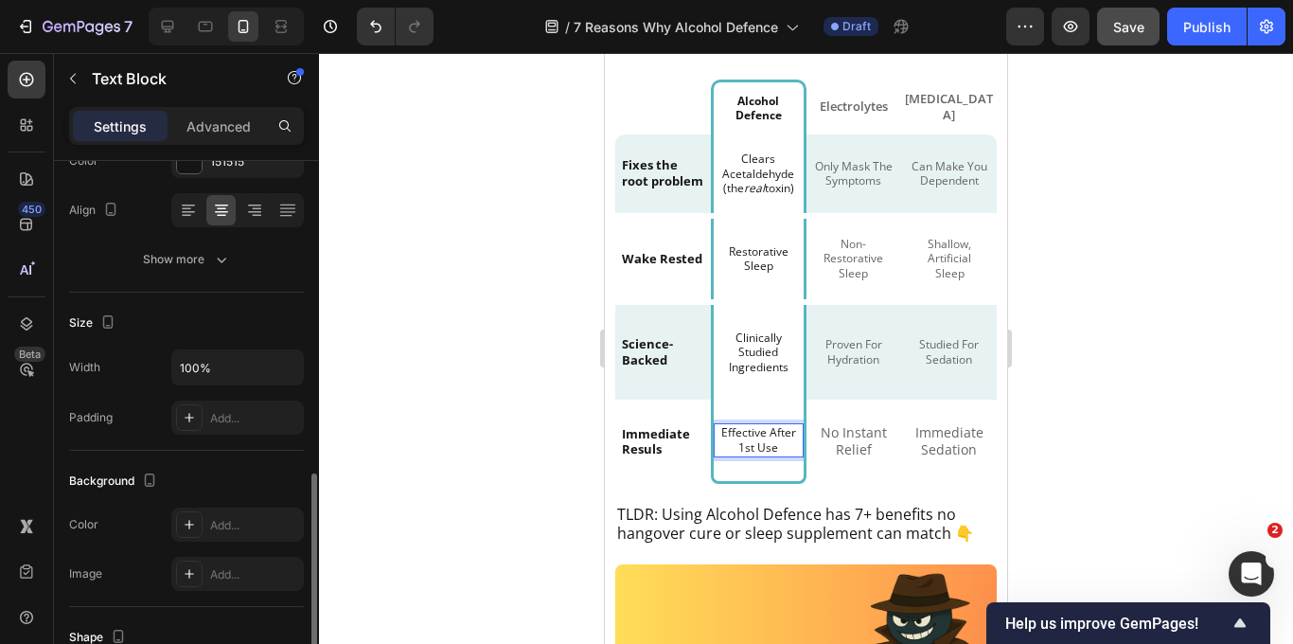
scroll to position [52, 0]
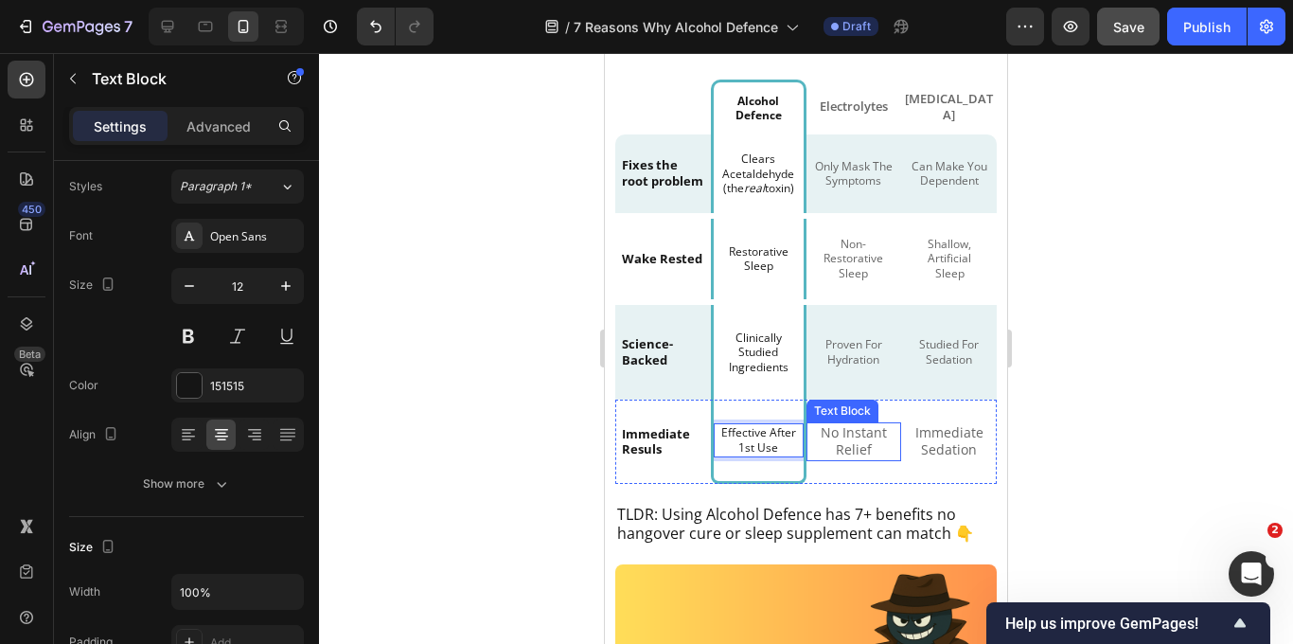
click at [868, 451] on p "No Instant Relief" at bounding box center [854, 441] width 82 height 34
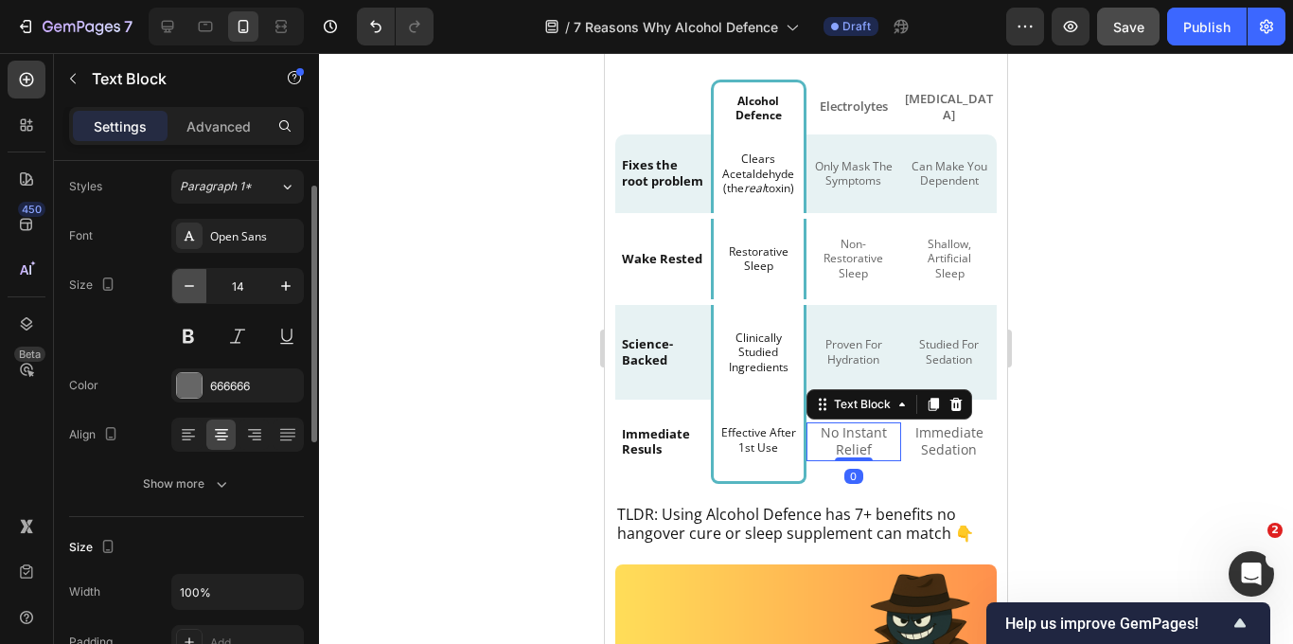
click at [190, 278] on icon "button" at bounding box center [189, 285] width 19 height 19
type input "12"
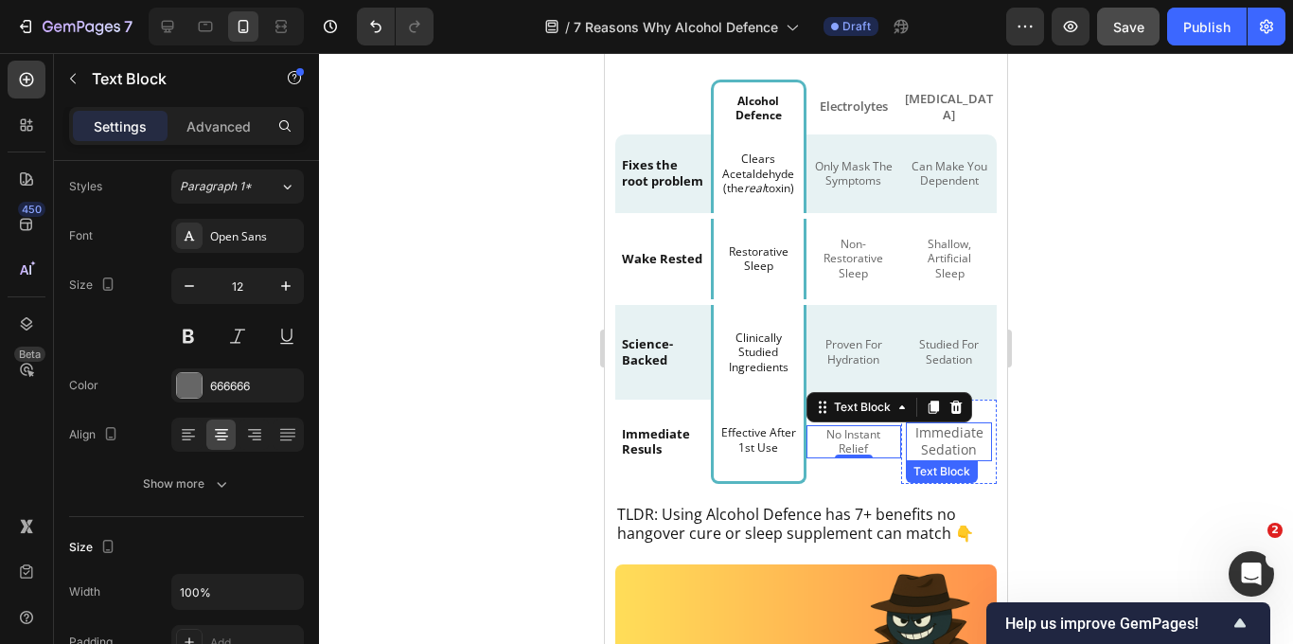
click at [931, 450] on p "Immediate Sedation" at bounding box center [948, 441] width 73 height 34
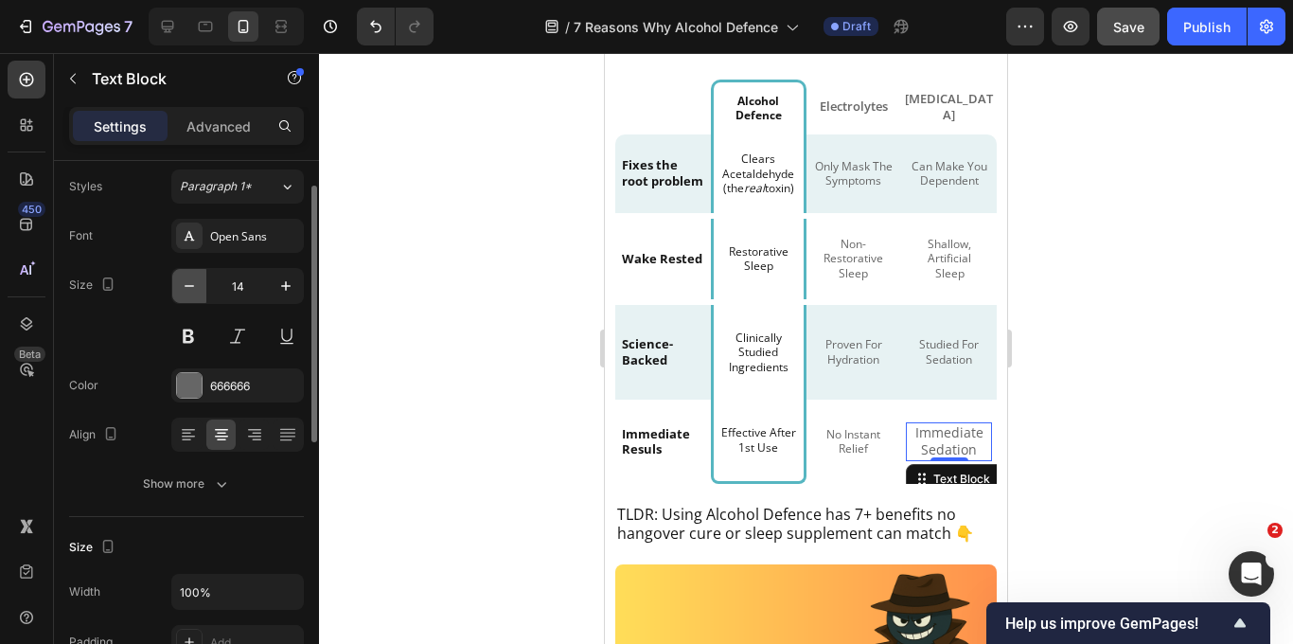
click at [191, 276] on icon "button" at bounding box center [189, 285] width 19 height 19
type input "12"
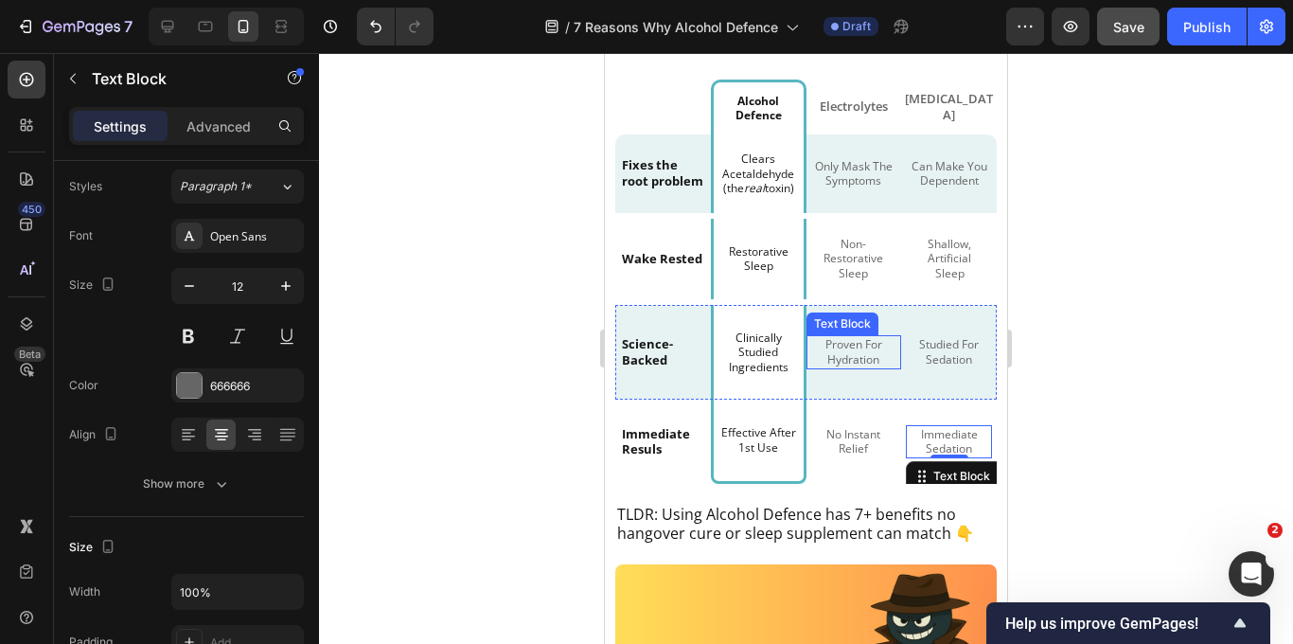
click at [867, 366] on p "Proven For Hydration" at bounding box center [854, 351] width 82 height 29
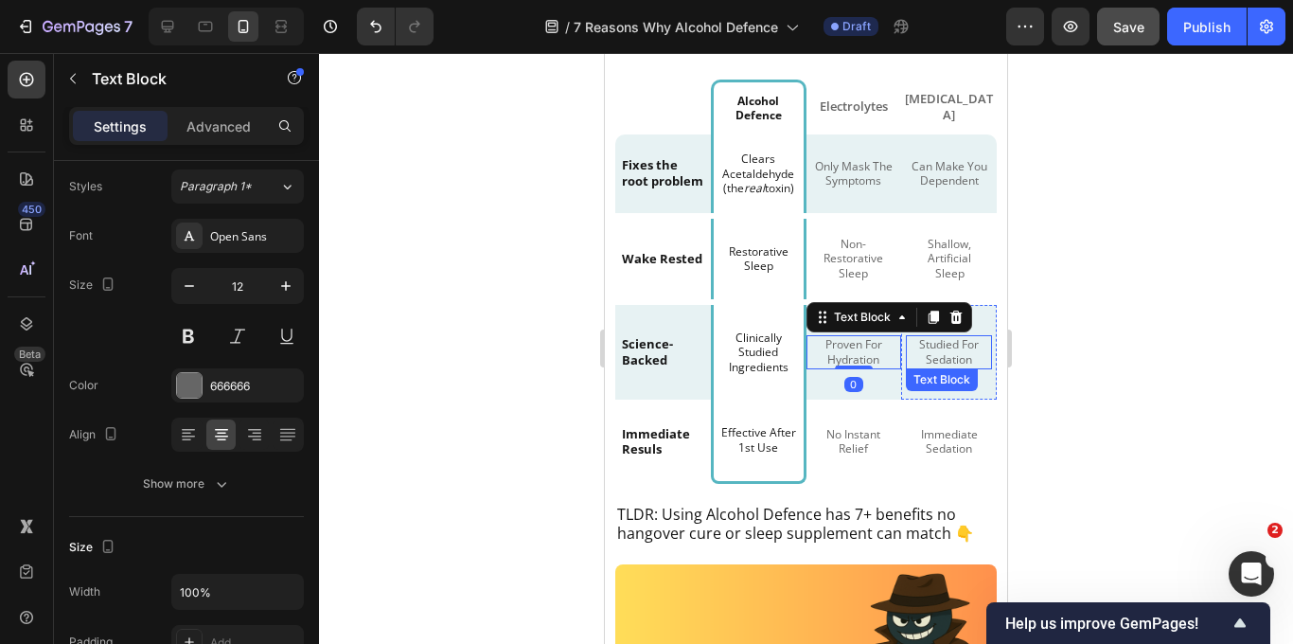
click at [958, 364] on p "Studied For Sedation" at bounding box center [948, 351] width 73 height 29
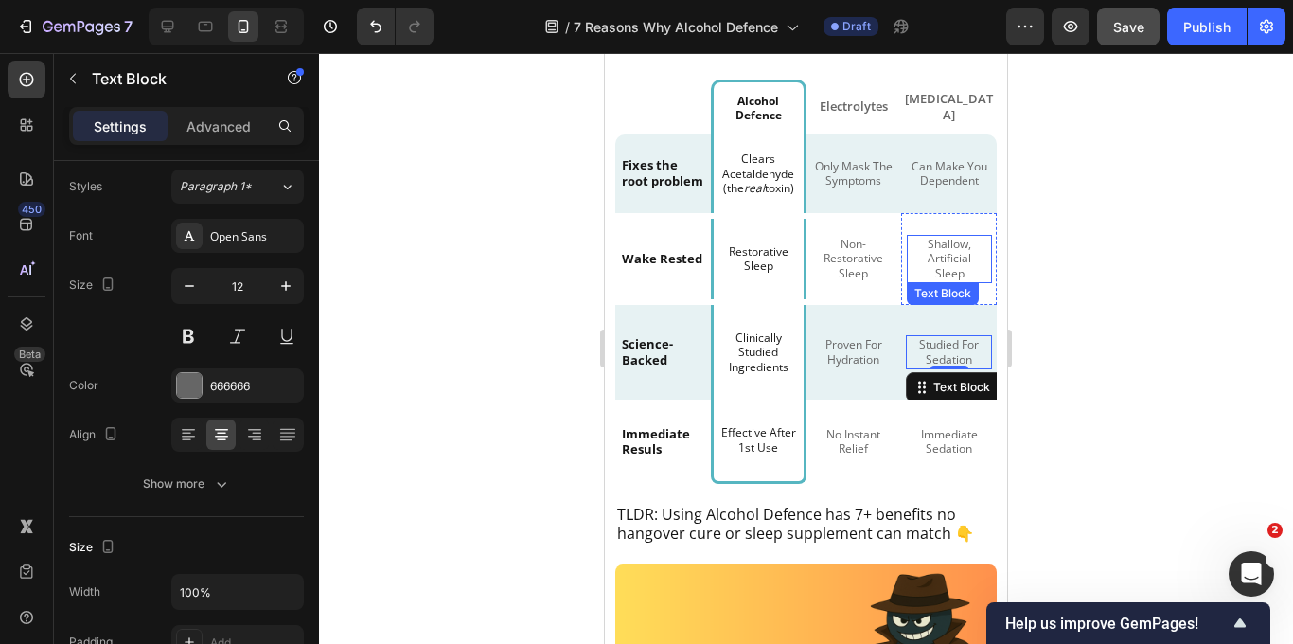
click at [940, 270] on p "Shallow, Artificial Sleep" at bounding box center [949, 259] width 72 height 44
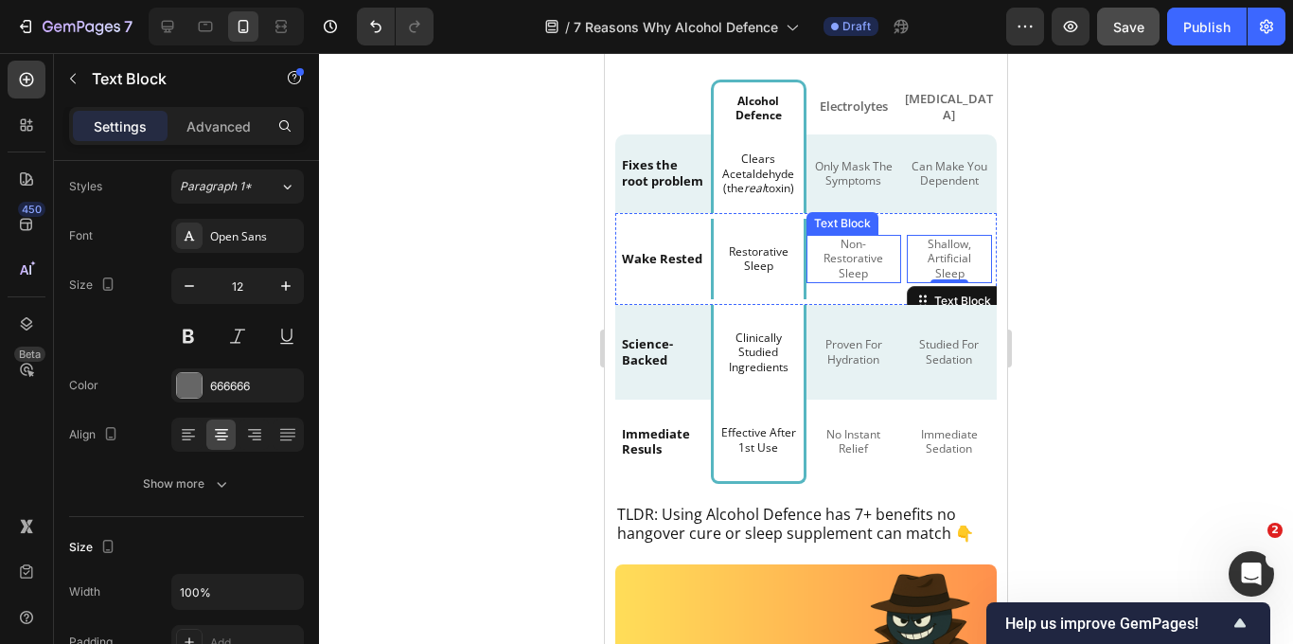
click at [859, 266] on p "Non-Restorative Sleep" at bounding box center [854, 259] width 82 height 44
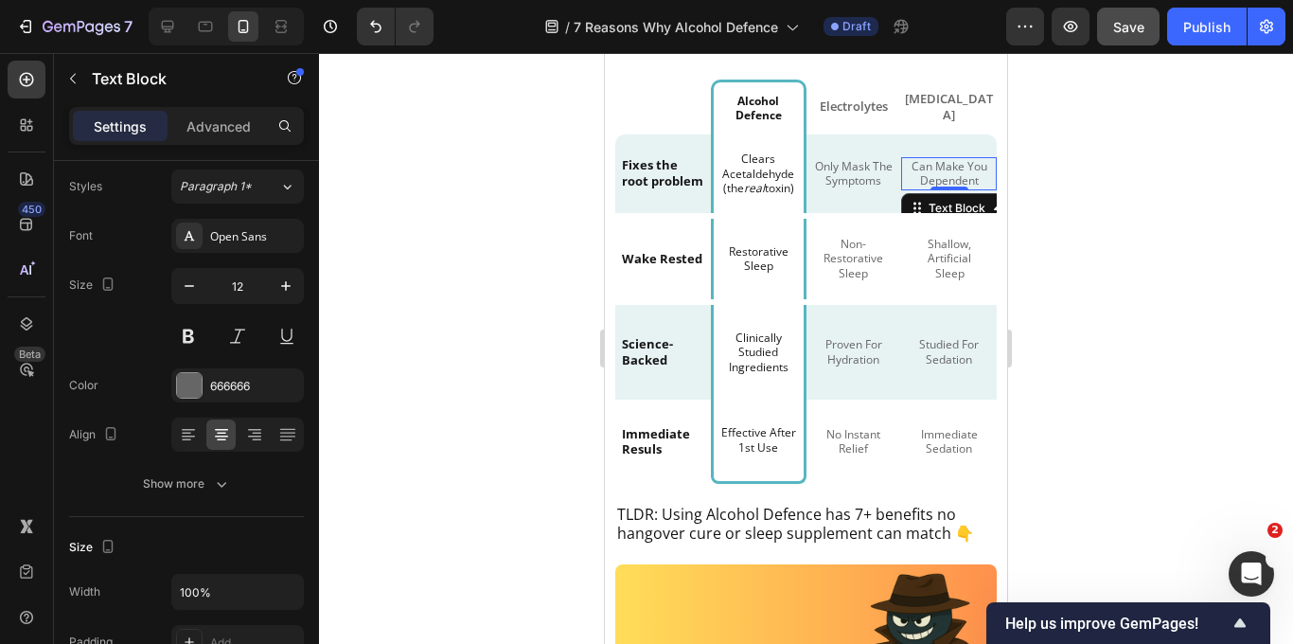
click at [943, 182] on p "Can Make You Dependent" at bounding box center [949, 173] width 82 height 29
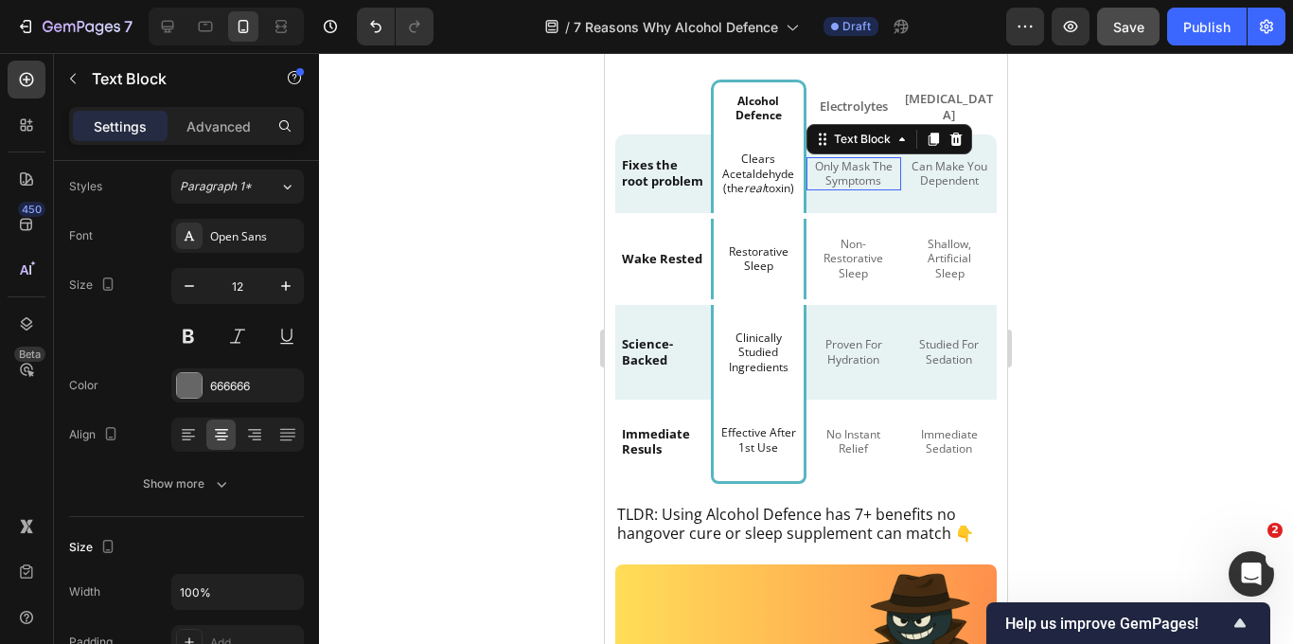
click at [837, 188] on p "Only Mask The Symptoms" at bounding box center [854, 173] width 82 height 29
click at [754, 186] on p "Clears Acetaldehyde (the real toxin)" at bounding box center [758, 173] width 77 height 44
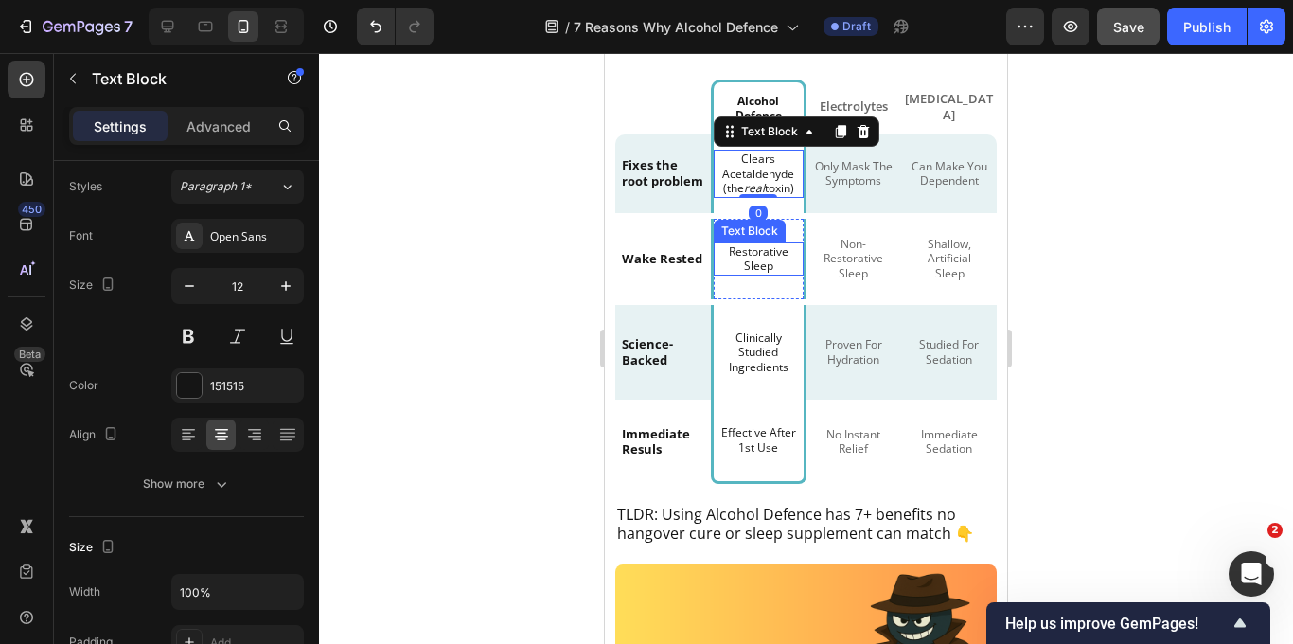
click at [756, 273] on p "Restorative Sleep" at bounding box center [759, 258] width 86 height 29
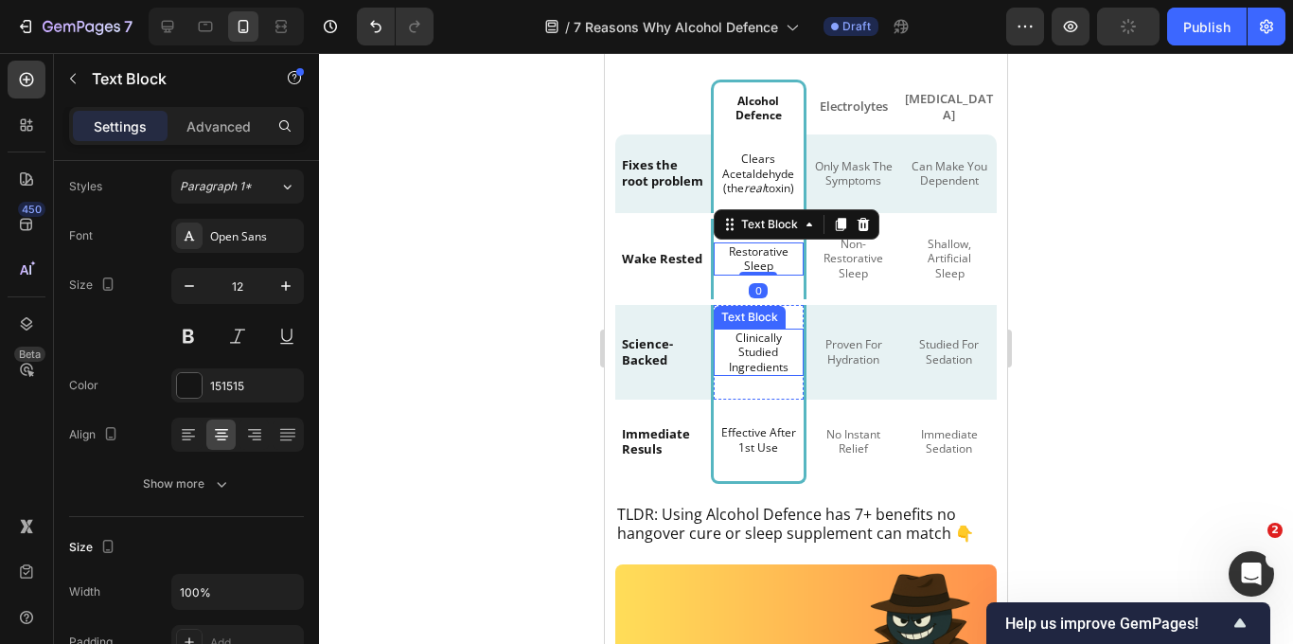
click at [757, 354] on p "Clinically Studied Ingredients" at bounding box center [759, 352] width 86 height 44
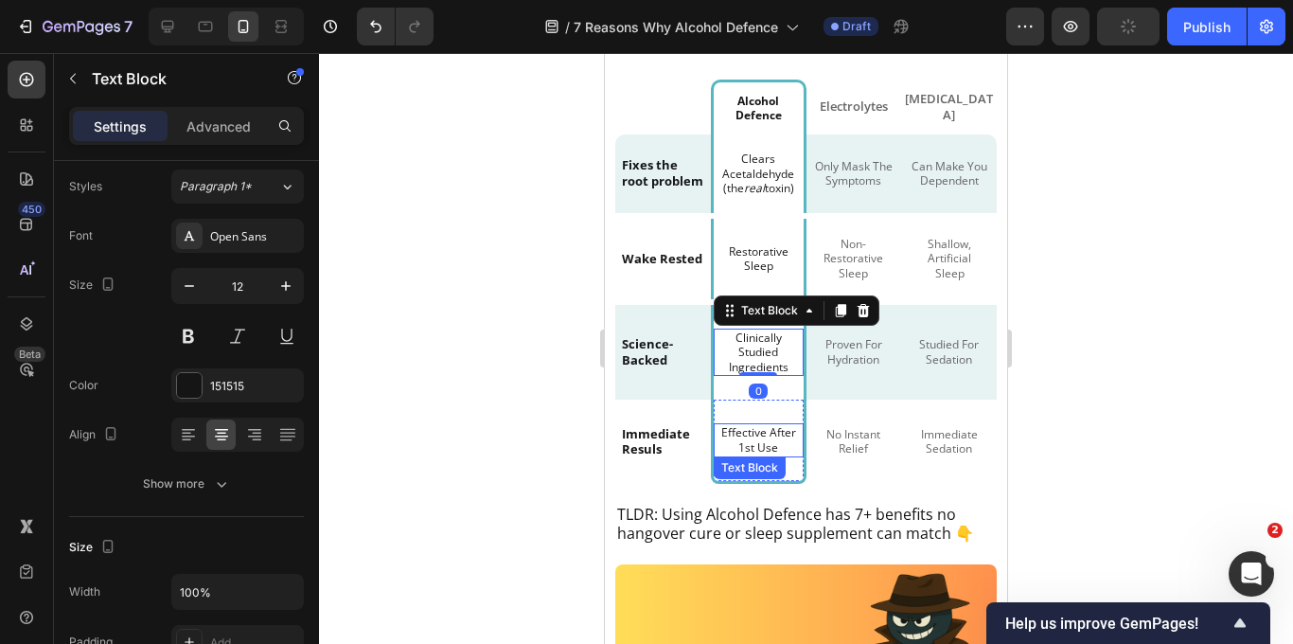
click at [757, 446] on p "Effective After 1st Use" at bounding box center [758, 439] width 77 height 29
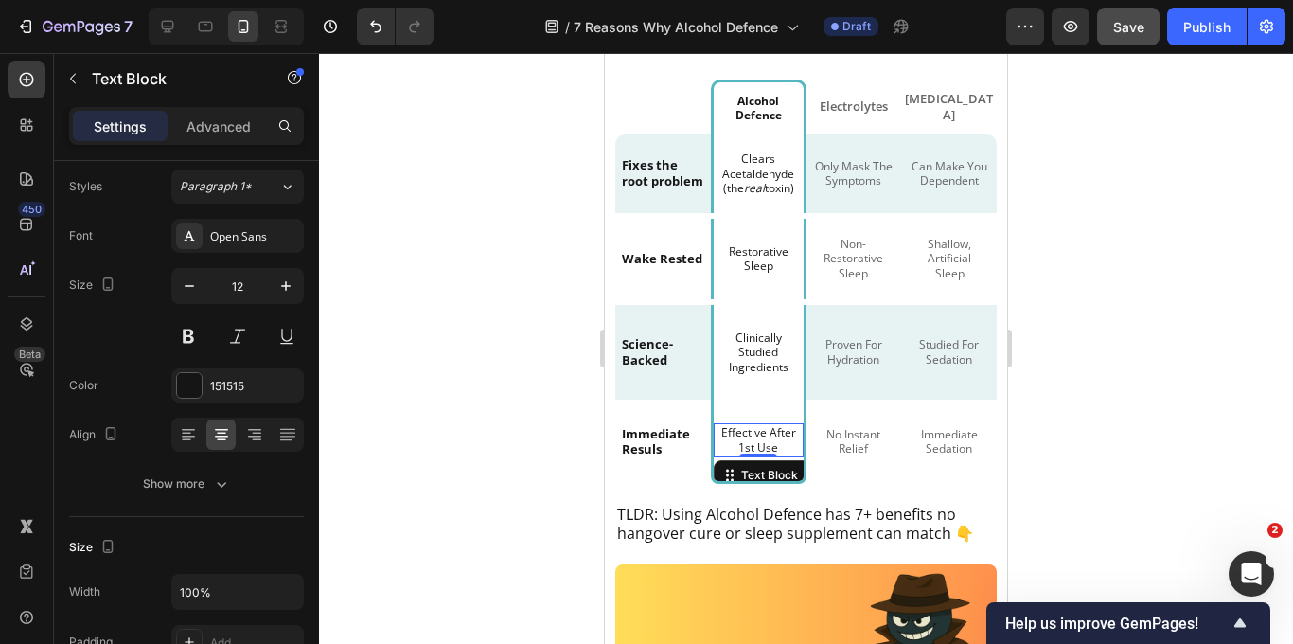
click at [1128, 26] on span "Save" at bounding box center [1128, 27] width 31 height 16
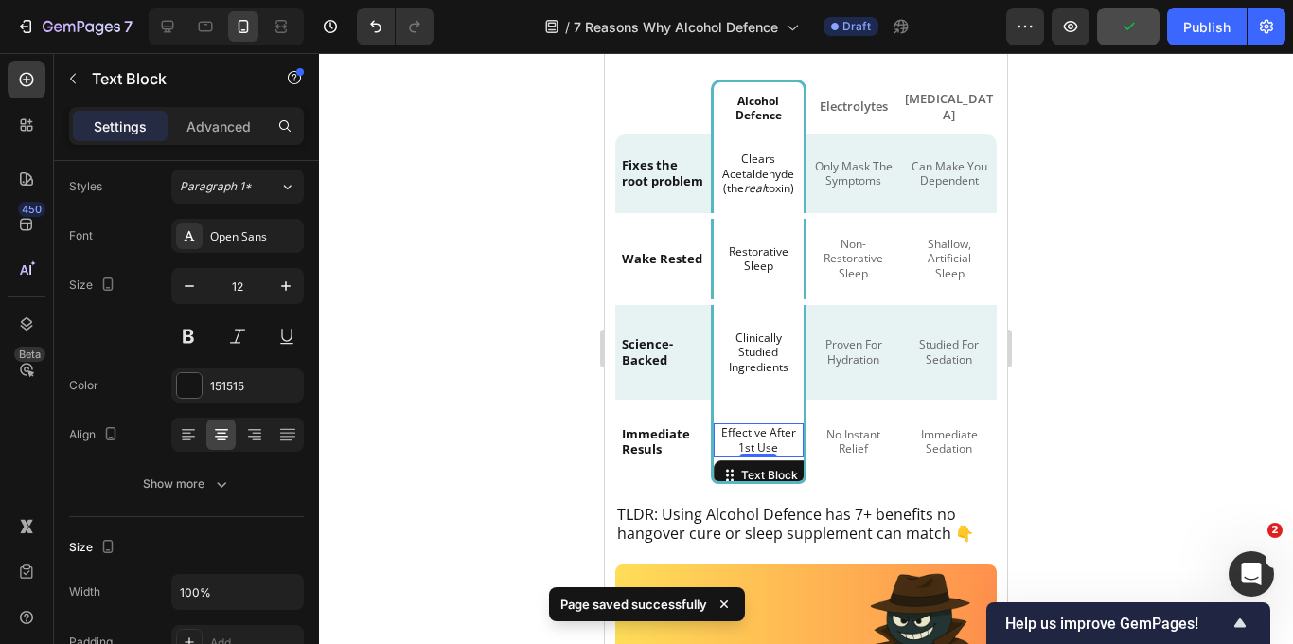
click at [530, 465] on div at bounding box center [806, 348] width 974 height 591
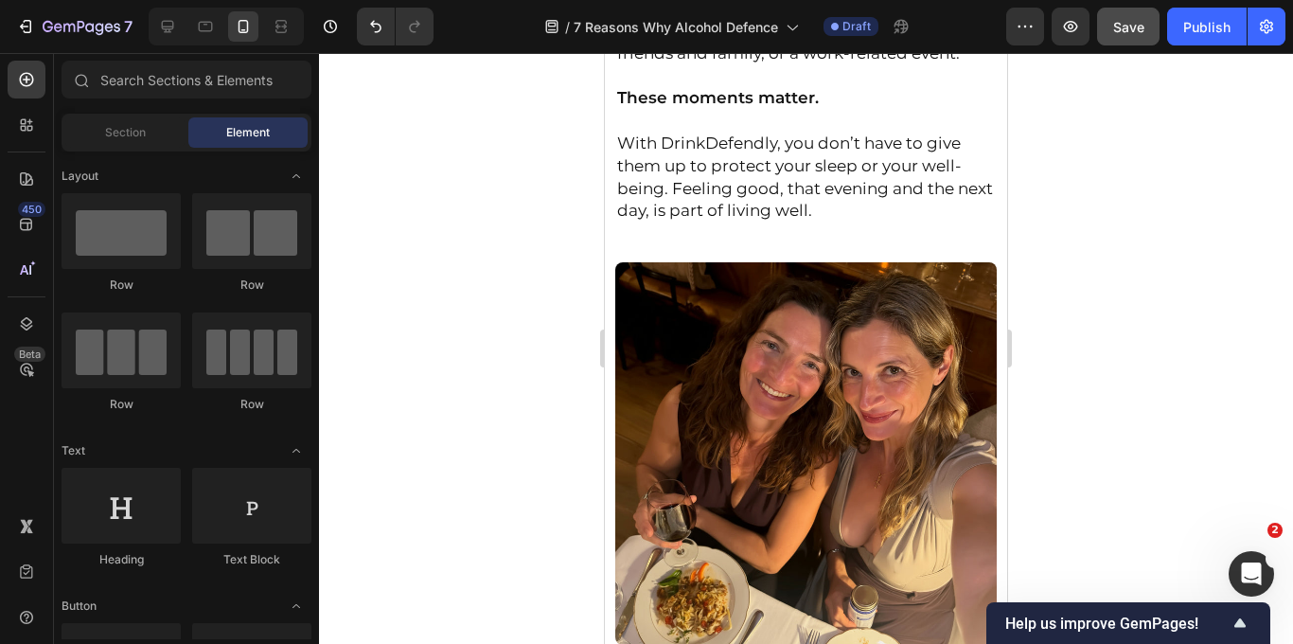
scroll to position [3850, 0]
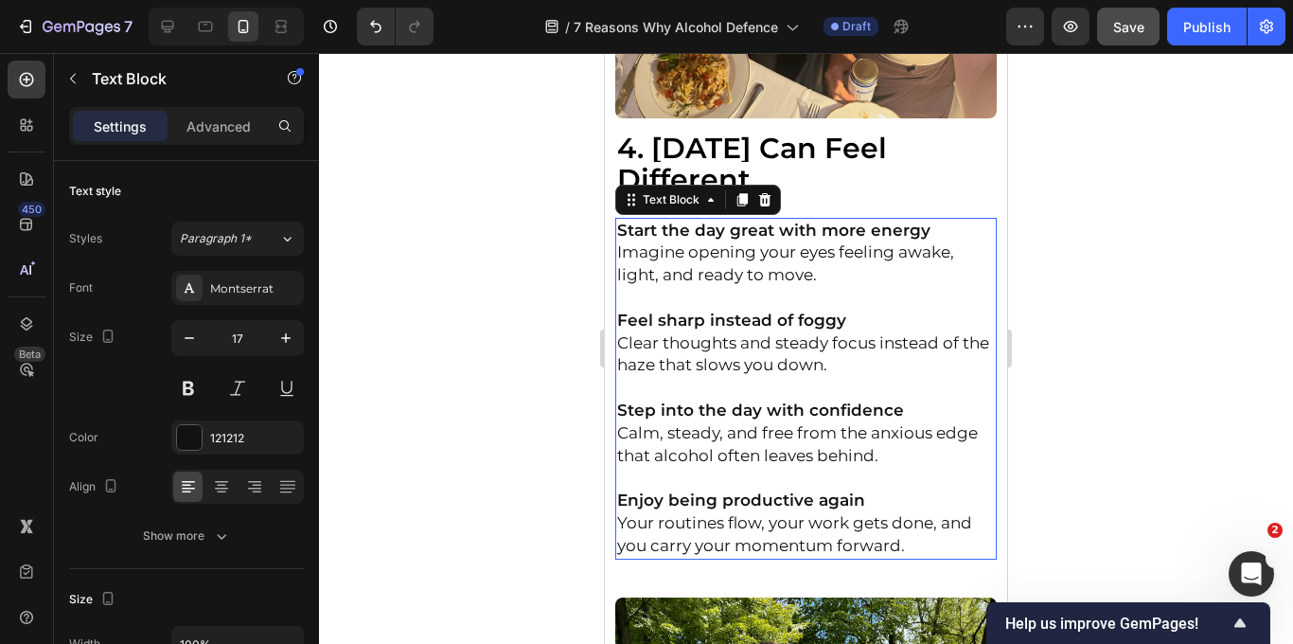
click at [751, 287] on p "Start the day great with more energy Imagine opening your eyes feeling awake, l…" at bounding box center [806, 253] width 379 height 67
click at [772, 259] on p "Start the day great with more energy Imagine opening your eyes feeling awake, l…" at bounding box center [806, 253] width 379 height 67
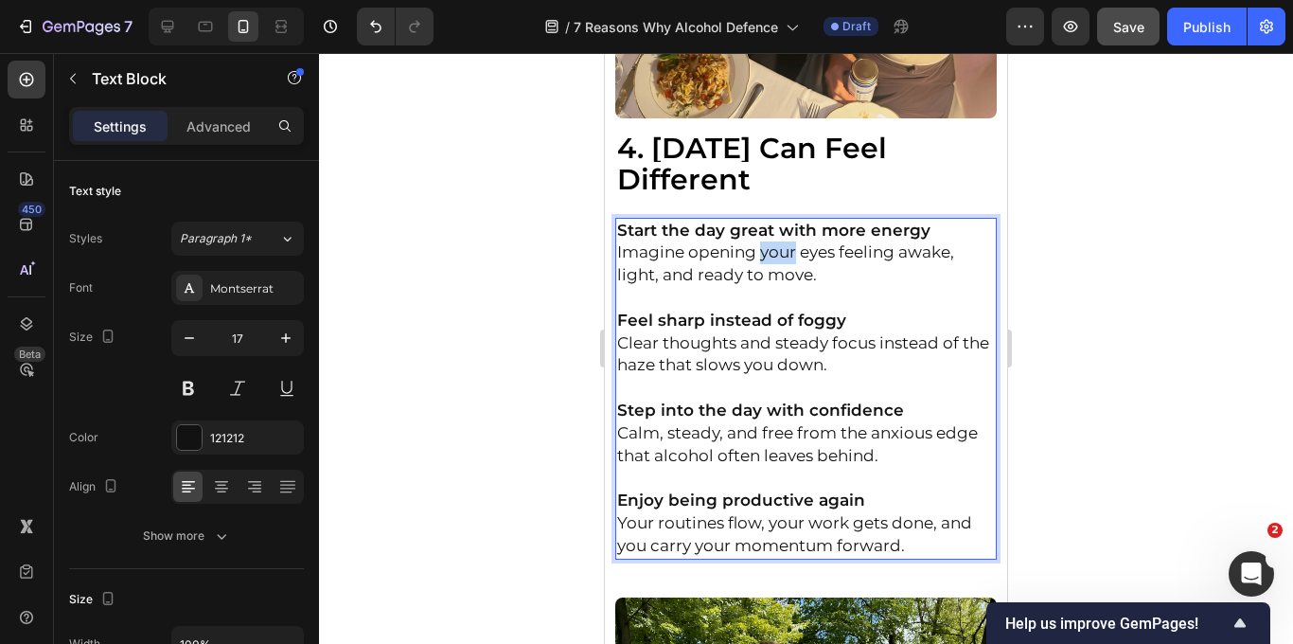
click at [772, 259] on p "Start the day great with more energy Imagine opening your eyes feeling awake, l…" at bounding box center [806, 253] width 379 height 67
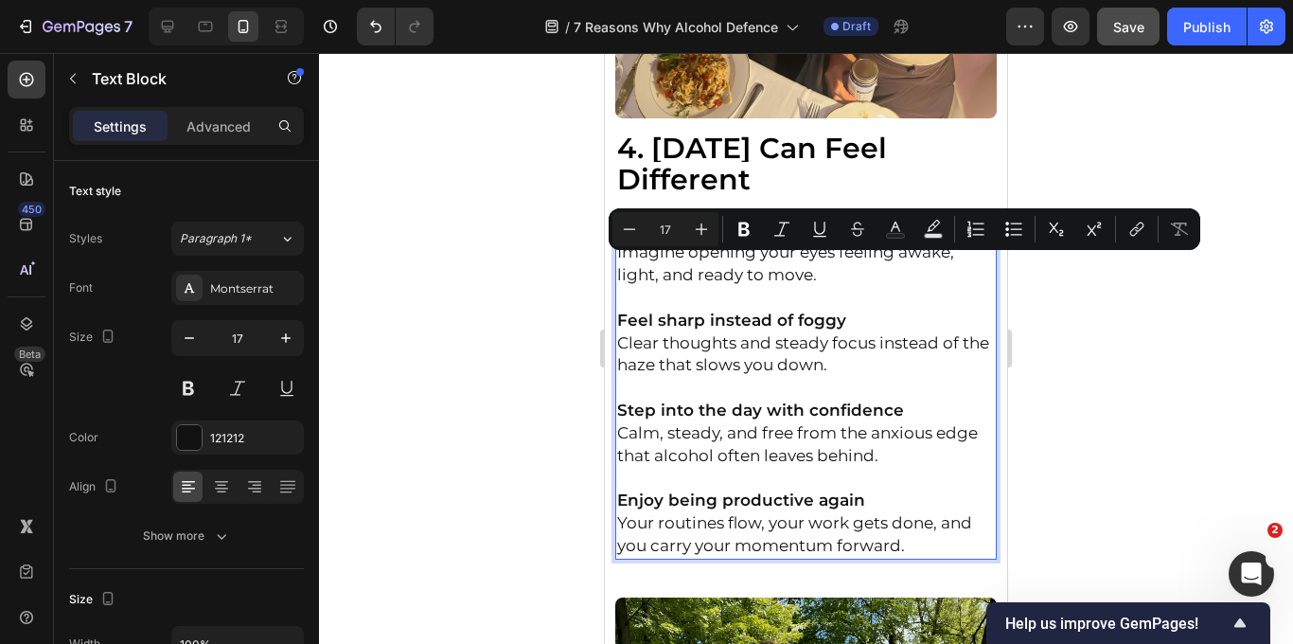
click at [734, 255] on p "Start the day great with more energy Imagine opening your eyes feeling awake, l…" at bounding box center [806, 253] width 379 height 67
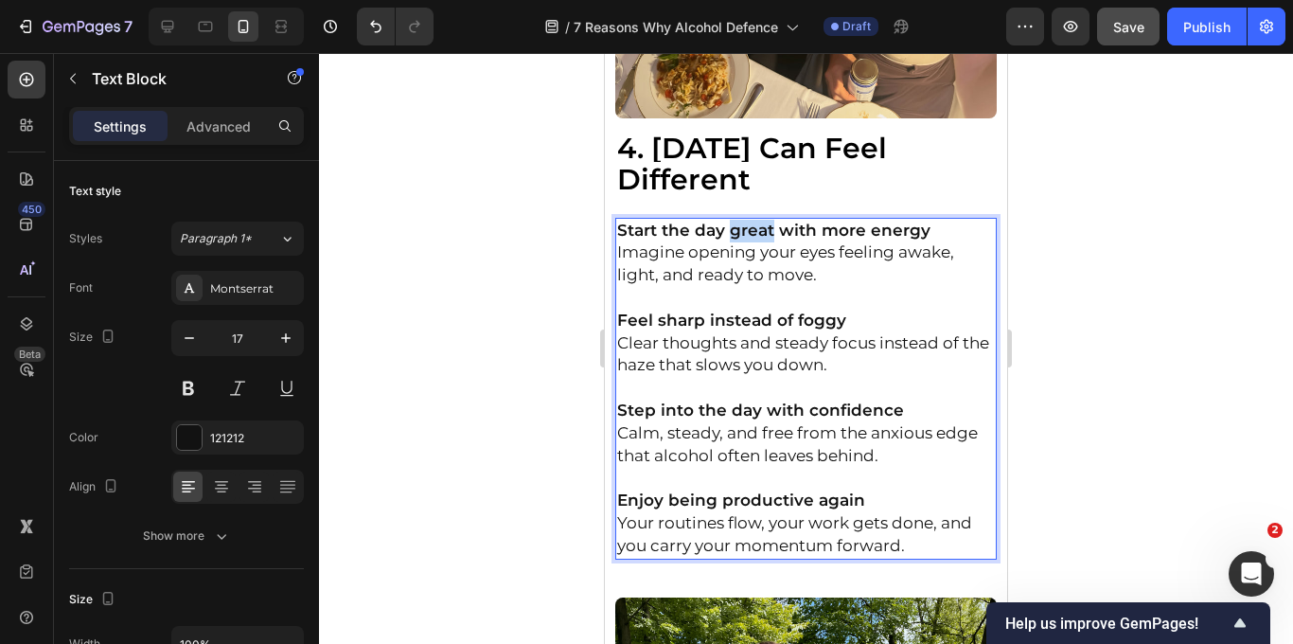
click at [734, 255] on p "Start the day great with more energy Imagine opening your eyes feeling awake, l…" at bounding box center [806, 253] width 379 height 67
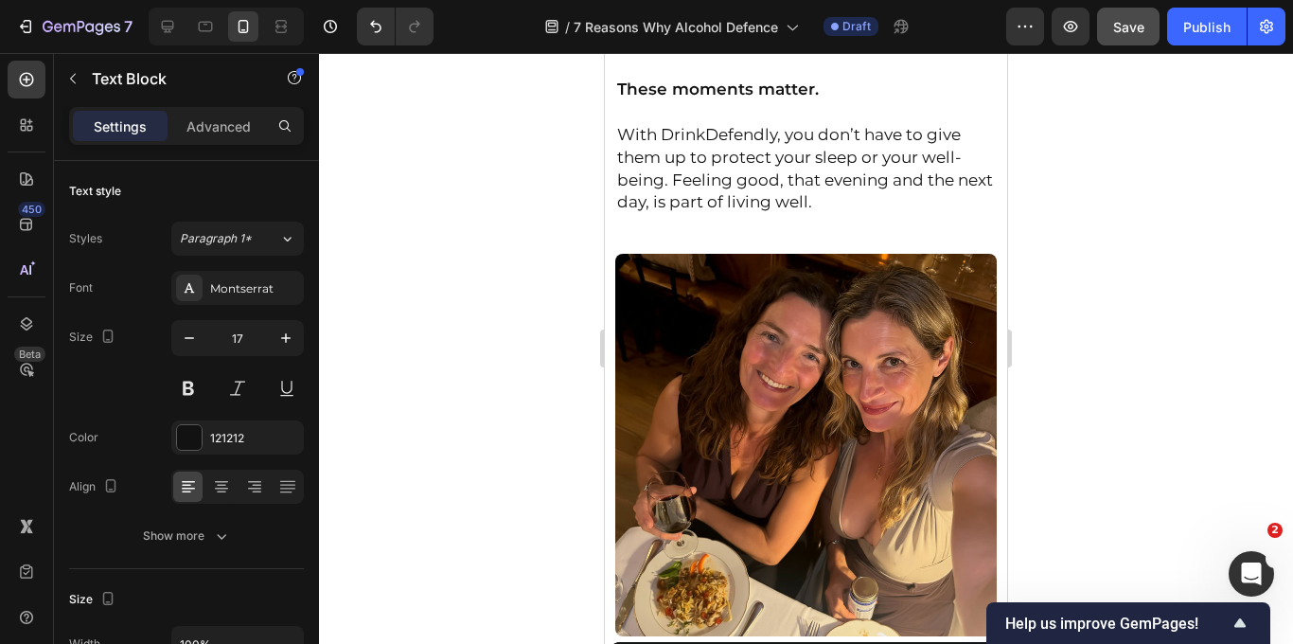
scroll to position [3254, 0]
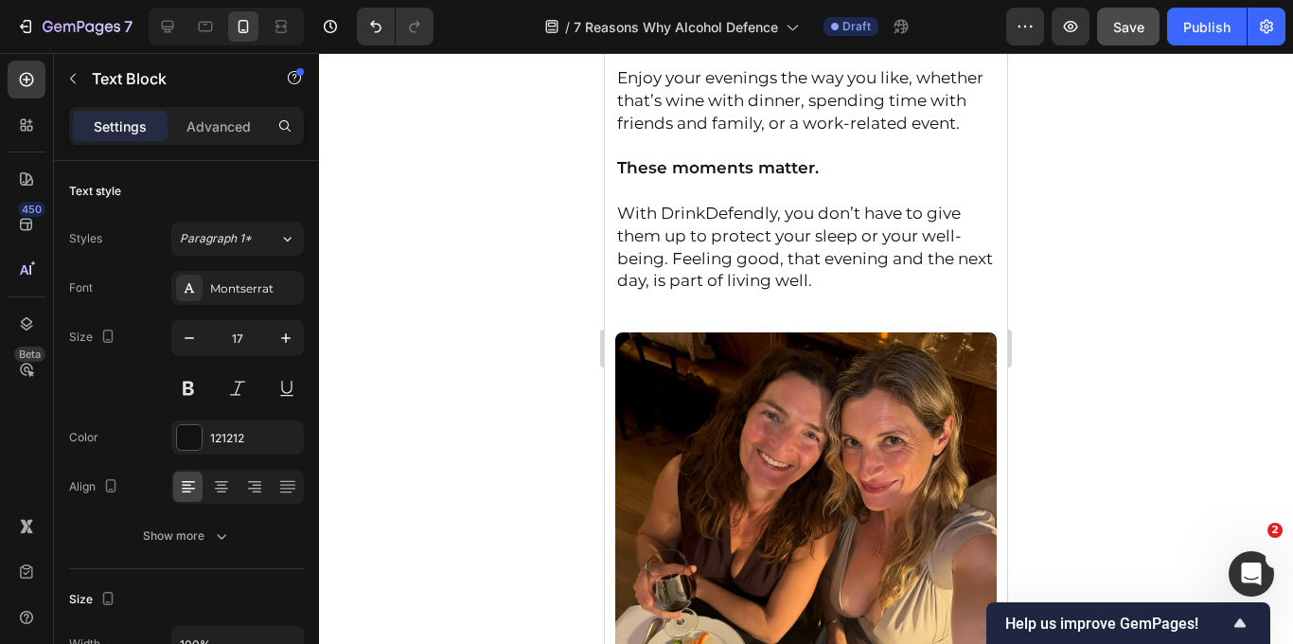
click at [734, 255] on p "With DrinkDefendly, you don’t have to give them up to protect your sleep or you…" at bounding box center [806, 248] width 379 height 90
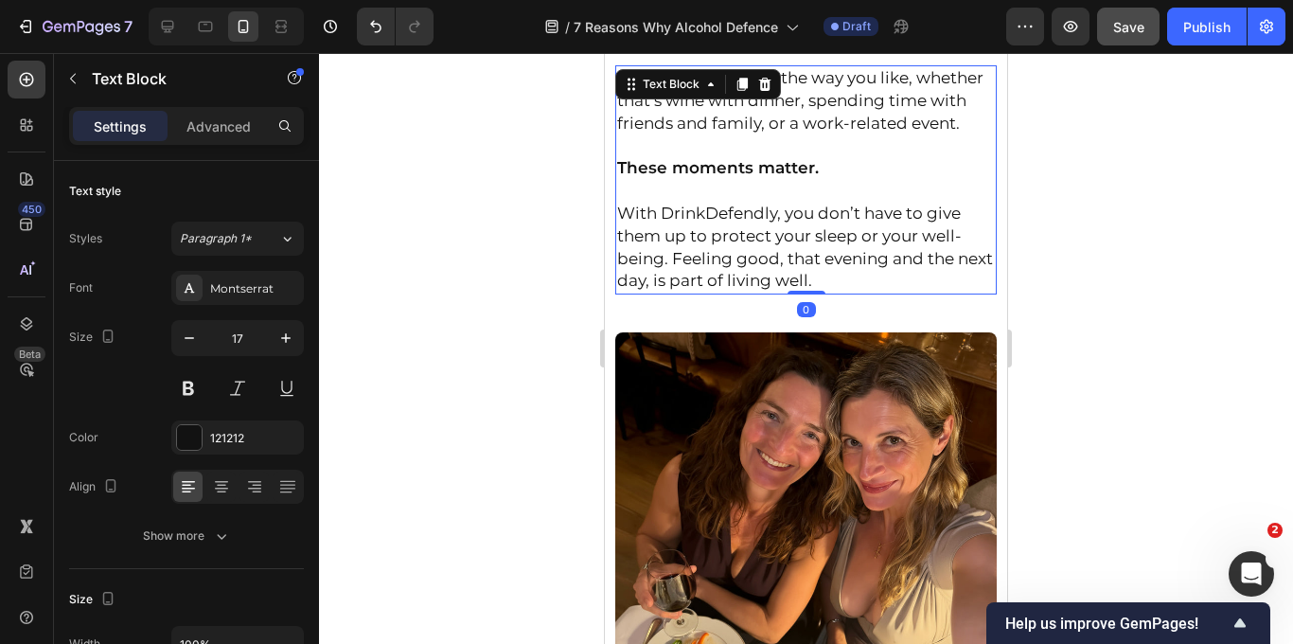
scroll to position [52, 0]
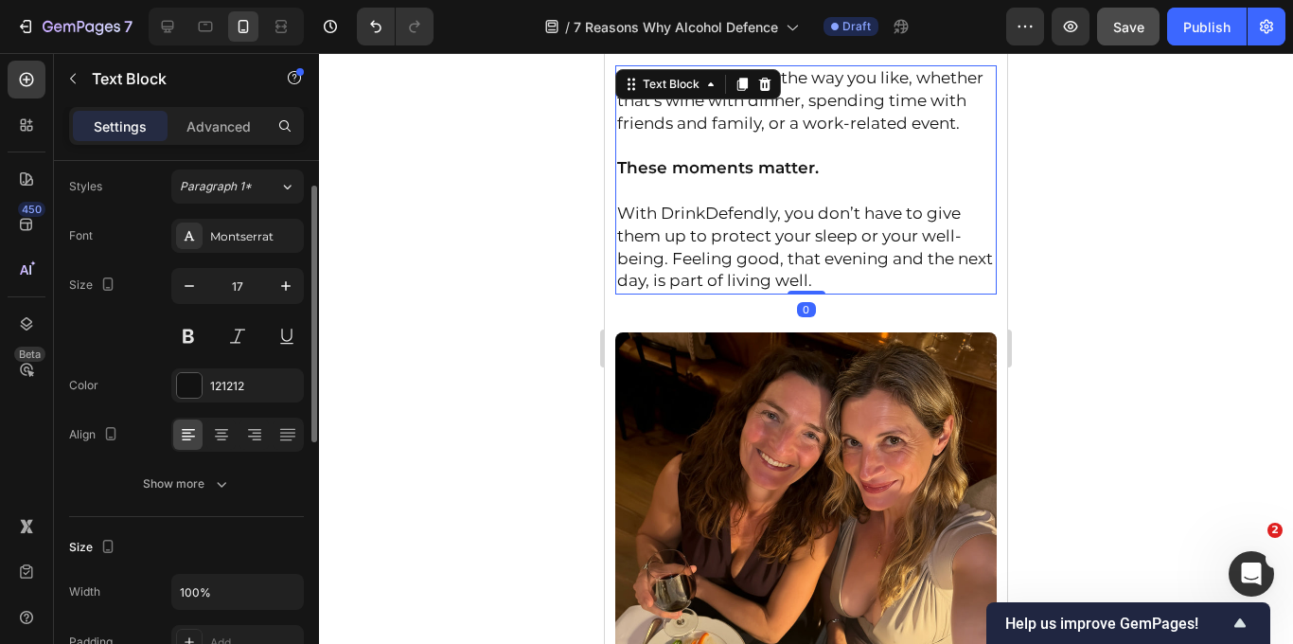
click at [734, 255] on p "With DrinkDefendly, you don’t have to give them up to protect your sleep or you…" at bounding box center [806, 248] width 379 height 90
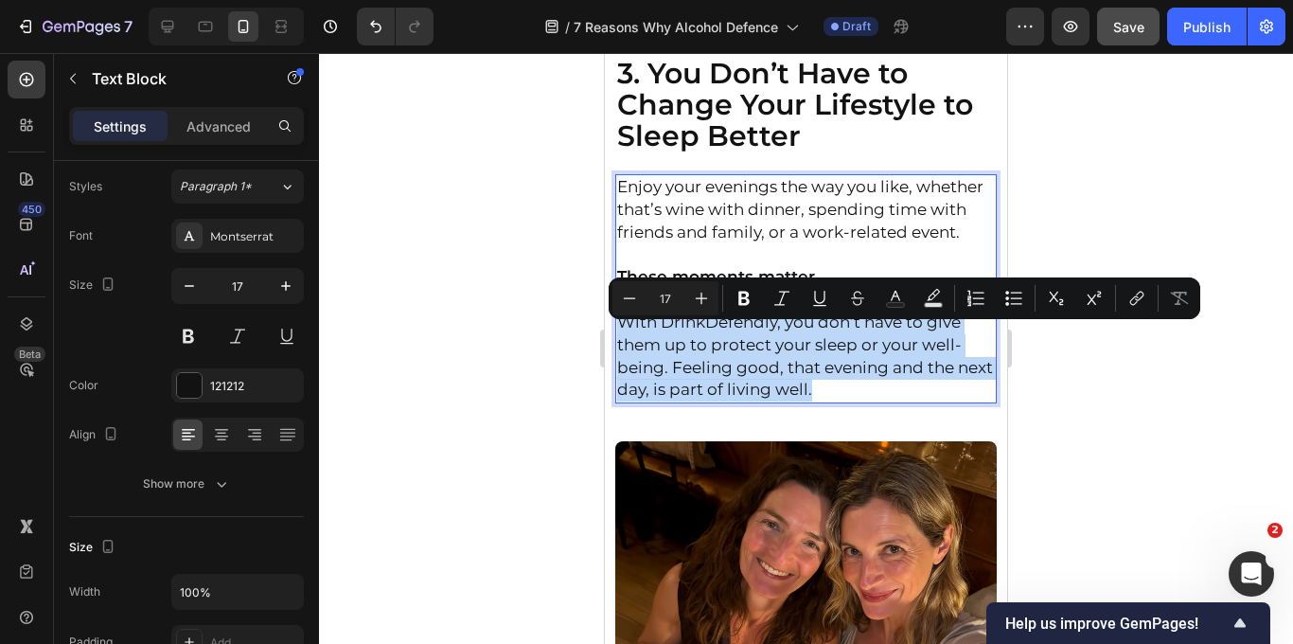
scroll to position [3144, 0]
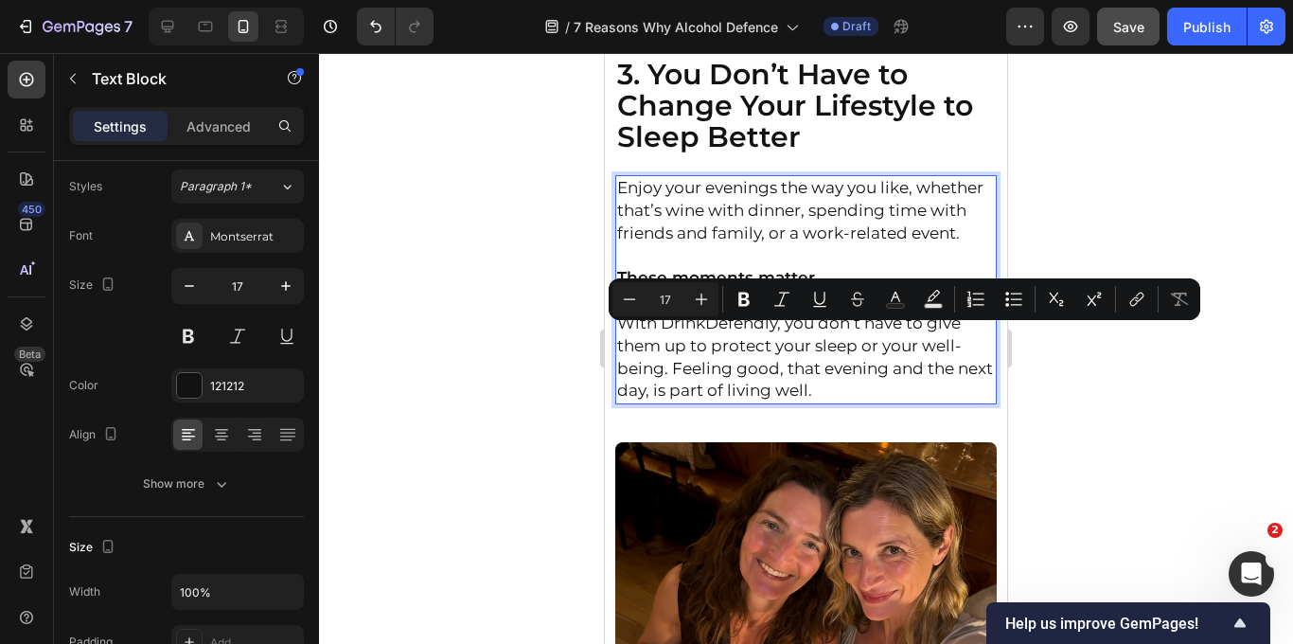
click at [735, 244] on p "Enjoy your evenings the way you like, whether that’s wine with dinner, spending…" at bounding box center [806, 210] width 379 height 67
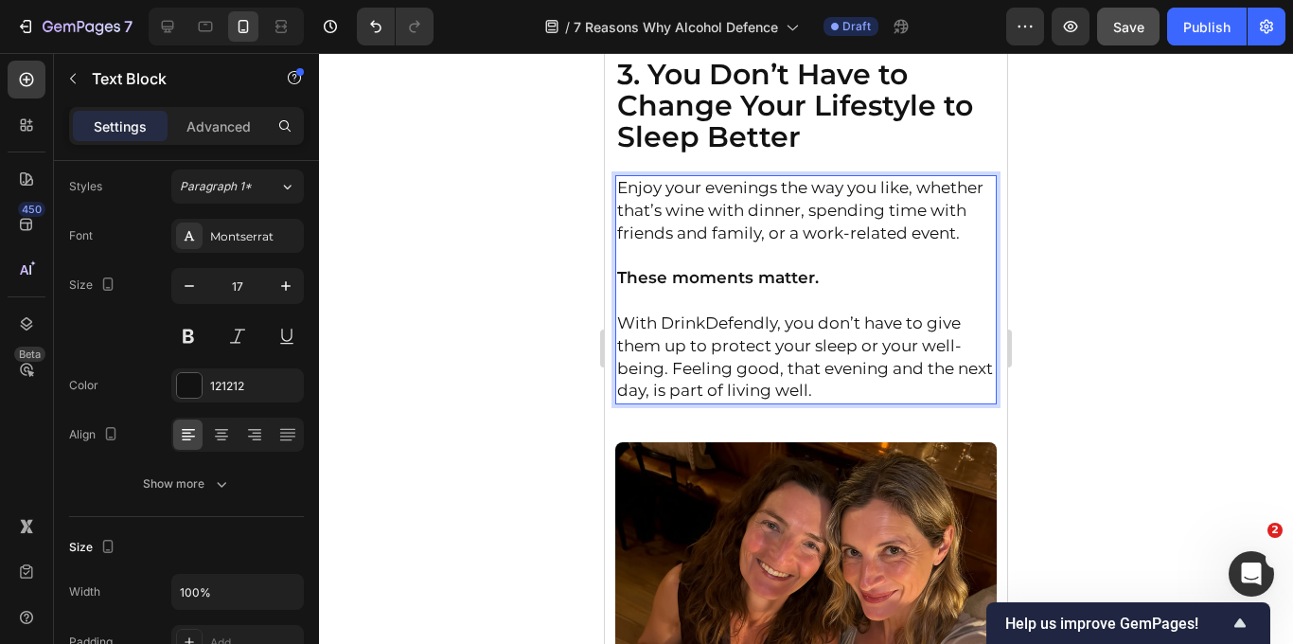
click at [735, 287] on strong "These moments matter." at bounding box center [718, 277] width 202 height 19
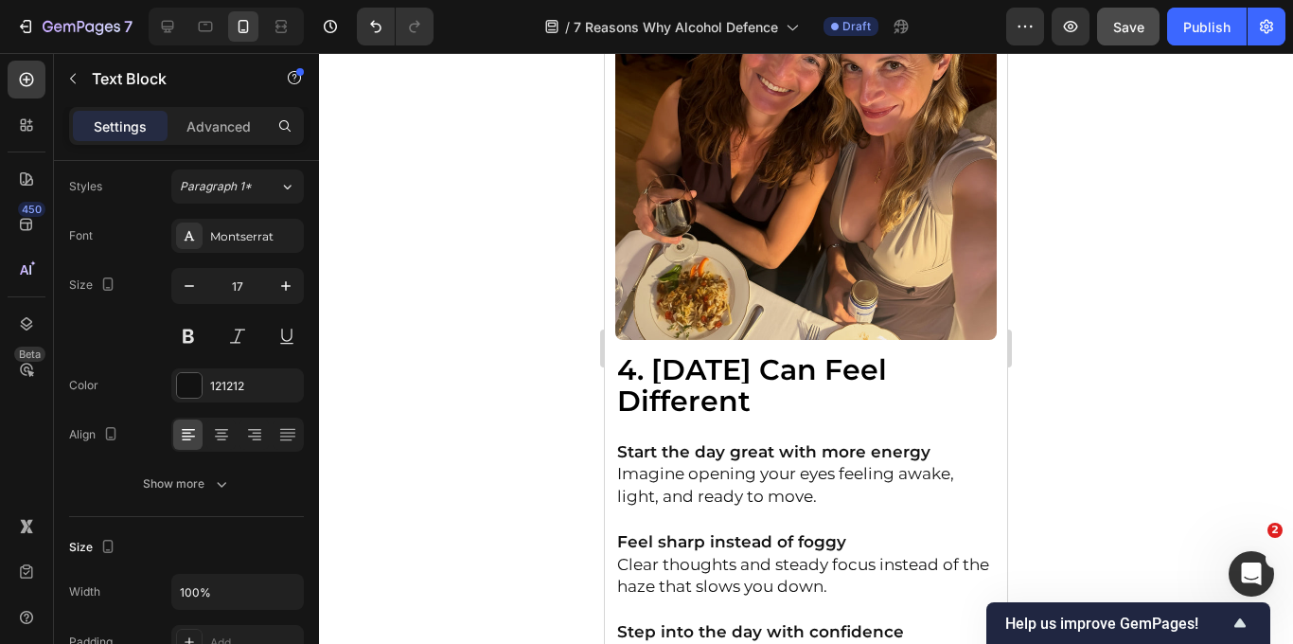
scroll to position [3695, 0]
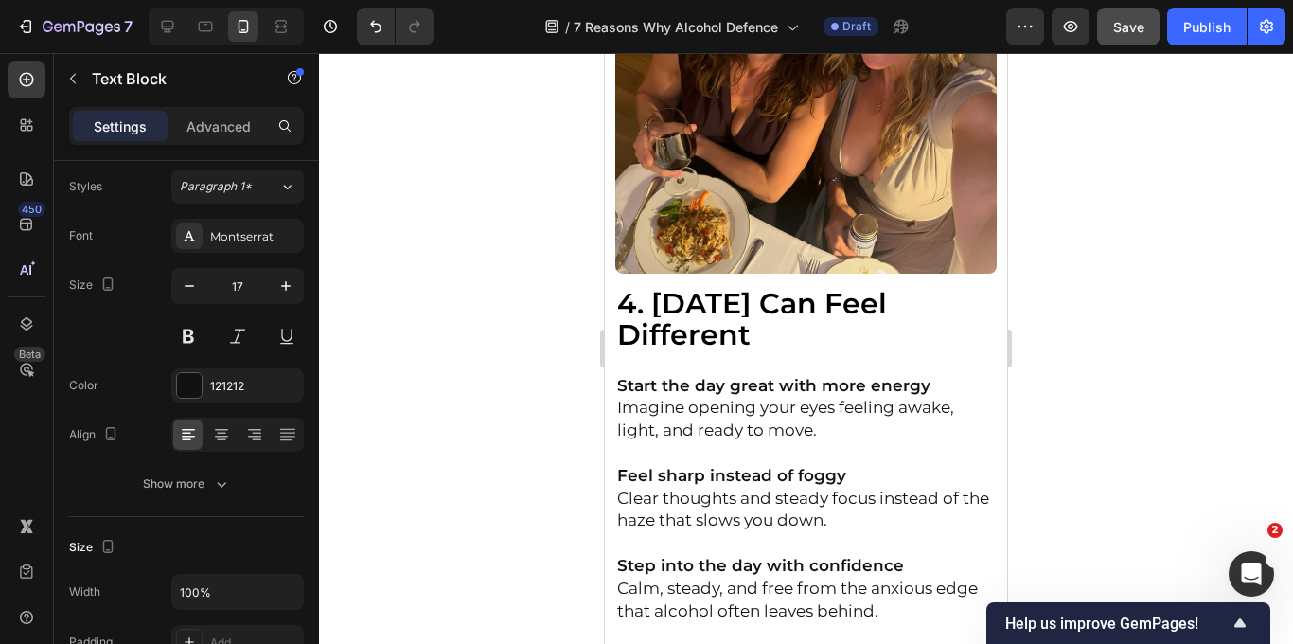
click at [724, 340] on strong "4. [DATE] Can Feel Different" at bounding box center [752, 319] width 270 height 66
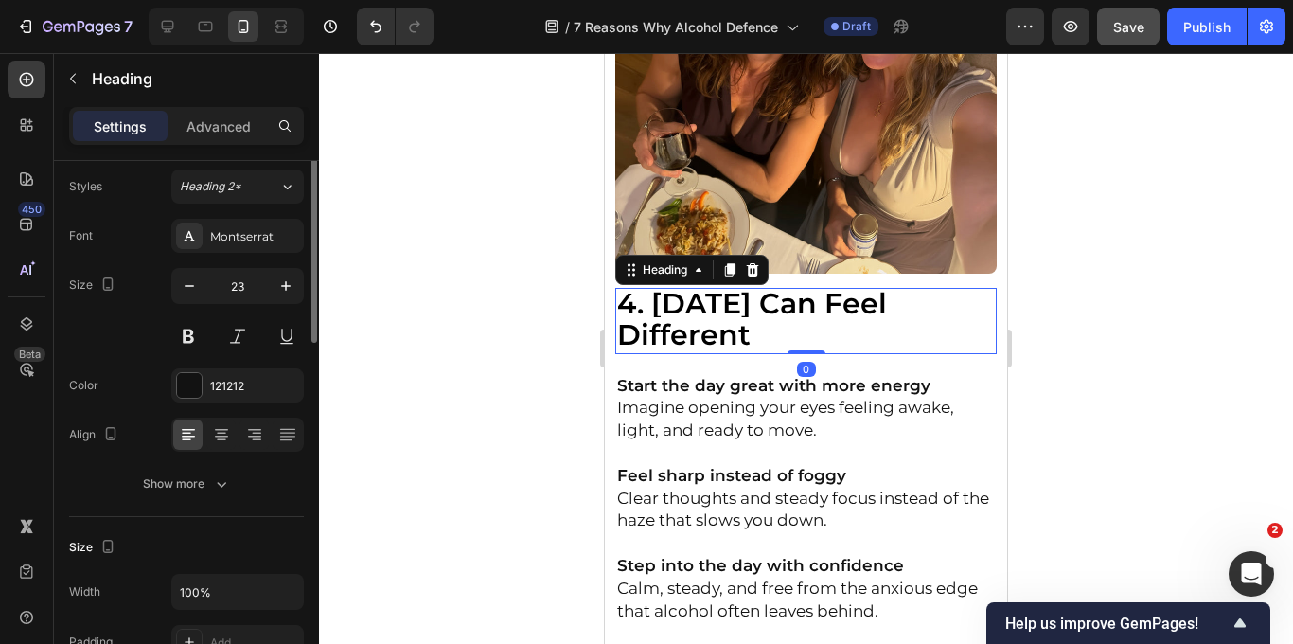
scroll to position [0, 0]
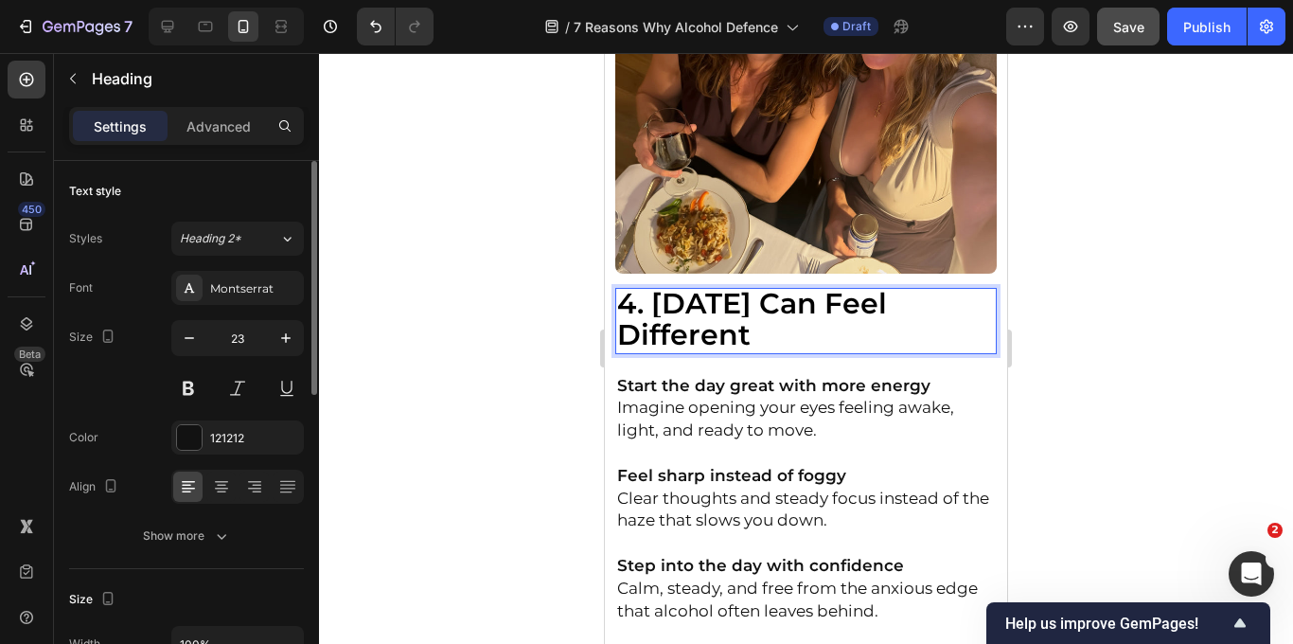
click at [724, 340] on strong "4. [DATE] Can Feel Different" at bounding box center [752, 319] width 270 height 66
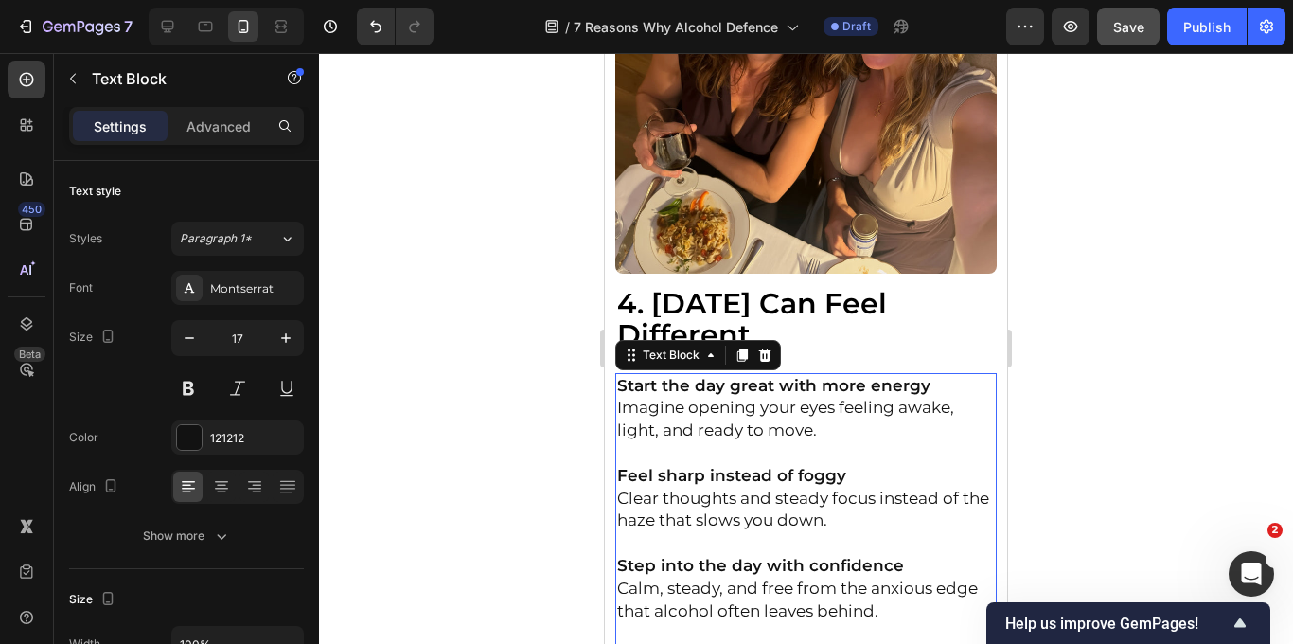
click at [710, 436] on p "Start the day great with more energy Imagine opening your eyes feeling awake, l…" at bounding box center [806, 408] width 379 height 67
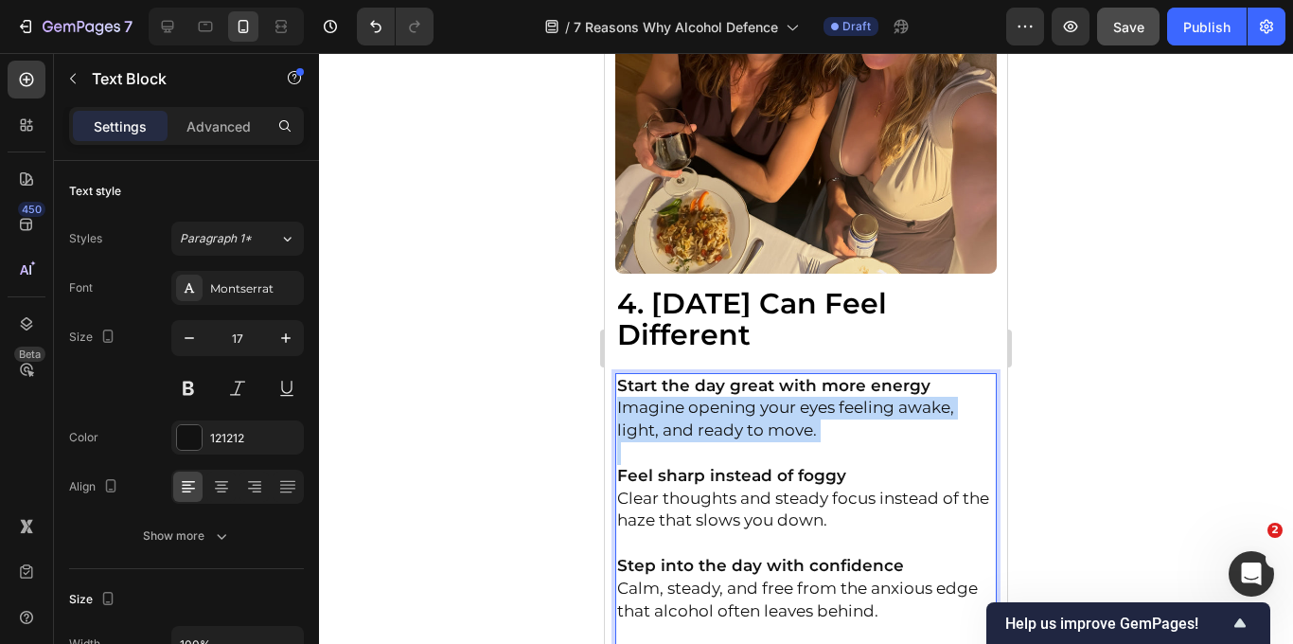
click at [710, 436] on p "Start the day great with more energy Imagine opening your eyes feeling awake, l…" at bounding box center [806, 408] width 379 height 67
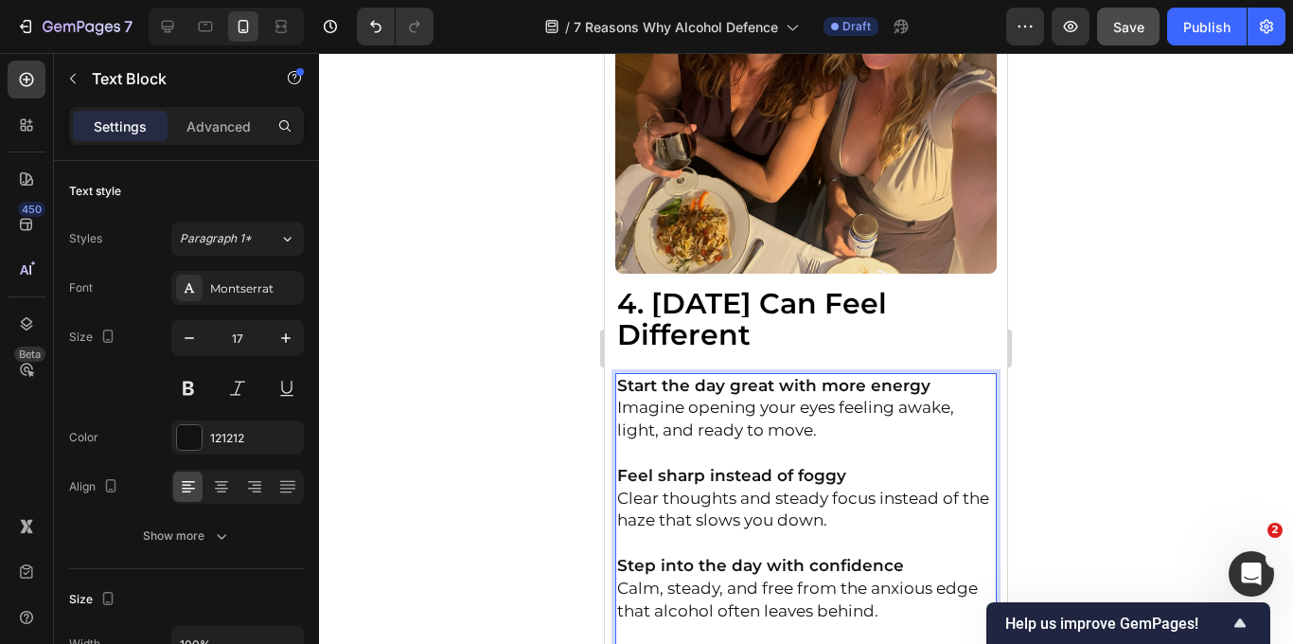
click at [712, 507] on p "Feel sharp instead of foggy Clear thoughts and steady focus instead of the haze…" at bounding box center [806, 498] width 379 height 67
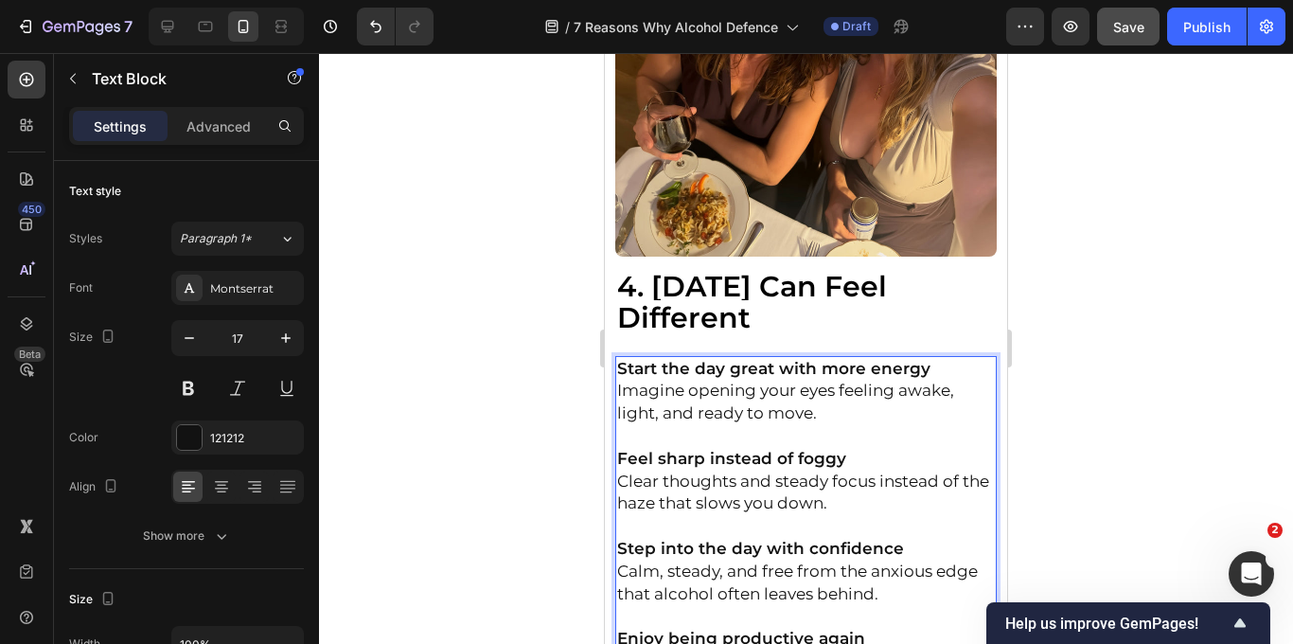
scroll to position [3720, 0]
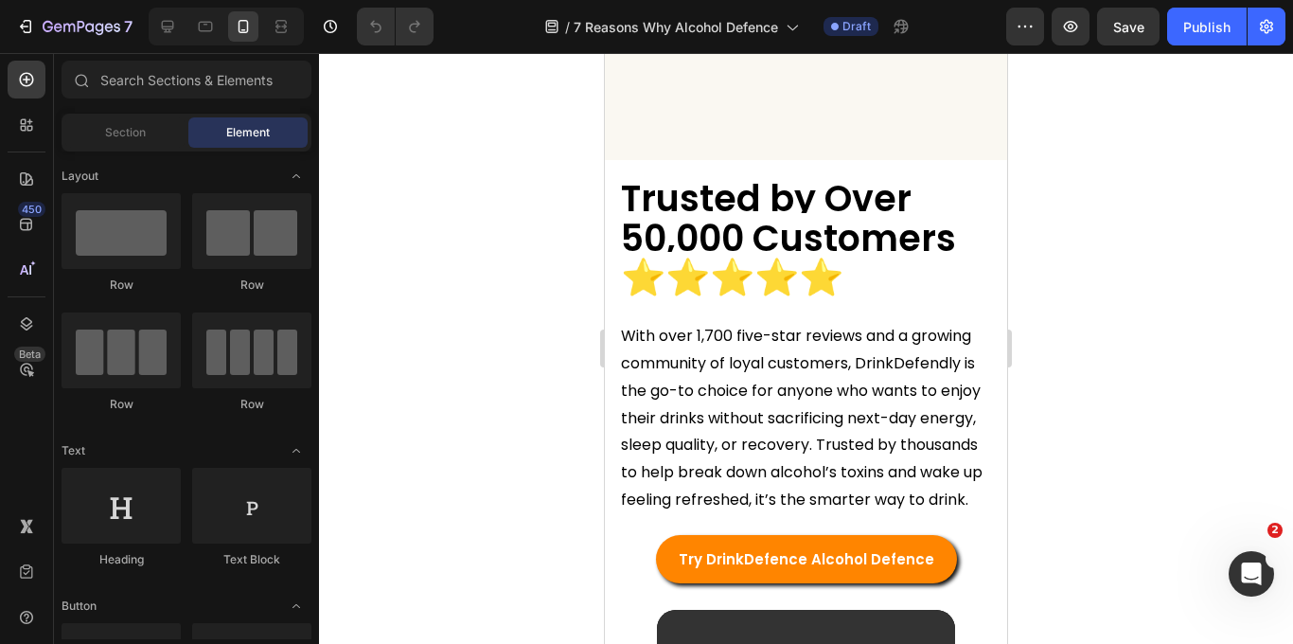
scroll to position [7907, 0]
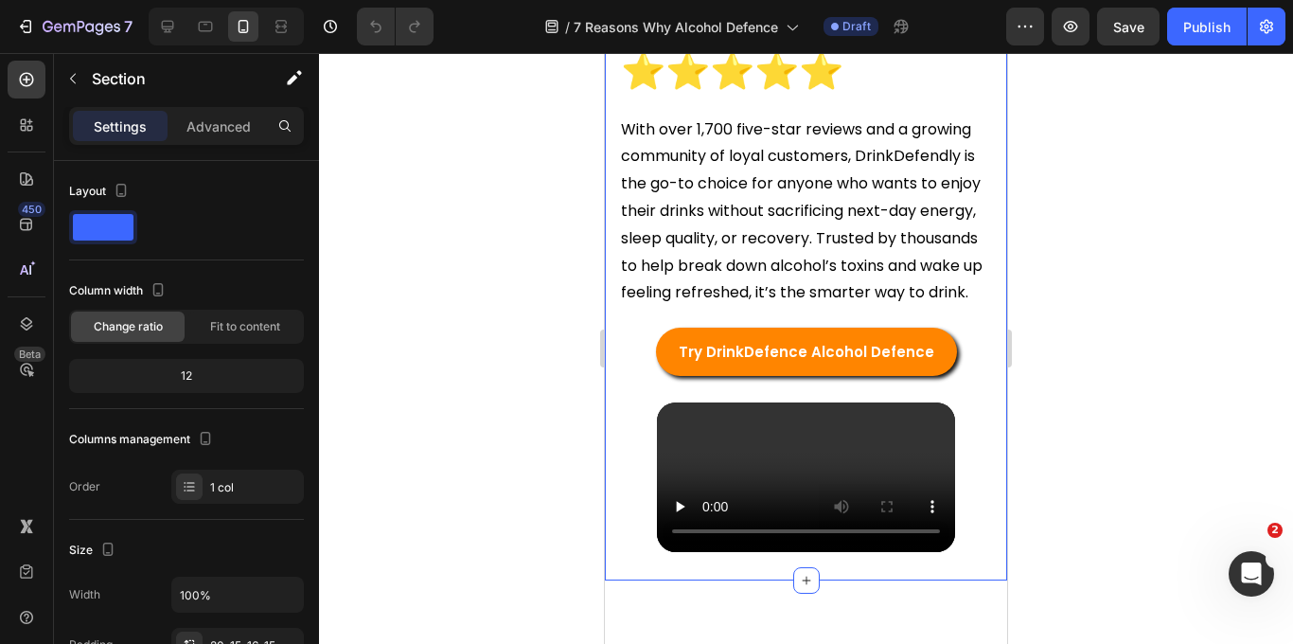
click at [610, 328] on div "Trusted by Over 50,000 Customers ⭐️⭐️⭐️⭐️⭐️ Heading With over 1,700 five-star r…" at bounding box center [806, 267] width 402 height 627
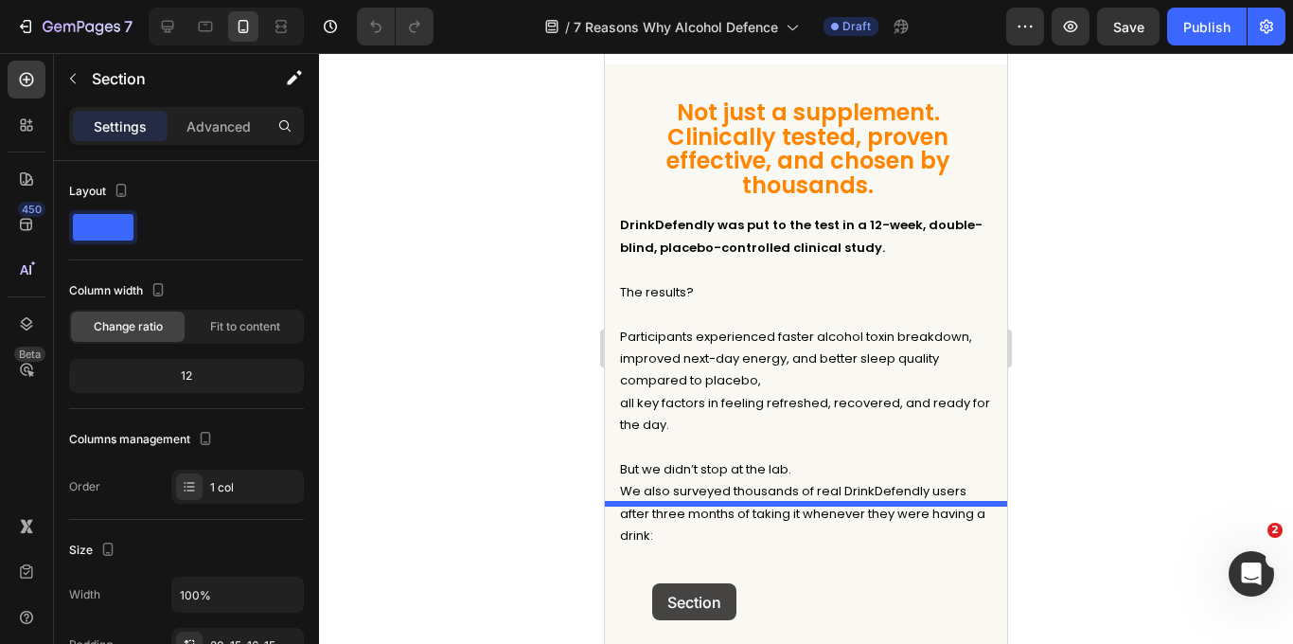
scroll to position [6591, 0]
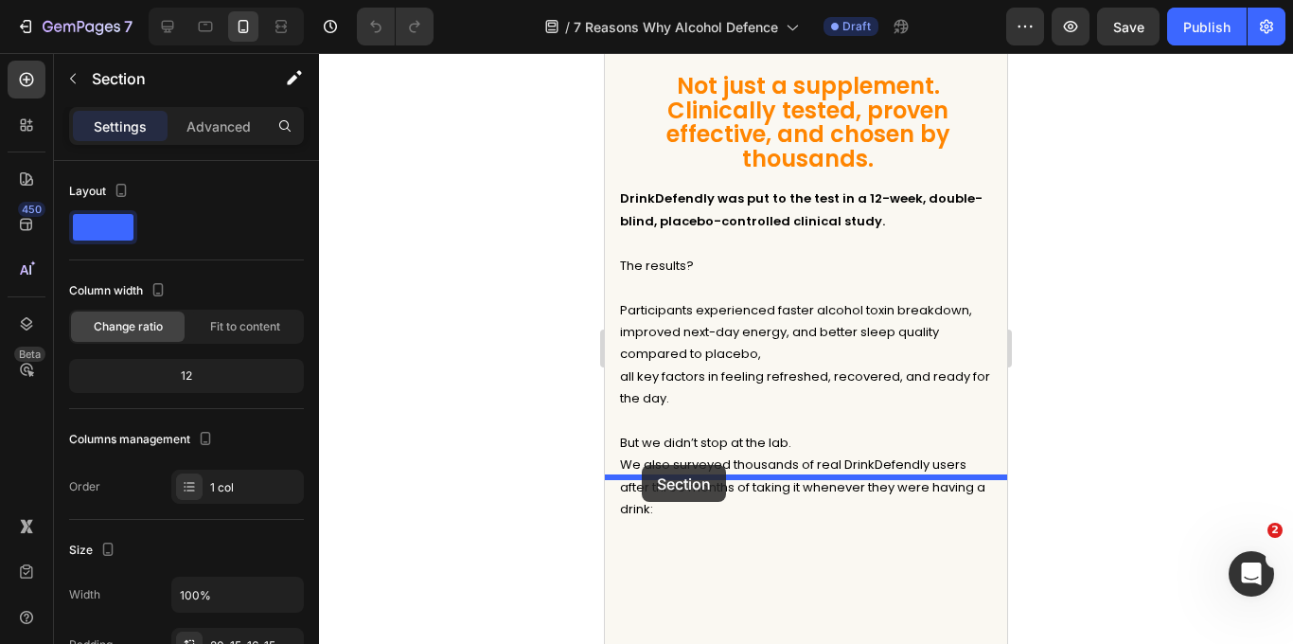
drag, startPoint x: 629, startPoint y: 127, endPoint x: 642, endPoint y: 465, distance: 338.1
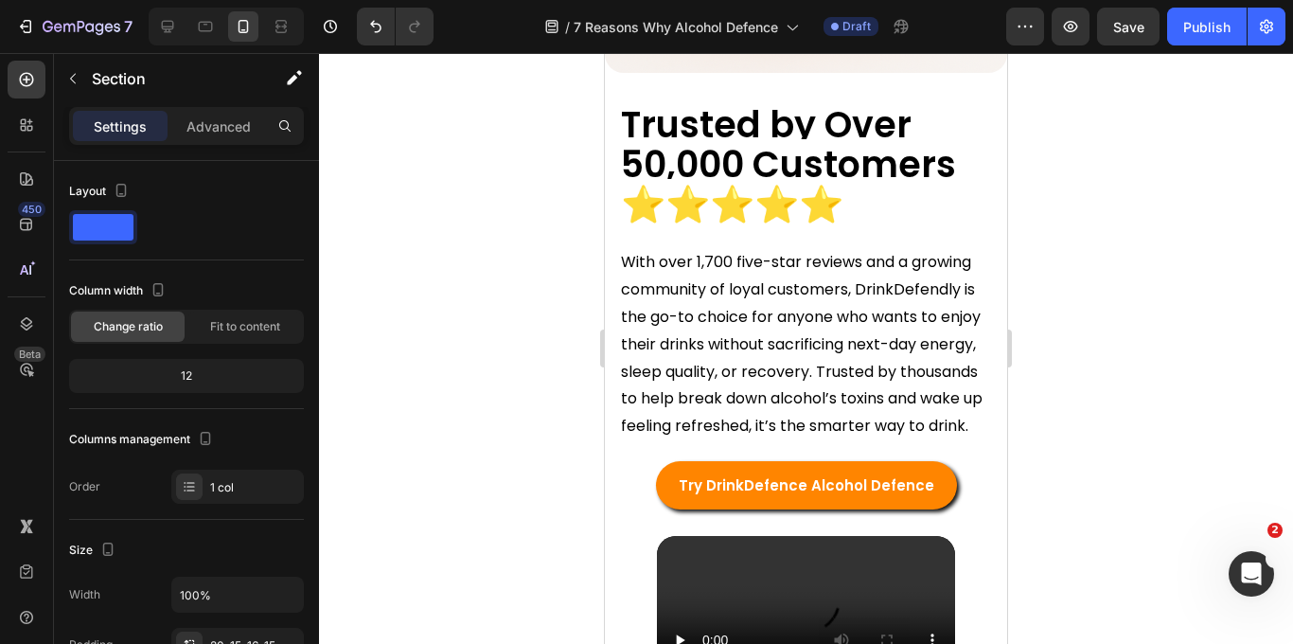
scroll to position [5837, 0]
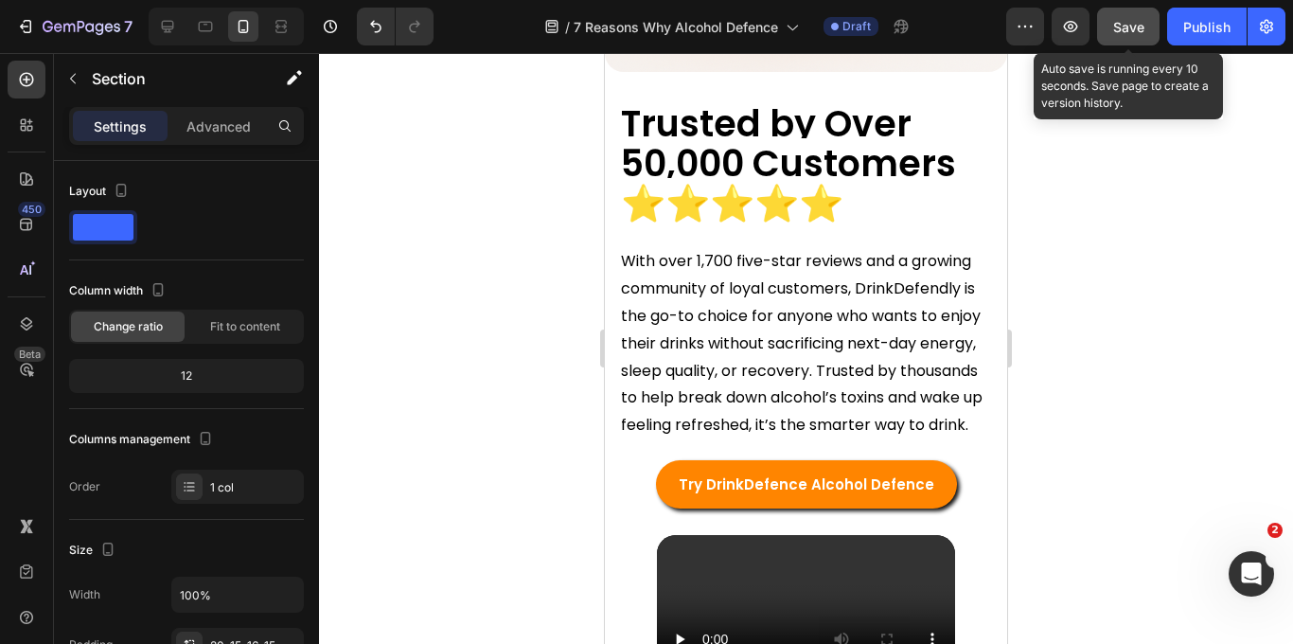
click at [1117, 42] on button "Save" at bounding box center [1128, 27] width 62 height 38
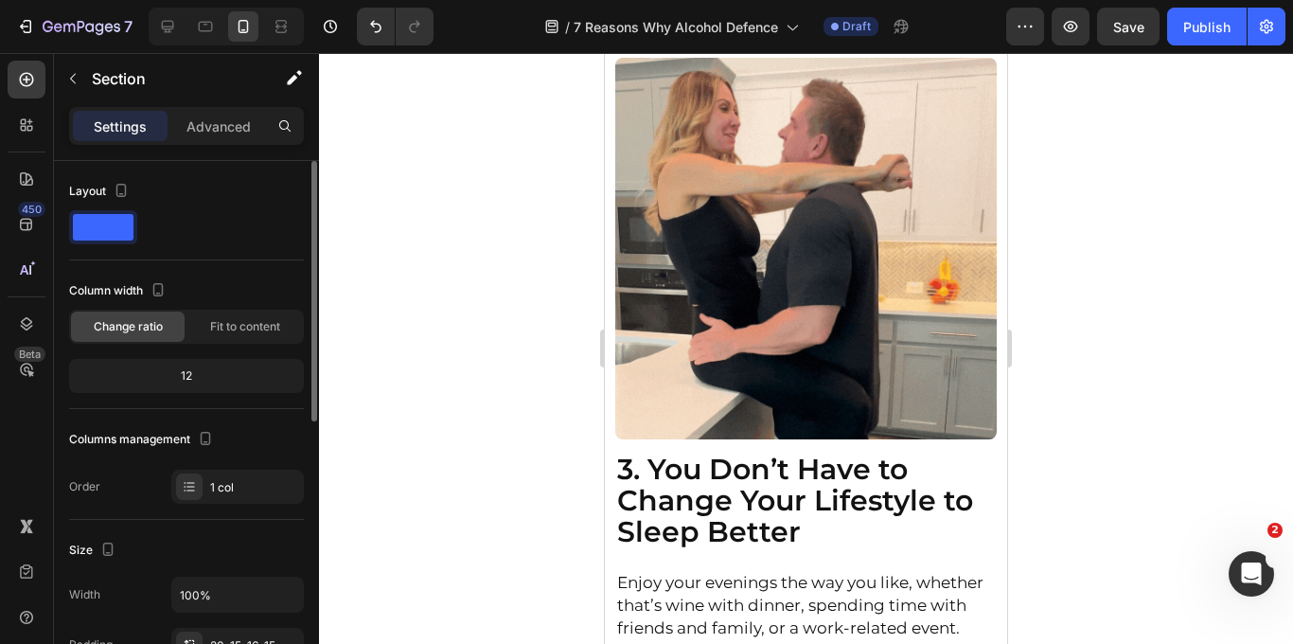
scroll to position [2778, 0]
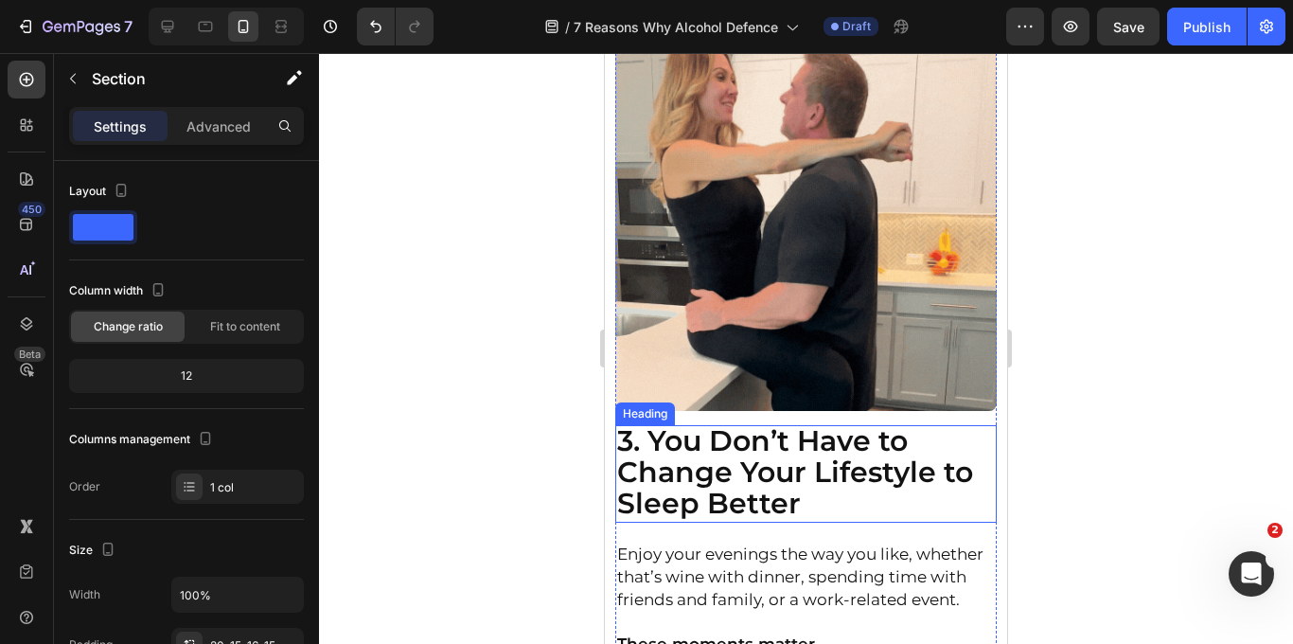
click at [709, 485] on strong "3. You Don’t Have to Change Your Lifestyle to Sleep Better" at bounding box center [795, 471] width 356 height 97
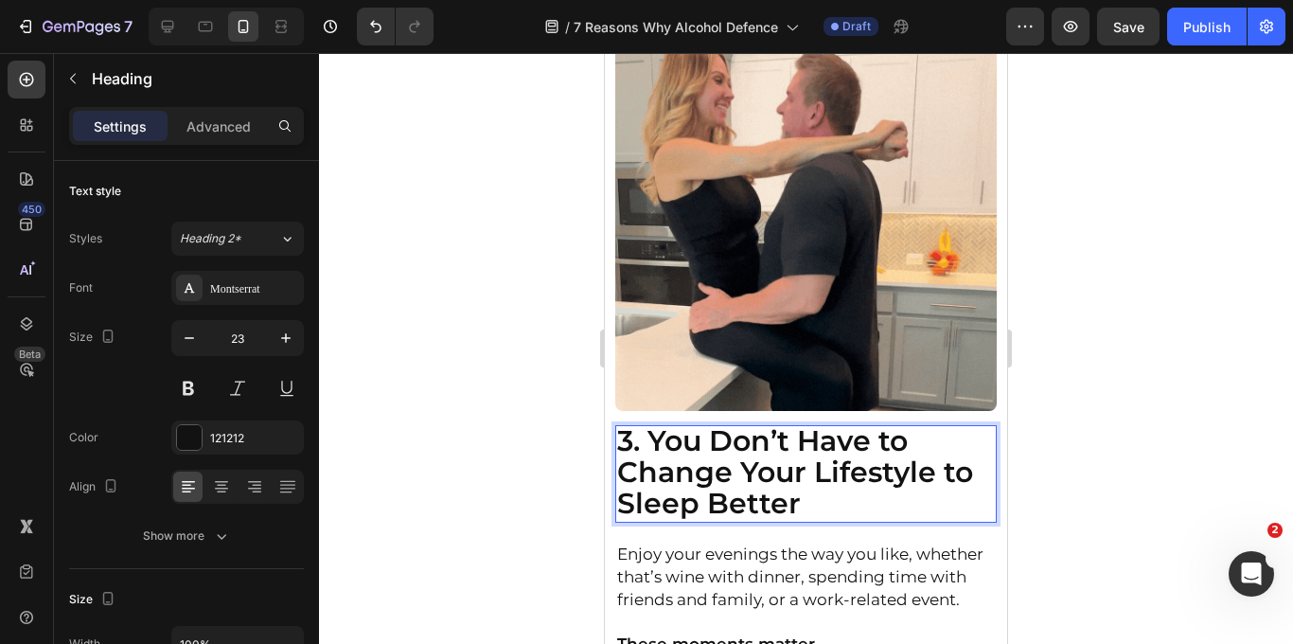
click at [709, 485] on strong "3. You Don’t Have to Change Your Lifestyle to Sleep Better" at bounding box center [795, 471] width 356 height 97
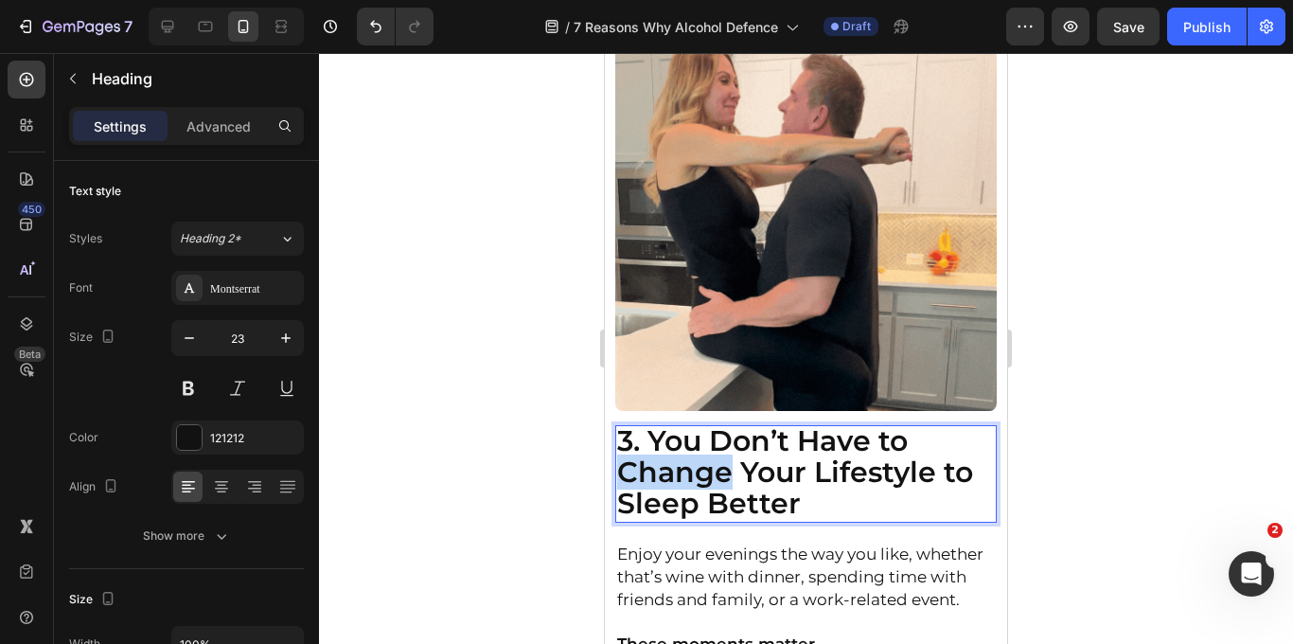
click at [709, 485] on strong "3. You Don’t Have to Change Your Lifestyle to Sleep Better" at bounding box center [795, 471] width 356 height 97
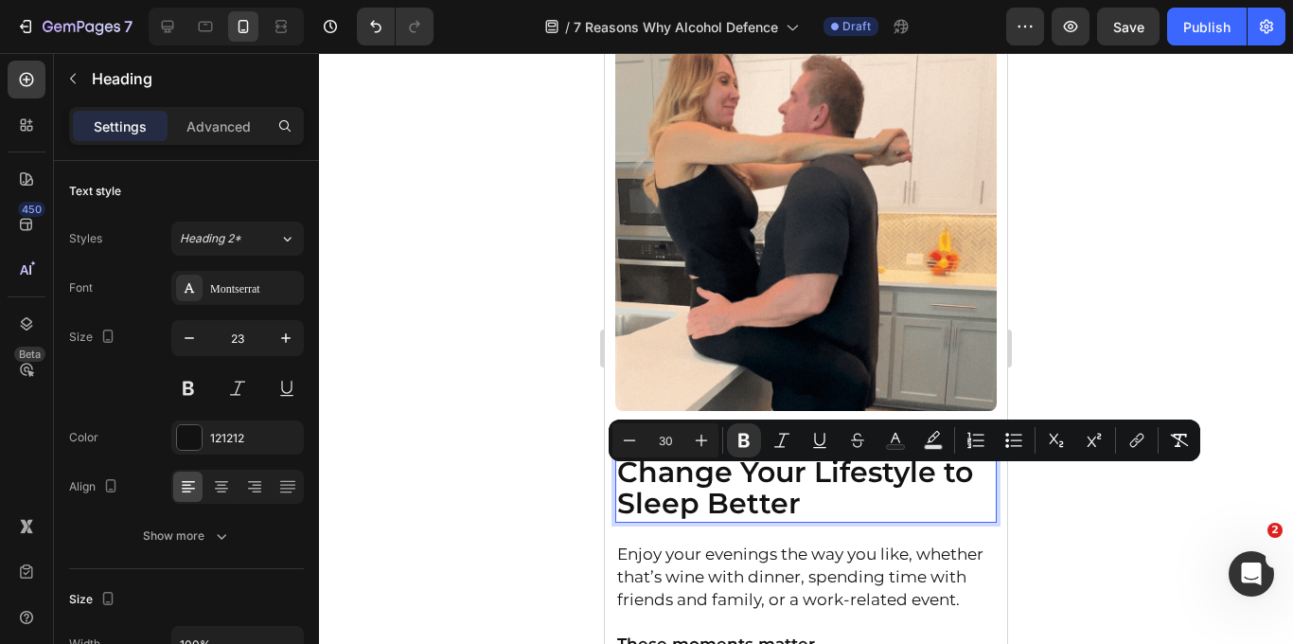
click at [741, 491] on strong "3. You Don’t Have to Change Your Lifestyle to Sleep Better" at bounding box center [795, 471] width 356 height 97
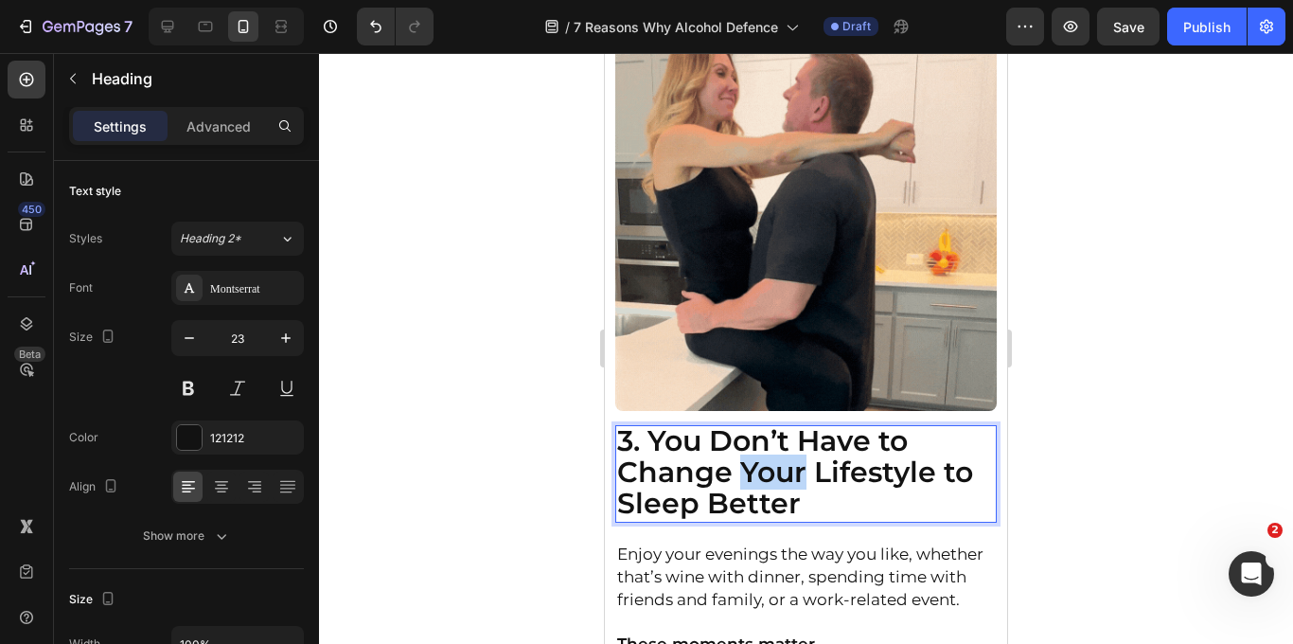
click at [741, 491] on strong "3. You Don’t Have to Change Your Lifestyle to Sleep Better" at bounding box center [795, 471] width 356 height 97
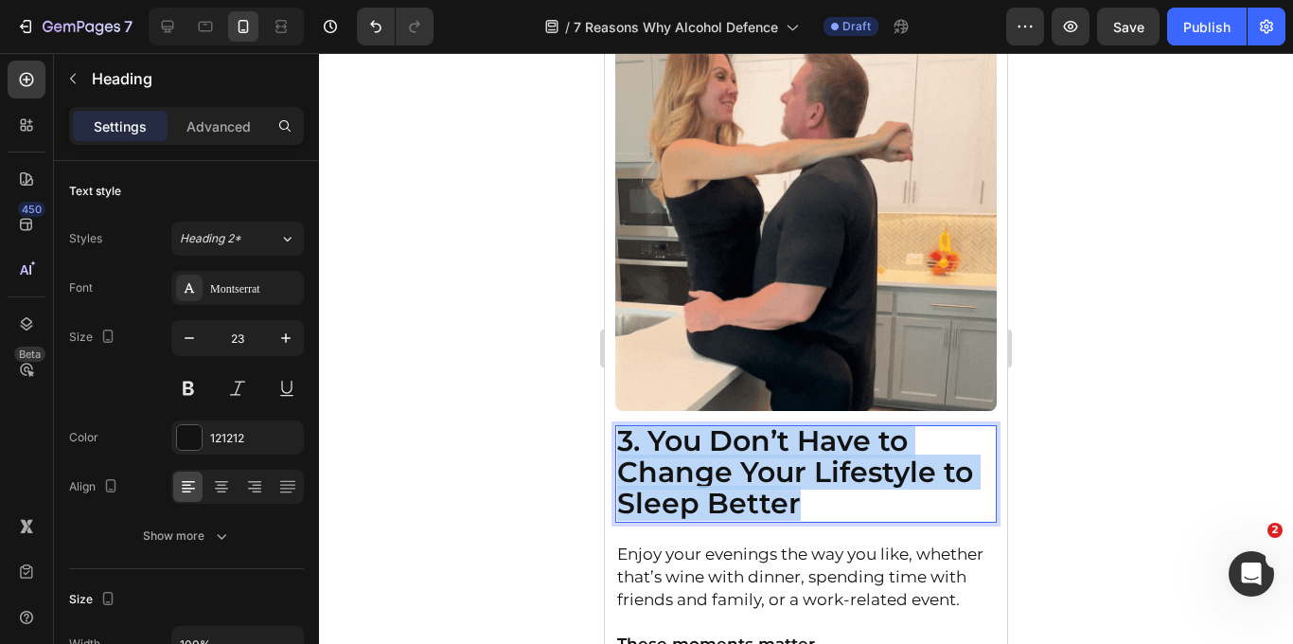
click at [741, 491] on strong "3. You Don’t Have to Change Your Lifestyle to Sleep Better" at bounding box center [795, 471] width 356 height 97
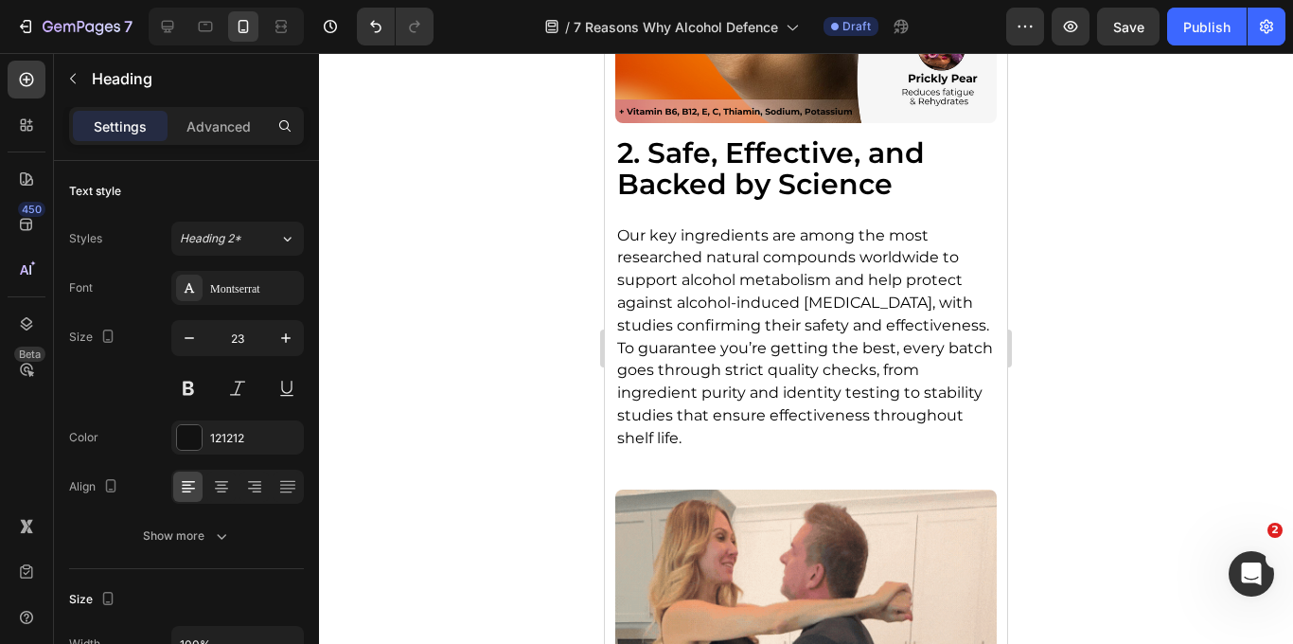
scroll to position [2289, 0]
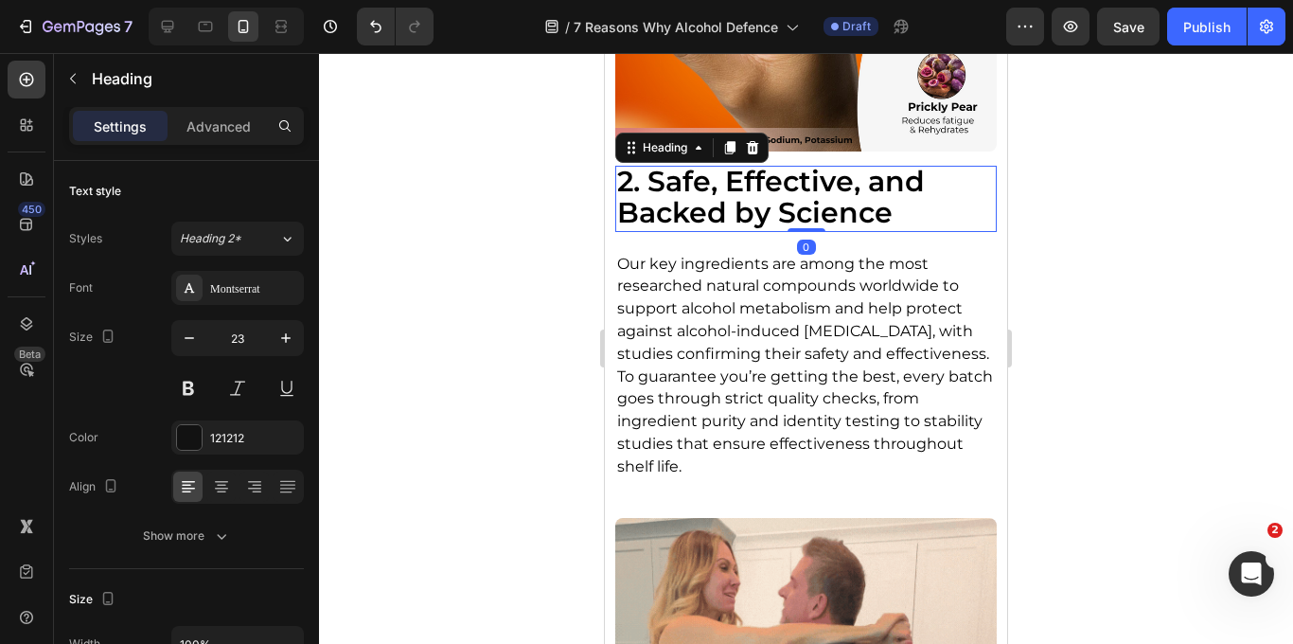
click at [749, 207] on strong "2. Safe, Effective, and Backed by Science" at bounding box center [771, 197] width 308 height 66
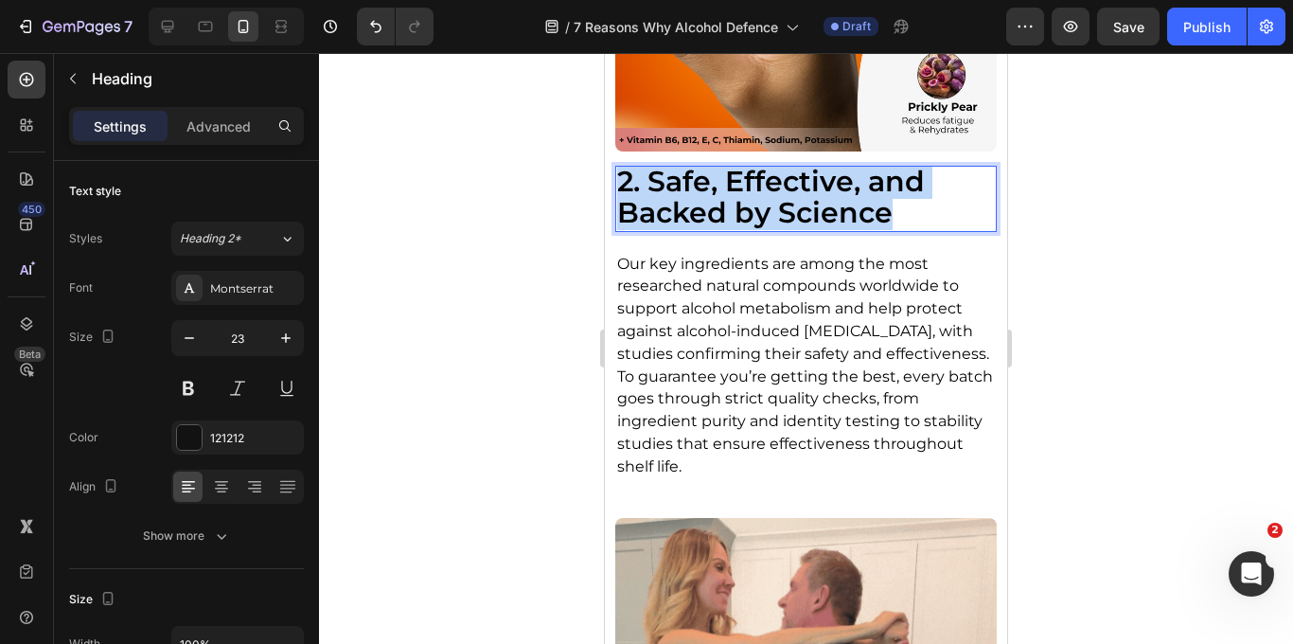
click at [749, 207] on strong "2. Safe, Effective, and Backed by Science" at bounding box center [771, 197] width 308 height 66
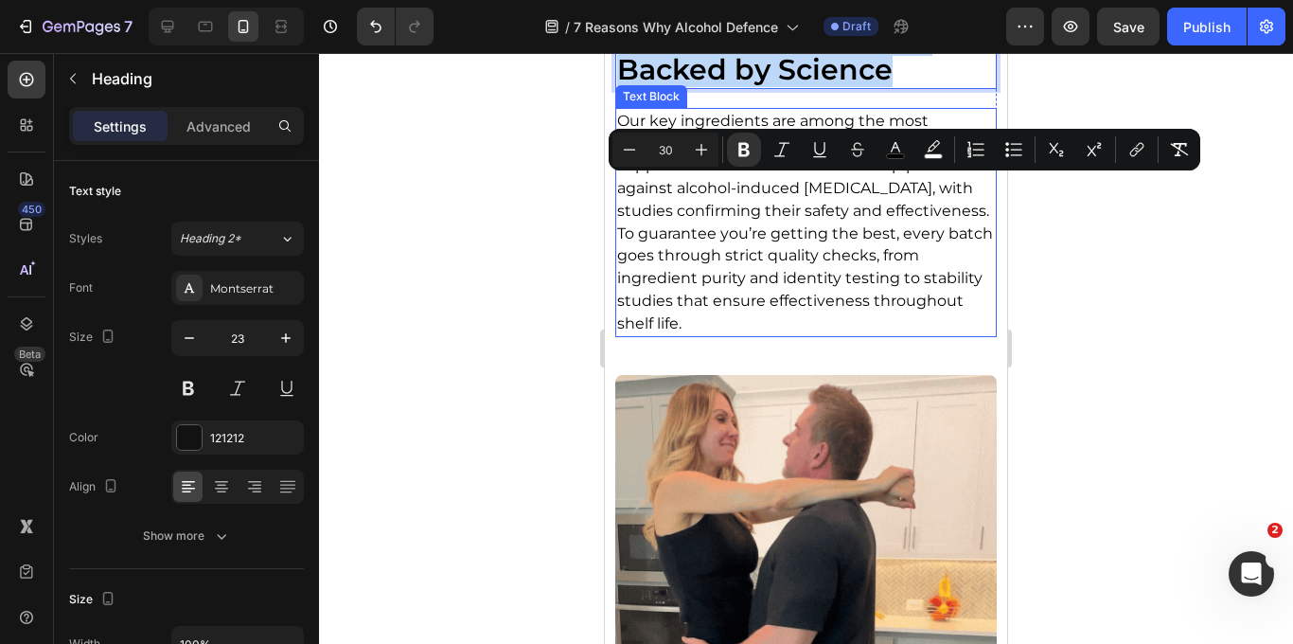
scroll to position [2507, 0]
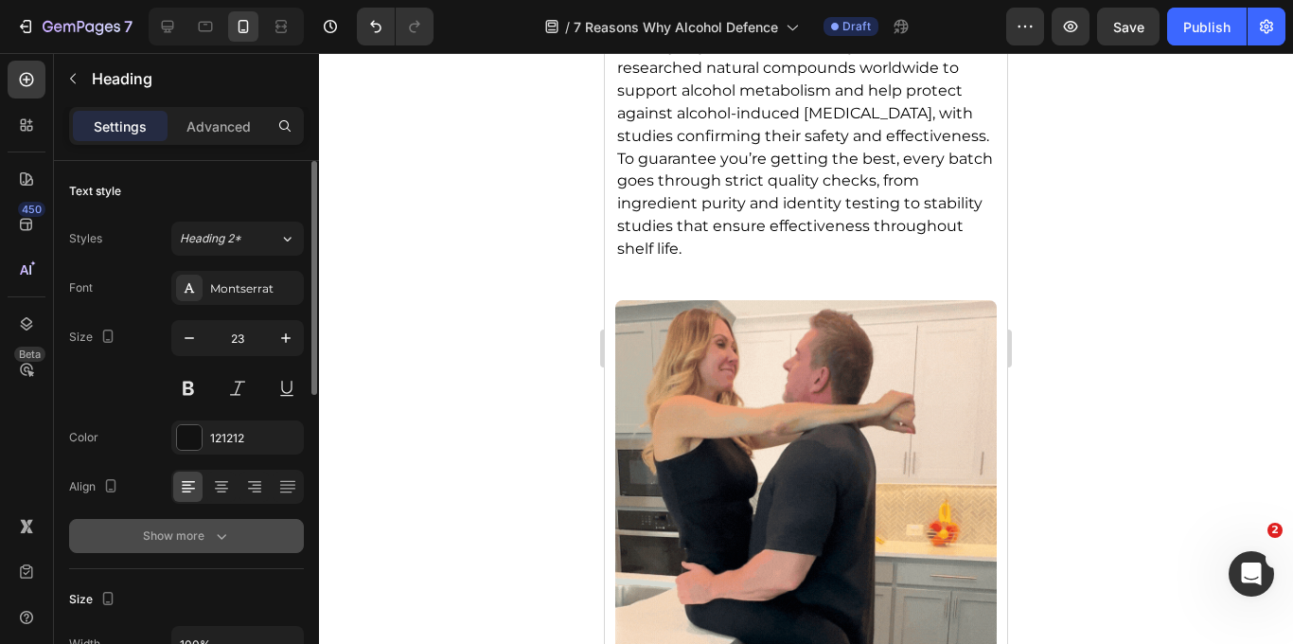
click at [209, 528] on div "Show more" at bounding box center [187, 535] width 88 height 19
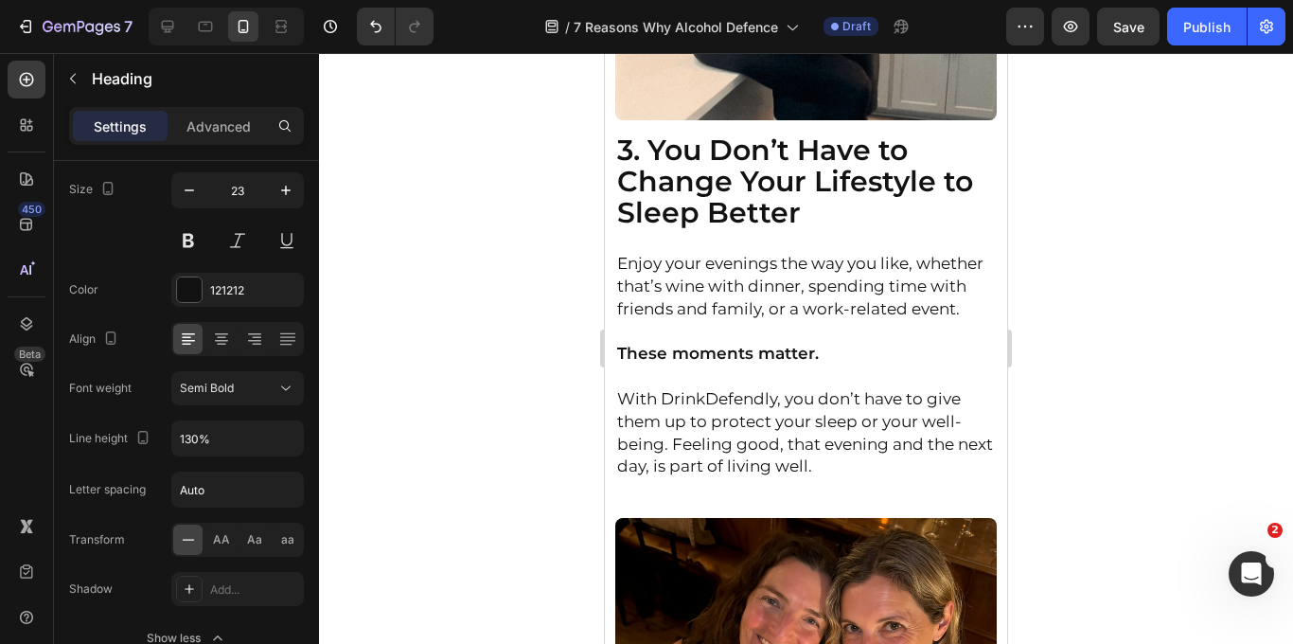
scroll to position [3067, 0]
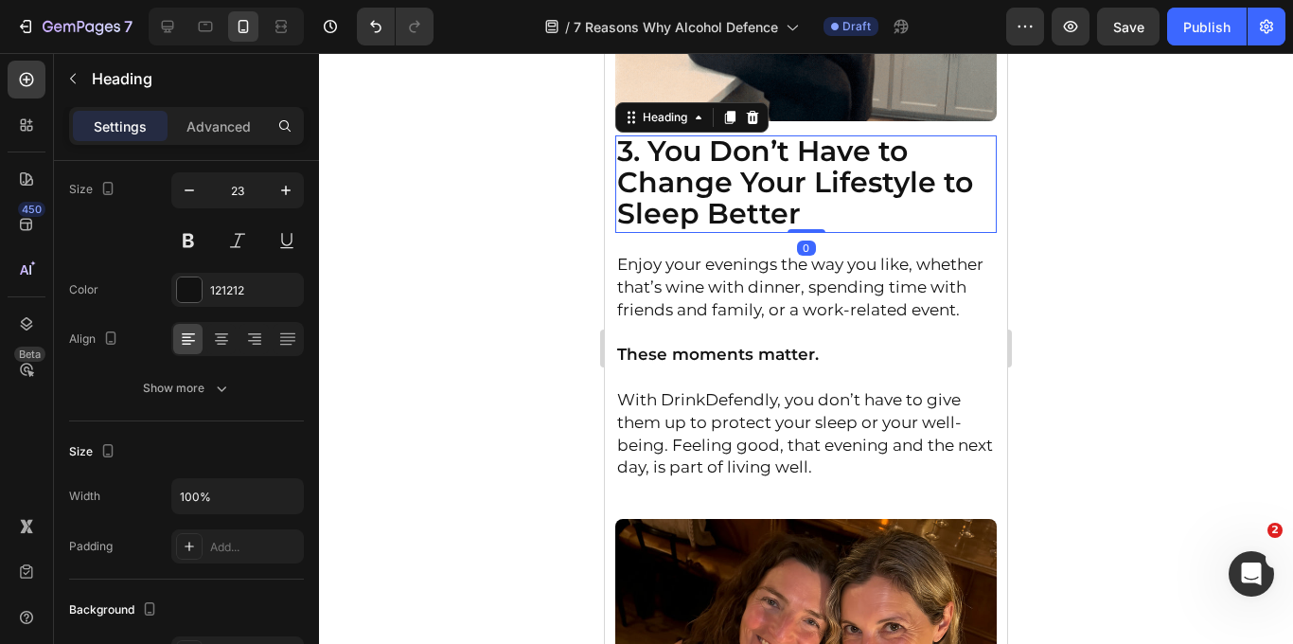
click at [749, 203] on strong "3. You Don’t Have to Change Your Lifestyle to Sleep Better" at bounding box center [795, 181] width 356 height 97
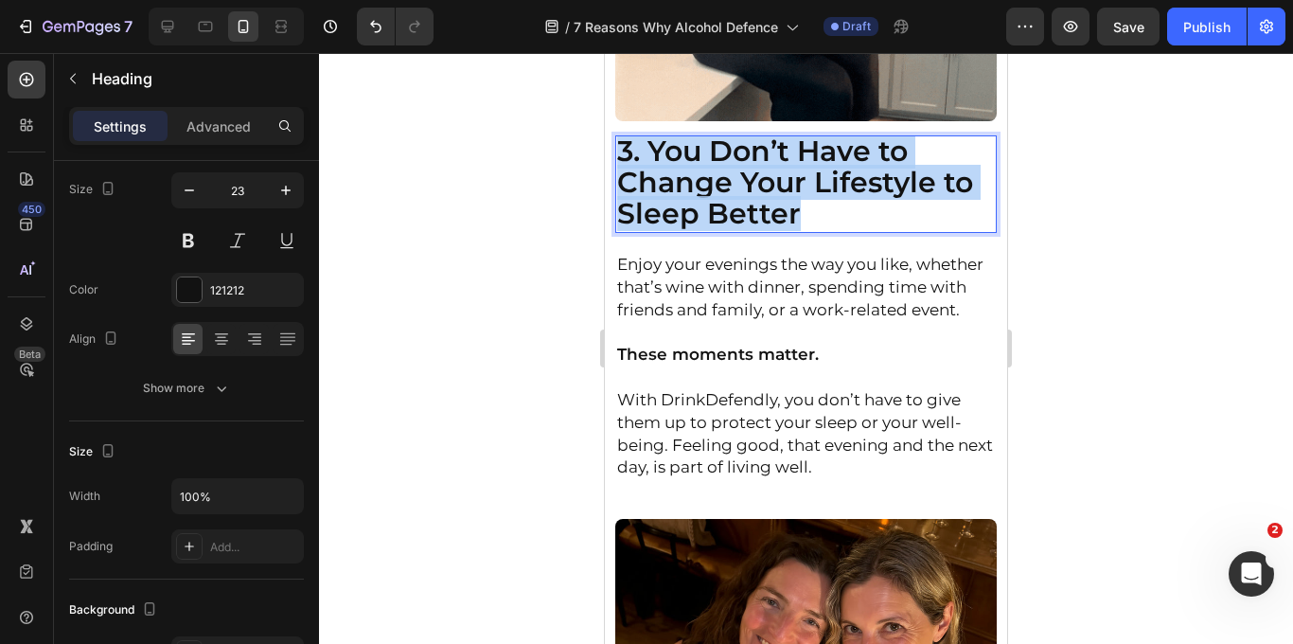
click at [749, 203] on strong "3. You Don’t Have to Change Your Lifestyle to Sleep Better" at bounding box center [795, 181] width 356 height 97
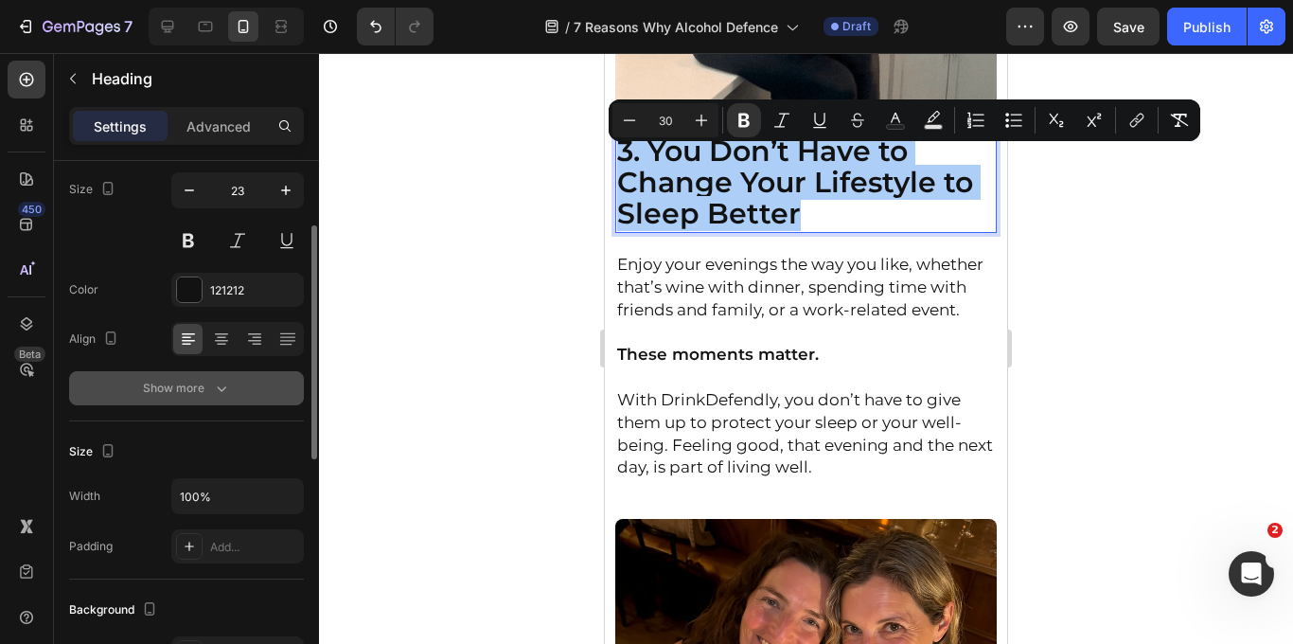
click at [212, 398] on button "Show more" at bounding box center [186, 388] width 235 height 34
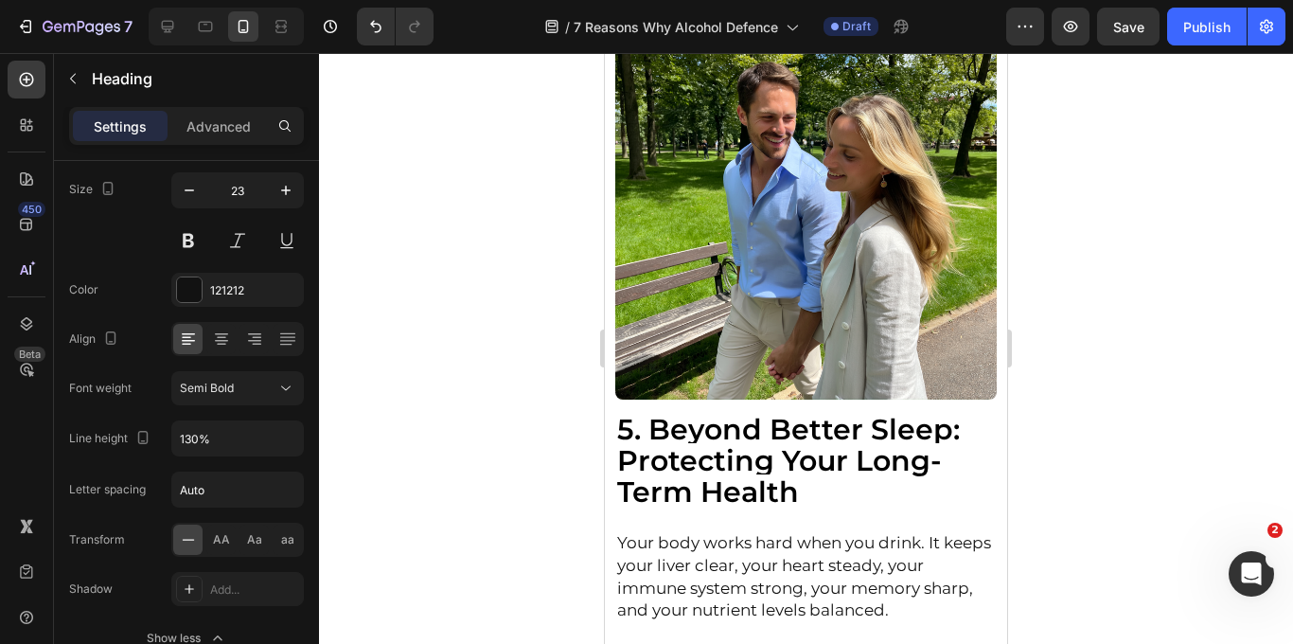
scroll to position [4638, 0]
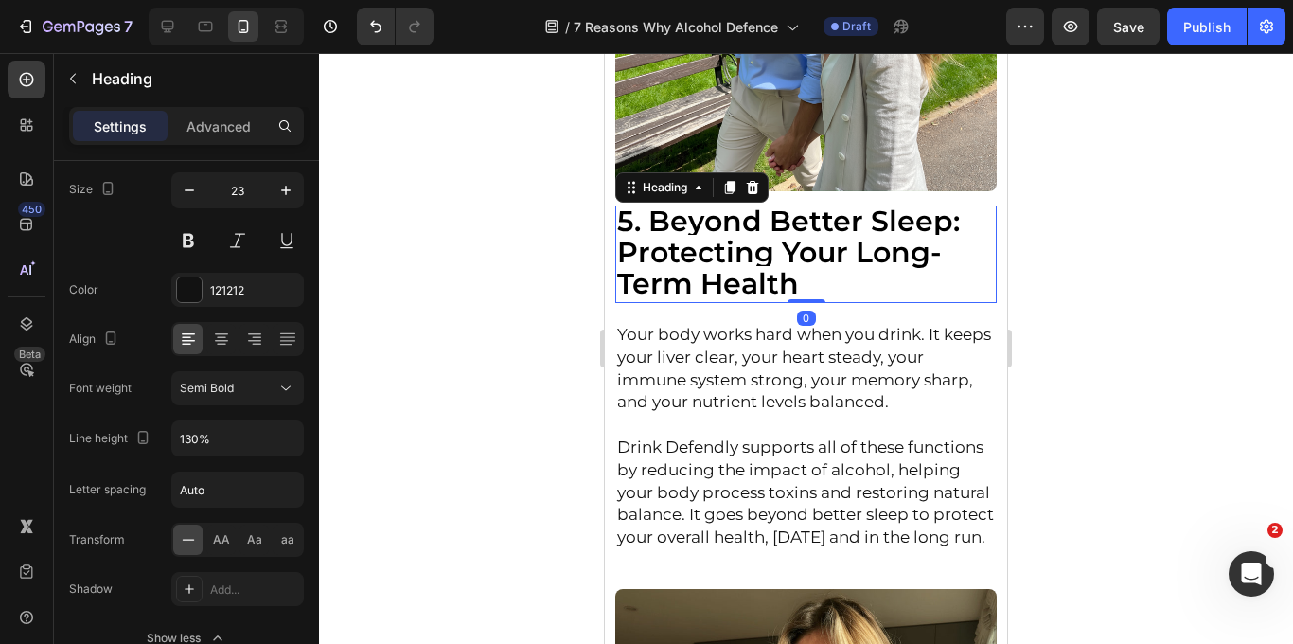
click at [715, 268] on strong "5. Beyond Better Sleep: Protecting Your Long-Term Health" at bounding box center [788, 251] width 343 height 97
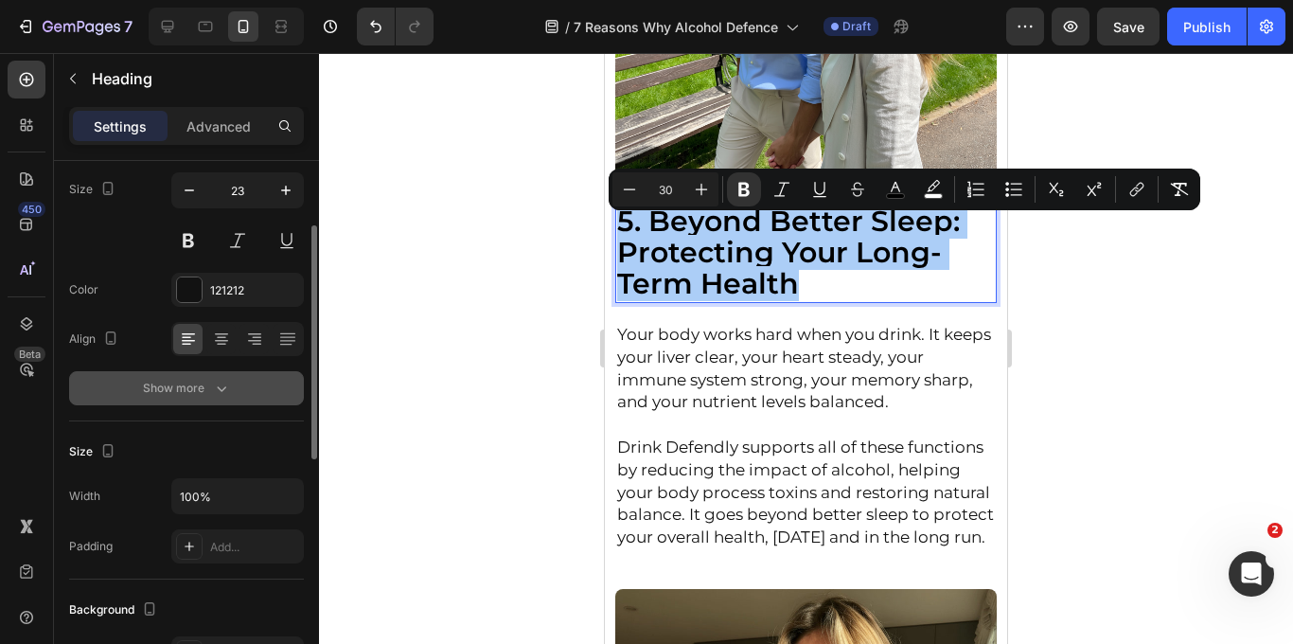
click at [203, 392] on div "Show more" at bounding box center [187, 388] width 88 height 19
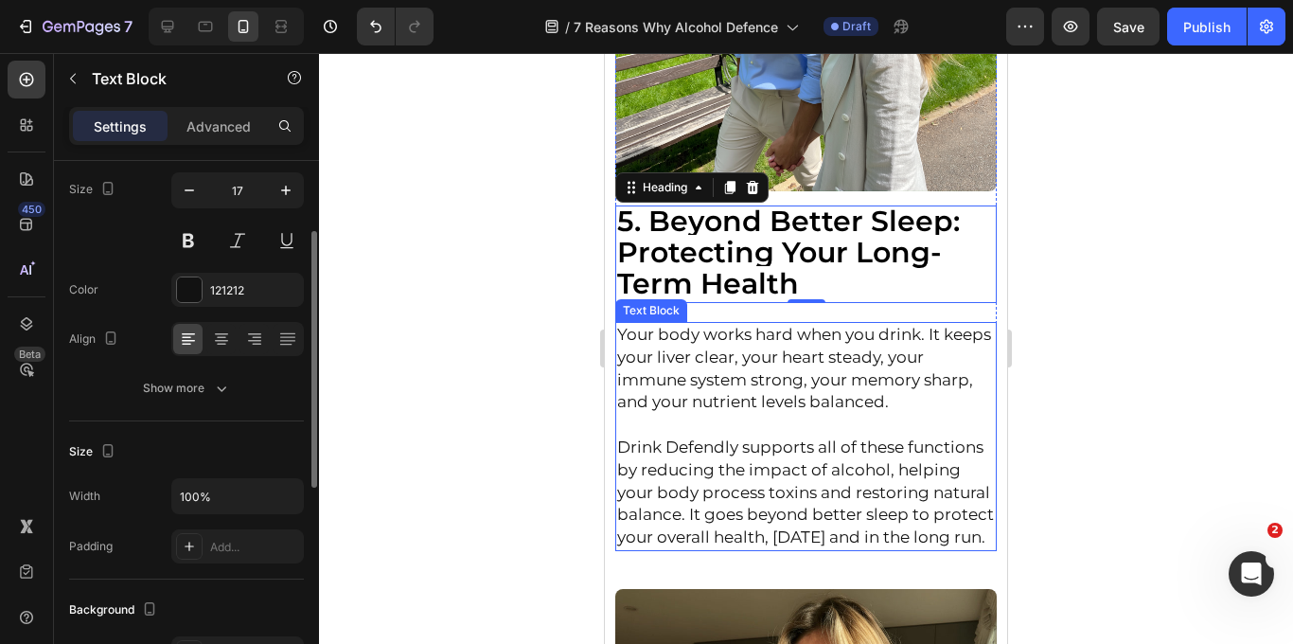
click at [715, 364] on p "Your body works hard when you drink. It keeps your liver clear, your heart stea…" at bounding box center [806, 369] width 379 height 90
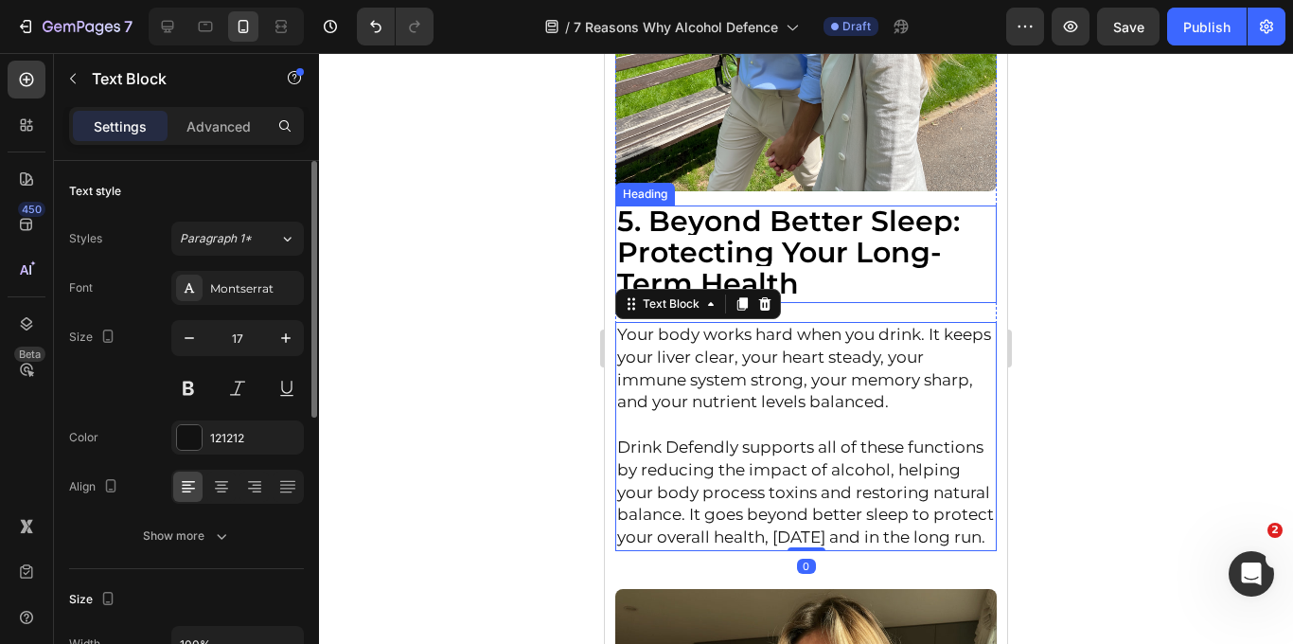
click at [724, 274] on strong "5. Beyond Better Sleep: Protecting Your Long-Term Health" at bounding box center [788, 251] width 343 height 97
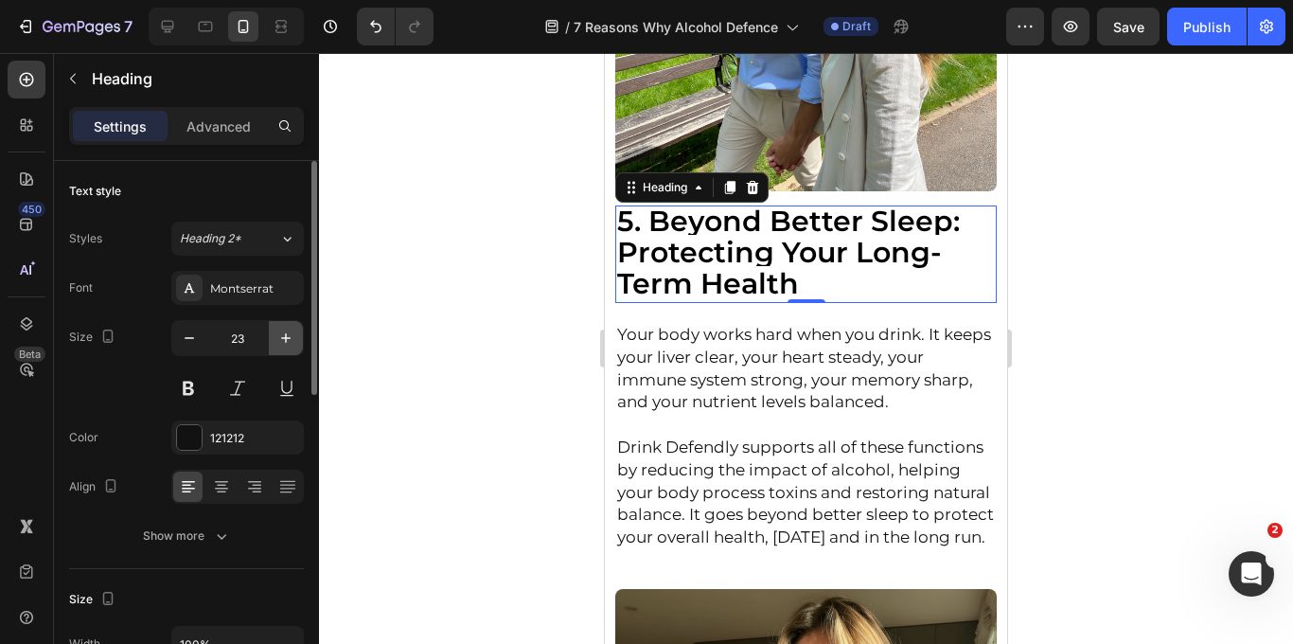
click at [287, 340] on icon "button" at bounding box center [285, 337] width 19 height 19
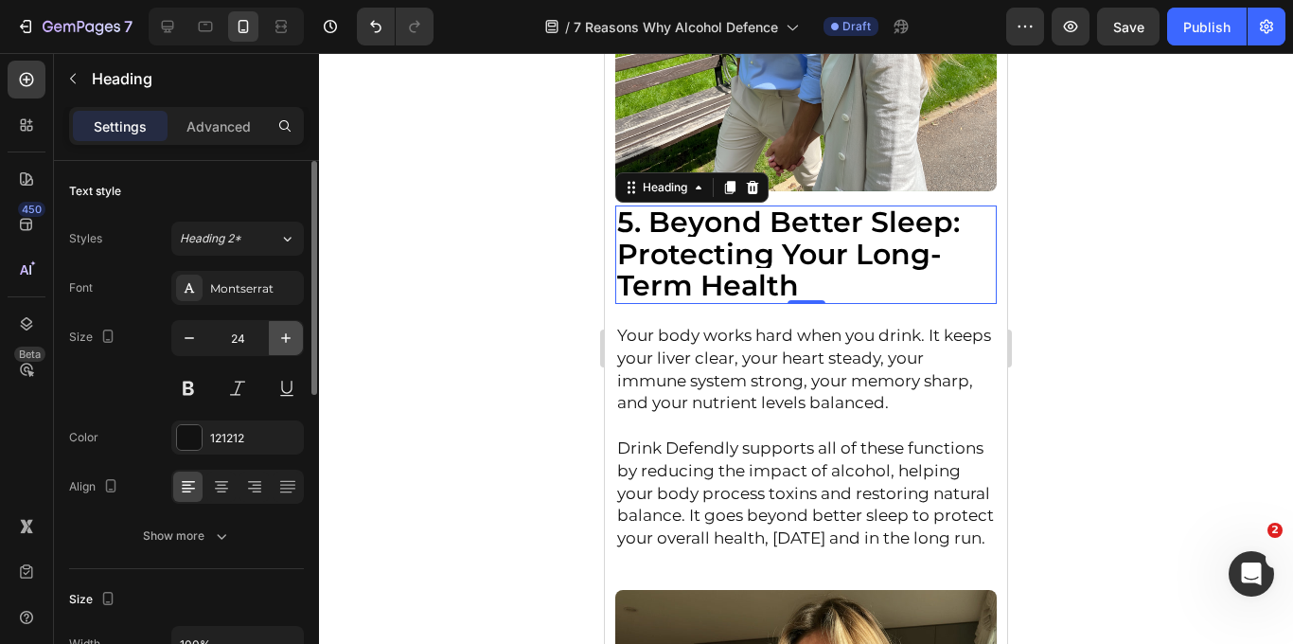
click at [287, 340] on icon "button" at bounding box center [285, 337] width 19 height 19
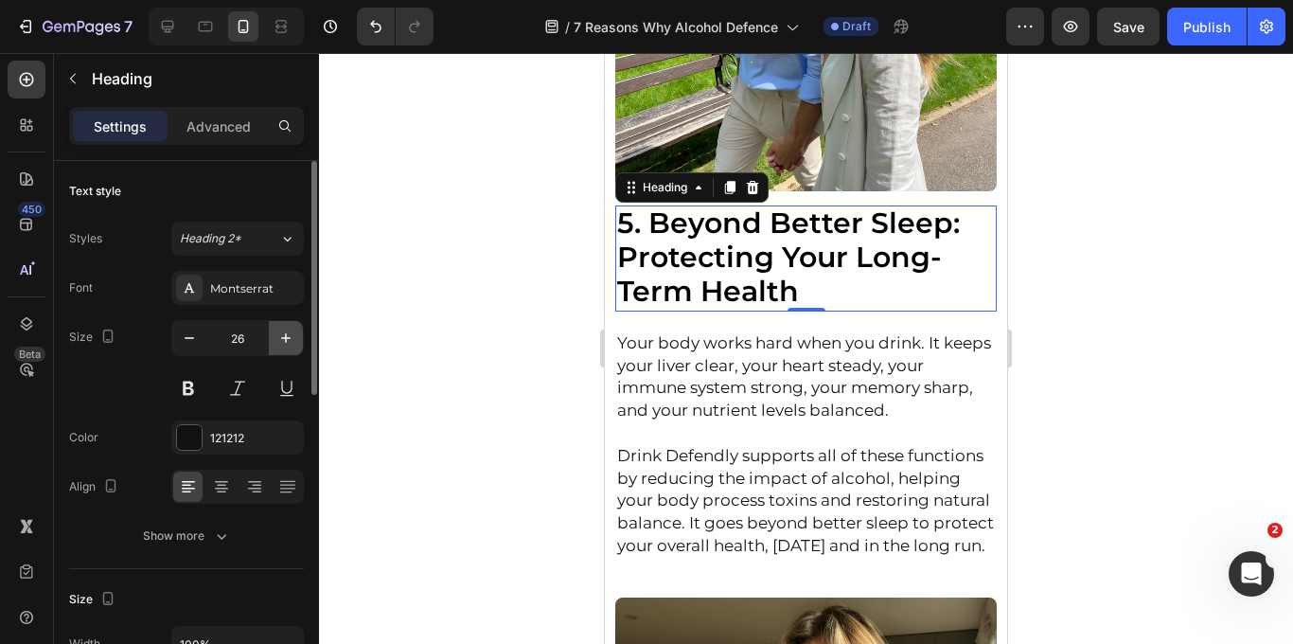
click at [287, 340] on icon "button" at bounding box center [285, 337] width 19 height 19
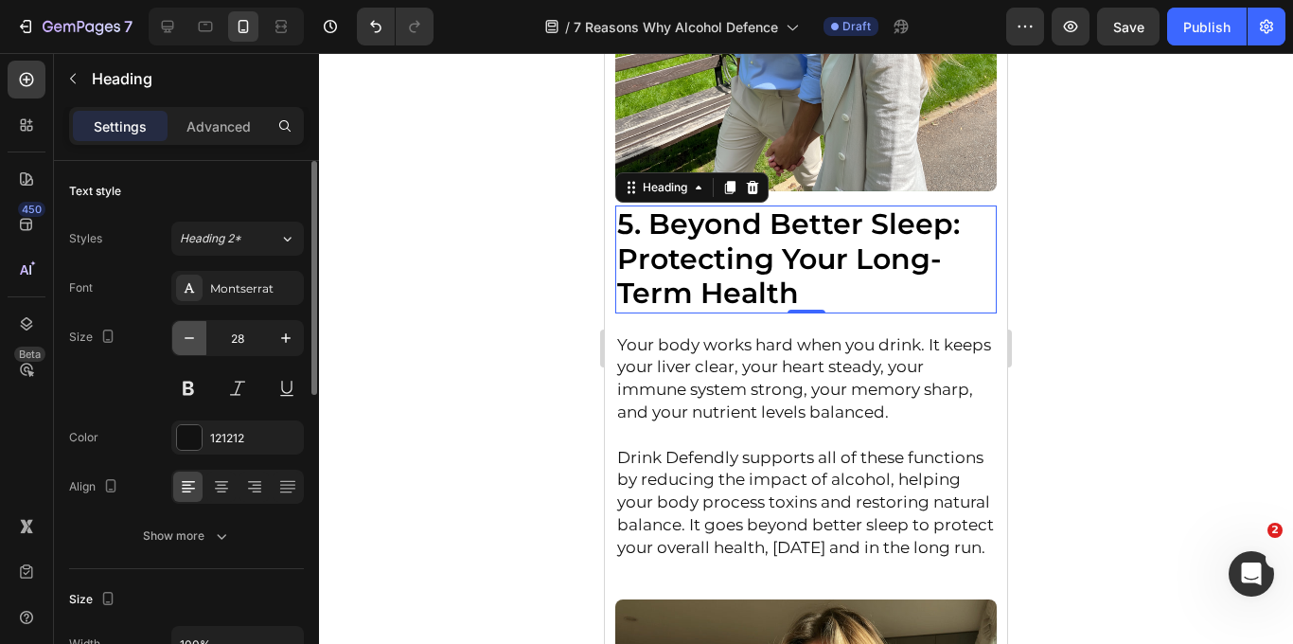
click at [178, 349] on button "button" at bounding box center [189, 338] width 34 height 34
click at [198, 343] on icon "button" at bounding box center [189, 337] width 19 height 19
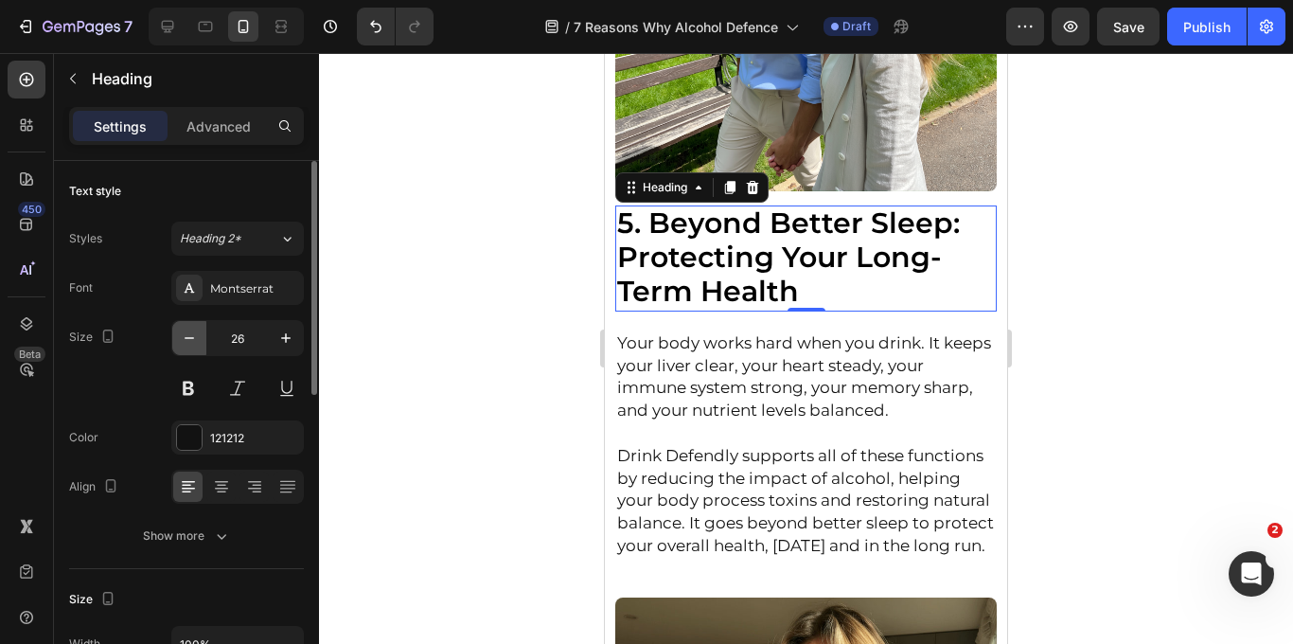
click at [198, 343] on icon "button" at bounding box center [189, 337] width 19 height 19
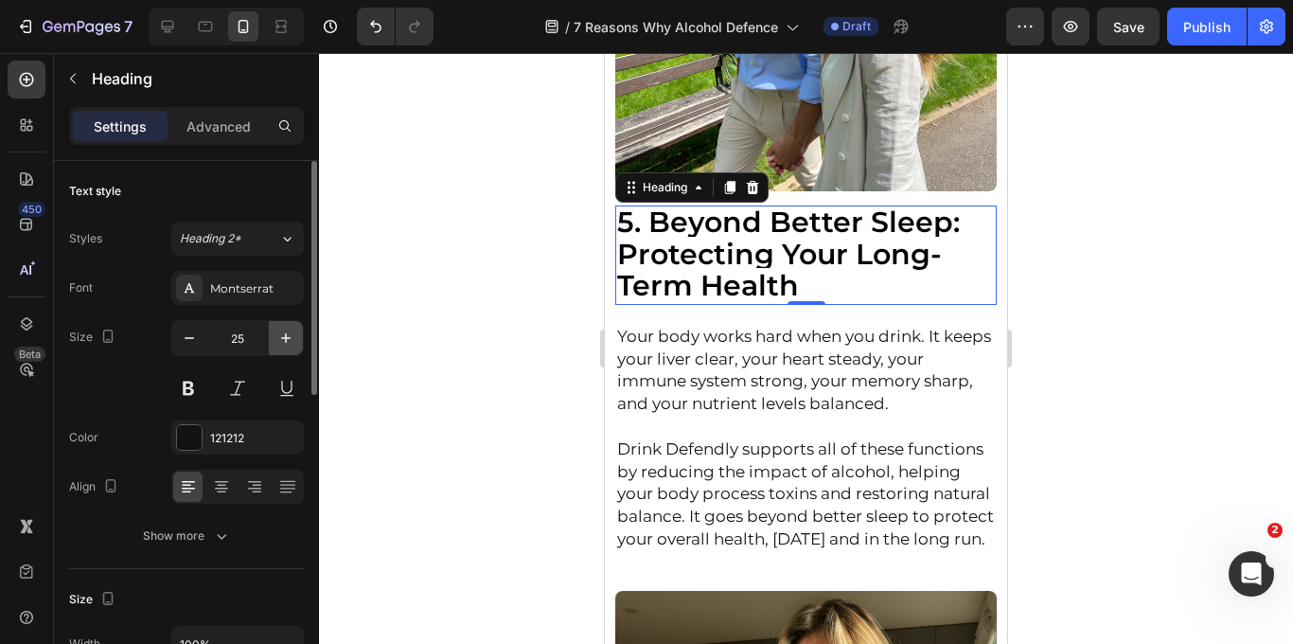
click at [290, 338] on icon "button" at bounding box center [285, 337] width 19 height 19
type input "26"
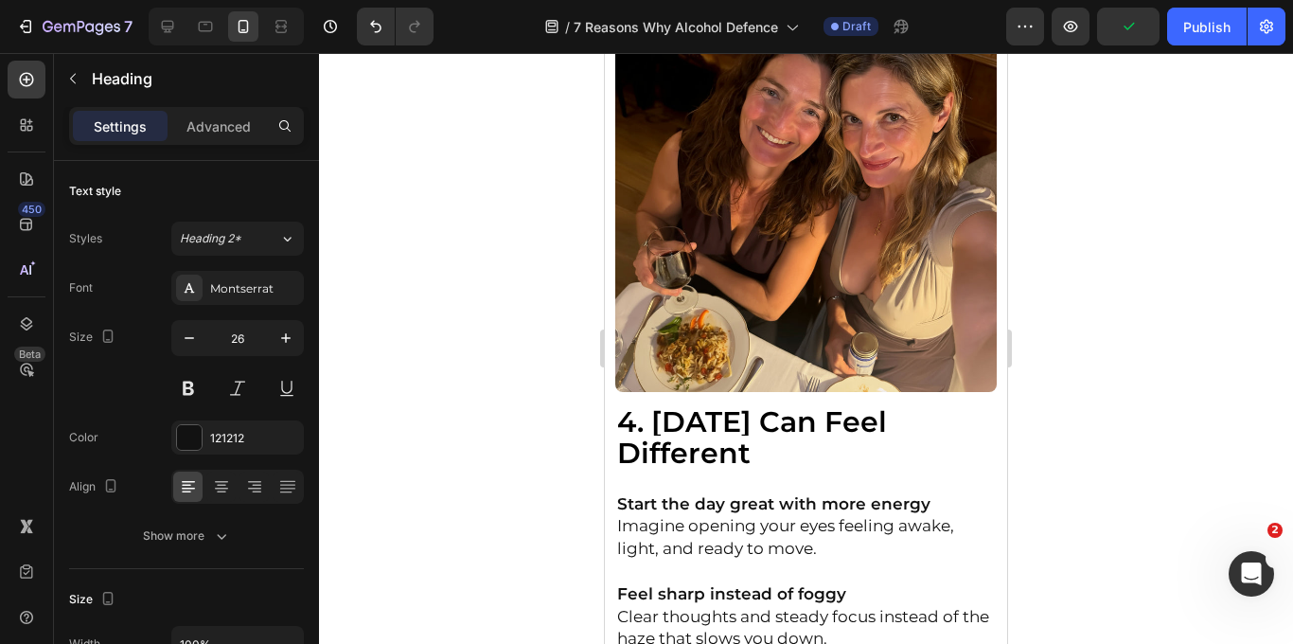
scroll to position [3580, 0]
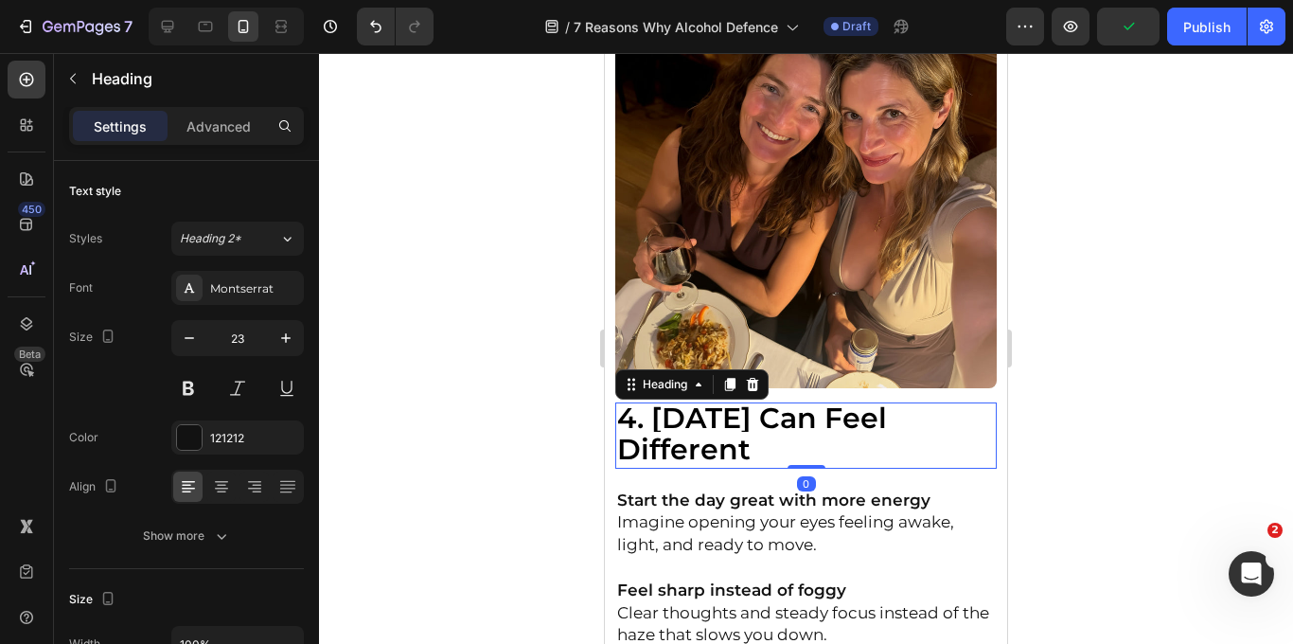
click at [680, 458] on strong "4. [DATE] Can Feel Different" at bounding box center [752, 433] width 270 height 66
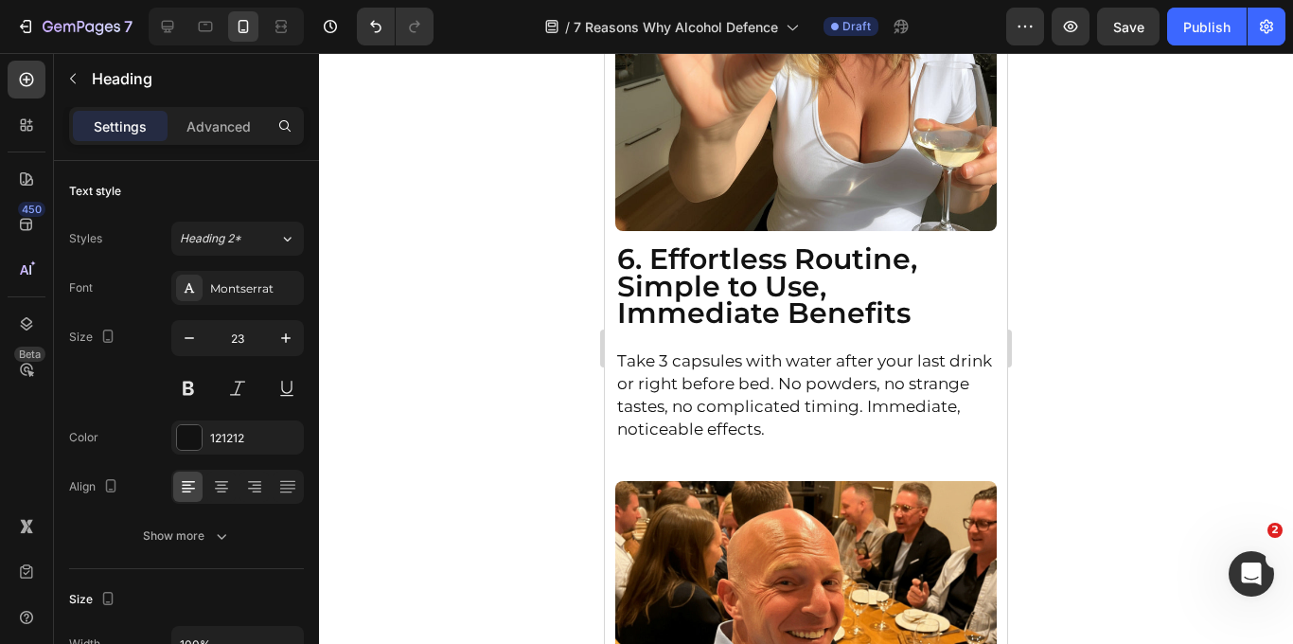
scroll to position [5386, 0]
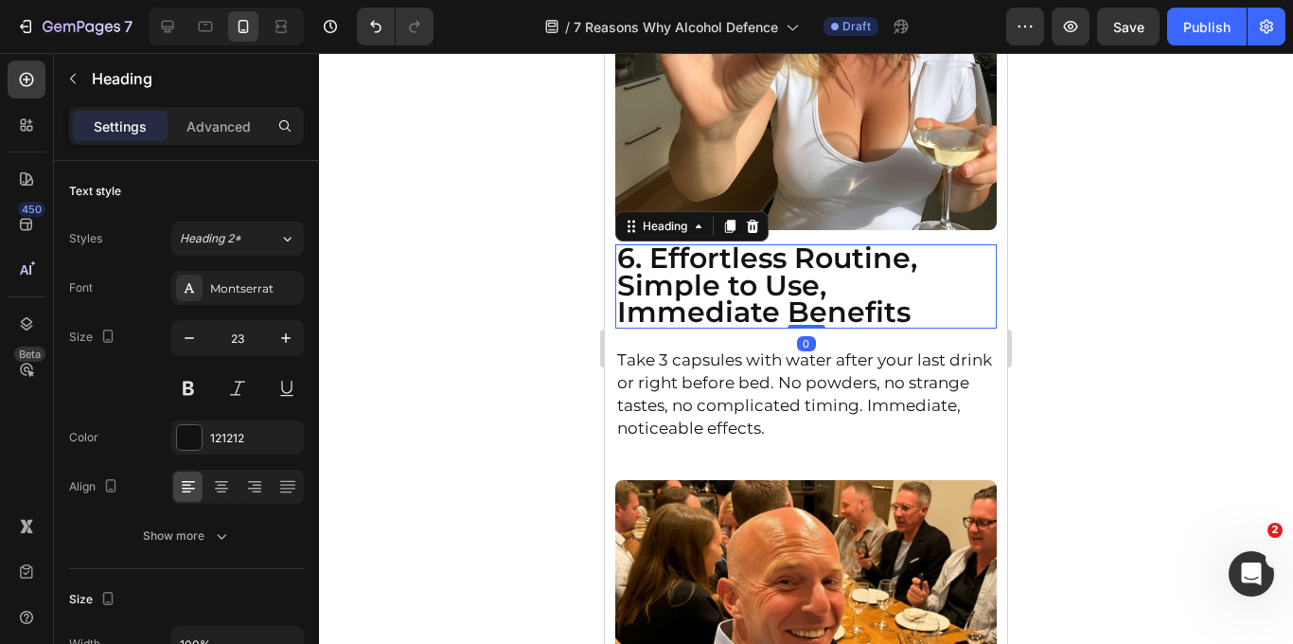
click at [731, 321] on span "6. Effortless Routine, Simple to Use, Immediate Benefits" at bounding box center [767, 284] width 300 height 89
click at [290, 337] on icon "button" at bounding box center [285, 337] width 19 height 19
type input "25"
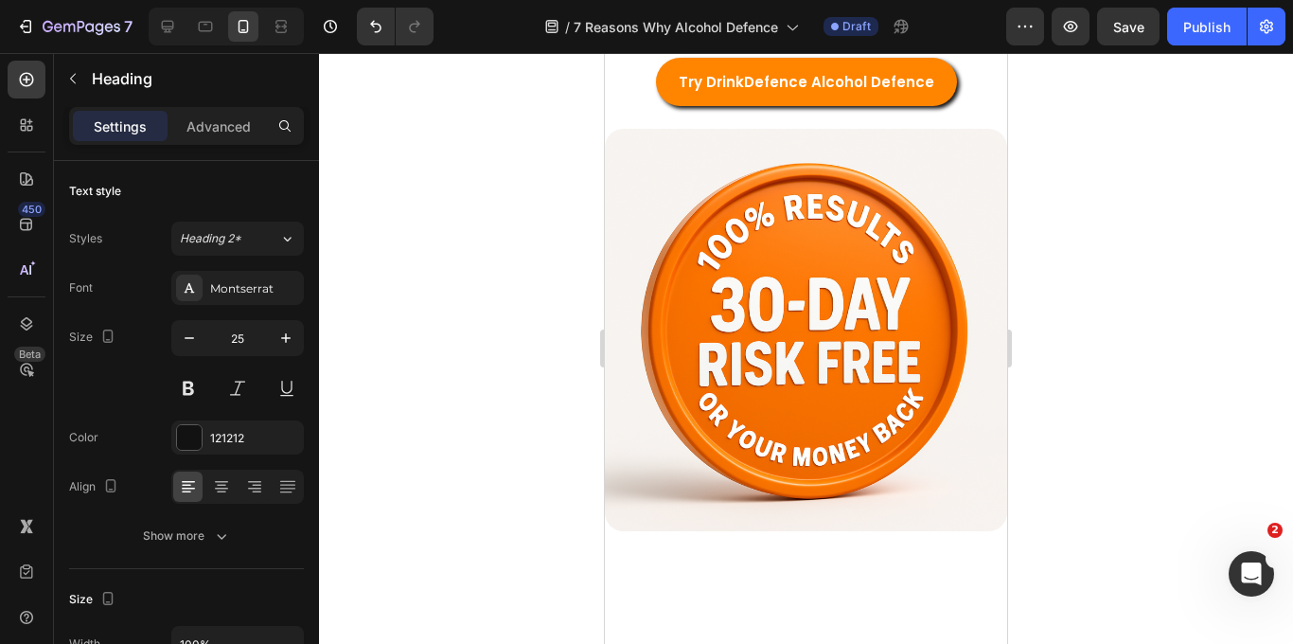
scroll to position [6709, 0]
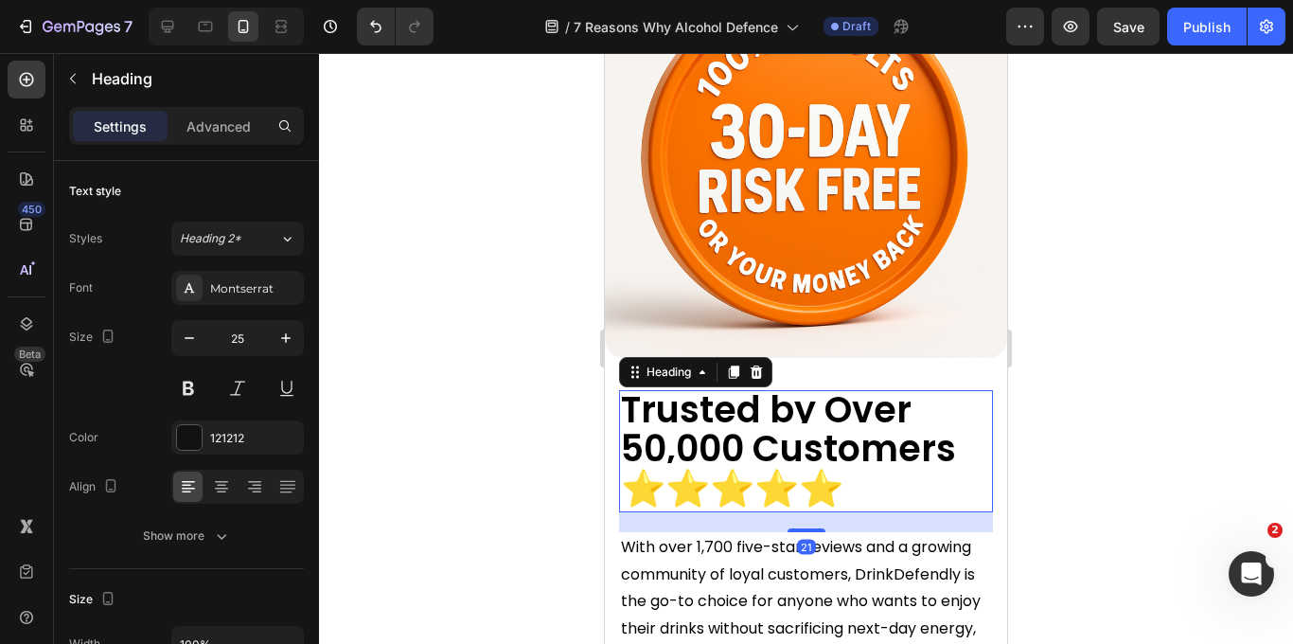
click at [724, 427] on strong "Trusted by Over 50,000 Customers ⭐️⭐️⭐️⭐️⭐️" at bounding box center [788, 448] width 335 height 129
click at [291, 340] on icon "button" at bounding box center [285, 337] width 19 height 19
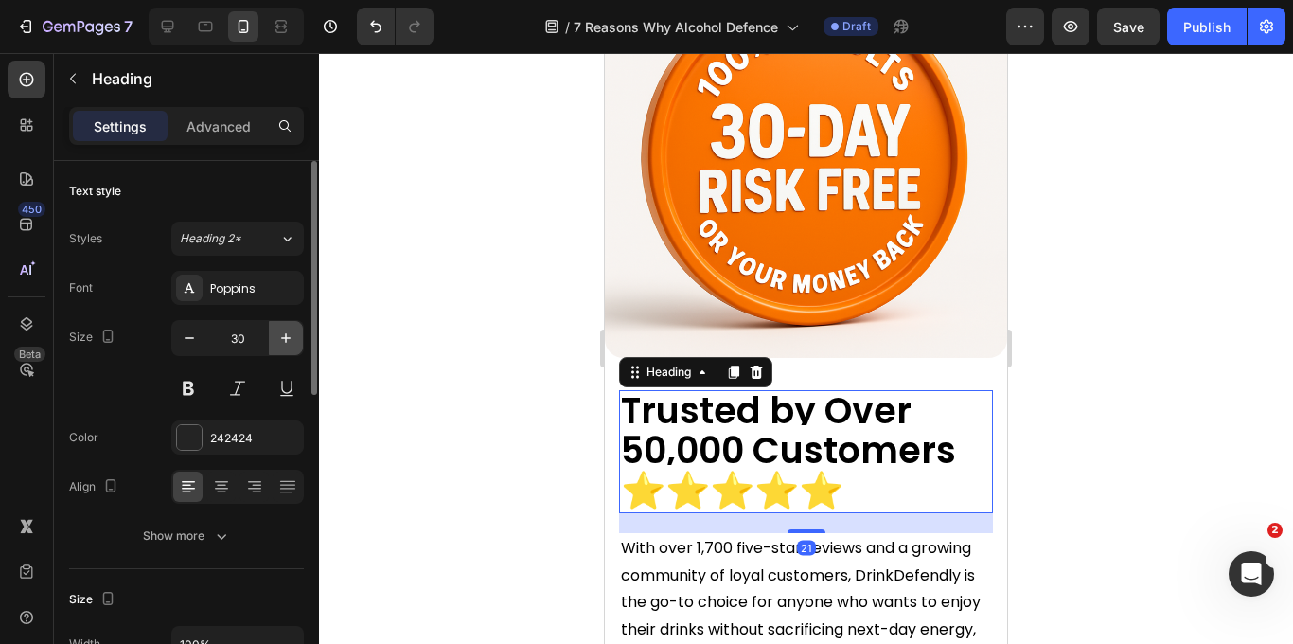
click at [291, 340] on icon "button" at bounding box center [285, 337] width 19 height 19
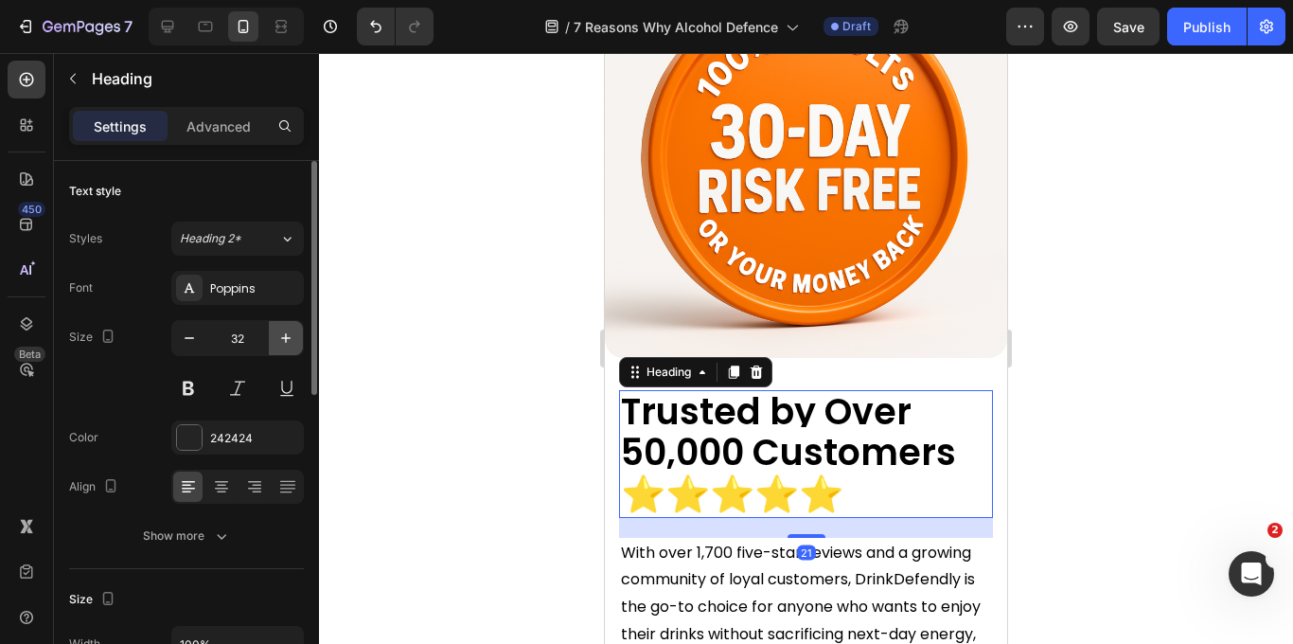
click at [291, 340] on icon "button" at bounding box center [285, 337] width 19 height 19
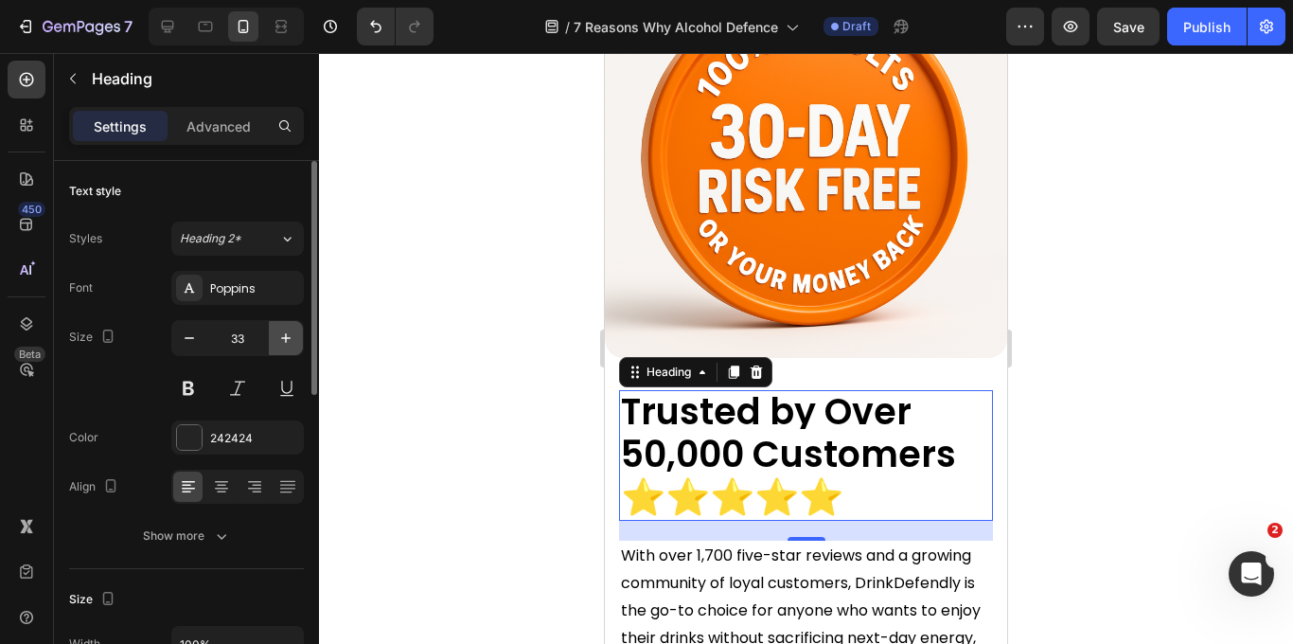
click at [291, 340] on icon "button" at bounding box center [285, 337] width 19 height 19
click at [196, 342] on icon "button" at bounding box center [189, 337] width 19 height 19
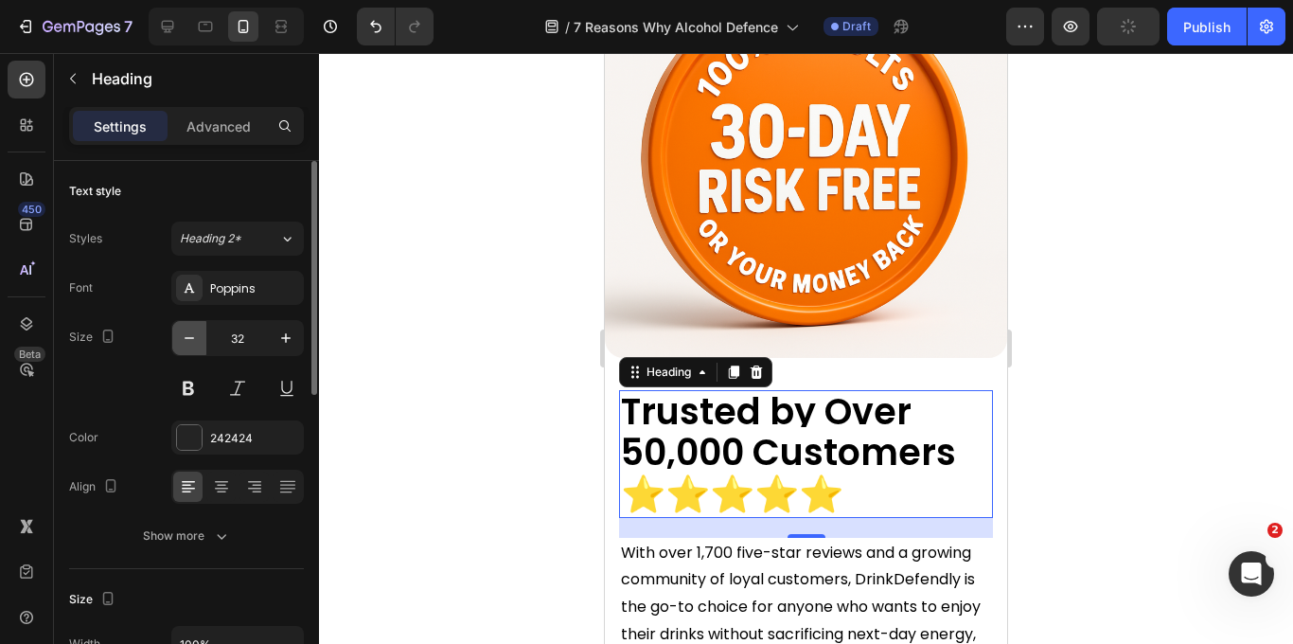
click at [196, 342] on icon "button" at bounding box center [189, 337] width 19 height 19
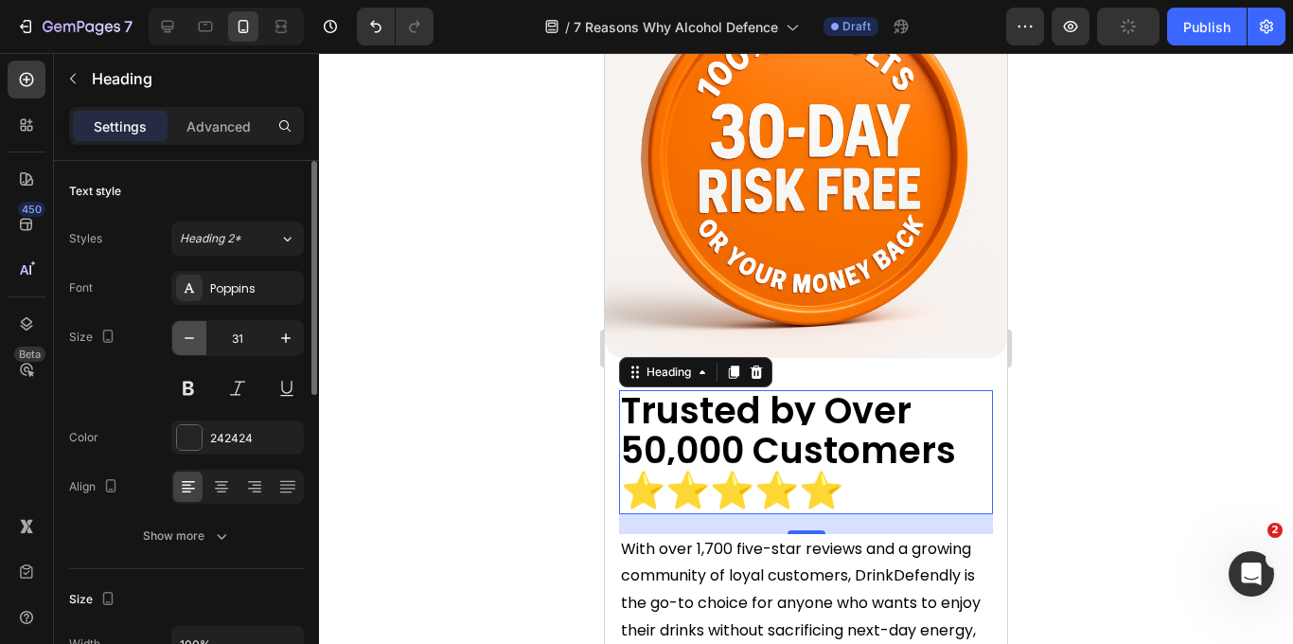
click at [196, 342] on icon "button" at bounding box center [189, 337] width 19 height 19
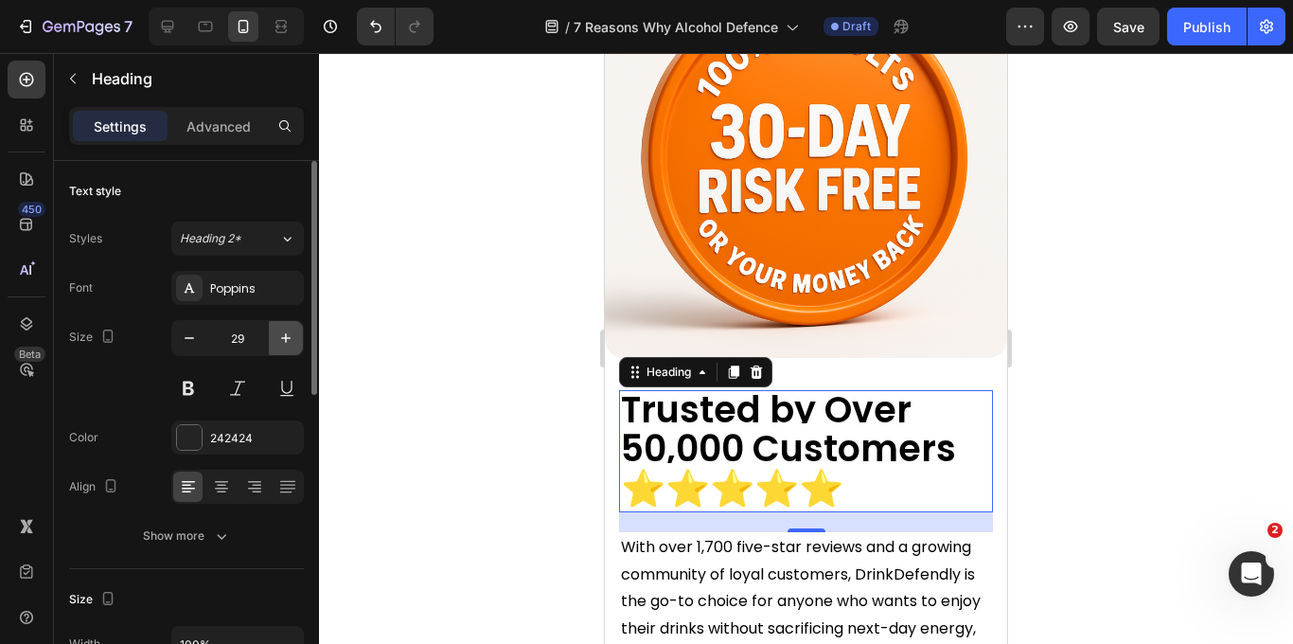
click at [286, 339] on icon "button" at bounding box center [285, 337] width 19 height 19
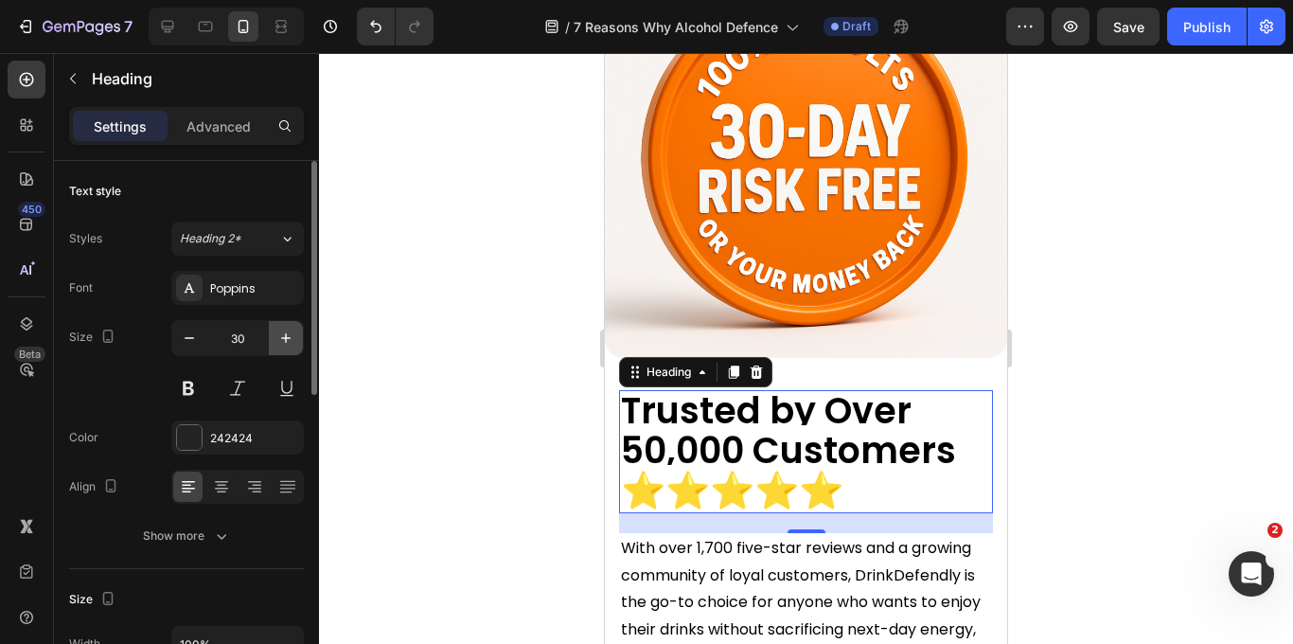
click at [286, 339] on icon "button" at bounding box center [285, 337] width 19 height 19
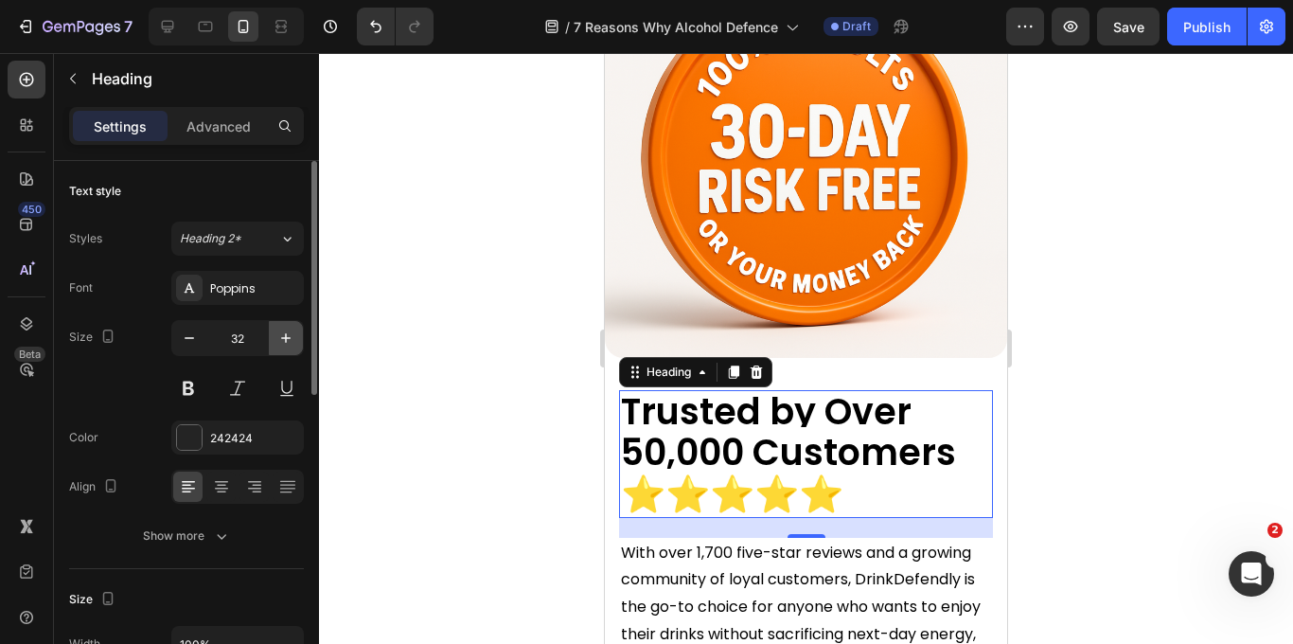
click at [286, 339] on icon "button" at bounding box center [285, 337] width 19 height 19
type input "33"
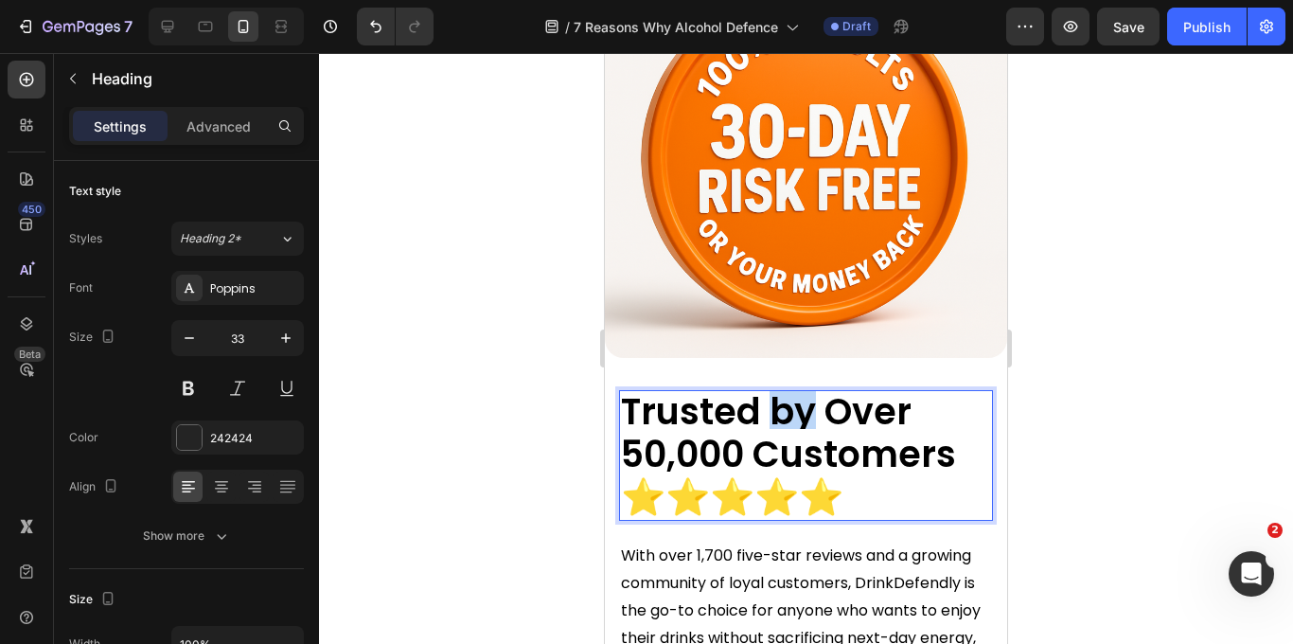
click at [799, 423] on strong "Trusted by Over 50,000 Customers ⭐️⭐️⭐️⭐️⭐️" at bounding box center [788, 453] width 335 height 135
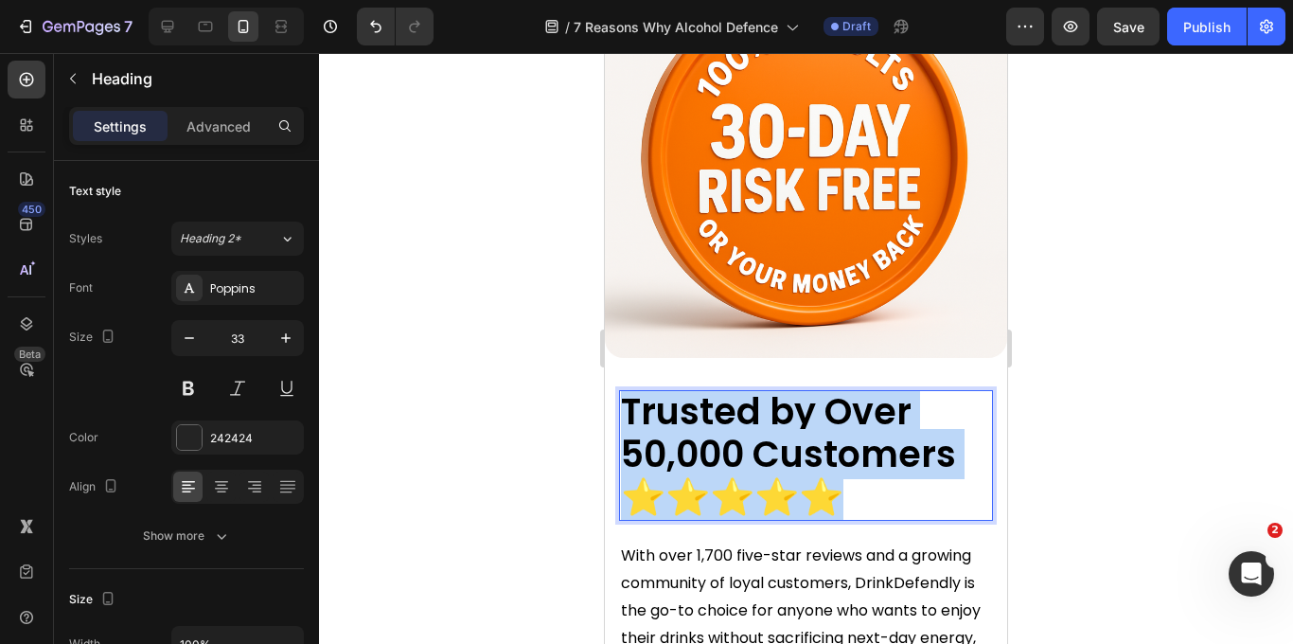
click at [799, 423] on strong "Trusted by Over 50,000 Customers ⭐️⭐️⭐️⭐️⭐️" at bounding box center [788, 453] width 335 height 135
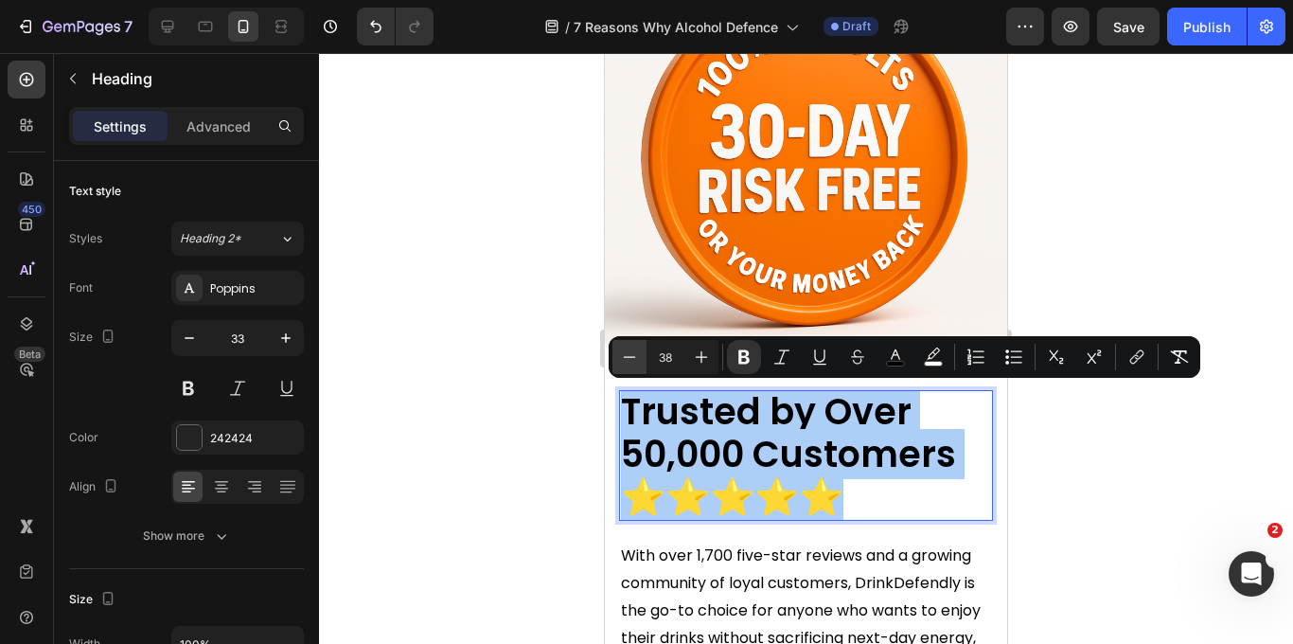
click at [633, 351] on icon "Editor contextual toolbar" at bounding box center [629, 356] width 19 height 19
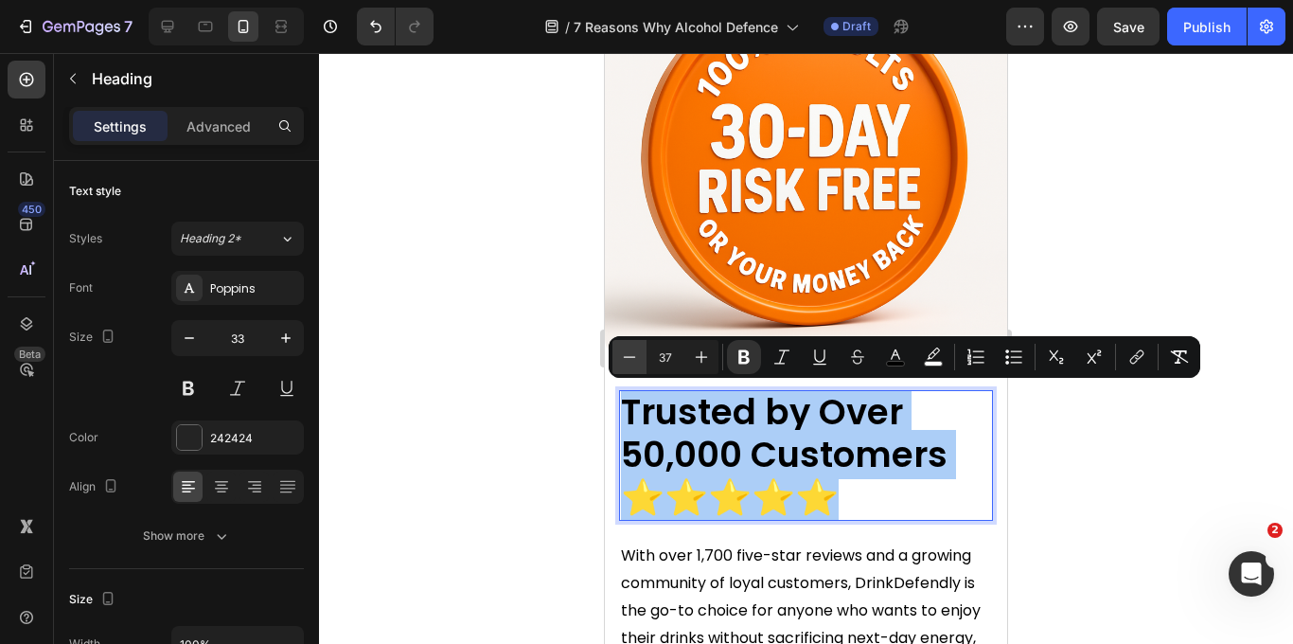
click at [633, 351] on icon "Editor contextual toolbar" at bounding box center [629, 356] width 19 height 19
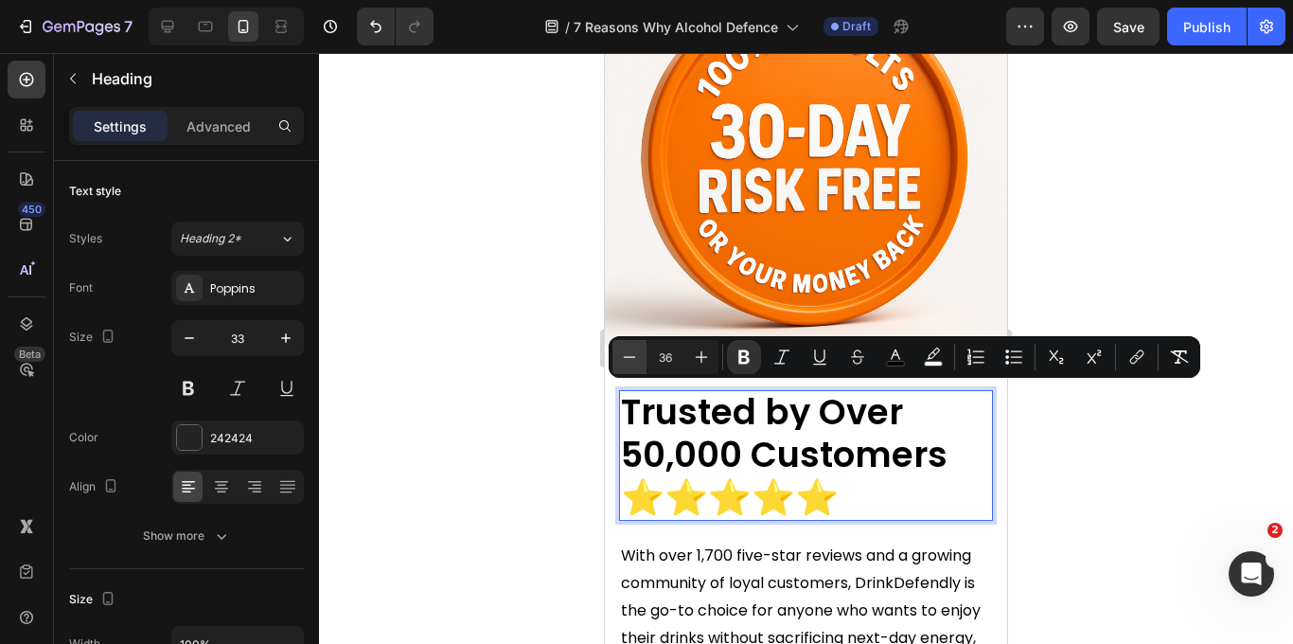
click at [633, 351] on icon "Editor contextual toolbar" at bounding box center [629, 356] width 19 height 19
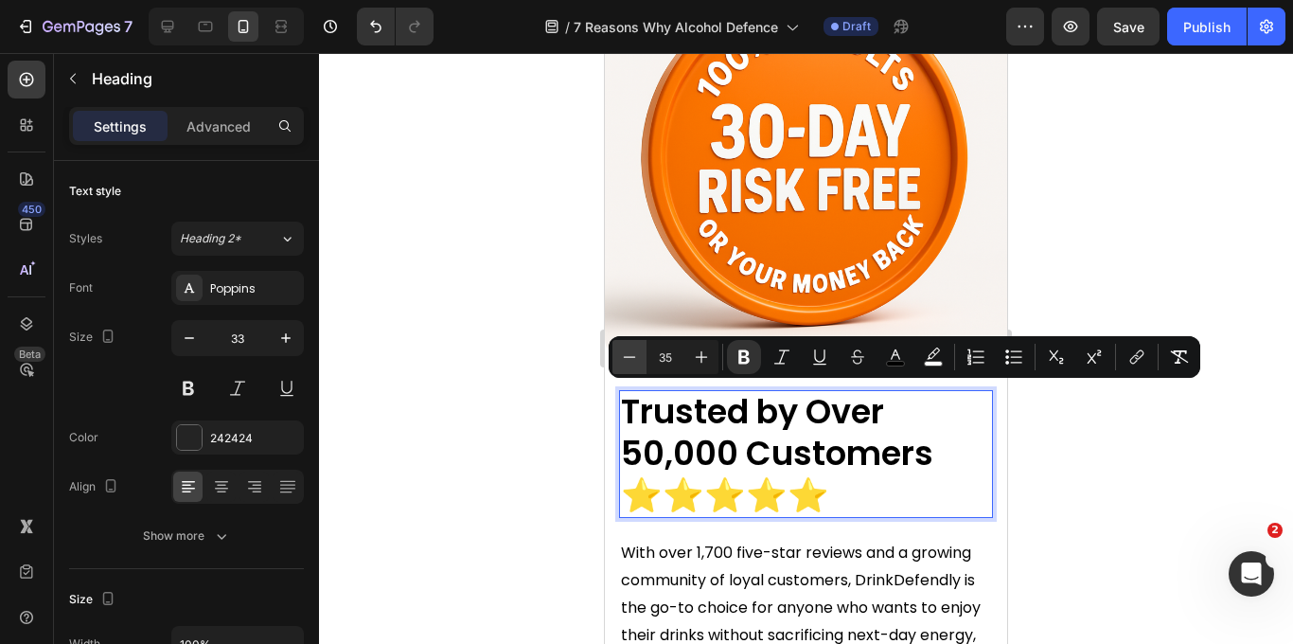
click at [633, 351] on icon "Editor contextual toolbar" at bounding box center [629, 356] width 19 height 19
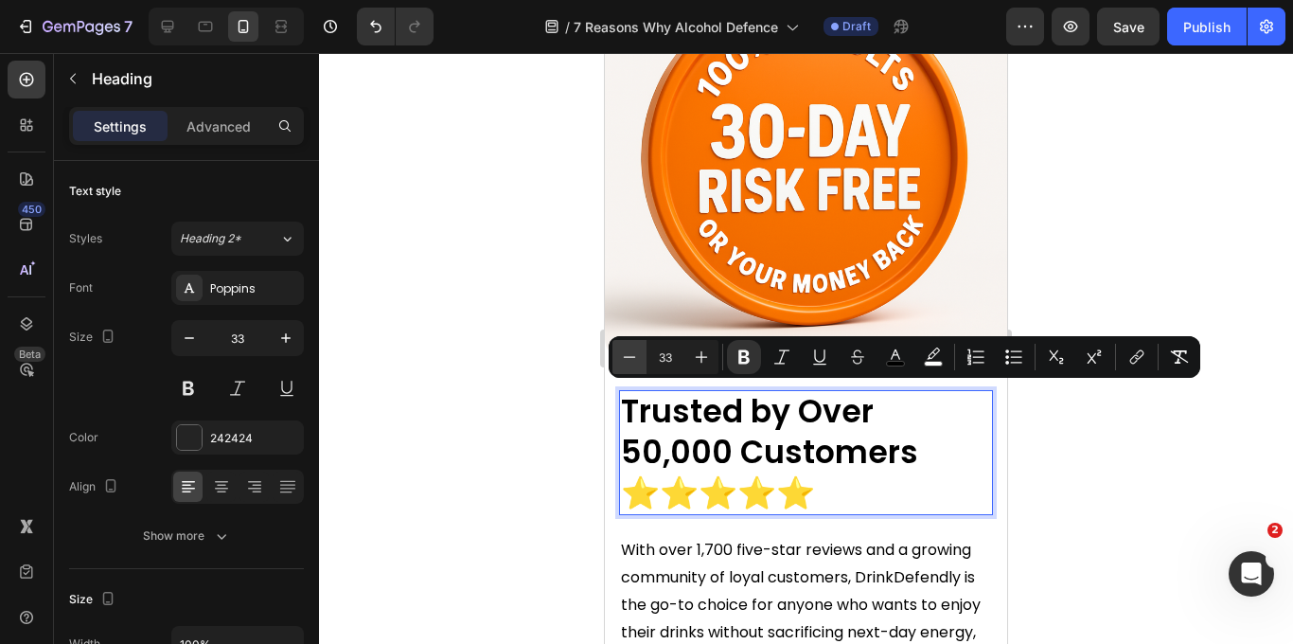
click at [633, 351] on icon "Editor contextual toolbar" at bounding box center [629, 356] width 19 height 19
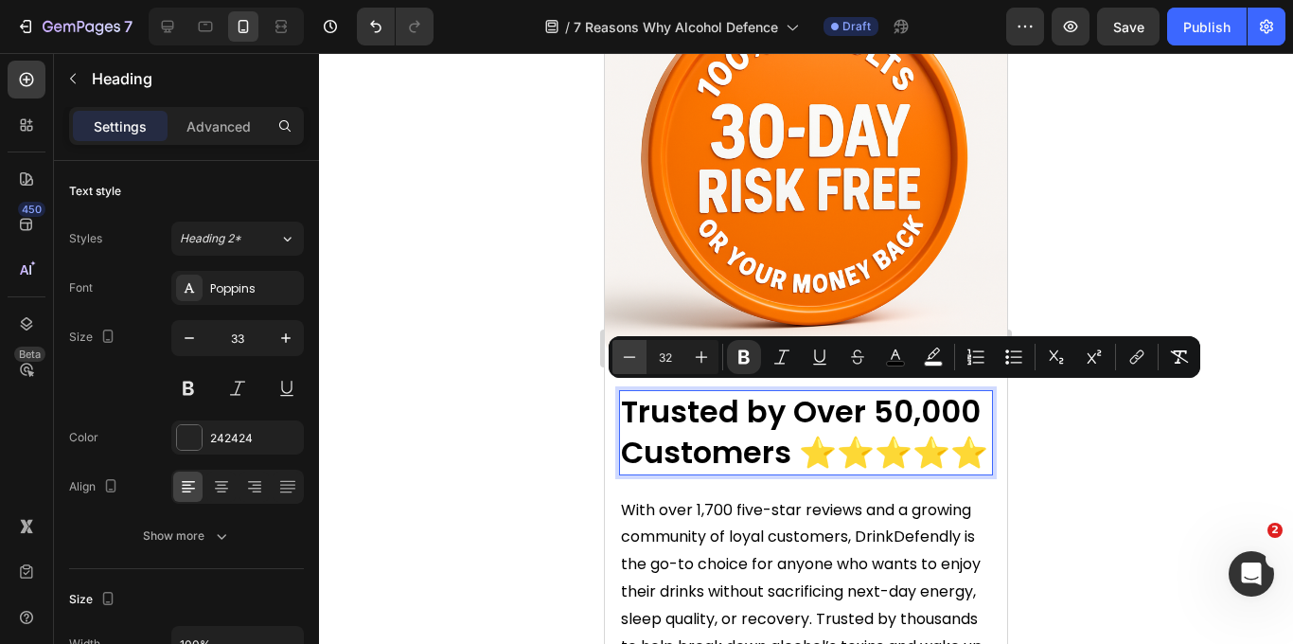
click at [631, 361] on icon "Editor contextual toolbar" at bounding box center [629, 356] width 19 height 19
type input "30"
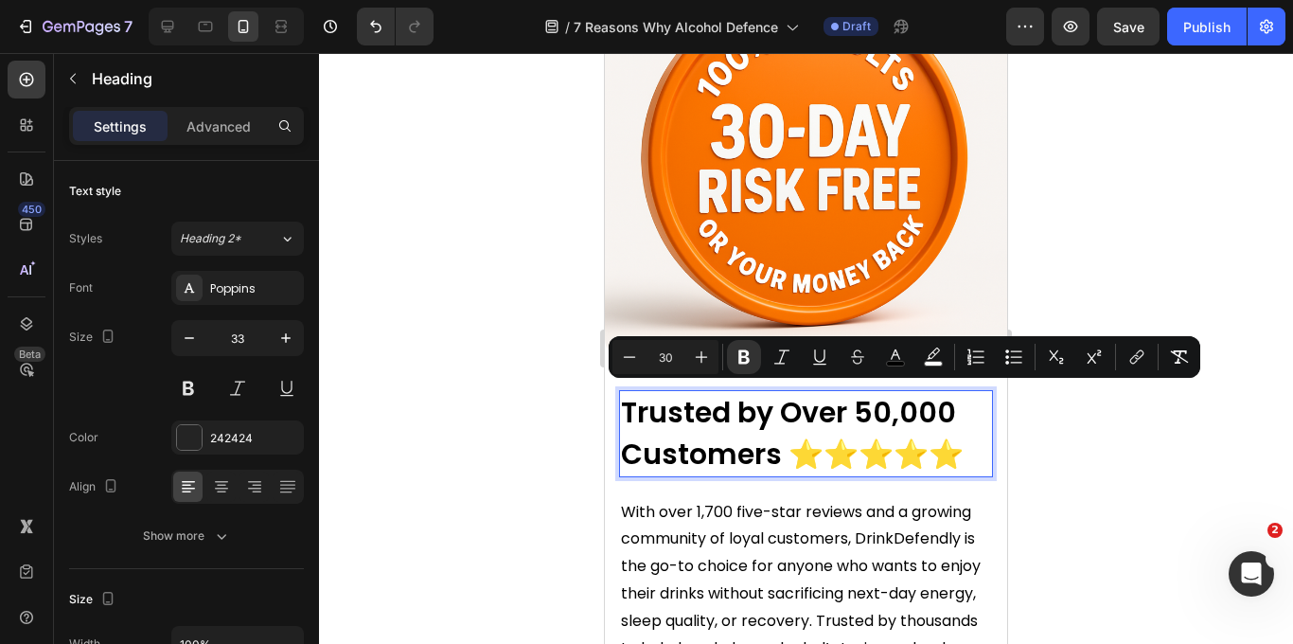
click at [497, 473] on div at bounding box center [806, 348] width 974 height 591
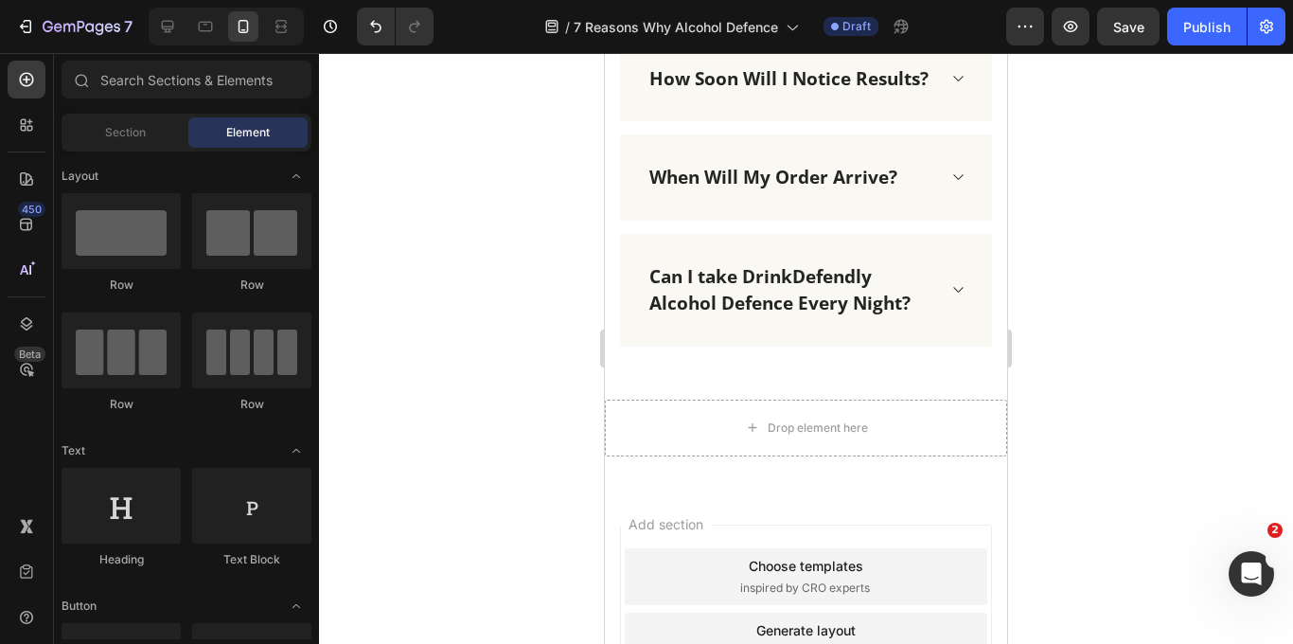
scroll to position [9513, 0]
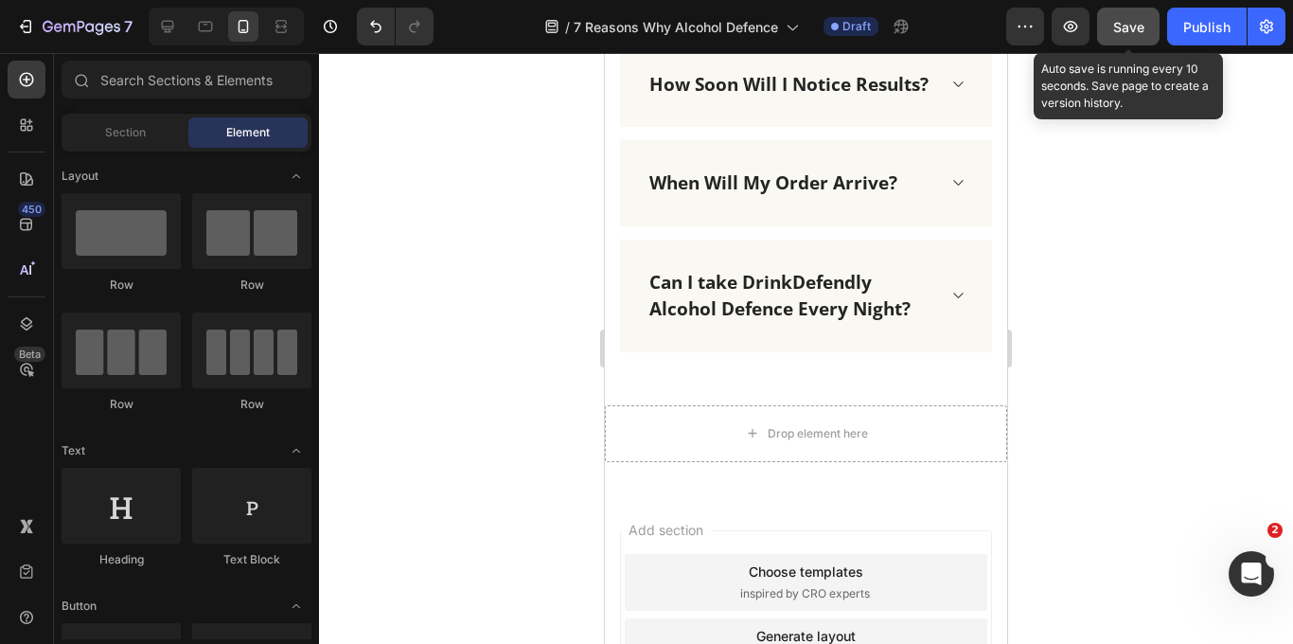
click at [1103, 30] on button "Save" at bounding box center [1128, 27] width 62 height 38
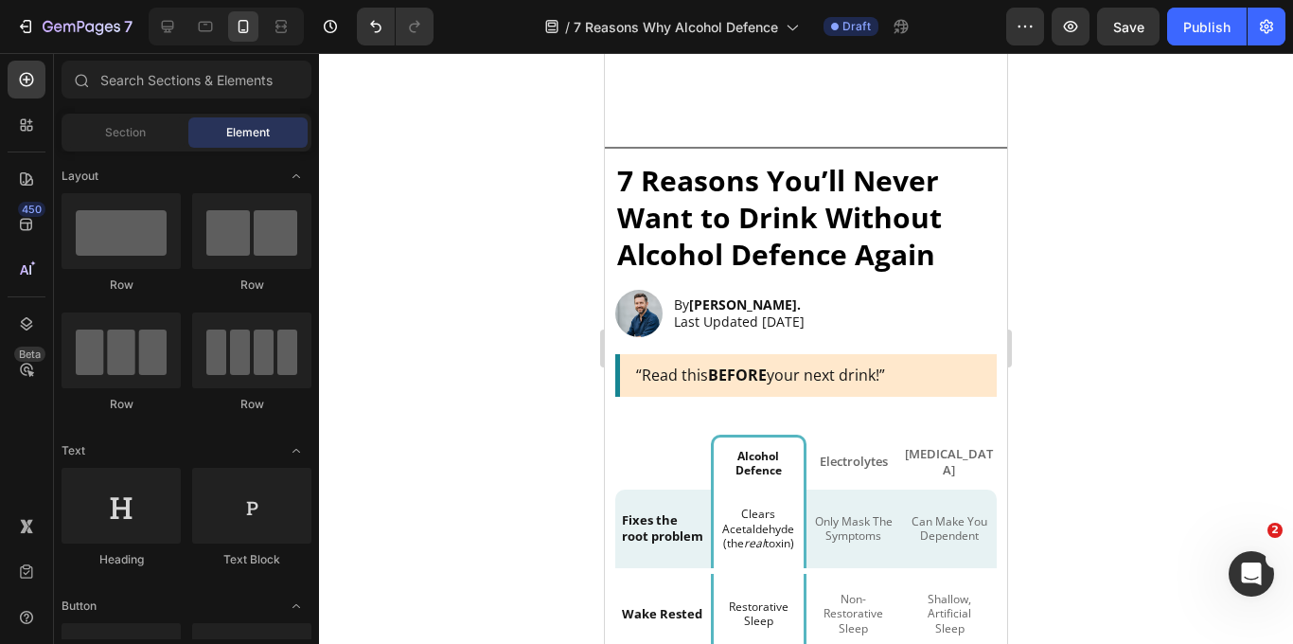
scroll to position [0, 0]
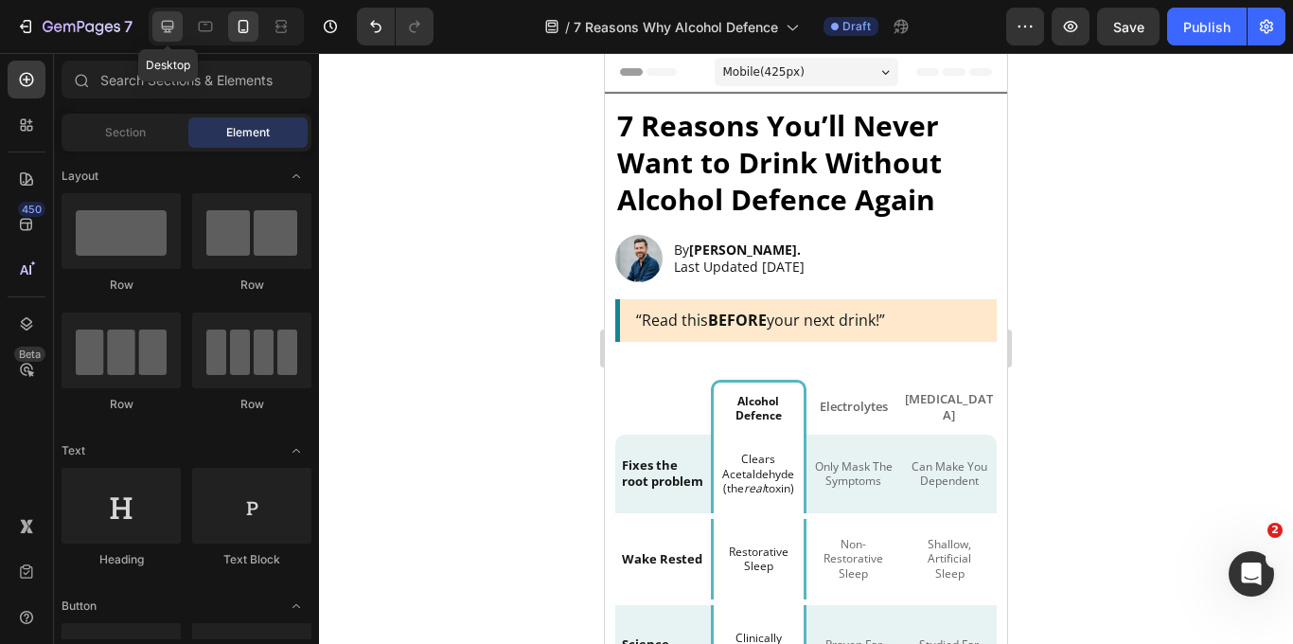
click at [167, 27] on icon at bounding box center [167, 26] width 19 height 19
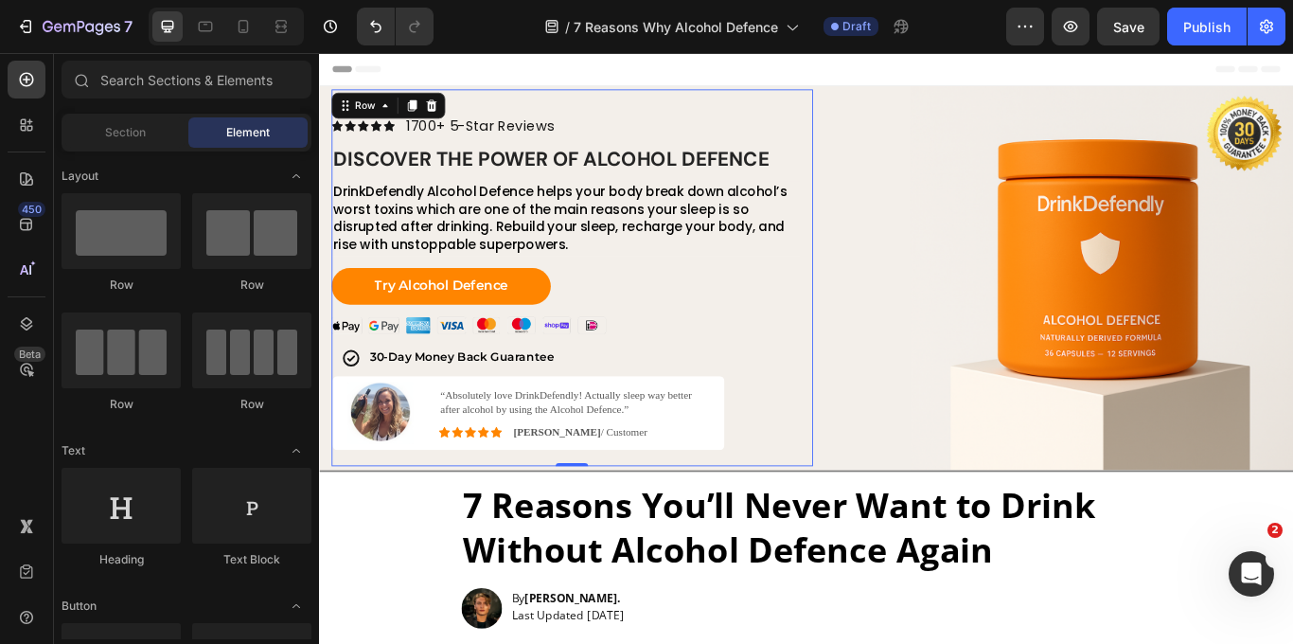
click at [889, 96] on div "Icon Icon Icon Icon Icon Icon List 1700+ 5-Star Reviews Text Block Row Discover…" at bounding box center [613, 315] width 561 height 439
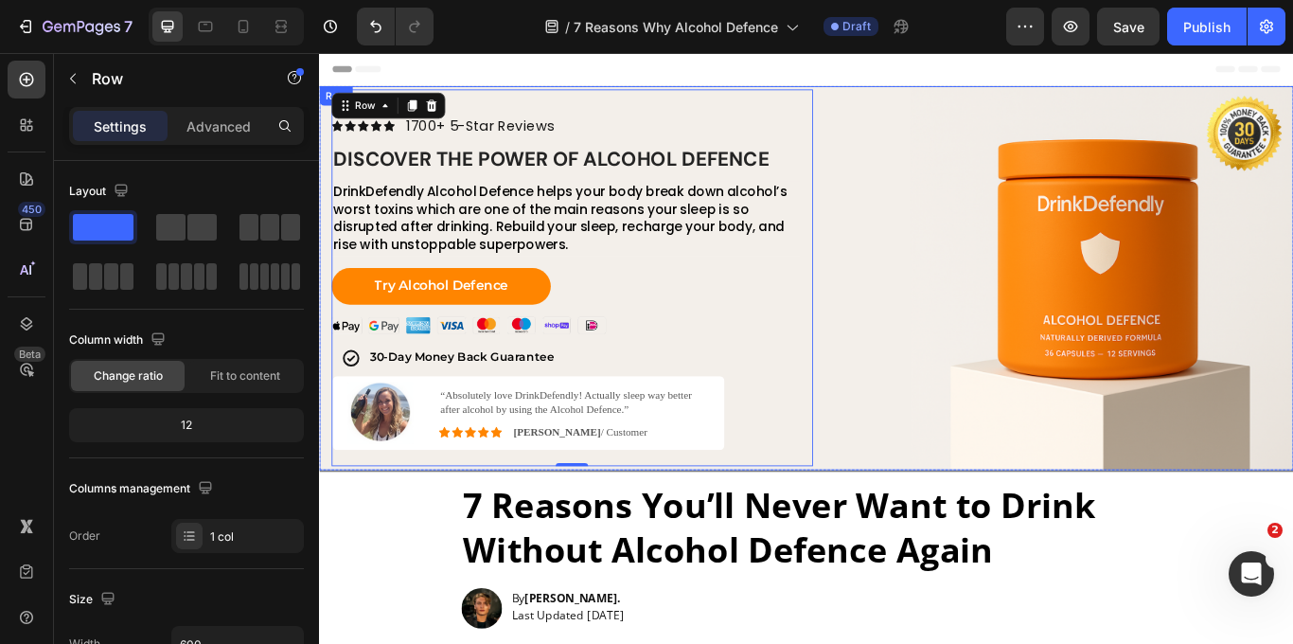
click at [327, 496] on div "Icon Icon Icon Icon Icon Icon List 1700+ 5-Star Reviews Text Block Row Discover…" at bounding box center [887, 316] width 1136 height 448
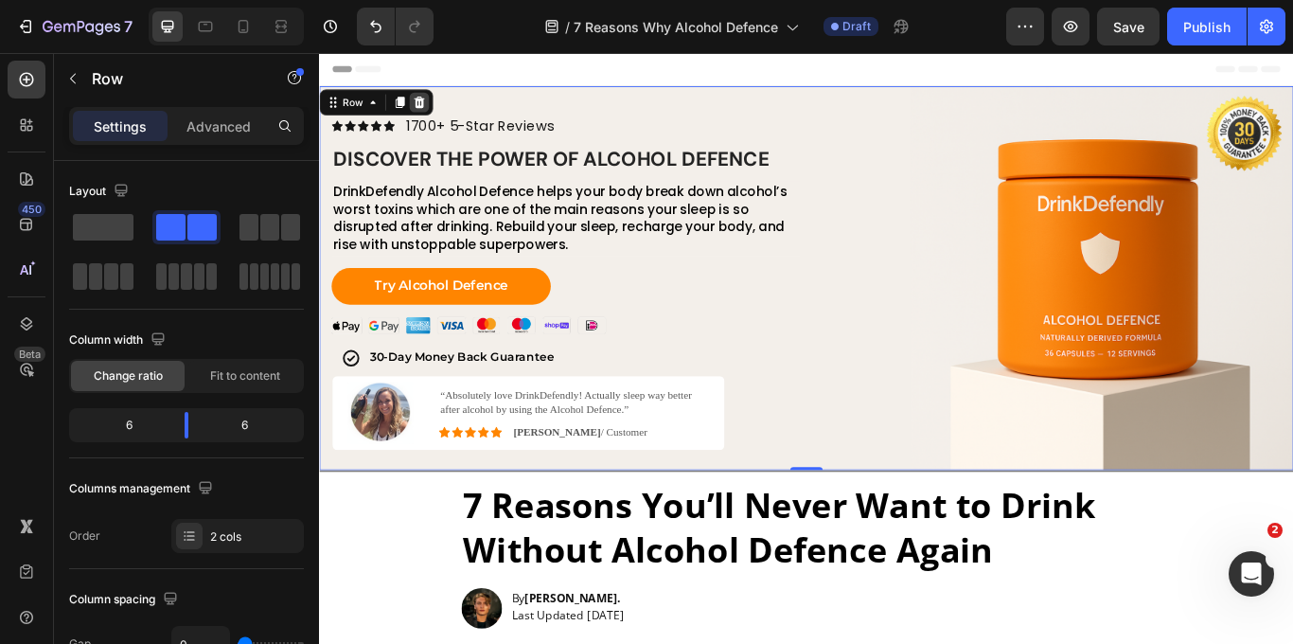
click at [442, 112] on icon at bounding box center [435, 110] width 15 height 15
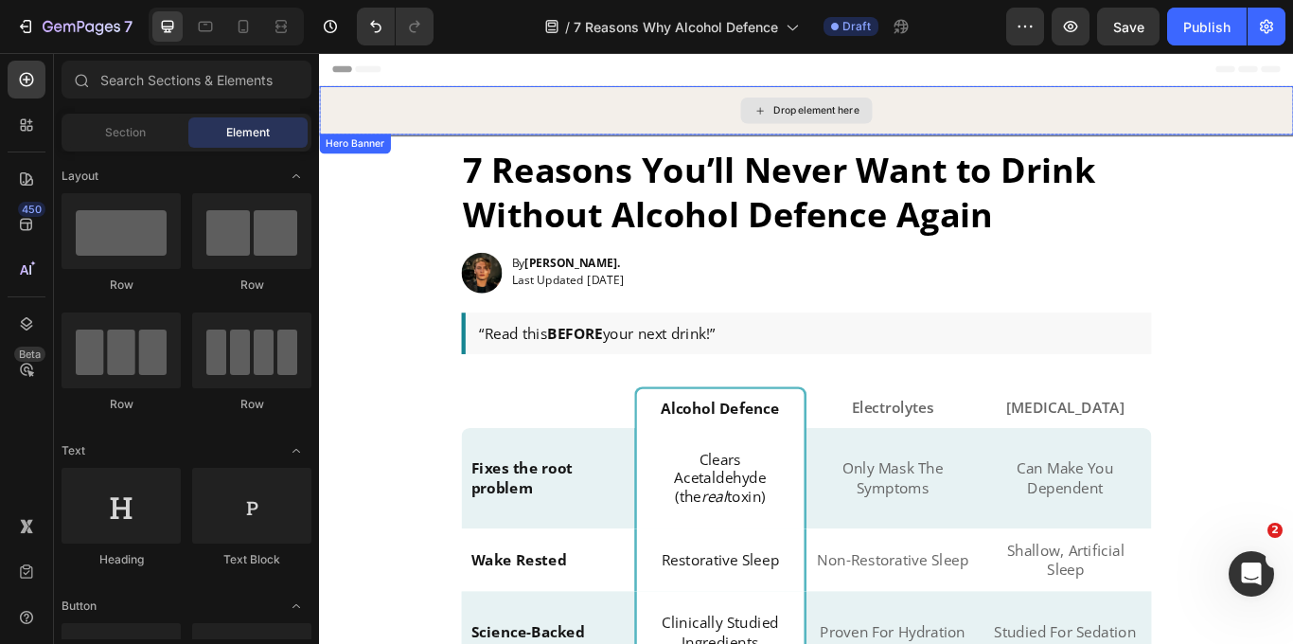
click at [436, 113] on div "Drop element here" at bounding box center [887, 120] width 1136 height 57
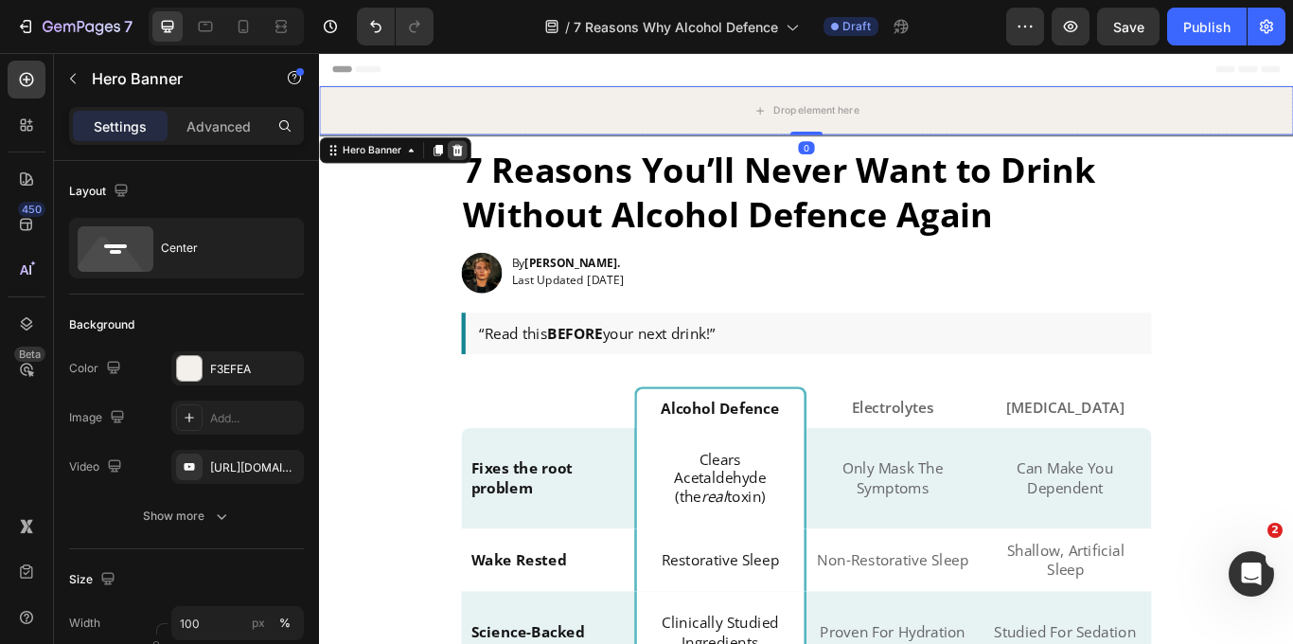
click at [475, 168] on icon at bounding box center [480, 166] width 12 height 13
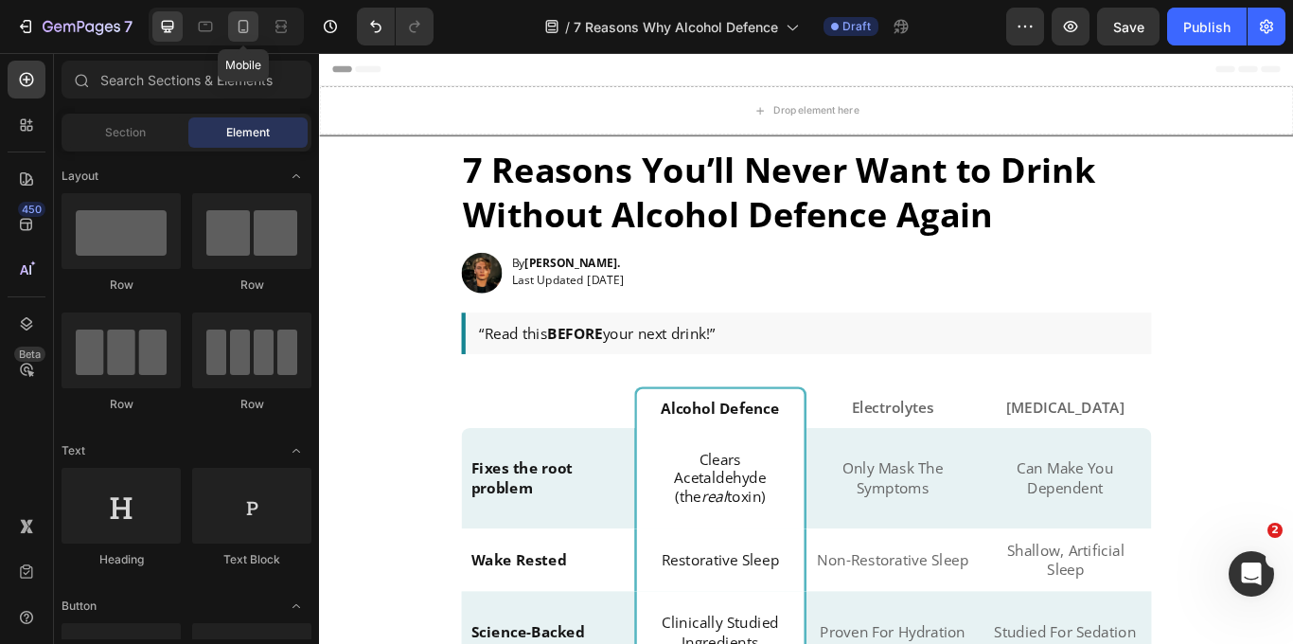
click at [243, 31] on icon at bounding box center [243, 26] width 19 height 19
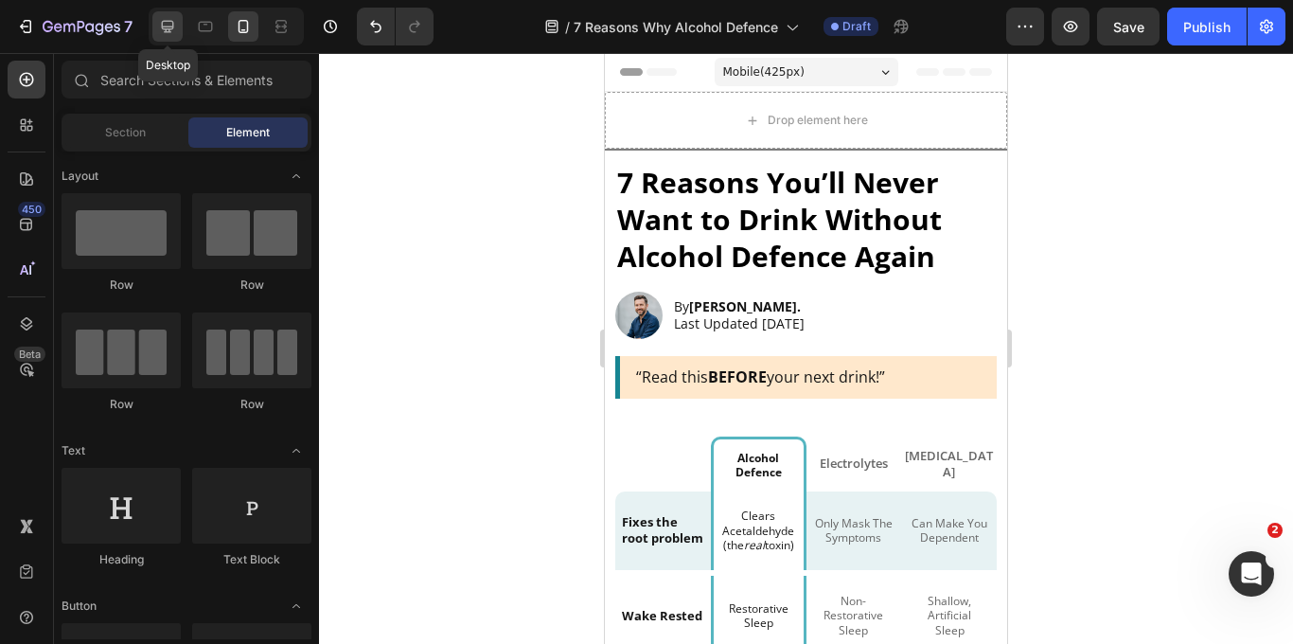
click at [160, 33] on icon at bounding box center [167, 26] width 19 height 19
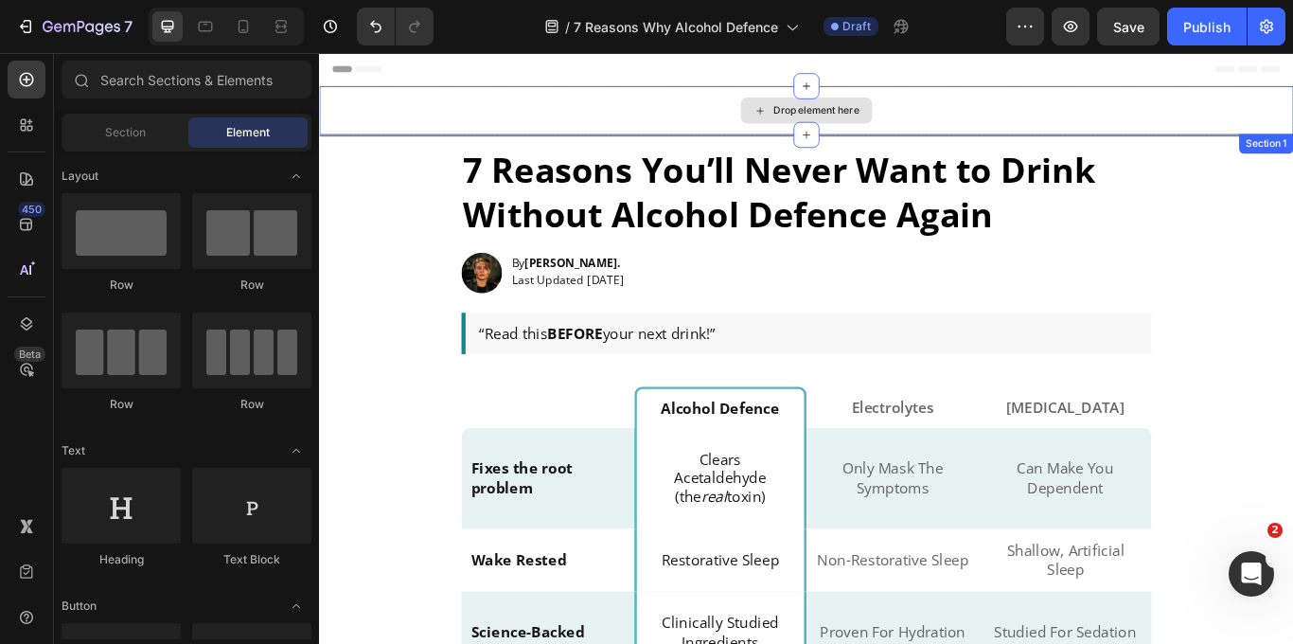
click at [491, 124] on div "Drop element here" at bounding box center [887, 120] width 1136 height 57
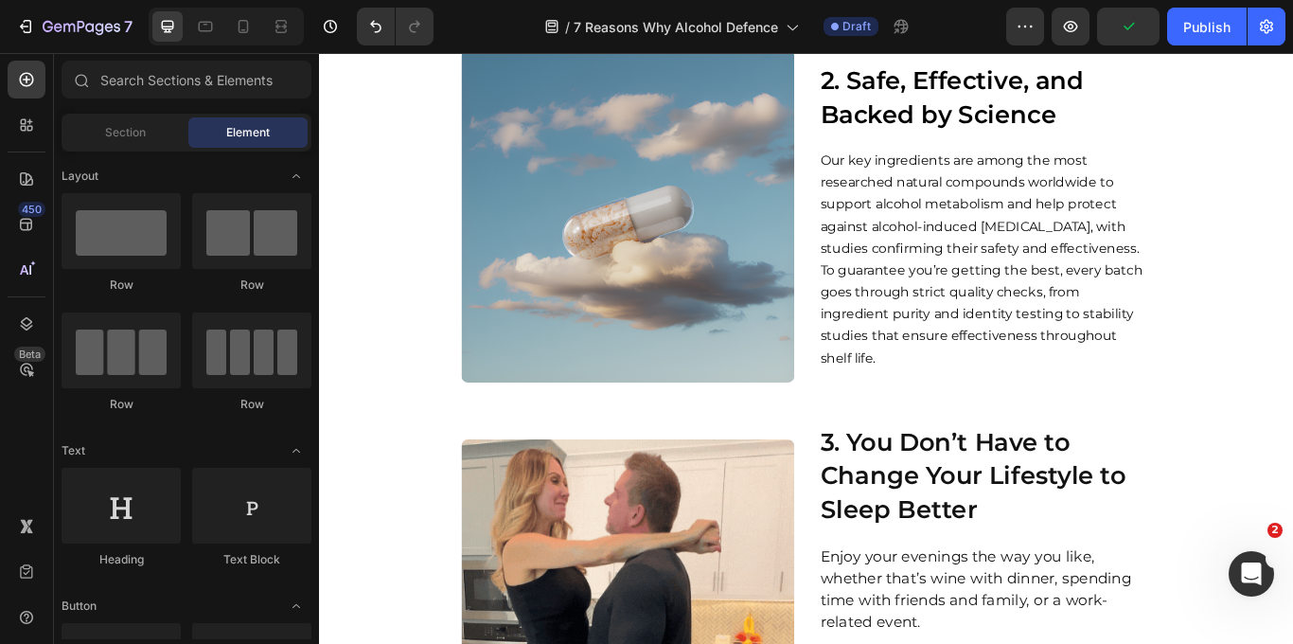
scroll to position [1282, 0]
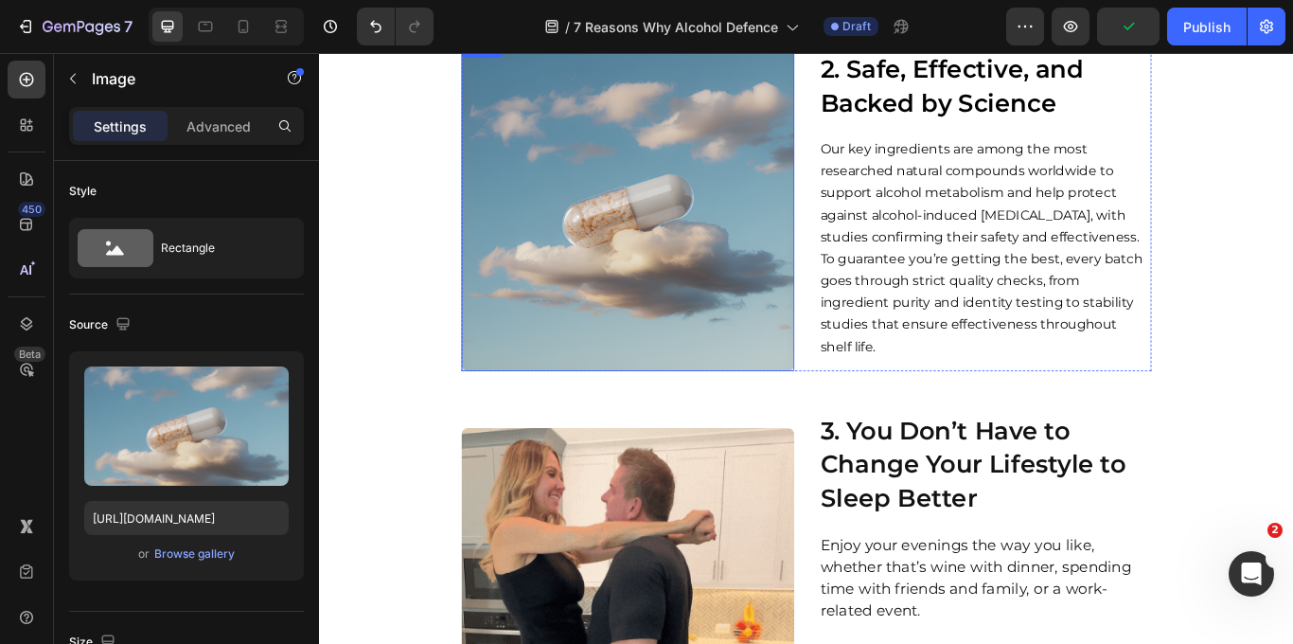
click at [691, 325] on img at bounding box center [679, 230] width 388 height 388
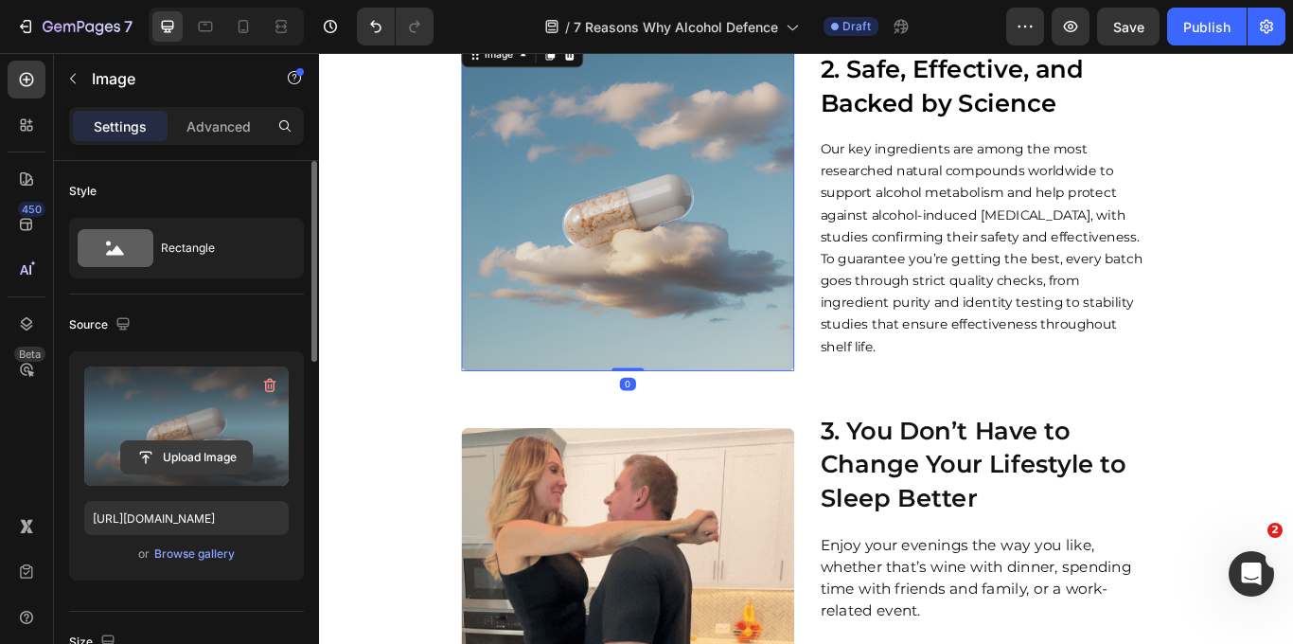
click at [208, 450] on input "file" at bounding box center [186, 457] width 131 height 32
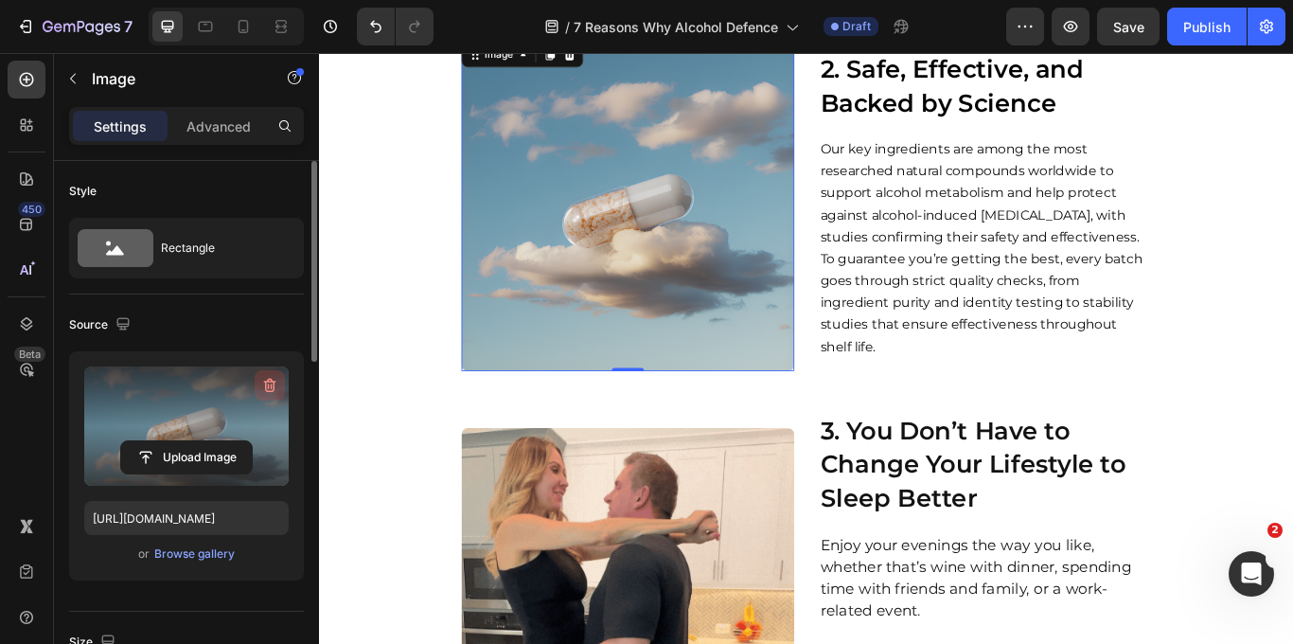
click at [274, 376] on icon "button" at bounding box center [269, 385] width 19 height 19
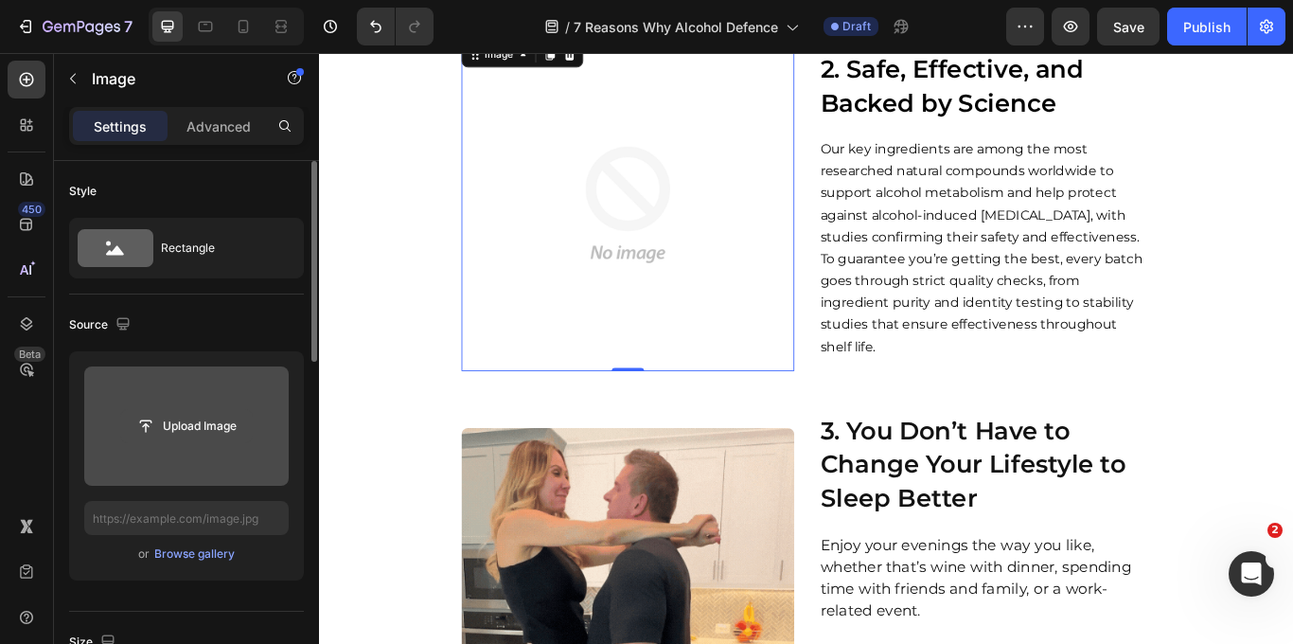
click at [209, 421] on input "file" at bounding box center [186, 426] width 131 height 32
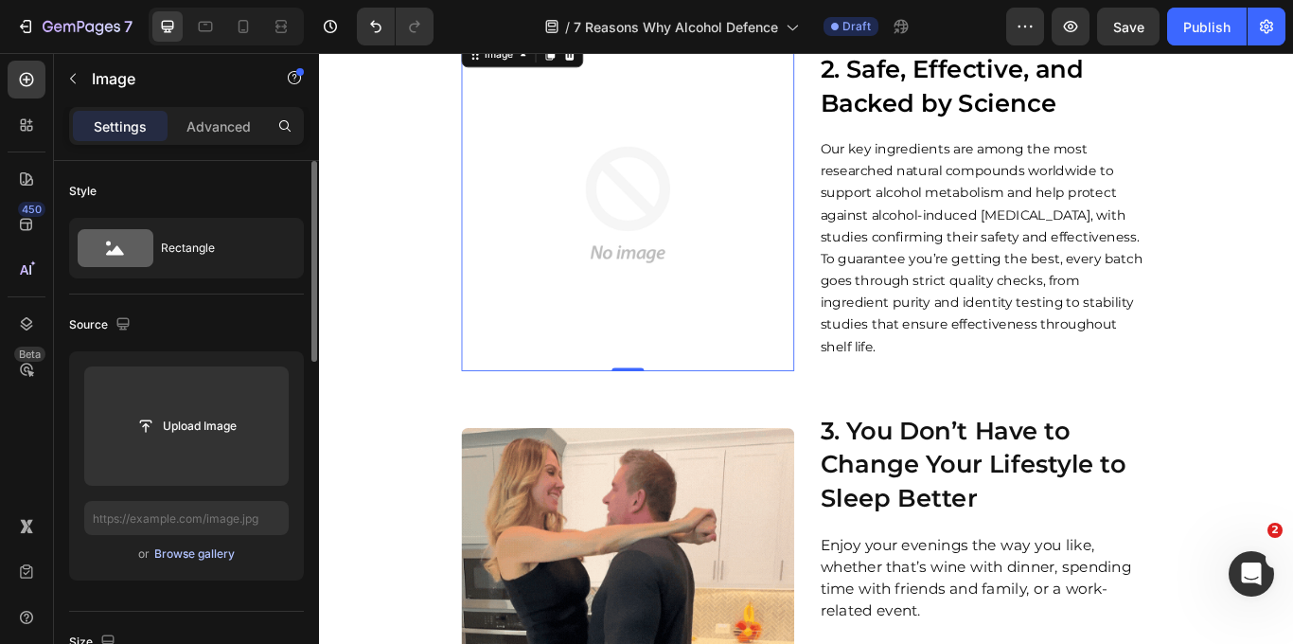
click at [216, 559] on div "Browse gallery" at bounding box center [194, 553] width 80 height 17
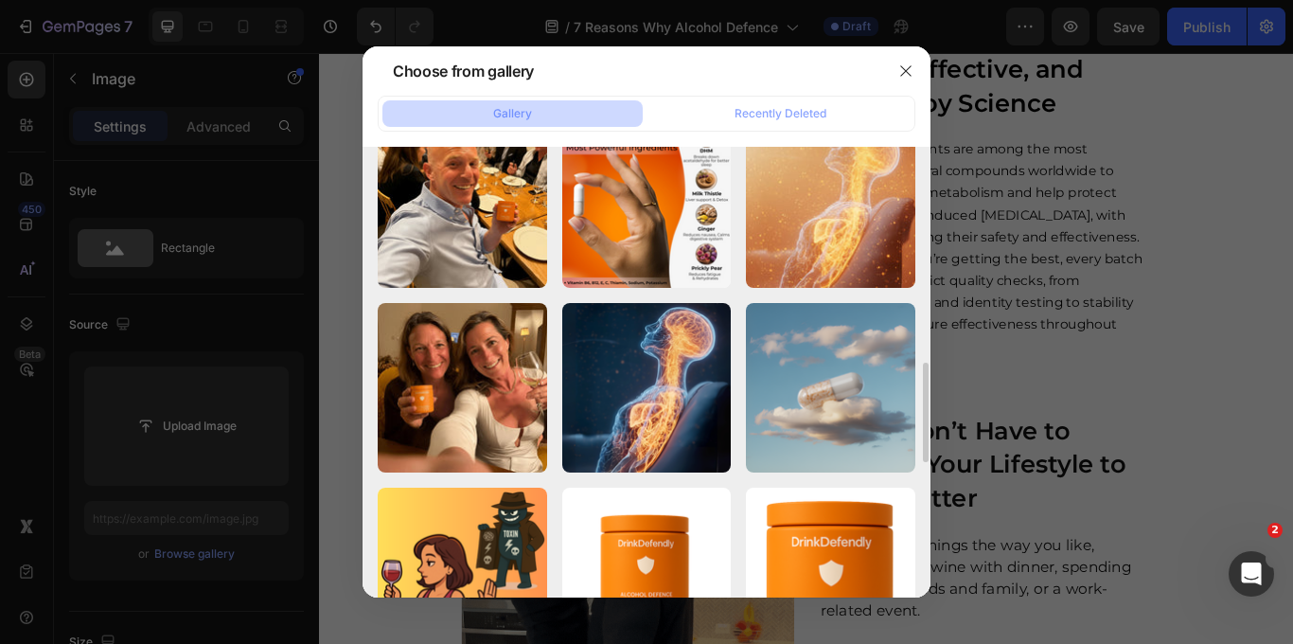
scroll to position [777, 0]
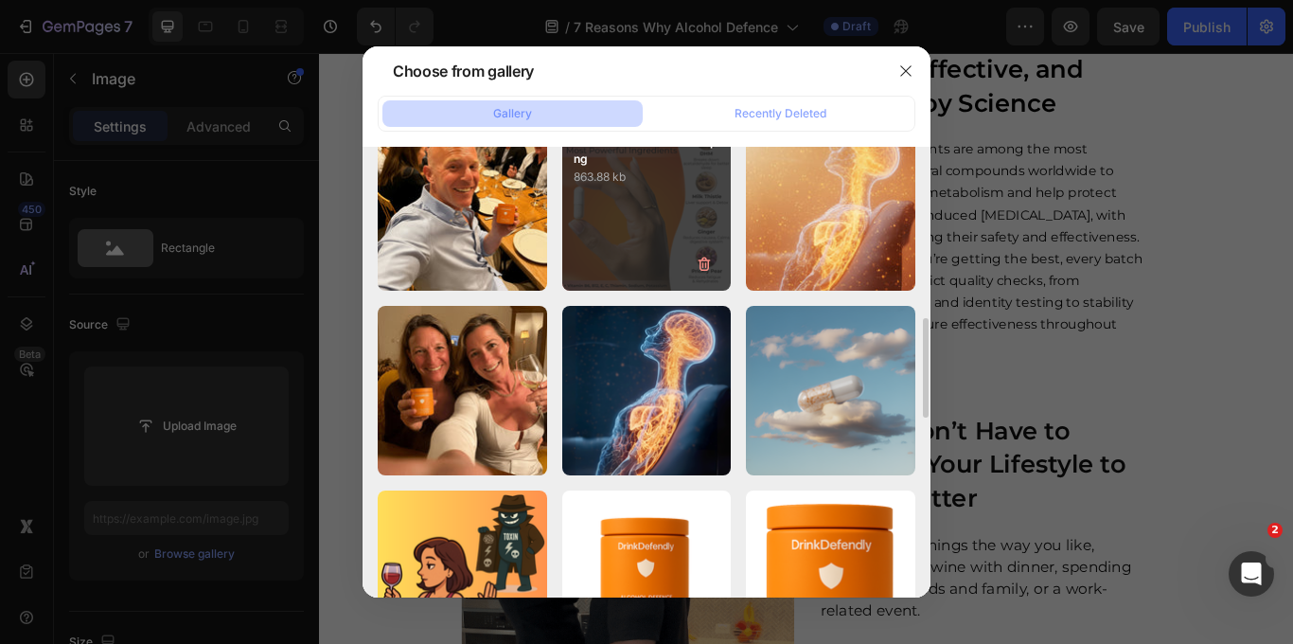
click at [641, 239] on div "hand alcohol defence (5).png 863.88 kb" at bounding box center [646, 206] width 169 height 169
type input "[URL][DOMAIN_NAME]"
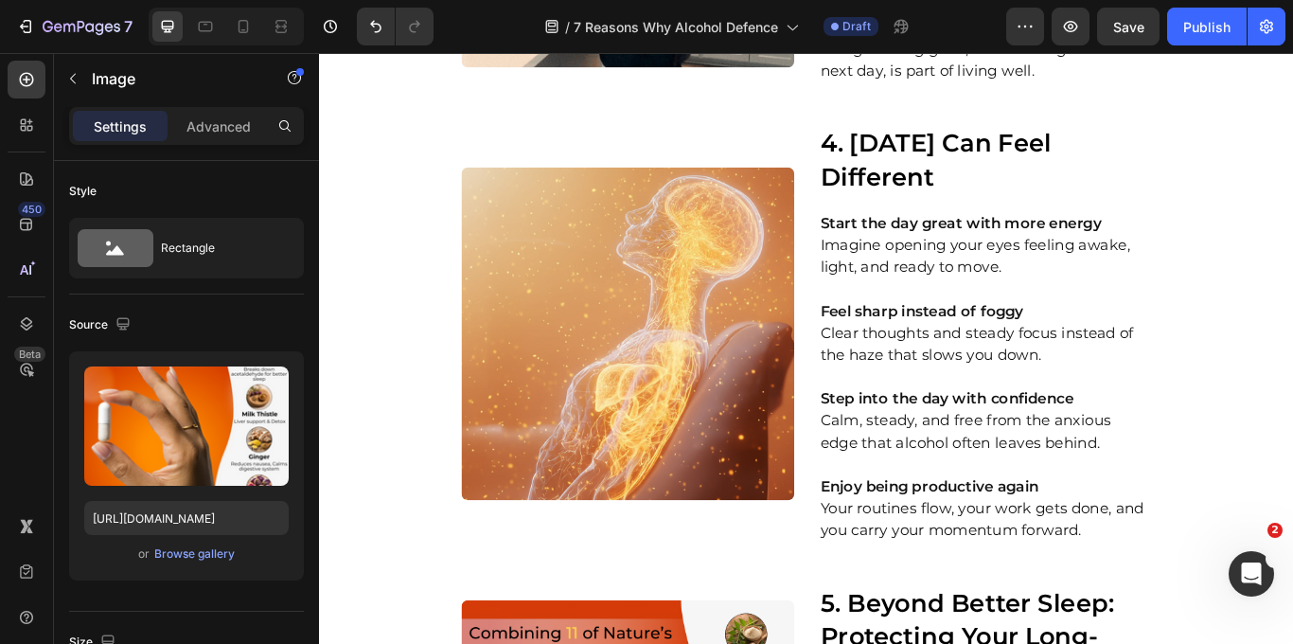
scroll to position [2166, 0]
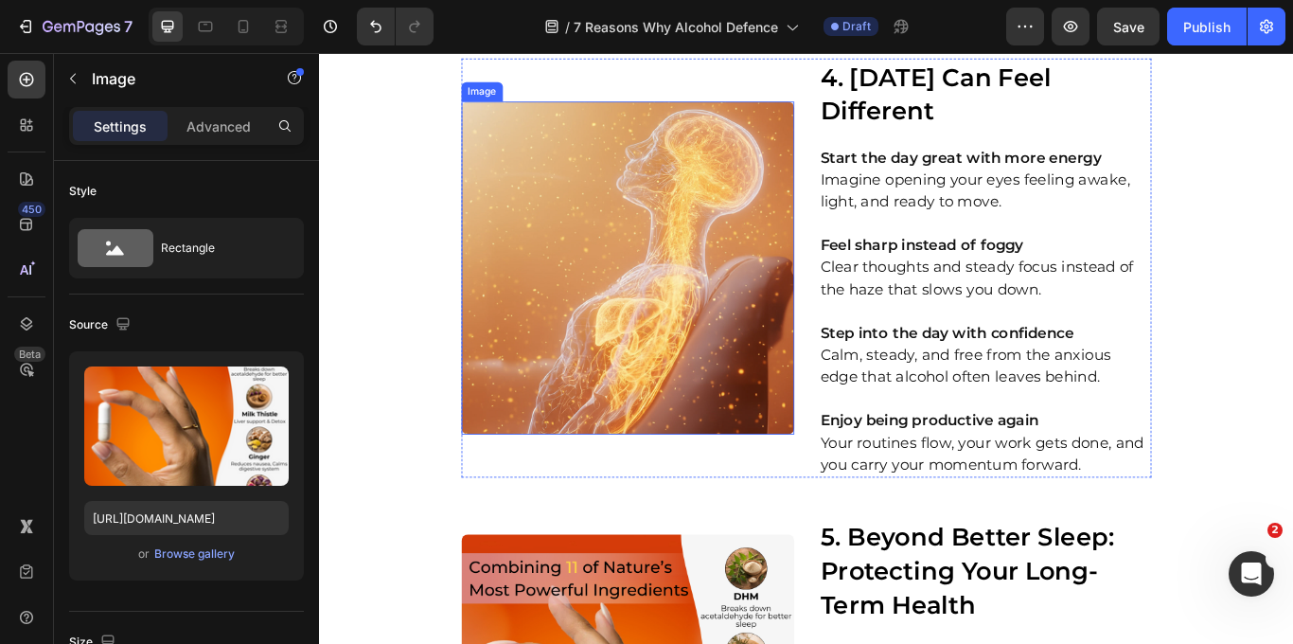
click at [680, 302] on img at bounding box center [679, 304] width 388 height 388
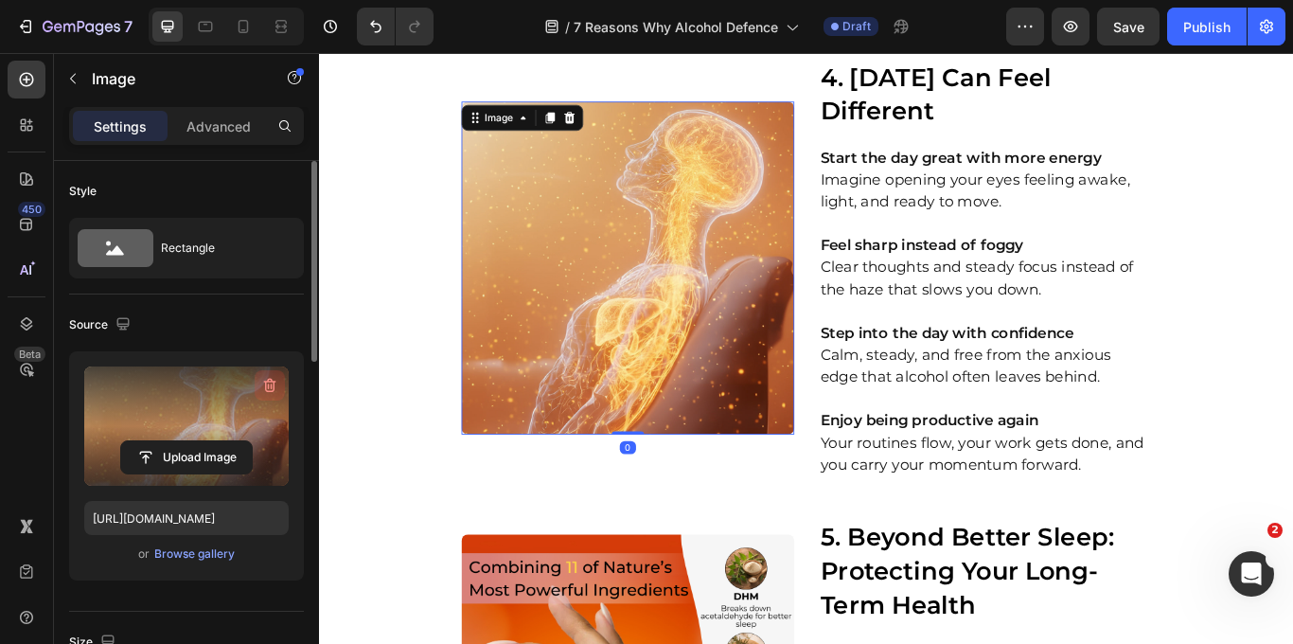
click at [261, 378] on icon "button" at bounding box center [269, 385] width 19 height 19
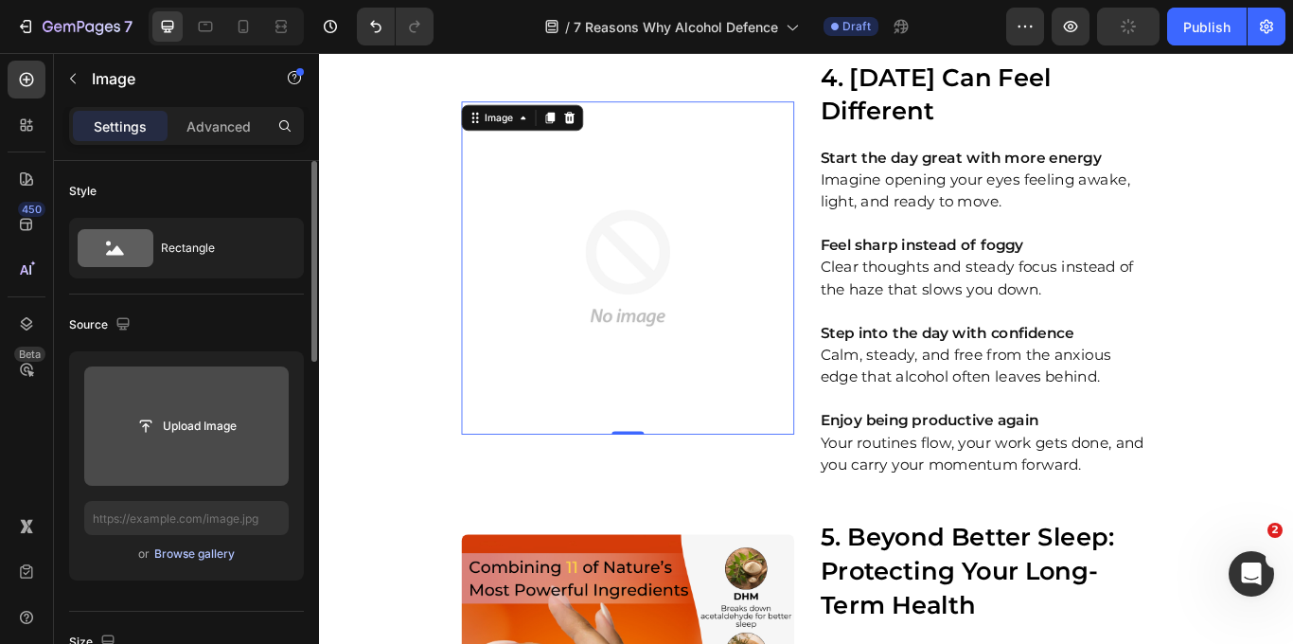
click at [209, 560] on div "Browse gallery" at bounding box center [194, 553] width 80 height 17
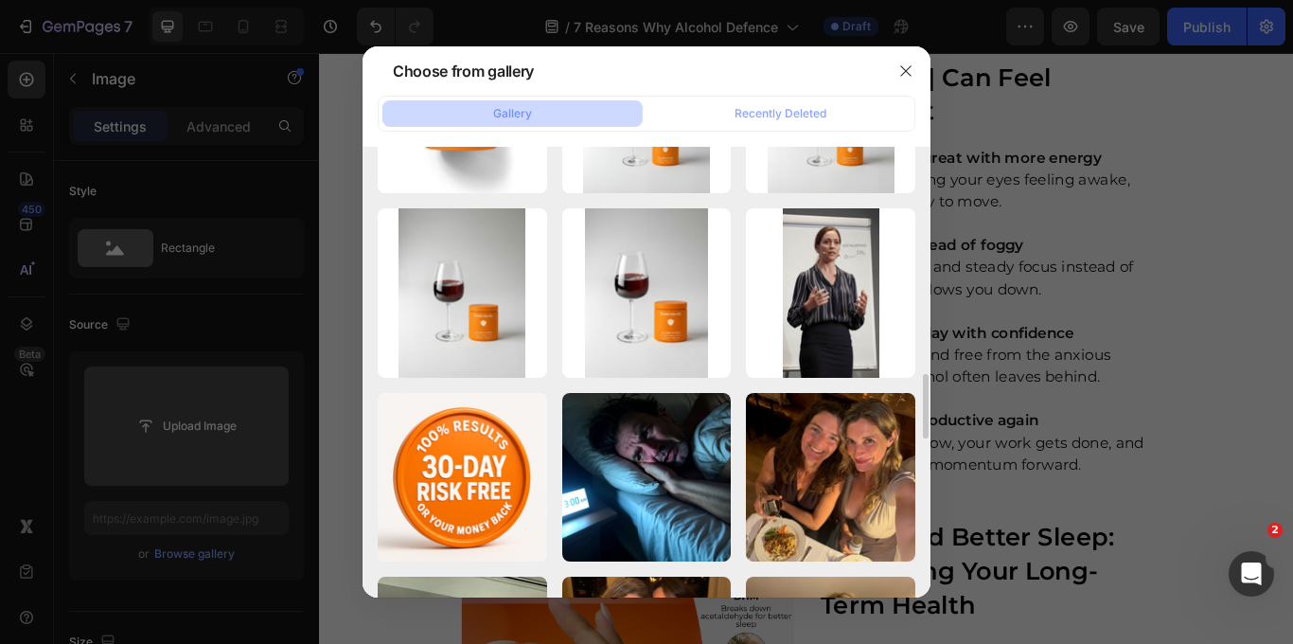
scroll to position [1614, 0]
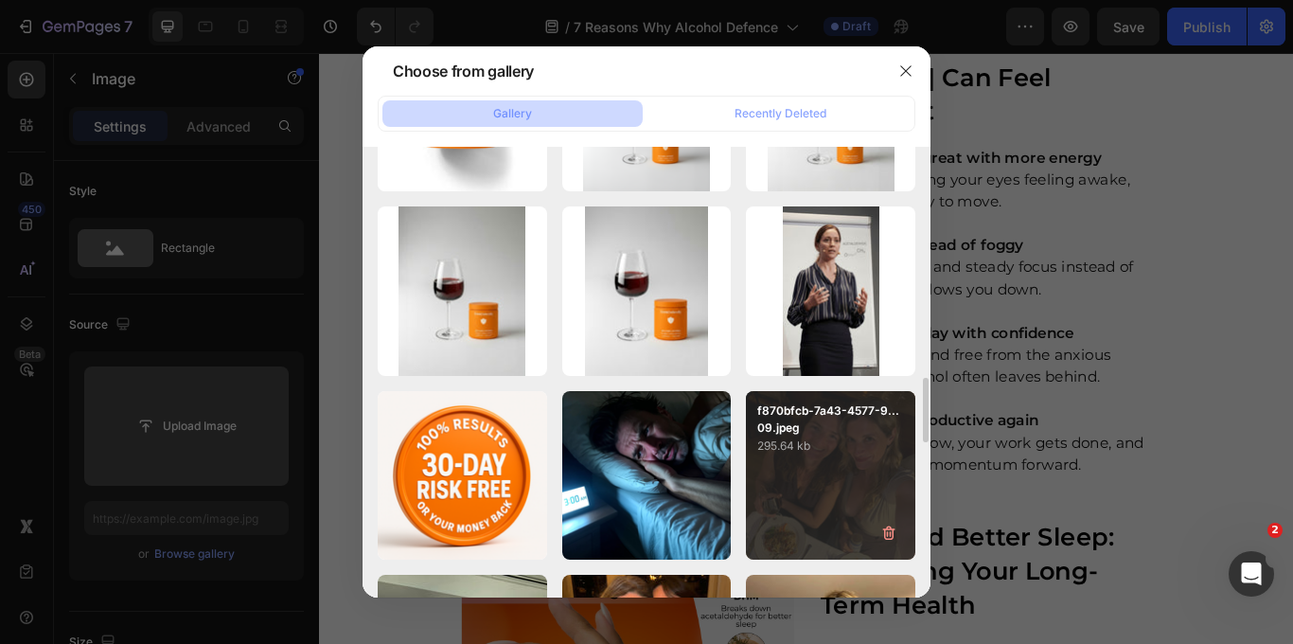
click at [816, 477] on div "f870bfcb-7a43-4577-9...09.jpeg 295.64 kb" at bounding box center [830, 475] width 169 height 169
type input "[URL][DOMAIN_NAME]"
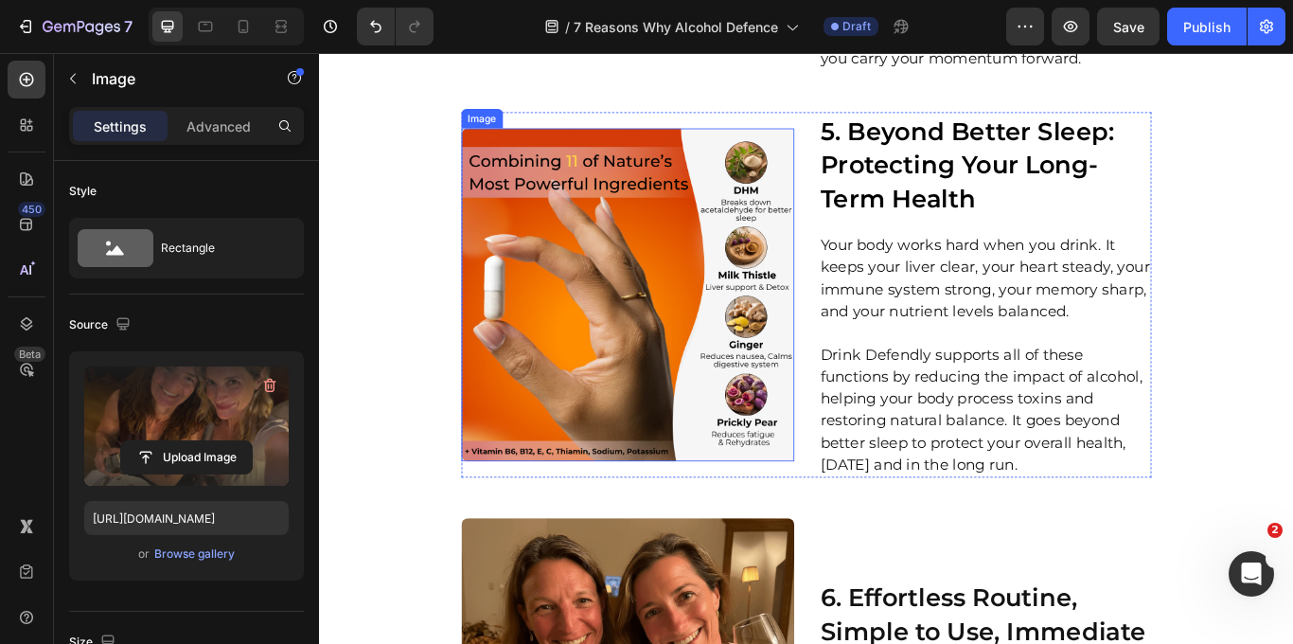
scroll to position [2641, 0]
click at [736, 305] on img at bounding box center [679, 334] width 388 height 388
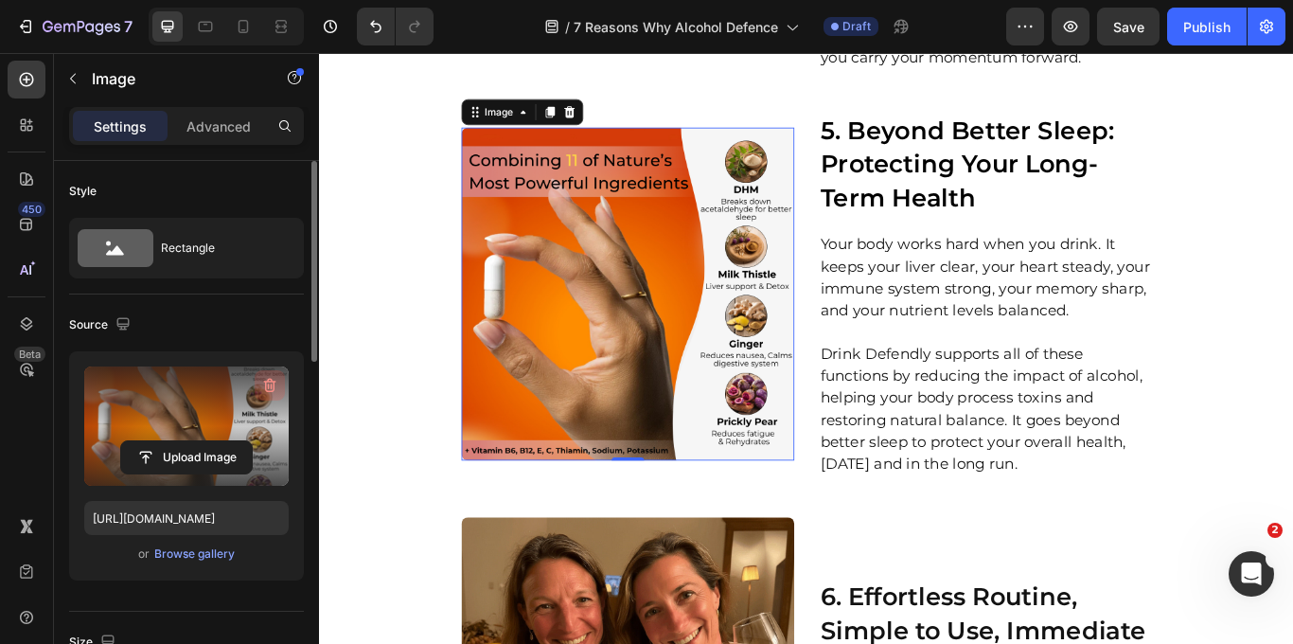
click at [270, 389] on icon "button" at bounding box center [269, 385] width 19 height 19
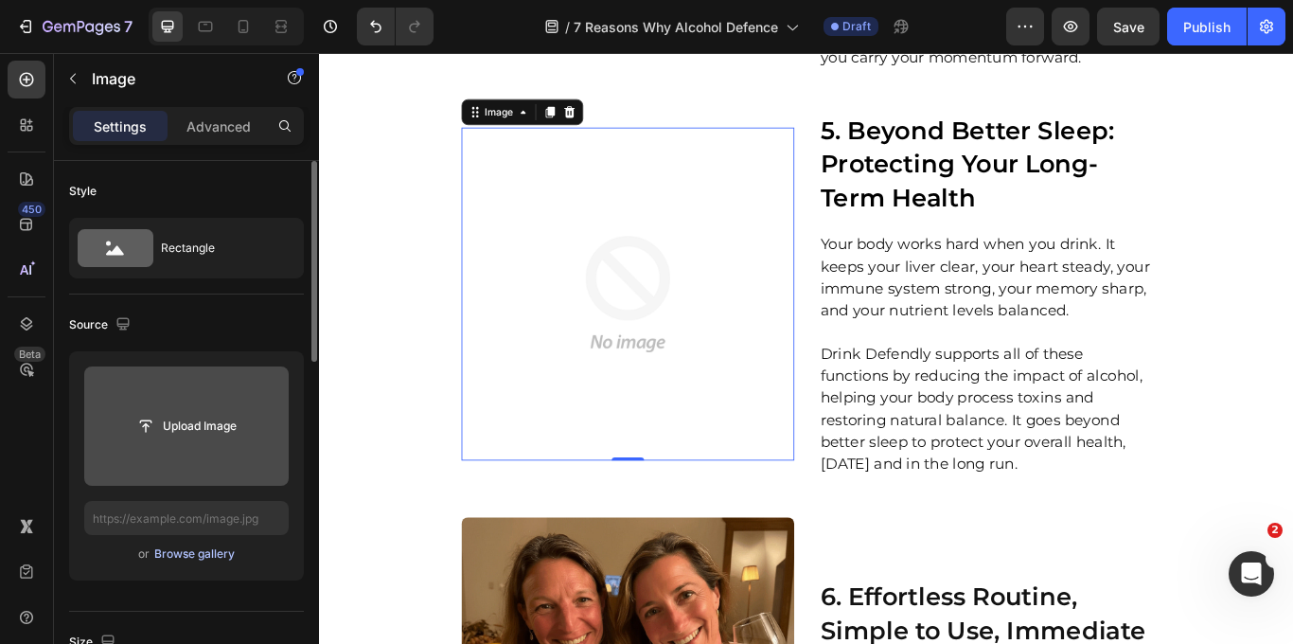
click at [192, 557] on div "Browse gallery" at bounding box center [194, 553] width 80 height 17
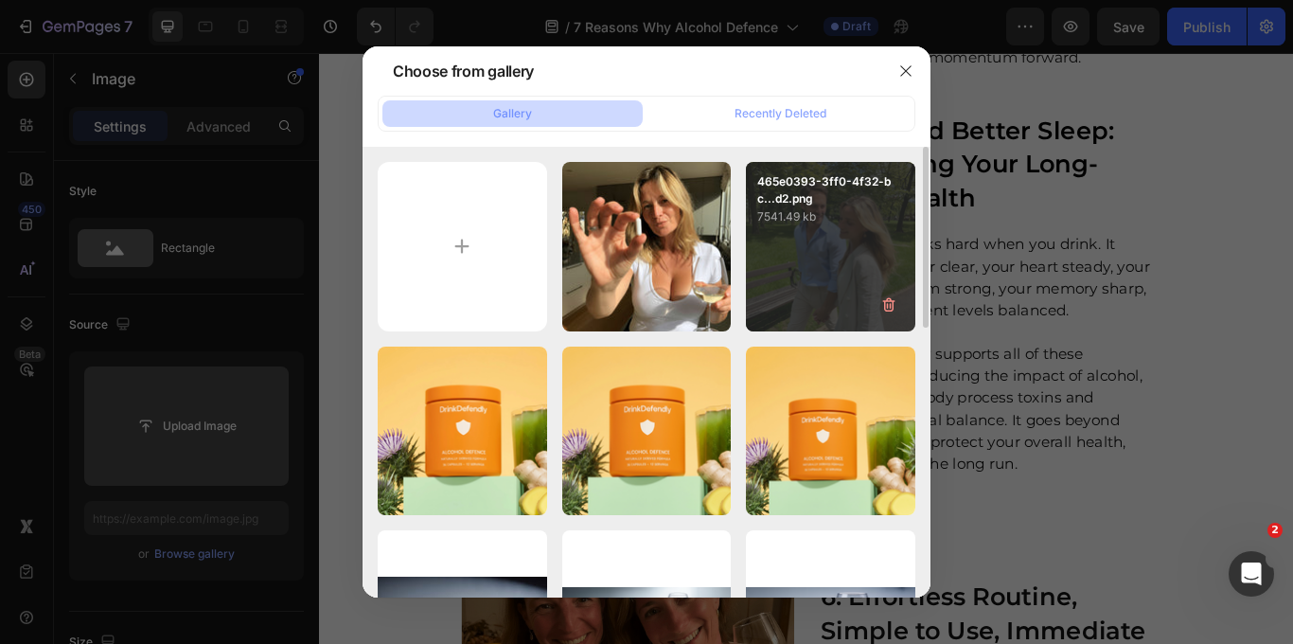
click at [850, 246] on div "465e0393-3ff0-4f32-bc...d2.png 7541.49 kb" at bounding box center [830, 246] width 169 height 169
type input "[URL][DOMAIN_NAME]"
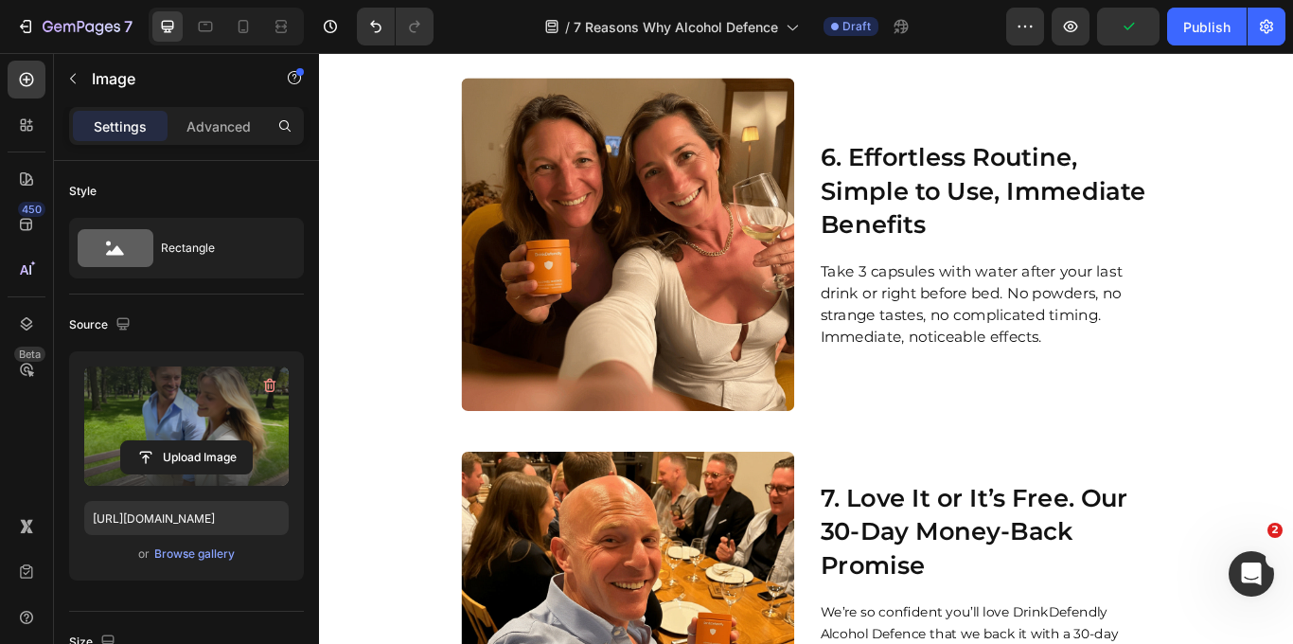
scroll to position [3156, 0]
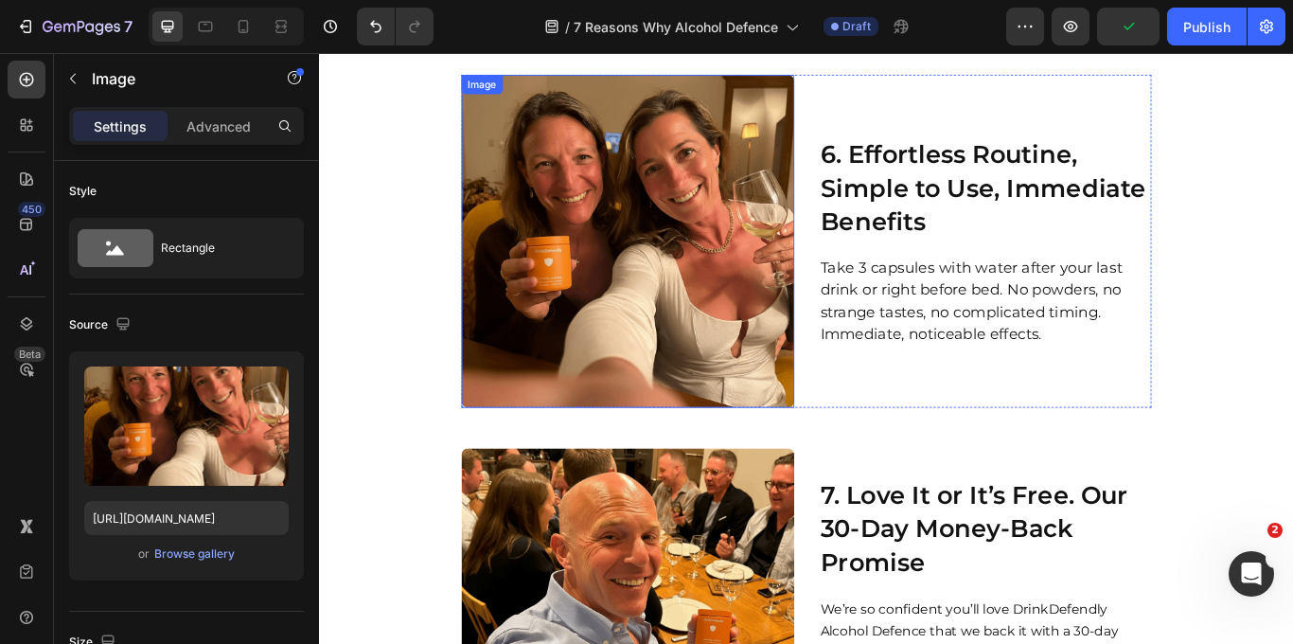
click at [712, 253] on img at bounding box center [679, 273] width 388 height 388
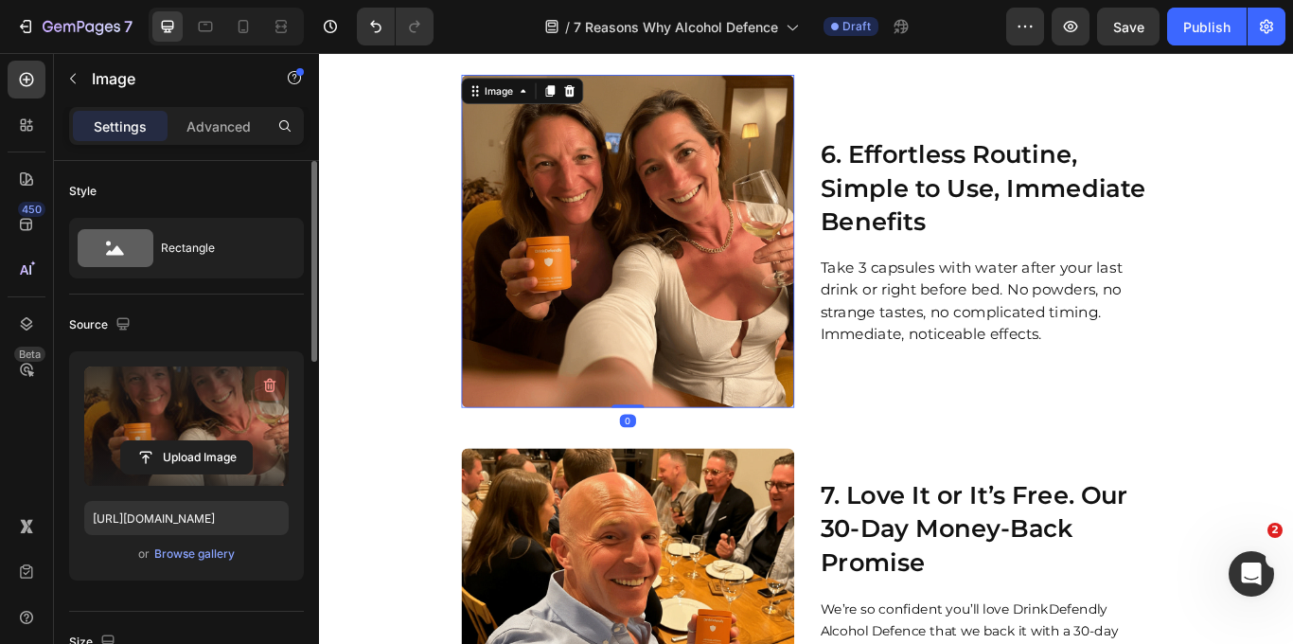
click at [264, 382] on icon "button" at bounding box center [269, 385] width 19 height 19
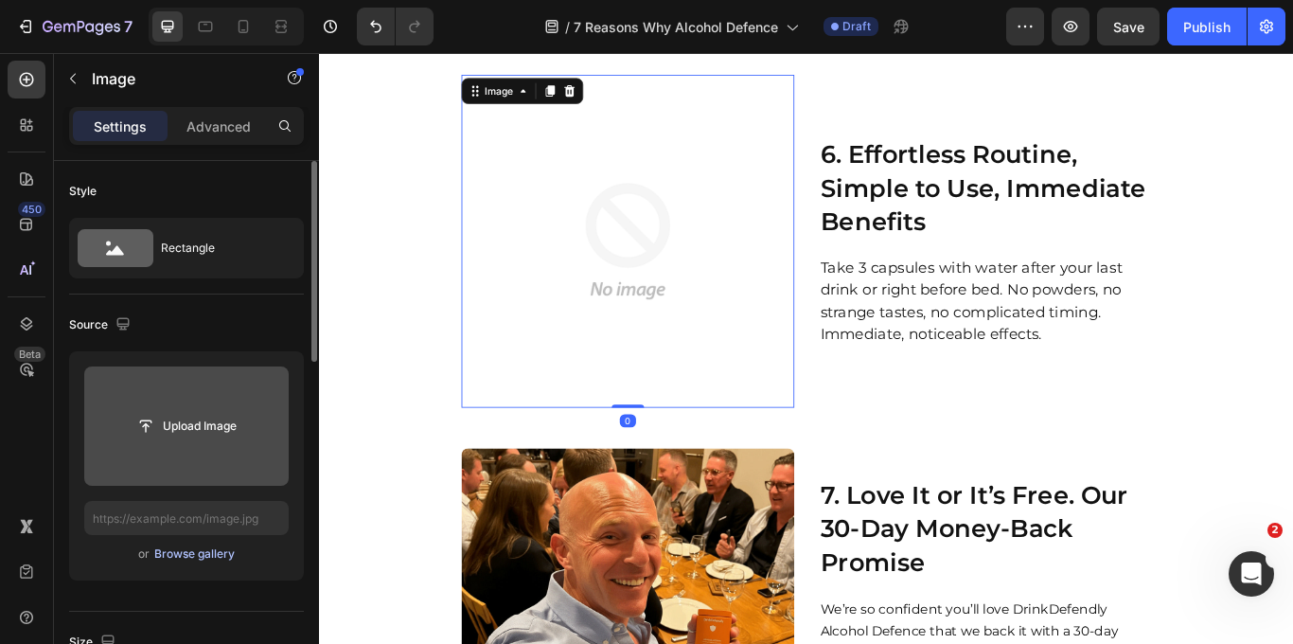
click at [198, 554] on div "Browse gallery" at bounding box center [194, 553] width 80 height 17
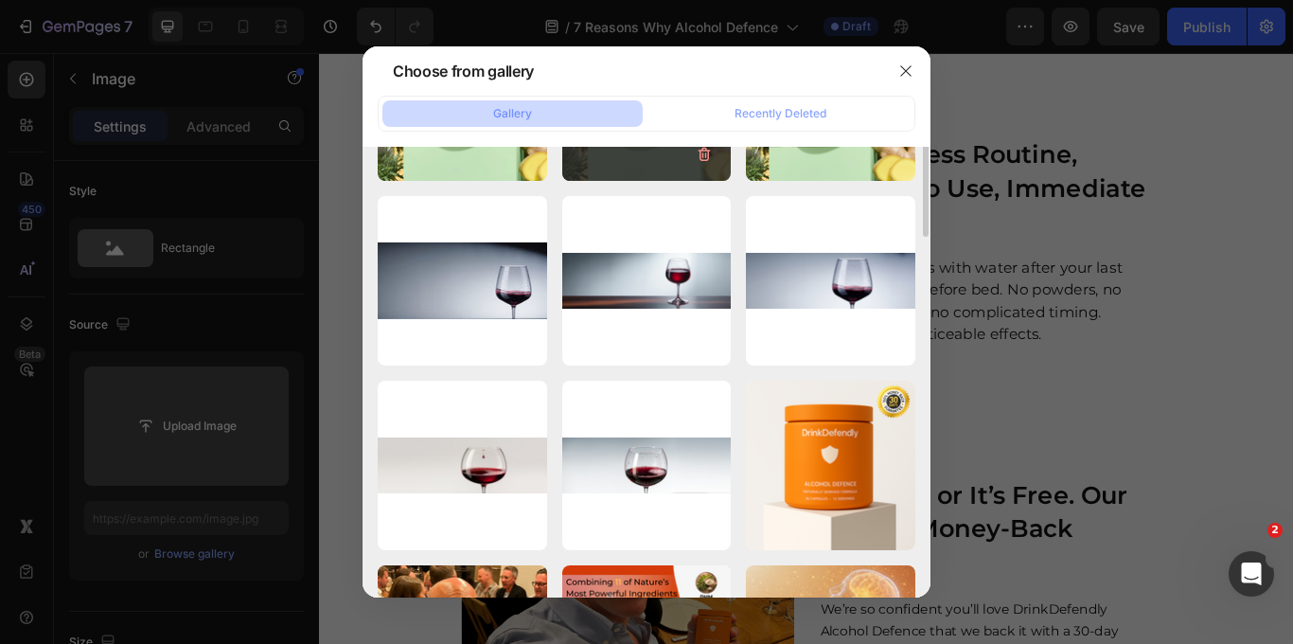
scroll to position [0, 0]
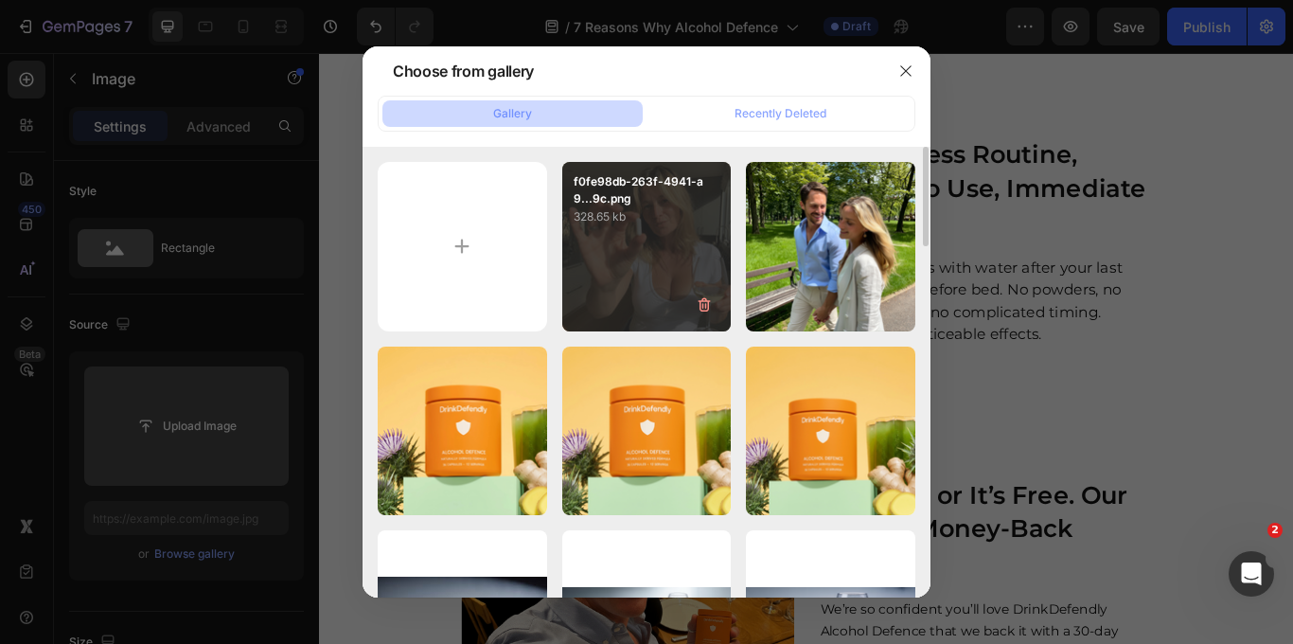
click at [651, 318] on div "f0fe98db-263f-4941-a9...9c.png 328.65 kb" at bounding box center [646, 246] width 169 height 169
type input "[URL][DOMAIN_NAME]"
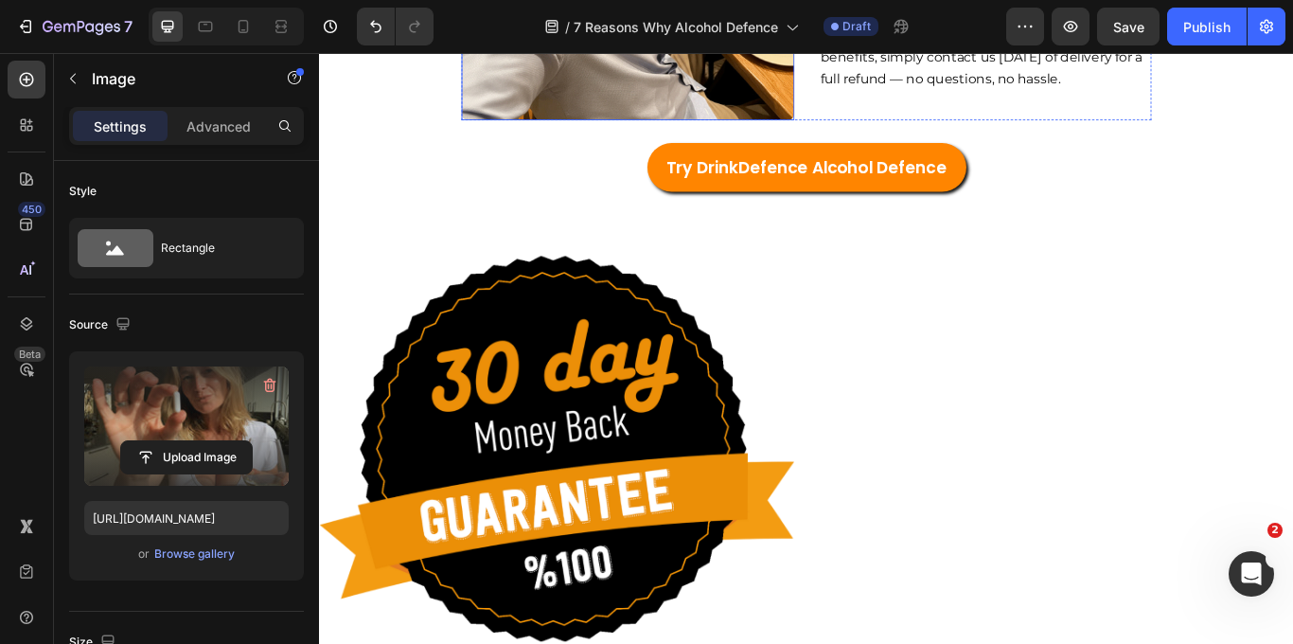
scroll to position [3946, 0]
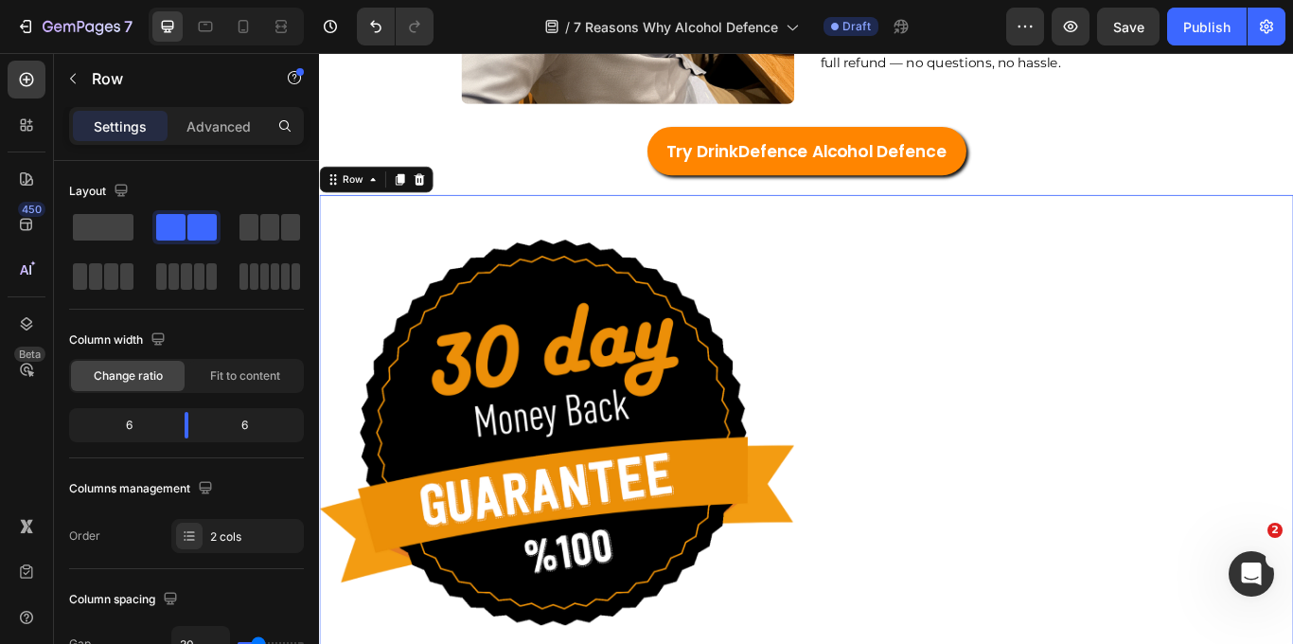
click at [1091, 388] on div "Try DrinkDefence Alcohol Defence Button" at bounding box center [1178, 496] width 554 height 554
click at [429, 205] on icon at bounding box center [435, 200] width 15 height 15
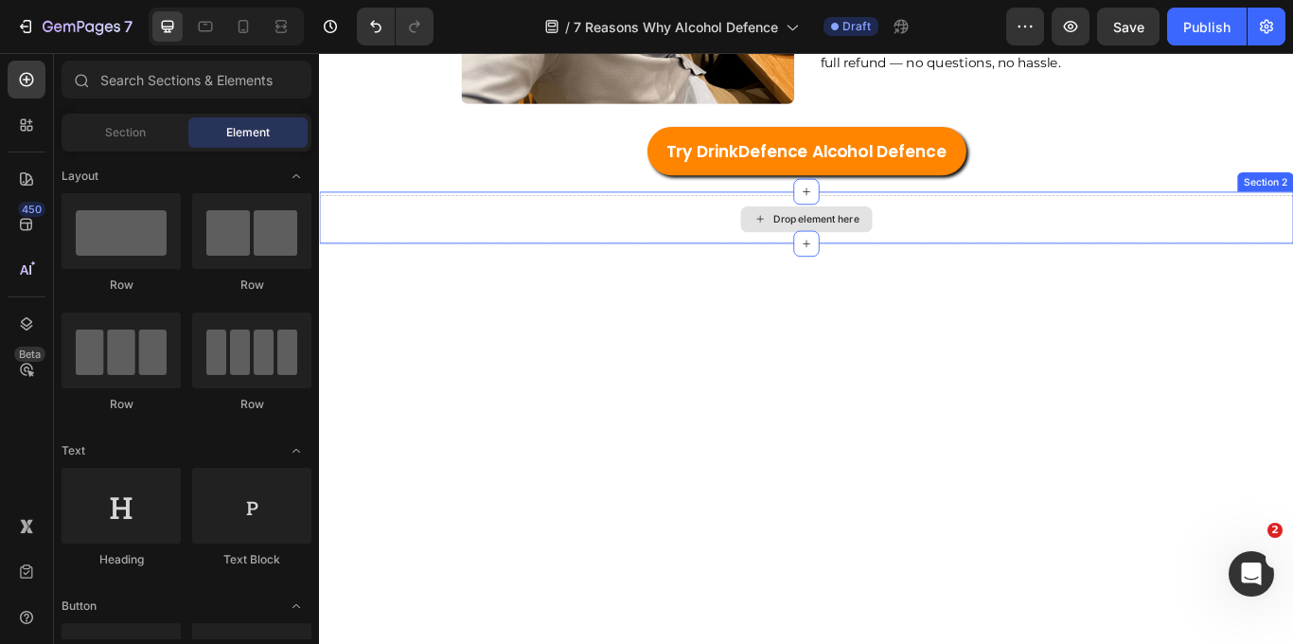
click at [546, 255] on div "Drop element here" at bounding box center [887, 247] width 1136 height 57
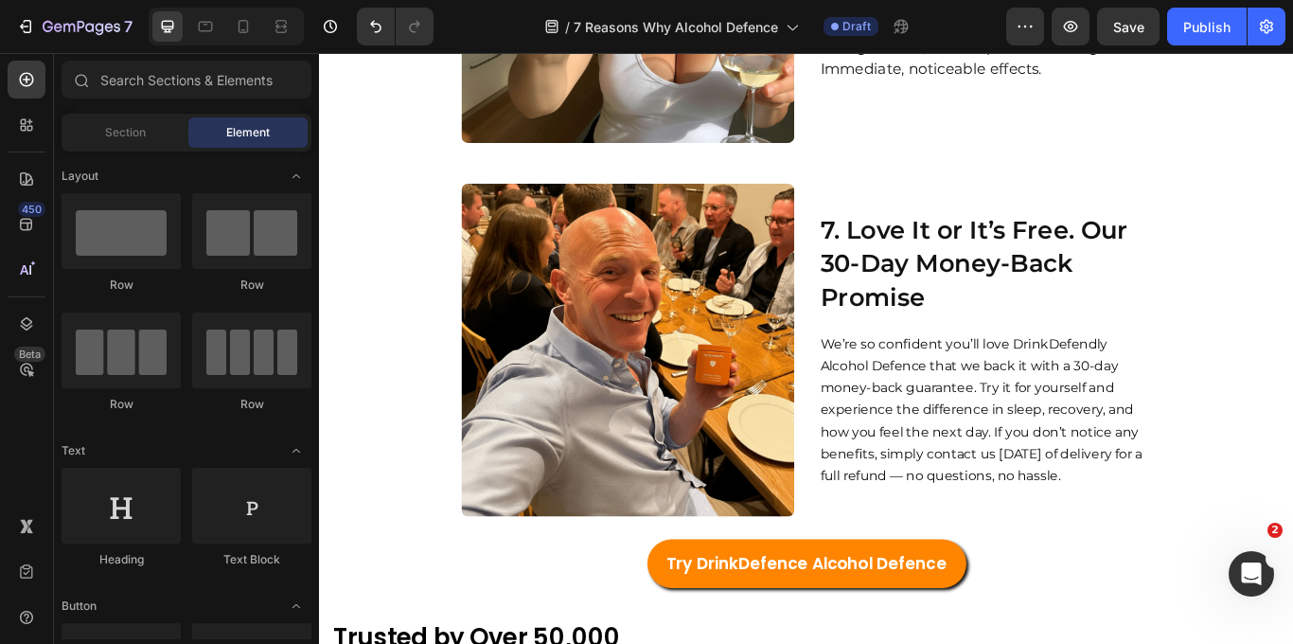
scroll to position [3458, 0]
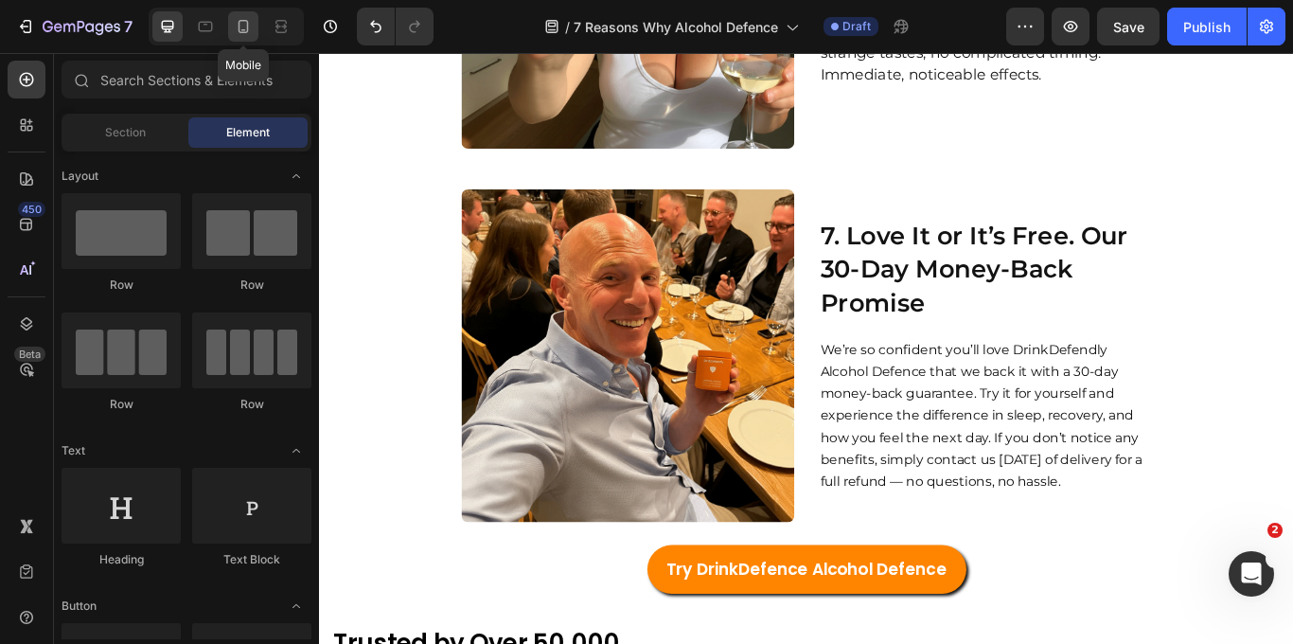
click at [243, 22] on icon at bounding box center [243, 26] width 19 height 19
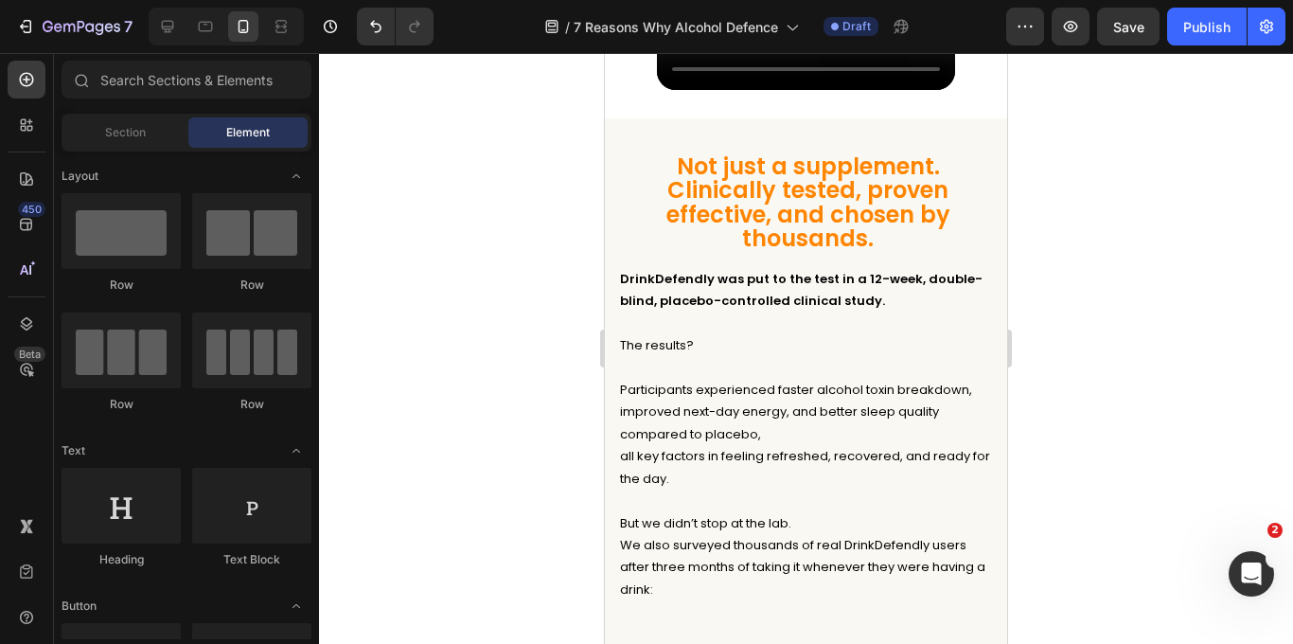
scroll to position [6669, 0]
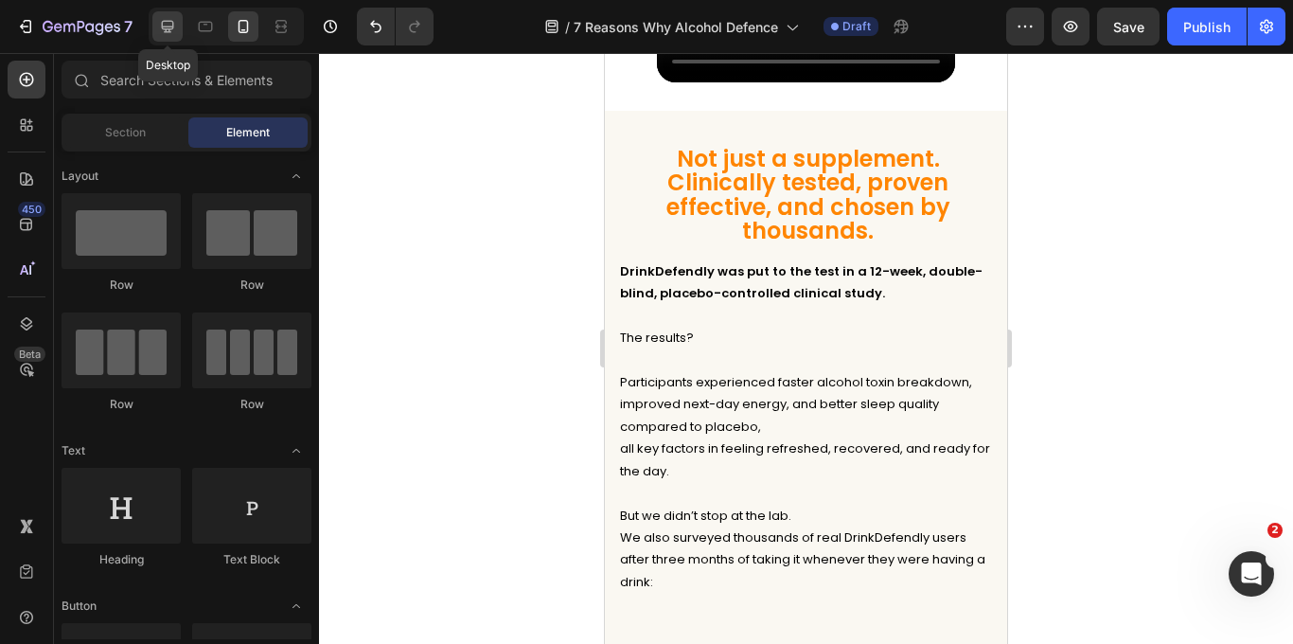
click at [176, 25] on icon at bounding box center [167, 26] width 19 height 19
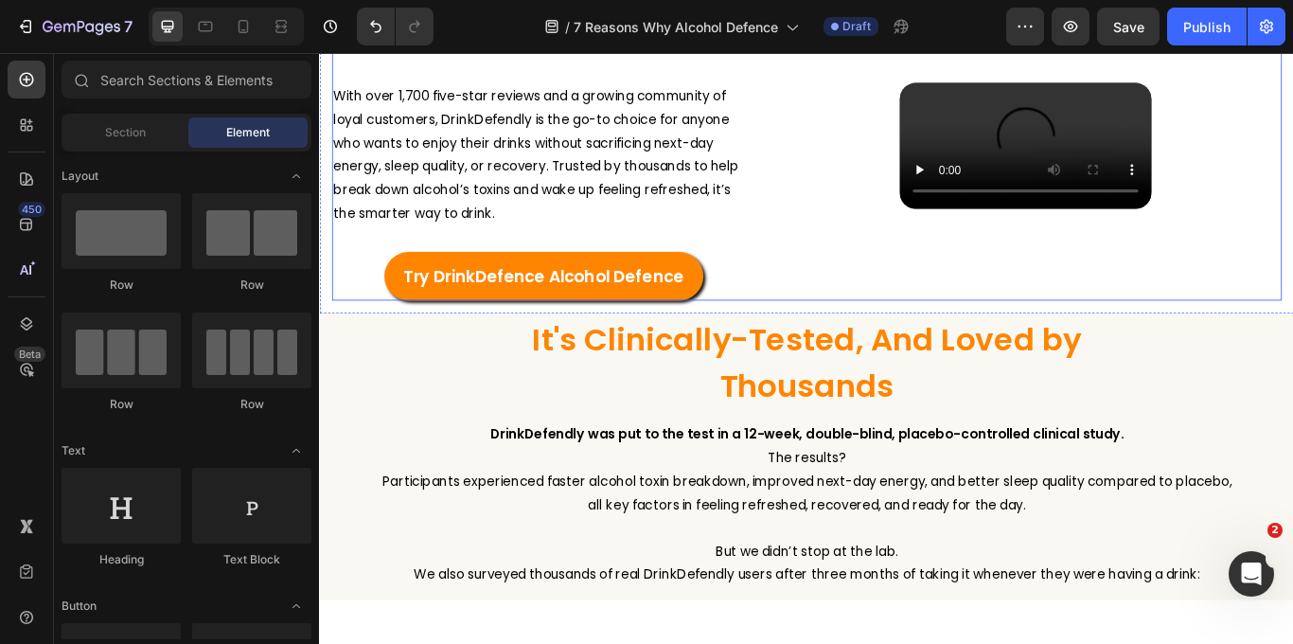
scroll to position [4086, 0]
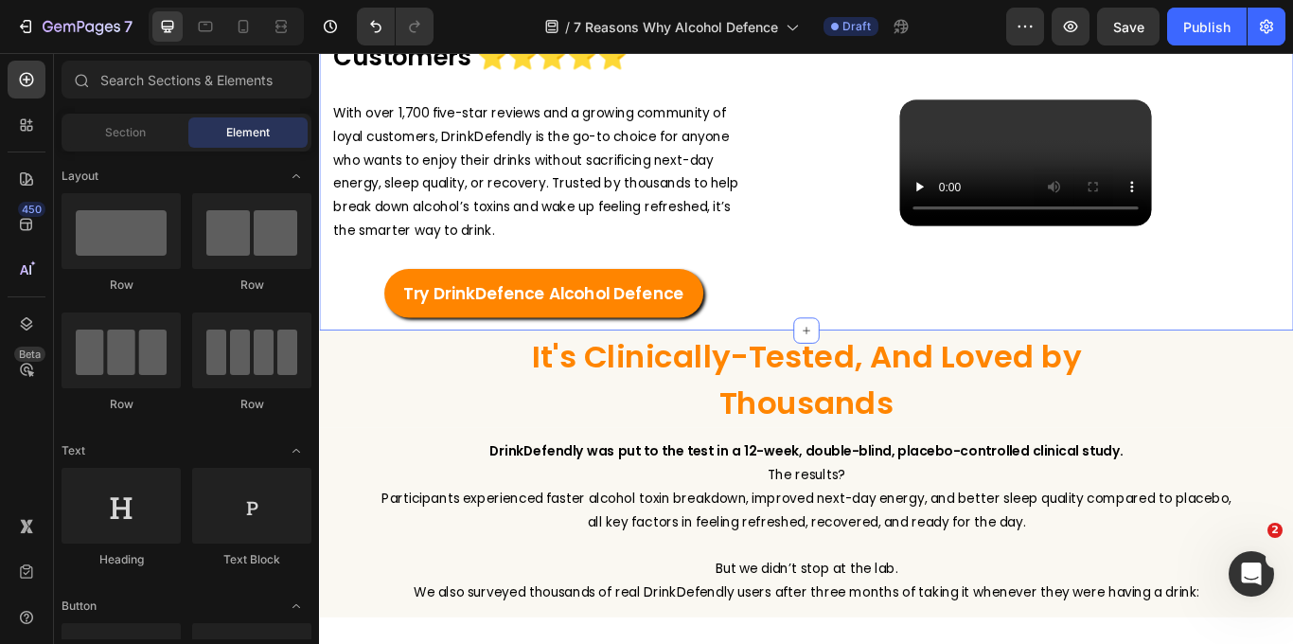
click at [328, 377] on div "Trusted by Over 50,000 Customers ⭐️⭐️⭐️⭐️⭐️ Heading With over 1,700 five-star r…" at bounding box center [887, 180] width 1136 height 394
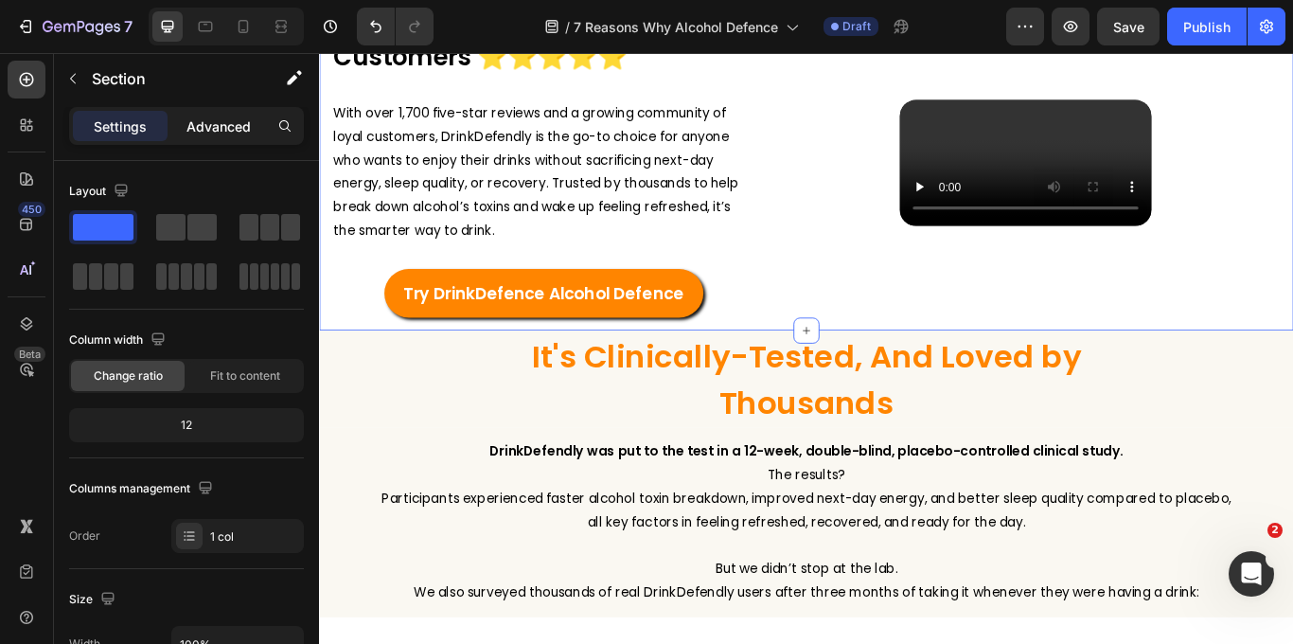
click at [200, 121] on p "Advanced" at bounding box center [218, 126] width 64 height 20
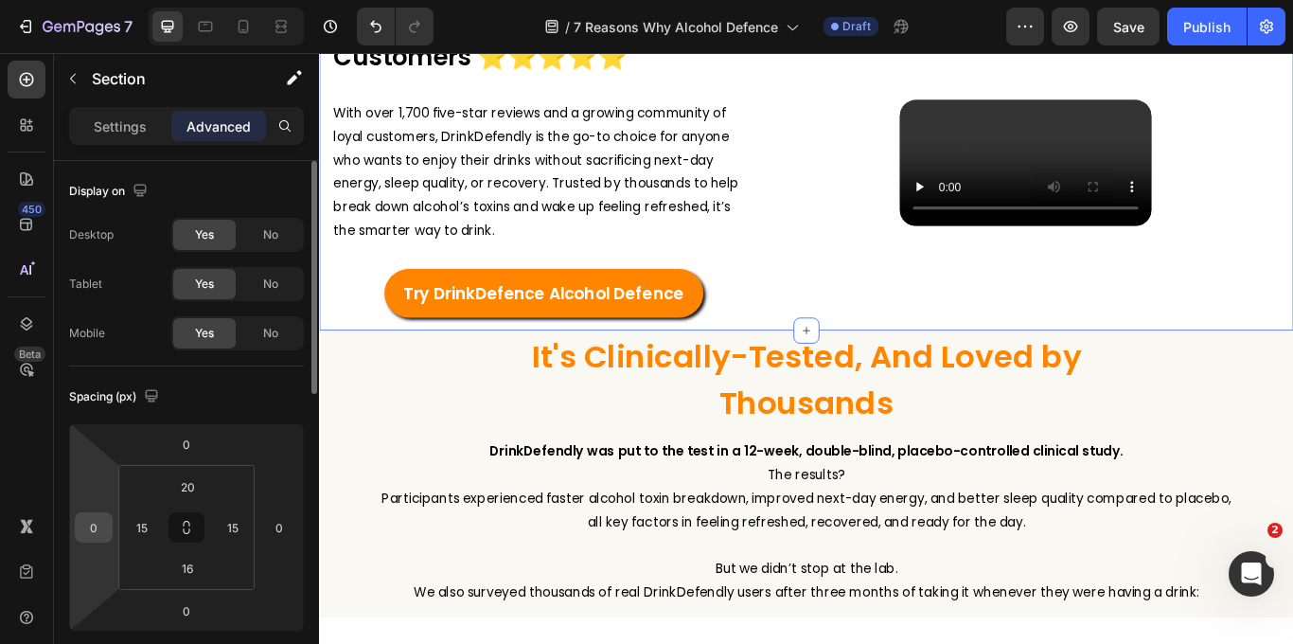
click at [101, 529] on input "0" at bounding box center [94, 527] width 28 height 28
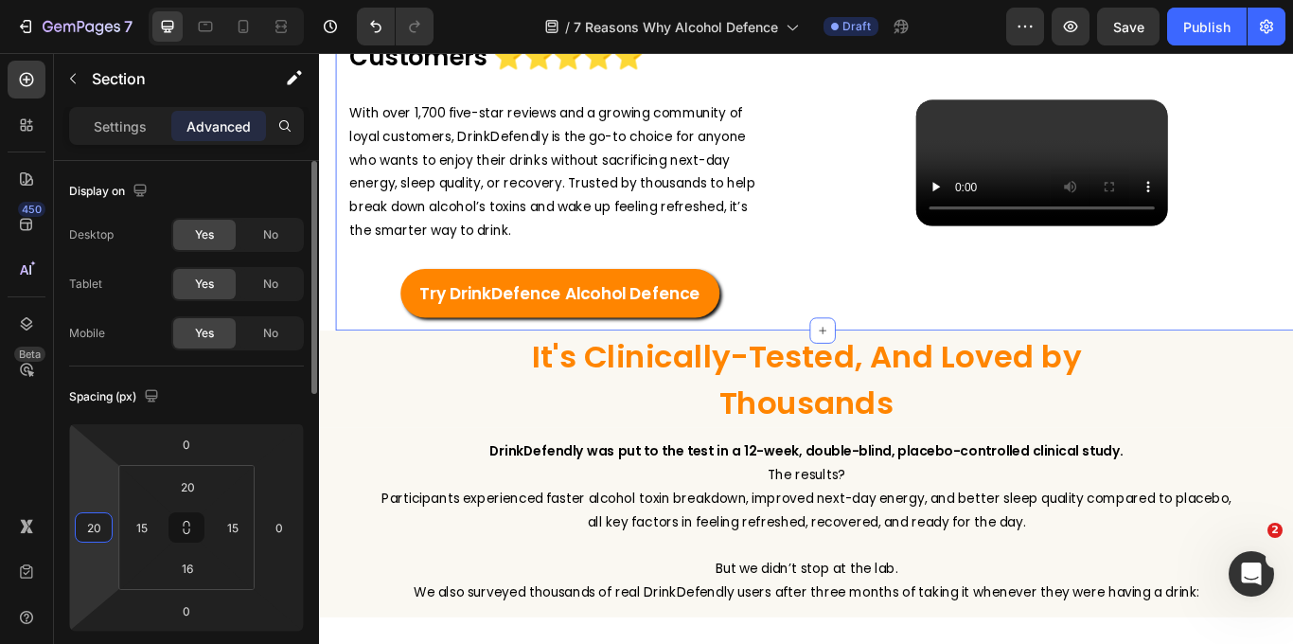
type input "2"
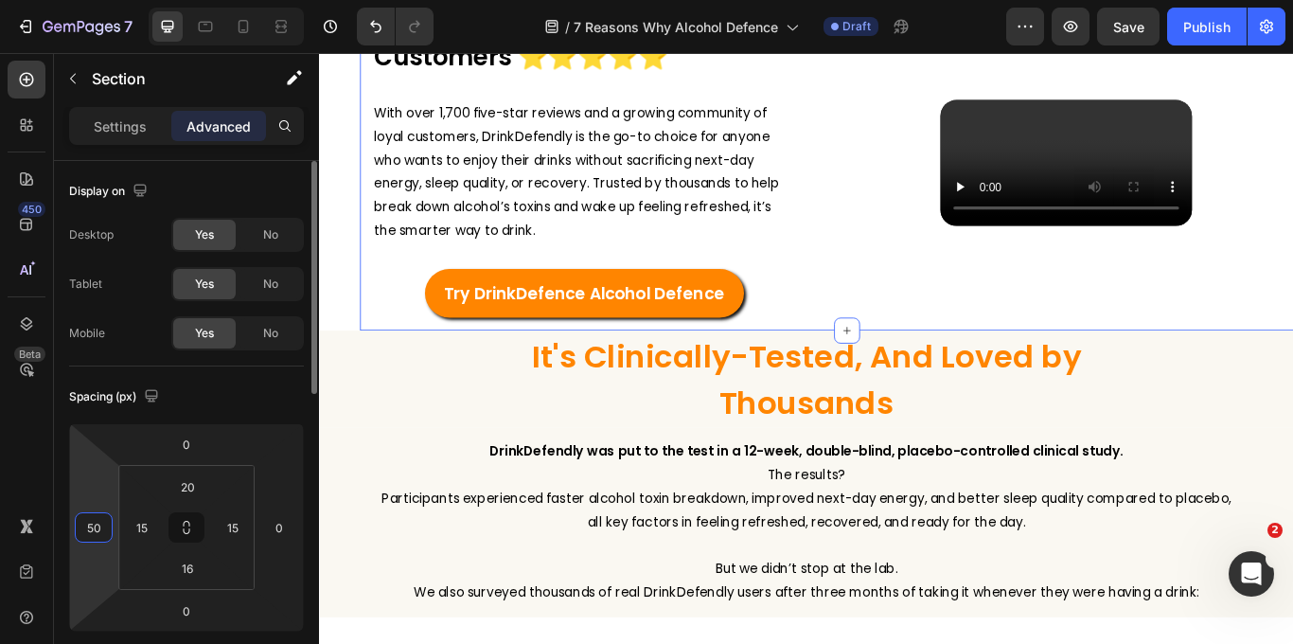
type input "5"
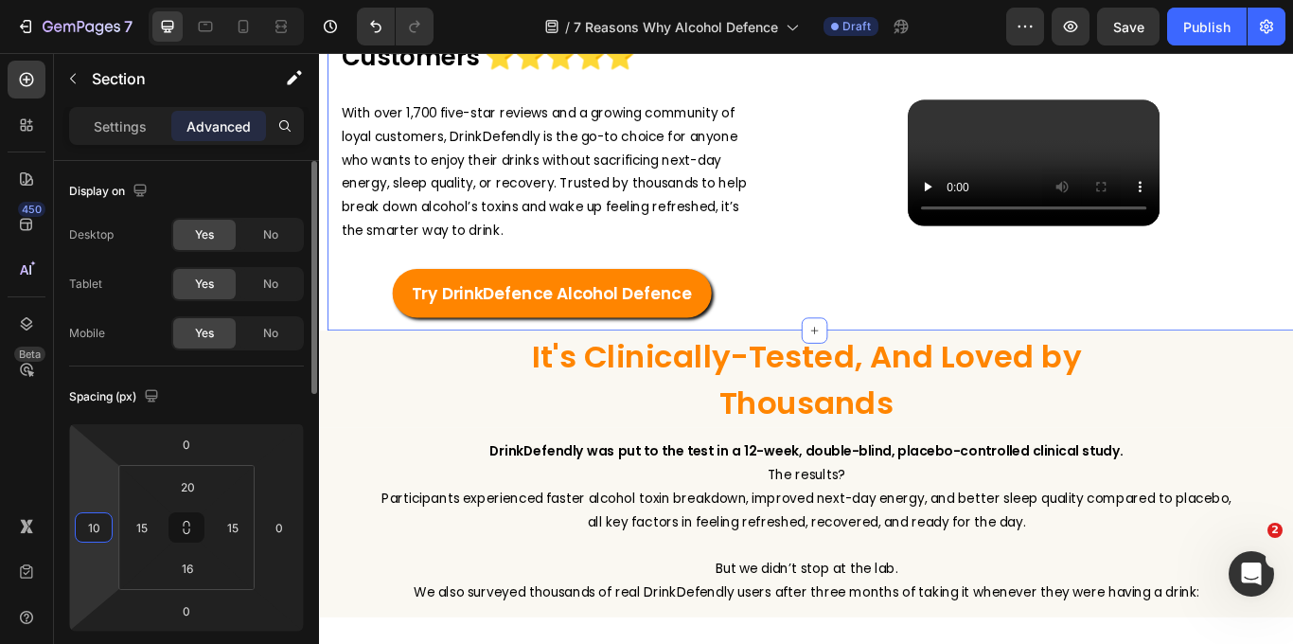
type input "100"
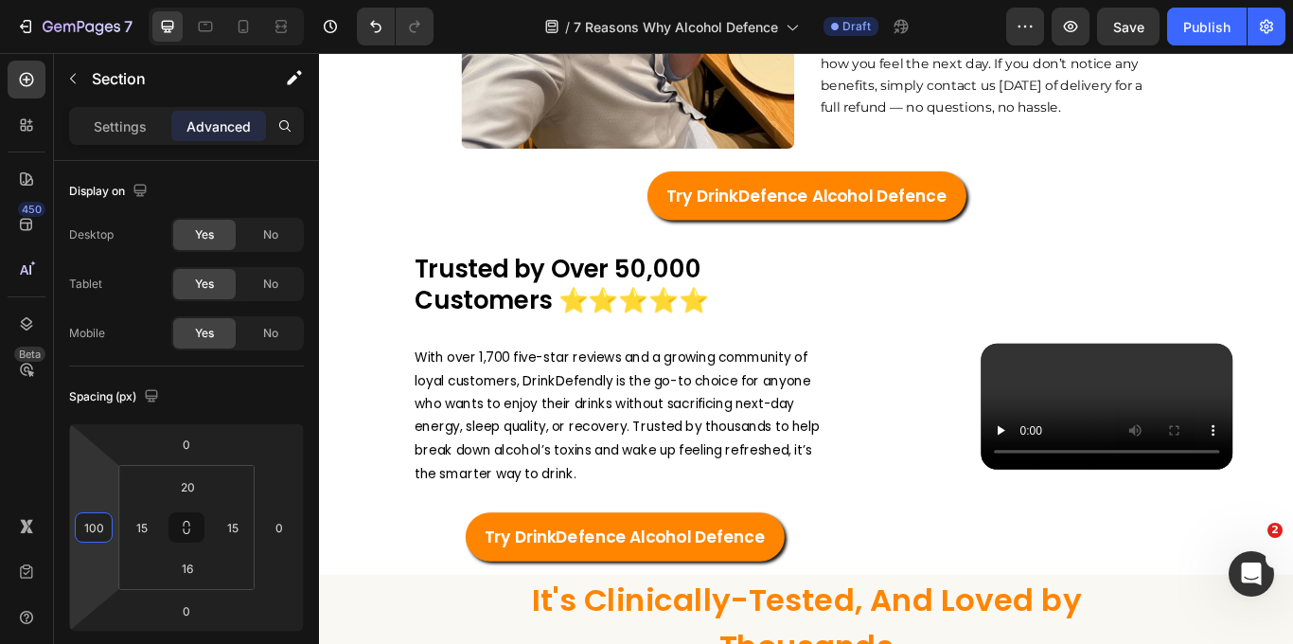
scroll to position [3893, 0]
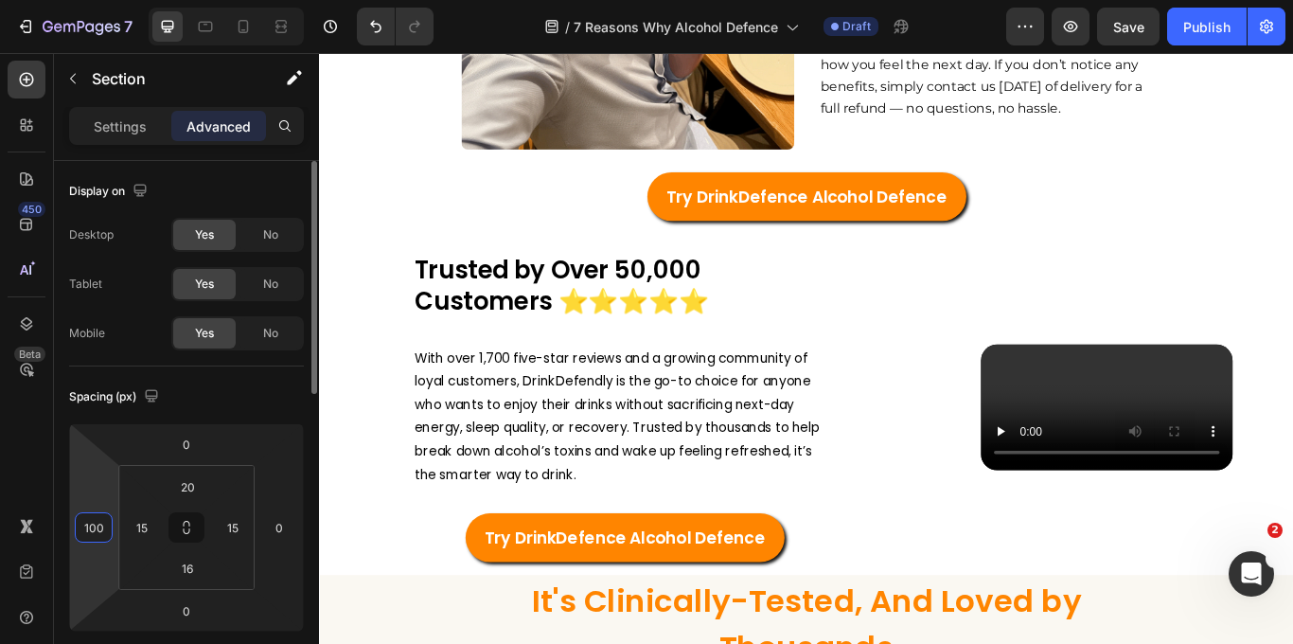
click at [98, 527] on input "100" at bounding box center [94, 527] width 28 height 28
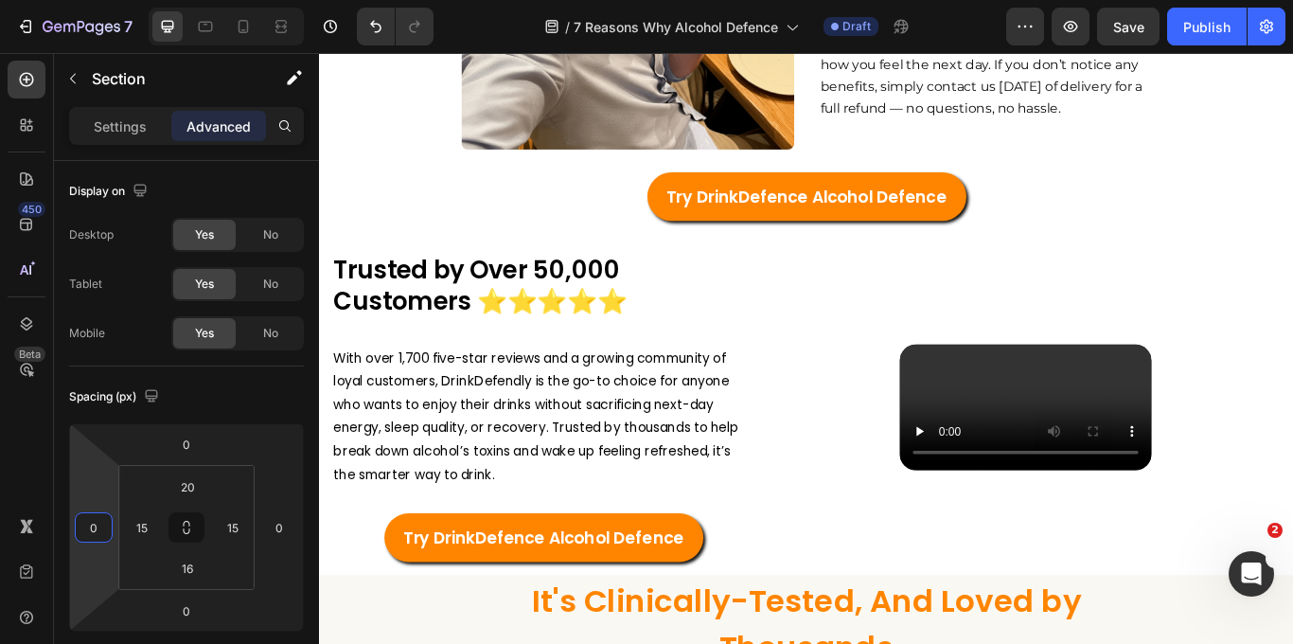
click at [354, 431] on section "Trusted by Over 50,000 Customers ⭐️⭐️⭐️⭐️⭐️ Heading With over 1,700 five-star r…" at bounding box center [887, 465] width 1136 height 394
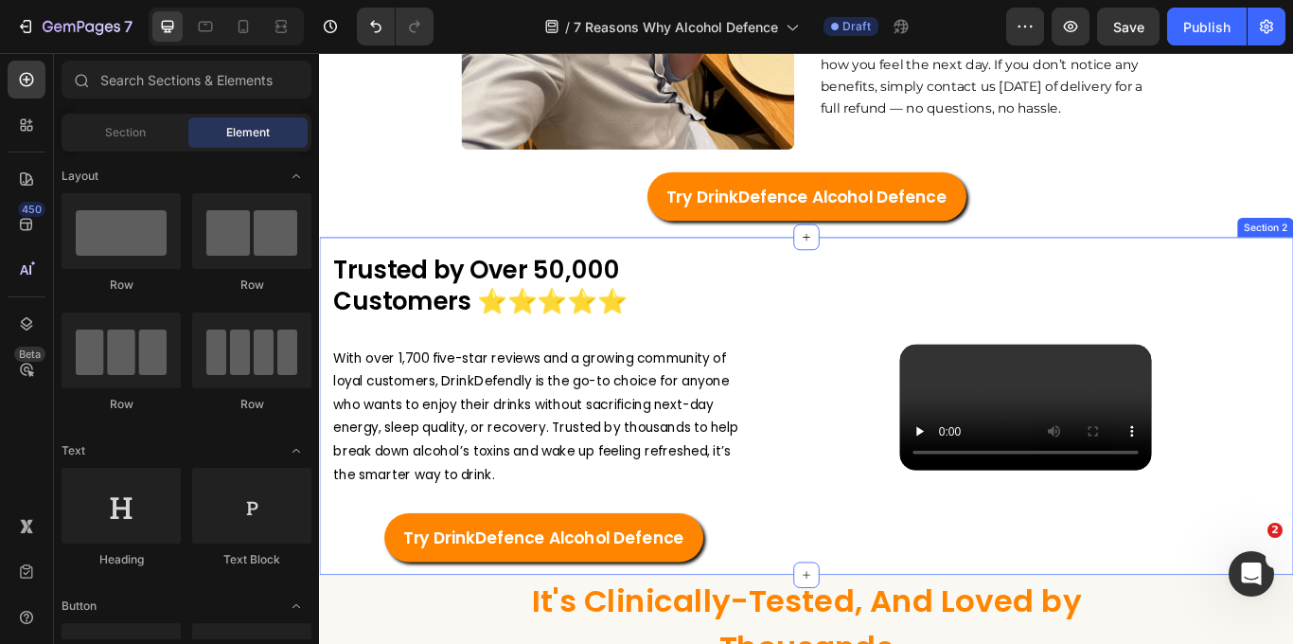
click at [329, 268] on div "Trusted by Over 50,000 Customers ⭐️⭐️⭐️⭐️⭐️ Heading With over 1,700 five-star r…" at bounding box center [887, 465] width 1136 height 394
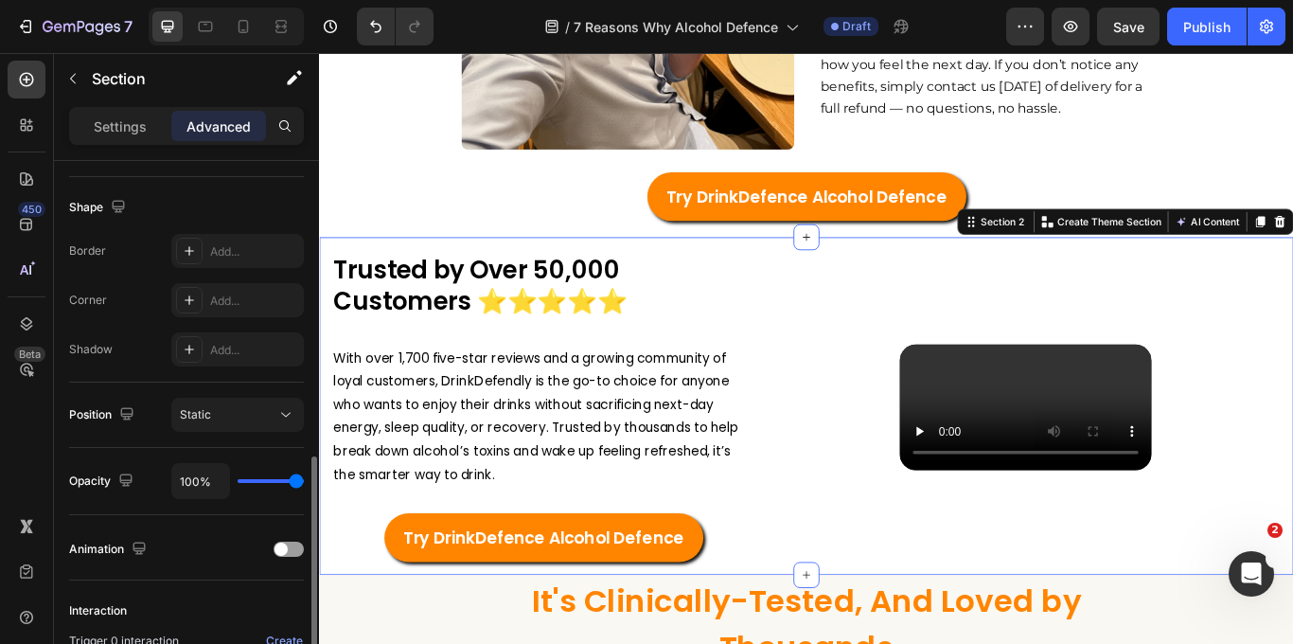
scroll to position [698, 0]
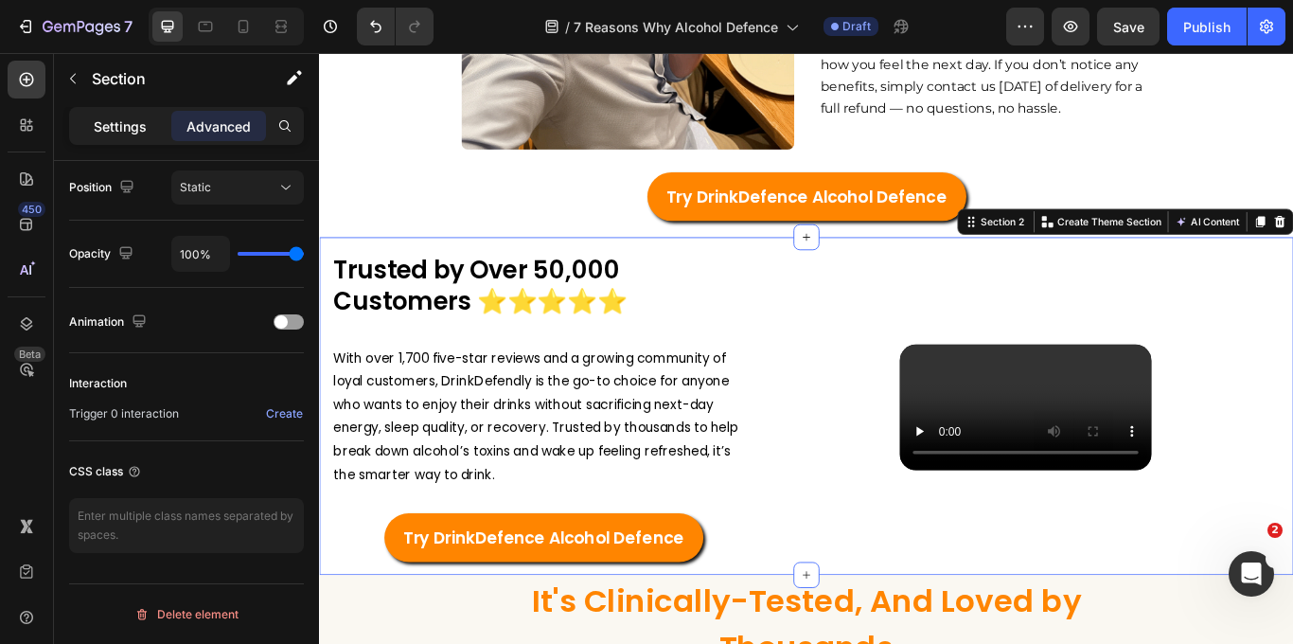
click at [114, 131] on p "Settings" at bounding box center [120, 126] width 53 height 20
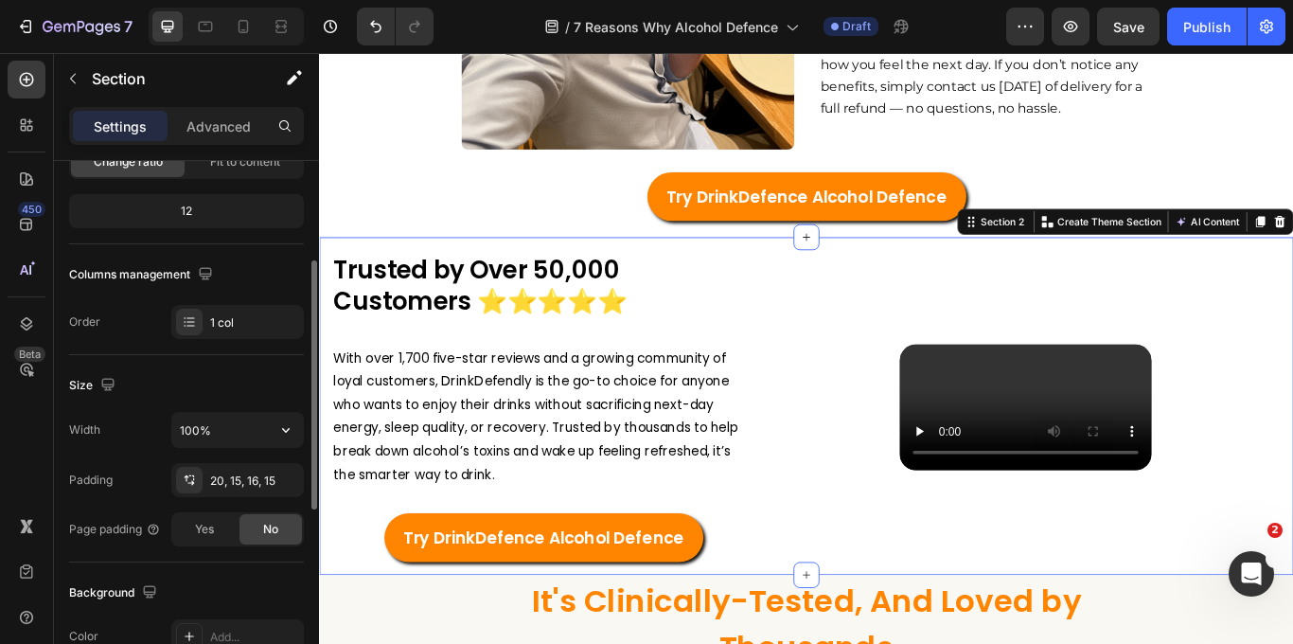
scroll to position [213, 0]
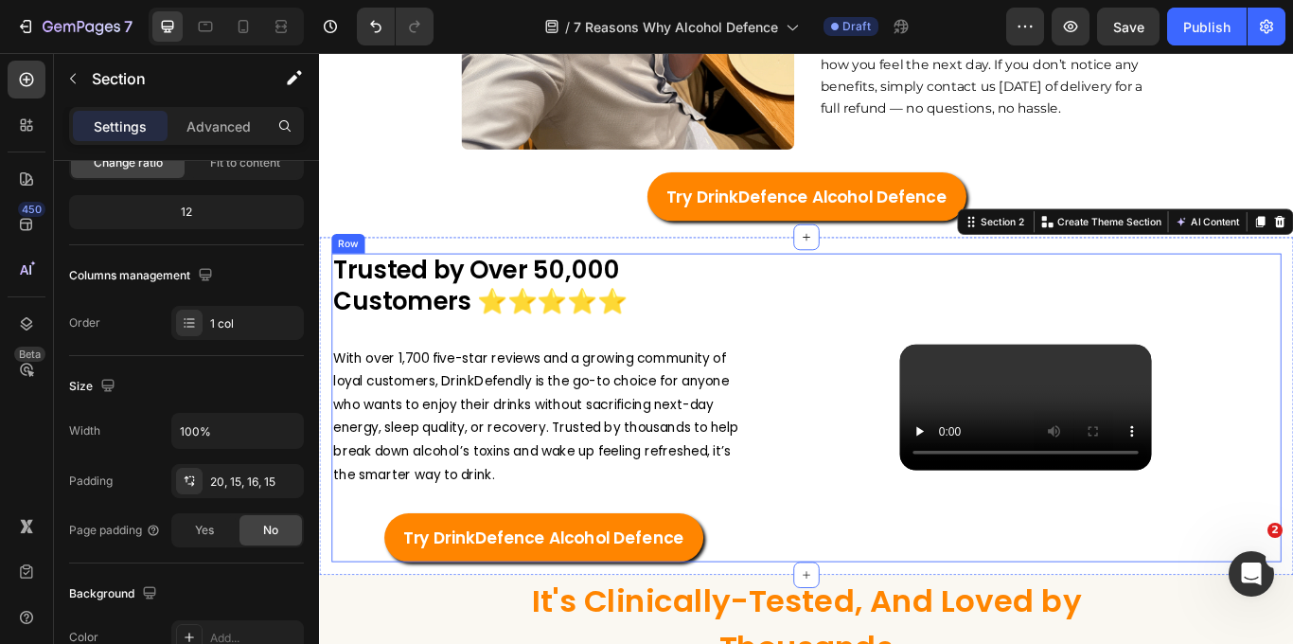
click at [586, 287] on div "Trusted by Over 50,000 Customers ⭐️⭐️⭐️⭐️⭐️ Heading With over 1,700 five-star r…" at bounding box center [602, 467] width 539 height 360
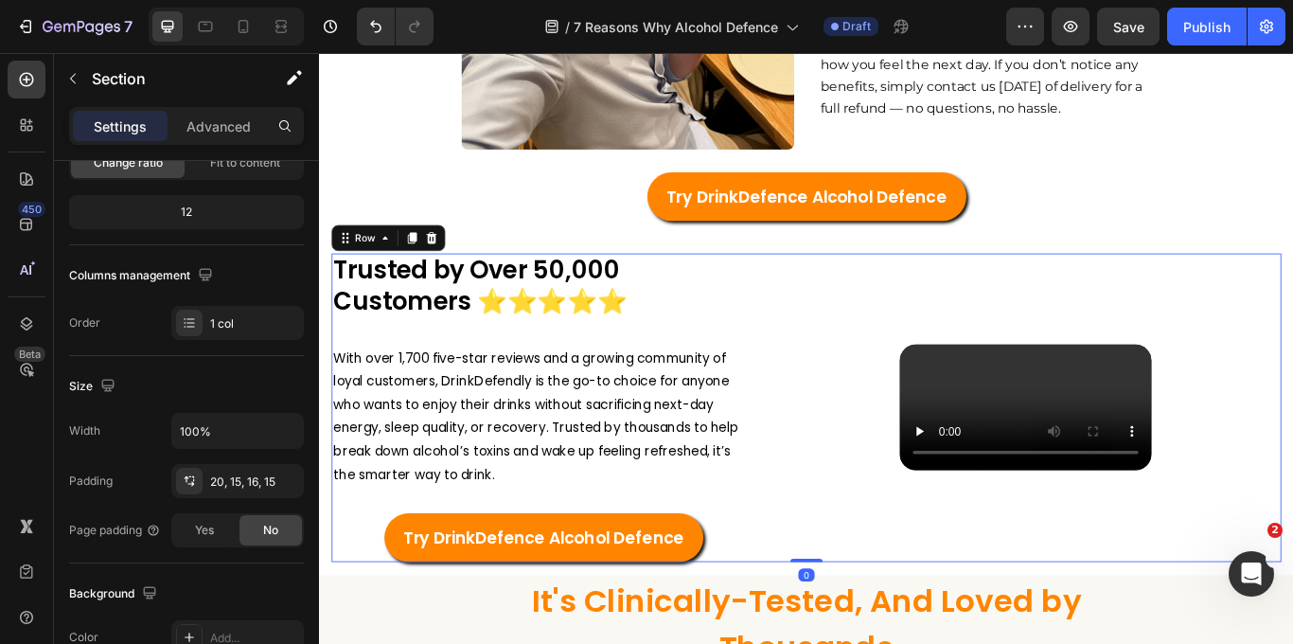
scroll to position [0, 0]
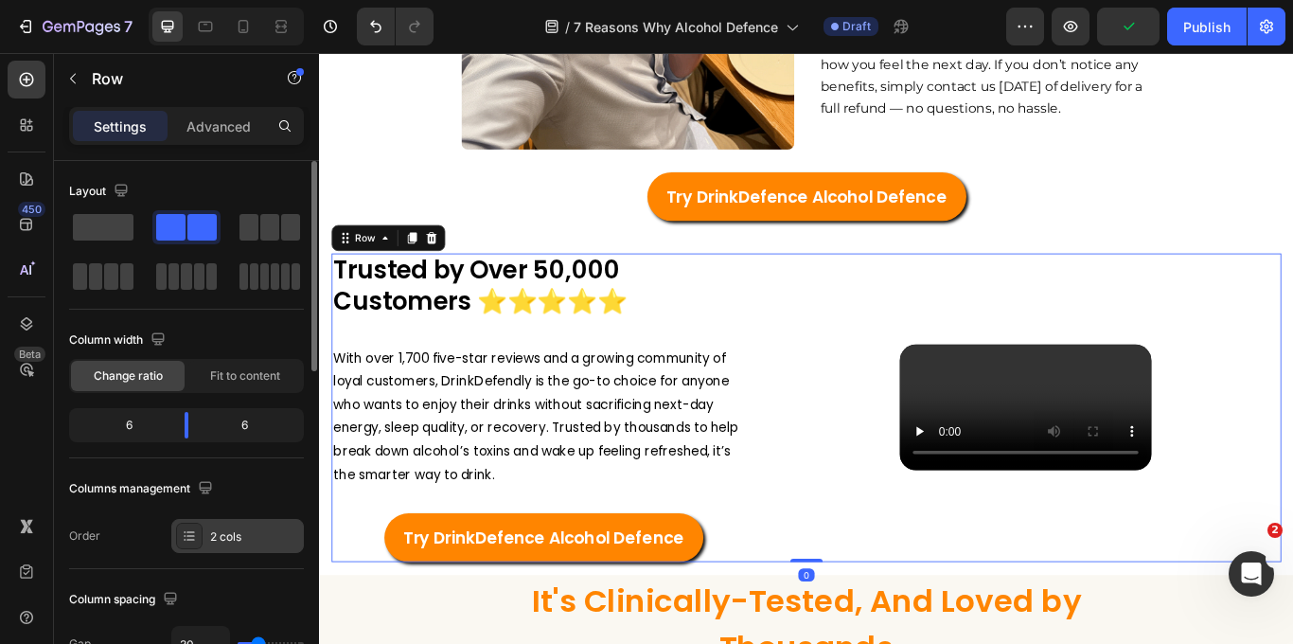
click at [236, 541] on div "2 cols" at bounding box center [254, 536] width 89 height 17
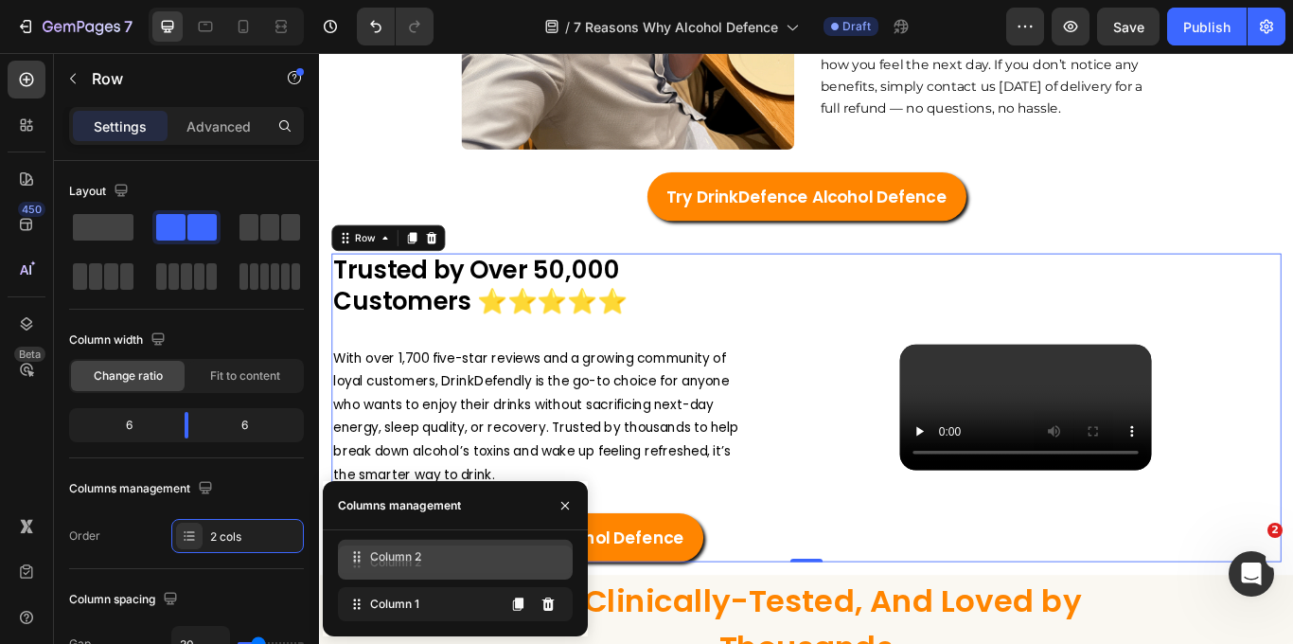
drag, startPoint x: 358, startPoint y: 610, endPoint x: 358, endPoint y: 562, distance: 47.3
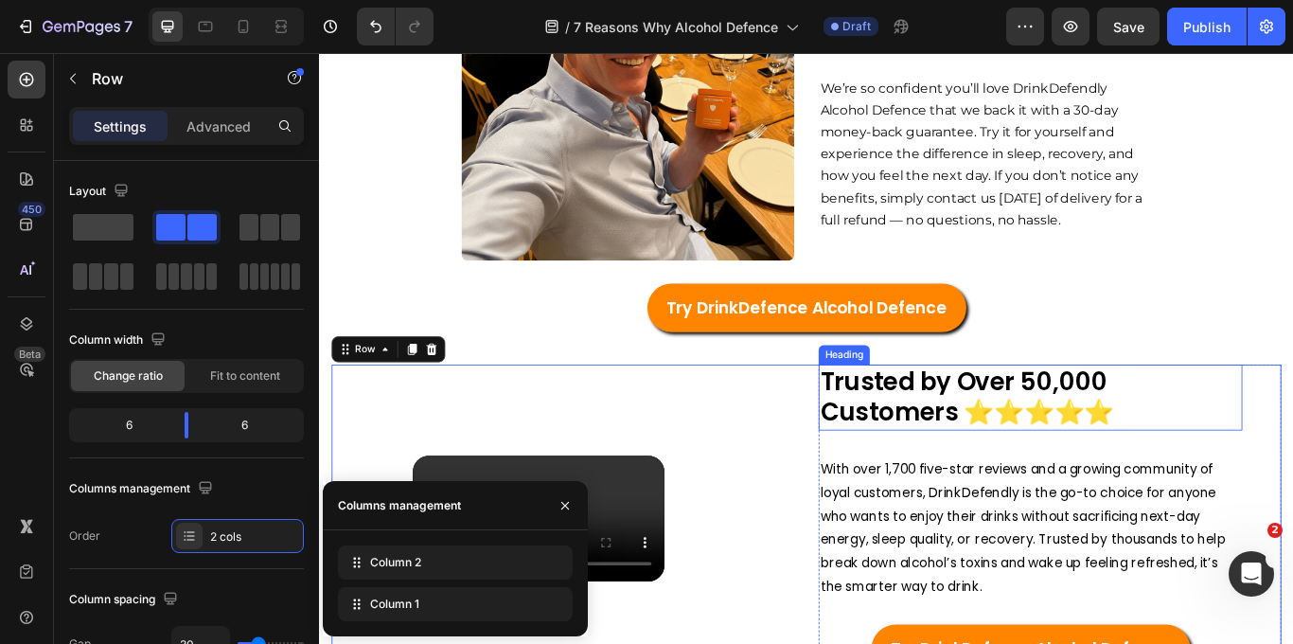
scroll to position [3699, 0]
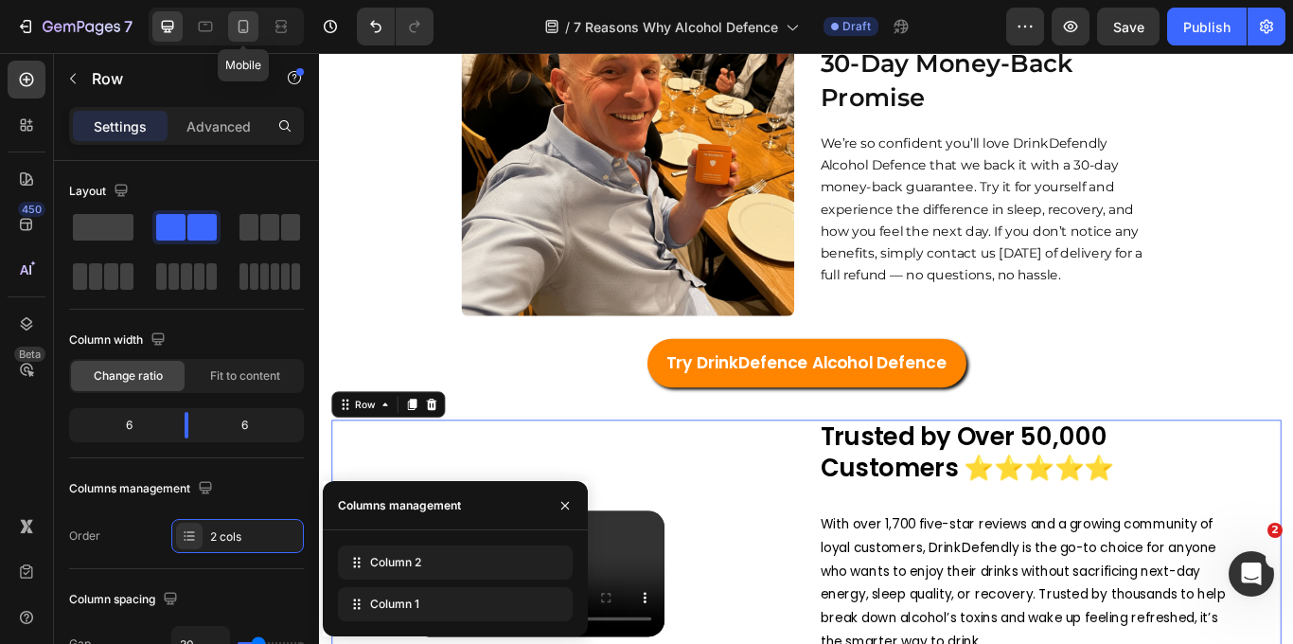
click at [240, 30] on icon at bounding box center [243, 26] width 19 height 19
type input "0"
type input "100%"
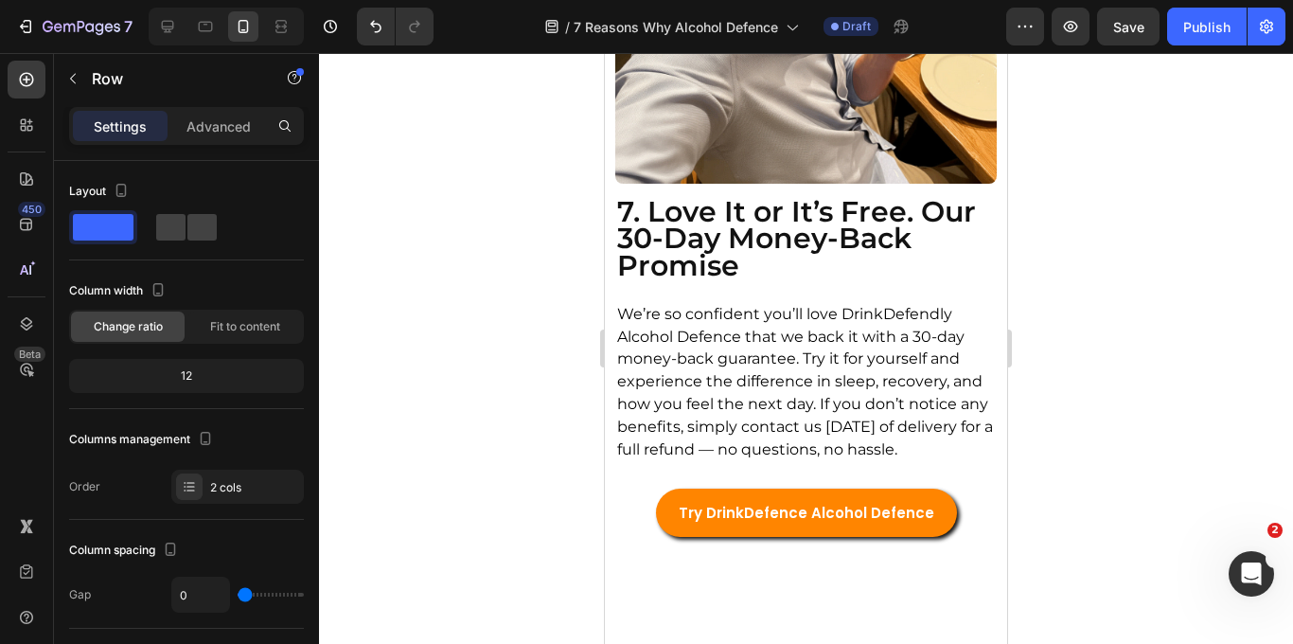
scroll to position [5949, 0]
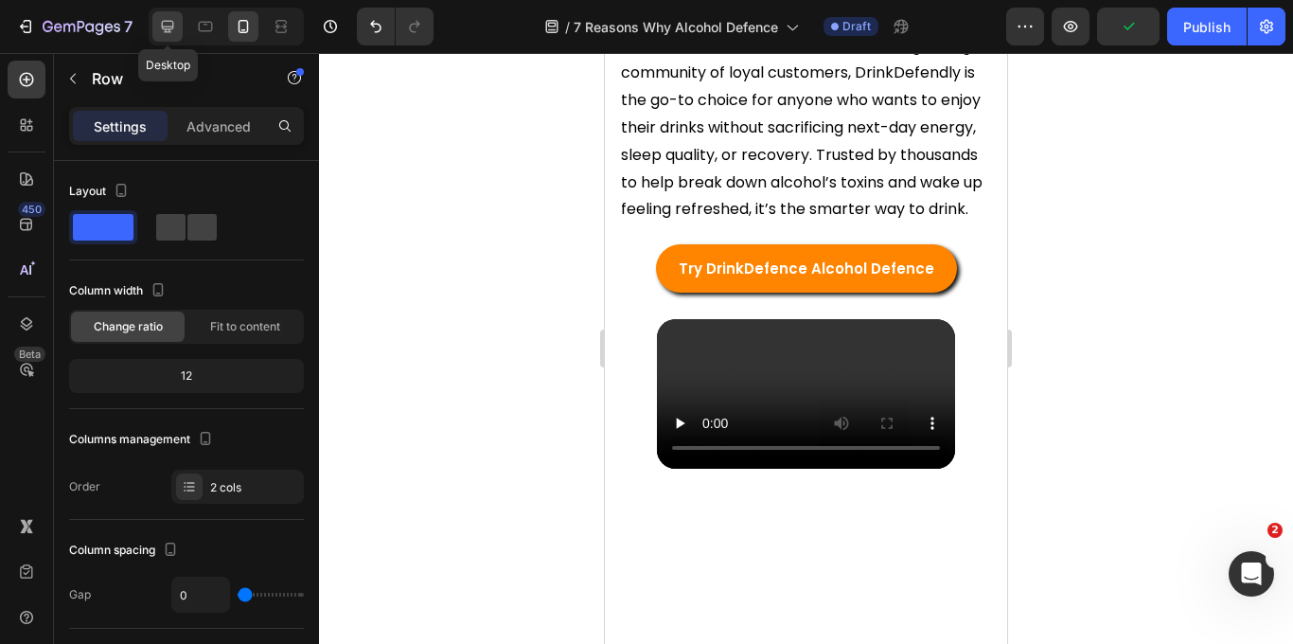
click at [166, 30] on icon at bounding box center [168, 27] width 12 height 12
type input "30"
type input "1200"
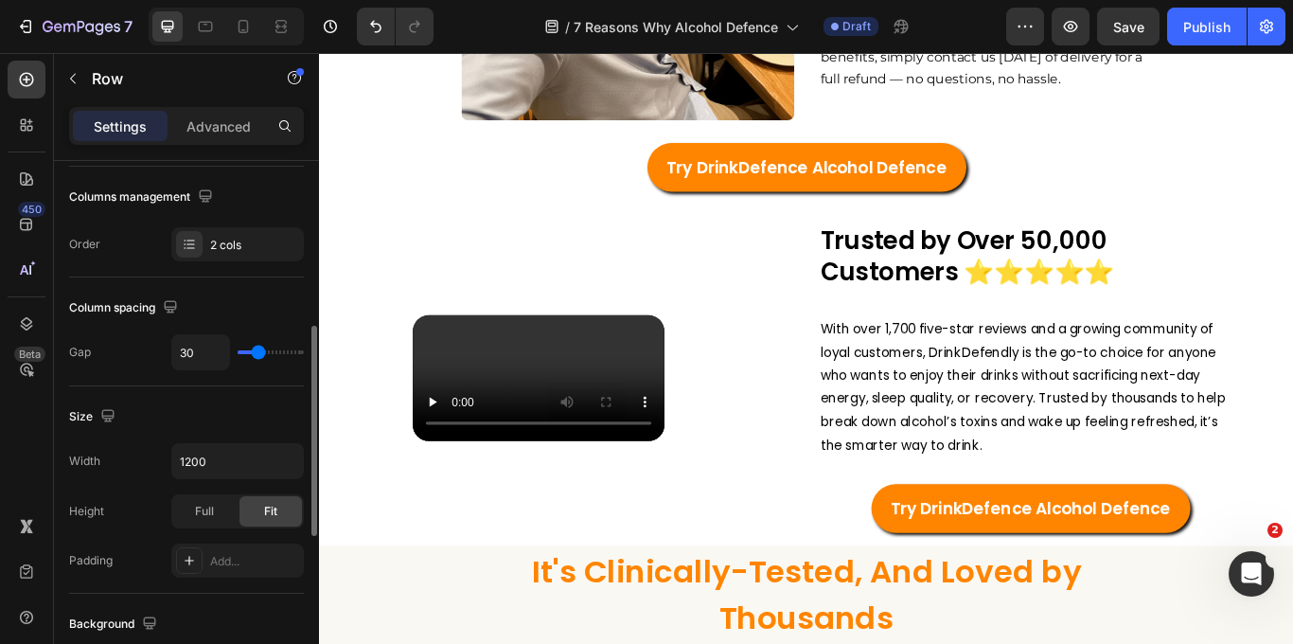
scroll to position [436, 0]
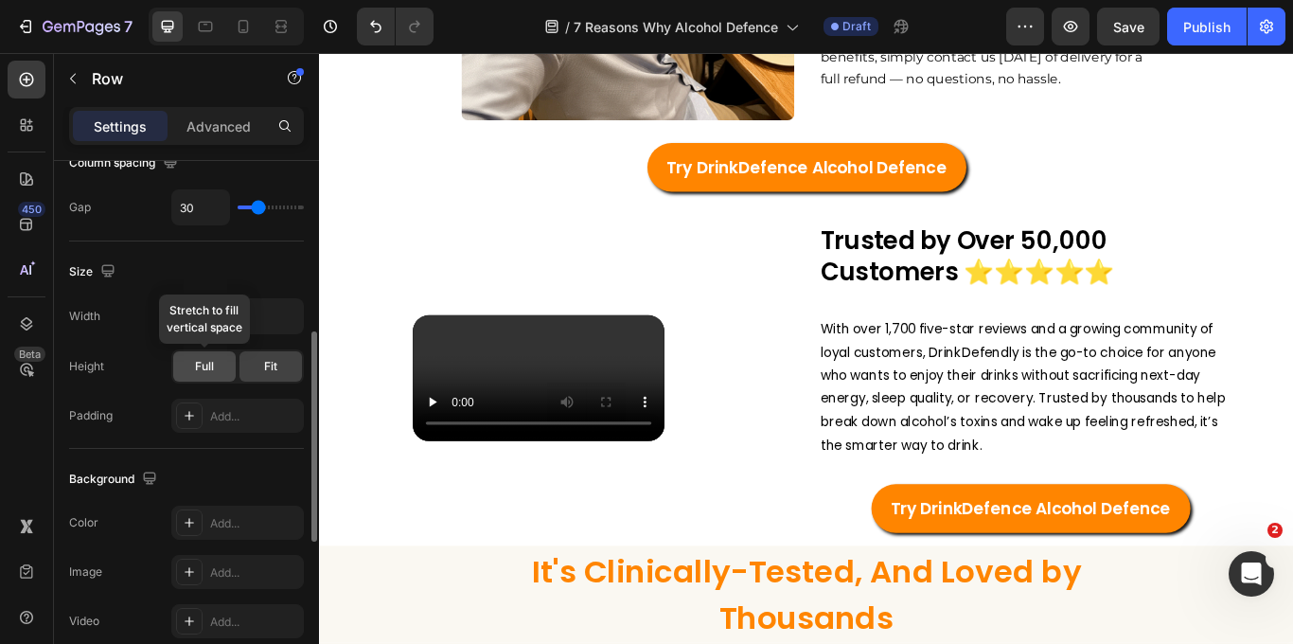
click at [217, 367] on div "Full" at bounding box center [204, 366] width 62 height 30
click at [265, 371] on span "Fit" at bounding box center [270, 366] width 13 height 17
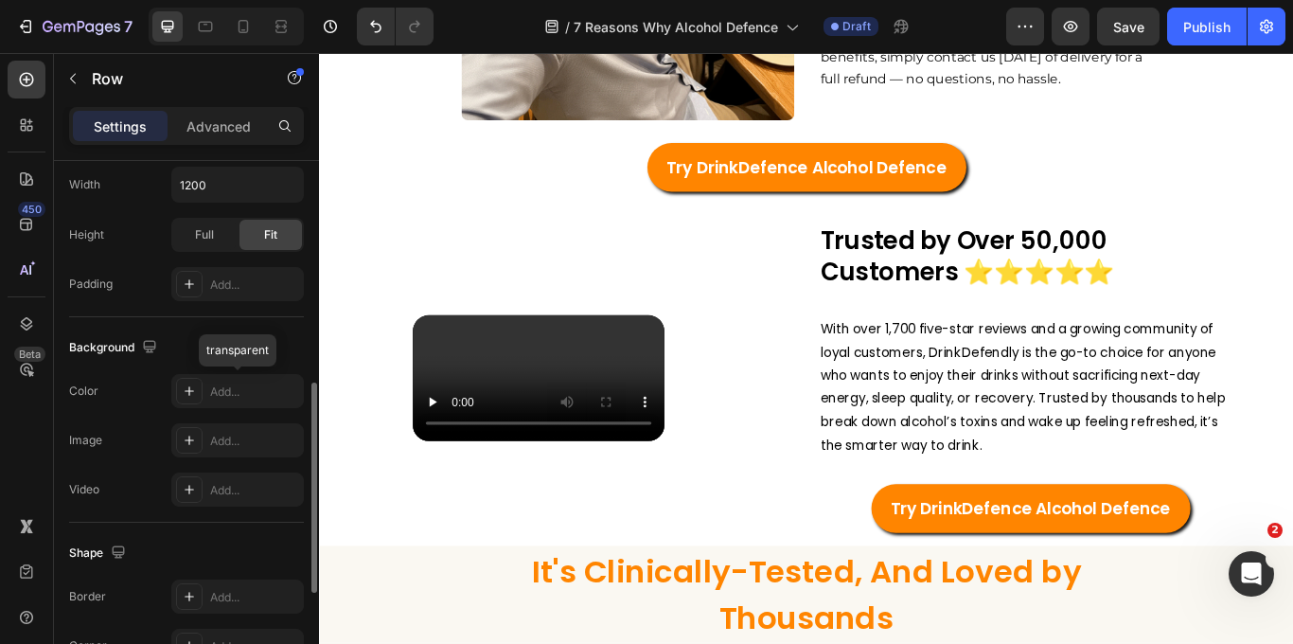
scroll to position [566, 0]
click at [223, 285] on div "Add..." at bounding box center [254, 286] width 89 height 17
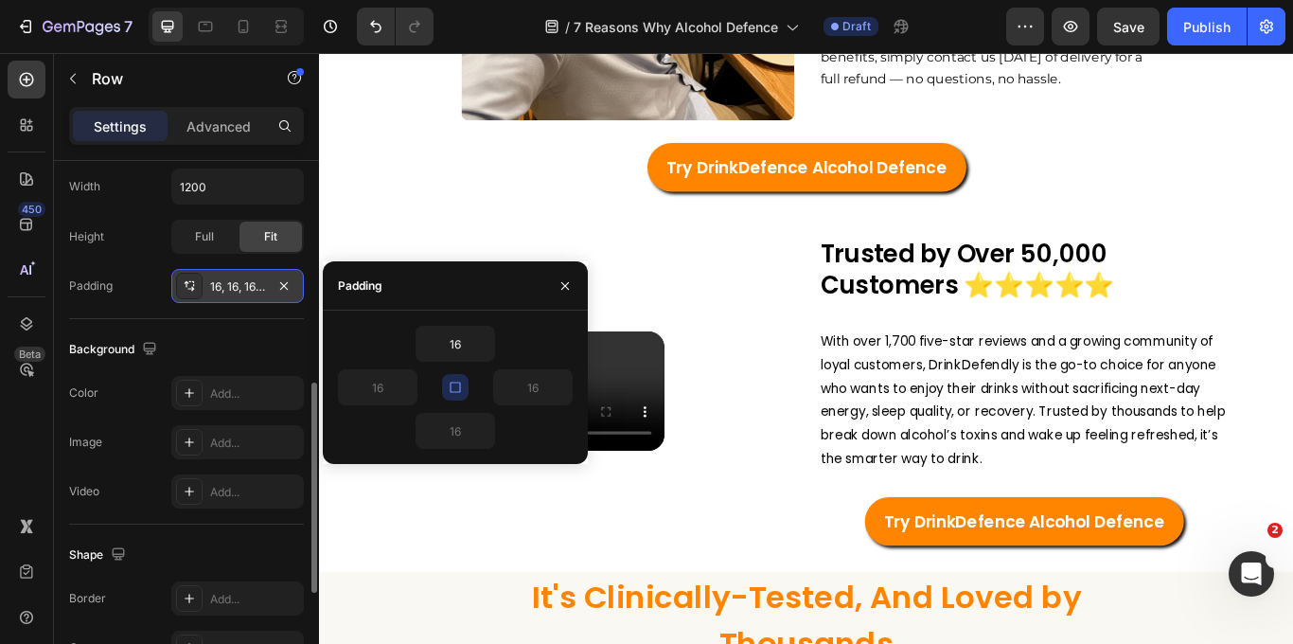
drag, startPoint x: 458, startPoint y: 390, endPoint x: 436, endPoint y: 390, distance: 21.8
click at [436, 390] on div "16 16 16 16" at bounding box center [455, 387] width 235 height 123
click at [223, 285] on div "16, 16, 16, 16" at bounding box center [237, 286] width 55 height 17
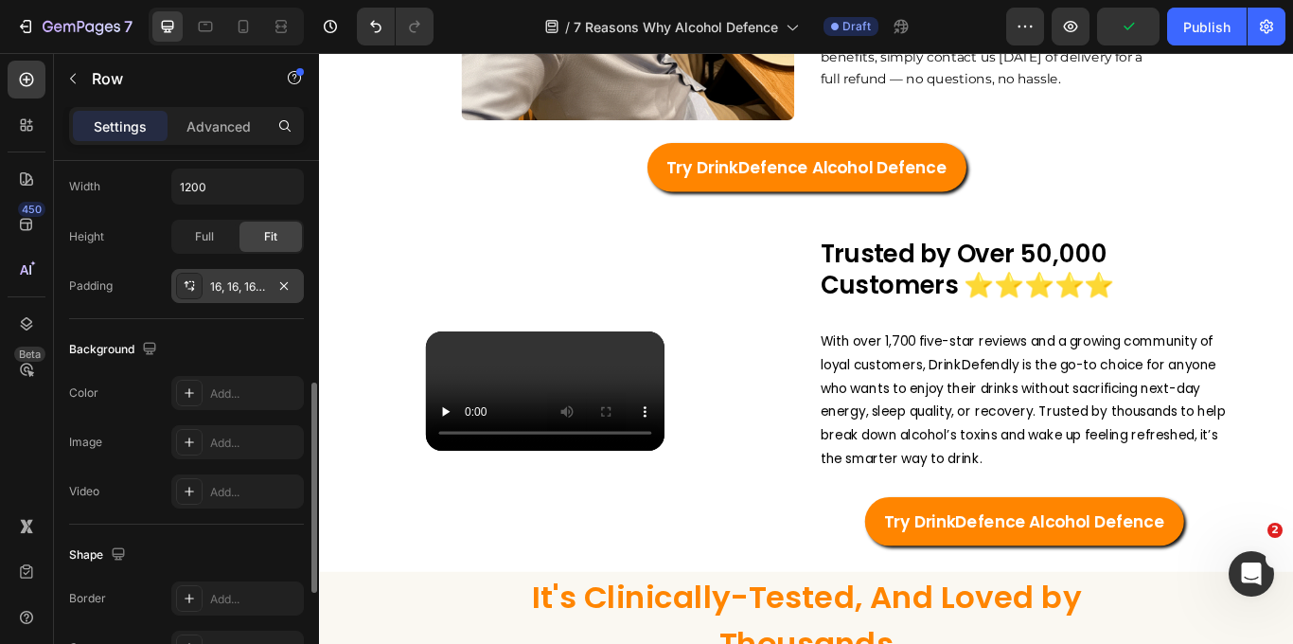
click at [223, 285] on div "16, 16, 16, 16" at bounding box center [237, 286] width 55 height 17
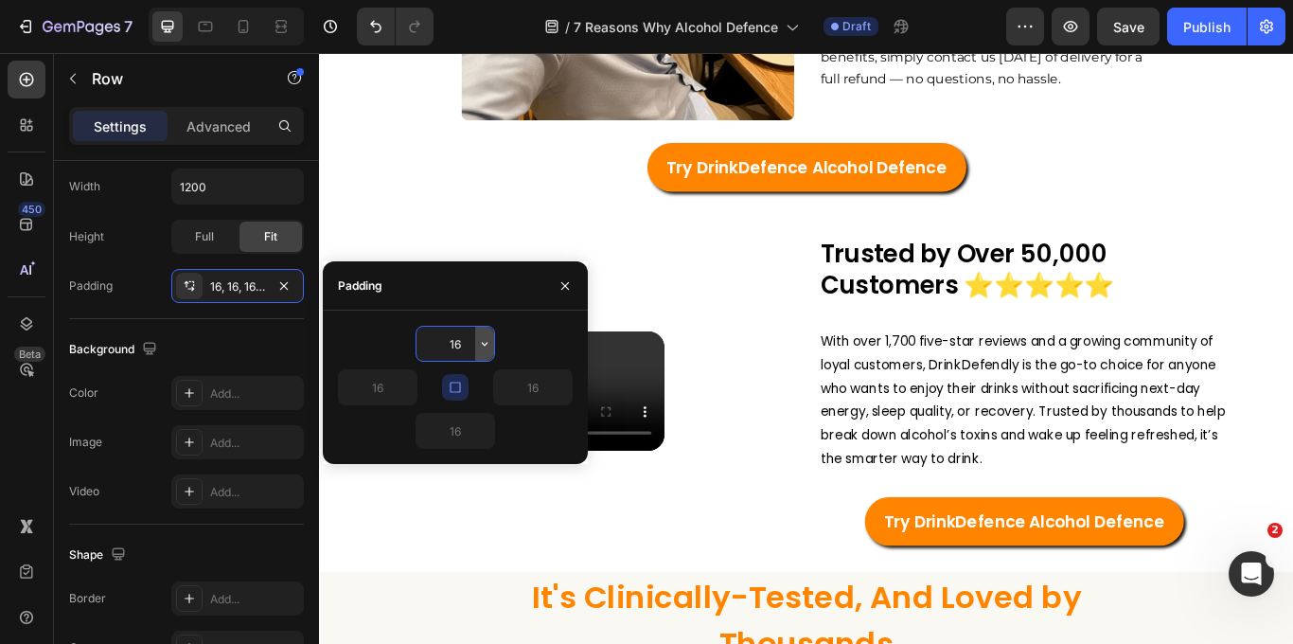
click at [487, 346] on icon "button" at bounding box center [484, 343] width 15 height 15
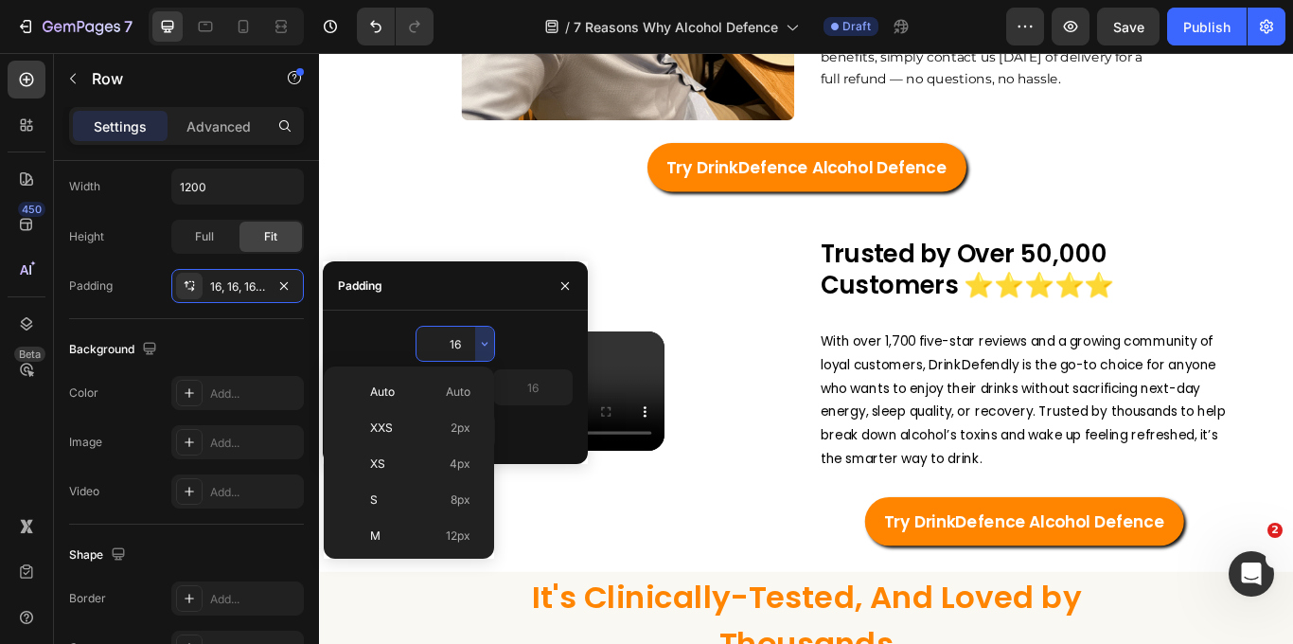
click at [534, 340] on div "16" at bounding box center [455, 344] width 235 height 36
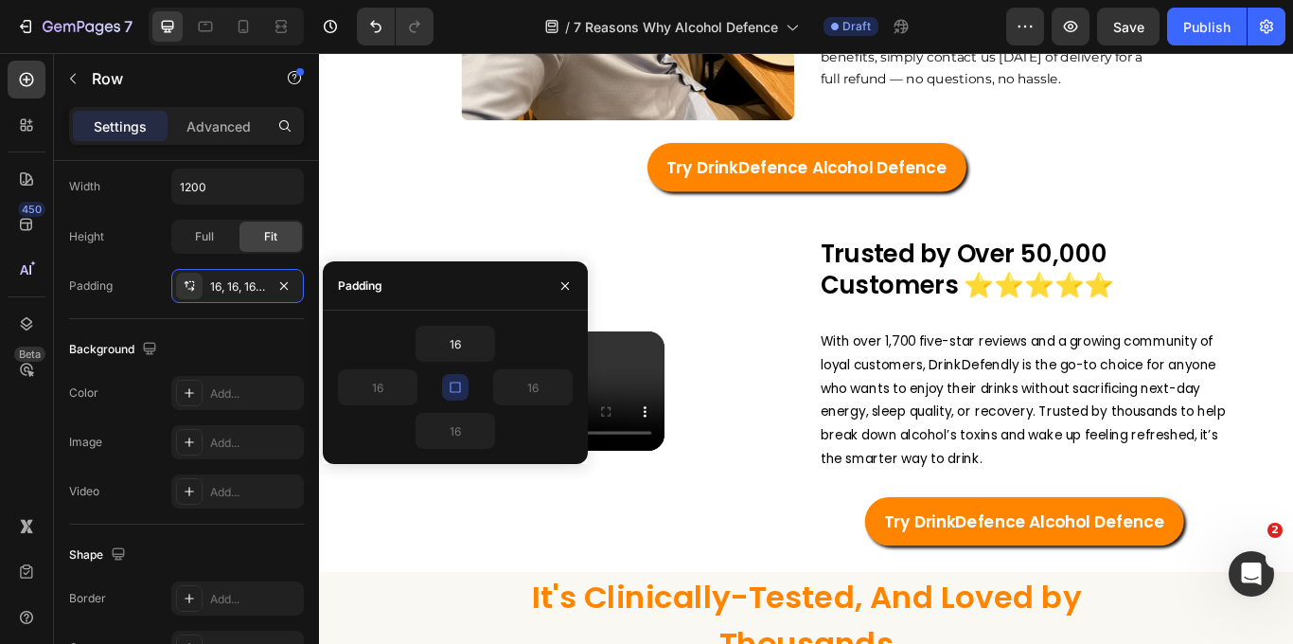
click at [459, 406] on div "16 16 16 16" at bounding box center [455, 387] width 235 height 123
click at [284, 279] on icon "button" at bounding box center [283, 285] width 15 height 15
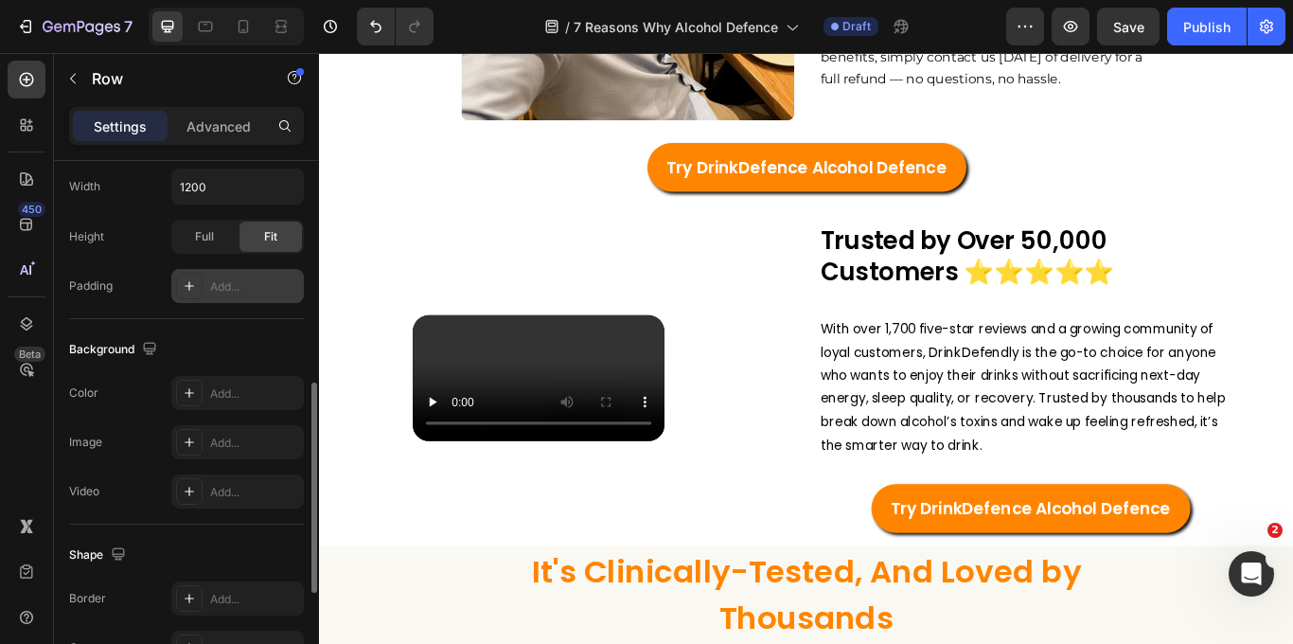
click at [219, 289] on div "Add..." at bounding box center [254, 286] width 89 height 17
type input "16"
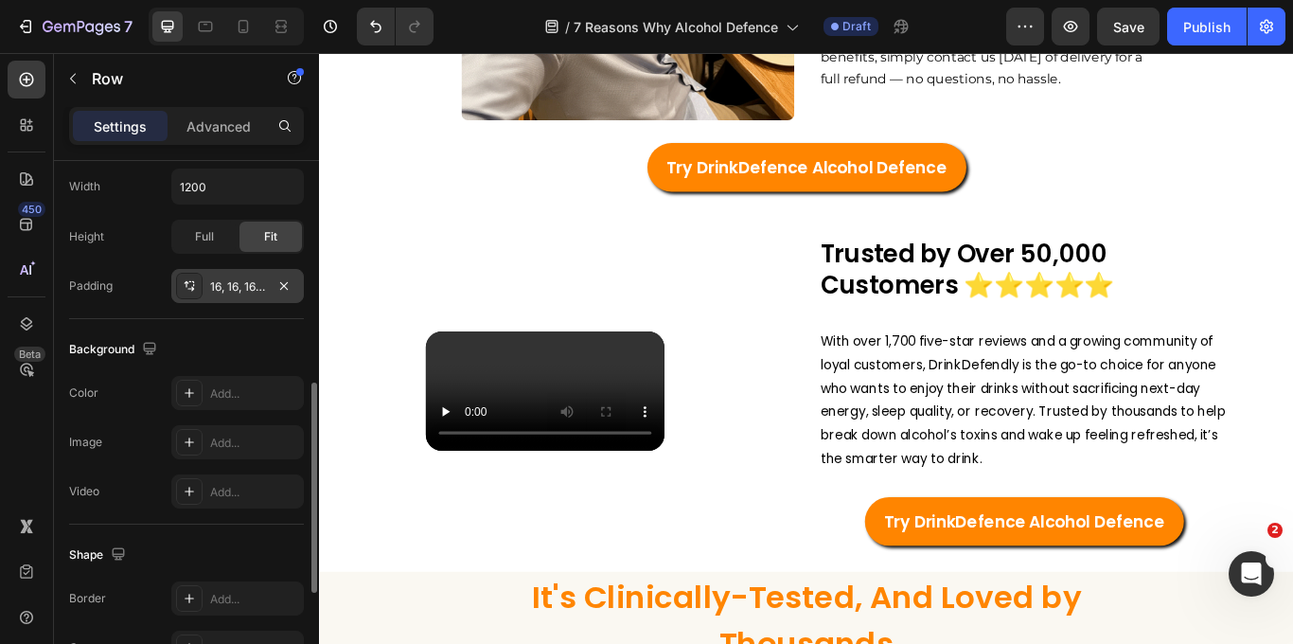
click at [831, 321] on div "Video" at bounding box center [610, 448] width 524 height 360
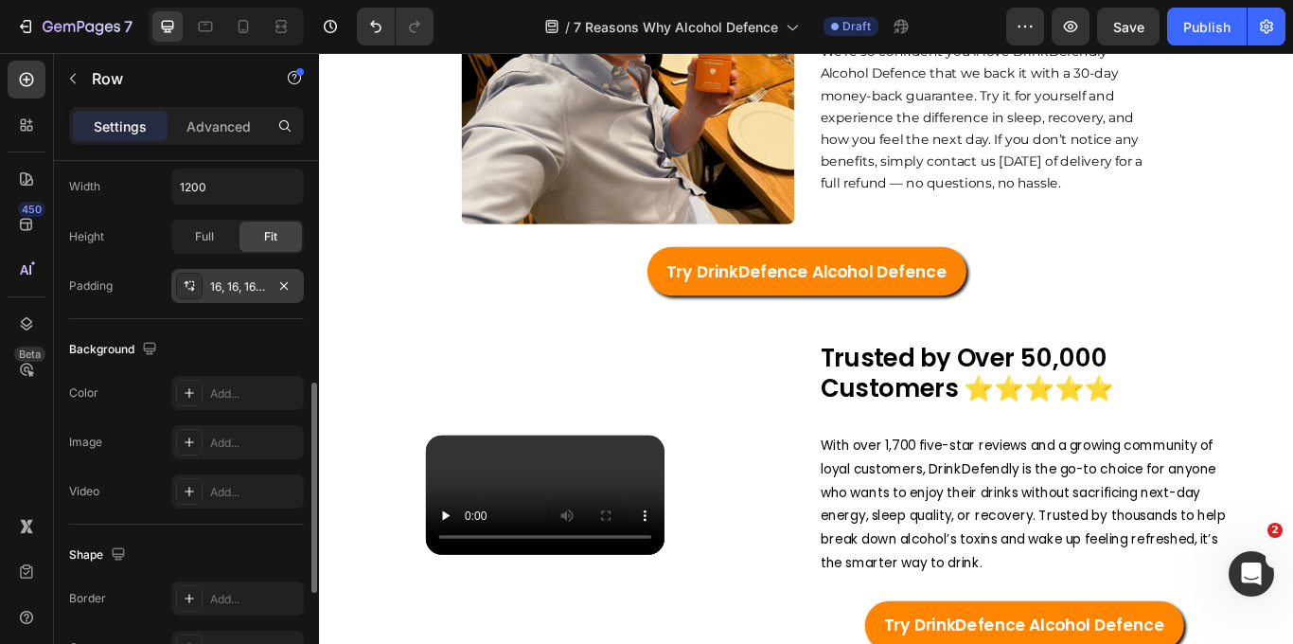
scroll to position [4017, 0]
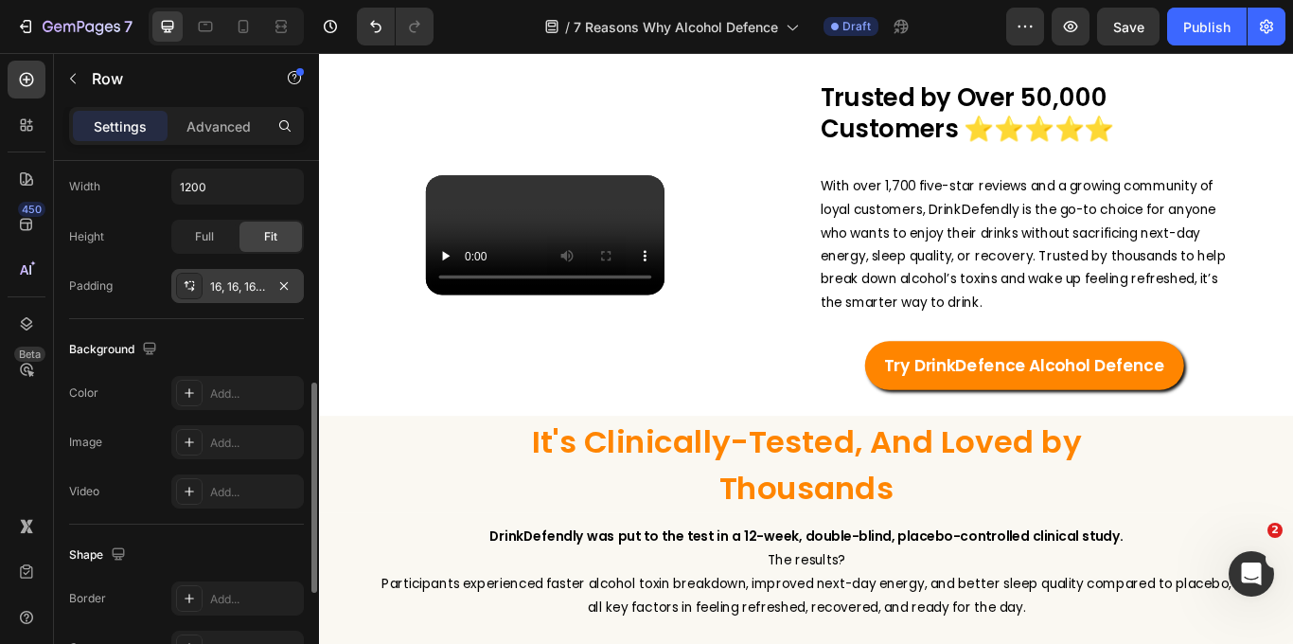
click at [371, 395] on div "Video" at bounding box center [610, 266] width 524 height 360
click at [398, 394] on div "Video" at bounding box center [610, 266] width 524 height 360
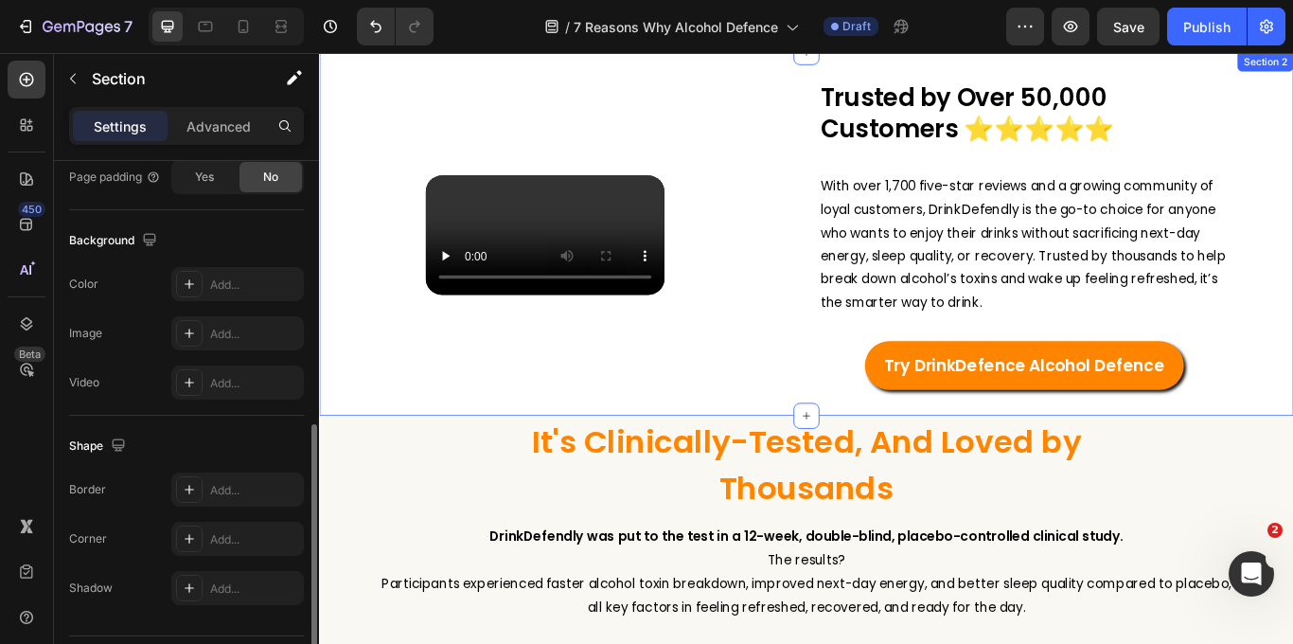
click at [904, 67] on div "Trusted by Over 50,000 Customers ⭐️⭐️⭐️⭐️⭐️ Heading With over 1,700 five-star r…" at bounding box center [887, 264] width 1136 height 424
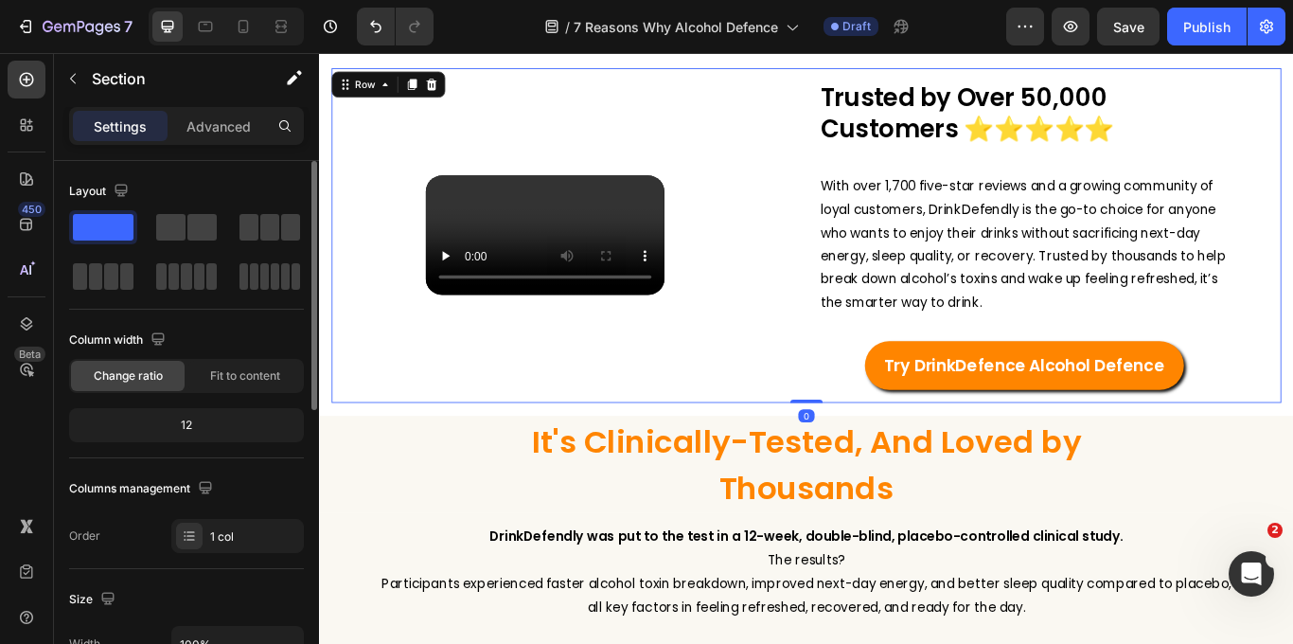
click at [345, 242] on div "Trusted by Over 50,000 Customers ⭐️⭐️⭐️⭐️⭐️ Heading With over 1,700 five-star r…" at bounding box center [886, 266] width 1107 height 390
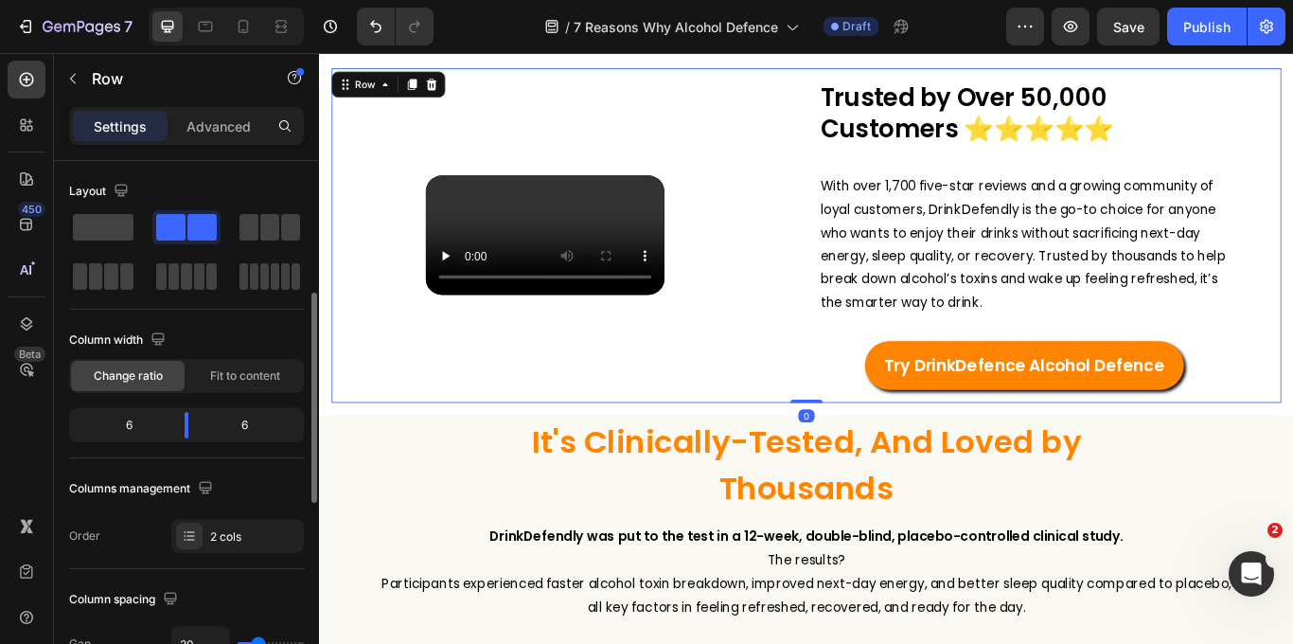
scroll to position [119, 0]
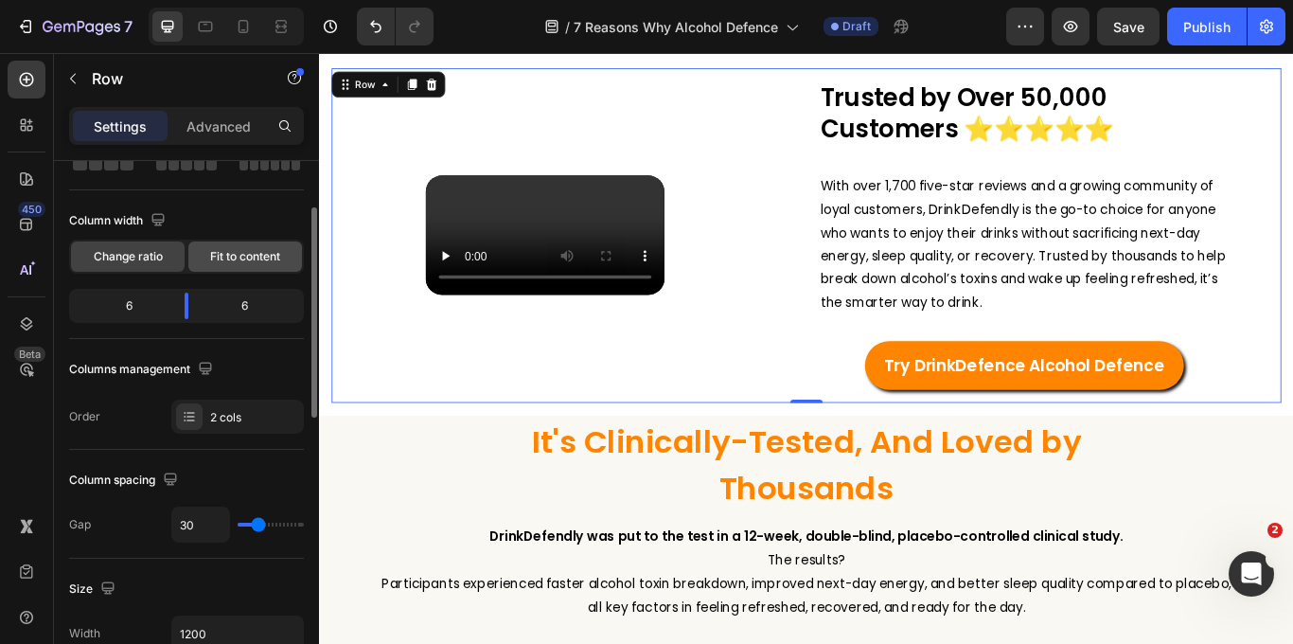
click at [223, 253] on span "Fit to content" at bounding box center [245, 256] width 70 height 17
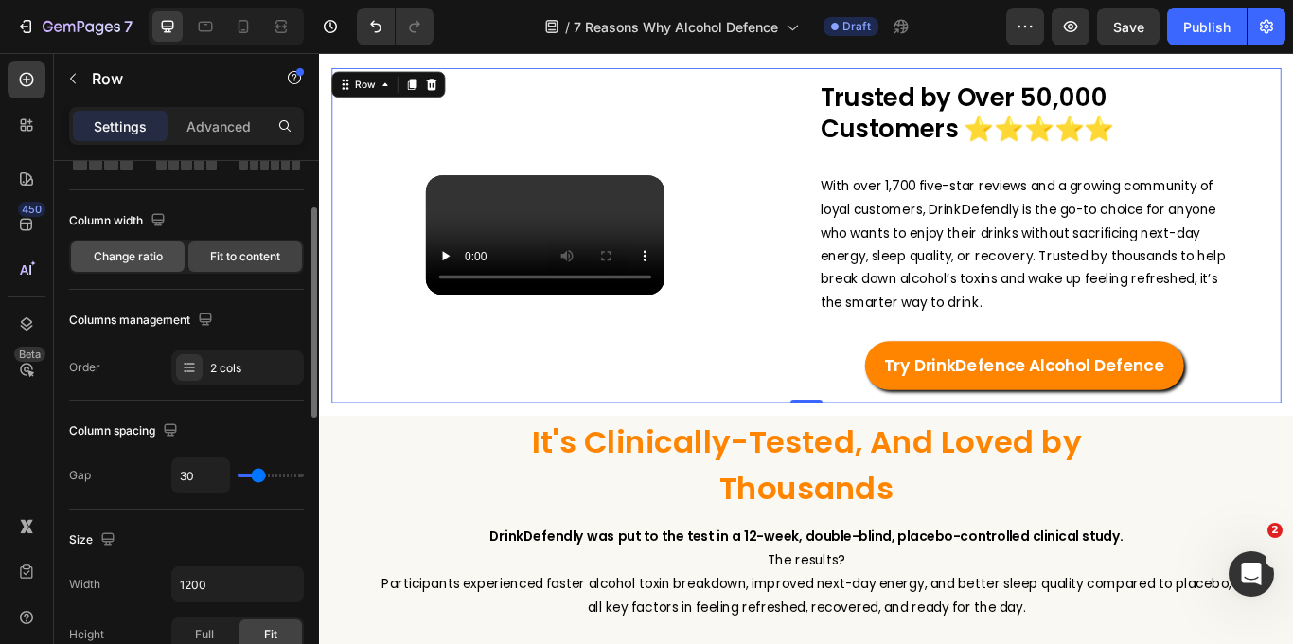
click at [150, 266] on div "Change ratio" at bounding box center [128, 256] width 114 height 30
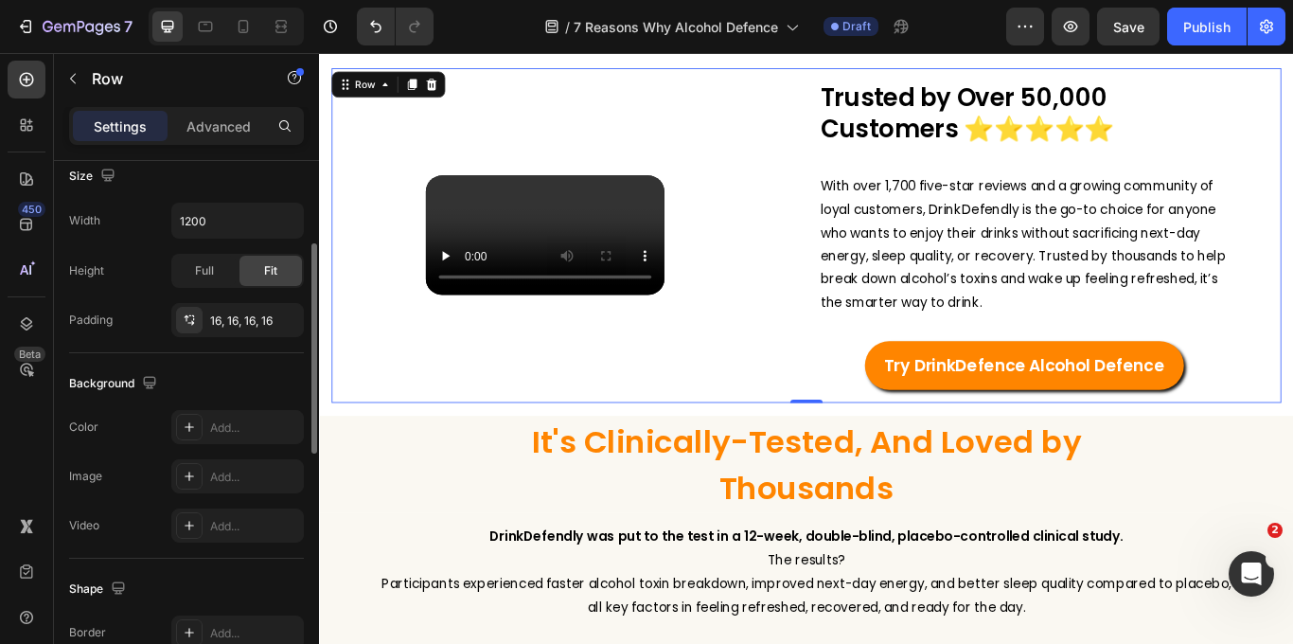
scroll to position [563, 0]
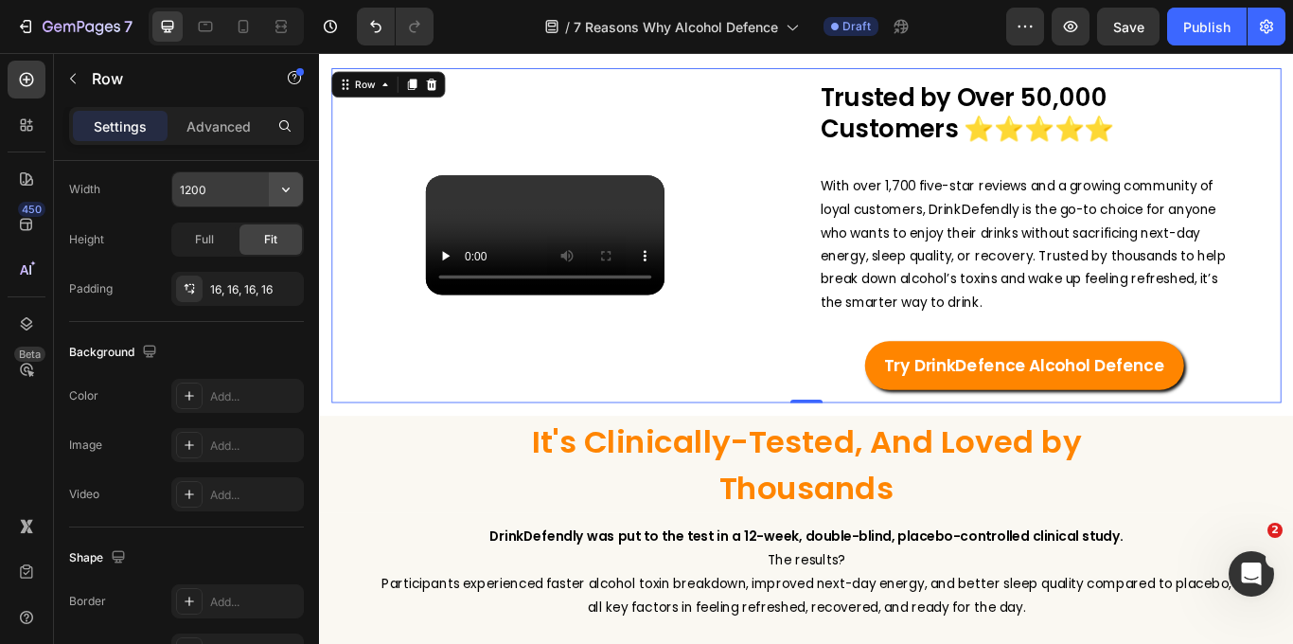
click at [274, 192] on button "button" at bounding box center [286, 189] width 34 height 34
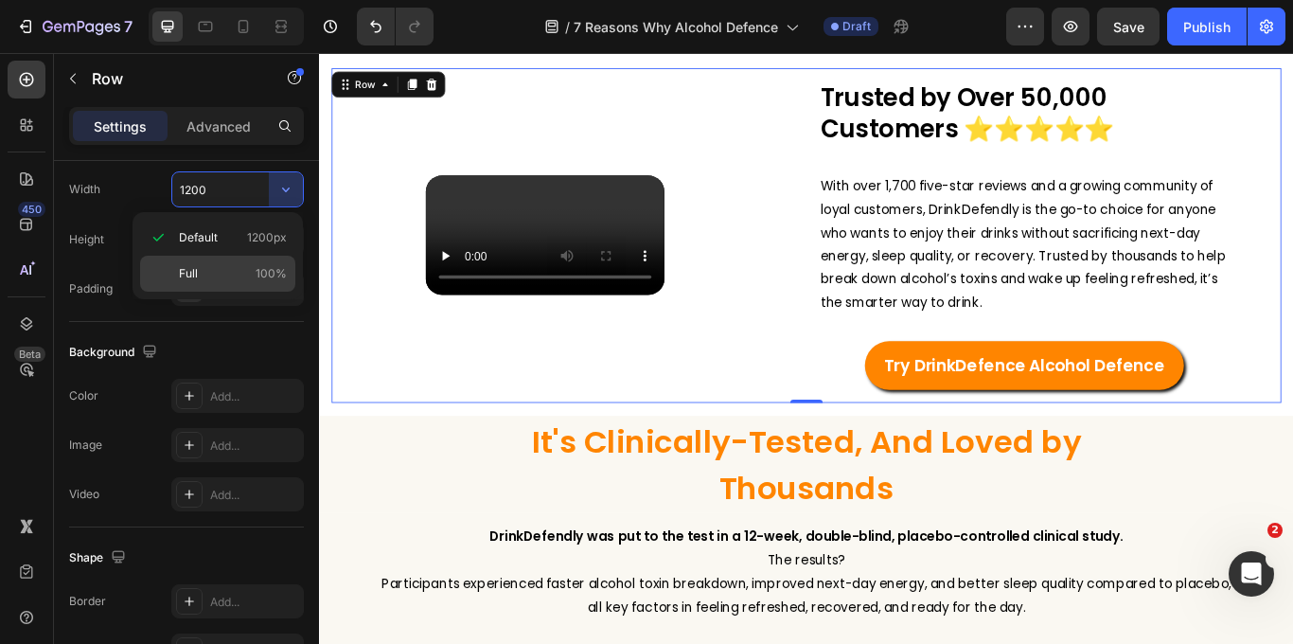
click at [247, 277] on p "Full 100%" at bounding box center [233, 273] width 108 height 17
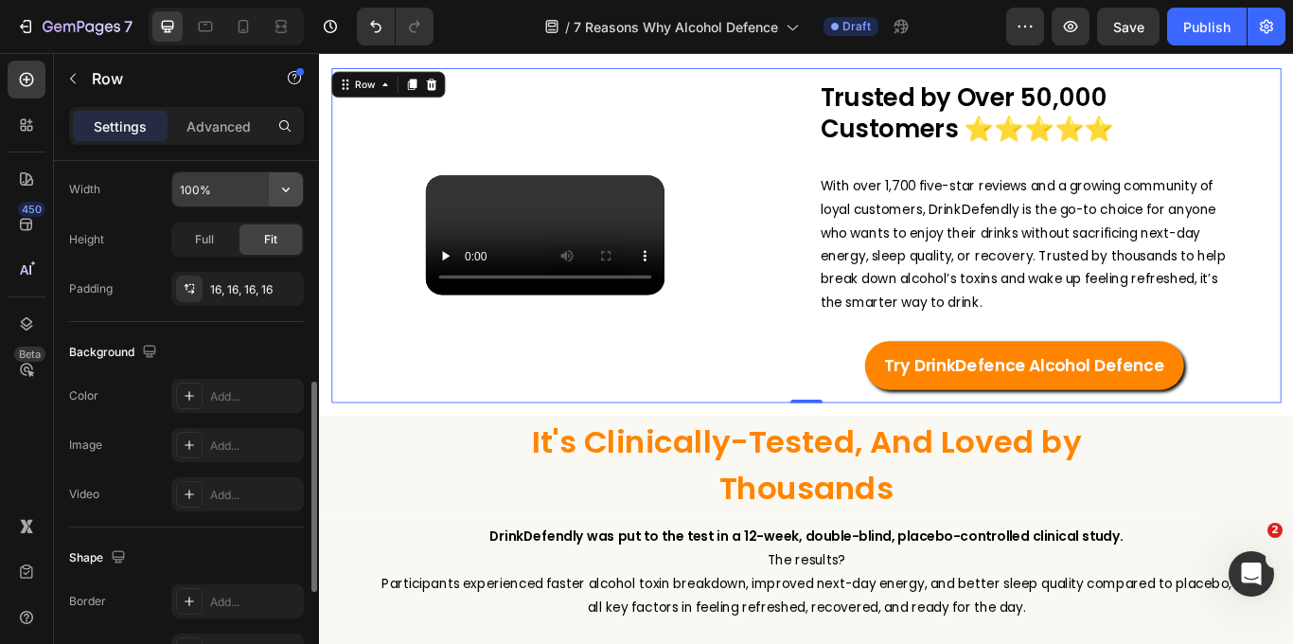
click at [271, 184] on button "button" at bounding box center [286, 189] width 34 height 34
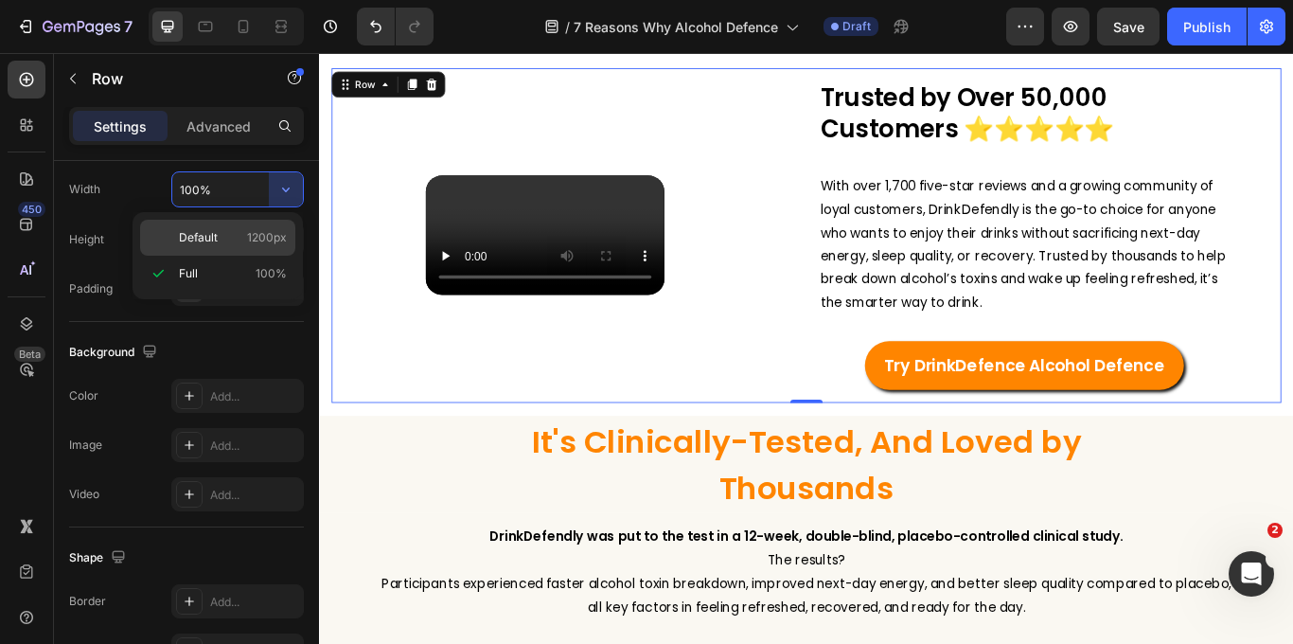
click at [265, 234] on span "1200px" at bounding box center [267, 237] width 40 height 17
type input "1200"
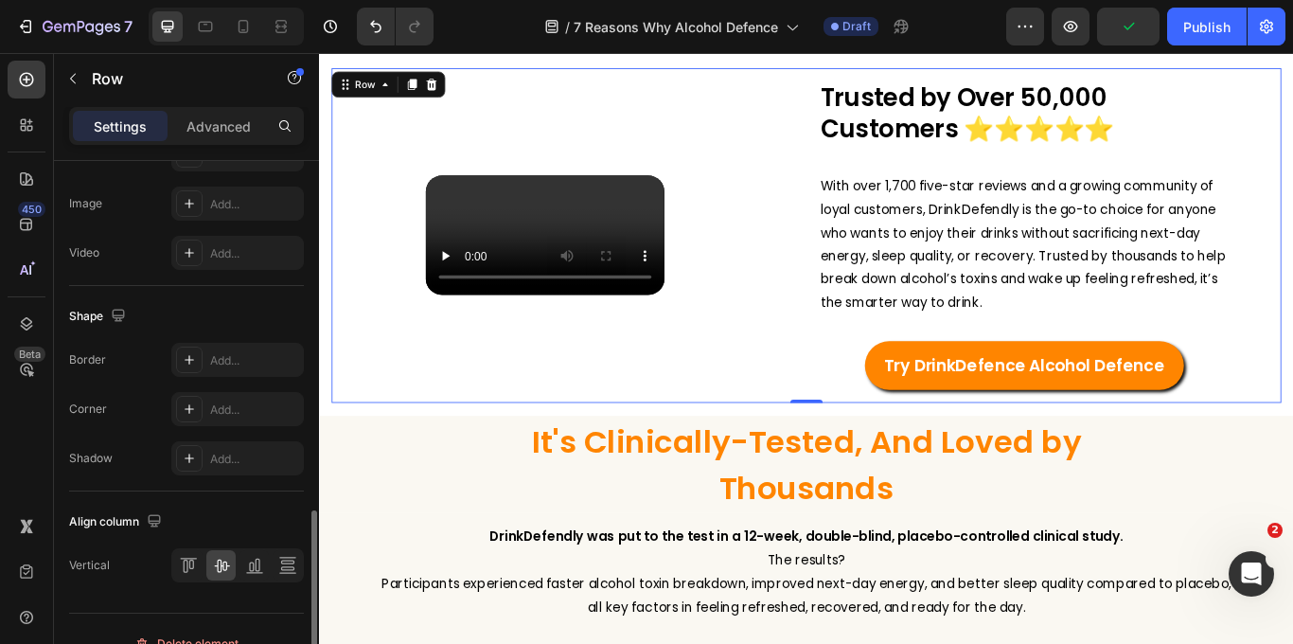
scroll to position [834, 0]
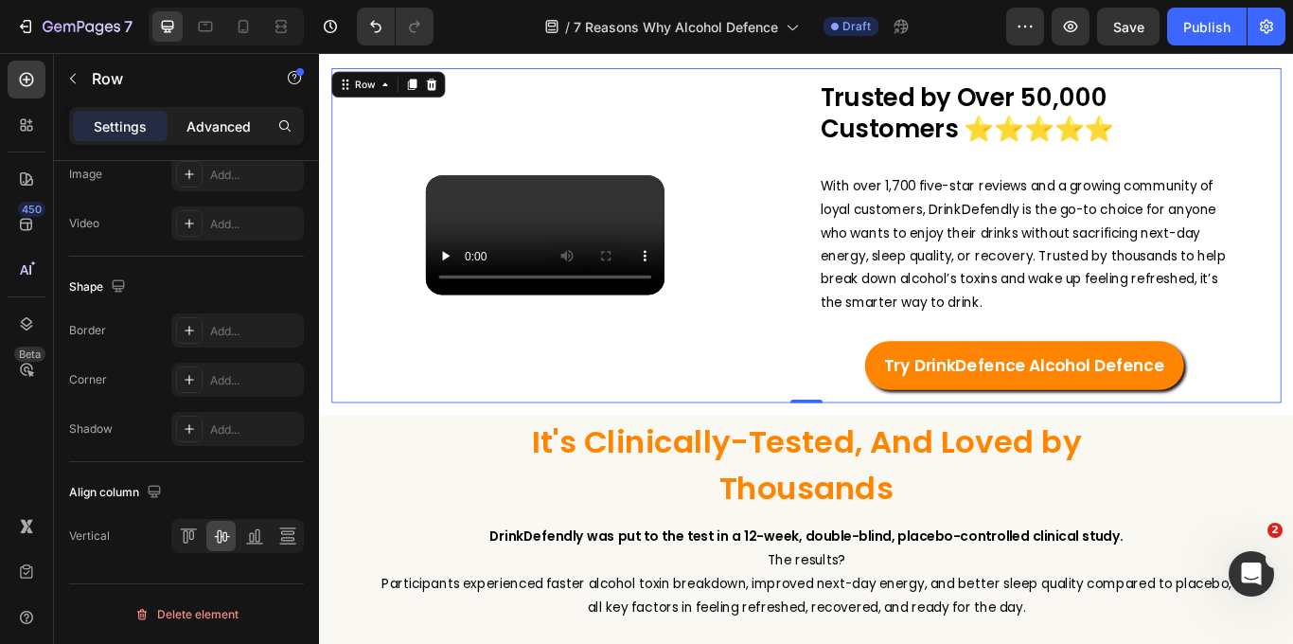
click at [214, 126] on p "Advanced" at bounding box center [218, 126] width 64 height 20
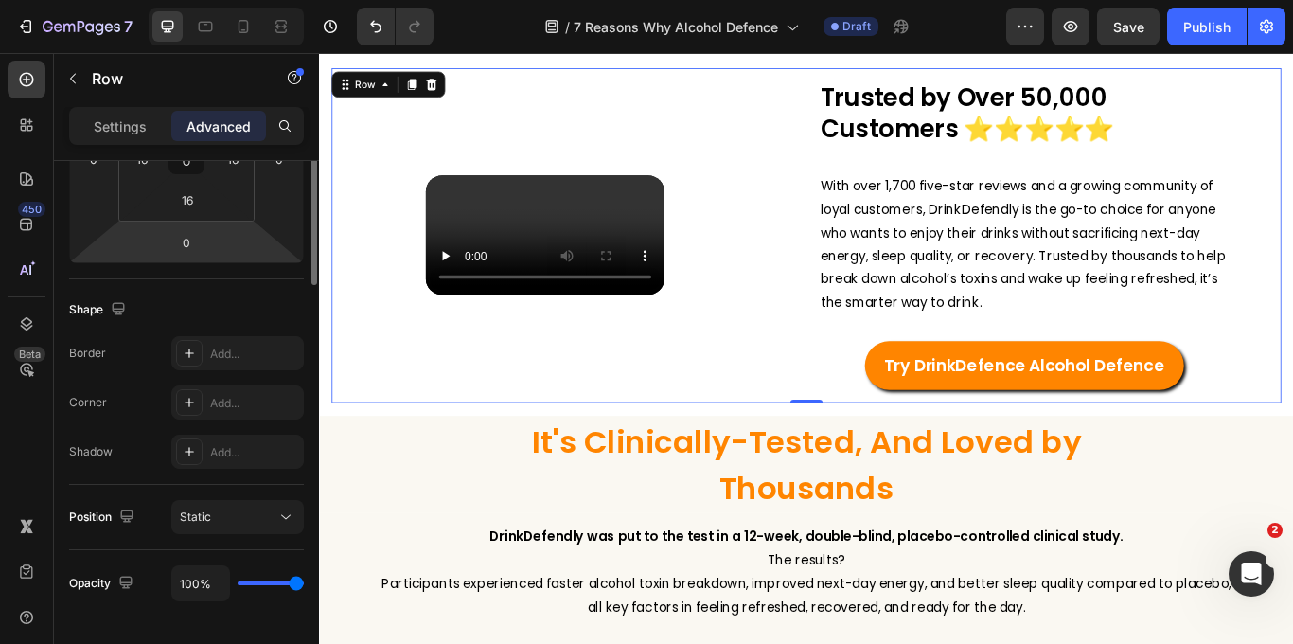
scroll to position [56, 0]
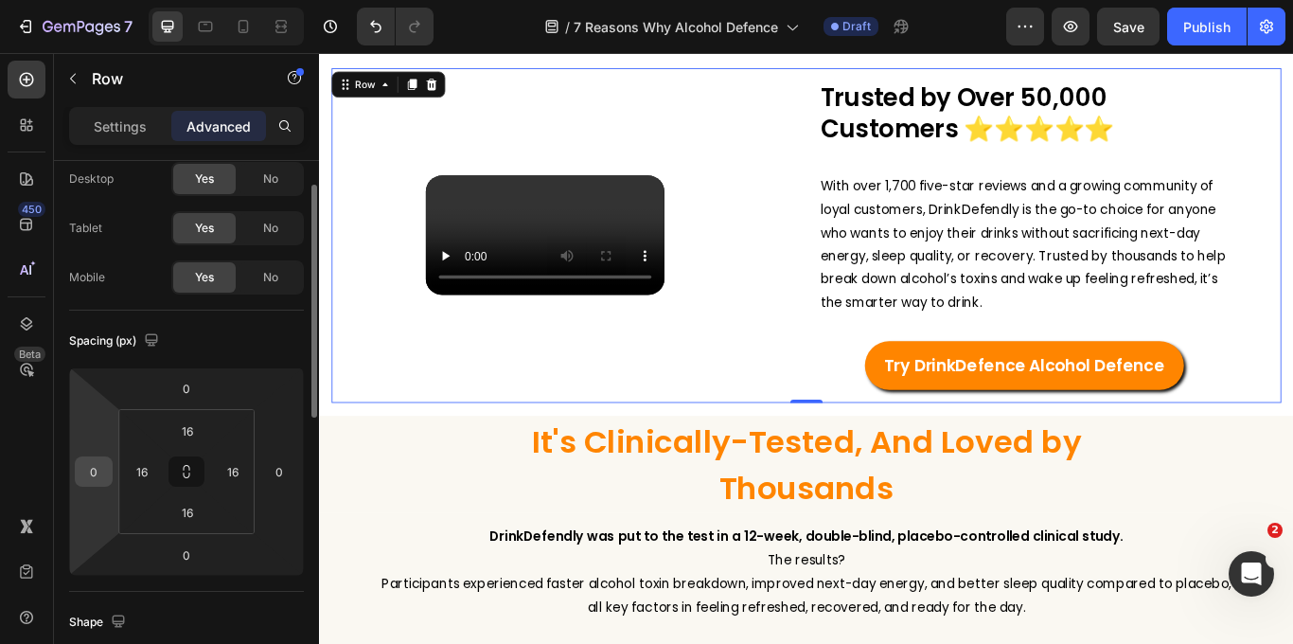
click at [92, 474] on input "0" at bounding box center [94, 471] width 28 height 28
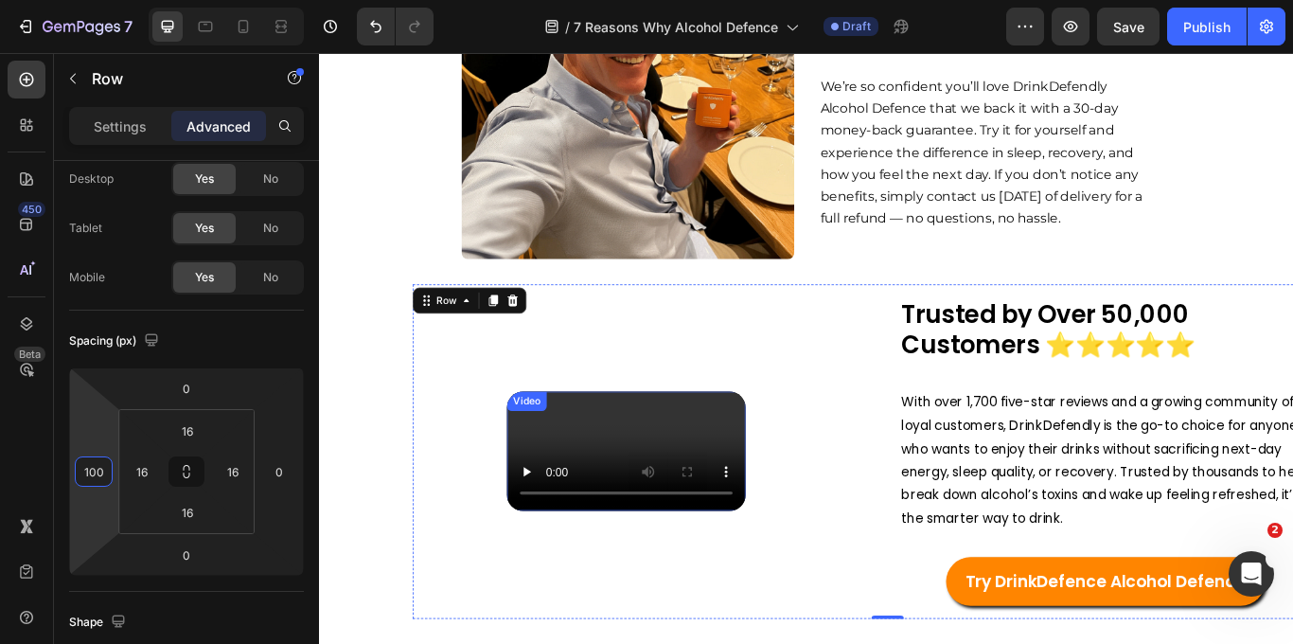
scroll to position [3721, 0]
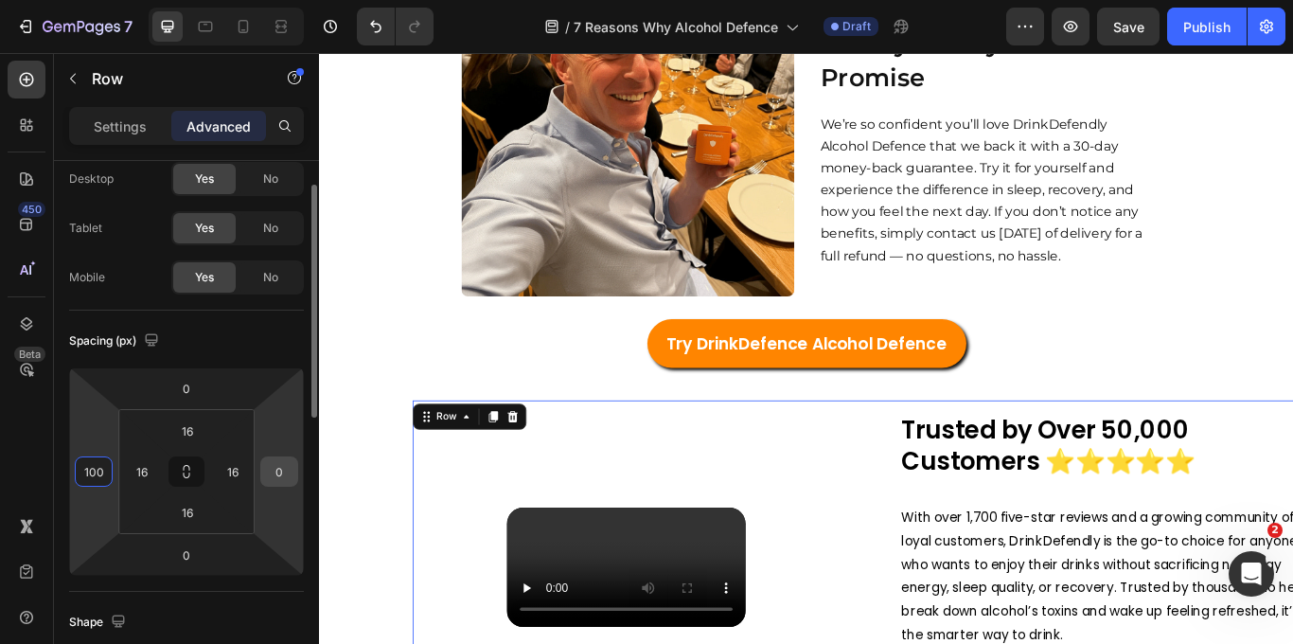
type input "100"
click at [281, 472] on input "0" at bounding box center [279, 471] width 28 height 28
click at [280, 0] on html "7 Version history / 7 Reasons Why Alcohol Defence Draft Preview Save Publish 45…" at bounding box center [646, 0] width 1293 height 0
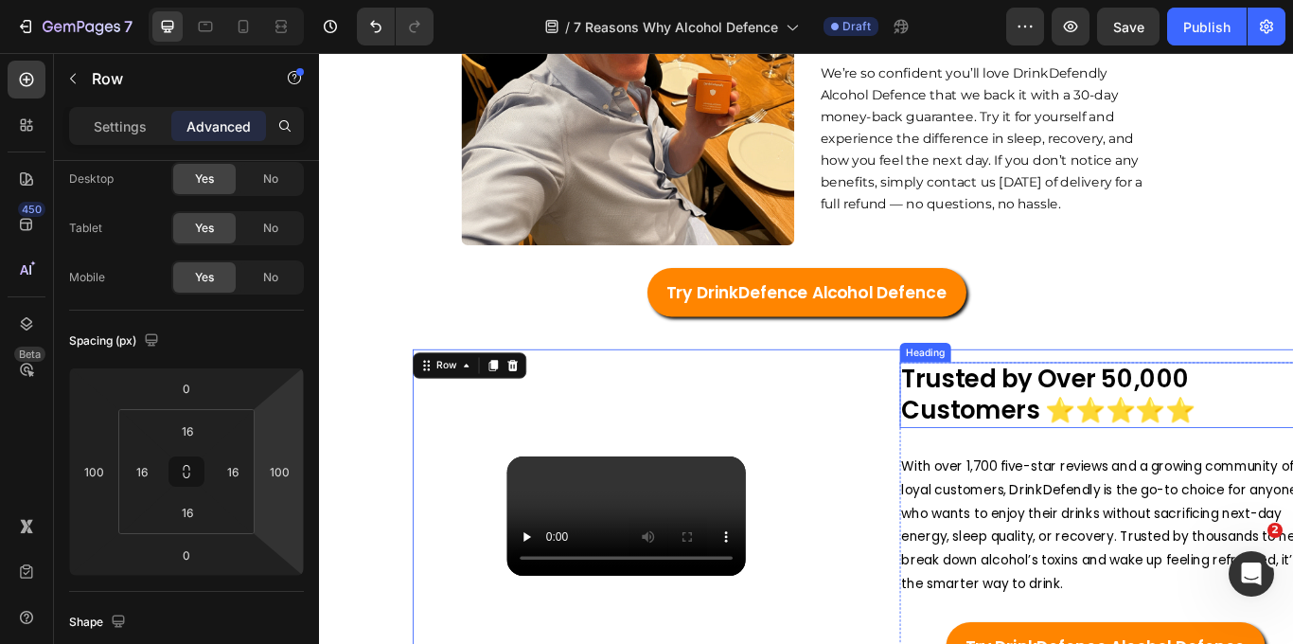
scroll to position [3792, 0]
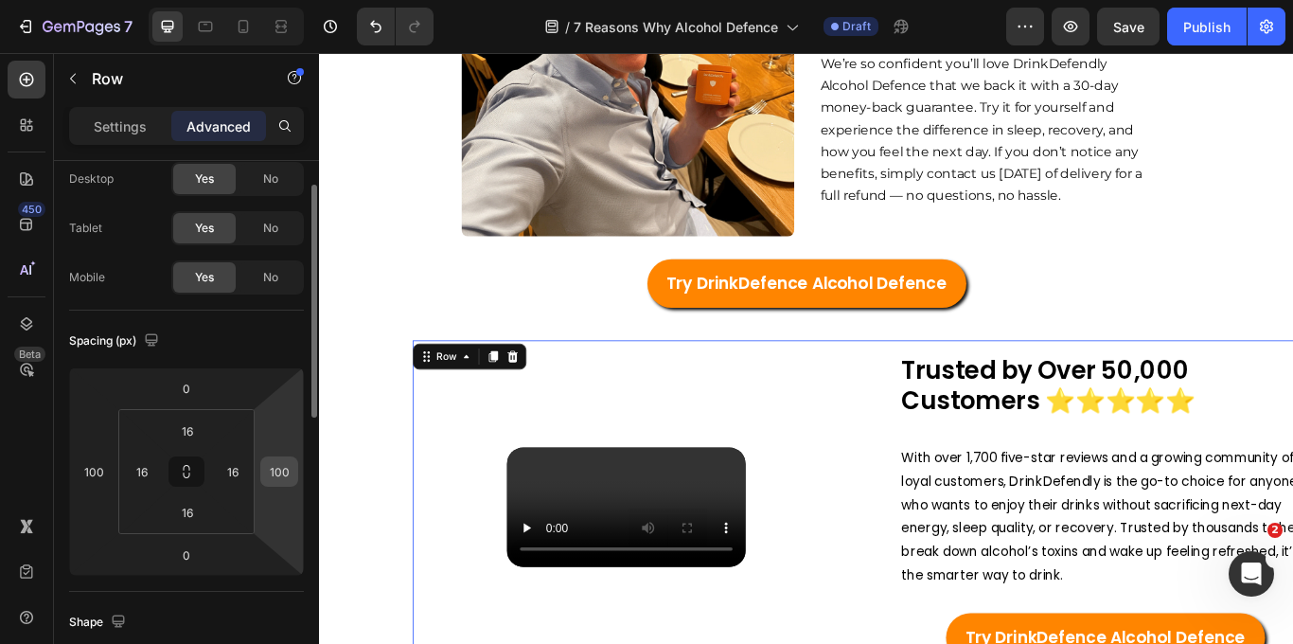
click at [285, 469] on input "100" at bounding box center [279, 471] width 28 height 28
type input "1"
type input "0"
click at [233, 468] on input "16" at bounding box center [233, 471] width 28 height 28
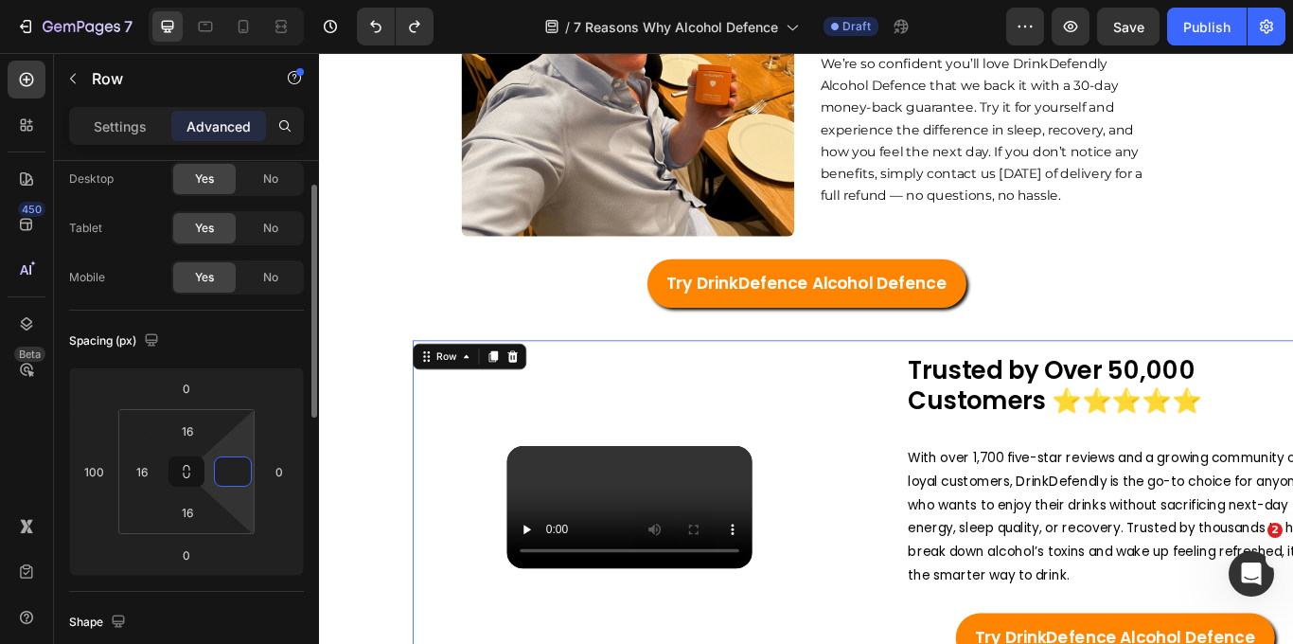
type input "16"
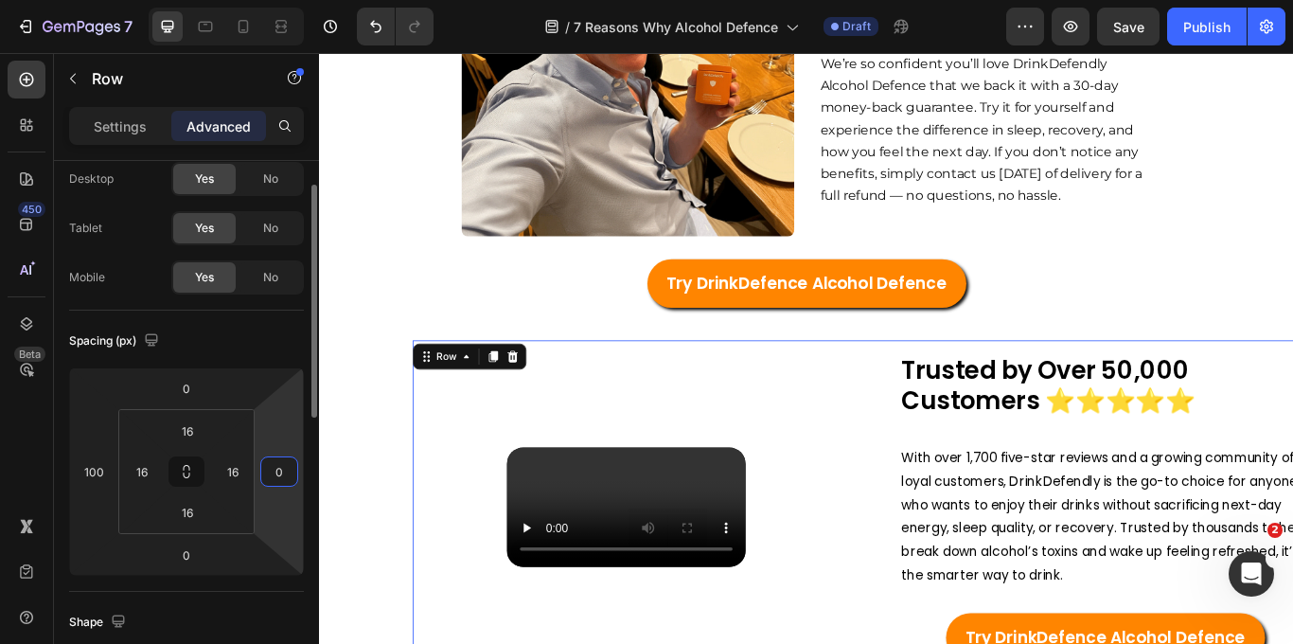
click at [287, 472] on input "0" at bounding box center [279, 471] width 28 height 28
type input "5"
type input "1"
type input "0"
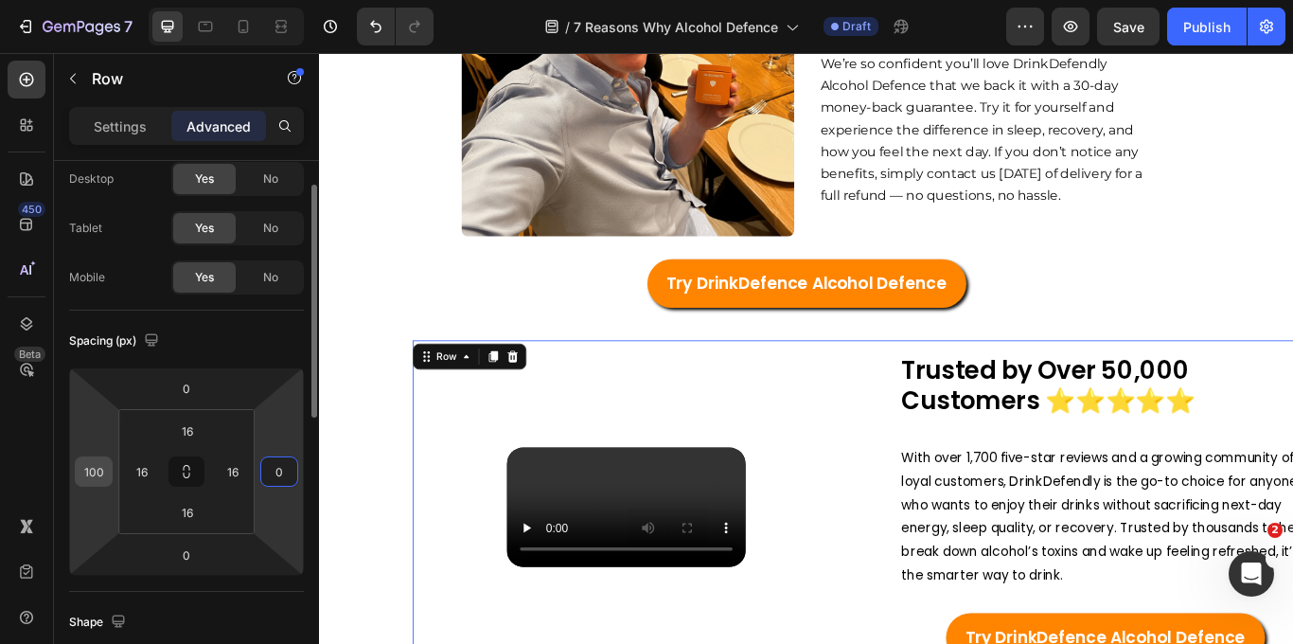
click at [80, 478] on input "100" at bounding box center [94, 471] width 28 height 28
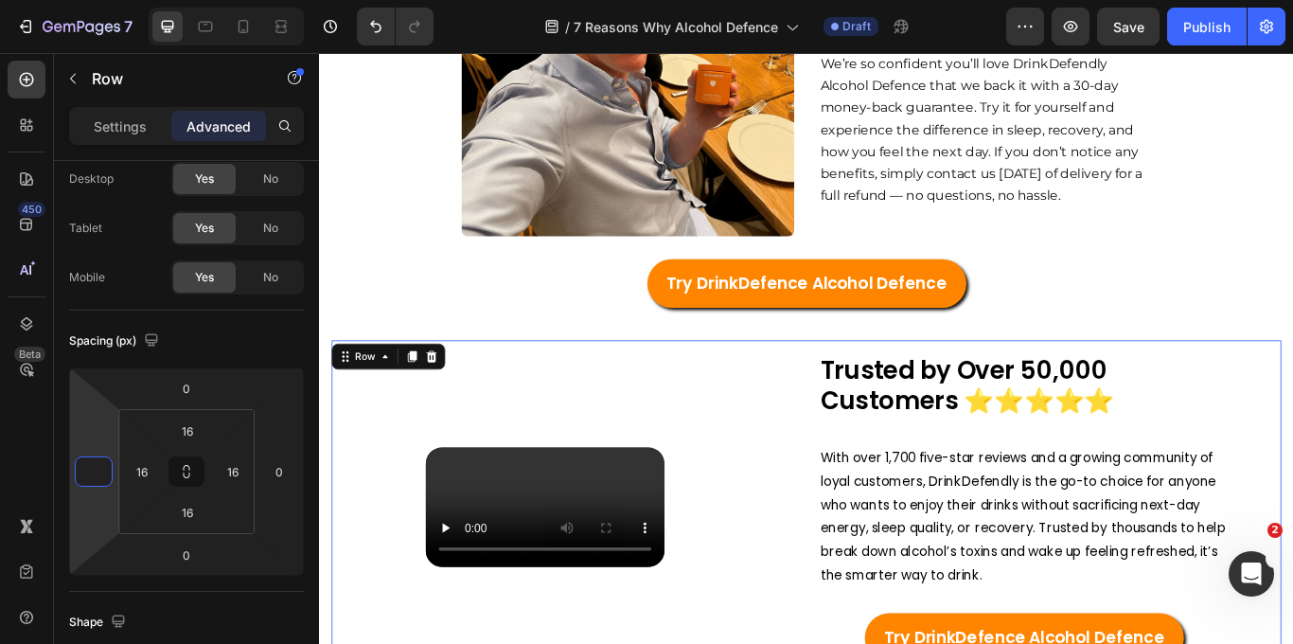
type input "0"
click at [1184, 403] on div "Trusted by Over 50,000 Customers ⭐️⭐️⭐️⭐️⭐️ Heading With over 1,700 five-star r…" at bounding box center [1163, 583] width 524 height 360
click at [329, 504] on div "Trusted by Over 50,000 Customers ⭐️⭐️⭐️⭐️⭐️ Heading With over 1,700 five-star r…" at bounding box center [887, 581] width 1136 height 424
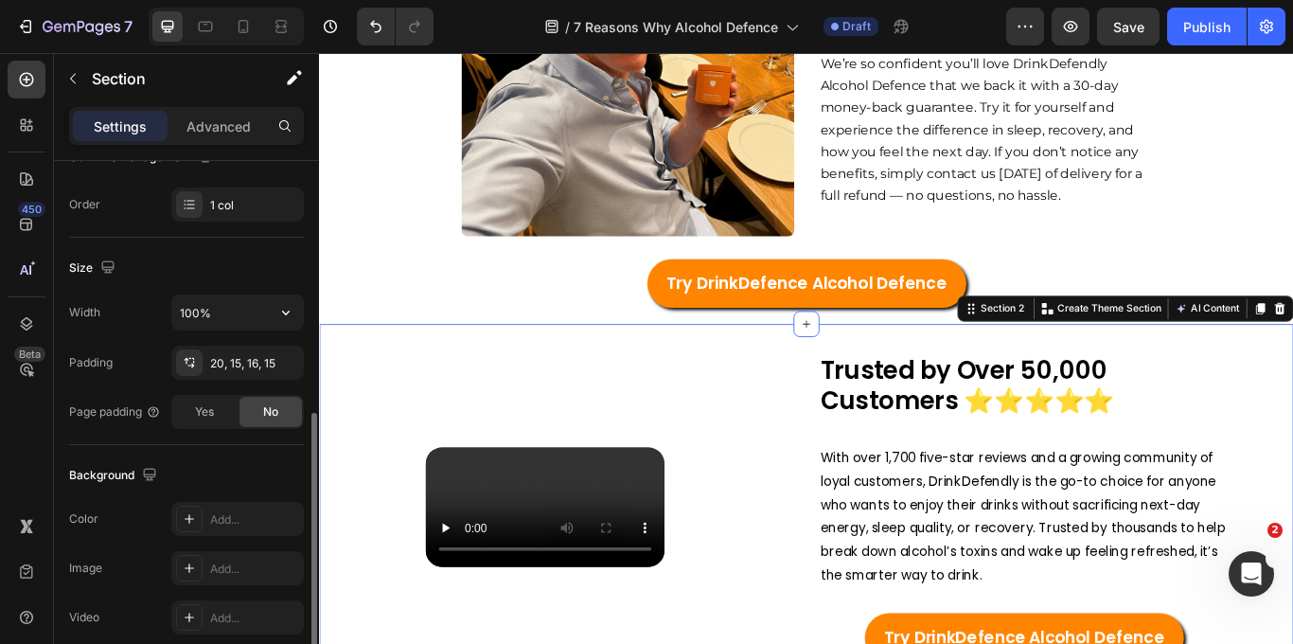
scroll to position [591, 0]
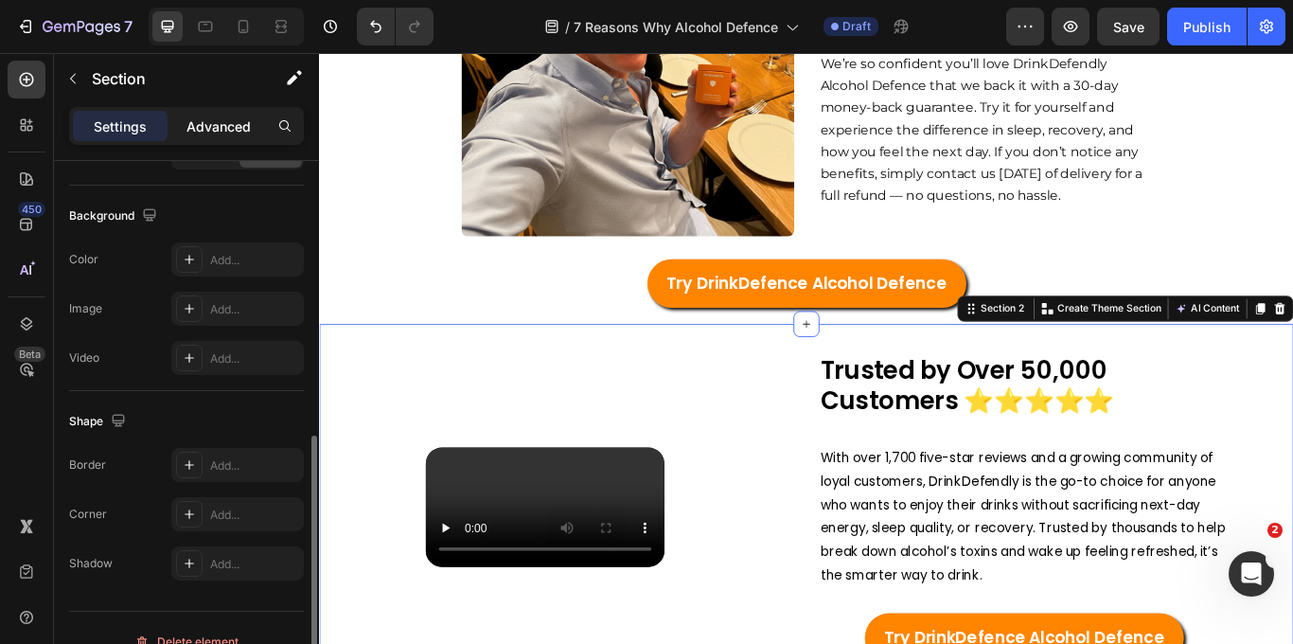
click at [227, 131] on p "Advanced" at bounding box center [218, 126] width 64 height 20
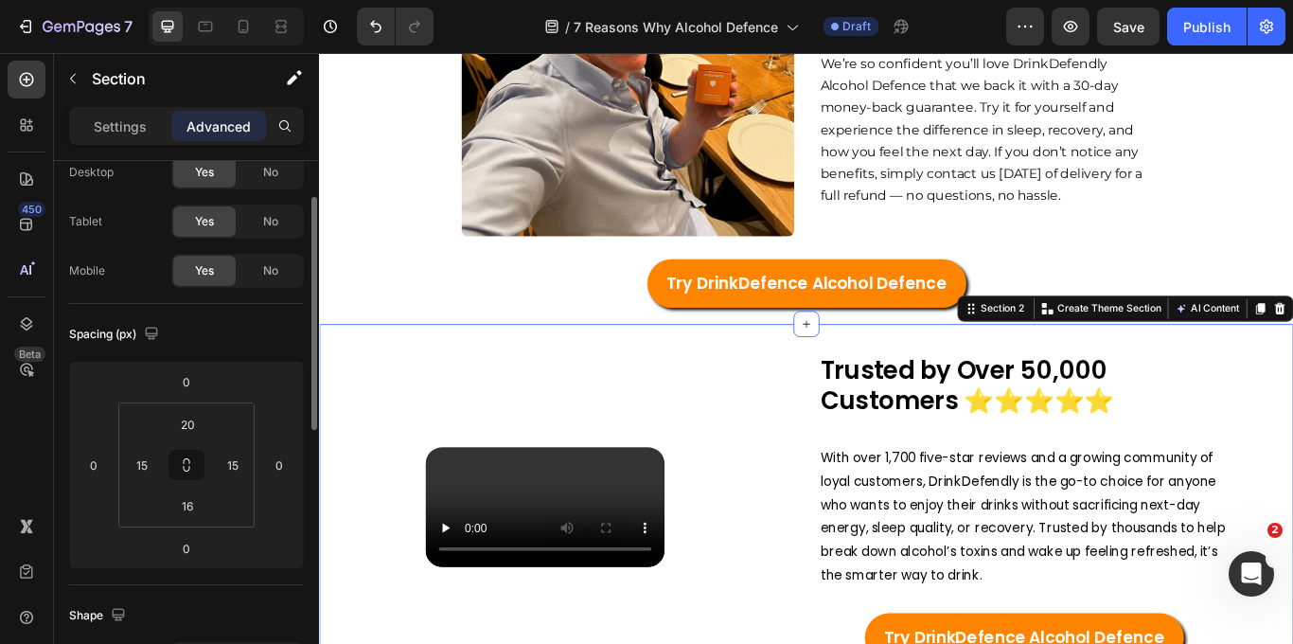
scroll to position [30, 0]
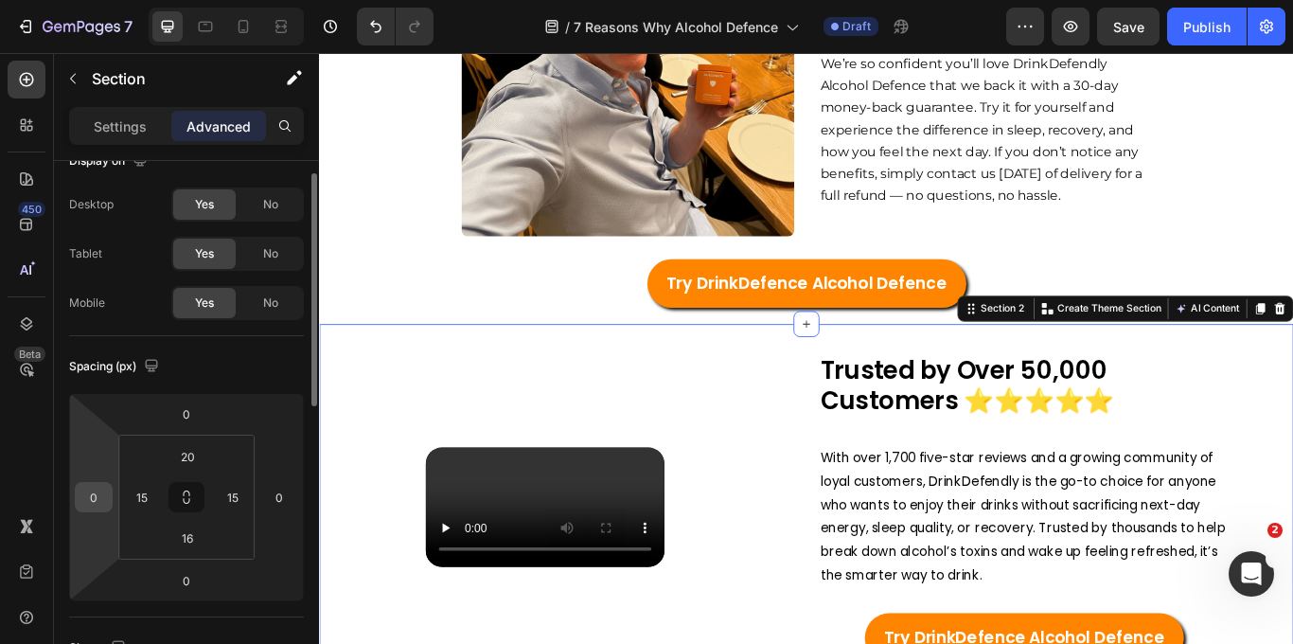
click at [100, 501] on input "0" at bounding box center [94, 497] width 28 height 28
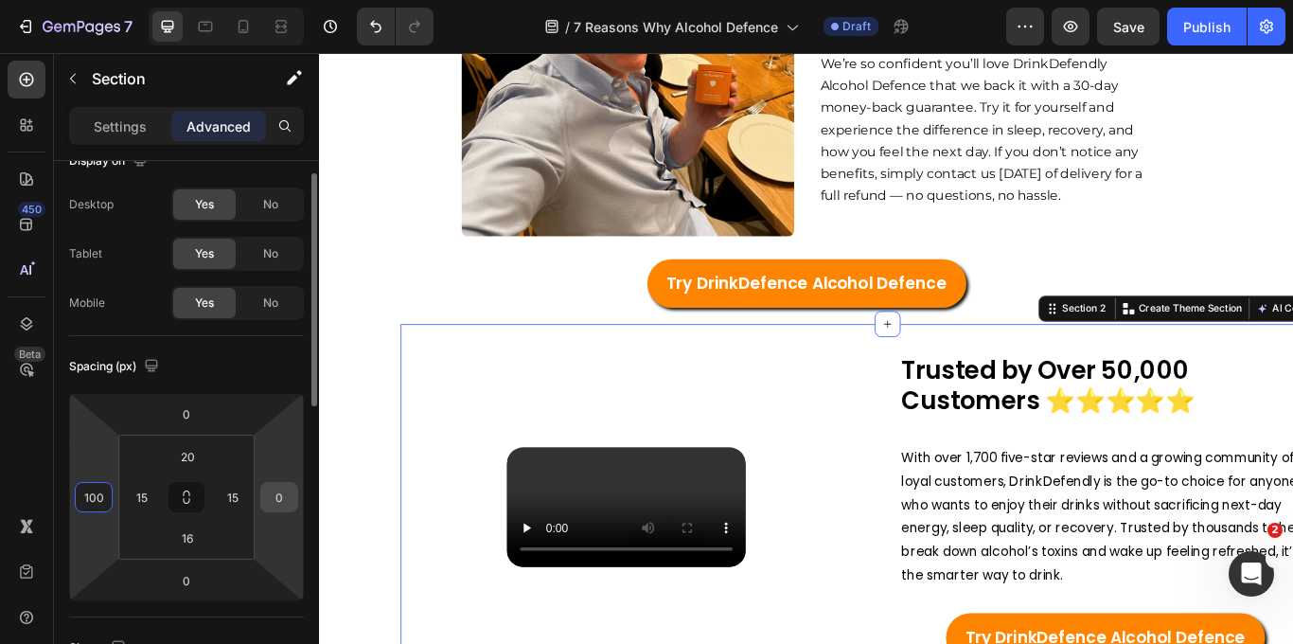
type input "100"
click at [274, 504] on input "0" at bounding box center [279, 497] width 28 height 28
type input "1"
type input "0"
click at [96, 499] on input "100" at bounding box center [94, 497] width 28 height 28
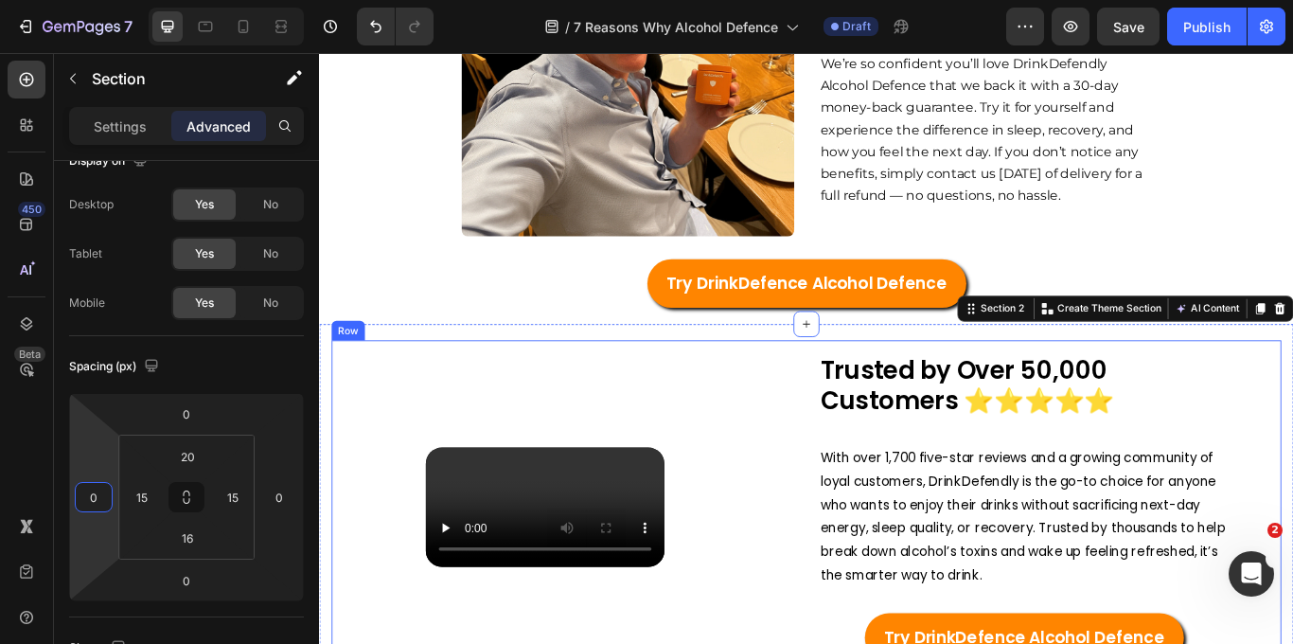
click at [1282, 403] on div "Trusted by Over 50,000 Customers ⭐️⭐️⭐️⭐️⭐️ Heading With over 1,700 five-star r…" at bounding box center [1163, 583] width 524 height 360
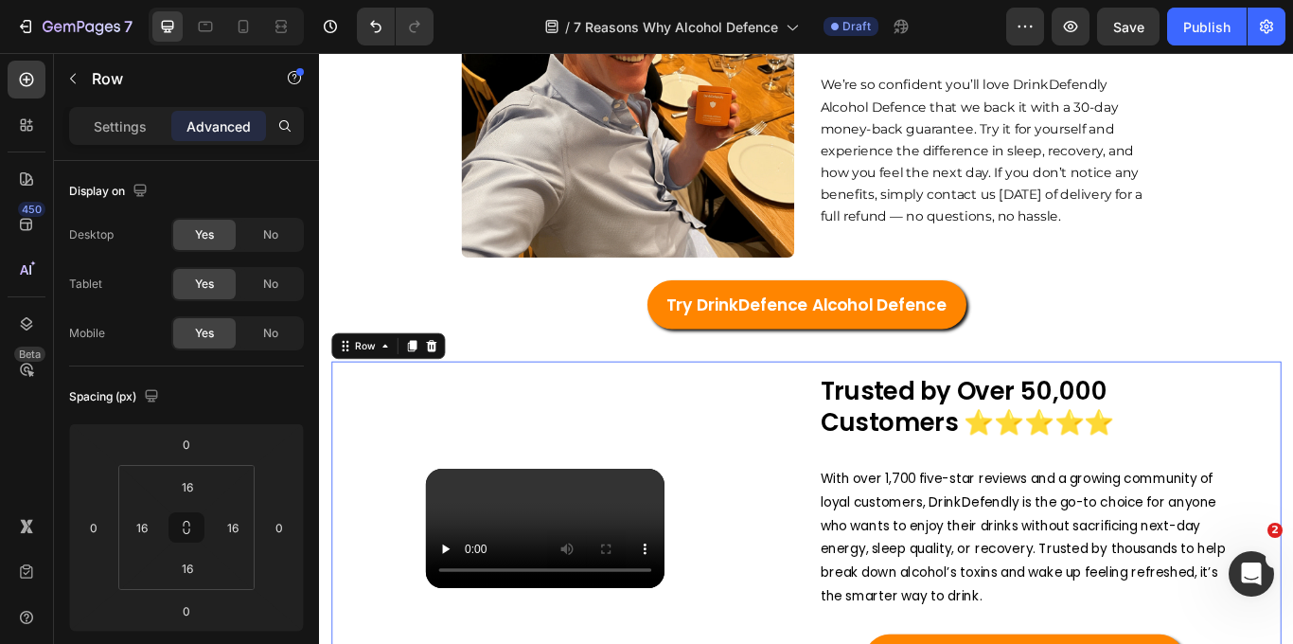
scroll to position [3895, 0]
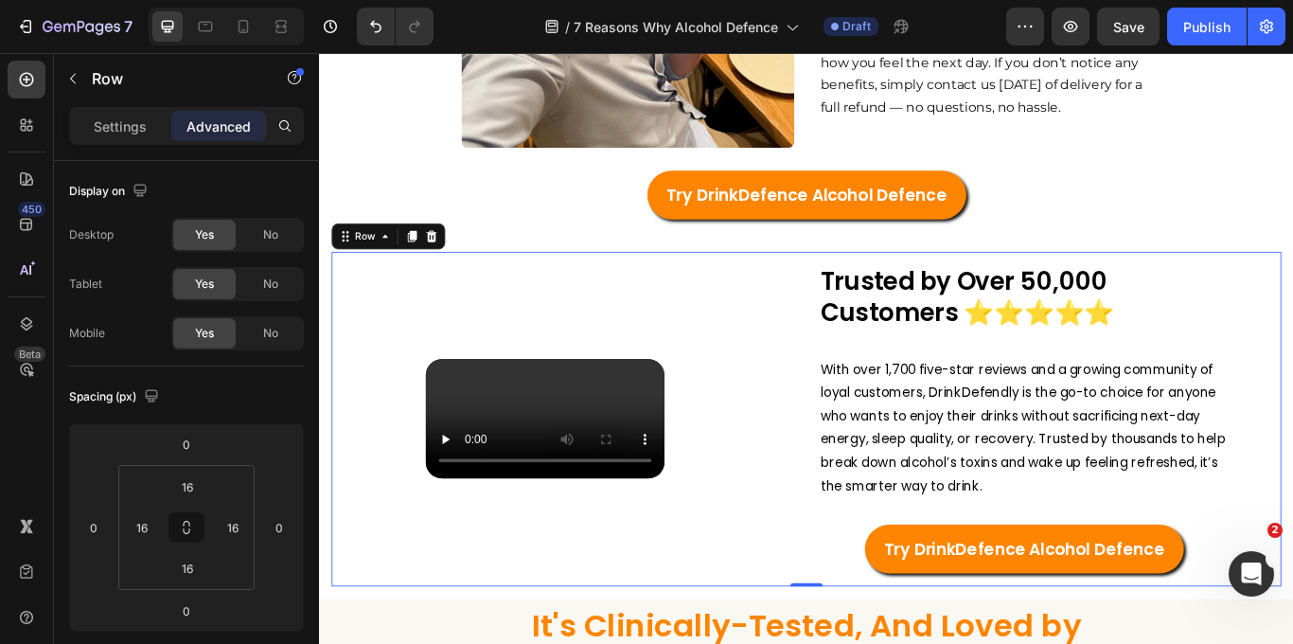
click at [858, 517] on div "Video" at bounding box center [610, 480] width 524 height 360
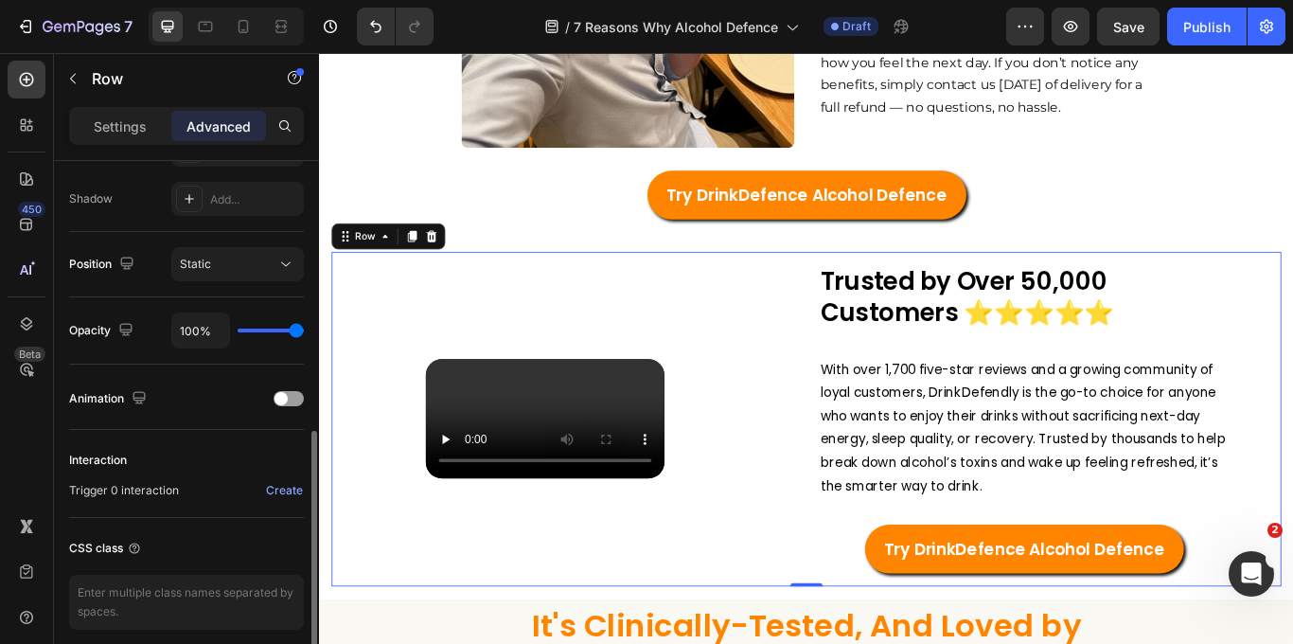
scroll to position [667, 0]
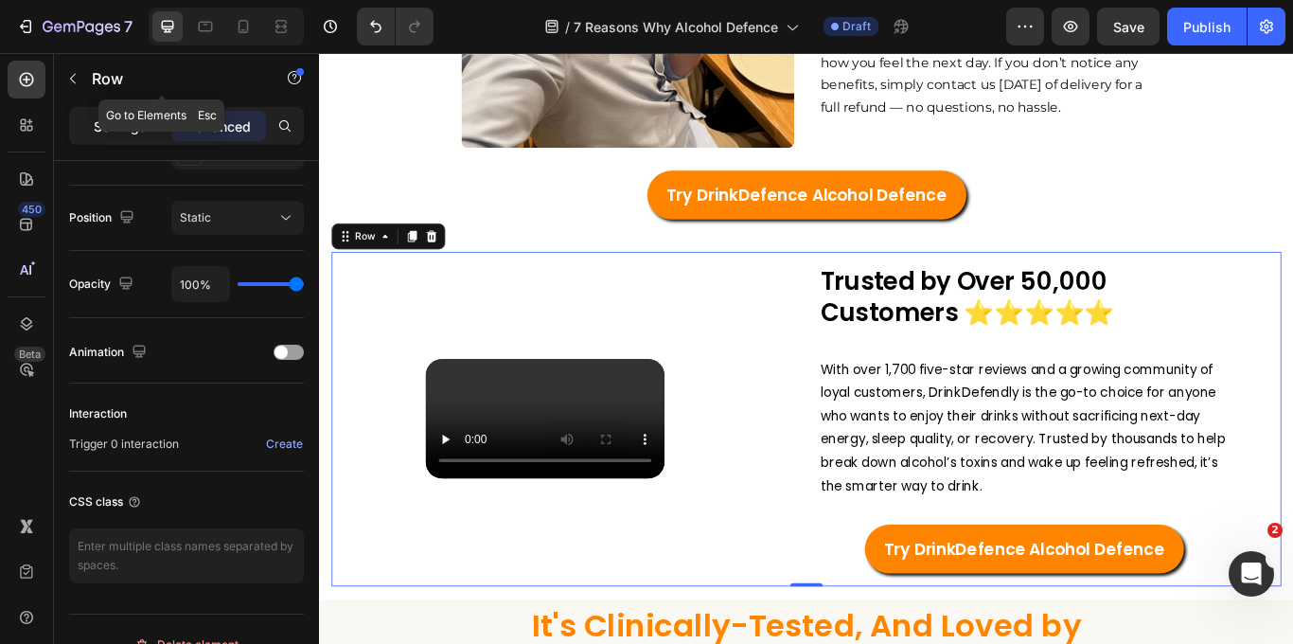
click at [142, 119] on p "Settings" at bounding box center [120, 126] width 53 height 20
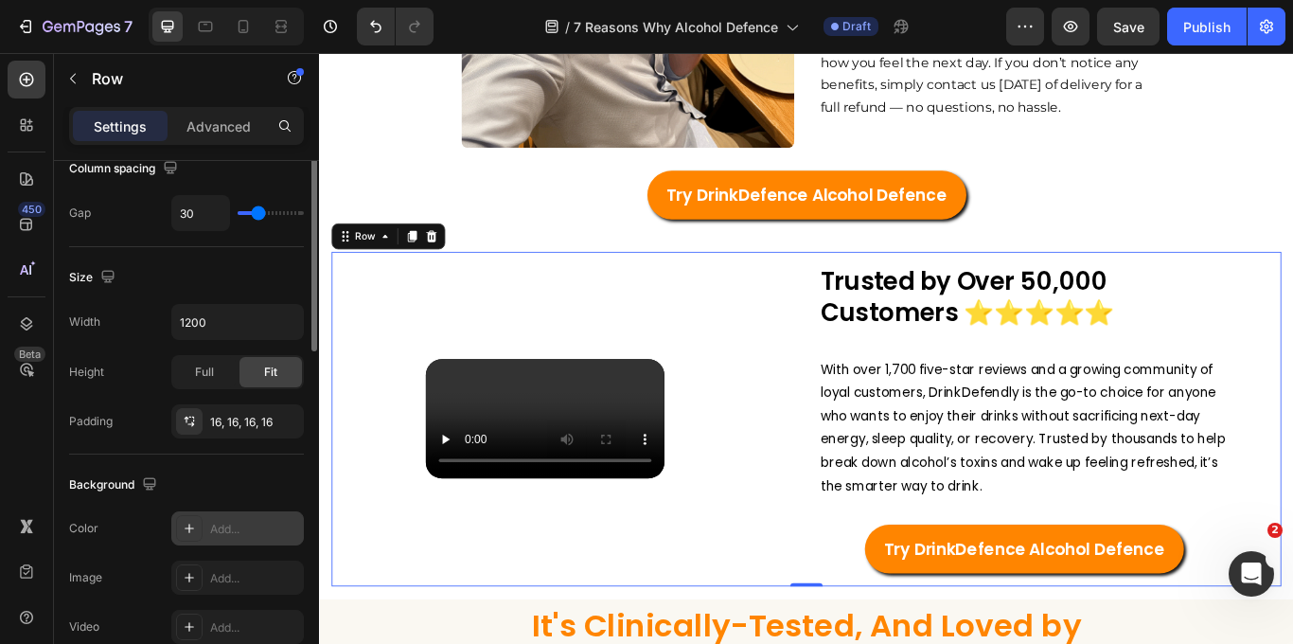
scroll to position [238, 0]
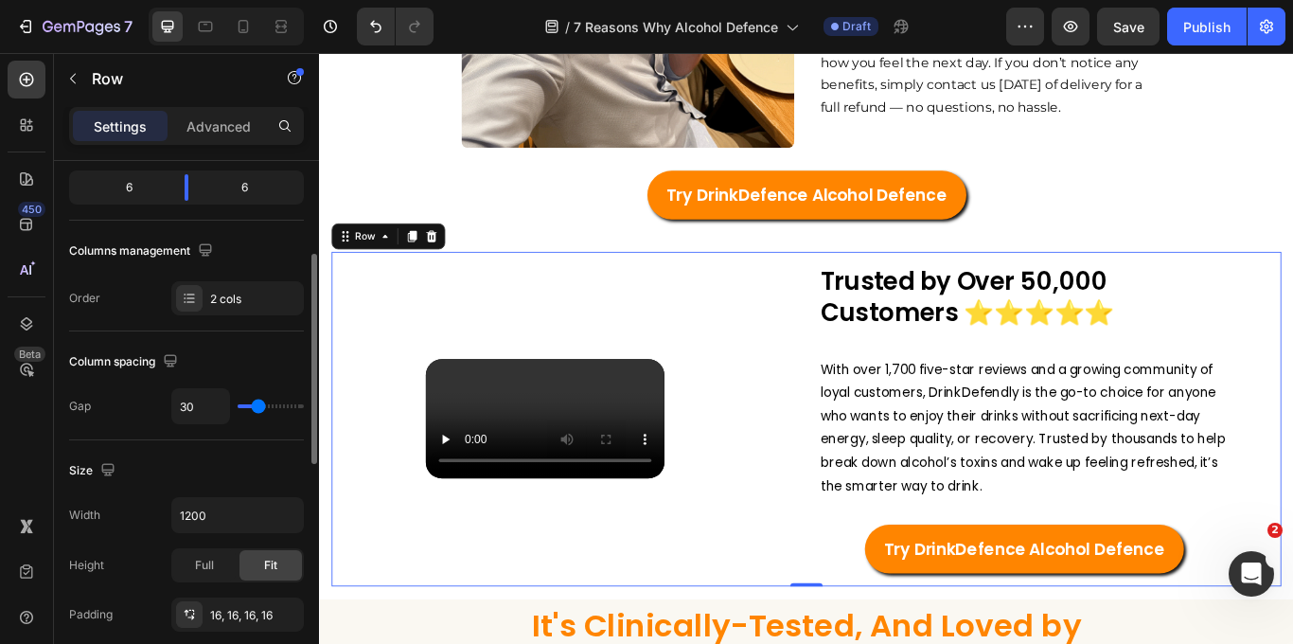
type input "18"
type input "12"
type input "6"
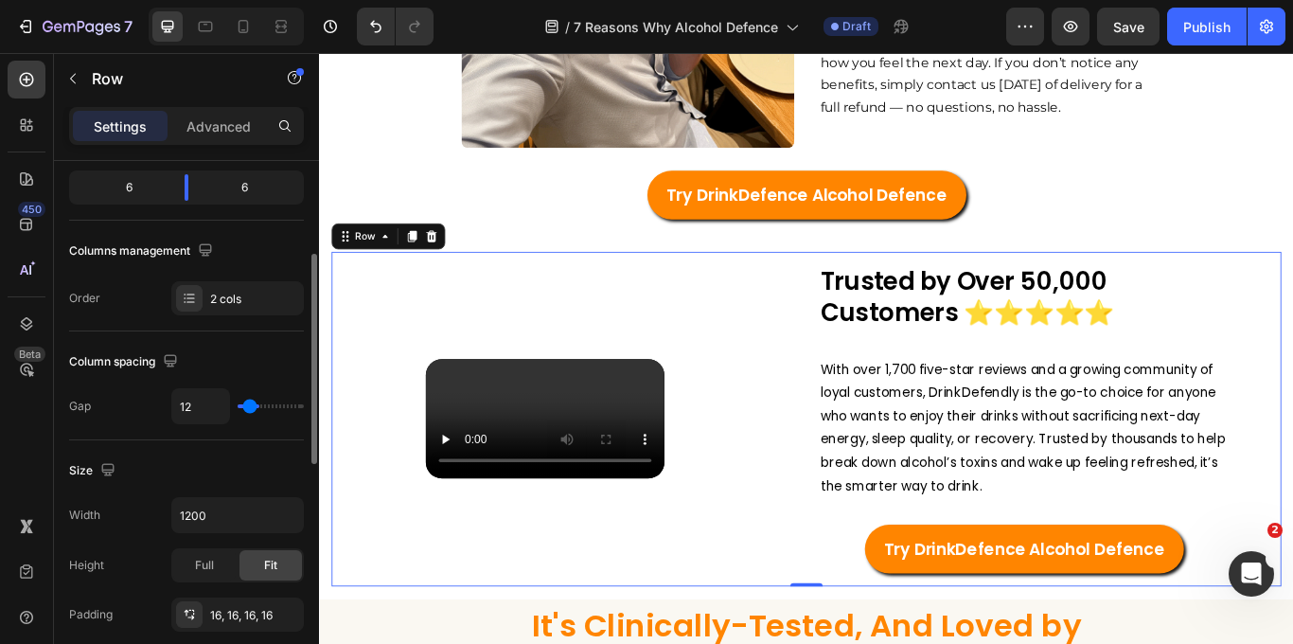
type input "6"
type input "0"
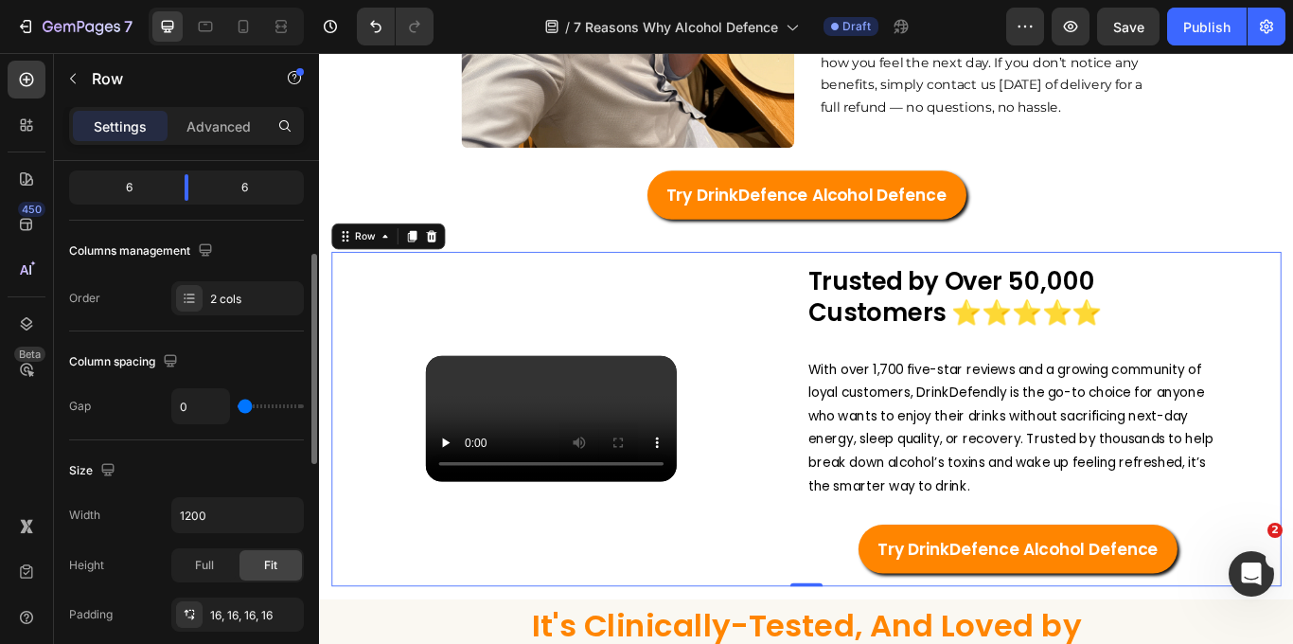
type input "0"
drag, startPoint x: 254, startPoint y: 412, endPoint x: 233, endPoint y: 412, distance: 20.8
click at [233, 412] on div "0" at bounding box center [237, 406] width 133 height 36
type input "6"
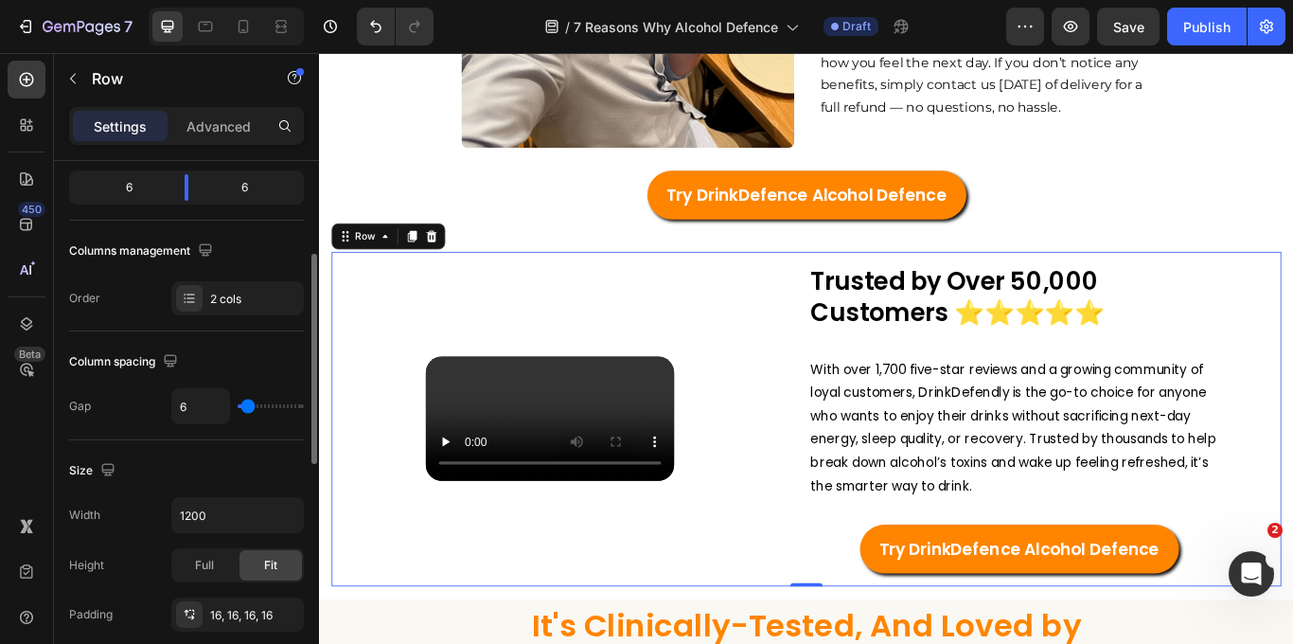
type input "8"
type input "18"
type input "39"
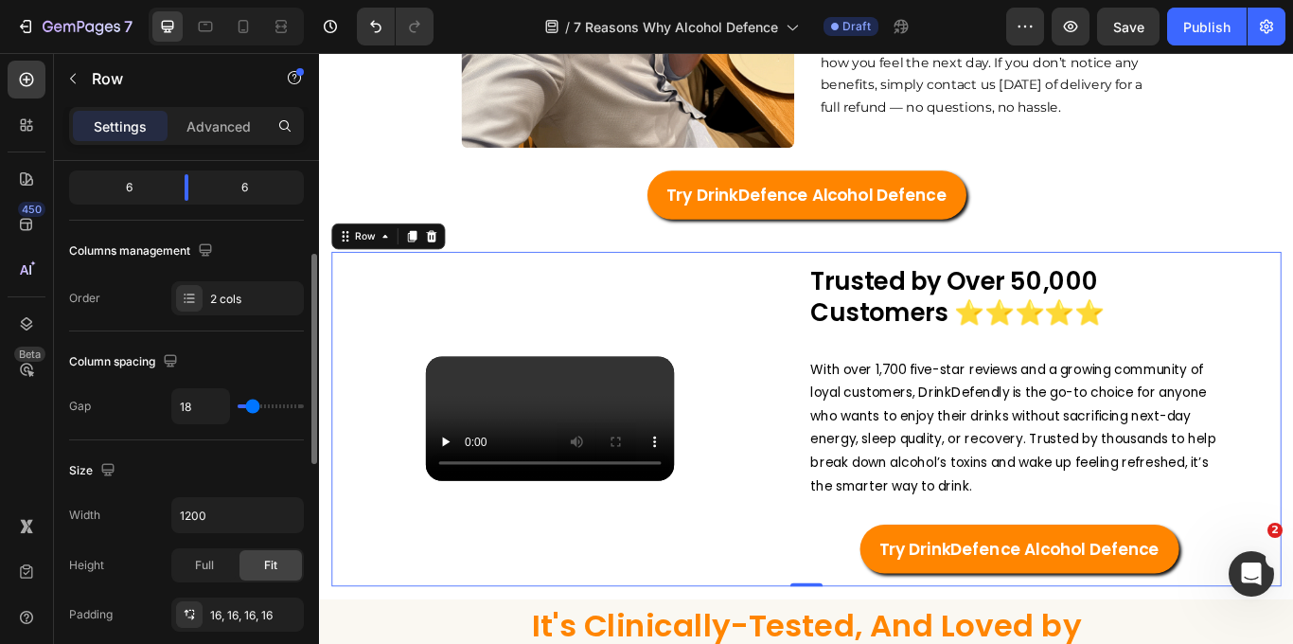
type input "39"
type input "62"
type input "88"
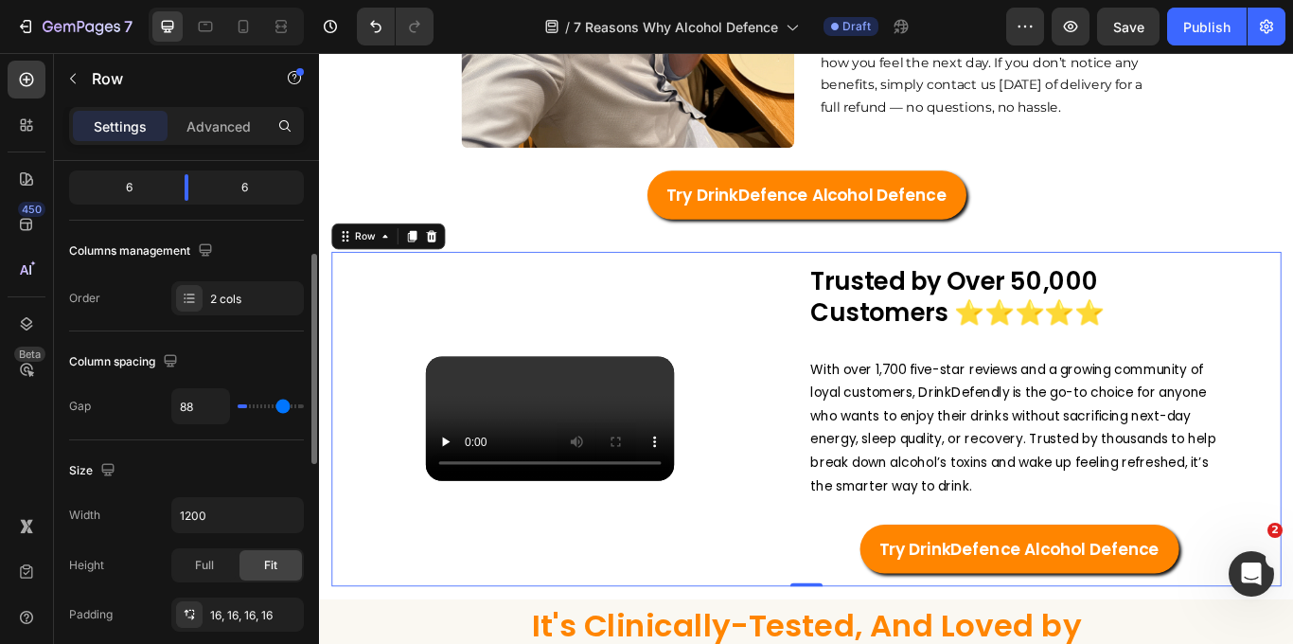
type input "115"
type input "120"
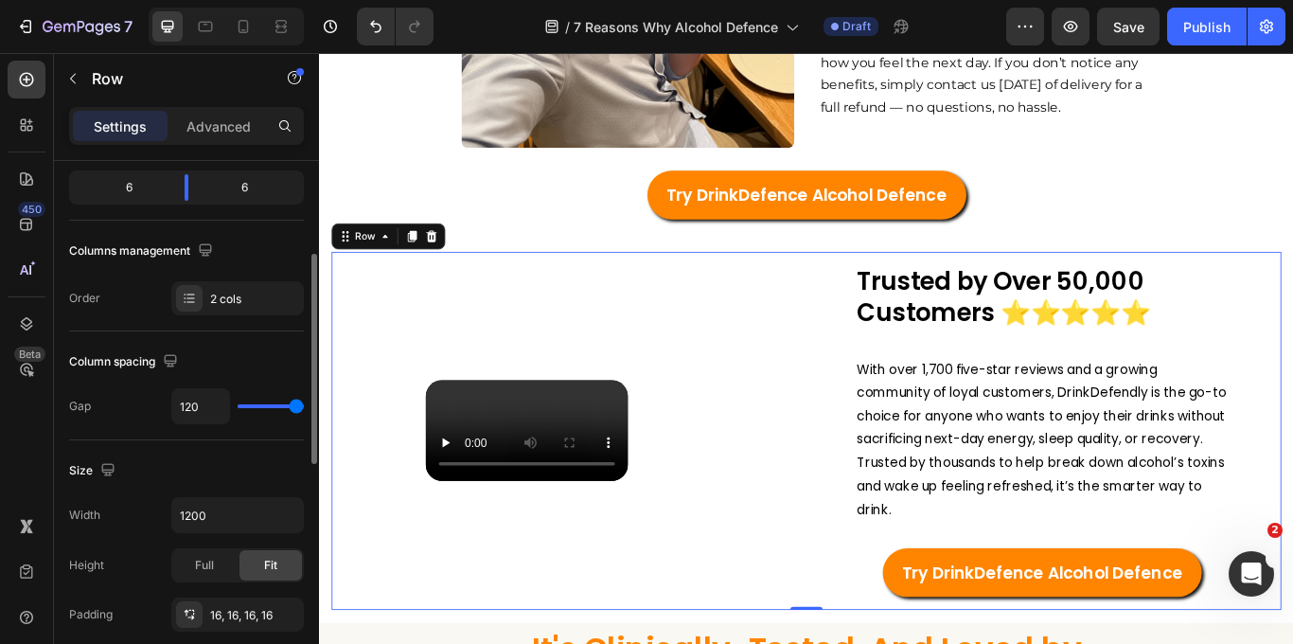
type input "26"
type input "0"
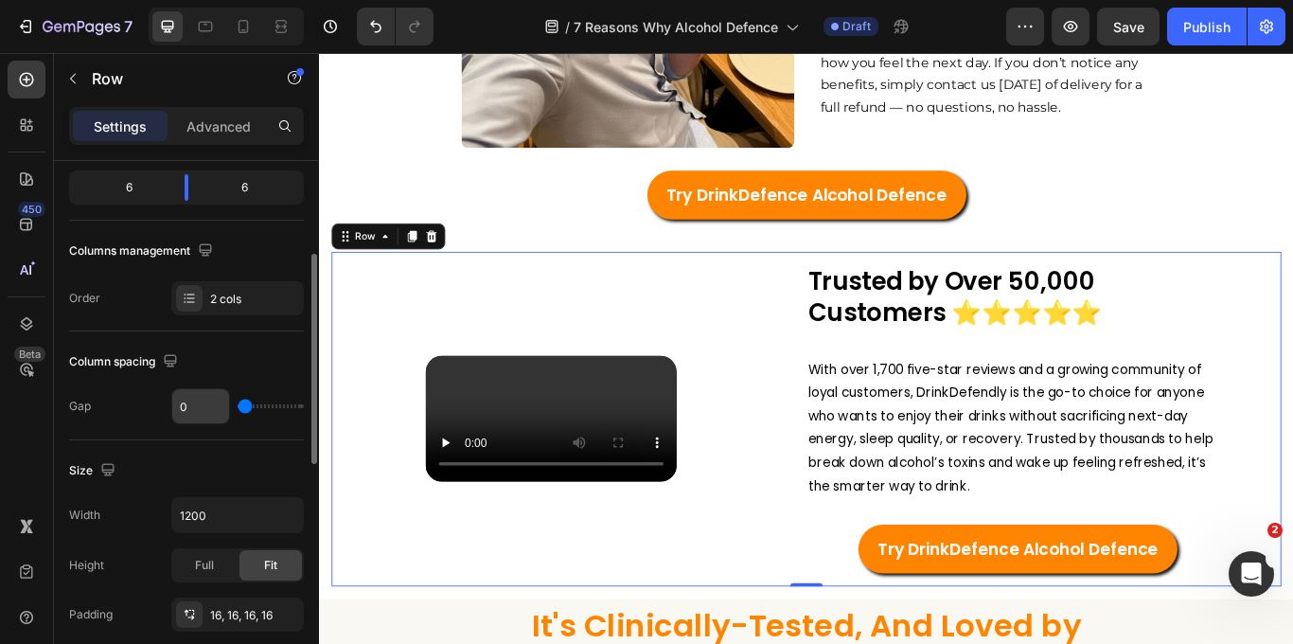
drag, startPoint x: 247, startPoint y: 404, endPoint x: 187, endPoint y: 391, distance: 61.1
click at [187, 391] on div "0" at bounding box center [237, 406] width 133 height 36
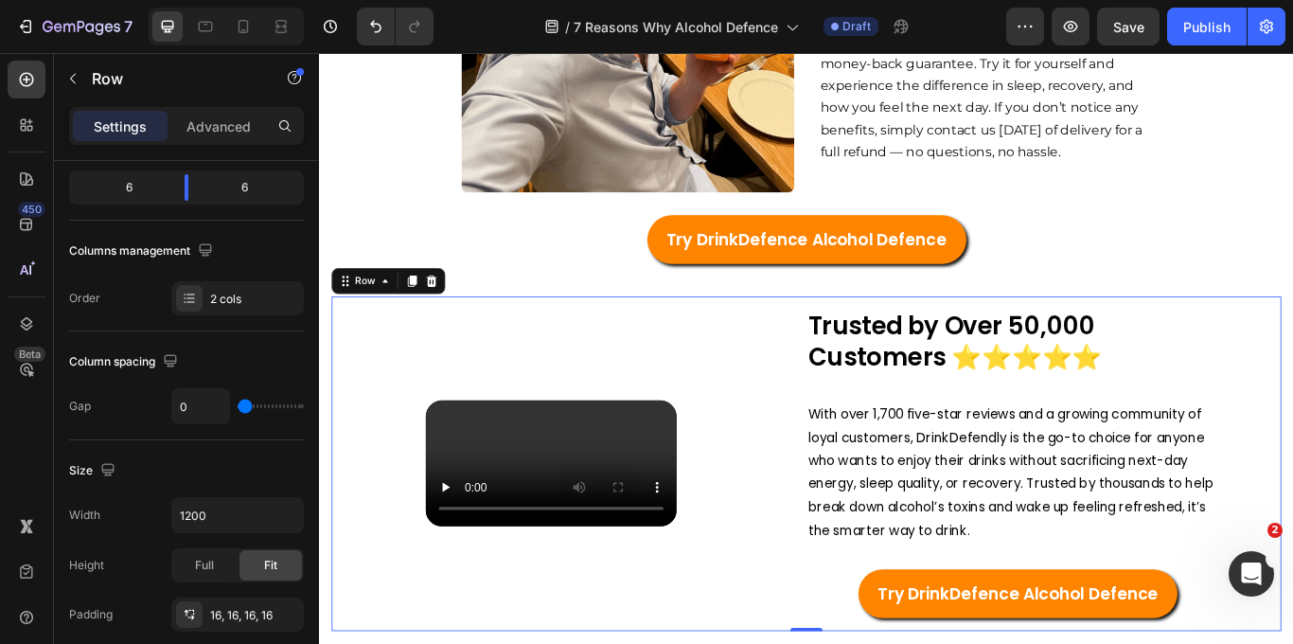
scroll to position [3879, 0]
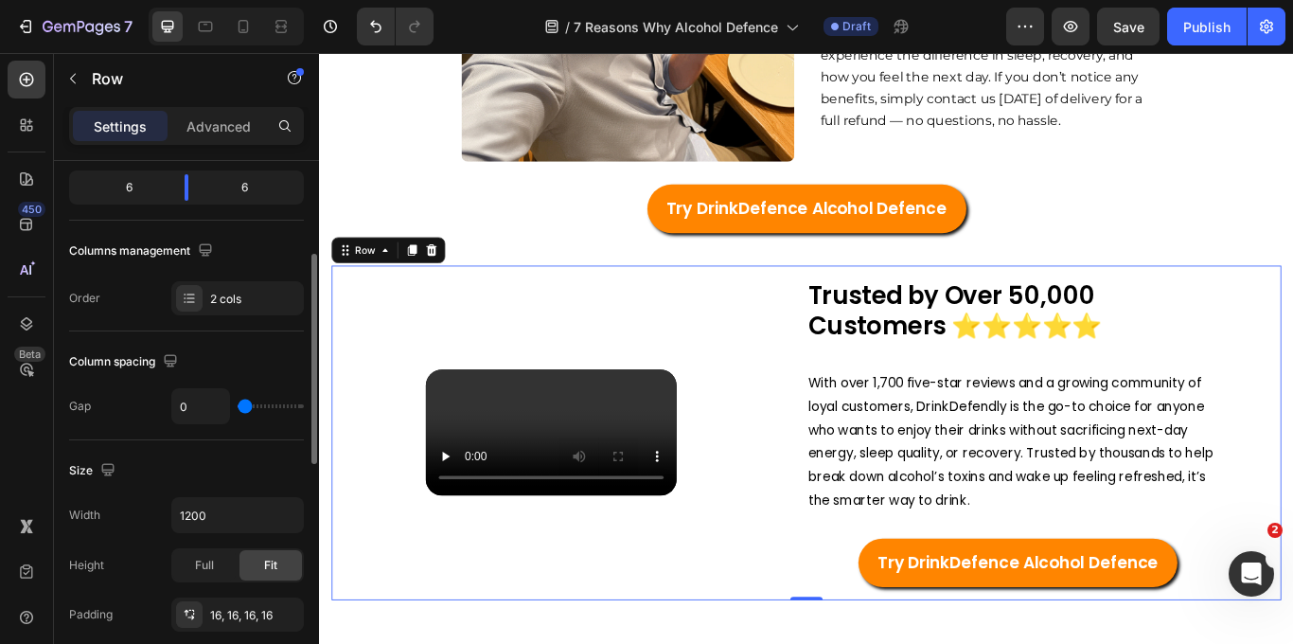
type input "3"
type input "4"
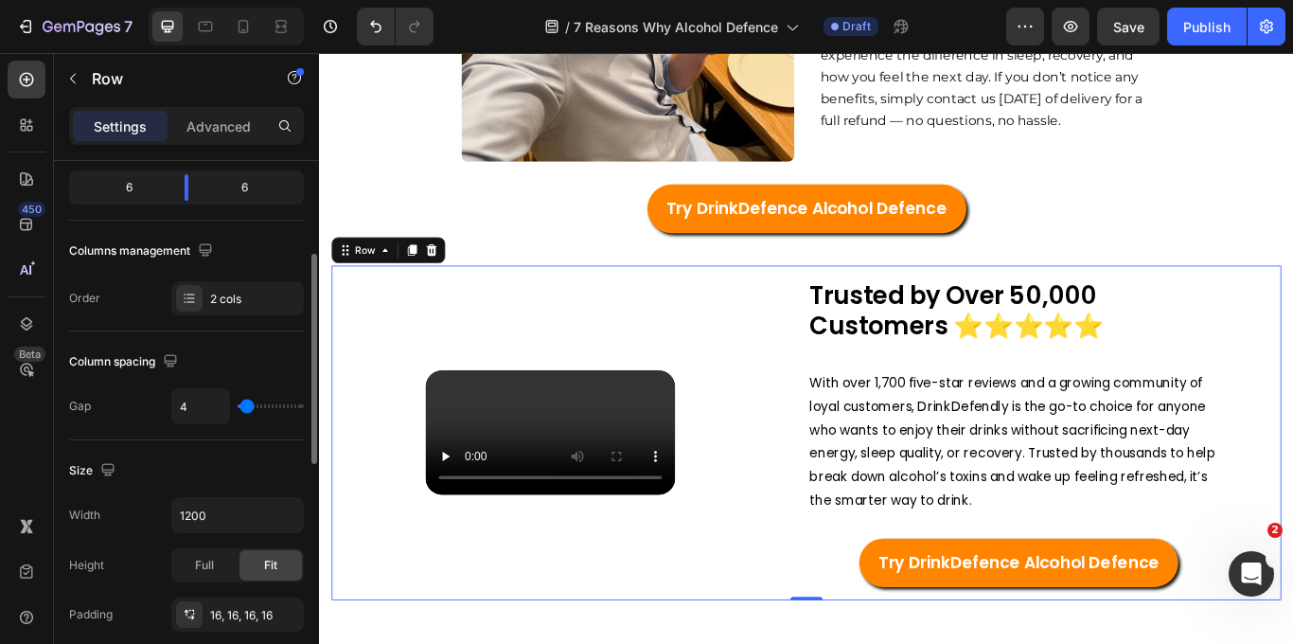
type input "5"
type input "6"
type input "7"
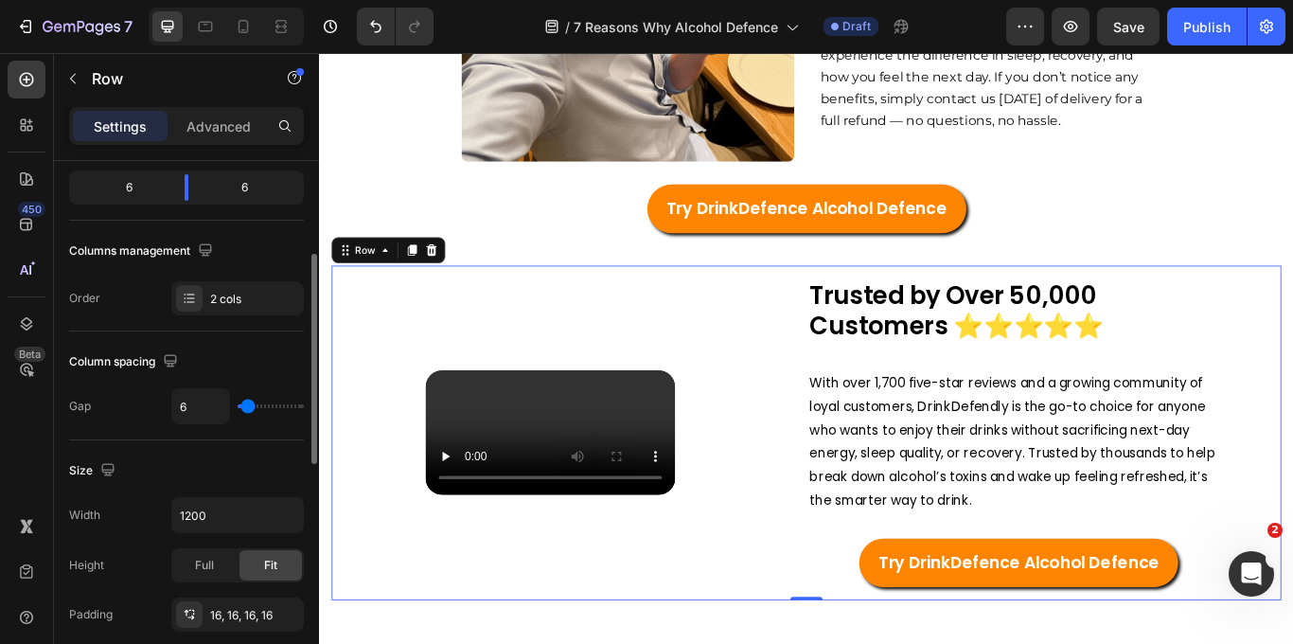
type input "7"
type input "8"
type input "9"
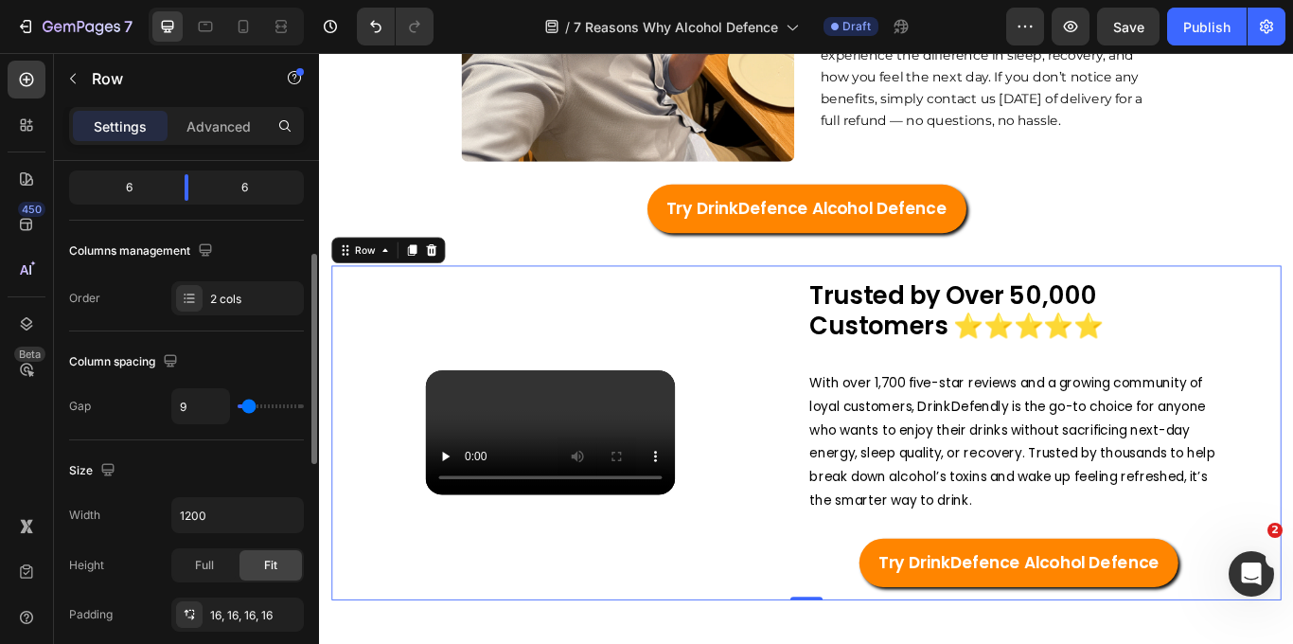
type input "10"
type input "11"
type input "12"
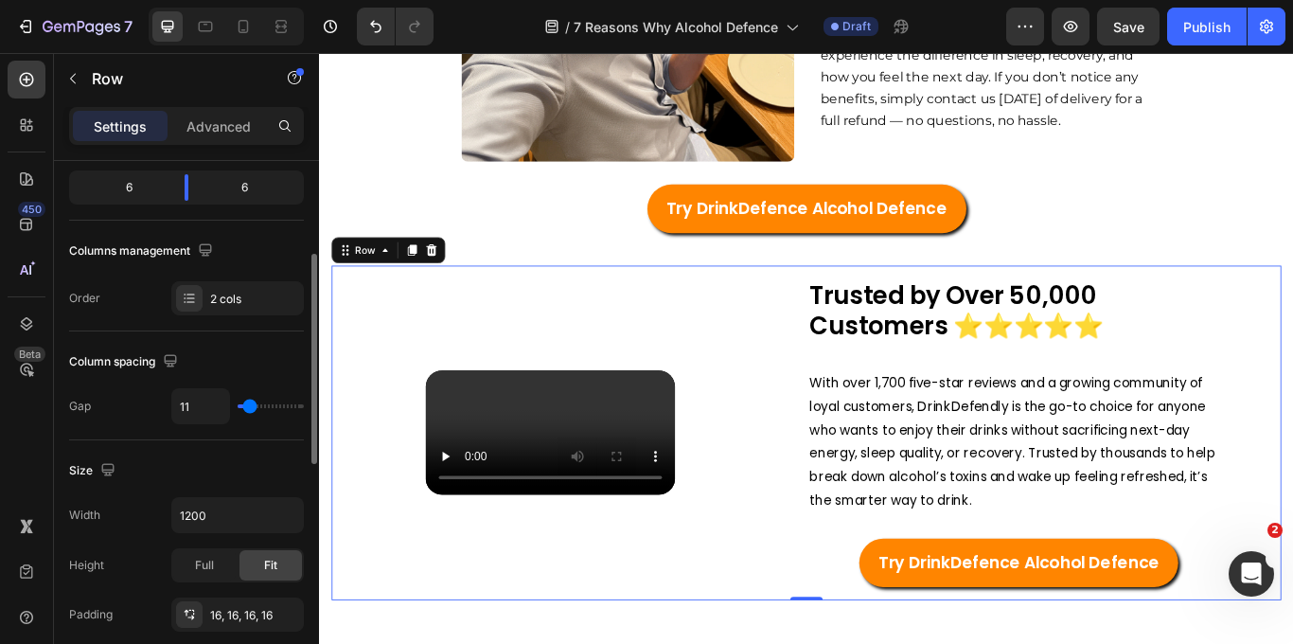
type input "12"
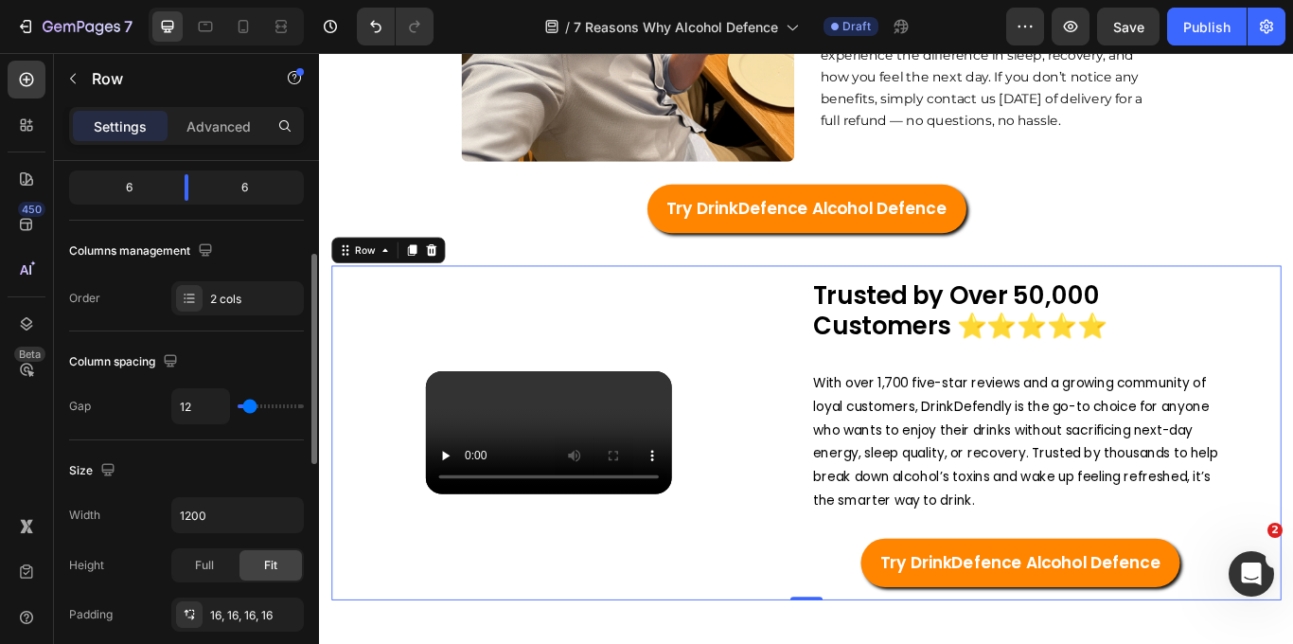
type input "13"
click at [250, 408] on input "range" at bounding box center [271, 406] width 66 height 4
click at [185, 188] on div at bounding box center [187, 187] width 4 height 27
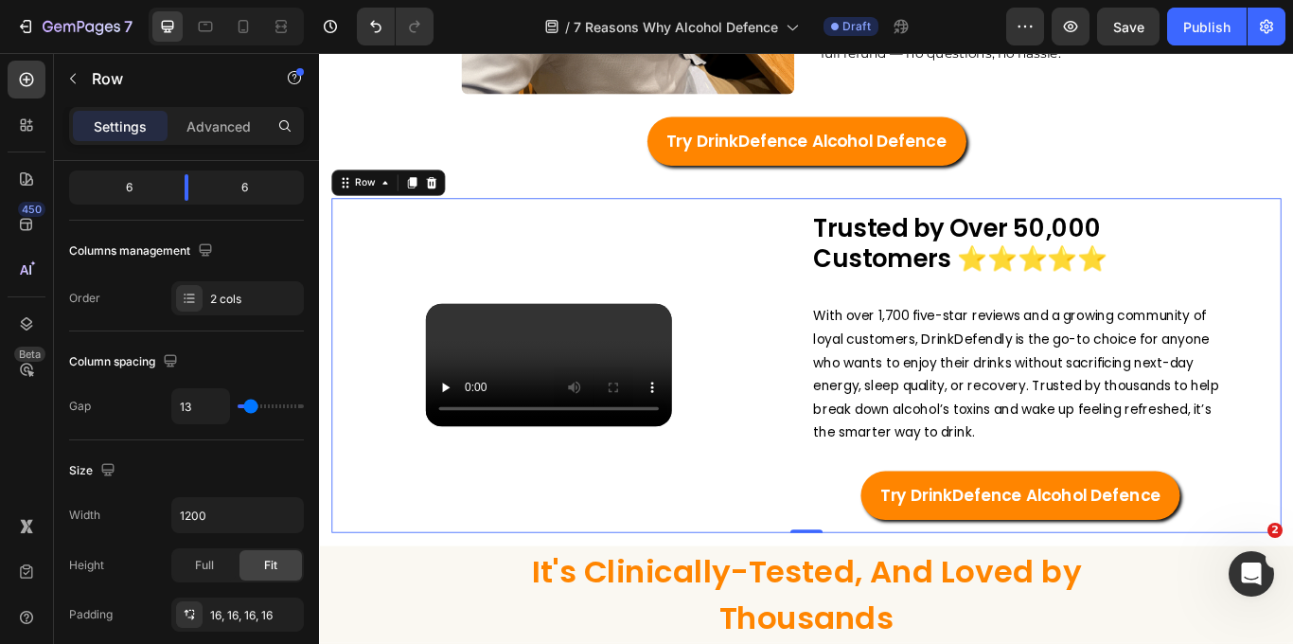
scroll to position [3959, 0]
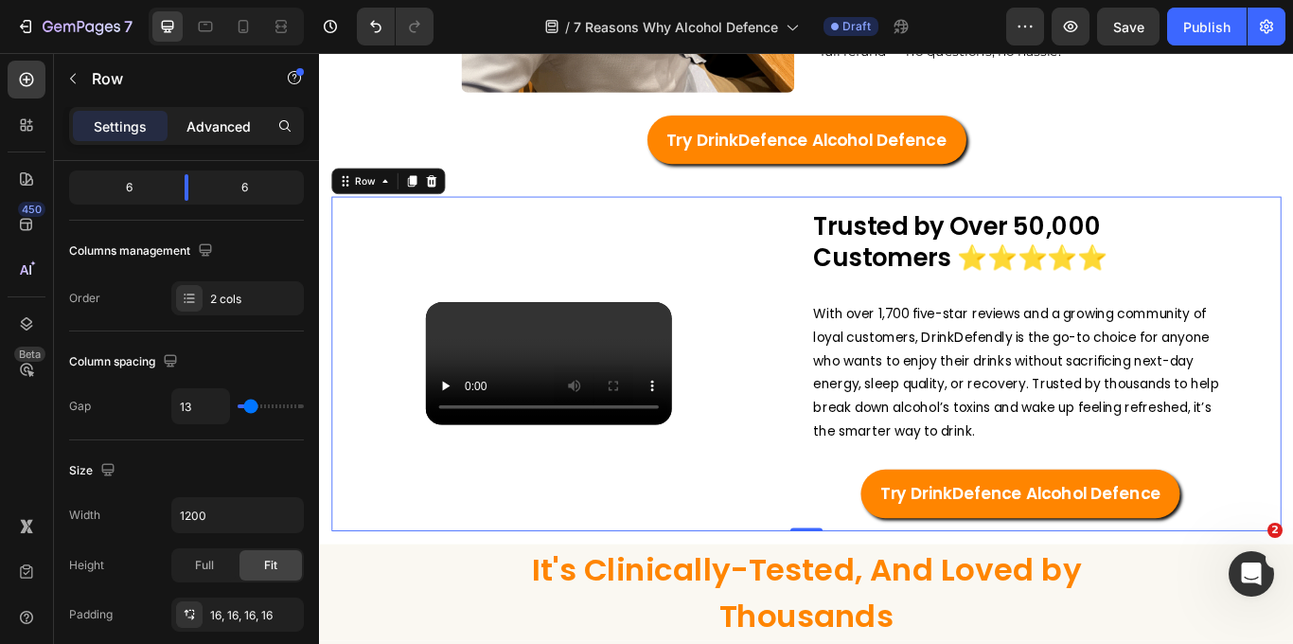
click at [210, 132] on p "Advanced" at bounding box center [218, 126] width 64 height 20
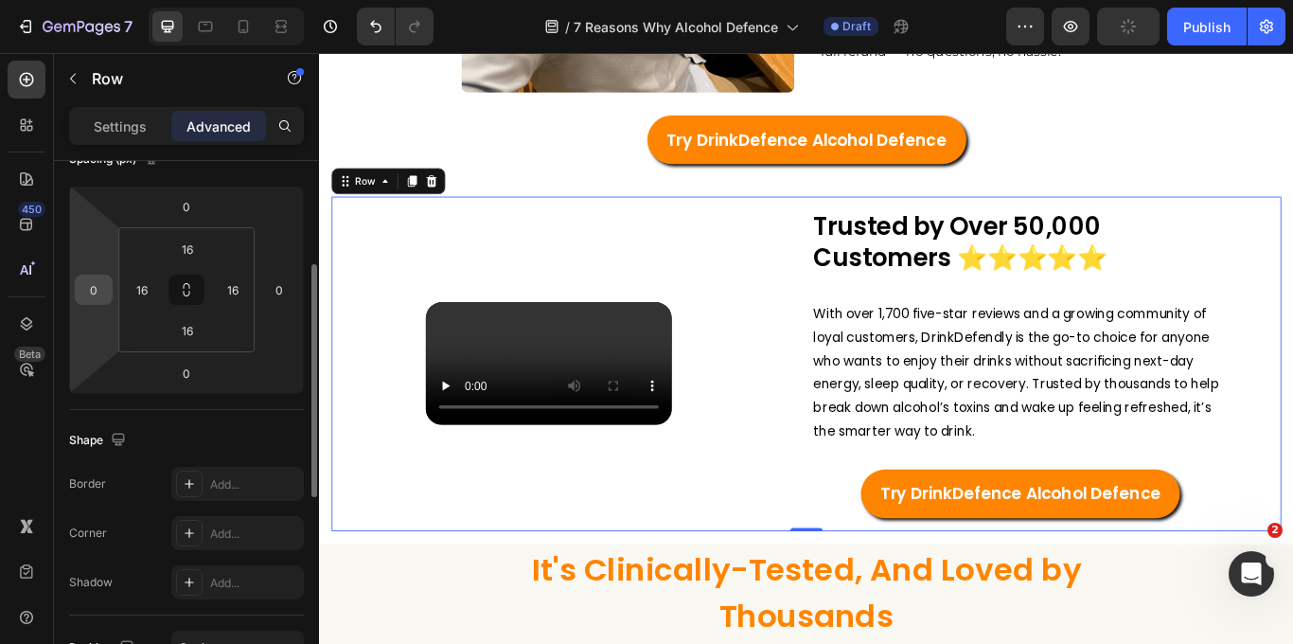
click at [89, 296] on input "0" at bounding box center [94, 289] width 28 height 28
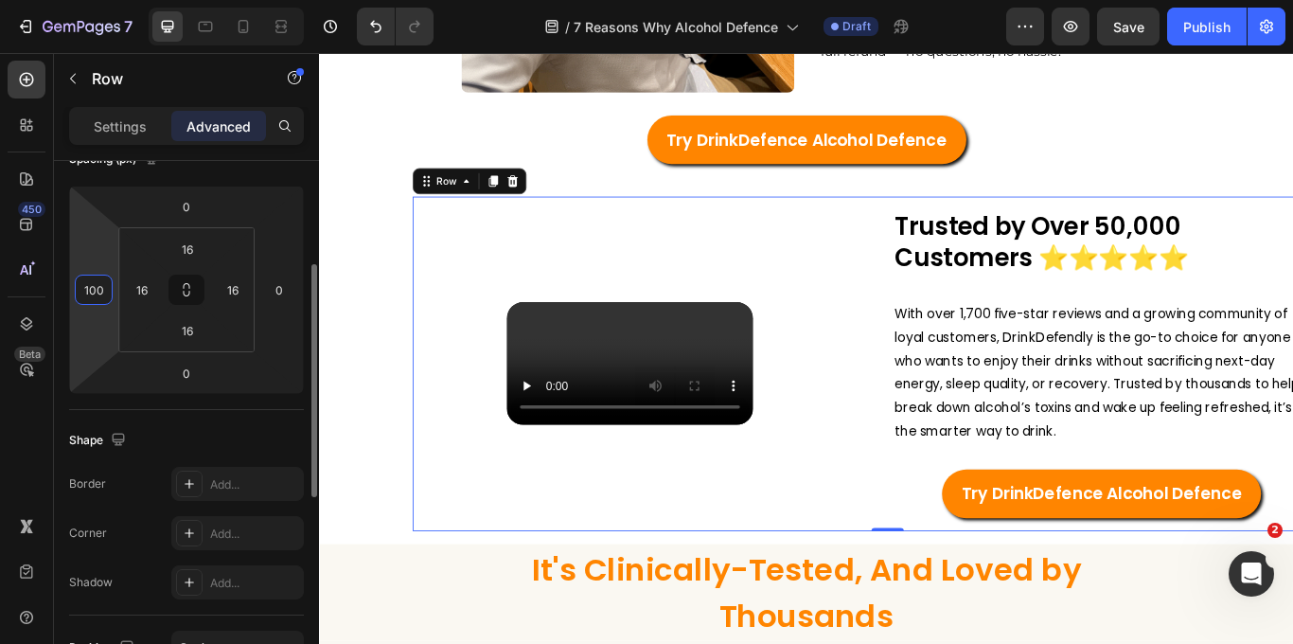
type input "0"
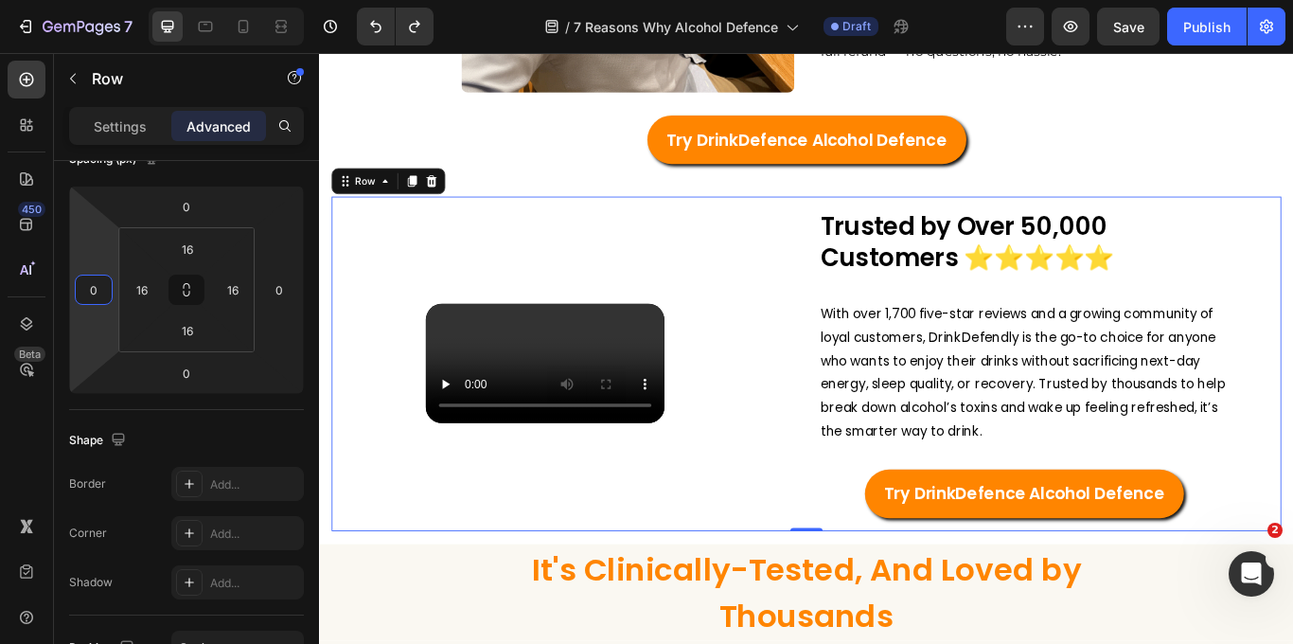
click at [932, 236] on div "Trusted by Over 50,000 Customers ⭐️⭐️⭐️⭐️⭐️ Heading With over 1,700 five-star r…" at bounding box center [1163, 416] width 524 height 360
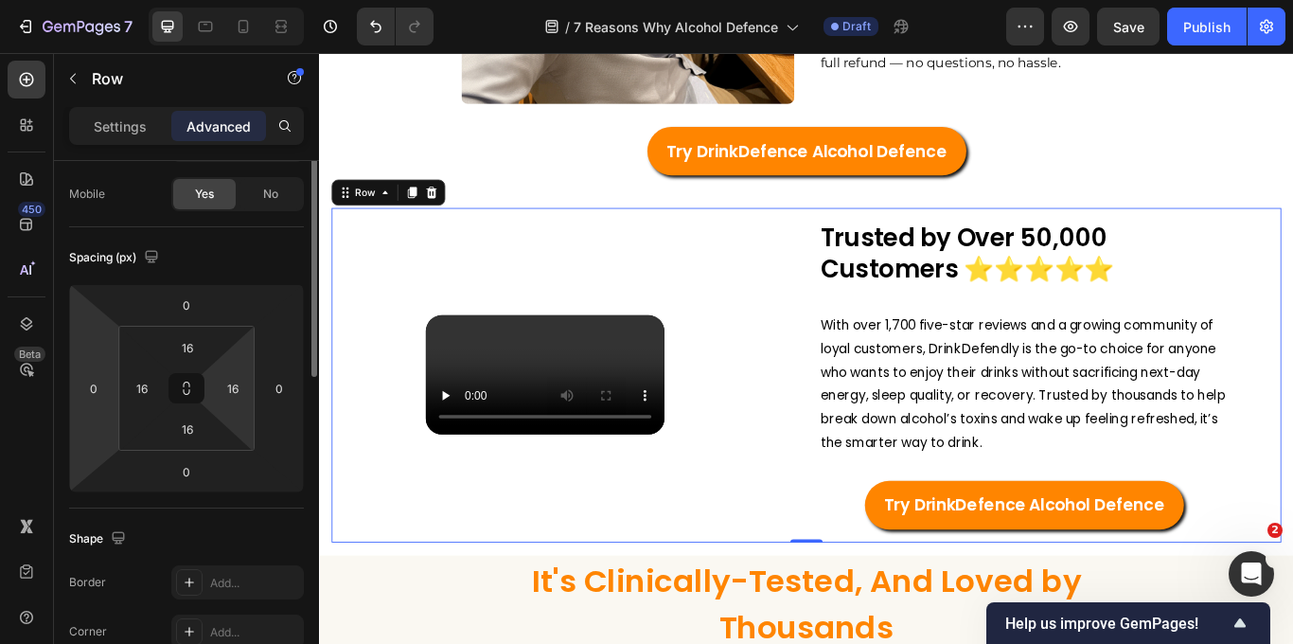
scroll to position [0, 0]
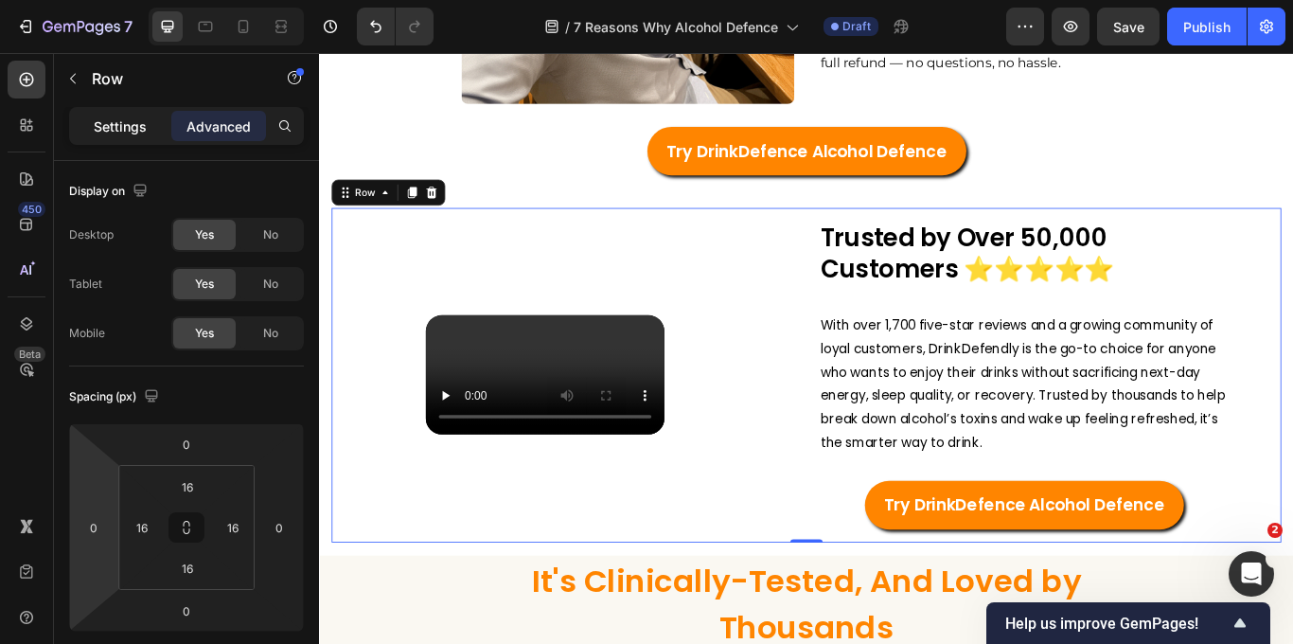
click at [138, 129] on p "Settings" at bounding box center [120, 126] width 53 height 20
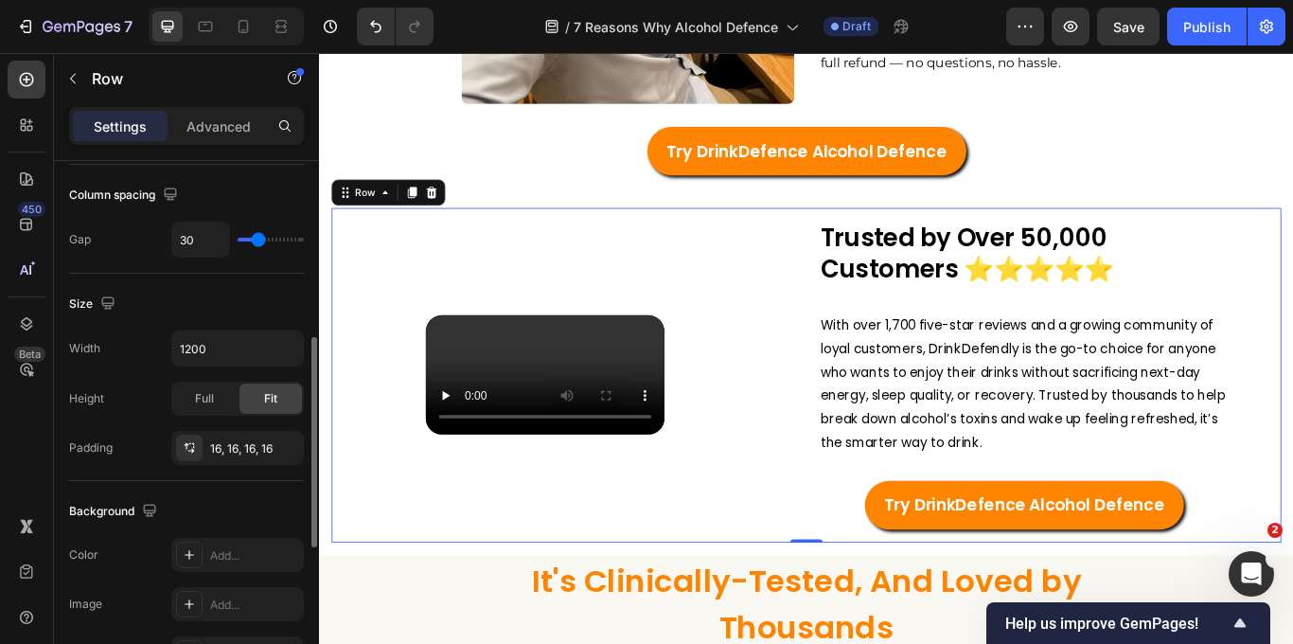
scroll to position [469, 0]
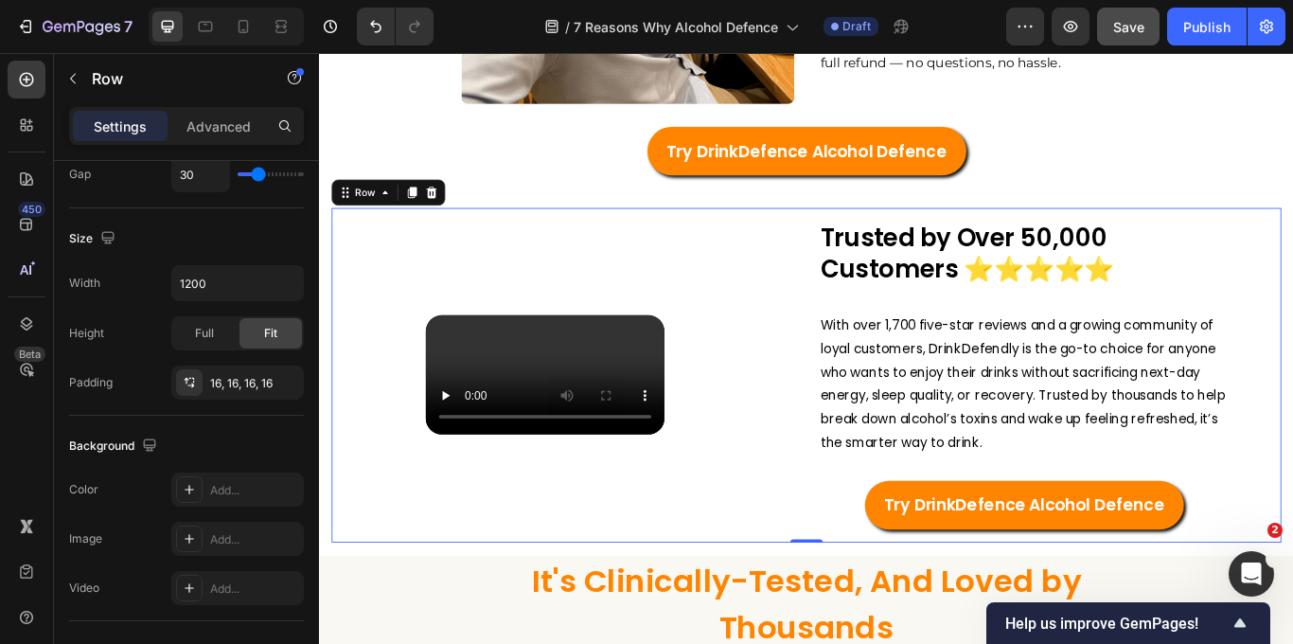
click at [1136, 26] on span "Save" at bounding box center [1128, 27] width 31 height 16
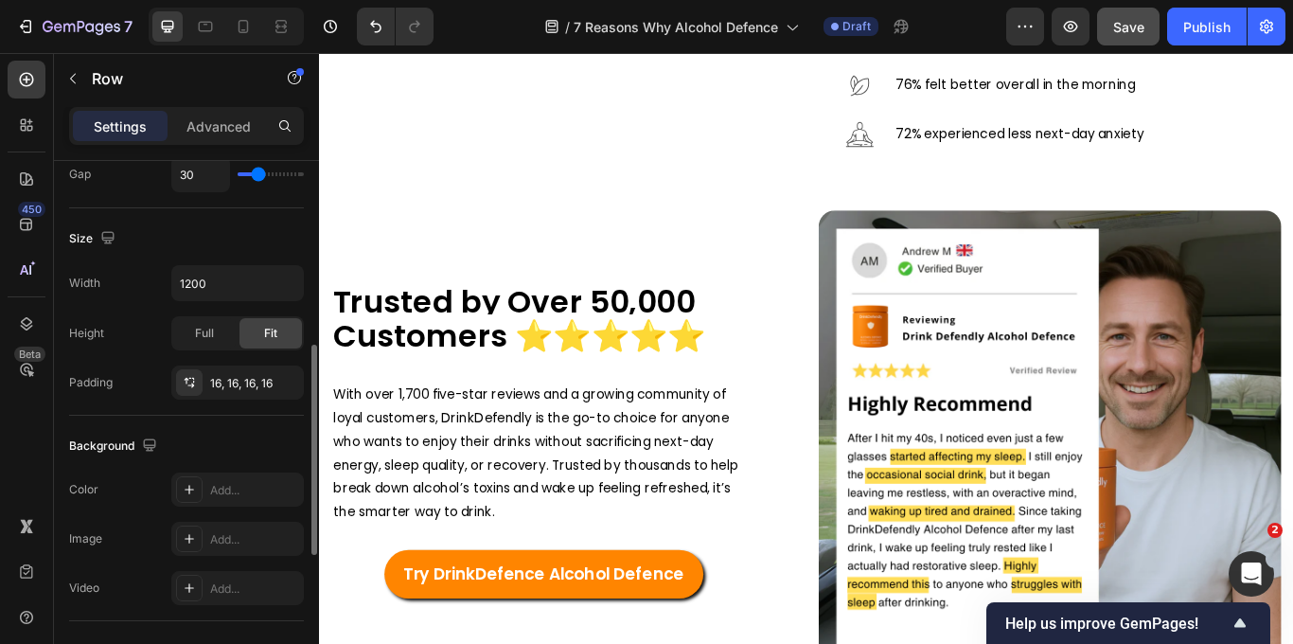
scroll to position [5354, 0]
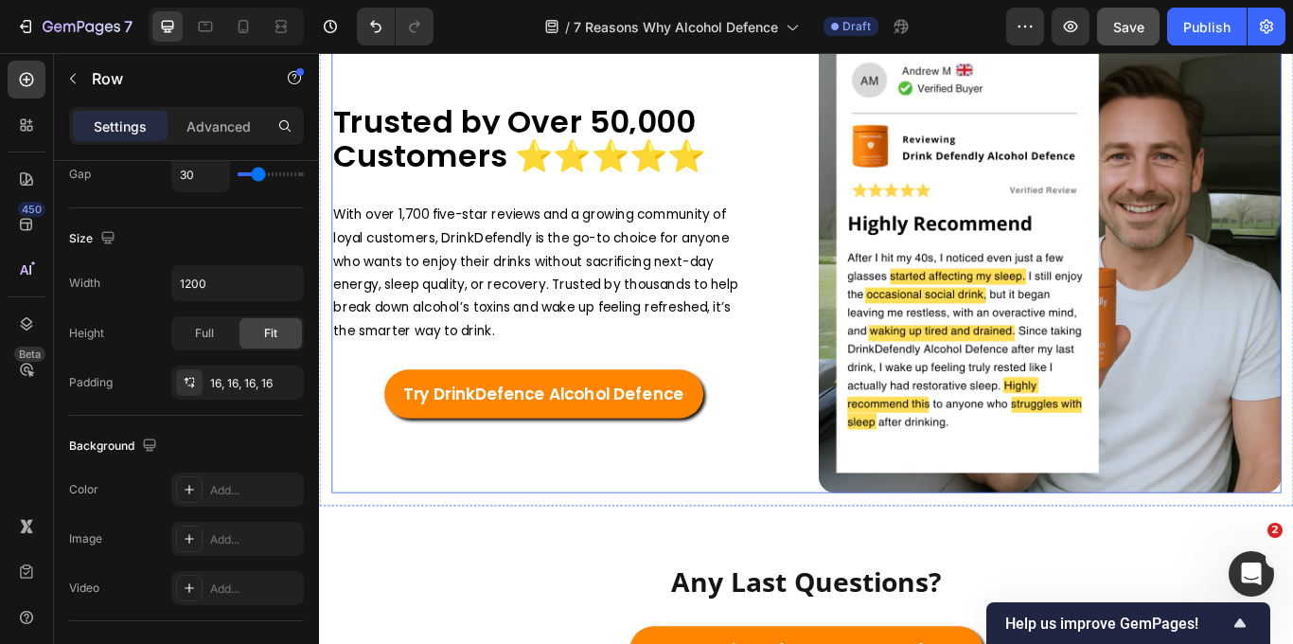
click at [787, 520] on div "Trusted by Over 50,000 Customers ⭐️⭐️⭐️⭐️⭐️ Heading With over 1,700 five-star r…" at bounding box center [602, 296] width 539 height 539
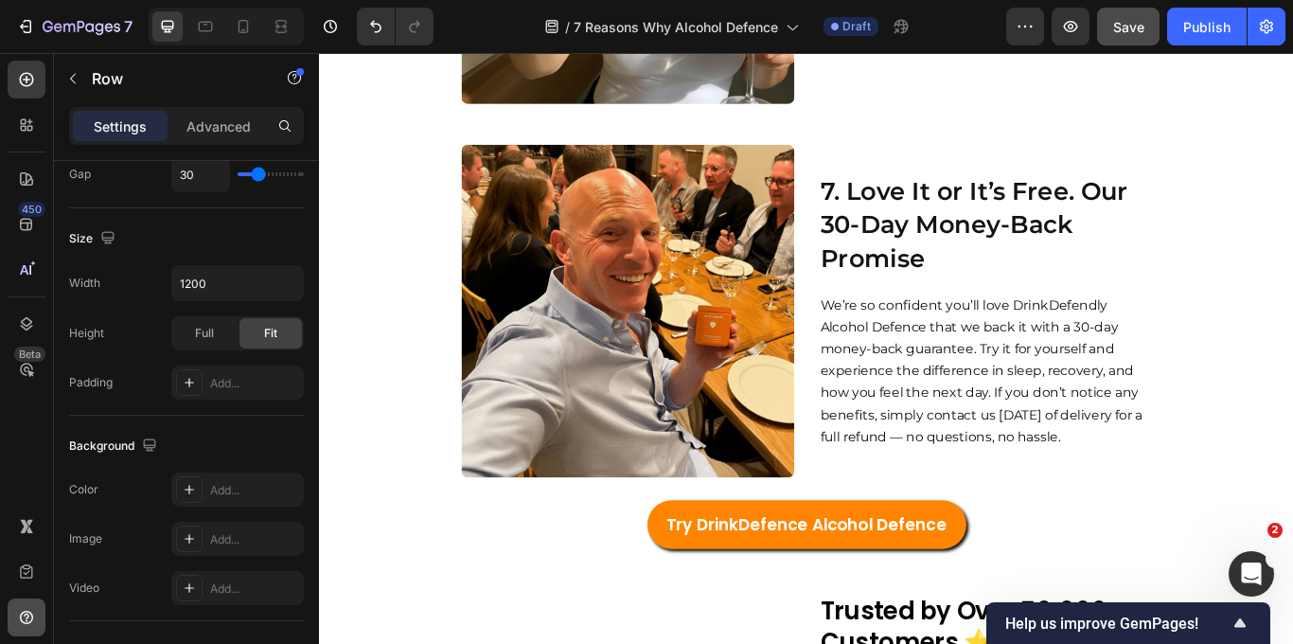
scroll to position [3607, 0]
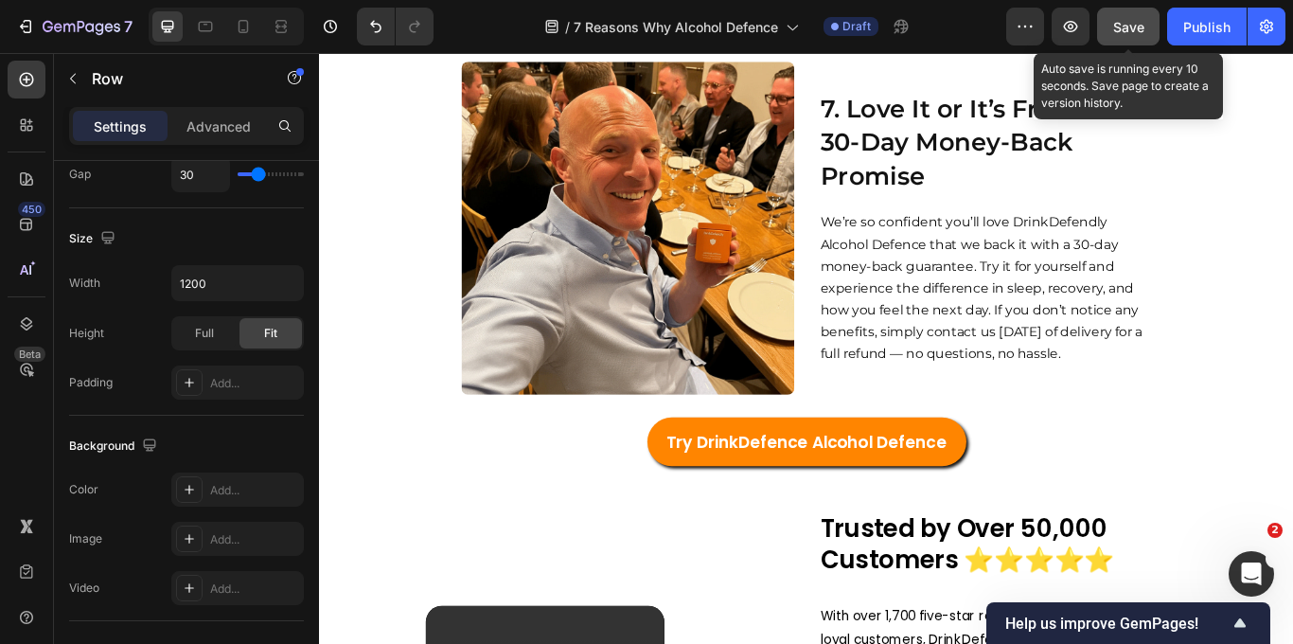
click at [1130, 36] on div "Save" at bounding box center [1128, 27] width 31 height 20
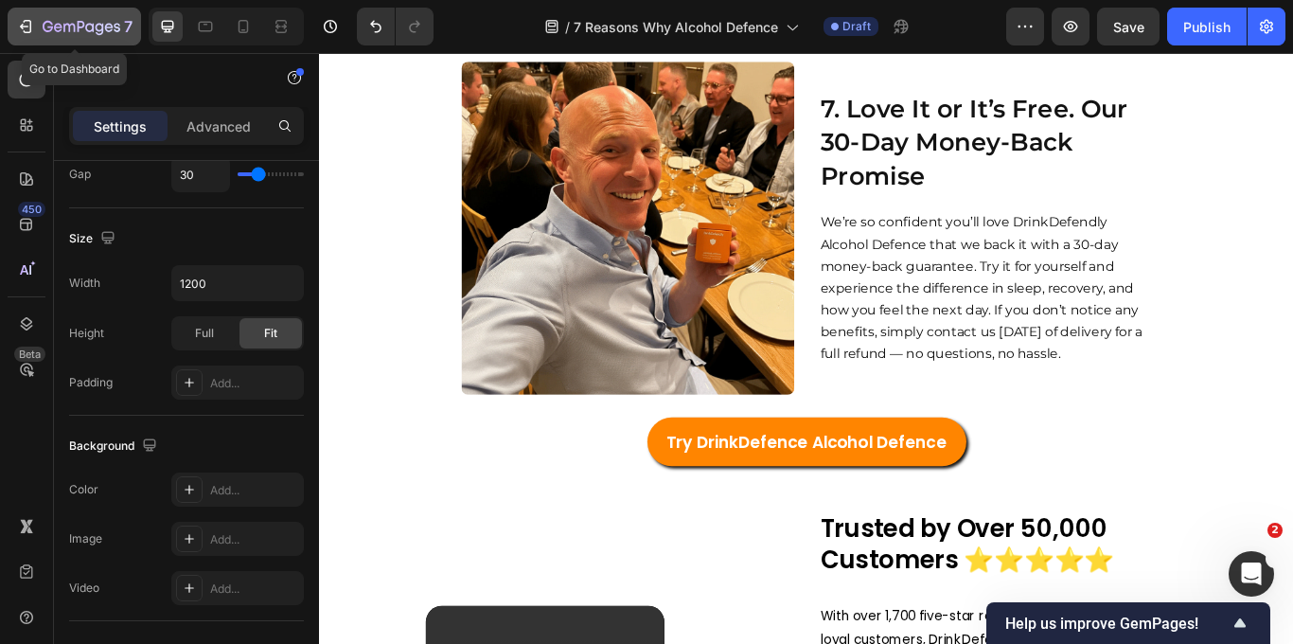
click at [19, 27] on icon "button" at bounding box center [25, 26] width 19 height 19
